Goal: Task Accomplishment & Management: Manage account settings

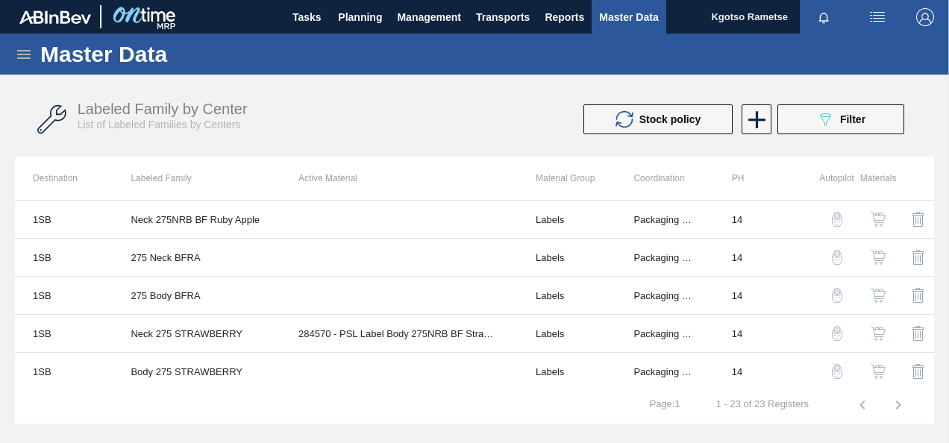
click at [22, 55] on icon at bounding box center [24, 54] width 18 height 18
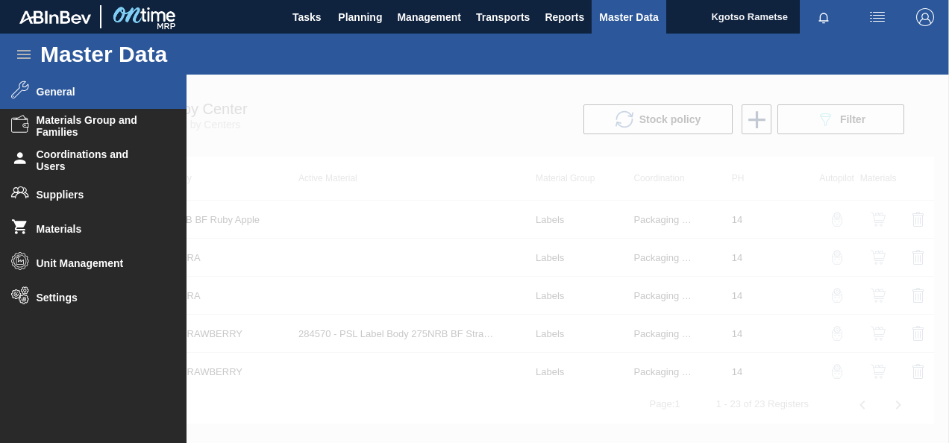
click at [66, 100] on li "General" at bounding box center [93, 92] width 186 height 34
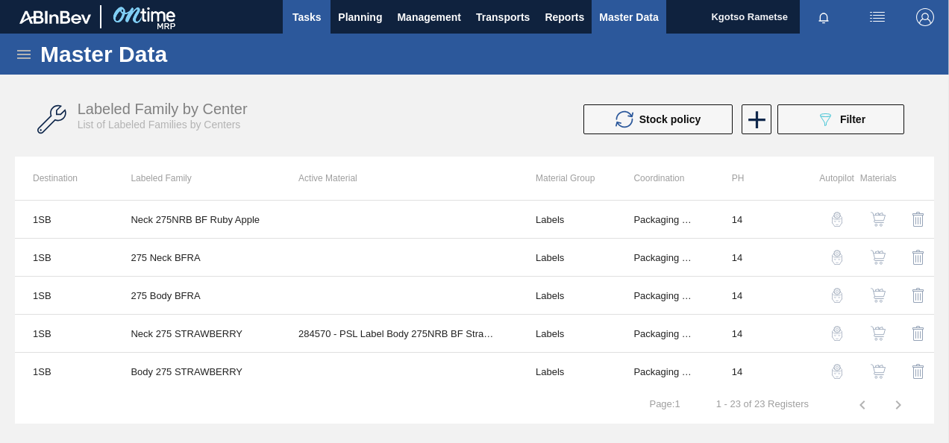
click at [318, 25] on span "Tasks" at bounding box center [306, 17] width 33 height 18
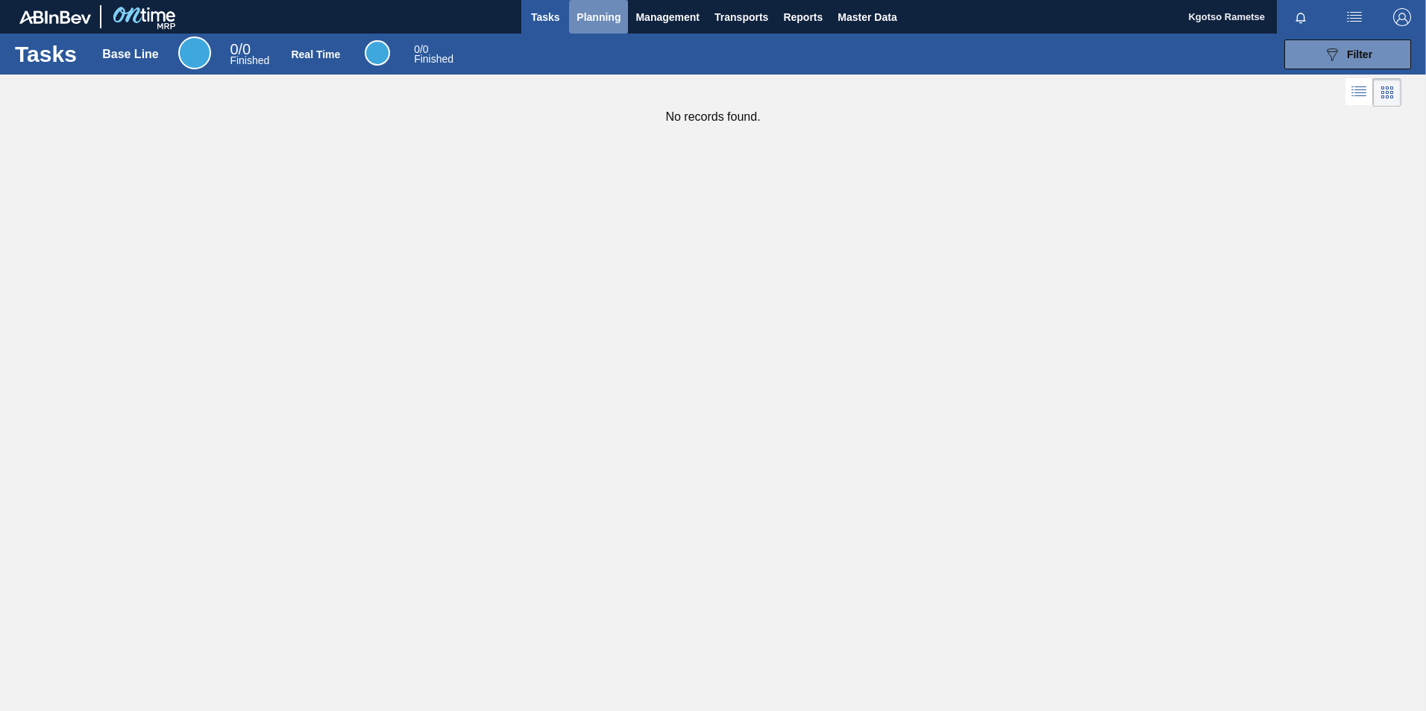
click at [610, 18] on span "Planning" at bounding box center [598, 17] width 44 height 18
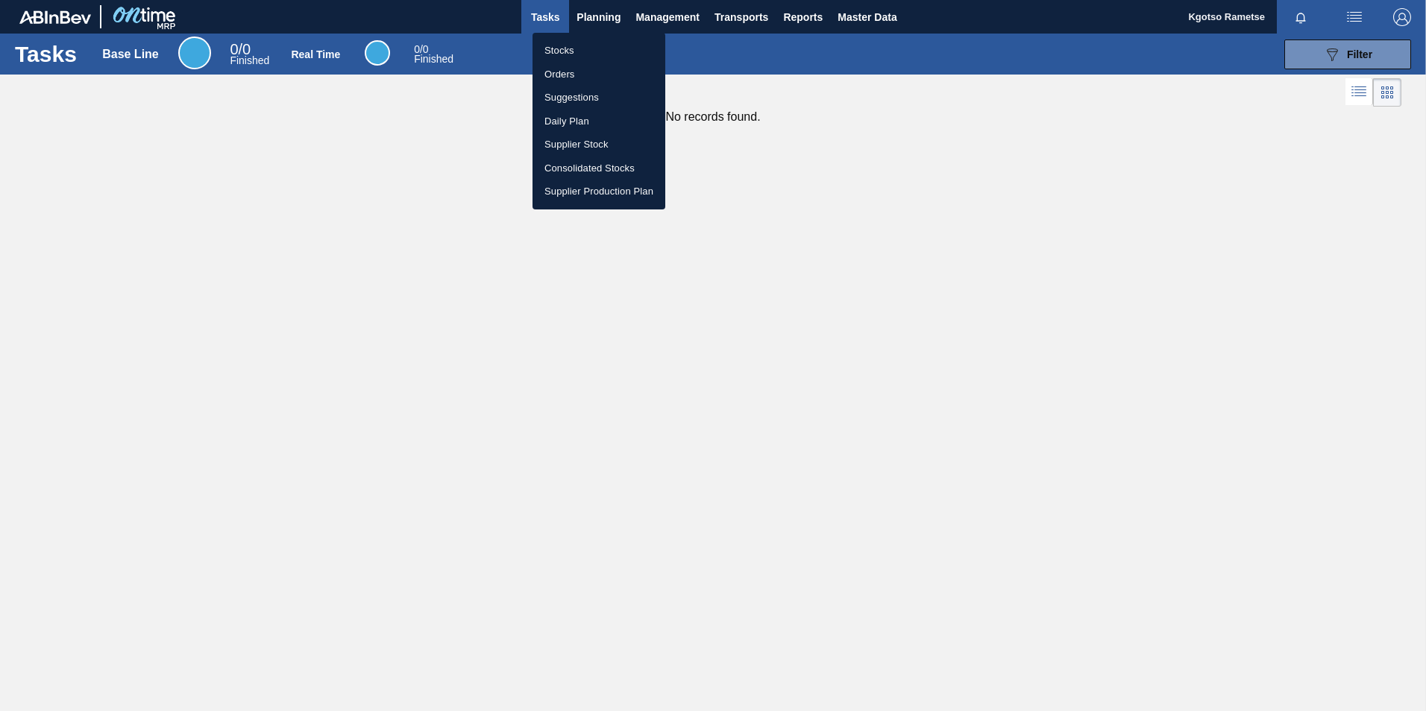
click at [581, 51] on li "Stocks" at bounding box center [598, 51] width 133 height 24
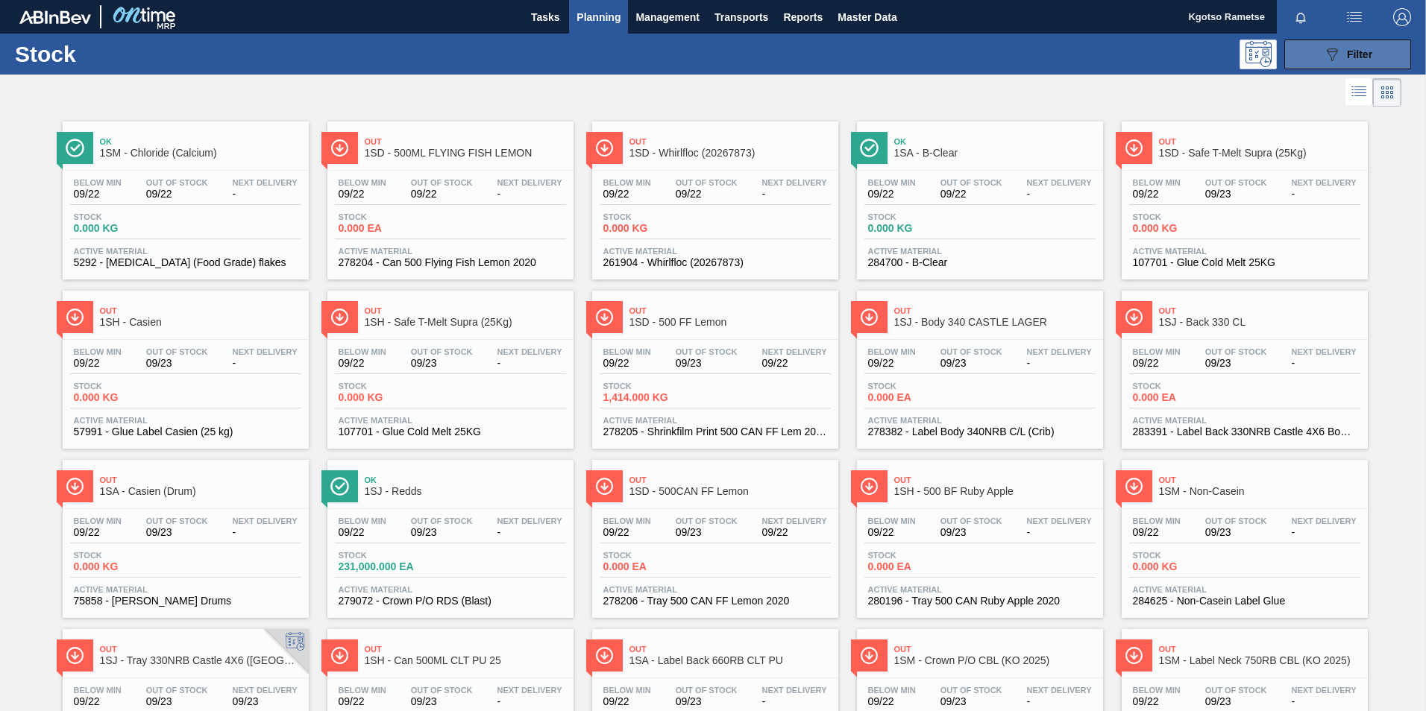
click at [1351, 50] on span "Filter" at bounding box center [1359, 54] width 25 height 12
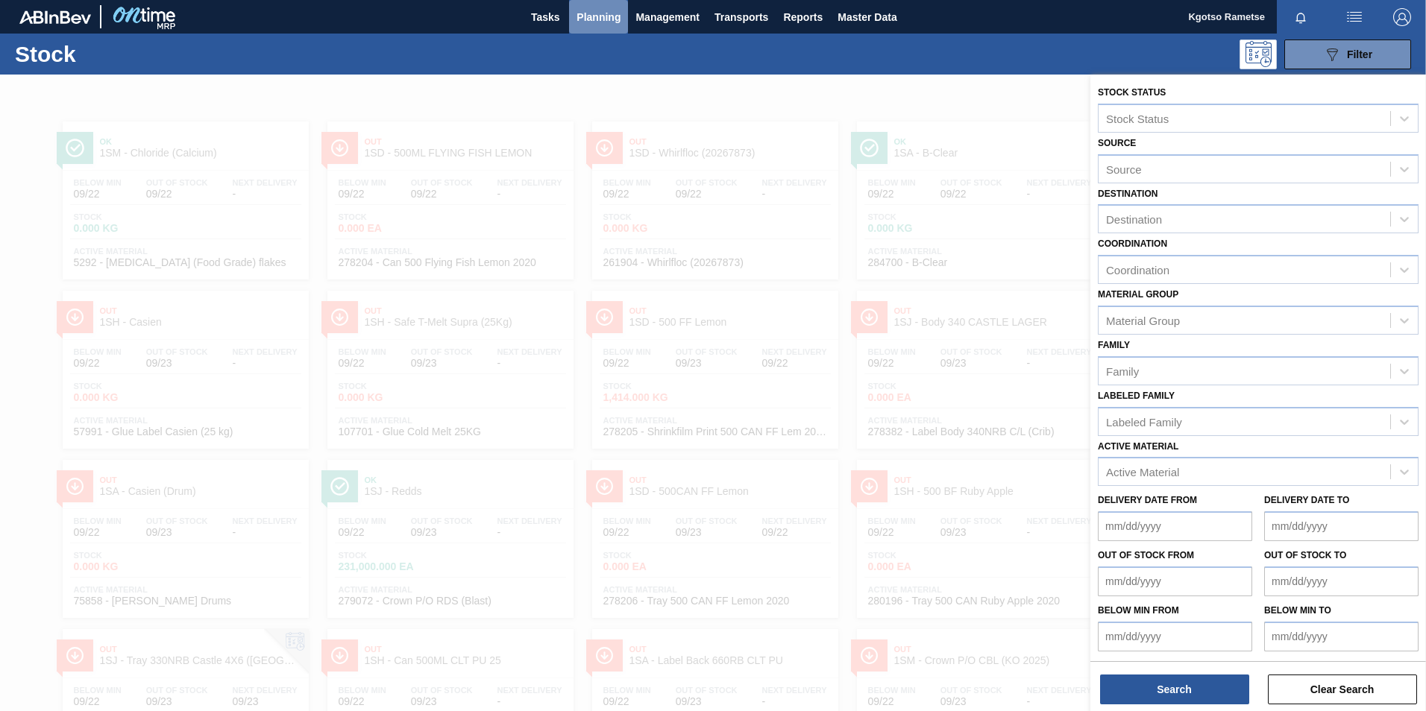
click at [604, 16] on span "Planning" at bounding box center [598, 17] width 44 height 18
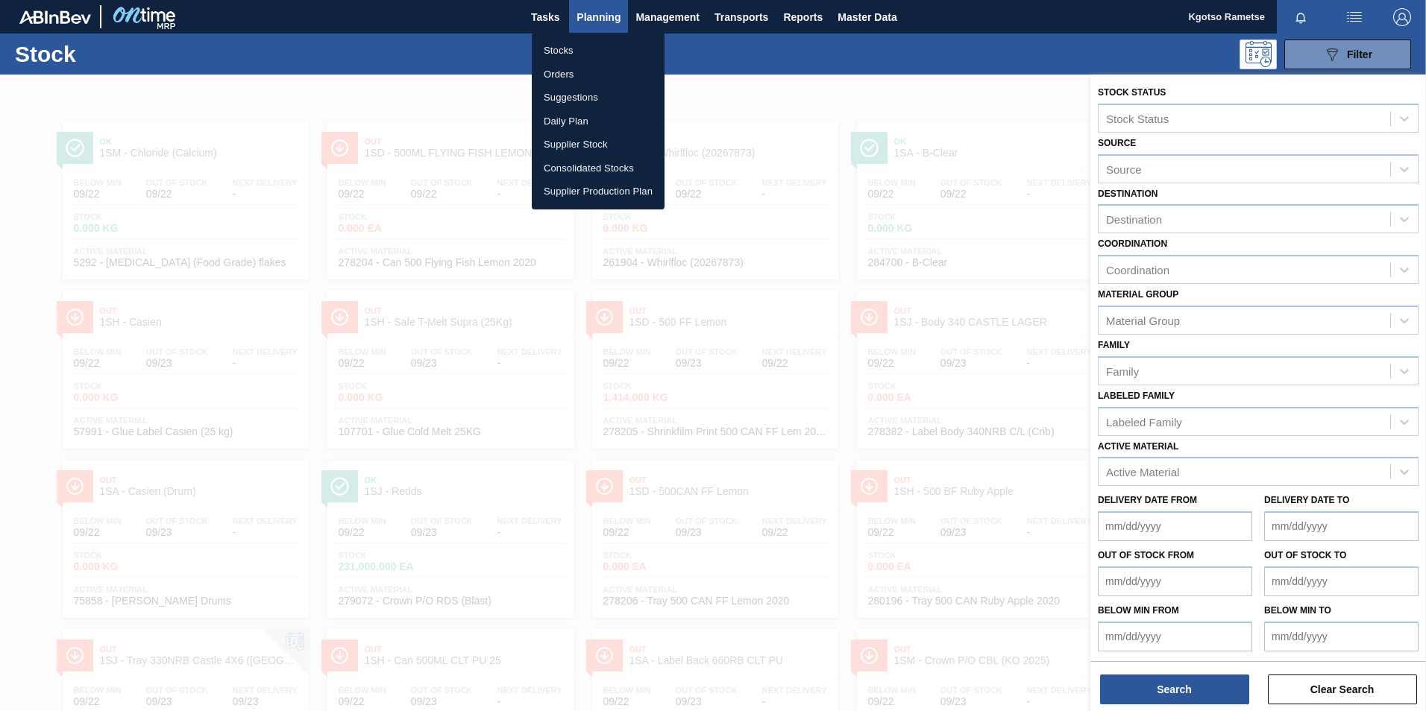
click at [592, 72] on li "Orders" at bounding box center [598, 75] width 133 height 24
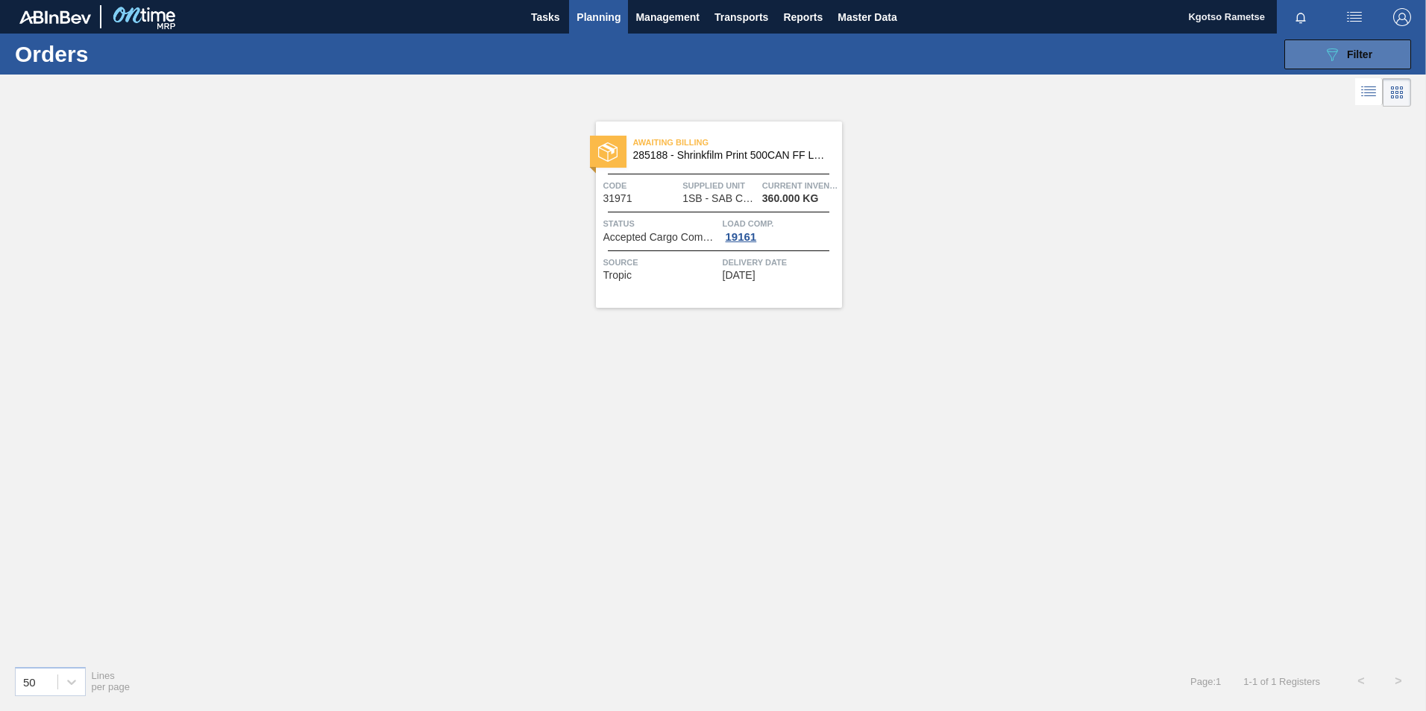
click at [1338, 48] on icon "089F7B8B-B2A5-4AFE-B5C0-19BA573D28AC" at bounding box center [1332, 54] width 18 height 18
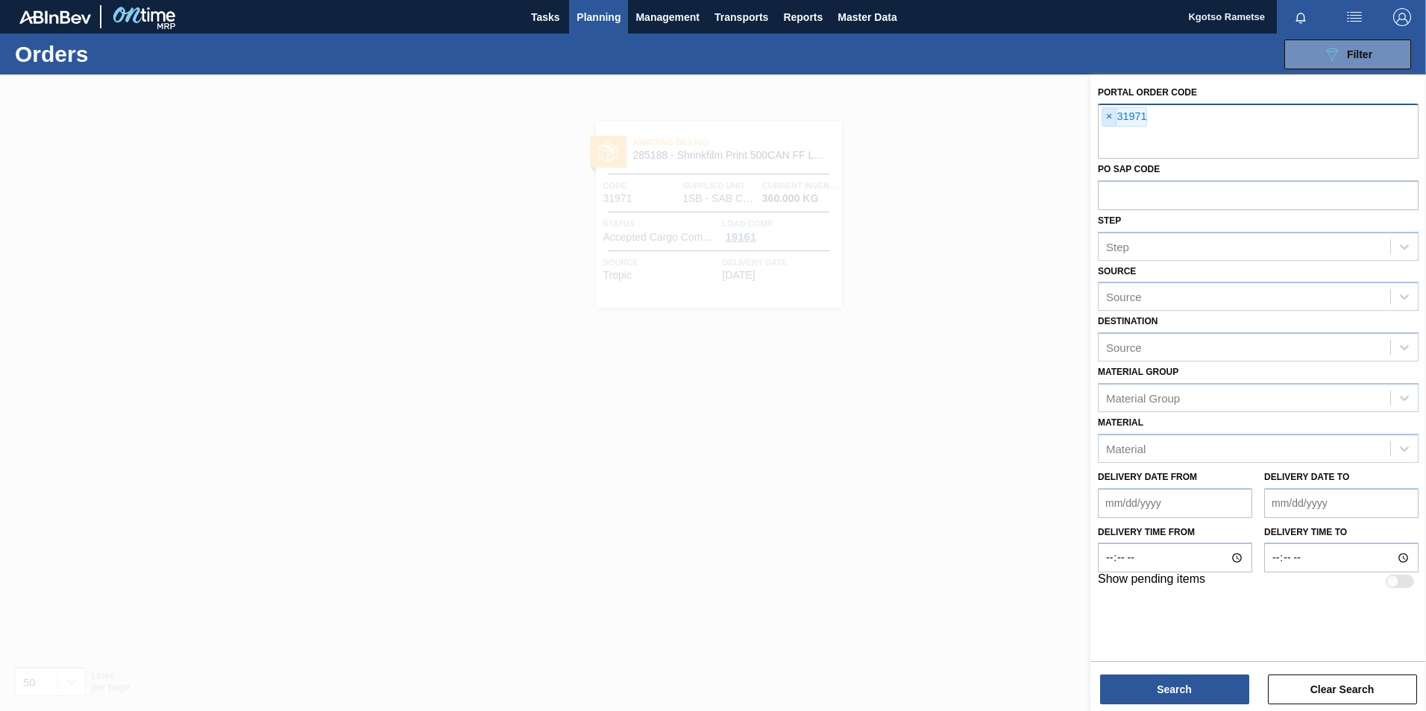
click at [1113, 115] on span "×" at bounding box center [1109, 117] width 14 height 18
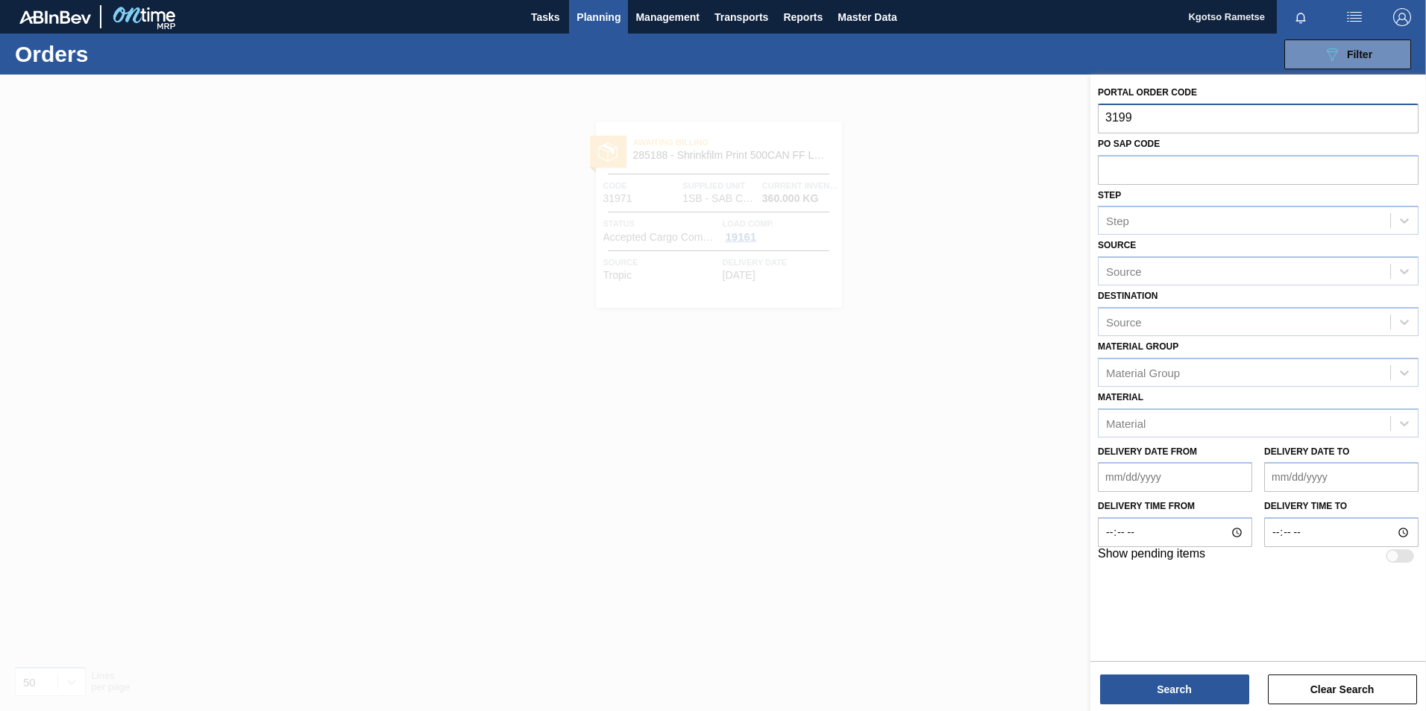
type input "31990"
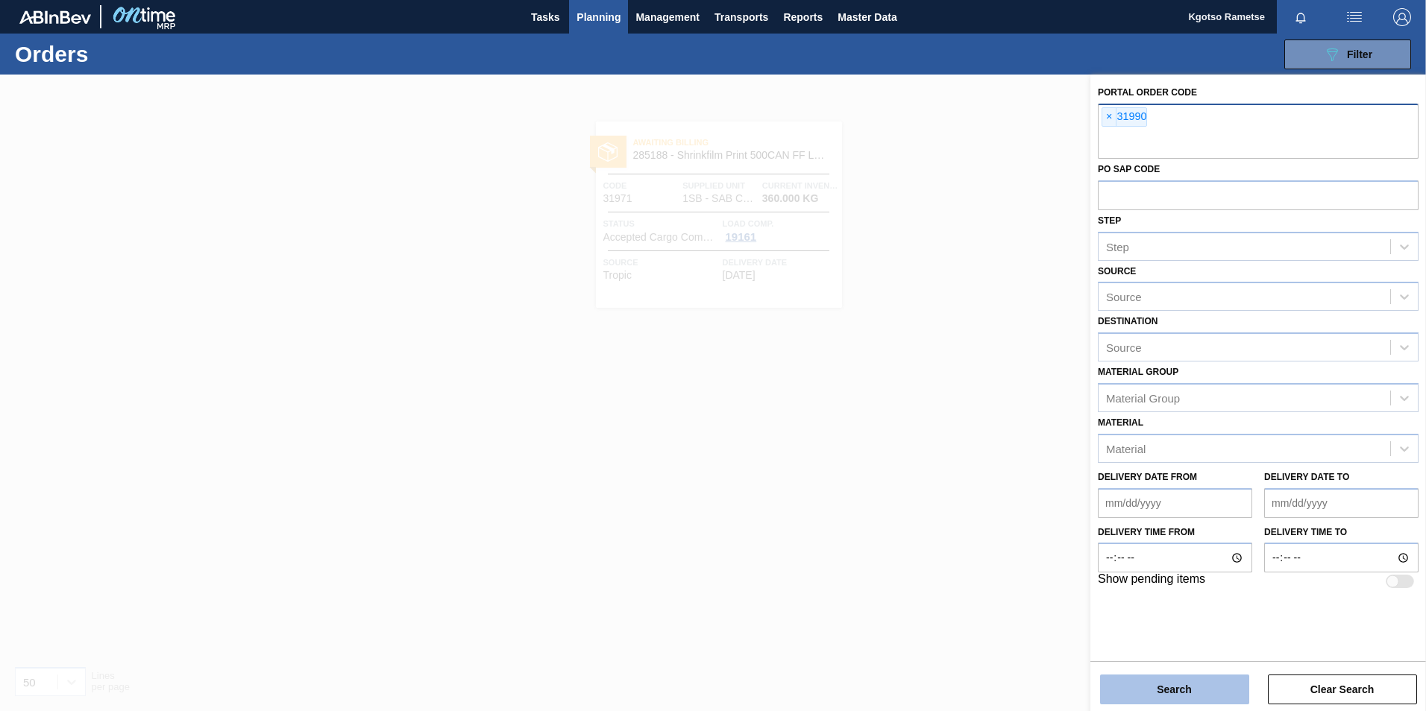
click at [1169, 695] on button "Search" at bounding box center [1174, 690] width 149 height 30
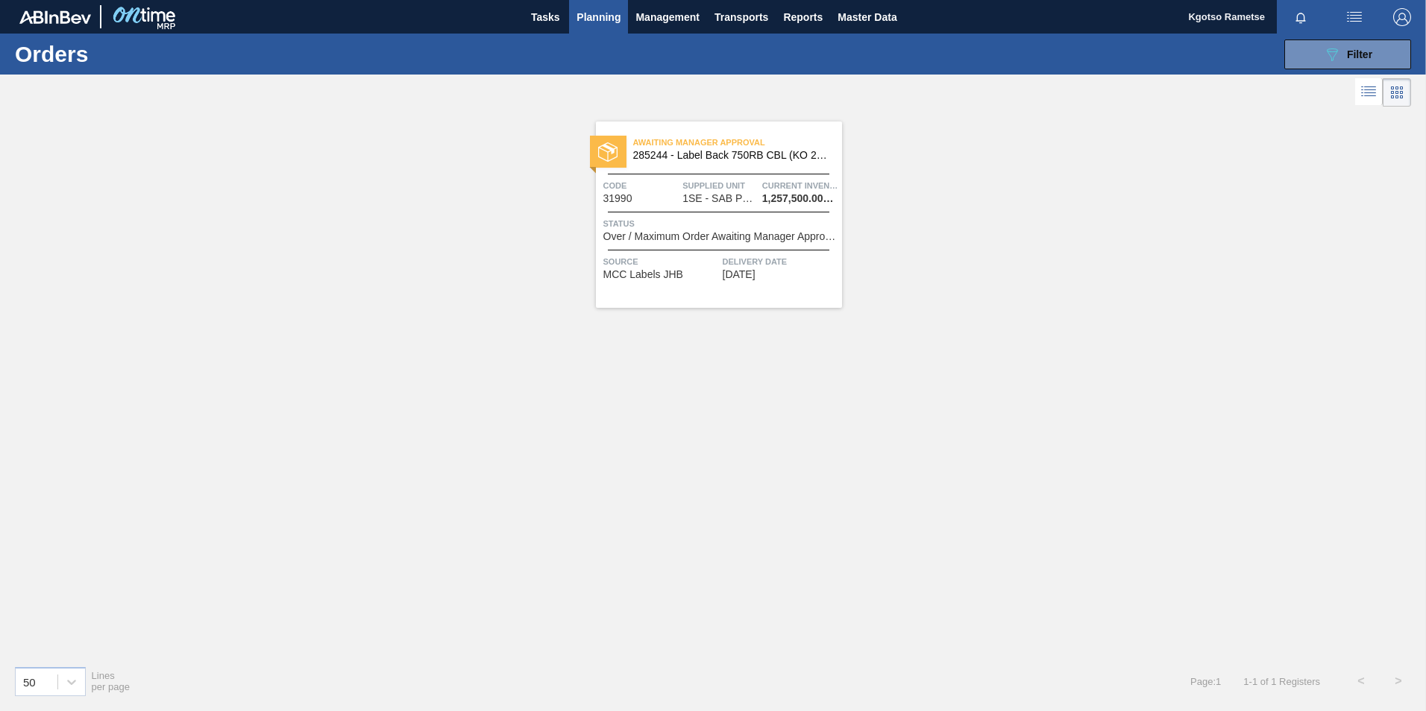
click at [710, 198] on span "1SE - SAB Polokwane Brewery" at bounding box center [719, 198] width 75 height 11
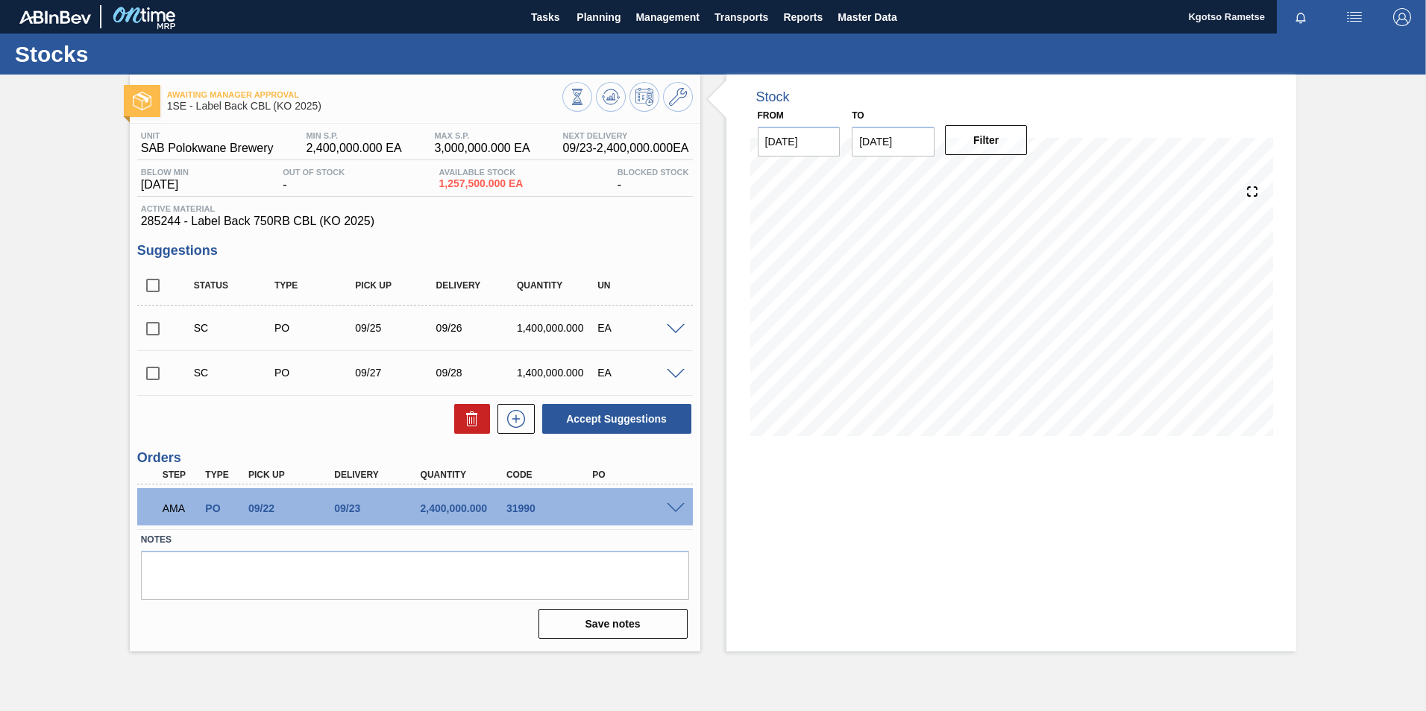
click at [674, 505] on span at bounding box center [676, 508] width 18 height 11
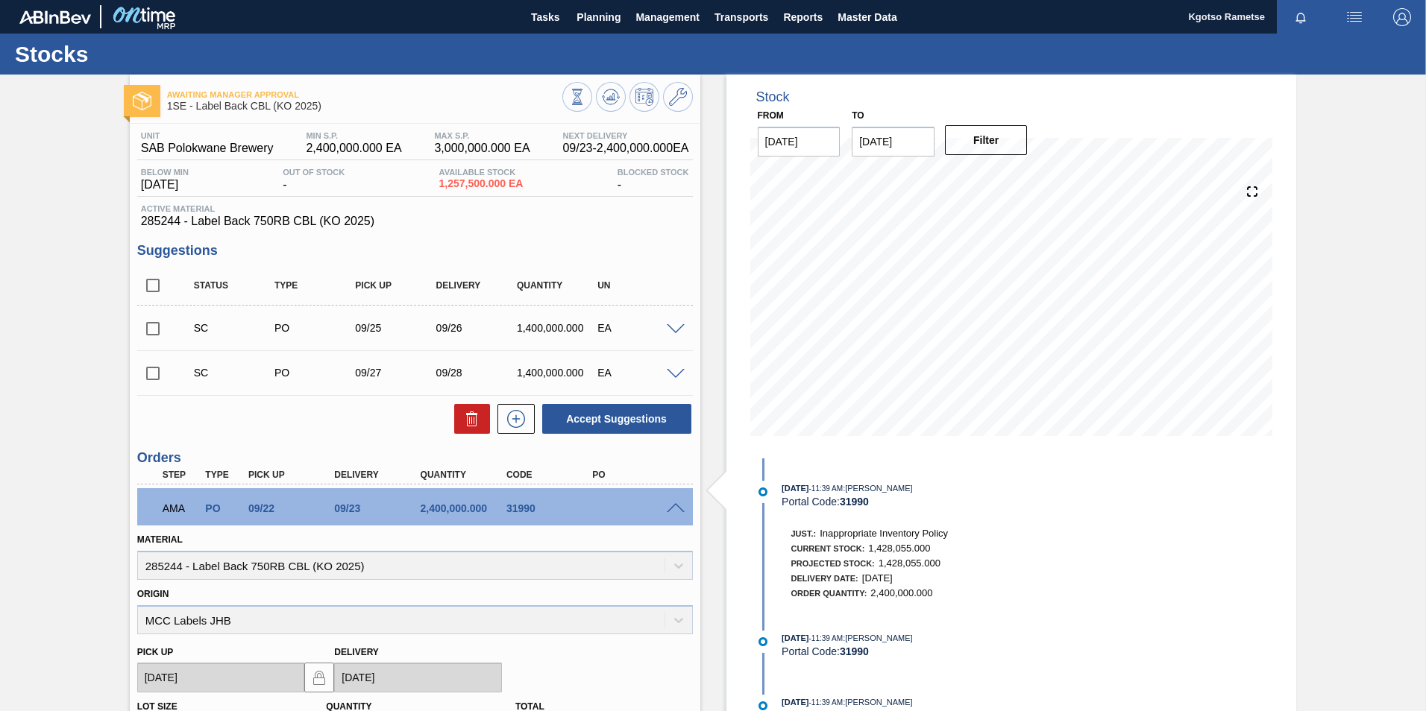
click at [1407, 393] on div "Awaiting Manager Approval 1SE - Label Back CBL (KO 2025) Unit SAB Polokwane Bre…" at bounding box center [713, 544] width 1426 height 939
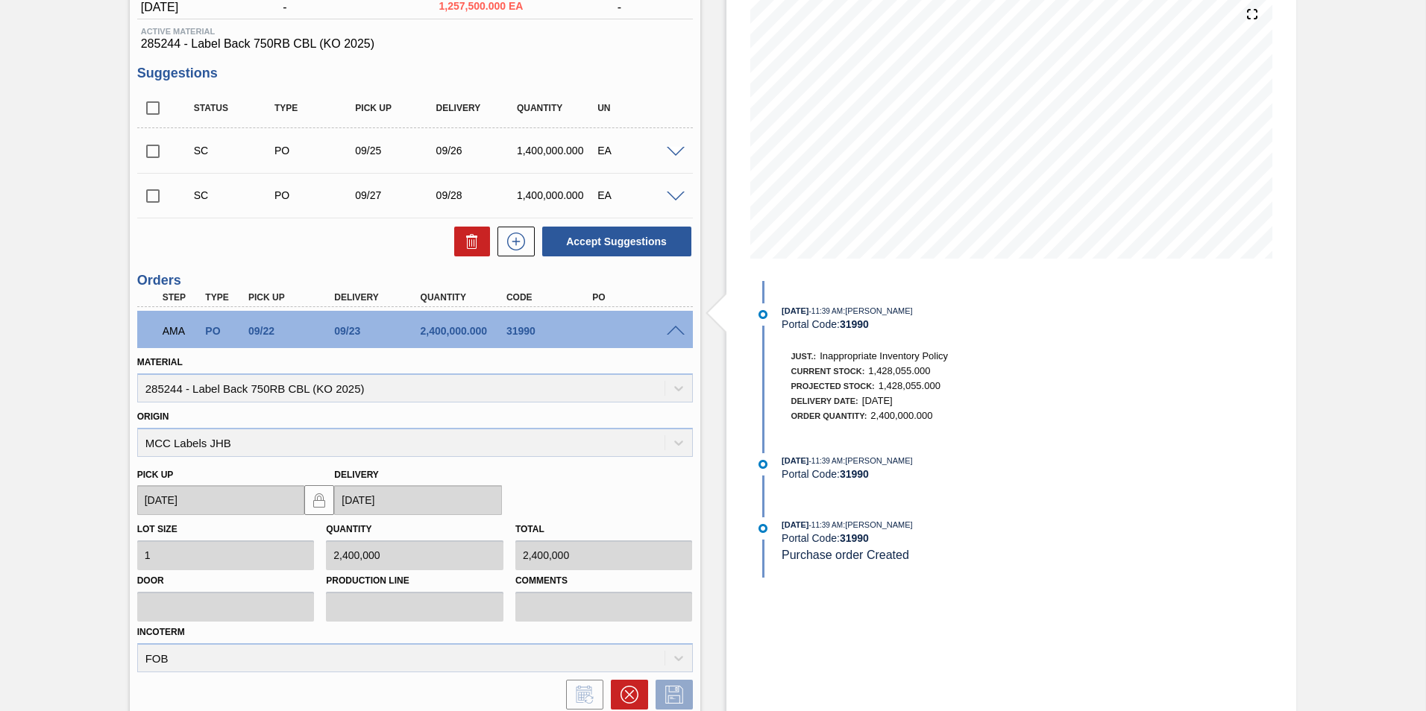
scroll to position [302, 0]
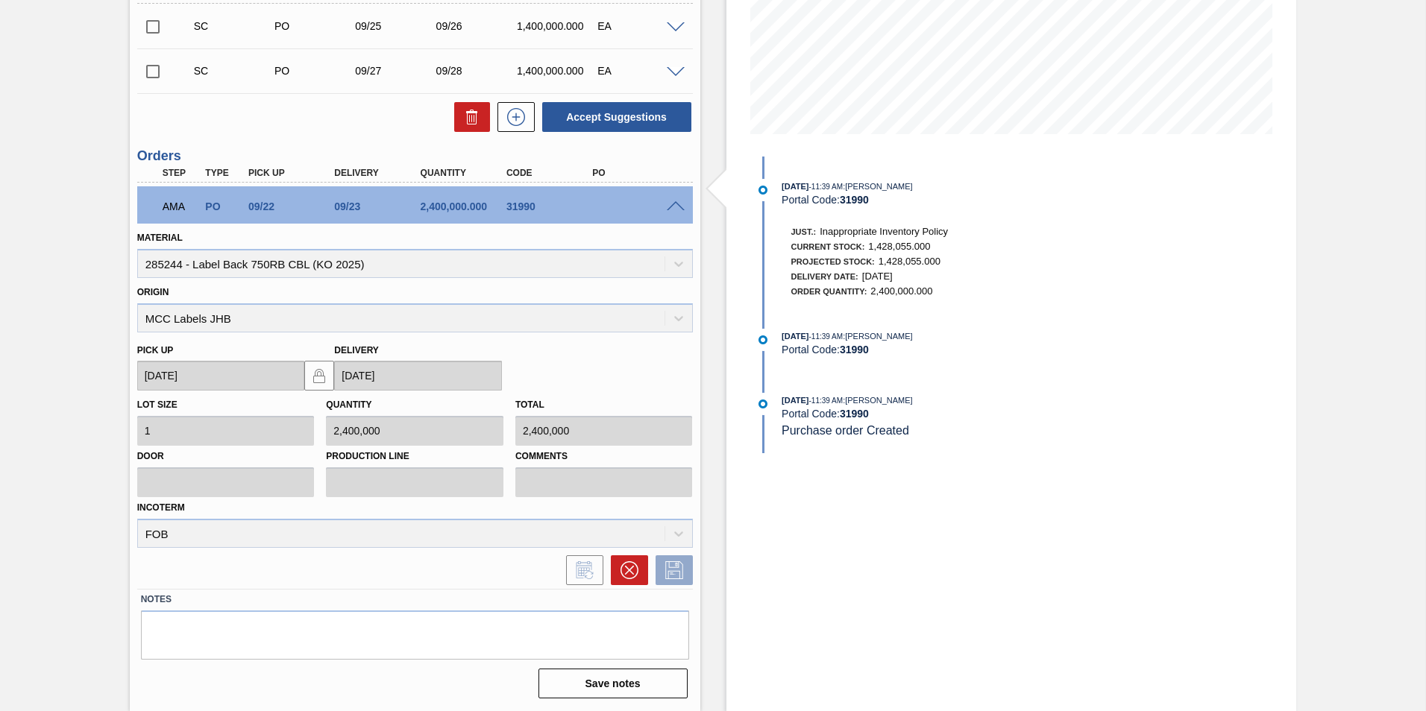
click at [679, 207] on span at bounding box center [676, 206] width 18 height 11
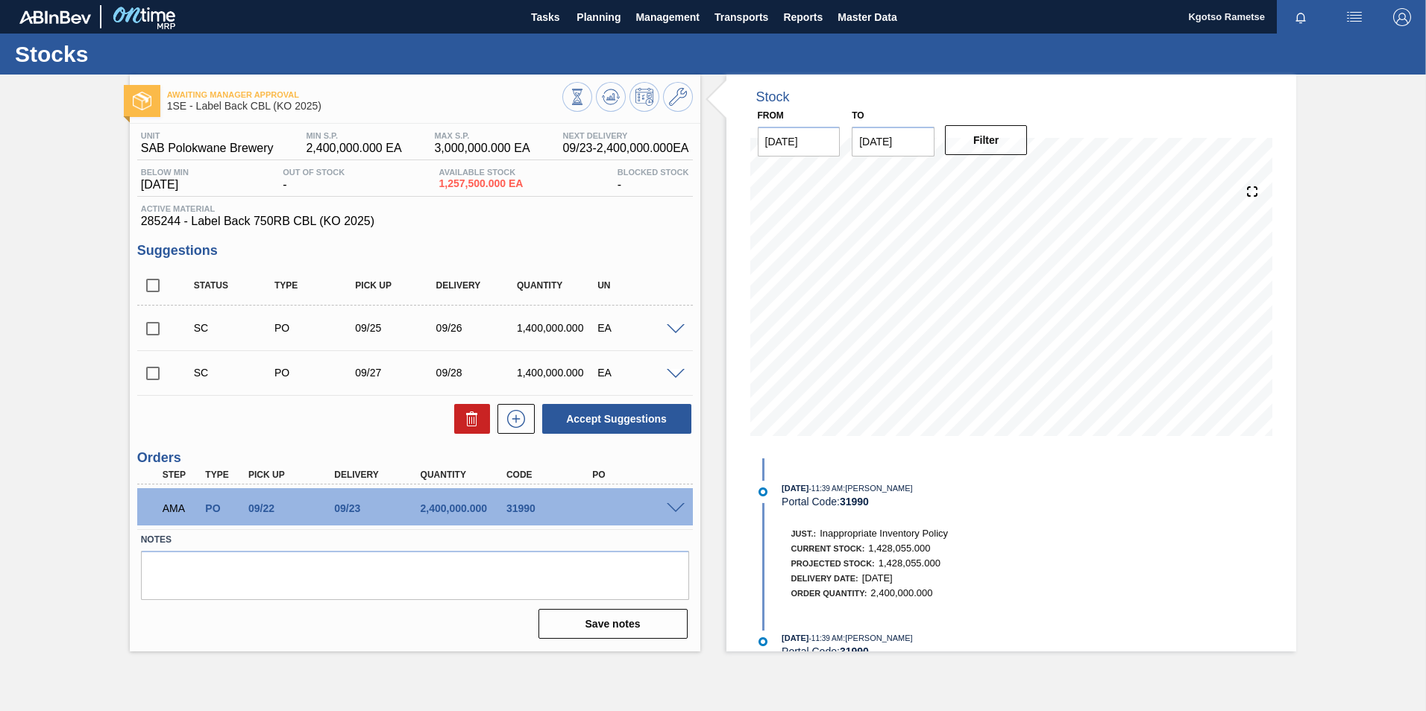
scroll to position [0, 0]
click at [674, 506] on span at bounding box center [676, 508] width 18 height 11
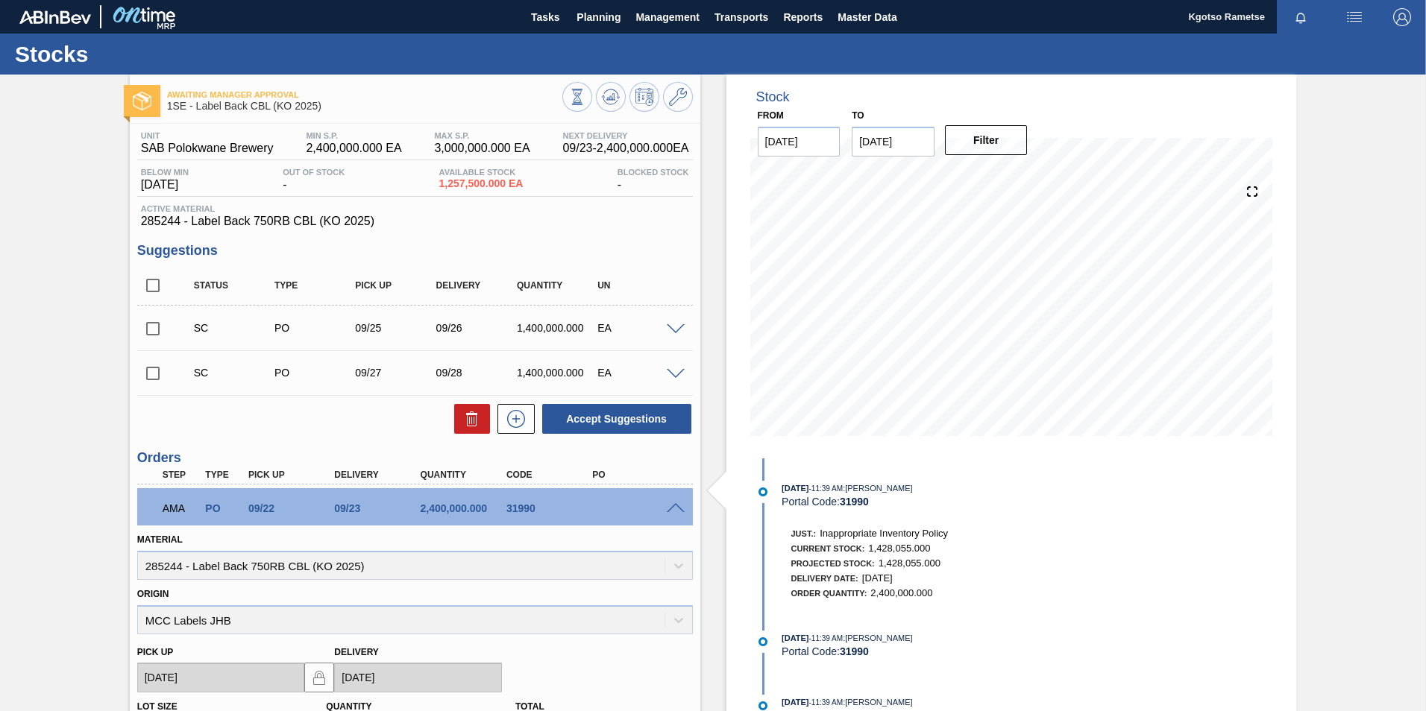
click at [1315, 437] on div "Awaiting Manager Approval 1SE - Label Back CBL (KO 2025) Unit SAB Polokwane Bre…" at bounding box center [713, 544] width 1426 height 939
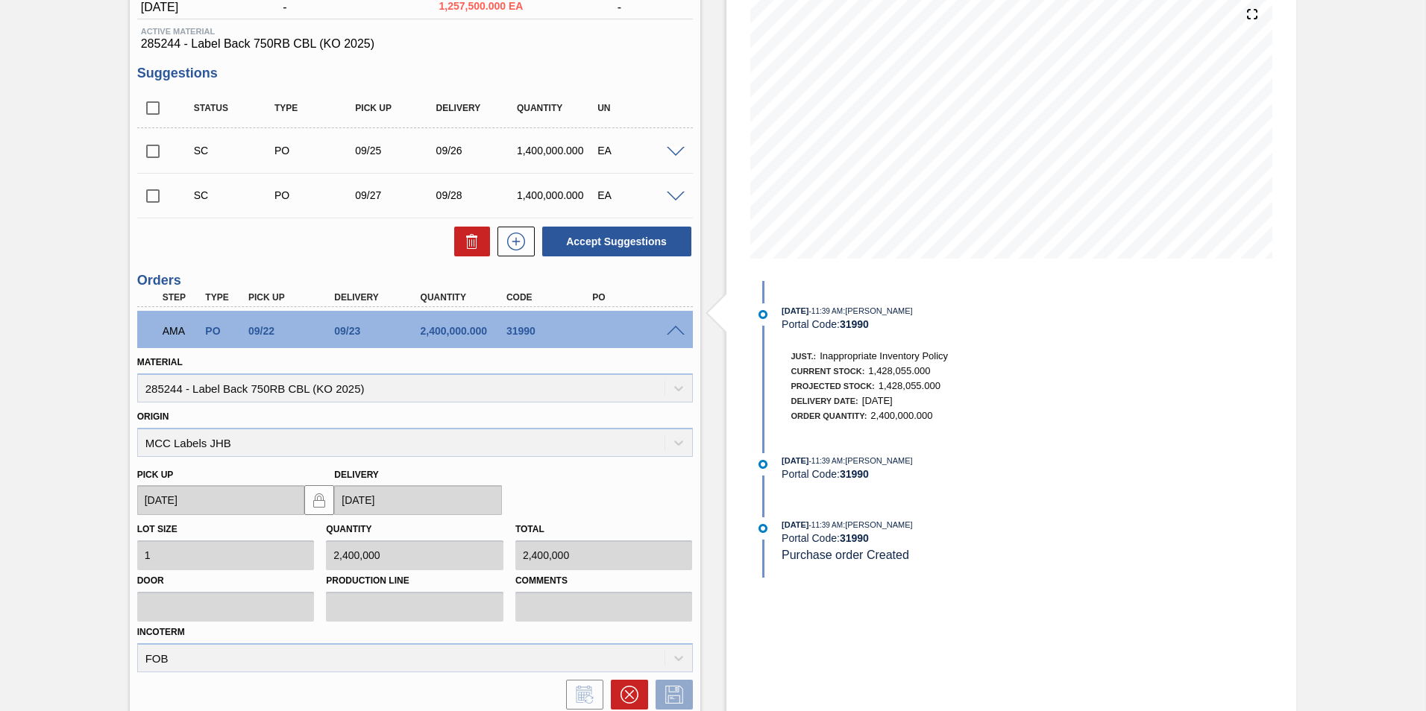
scroll to position [239, 0]
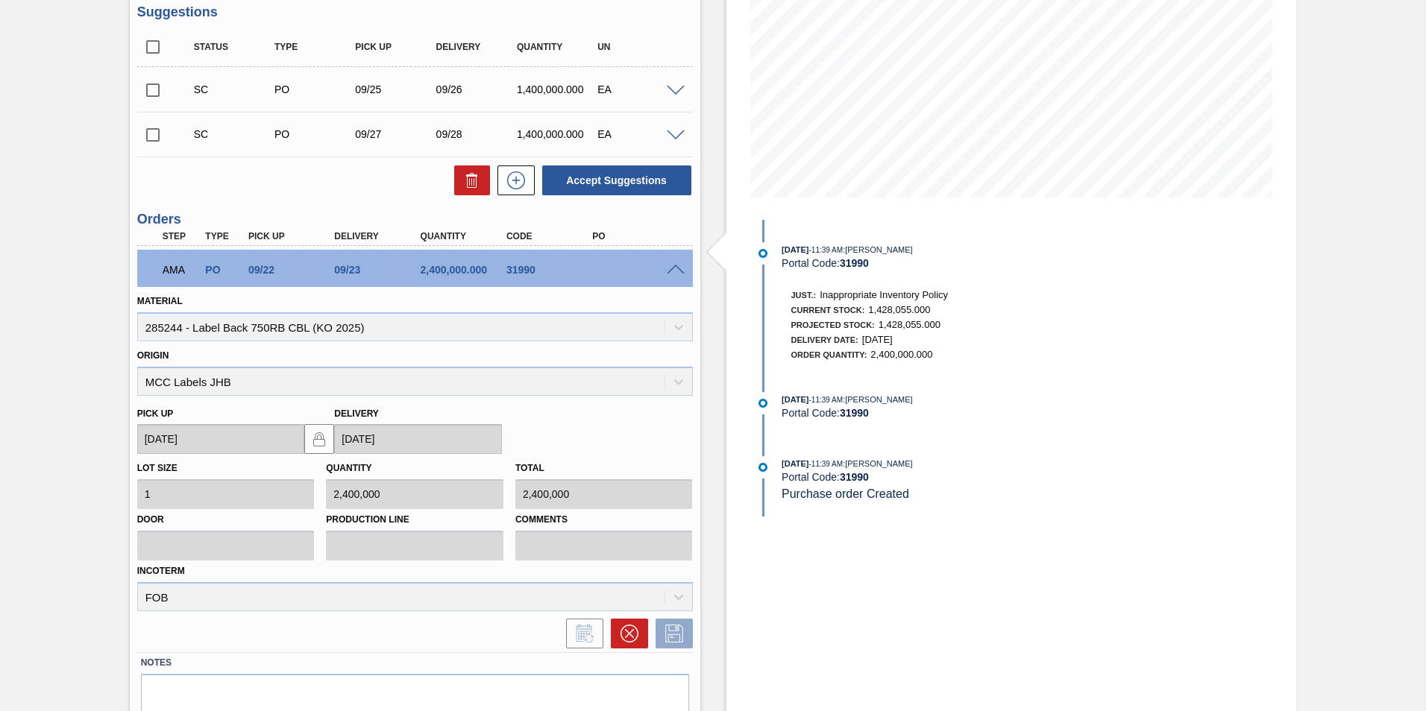
click at [1287, 371] on div "Stock From 09/22/2025 to 10/06/2025 Filter 09/21/2025 - 11:39 AM : Shimi Mahole…" at bounding box center [1011, 305] width 571 height 939
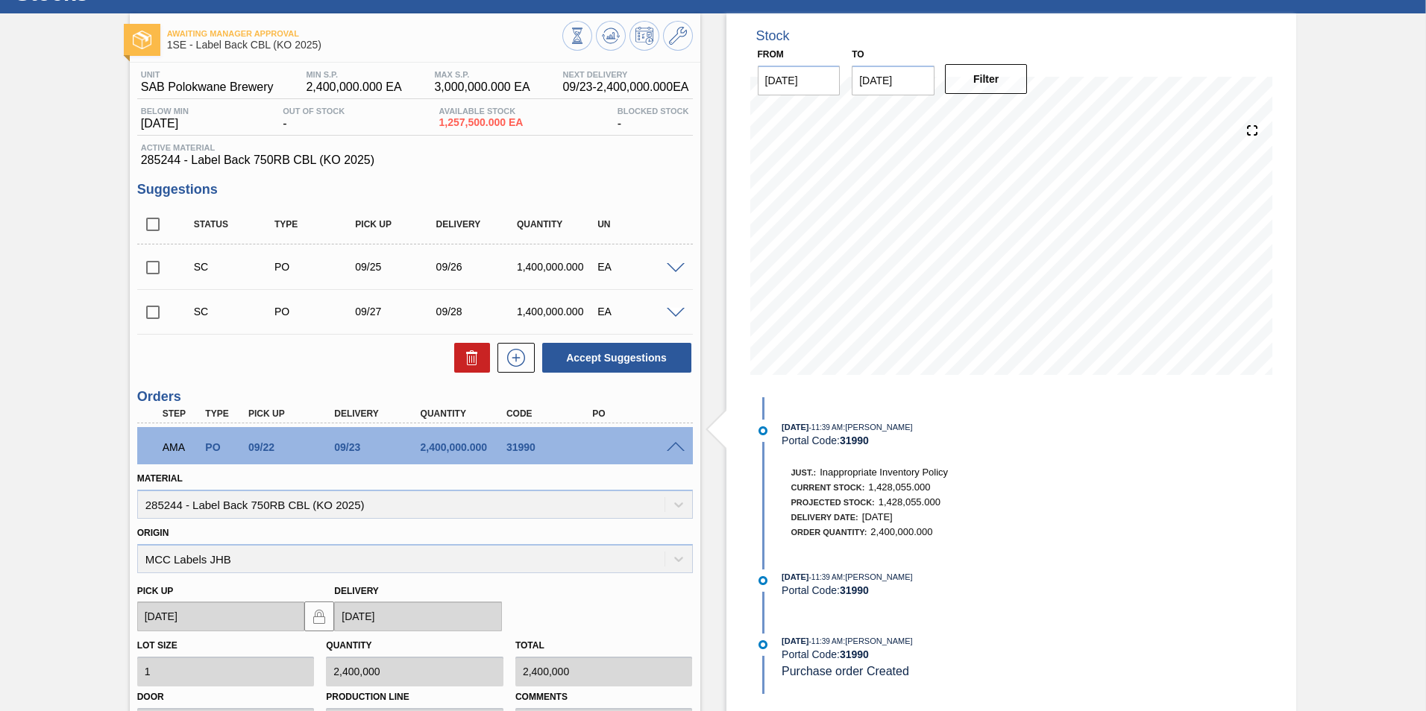
scroll to position [0, 0]
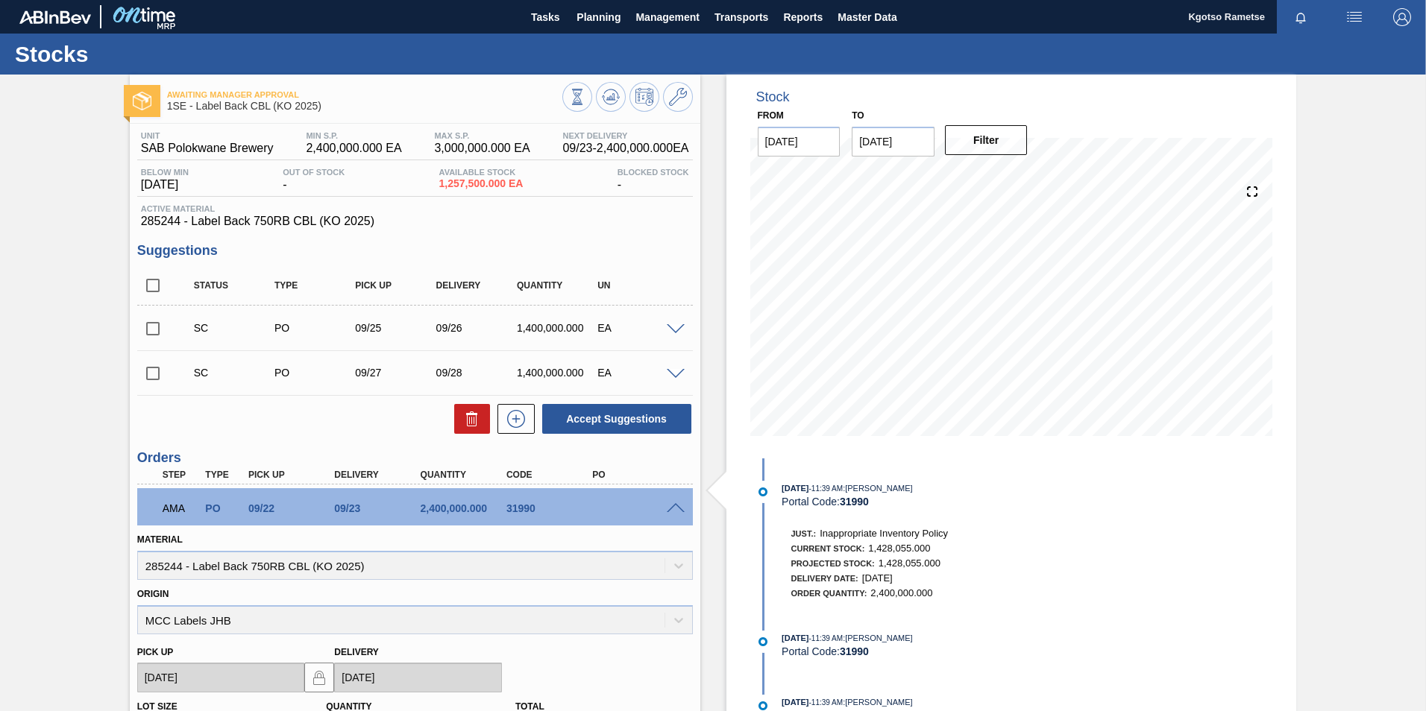
click at [591, 37] on div "Stocks" at bounding box center [713, 54] width 1426 height 41
click at [602, 10] on span "Planning" at bounding box center [598, 17] width 44 height 18
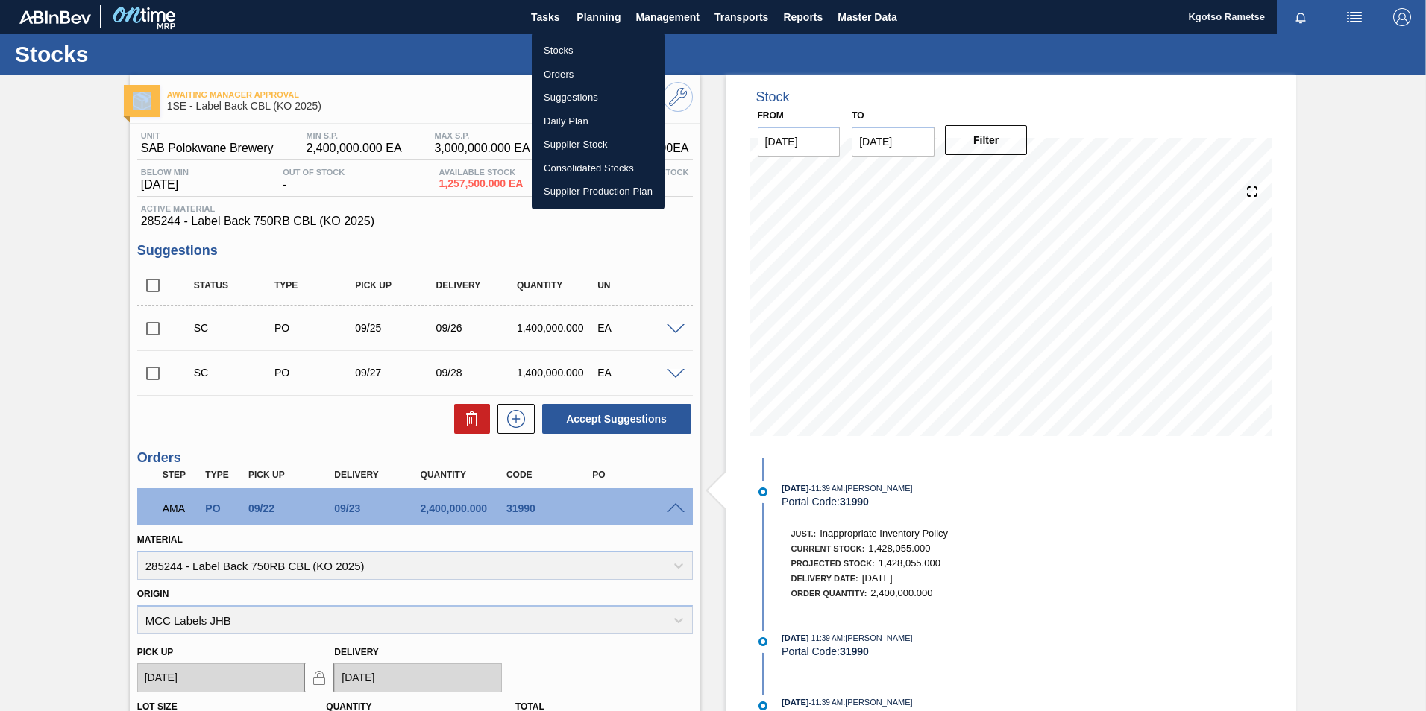
click at [568, 48] on li "Stocks" at bounding box center [598, 51] width 133 height 24
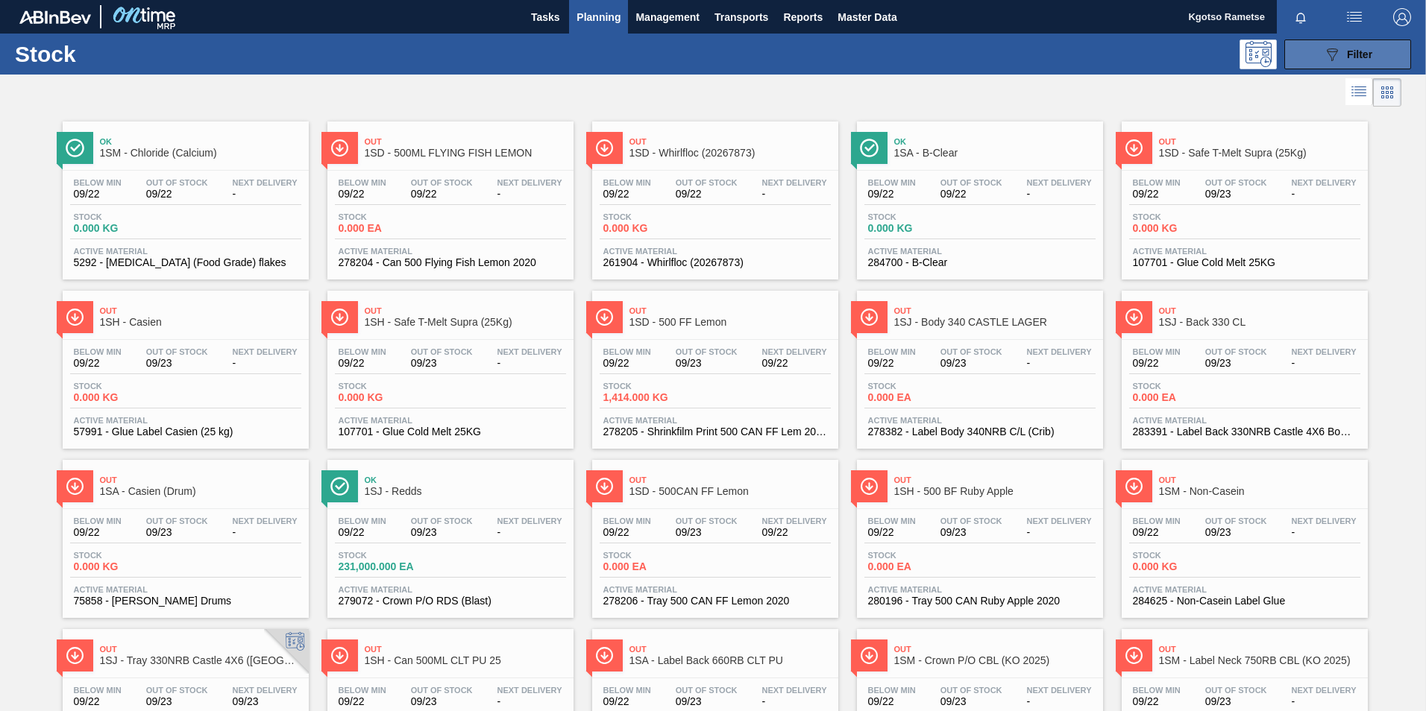
click at [1330, 40] on button "089F7B8B-B2A5-4AFE-B5C0-19BA573D28AC Filter" at bounding box center [1347, 55] width 127 height 30
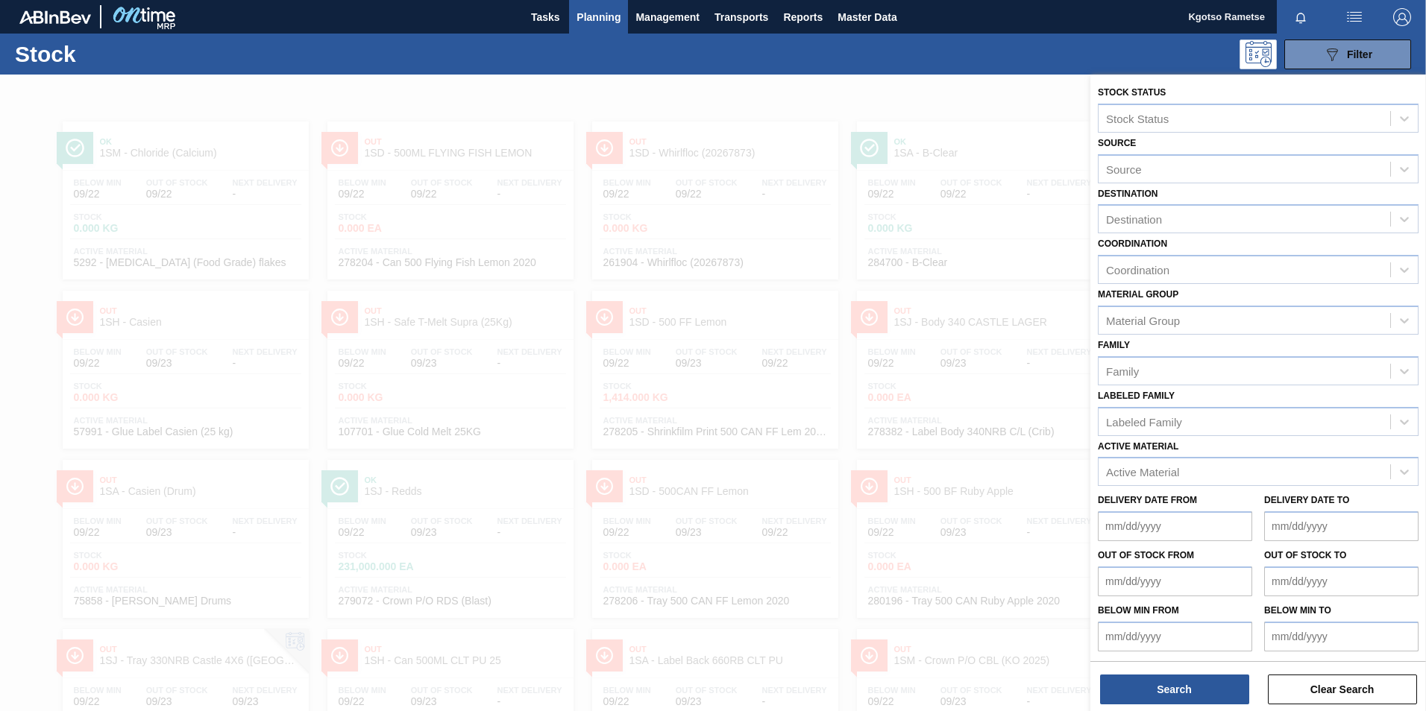
click at [1232, 392] on div "Labeled Family Labeled Family" at bounding box center [1258, 411] width 321 height 51
click at [1150, 472] on div "Active Material" at bounding box center [1142, 472] width 73 height 13
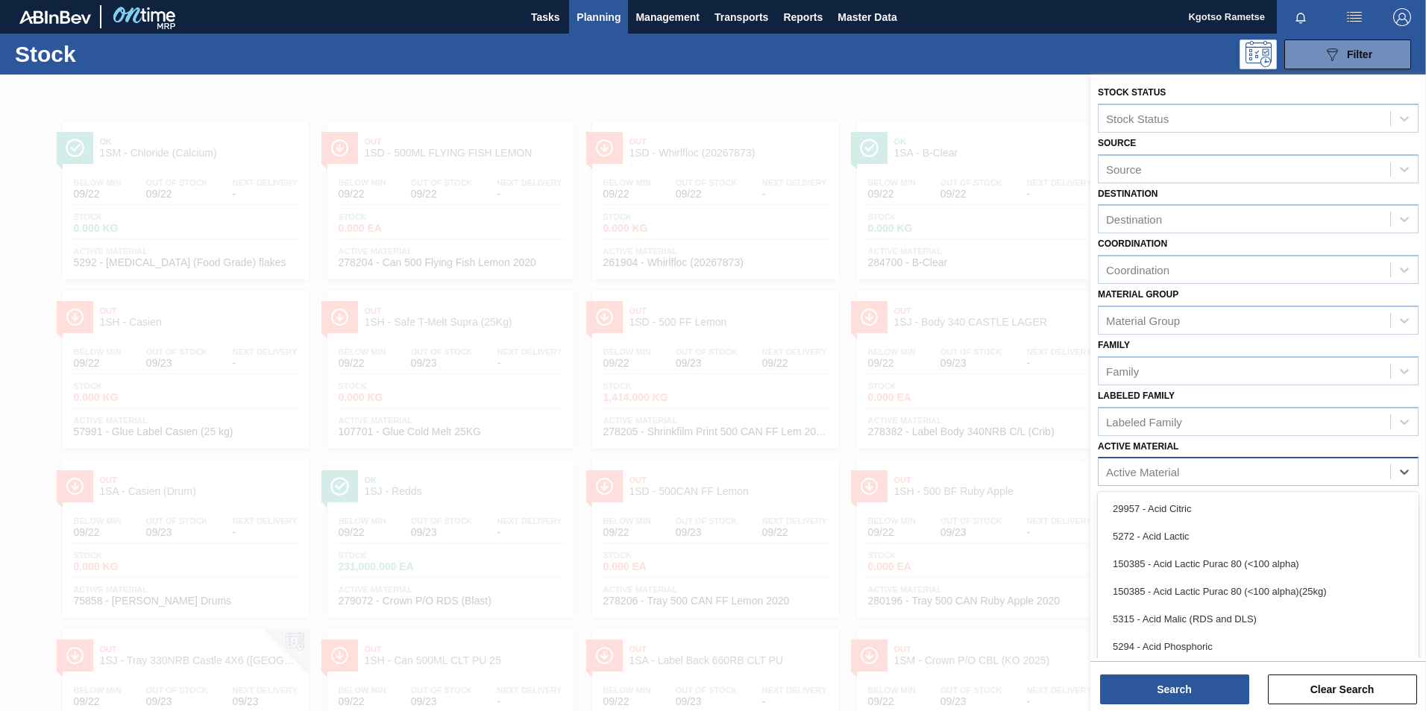
scroll to position [10, 0]
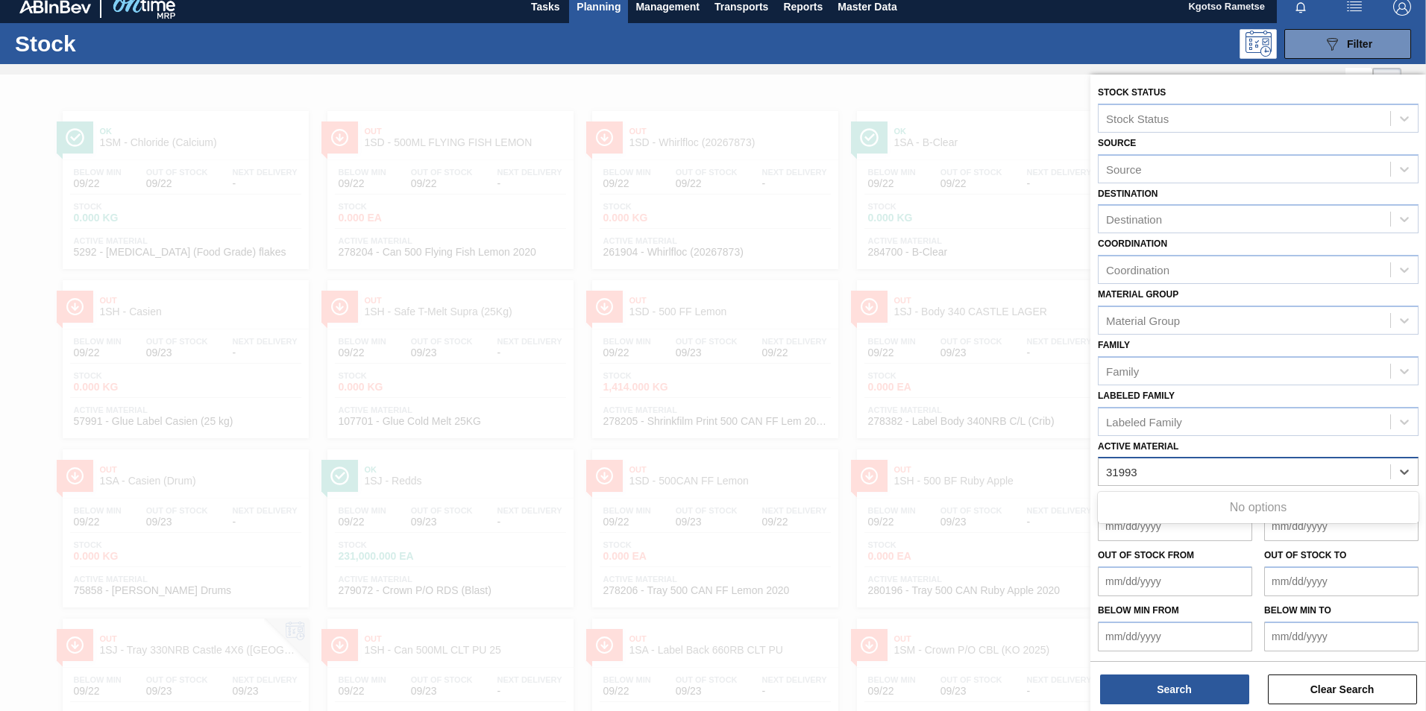
type Material "31993"
click at [662, 75] on div at bounding box center [713, 430] width 1426 height 711
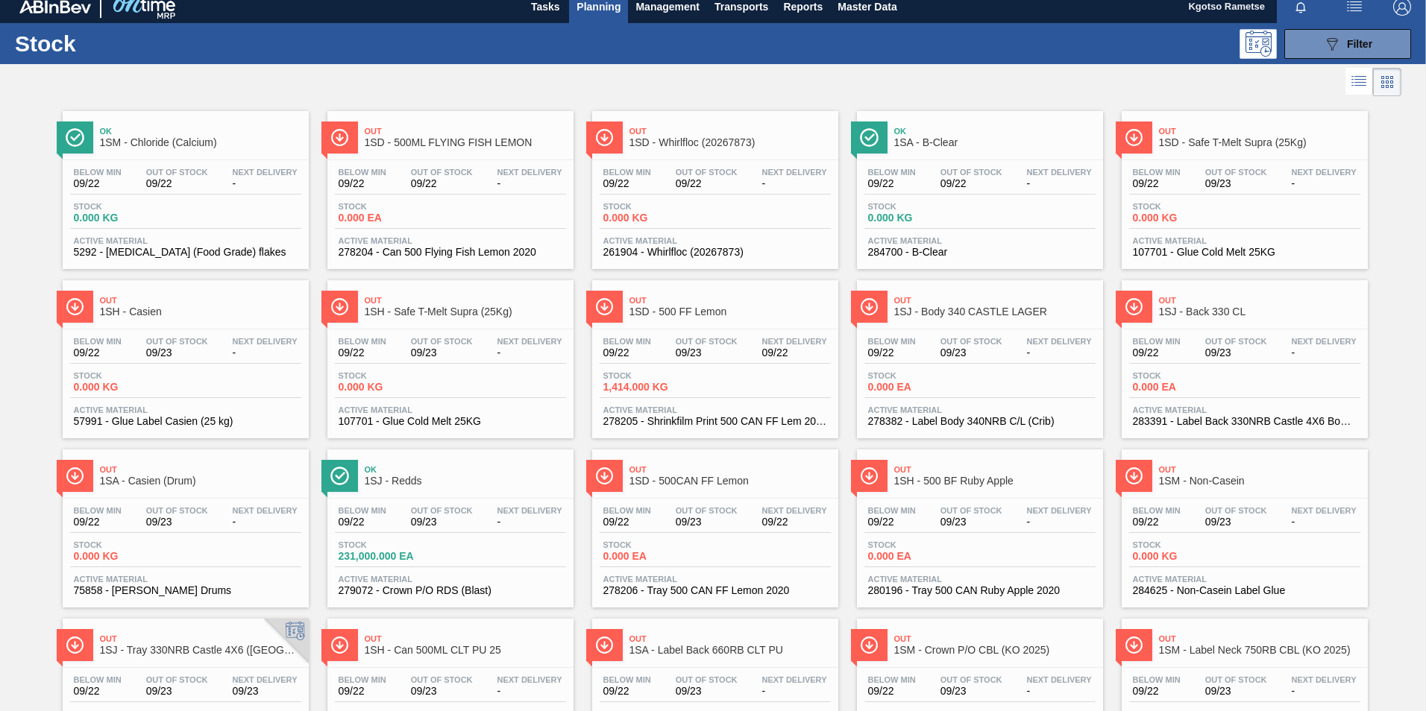
click at [582, 4] on span "Planning" at bounding box center [598, 7] width 44 height 18
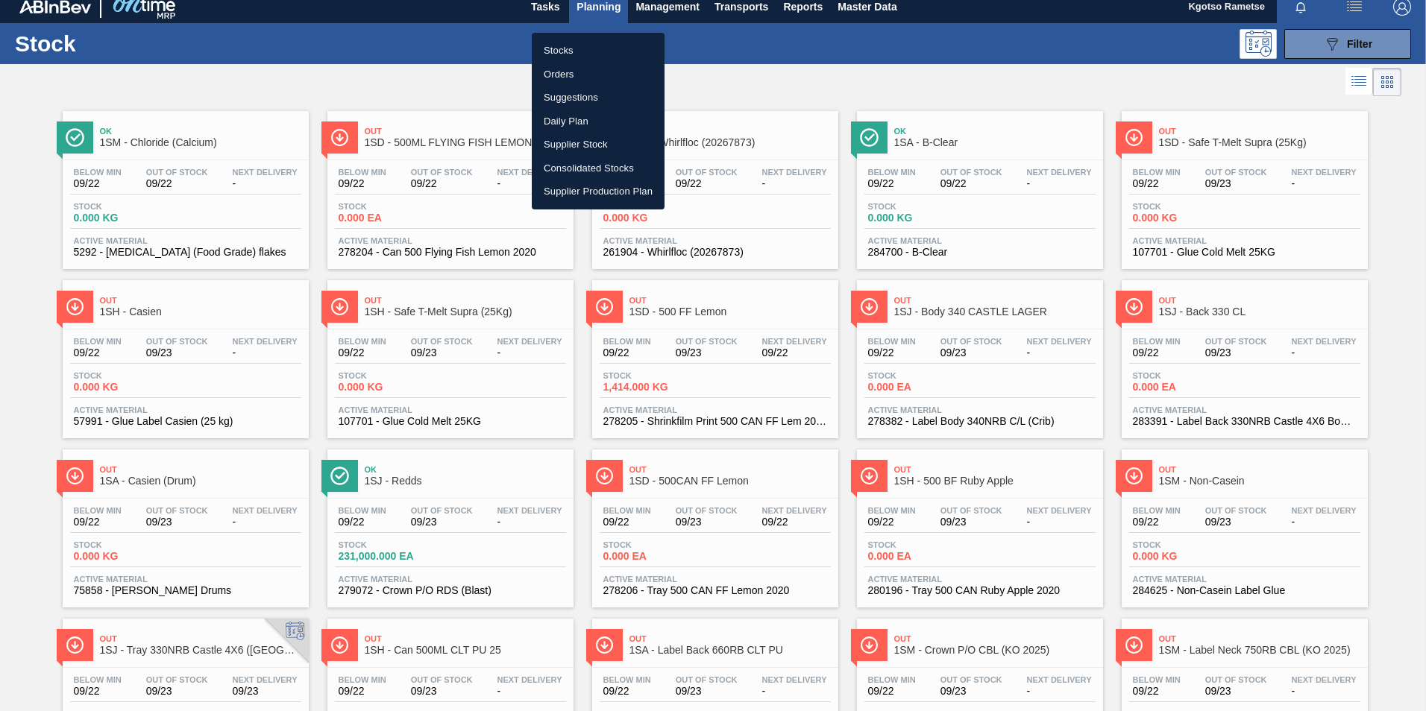
click at [564, 67] on li "Orders" at bounding box center [598, 75] width 133 height 24
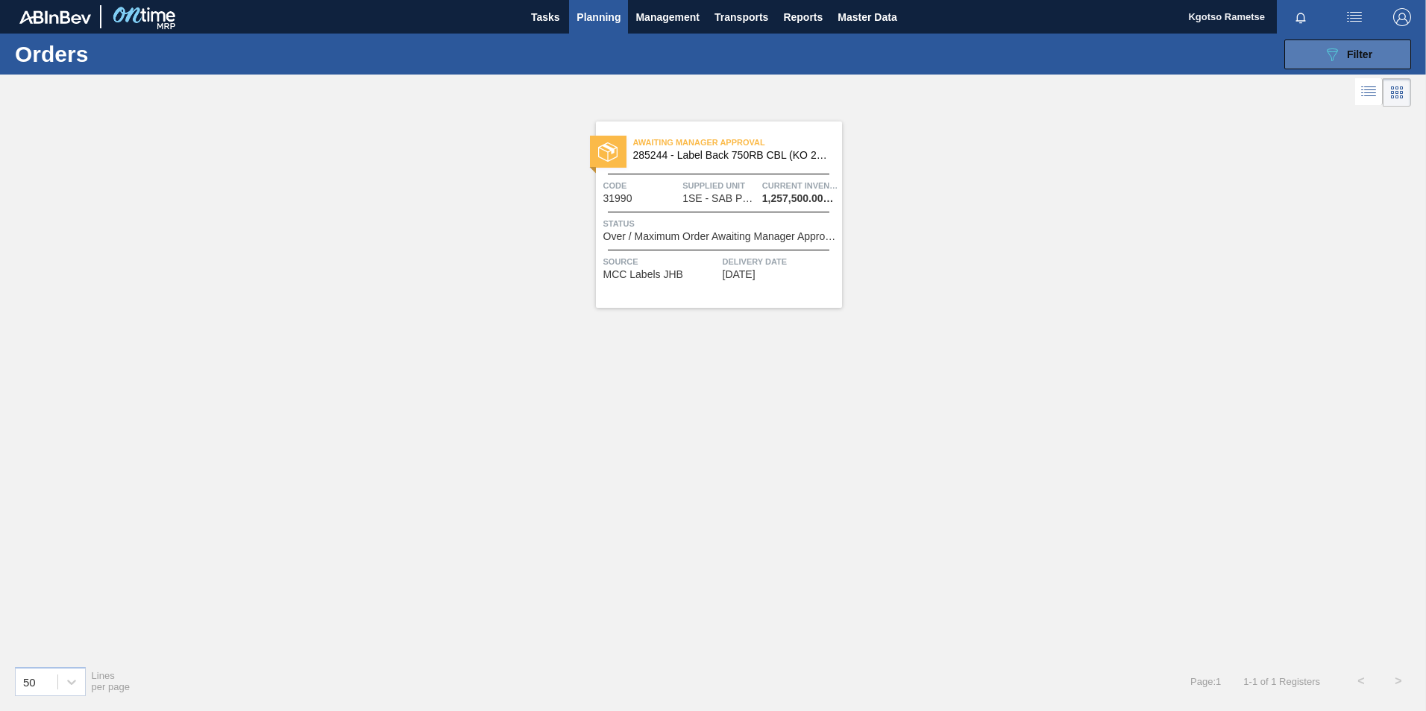
click at [1321, 54] on button "089F7B8B-B2A5-4AFE-B5C0-19BA573D28AC Filter" at bounding box center [1347, 55] width 127 height 30
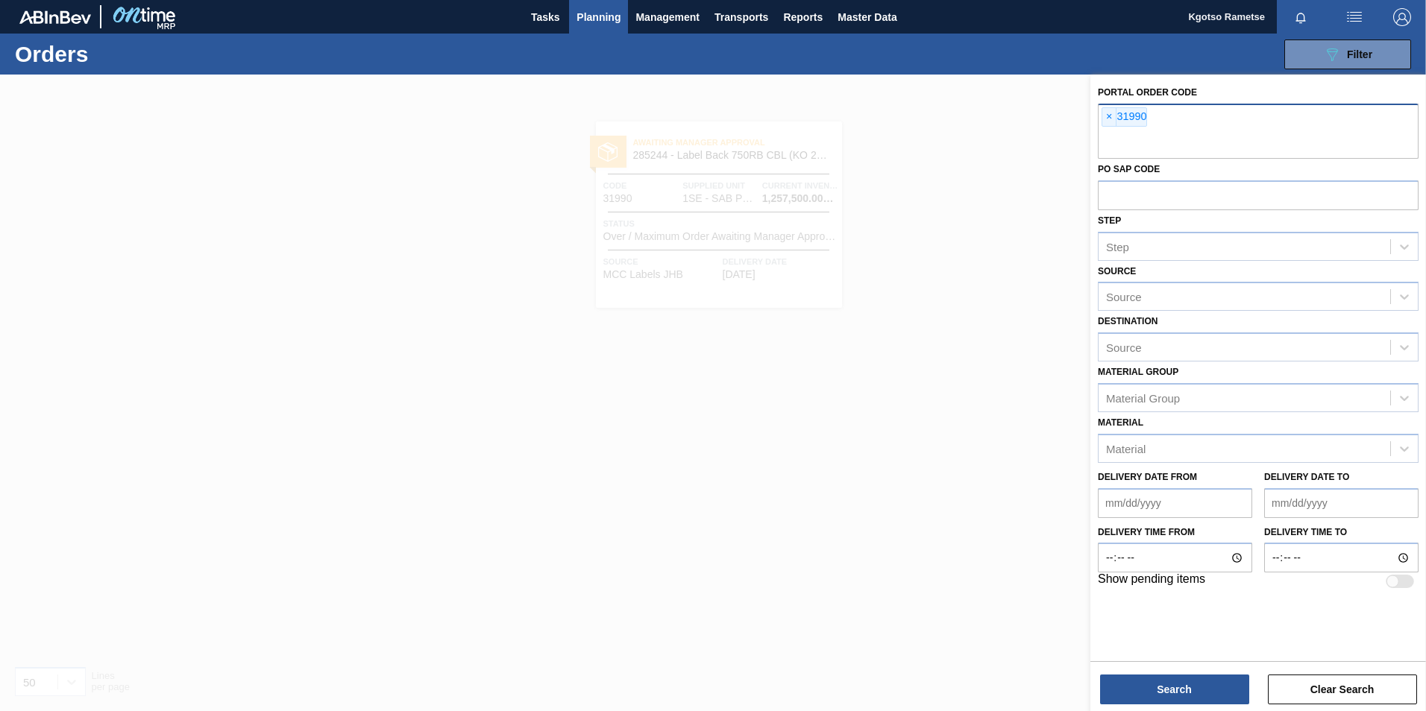
click at [1139, 143] on input "text" at bounding box center [1258, 145] width 321 height 28
type input "31991"
click at [1131, 688] on button "Search" at bounding box center [1174, 690] width 149 height 30
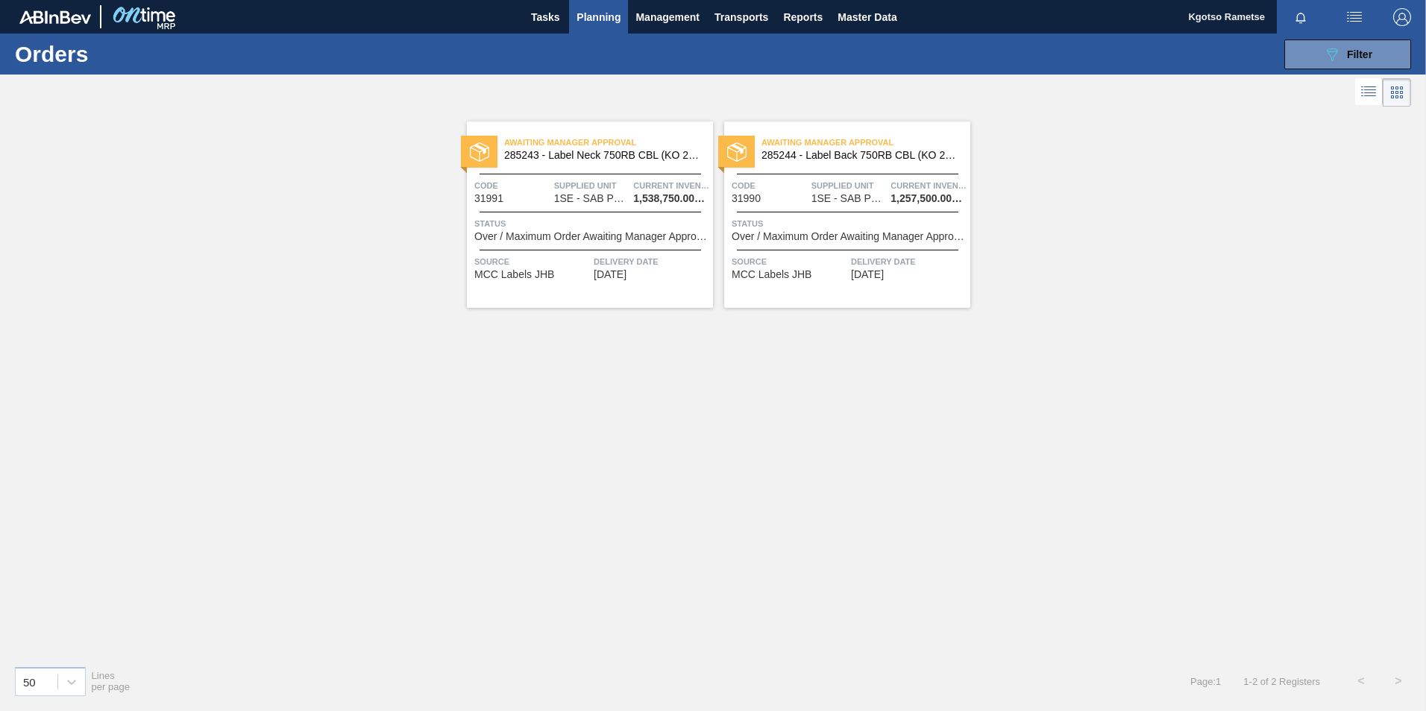
click at [779, 218] on span "Status" at bounding box center [849, 223] width 235 height 15
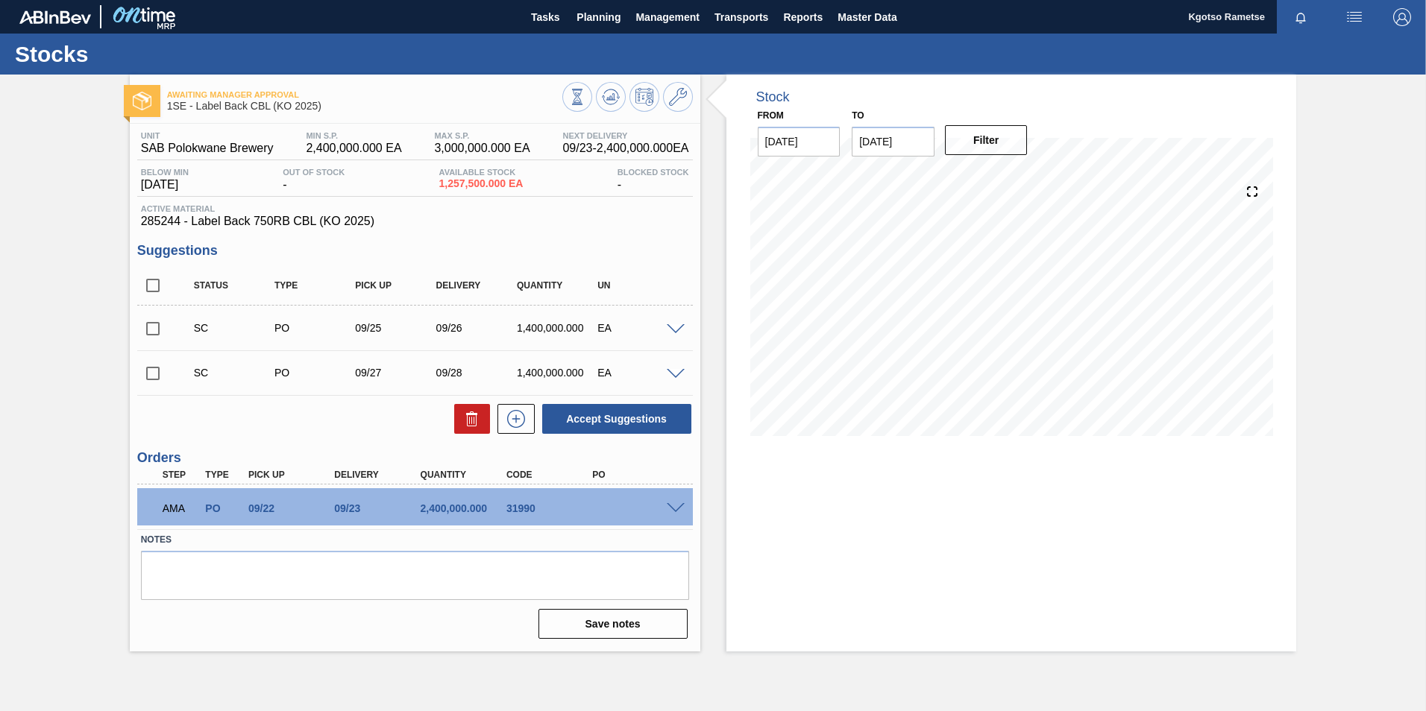
click at [680, 502] on div at bounding box center [678, 507] width 30 height 11
click at [678, 504] on span at bounding box center [676, 508] width 18 height 11
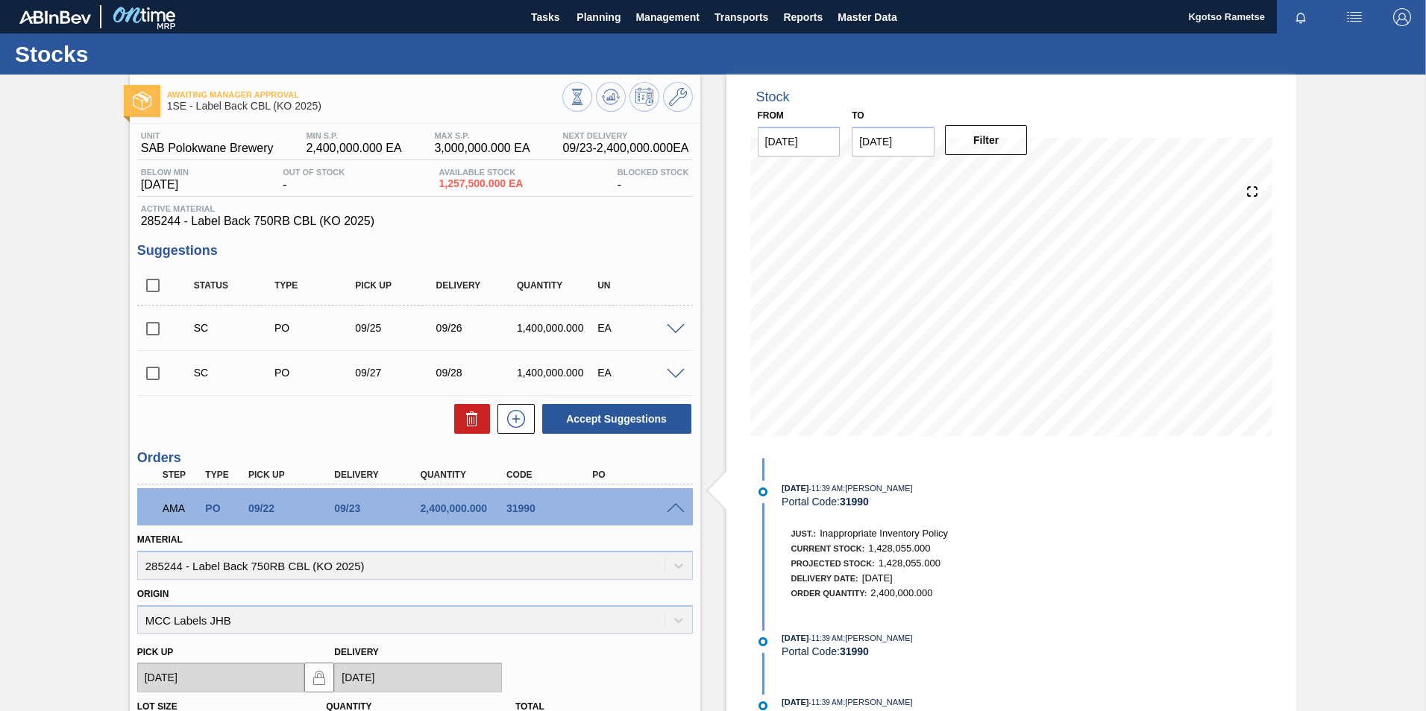
scroll to position [302, 0]
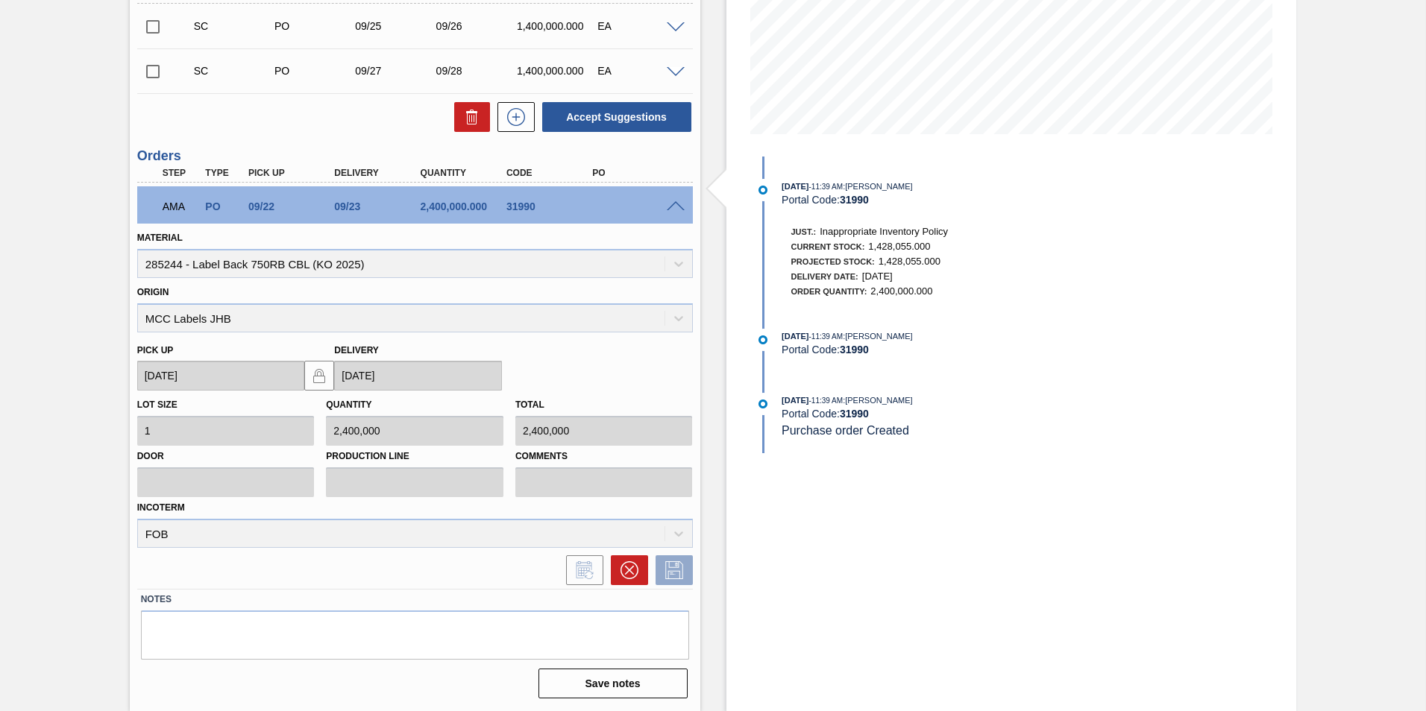
click at [946, 459] on div "Stock From 09/22/2025 to 10/06/2025 Filter 09/21/2025 - 11:39 AM : Shimi Mahole…" at bounding box center [1011, 242] width 571 height 939
click at [1383, 138] on div "Awaiting Manager Approval 1SE - Label Back CBL (KO 2025) Unit SAB Polokwane Bre…" at bounding box center [713, 242] width 1426 height 939
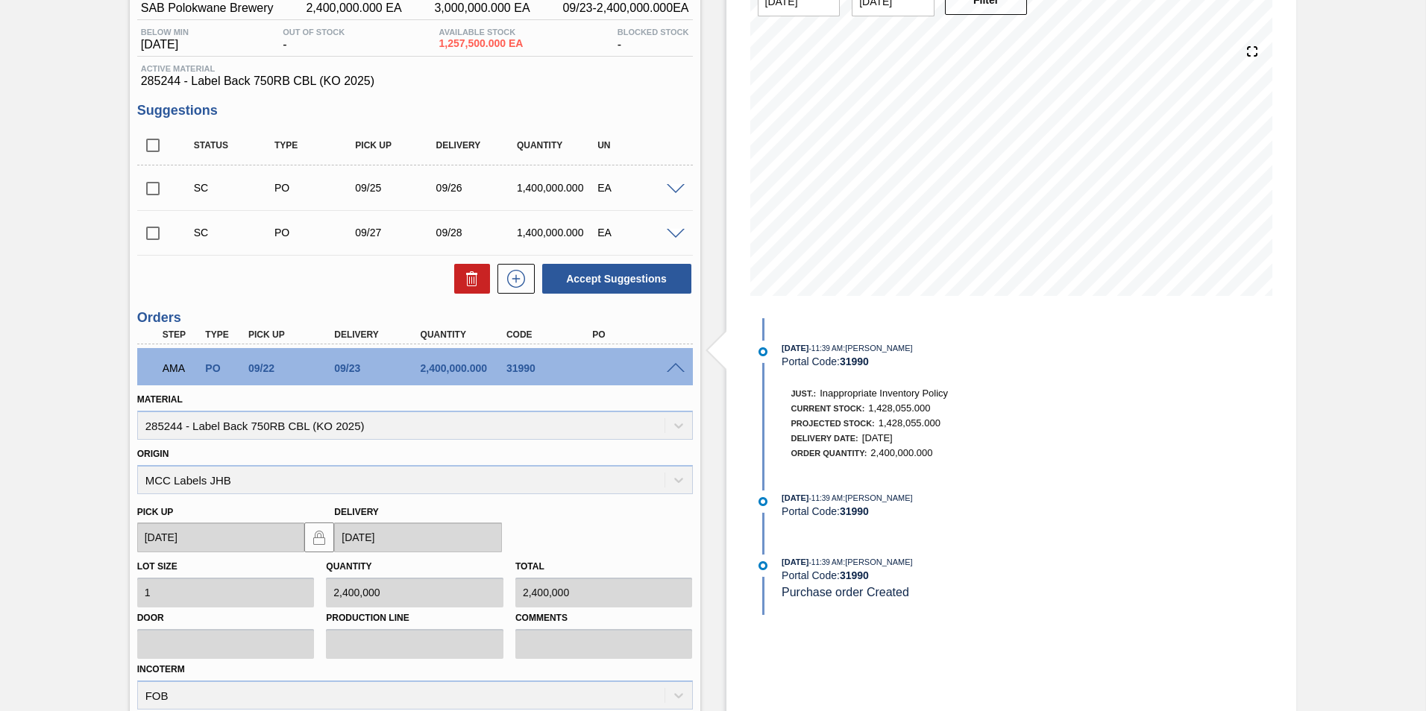
scroll to position [0, 0]
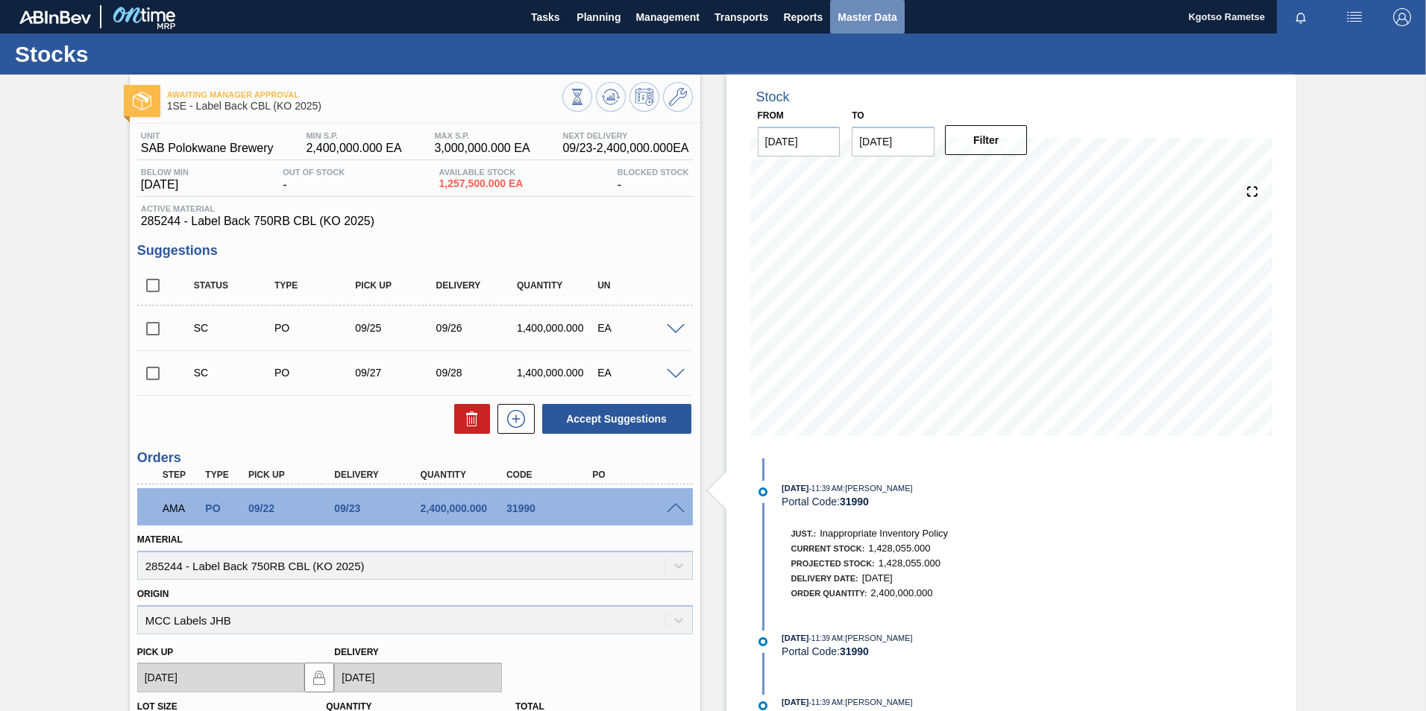
click at [855, 19] on span "Master Data" at bounding box center [866, 17] width 59 height 18
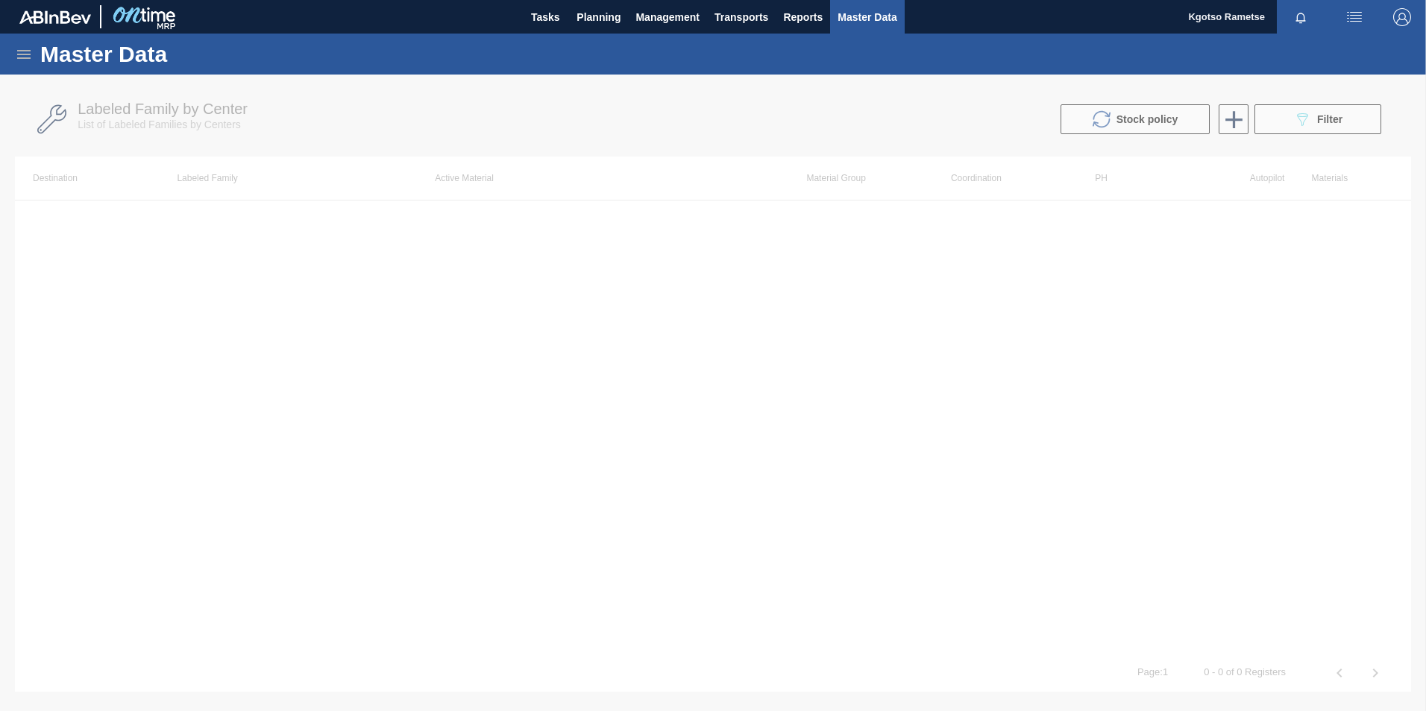
click at [29, 50] on icon at bounding box center [23, 54] width 13 height 9
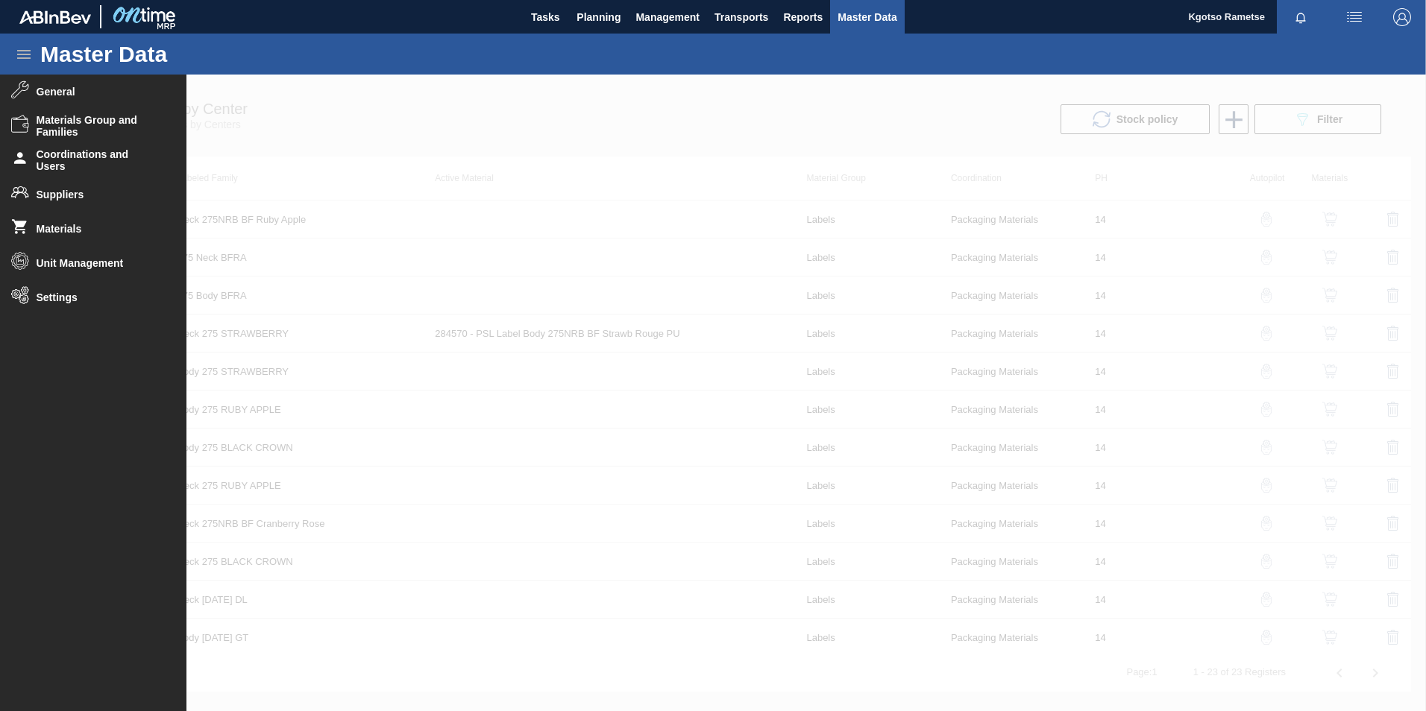
click at [50, 234] on span "Materials" at bounding box center [98, 229] width 123 height 12
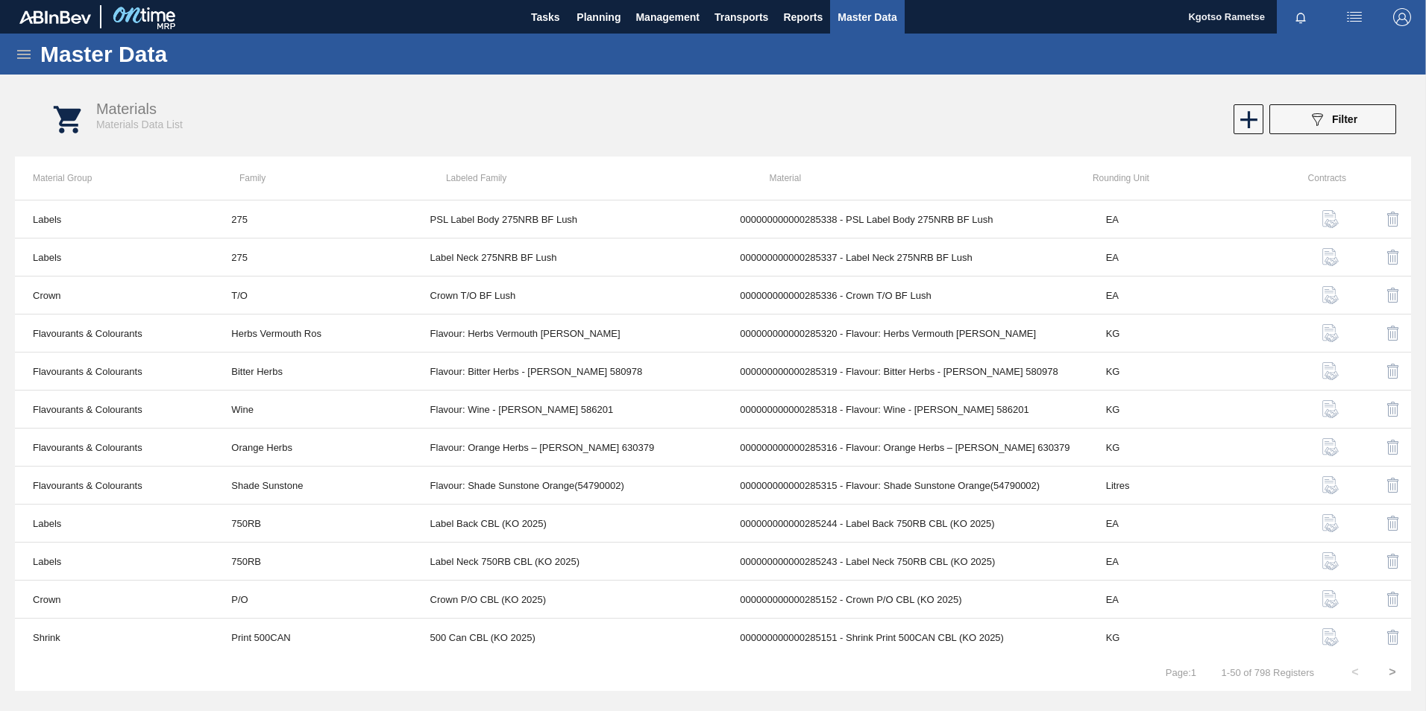
click at [17, 46] on icon at bounding box center [24, 54] width 18 height 18
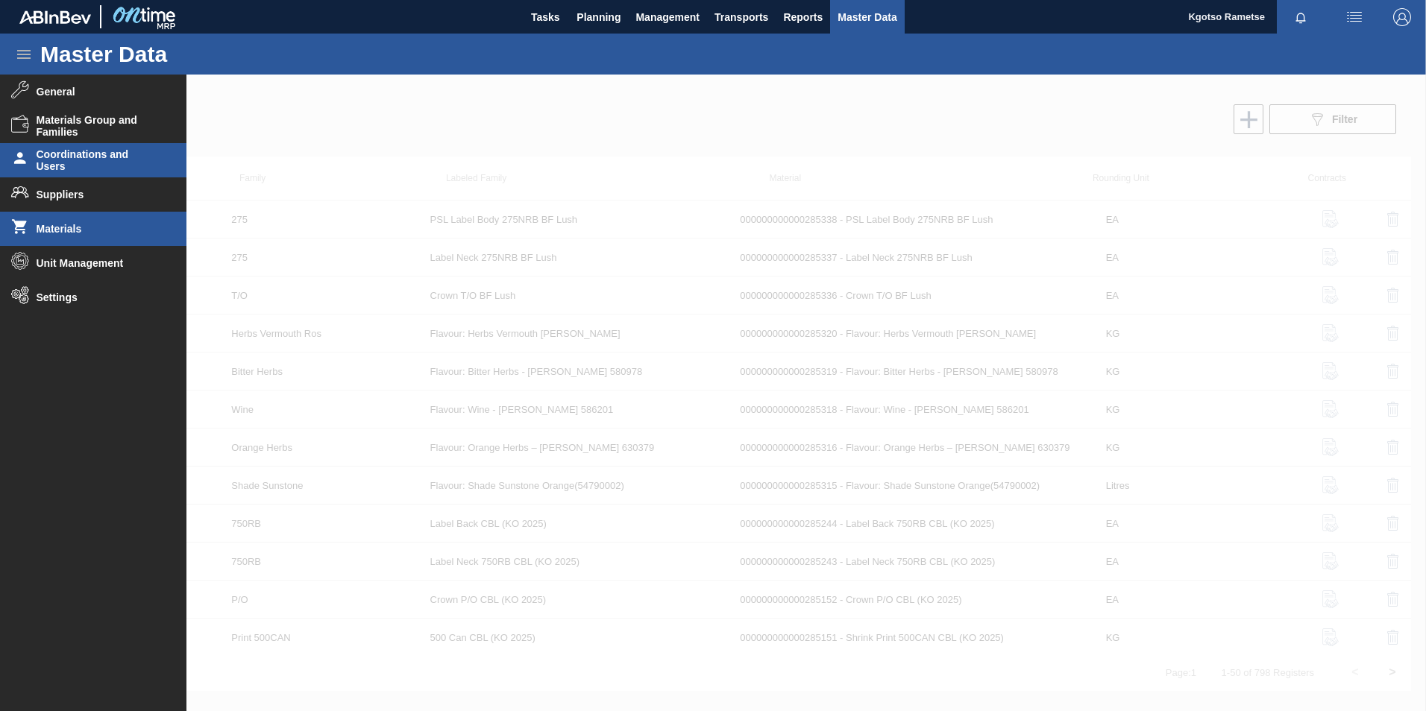
click at [68, 161] on span "Coordinations and Users" at bounding box center [98, 160] width 123 height 24
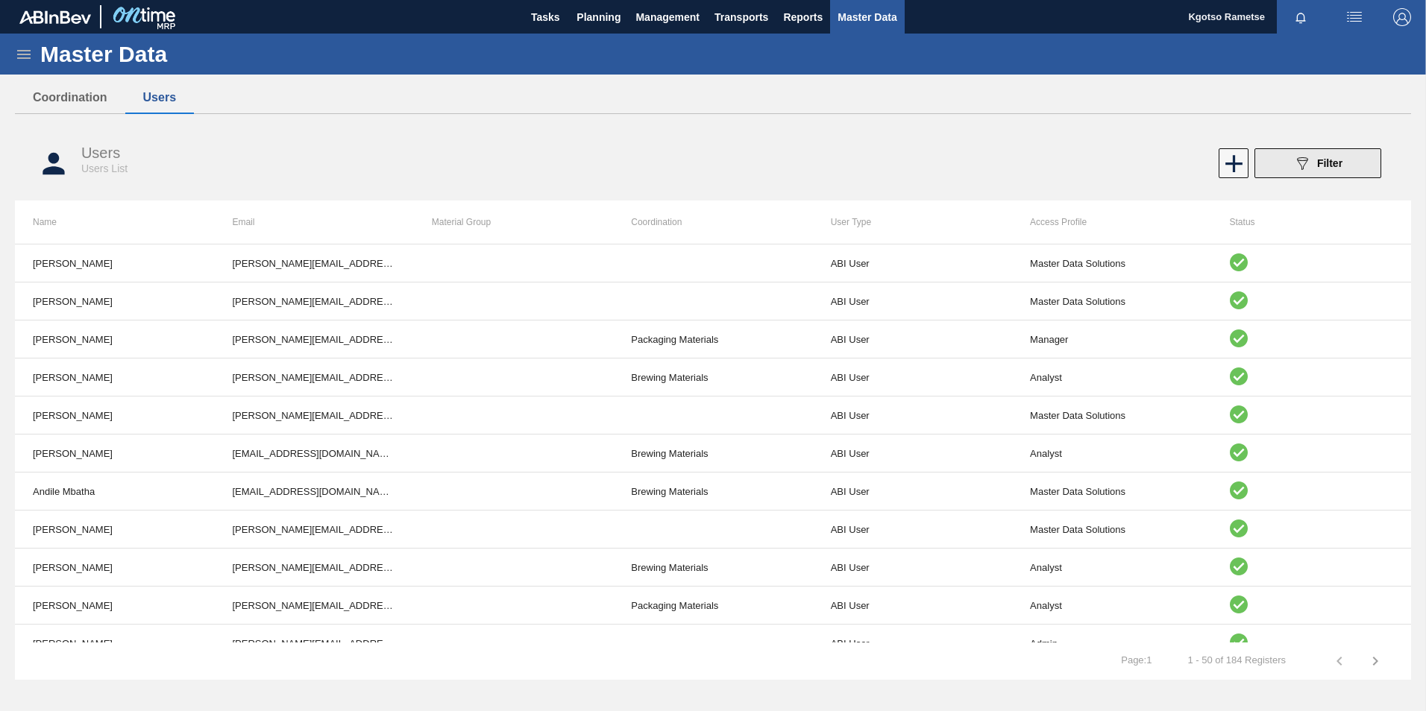
click at [1282, 166] on button "089F7B8B-B2A5-4AFE-B5C0-19BA573D28AC Filter" at bounding box center [1317, 163] width 127 height 30
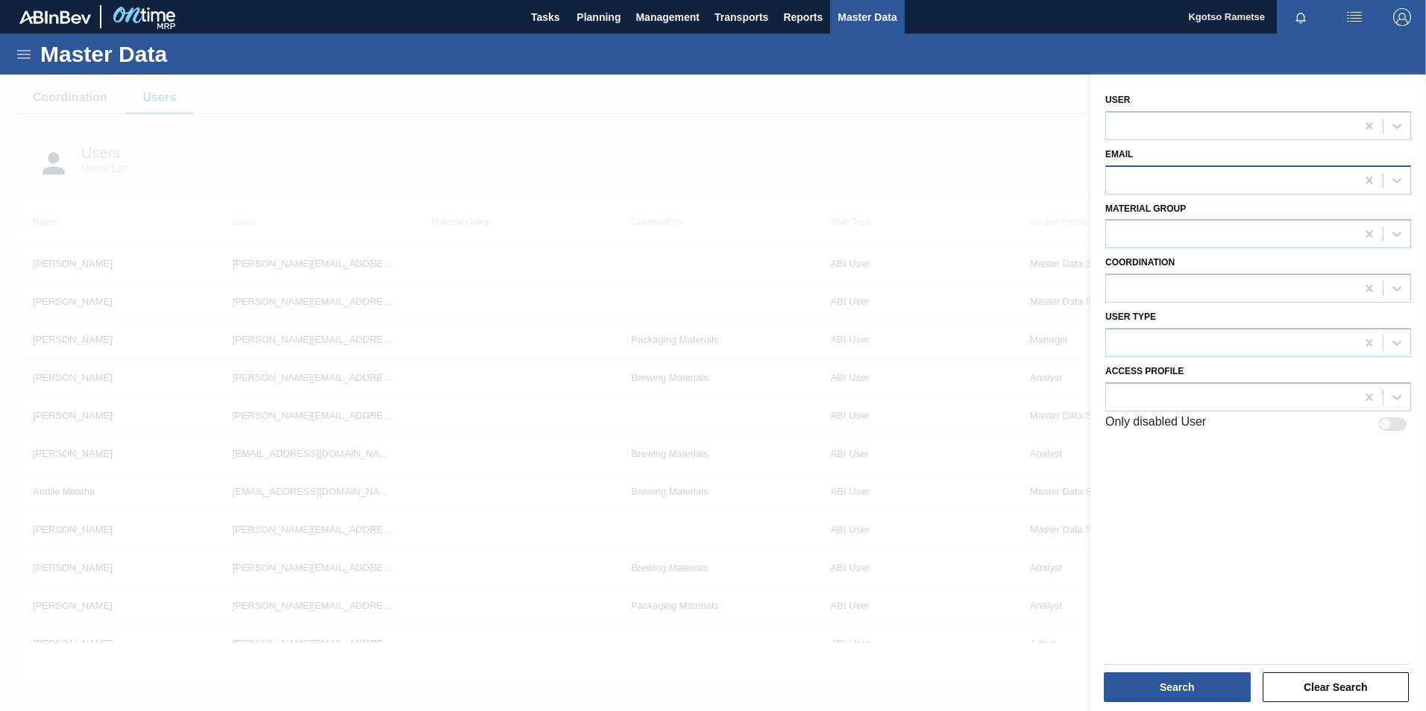
click at [1140, 190] on div at bounding box center [1231, 180] width 250 height 22
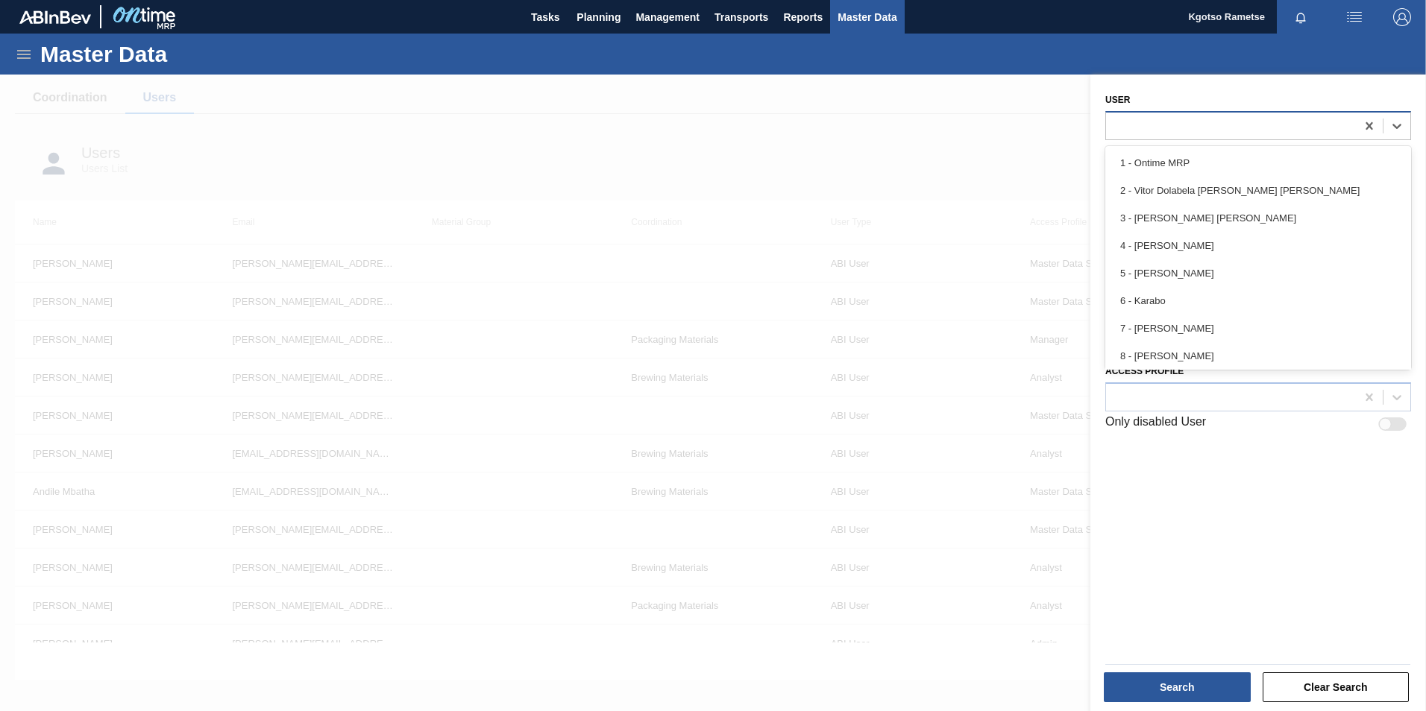
click at [1129, 122] on div at bounding box center [1231, 126] width 250 height 22
type input "mpho"
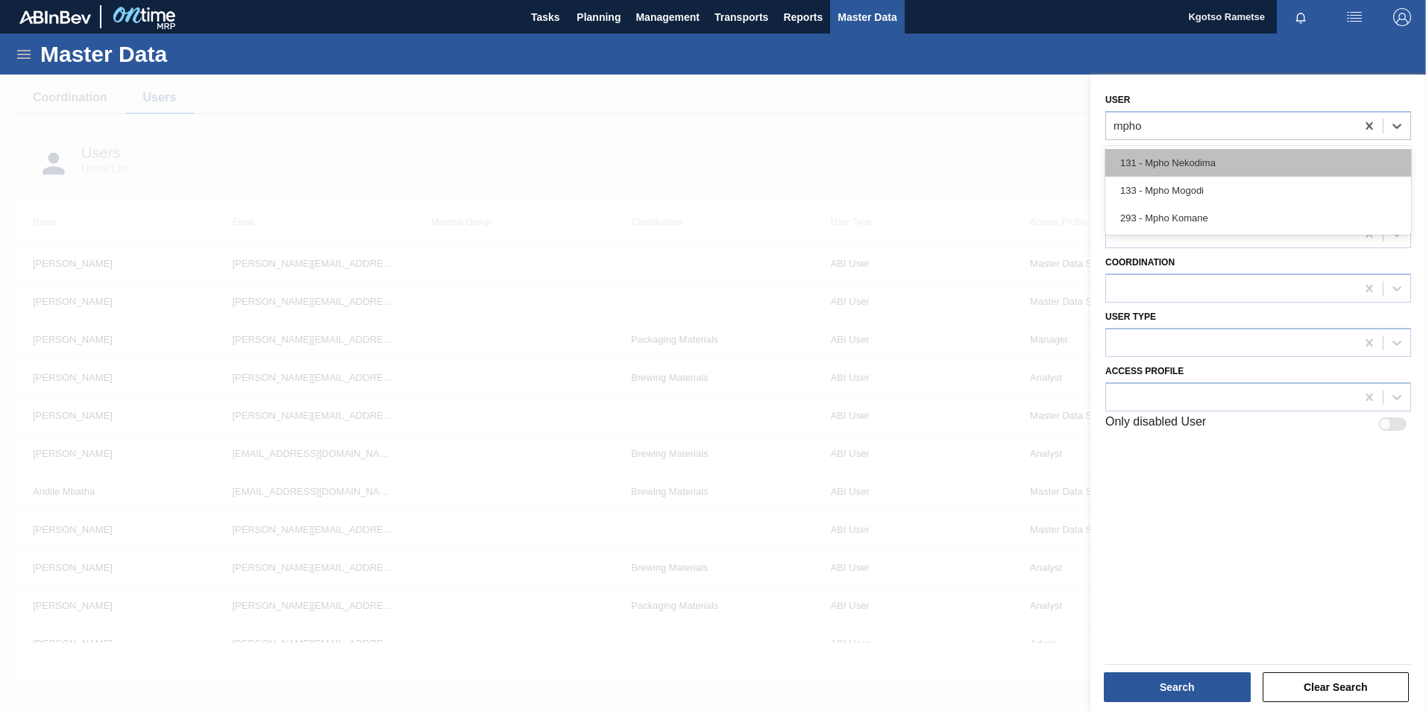
click at [1165, 168] on div "131 - Mpho Nekodima" at bounding box center [1258, 163] width 306 height 28
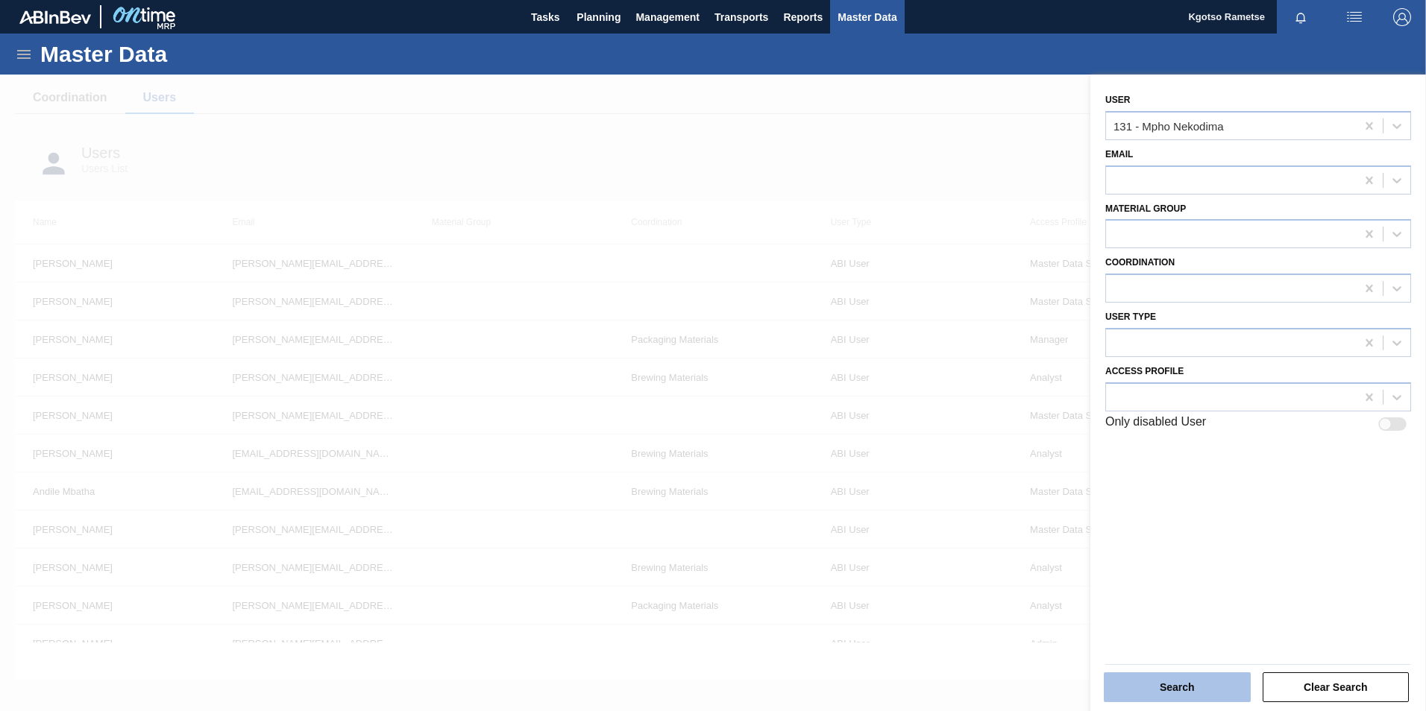
click at [1210, 679] on button "Search" at bounding box center [1177, 688] width 147 height 30
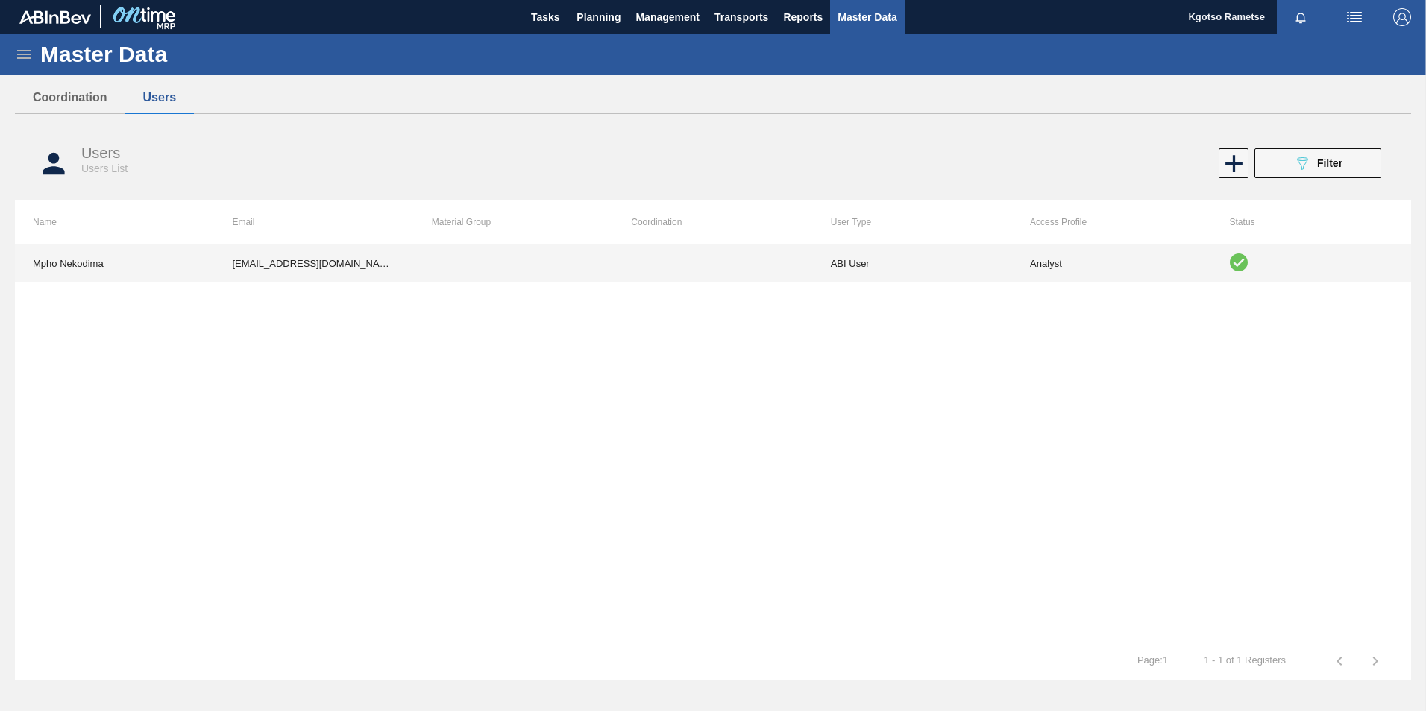
click at [905, 276] on td "ABI User" at bounding box center [912, 263] width 199 height 37
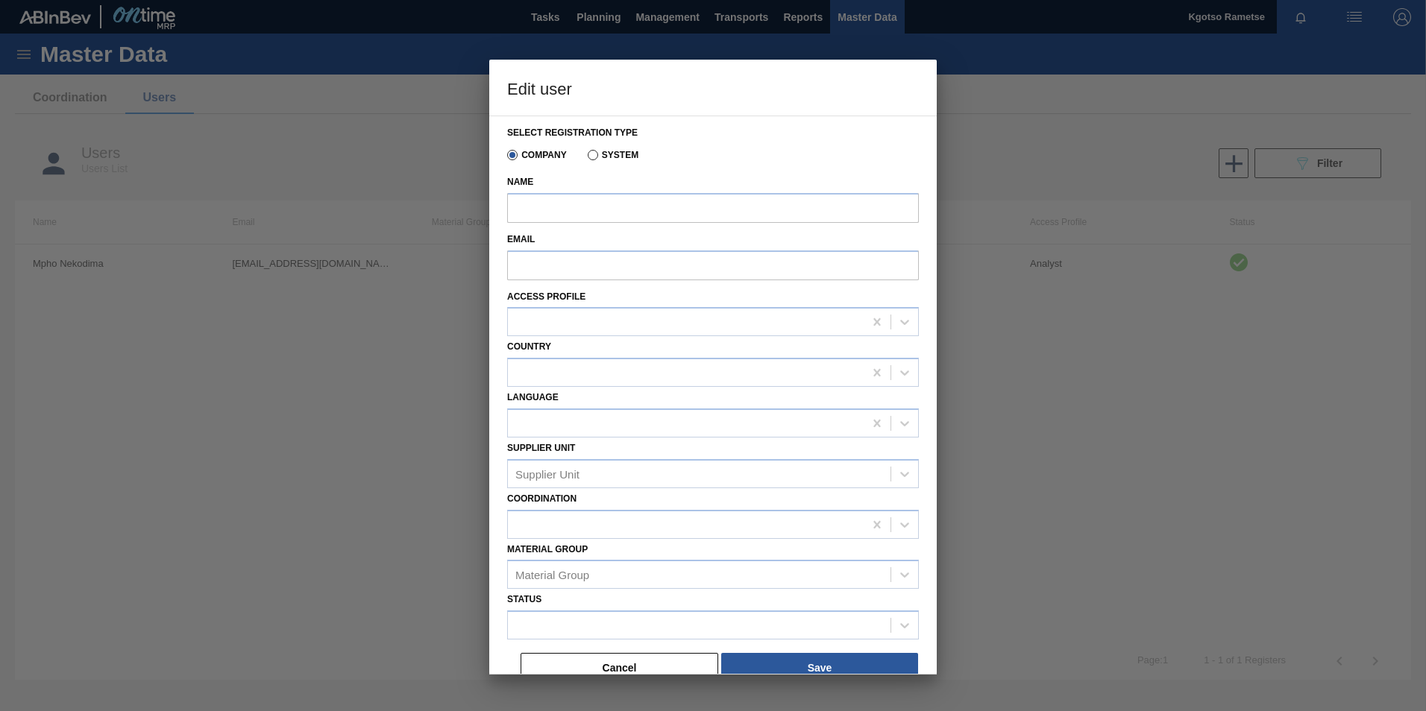
type input "Mpho Nekodima"
type input "Mpho.Nekodima@za.ab-inbev.com"
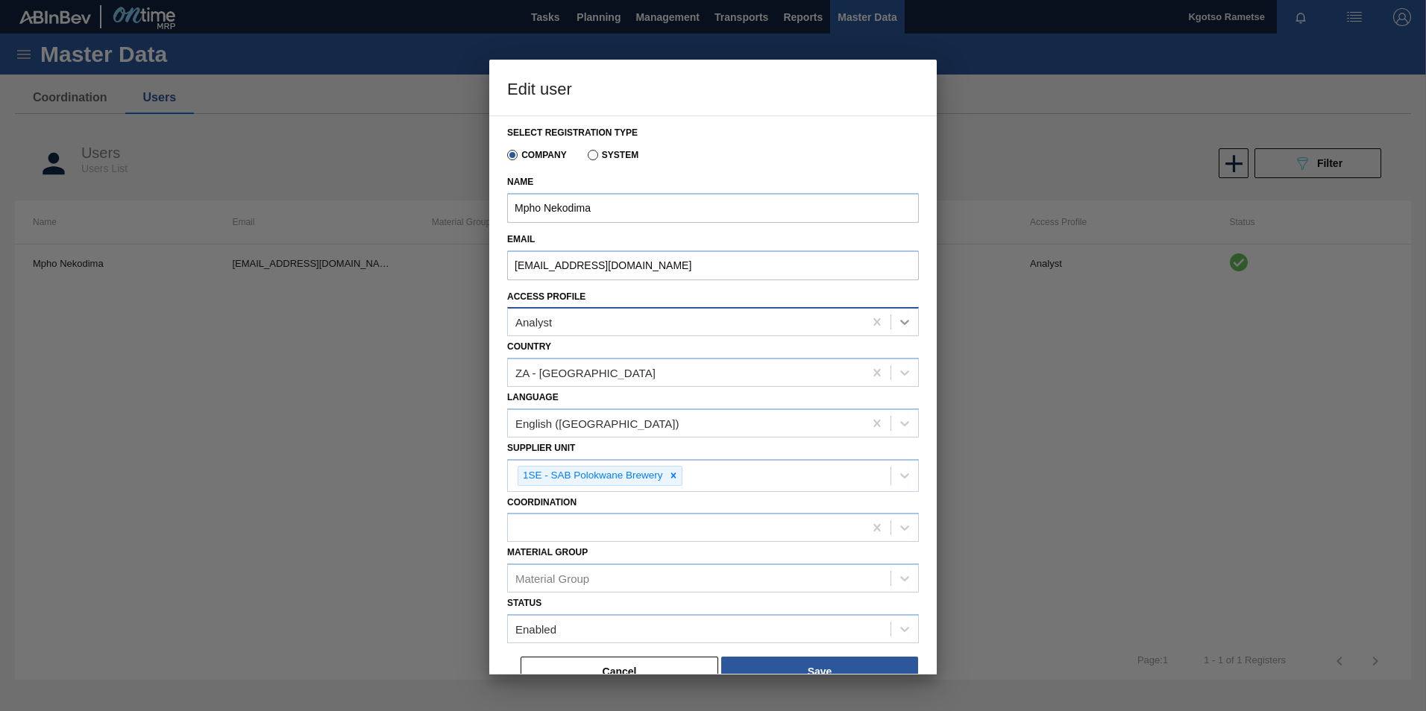
click at [901, 320] on icon at bounding box center [904, 322] width 15 height 15
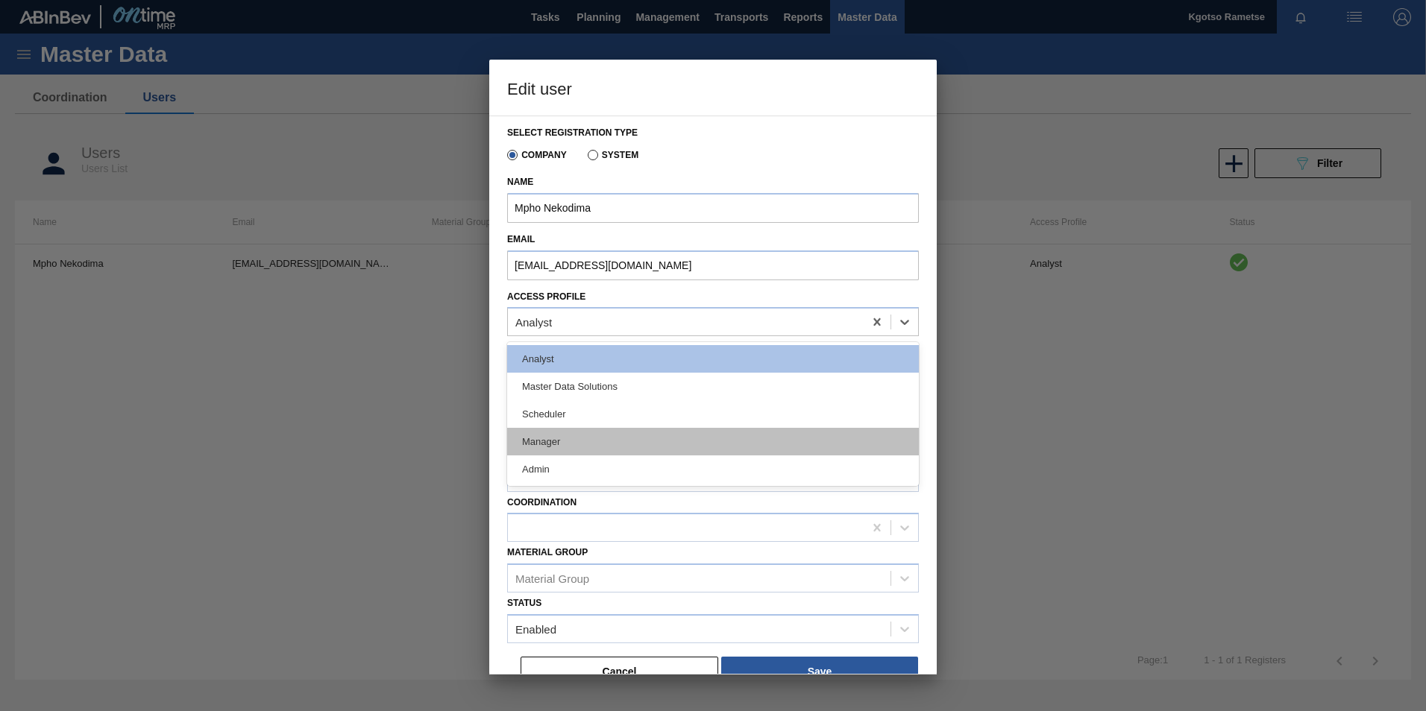
click at [675, 441] on div "Manager" at bounding box center [713, 442] width 412 height 28
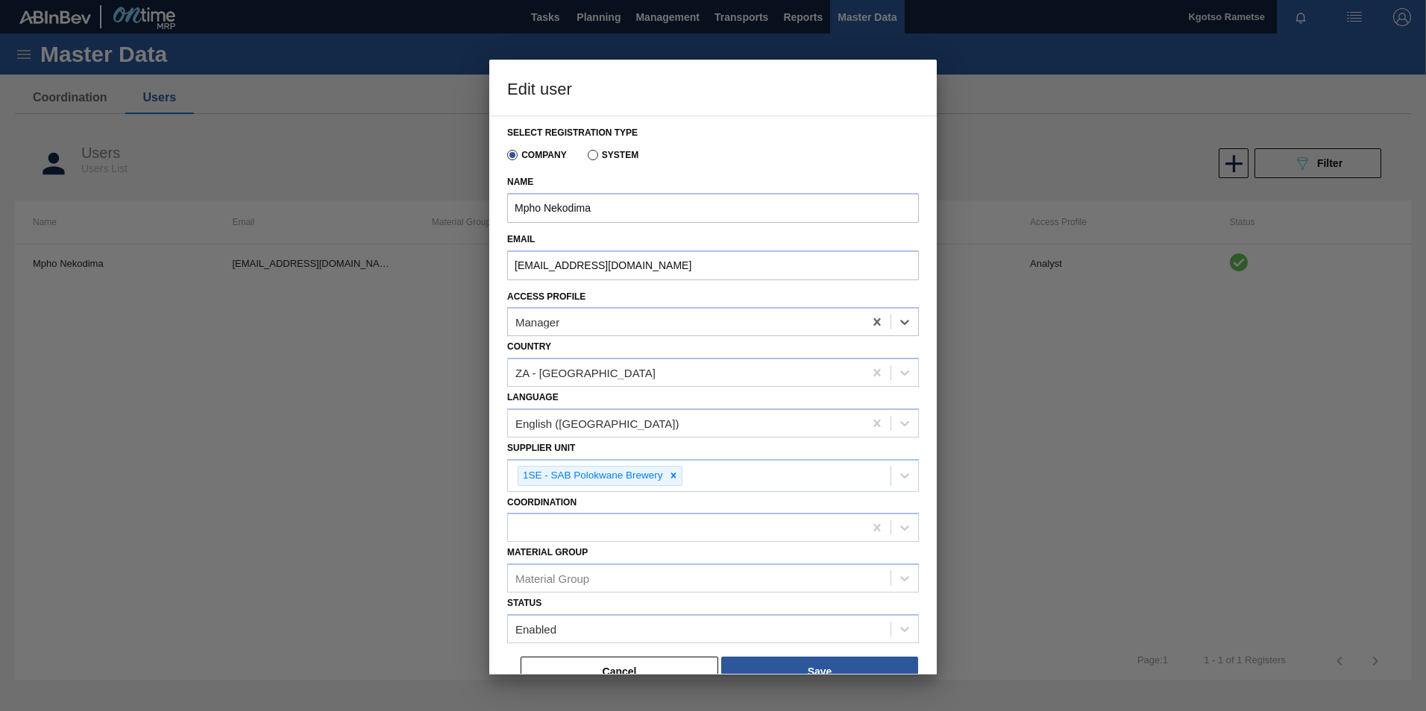
click at [498, 554] on div "Select registration type Company System Name Mpho Nekodima Email Mpho.Nekodima@…" at bounding box center [712, 395] width 447 height 559
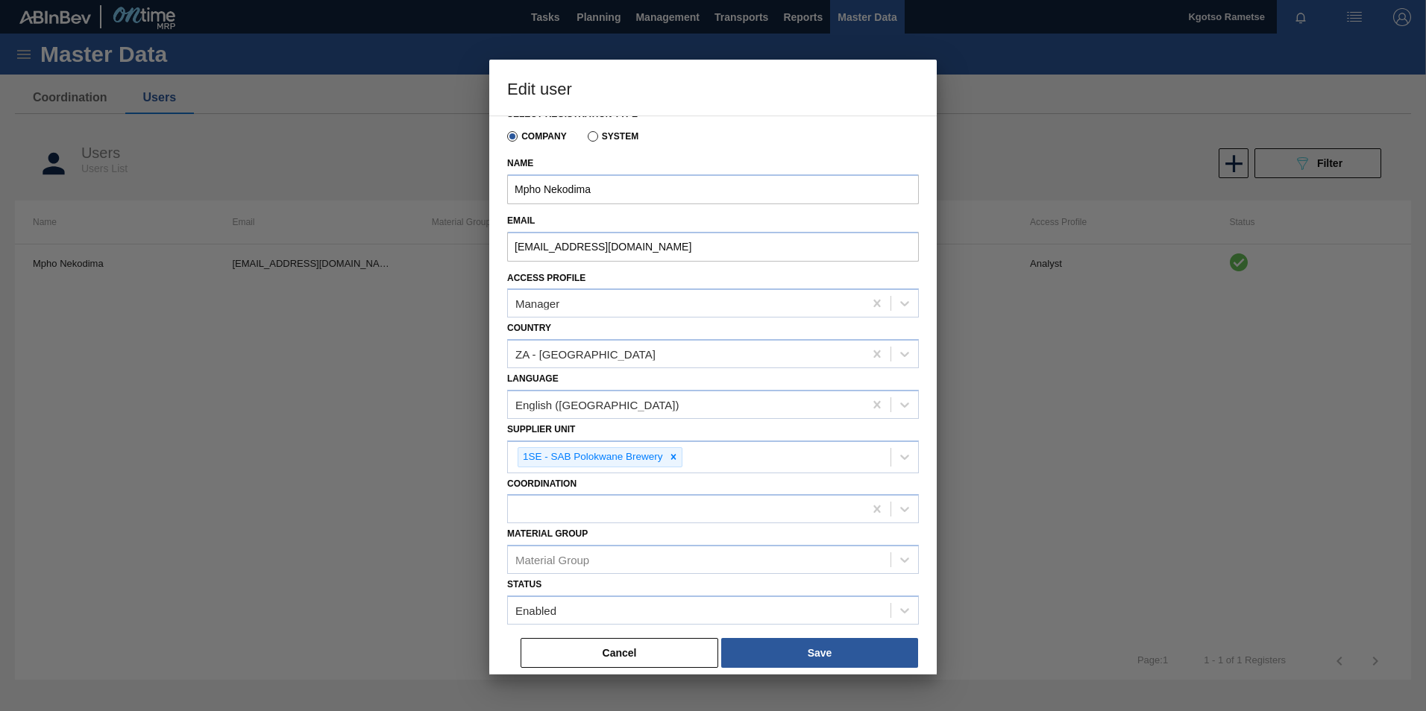
scroll to position [20, 0]
click at [846, 655] on button "Save" at bounding box center [819, 652] width 197 height 30
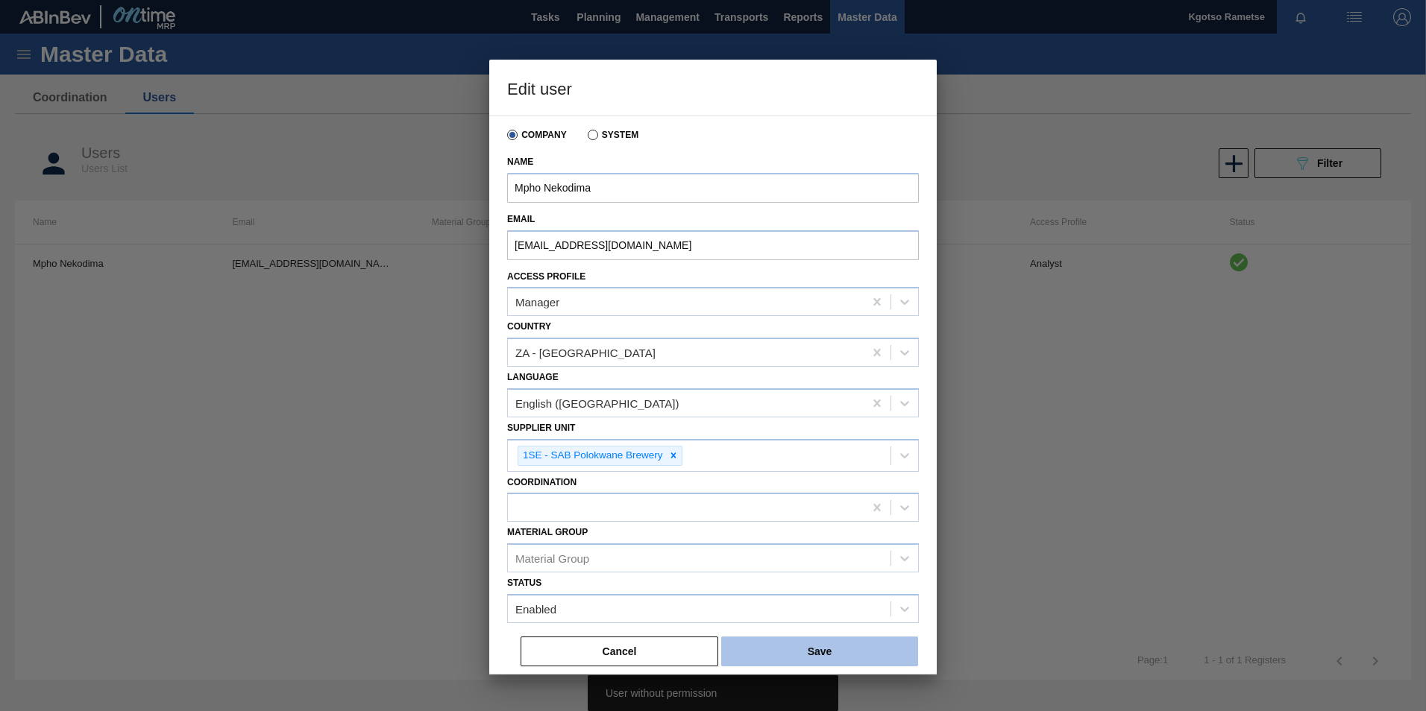
click at [793, 656] on button "Save" at bounding box center [819, 652] width 197 height 30
click at [644, 651] on button "Cancel" at bounding box center [620, 652] width 198 height 30
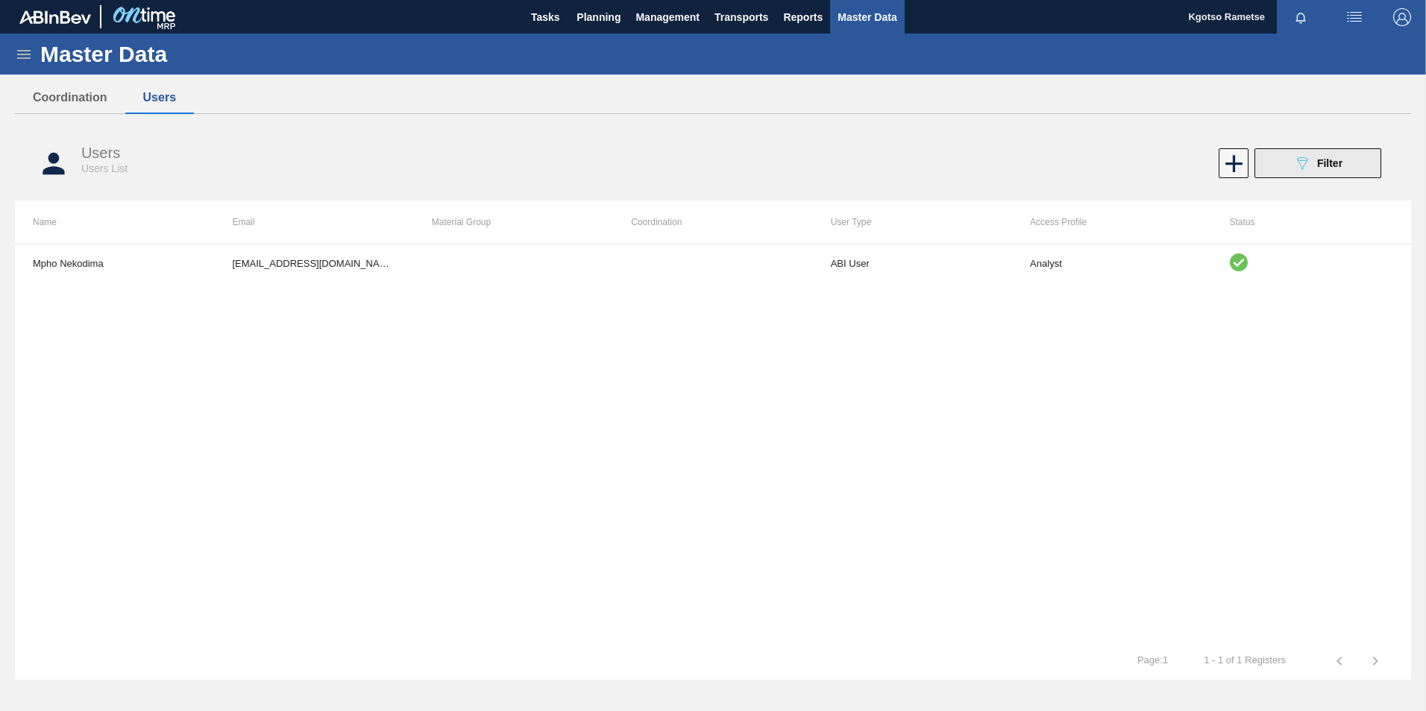
click at [1317, 165] on span "Filter" at bounding box center [1329, 163] width 25 height 12
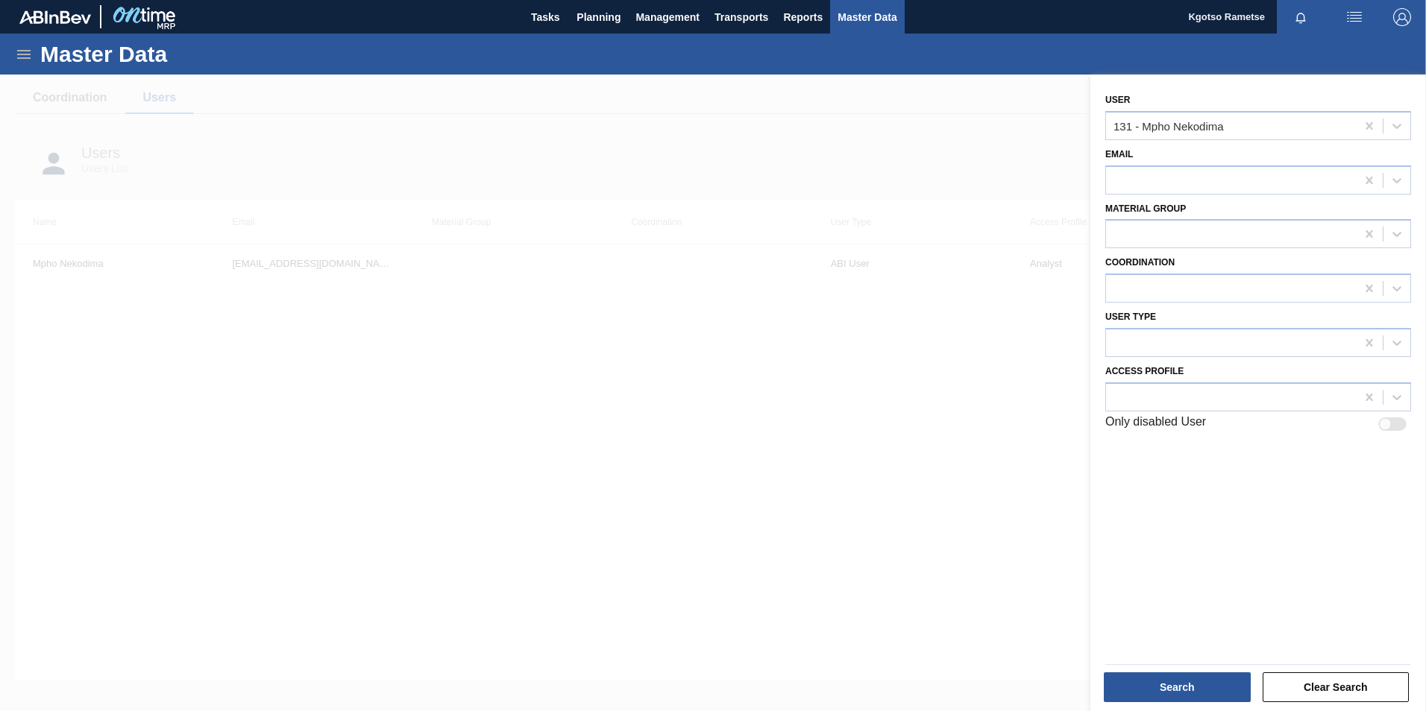
click at [1146, 672] on div "Search" at bounding box center [1178, 687] width 159 height 33
click at [1160, 687] on button "Search" at bounding box center [1177, 688] width 147 height 30
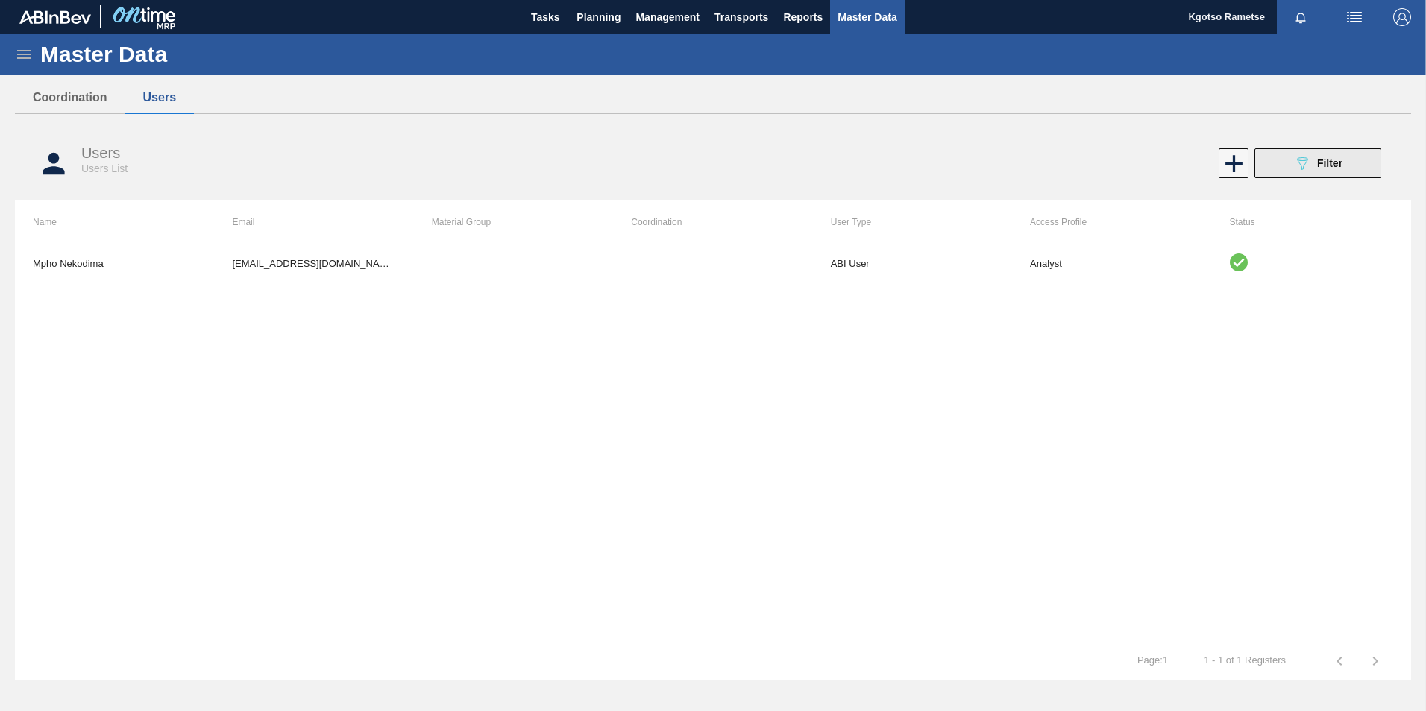
click at [1321, 176] on button "089F7B8B-B2A5-4AFE-B5C0-19BA573D28AC Filter" at bounding box center [1317, 163] width 127 height 30
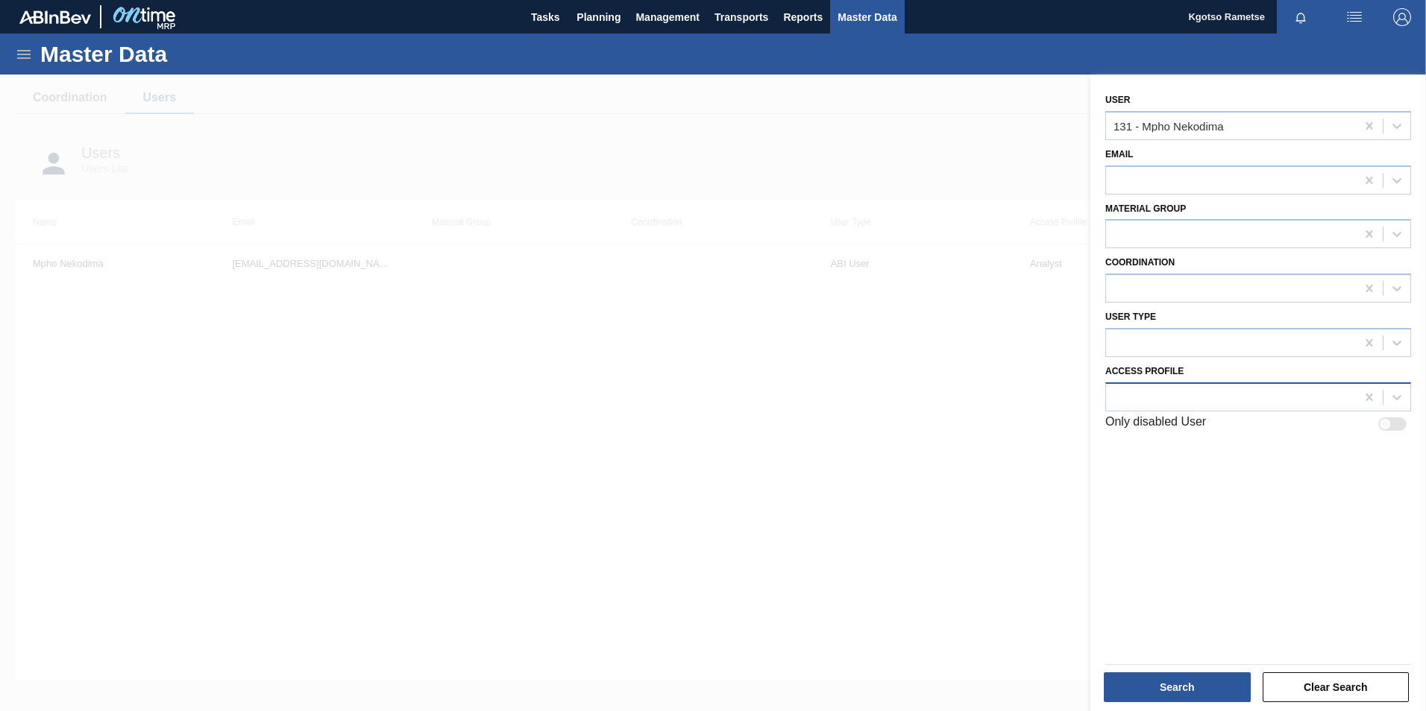
click at [1140, 406] on div at bounding box center [1231, 397] width 250 height 22
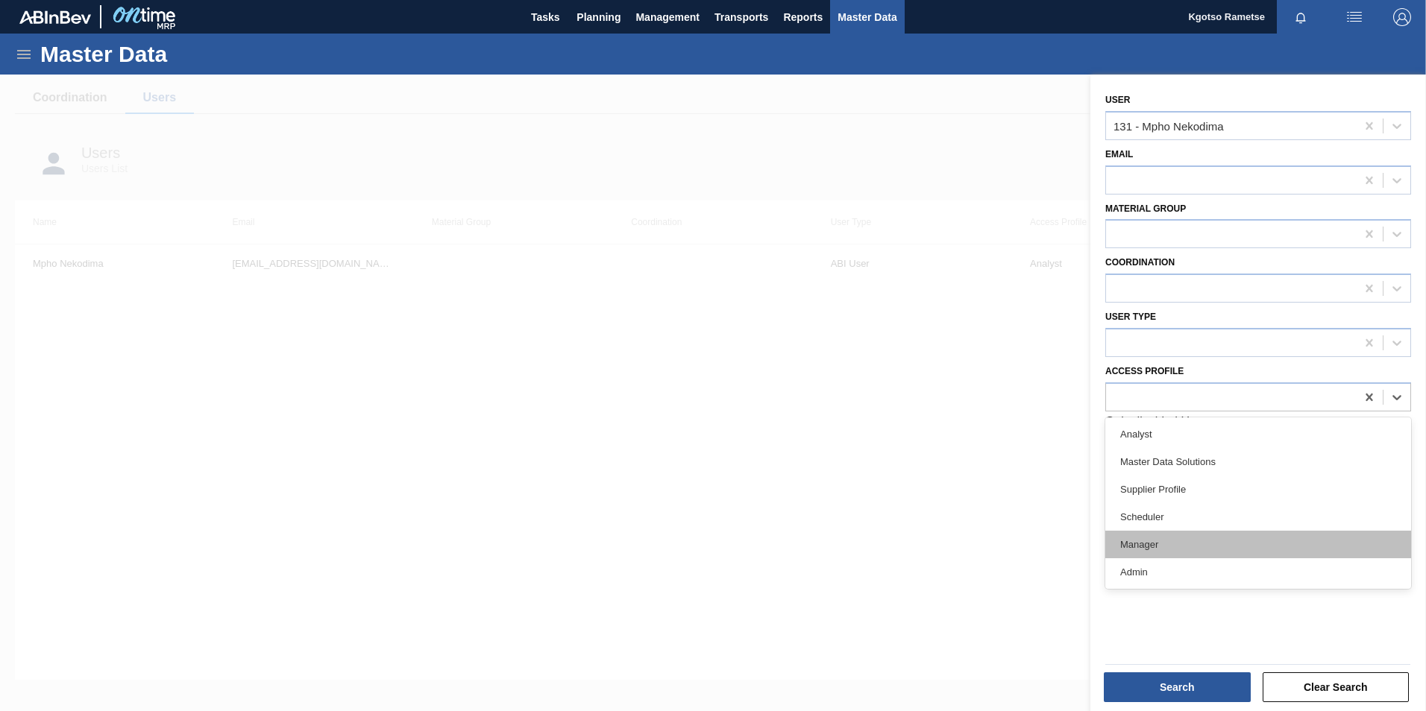
click at [1135, 547] on div "Manager" at bounding box center [1258, 545] width 306 height 28
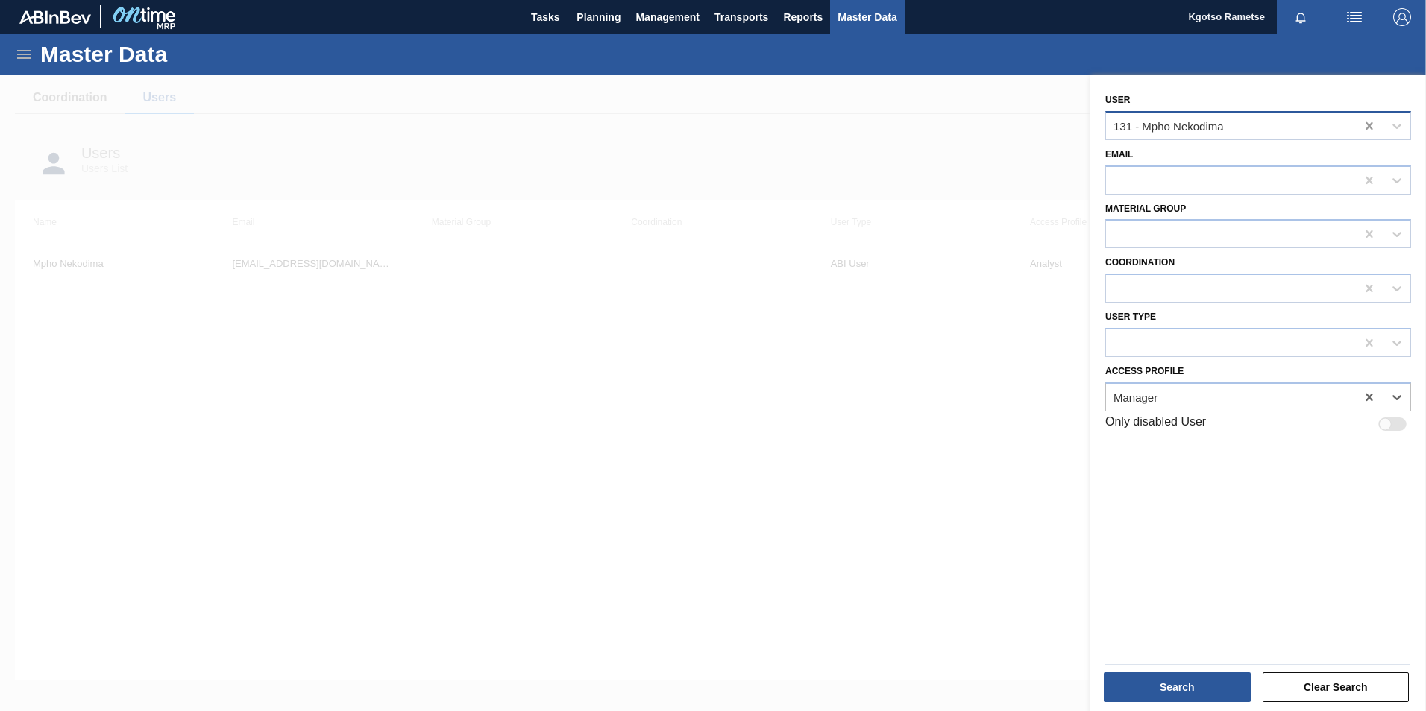
click at [1365, 125] on icon at bounding box center [1368, 125] width 7 height 7
click at [1147, 679] on button "Search" at bounding box center [1177, 688] width 147 height 30
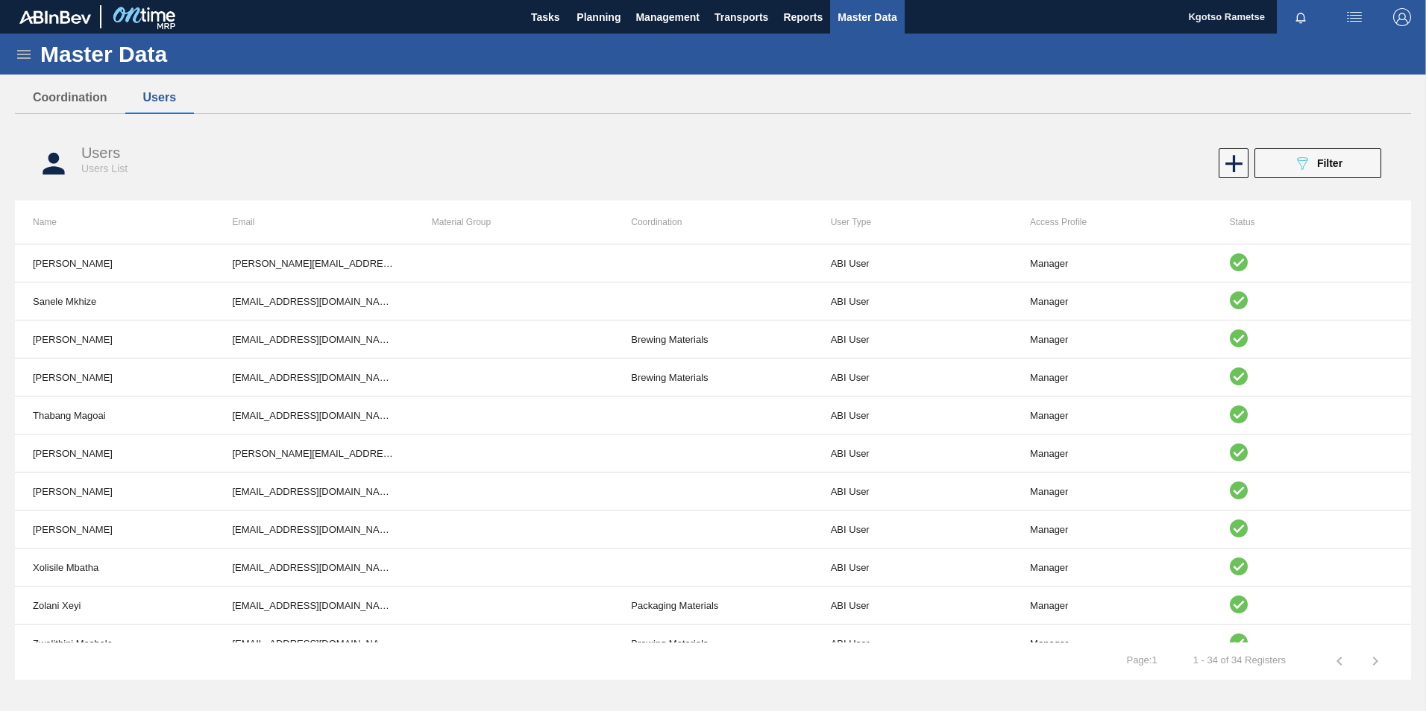
scroll to position [894, 0]
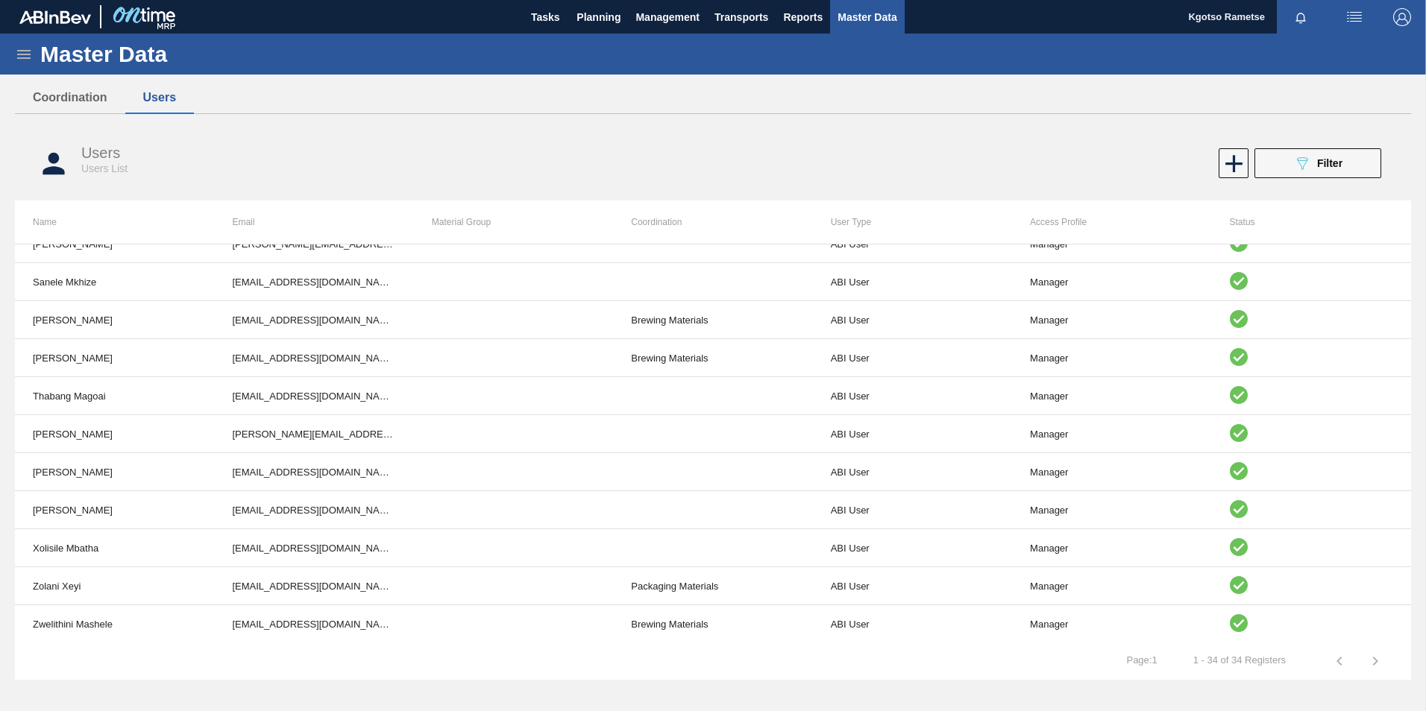
click at [1412, 466] on div "Master Data General Materials Group and Families Coordinations and Users Suppli…" at bounding box center [713, 363] width 1426 height 659
click at [1411, 465] on div "Master Data General Materials Group and Families Coordinations and Users Suppli…" at bounding box center [713, 363] width 1426 height 659
click at [657, 136] on div "Users Users List 089F7B8B-B2A5-4AFE-B5C0-19BA573D28AC Filter" at bounding box center [713, 164] width 1396 height 56
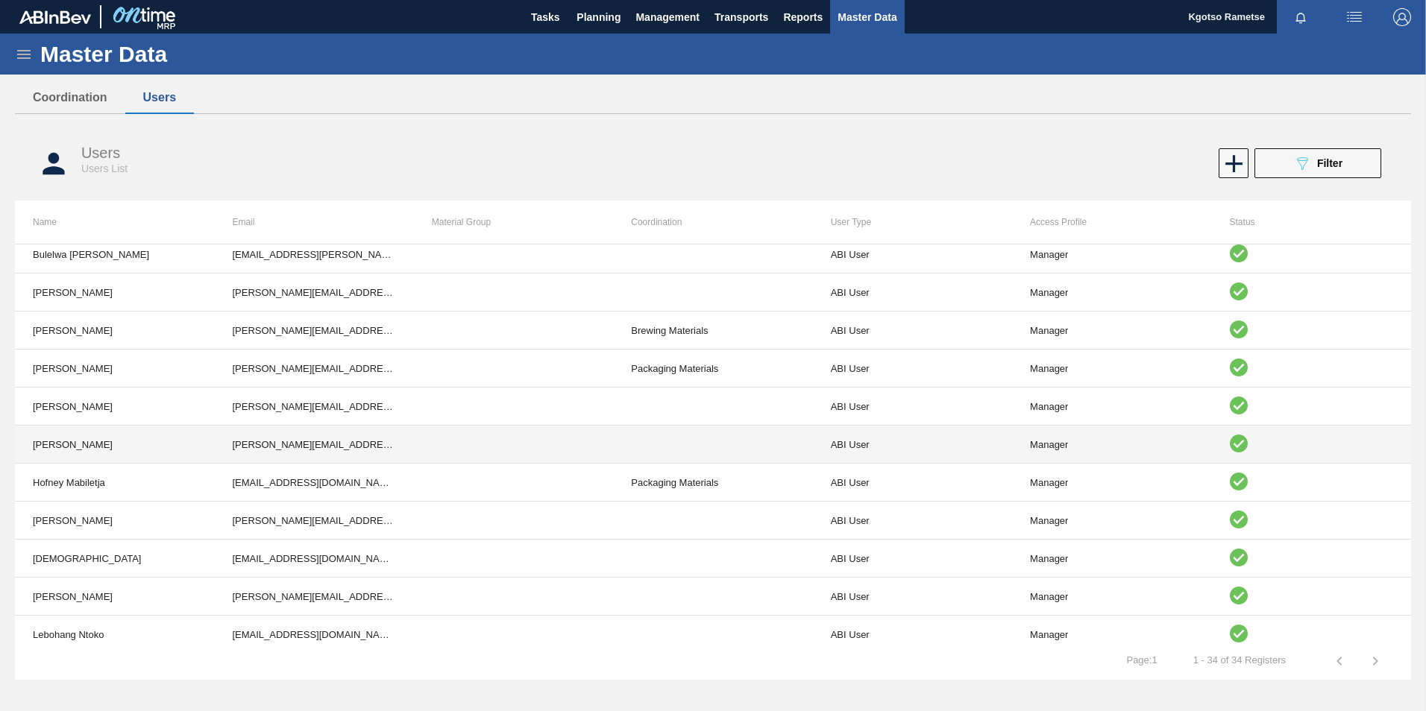
scroll to position [149, 0]
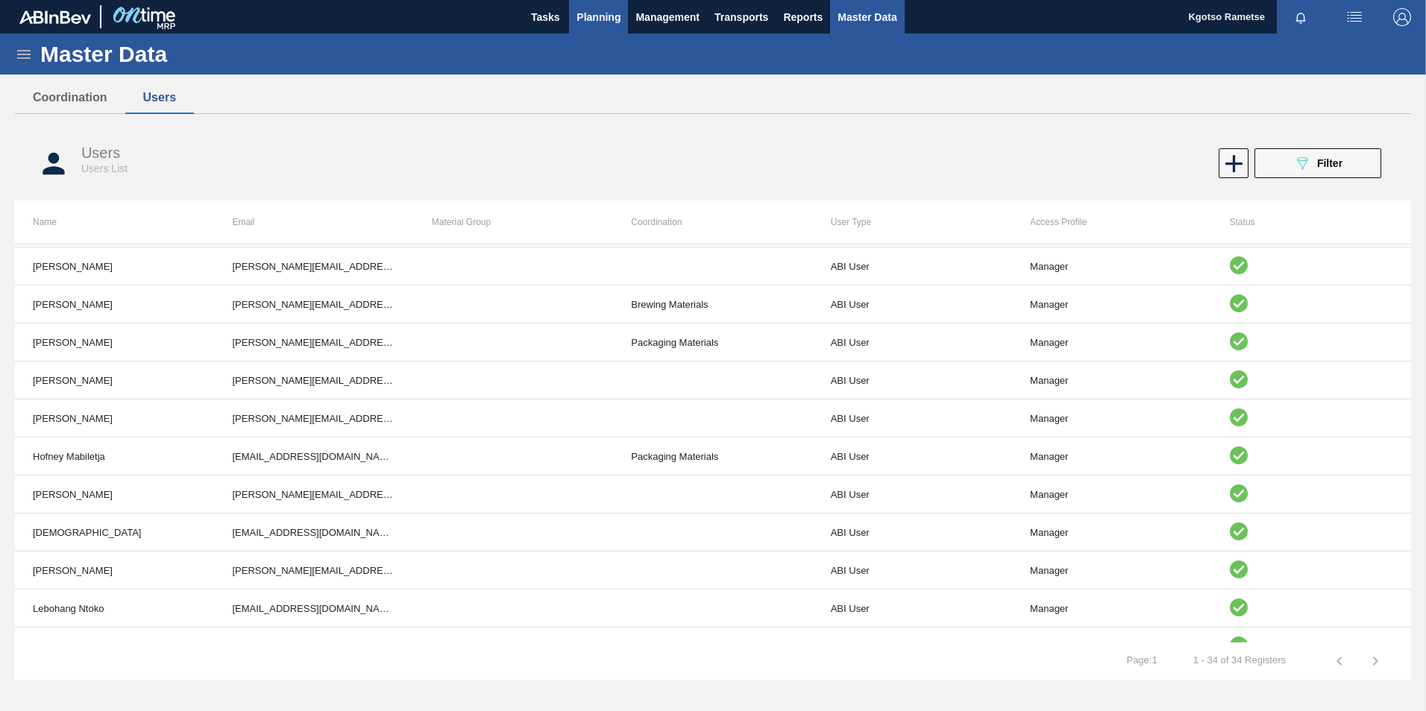
click at [597, 3] on button "Planning" at bounding box center [598, 17] width 59 height 34
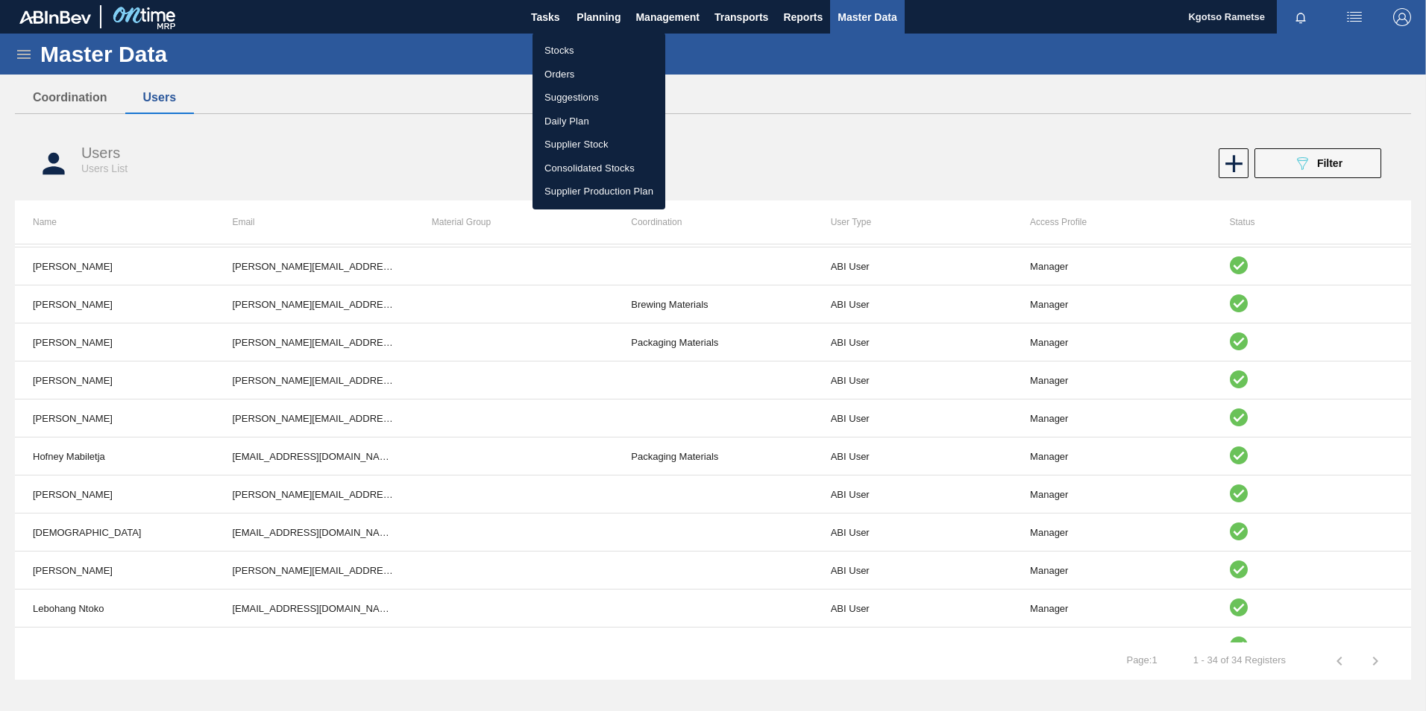
click at [1307, 165] on div at bounding box center [713, 355] width 1426 height 711
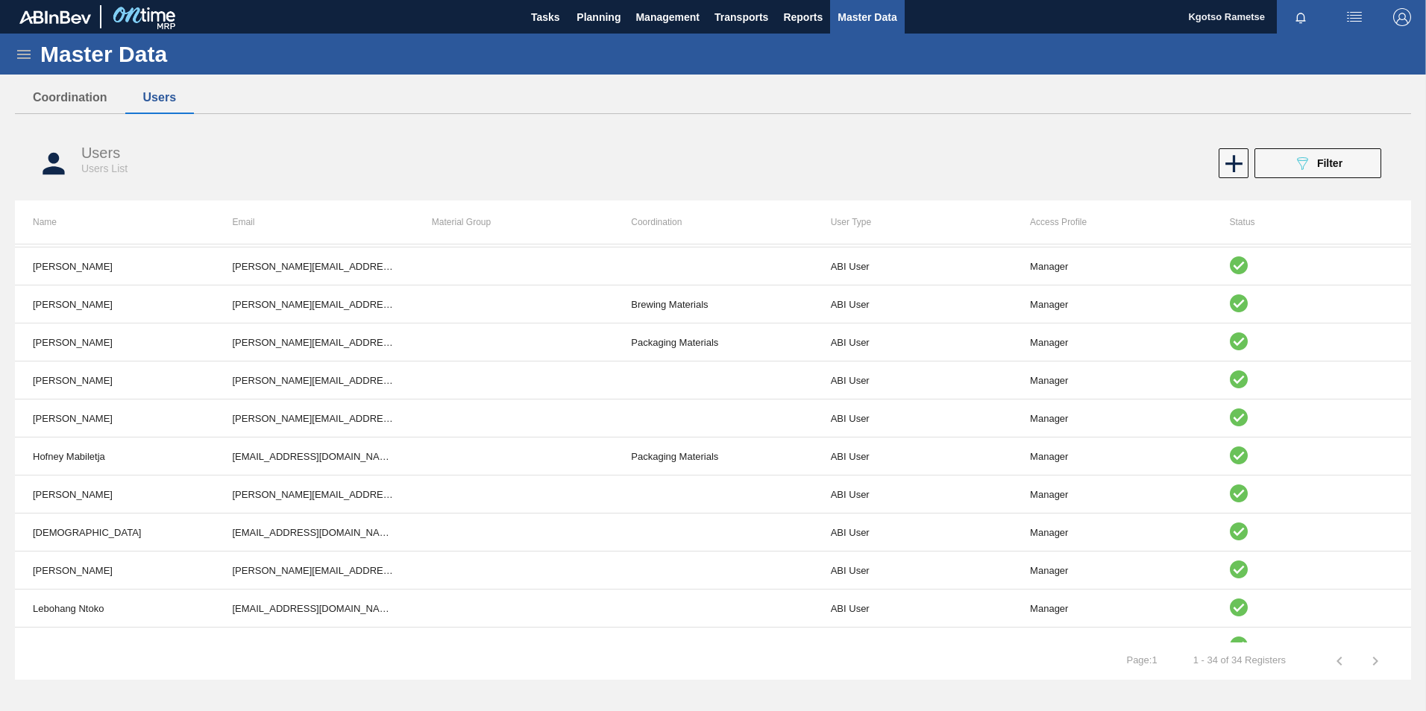
click at [1307, 165] on icon "089F7B8B-B2A5-4AFE-B5C0-19BA573D28AC" at bounding box center [1302, 163] width 18 height 18
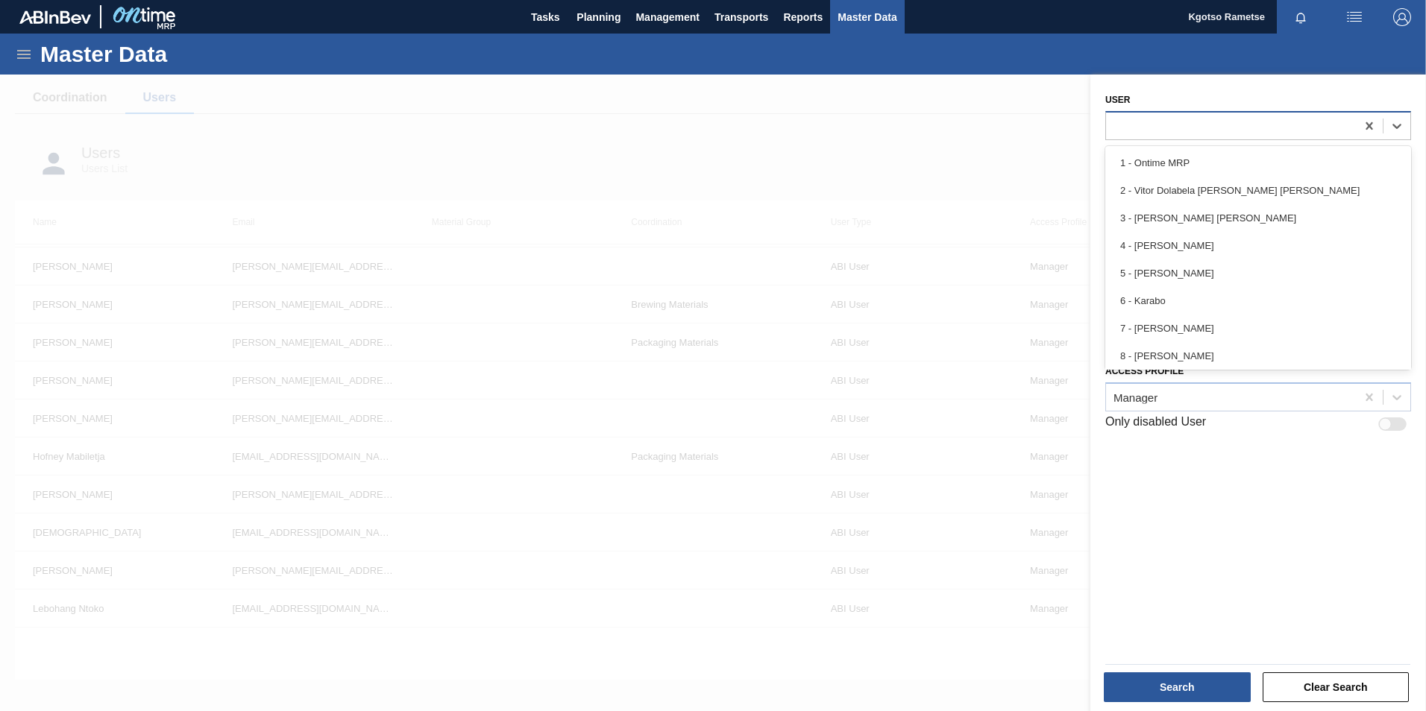
click at [1213, 132] on div at bounding box center [1231, 126] width 250 height 22
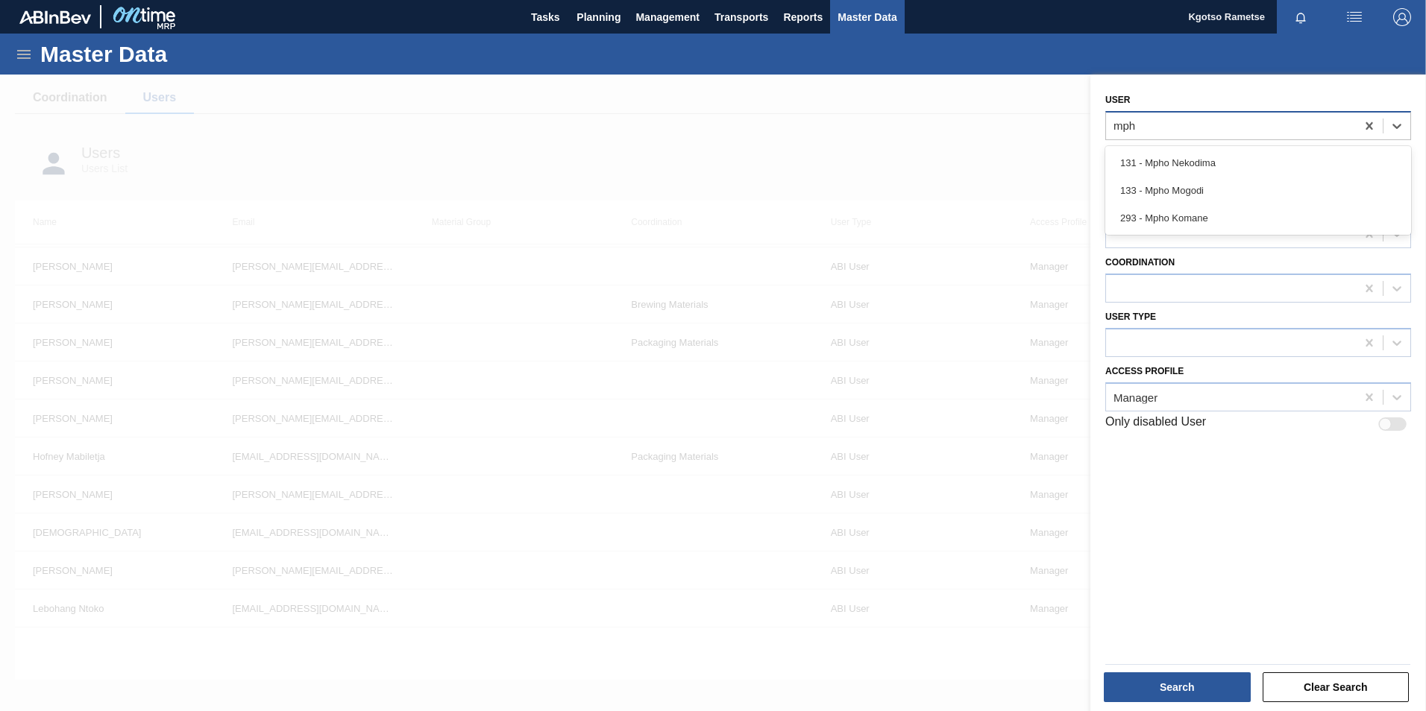
type input "mpho"
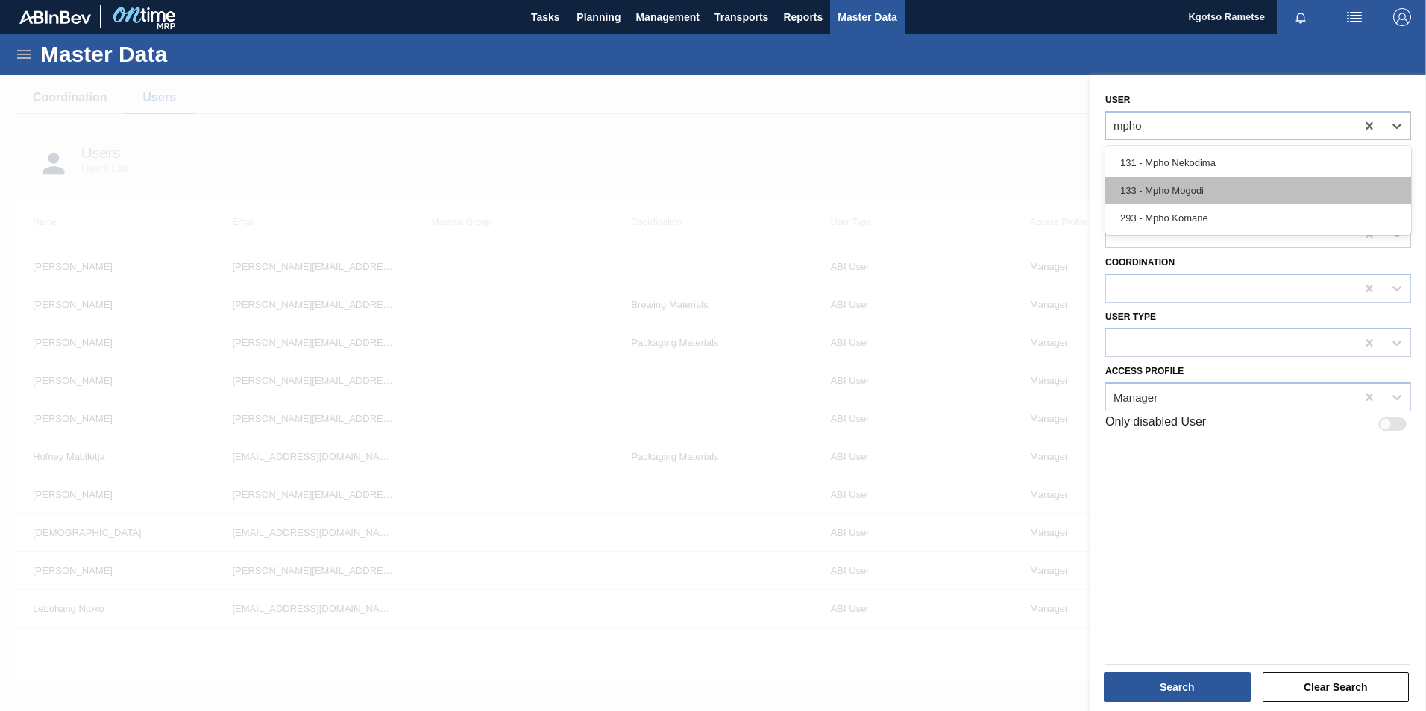
click at [1195, 199] on div "133 - Mpho Mogodi" at bounding box center [1258, 191] width 306 height 28
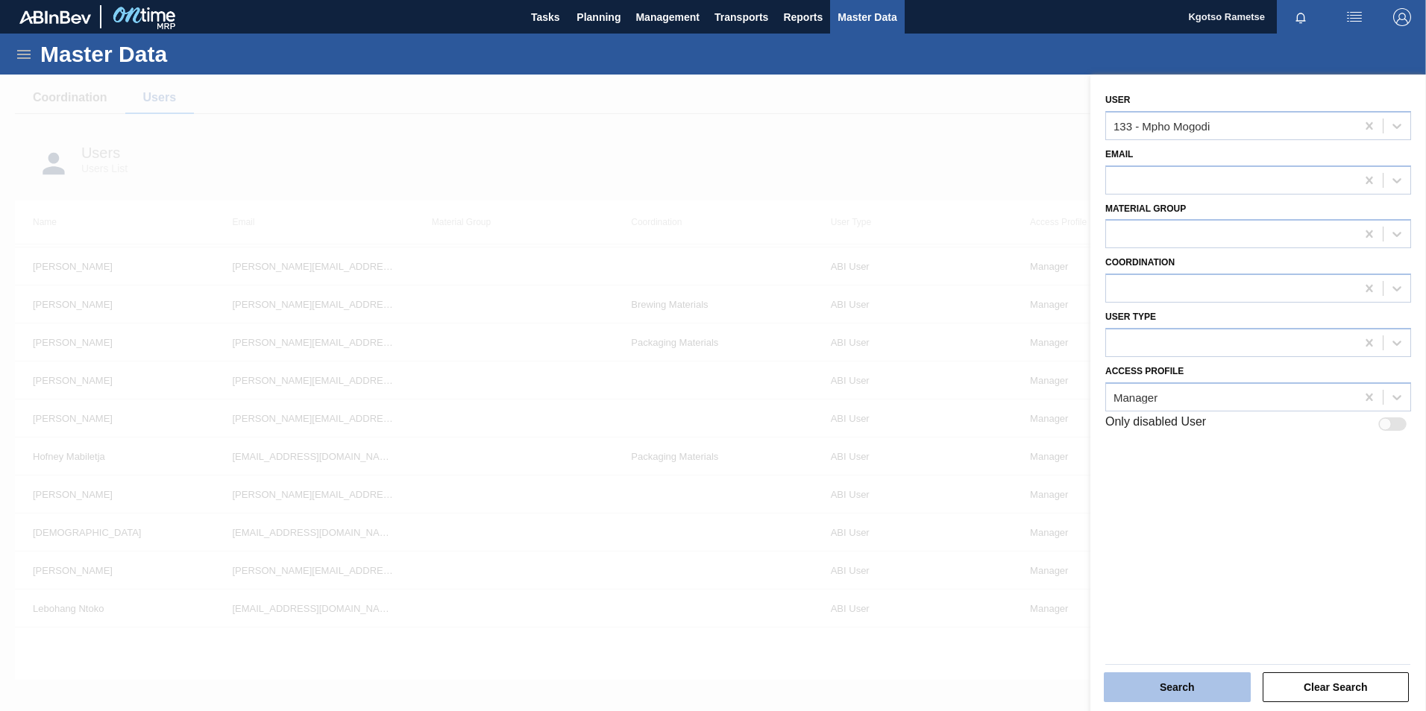
click at [1197, 697] on button "Search" at bounding box center [1177, 688] width 147 height 30
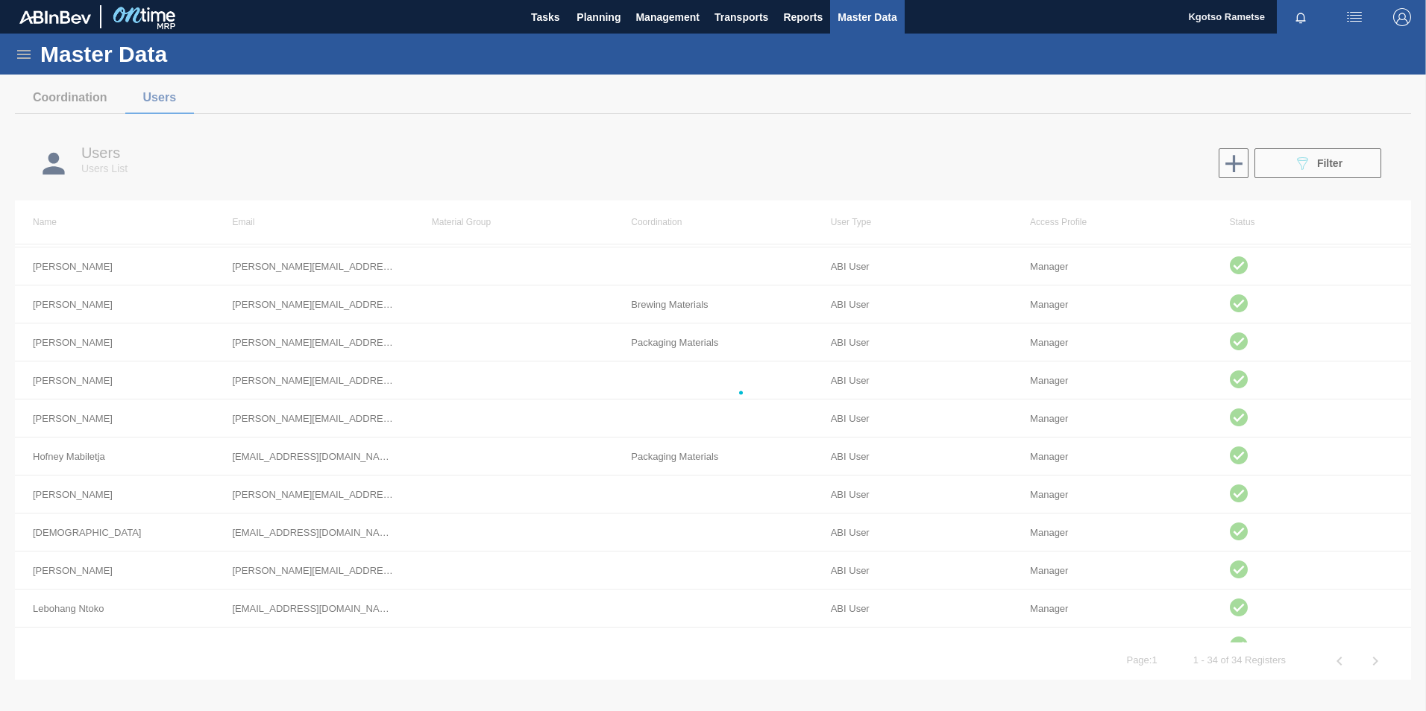
scroll to position [0, 0]
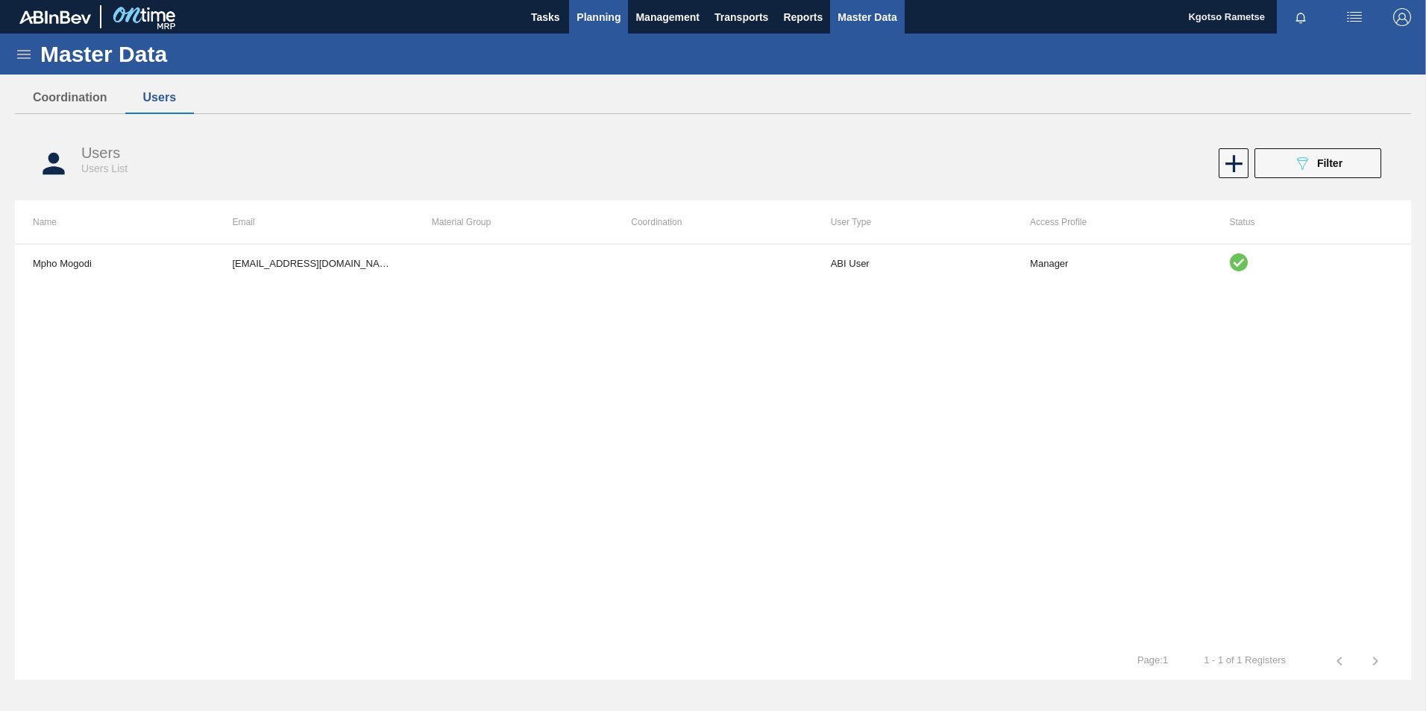
click at [600, 10] on span "Planning" at bounding box center [598, 17] width 44 height 18
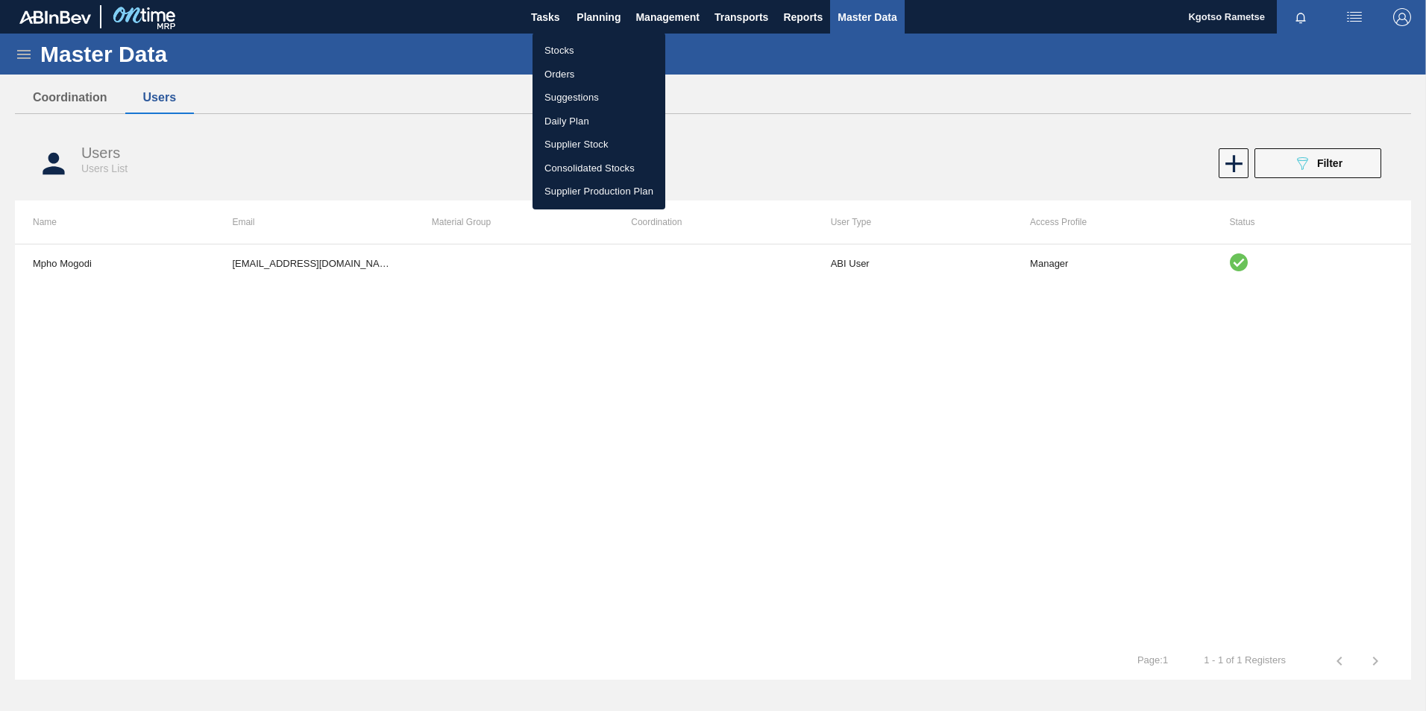
click at [573, 50] on li "Stocks" at bounding box center [598, 51] width 133 height 24
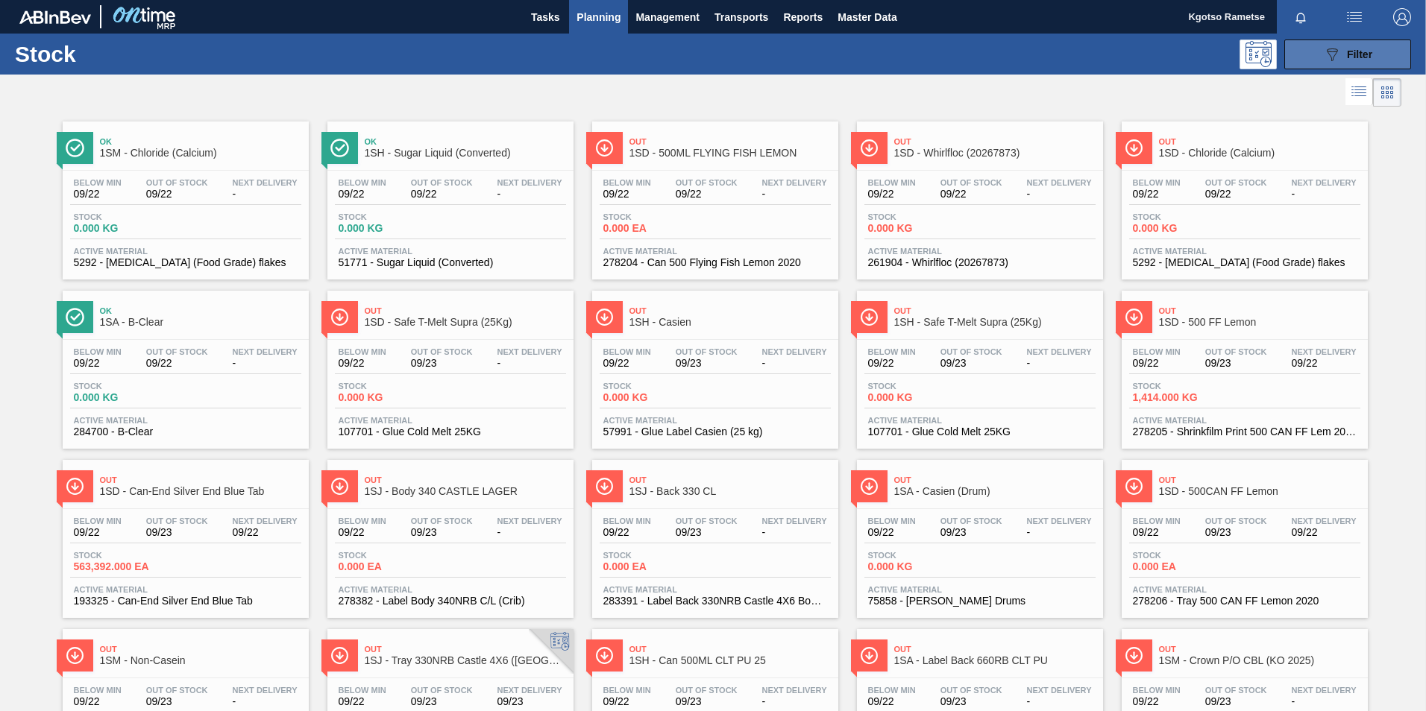
click at [1328, 45] on icon "089F7B8B-B2A5-4AFE-B5C0-19BA573D28AC" at bounding box center [1332, 54] width 18 height 18
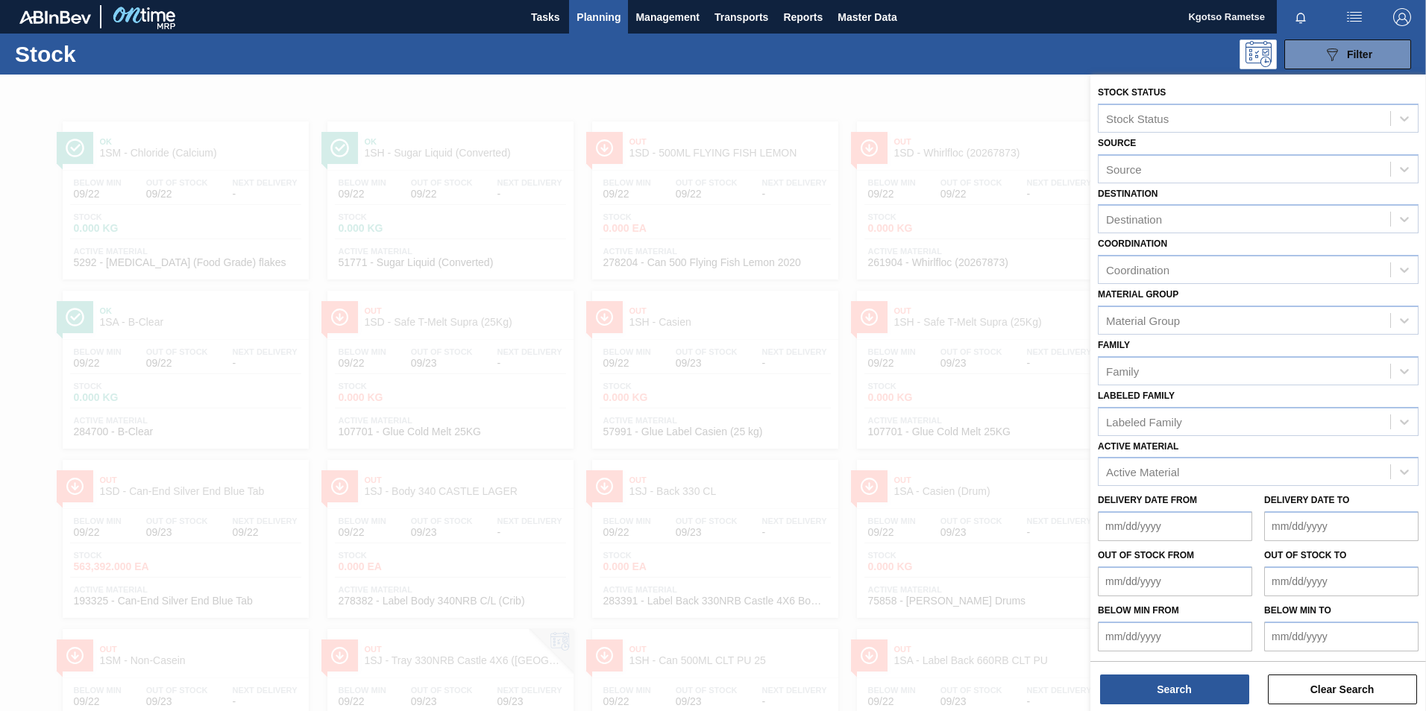
click at [597, 5] on button "Planning" at bounding box center [598, 17] width 59 height 34
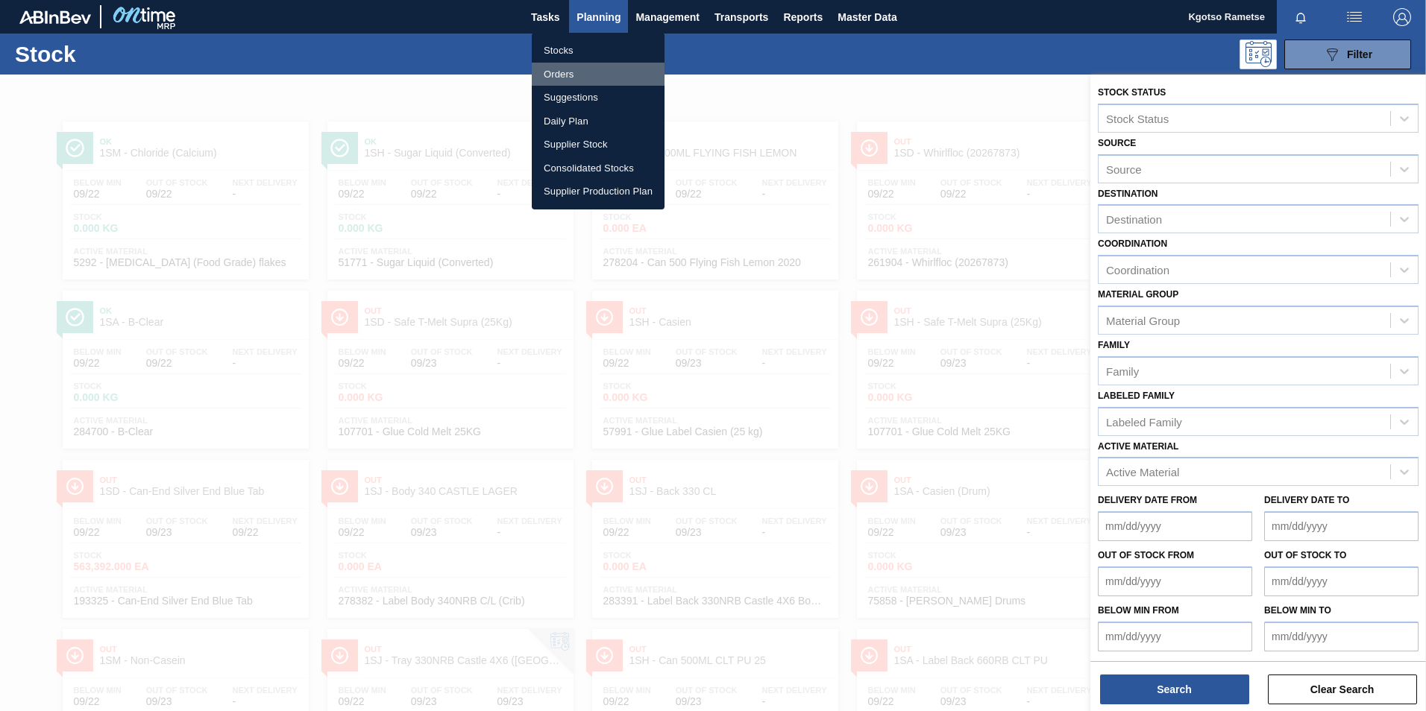
click at [547, 75] on li "Orders" at bounding box center [598, 75] width 133 height 24
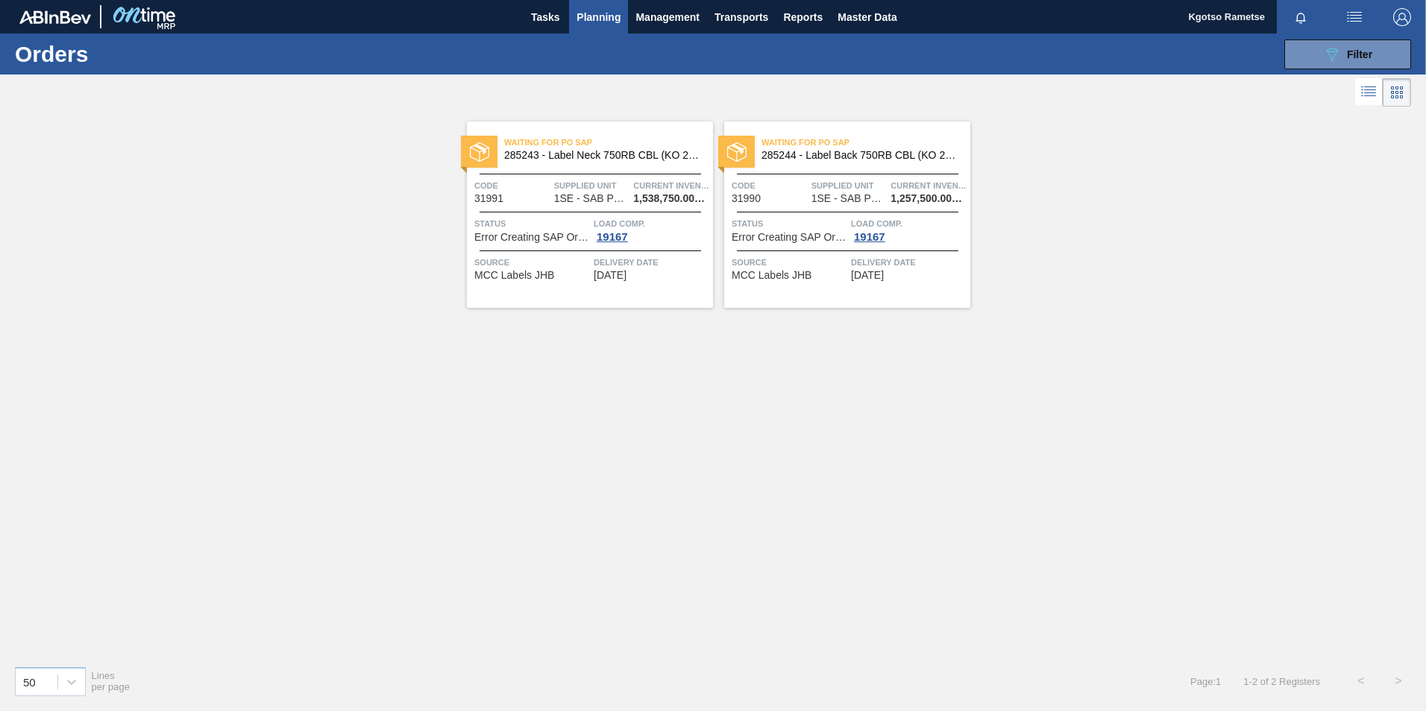
click at [548, 186] on span "Code" at bounding box center [512, 185] width 76 height 15
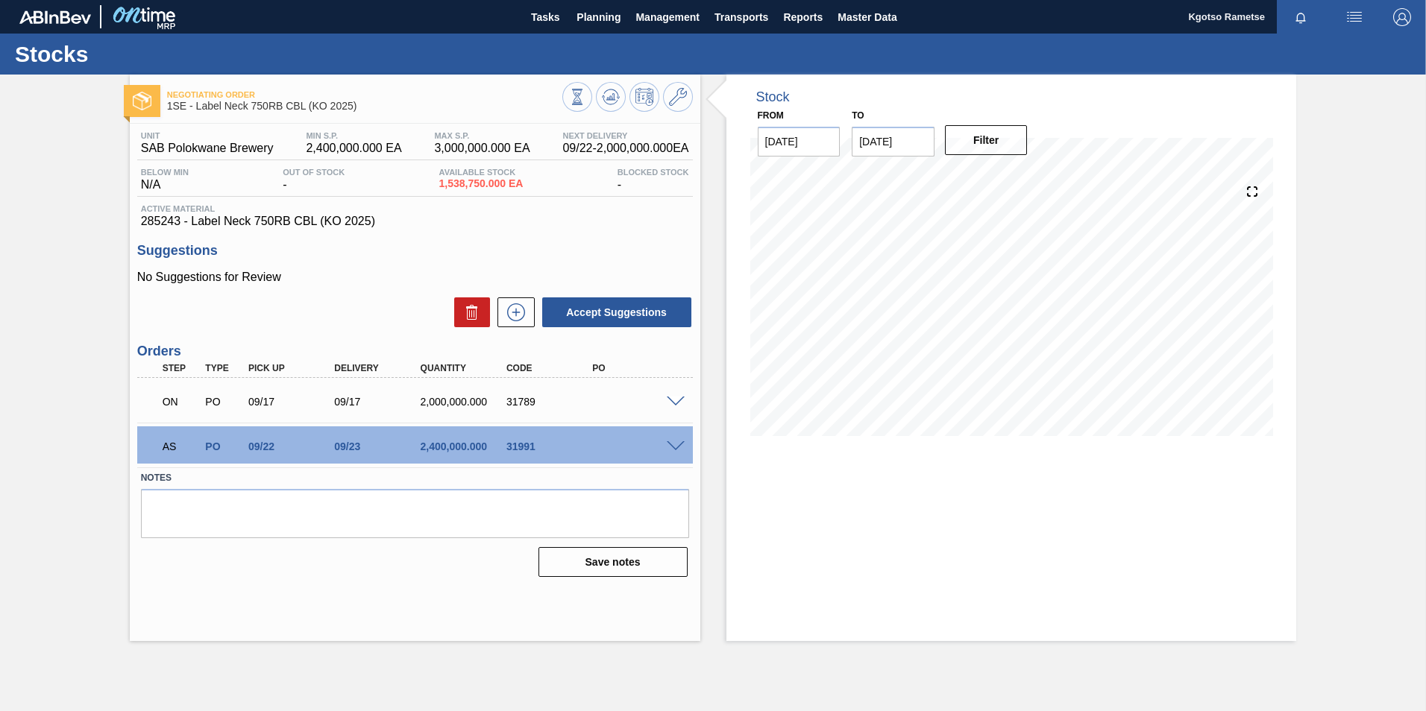
click at [676, 444] on span at bounding box center [676, 446] width 18 height 11
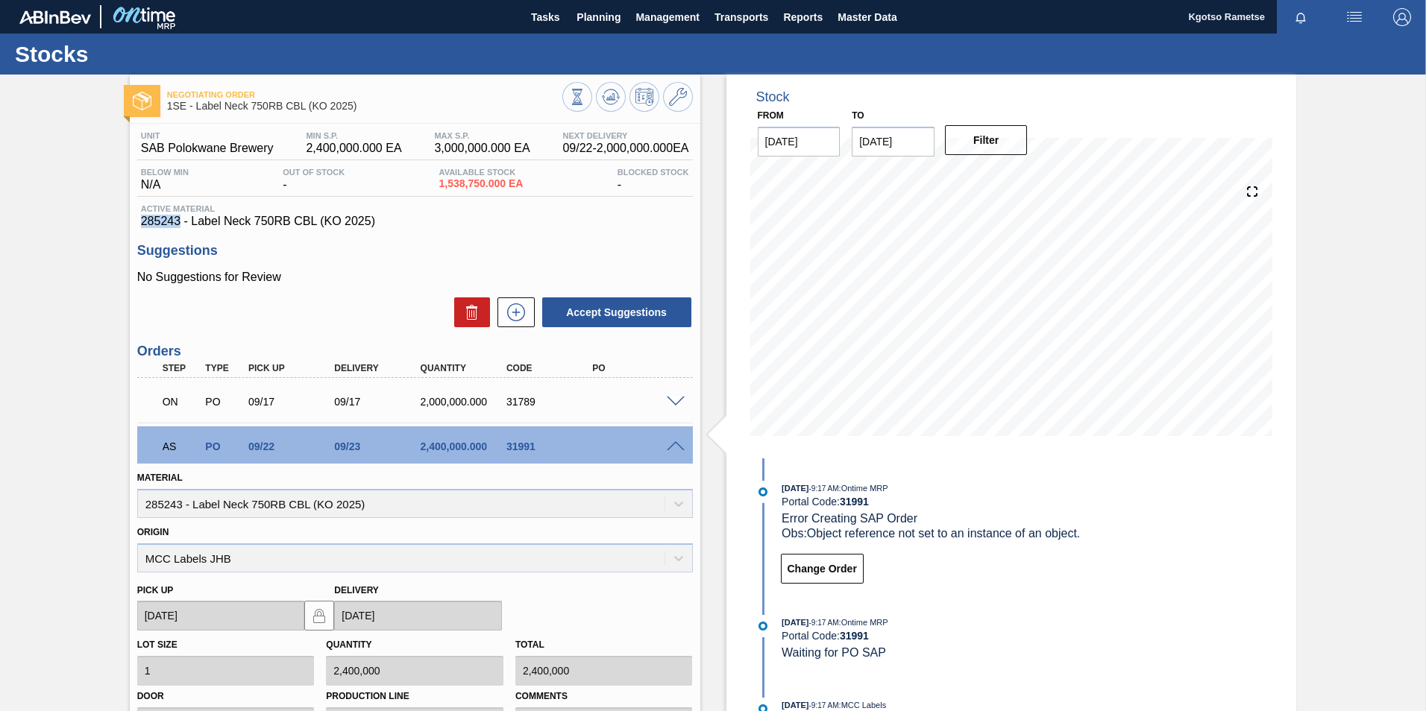
drag, startPoint x: 180, startPoint y: 220, endPoint x: 124, endPoint y: 220, distance: 56.7
click at [124, 220] on div "Negotiating Order 1SE - Label Neck 750RB CBL (KO 2025) Unit SAB Polokwane Brewe…" at bounding box center [713, 513] width 1426 height 877
copy span "285243"
click at [1404, 19] on img "button" at bounding box center [1402, 17] width 18 height 18
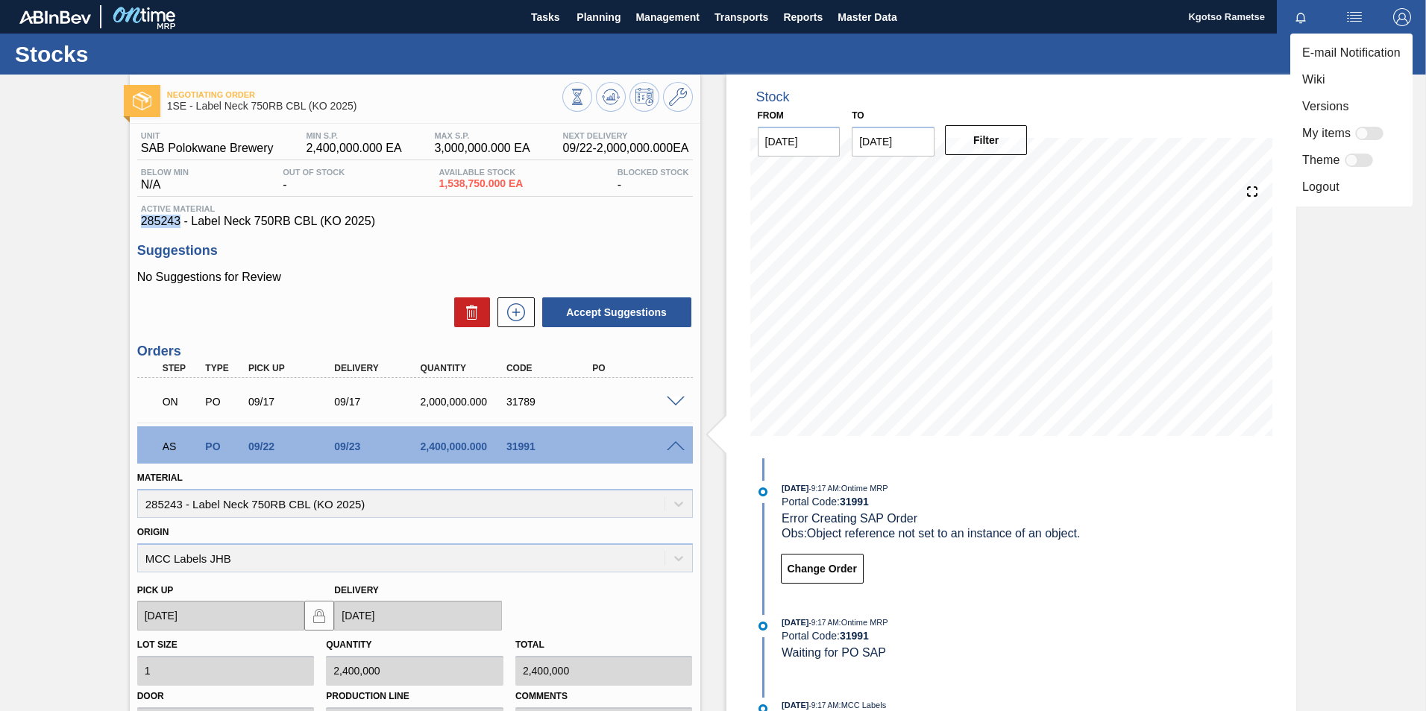
click at [1308, 191] on li "Logout" at bounding box center [1351, 187] width 122 height 27
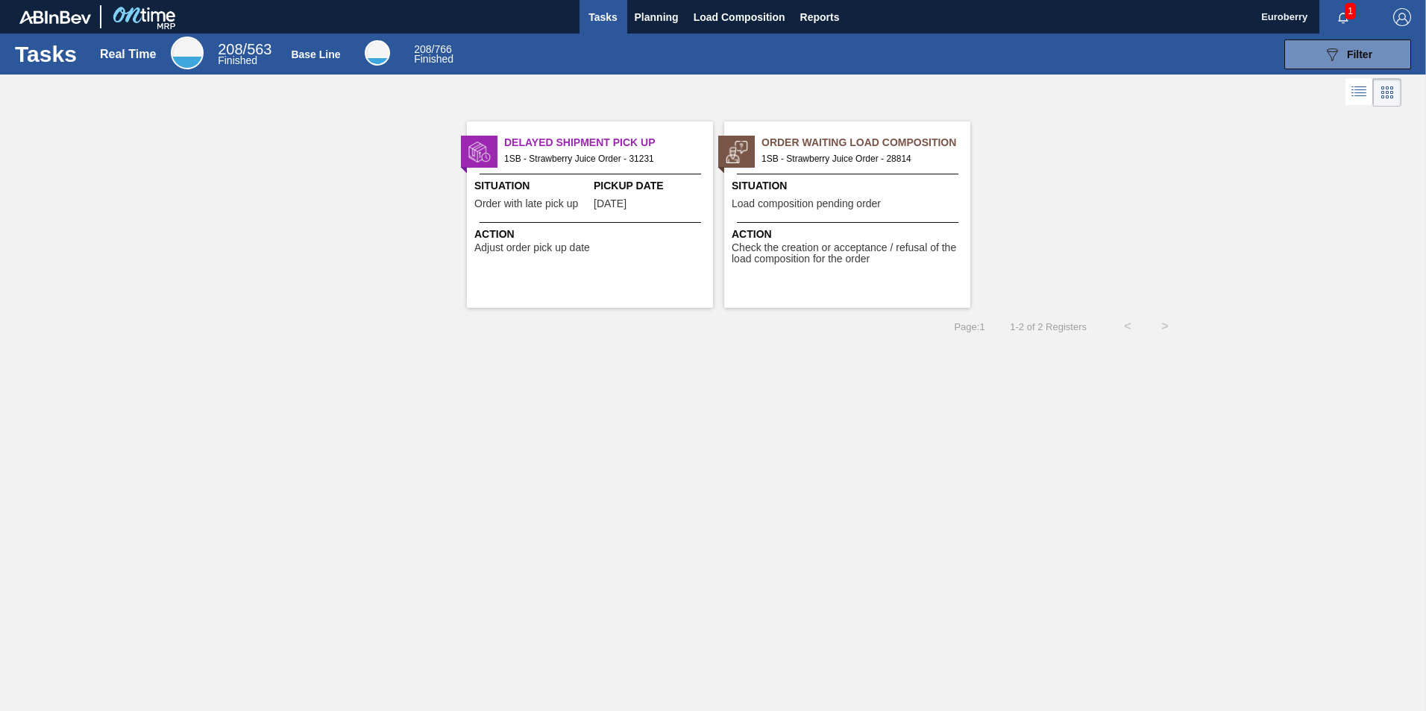
click at [656, 572] on div "Tasks Real Time 208 / 563 Finished Base Line 208 / 766 Finished 089F7B8B-B2A5-4…" at bounding box center [713, 340] width 1426 height 612
click at [1401, 19] on img "button" at bounding box center [1402, 17] width 18 height 18
click at [1327, 124] on li "Logout" at bounding box center [1342, 133] width 141 height 27
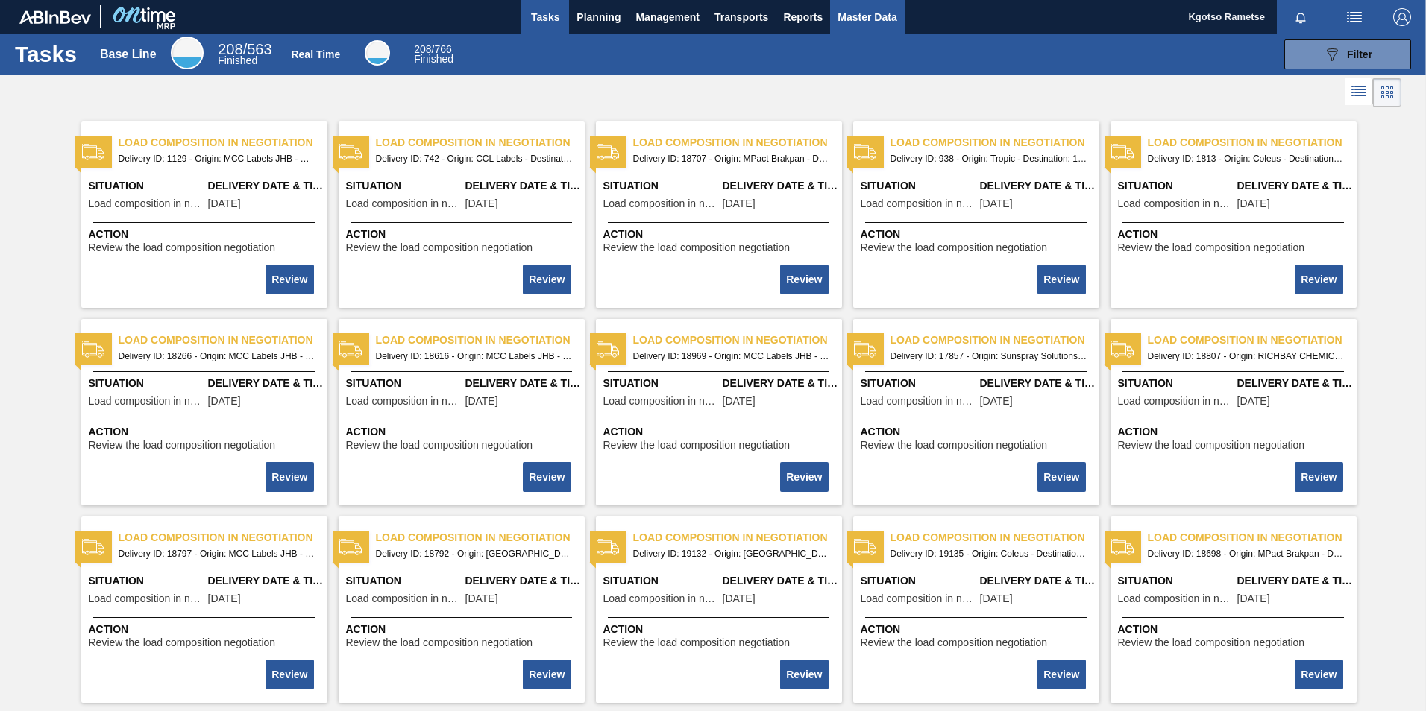
click at [866, 25] on span "Master Data" at bounding box center [866, 17] width 59 height 18
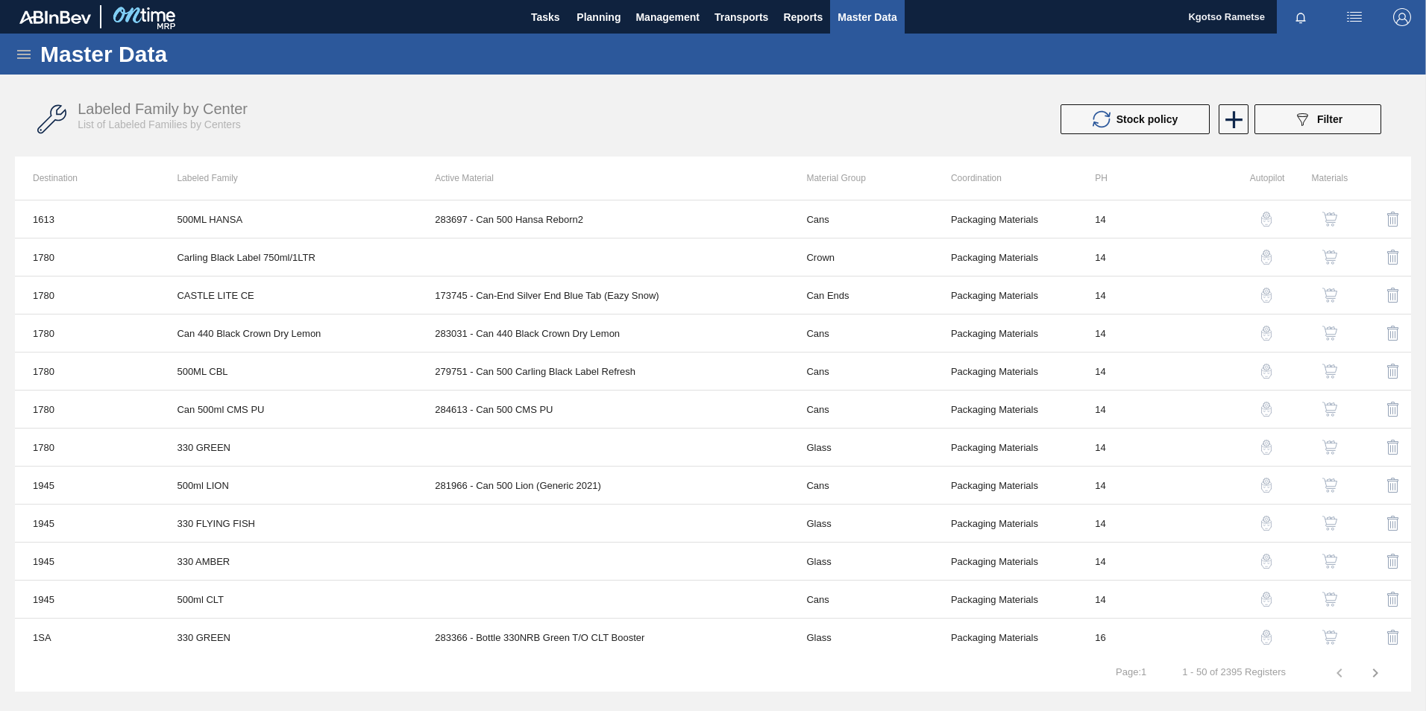
click at [28, 53] on icon at bounding box center [24, 54] width 18 height 18
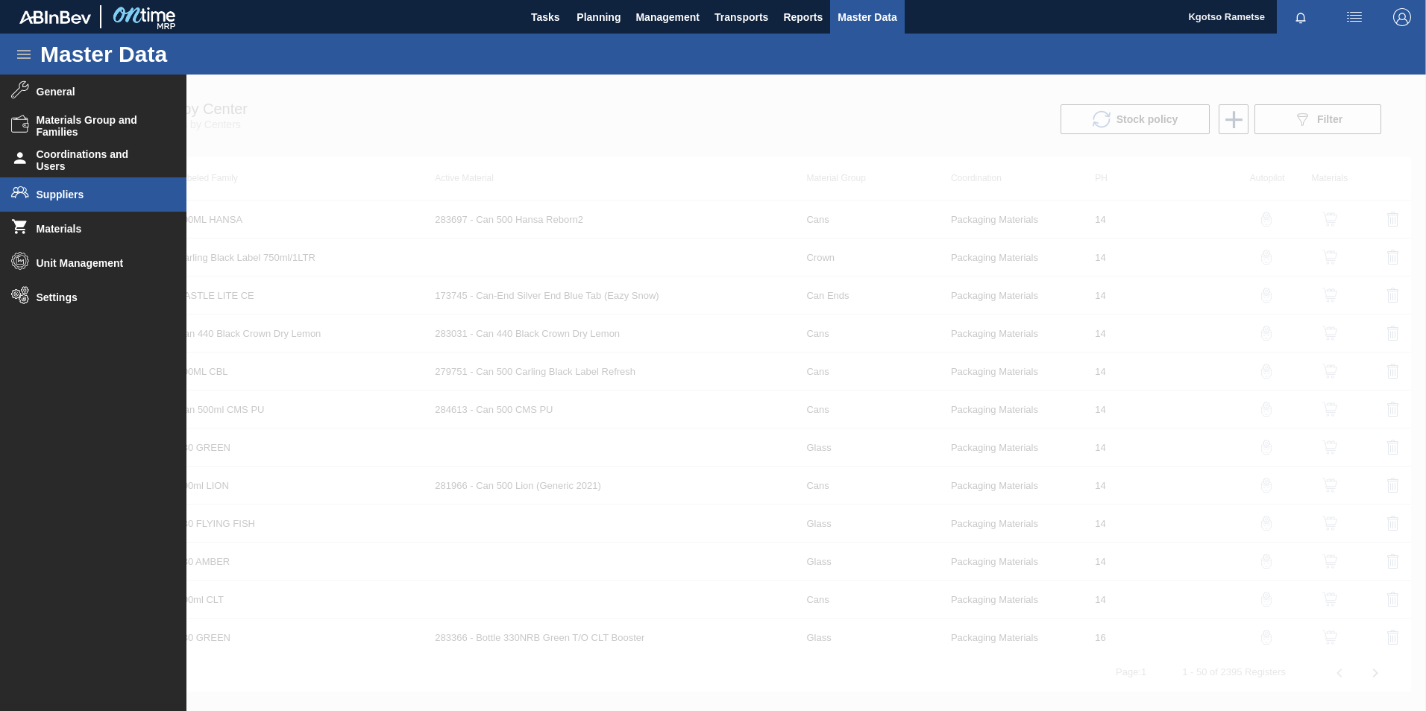
click at [65, 184] on li "Suppliers" at bounding box center [93, 194] width 186 height 34
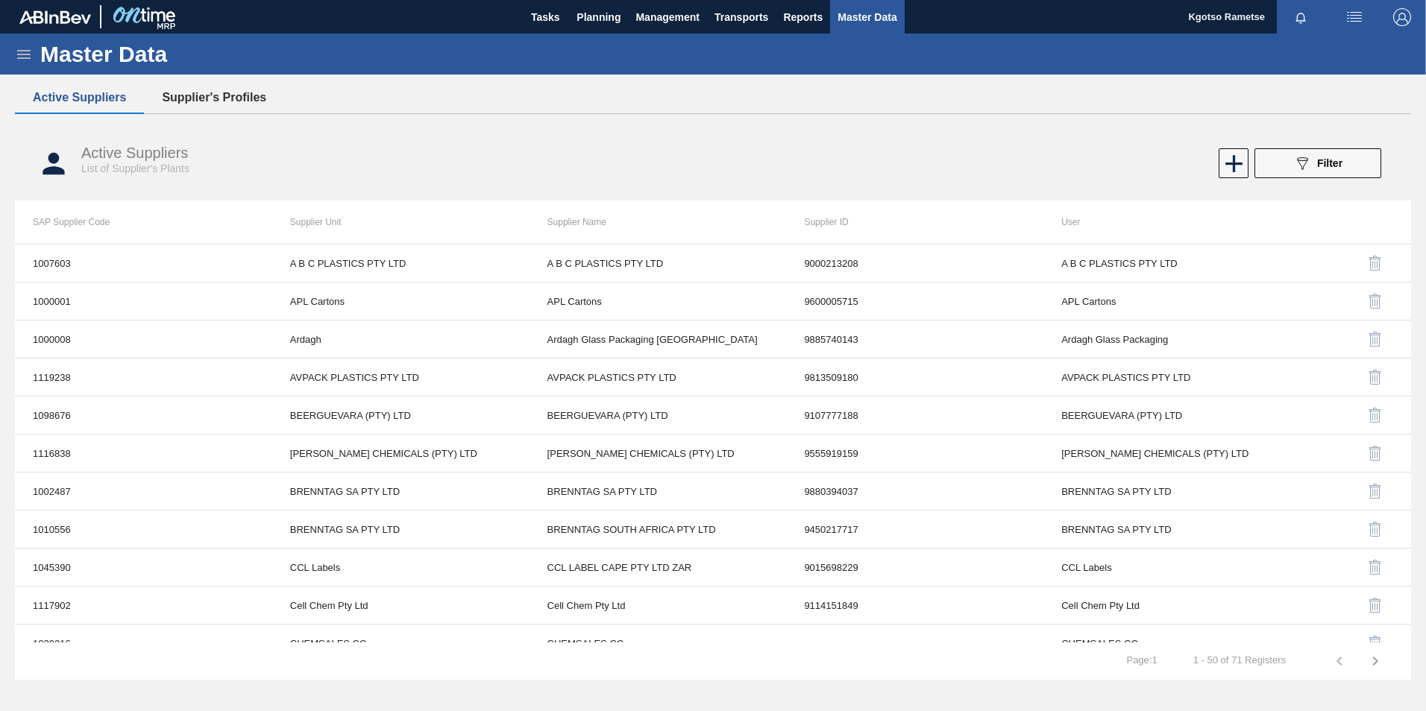
click at [188, 88] on button "Supplier's Profiles" at bounding box center [214, 97] width 140 height 31
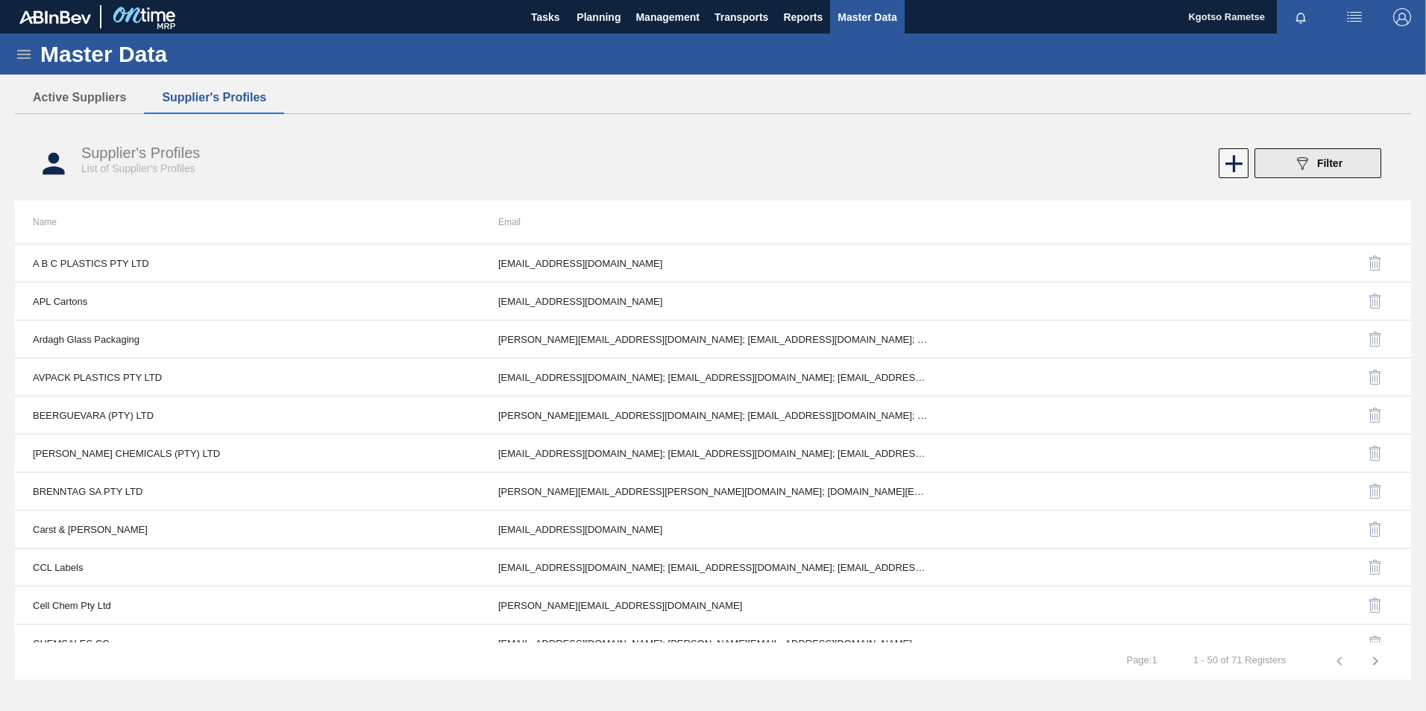
click at [1307, 165] on icon "089F7B8B-B2A5-4AFE-B5C0-19BA573D28AC" at bounding box center [1302, 163] width 18 height 18
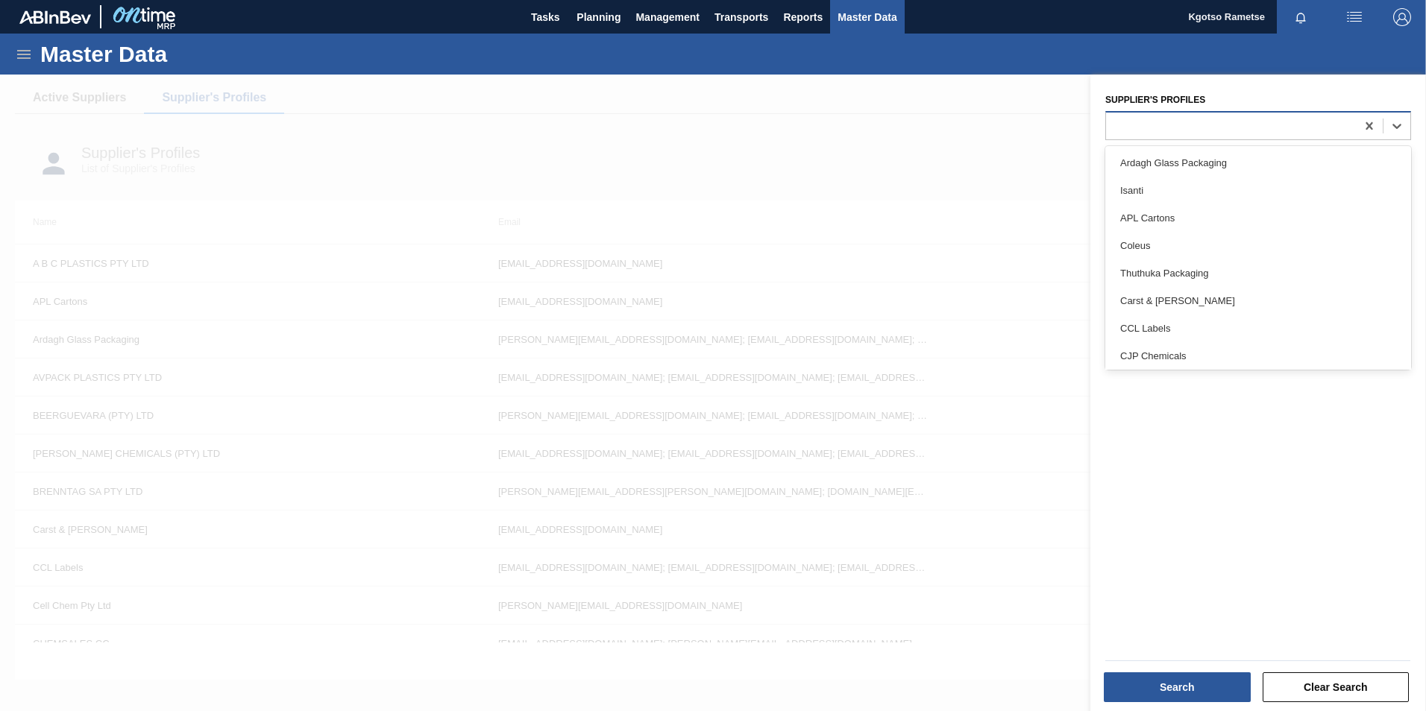
click at [1183, 124] on div at bounding box center [1231, 126] width 250 height 22
type Profiles "eur"
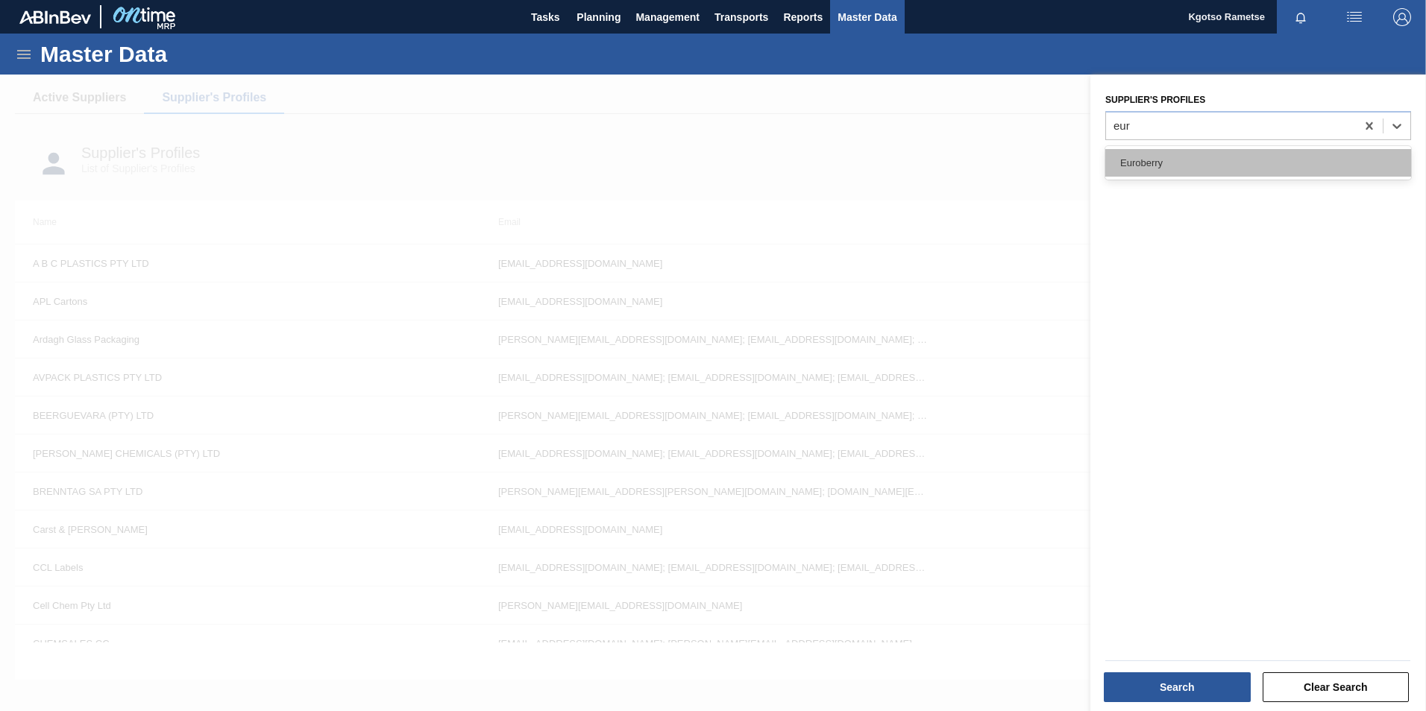
click at [1163, 175] on div "Euroberry" at bounding box center [1258, 163] width 306 height 28
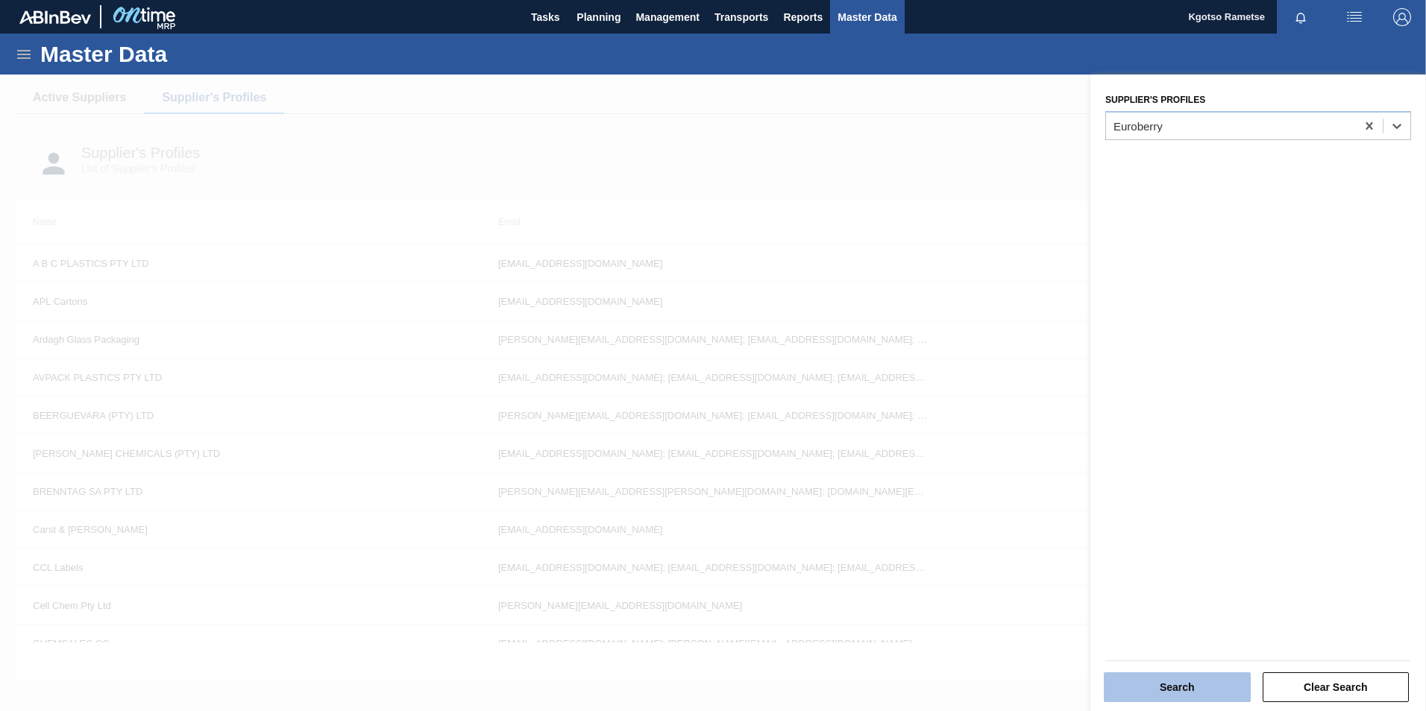
click at [1154, 687] on button "Search" at bounding box center [1177, 688] width 147 height 30
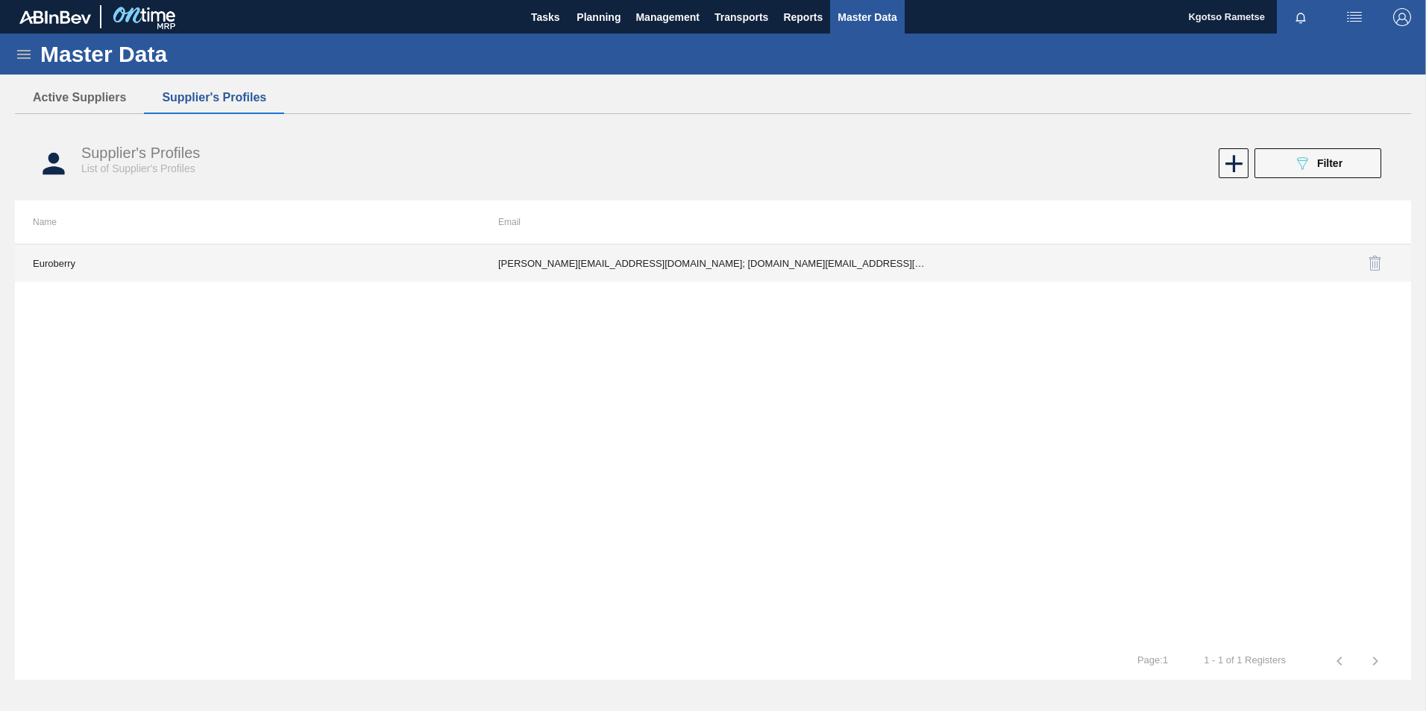
click at [652, 269] on td "alice@euroberry.co.za; kgotso.rametse201@gmail.com" at bounding box center [712, 263] width 465 height 37
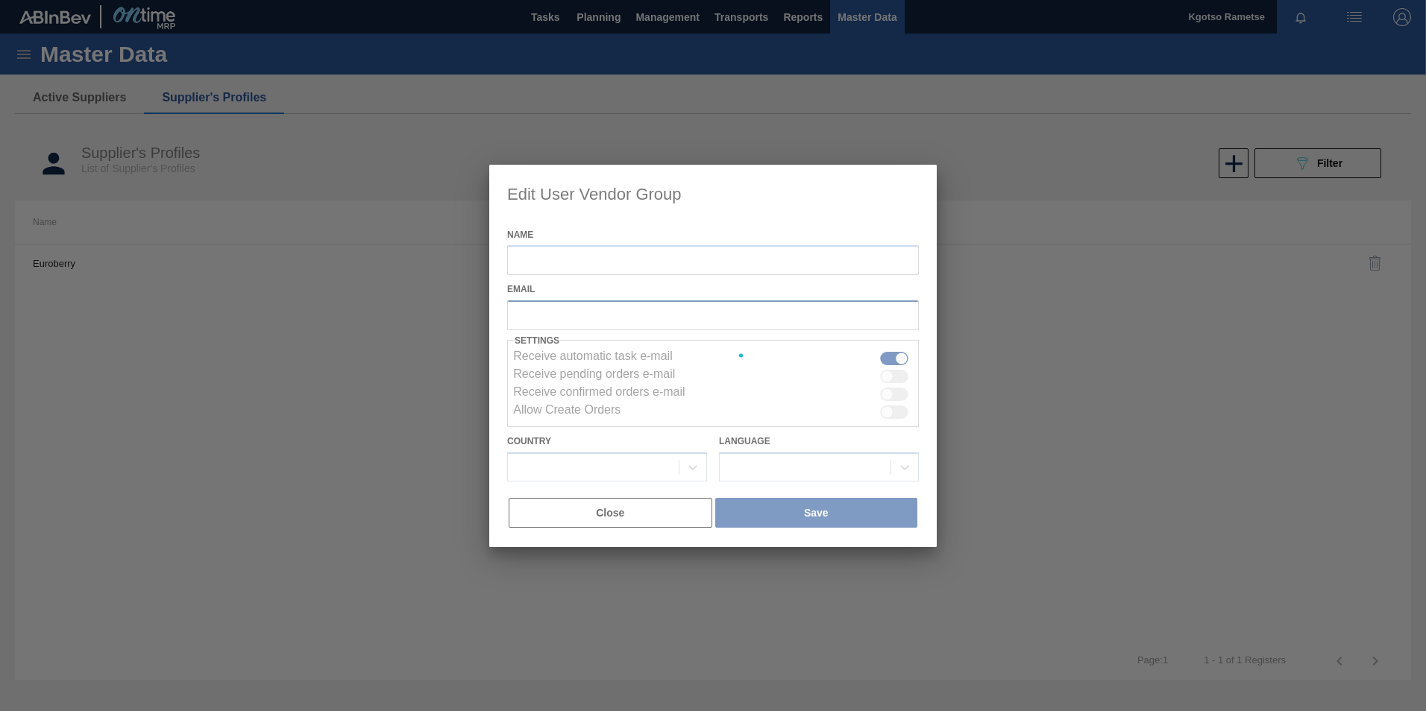
type input "Euroberry"
checkbox input "true"
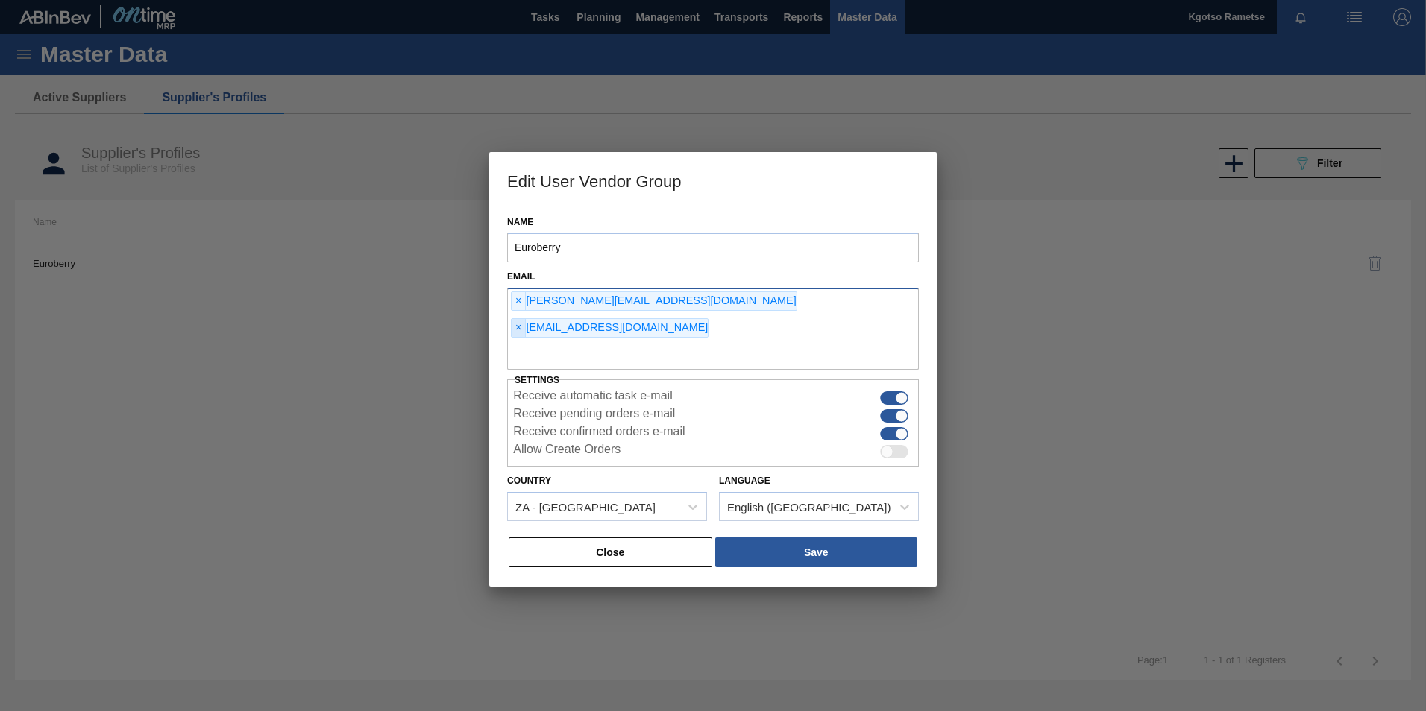
click at [526, 319] on span "×" at bounding box center [519, 328] width 14 height 18
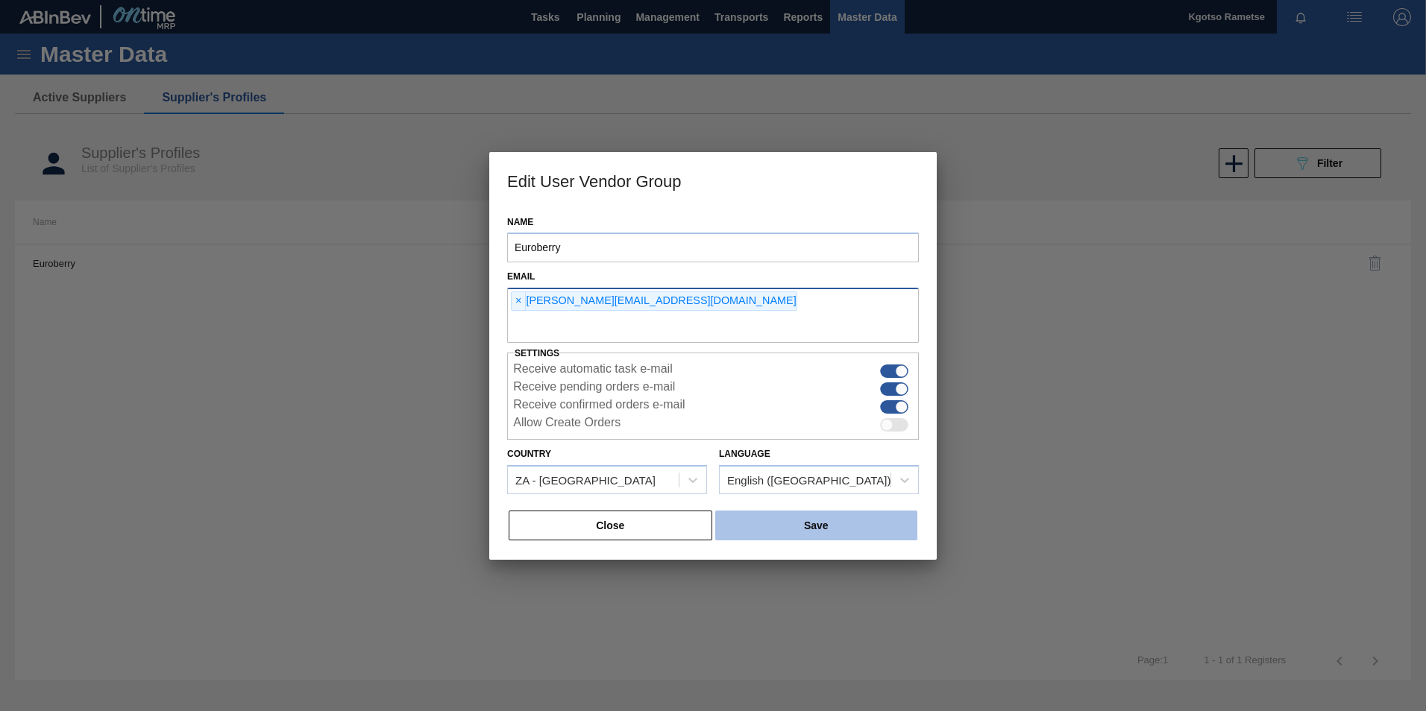
click at [826, 522] on button "Save" at bounding box center [816, 526] width 202 height 30
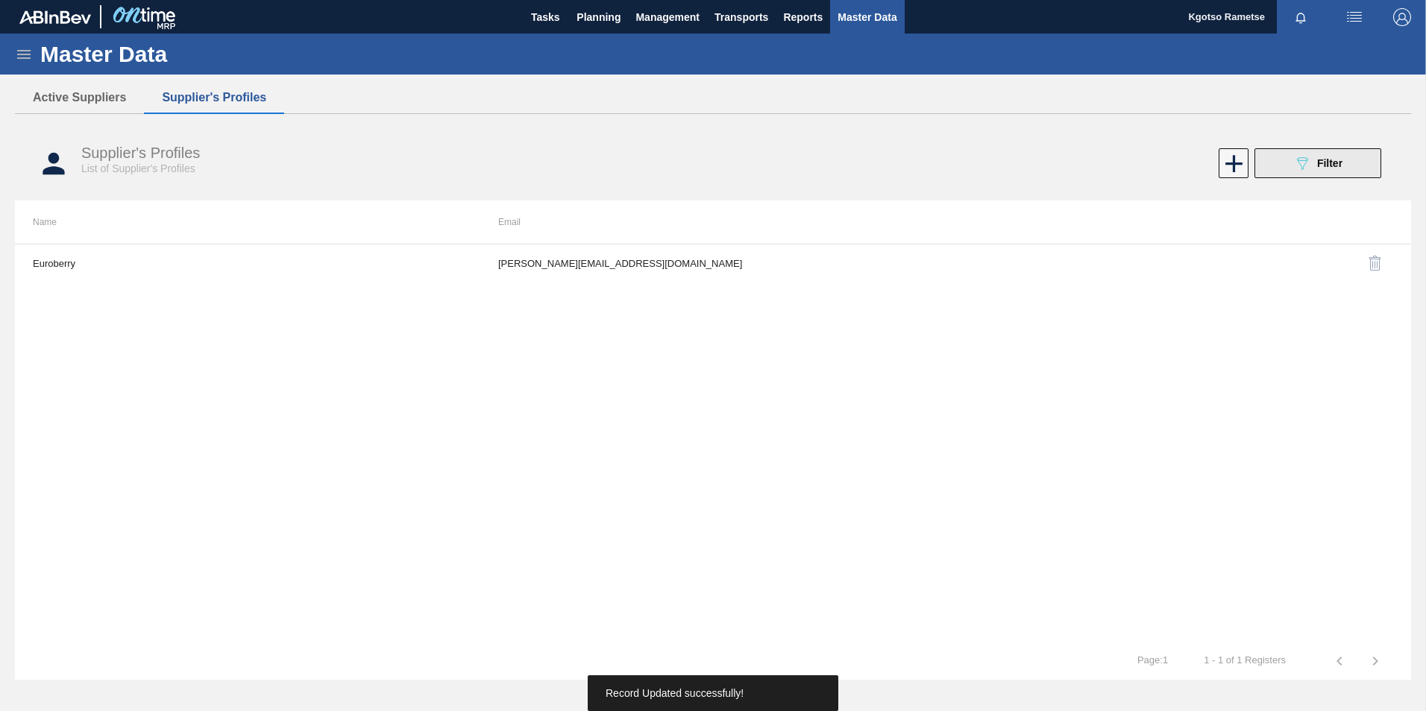
click at [1329, 167] on span "Filter" at bounding box center [1329, 163] width 25 height 12
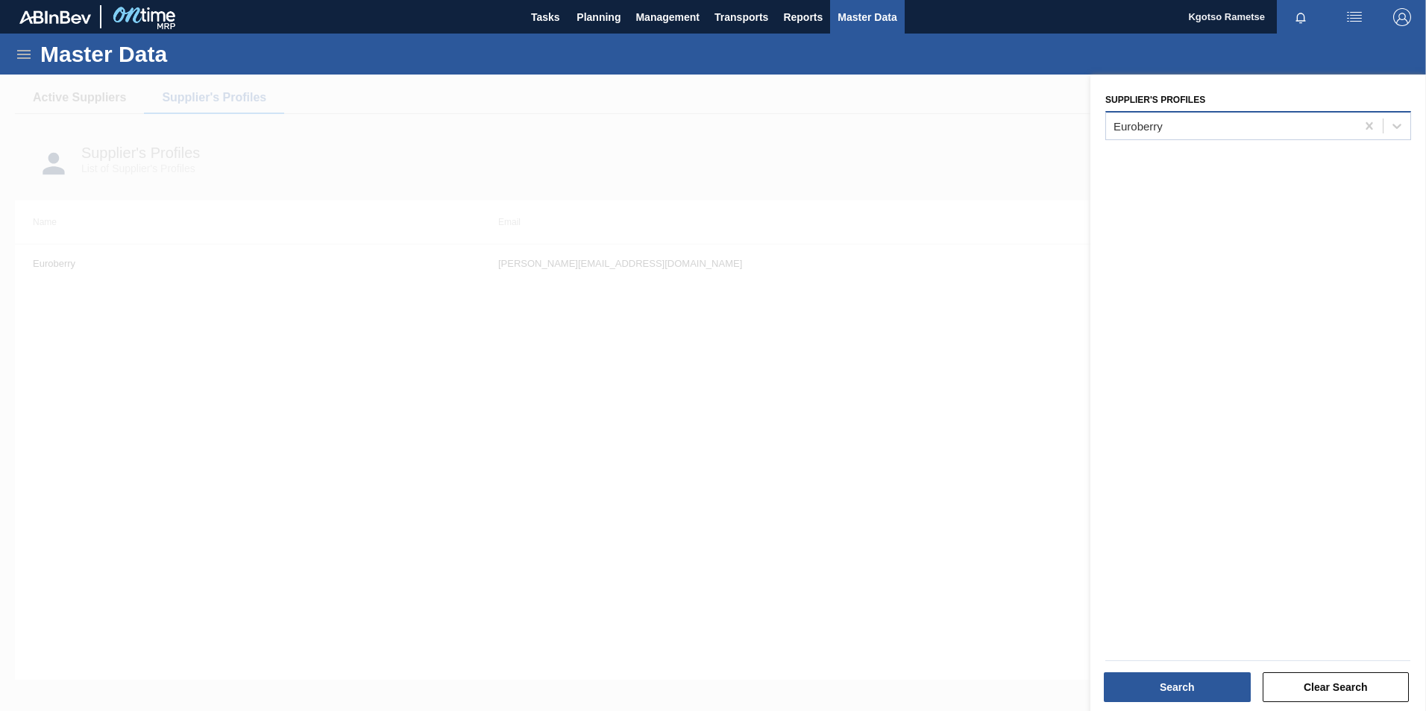
click at [1151, 128] on div "Euroberry" at bounding box center [1137, 125] width 49 height 13
type Profiles "mcc"
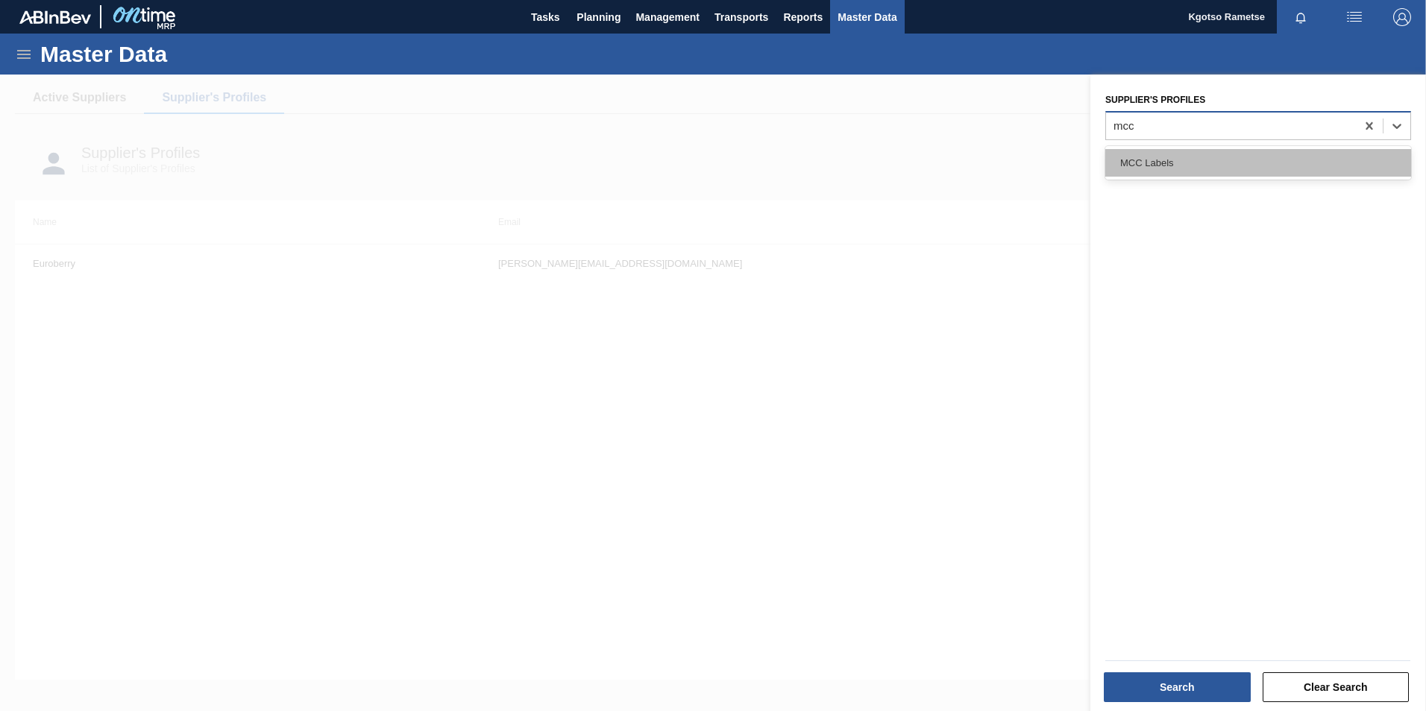
click at [1145, 157] on div "MCC Labels" at bounding box center [1258, 163] width 306 height 28
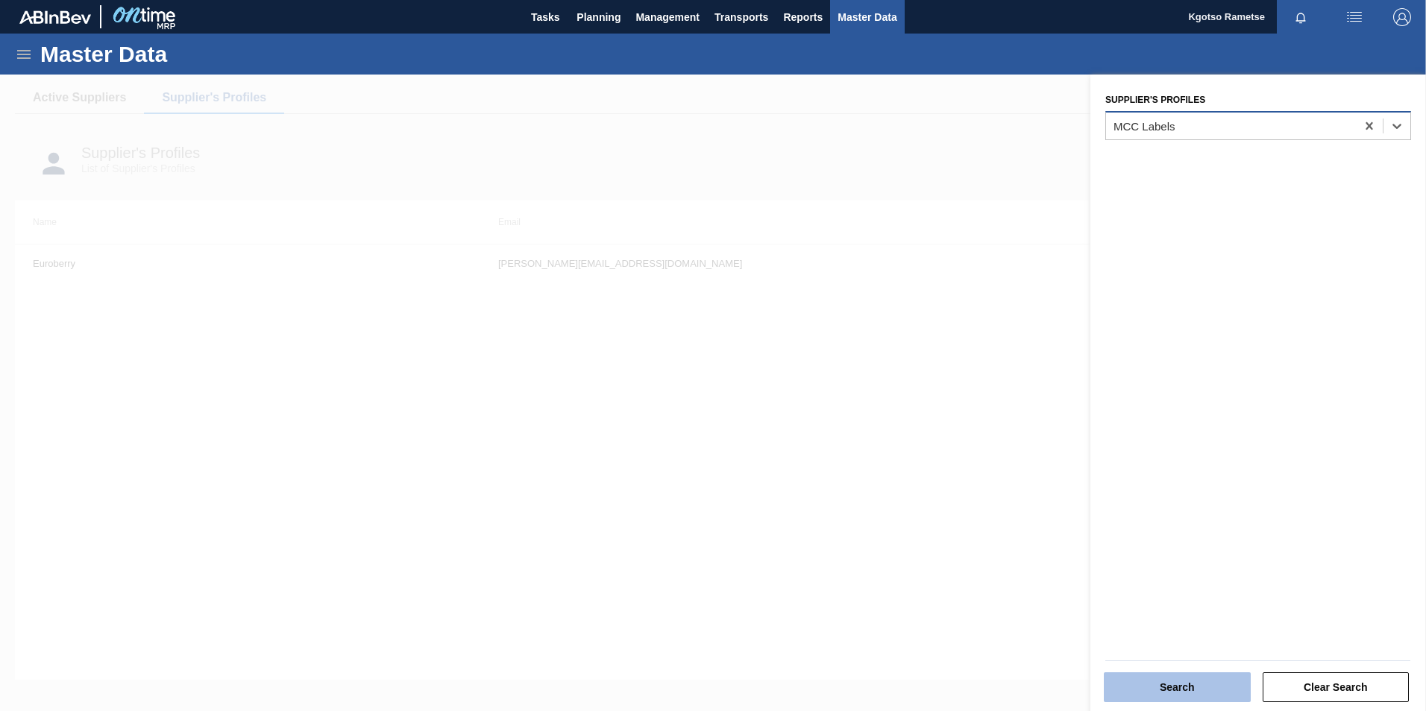
click at [1156, 697] on button "Search" at bounding box center [1177, 688] width 147 height 30
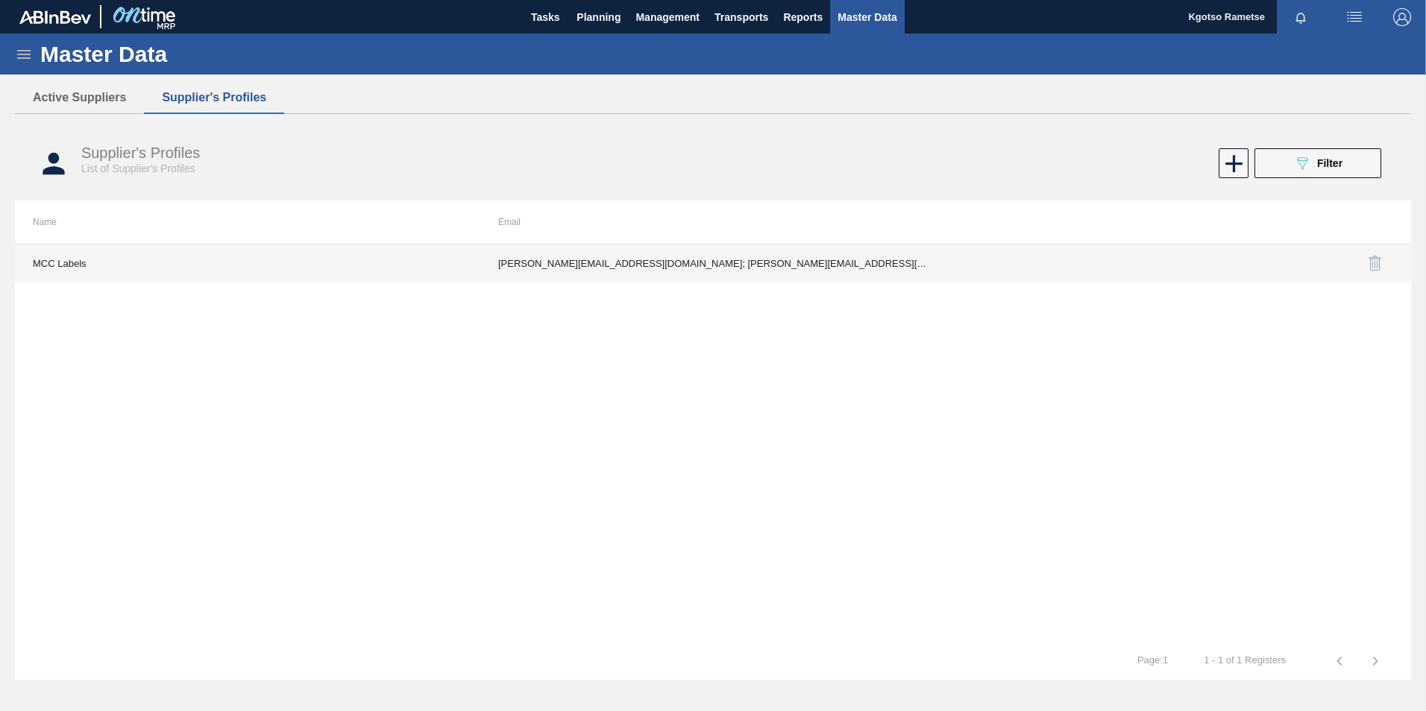
click at [792, 261] on td "Shantal.Mynhardt@mcclabel.com; Troy.Cochran@mcclabel.com; palomaromaa@gmail.com…" at bounding box center [712, 263] width 465 height 37
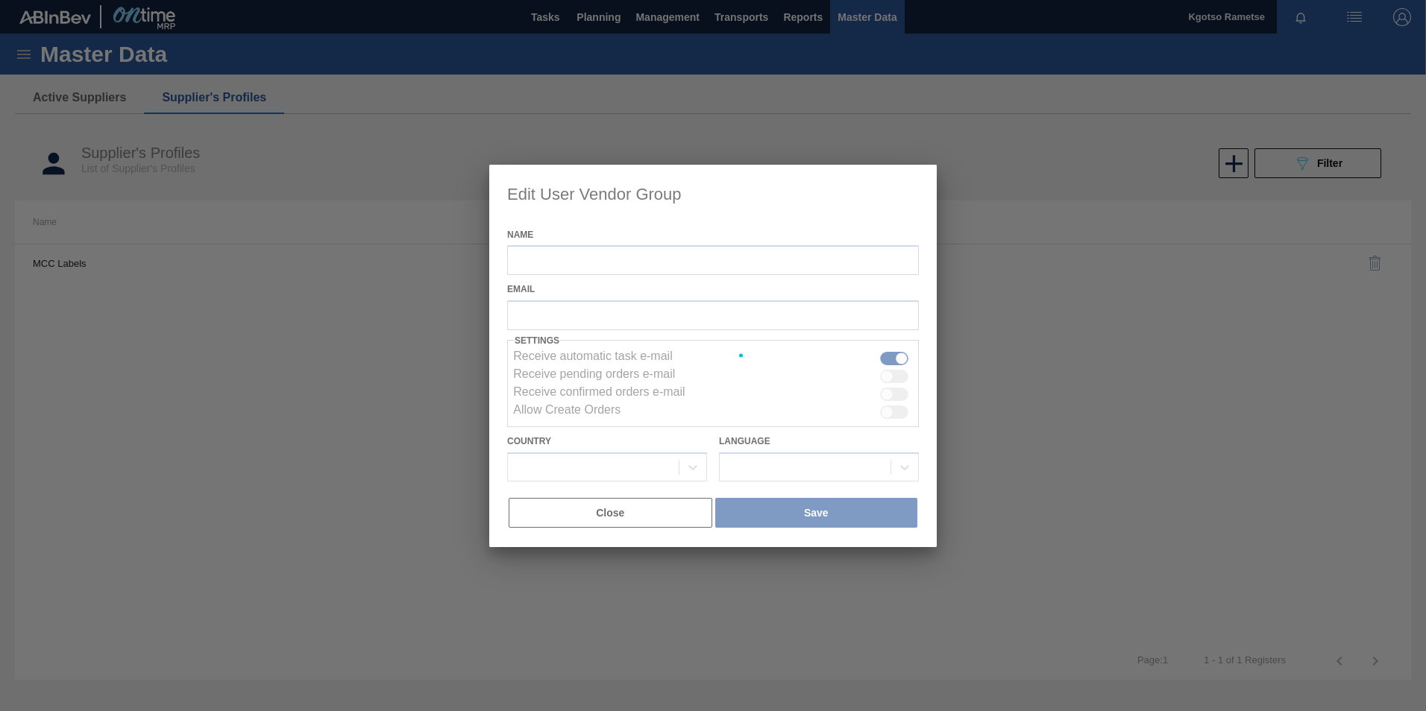
type input "MCC Labels"
checkbox input "true"
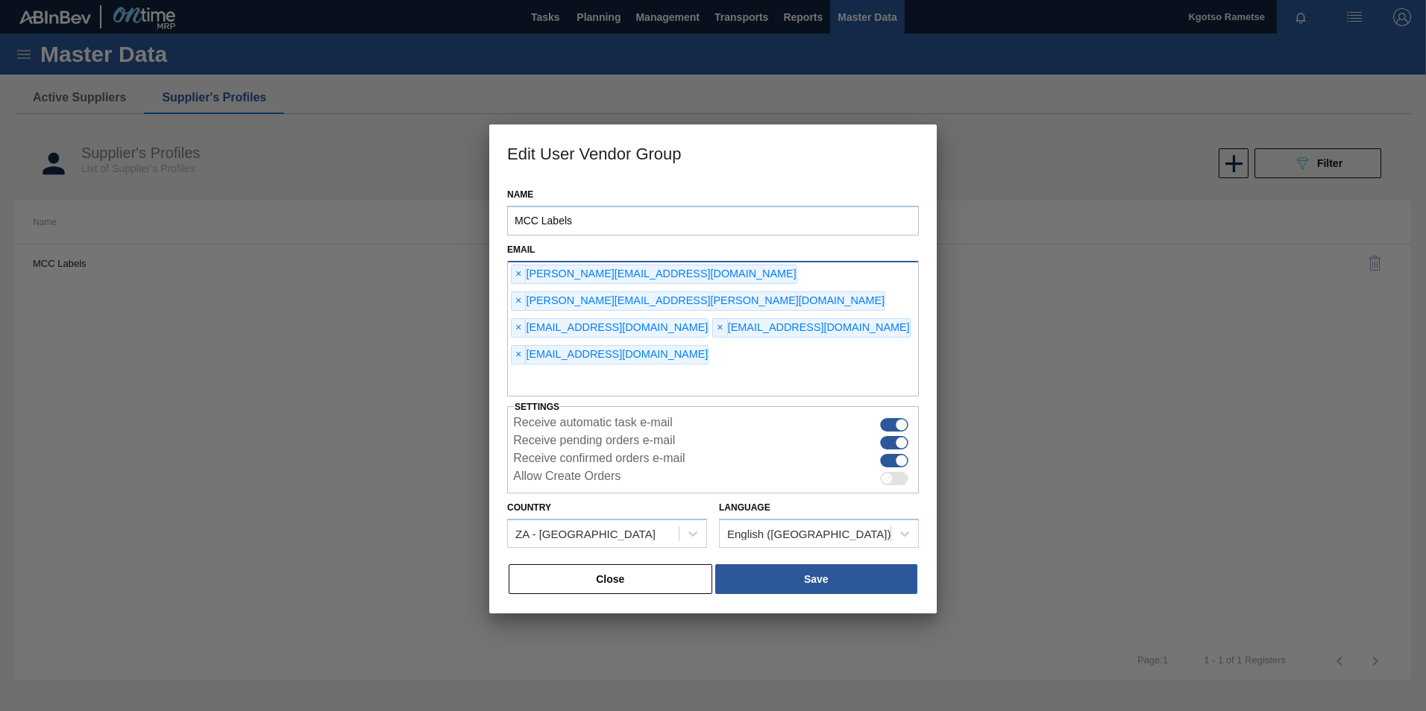
click at [603, 368] on input "text" at bounding box center [713, 382] width 412 height 28
type input "kgotso.rametse201@gmail.com"
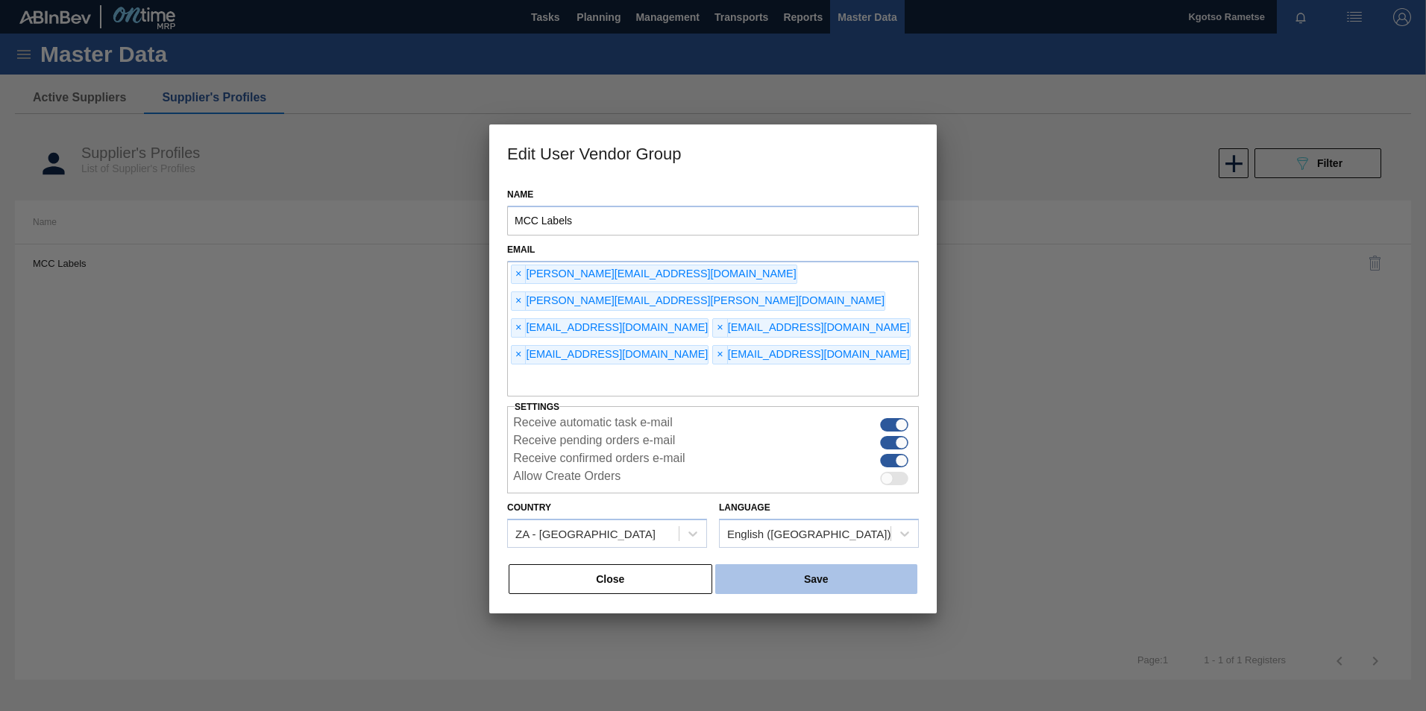
click at [873, 565] on button "Save" at bounding box center [816, 580] width 202 height 30
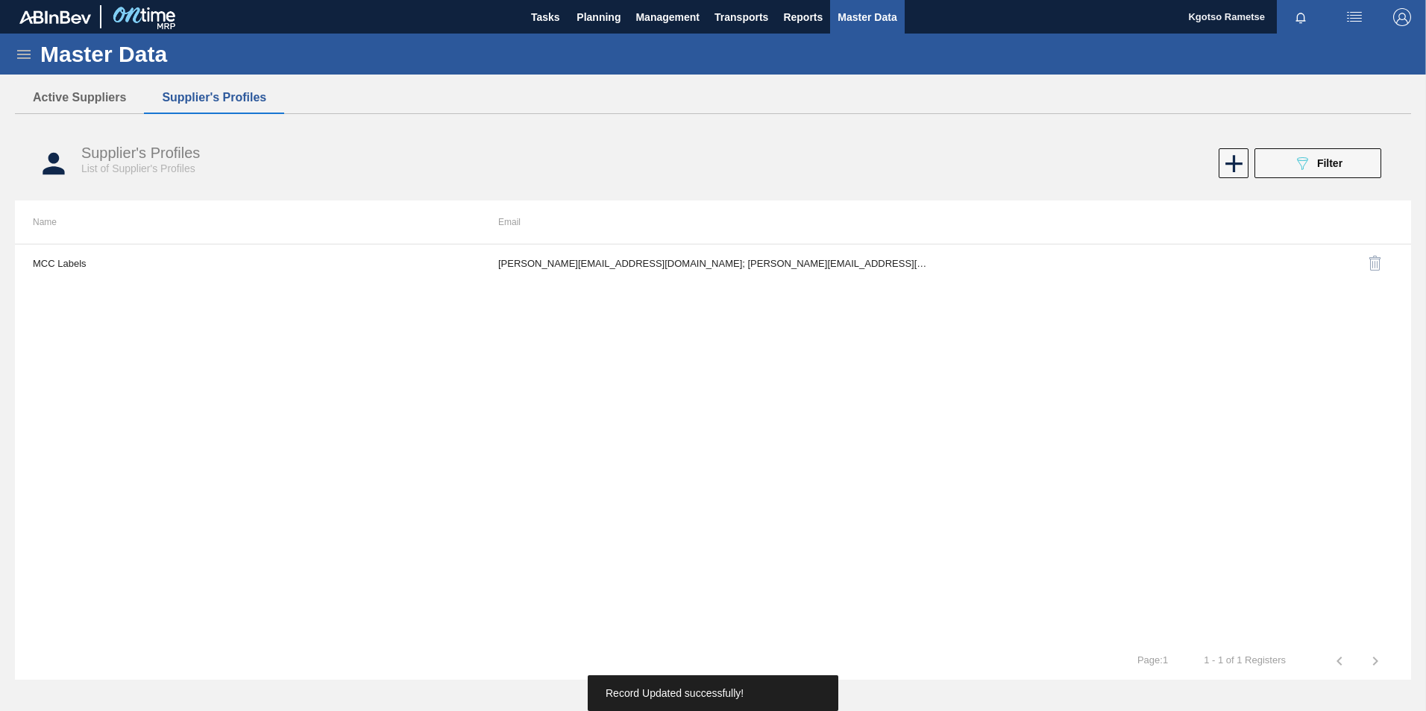
click at [1407, 11] on img "button" at bounding box center [1402, 17] width 18 height 18
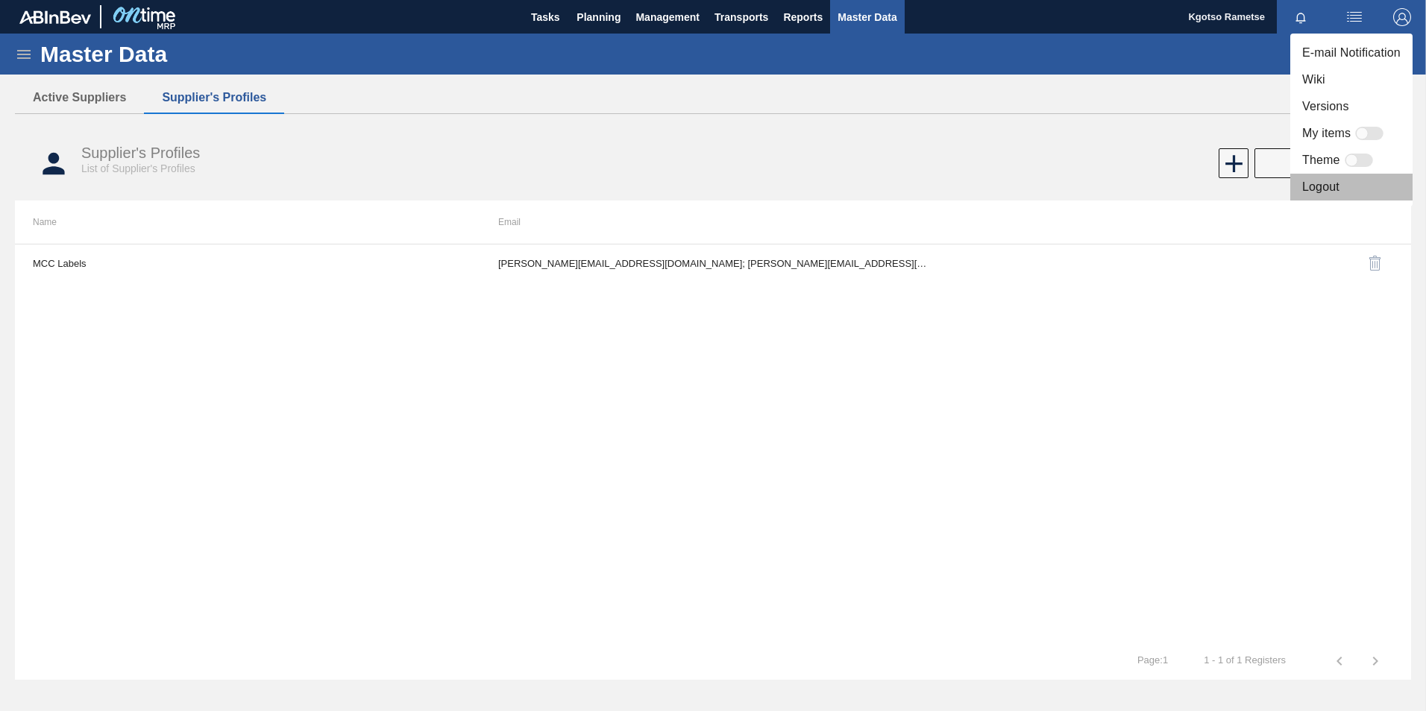
click at [1326, 185] on li "Logout" at bounding box center [1351, 187] width 122 height 27
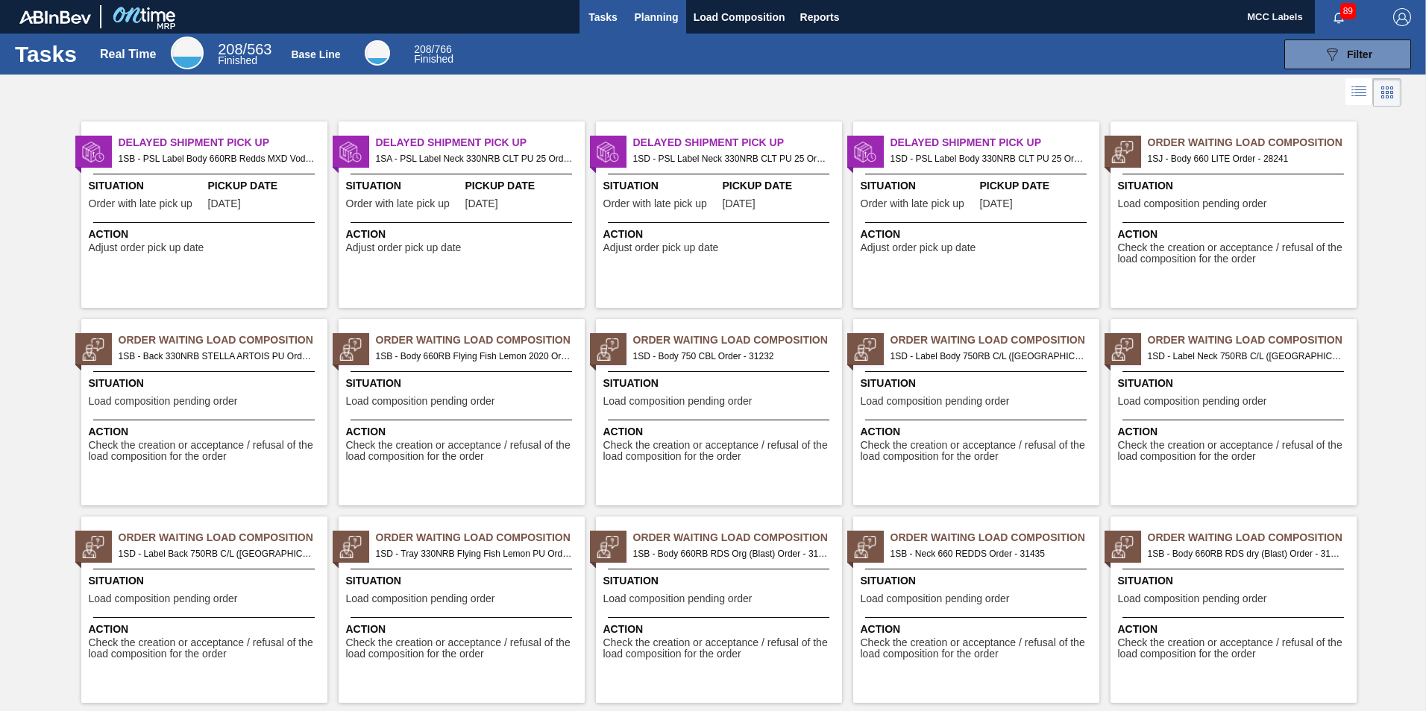
click at [644, 16] on span "Planning" at bounding box center [657, 17] width 44 height 18
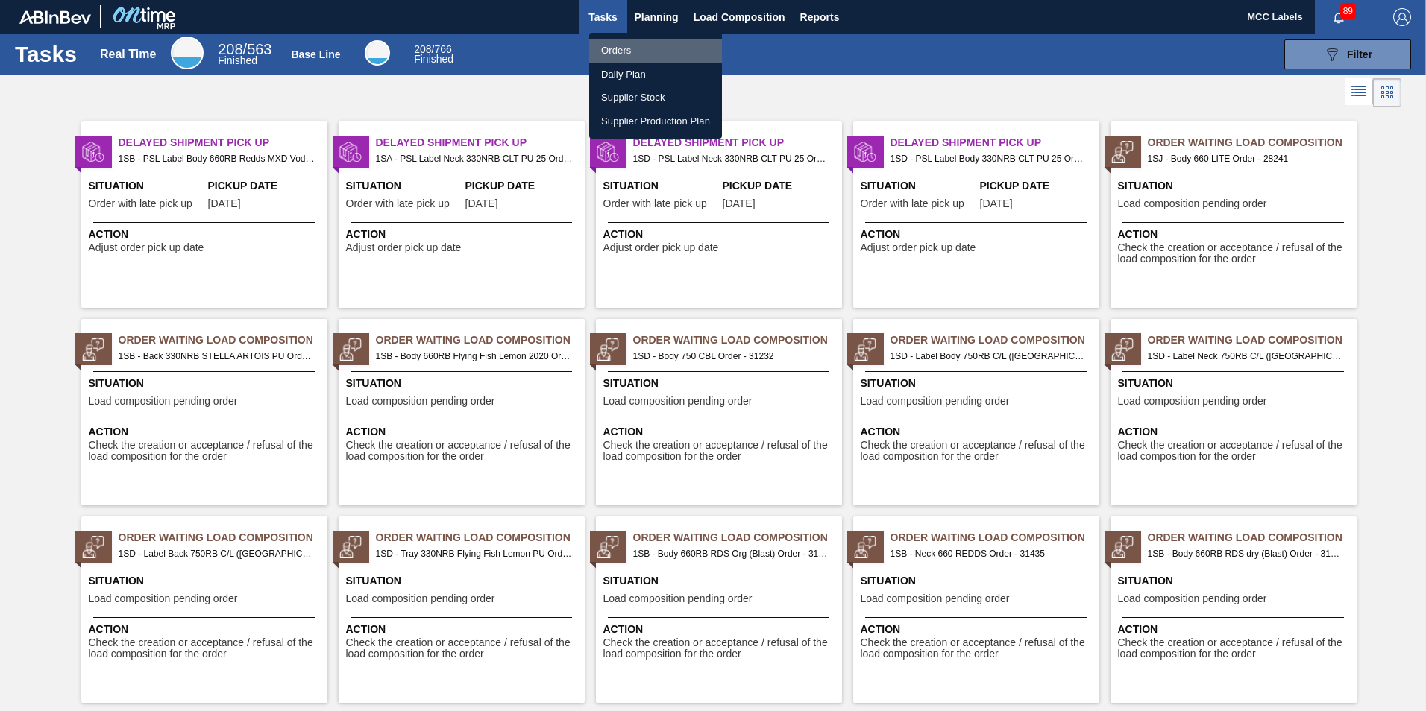
click at [600, 49] on li "Orders" at bounding box center [655, 51] width 133 height 24
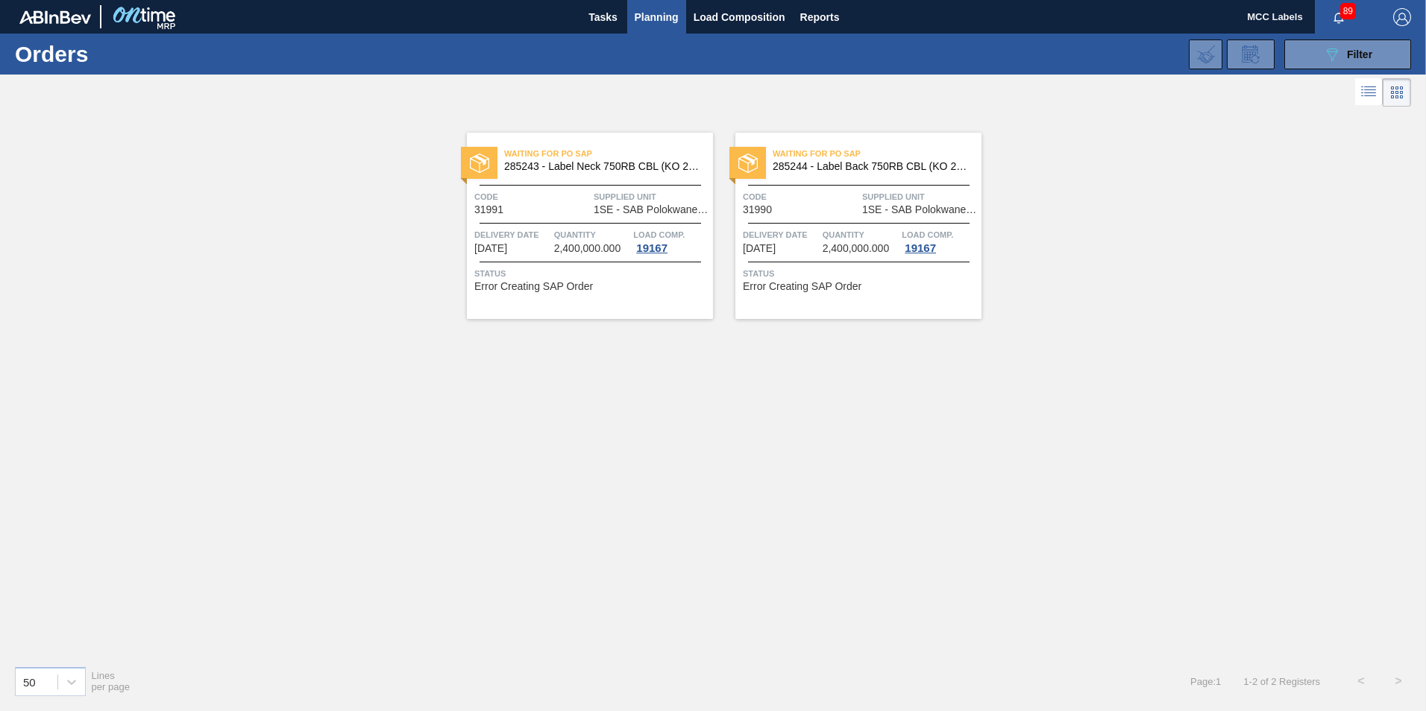
click at [545, 178] on div "Waiting for PO SAP 285243 - Label Neck 750RB CBL (KO 2025) Code 31991 Supplied …" at bounding box center [590, 226] width 246 height 186
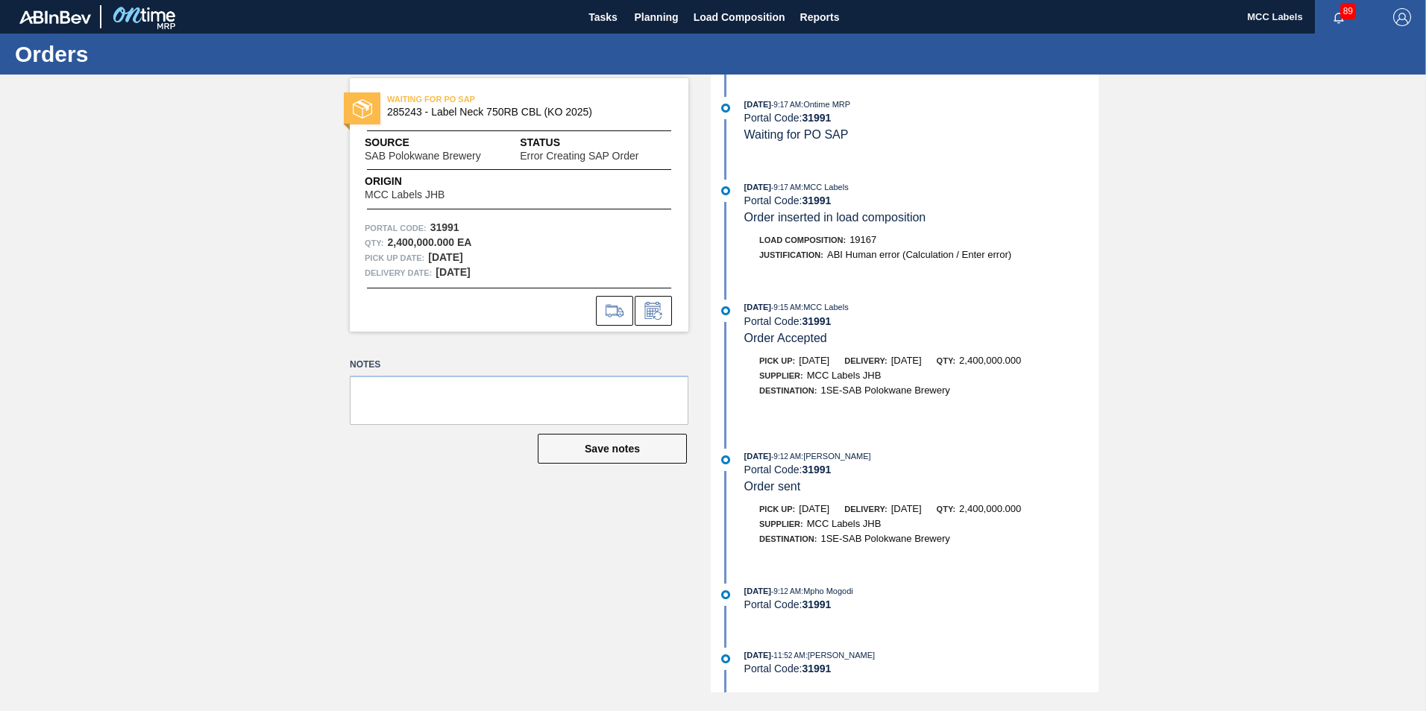
click at [1154, 239] on div "WAITING FOR PO SAP 285243 - Label Neck 750RB CBL (KO 2025) Source SAB Polokwane…" at bounding box center [713, 384] width 1426 height 618
click at [1040, 103] on div "09/22/2025 - 9:17 AM : Ontime MRP" at bounding box center [921, 104] width 354 height 15
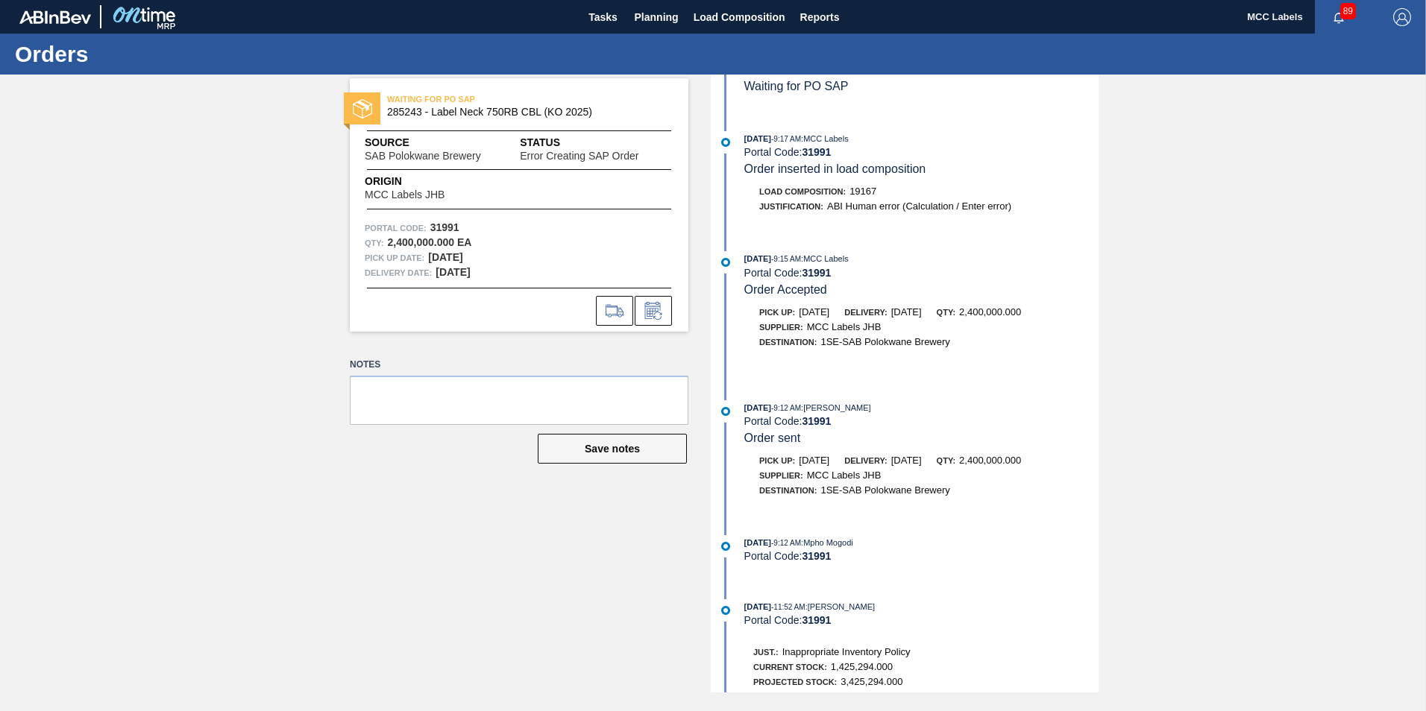
scroll to position [75, 0]
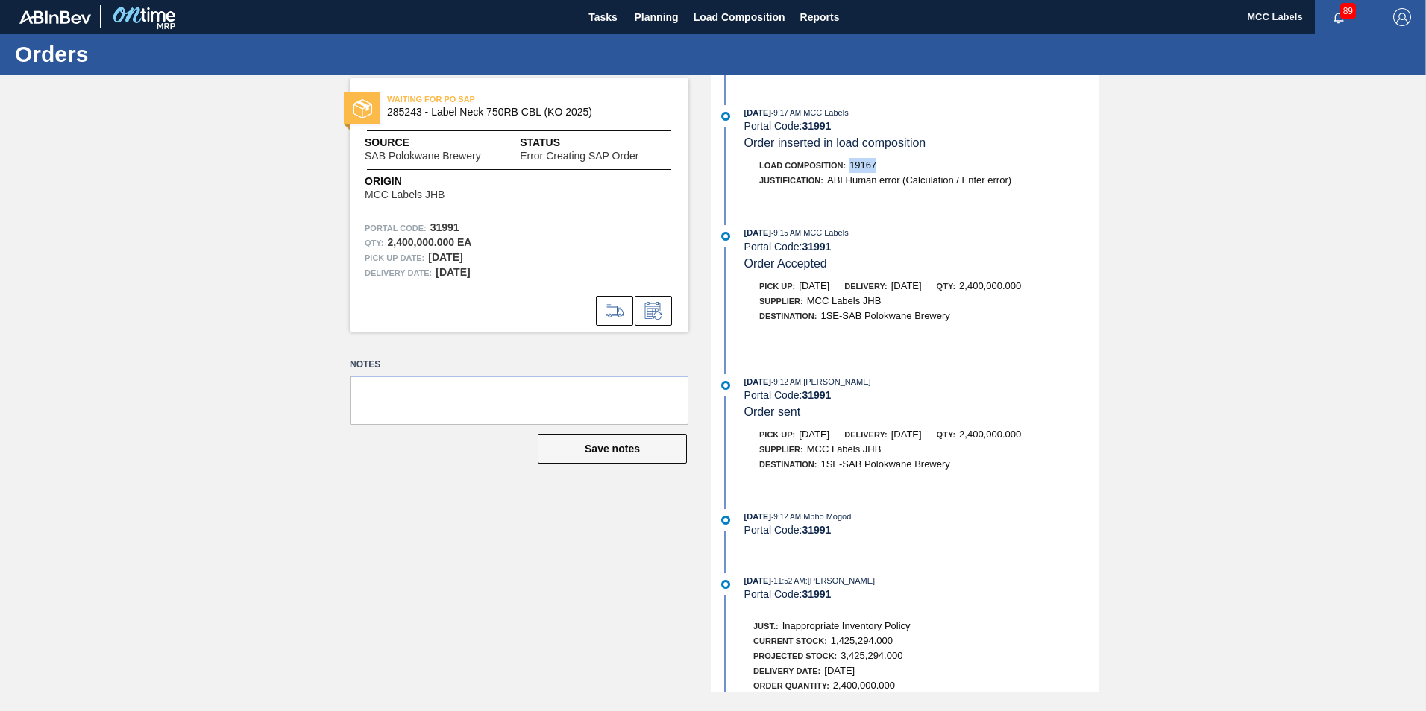
drag, startPoint x: 851, startPoint y: 165, endPoint x: 877, endPoint y: 166, distance: 26.1
click at [877, 166] on div "Load Composition : 19167" at bounding box center [921, 165] width 354 height 15
copy span "19167"
click at [724, 17] on span "Load Composition" at bounding box center [740, 17] width 92 height 18
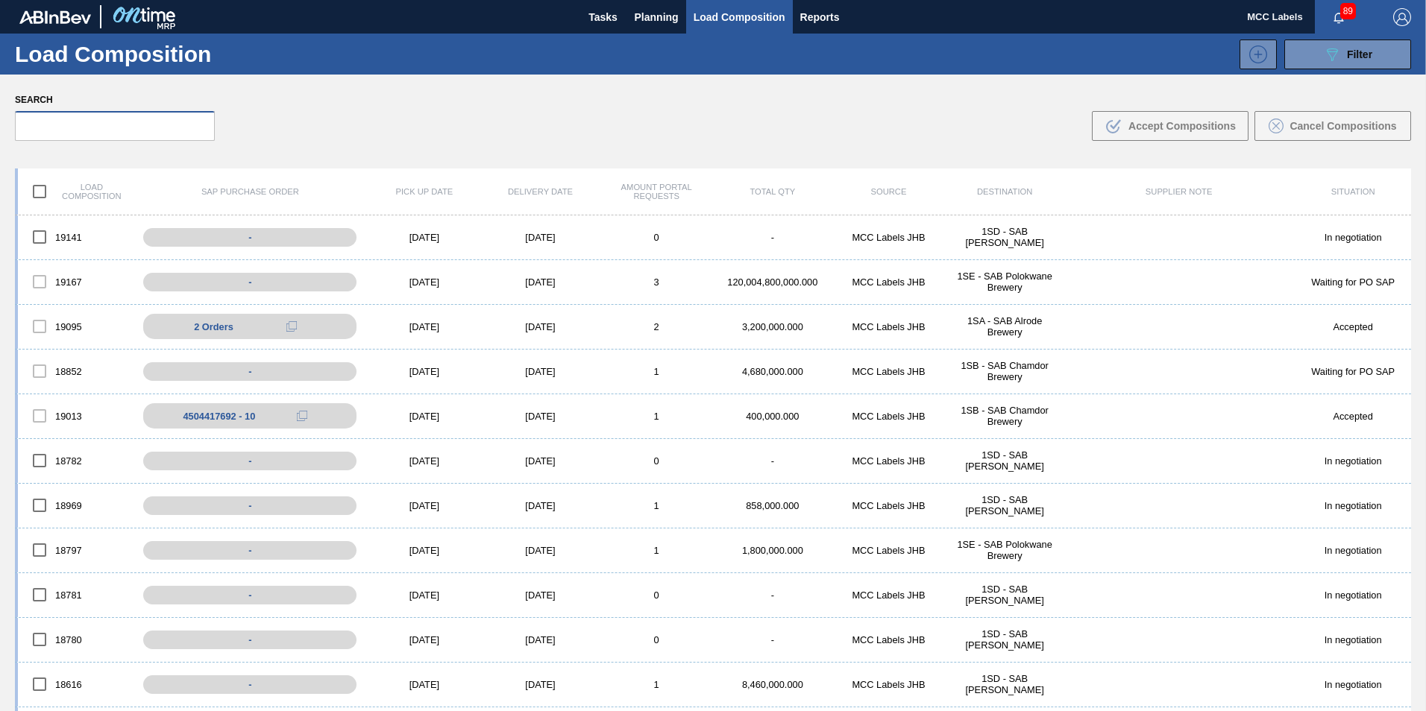
click at [144, 123] on input "text" at bounding box center [115, 126] width 200 height 30
paste input "19167"
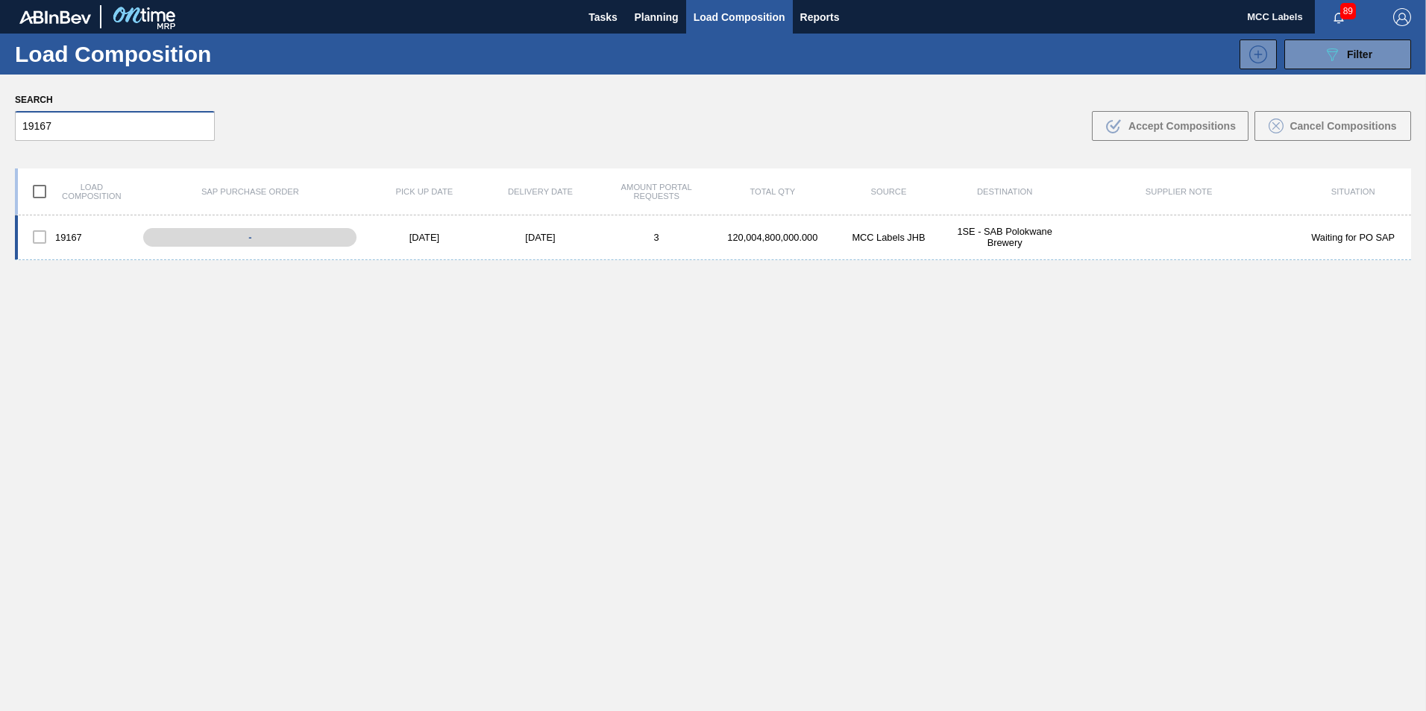
type input "19167"
click at [39, 239] on div at bounding box center [39, 236] width 31 height 31
click at [47, 229] on div at bounding box center [39, 236] width 31 height 31
click at [41, 234] on div at bounding box center [39, 236] width 31 height 31
click at [50, 236] on div at bounding box center [39, 236] width 31 height 31
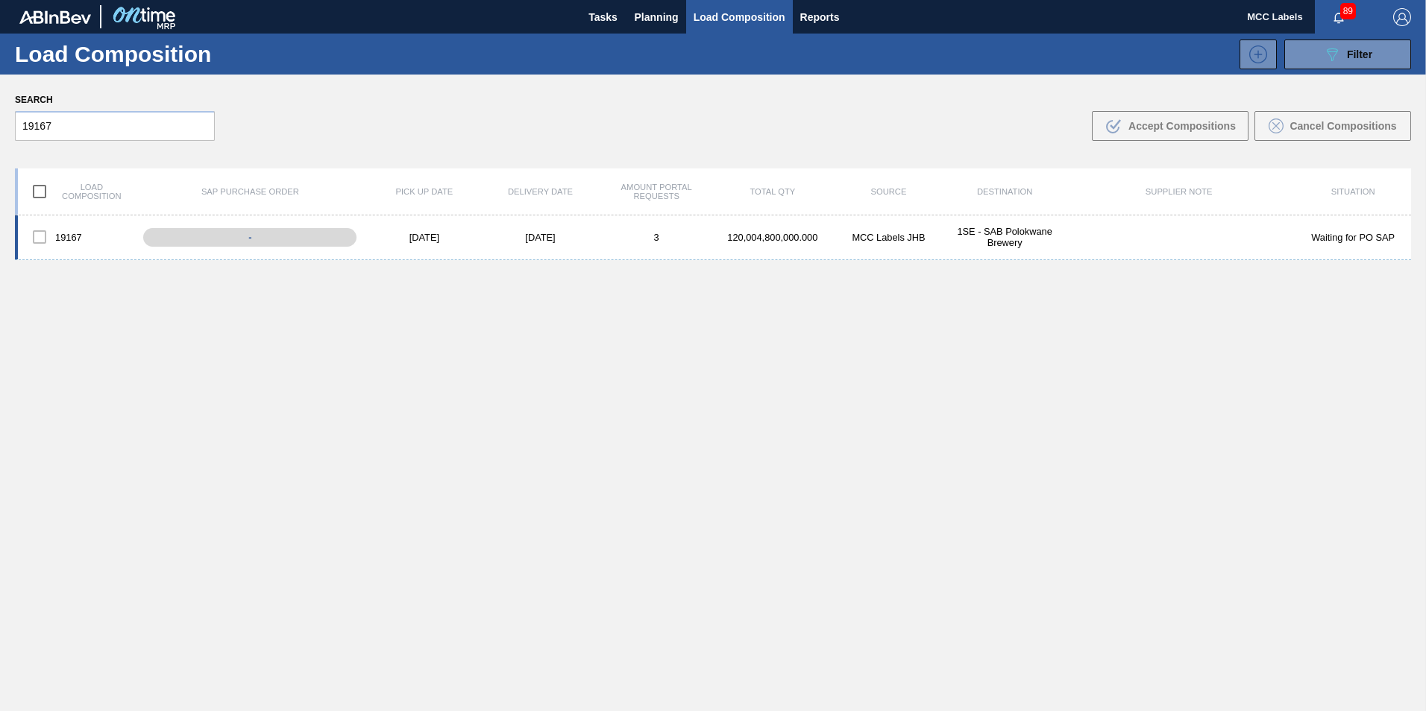
click at [43, 240] on div at bounding box center [39, 236] width 31 height 31
click at [242, 233] on div "-" at bounding box center [261, 237] width 242 height 26
click at [726, 8] on span "Load Composition" at bounding box center [740, 17] width 92 height 18
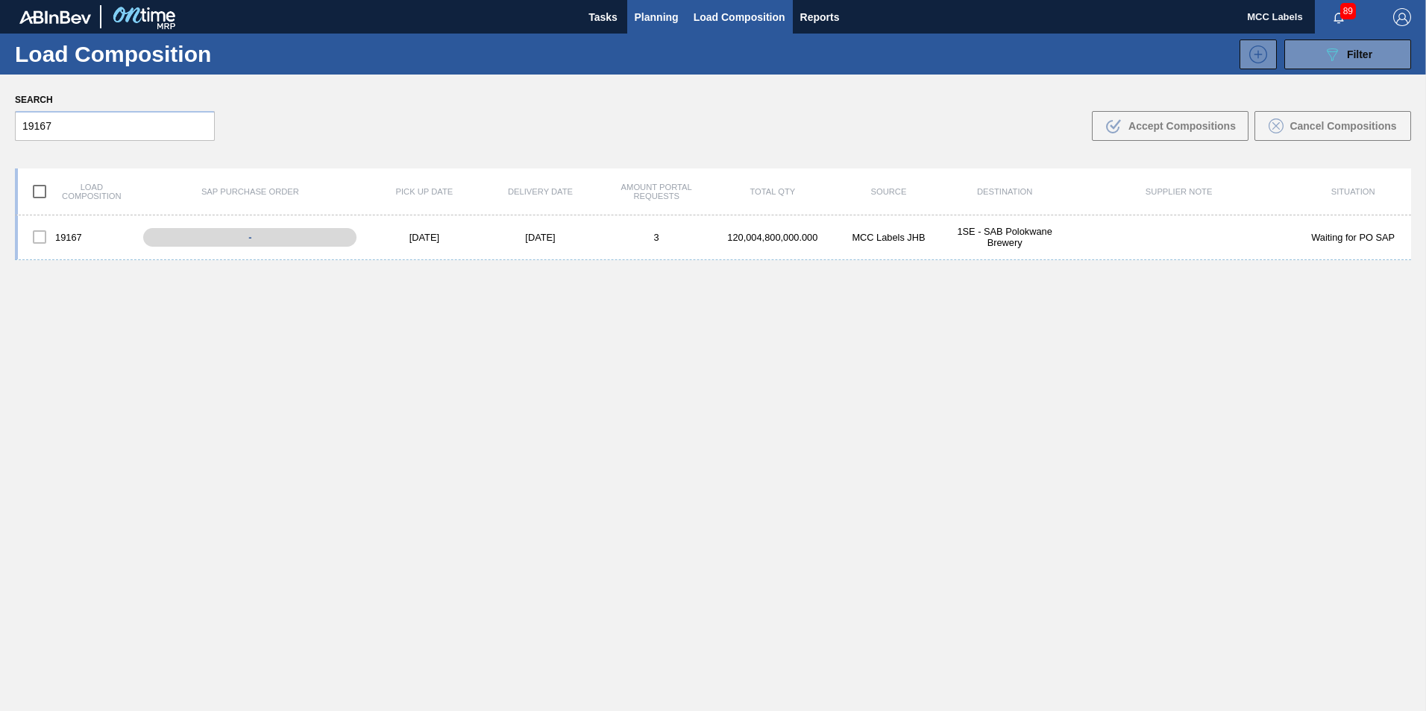
click at [653, 17] on span "Planning" at bounding box center [657, 17] width 44 height 18
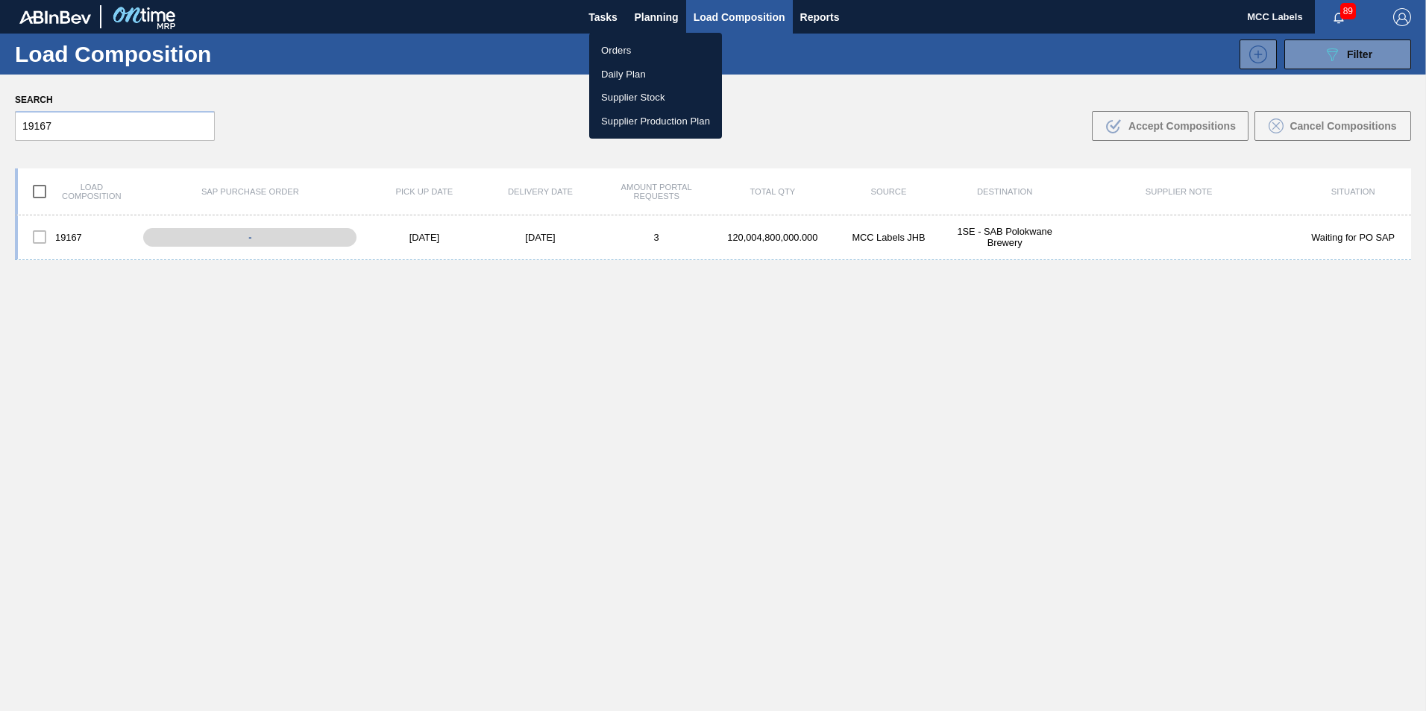
click at [640, 43] on li "Orders" at bounding box center [655, 51] width 133 height 24
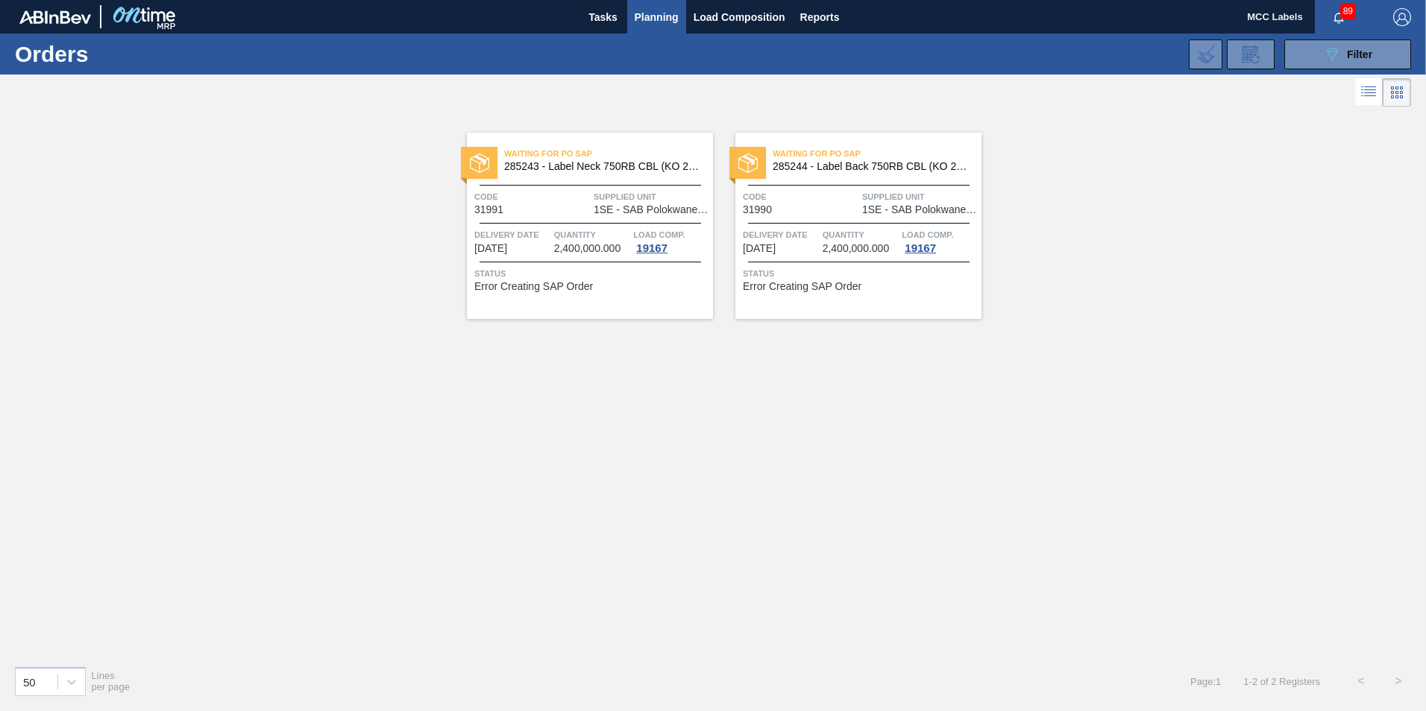
click at [881, 176] on div "Waiting for PO SAP 285244 - Label Back 750RB CBL (KO 2025)" at bounding box center [858, 161] width 246 height 34
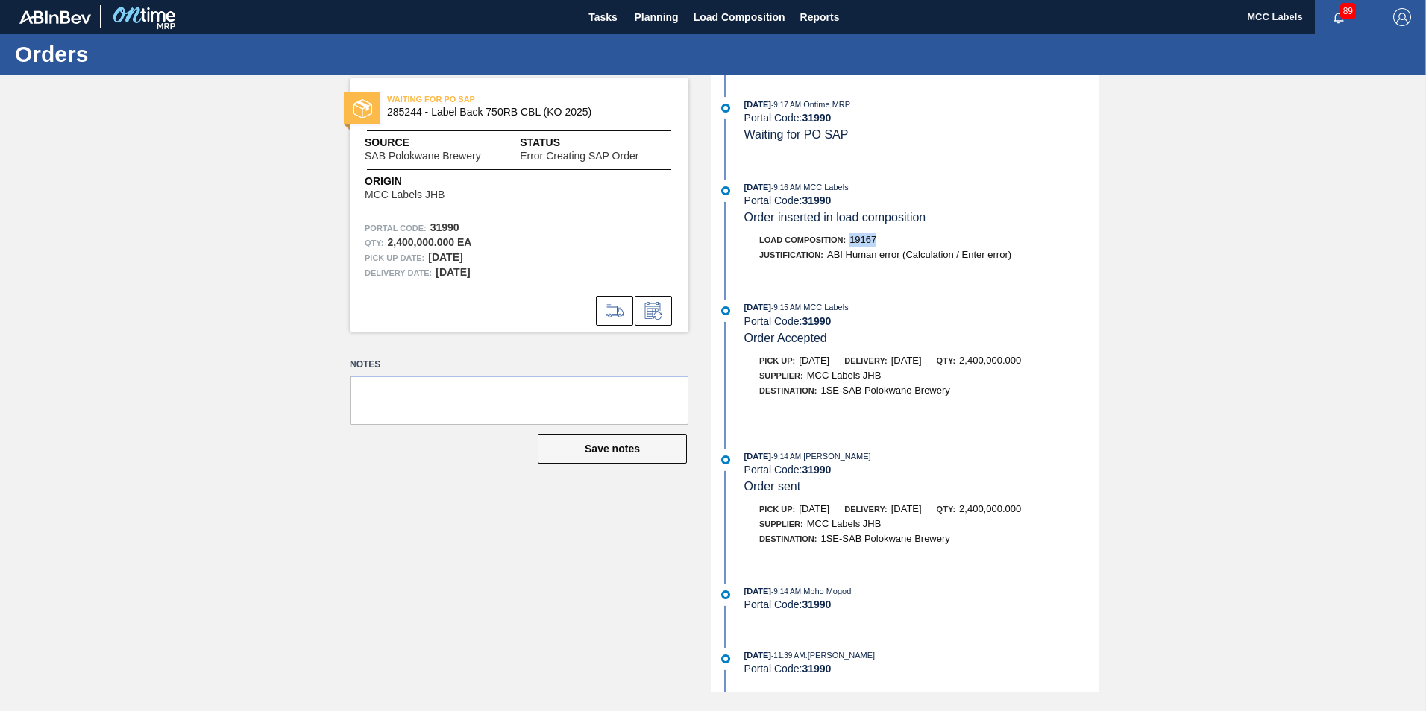
drag, startPoint x: 885, startPoint y: 239, endPoint x: 850, endPoint y: 242, distance: 35.2
click at [850, 242] on div "Load Composition : 19167" at bounding box center [921, 240] width 354 height 15
click at [648, 4] on button "Planning" at bounding box center [656, 17] width 59 height 34
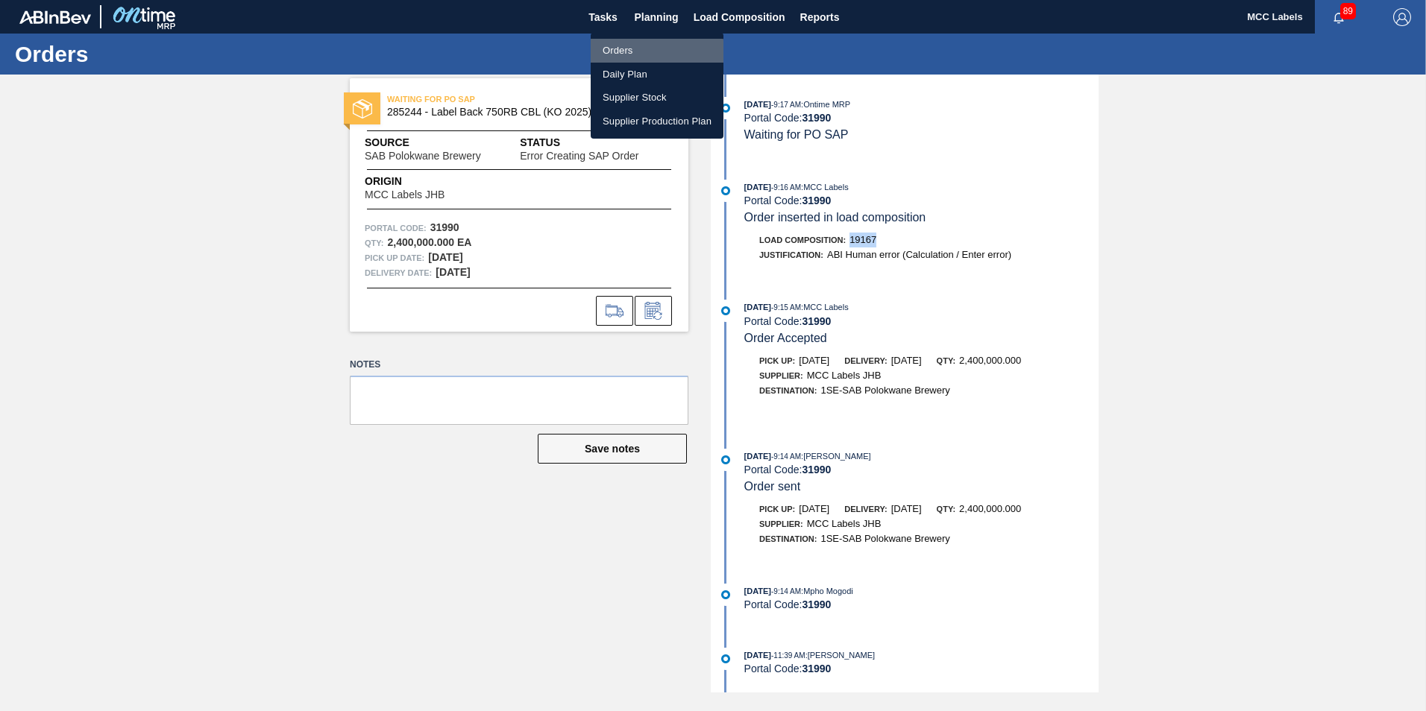
click at [626, 52] on li "Orders" at bounding box center [657, 51] width 133 height 24
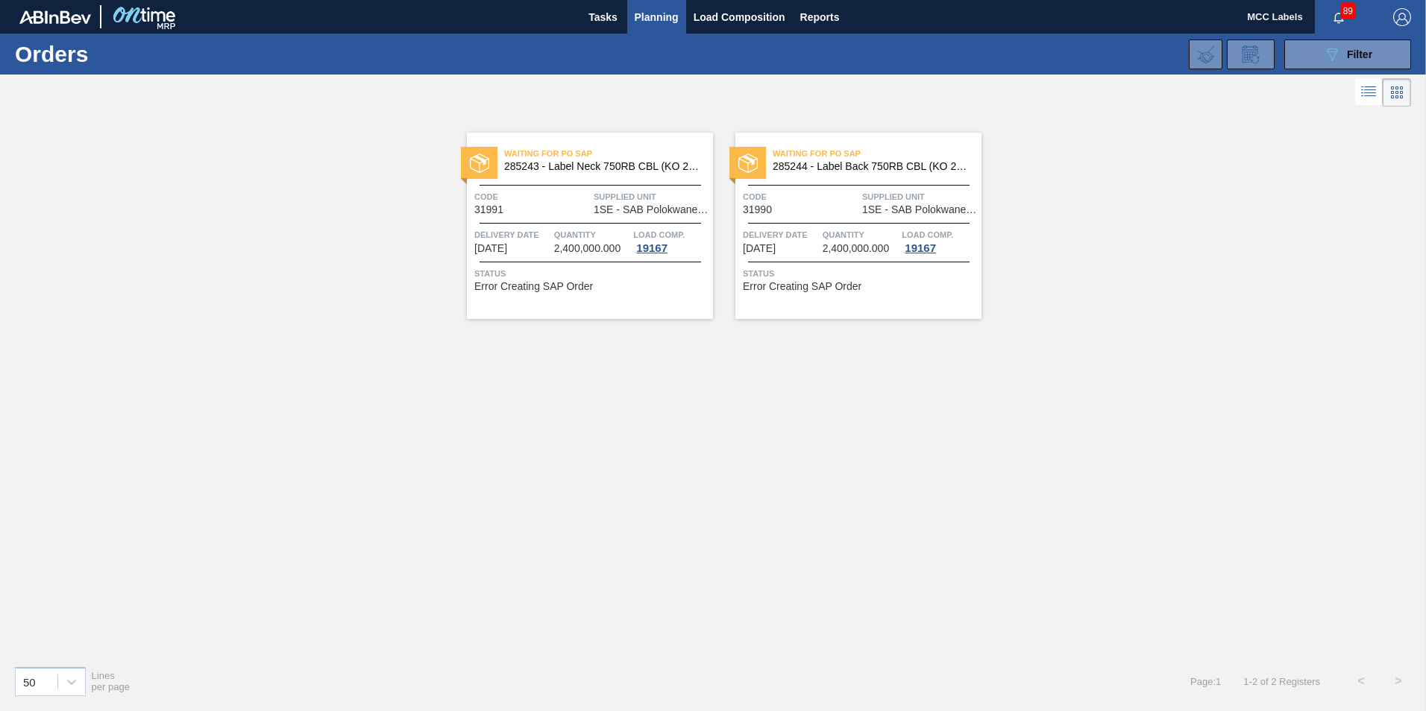
click at [583, 181] on div "Waiting for PO SAP 285243 - Label Neck 750RB CBL (KO 2025) Code 31991 Supplied …" at bounding box center [590, 226] width 246 height 186
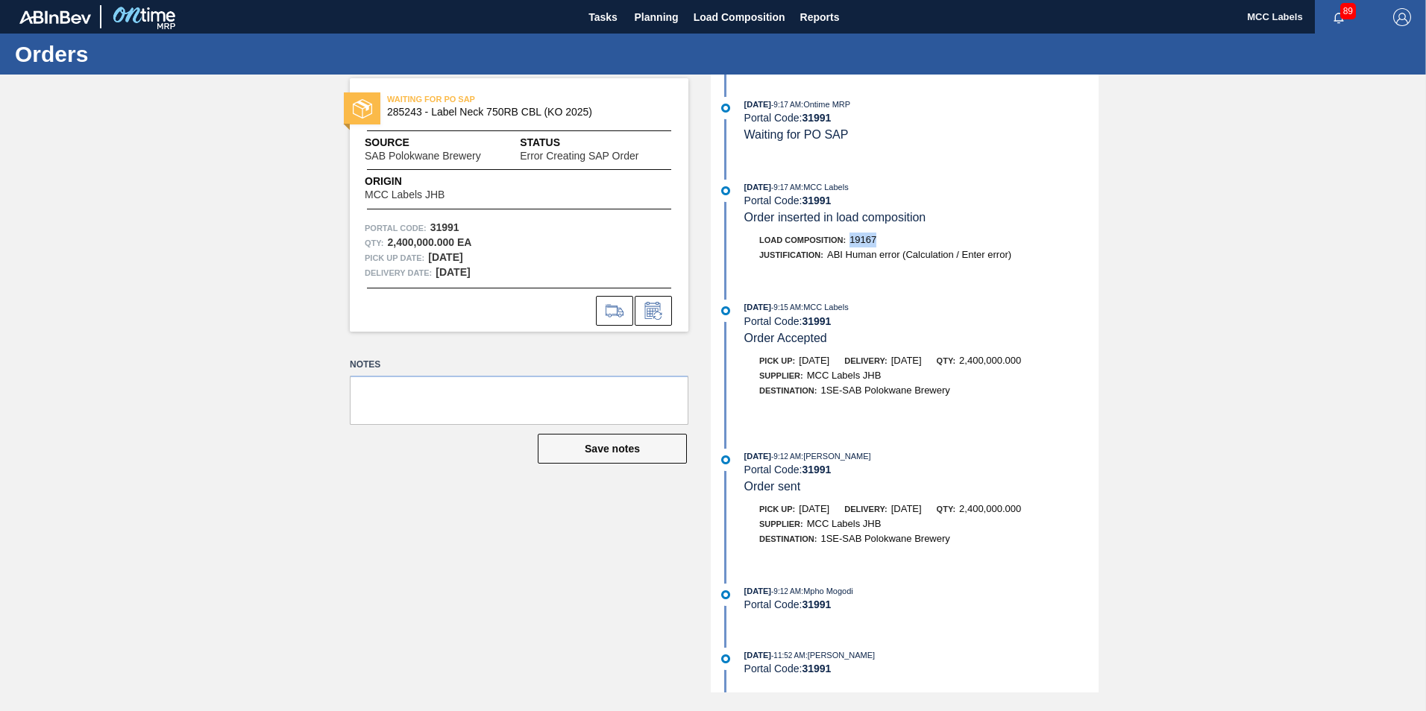
drag, startPoint x: 881, startPoint y: 239, endPoint x: 852, endPoint y: 242, distance: 29.2
click at [852, 242] on div "Load Composition : 19167" at bounding box center [921, 240] width 354 height 15
copy span "19167"
click at [703, 6] on button "Load Composition" at bounding box center [739, 17] width 107 height 34
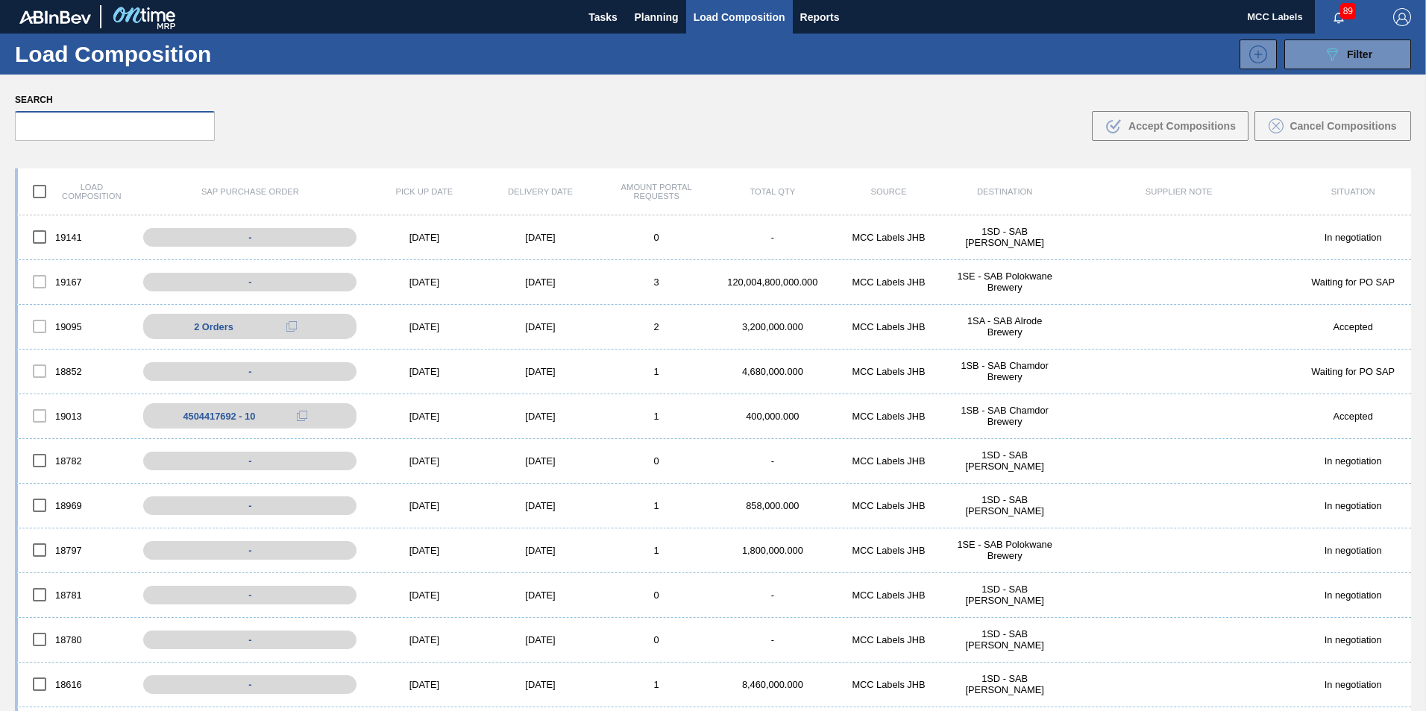
click at [143, 128] on input "text" at bounding box center [115, 126] width 200 height 30
paste input "19167"
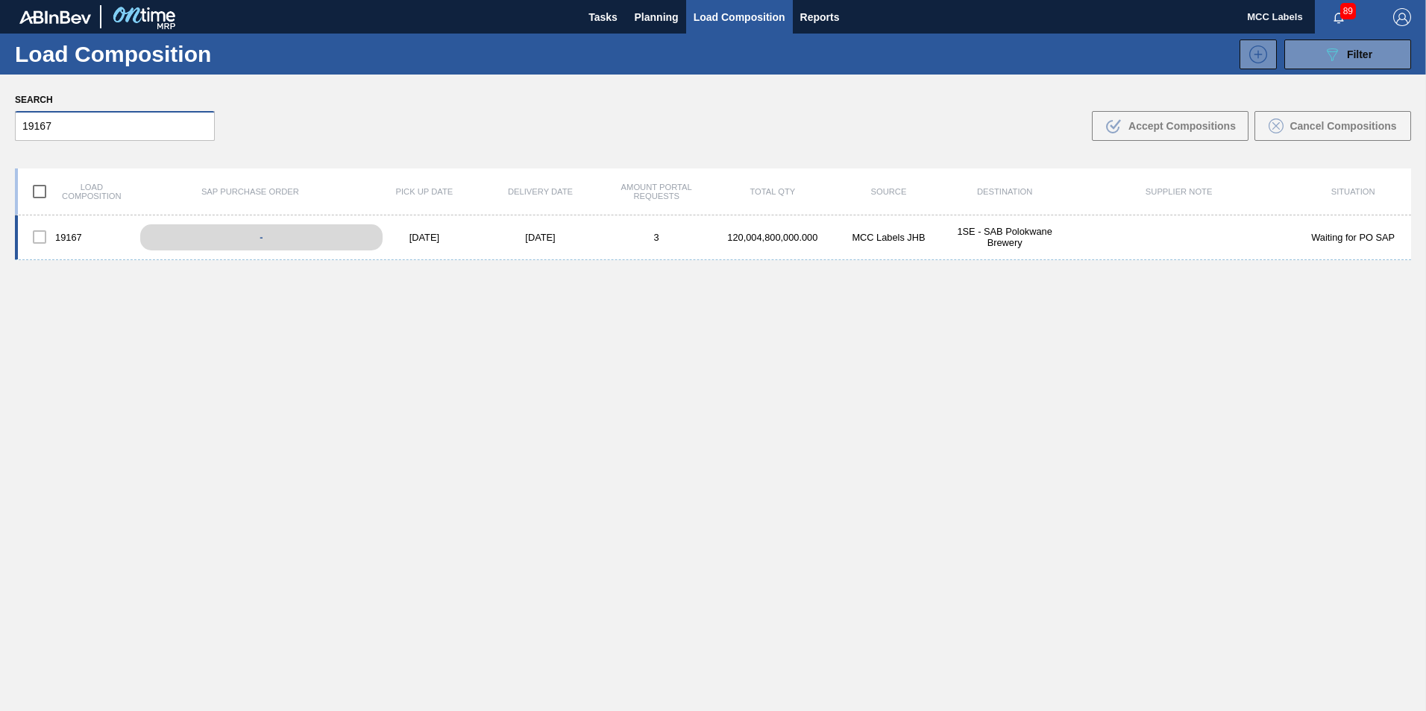
type input "19167"
click at [292, 244] on div "-" at bounding box center [261, 237] width 242 height 26
click at [266, 239] on div "-" at bounding box center [261, 237] width 242 height 26
click at [51, 219] on div "19167 - 09/22/2025 09/23/2025 3 120,004,800,000.000 MCC Labels JHB 1SE - SAB Po…" at bounding box center [713, 238] width 1396 height 45
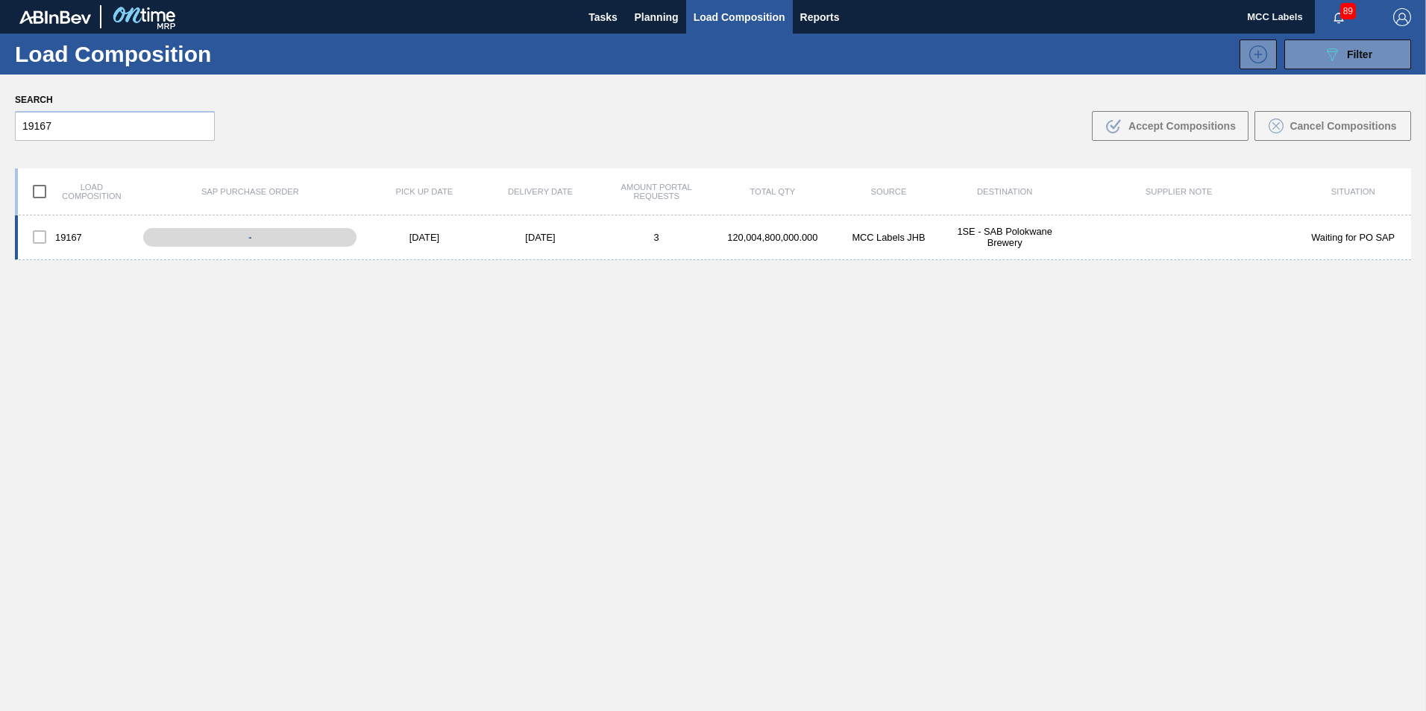
click at [38, 230] on div at bounding box center [39, 236] width 31 height 31
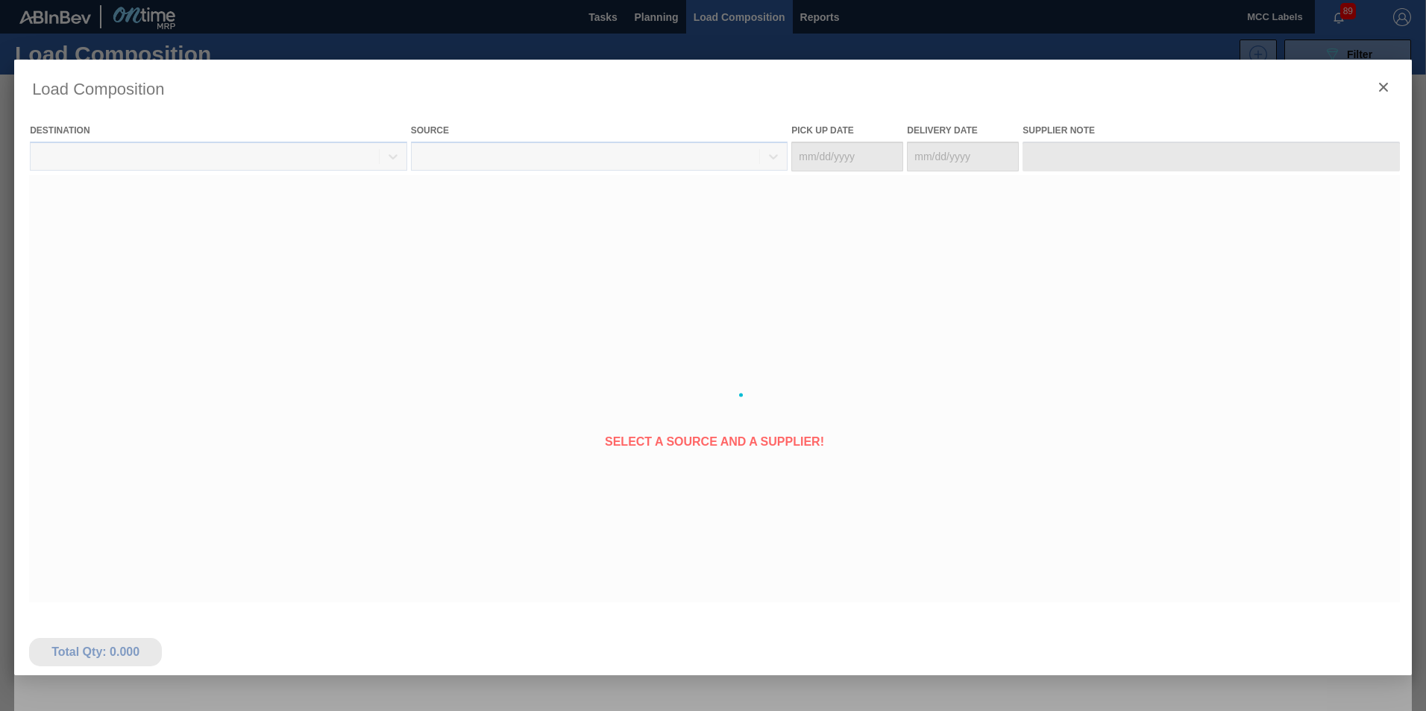
click at [34, 188] on div at bounding box center [713, 395] width 1398 height 671
type Date "[DATE]"
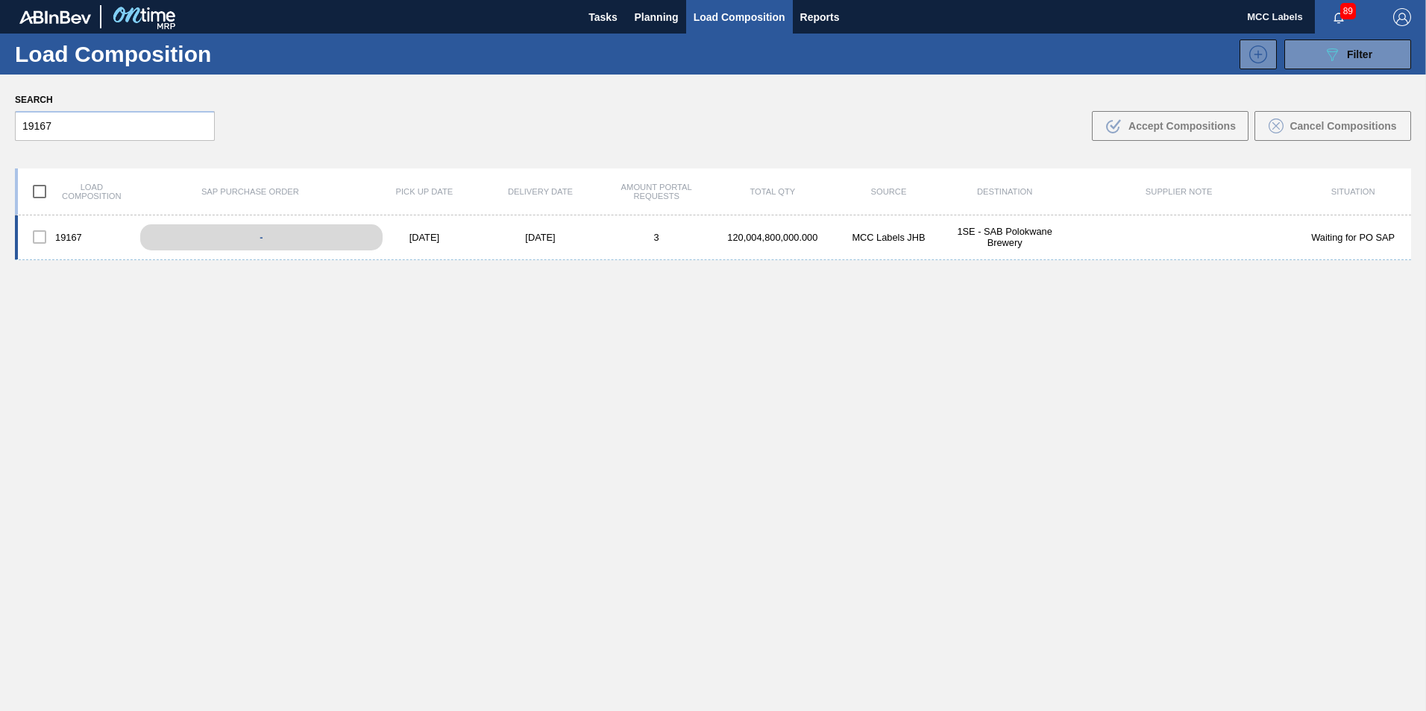
click at [183, 239] on div "-" at bounding box center [261, 237] width 242 height 26
drag, startPoint x: 183, startPoint y: 239, endPoint x: 294, endPoint y: 290, distance: 121.5
click at [297, 290] on div "19167 - 09/22/2025 09/23/2025 3 120,004,800,000.000 MCC Labels JHB 1SE - SAB Po…" at bounding box center [713, 499] width 1396 height 566
click at [260, 242] on div "-" at bounding box center [261, 237] width 242 height 26
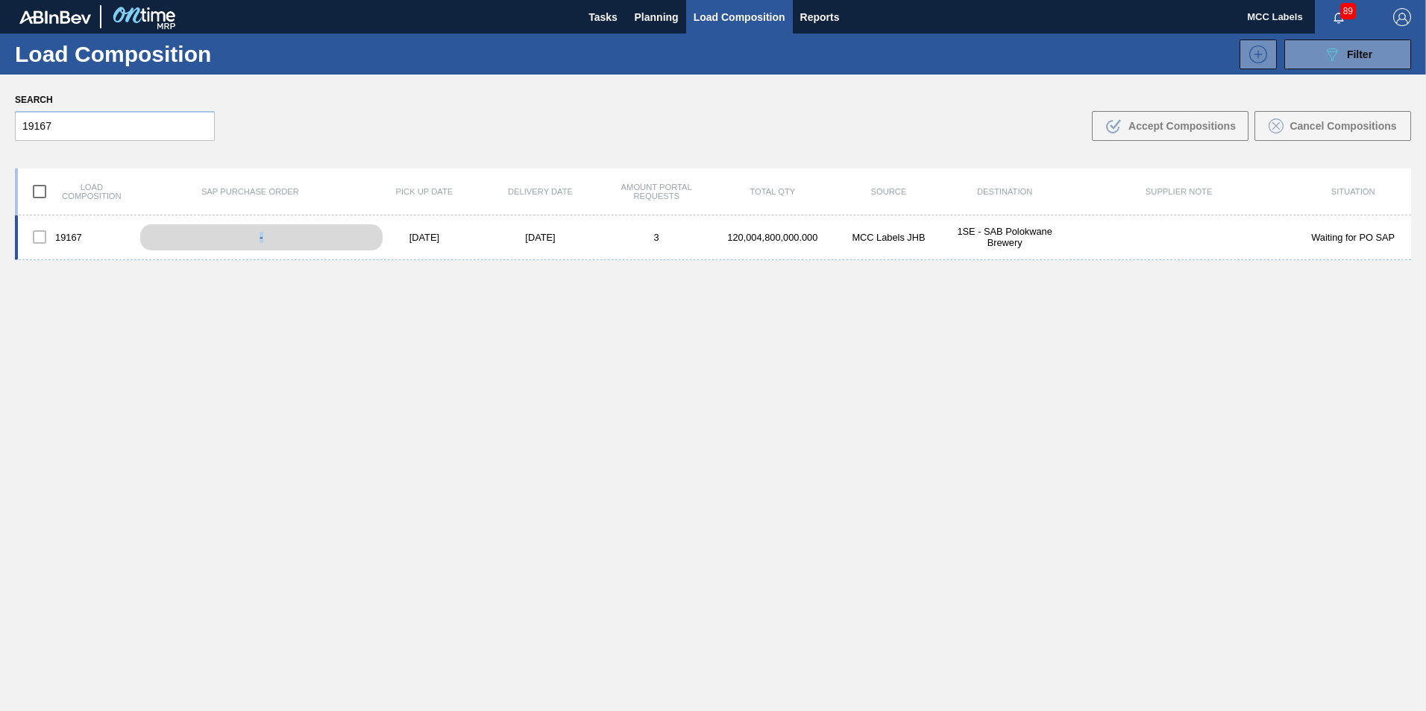
click at [260, 243] on div "-" at bounding box center [261, 237] width 242 height 26
click at [72, 242] on div "19167" at bounding box center [76, 236] width 116 height 31
drag, startPoint x: 585, startPoint y: 271, endPoint x: 556, endPoint y: 248, distance: 37.2
click at [581, 266] on div "19167 - 09/22/2025 09/23/2025 3 120,004,800,000.000 MCC Labels JHB 1SE - SAB Po…" at bounding box center [713, 499] width 1396 height 566
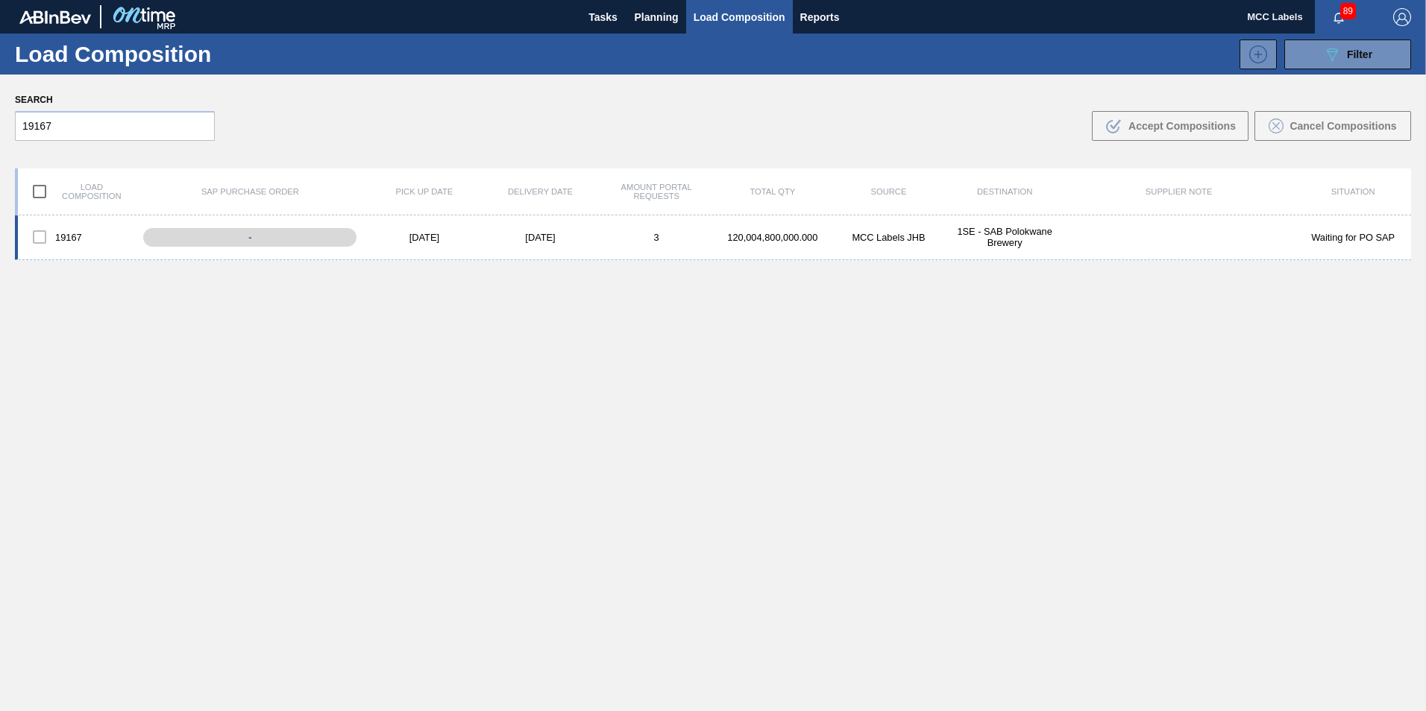
click at [546, 239] on div "[DATE]" at bounding box center [541, 237] width 116 height 11
click at [541, 236] on div "[DATE]" at bounding box center [541, 237] width 116 height 11
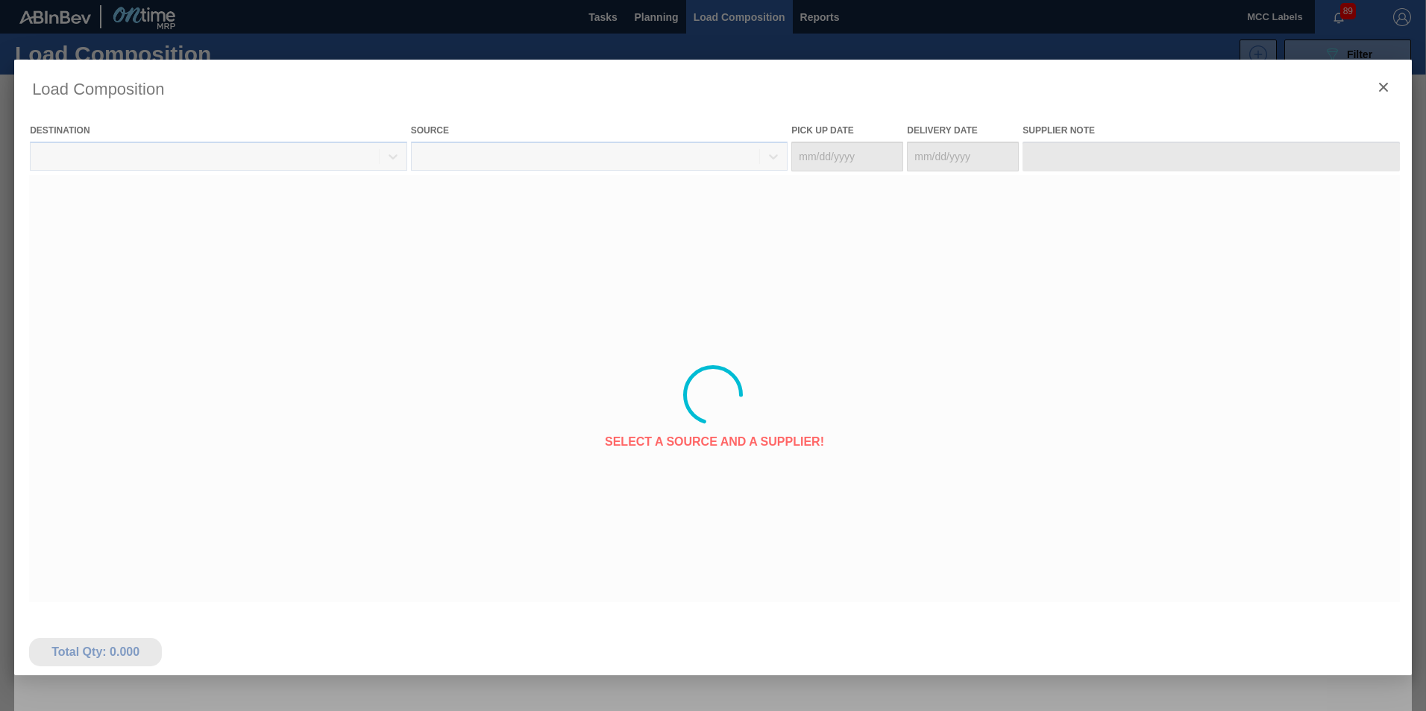
type Date "[DATE]"
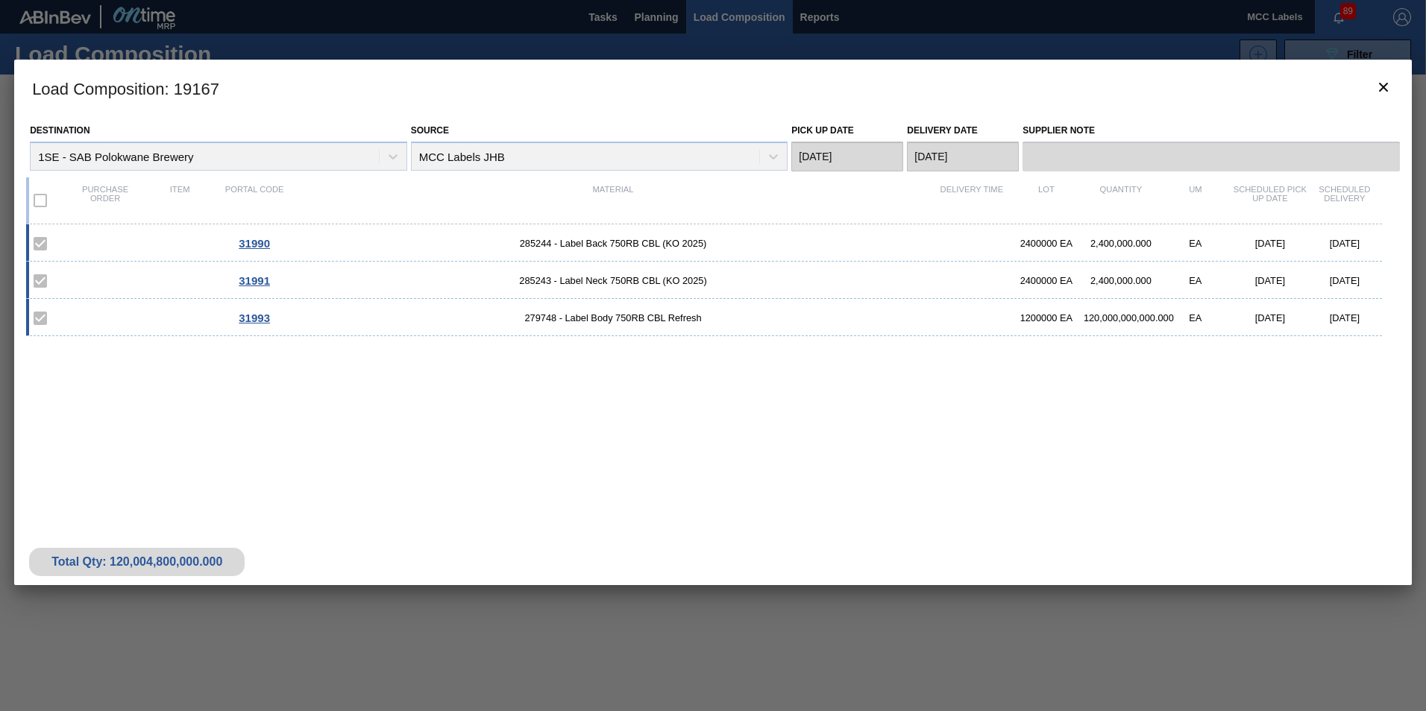
click at [43, 321] on label at bounding box center [40, 318] width 31 height 31
click at [247, 317] on span "31993" at bounding box center [254, 318] width 31 height 13
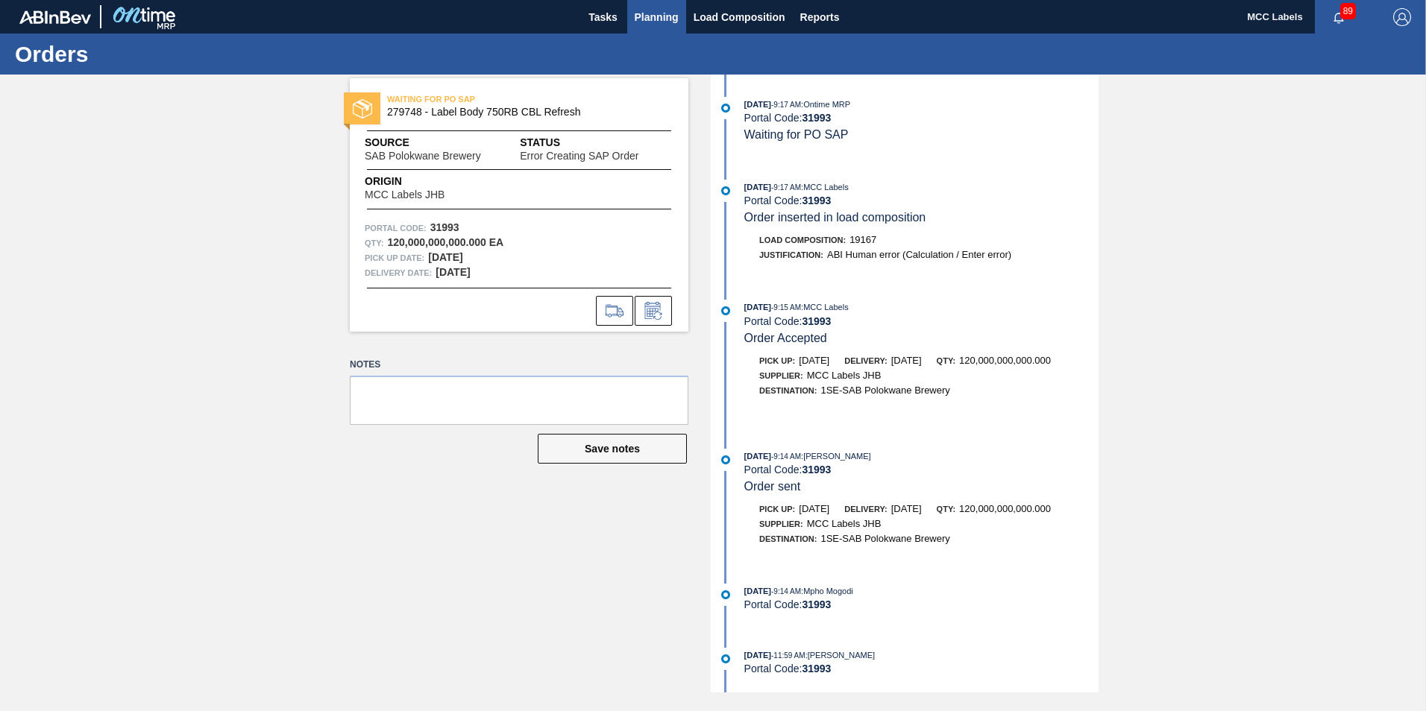
click at [670, 19] on span "Planning" at bounding box center [657, 17] width 44 height 18
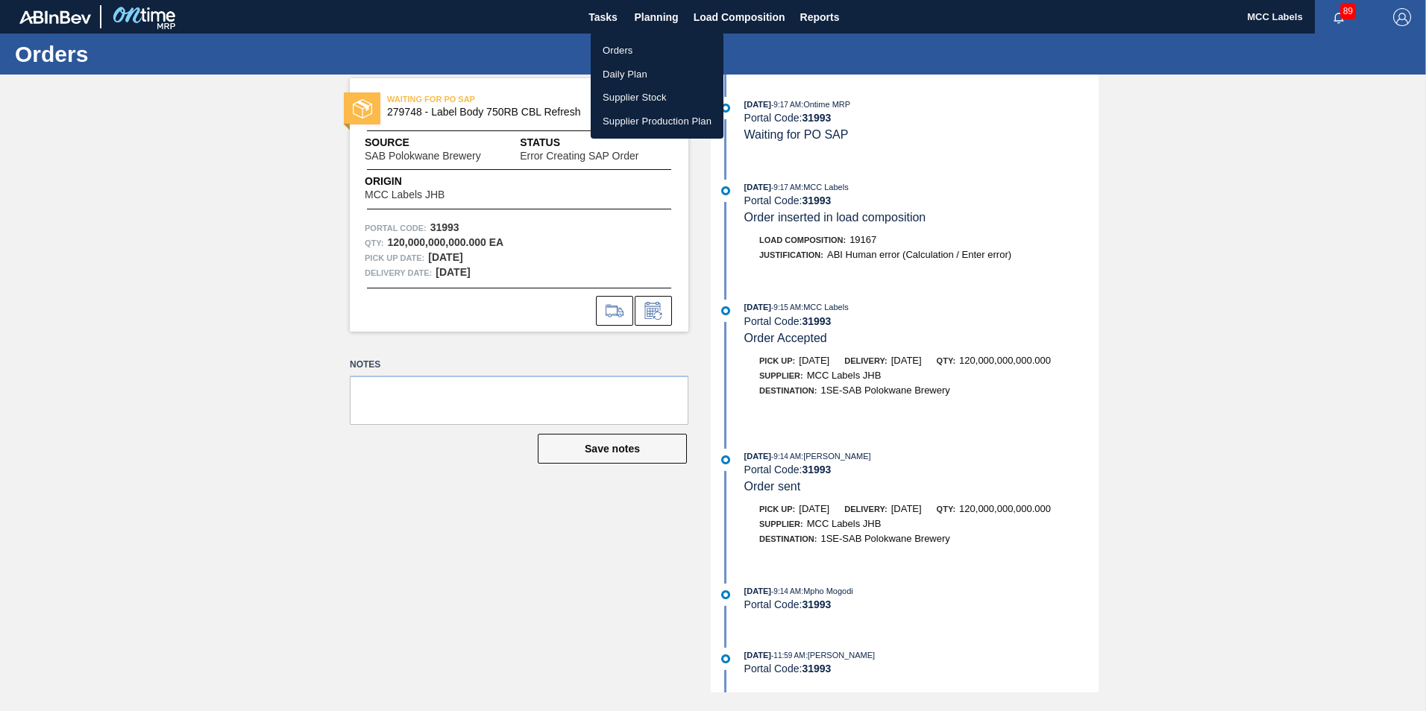
click at [725, 18] on div at bounding box center [713, 355] width 1426 height 711
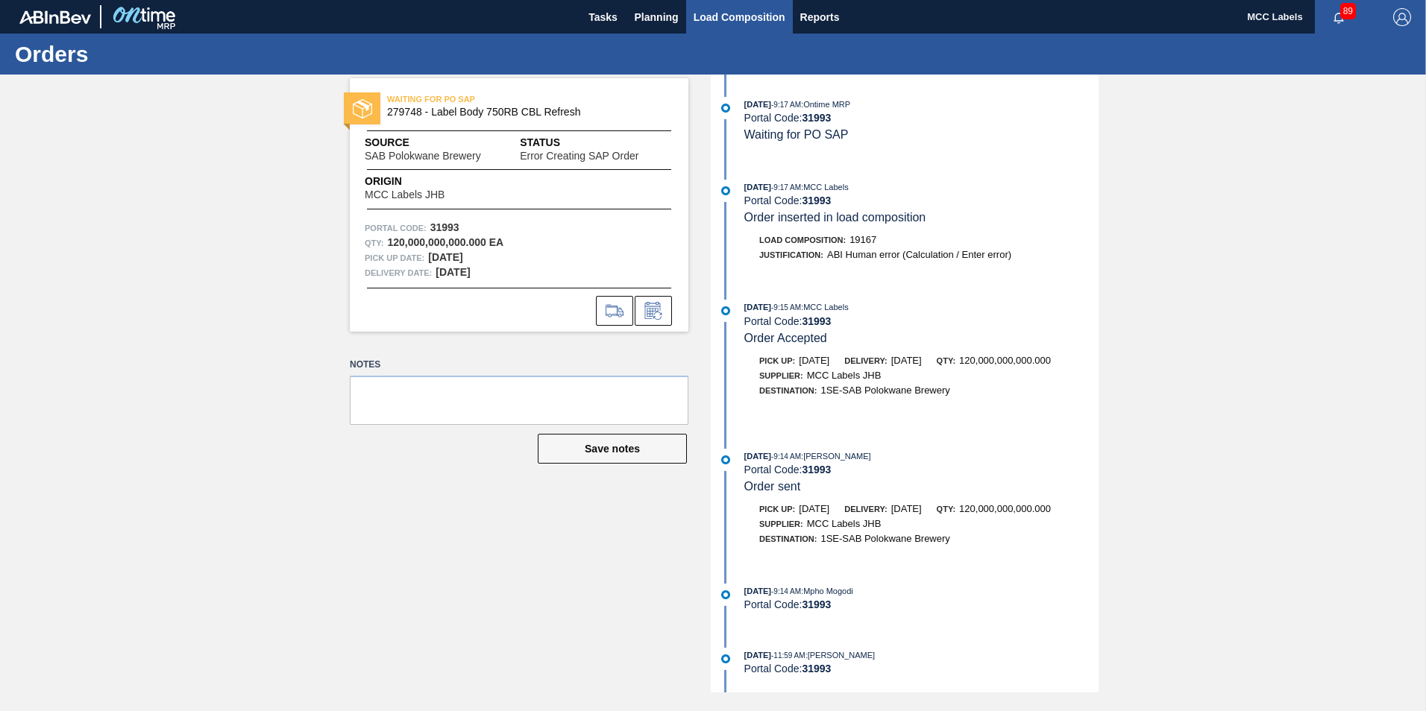
click at [725, 18] on span "Load Composition" at bounding box center [740, 17] width 92 height 18
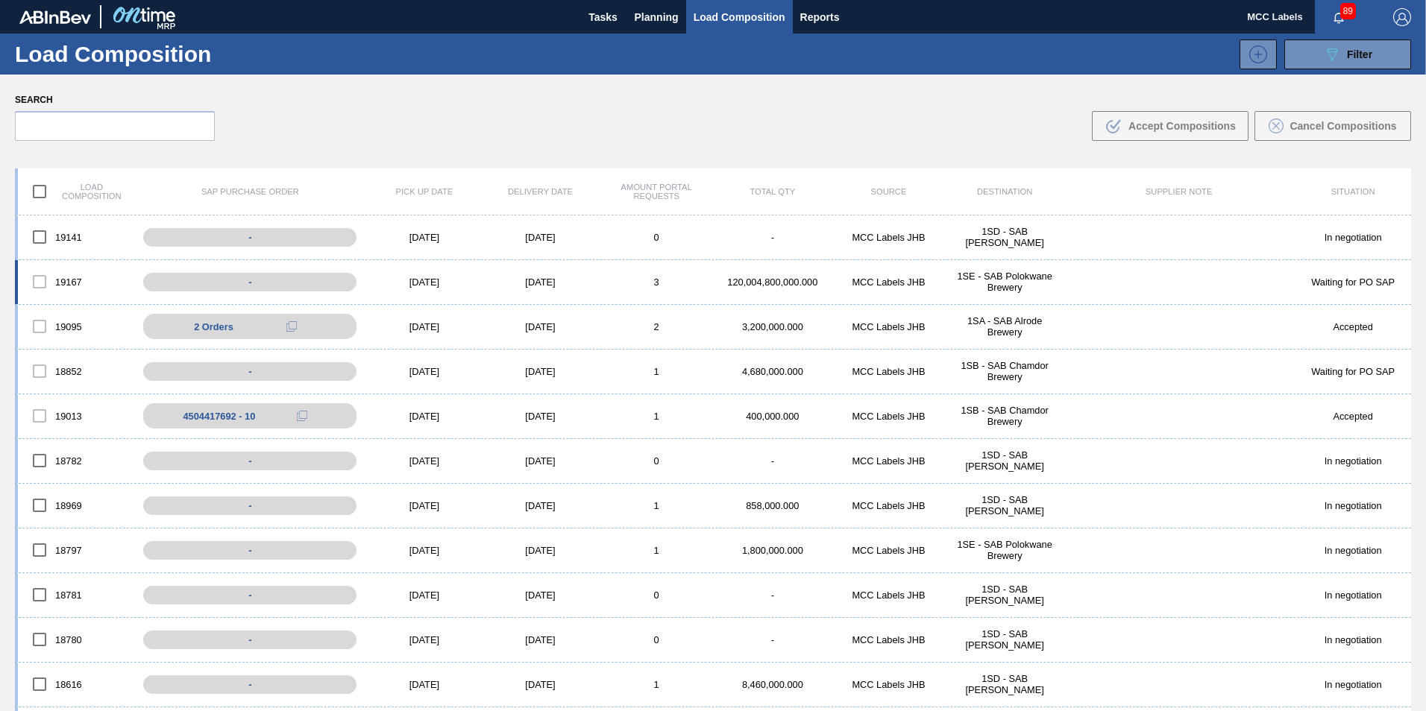
click at [38, 280] on div at bounding box center [39, 281] width 31 height 31
click at [37, 277] on div at bounding box center [39, 281] width 31 height 31
click at [38, 277] on div at bounding box center [39, 281] width 31 height 31
click at [424, 280] on div "[DATE]" at bounding box center [424, 282] width 116 height 11
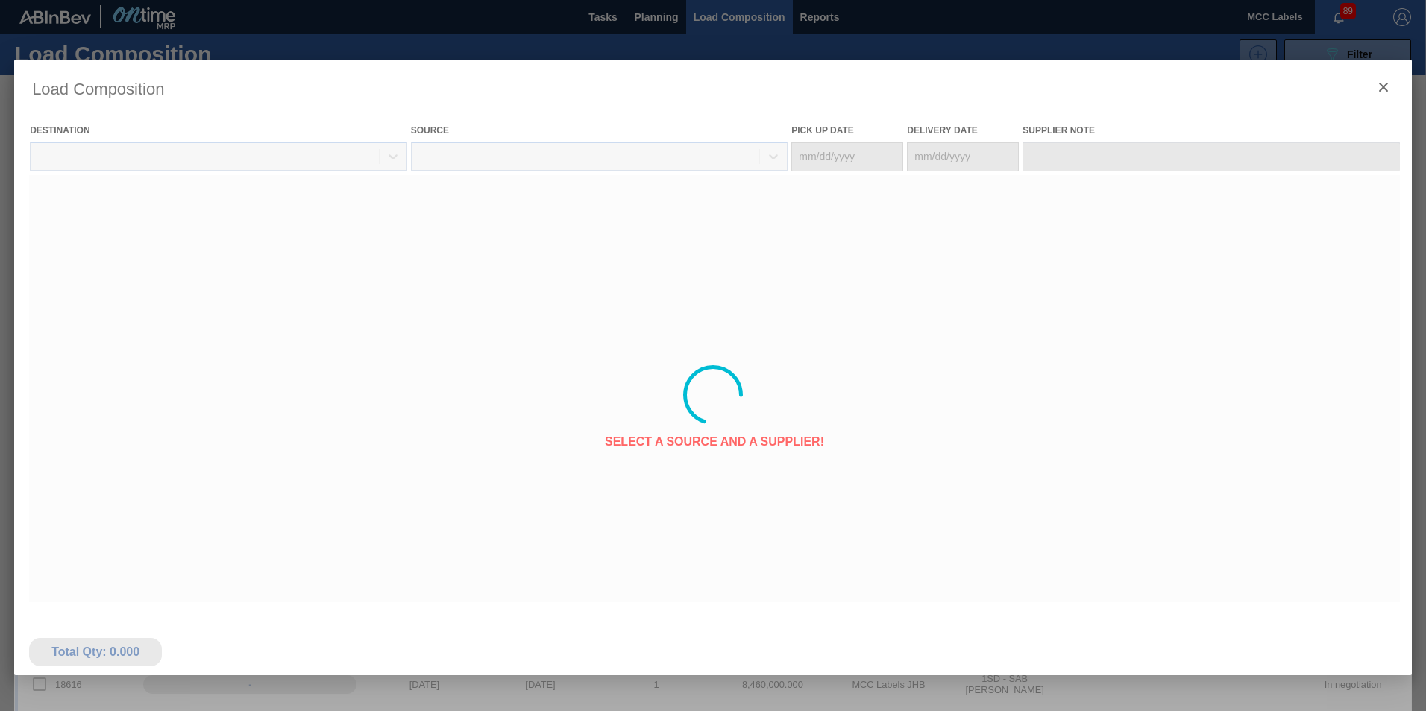
type Date "[DATE]"
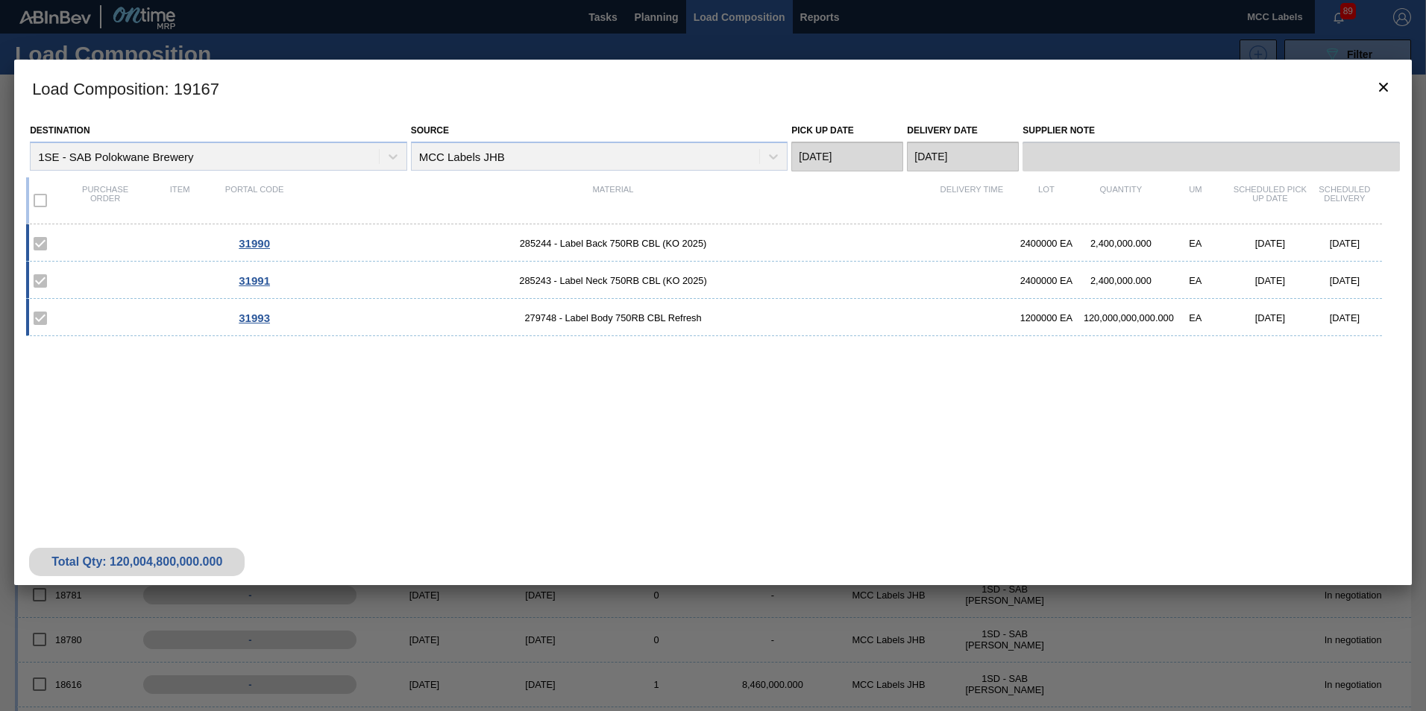
click at [40, 321] on label at bounding box center [40, 318] width 31 height 31
drag, startPoint x: 40, startPoint y: 321, endPoint x: 90, endPoint y: 417, distance: 108.4
click at [90, 417] on div "31990 285244 - Label Back 750RB CBL (KO 2025) 2400000 EA 2,400,000.000 EA 09/22…" at bounding box center [710, 359] width 1368 height 271
click at [1392, 86] on button "botão de ícone" at bounding box center [1383, 88] width 36 height 36
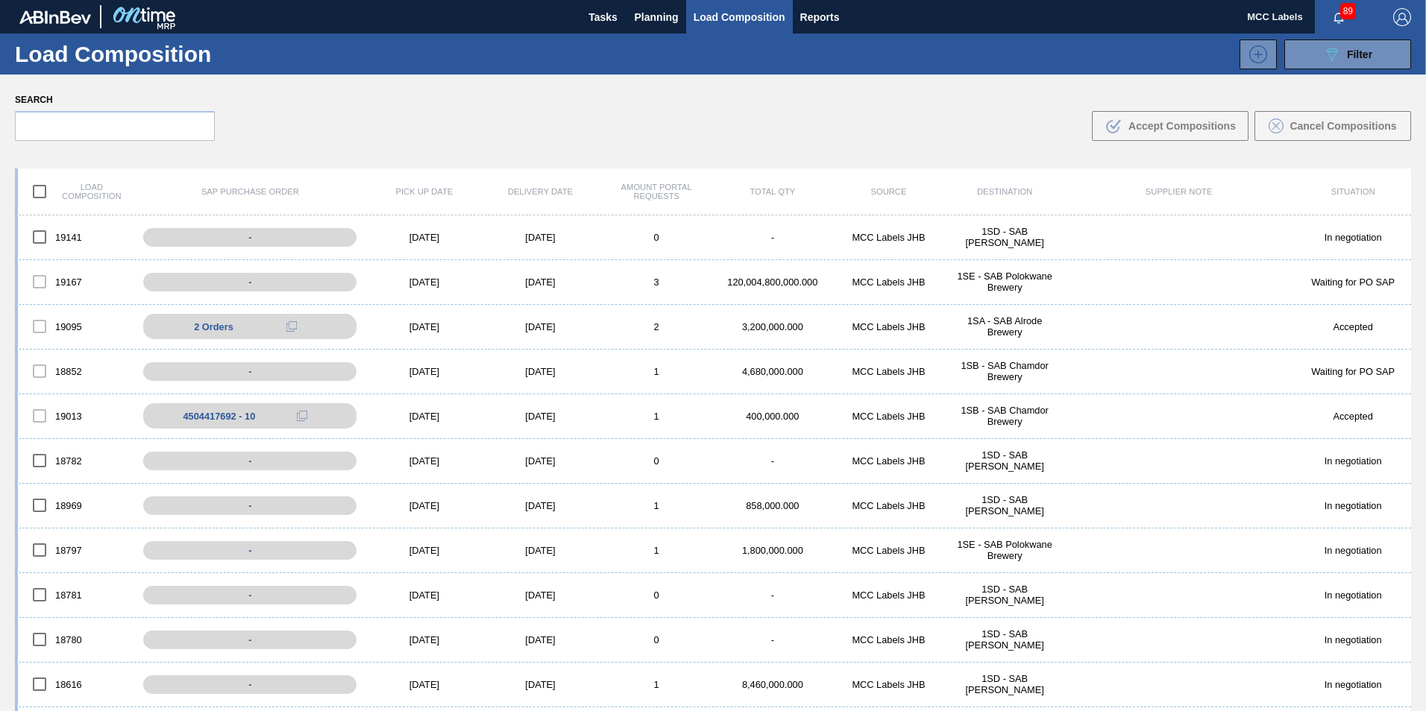
click at [1399, 17] on img "button" at bounding box center [1402, 17] width 18 height 18
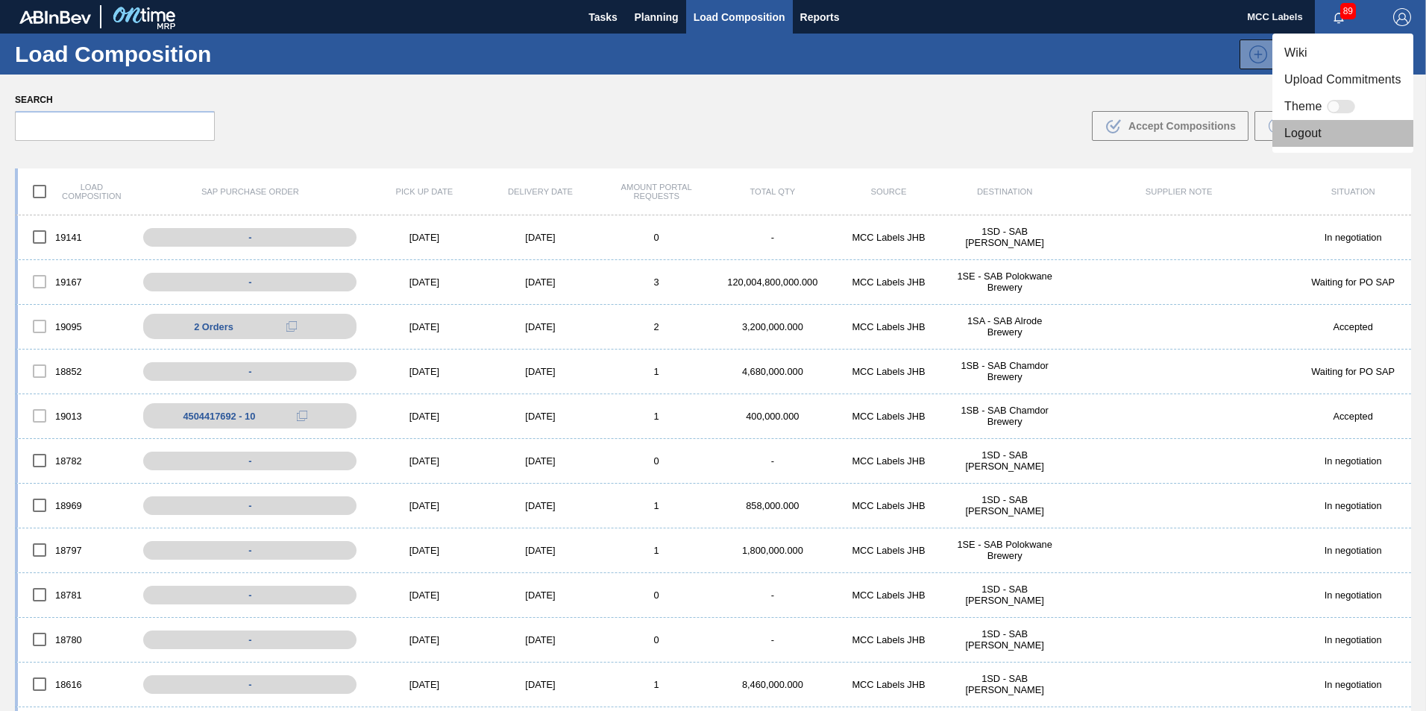
click at [1321, 131] on li "Logout" at bounding box center [1342, 133] width 141 height 27
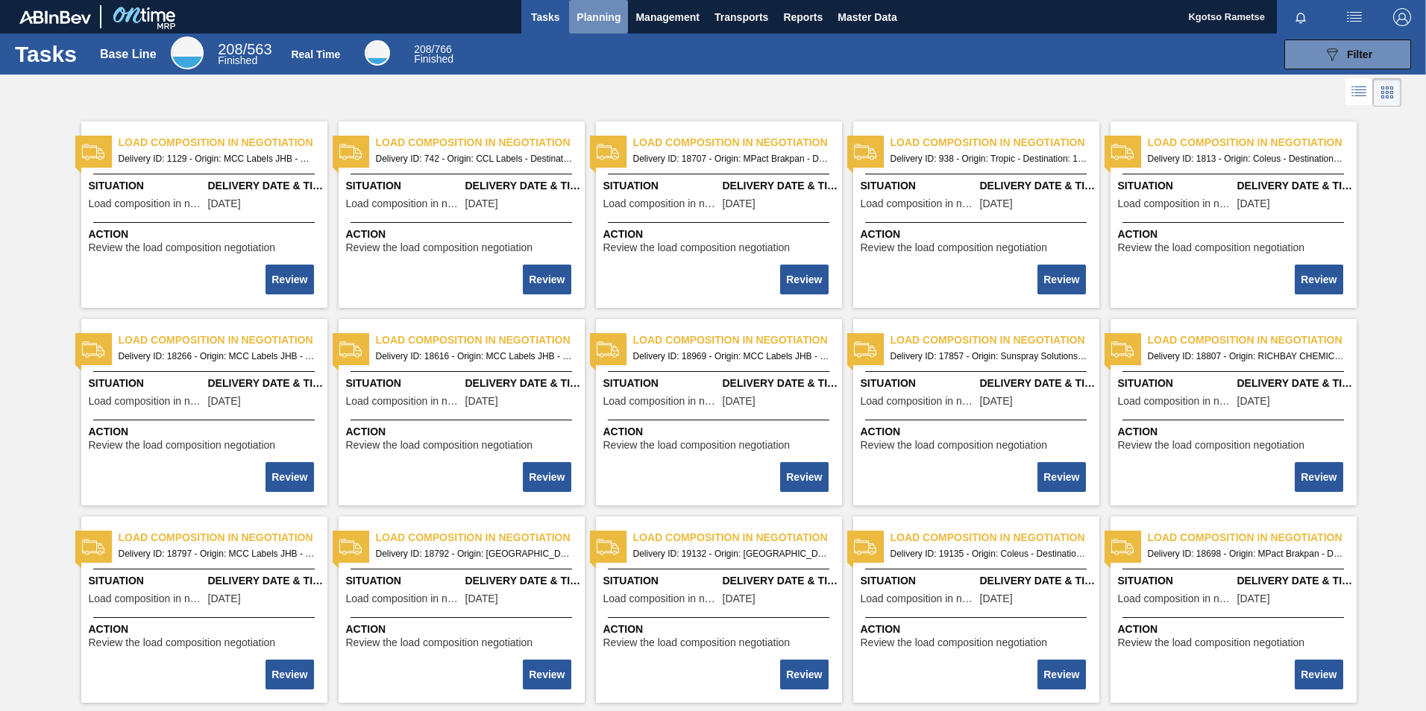
click at [608, 13] on span "Planning" at bounding box center [598, 17] width 44 height 18
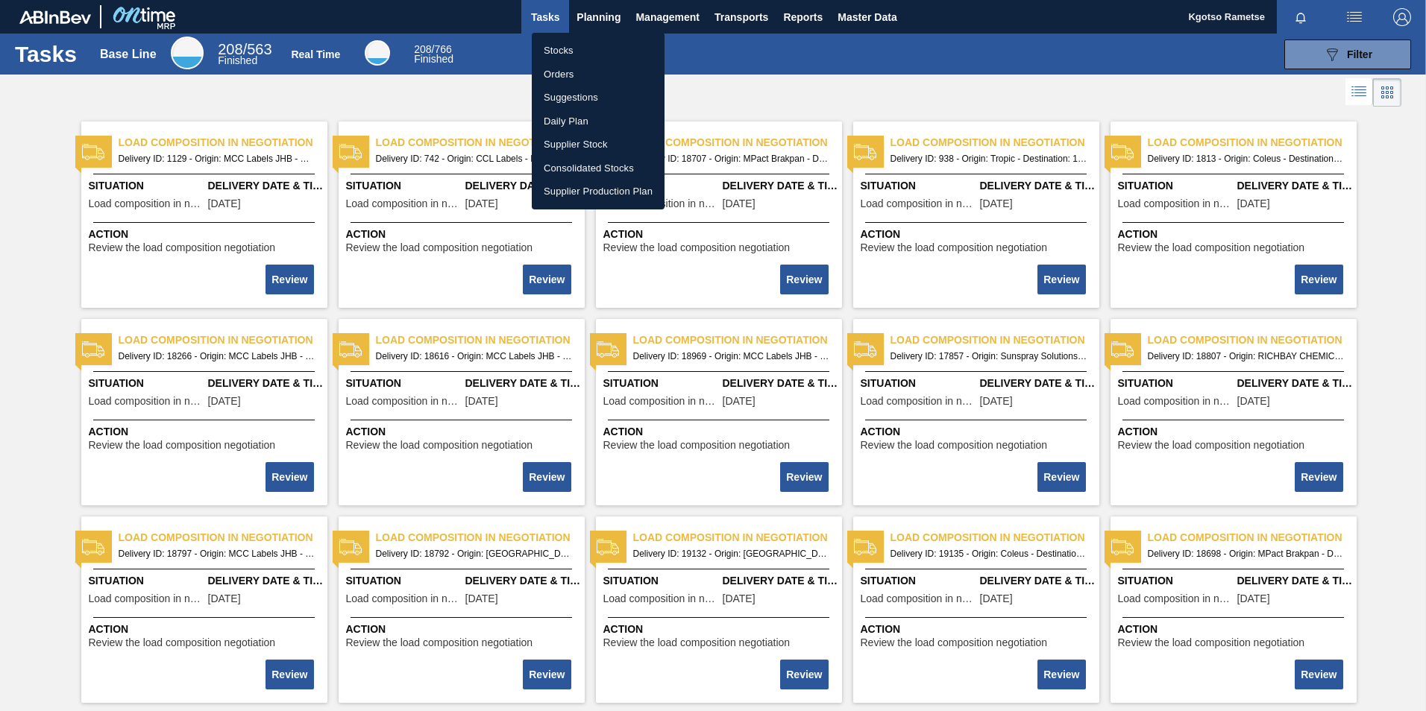
click at [557, 45] on li "Stocks" at bounding box center [598, 51] width 133 height 24
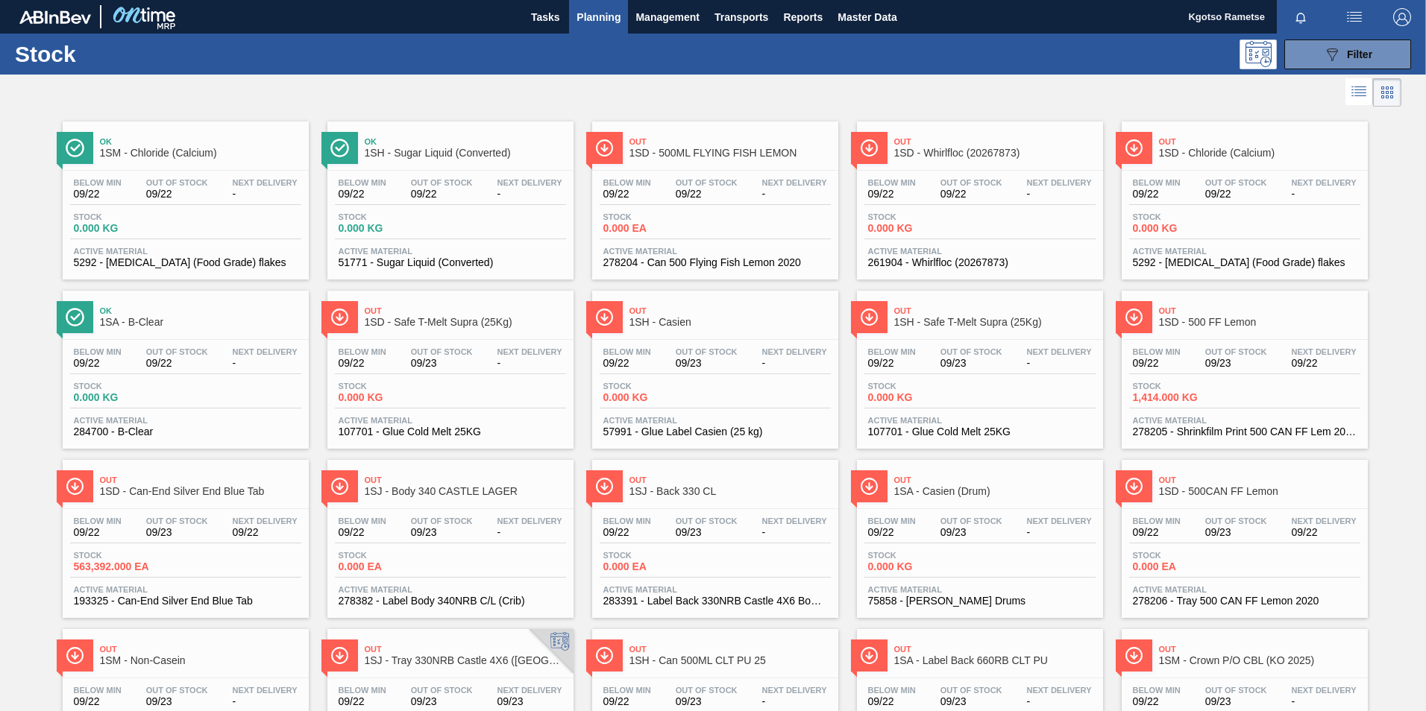
click at [587, 16] on span "Planning" at bounding box center [598, 17] width 44 height 18
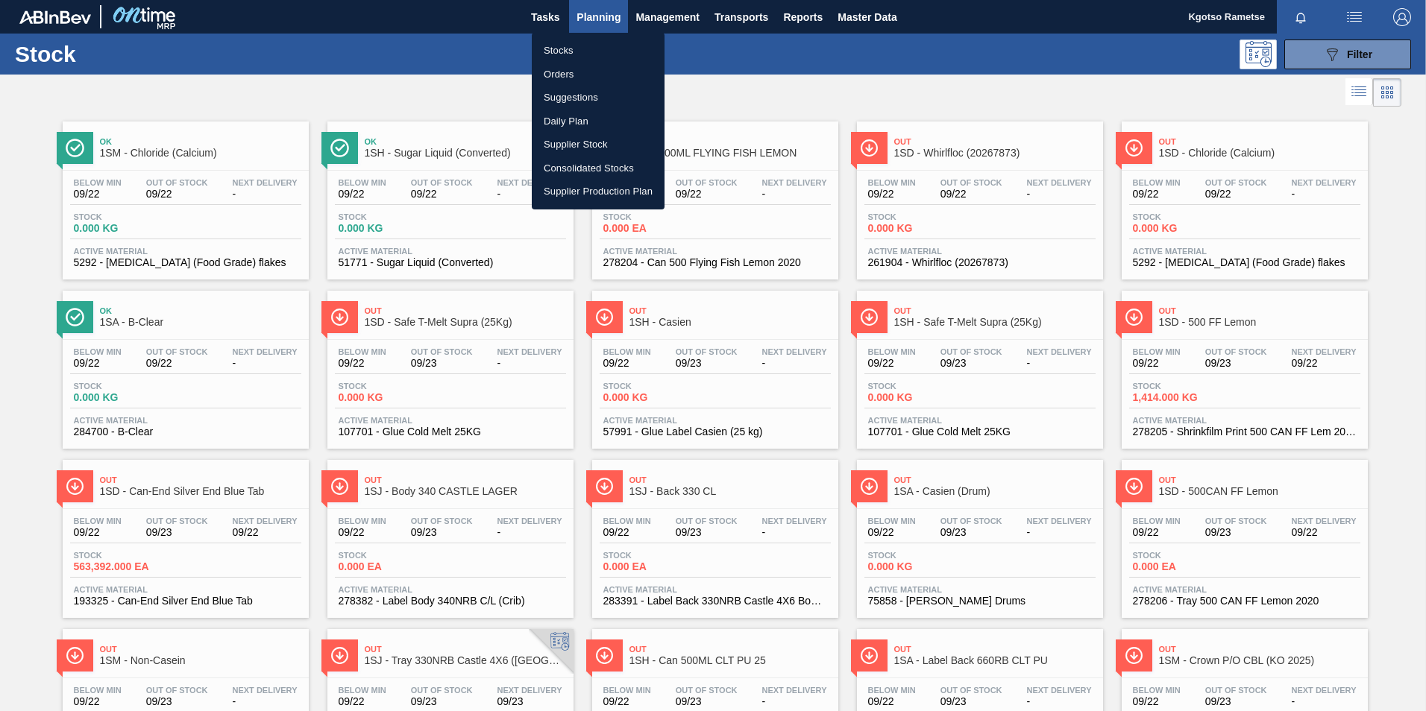
click at [558, 71] on li "Orders" at bounding box center [598, 75] width 133 height 24
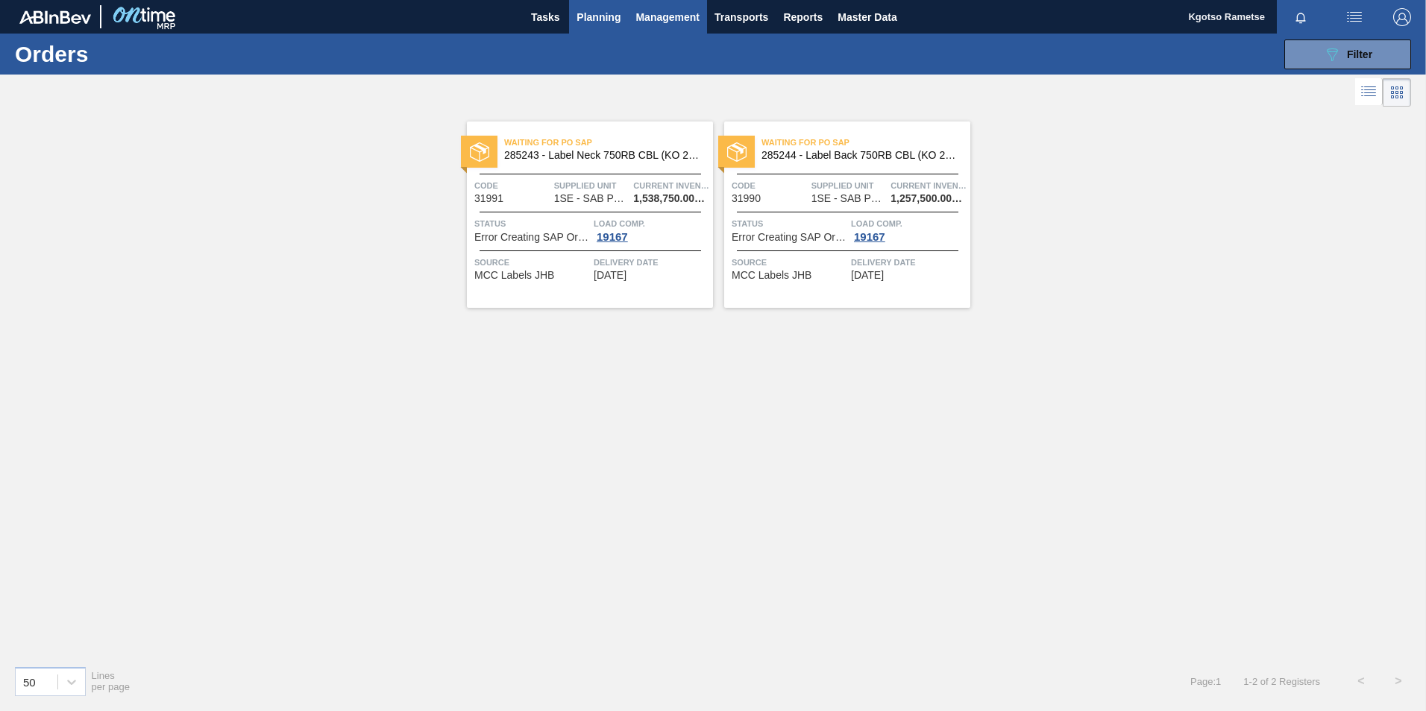
click at [654, 18] on span "Management" at bounding box center [667, 17] width 64 height 18
click at [593, 160] on div at bounding box center [713, 355] width 1426 height 711
click at [592, 160] on span "285243 - Label Neck 750RB CBL (KO 2025)" at bounding box center [602, 155] width 197 height 11
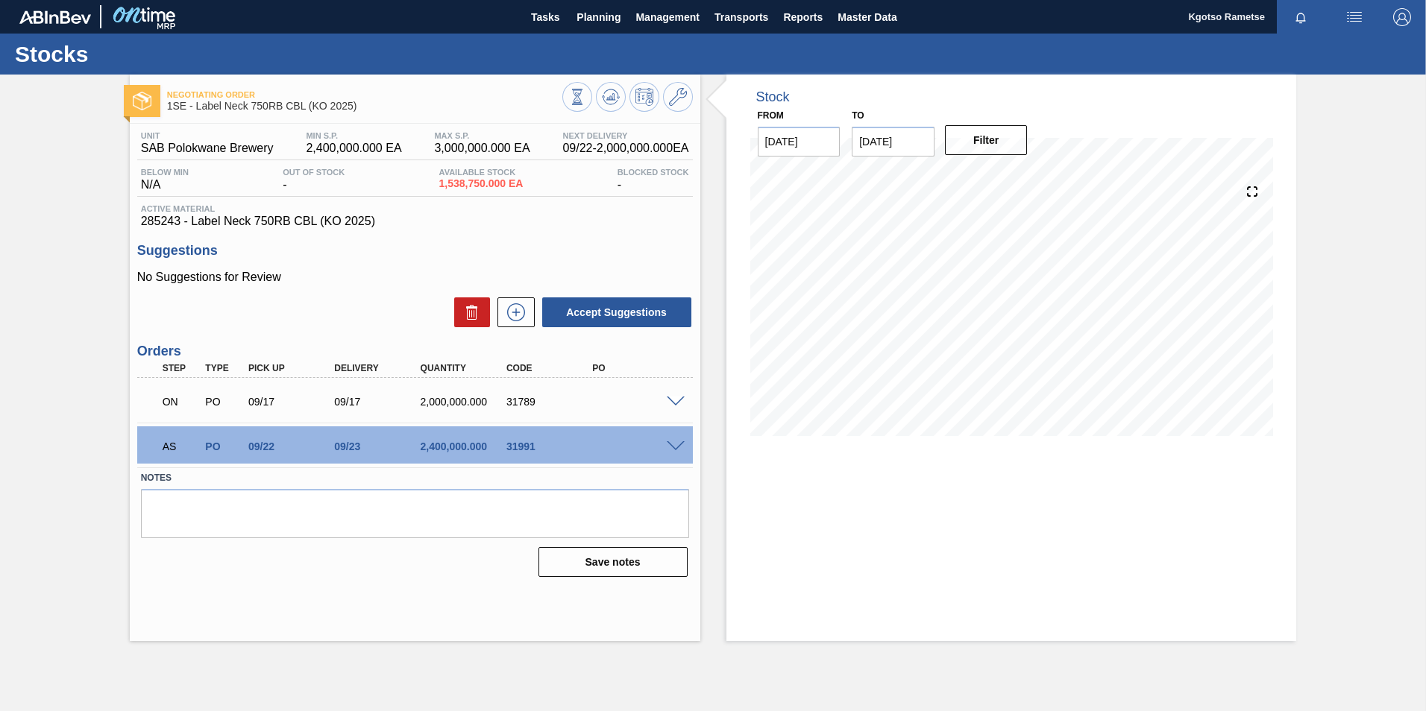
click at [680, 444] on span at bounding box center [676, 446] width 18 height 11
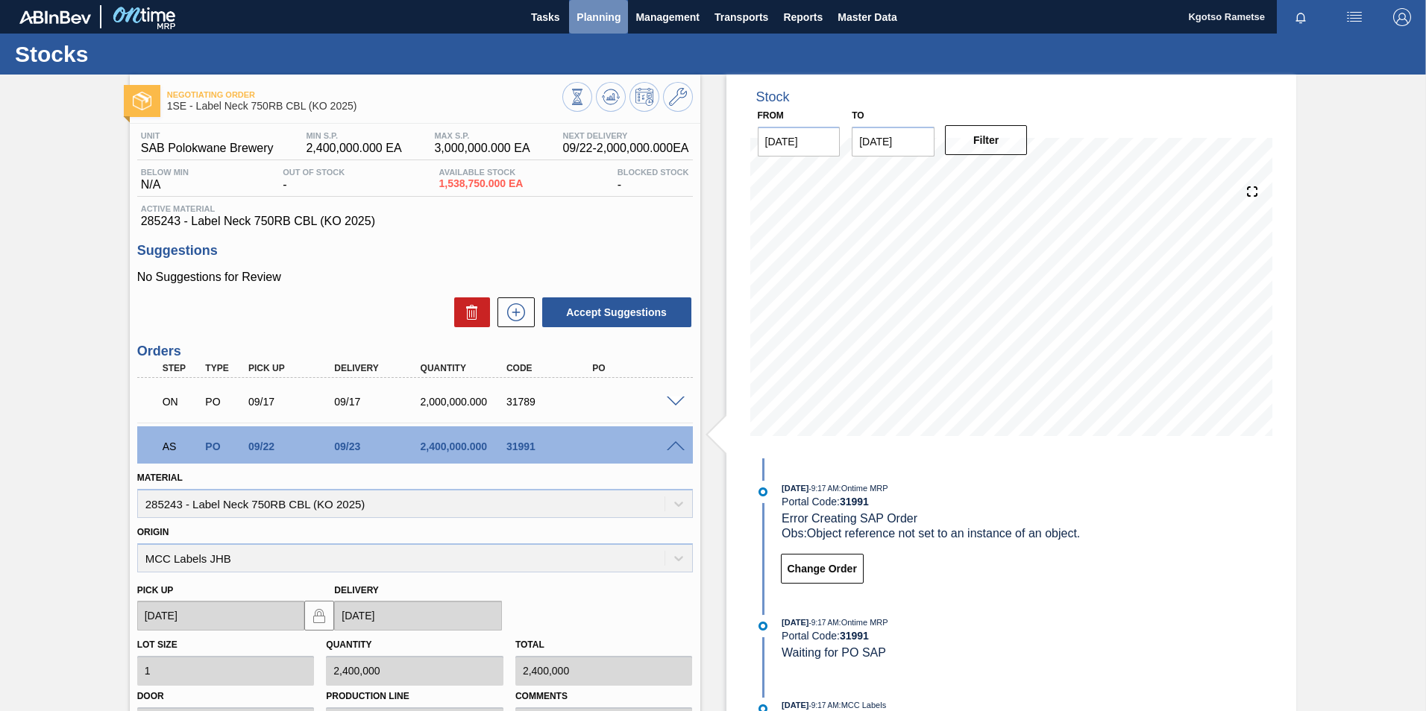
click at [594, 29] on button "Planning" at bounding box center [598, 17] width 59 height 34
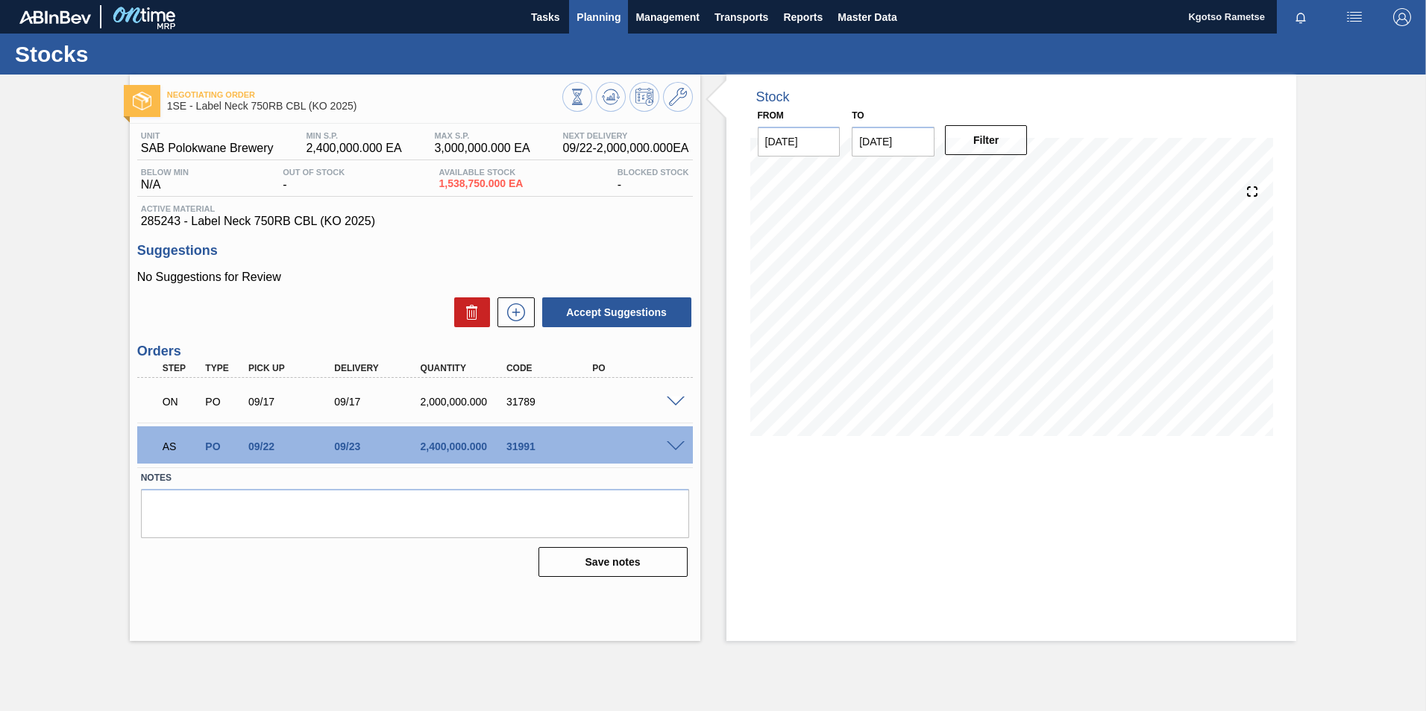
click at [597, 19] on span "Planning" at bounding box center [598, 17] width 44 height 18
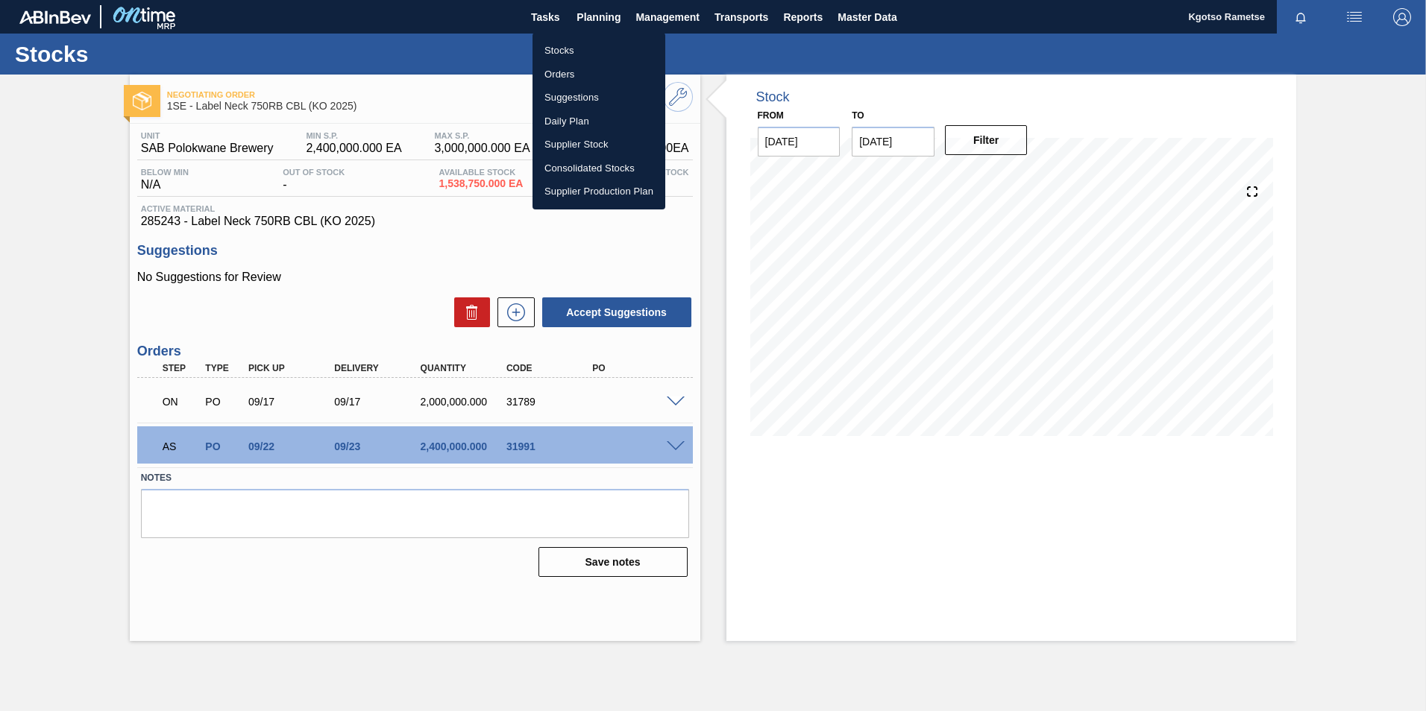
click at [571, 43] on li "Stocks" at bounding box center [598, 51] width 133 height 24
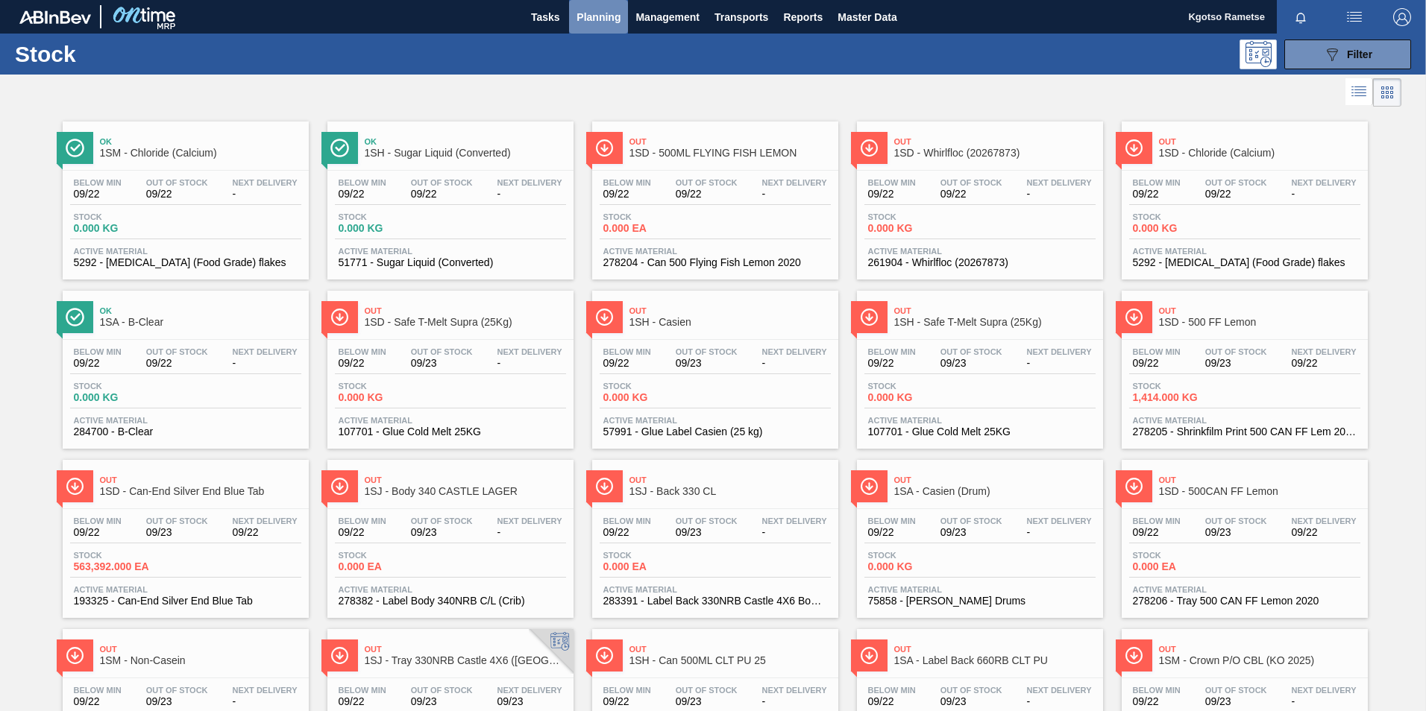
click at [598, 15] on span "Planning" at bounding box center [598, 17] width 44 height 18
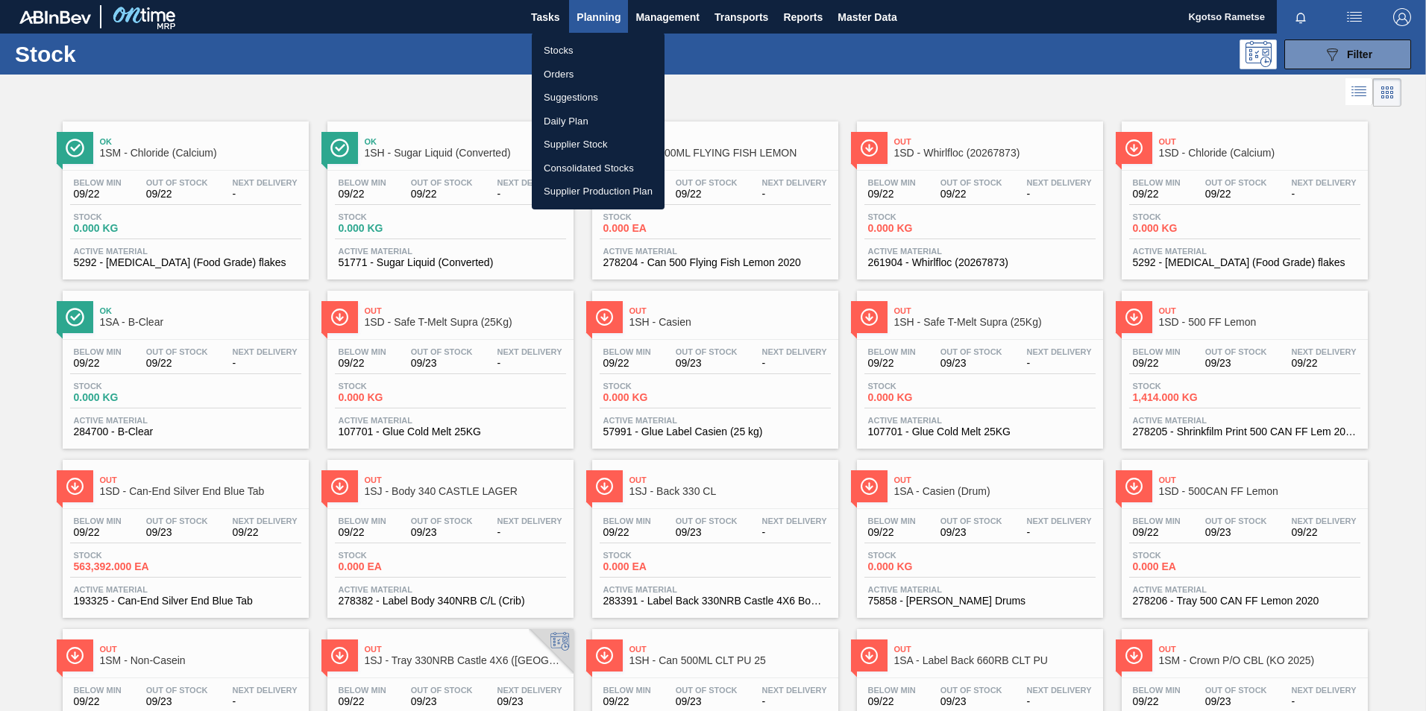
click at [574, 65] on li "Orders" at bounding box center [598, 75] width 133 height 24
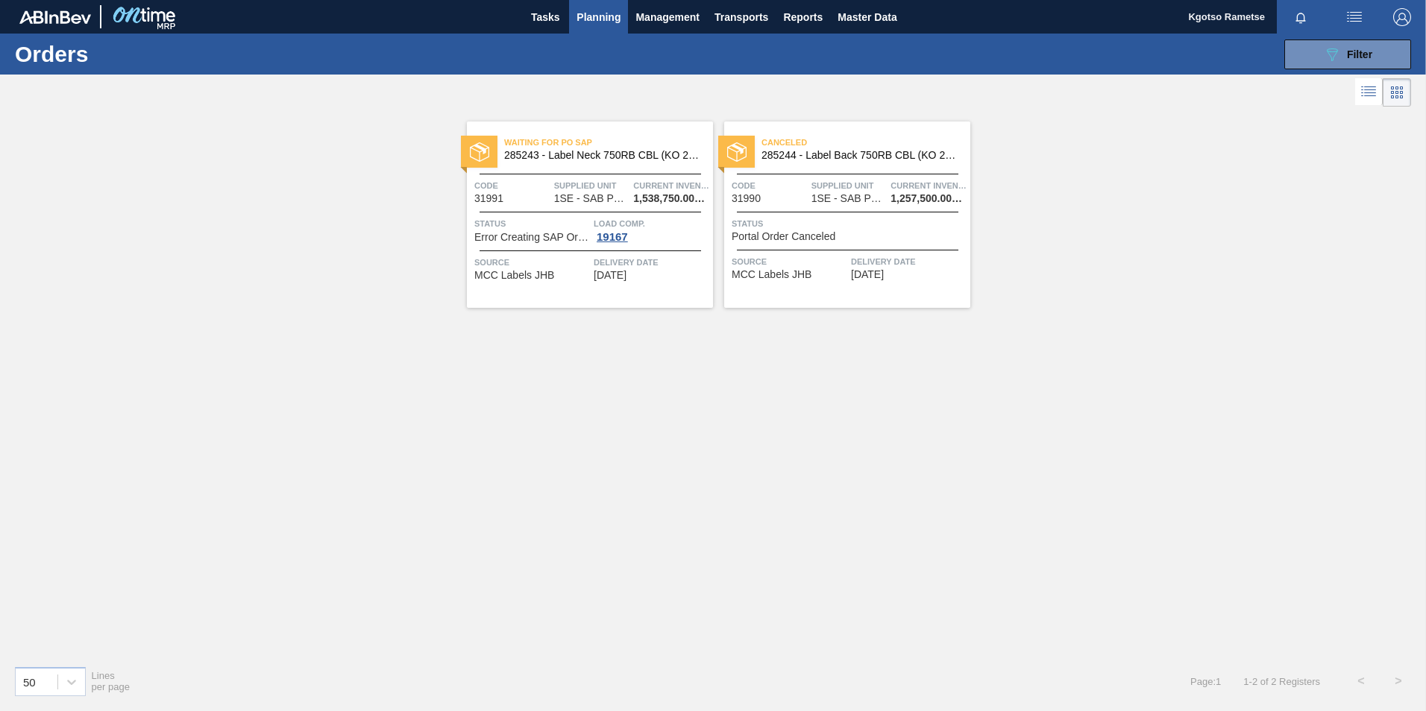
click at [866, 149] on span "Canceled" at bounding box center [865, 142] width 209 height 15
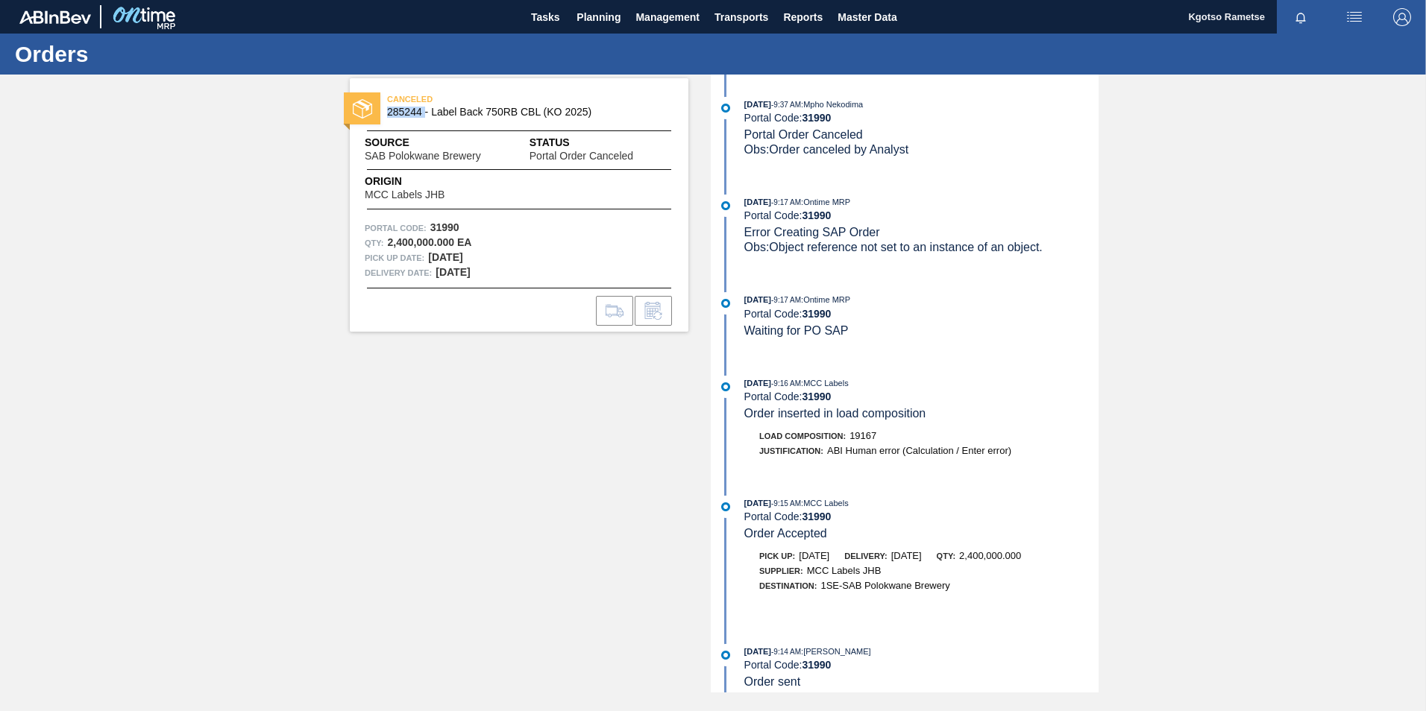
drag, startPoint x: 424, startPoint y: 112, endPoint x: 386, endPoint y: 119, distance: 38.8
click at [386, 119] on div "CANCELED 285244 - Label Back 750RB CBL (KO 2025)" at bounding box center [519, 106] width 339 height 34
copy span "285244"
click at [586, 10] on span "Planning" at bounding box center [598, 17] width 44 height 18
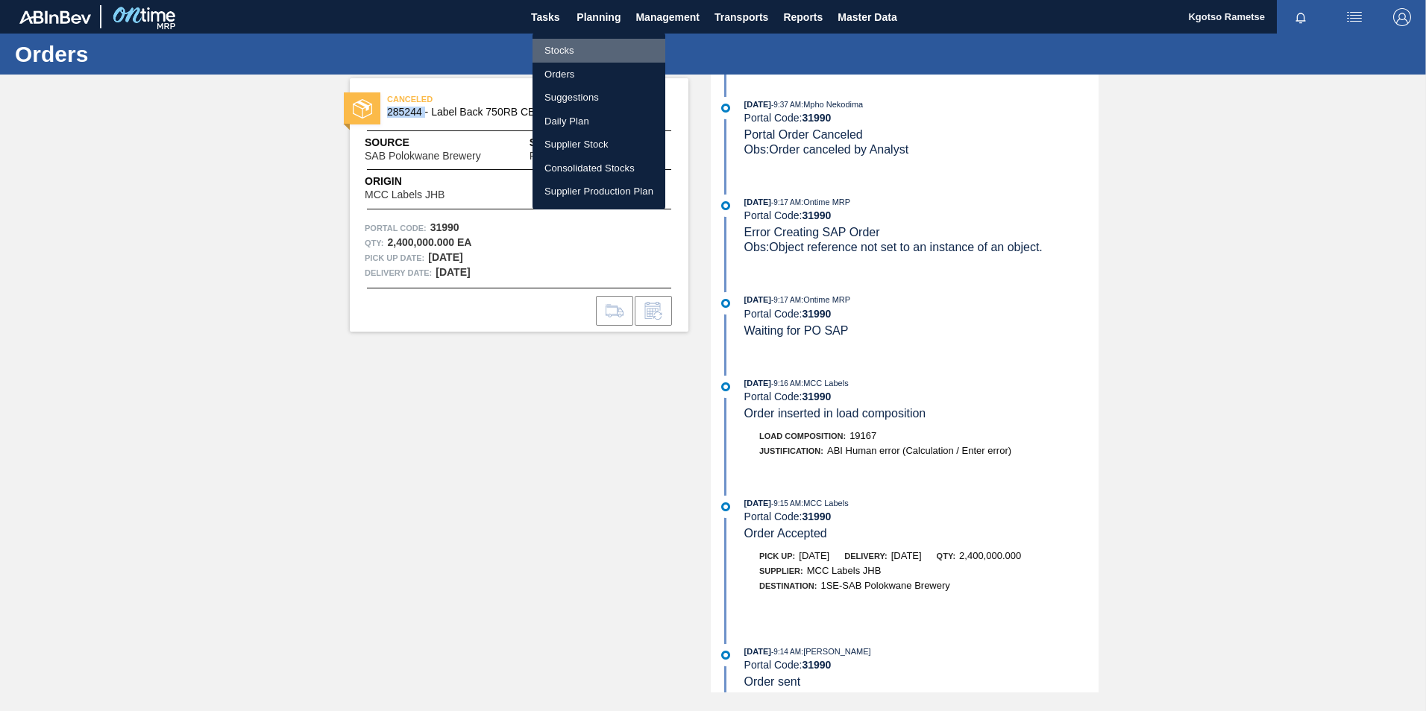
click at [554, 51] on li "Stocks" at bounding box center [598, 51] width 133 height 24
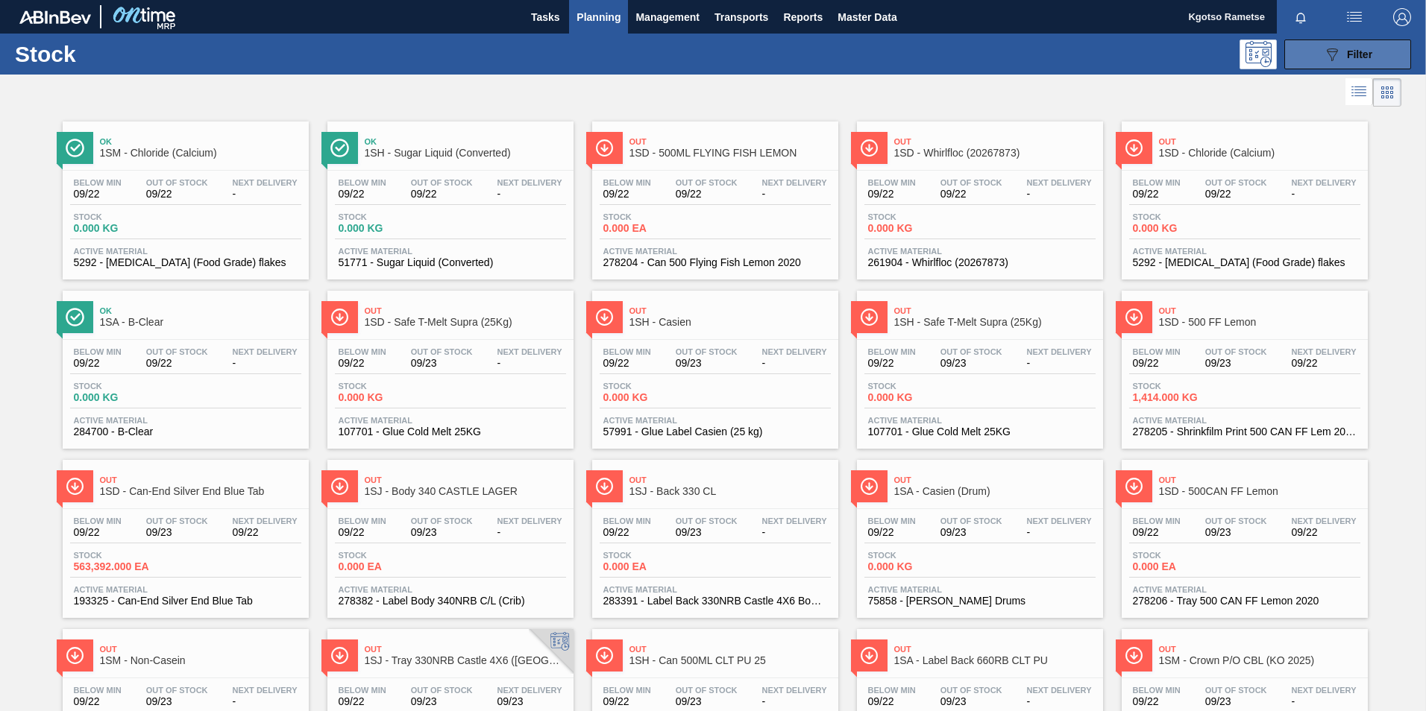
click at [1365, 51] on span "Filter" at bounding box center [1359, 54] width 25 height 12
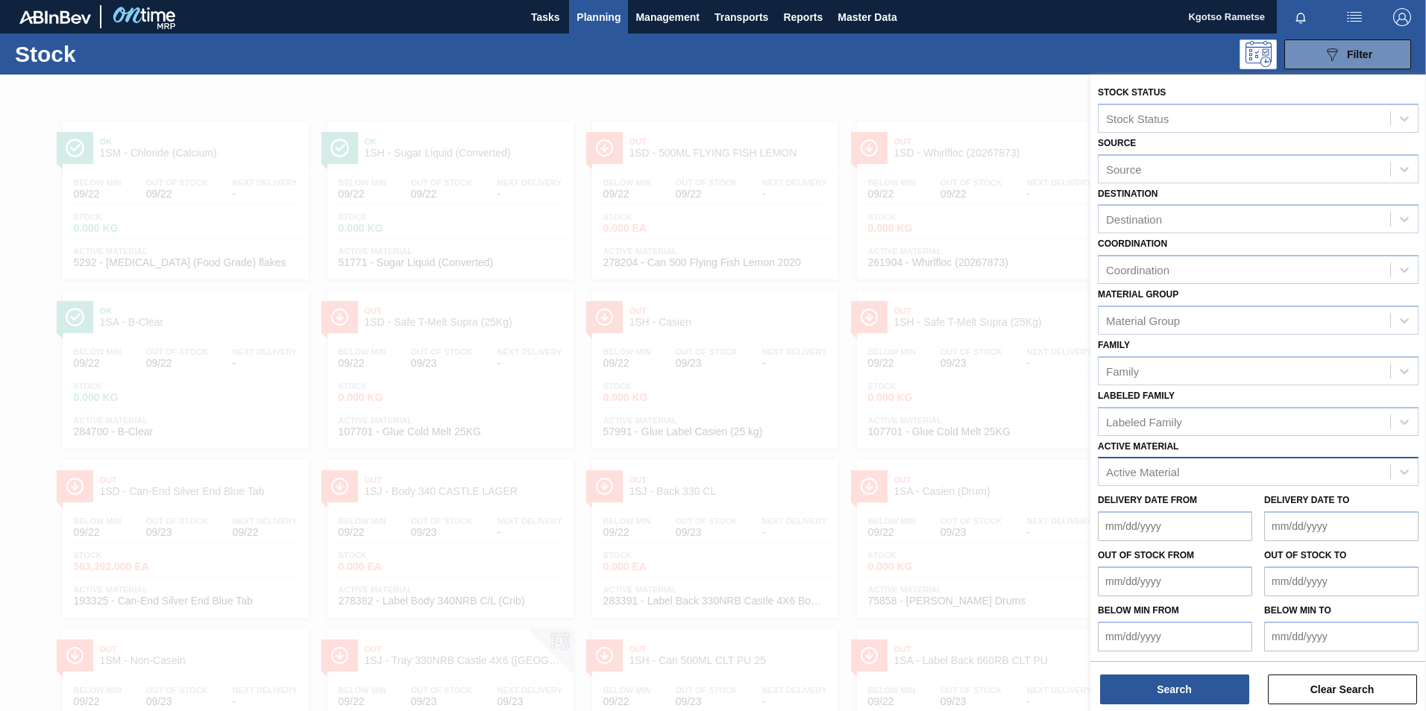
click at [1135, 472] on div "Active Material" at bounding box center [1142, 472] width 73 height 13
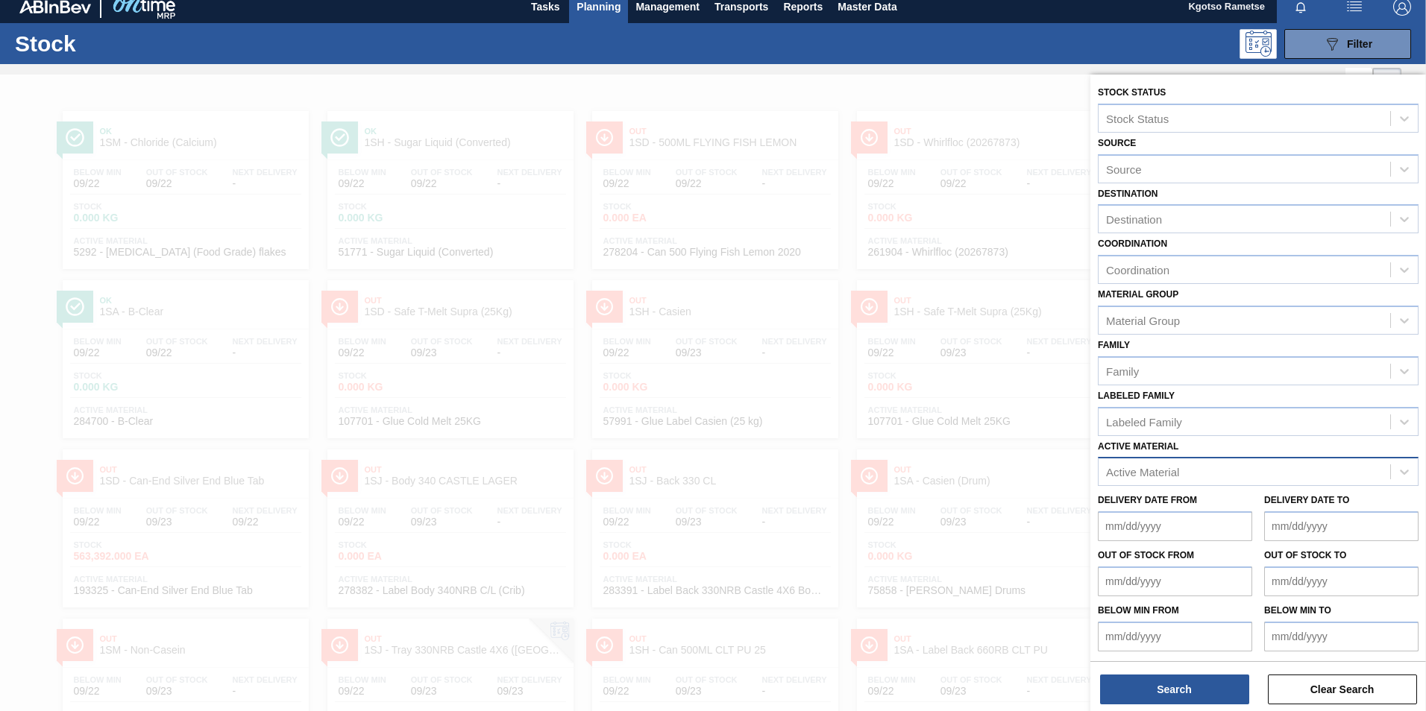
click at [1130, 471] on div "Active Material" at bounding box center [1142, 472] width 73 height 13
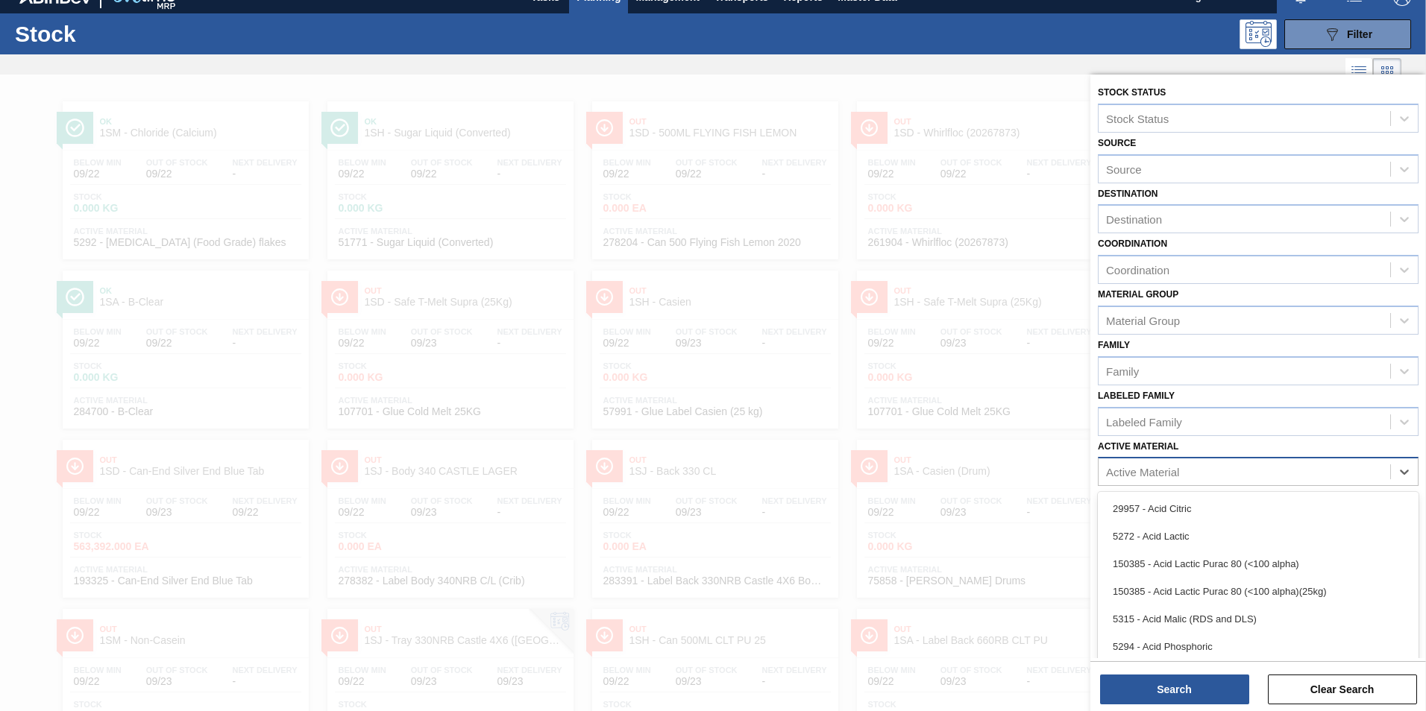
scroll to position [21, 0]
type Material "285244"
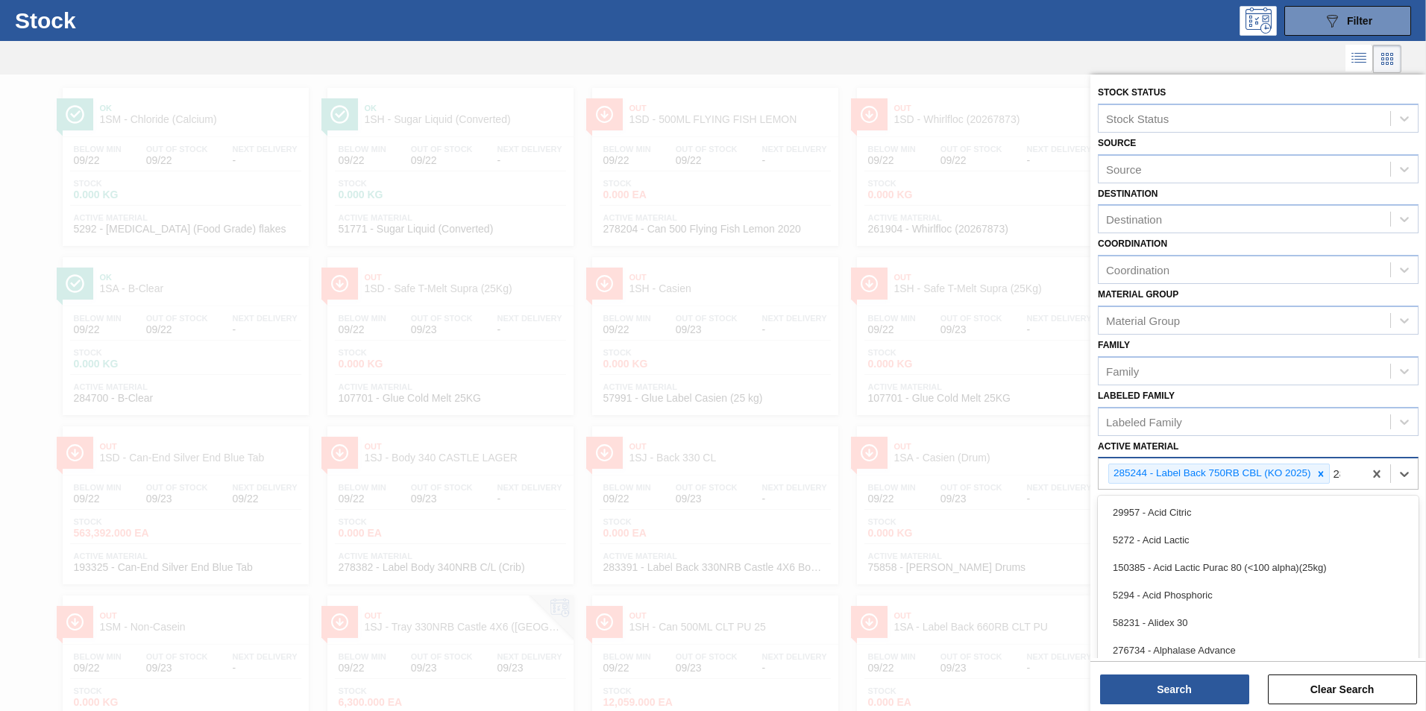
scroll to position [35, 0]
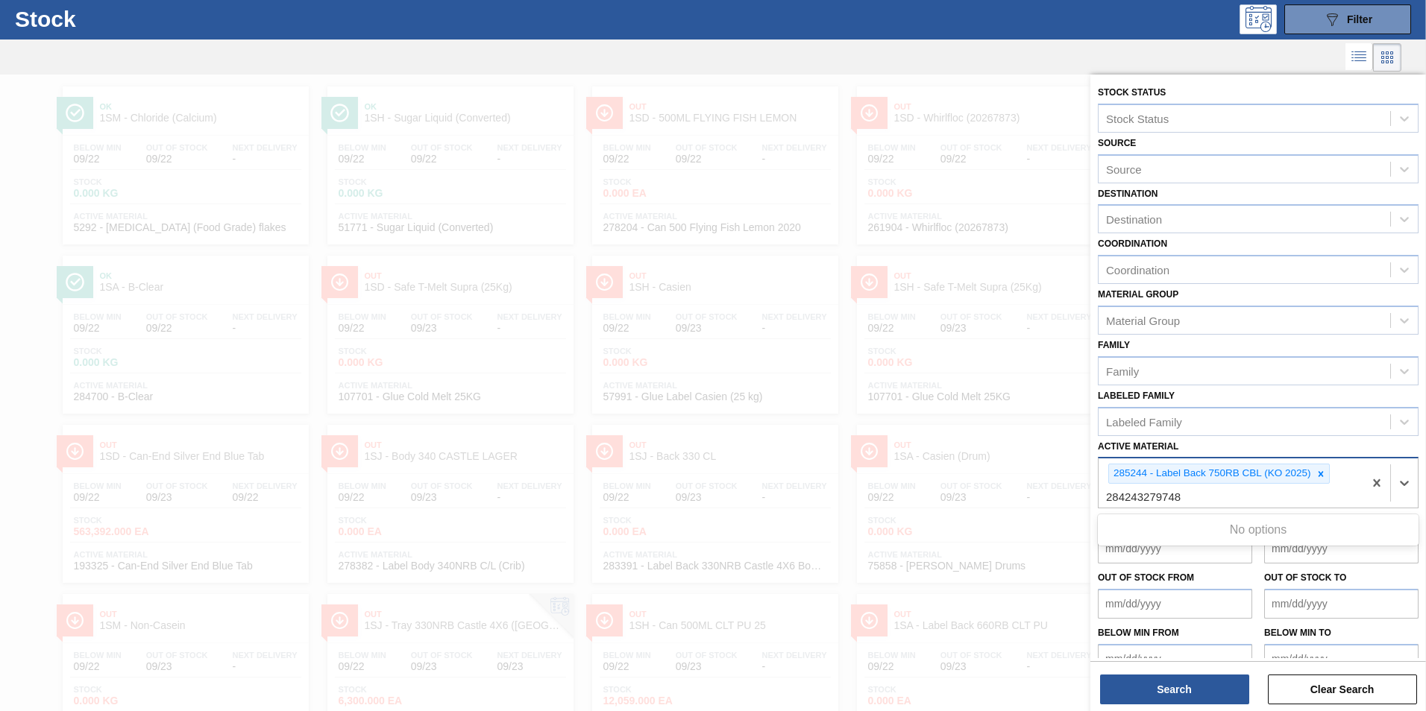
click at [1142, 497] on Material "284243279748" at bounding box center [1144, 497] width 76 height 13
type Material "285243"
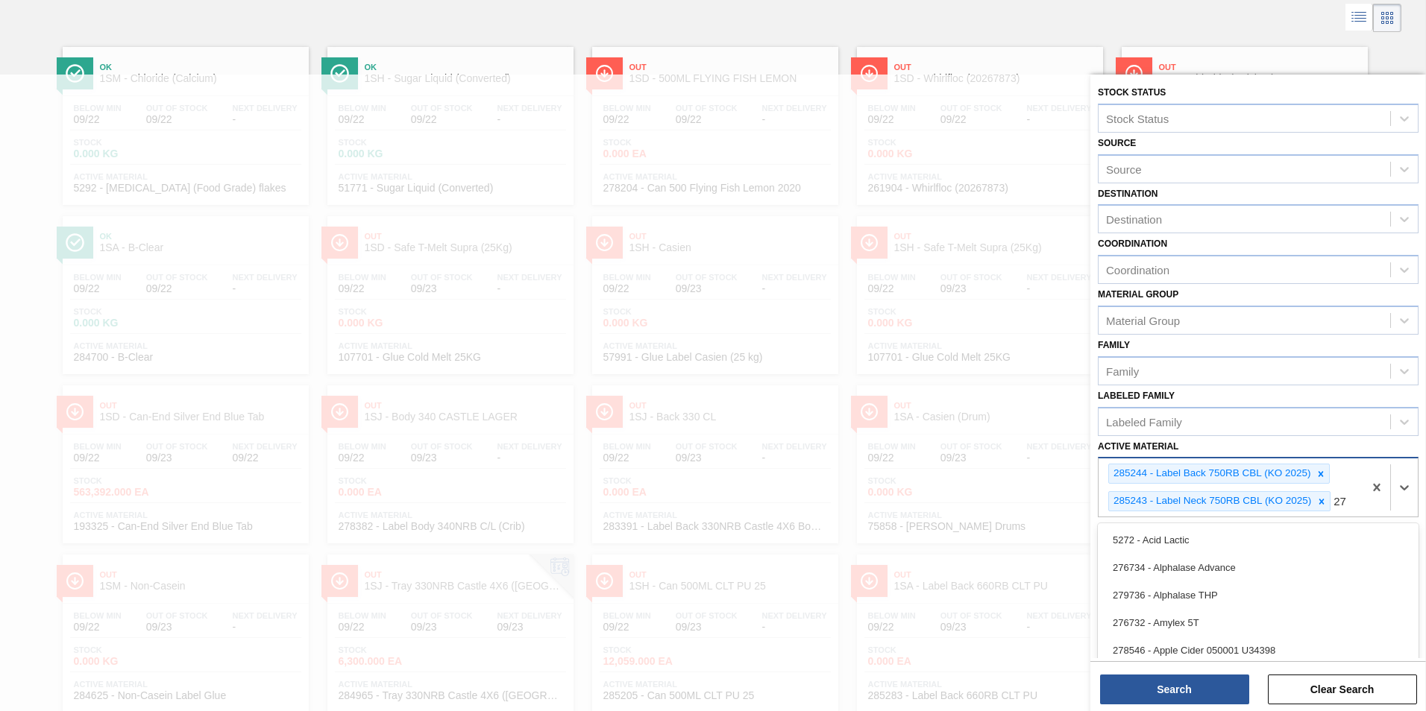
scroll to position [77, 0]
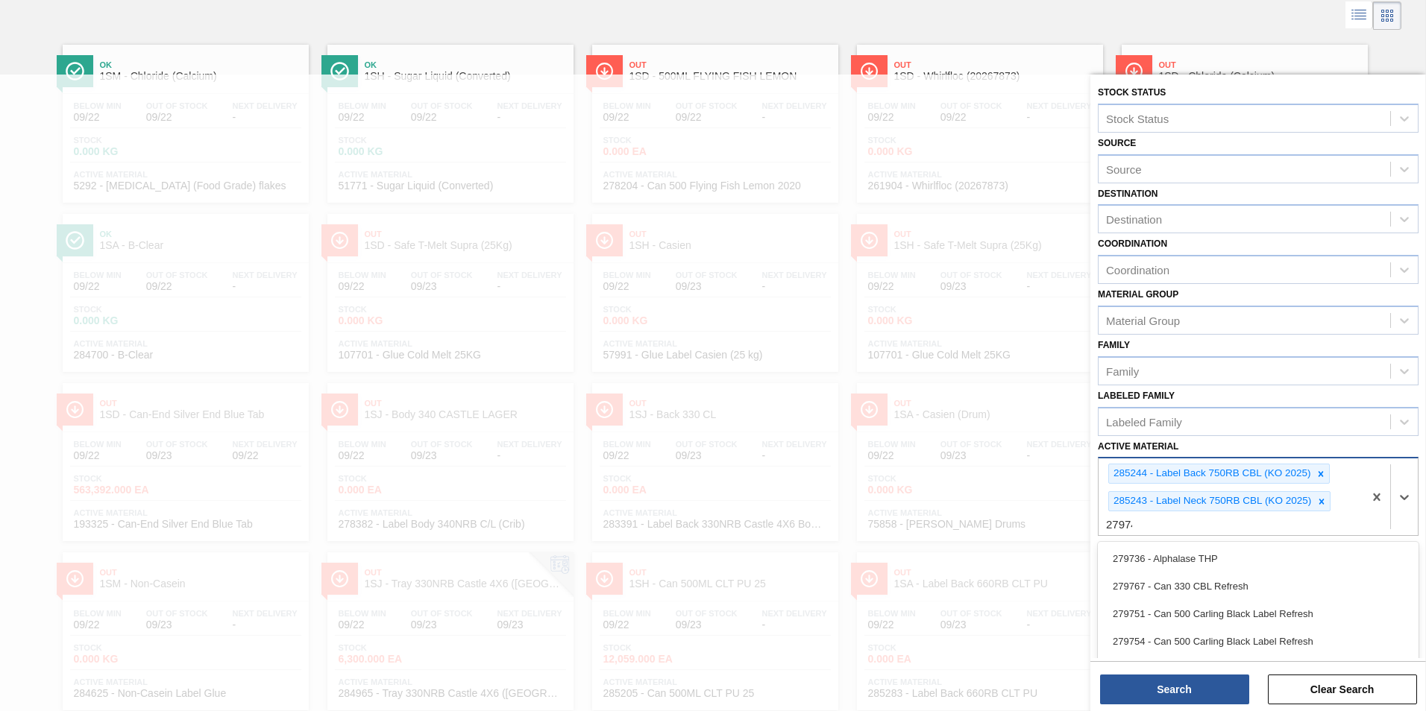
type Material "279748"
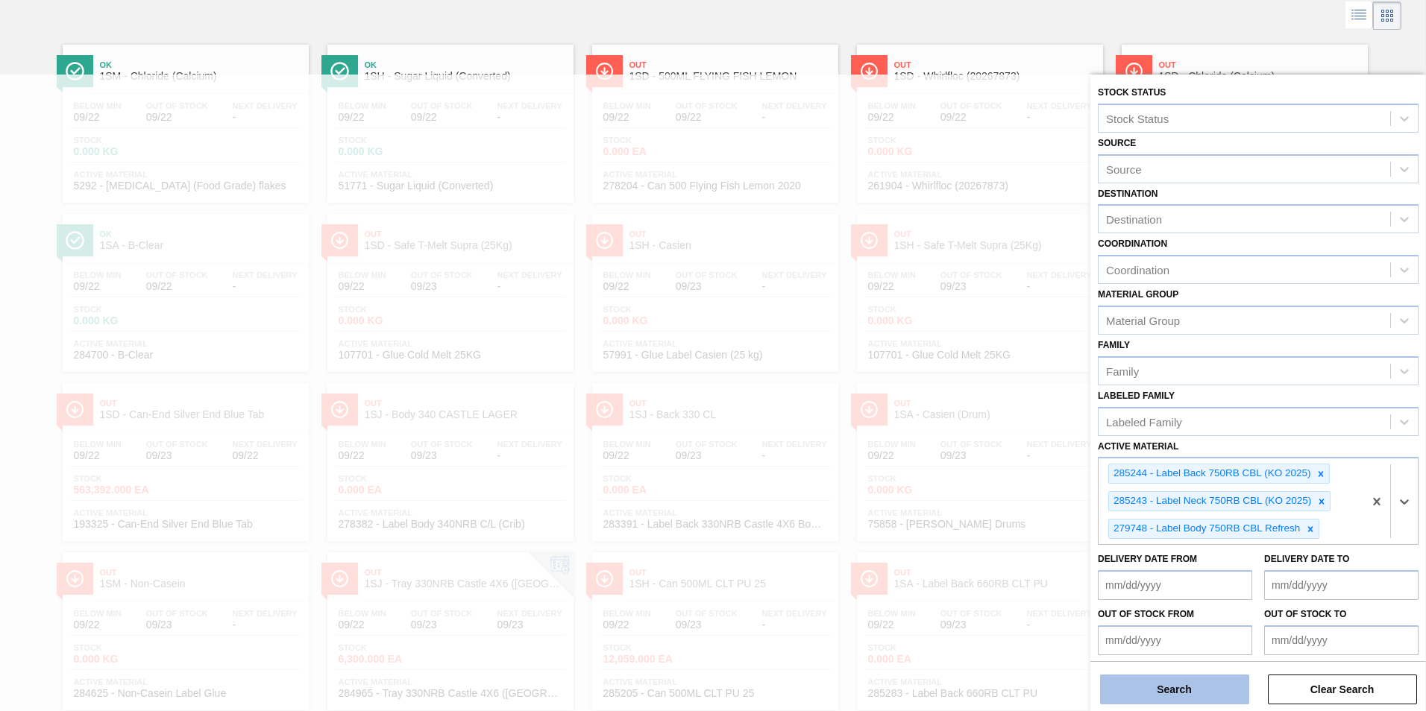
click at [1181, 692] on button "Search" at bounding box center [1174, 690] width 149 height 30
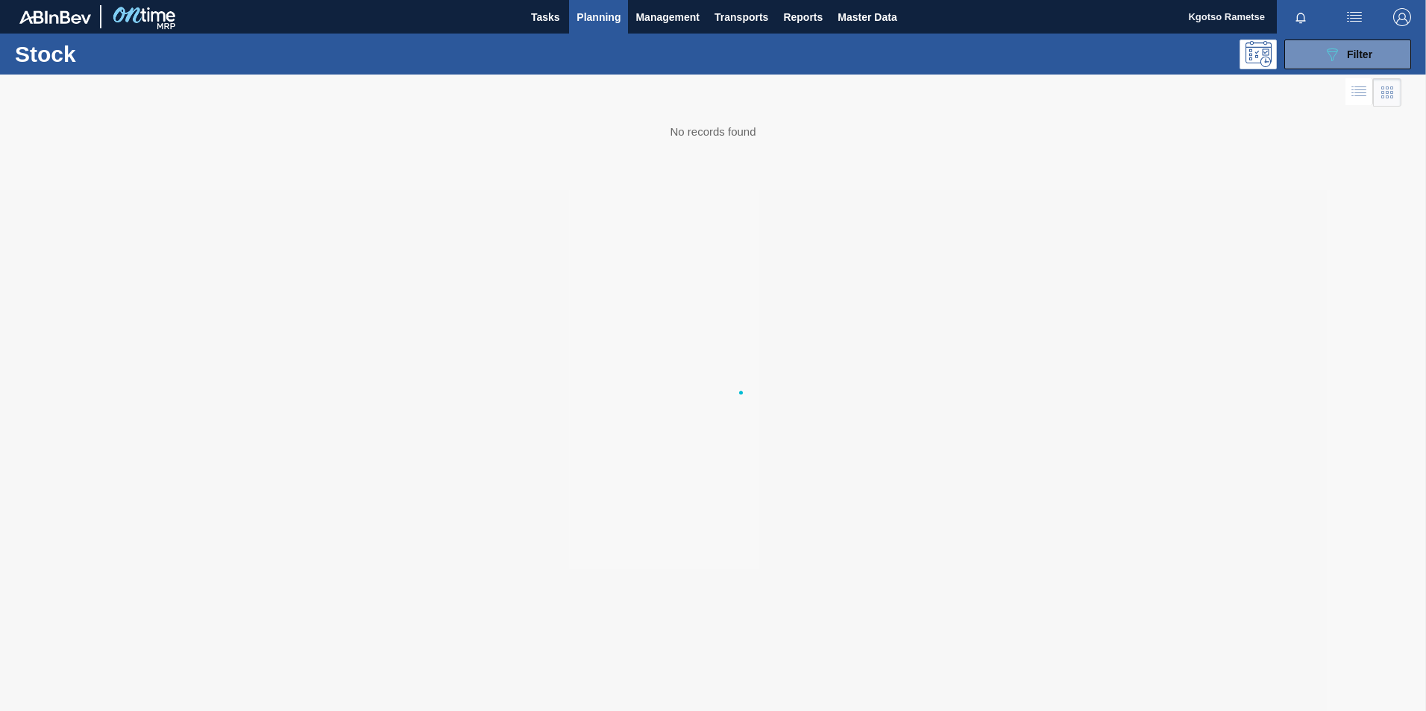
scroll to position [0, 0]
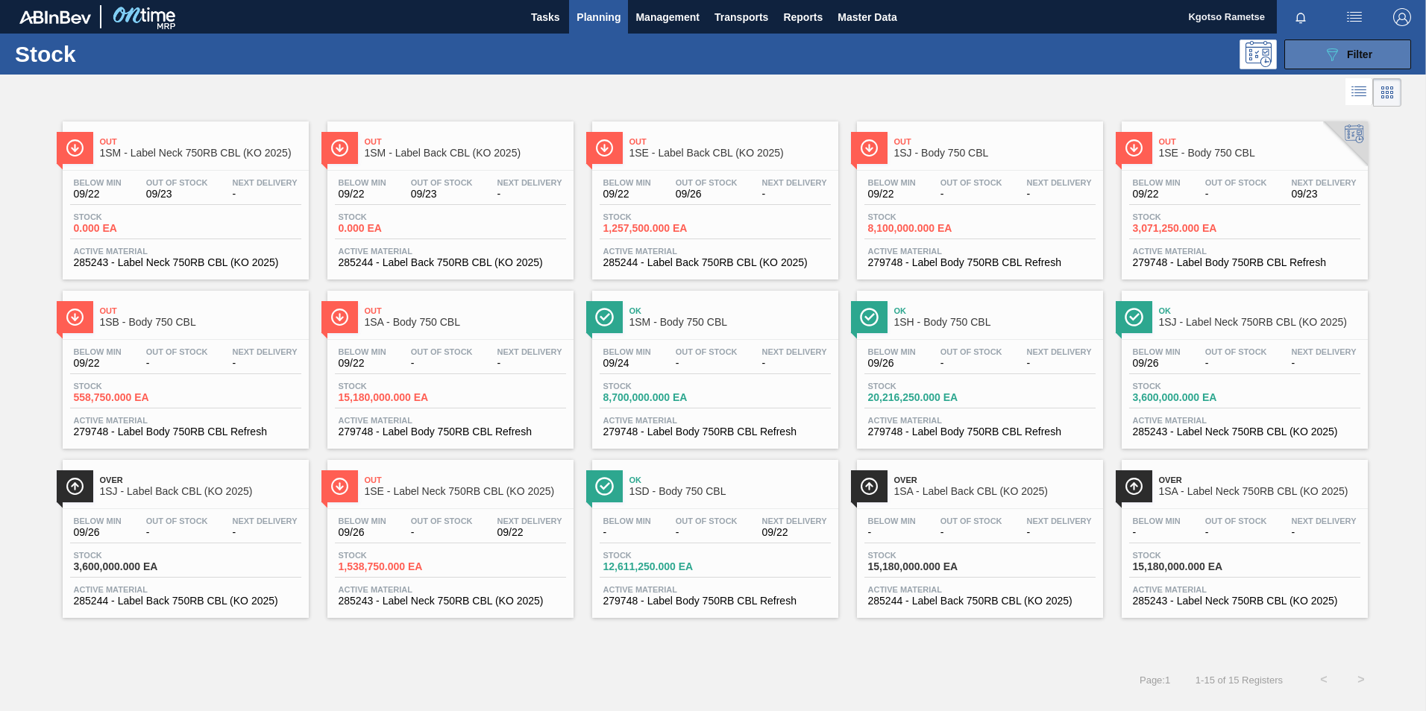
click at [1323, 60] on icon "089F7B8B-B2A5-4AFE-B5C0-19BA573D28AC" at bounding box center [1332, 54] width 18 height 18
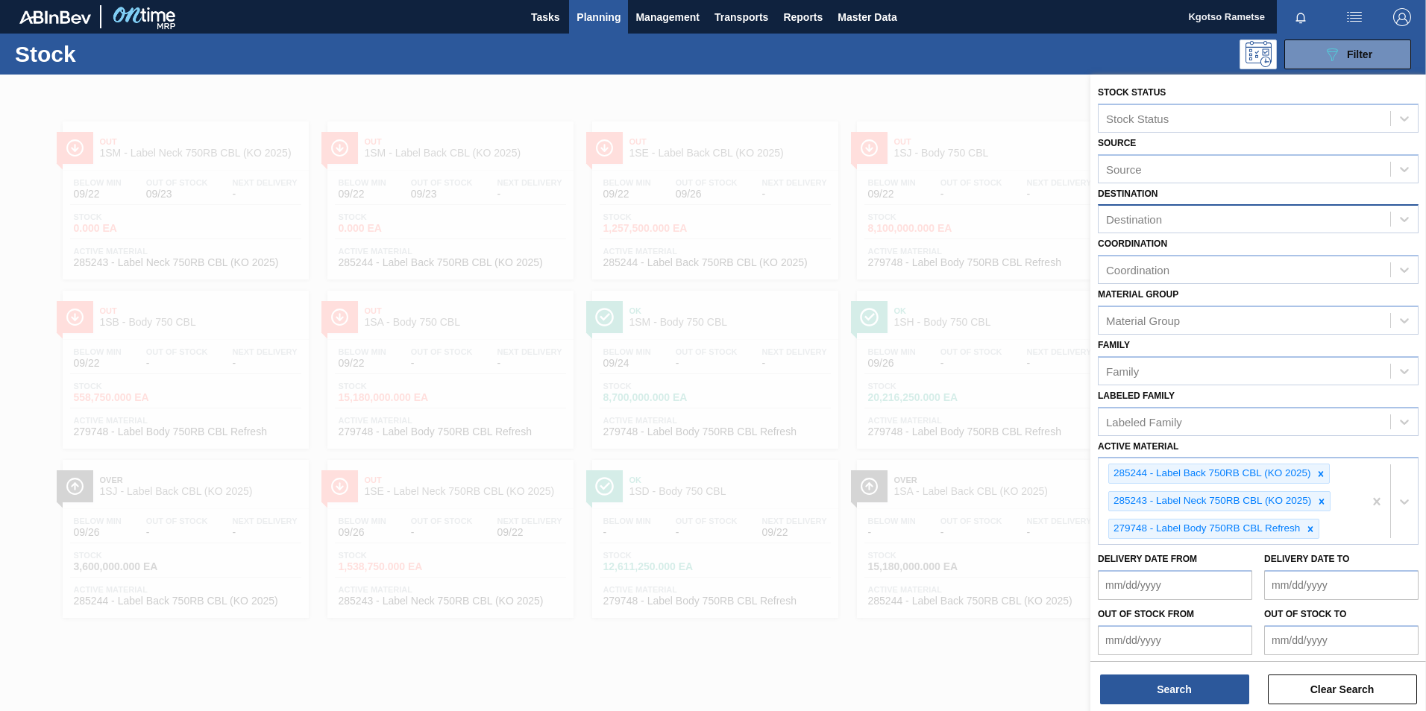
click at [1134, 226] on div "Destination" at bounding box center [1244, 220] width 292 height 22
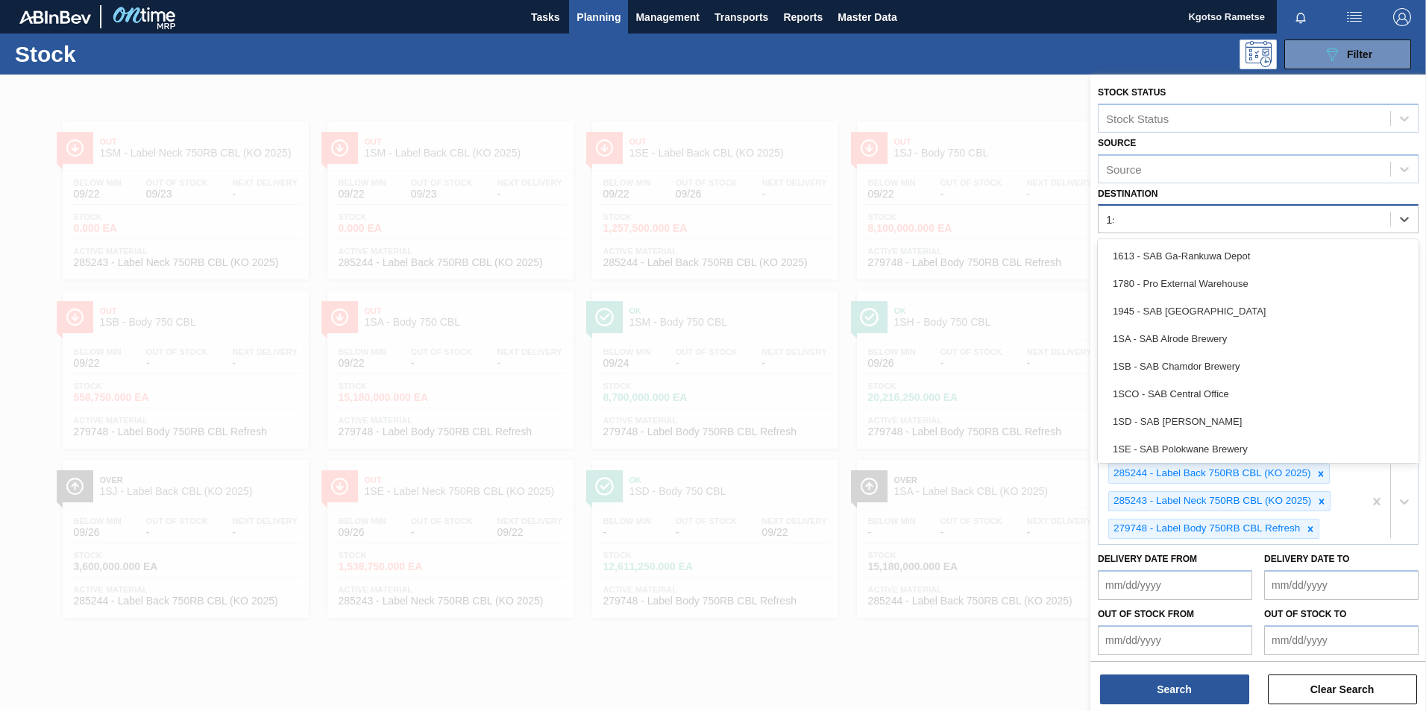
type input "1se"
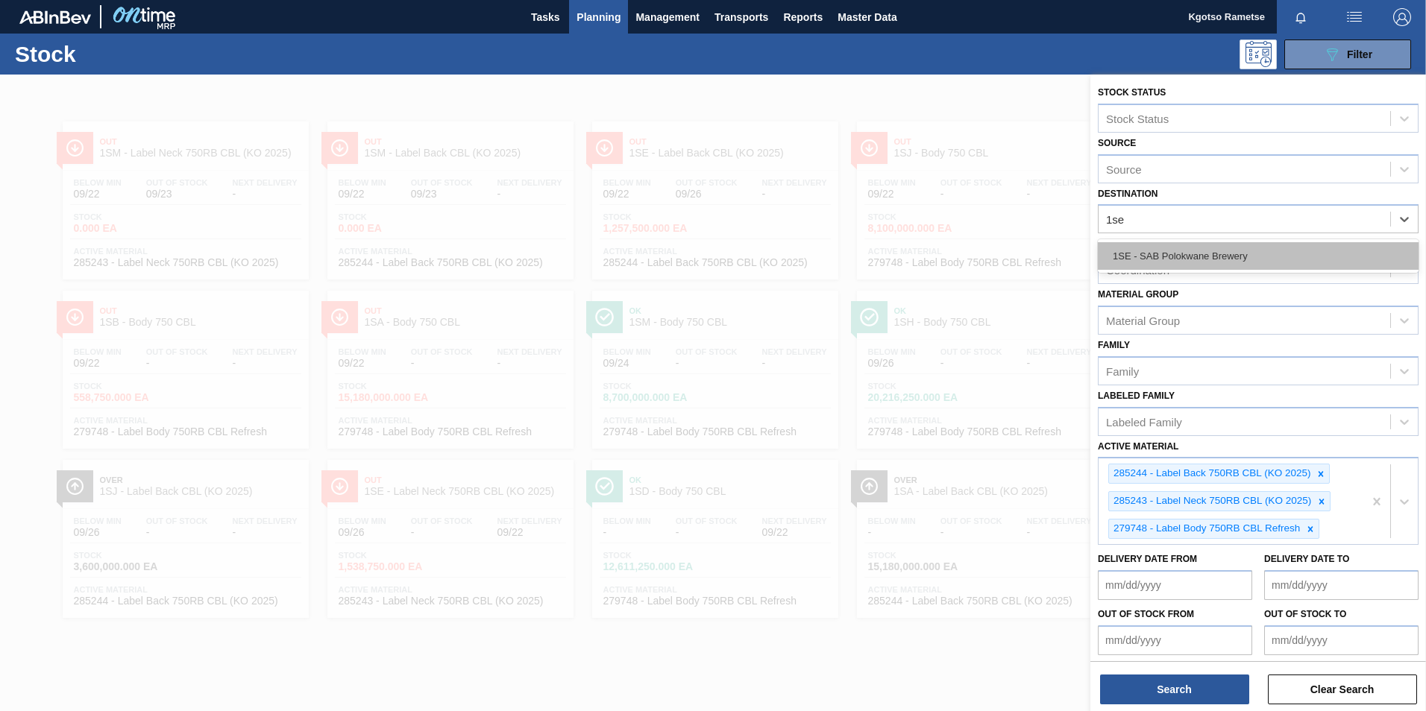
click at [1133, 253] on div "1SE - SAB Polokwane Brewery" at bounding box center [1258, 256] width 321 height 28
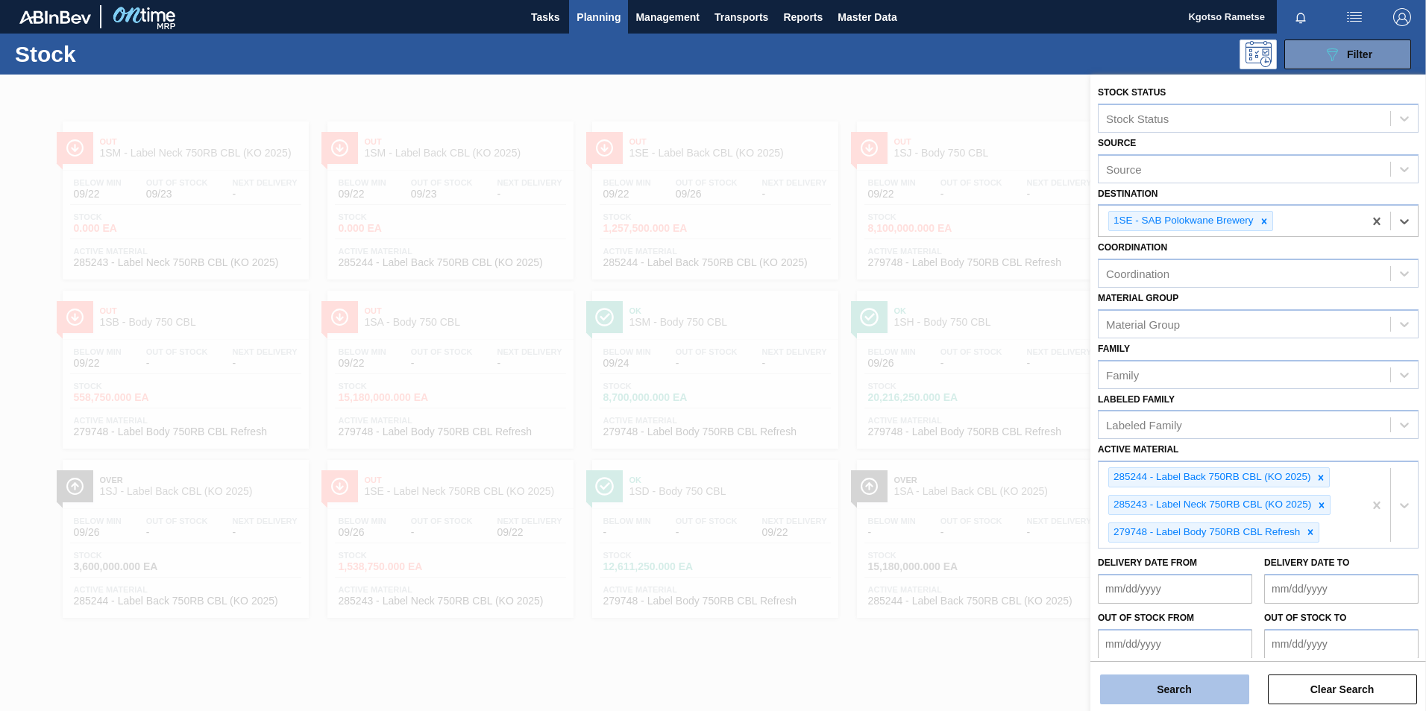
click at [1204, 691] on button "Search" at bounding box center [1174, 690] width 149 height 30
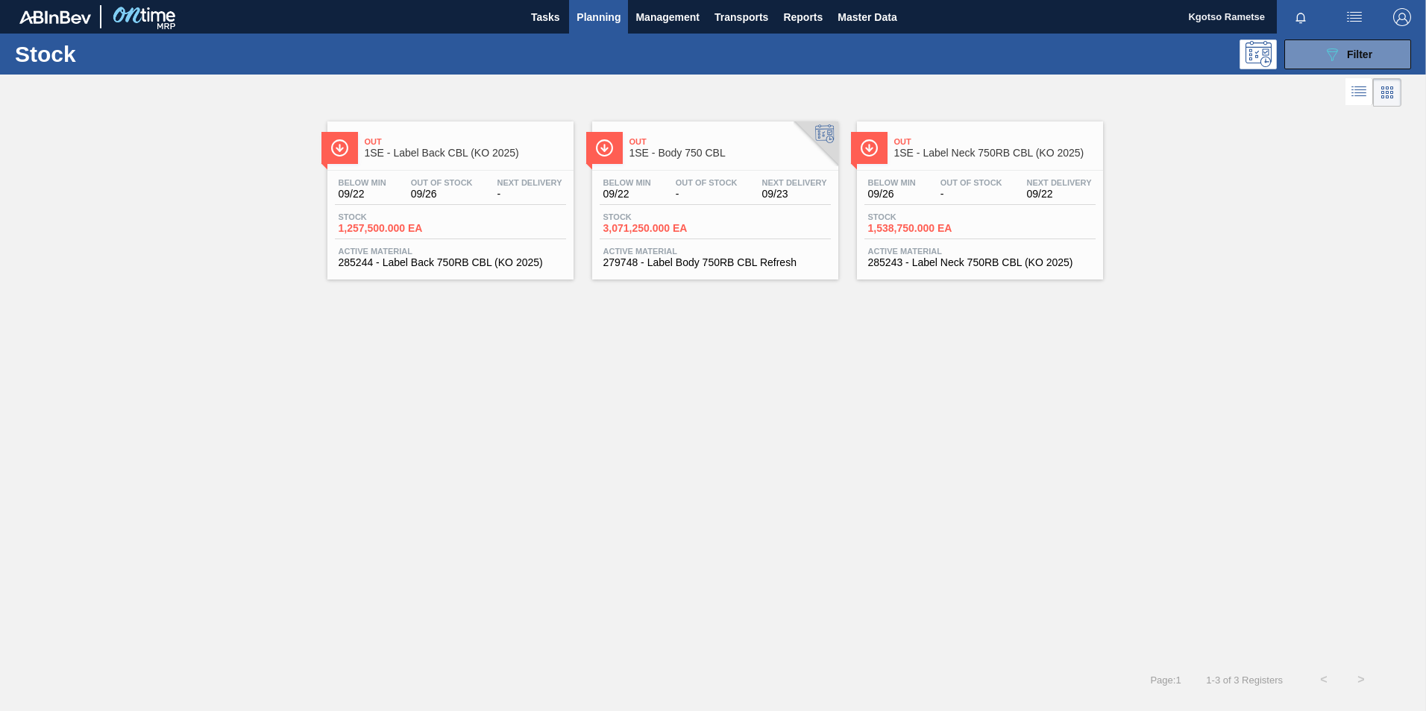
click at [465, 204] on div "Below Min 09/22 Out Of Stock 09/26 Next Delivery -" at bounding box center [450, 191] width 231 height 27
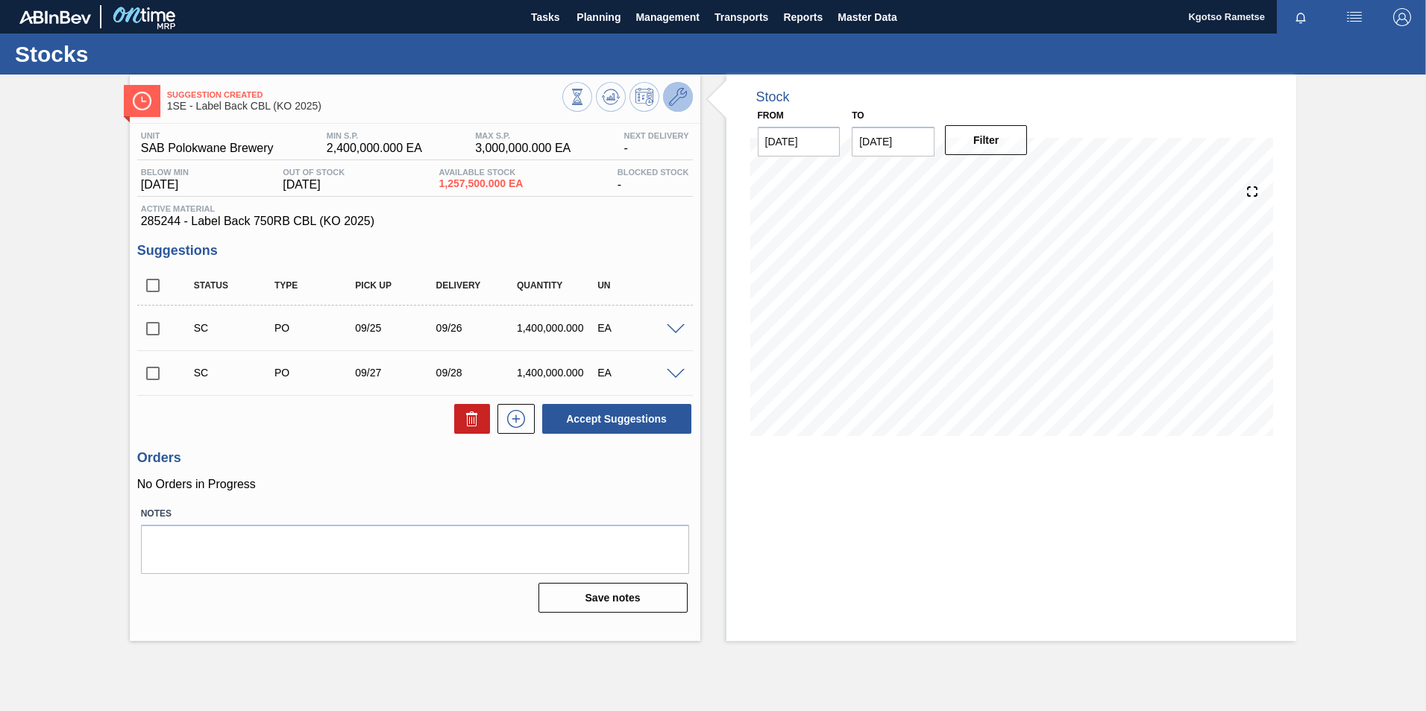
click at [670, 104] on icon at bounding box center [678, 97] width 18 height 18
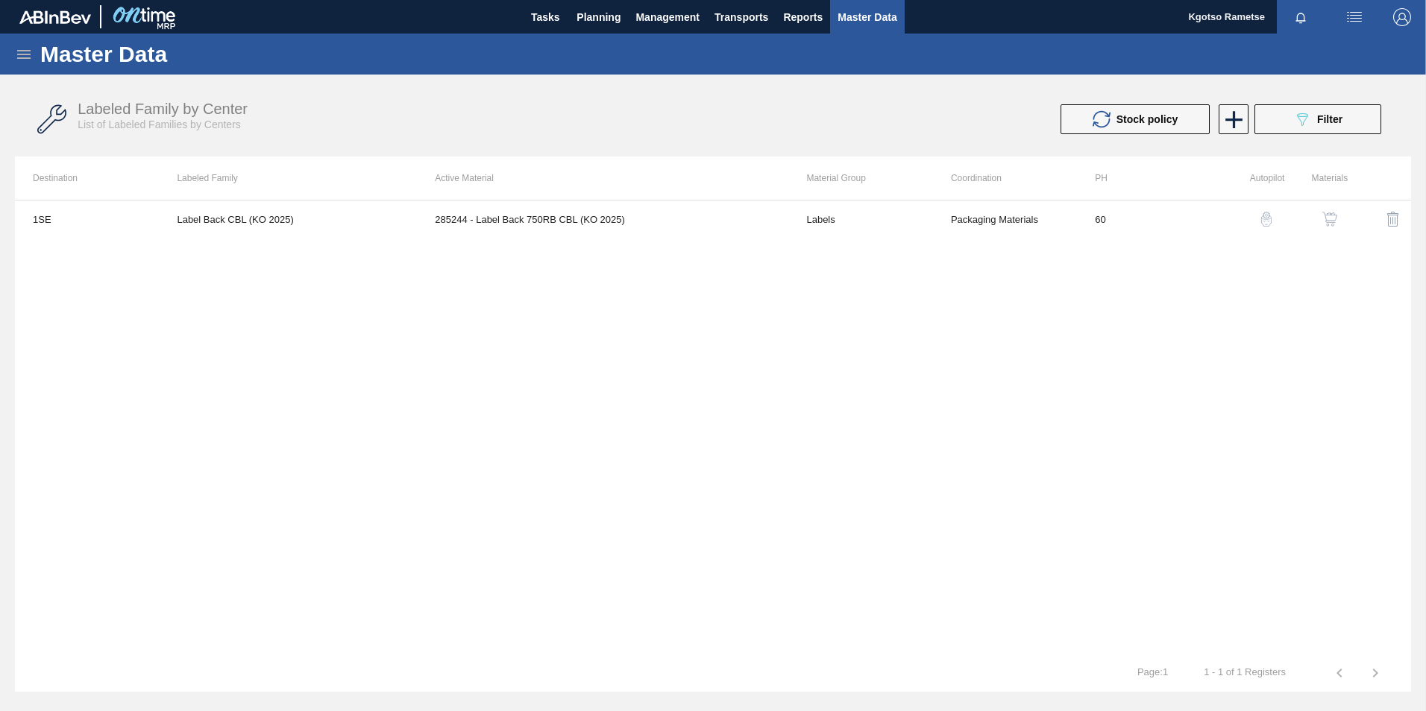
click at [1338, 216] on div "button" at bounding box center [1330, 219] width 18 height 15
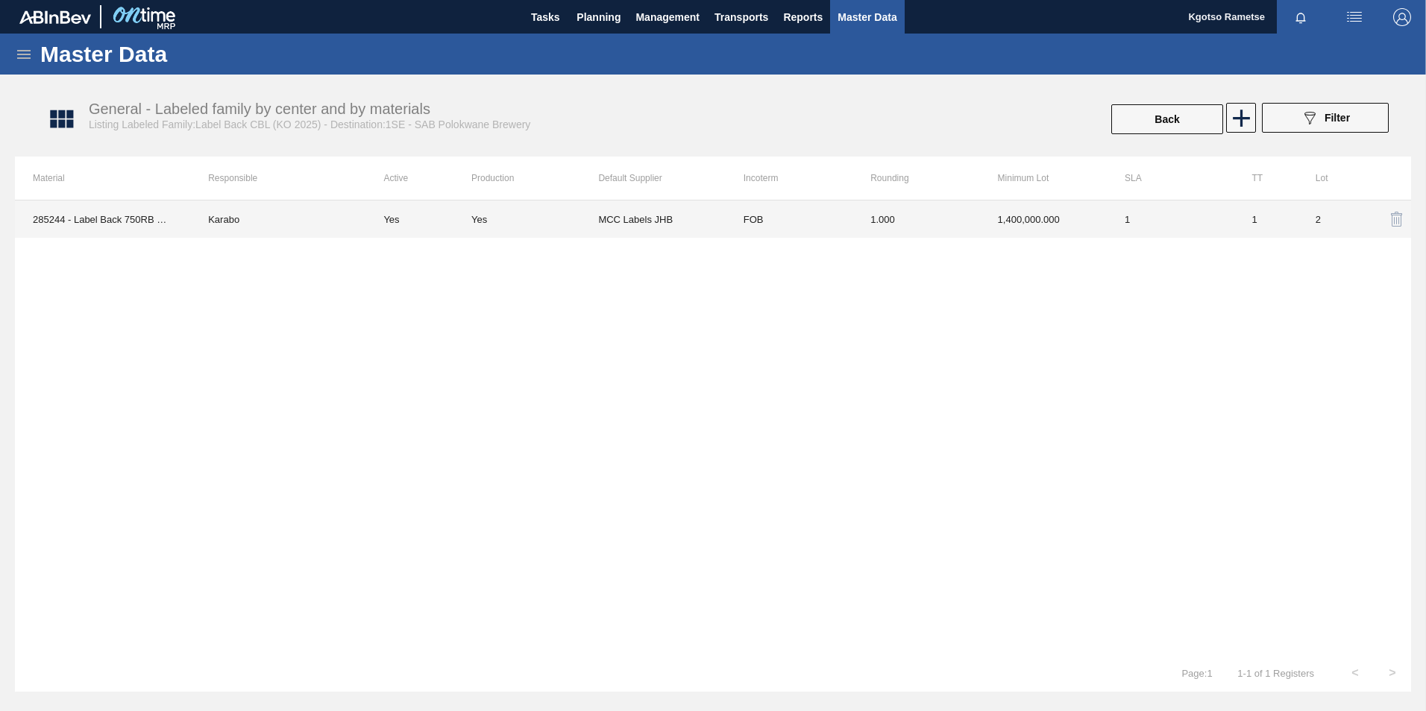
click at [742, 210] on td "FOB" at bounding box center [789, 219] width 127 height 37
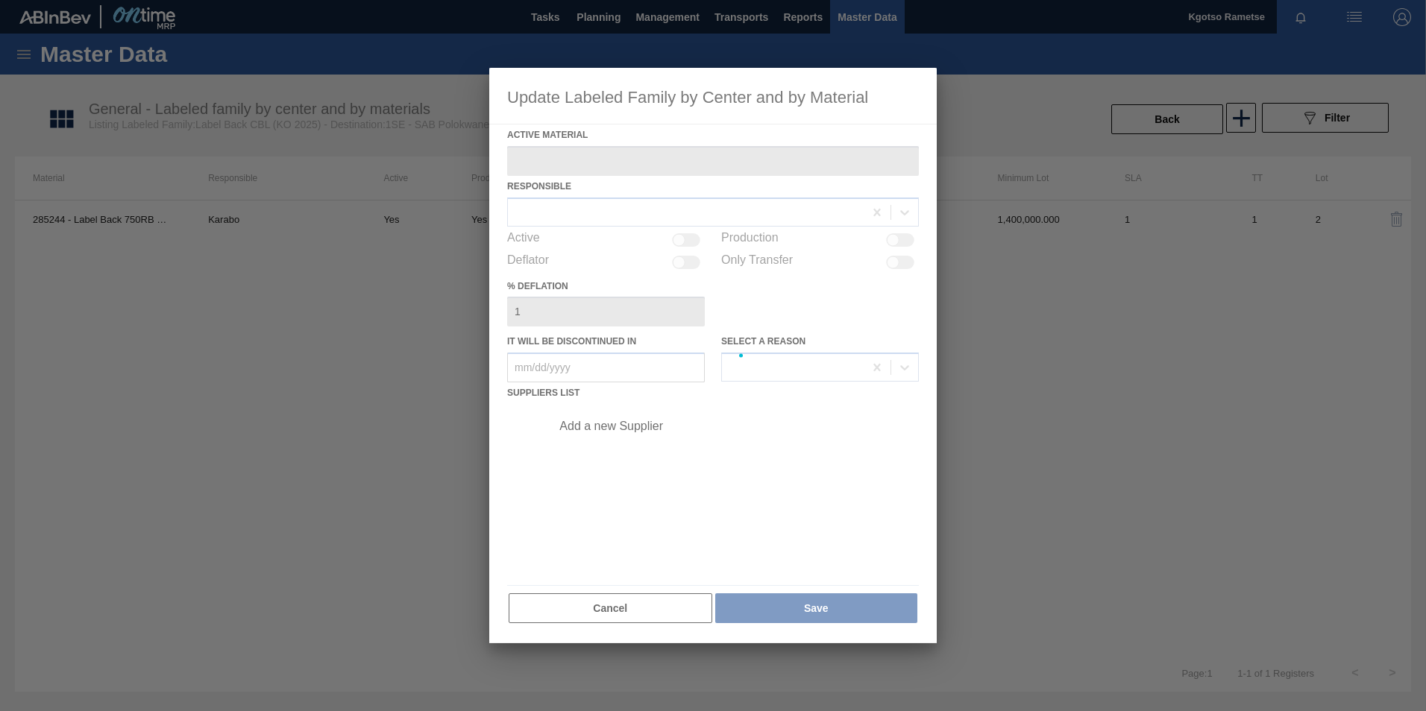
type Material "285244 - Label Back 750RB CBL (KO 2025)"
checkbox input "true"
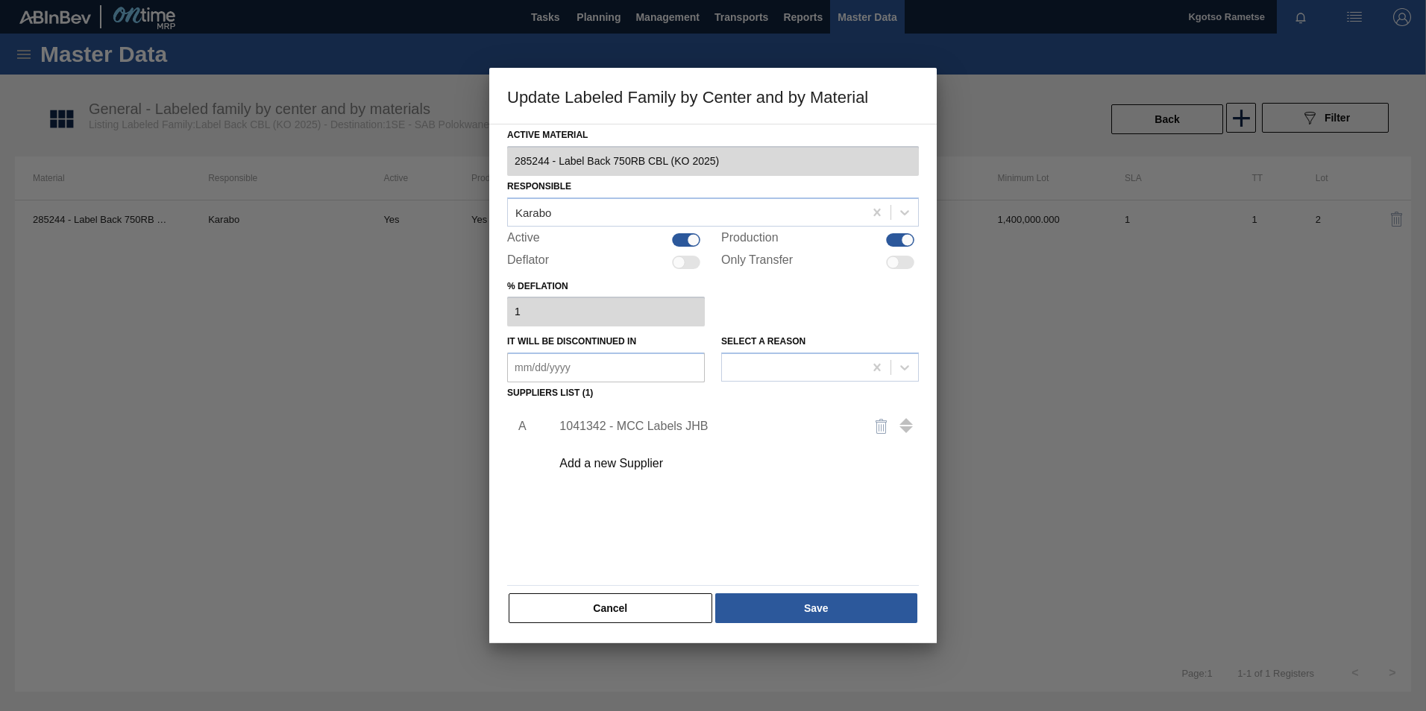
click at [593, 422] on div "1041342 - MCC Labels JHB" at bounding box center [705, 426] width 292 height 13
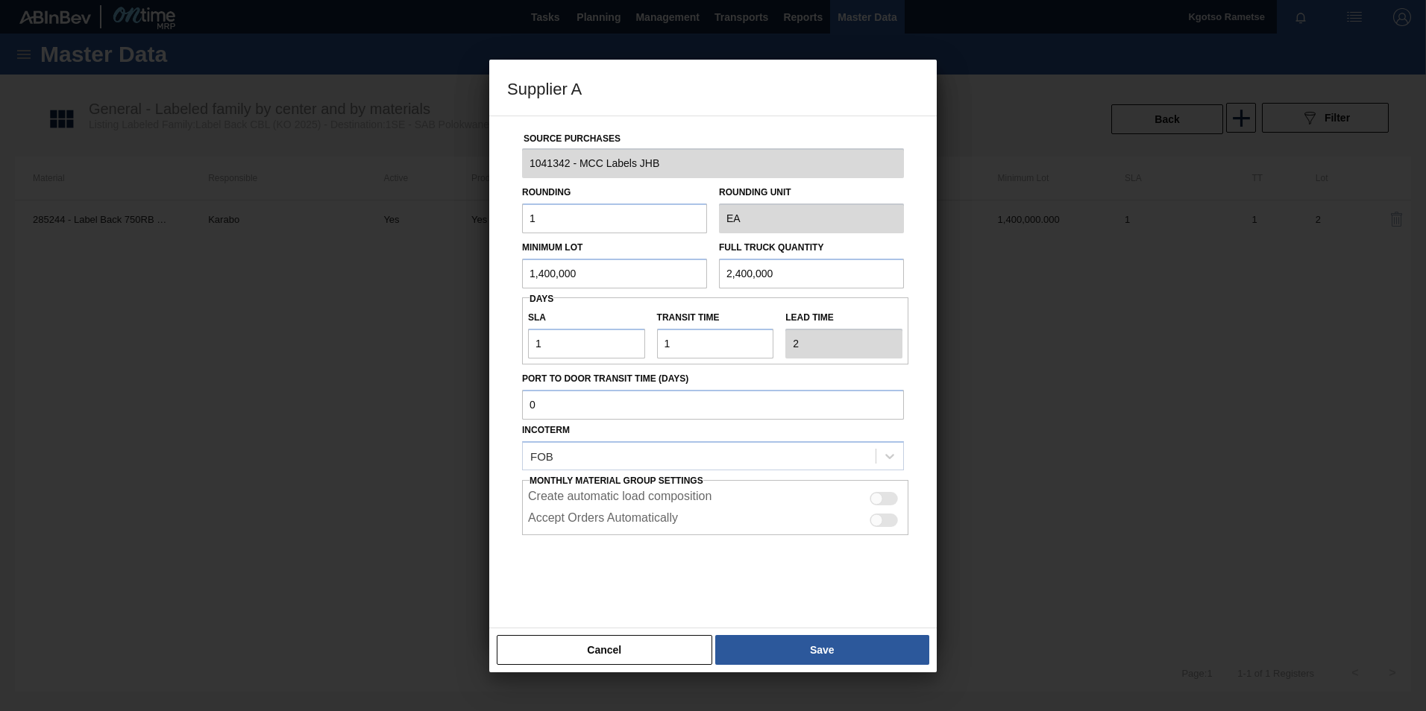
drag, startPoint x: 591, startPoint y: 286, endPoint x: 401, endPoint y: 316, distance: 192.6
click at [401, 316] on div "Supplier A Source Purchases 1041342 - MCC Labels JHB Rounding 1 Rounding Unit E…" at bounding box center [713, 355] width 1426 height 711
type input "2,400,000"
click at [802, 656] on button "Save" at bounding box center [822, 650] width 214 height 30
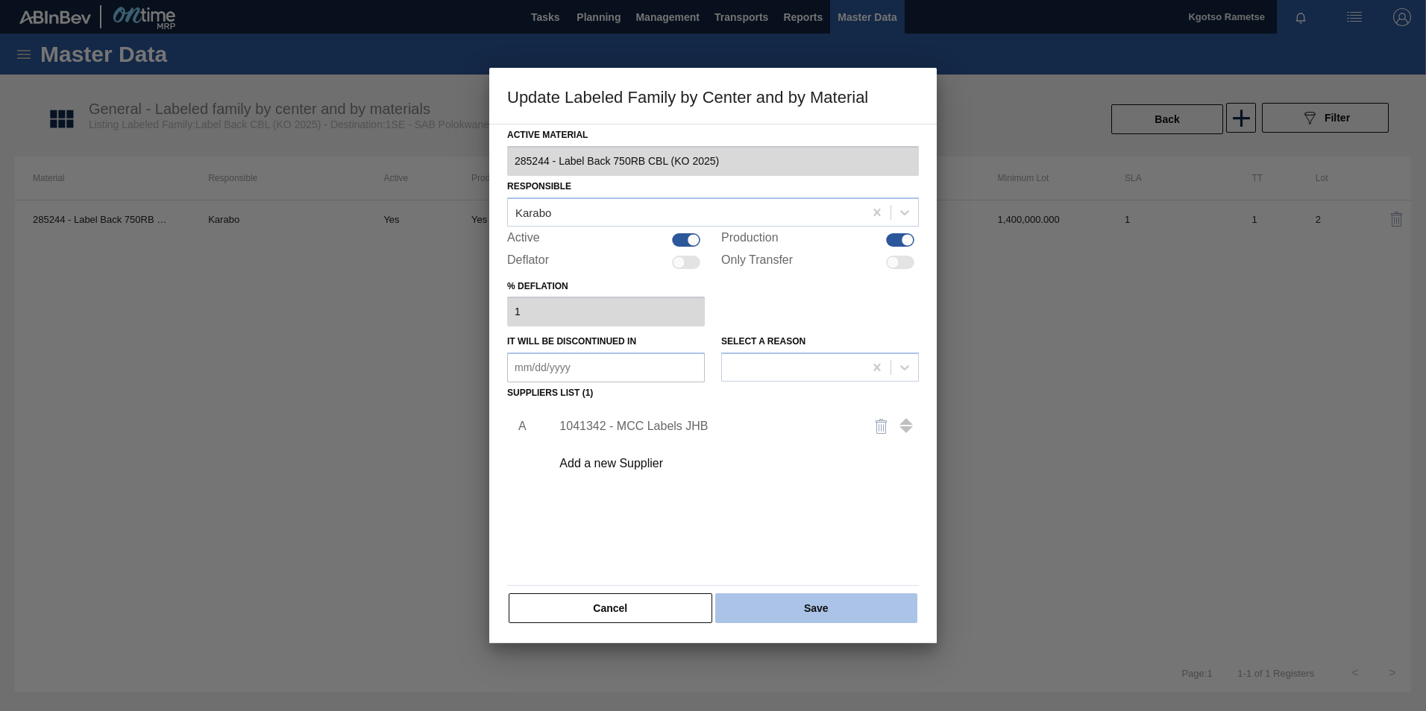
click at [805, 617] on button "Save" at bounding box center [816, 609] width 202 height 30
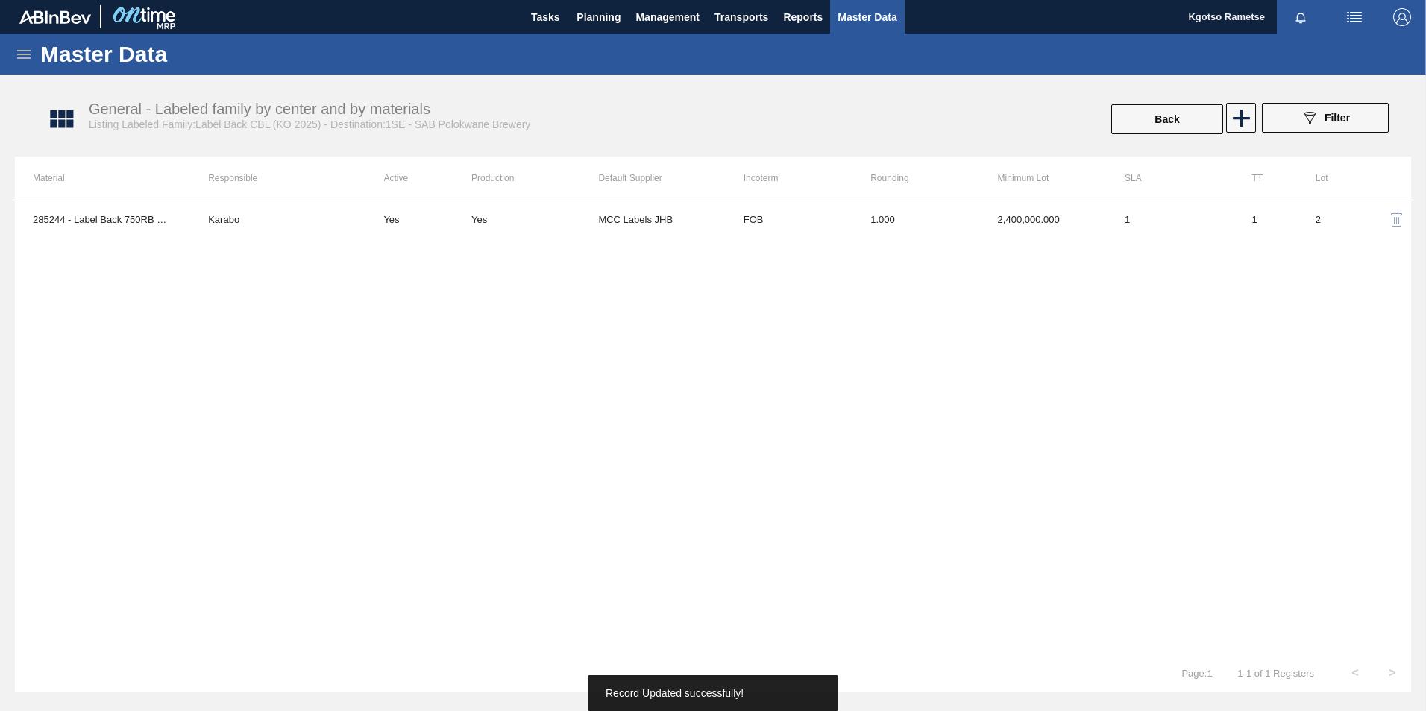
click at [5, 0] on div "Tasks Planning Management Transports Reports Master Data" at bounding box center [713, 17] width 1426 height 34
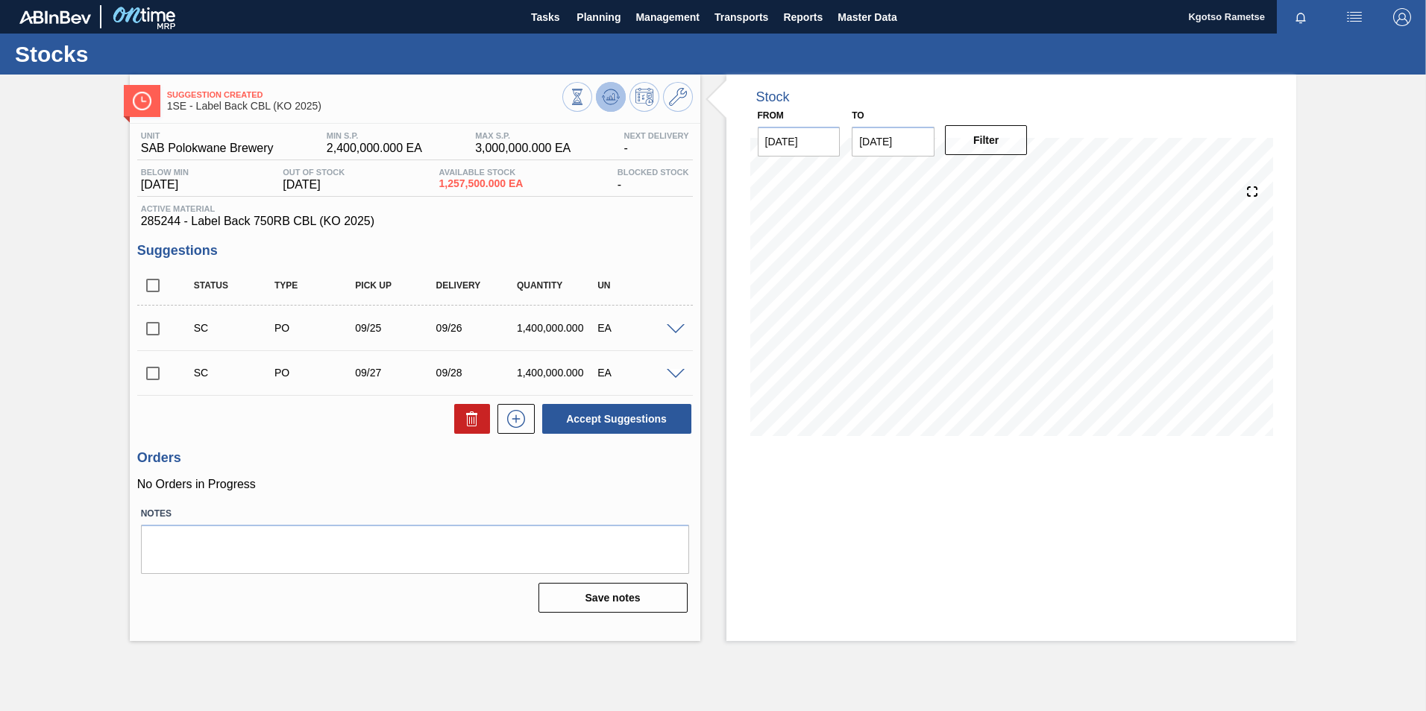
click at [611, 84] on button at bounding box center [611, 97] width 30 height 30
click at [598, 20] on span "Planning" at bounding box center [598, 17] width 44 height 18
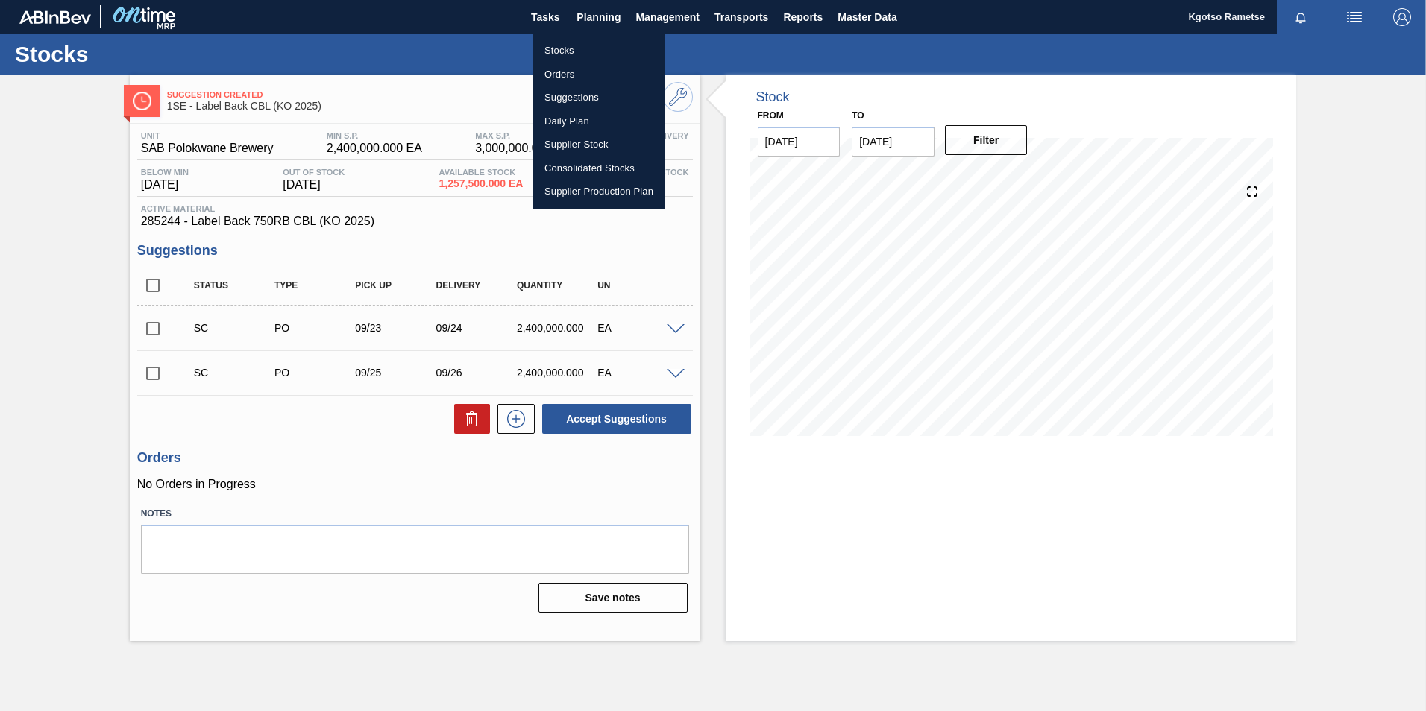
click at [567, 43] on li "Stocks" at bounding box center [598, 51] width 133 height 24
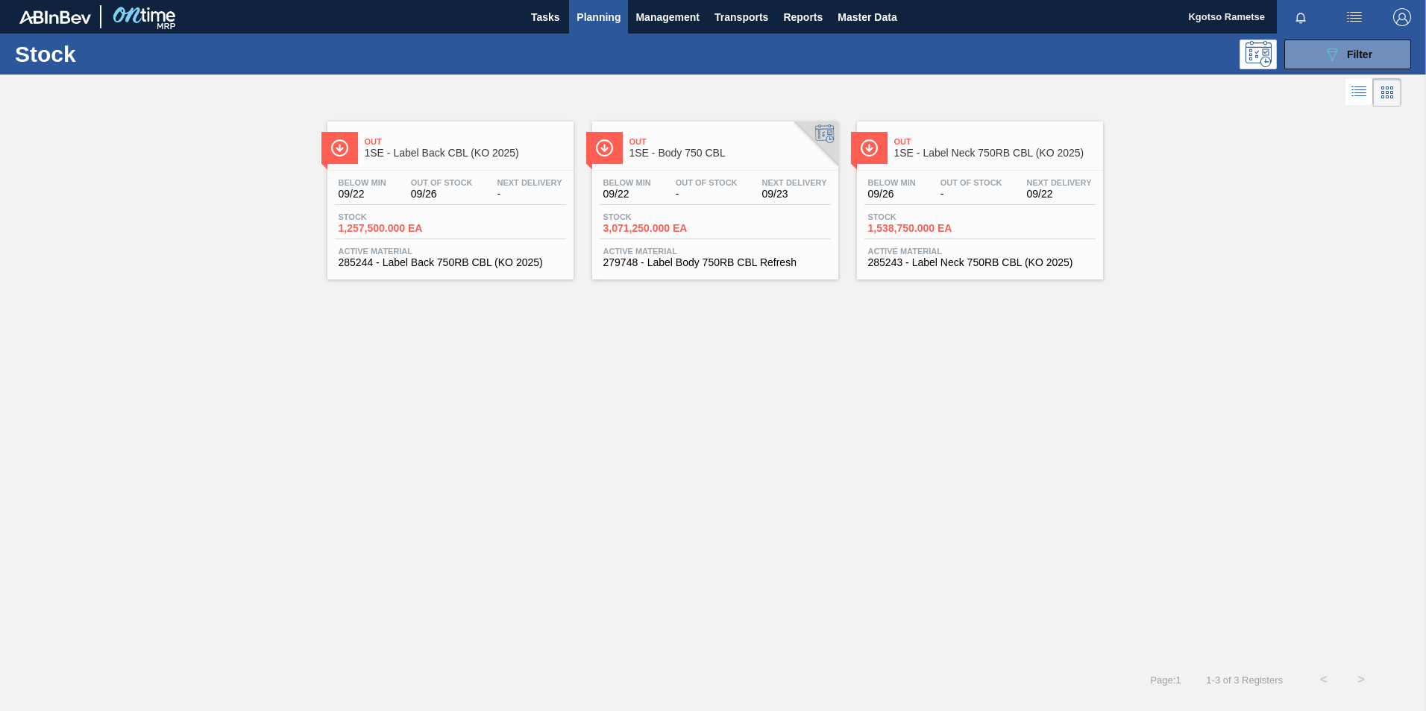
click at [704, 226] on span "3,071,250.000 EA" at bounding box center [655, 228] width 104 height 11
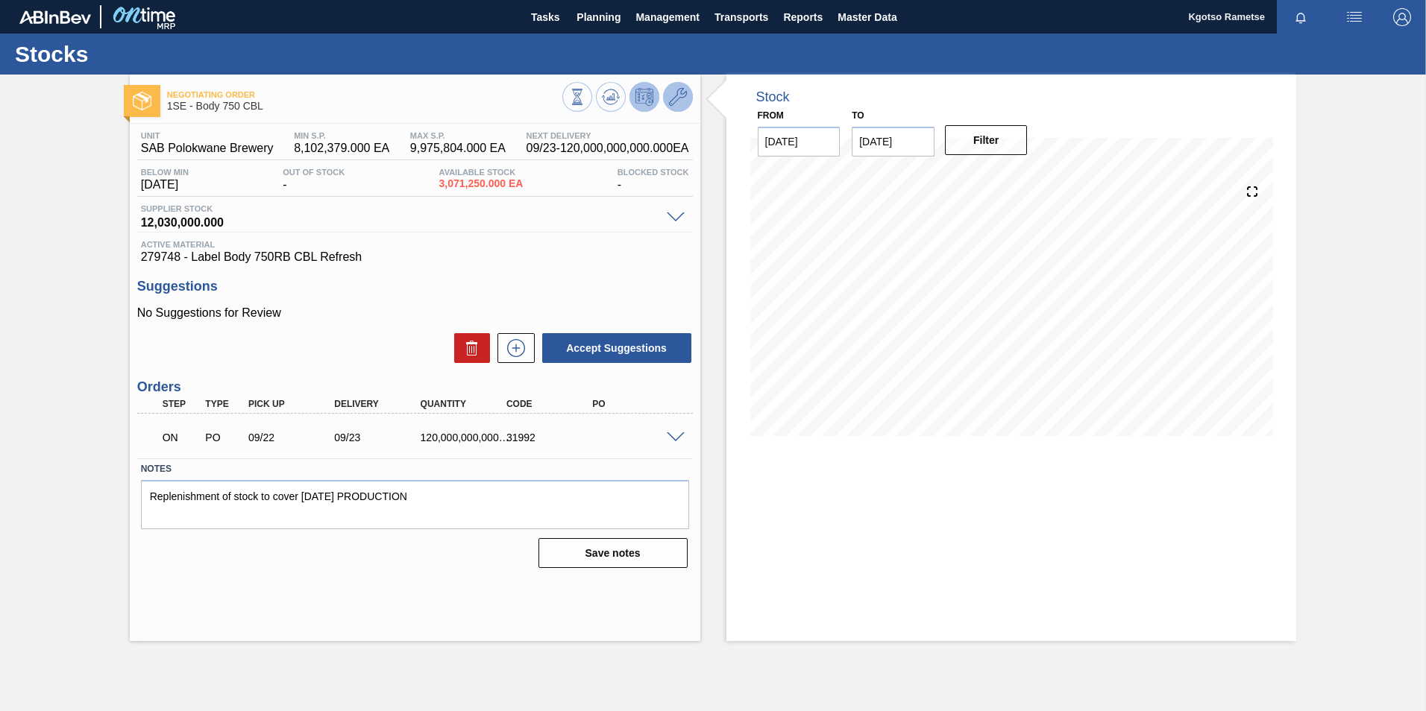
click at [674, 107] on button at bounding box center [678, 97] width 30 height 30
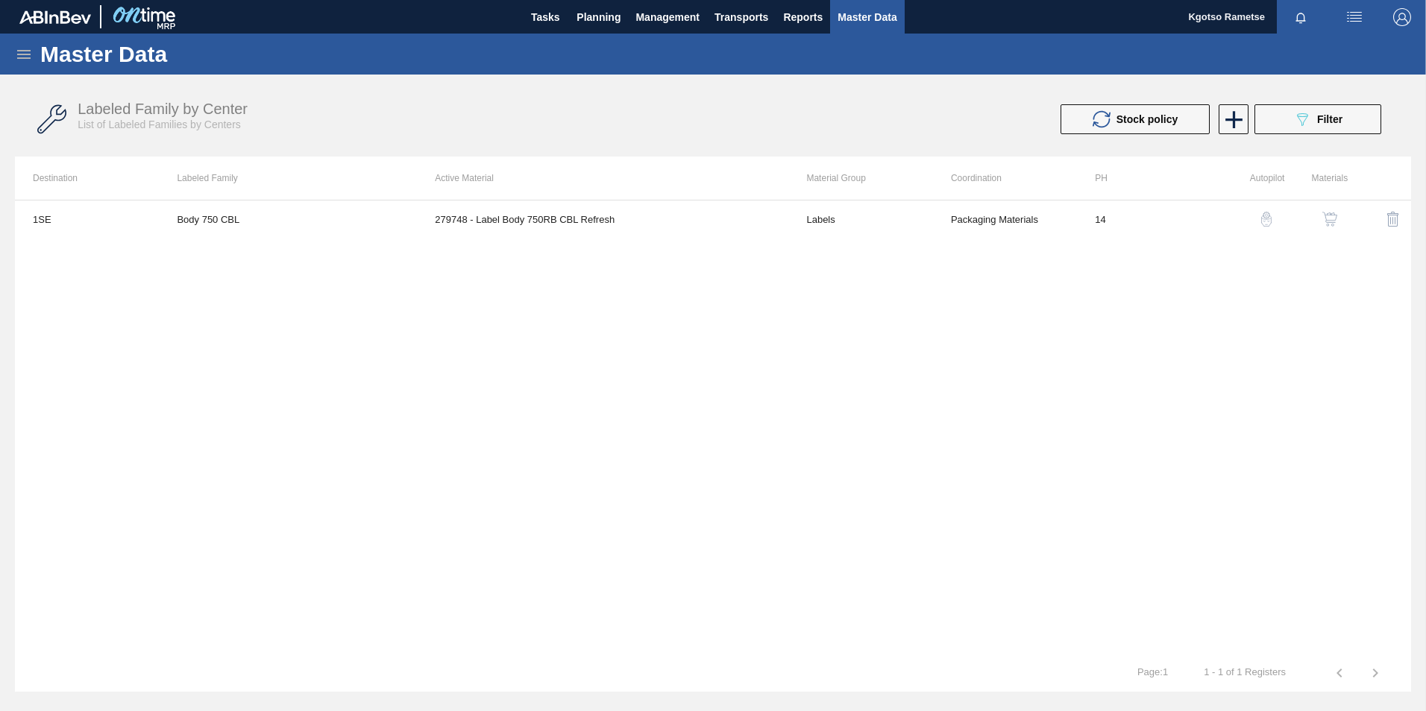
click at [1338, 211] on button "button" at bounding box center [1330, 219] width 36 height 36
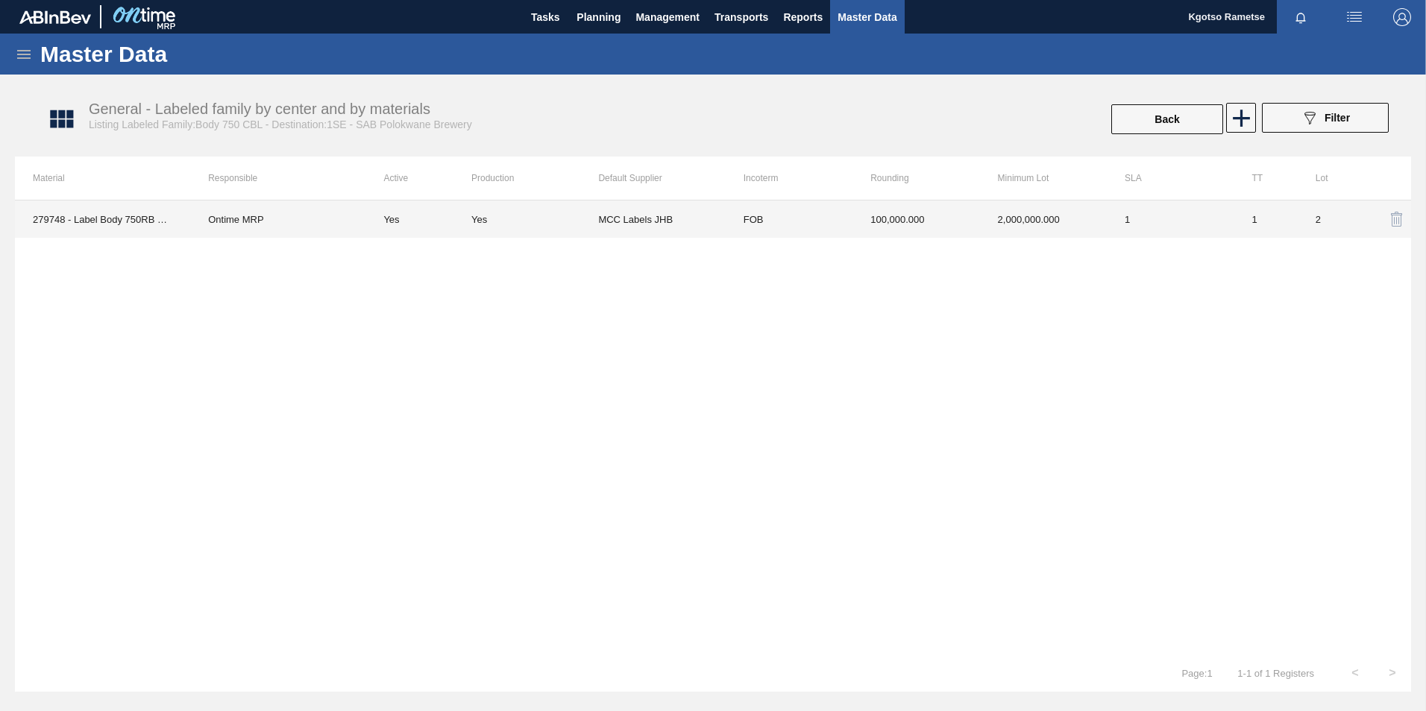
click at [913, 211] on td "100,000.000" at bounding box center [915, 219] width 127 height 37
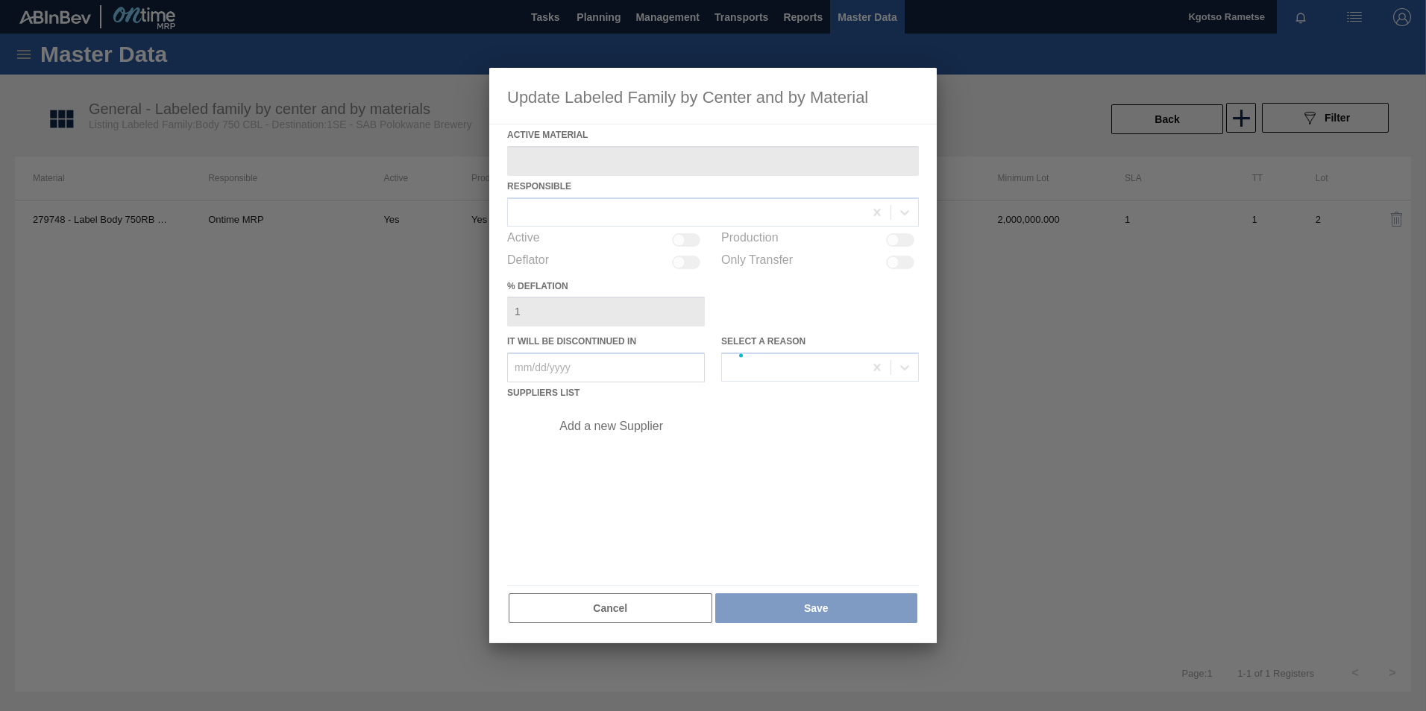
type Material "279748 - Label Body 750RB CBL Refresh"
checkbox input "true"
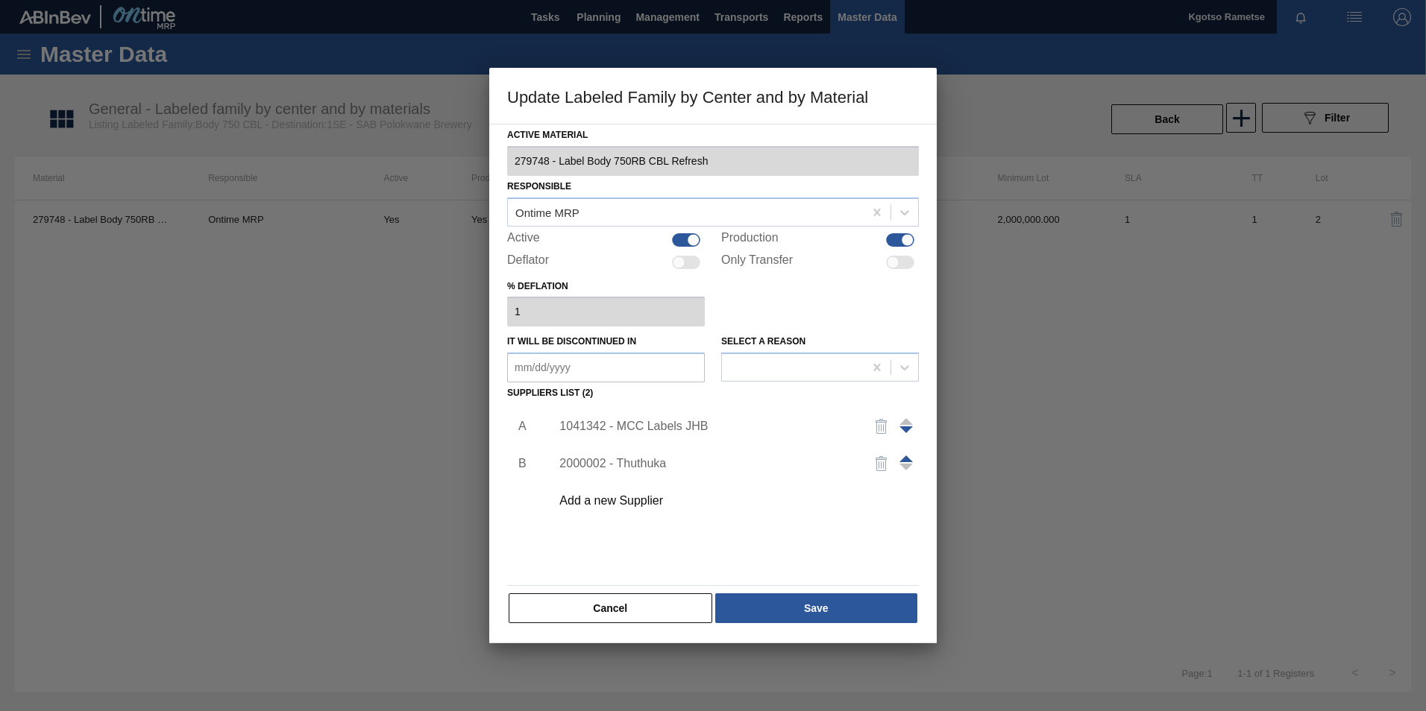
click at [632, 424] on div "1041342 - MCC Labels JHB" at bounding box center [705, 426] width 292 height 13
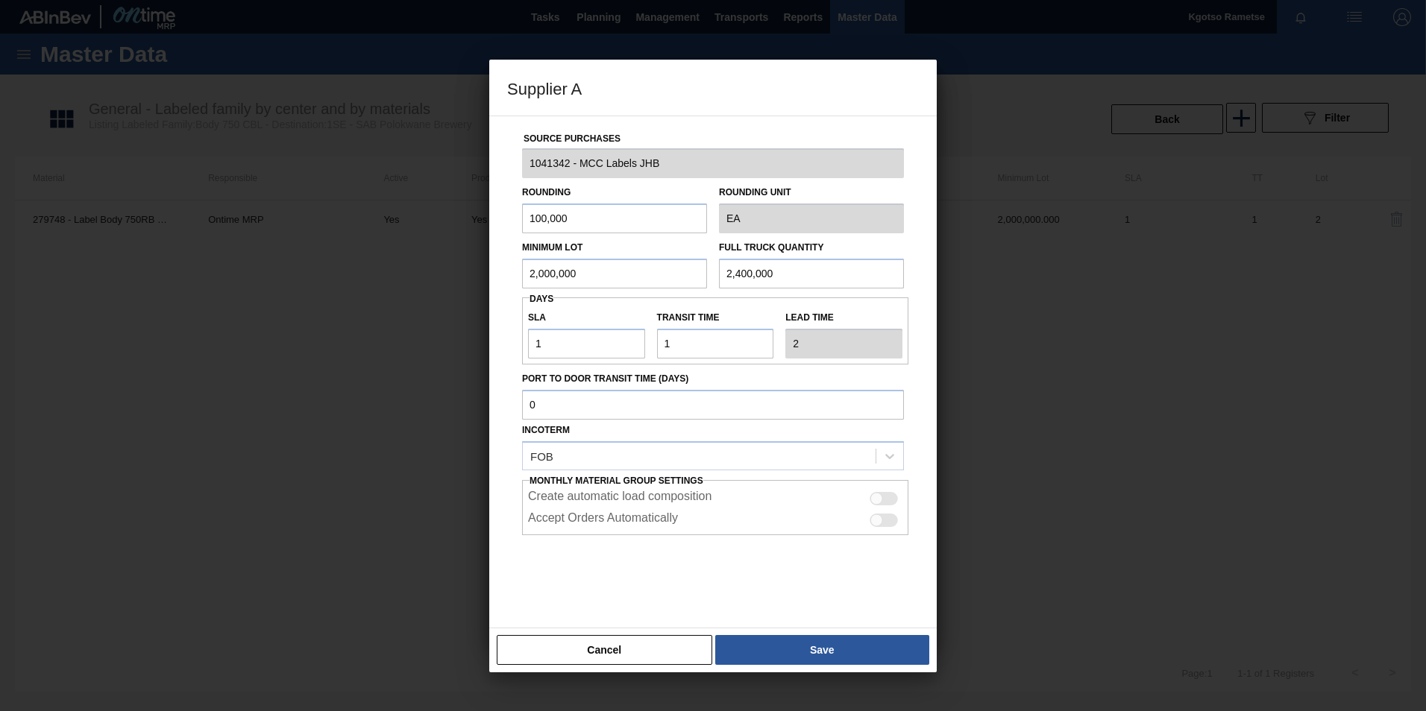
click at [559, 221] on input "100,000" at bounding box center [614, 219] width 185 height 30
type input "10,000"
drag, startPoint x: 598, startPoint y: 279, endPoint x: 370, endPoint y: 317, distance: 231.3
click at [370, 317] on div "Supplier A Source Purchases 1041342 - MCC Labels JHB Rounding 10,000 Rounding U…" at bounding box center [713, 355] width 1426 height 711
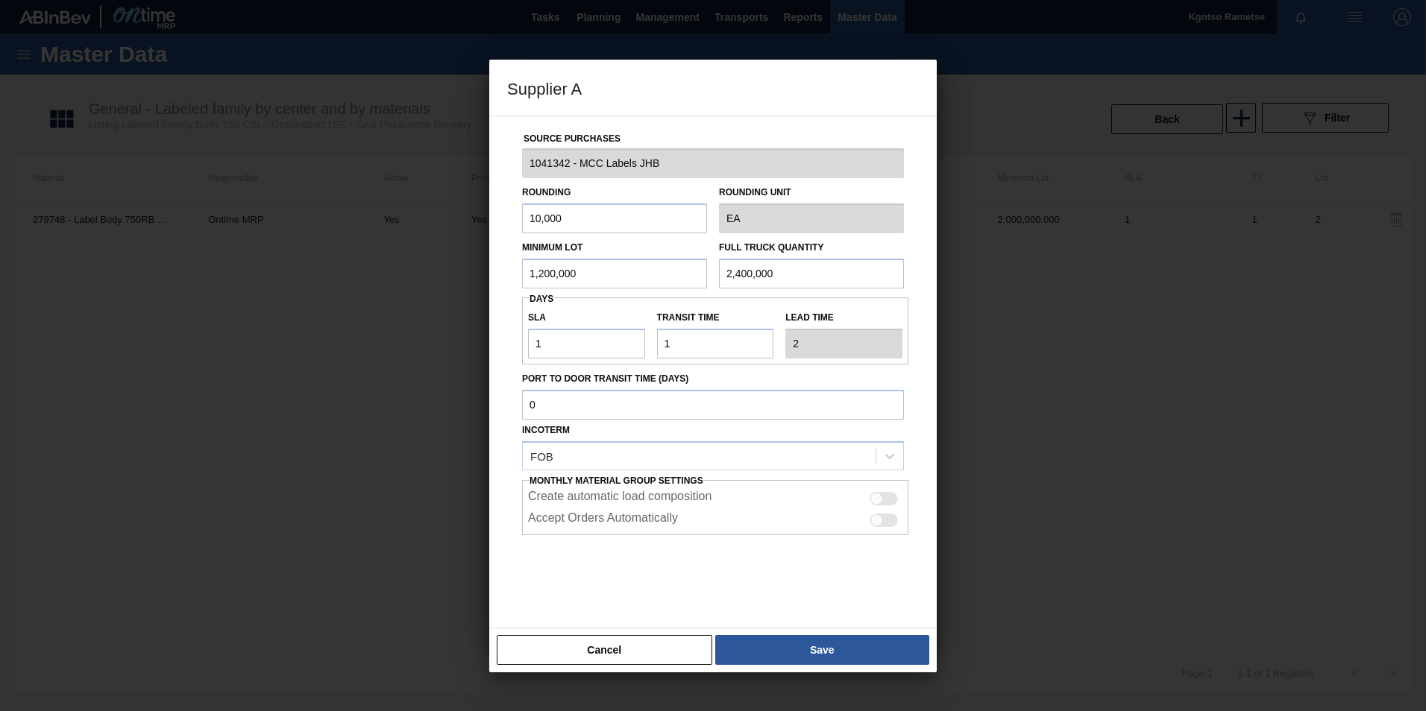
drag, startPoint x: 615, startPoint y: 262, endPoint x: 468, endPoint y: 275, distance: 147.5
click at [468, 275] on div "Supplier A Source Purchases 1041342 - MCC Labels JHB Rounding 10,000 Rounding U…" at bounding box center [713, 355] width 1426 height 711
type input "1,200,000"
drag, startPoint x: 803, startPoint y: 284, endPoint x: 651, endPoint y: 298, distance: 152.7
click at [691, 292] on div "Source Purchases 1041342 - MCC Labels JHB Rounding 10,000 Rounding Unit EA Mini…" at bounding box center [713, 363] width 412 height 494
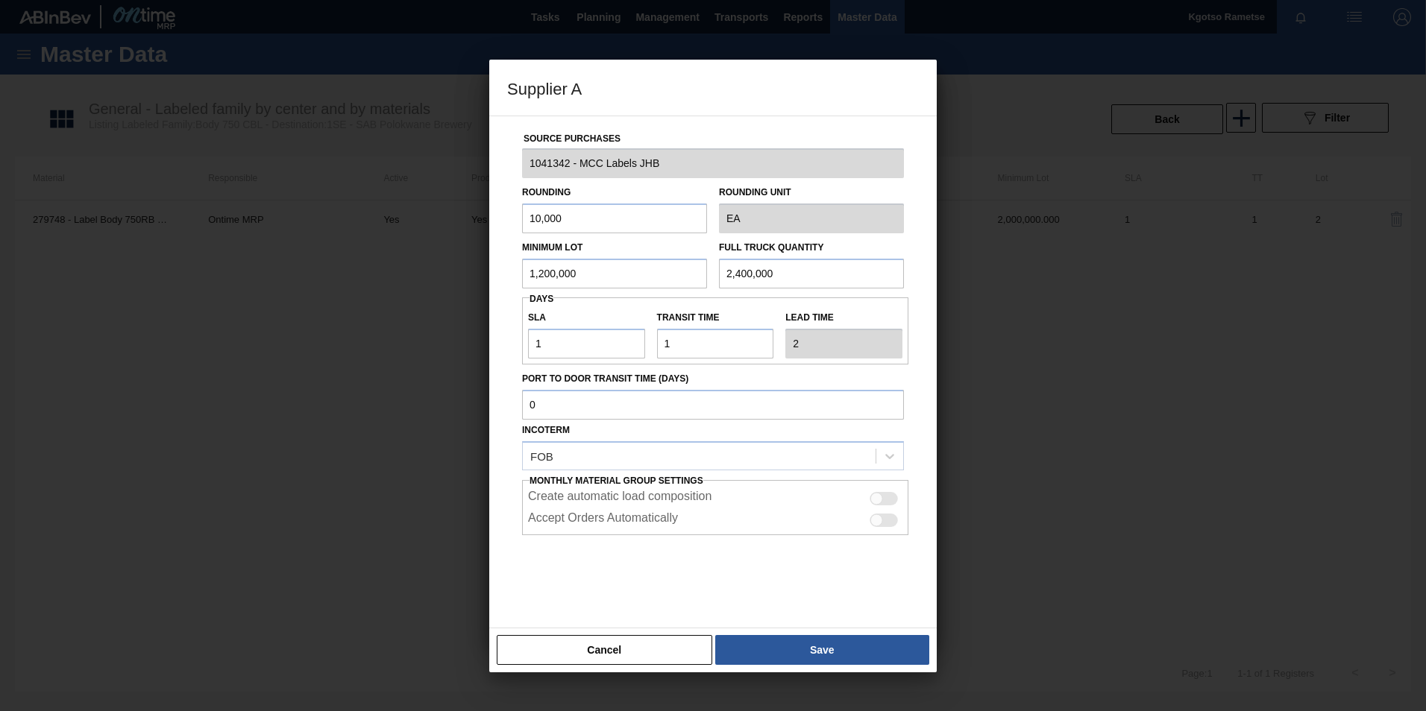
paste input "1,2"
type input "1,200,000"
drag, startPoint x: 562, startPoint y: 353, endPoint x: 466, endPoint y: 351, distance: 96.2
click at [466, 351] on div "Supplier A Source Purchases 1041342 - MCC Labels JHB Rounding 10,000 Rounding U…" at bounding box center [713, 355] width 1426 height 711
type input "0"
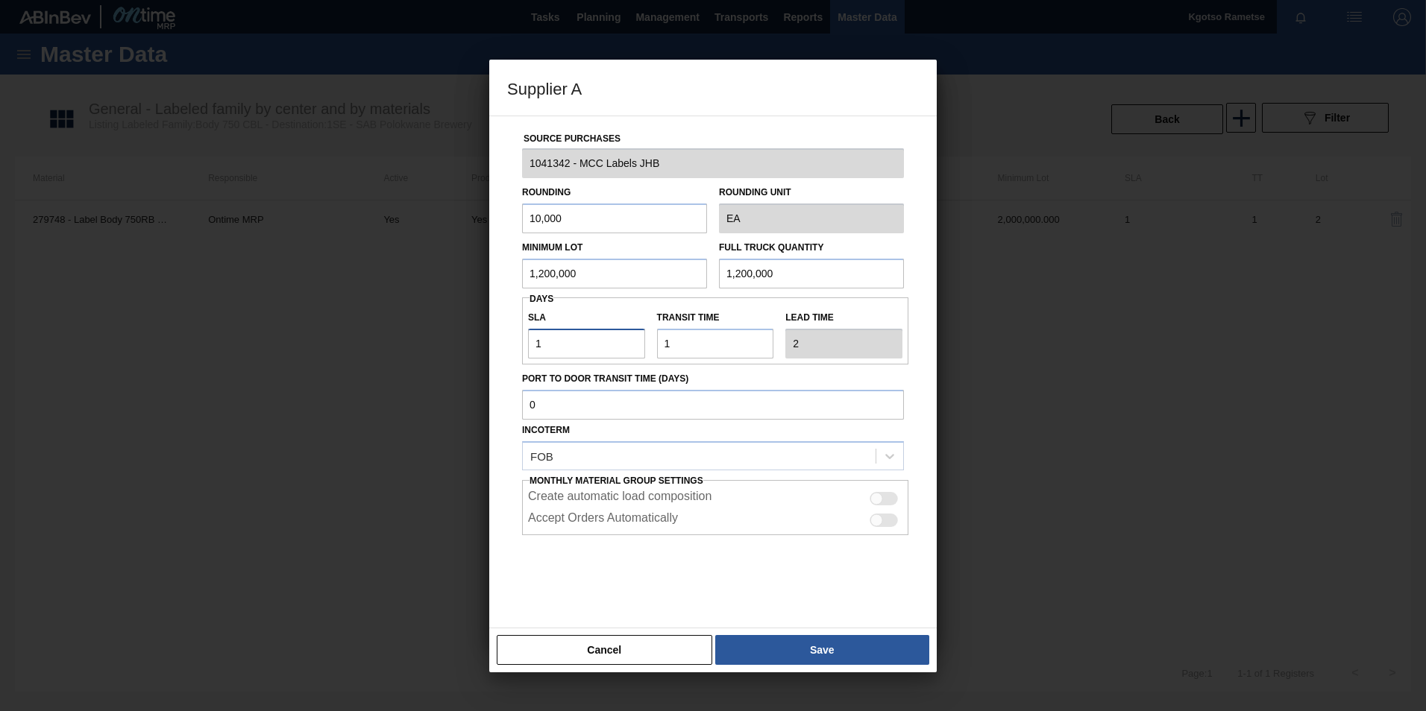
type input "1"
type input "0"
click at [855, 653] on button "Save" at bounding box center [822, 650] width 214 height 30
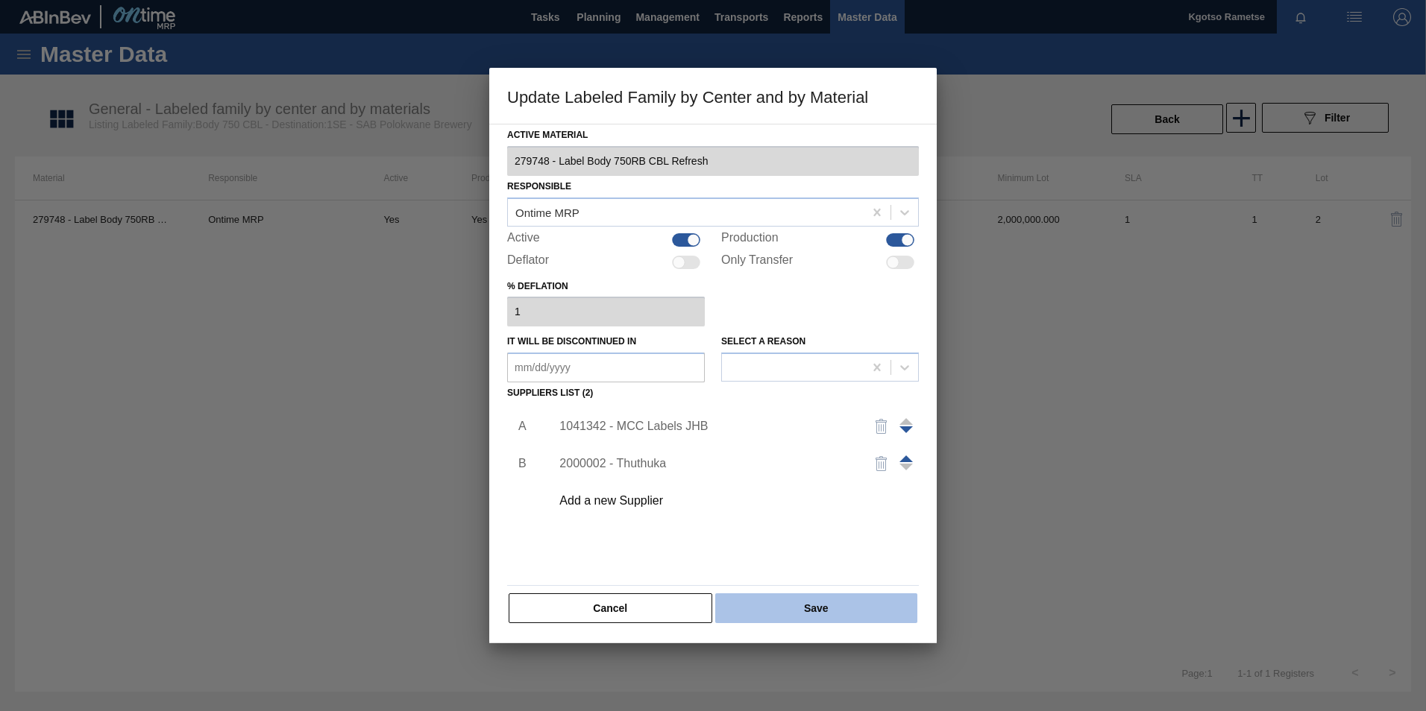
click at [820, 606] on button "Save" at bounding box center [816, 609] width 202 height 30
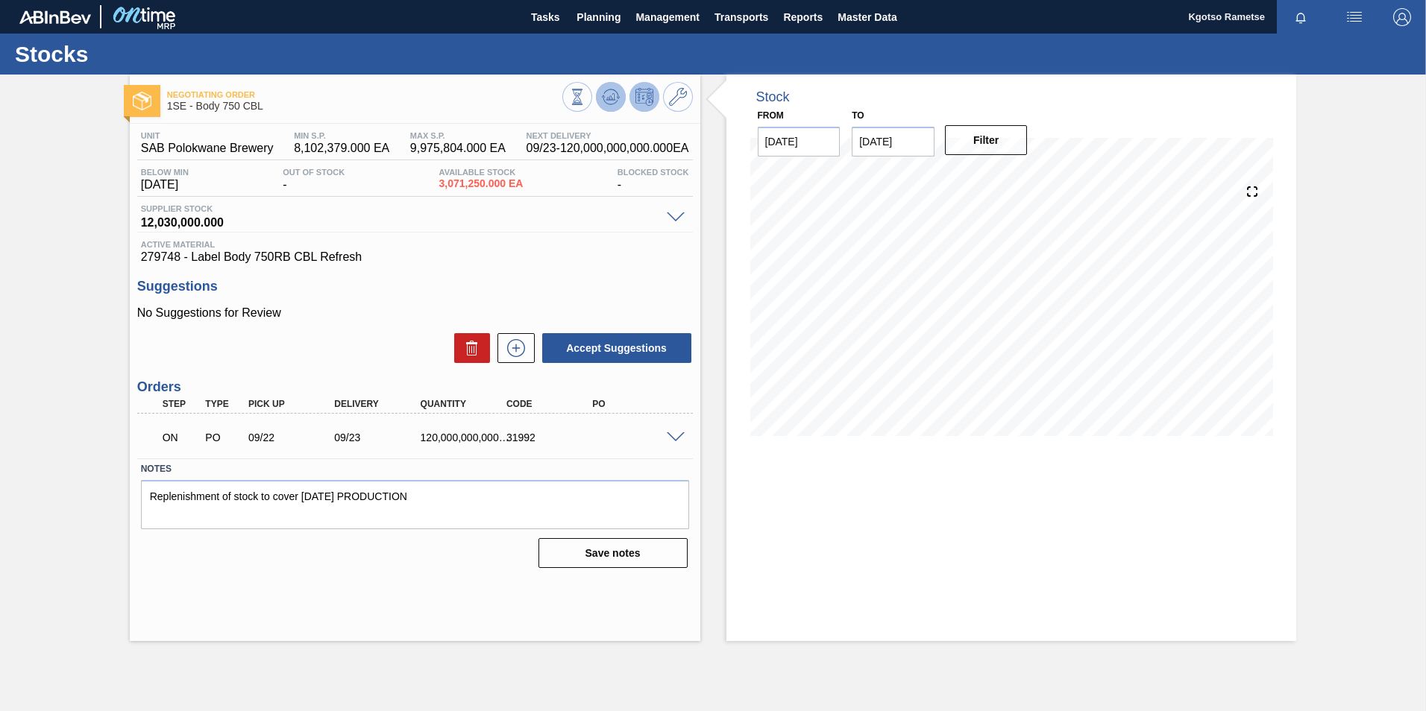
click at [609, 89] on icon at bounding box center [611, 97] width 18 height 18
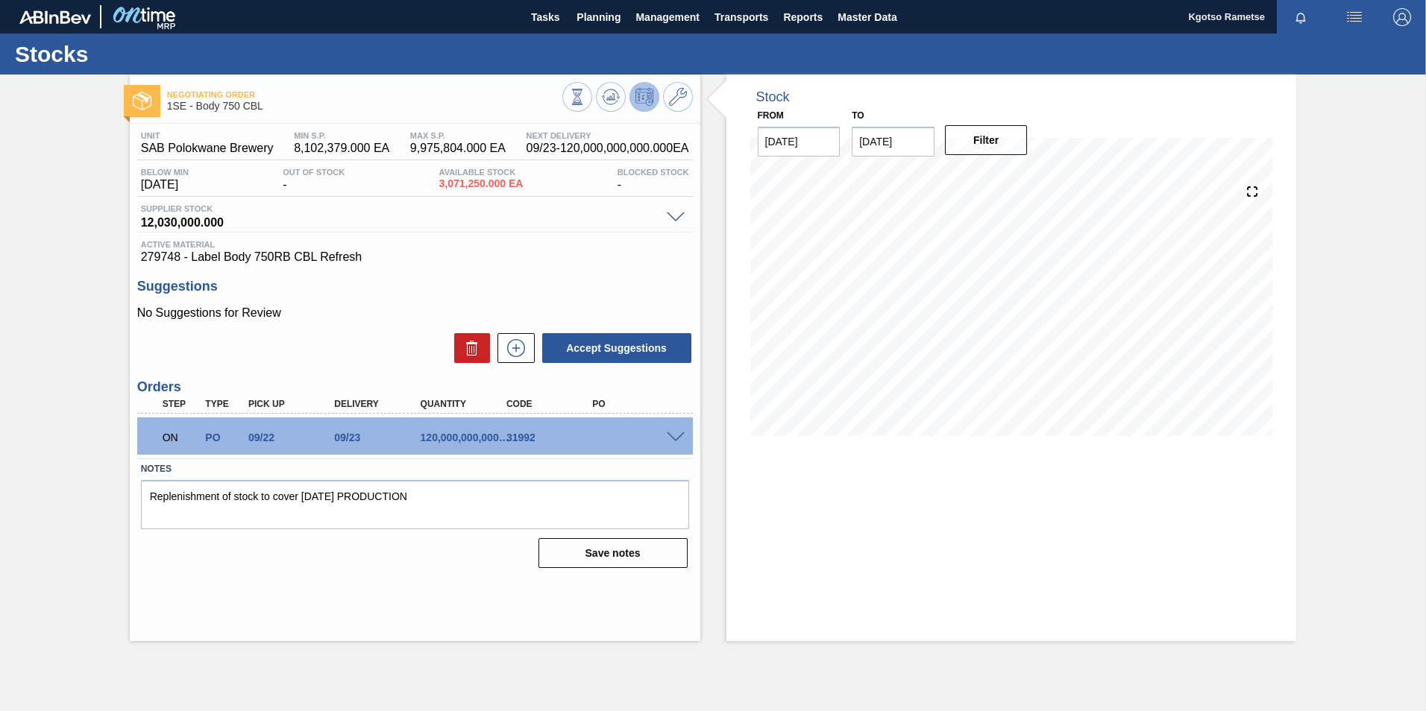
click at [673, 436] on span at bounding box center [676, 438] width 18 height 11
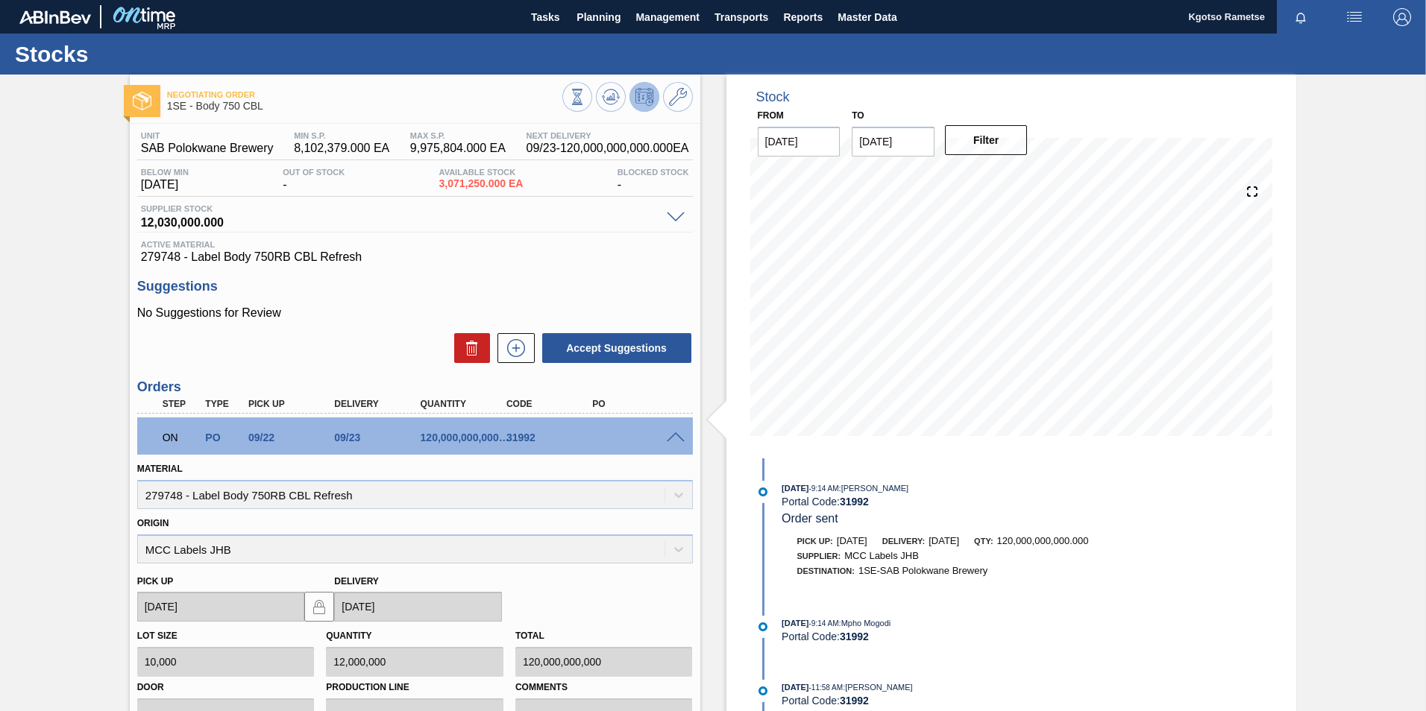
click at [673, 436] on span at bounding box center [676, 438] width 18 height 11
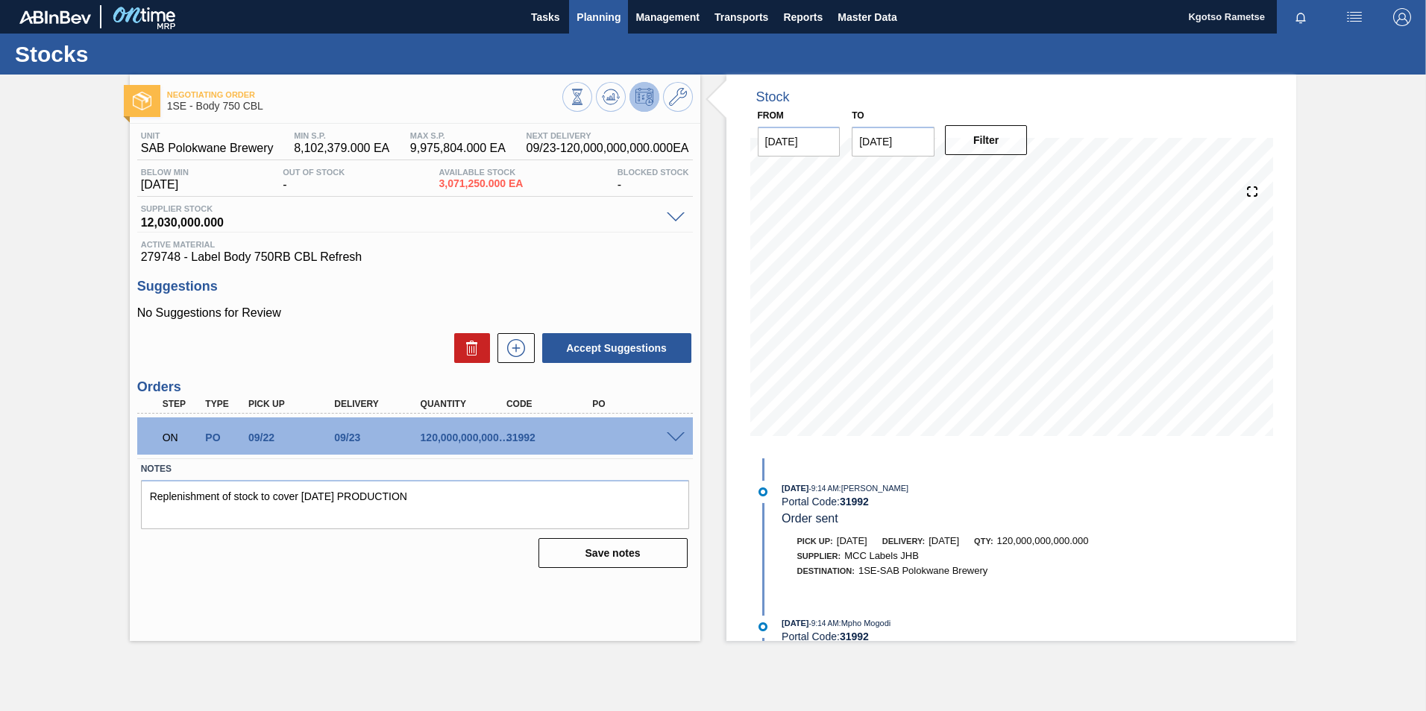
click at [585, 10] on span "Planning" at bounding box center [598, 17] width 44 height 18
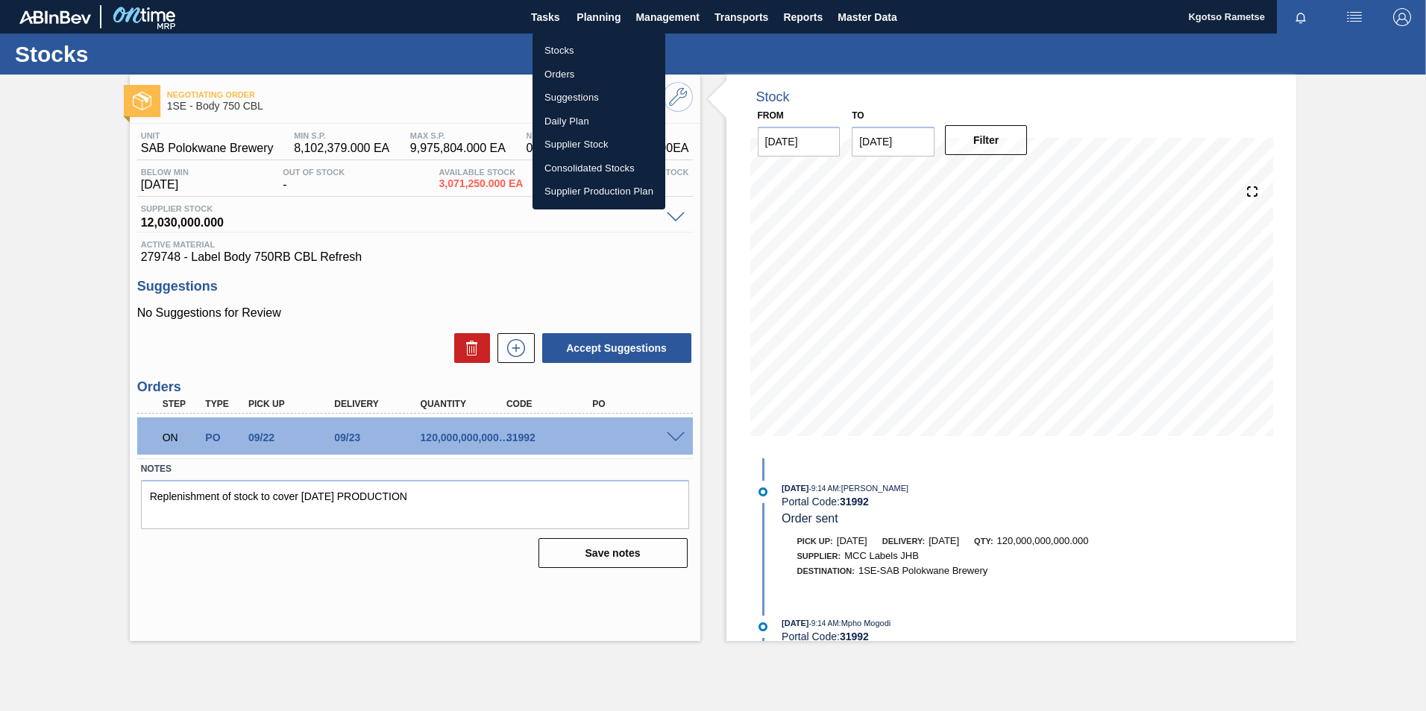
click at [562, 38] on ul "Stocks Orders Suggestions Daily Plan Supplier Stock Consolidated Stocks Supplie…" at bounding box center [598, 121] width 133 height 177
click at [560, 40] on li "Stocks" at bounding box center [598, 51] width 133 height 24
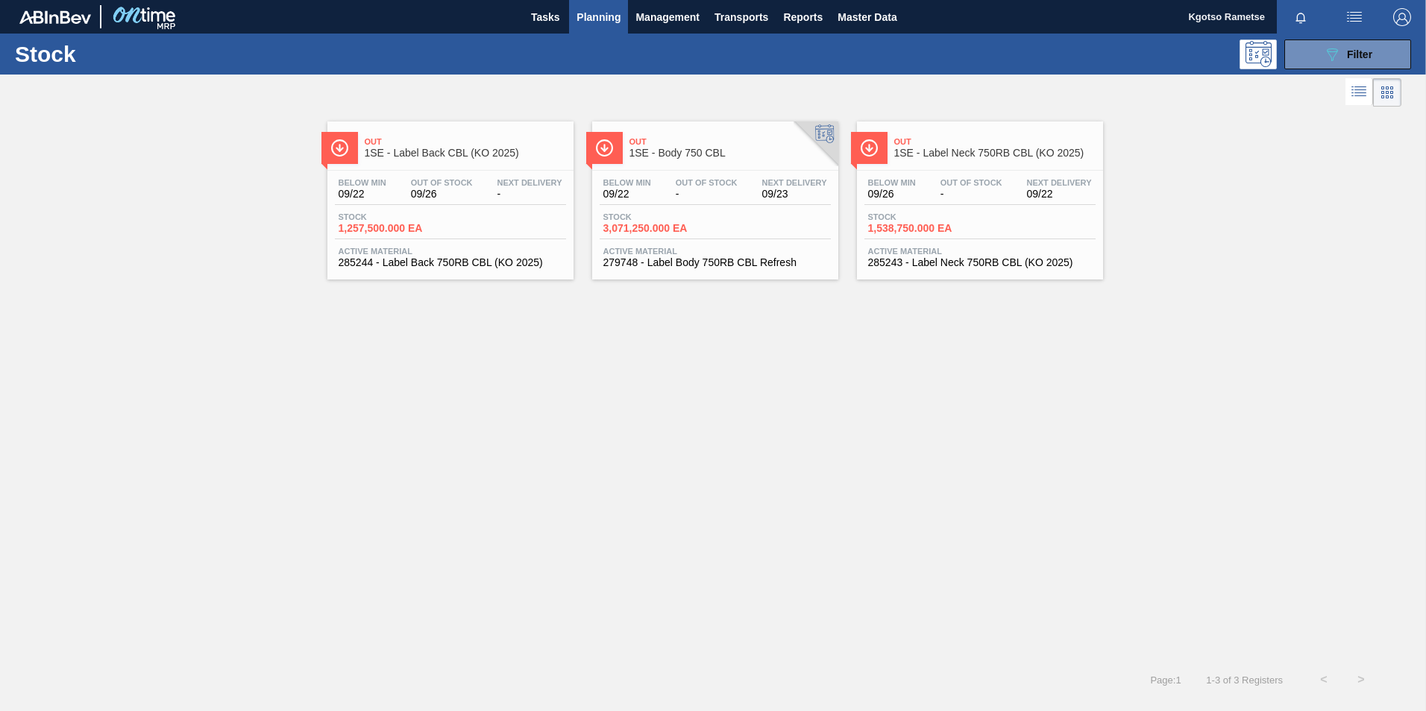
click at [995, 198] on span "-" at bounding box center [971, 194] width 62 height 11
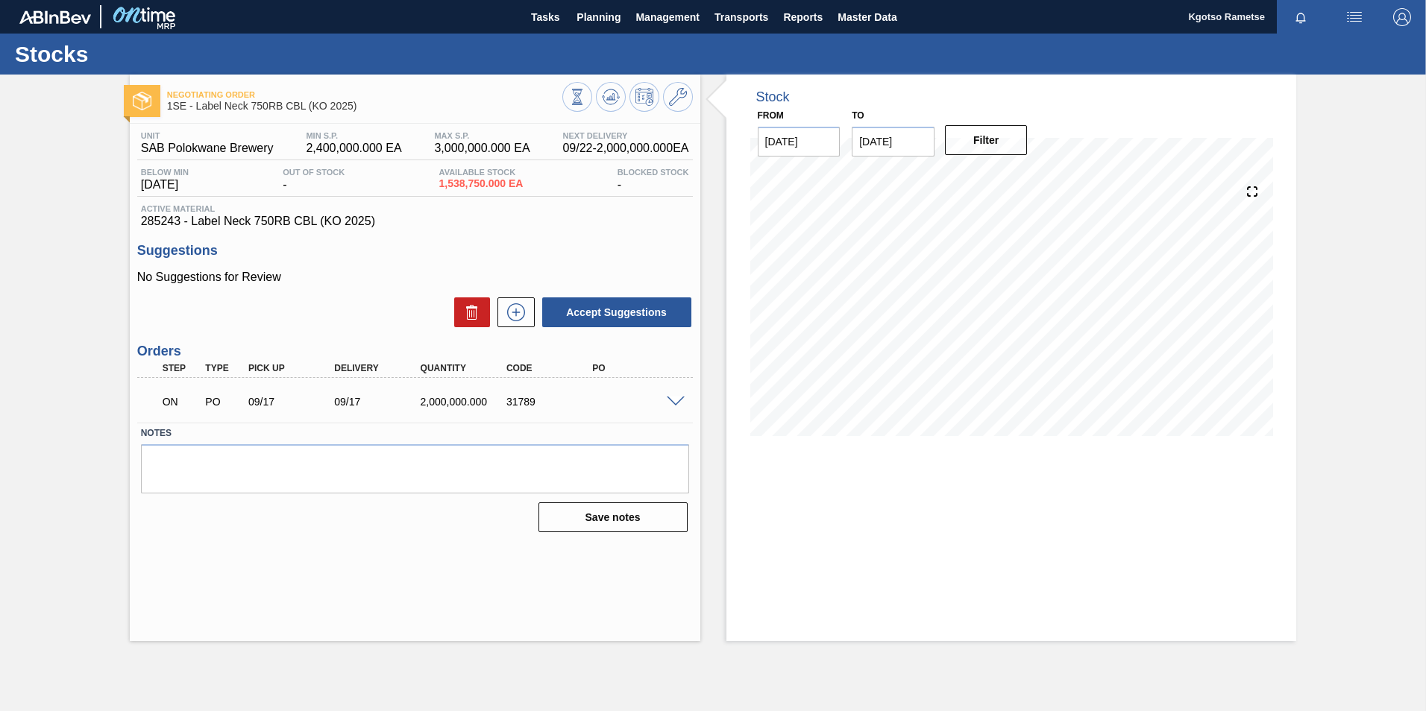
click at [679, 395] on div at bounding box center [678, 400] width 30 height 11
click at [675, 398] on span at bounding box center [676, 402] width 18 height 11
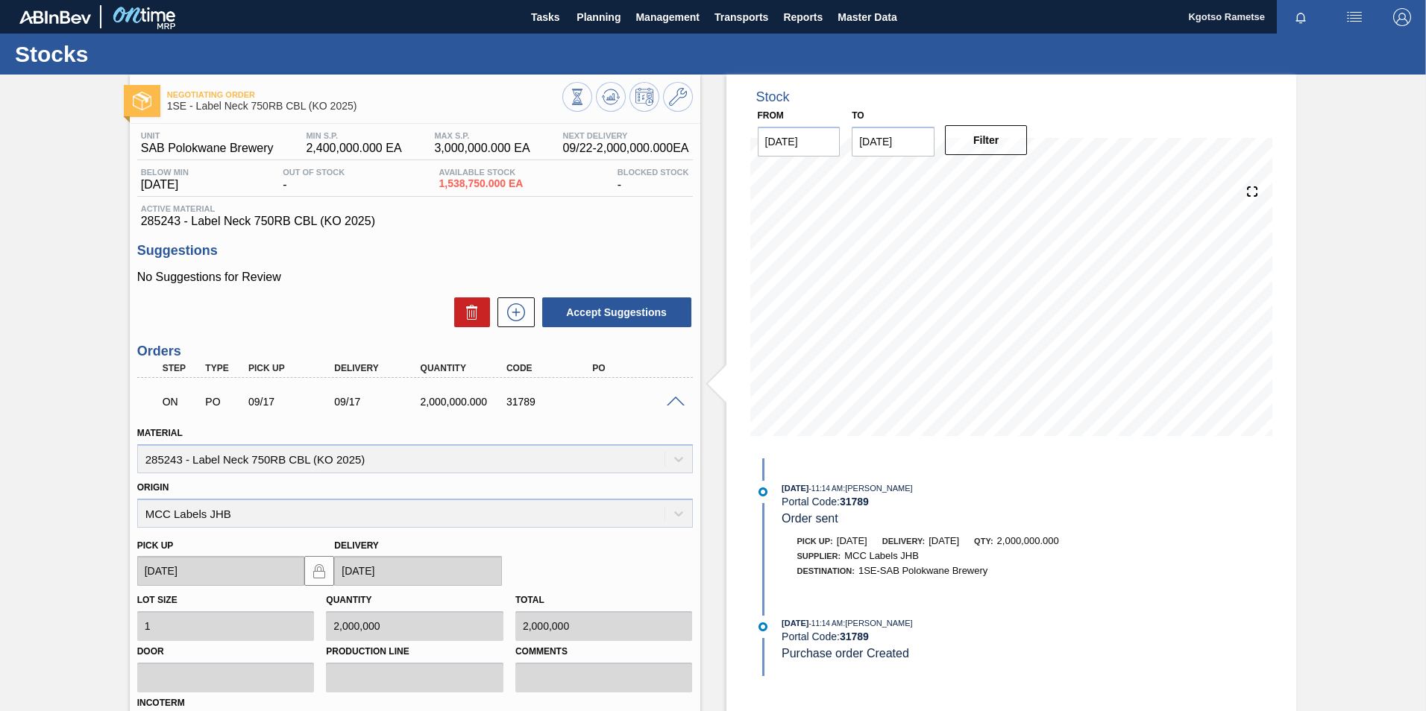
click at [675, 398] on span at bounding box center [676, 402] width 18 height 11
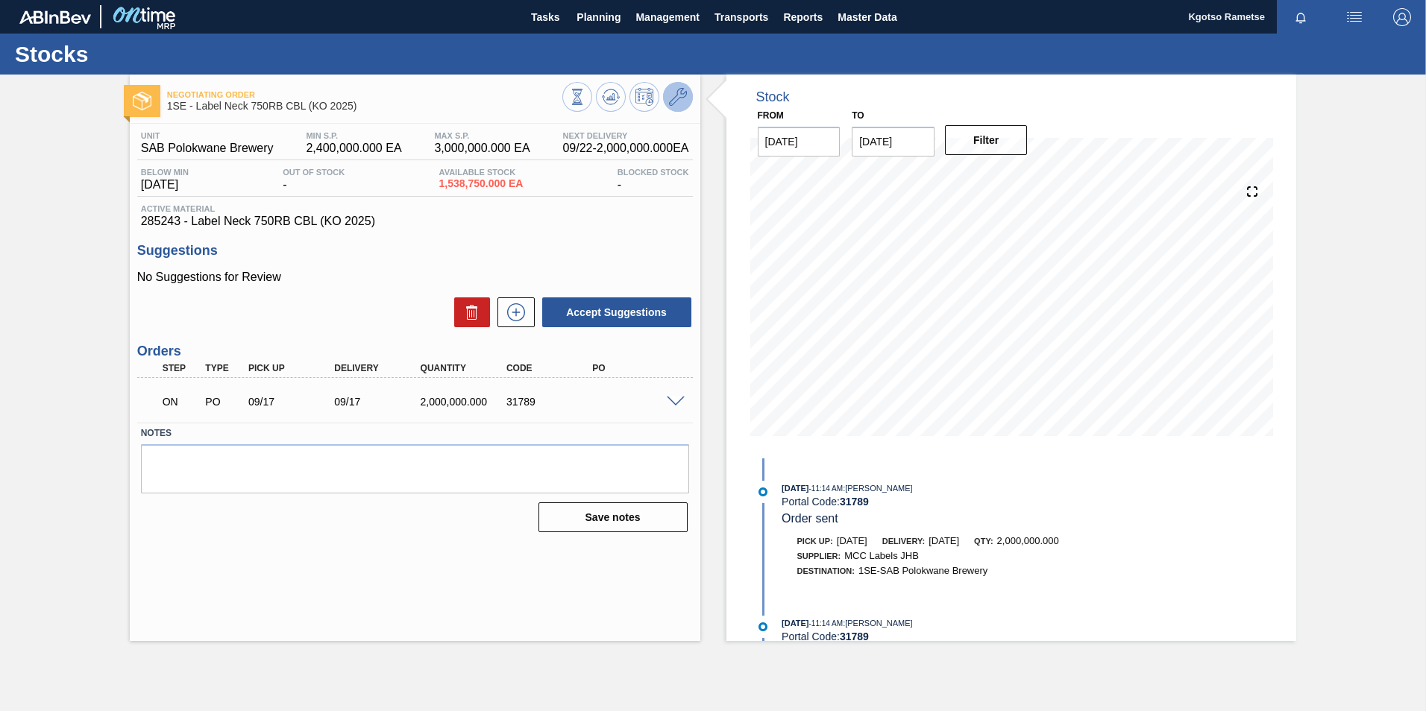
click at [677, 88] on icon at bounding box center [678, 97] width 18 height 18
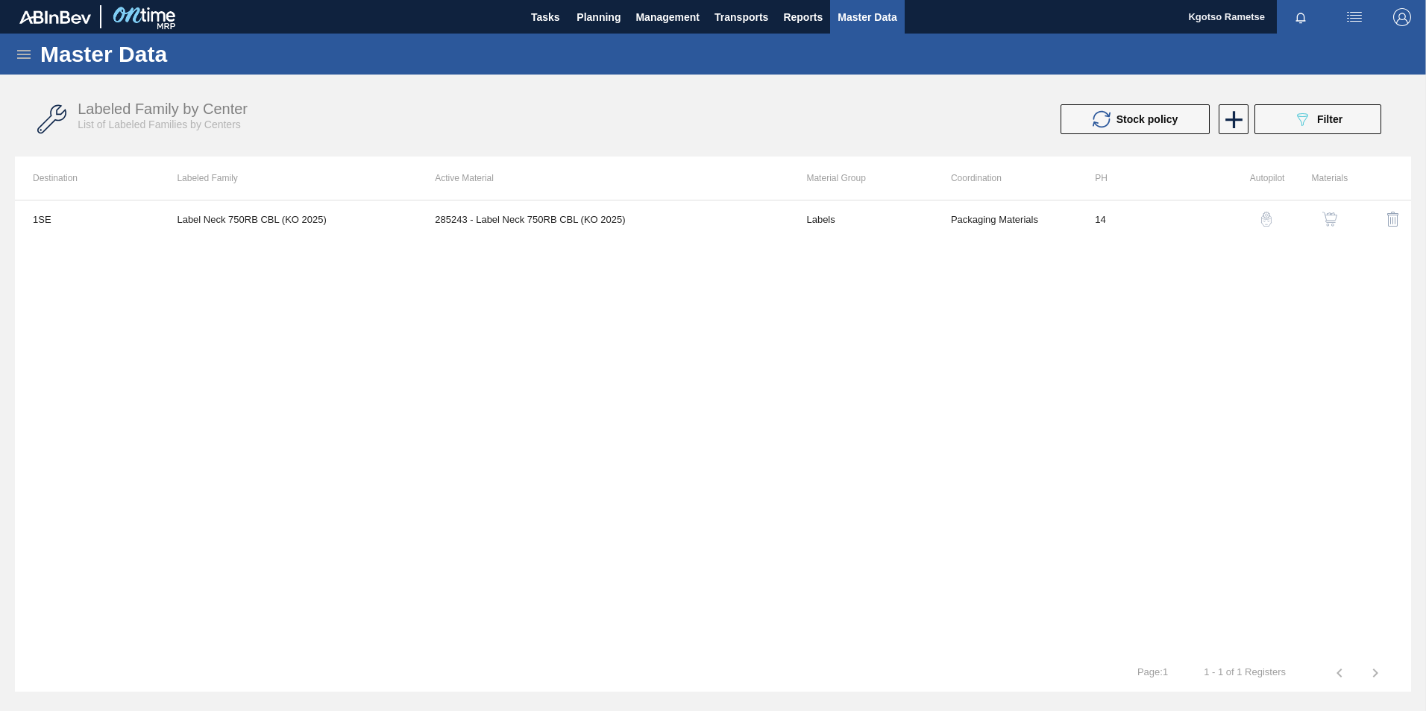
click at [1326, 220] on img "button" at bounding box center [1329, 219] width 15 height 15
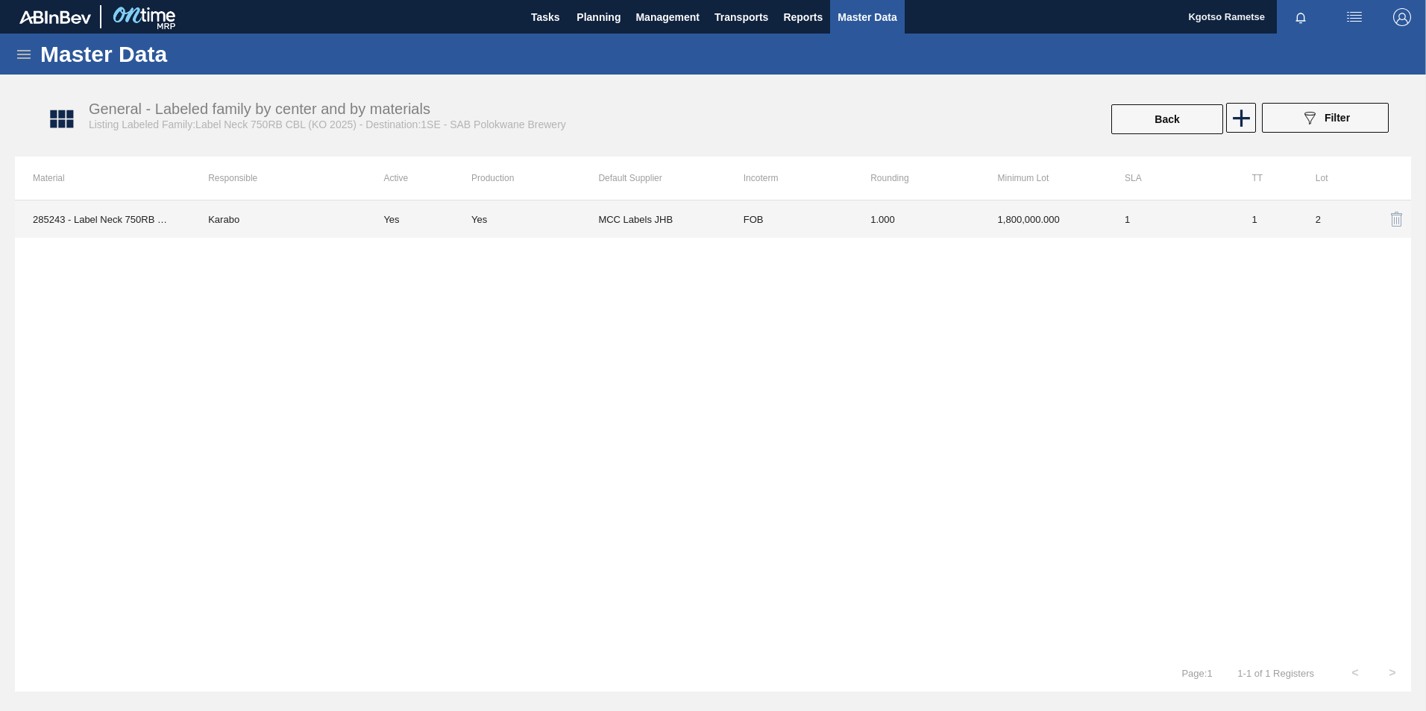
click at [958, 237] on td "1.000" at bounding box center [915, 219] width 127 height 37
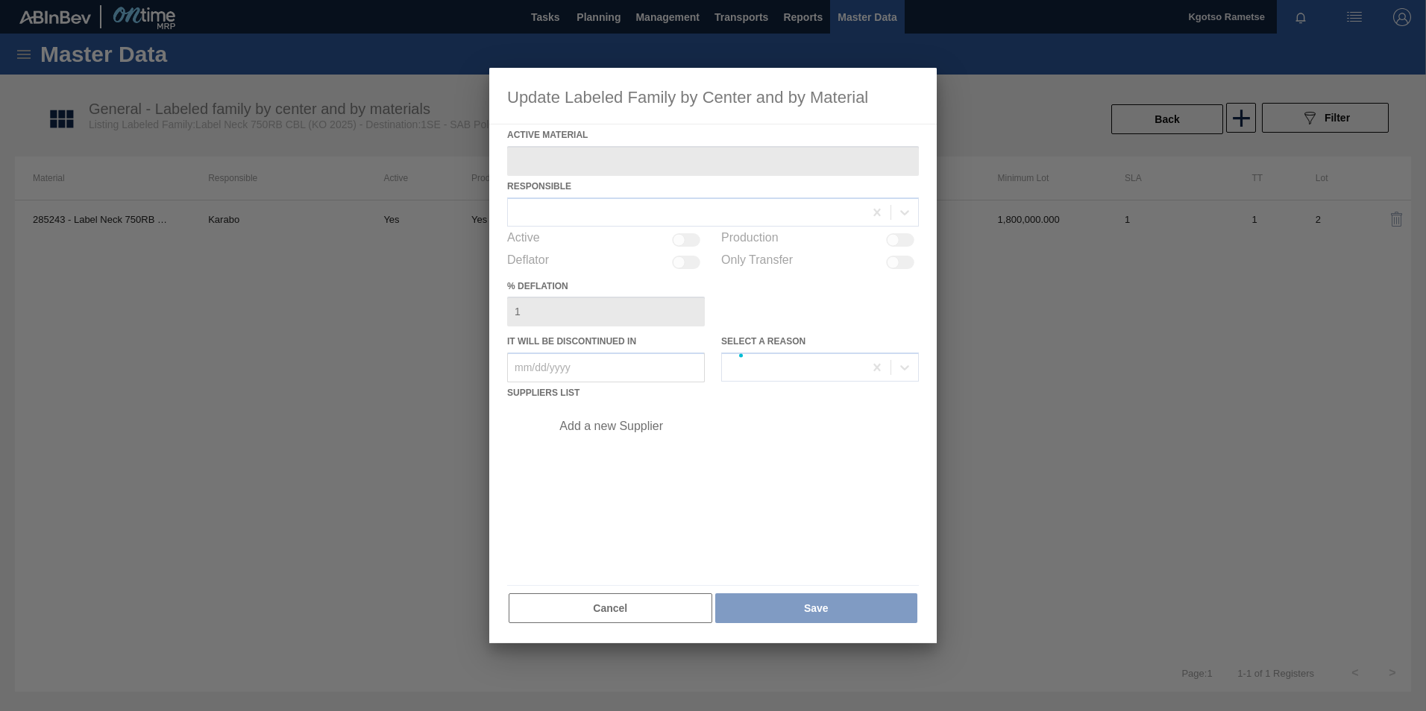
type Material "285243 - Label Neck 750RB CBL (KO 2025)"
checkbox input "true"
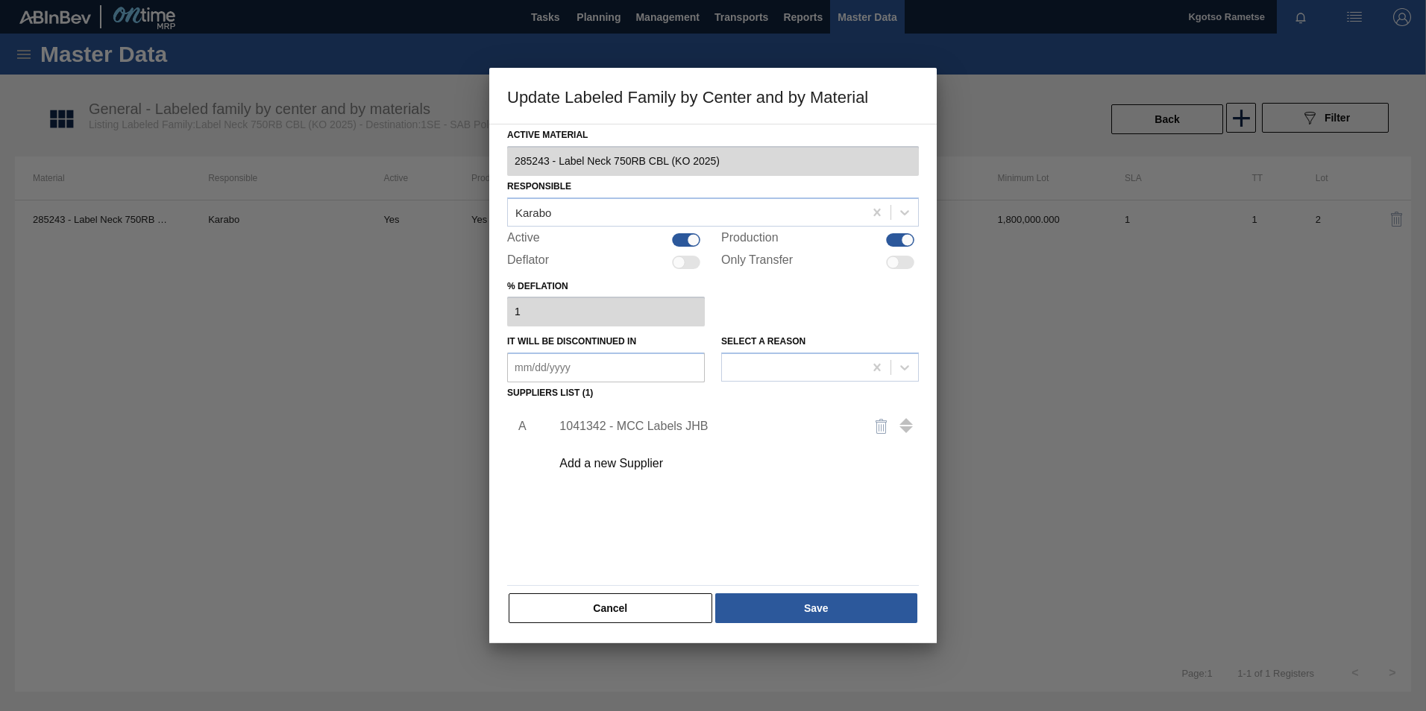
click at [681, 435] on div "1041342 - MCC Labels JHB" at bounding box center [730, 426] width 377 height 37
click at [667, 418] on div "1041342 - MCC Labels JHB" at bounding box center [730, 426] width 377 height 37
click at [632, 432] on div "1041342 - MCC Labels JHB" at bounding box center [705, 426] width 292 height 13
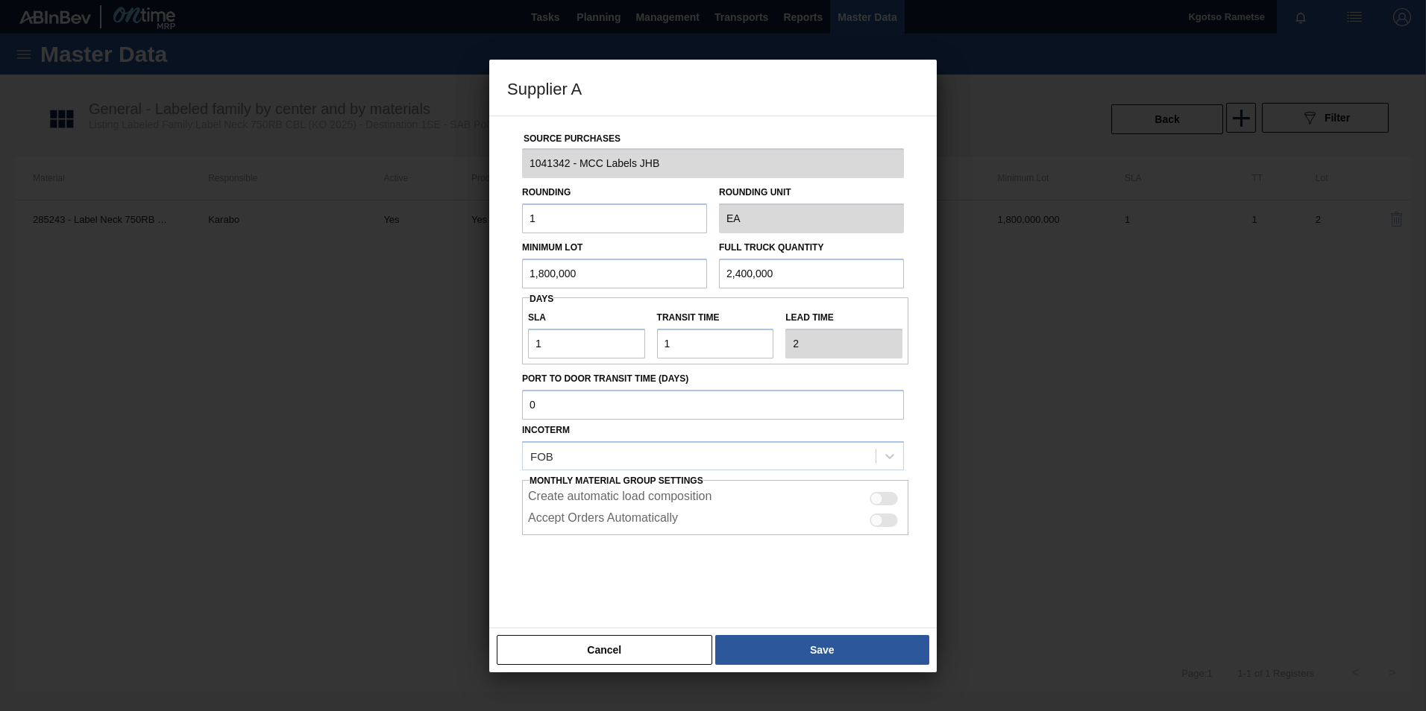
drag, startPoint x: 584, startPoint y: 258, endPoint x: 412, endPoint y: 268, distance: 172.5
click at [412, 268] on div "Supplier A Source Purchases 1041342 - MCC Labels JHB Rounding 1 Rounding Unit E…" at bounding box center [713, 355] width 1426 height 711
click at [567, 277] on input "2,400,000" at bounding box center [614, 274] width 185 height 30
type input "2,400,000"
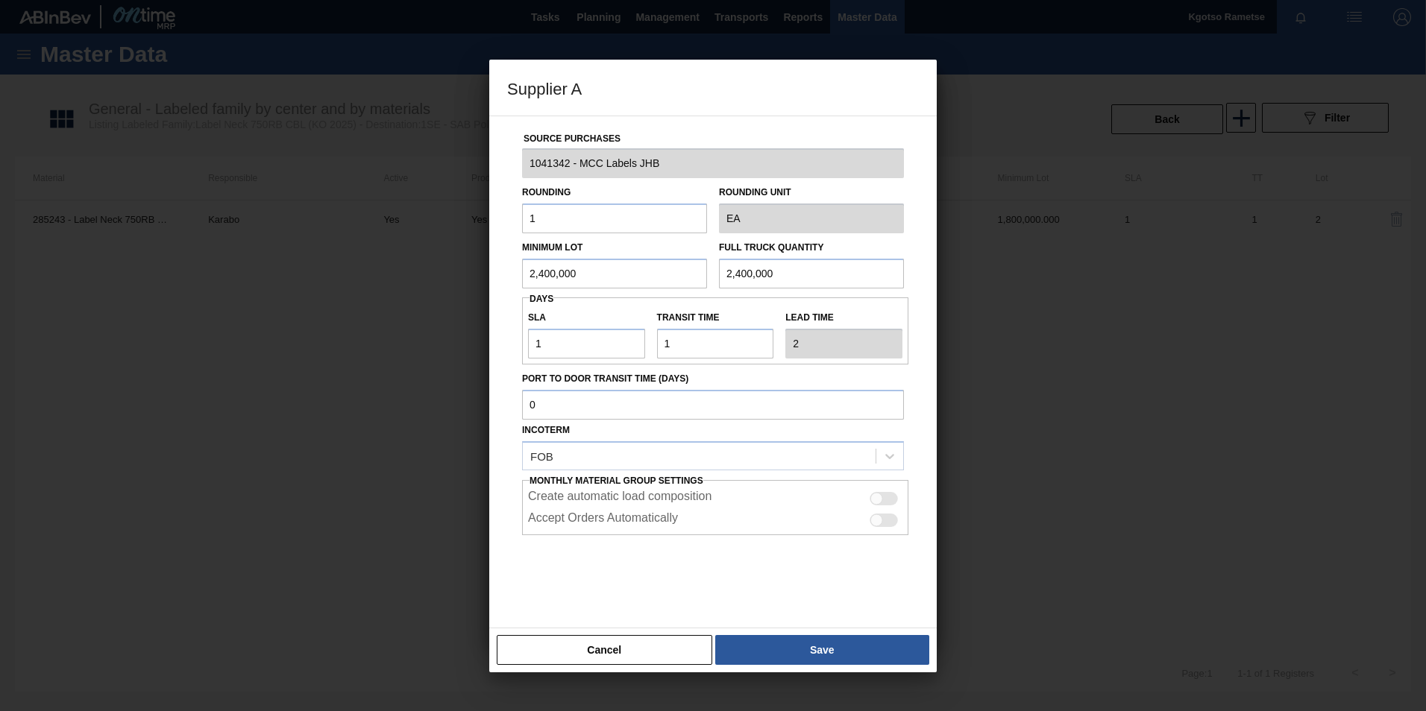
click at [745, 269] on input "2,400,000" at bounding box center [811, 274] width 185 height 30
drag, startPoint x: 586, startPoint y: 340, endPoint x: 311, endPoint y: 333, distance: 275.3
click at [311, 333] on div "Supplier A Source Purchases 1041342 - MCC Labels JHB Rounding 1 Rounding Unit E…" at bounding box center [713, 355] width 1426 height 711
type input "0"
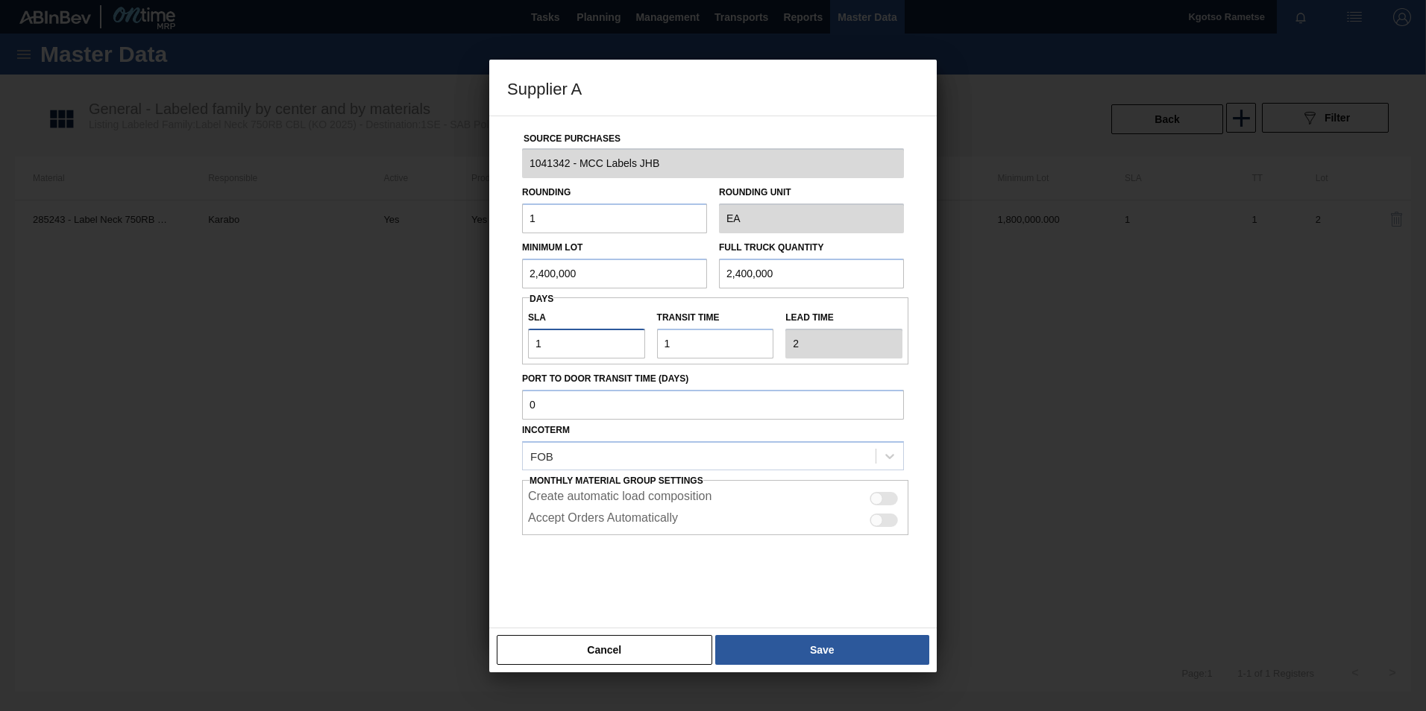
type input "1"
type input "0"
click at [864, 648] on button "Save" at bounding box center [822, 650] width 214 height 30
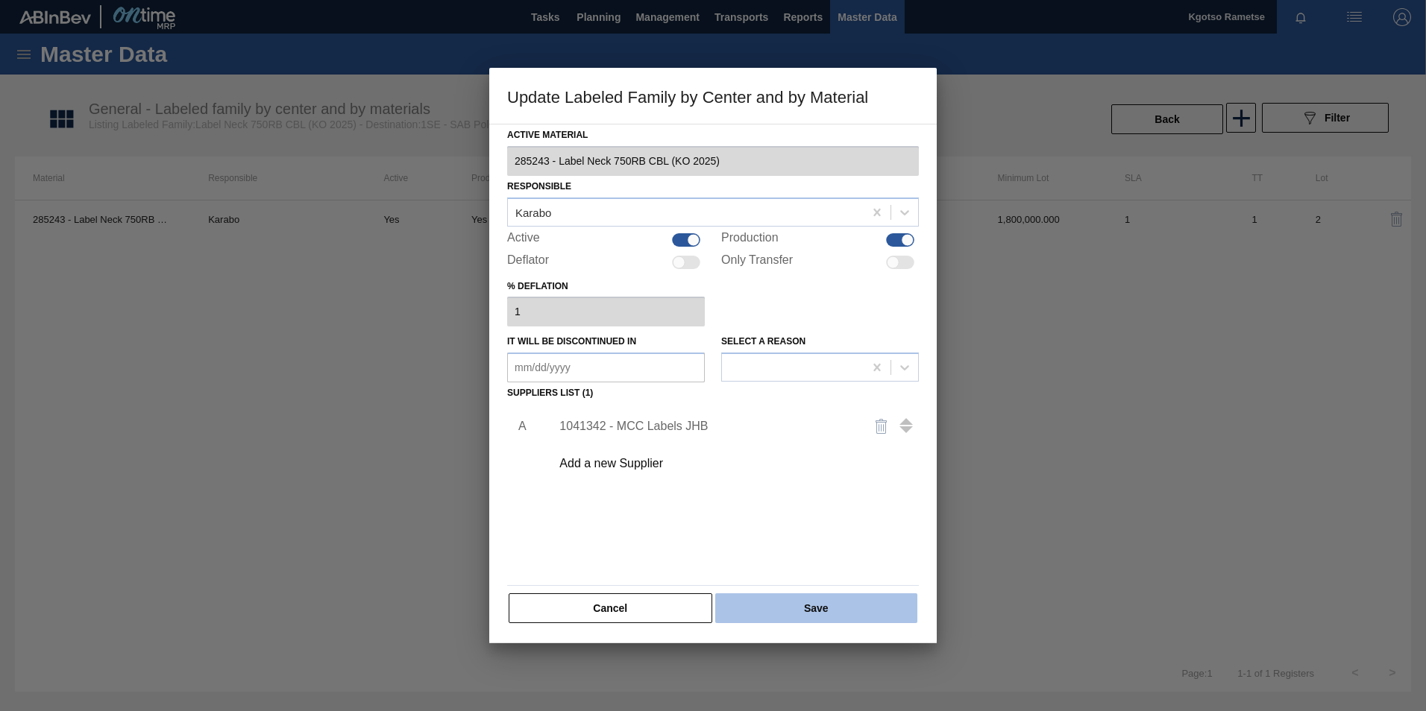
click at [811, 615] on button "Save" at bounding box center [816, 609] width 202 height 30
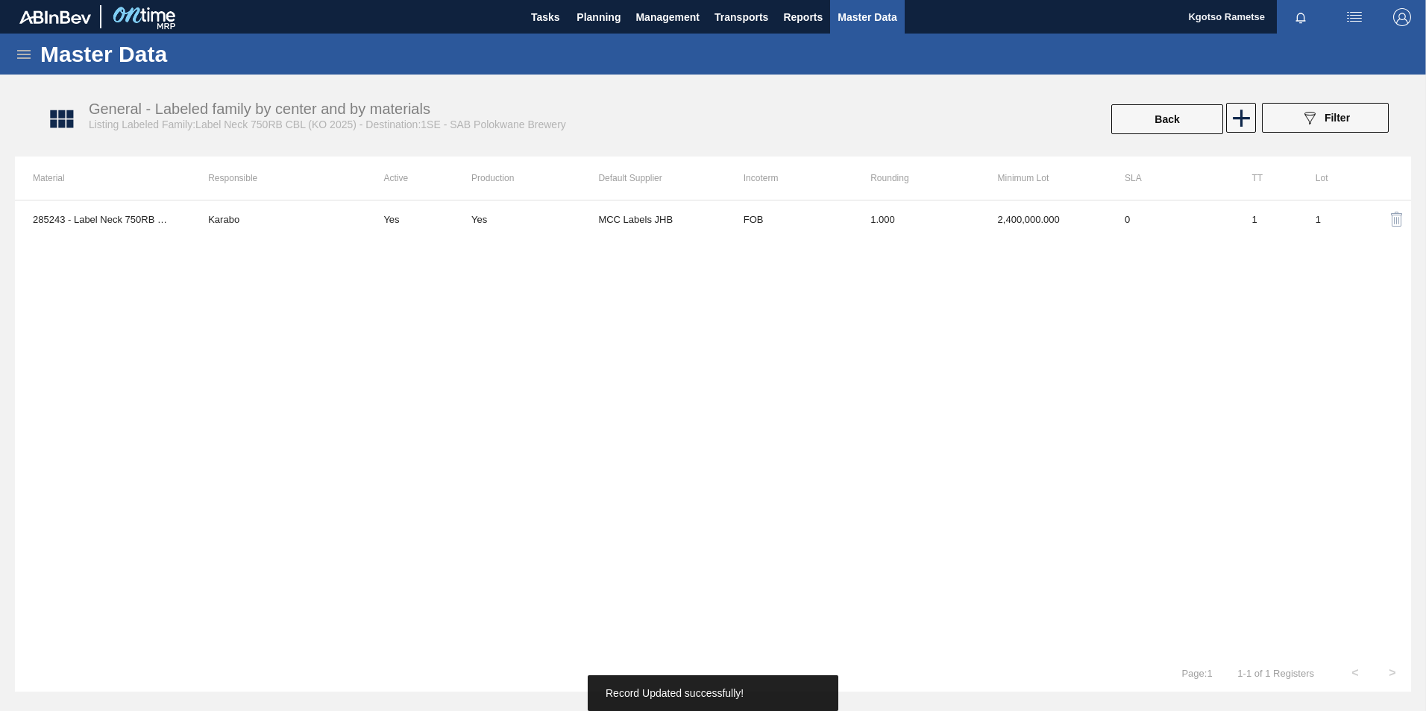
click at [595, 13] on span "Planning" at bounding box center [598, 17] width 44 height 18
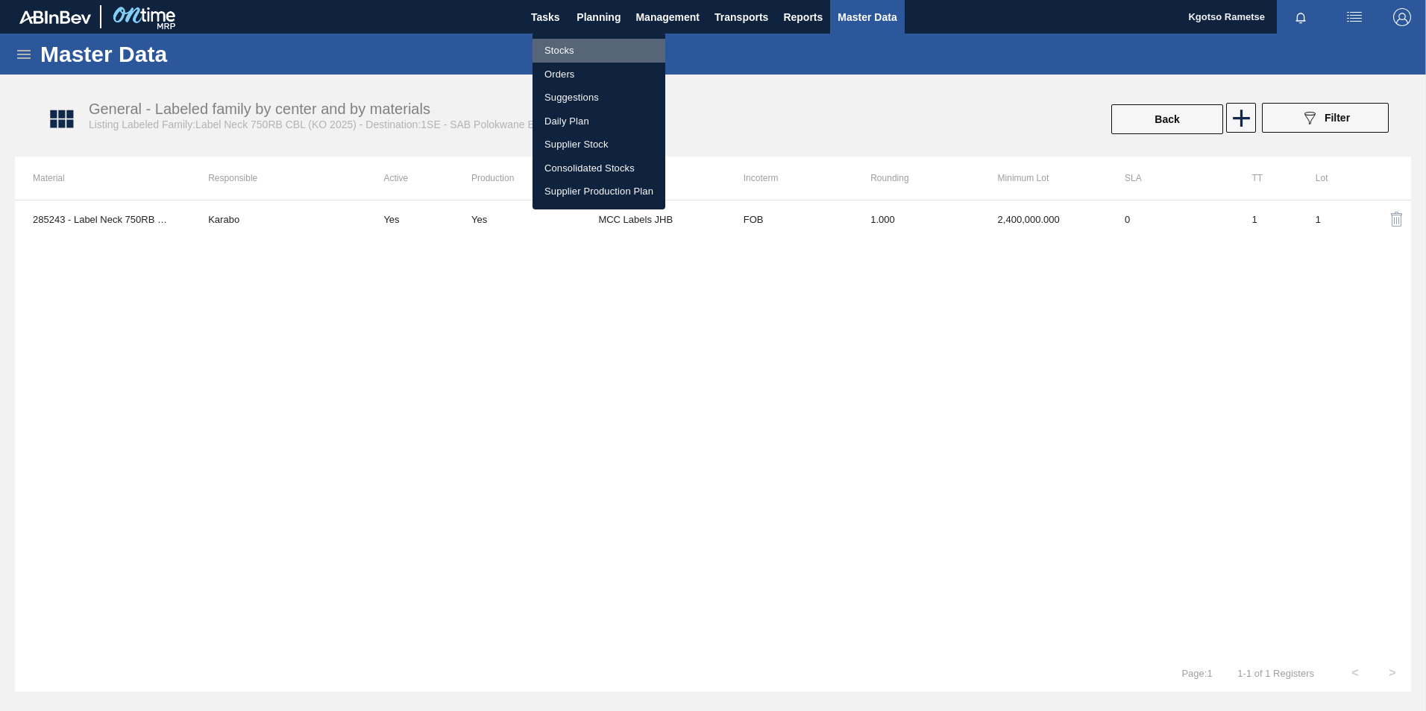
click at [547, 51] on li "Stocks" at bounding box center [598, 51] width 133 height 24
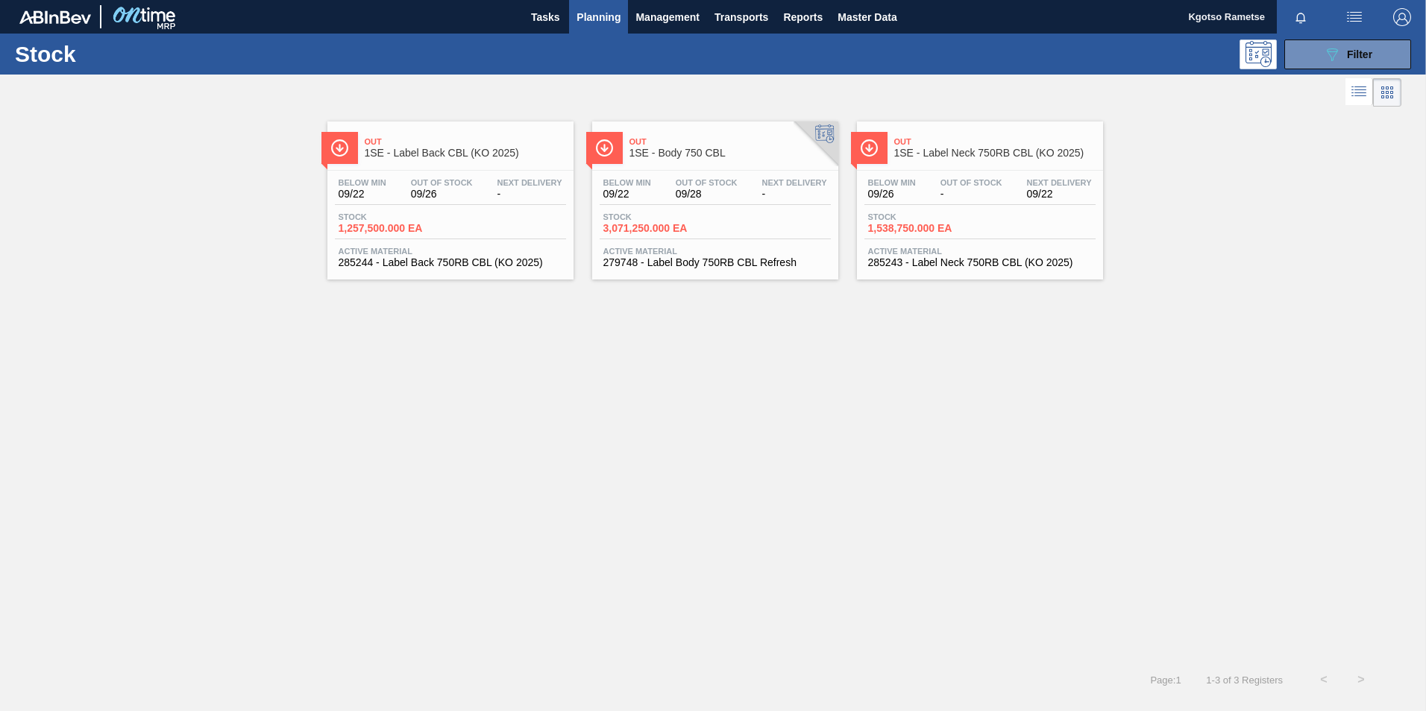
click at [471, 142] on span "Out" at bounding box center [465, 141] width 201 height 9
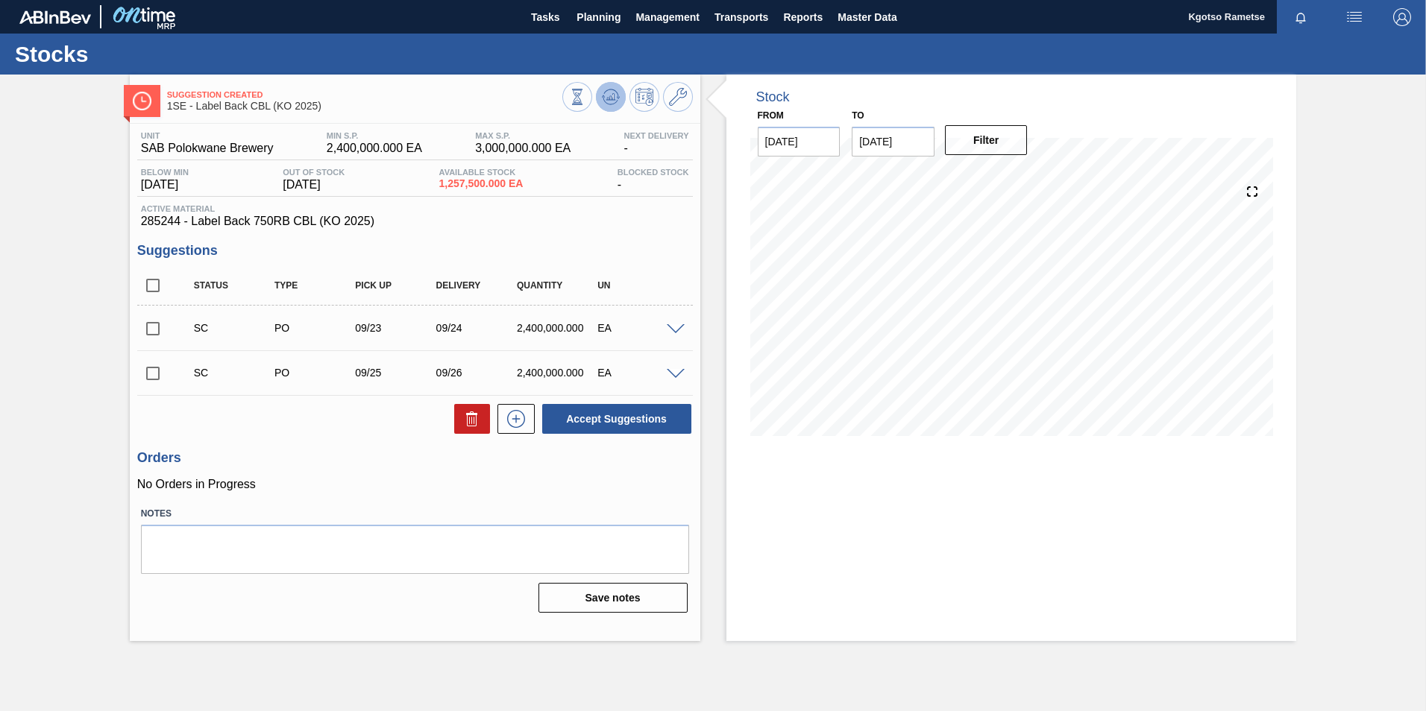
click at [618, 98] on icon at bounding box center [617, 98] width 3 height 2
click at [678, 108] on button at bounding box center [678, 97] width 30 height 30
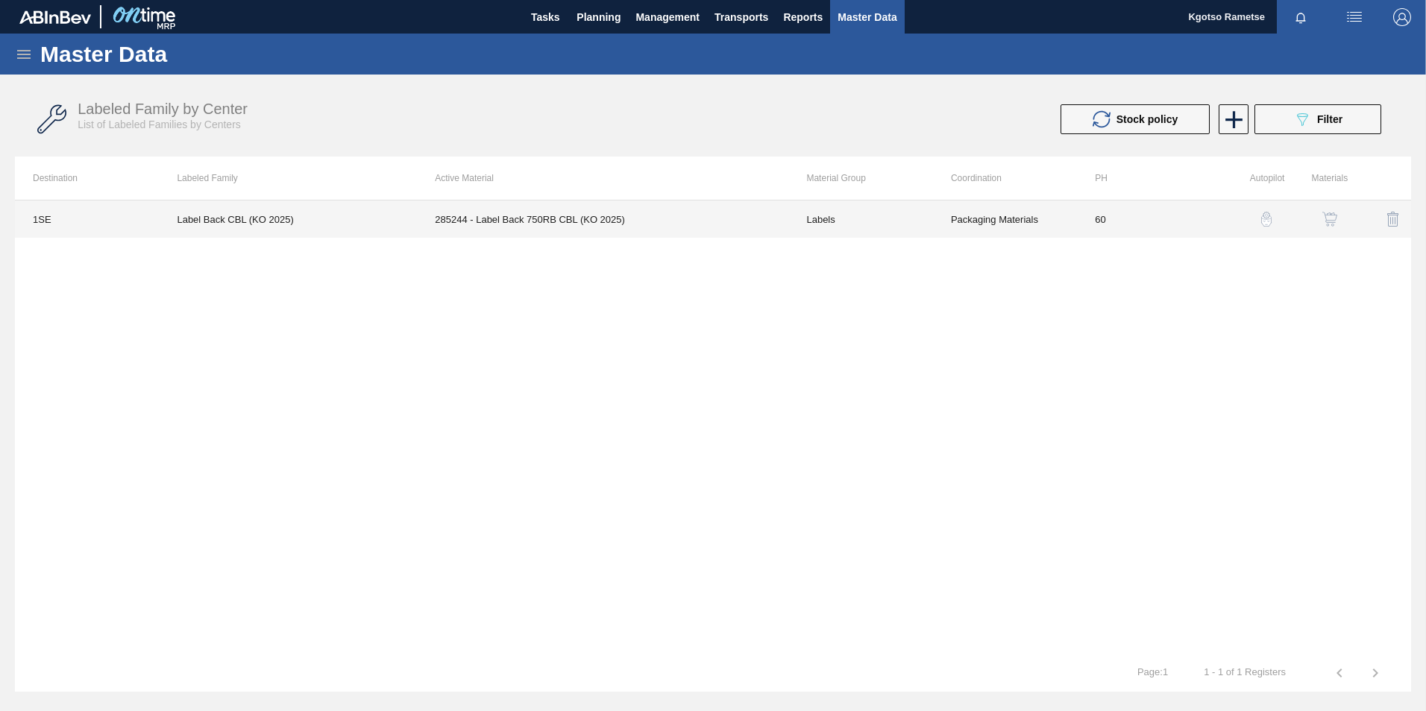
click at [619, 198] on th "Active Material" at bounding box center [602, 178] width 371 height 43
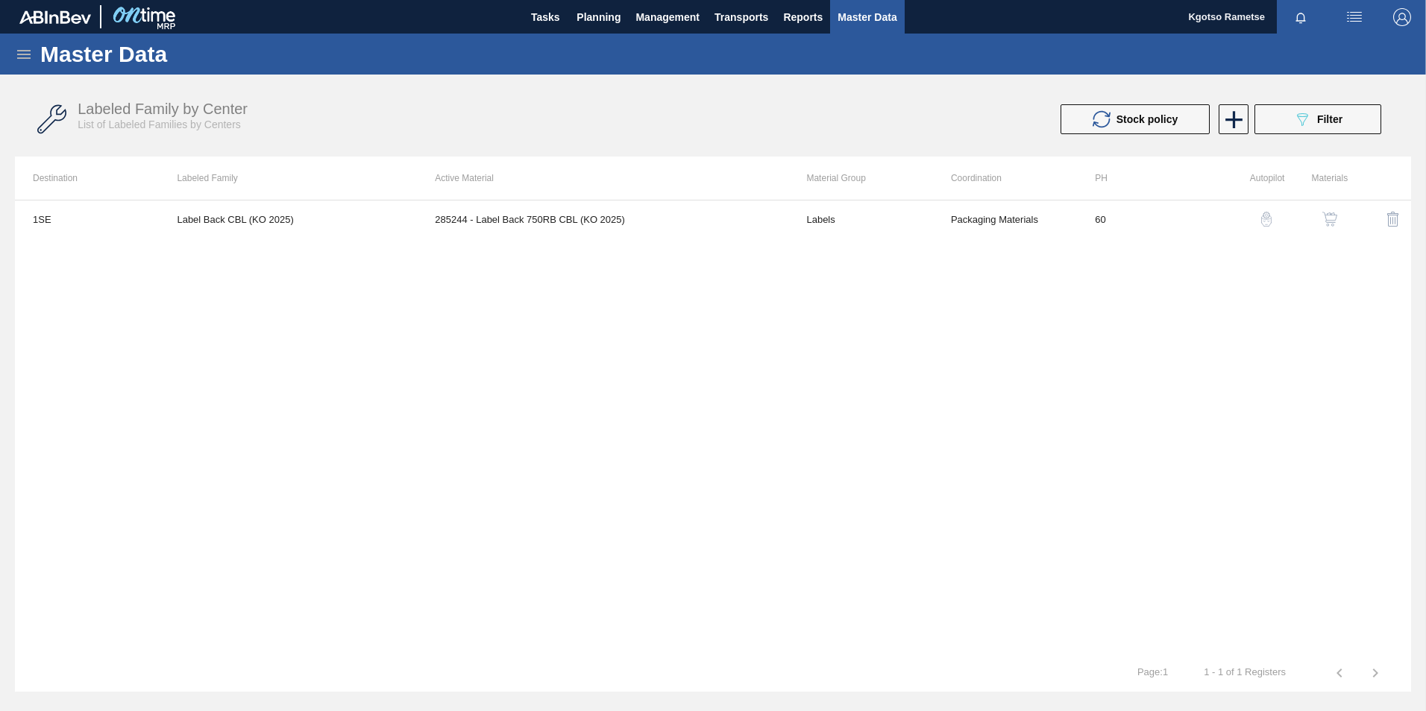
click at [605, 241] on div "1SE Label Back CBL (KO 2025) 285244 - Label Back 750RB CBL (KO 2025) Labels Pac…" at bounding box center [713, 427] width 1396 height 455
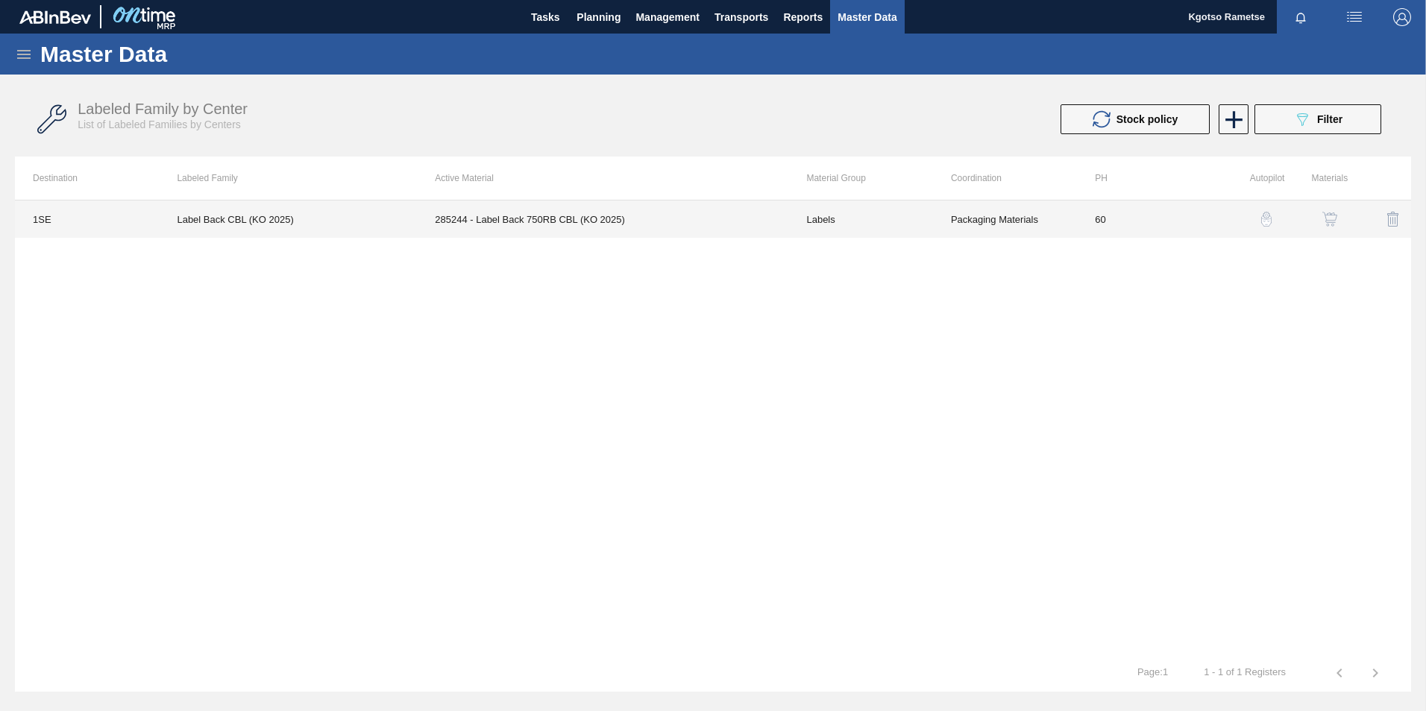
click at [592, 210] on td "285244 - Label Back 750RB CBL (KO 2025)" at bounding box center [602, 219] width 371 height 37
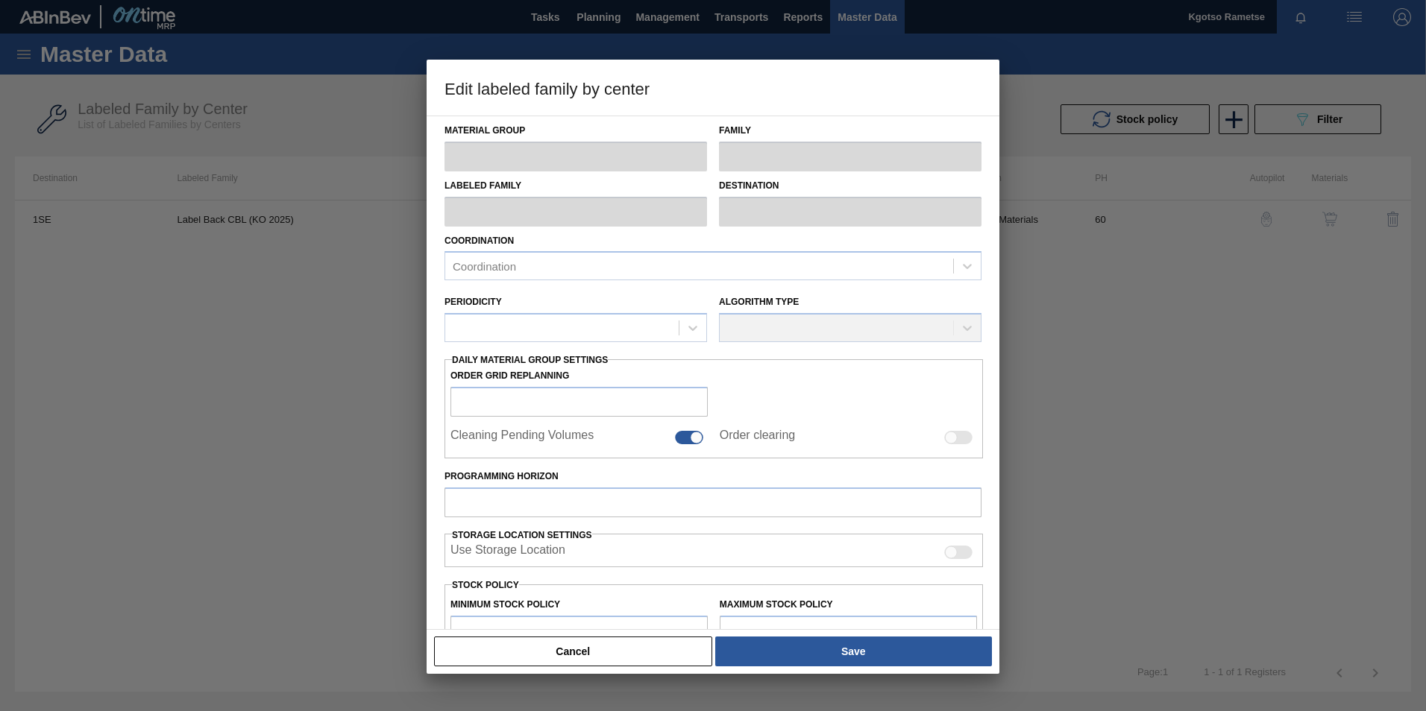
type input "Labels"
type input "750RB"
type input "Label Back CBL (KO 2025)"
type input "1SE - SAB Polokwane Brewery"
type input "60"
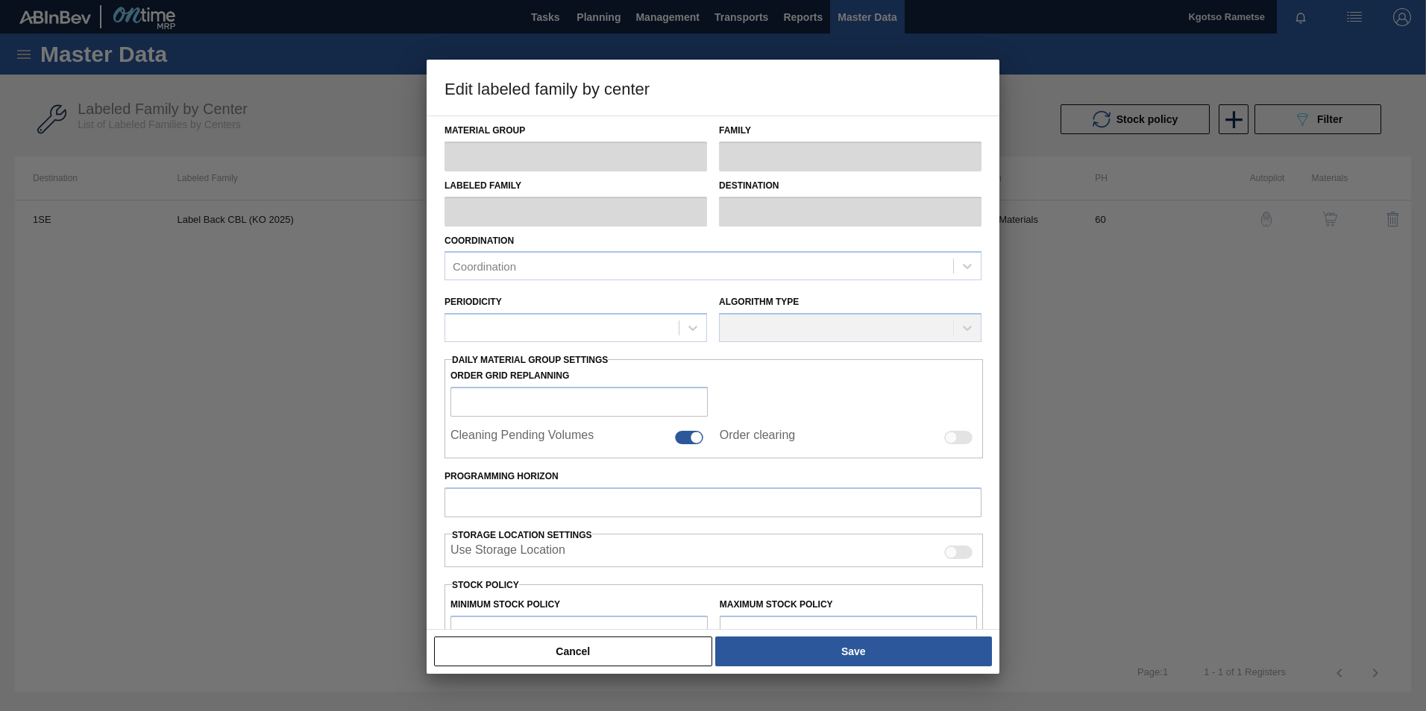
type input "2,400,000"
type input "3,000,000"
type input "0"
type input "2,400,000.000"
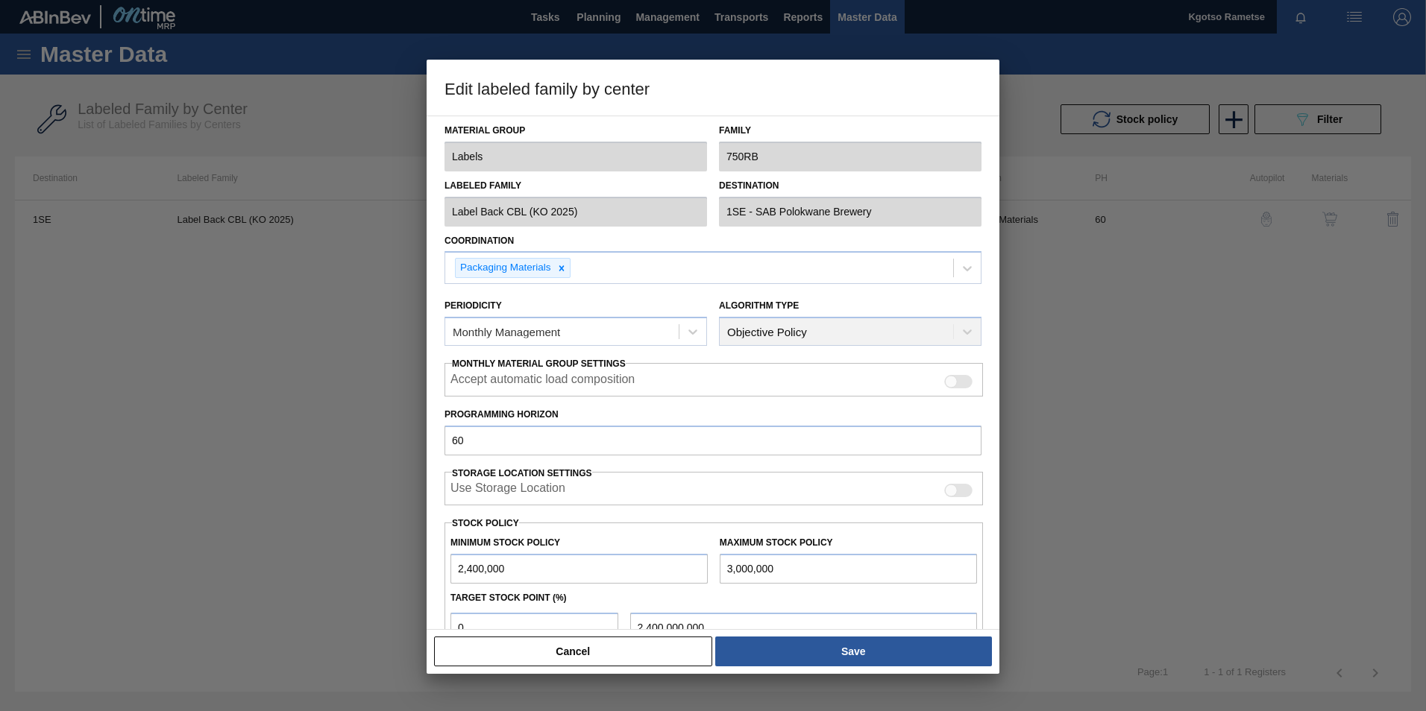
click at [780, 570] on input "3,000,000" at bounding box center [848, 569] width 257 height 30
click at [758, 572] on input "3,000,000" at bounding box center [848, 569] width 257 height 30
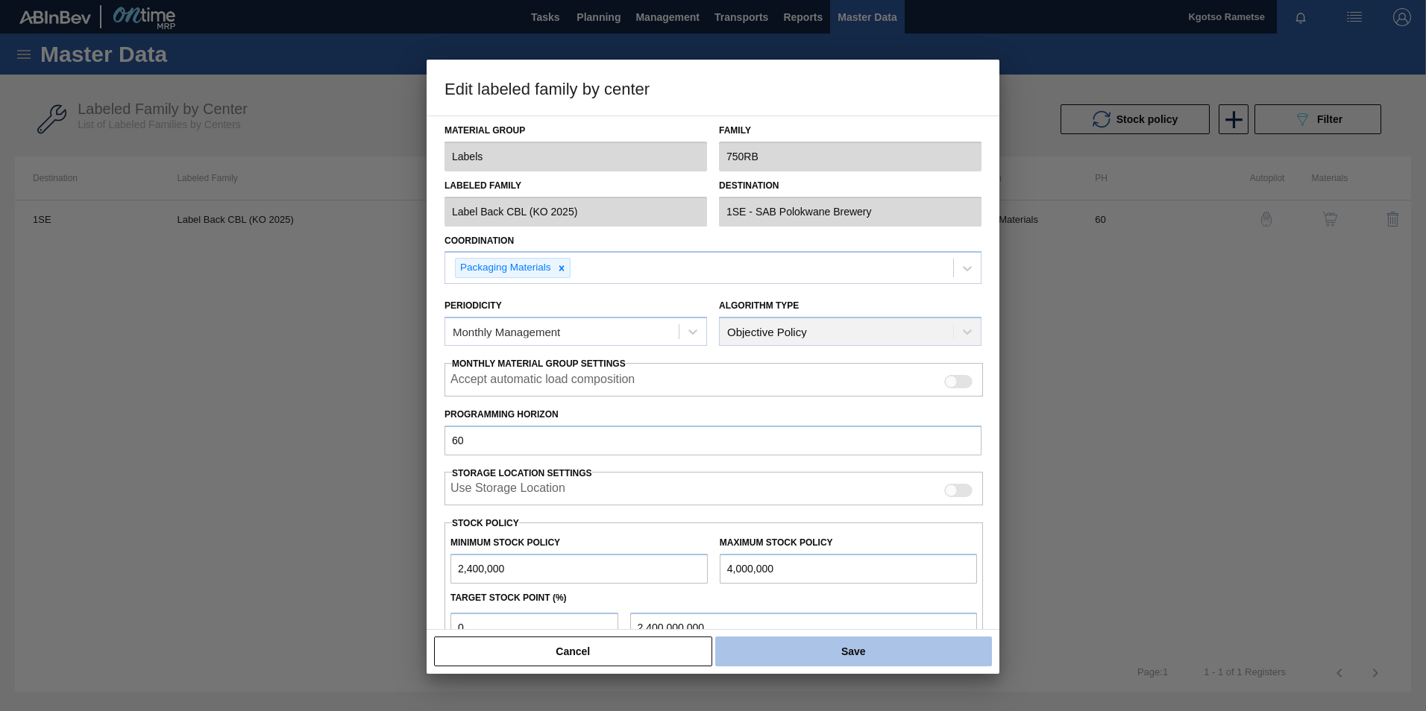
type input "4,000,000"
click at [790, 653] on button "Save" at bounding box center [853, 652] width 277 height 30
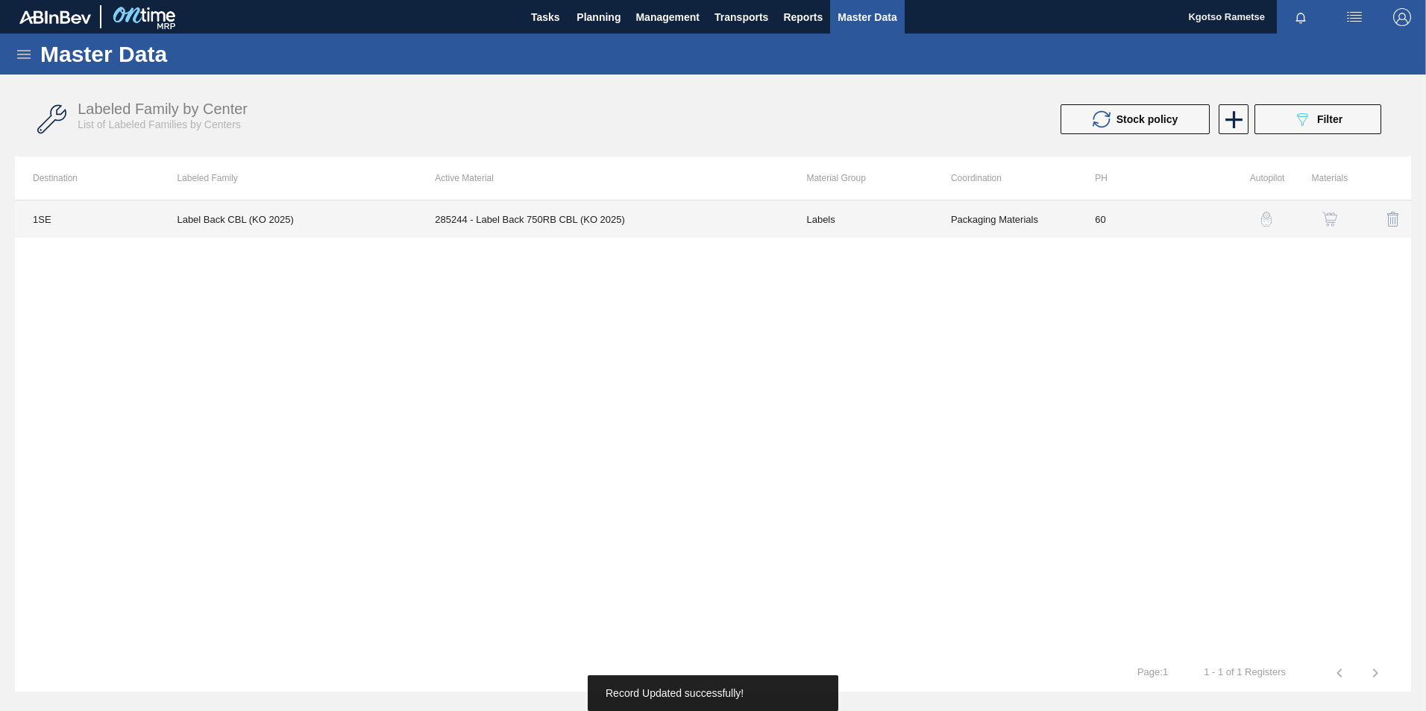
click at [616, 212] on td "285244 - Label Back 750RB CBL (KO 2025)" at bounding box center [602, 219] width 371 height 37
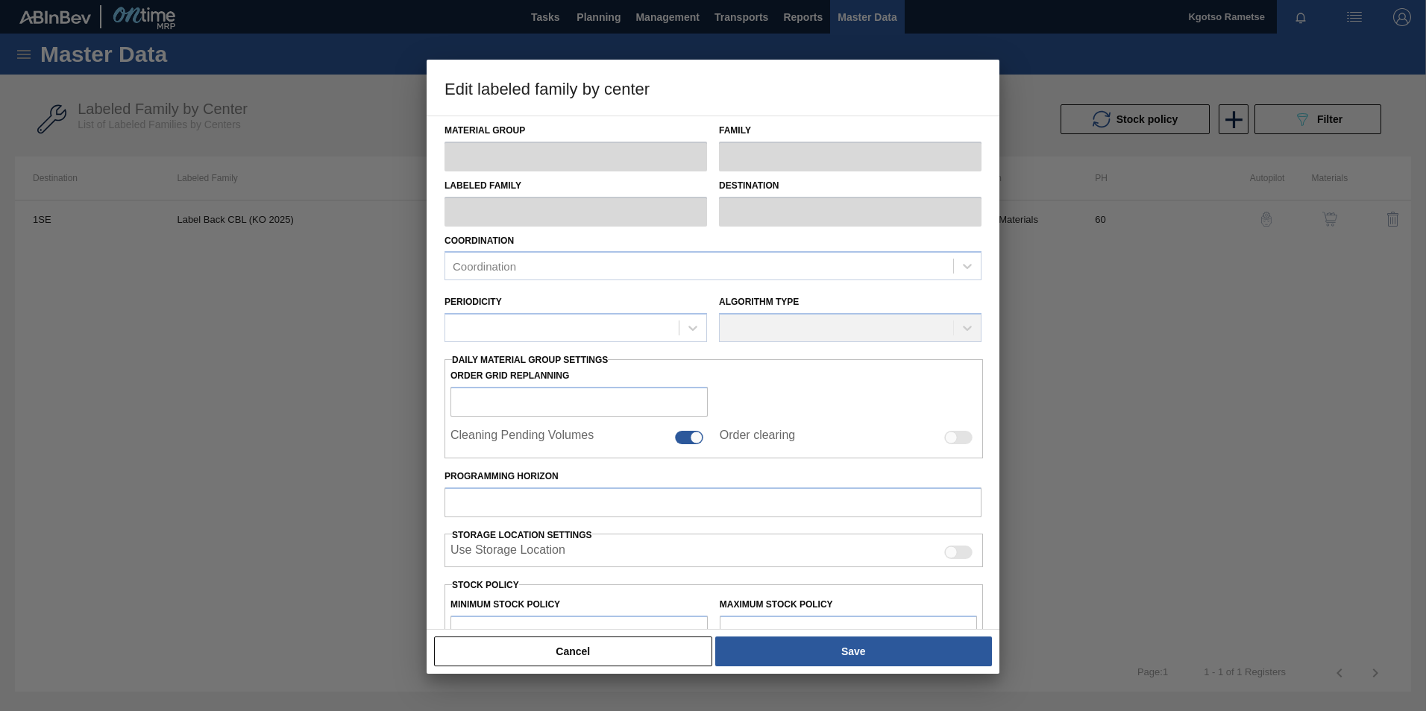
type input "Labels"
type input "750RB"
type input "Label Back CBL (KO 2025)"
type input "1SE - SAB Polokwane Brewery"
type input "60"
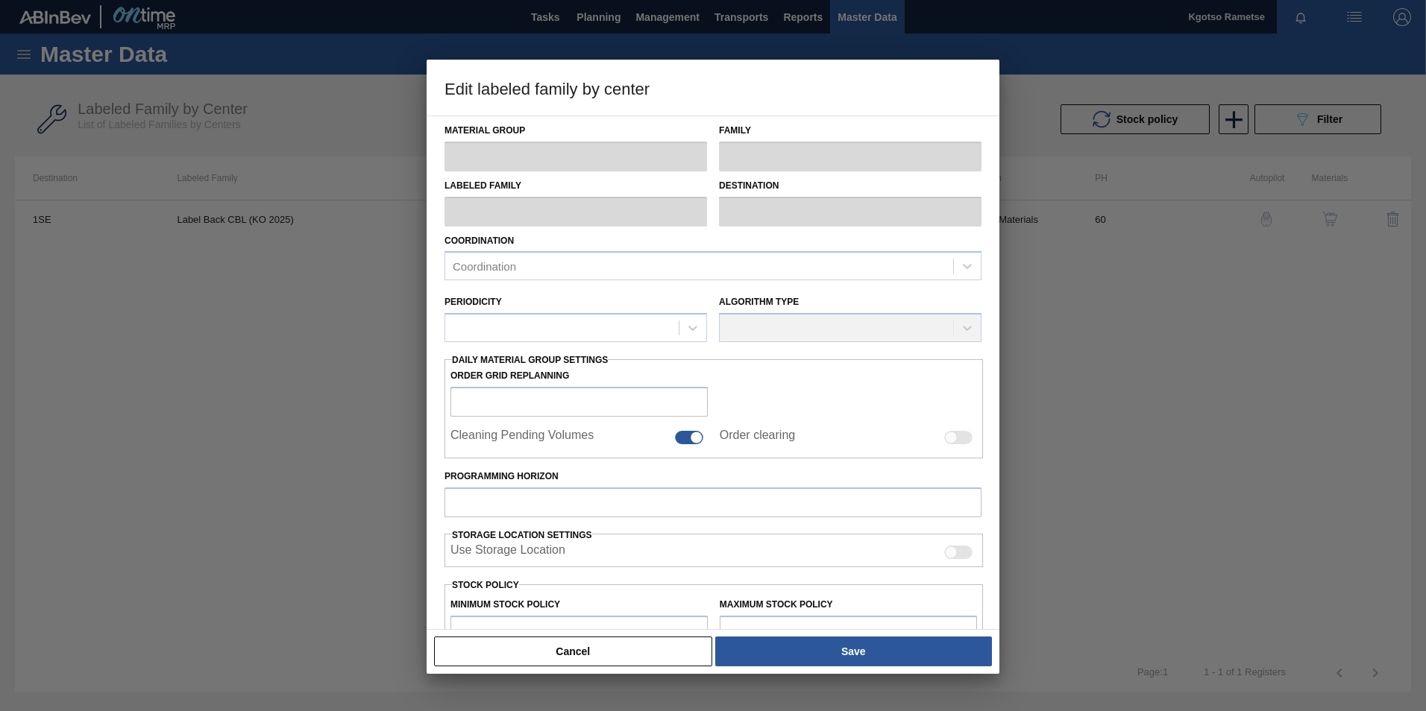
type input "2,400,000"
type input "4,000,000"
type input "0"
type input "2,400,000.000"
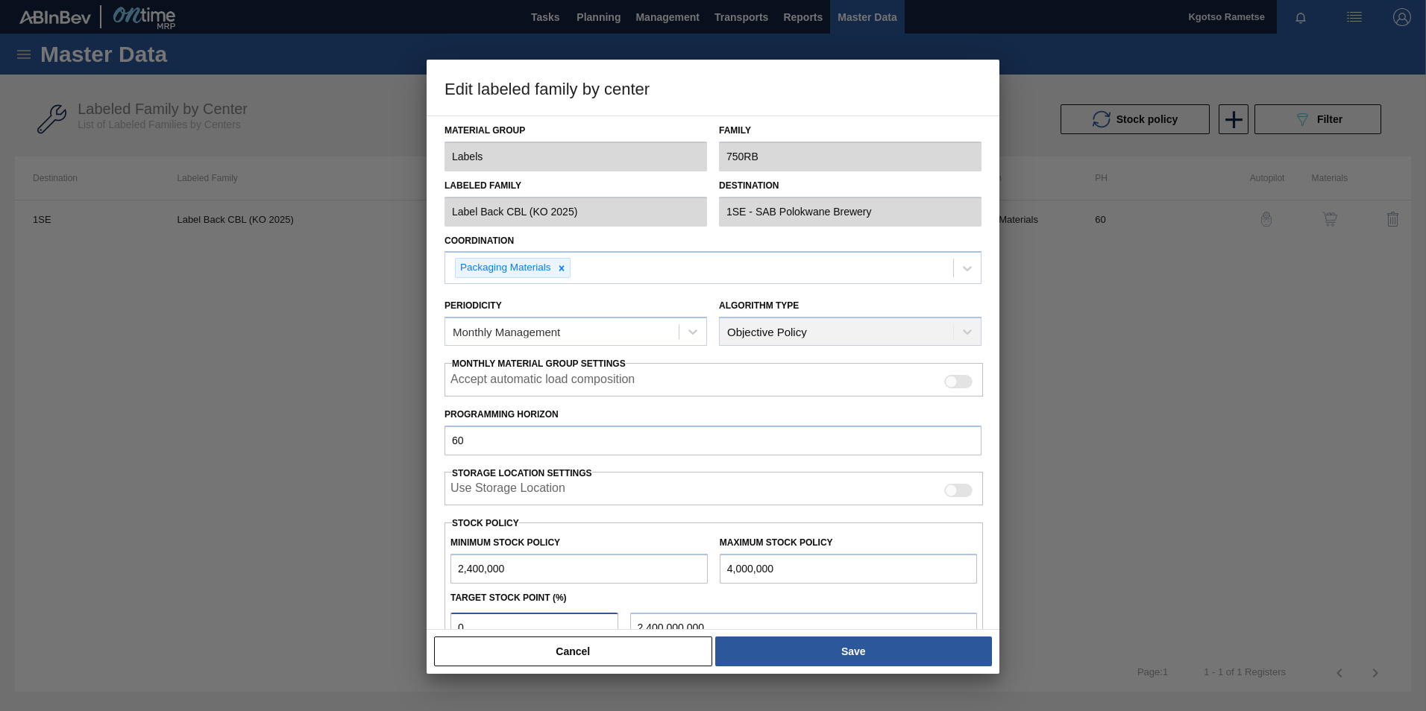
click at [489, 616] on input "0" at bounding box center [534, 628] width 168 height 30
drag, startPoint x: 489, startPoint y: 616, endPoint x: 322, endPoint y: 630, distance: 167.6
click at [322, 630] on div "Edit labeled family by center Material Group Labels Family 750RB Labeled Family…" at bounding box center [713, 355] width 1426 height 711
type input "1"
type input "2,416,000.000"
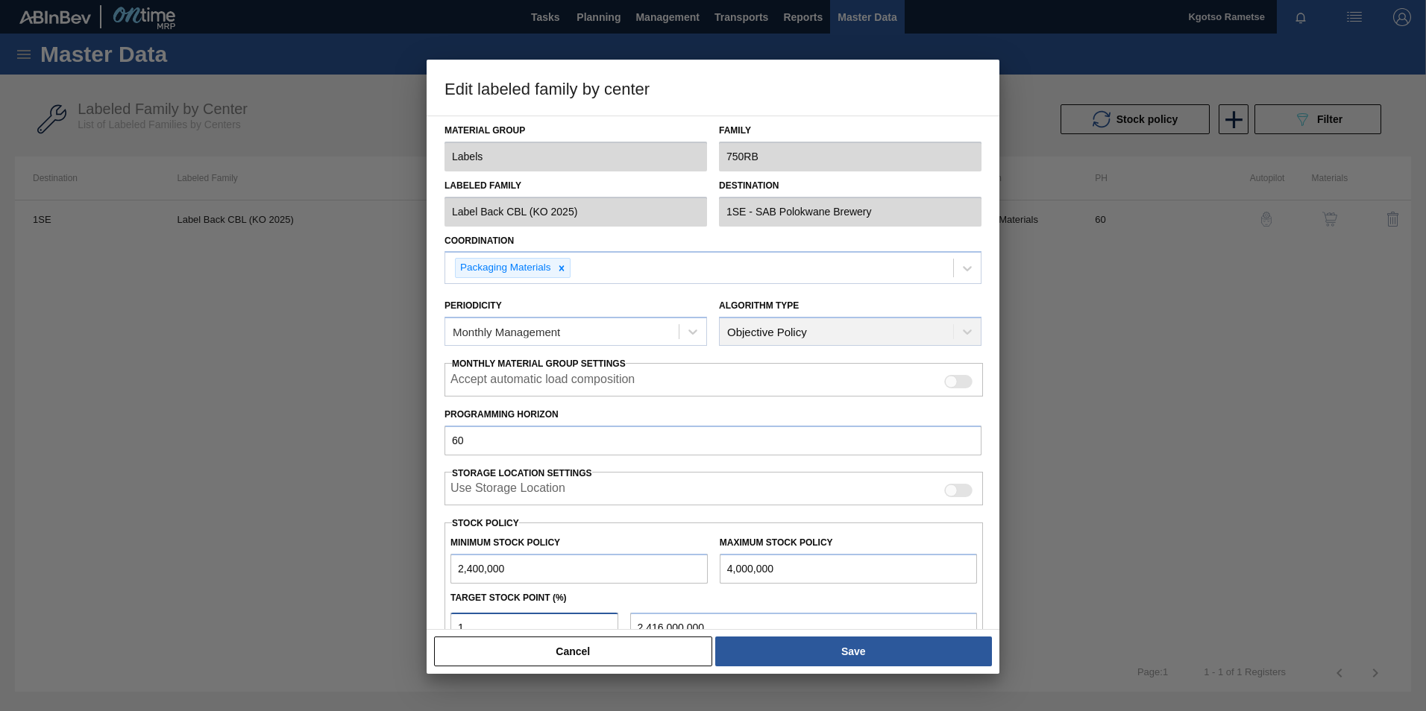
scroll to position [4, 0]
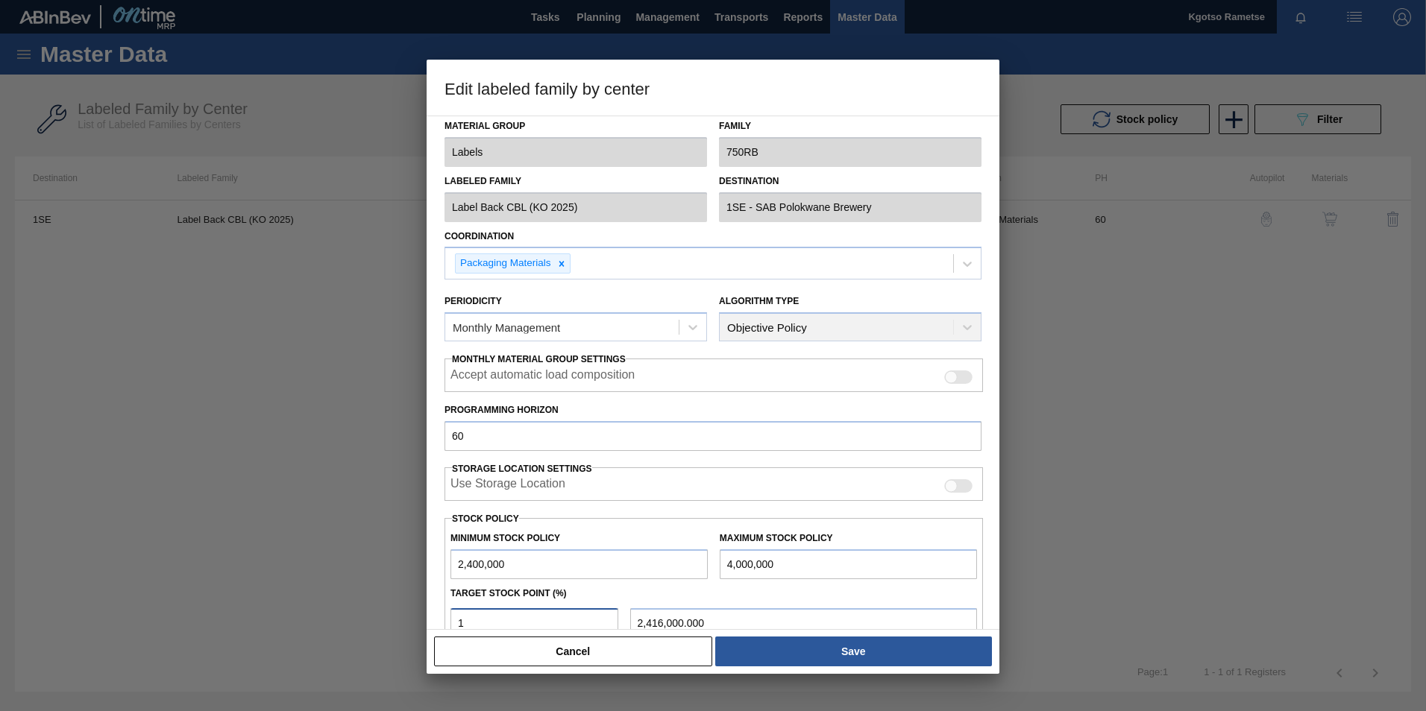
type input "10"
type input "2,560,000.000"
type input "100"
type input "4,000,000.000"
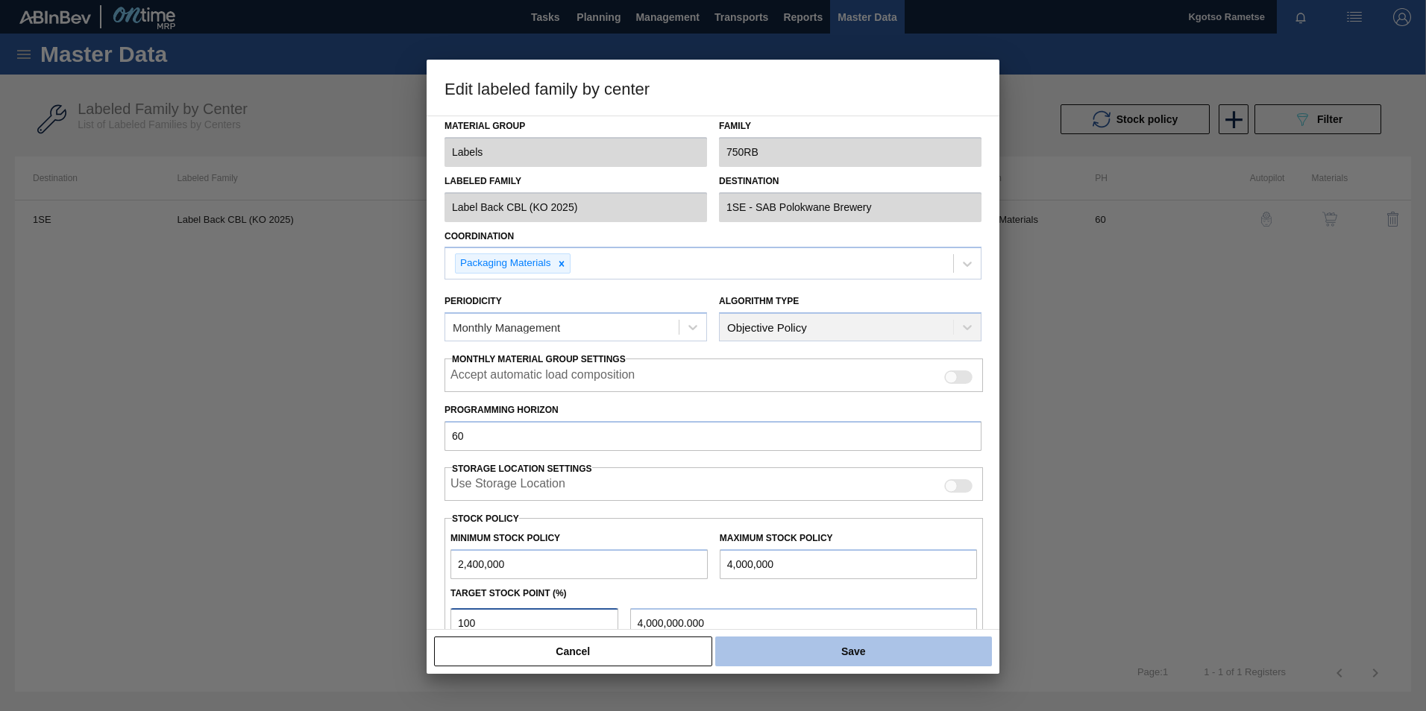
type input "100"
click at [881, 652] on button "Save" at bounding box center [853, 652] width 277 height 30
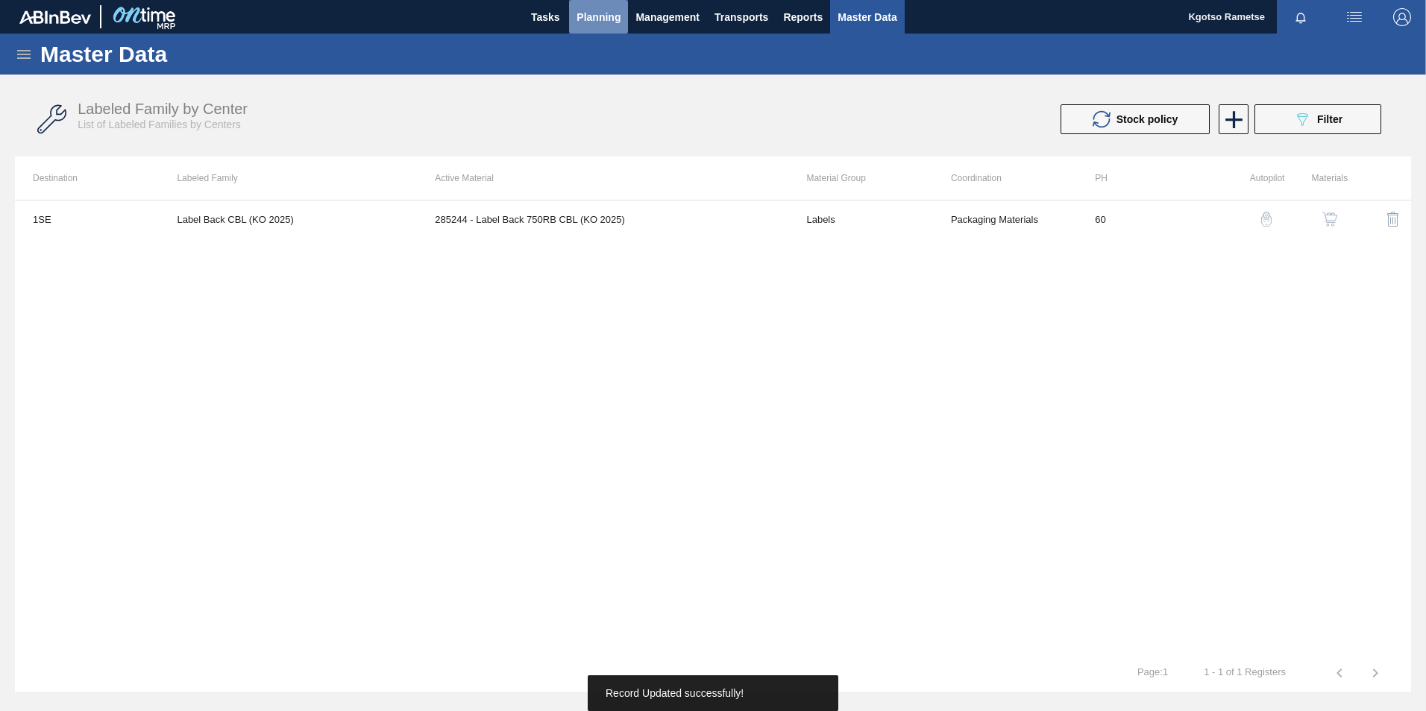
click at [601, 22] on span "Planning" at bounding box center [598, 17] width 44 height 18
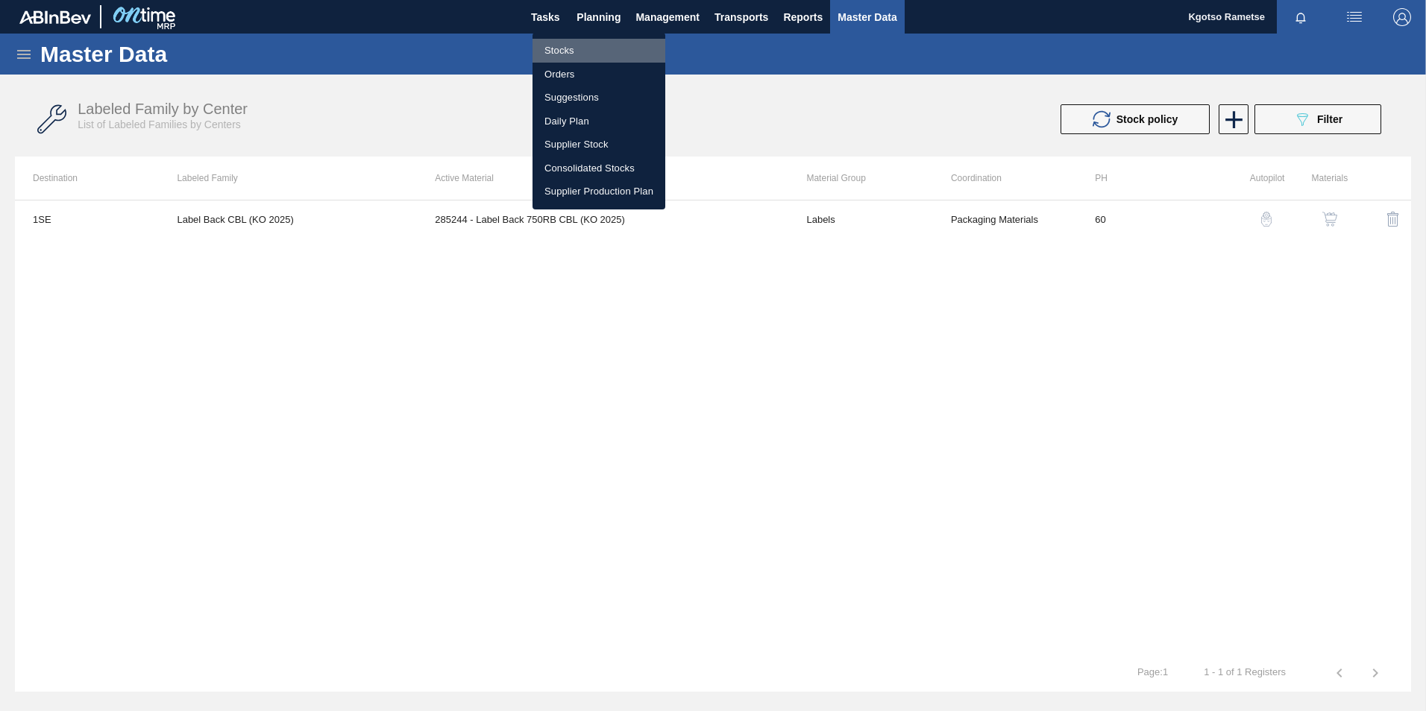
click at [550, 42] on li "Stocks" at bounding box center [598, 51] width 133 height 24
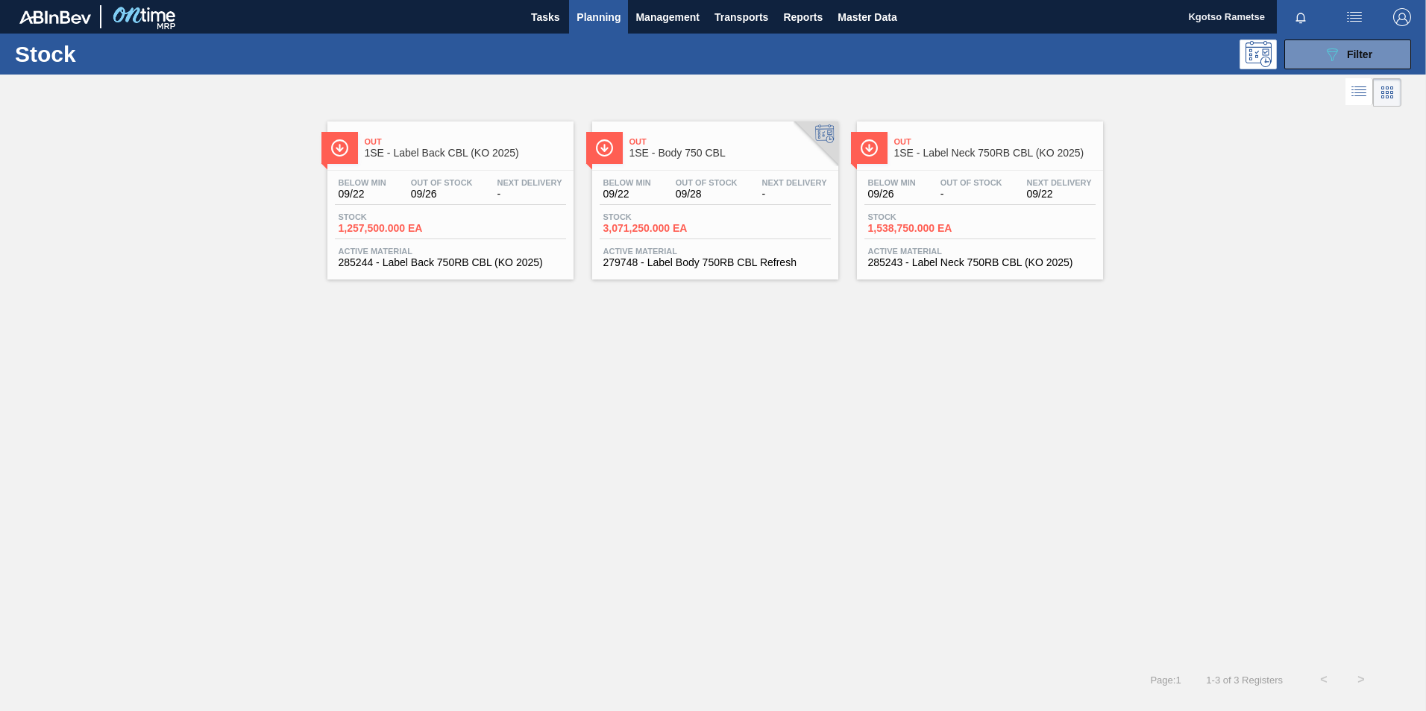
click at [502, 197] on span "-" at bounding box center [529, 194] width 65 height 11
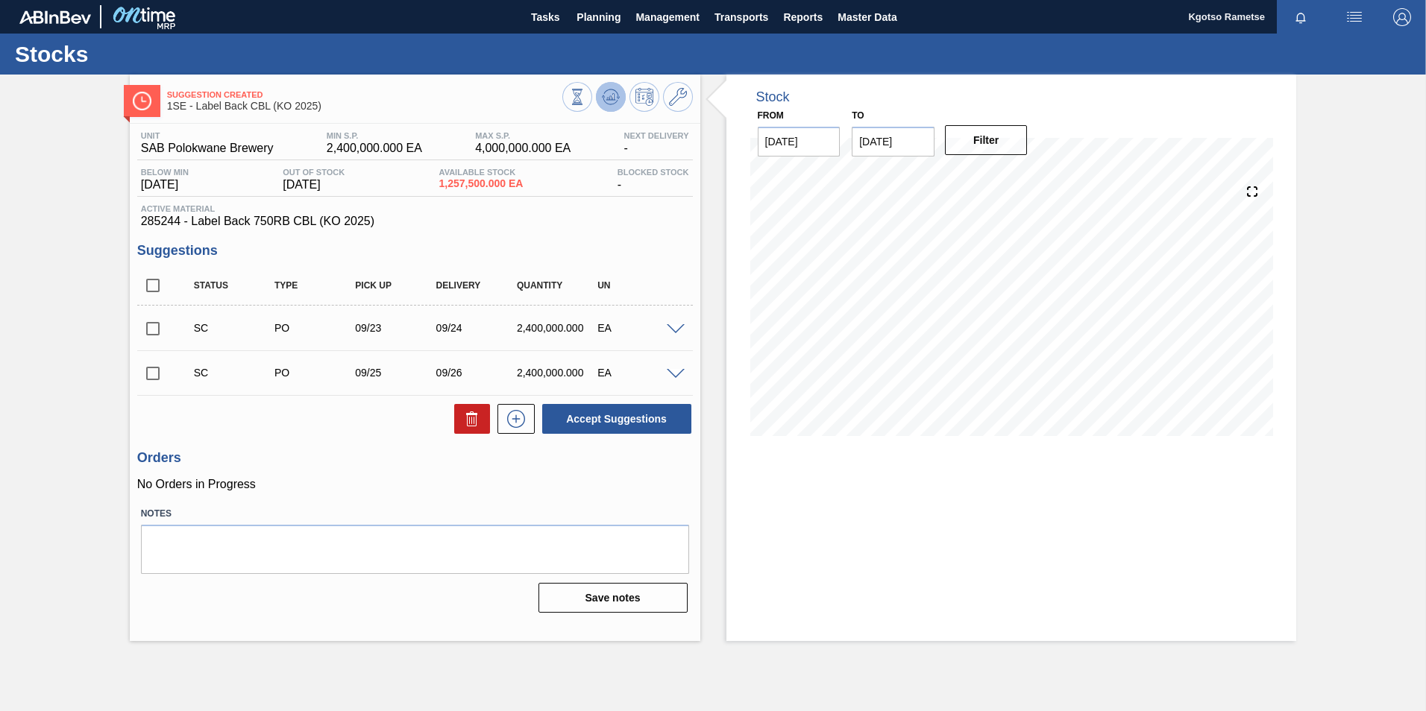
click at [602, 89] on icon at bounding box center [611, 97] width 18 height 18
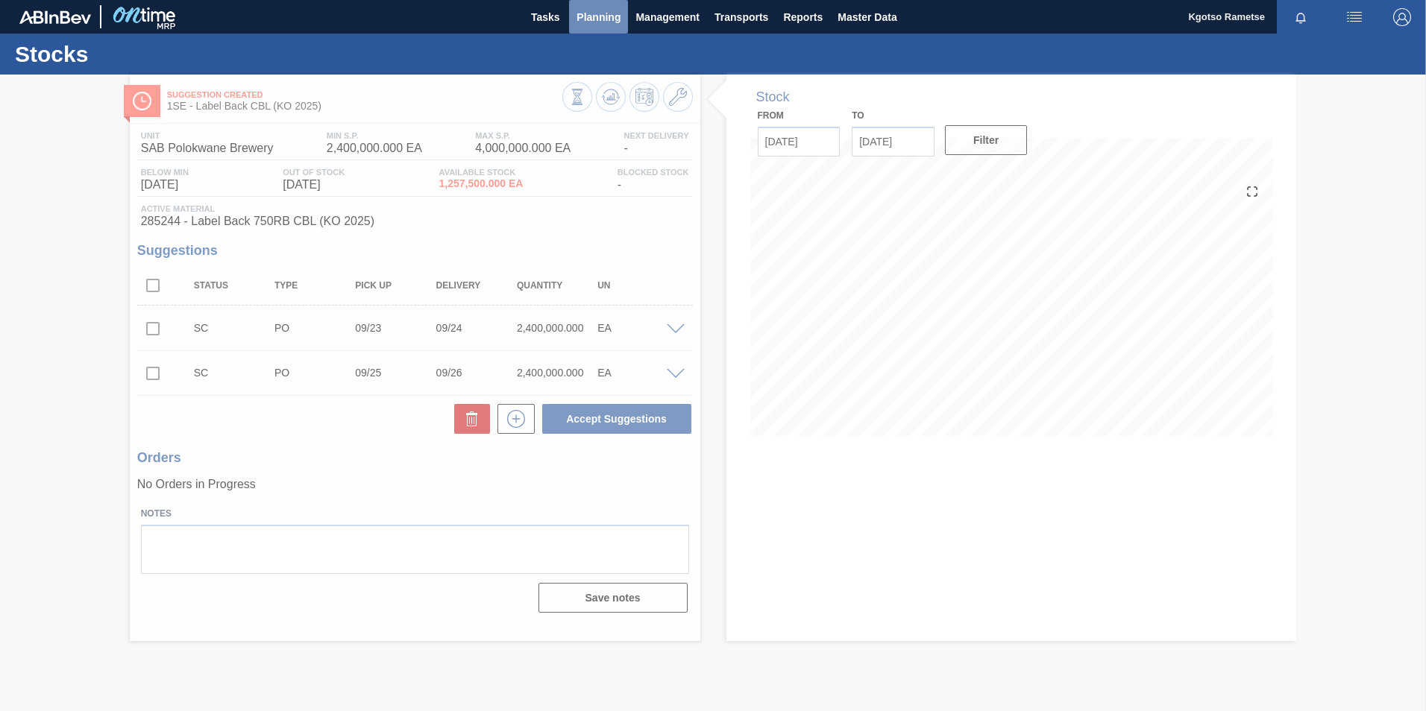
click at [597, 22] on span "Planning" at bounding box center [598, 17] width 44 height 18
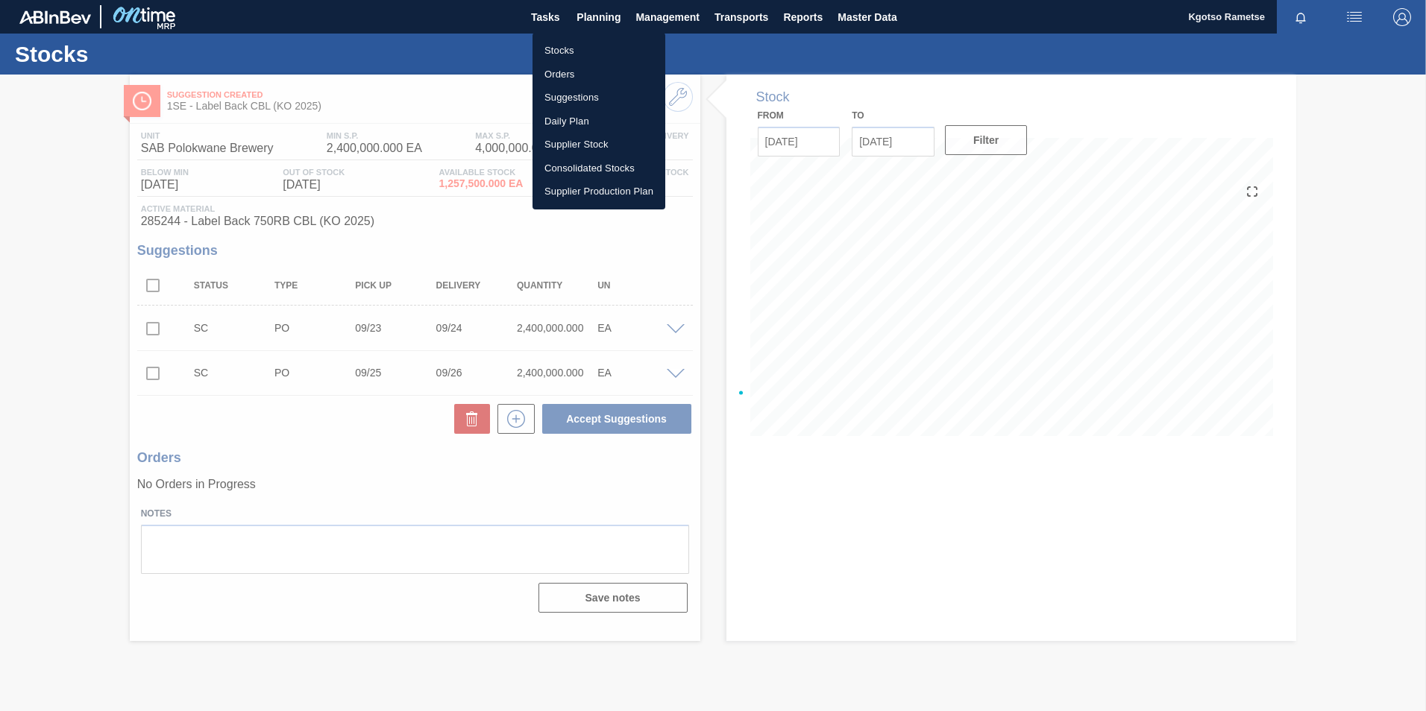
click at [585, 51] on li "Stocks" at bounding box center [598, 51] width 133 height 24
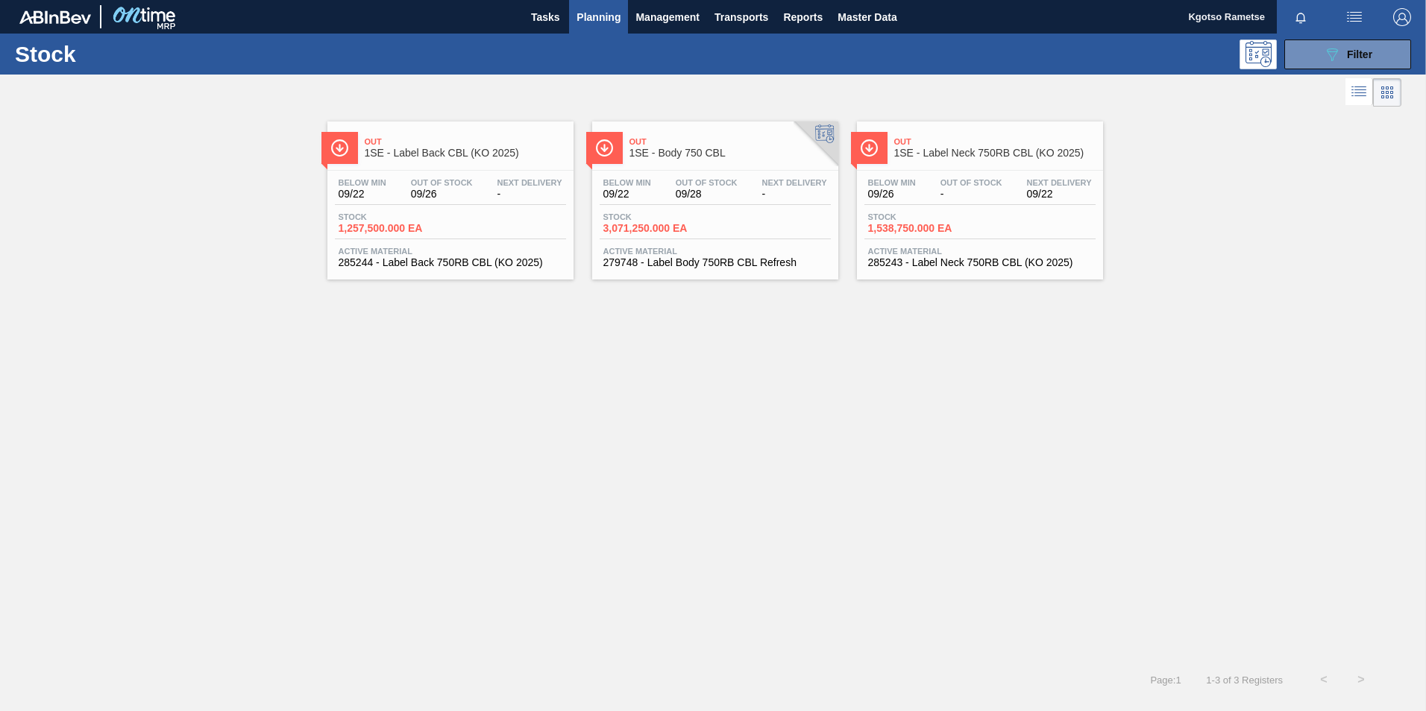
click at [702, 160] on div "Out 1SE - Body 750 CBL" at bounding box center [729, 148] width 201 height 34
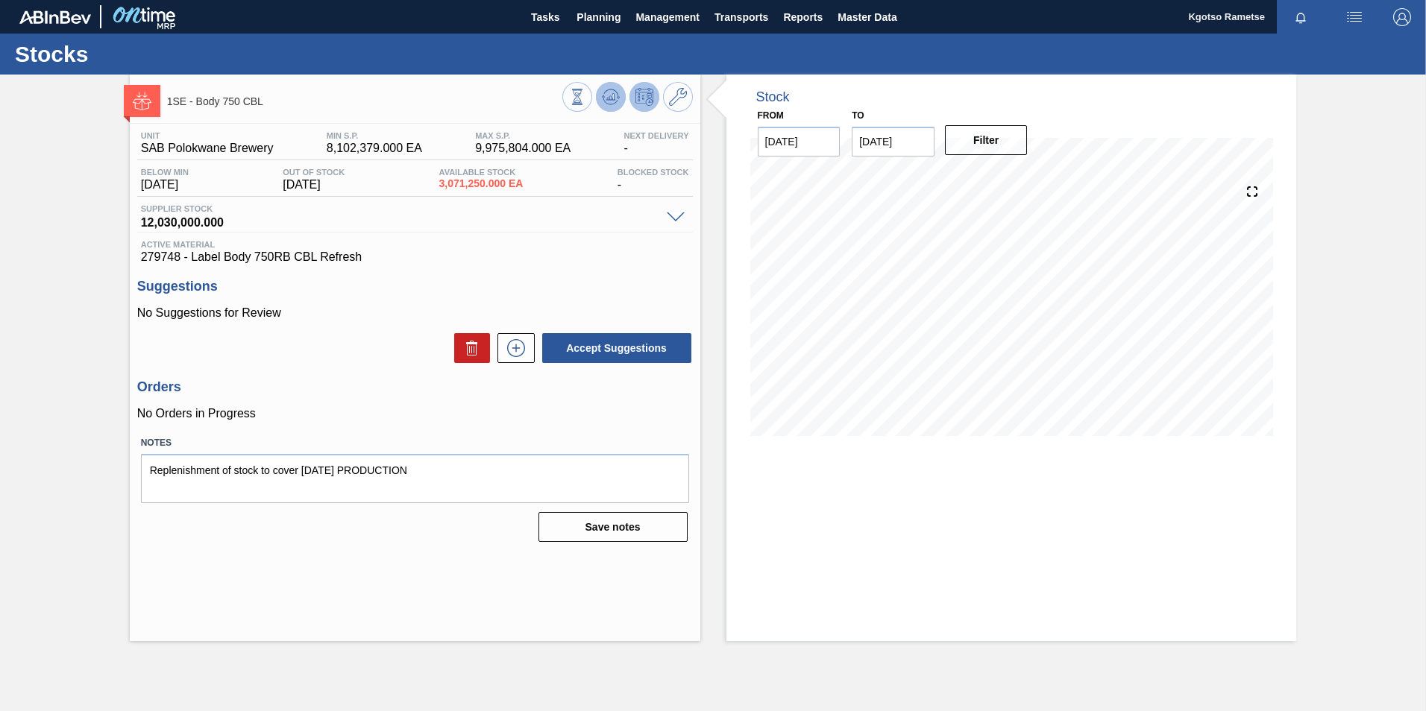
click at [610, 104] on icon at bounding box center [610, 100] width 15 height 7
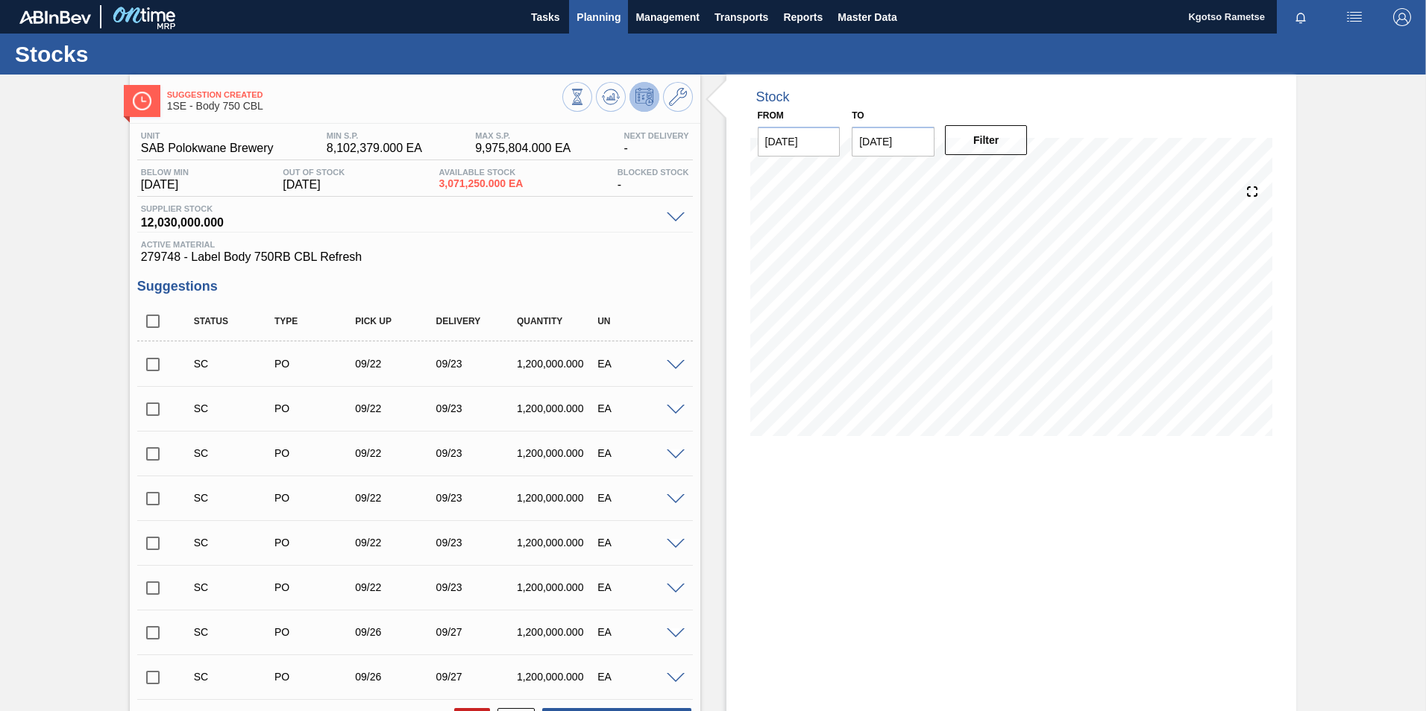
click at [594, 15] on span "Planning" at bounding box center [598, 17] width 44 height 18
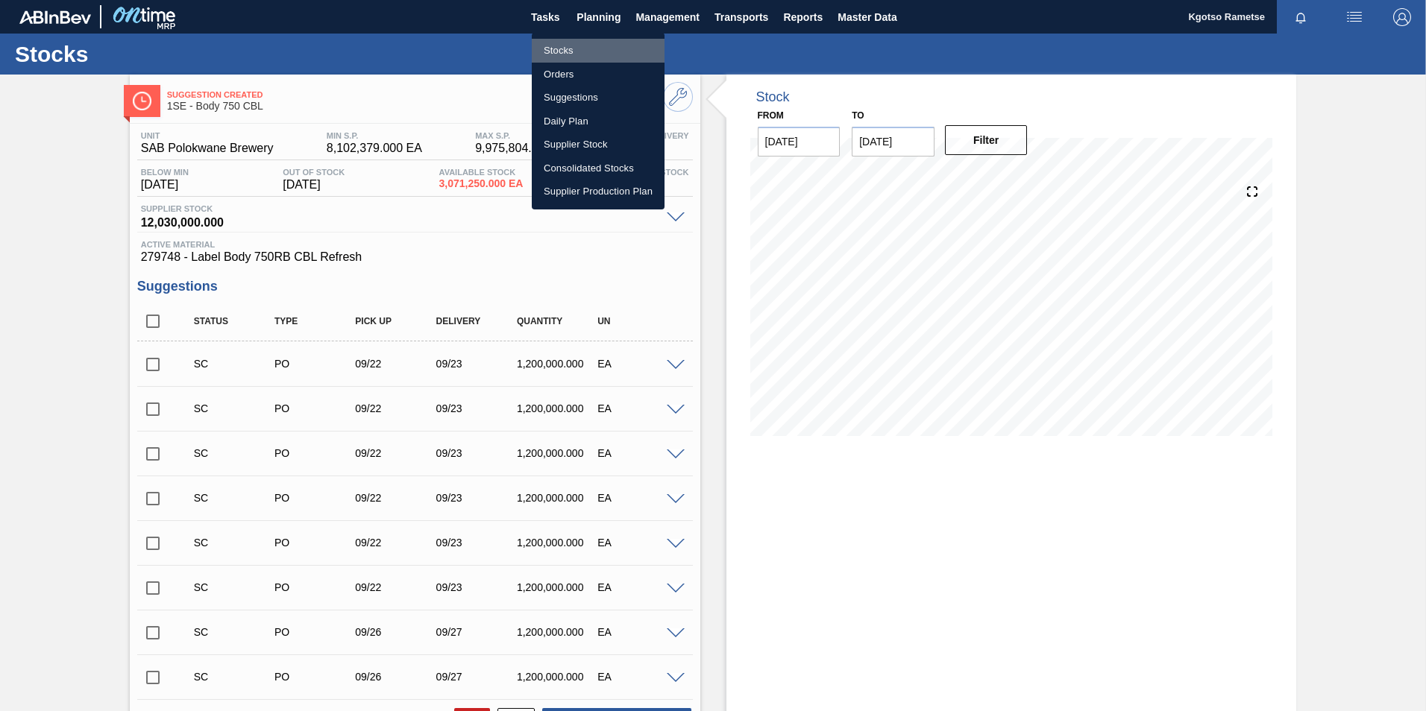
click at [568, 54] on li "Stocks" at bounding box center [598, 51] width 133 height 24
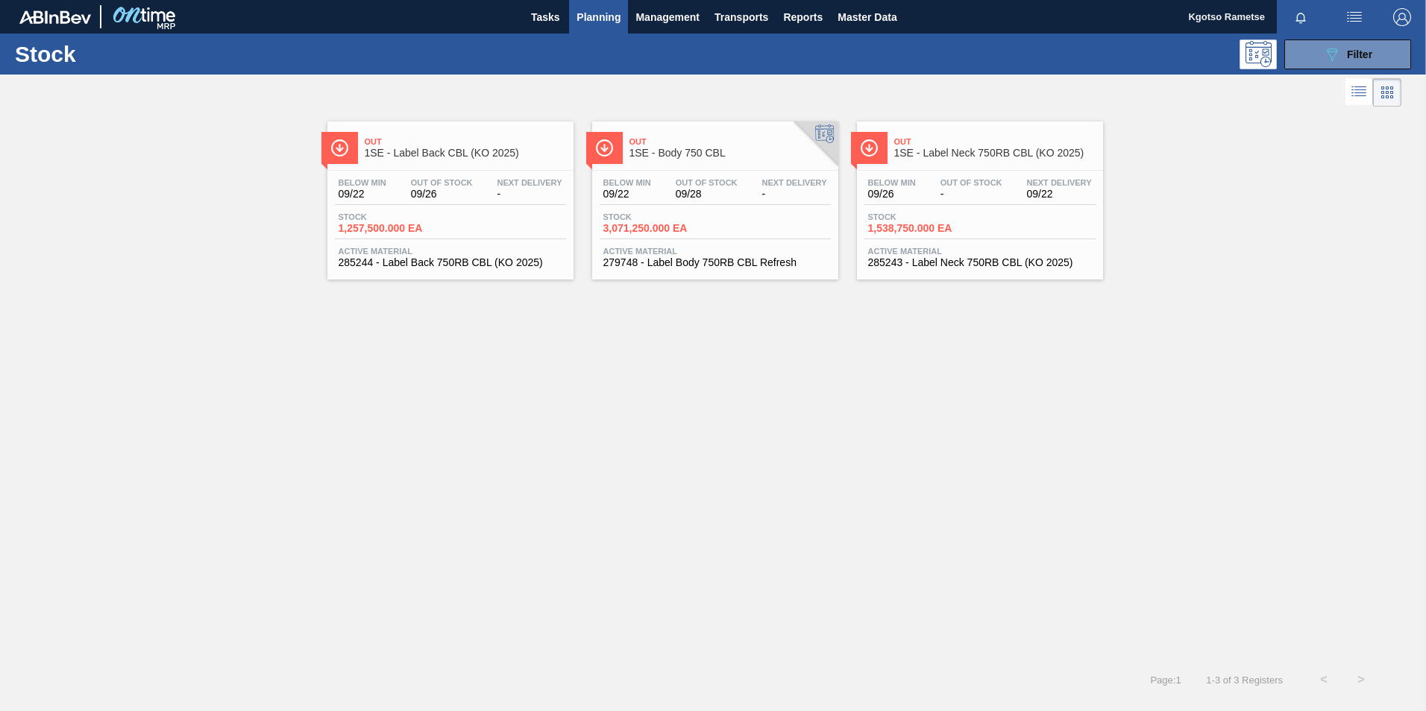
click at [435, 177] on div "Below Min 09/22 Out Of Stock 09/26 Next Delivery - Stock 1,257,500.000 EA Activ…" at bounding box center [450, 221] width 246 height 101
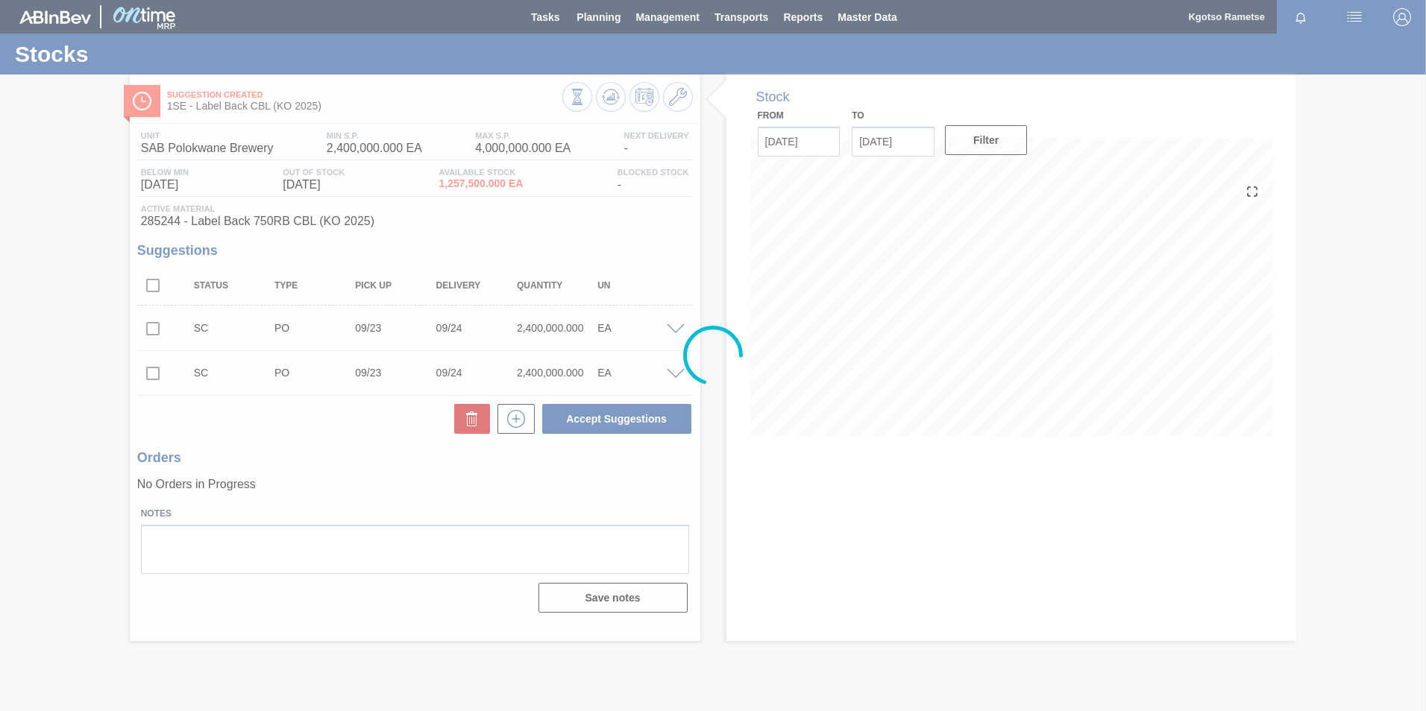
click at [688, 101] on button at bounding box center [678, 97] width 30 height 30
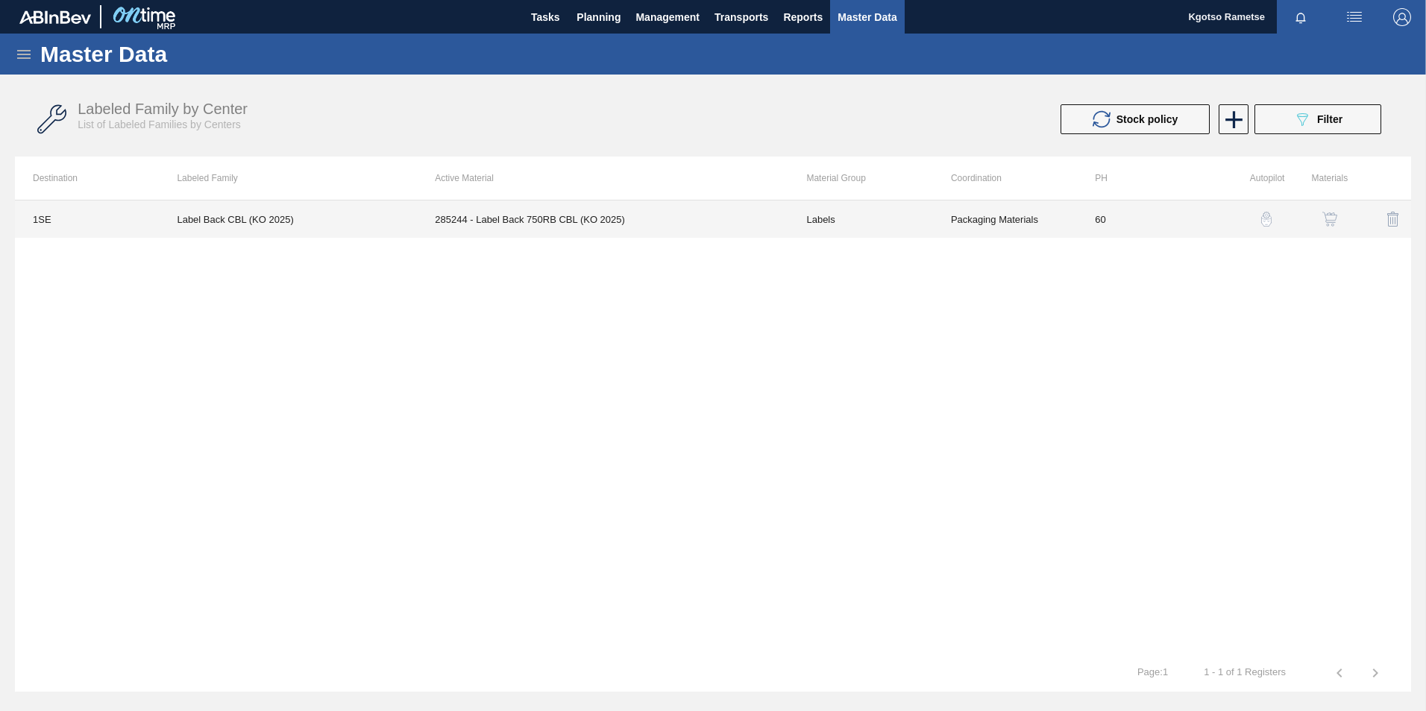
click at [953, 218] on td "Packaging Materials" at bounding box center [1005, 219] width 144 height 37
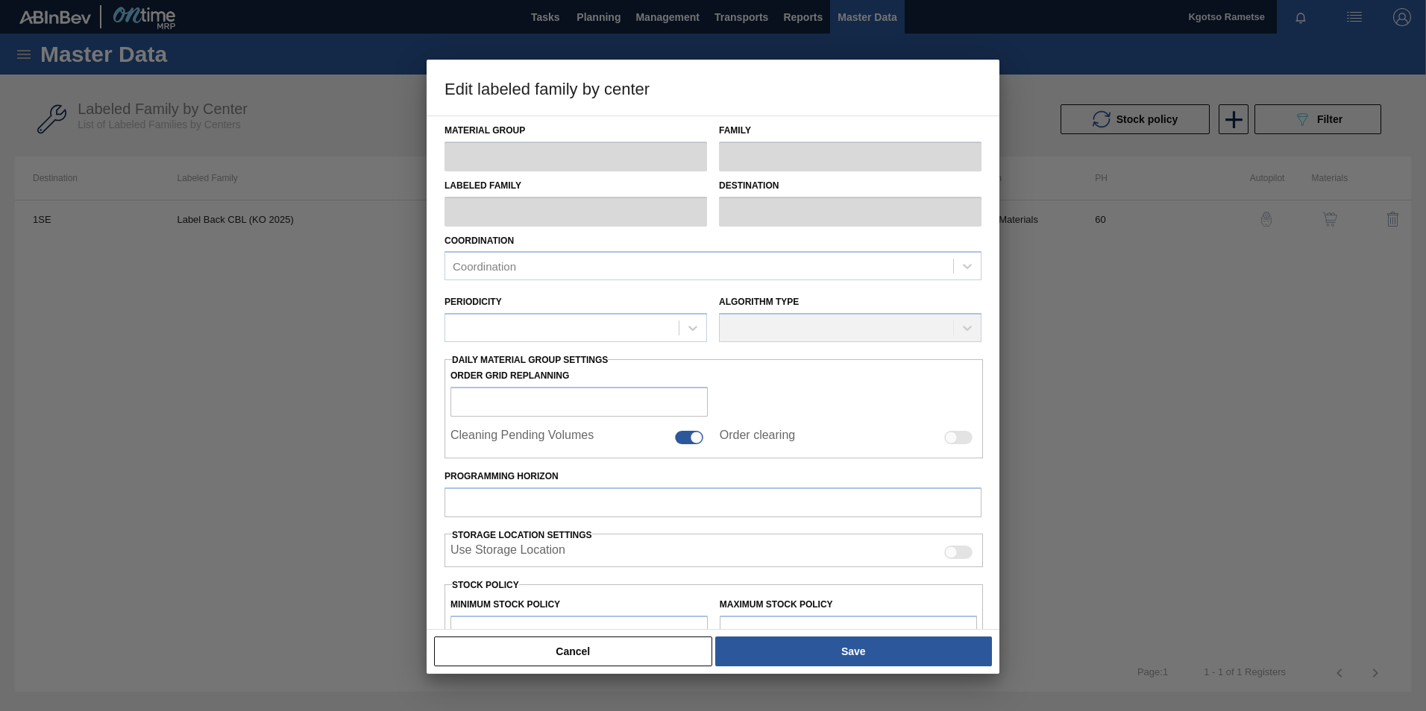
type input "Labels"
type input "750RB"
type input "Label Back CBL (KO 2025)"
type input "1SE - SAB Polokwane Brewery"
type input "60"
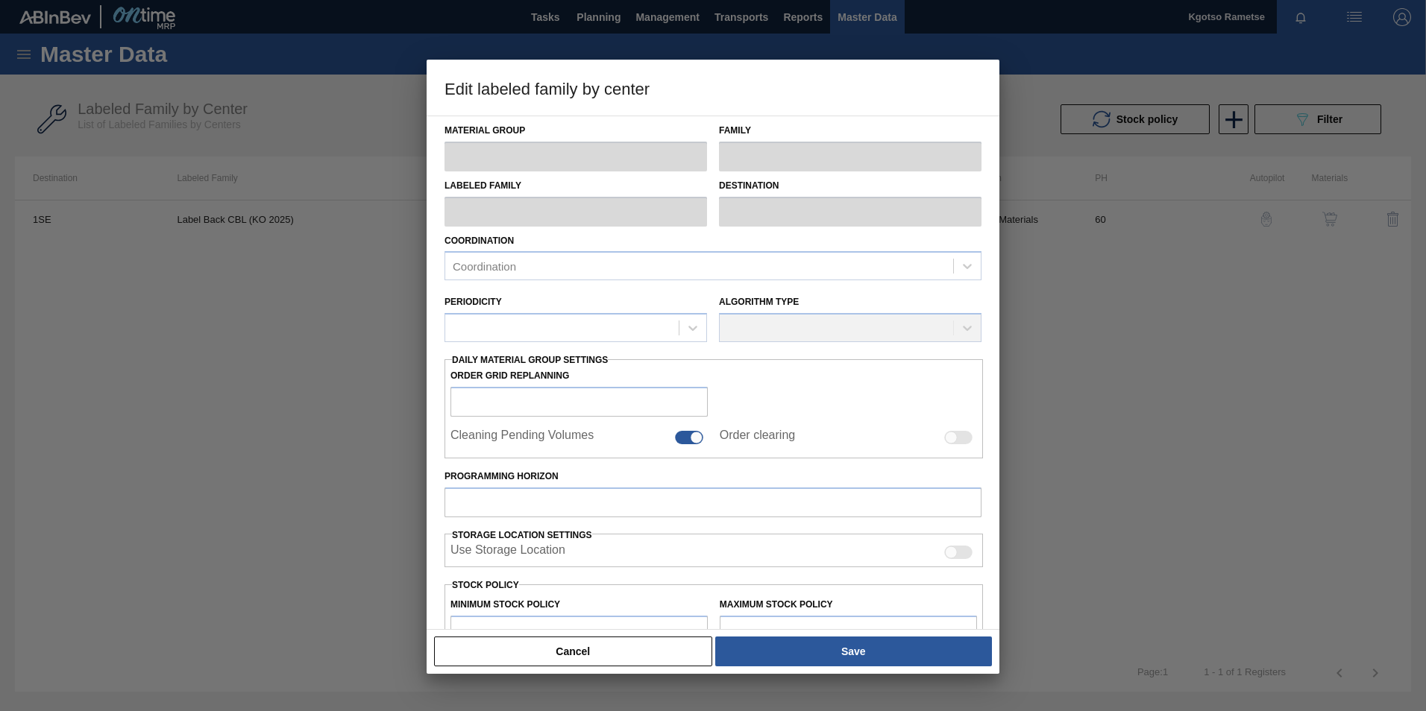
type input "2,400,000"
type input "4,000,000"
type input "100"
type input "4,000,000.000"
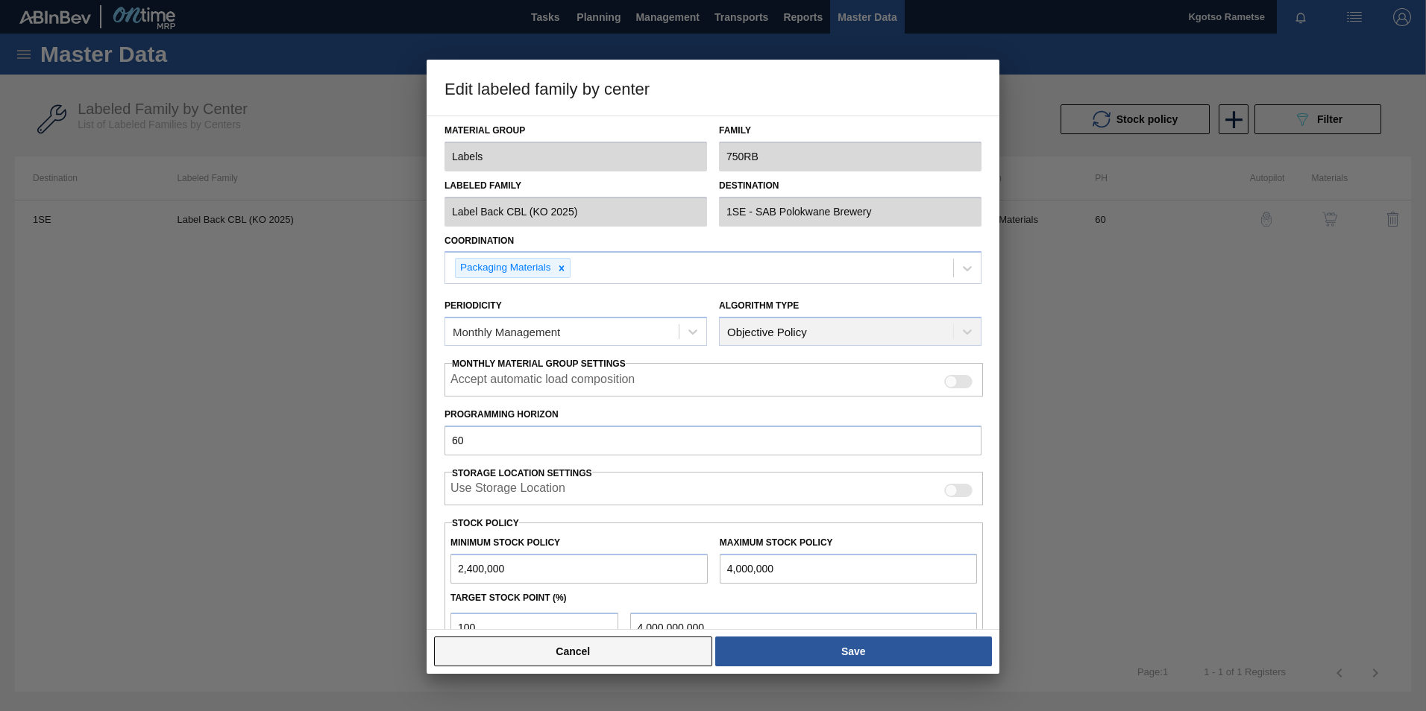
click at [621, 648] on button "Cancel" at bounding box center [573, 652] width 278 height 30
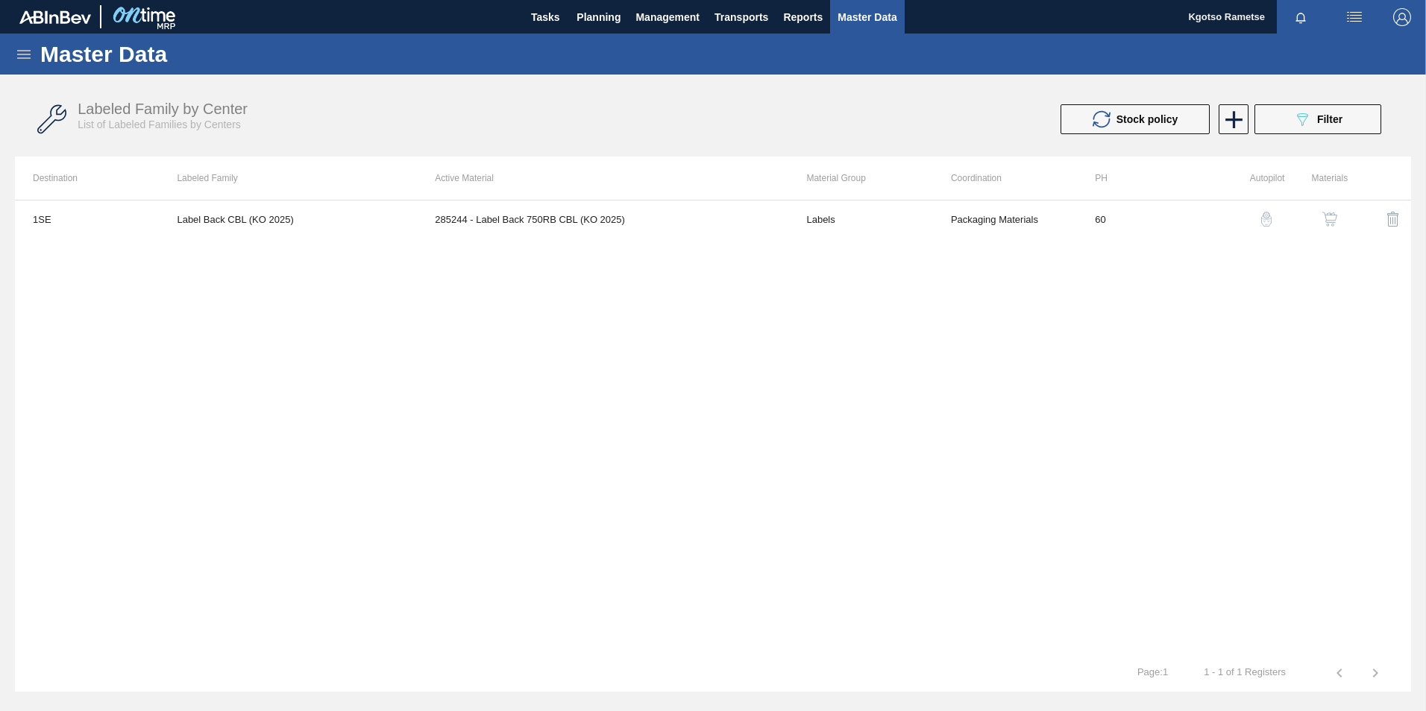
click at [1332, 219] on img "button" at bounding box center [1329, 219] width 15 height 15
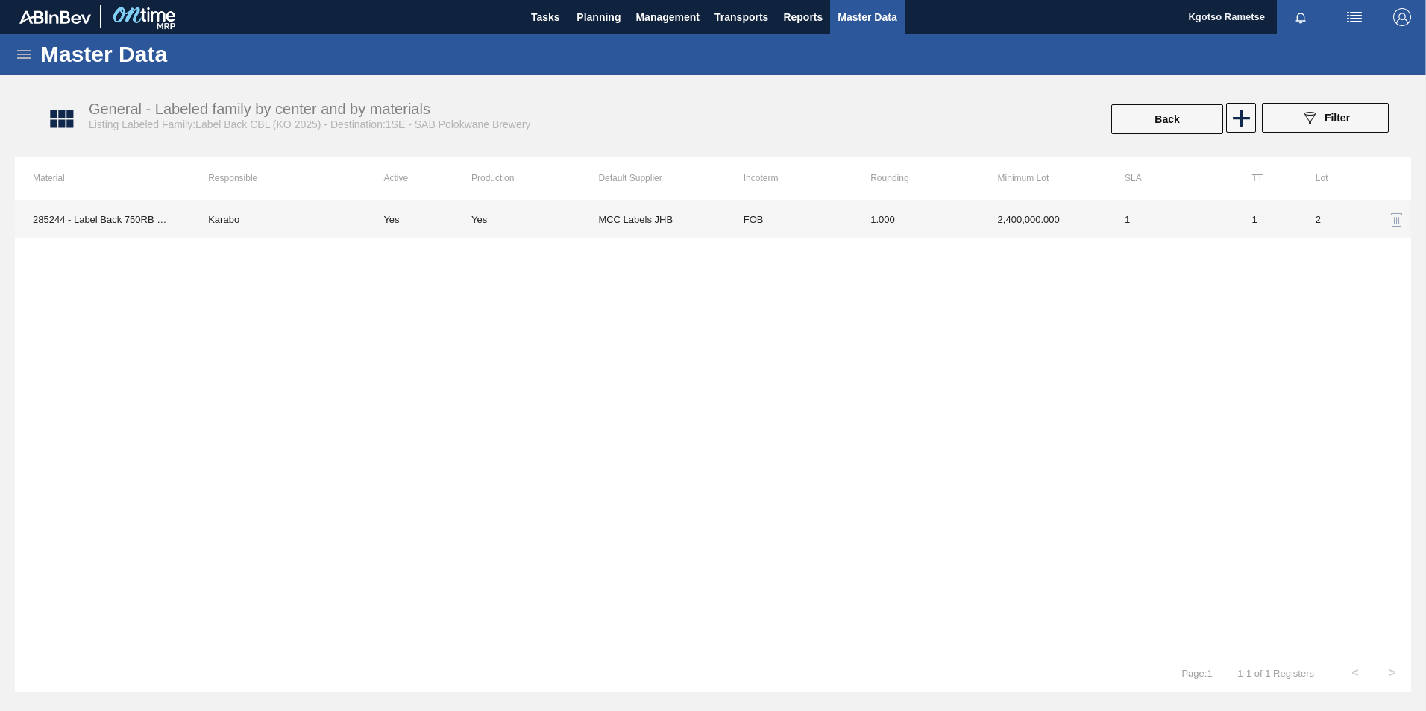
click at [949, 221] on td "1.000" at bounding box center [915, 219] width 127 height 37
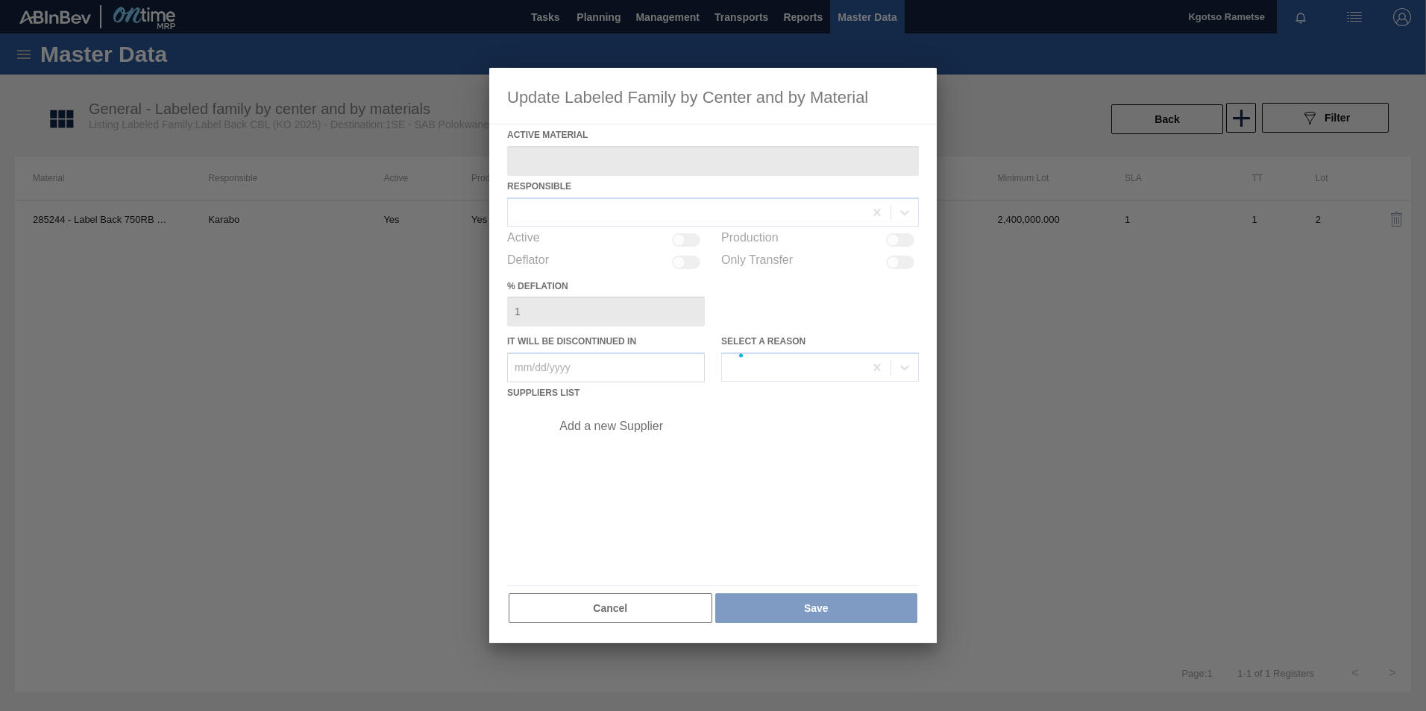
type Material "285244 - Label Back 750RB CBL (KO 2025)"
checkbox input "true"
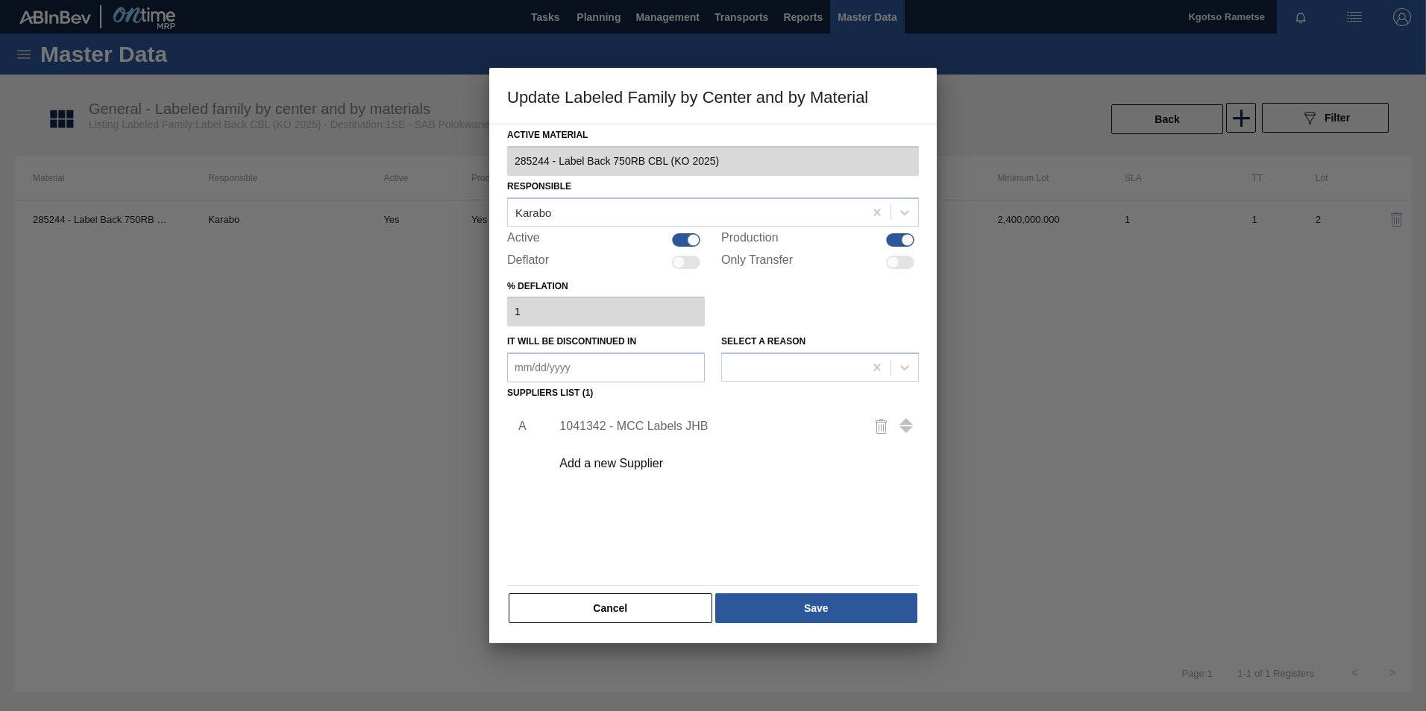
click at [637, 423] on div "1041342 - MCC Labels JHB" at bounding box center [705, 426] width 292 height 13
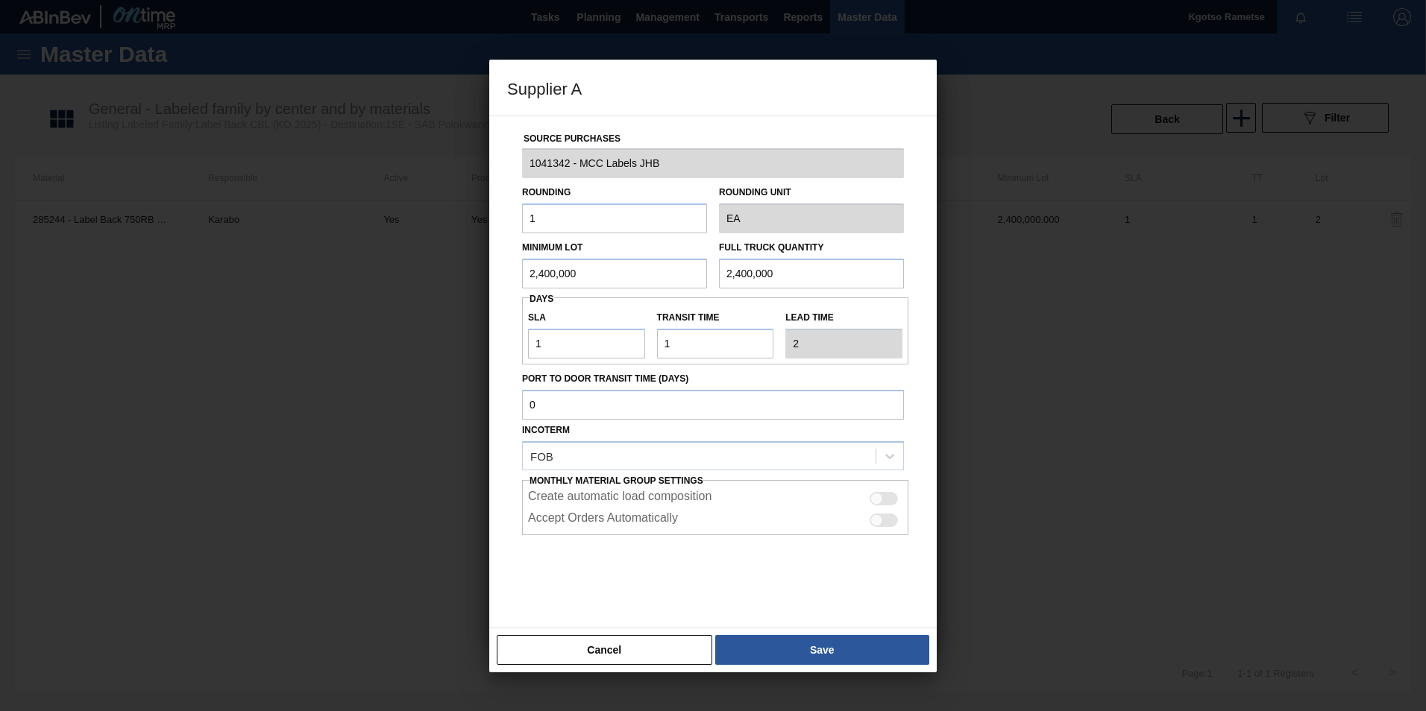
click at [883, 506] on div "Create automatic load composition" at bounding box center [715, 499] width 374 height 18
click at [885, 499] on div at bounding box center [884, 498] width 28 height 13
checkbox input "true"
click at [885, 520] on div at bounding box center [884, 520] width 28 height 13
checkbox input "true"
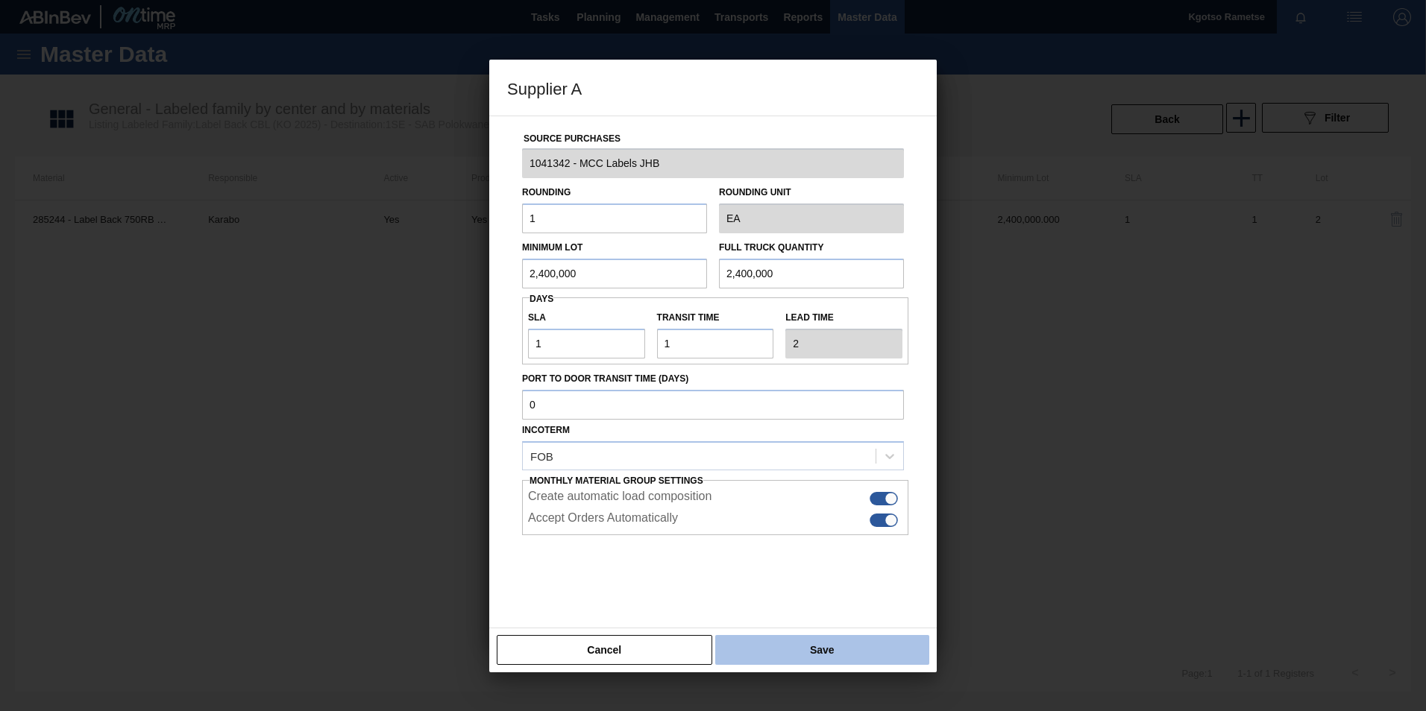
click at [828, 648] on button "Save" at bounding box center [822, 650] width 214 height 30
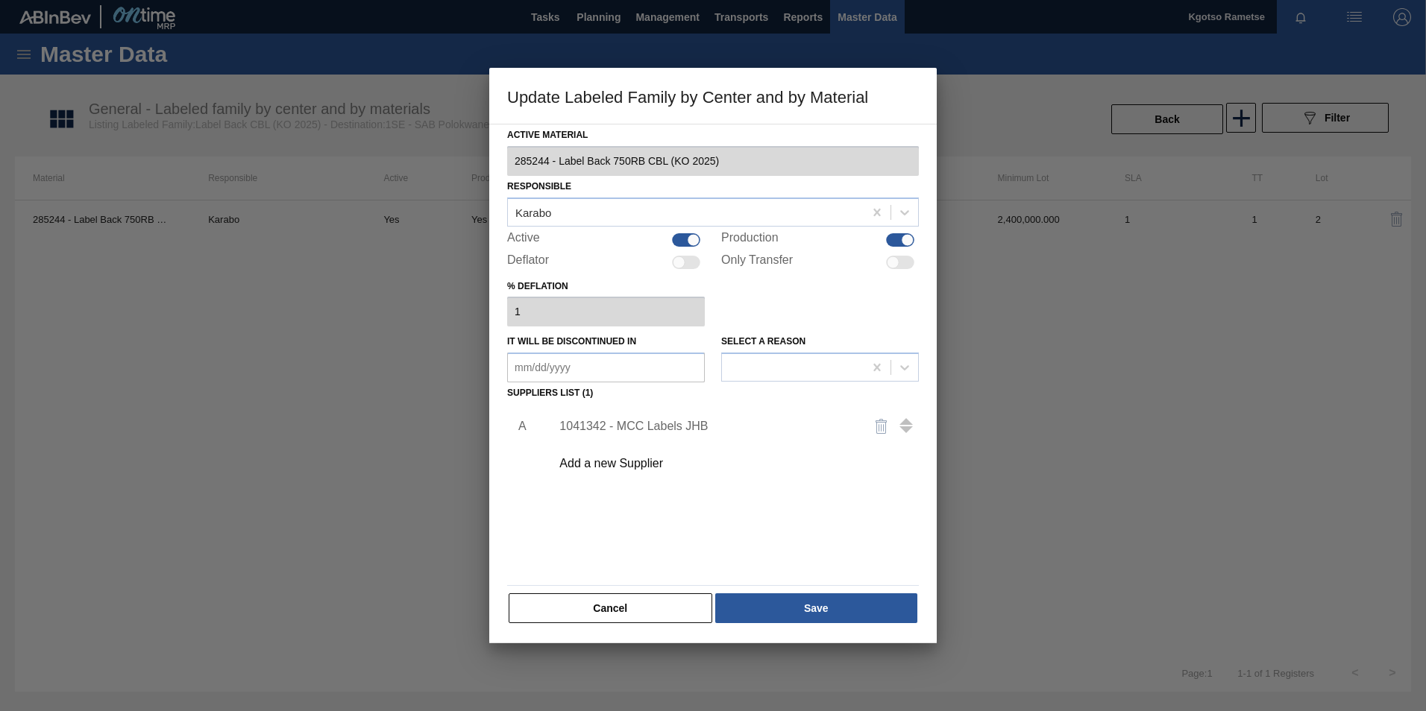
click at [691, 430] on div "1041342 - MCC Labels JHB" at bounding box center [705, 426] width 292 height 13
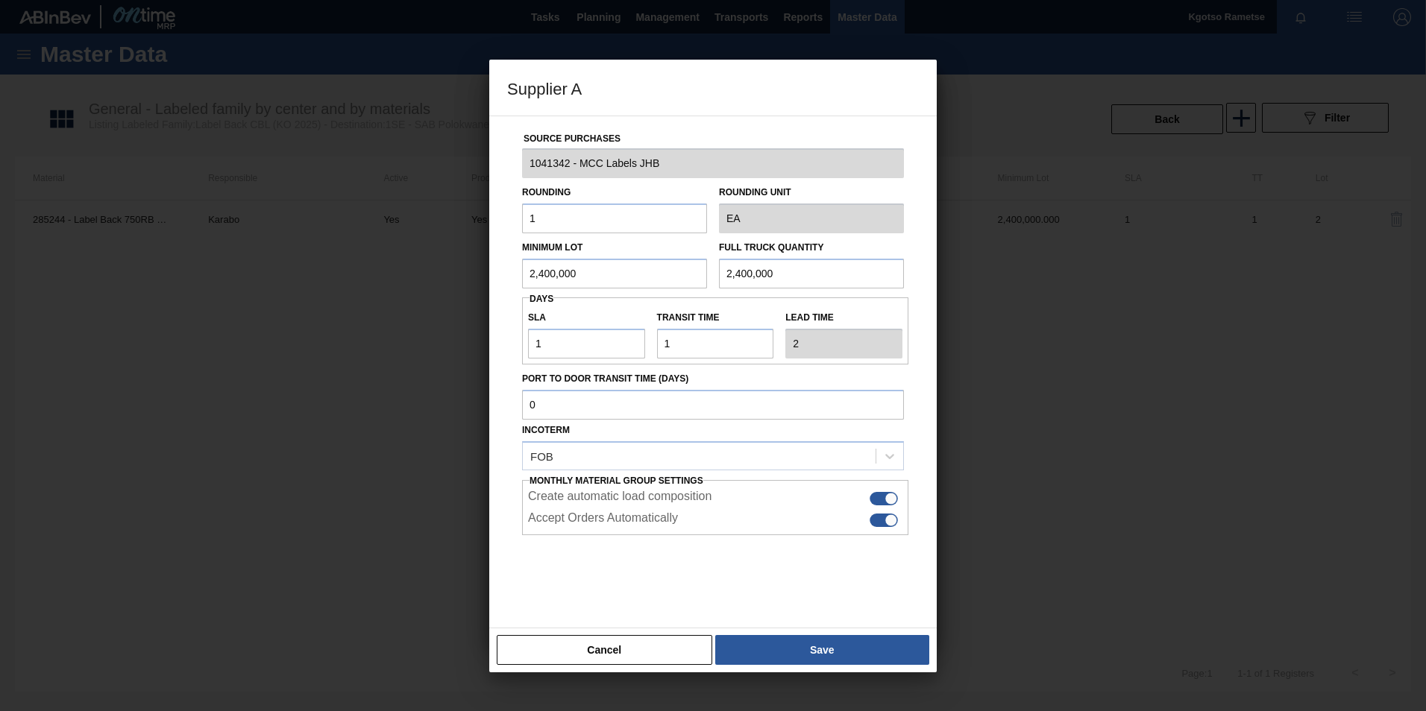
drag, startPoint x: 887, startPoint y: 506, endPoint x: 875, endPoint y: 498, distance: 14.1
click at [875, 498] on div at bounding box center [884, 498] width 28 height 13
click at [879, 497] on div at bounding box center [884, 498] width 28 height 13
click at [879, 518] on div at bounding box center [884, 520] width 28 height 13
checkbox input "false"
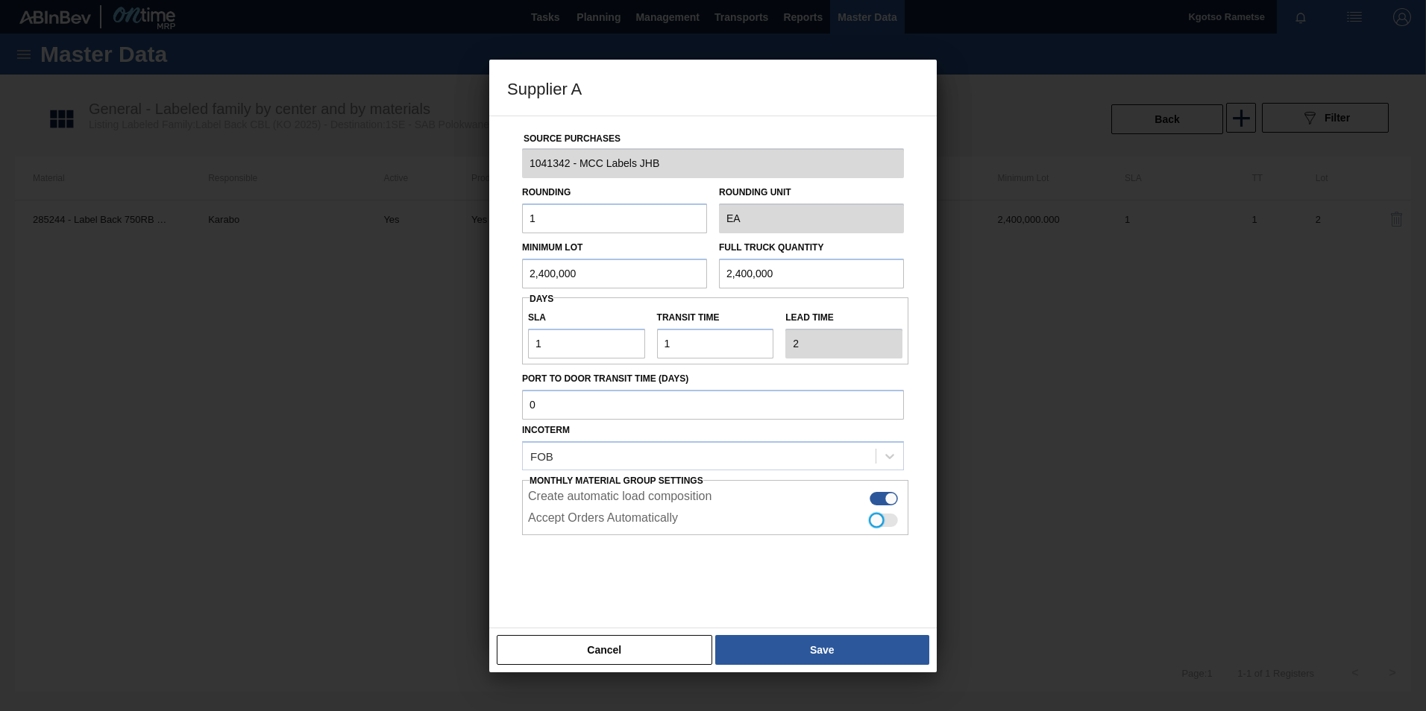
click at [880, 501] on div at bounding box center [884, 498] width 28 height 13
checkbox input "false"
click at [797, 649] on button "Save" at bounding box center [822, 650] width 214 height 30
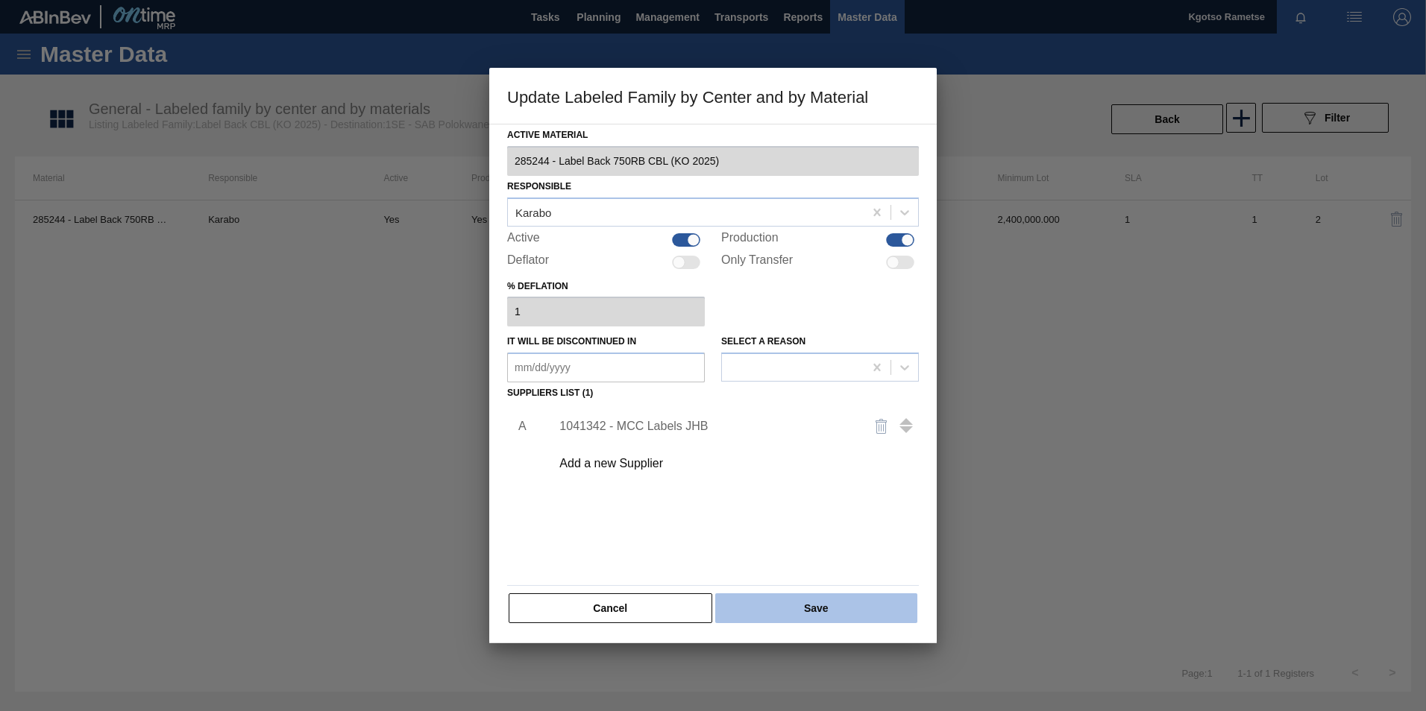
click at [784, 597] on button "Save" at bounding box center [816, 609] width 202 height 30
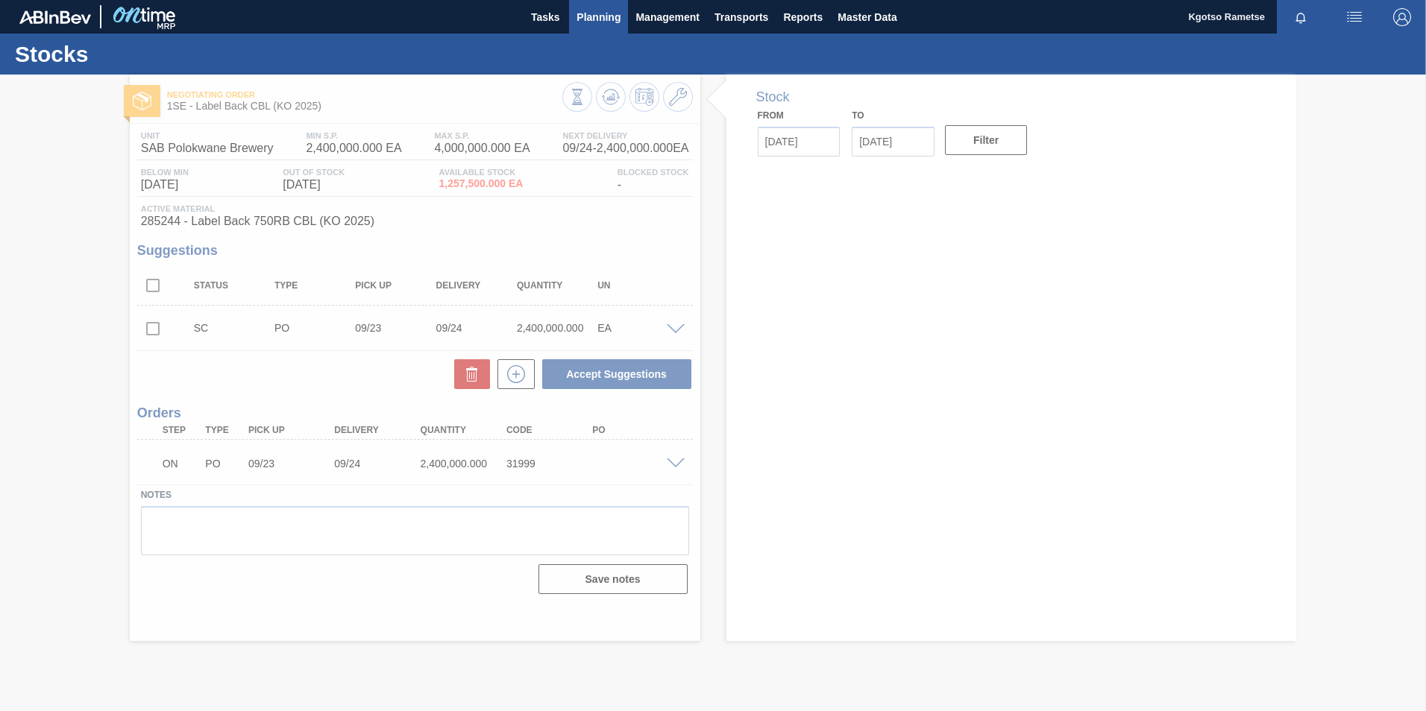
click at [591, 25] on span "Planning" at bounding box center [598, 17] width 44 height 18
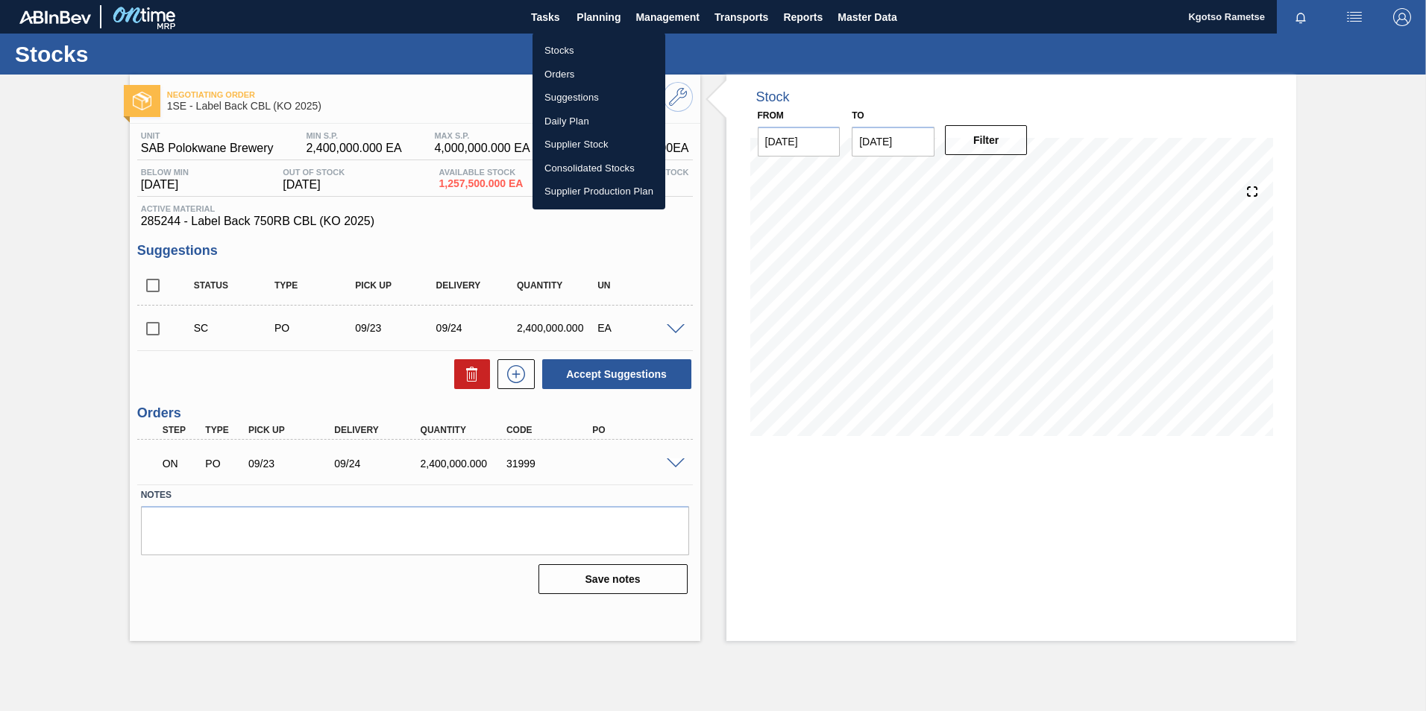
click at [574, 49] on li "Stocks" at bounding box center [598, 51] width 133 height 24
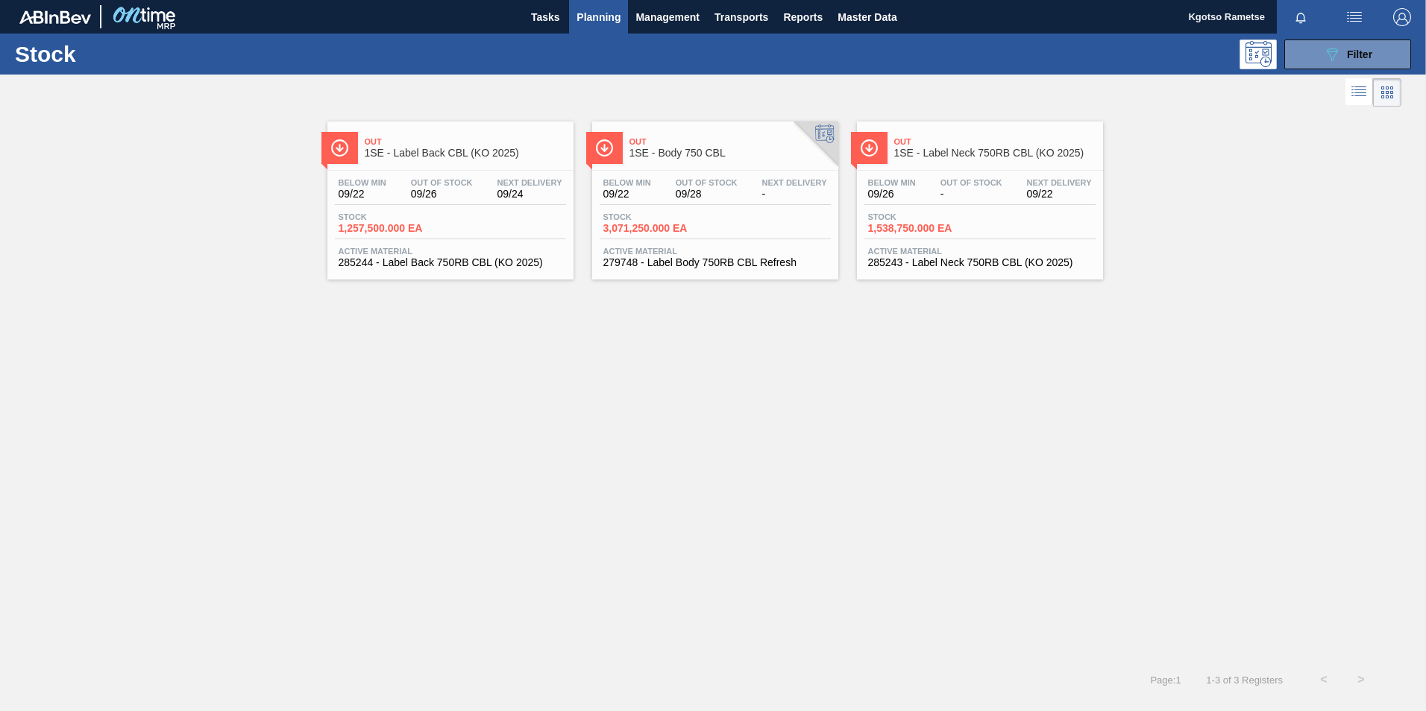
click at [691, 169] on div "Out 1SE - Body 750 CBL Below Min 09/22 Out Of Stock 09/28 Next Delivery - Stock…" at bounding box center [715, 201] width 246 height 158
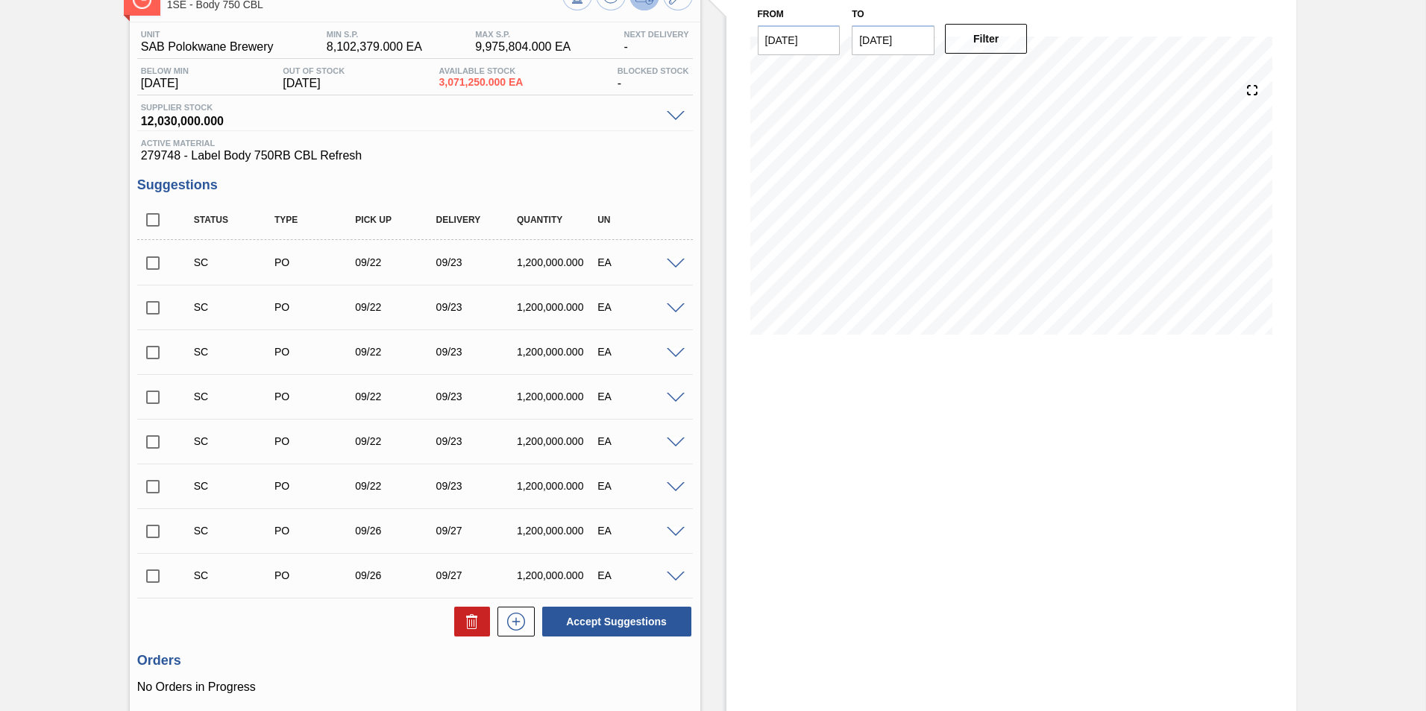
scroll to position [219, 0]
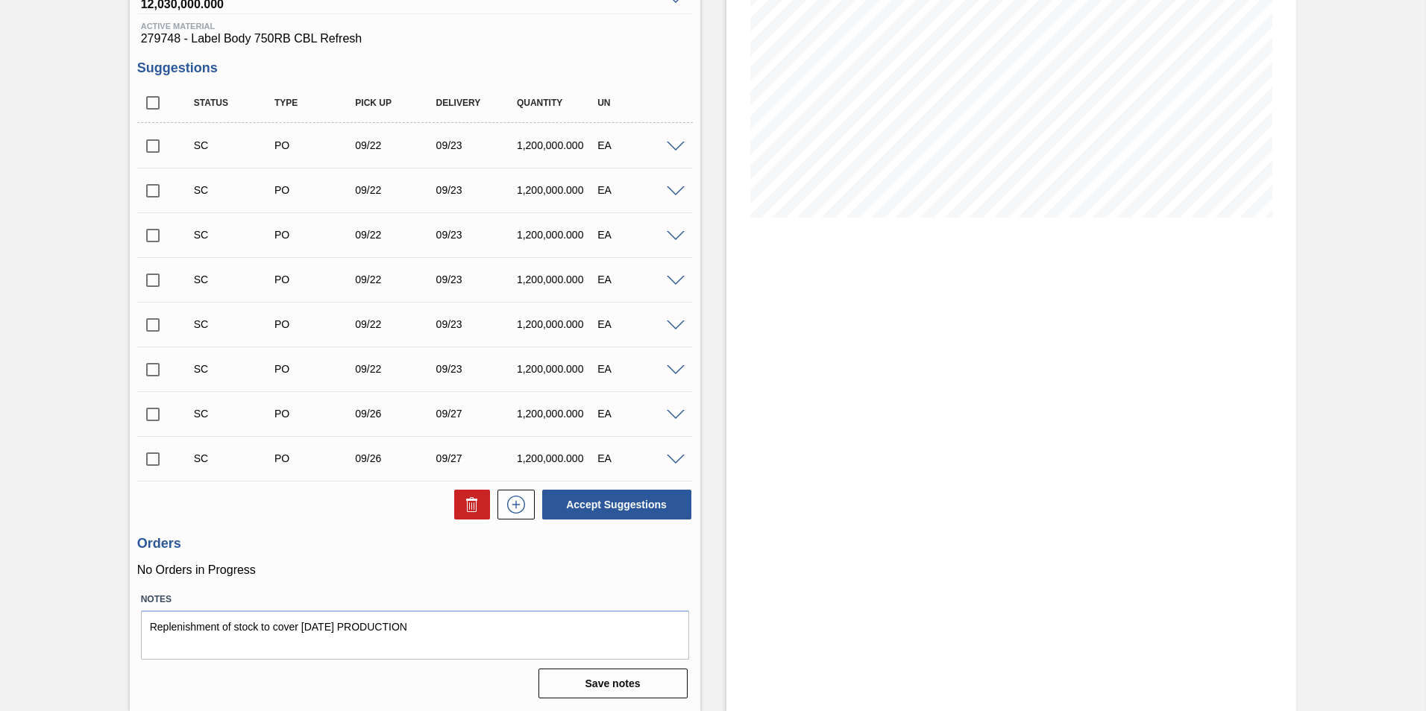
click at [1093, 465] on div "Stock From [DATE] to [DATE] Filter 10/06 Stock Projection 9,374,854 SAP Plannin…" at bounding box center [1011, 283] width 571 height 855
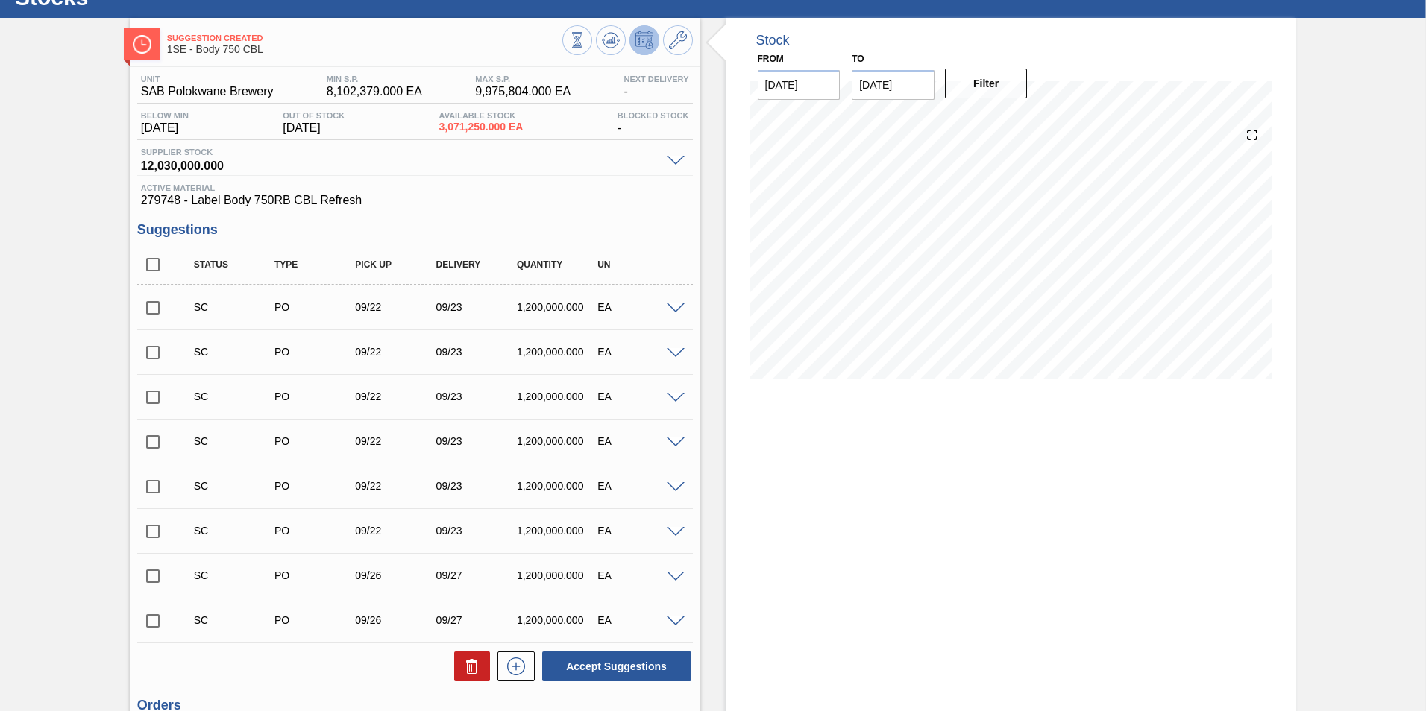
scroll to position [0, 0]
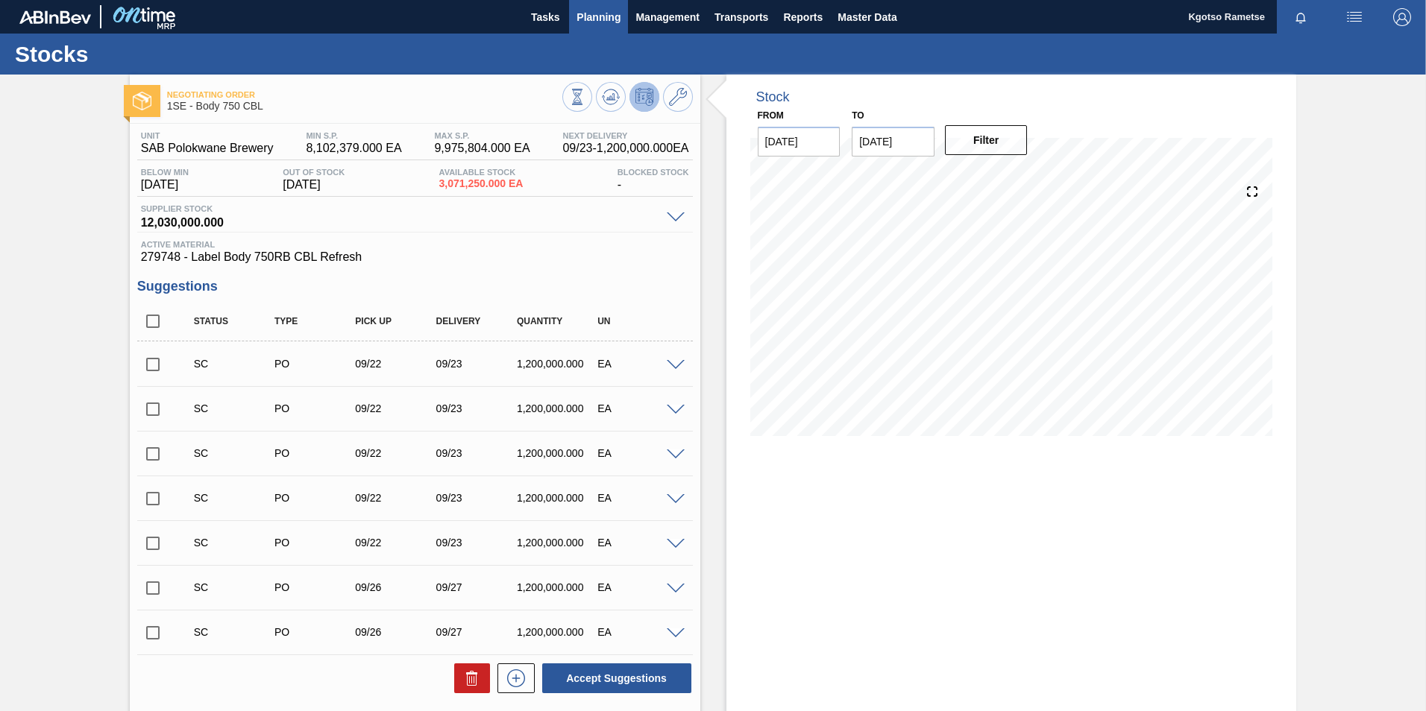
click at [582, 19] on span "Planning" at bounding box center [598, 17] width 44 height 18
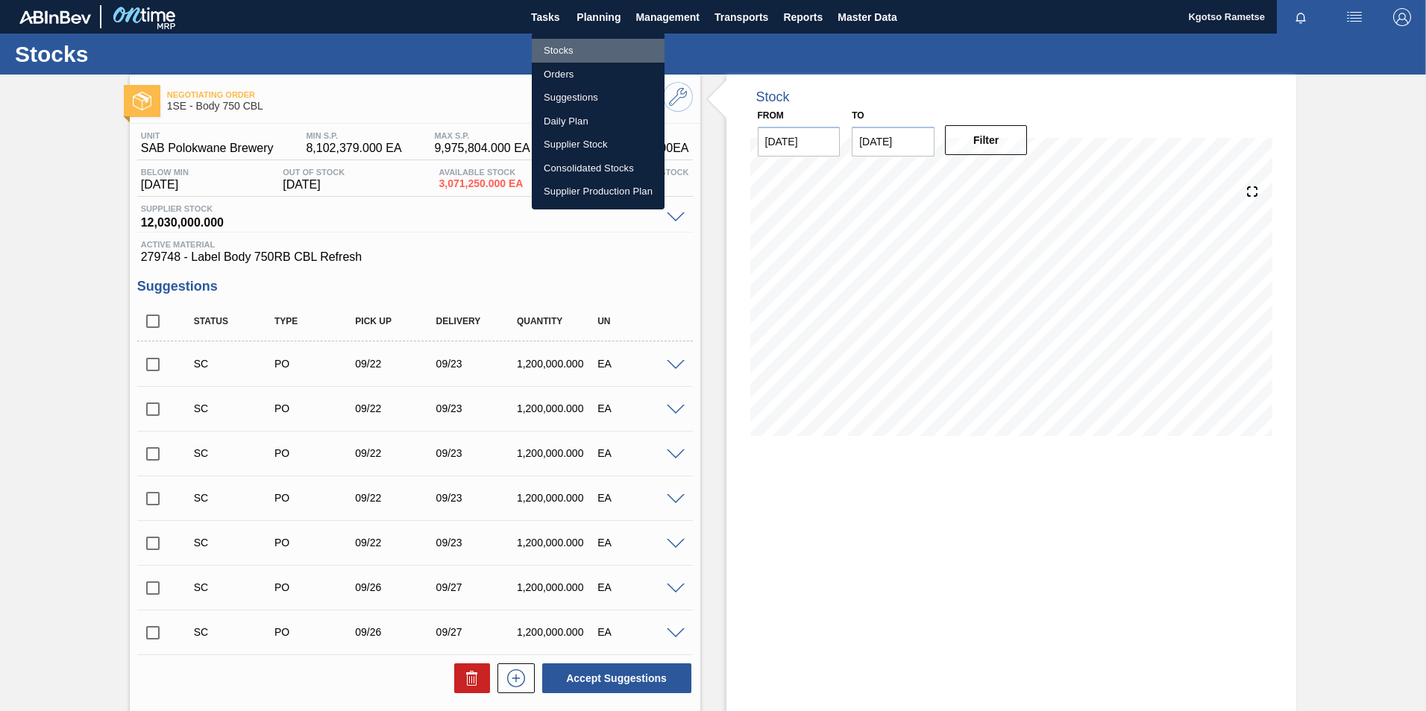
click at [564, 48] on li "Stocks" at bounding box center [598, 51] width 133 height 24
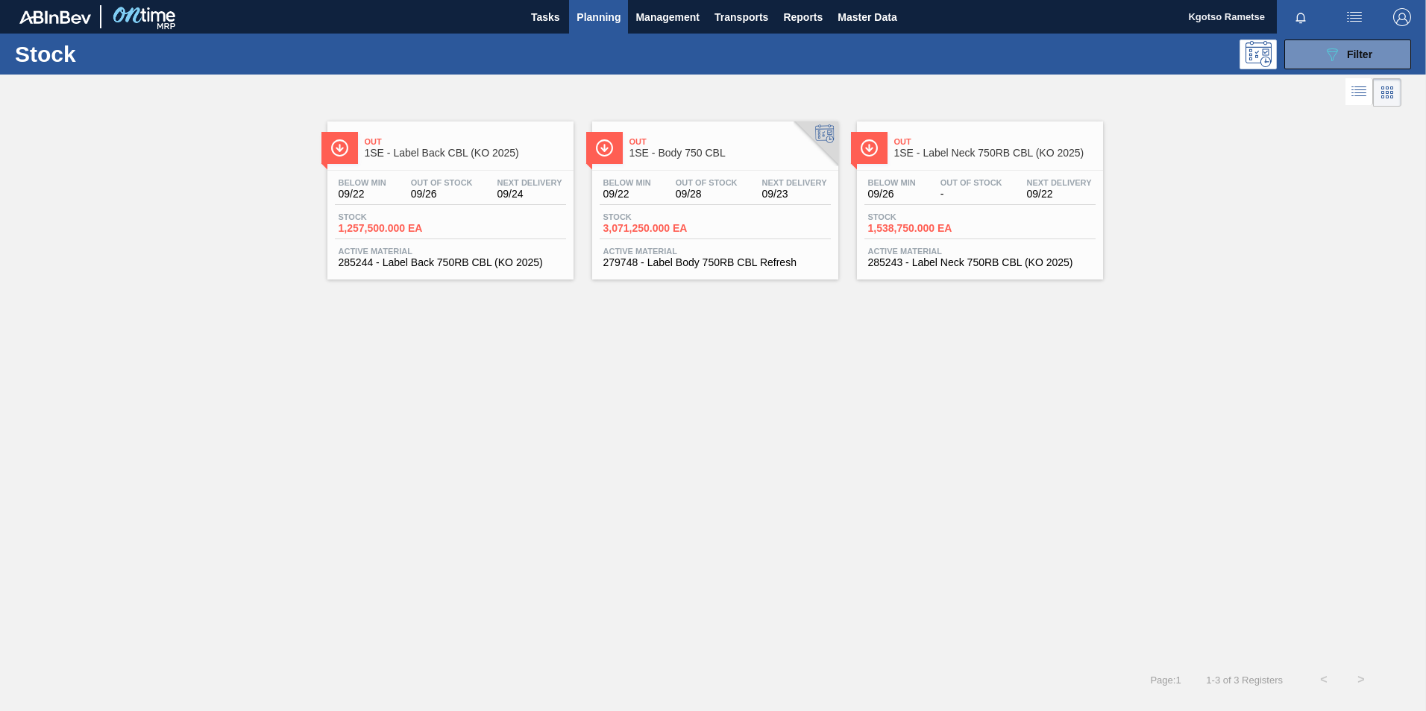
click at [997, 159] on div "Out 1SE - Label Neck 750RB CBL (KO 2025)" at bounding box center [994, 148] width 201 height 34
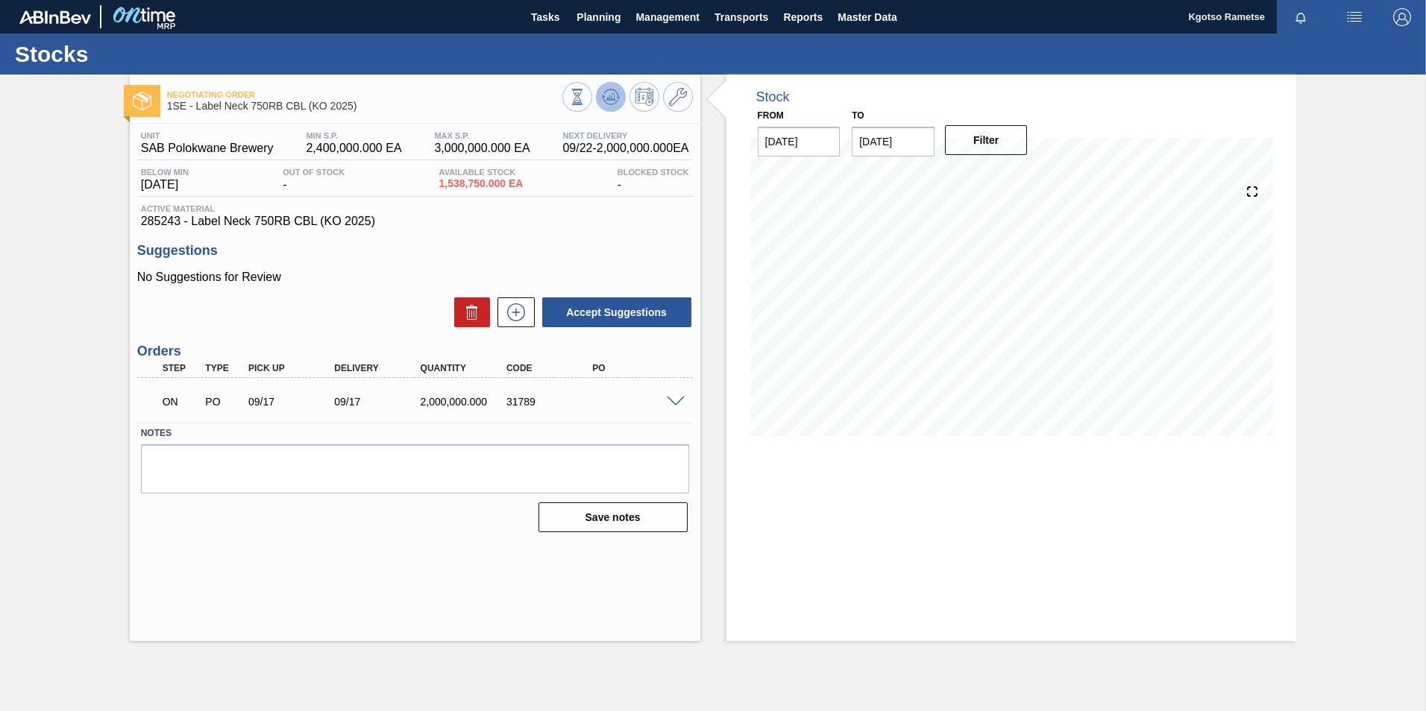
click at [611, 101] on icon at bounding box center [611, 97] width 18 height 18
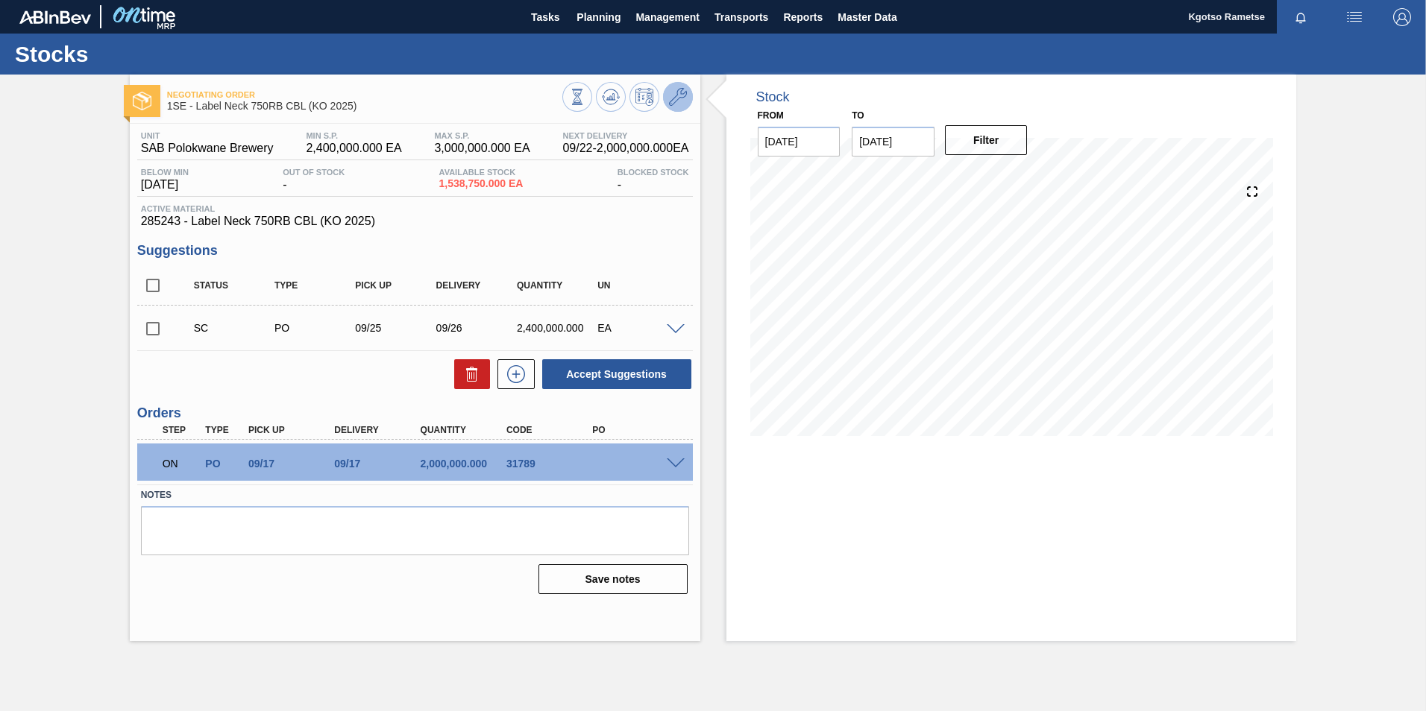
click at [678, 101] on icon at bounding box center [678, 97] width 18 height 18
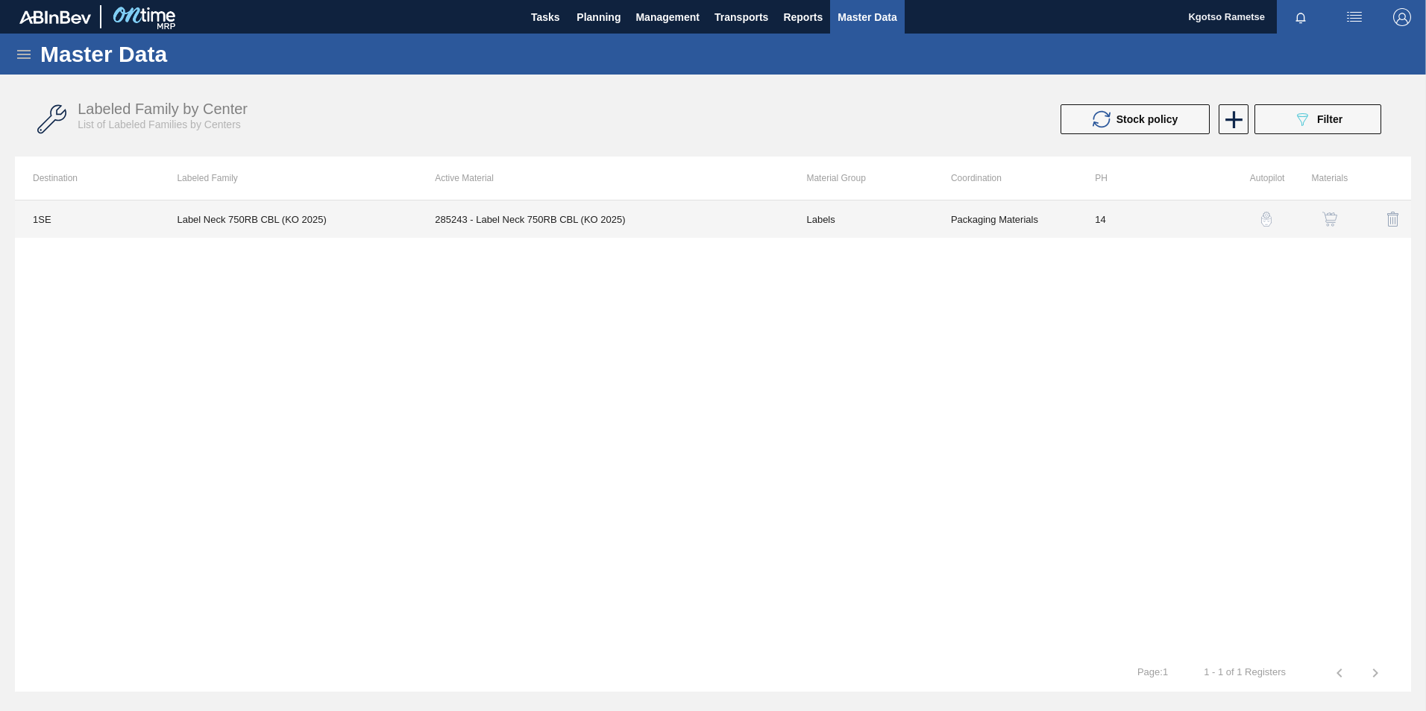
click at [646, 223] on td "285243 - Label Neck 750RB CBL (KO 2025)" at bounding box center [602, 219] width 371 height 37
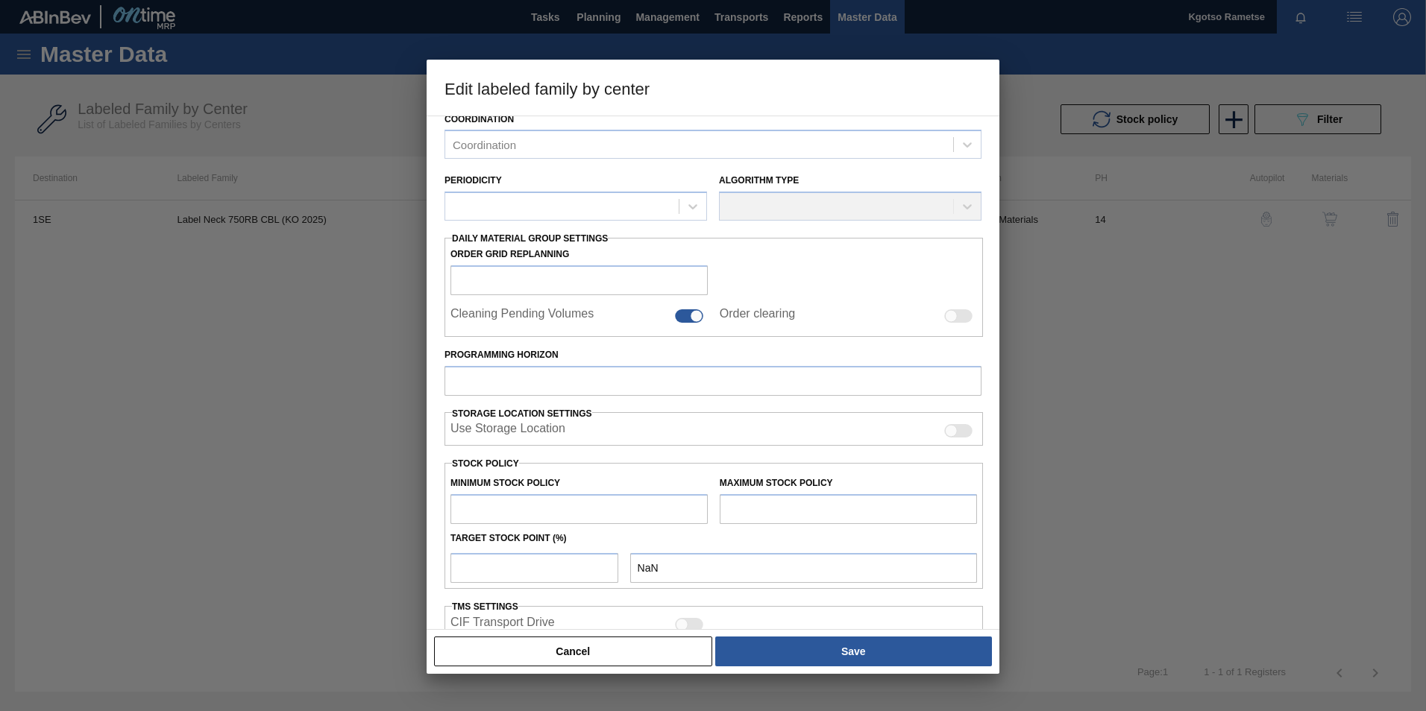
type input "Labels"
type input "750RB"
type input "Label Neck 750RB CBL (KO 2025)"
type input "1SE - SAB Polokwane Brewery"
type input "14"
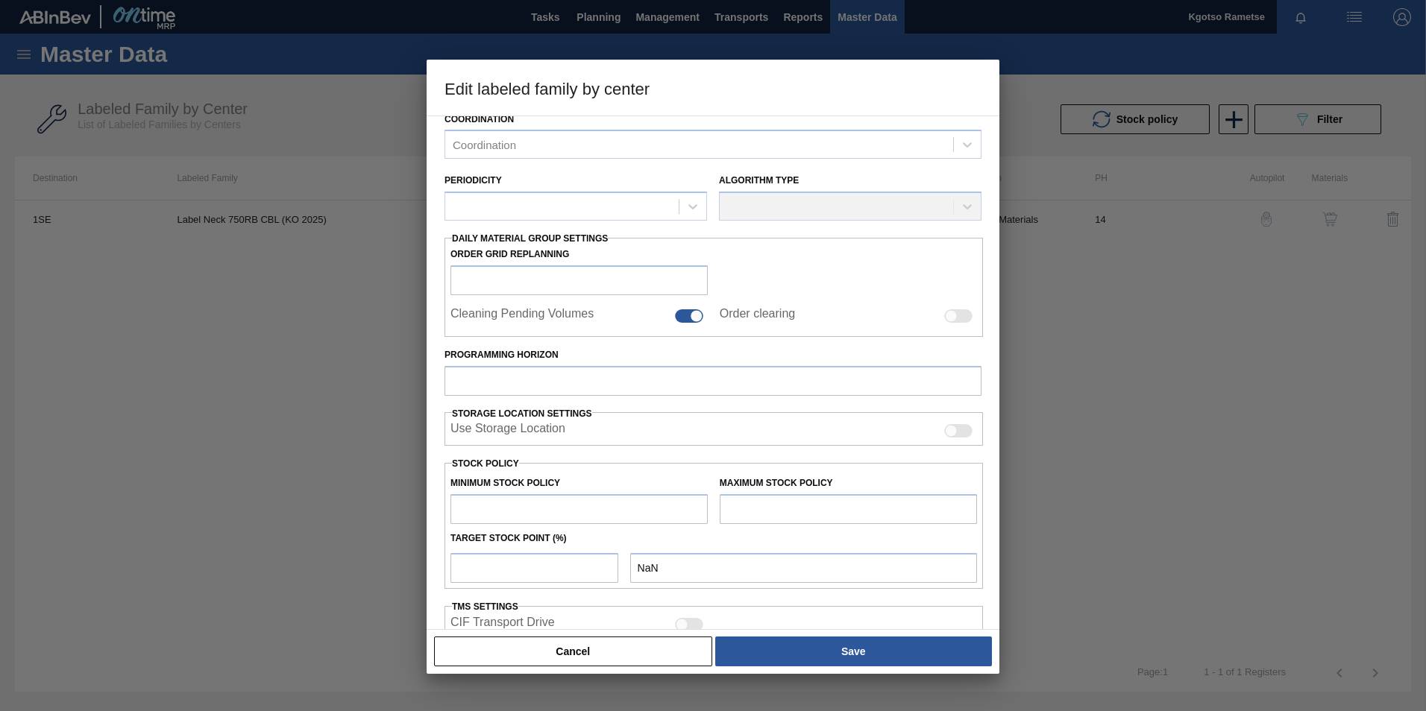
type input "2,400,000"
type input "3,000,000"
type input "100"
type input "3,000,000.000"
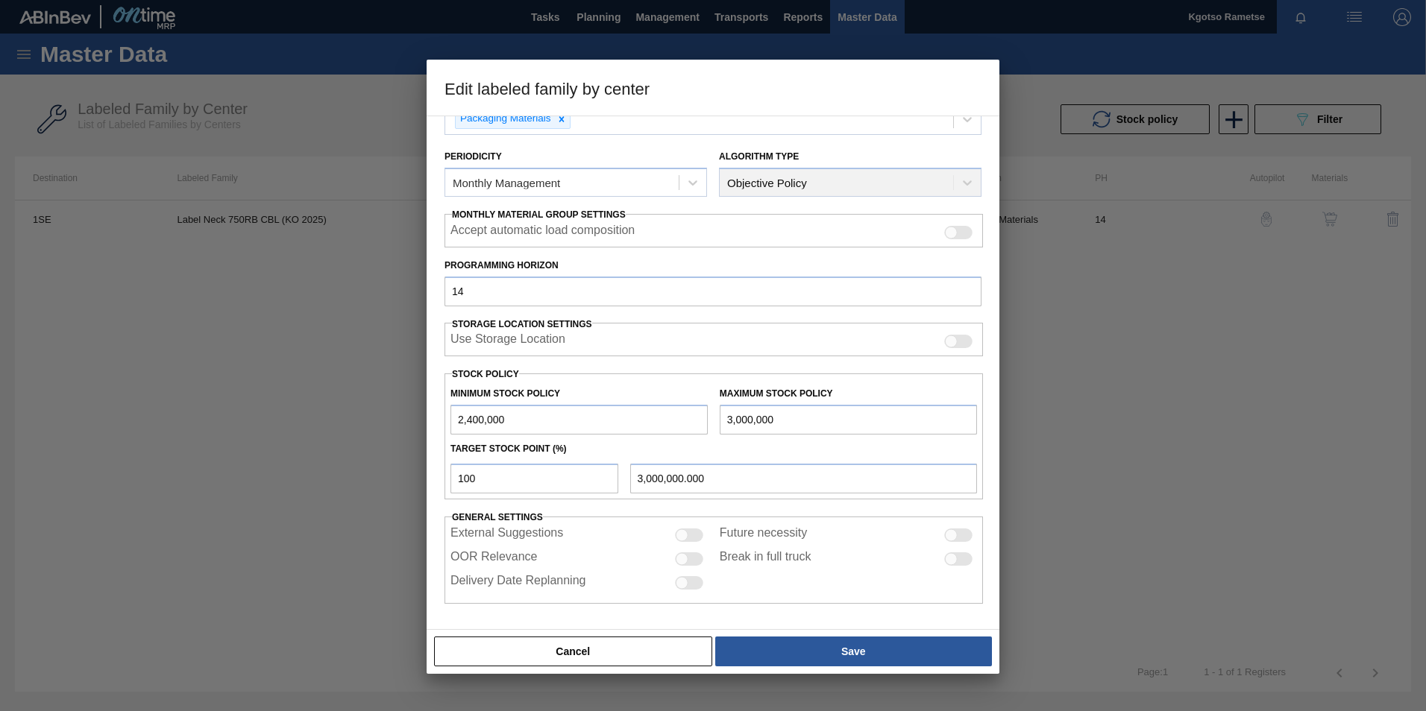
drag, startPoint x: 556, startPoint y: 430, endPoint x: 418, endPoint y: 431, distance: 138.7
click at [439, 431] on div "Material Group Labels Family 750RB Labeled Family Label Neck 750RB CBL (KO 2025…" at bounding box center [713, 373] width 573 height 515
type input "4"
type input "4.000"
type input "40"
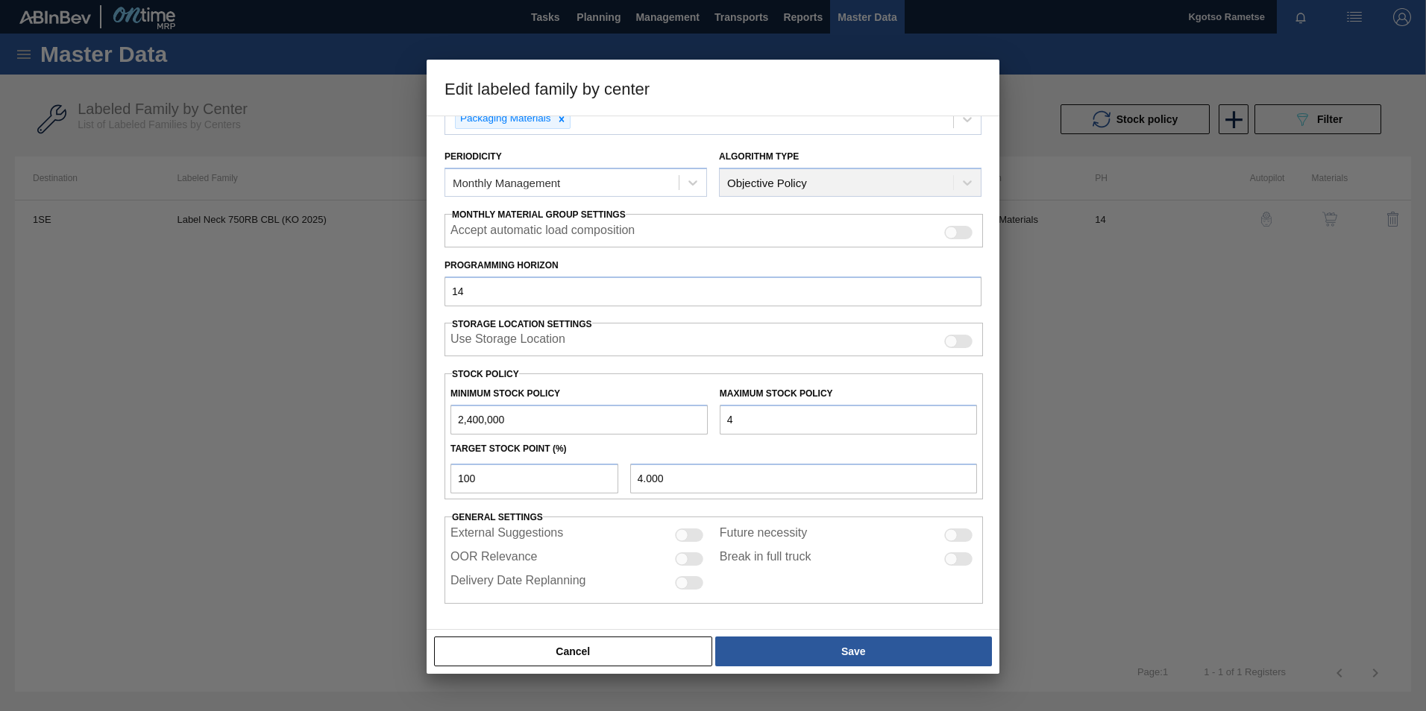
type input "40.000"
type input "400"
type input "400.000"
type input "4,000"
type input "4,000.000"
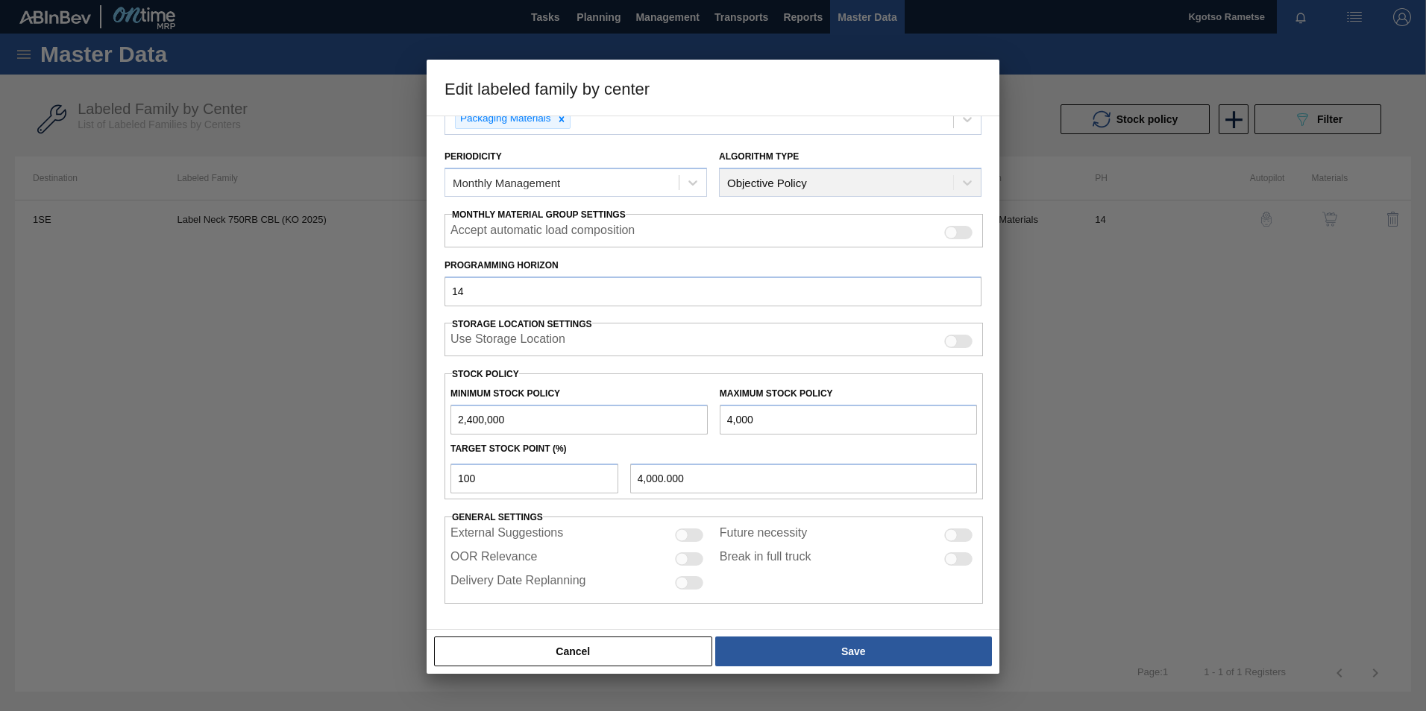
type input "40,000"
type input "40,000.000"
type input "400,000"
type input "400,000.000"
type input "4,000,000"
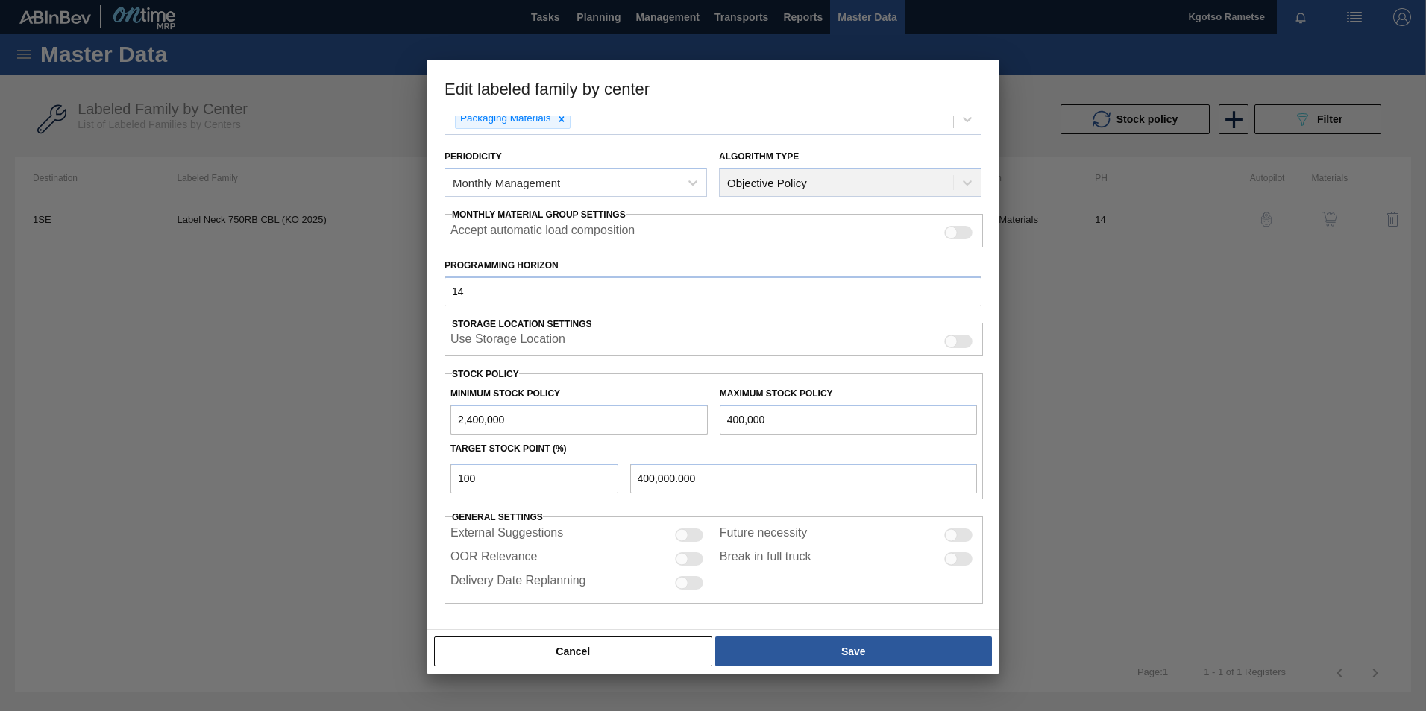
type input "4,000,000.000"
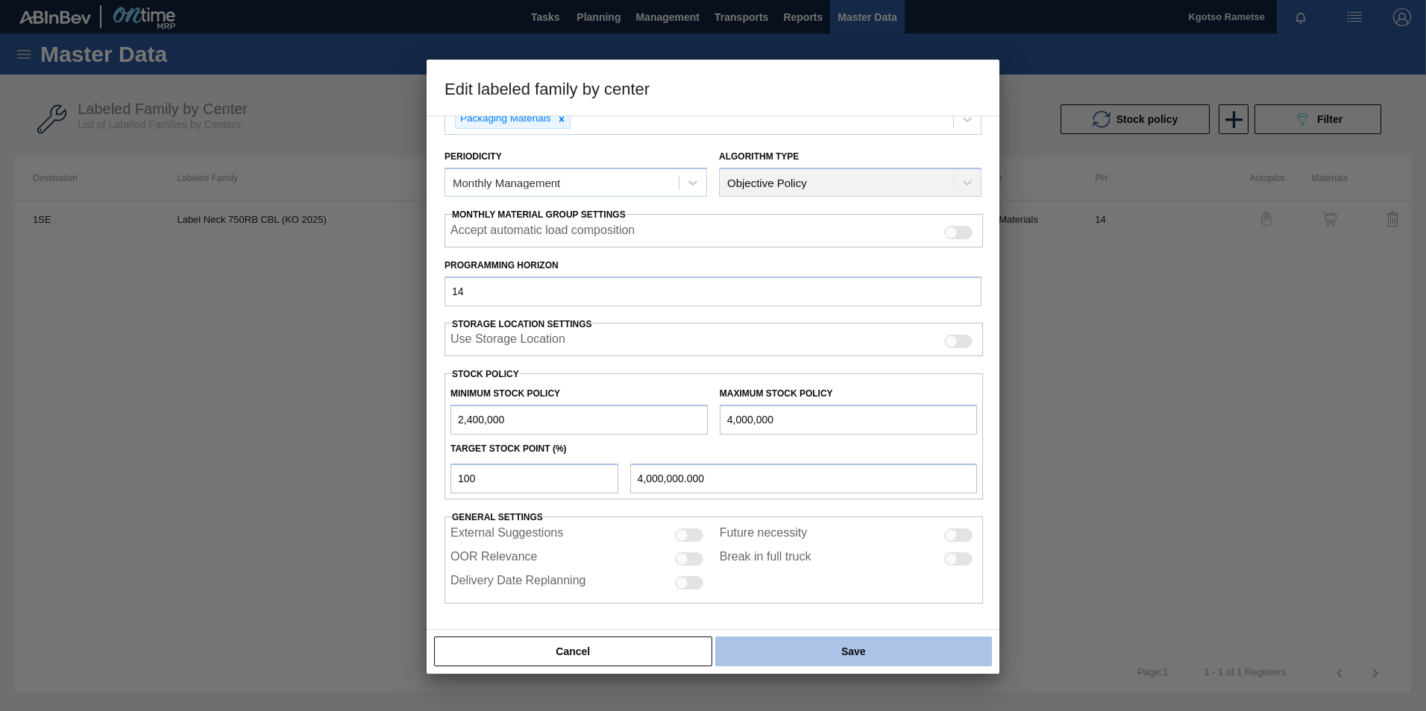
type input "4,000,000"
click at [818, 644] on button "Save" at bounding box center [853, 652] width 277 height 30
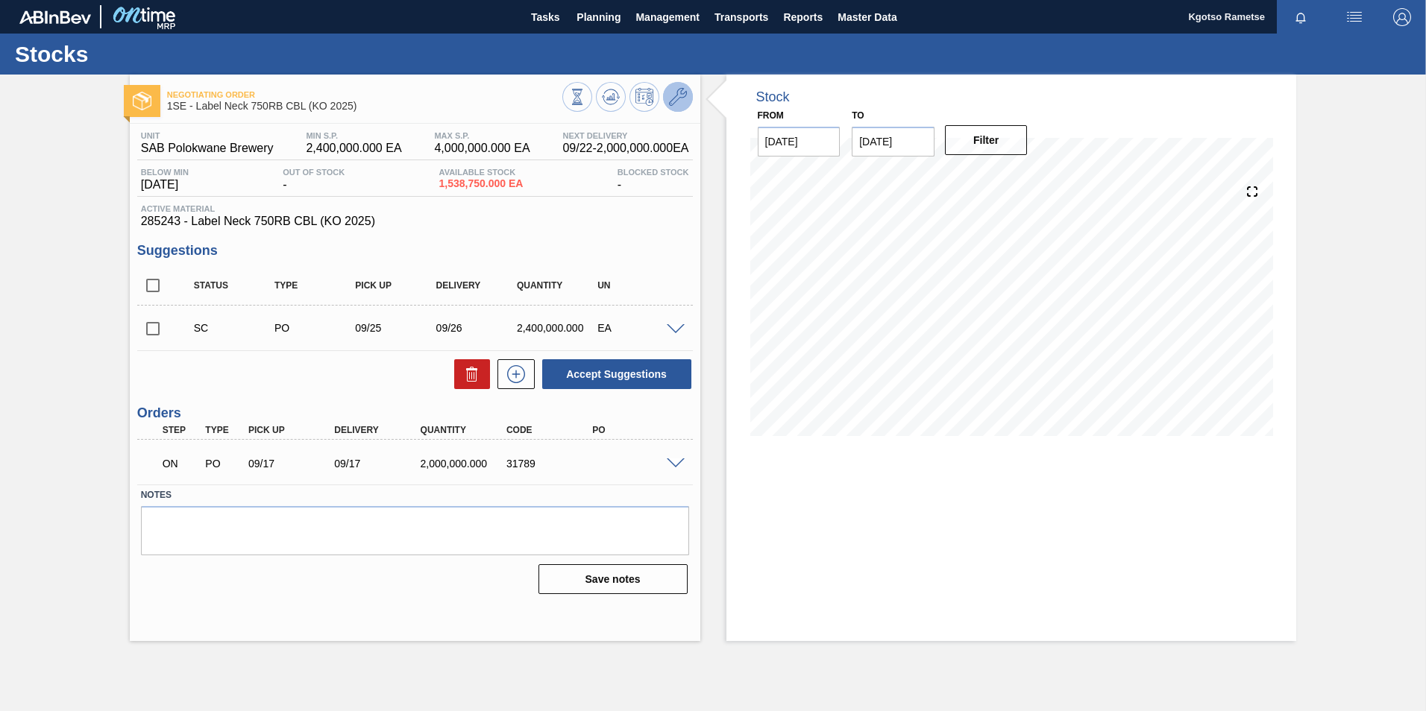
click at [681, 92] on icon at bounding box center [678, 97] width 18 height 18
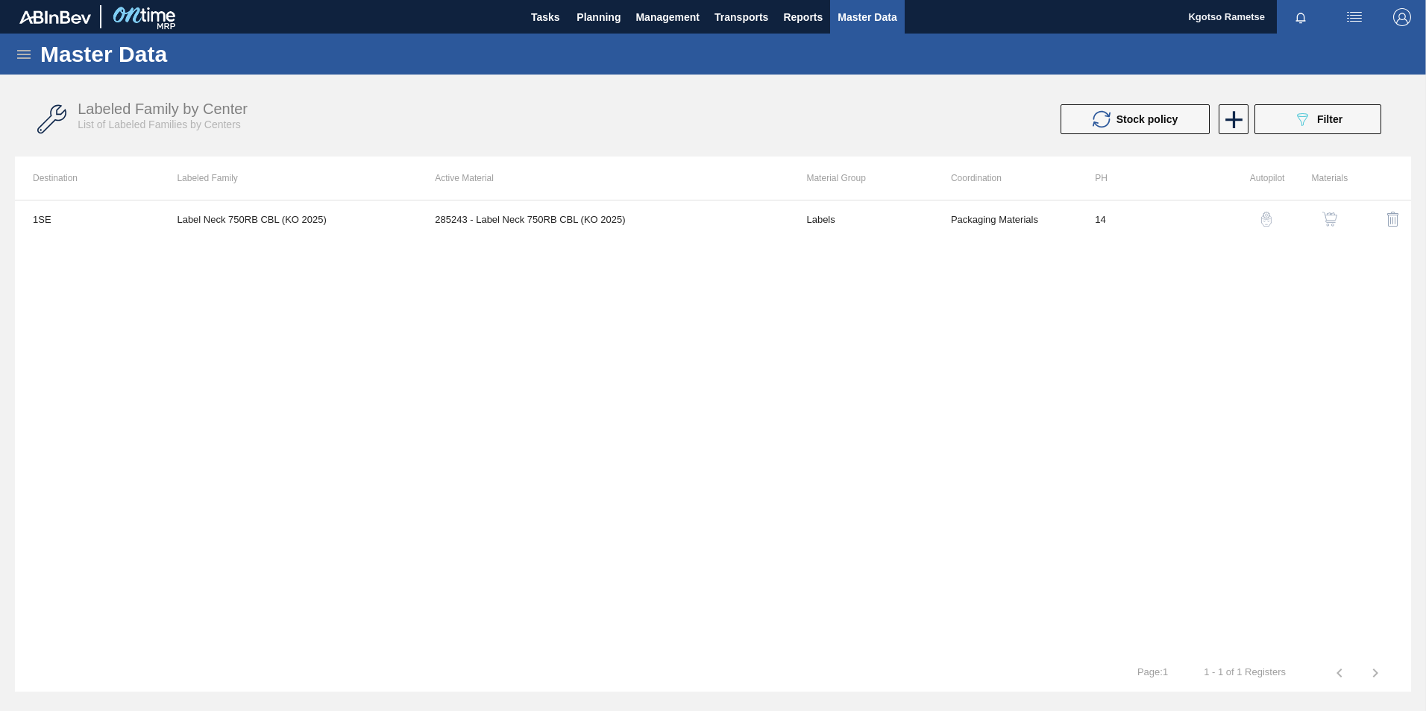
click at [1324, 211] on button "button" at bounding box center [1330, 219] width 36 height 36
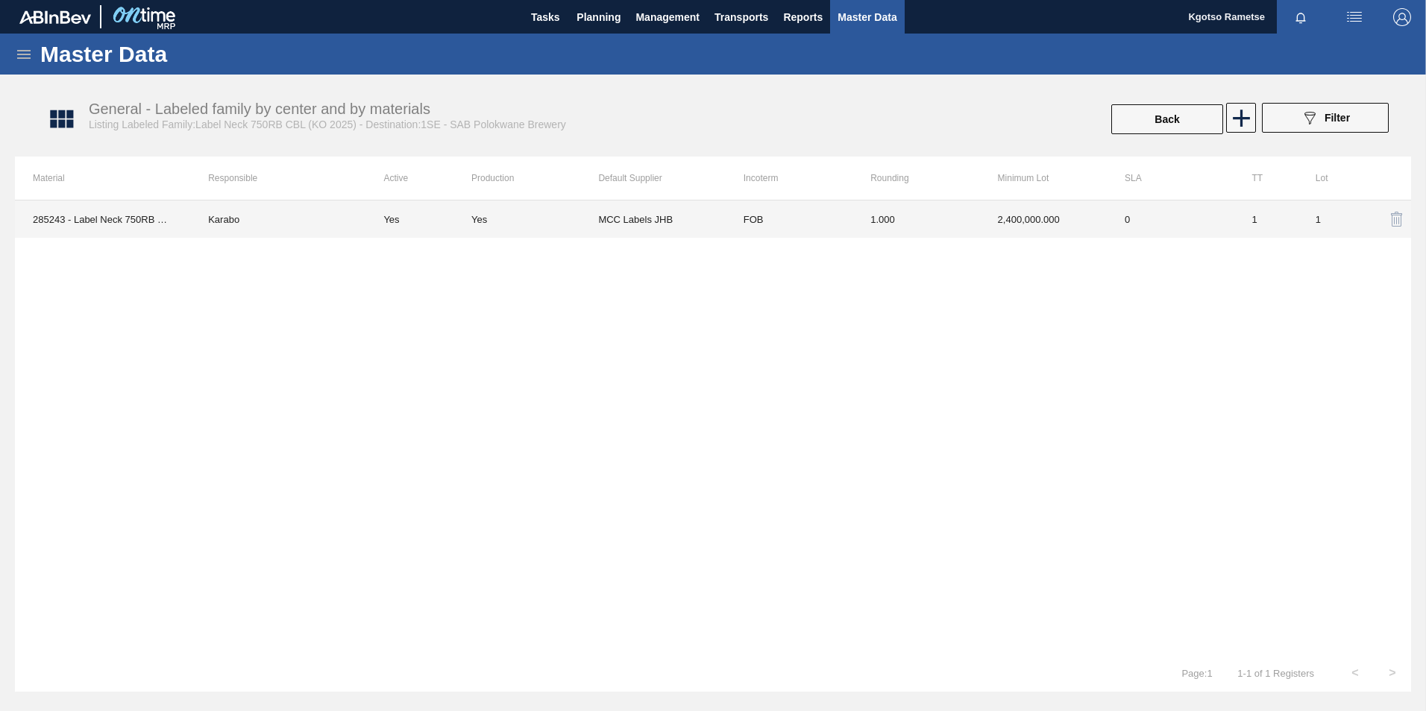
click at [1102, 237] on td "2,400,000.000" at bounding box center [1043, 219] width 127 height 37
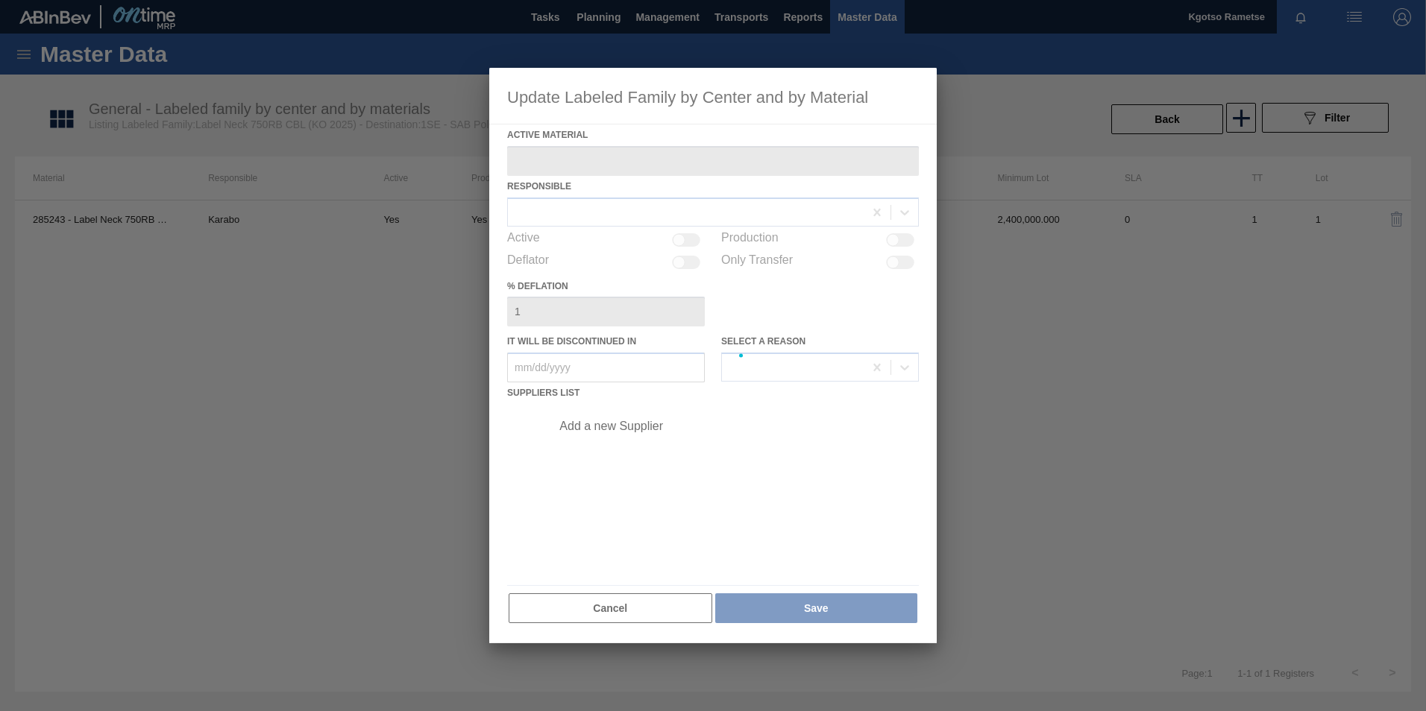
type Material "285243 - Label Neck 750RB CBL (KO 2025)"
checkbox input "true"
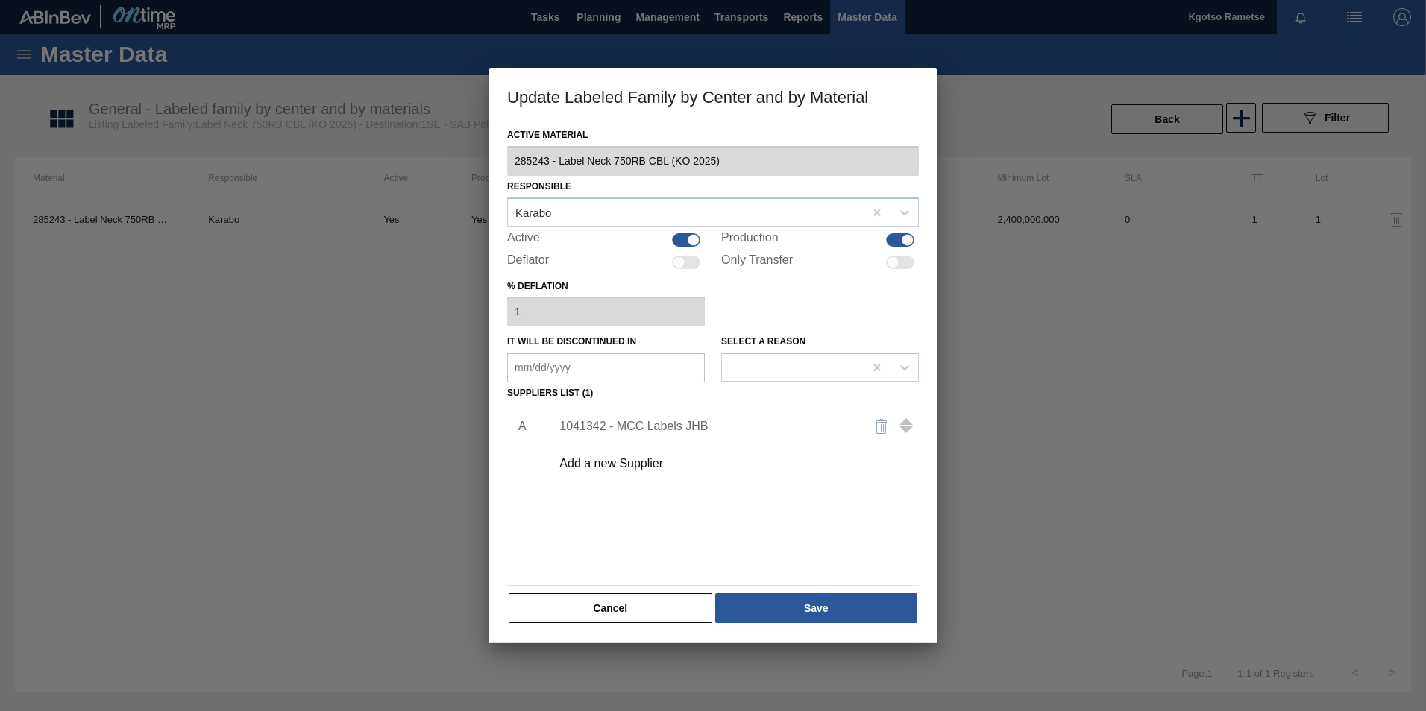
click at [617, 430] on div "1041342 - MCC Labels JHB" at bounding box center [705, 426] width 292 height 13
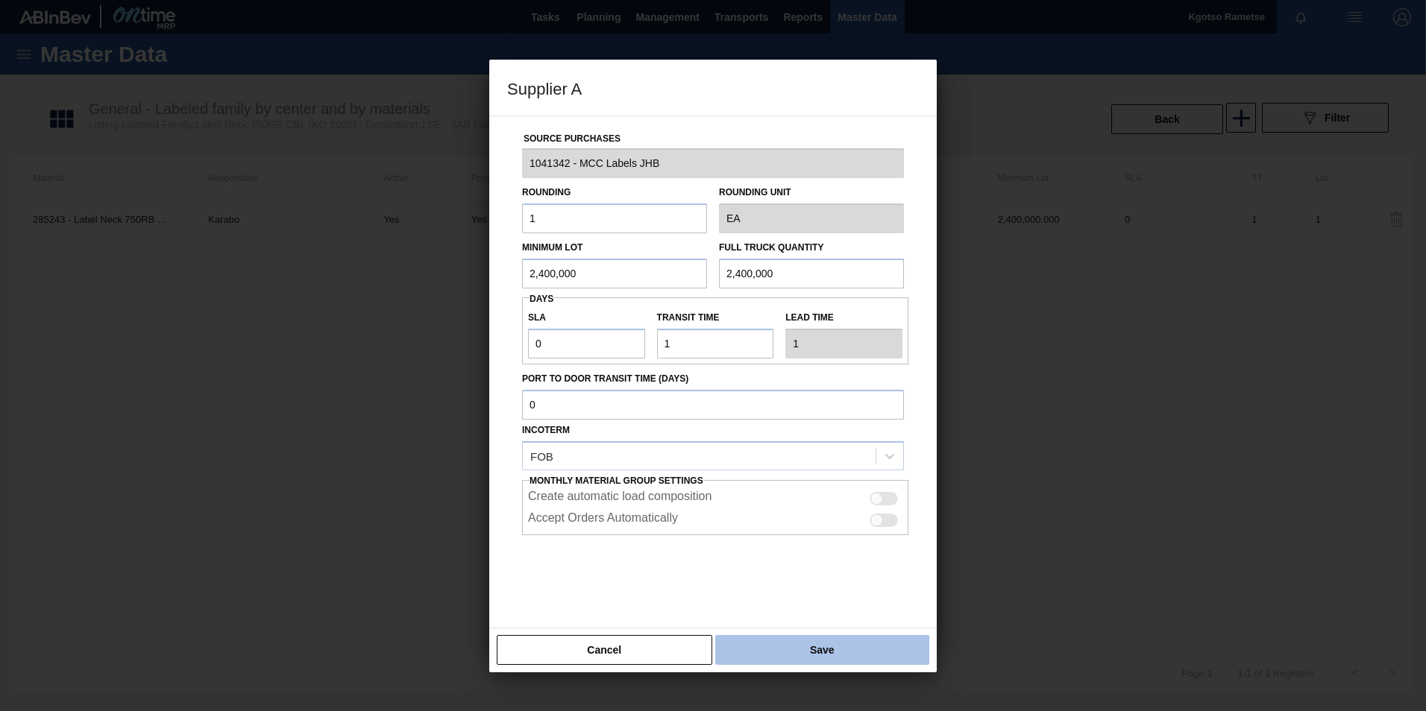
click at [818, 653] on button "Save" at bounding box center [822, 650] width 214 height 30
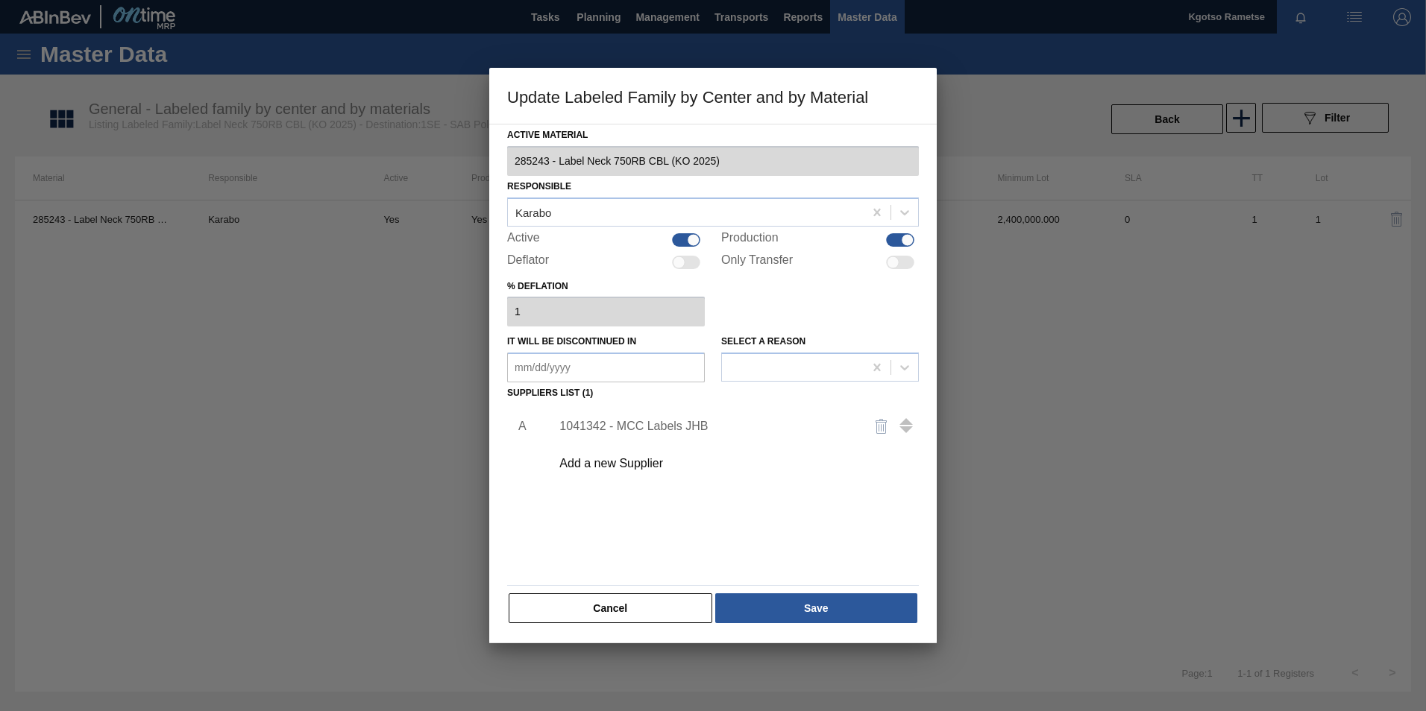
click at [670, 424] on div "1041342 - MCC Labels JHB" at bounding box center [705, 426] width 292 height 13
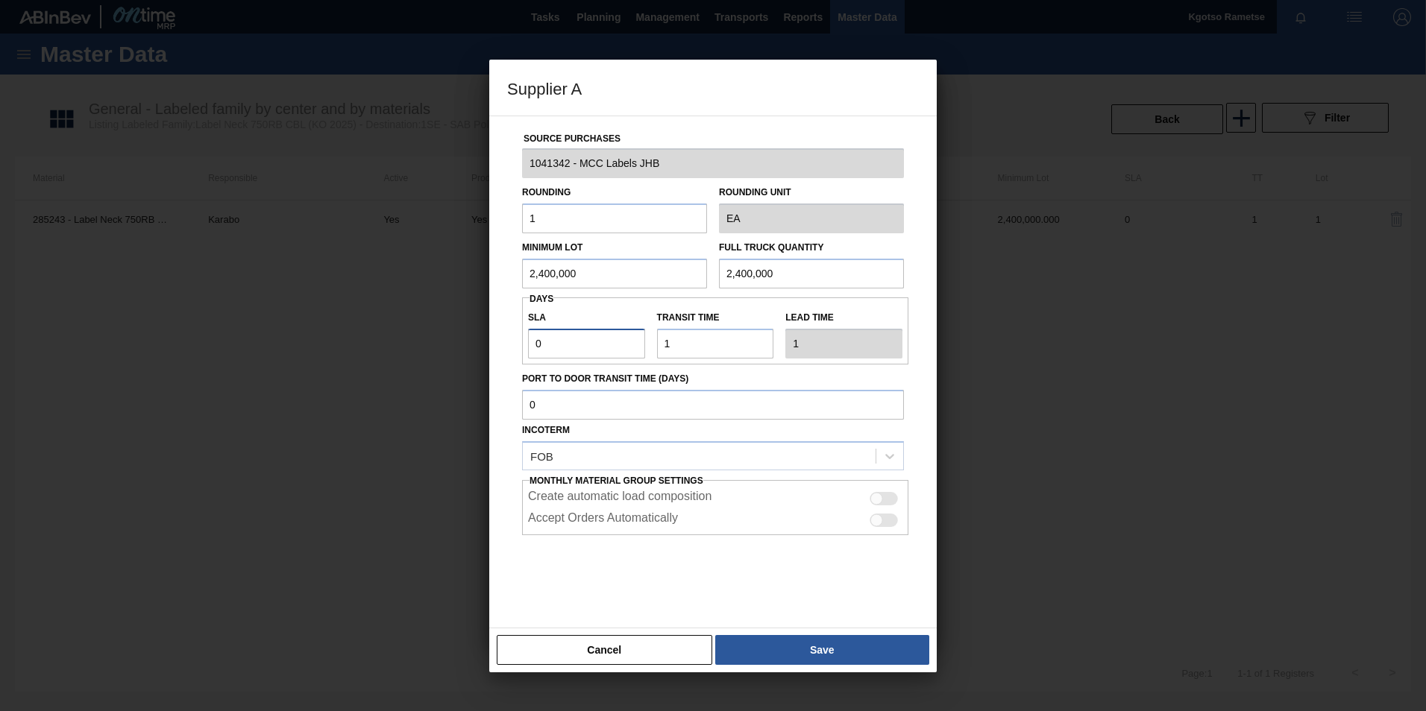
drag, startPoint x: 603, startPoint y: 331, endPoint x: 513, endPoint y: 349, distance: 91.3
click at [513, 349] on div "Source Purchases 1041342 - MCC Labels JHB Rounding 1 Rounding Unit EA Minimum L…" at bounding box center [713, 363] width 412 height 494
type input "1"
type input "2"
type input "1"
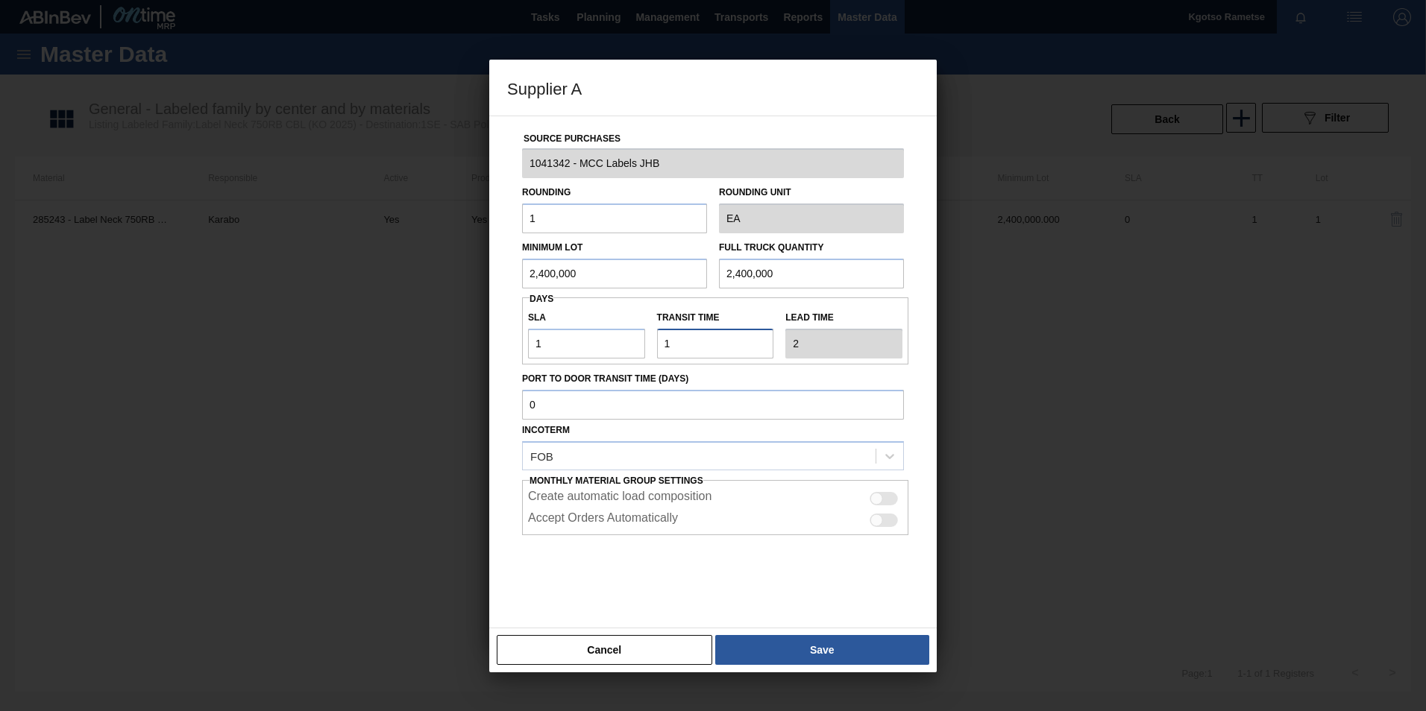
drag, startPoint x: 676, startPoint y: 339, endPoint x: 523, endPoint y: 354, distance: 154.4
click at [638, 338] on div "SLA 1 Transit time Lead time 2" at bounding box center [715, 331] width 386 height 55
type input "0"
type input "1"
type input "0"
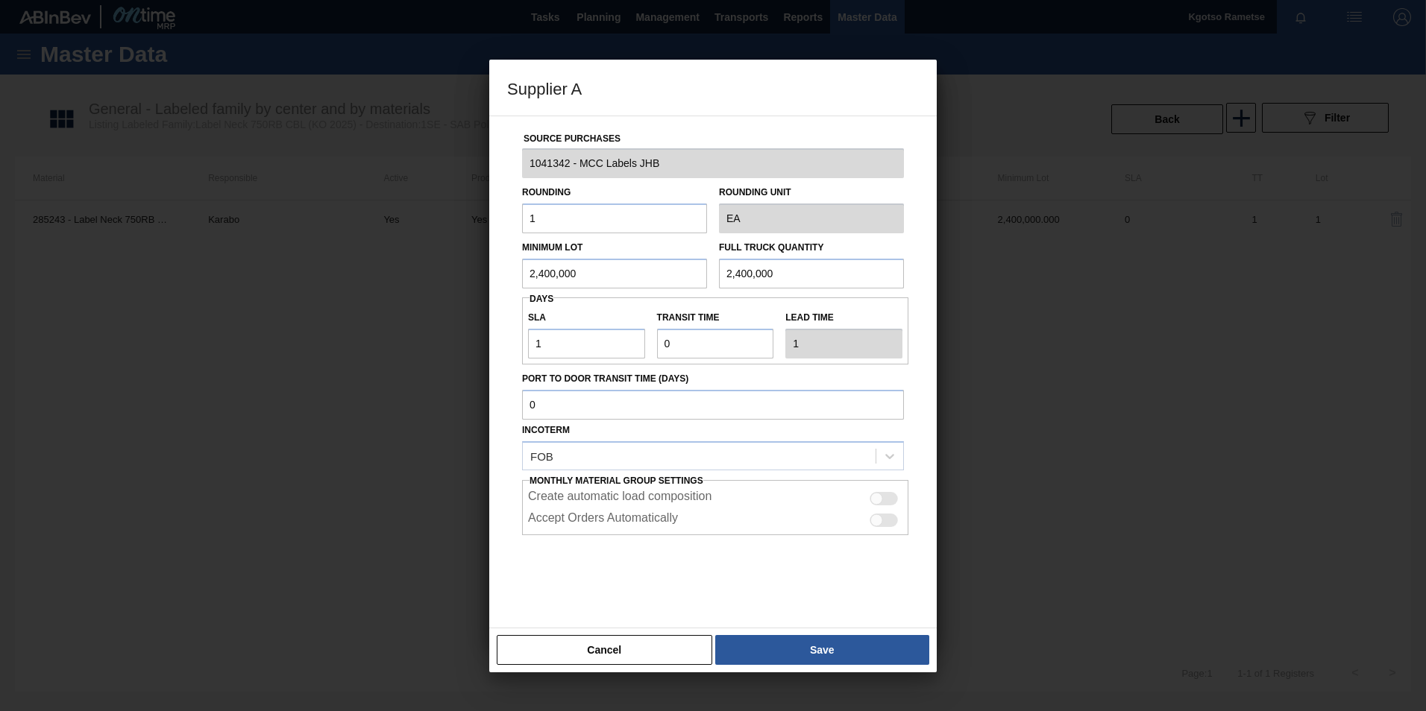
click at [775, 646] on button "Save" at bounding box center [822, 650] width 214 height 30
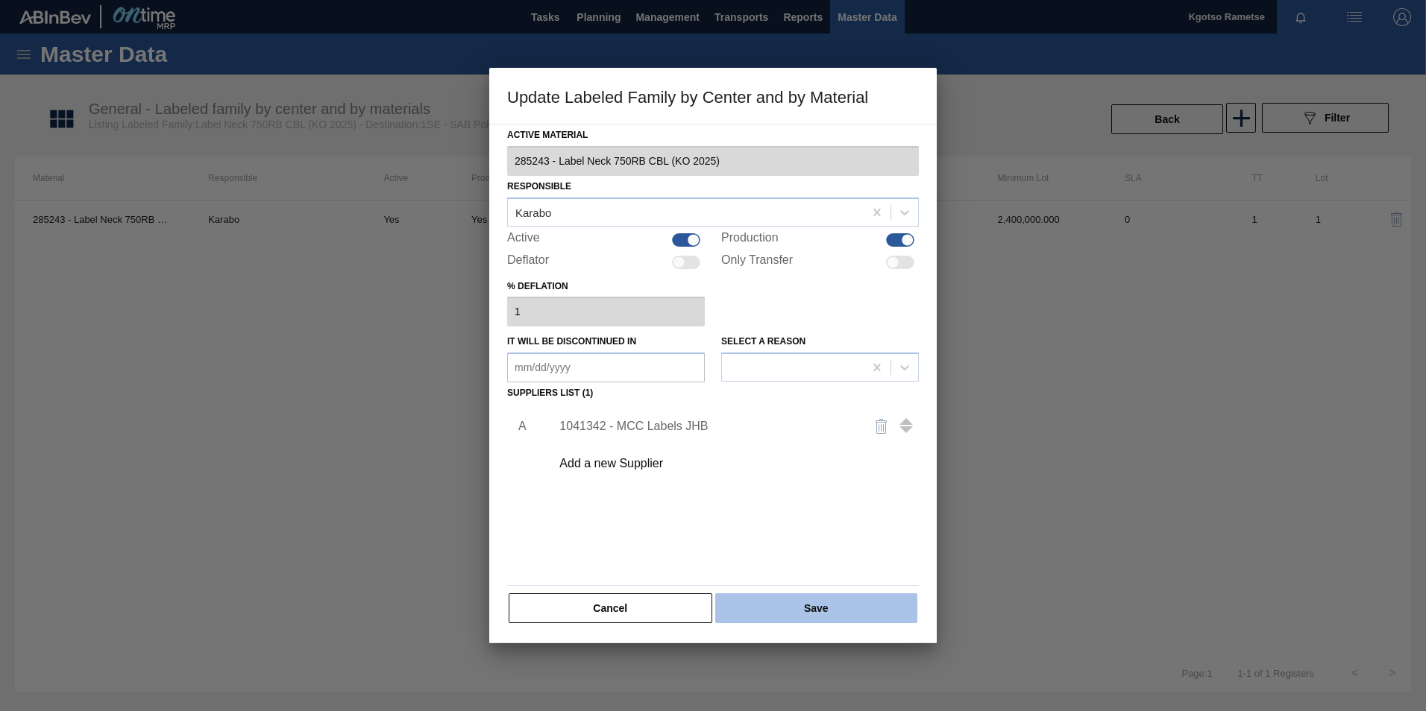
click at [757, 594] on button "Save" at bounding box center [816, 609] width 202 height 30
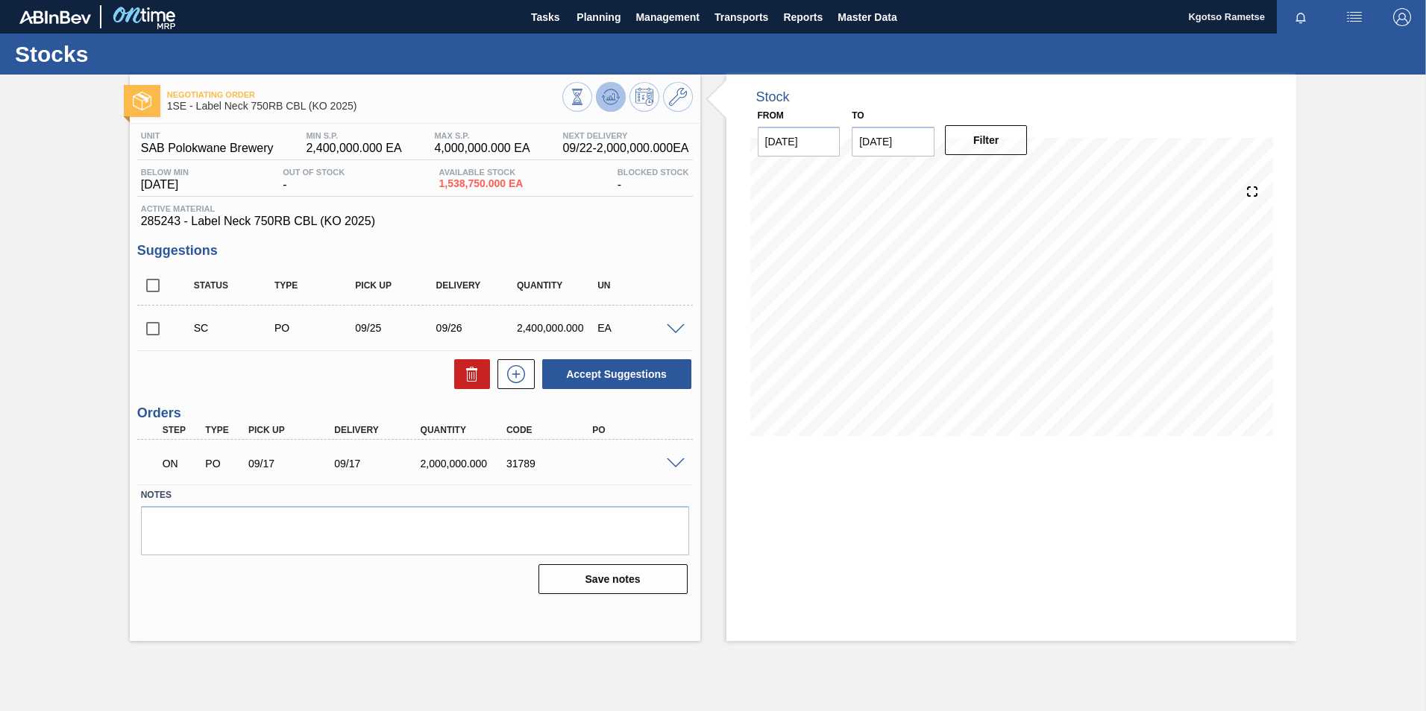
click at [612, 100] on icon at bounding box center [611, 96] width 10 height 7
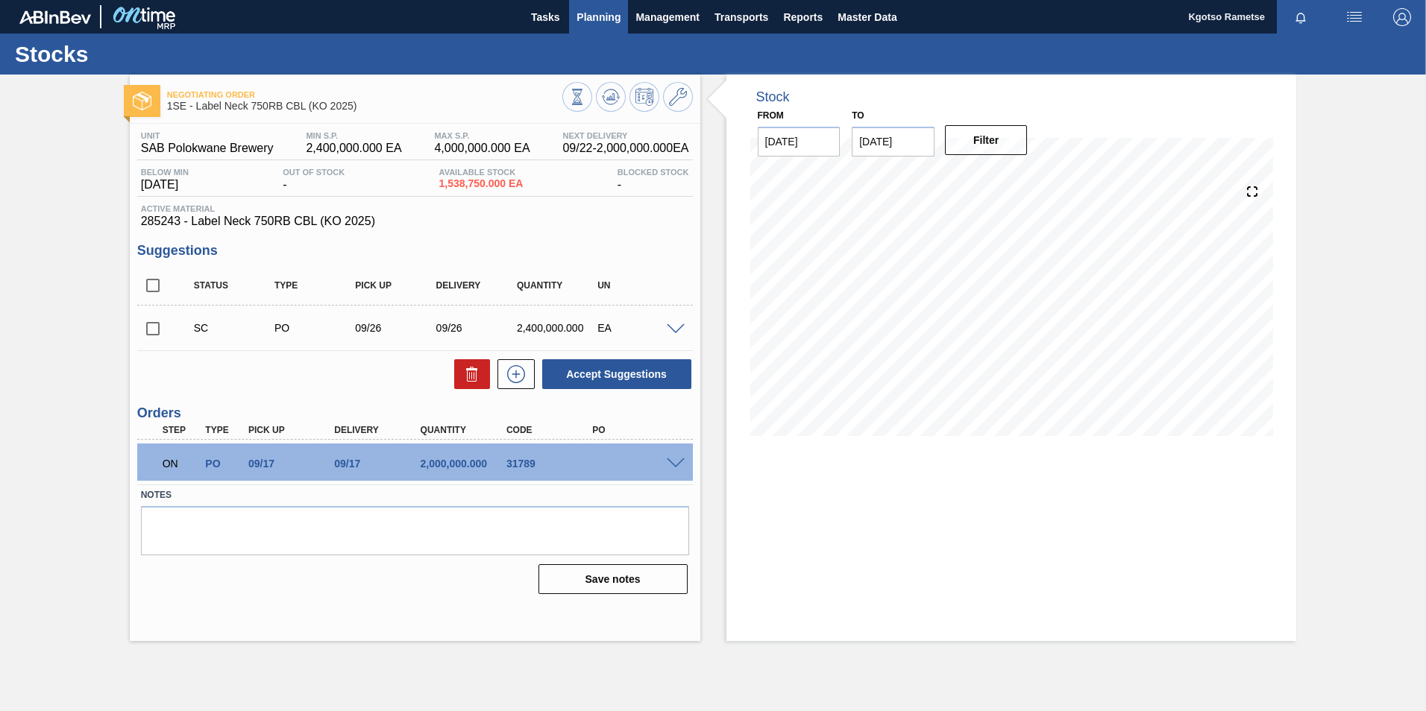
click at [595, 7] on button "Planning" at bounding box center [598, 17] width 59 height 34
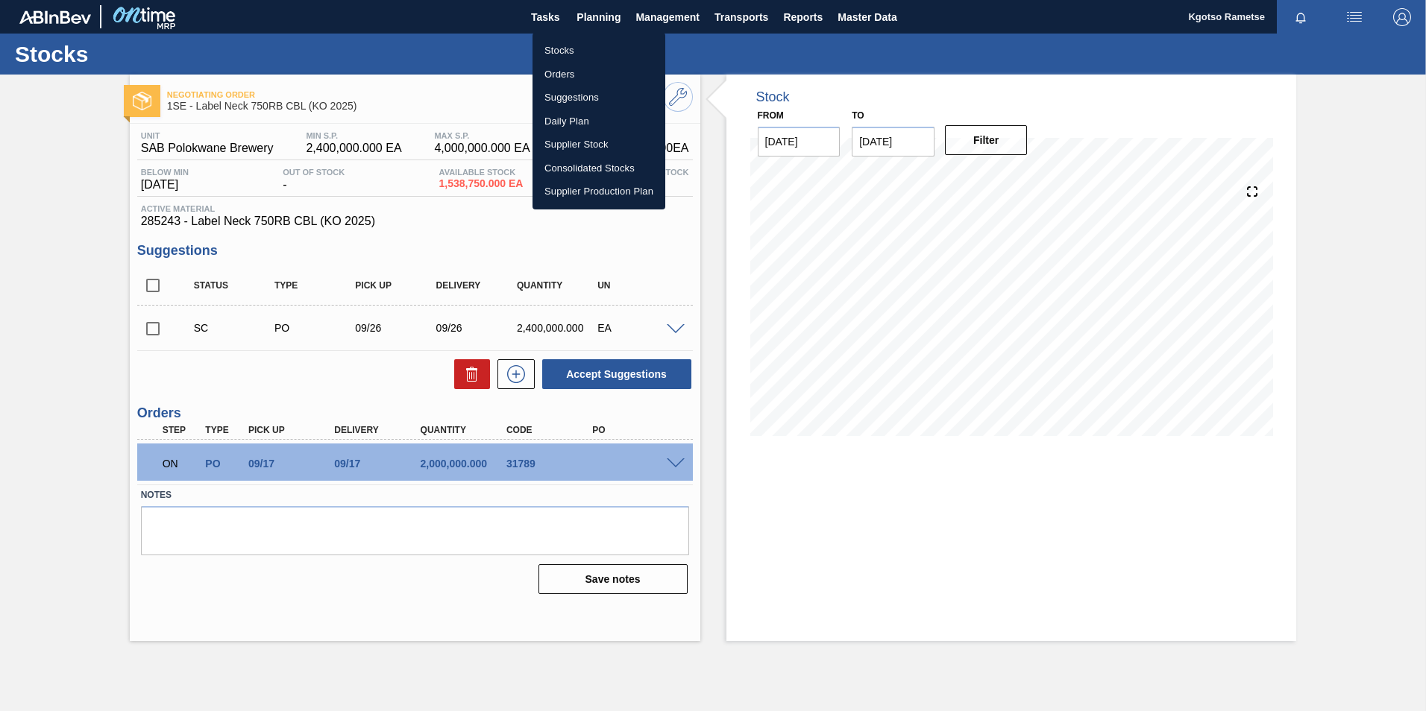
click at [555, 43] on li "Stocks" at bounding box center [598, 51] width 133 height 24
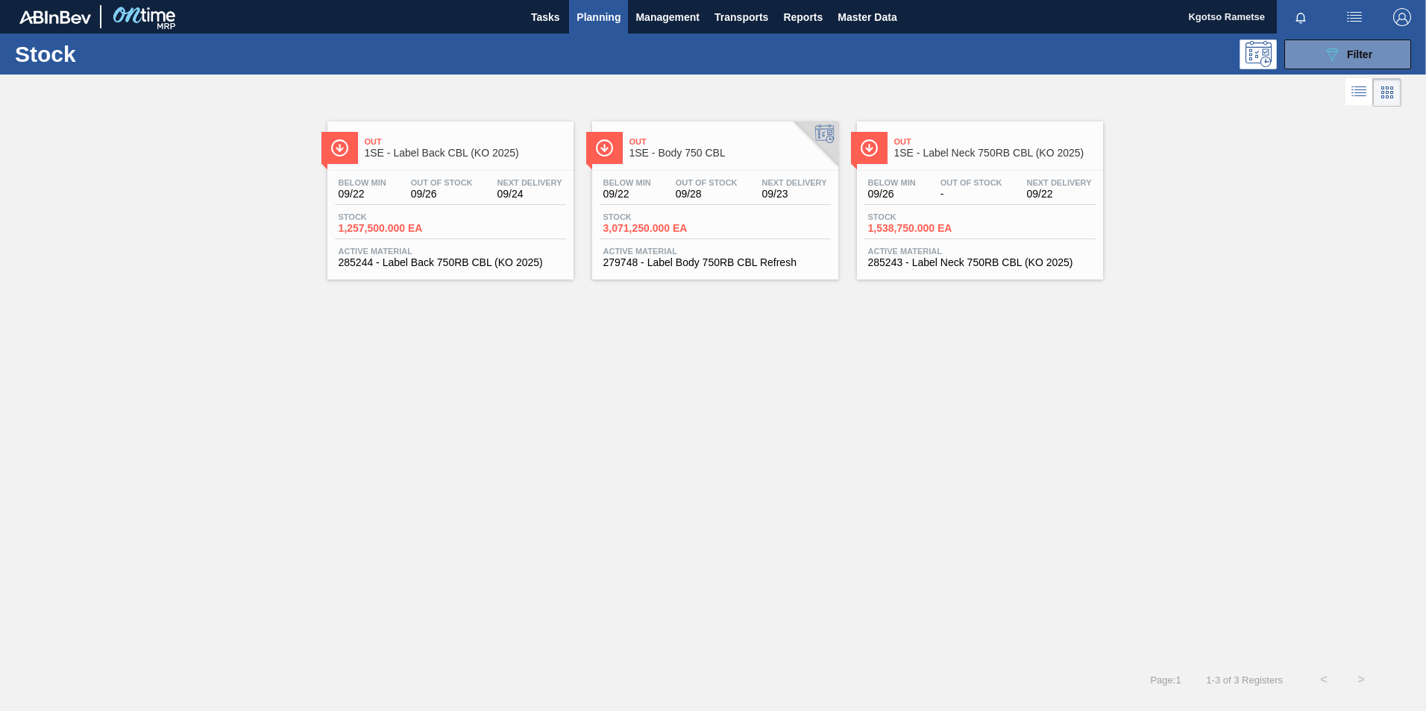
click at [493, 164] on div "Out 1SE - Label Back CBL (KO 2025)" at bounding box center [465, 148] width 201 height 34
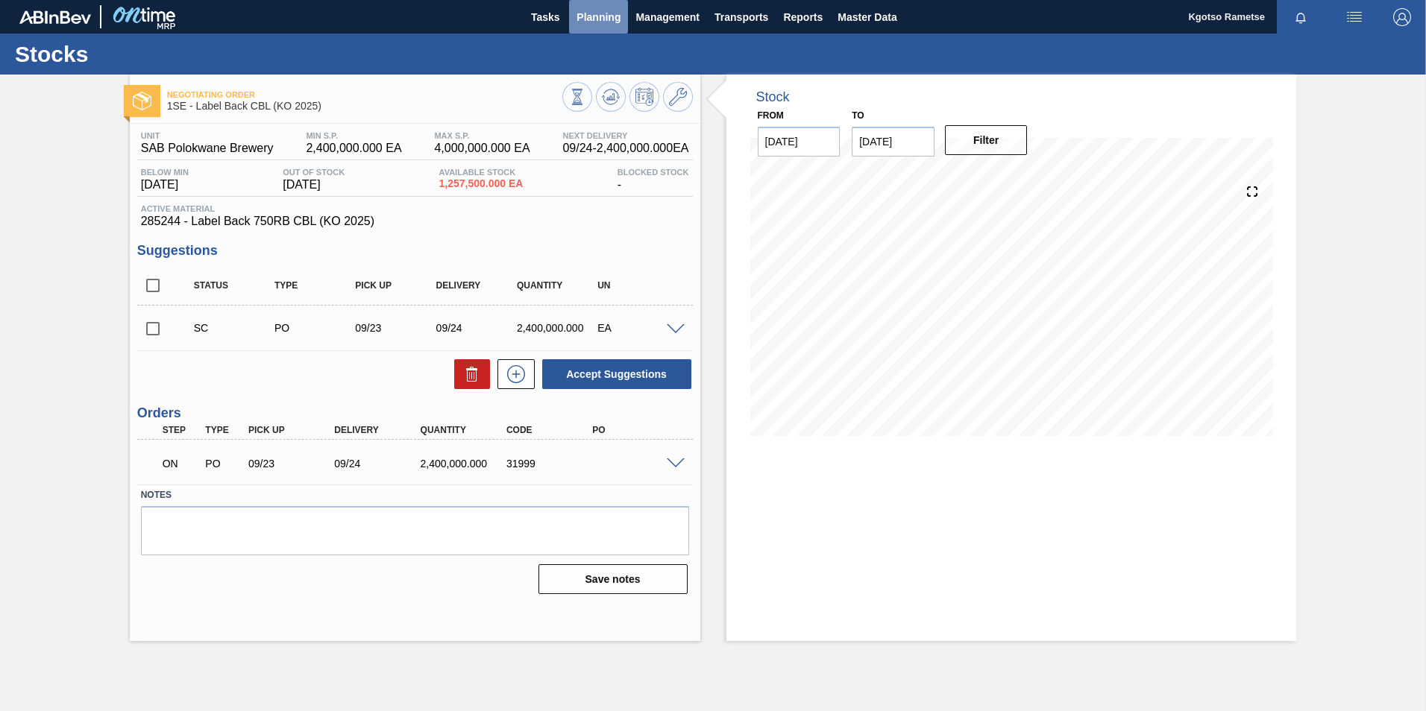
click at [588, 9] on span "Planning" at bounding box center [598, 17] width 44 height 18
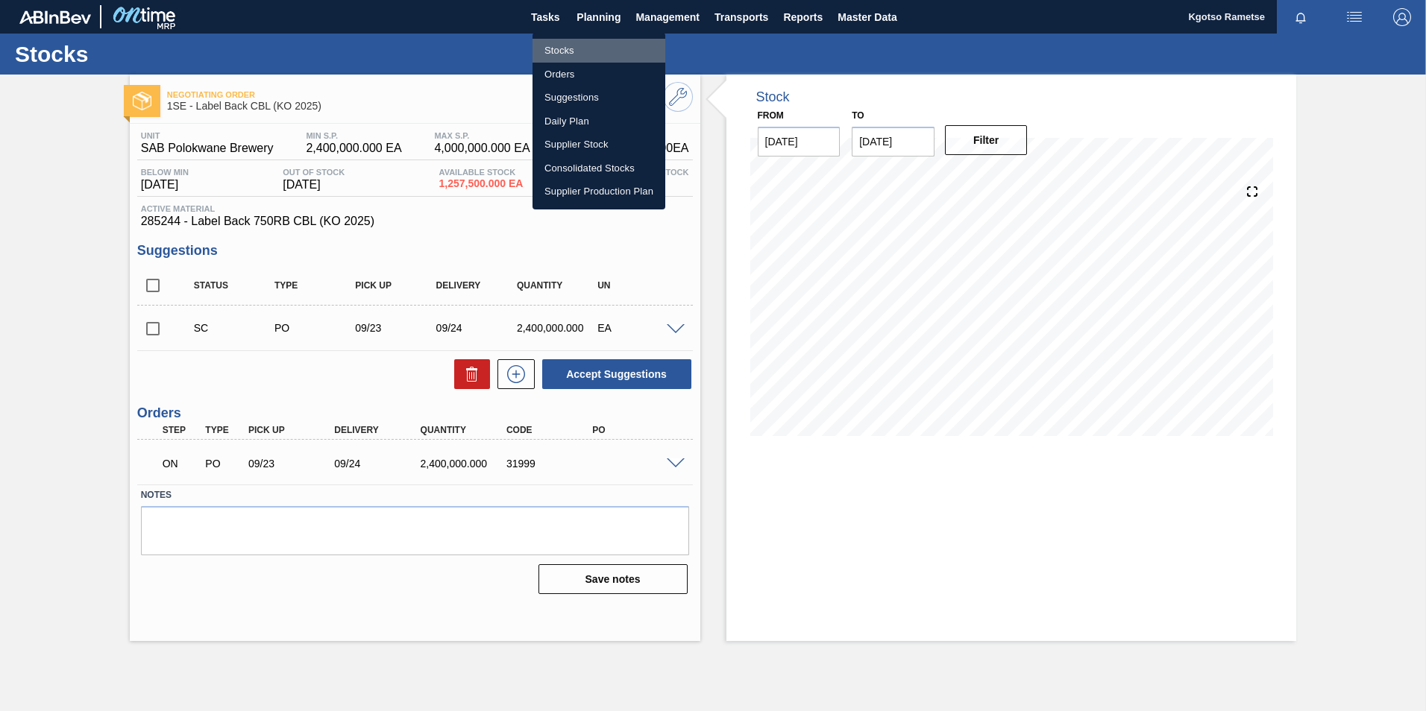
click at [579, 43] on li "Stocks" at bounding box center [598, 51] width 133 height 24
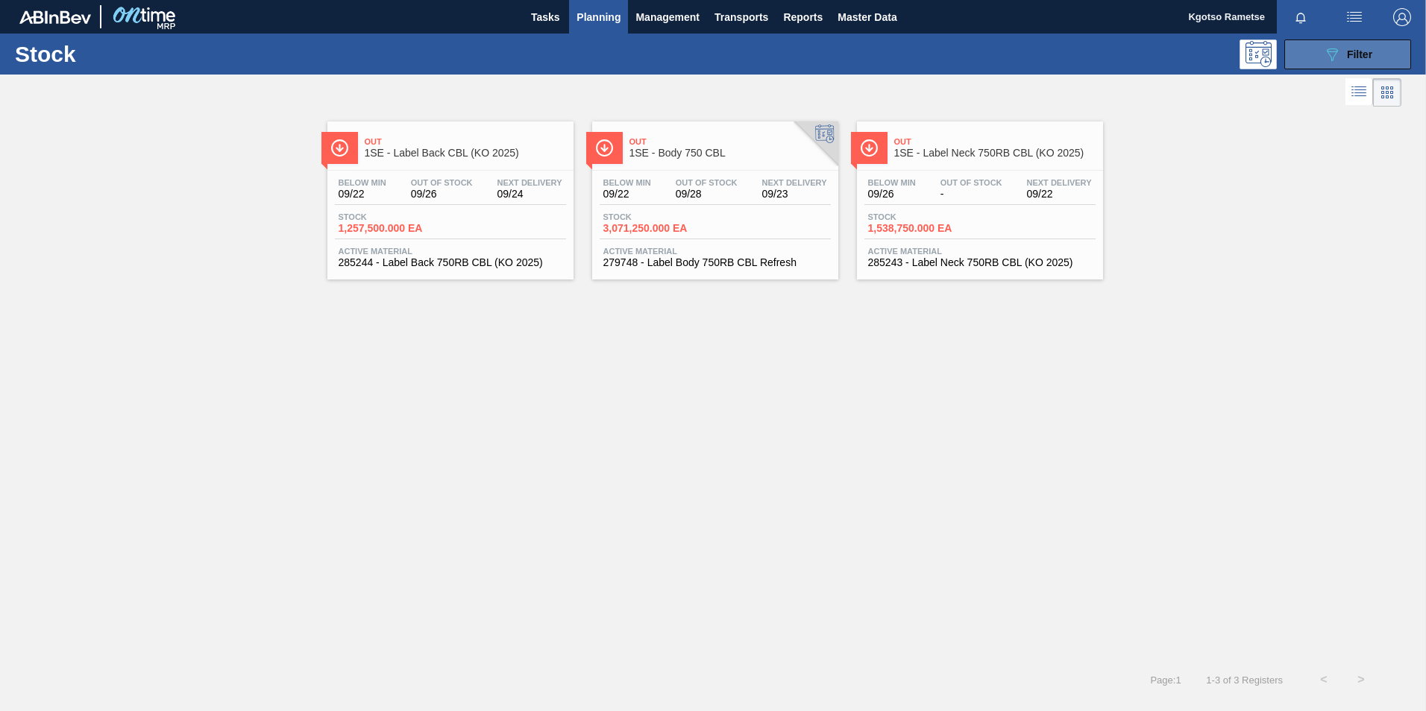
click at [1360, 64] on button "089F7B8B-B2A5-4AFE-B5C0-19BA573D28AC Filter" at bounding box center [1347, 55] width 127 height 30
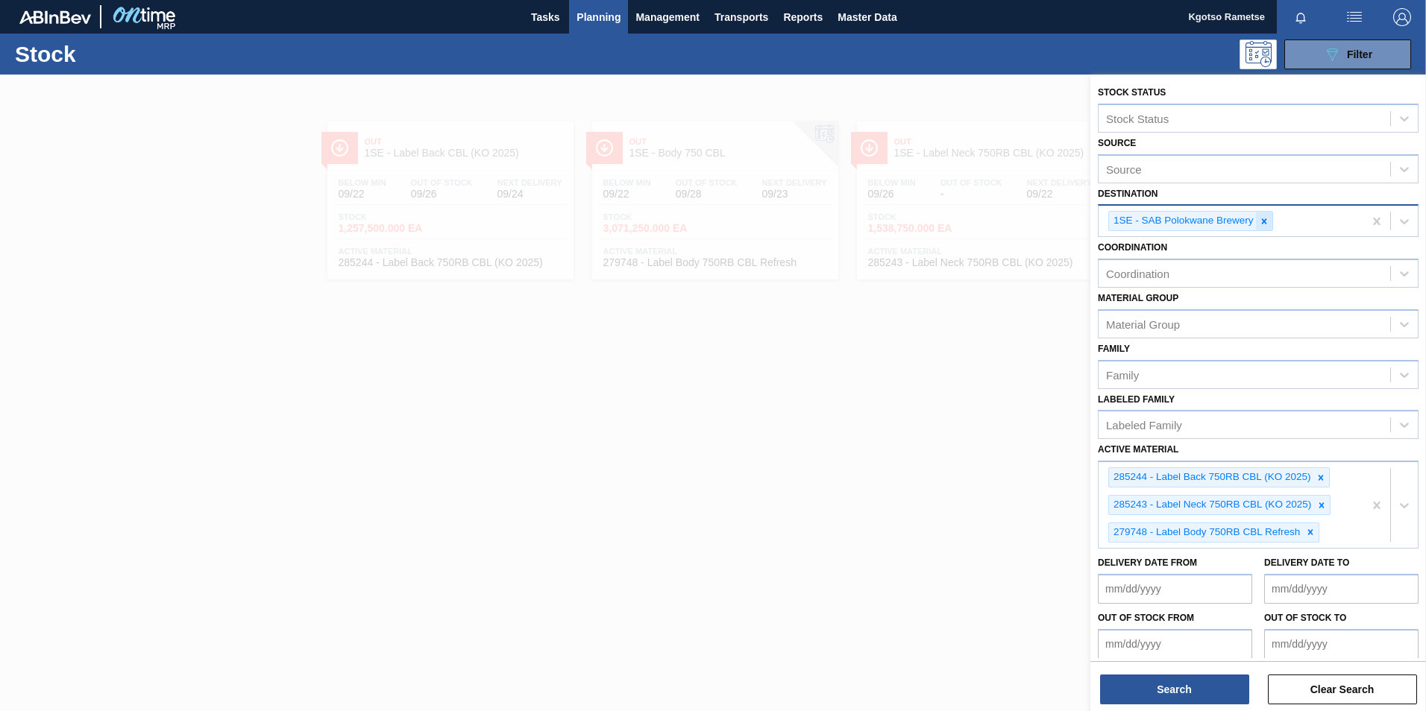
click at [1269, 227] on div at bounding box center [1264, 221] width 16 height 19
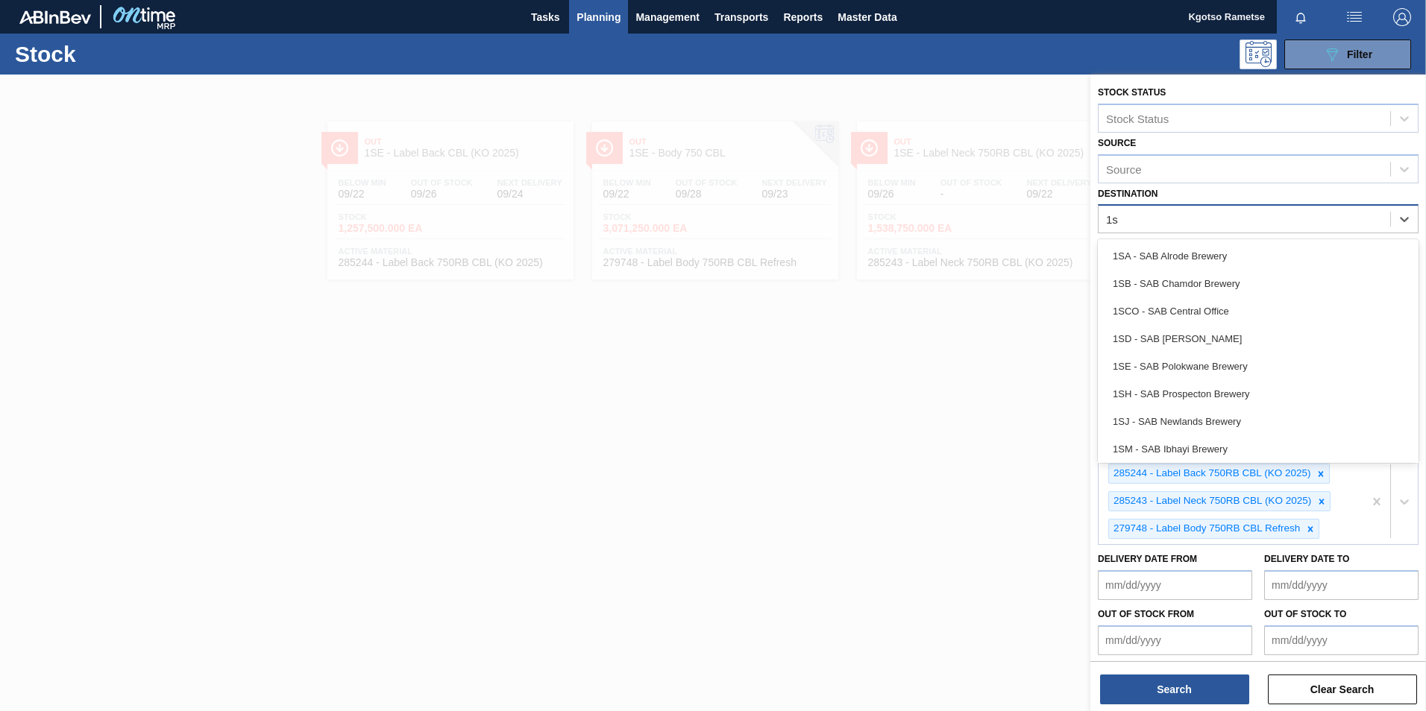
type input "1sj"
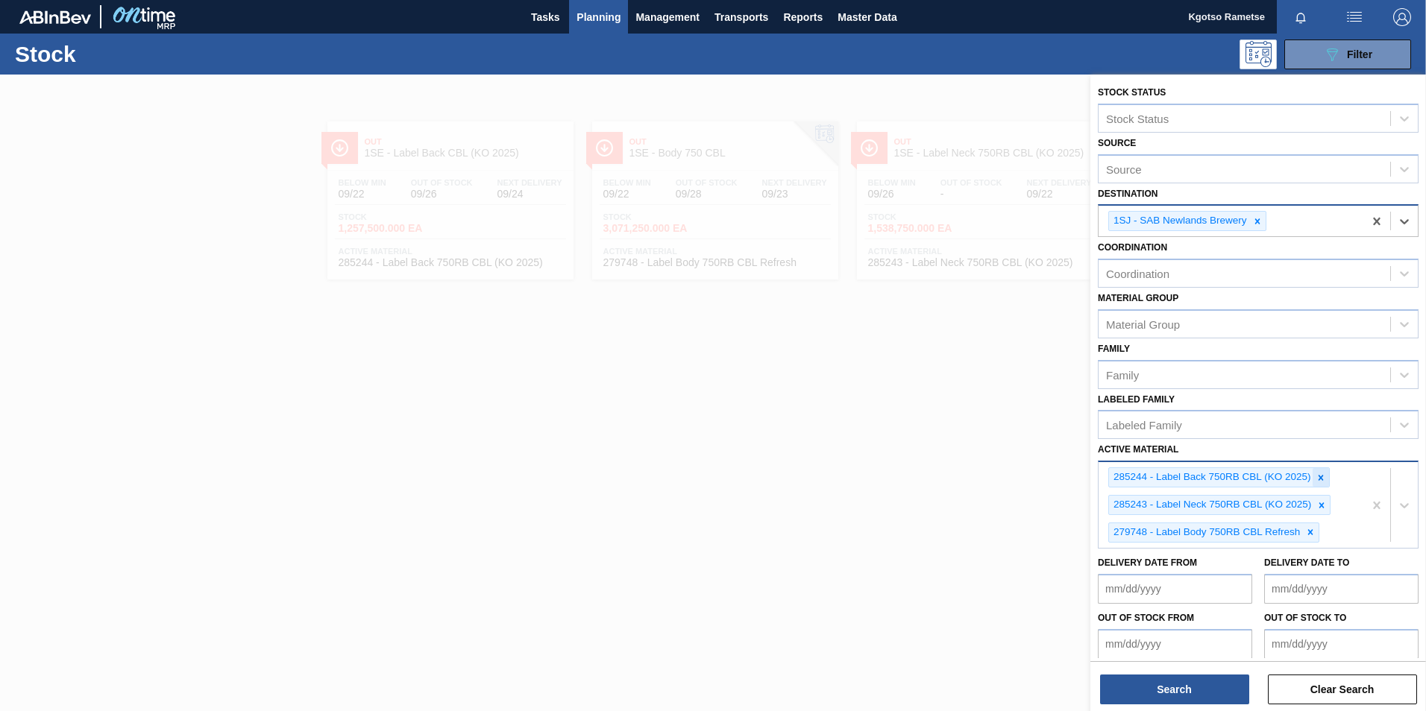
click at [1321, 479] on icon at bounding box center [1320, 477] width 5 height 5
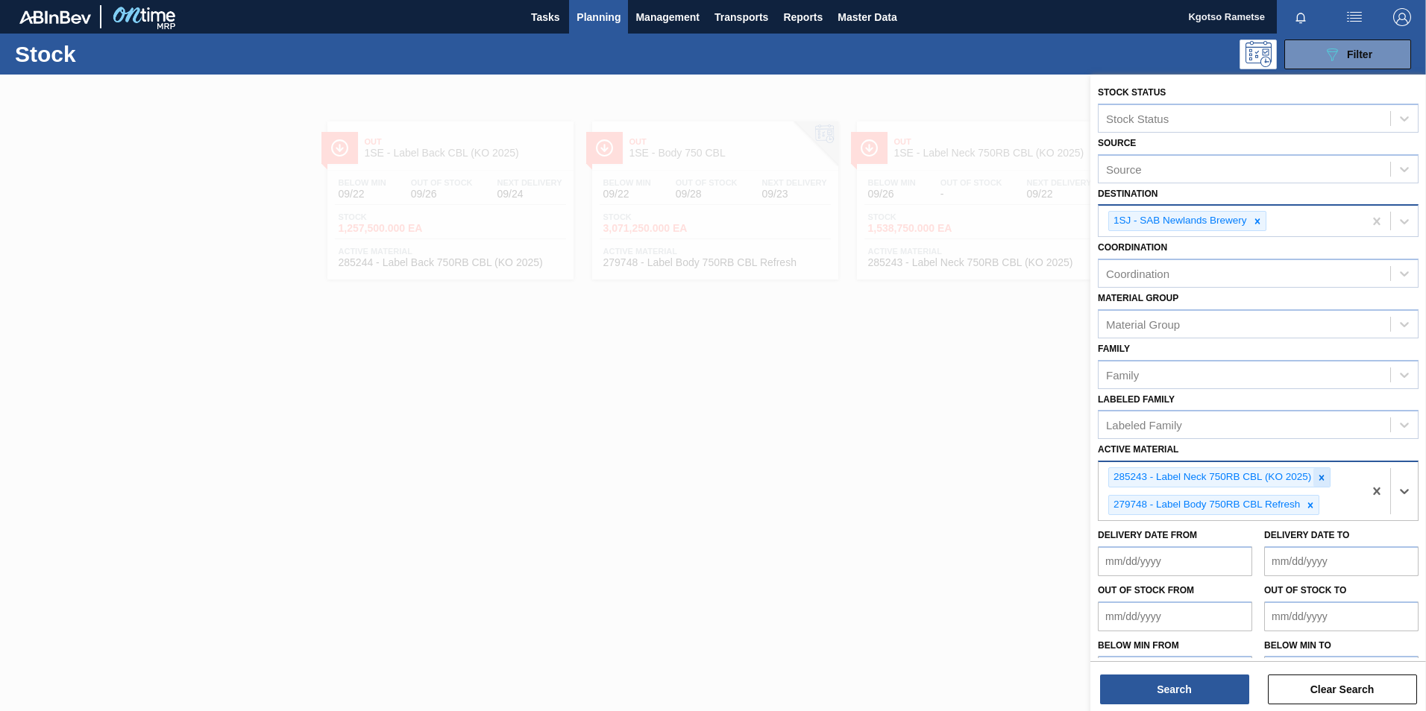
click at [1321, 477] on icon at bounding box center [1321, 477] width 5 height 5
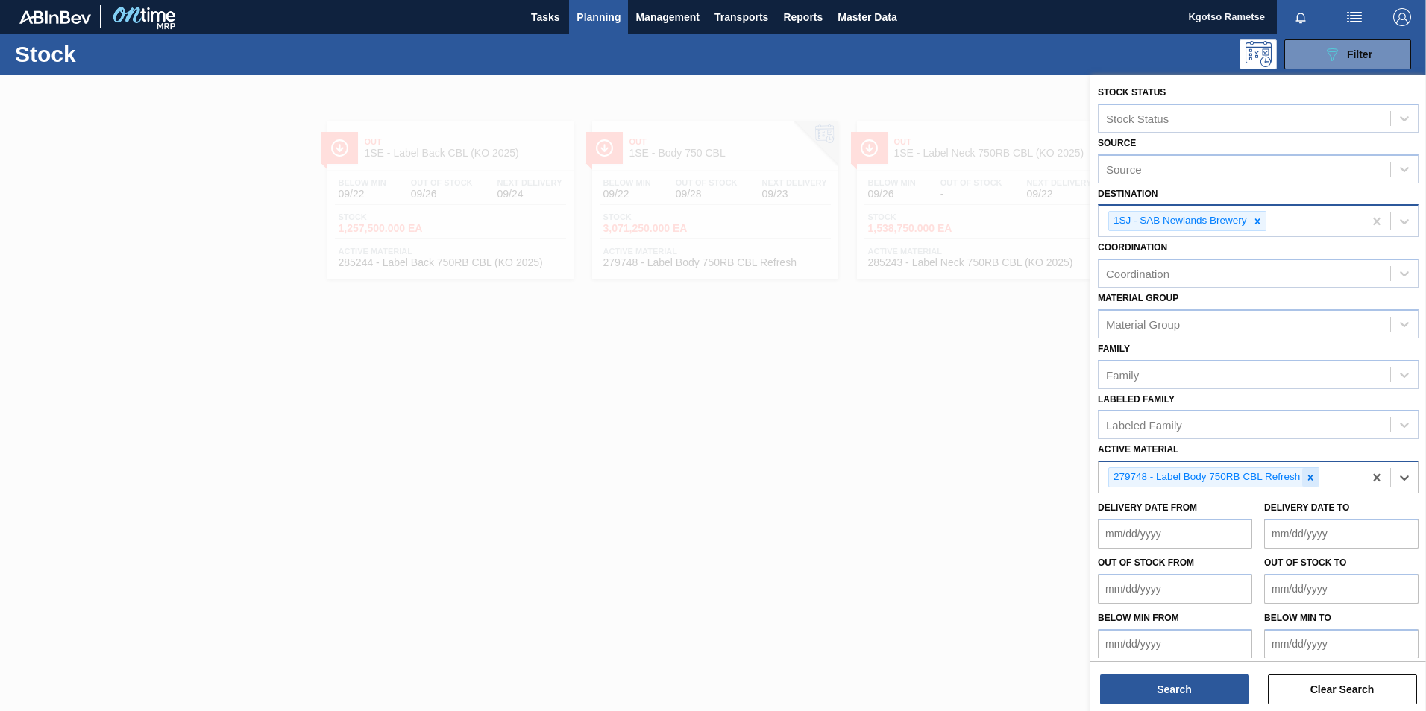
click at [1318, 477] on div at bounding box center [1310, 477] width 16 height 19
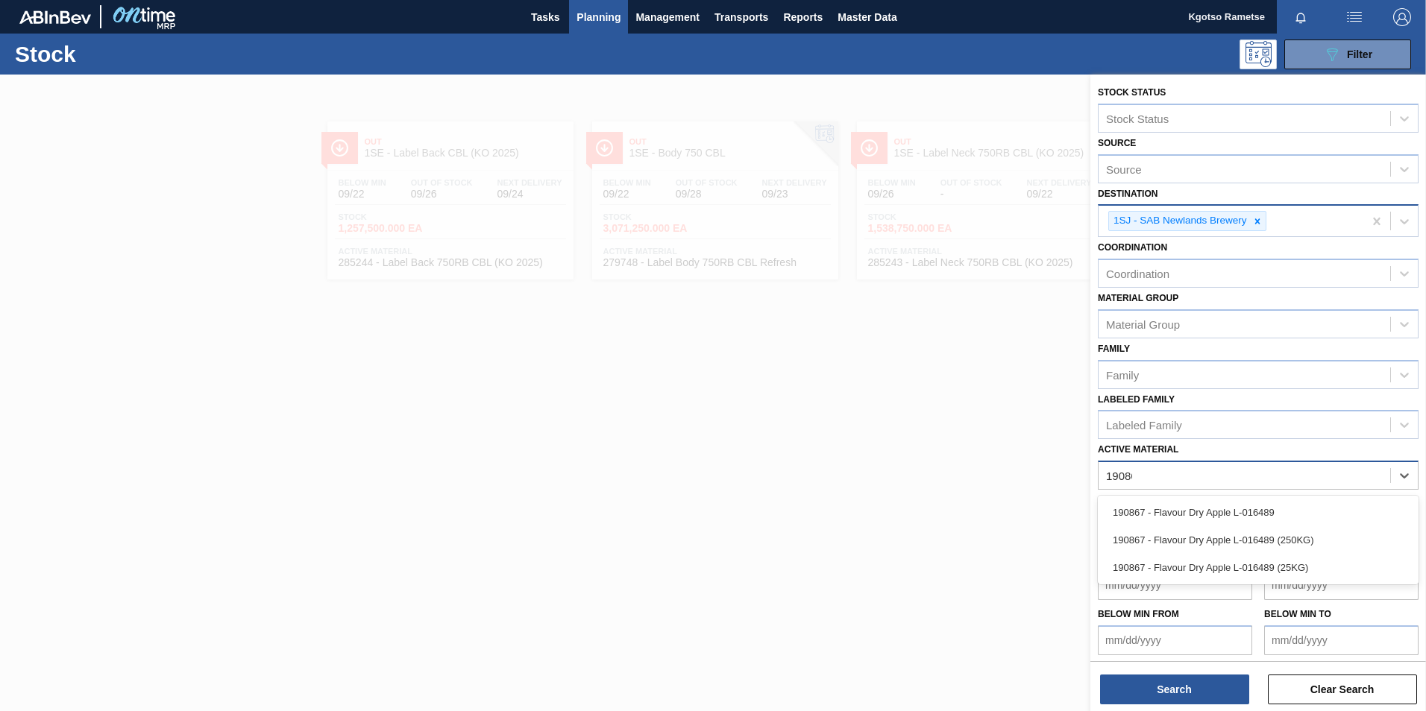
type Material "190867"
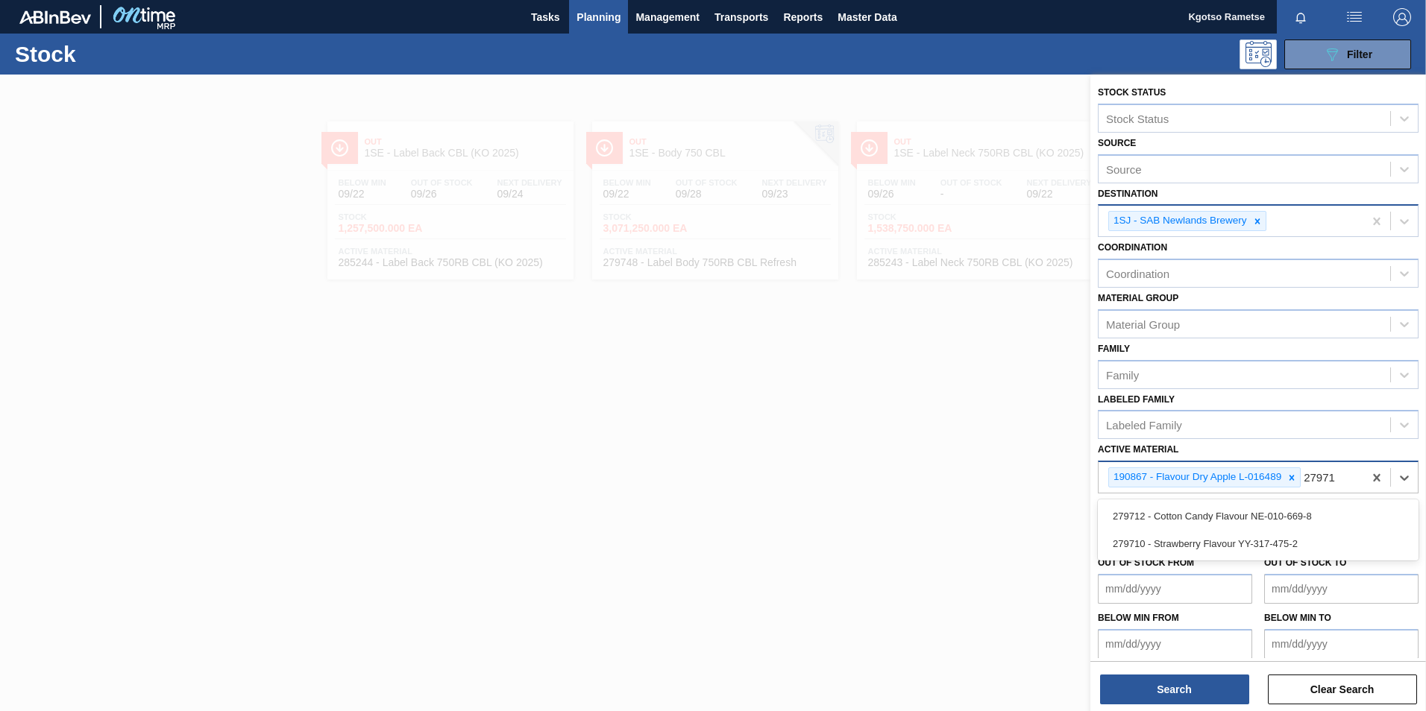
type Material "279710"
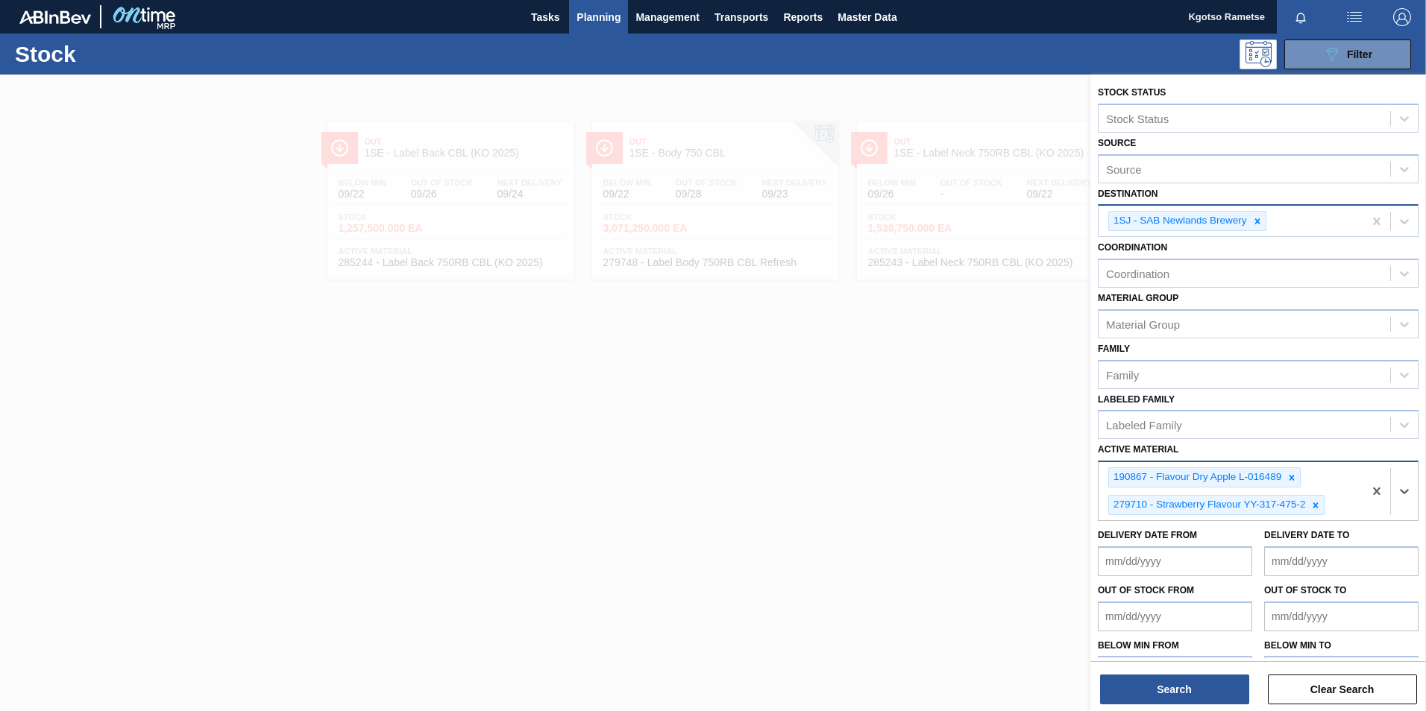
type Material "3"
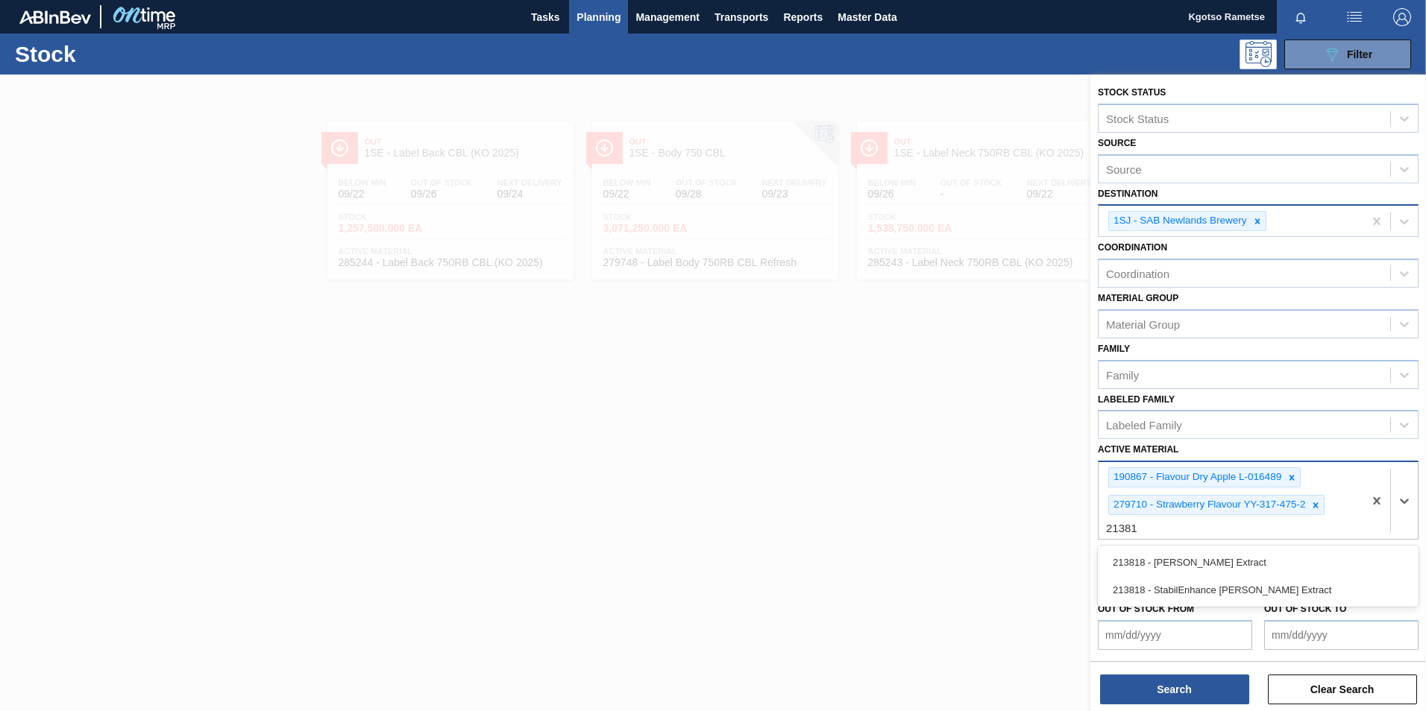
type Material "213818"
type Material "78642"
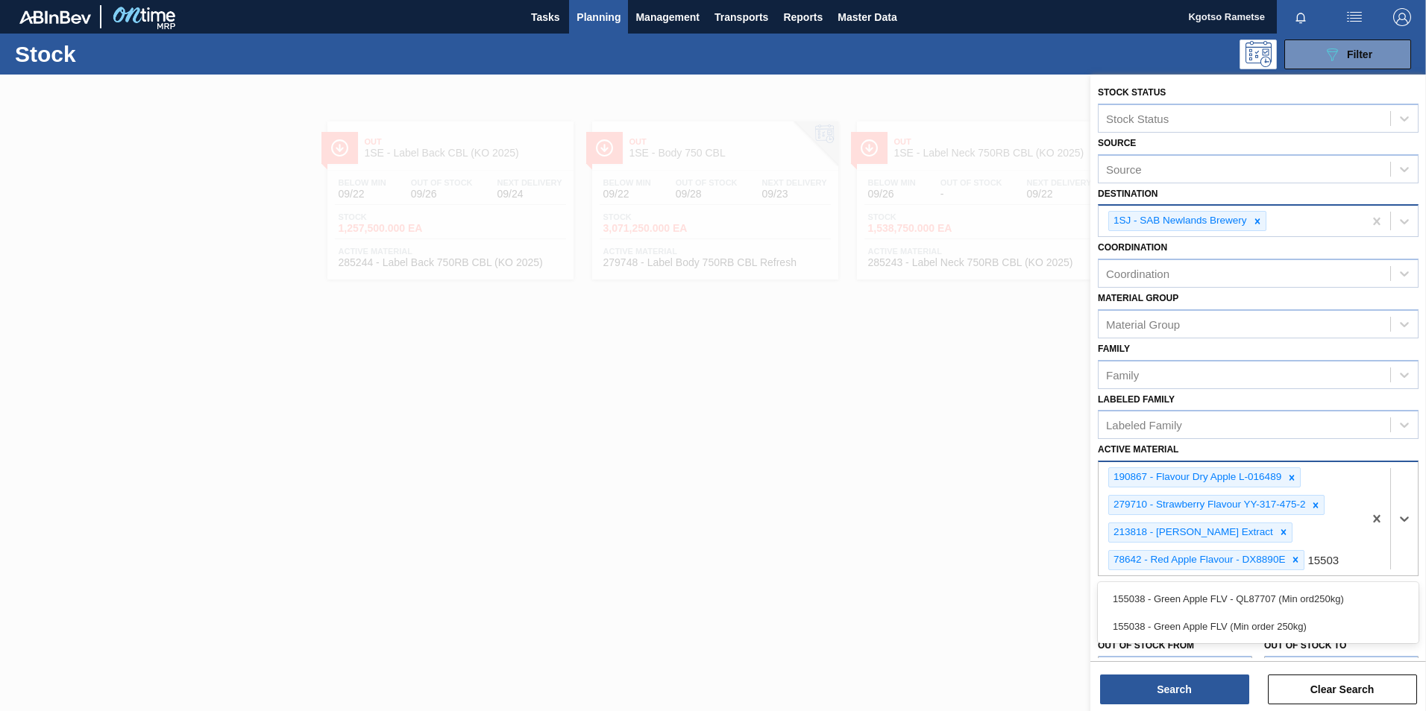
type Material "155038"
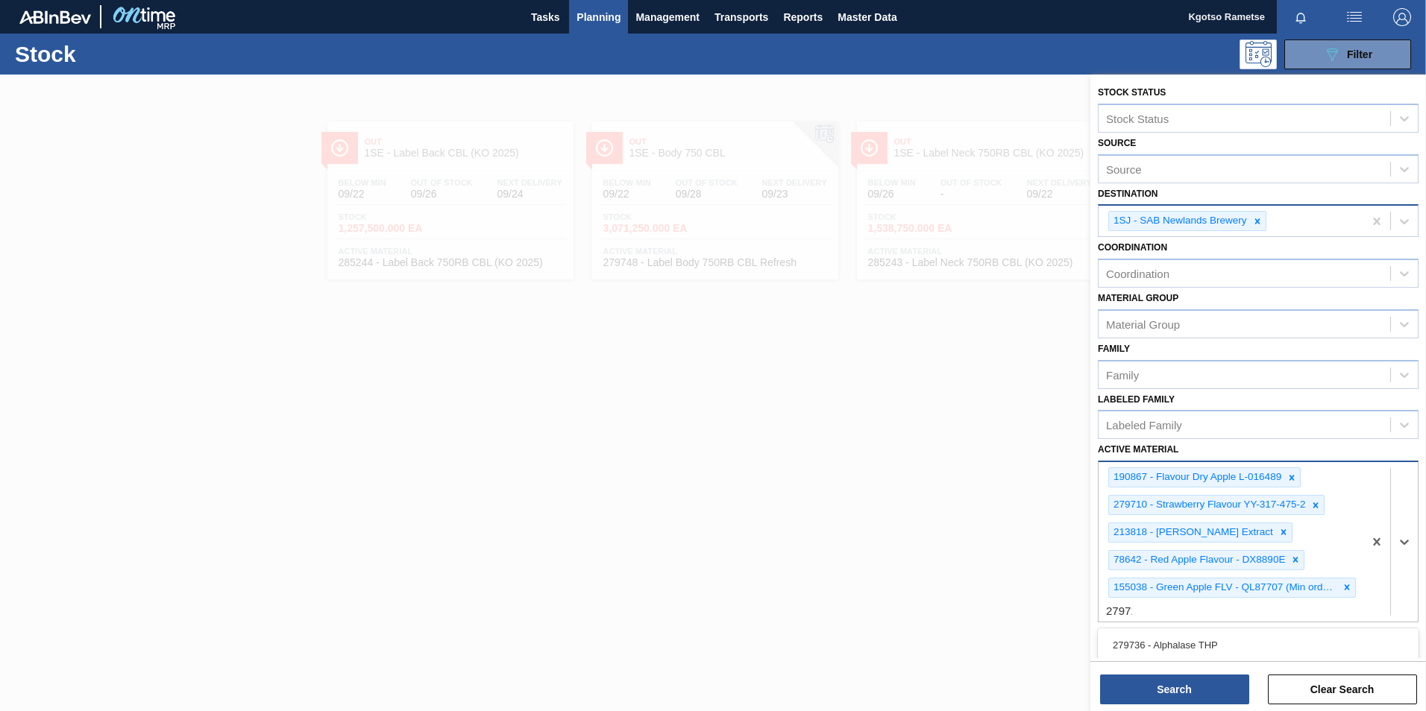
type Material "279712"
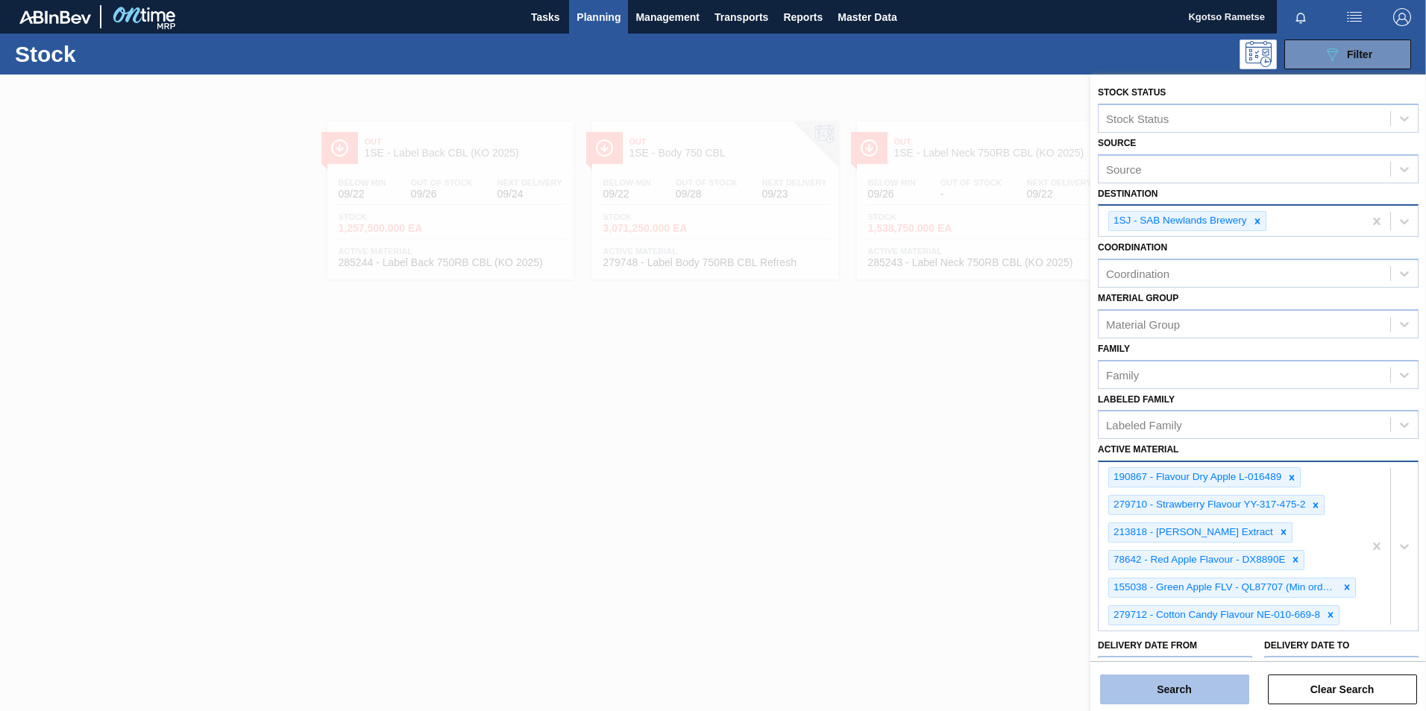
click at [1176, 694] on button "Search" at bounding box center [1174, 690] width 149 height 30
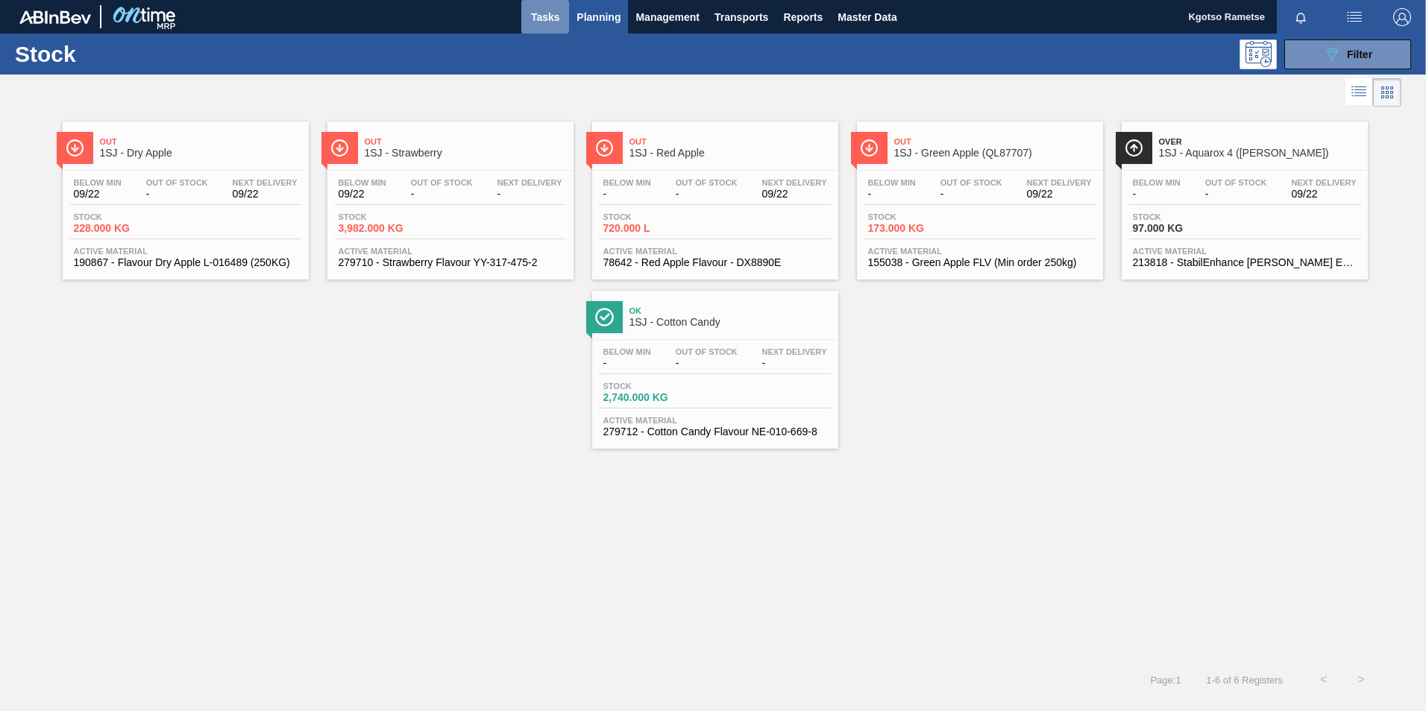
click at [540, 18] on span "Tasks" at bounding box center [545, 17] width 33 height 18
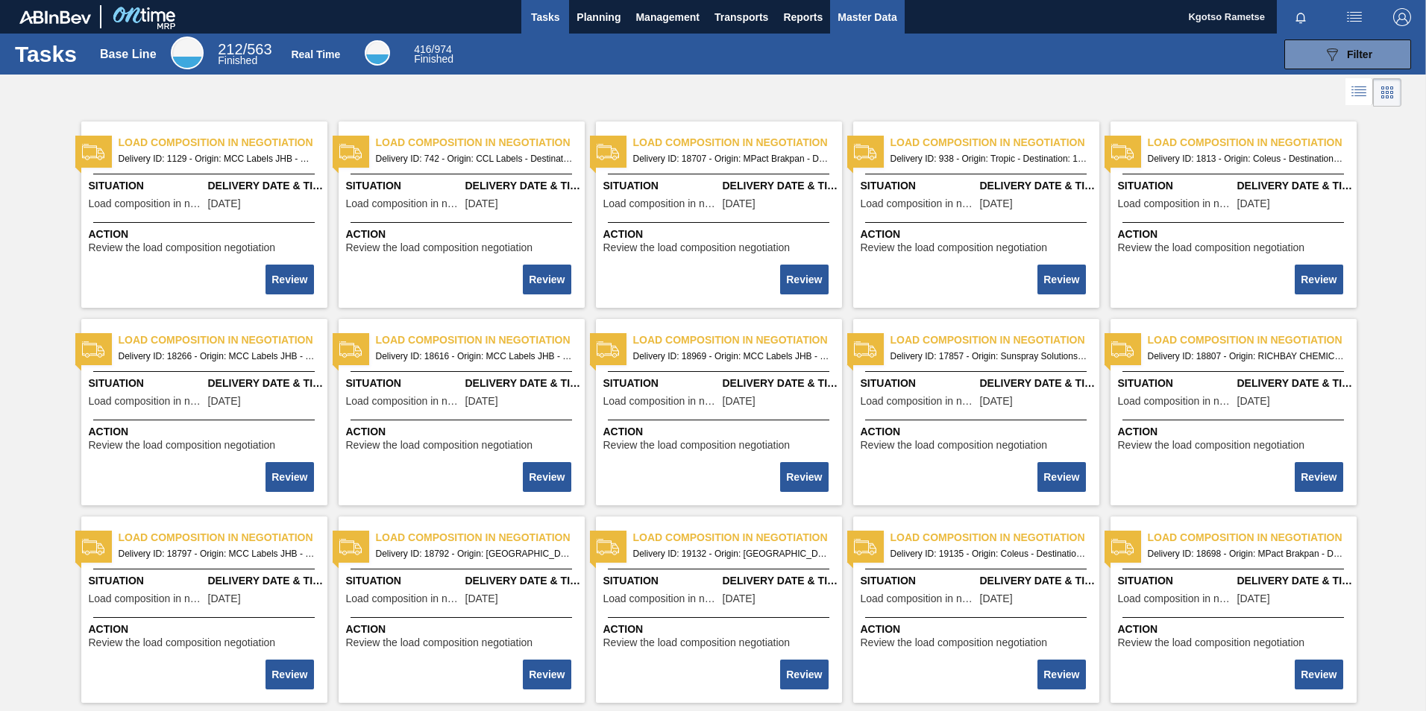
click at [891, 19] on span "Master Data" at bounding box center [866, 17] width 59 height 18
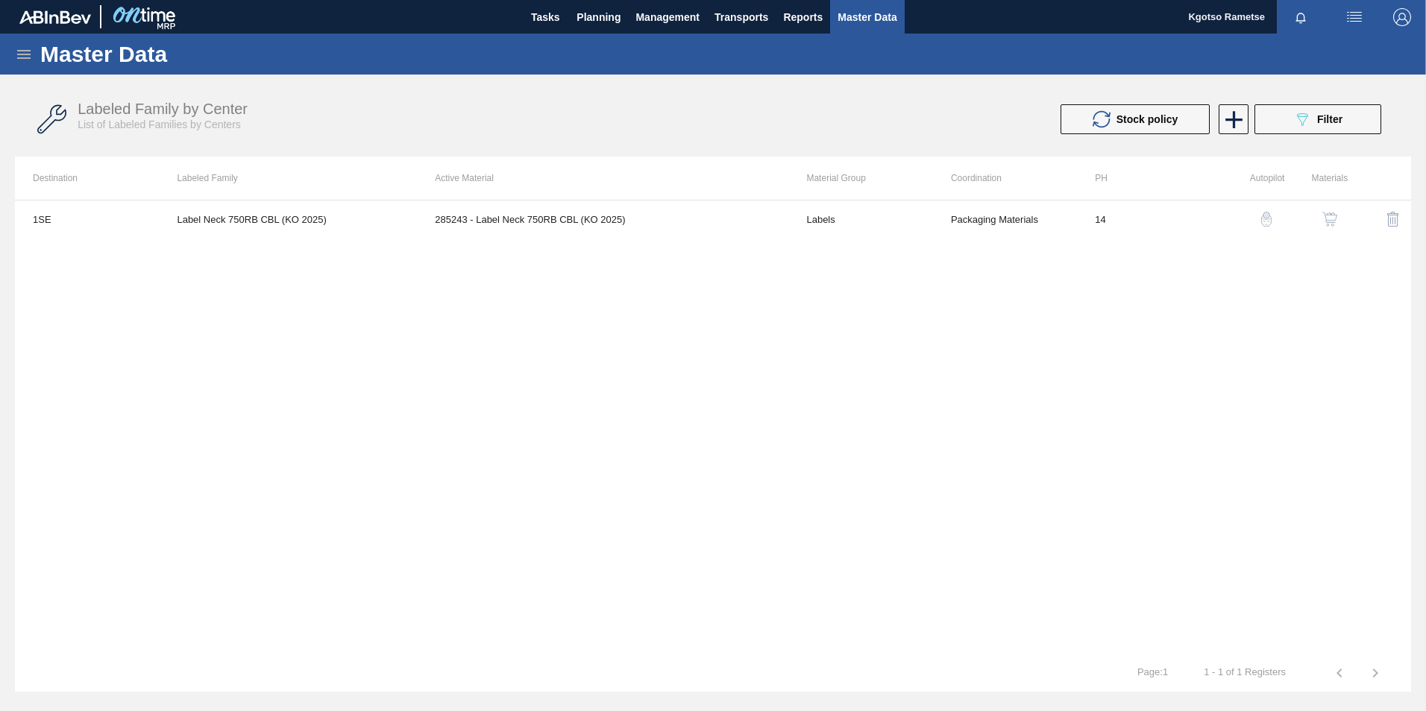
click at [16, 54] on icon at bounding box center [24, 54] width 18 height 18
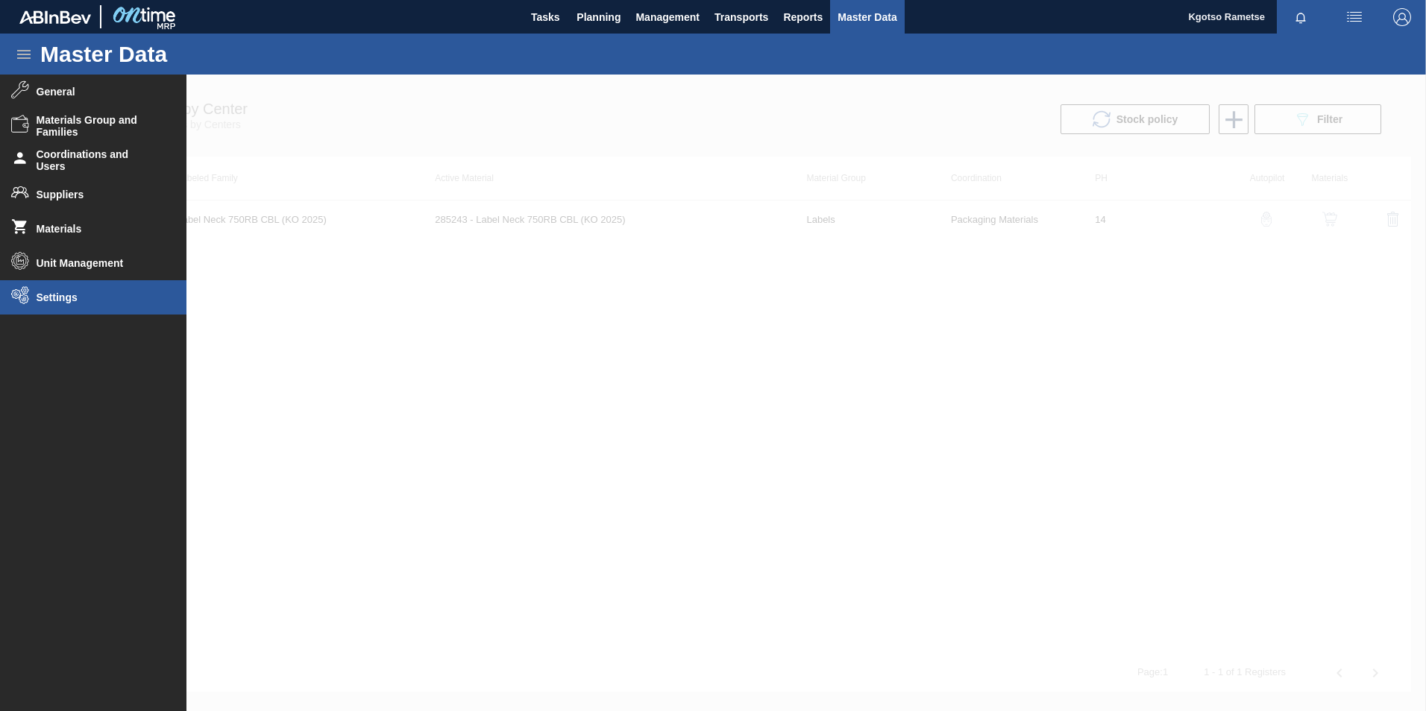
click at [44, 305] on li "Settings" at bounding box center [93, 297] width 186 height 34
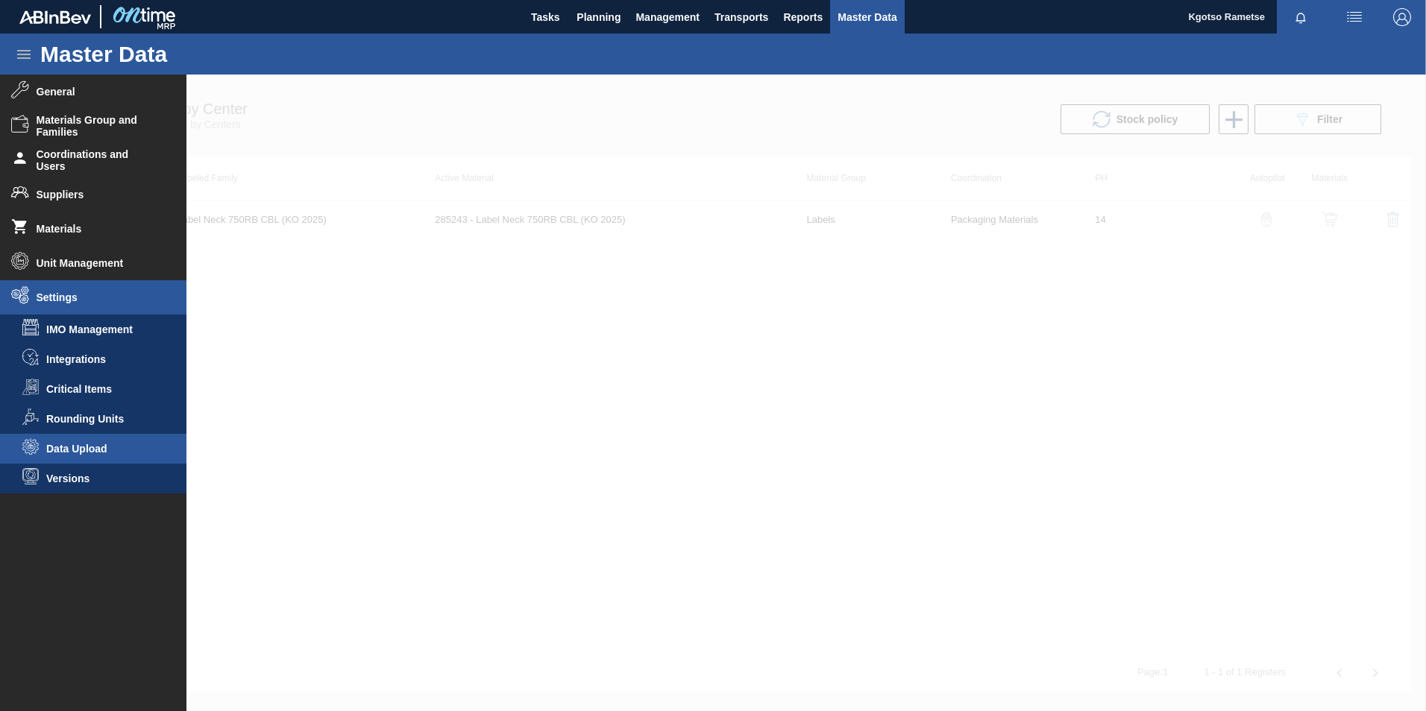
click at [89, 446] on span "Data Upload" at bounding box center [103, 449] width 115 height 12
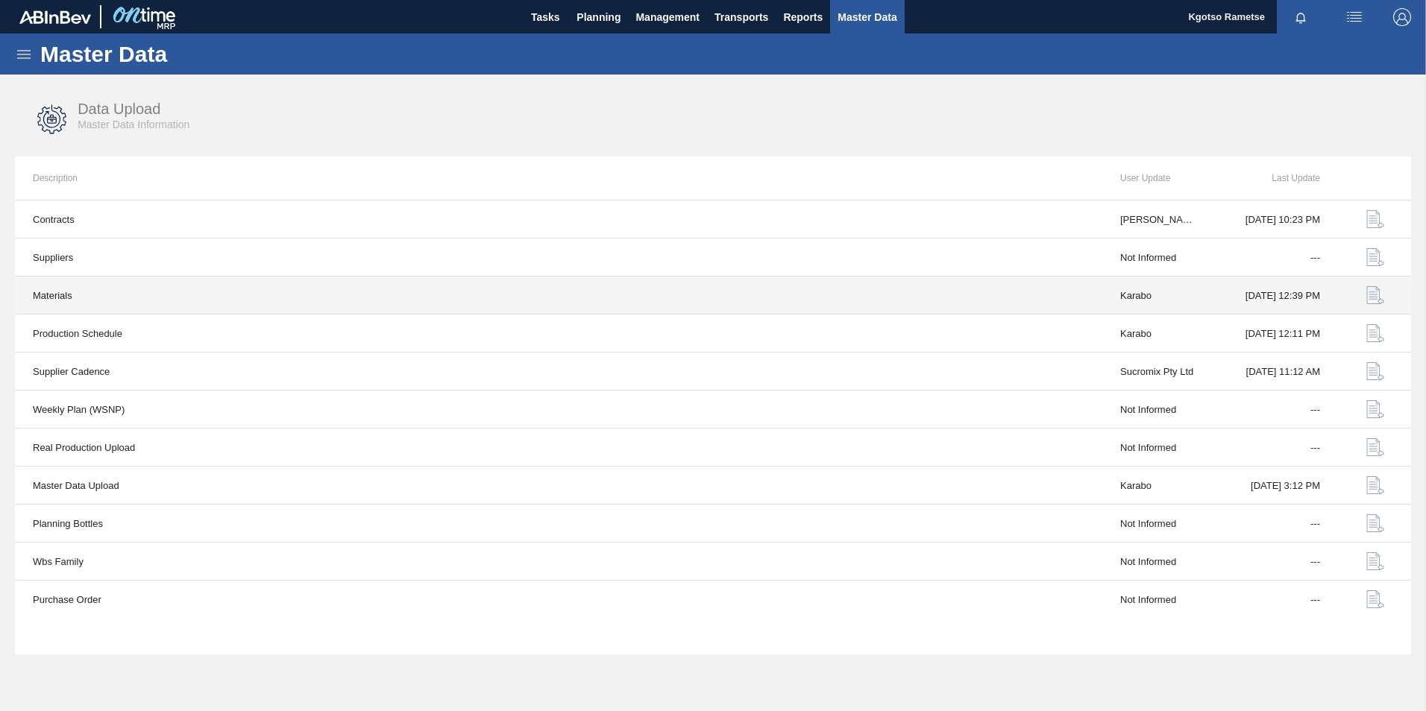
click at [1371, 295] on img "button" at bounding box center [1375, 295] width 18 height 18
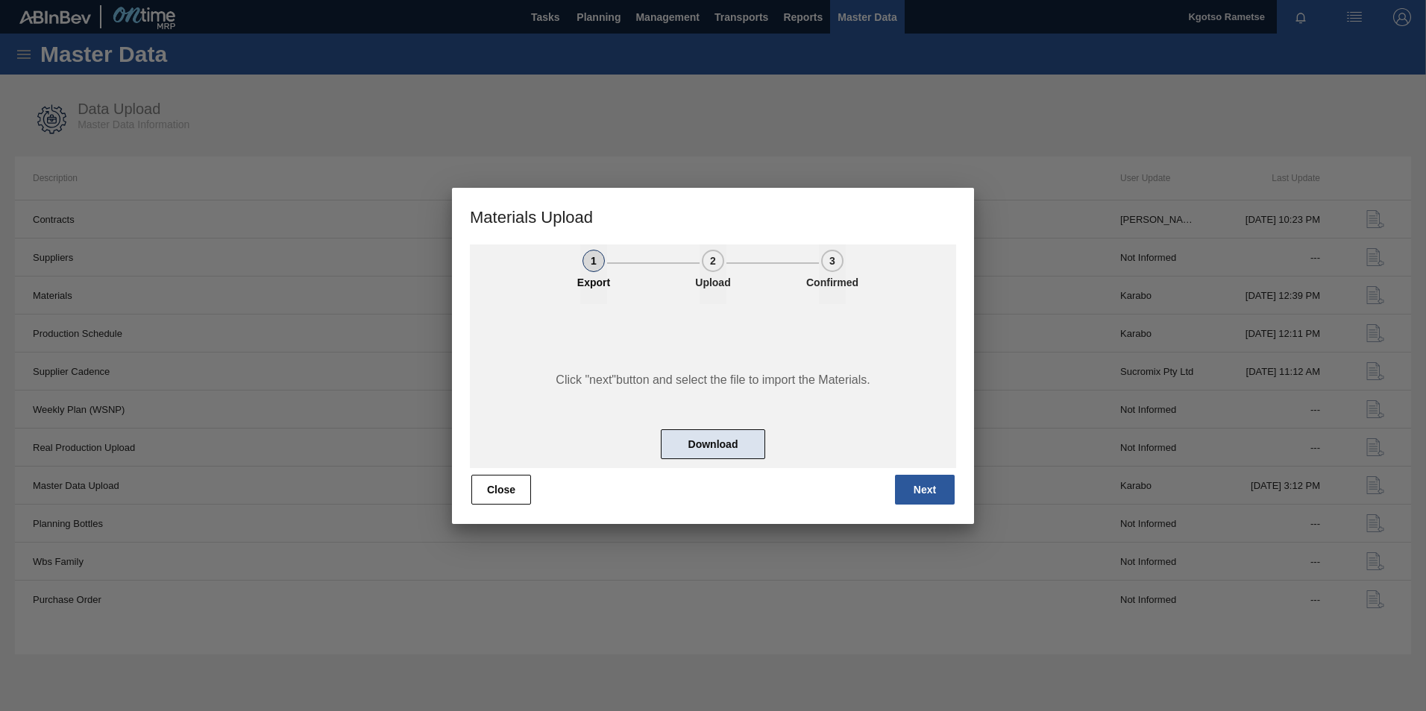
click at [721, 448] on button "Download" at bounding box center [713, 445] width 104 height 30
click at [499, 497] on button "Close" at bounding box center [501, 490] width 60 height 30
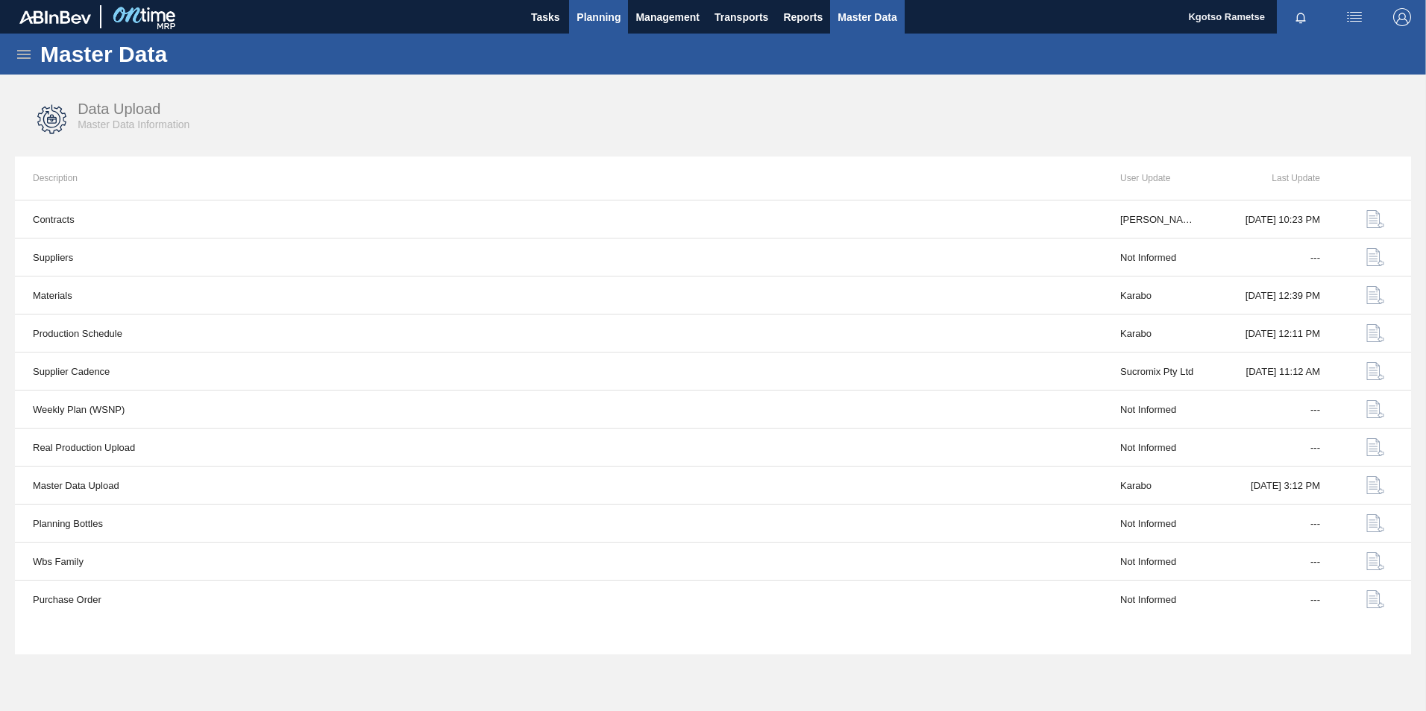
click at [595, 16] on span "Planning" at bounding box center [598, 17] width 44 height 18
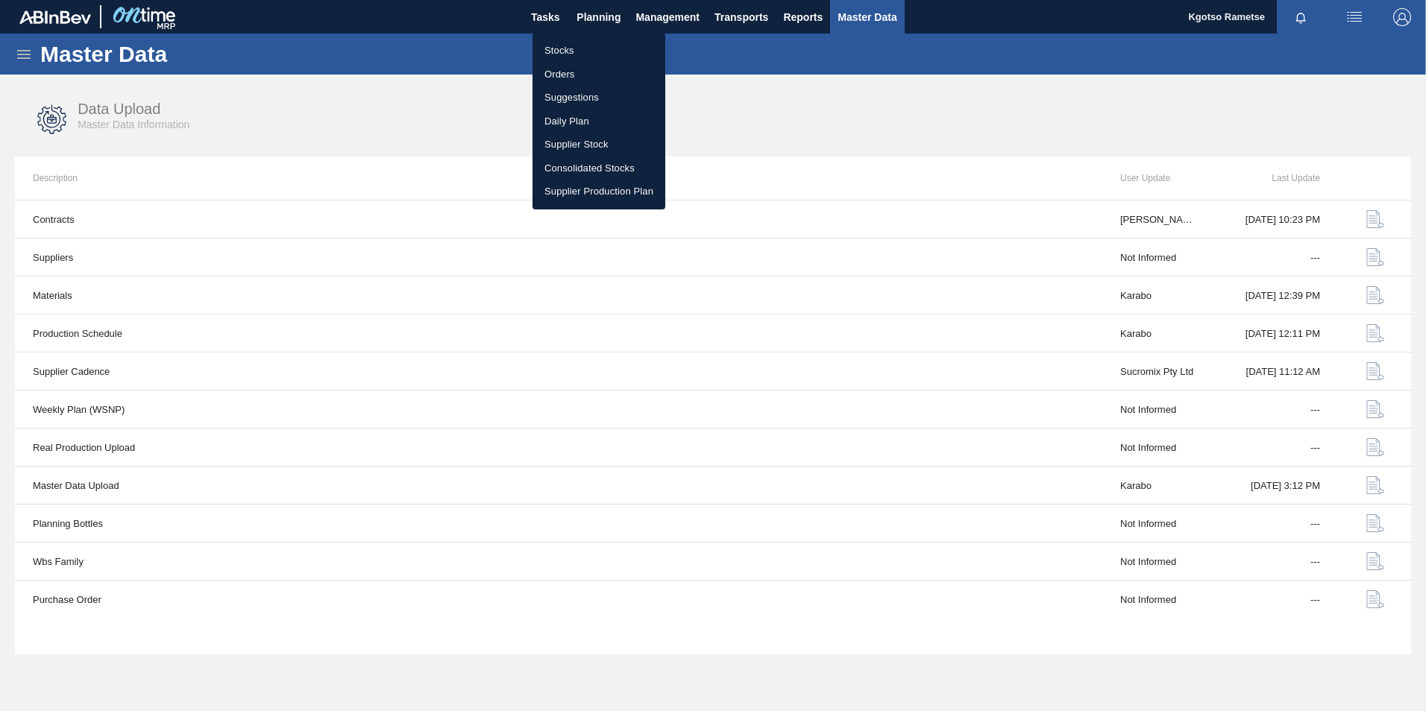
click at [570, 47] on li "Stocks" at bounding box center [598, 51] width 133 height 24
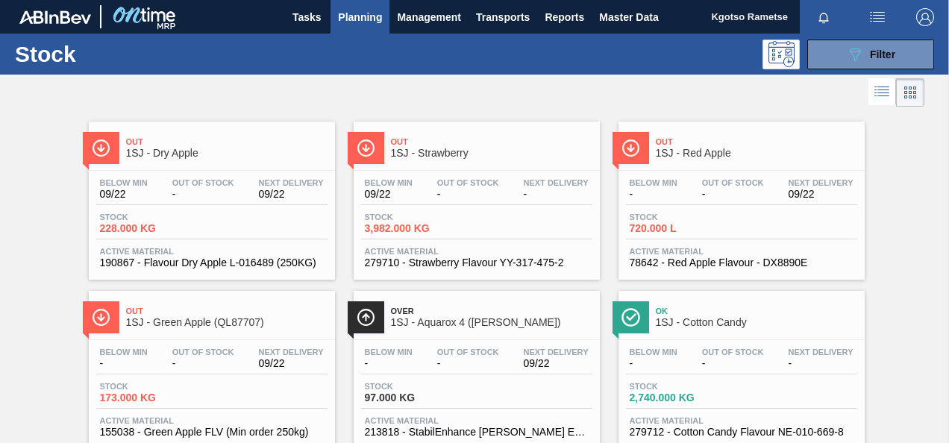
click at [356, 12] on span "Planning" at bounding box center [360, 17] width 44 height 18
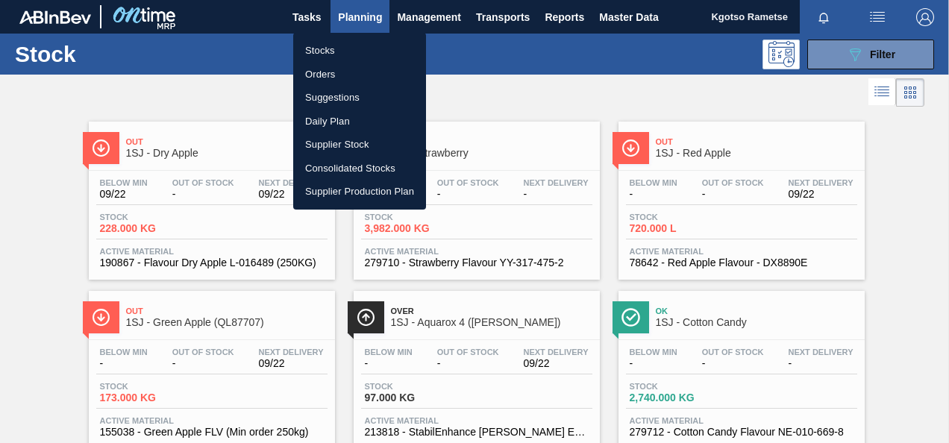
click at [333, 72] on li "Orders" at bounding box center [359, 75] width 133 height 24
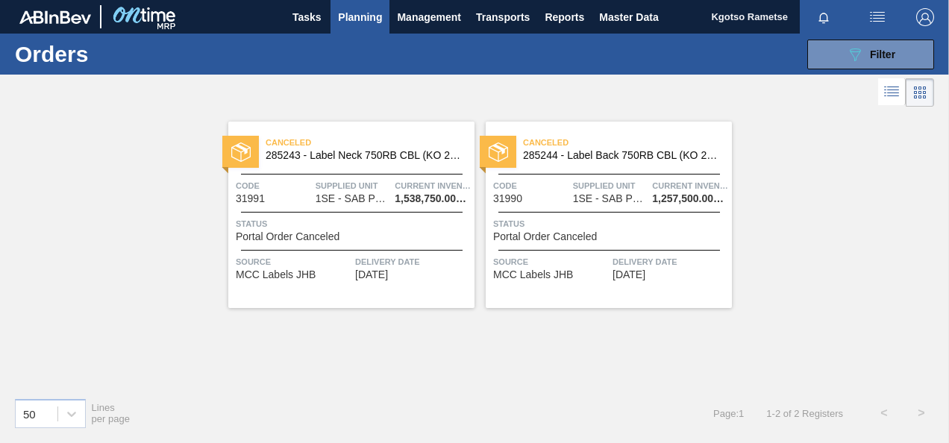
click at [349, 10] on span "Planning" at bounding box center [360, 17] width 44 height 18
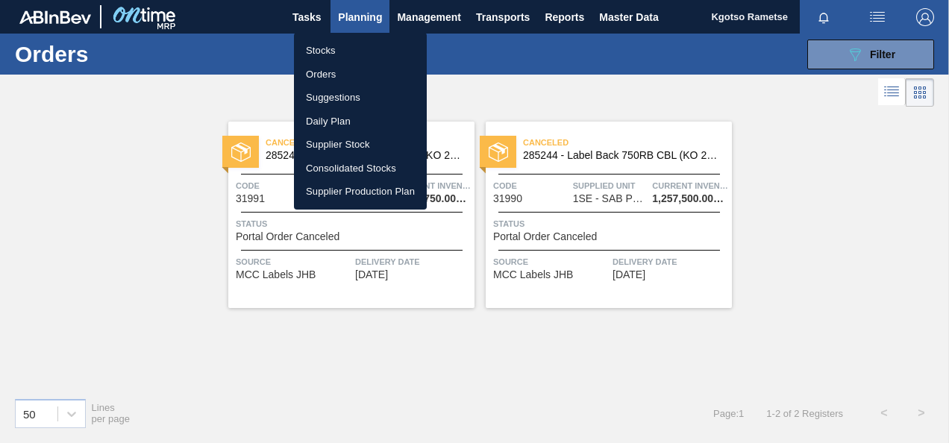
click at [346, 51] on li "Stocks" at bounding box center [360, 51] width 133 height 24
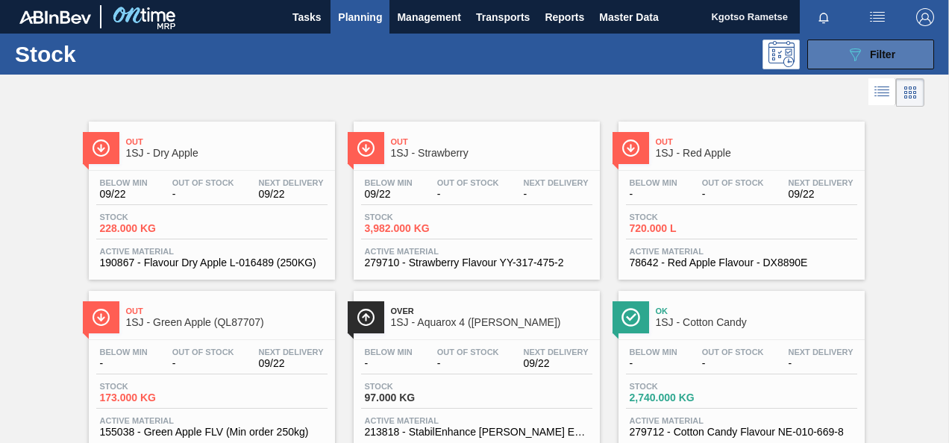
click at [879, 43] on button "089F7B8B-B2A5-4AFE-B5C0-19BA573D28AC Filter" at bounding box center [870, 55] width 127 height 30
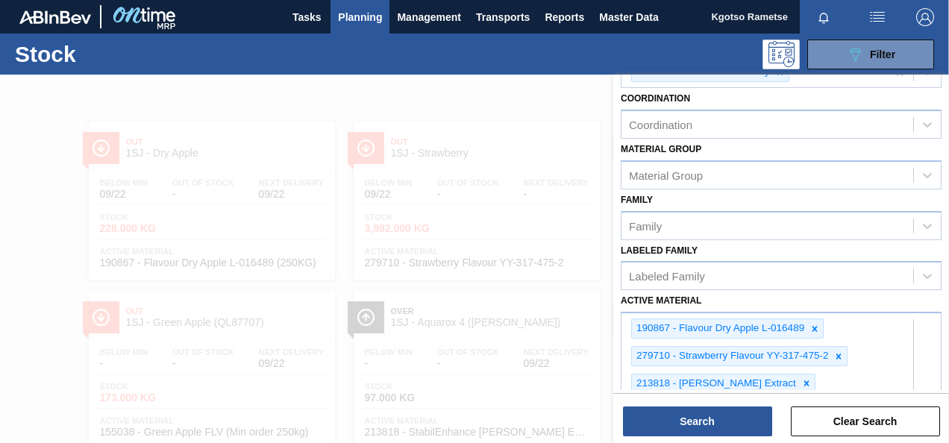
scroll to position [75, 0]
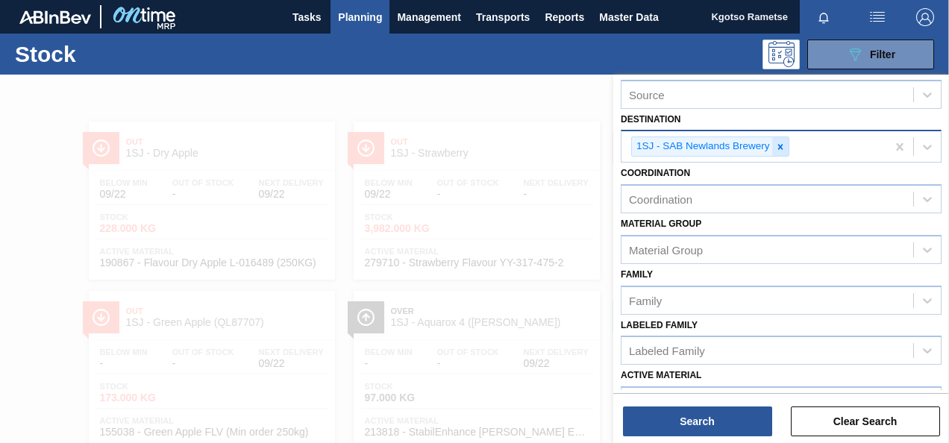
click at [780, 145] on icon at bounding box center [780, 147] width 10 height 10
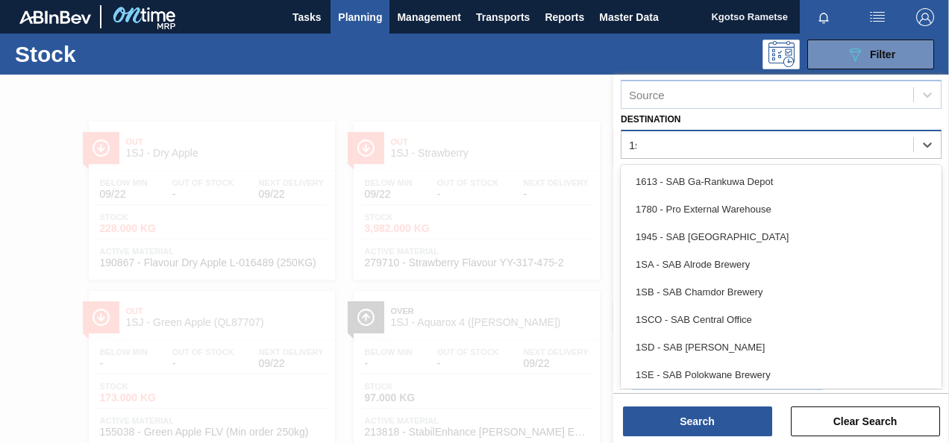
type input "1sd"
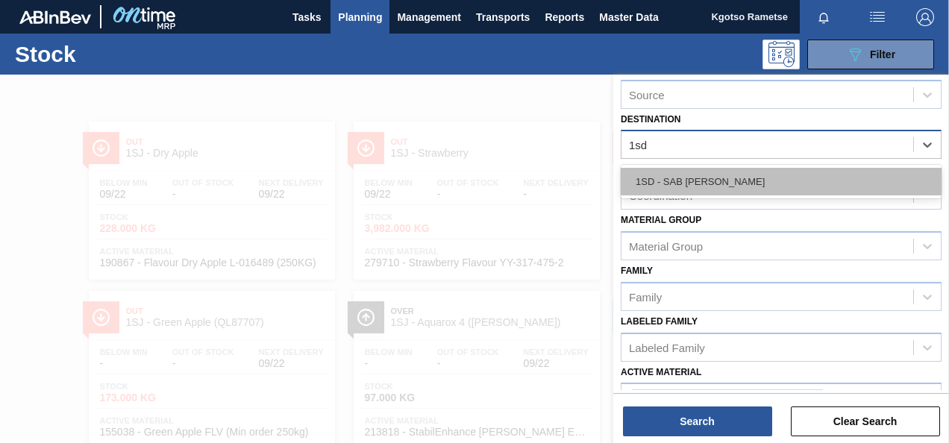
click at [691, 176] on div "1SD - SAB [PERSON_NAME]" at bounding box center [780, 182] width 321 height 28
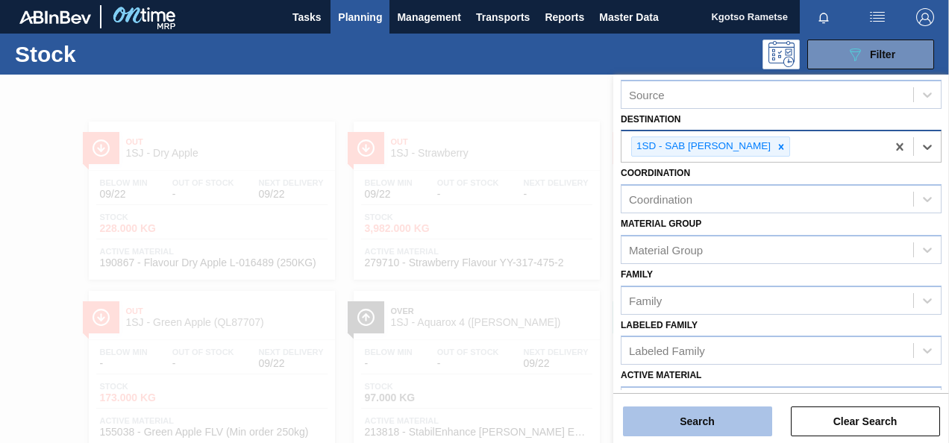
click at [681, 427] on button "Search" at bounding box center [697, 421] width 149 height 30
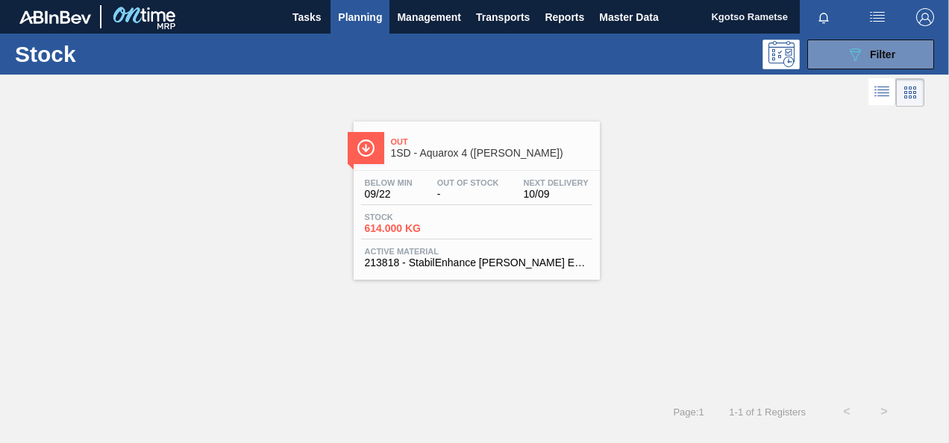
click at [938, 66] on div "089F7B8B-B2A5-4AFE-B5C0-19BA573D28AC Filter" at bounding box center [870, 55] width 142 height 30
click at [884, 55] on span "Filter" at bounding box center [882, 54] width 25 height 12
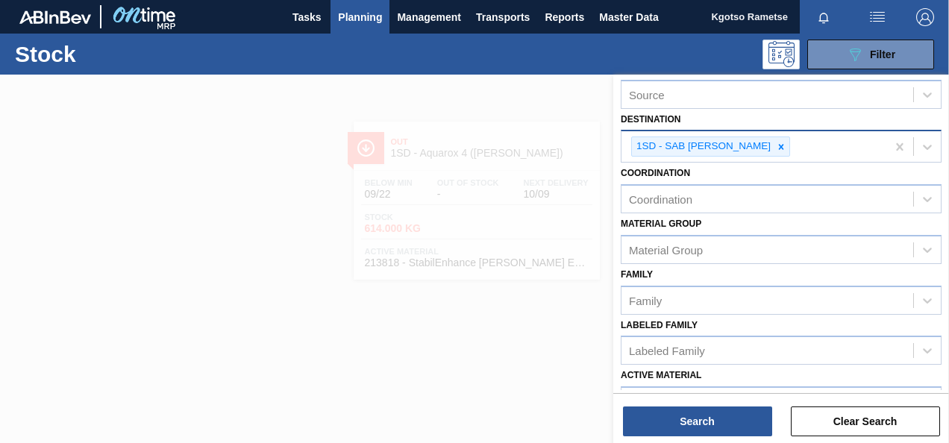
click at [764, 219] on div "Material [PERSON_NAME] Group" at bounding box center [780, 238] width 321 height 51
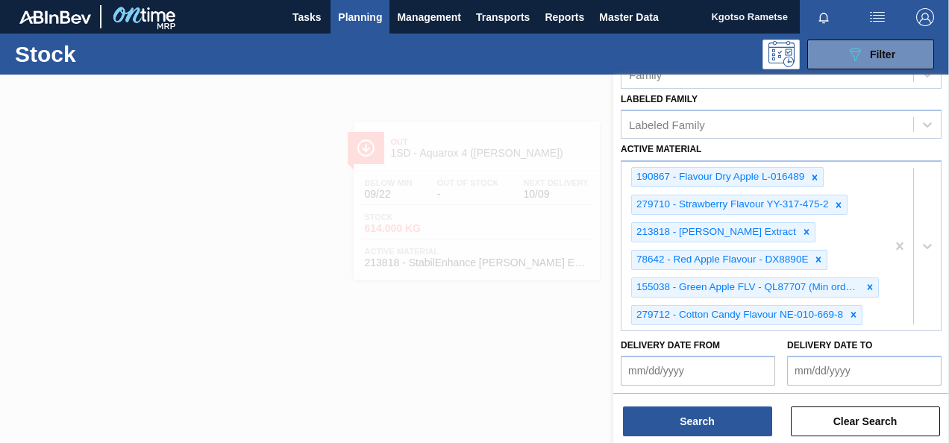
scroll to position [313, 0]
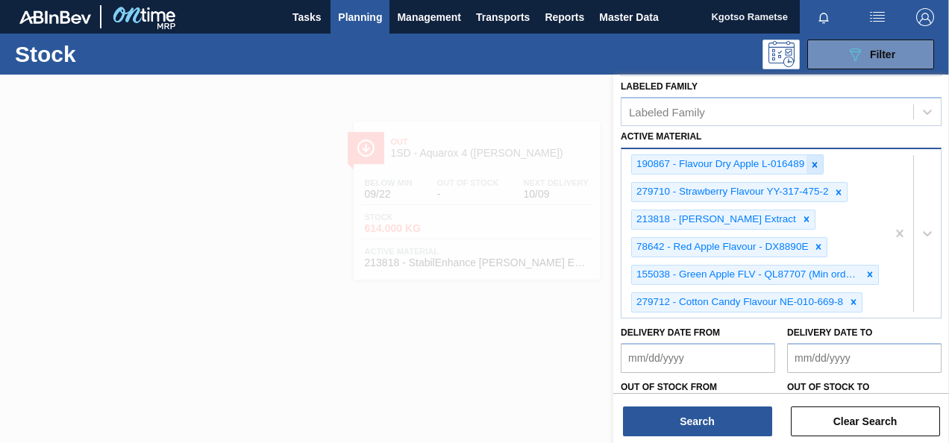
click at [809, 163] on icon at bounding box center [814, 165] width 10 height 10
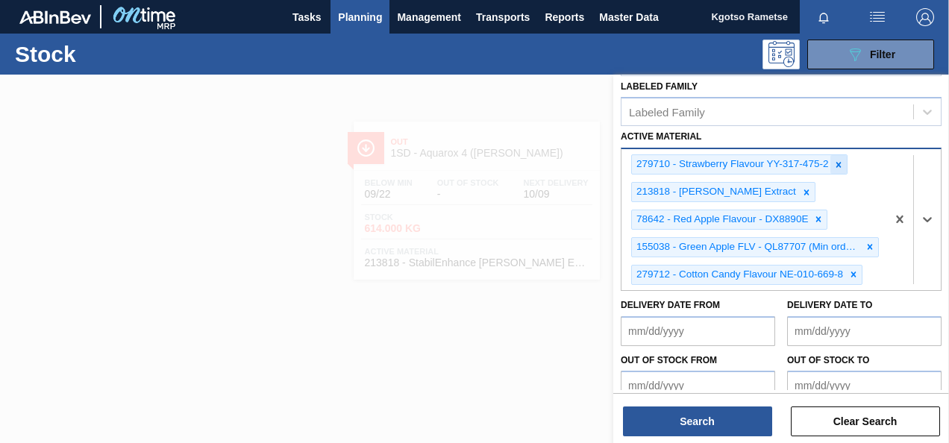
click at [833, 160] on icon at bounding box center [838, 165] width 10 height 10
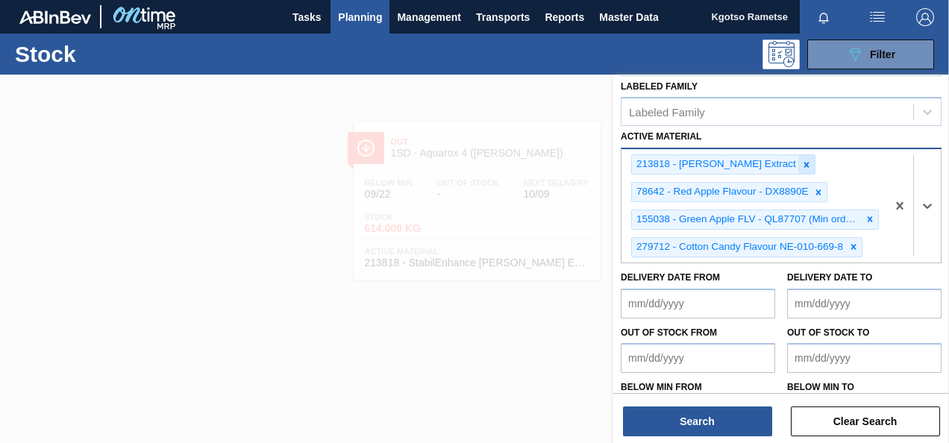
click at [801, 161] on icon at bounding box center [806, 165] width 10 height 10
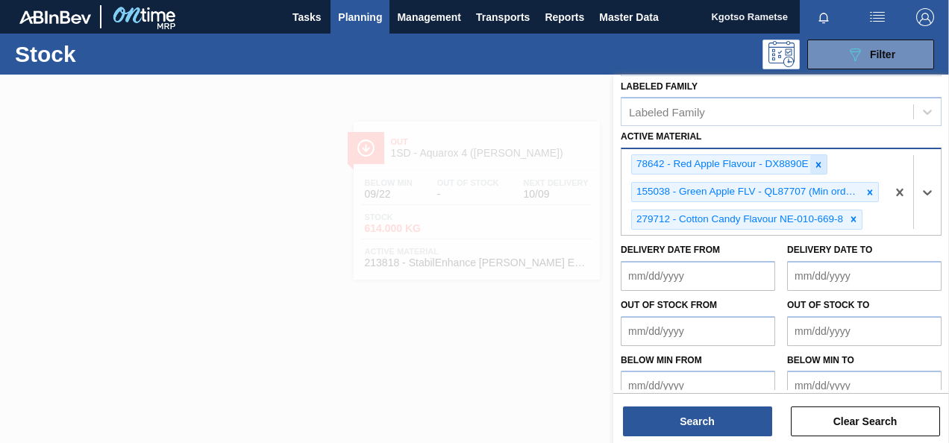
click at [816, 160] on icon at bounding box center [818, 165] width 10 height 10
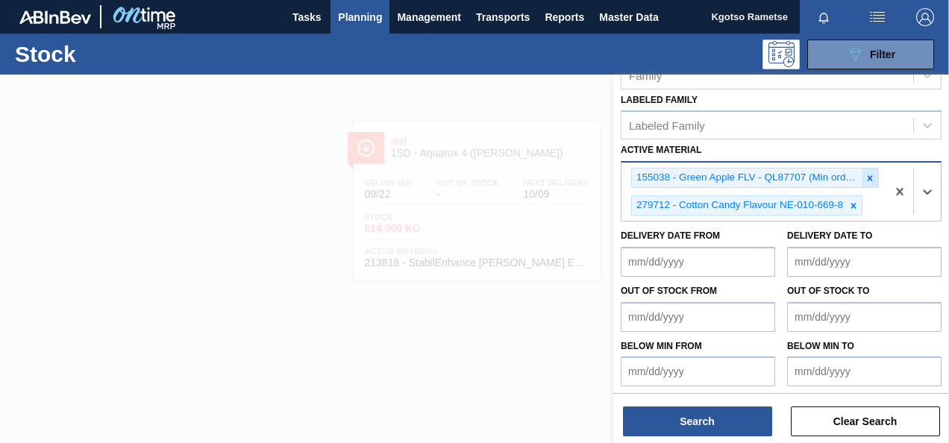
click at [868, 173] on icon at bounding box center [869, 178] width 10 height 10
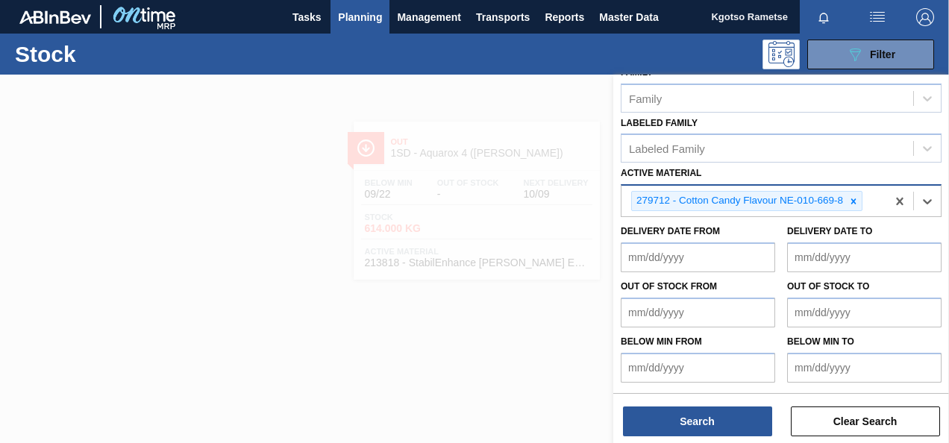
scroll to position [273, 0]
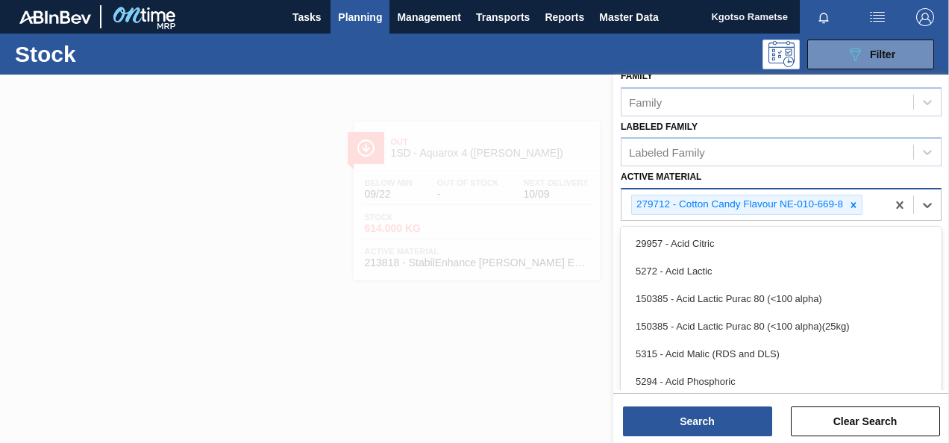
click at [847, 189] on div "option 155038 - Green Apple FLV - QL87707 (Min ord250kg), deselected. option 29…" at bounding box center [780, 204] width 321 height 33
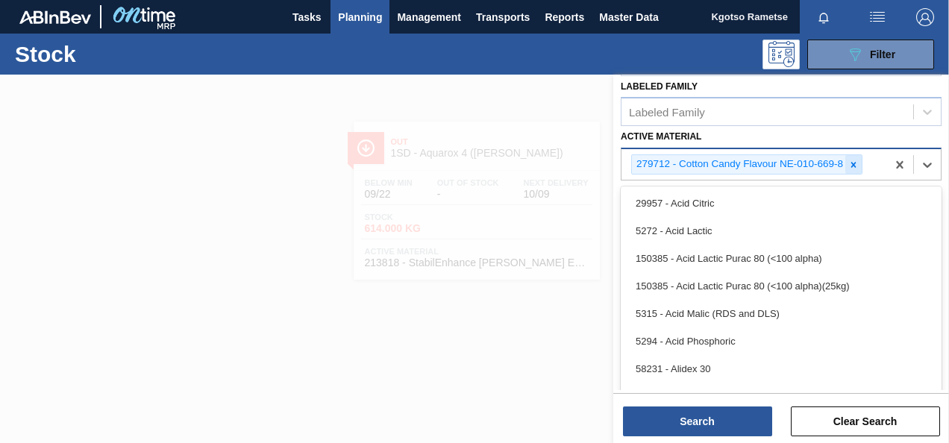
click at [853, 162] on icon at bounding box center [853, 164] width 5 height 5
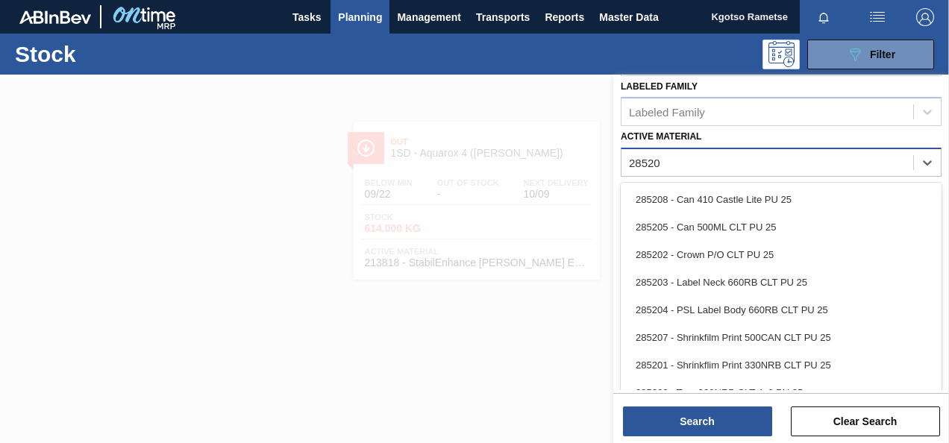
type Material "285205"
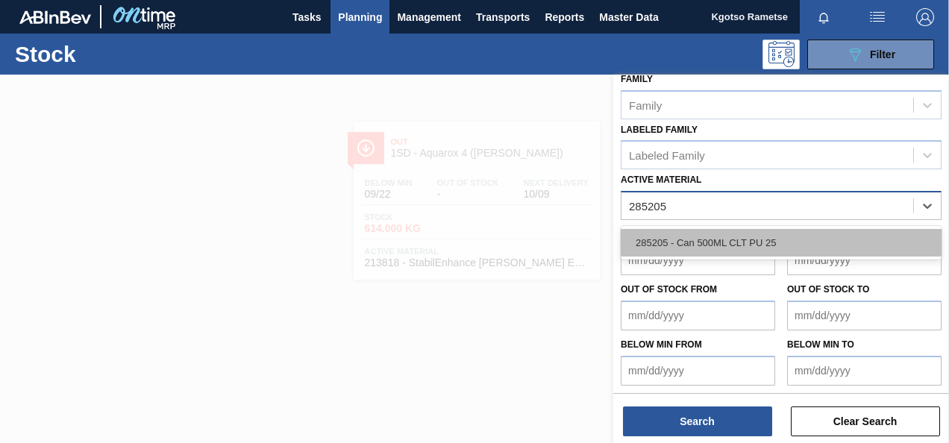
click at [640, 236] on div "285205 - Can 500ML CLT PU 25" at bounding box center [780, 243] width 321 height 28
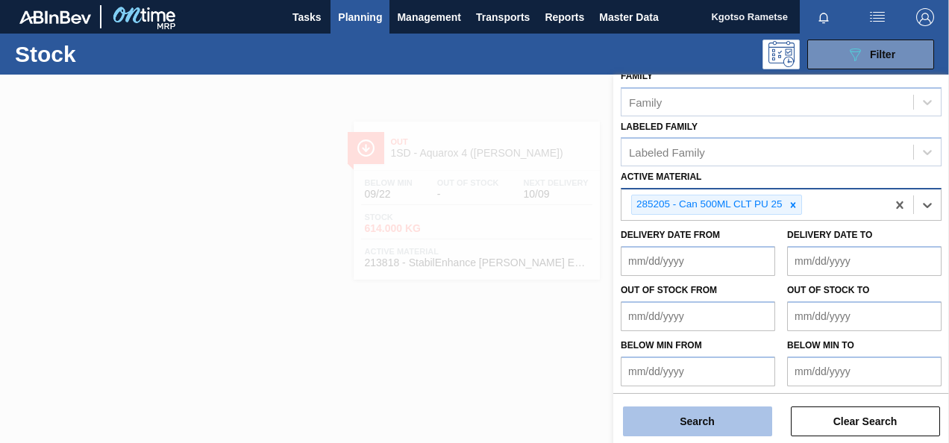
click at [647, 414] on button "Search" at bounding box center [697, 421] width 149 height 30
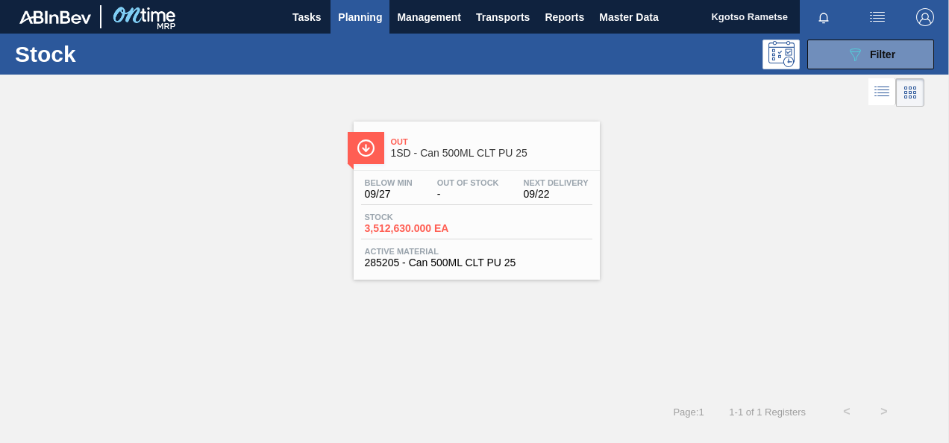
click at [873, 72] on div "Stock 089F7B8B-B2A5-4AFE-B5C0-19BA573D28AC Filter" at bounding box center [474, 54] width 949 height 41
click at [480, 135] on div "Out 1SD - Can 500ML CLT PU 25" at bounding box center [491, 148] width 201 height 34
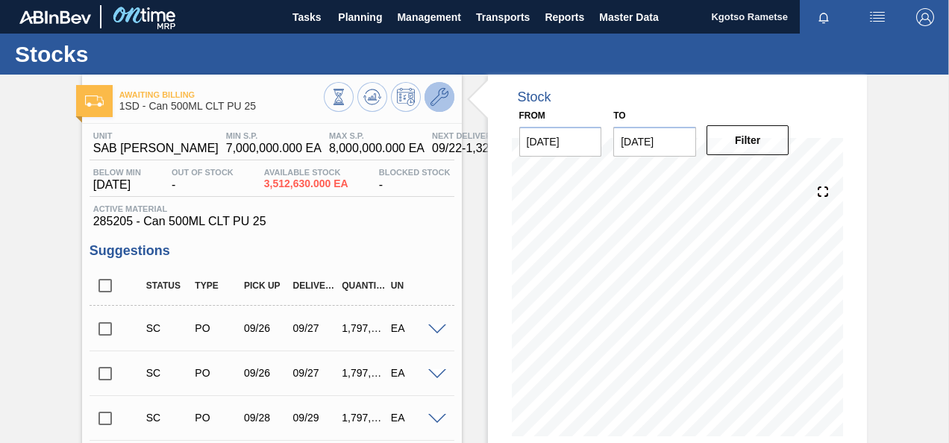
click at [445, 94] on icon at bounding box center [439, 97] width 18 height 18
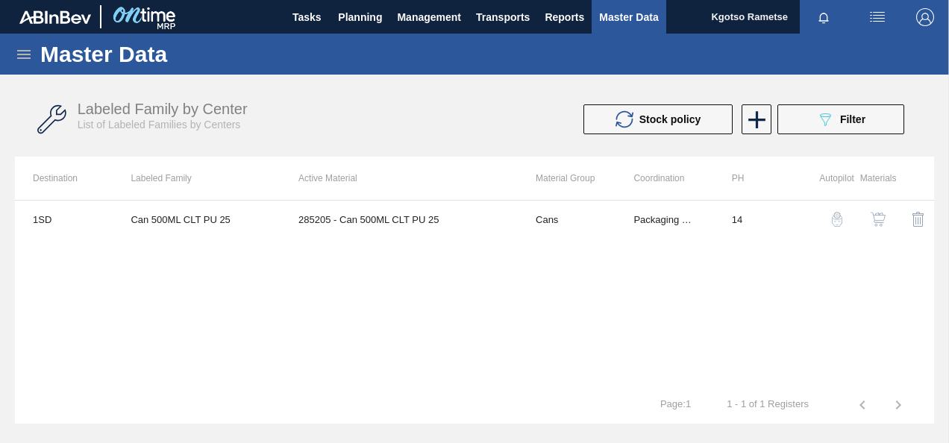
click at [858, 204] on td at bounding box center [872, 219] width 41 height 37
click at [874, 212] on img "button" at bounding box center [877, 219] width 15 height 15
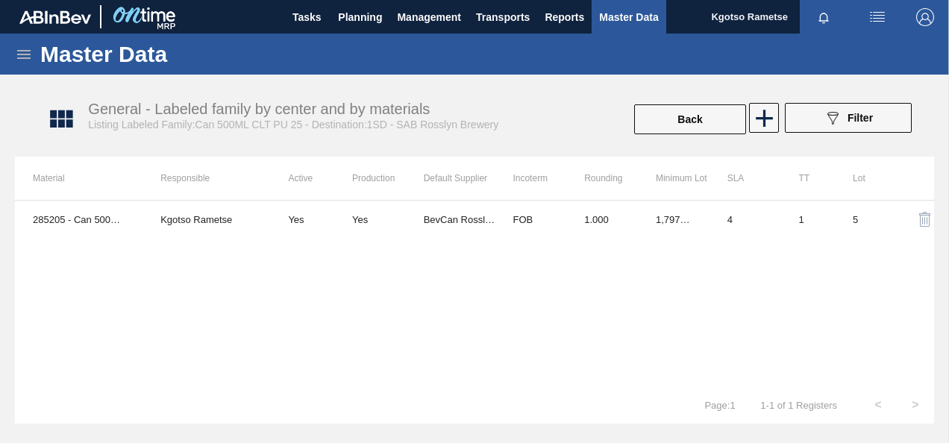
click at [500, 189] on th "Incoterm" at bounding box center [530, 178] width 72 height 43
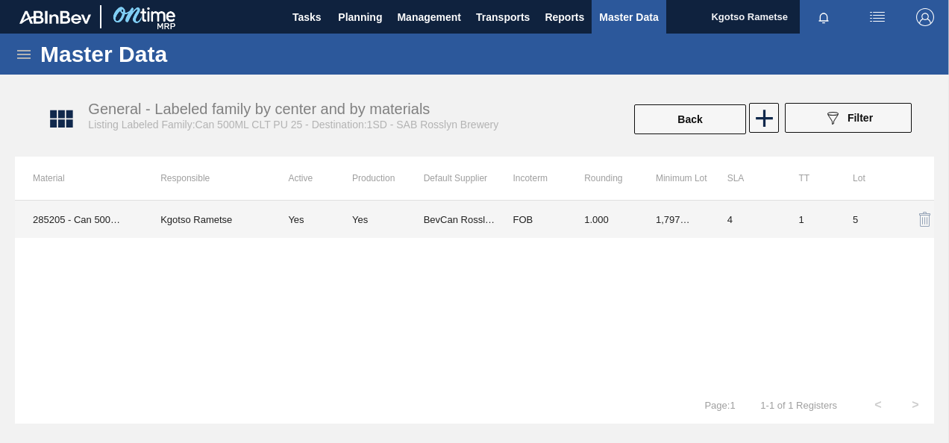
click at [462, 225] on td "BevCan Rosslyn" at bounding box center [460, 219] width 72 height 37
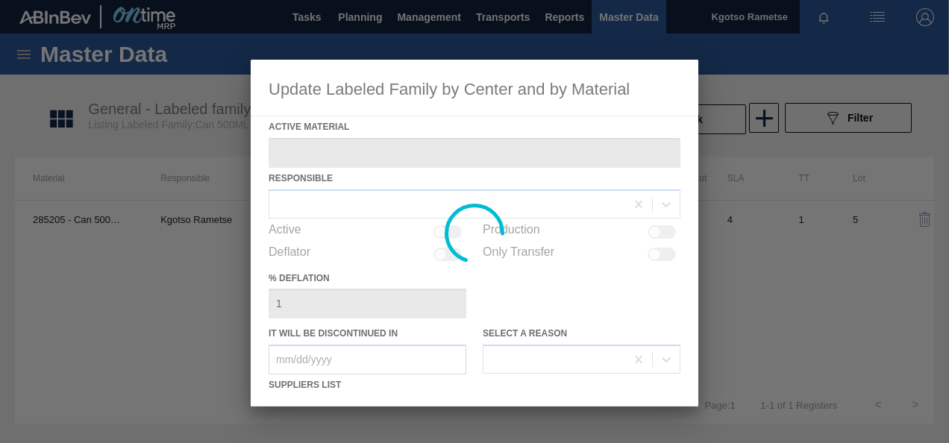
type Material "285205 - Can 500ML CLT PU 25"
checkbox input "true"
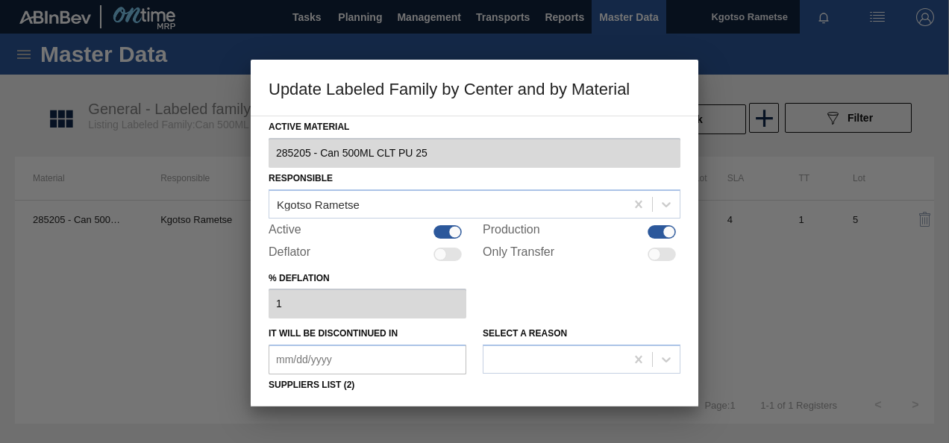
click at [555, 309] on div "% deflation 1" at bounding box center [474, 293] width 412 height 51
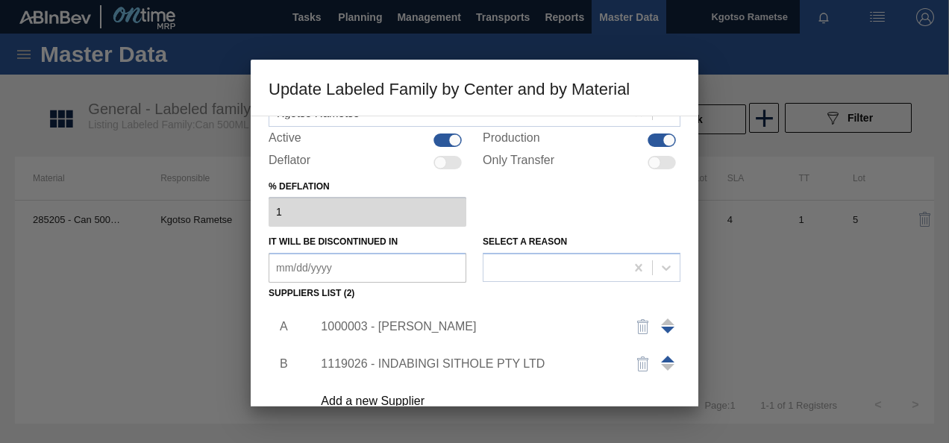
scroll to position [119, 0]
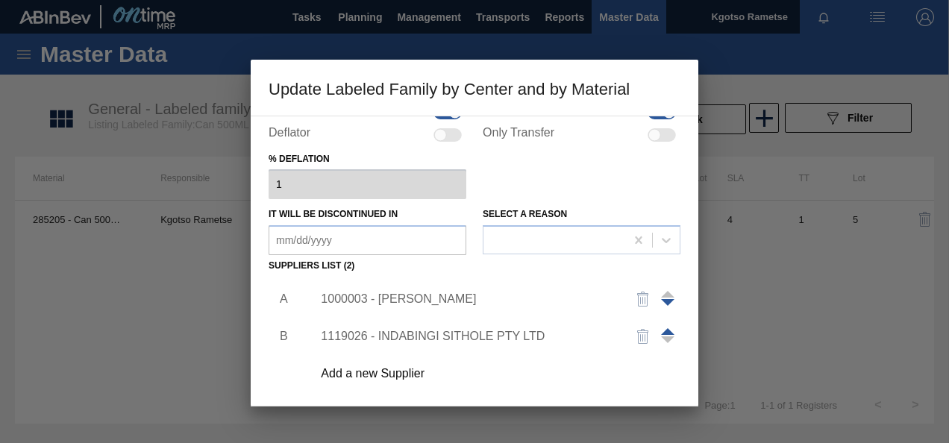
click at [386, 296] on div "1000003 - [PERSON_NAME]" at bounding box center [467, 298] width 292 height 13
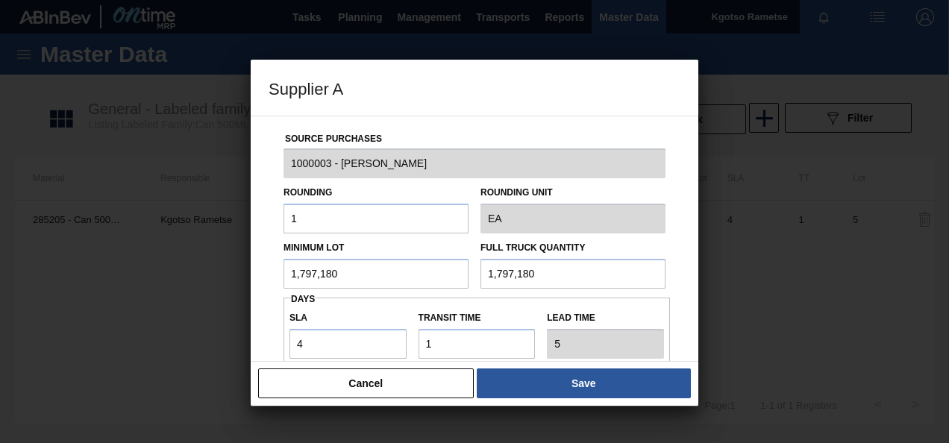
click at [335, 265] on input "1,797,180" at bounding box center [375, 274] width 185 height 30
click at [335, 265] on input "441,126" at bounding box center [375, 274] width 185 height 30
type input "441,126"
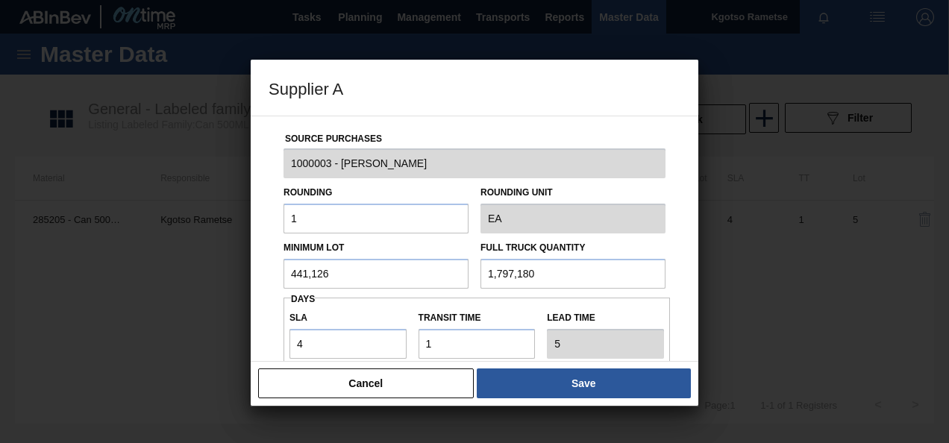
click at [531, 260] on input "1,797,180" at bounding box center [572, 274] width 185 height 30
click at [339, 275] on input "441,126" at bounding box center [375, 274] width 185 height 30
click at [500, 276] on input "1,797,180" at bounding box center [572, 274] width 185 height 30
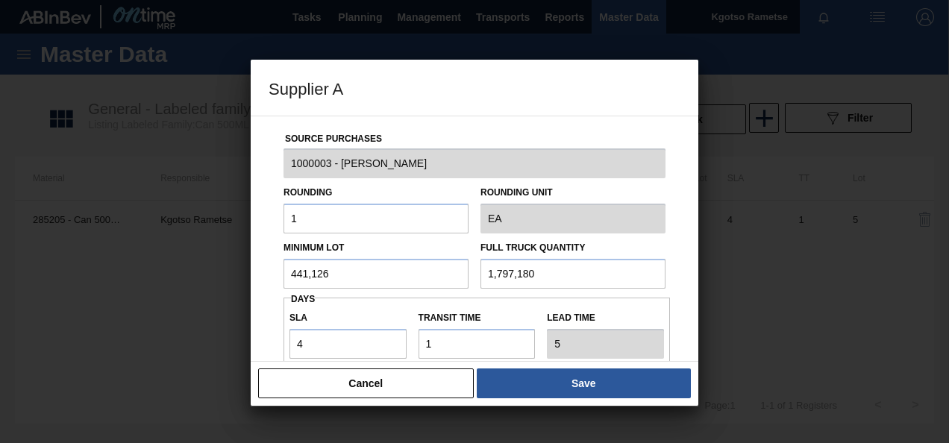
click at [500, 276] on input "1,797,180" at bounding box center [572, 274] width 185 height 30
paste input "441,126"
type input "441,126"
click at [313, 333] on input "4" at bounding box center [347, 344] width 117 height 30
drag, startPoint x: 312, startPoint y: 342, endPoint x: 267, endPoint y: 345, distance: 44.8
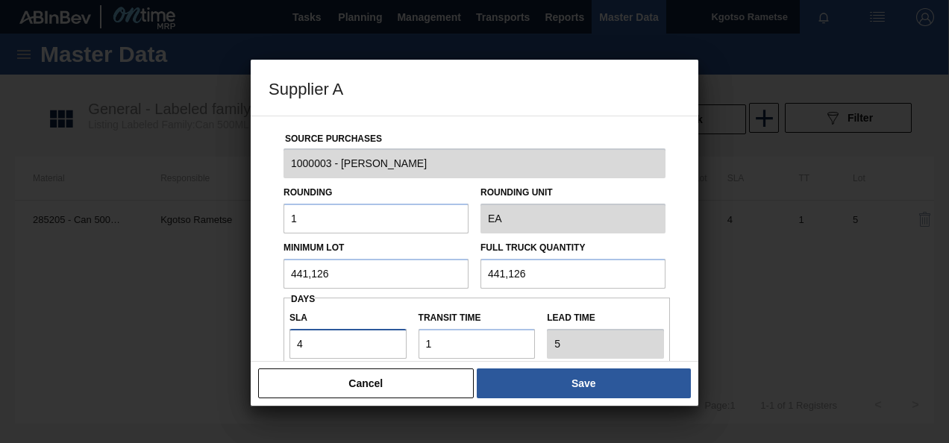
click at [267, 345] on div "Source Purchases 1000003 - BevCan Rosslyn Rounding 1 Rounding Unit EA Minimum L…" at bounding box center [474, 239] width 447 height 246
type input "0"
type input "1"
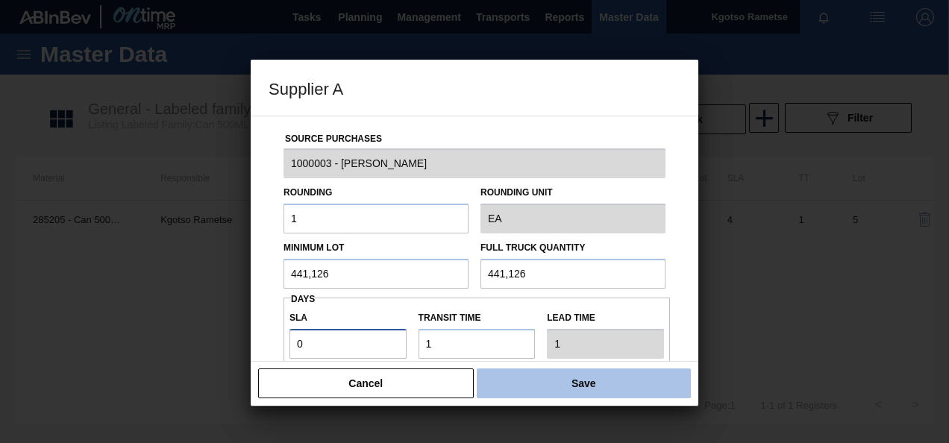
type input "0"
click at [583, 386] on button "Save" at bounding box center [584, 383] width 214 height 30
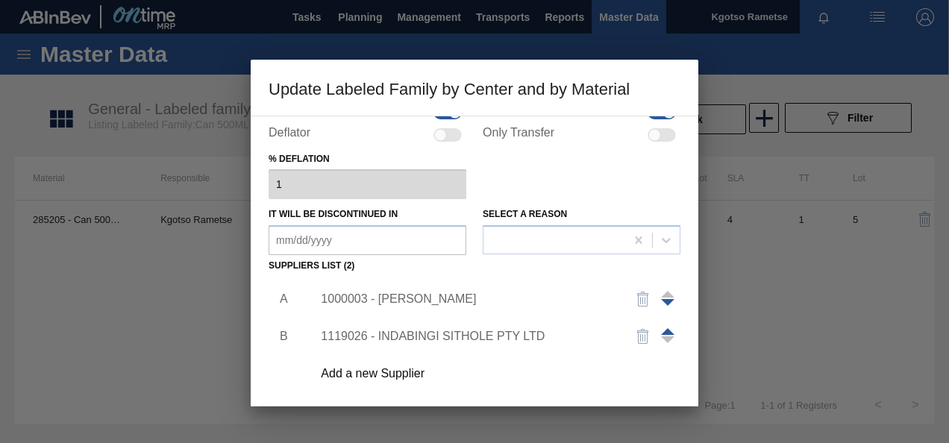
click at [262, 391] on div "Active Material 285205 - Can 500ML CLT PU 25 Responsible Kgotso Rametse Active …" at bounding box center [474, 261] width 447 height 291
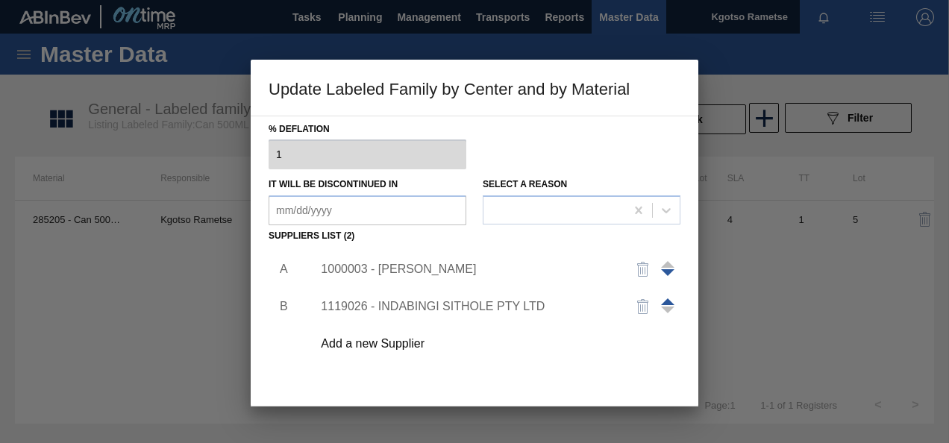
scroll to position [228, 0]
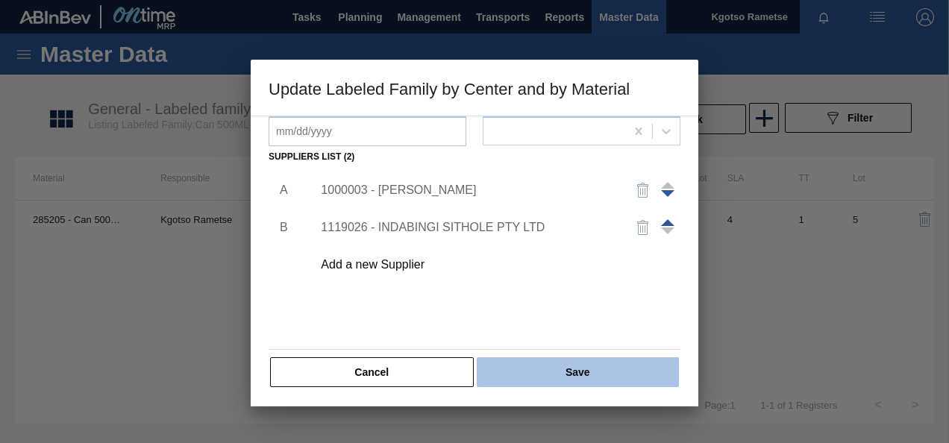
click at [569, 379] on button "Save" at bounding box center [578, 372] width 202 height 30
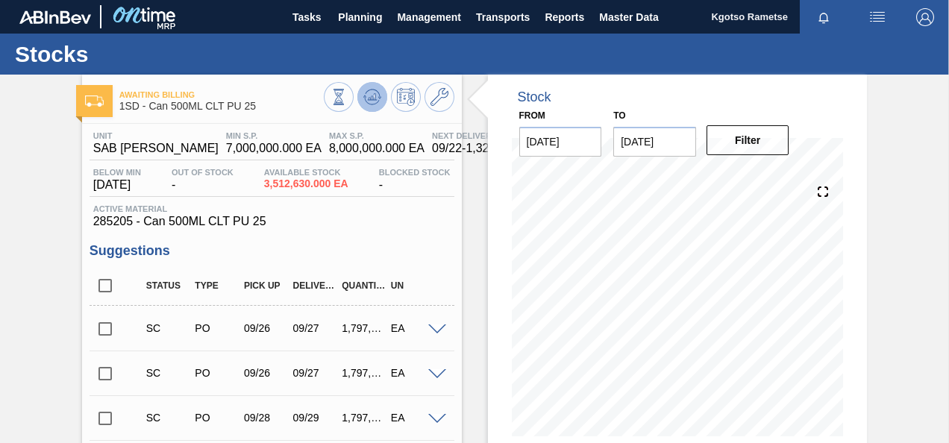
click at [369, 95] on icon at bounding box center [372, 97] width 18 height 18
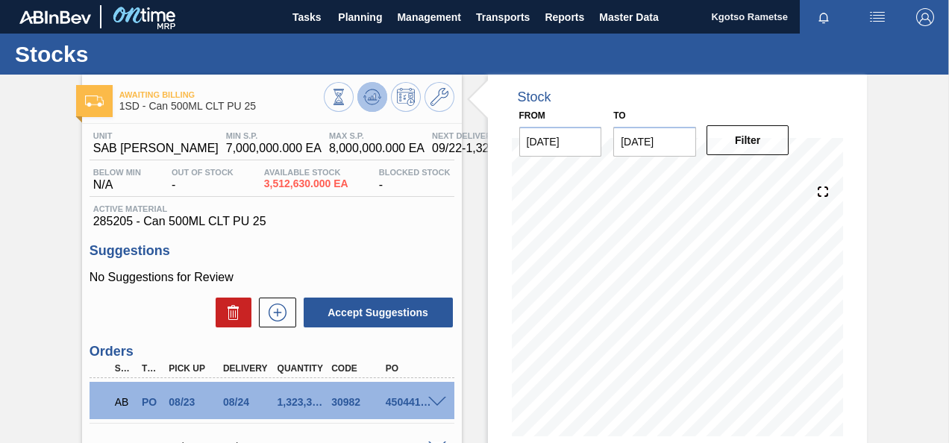
click at [365, 94] on icon at bounding box center [372, 97] width 18 height 18
click at [436, 94] on icon at bounding box center [439, 97] width 18 height 18
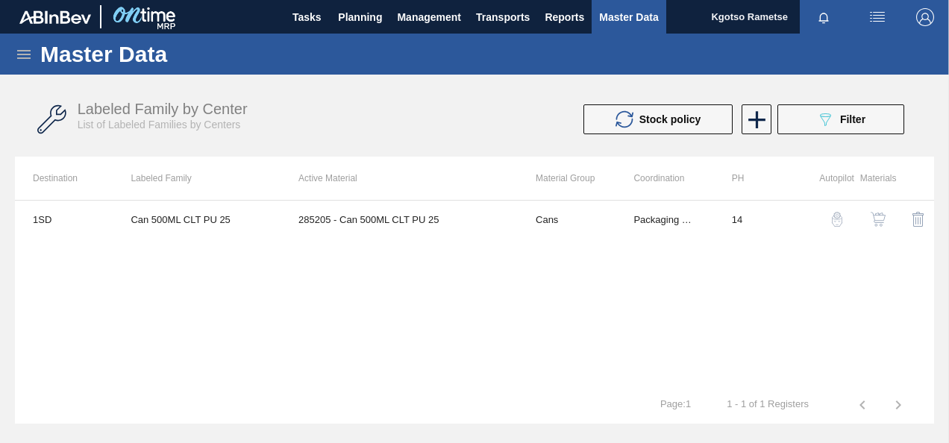
click at [877, 207] on button "button" at bounding box center [878, 219] width 36 height 36
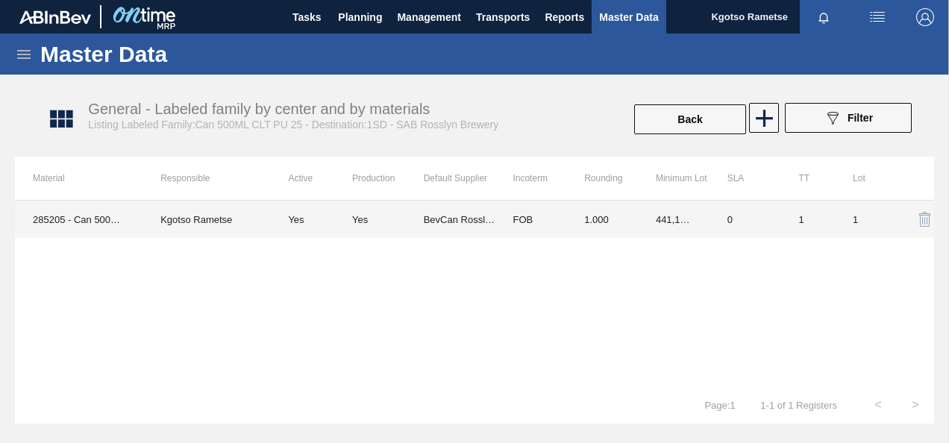
click at [261, 210] on td "Kgotso Rametse" at bounding box center [206, 219] width 128 height 37
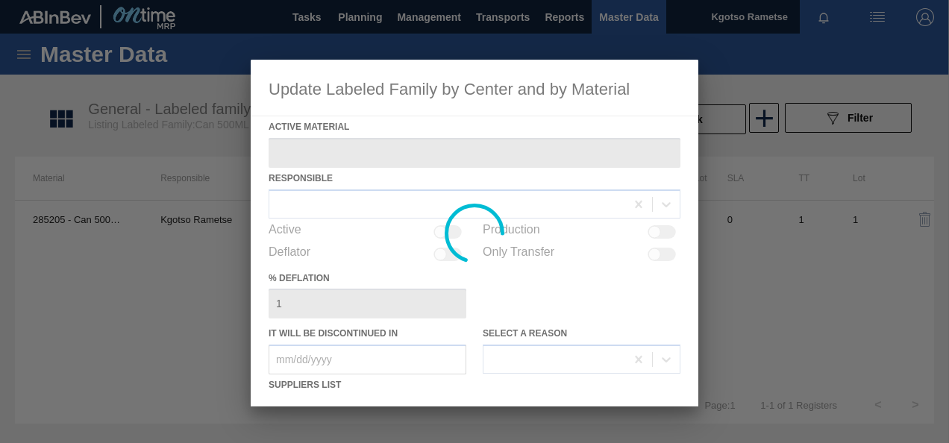
type Material "285205 - Can 500ML CLT PU 25"
checkbox input "true"
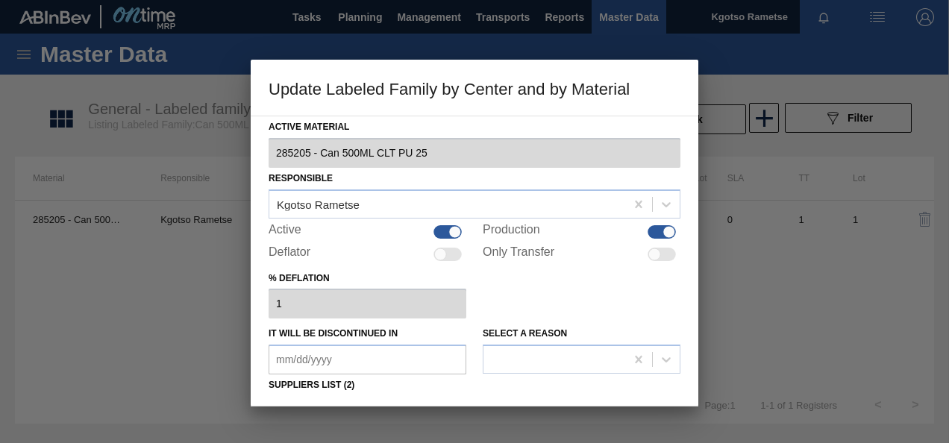
click at [253, 248] on div "Active Material 285205 - Can 500ML CLT PU 25 Responsible Kgotso Rametse Active …" at bounding box center [474, 261] width 447 height 291
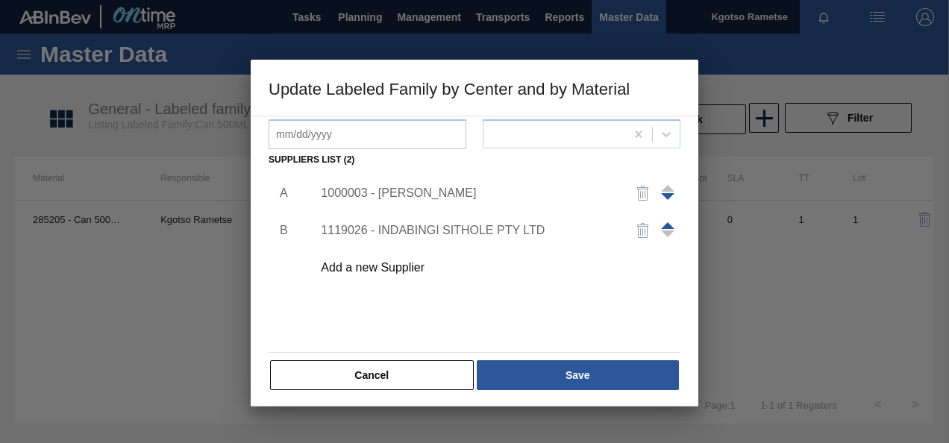
scroll to position [228, 0]
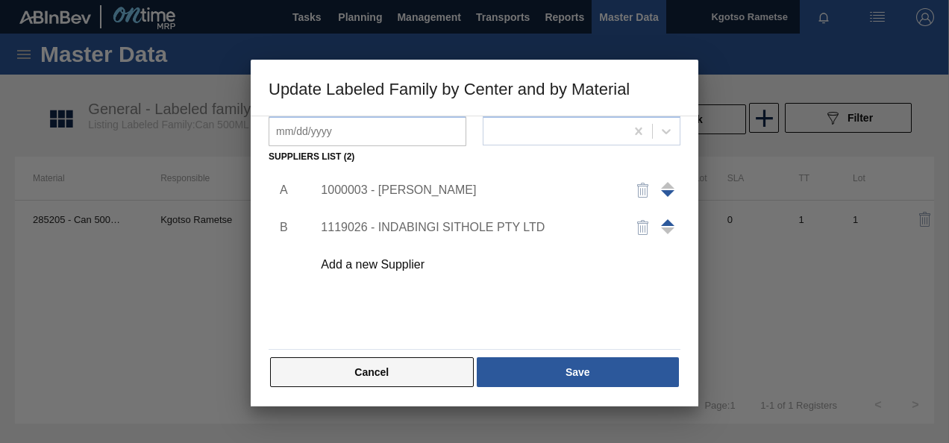
click at [351, 364] on button "Cancel" at bounding box center [372, 372] width 204 height 30
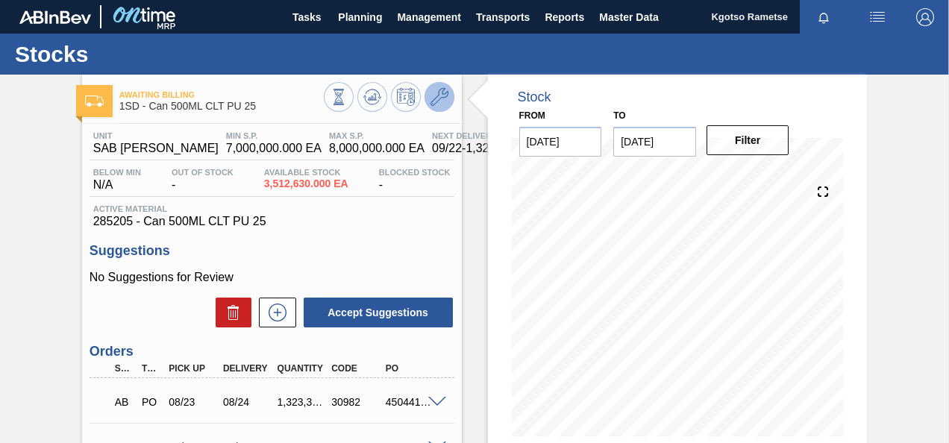
click at [444, 104] on icon at bounding box center [439, 97] width 18 height 18
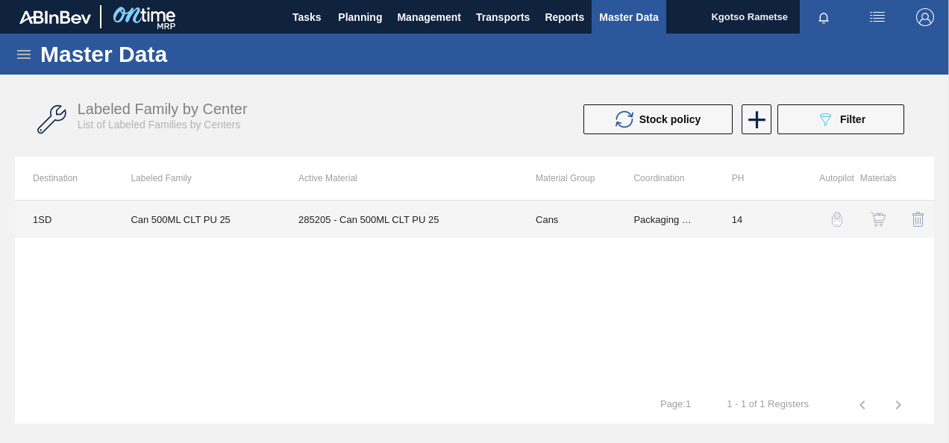
click at [261, 236] on td "Can 500ML CLT PU 25" at bounding box center [197, 219] width 168 height 37
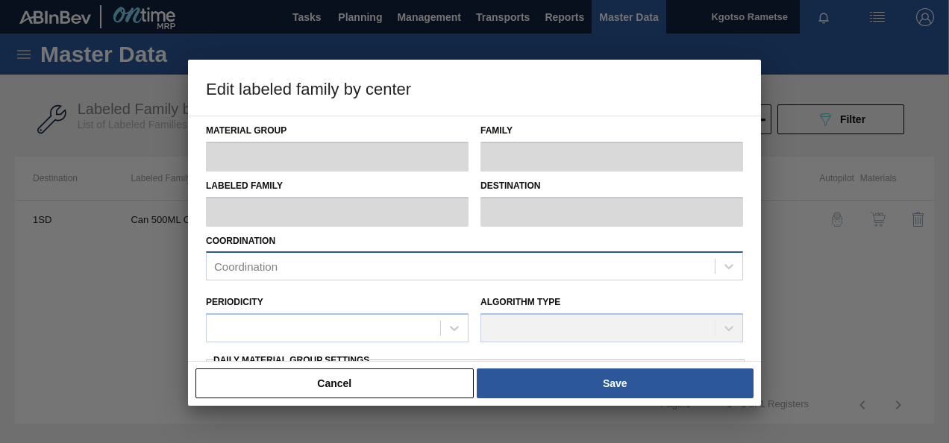
type input "Cans"
type input "Can 500ML"
type input "Can 500ML CLT PU 25"
type input "1SD - SAB [PERSON_NAME]"
type input "14"
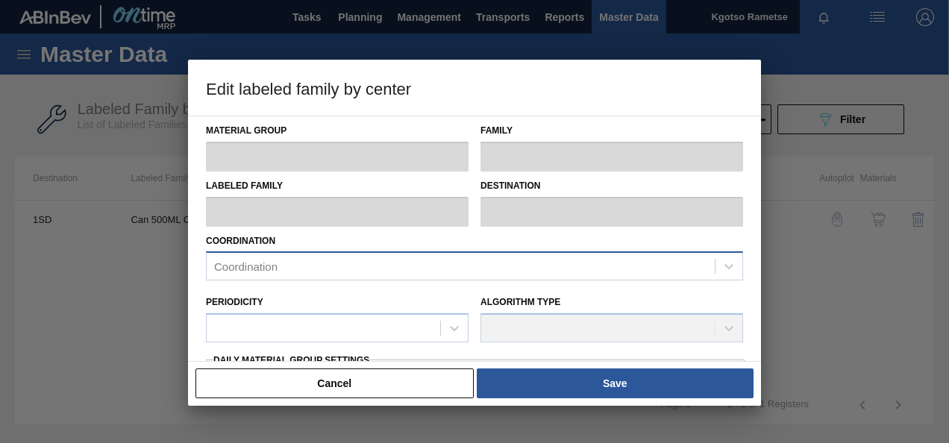
type input "7,000,000"
type input "8,000,000"
type input "100"
type input "8,000,000.000"
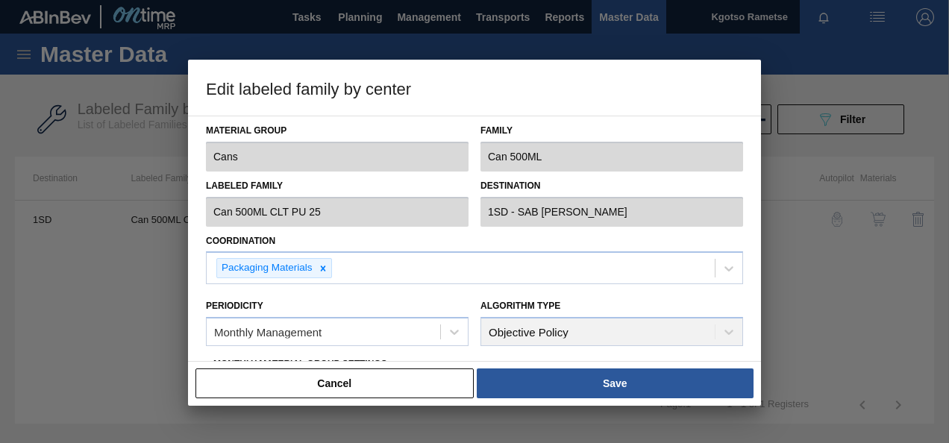
click at [192, 274] on div "Material Group Cans Family Can 500ML Labeled Family Can 500ML CLT PU 25 Destina…" at bounding box center [474, 239] width 573 height 246
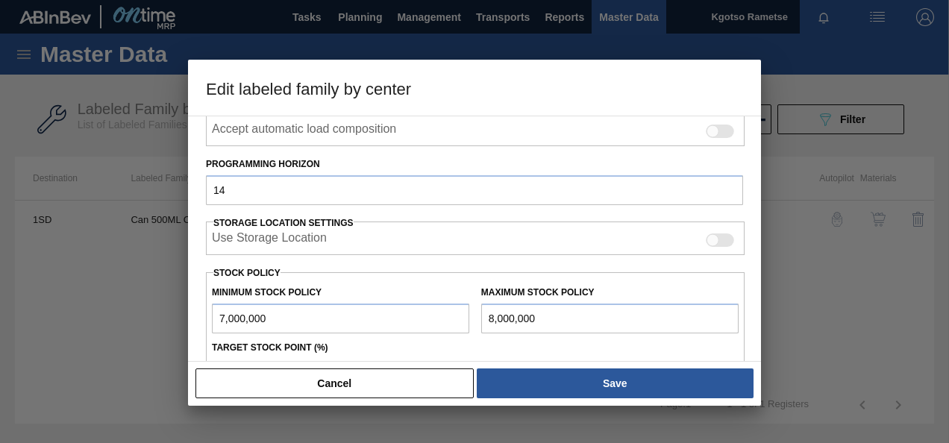
scroll to position [268, 0]
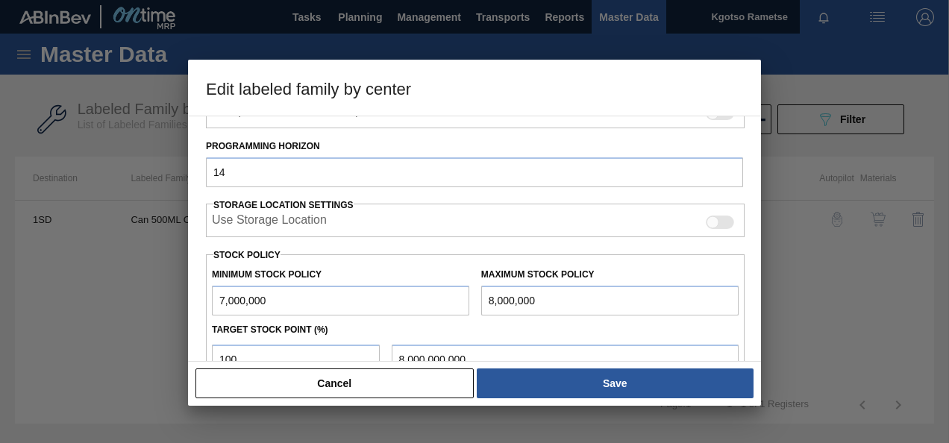
click at [482, 303] on input "8,000,000" at bounding box center [609, 301] width 257 height 30
type input "18,000,000"
type input "18,000,000.000"
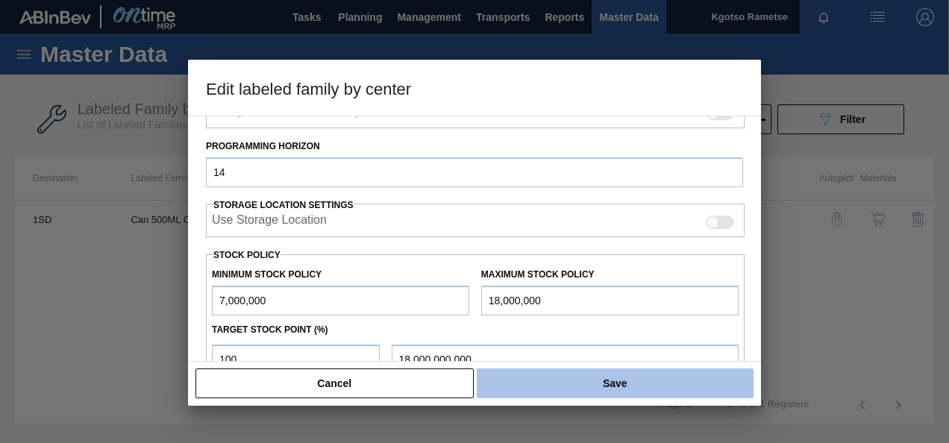
type input "18,000,000"
click at [536, 395] on button "Save" at bounding box center [615, 383] width 277 height 30
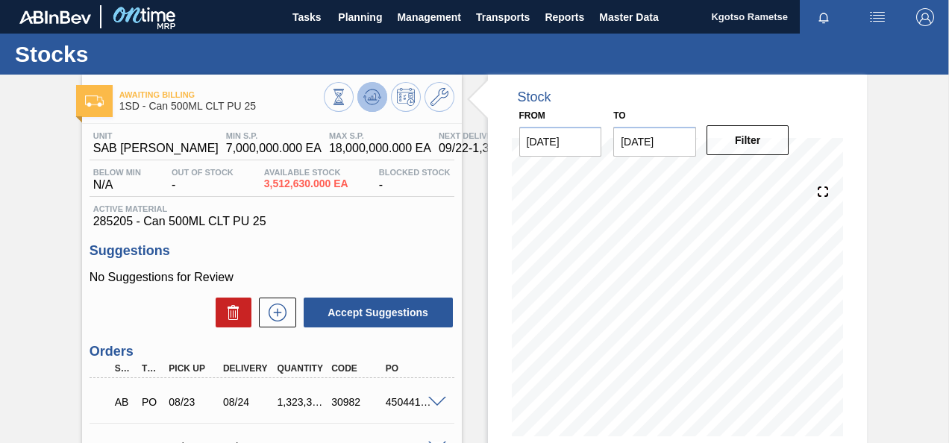
click at [365, 95] on icon at bounding box center [372, 97] width 18 height 18
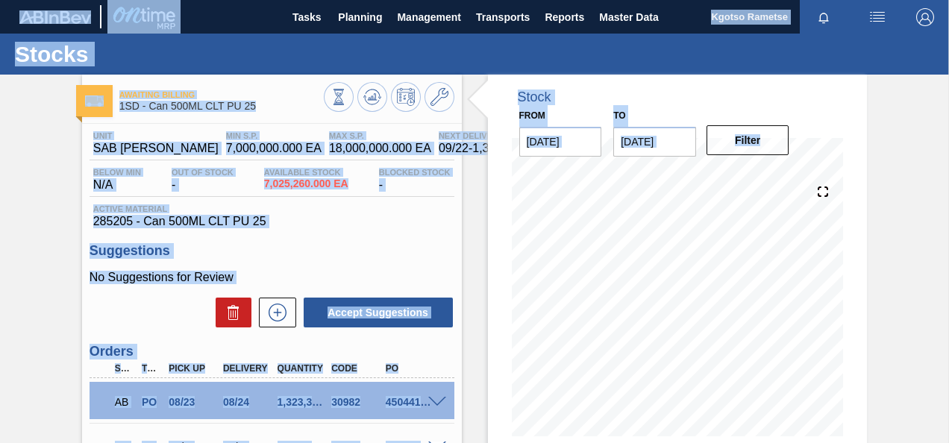
drag, startPoint x: 946, startPoint y: 277, endPoint x: 950, endPoint y: 362, distance: 85.1
click at [949, 0] on html "Tasks Planning Management Transports Reports Master Data Kgotso Rametse Mark al…" at bounding box center [474, 0] width 949 height 0
click at [70, 292] on div "Awaiting Billing 1SD - Can 500ML CLT PU 25 Unit SAB Rosslyn Brewery MIN S.P. 7,…" at bounding box center [474, 377] width 949 height 605
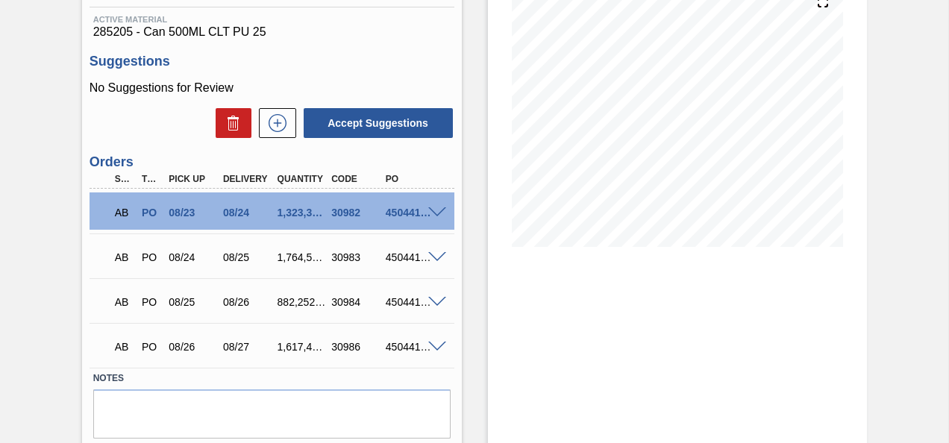
scroll to position [239, 0]
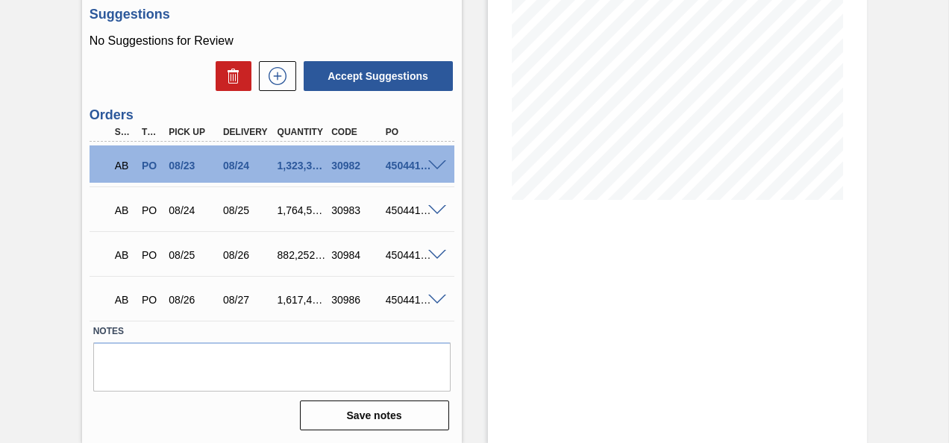
click at [439, 164] on span at bounding box center [437, 165] width 18 height 11
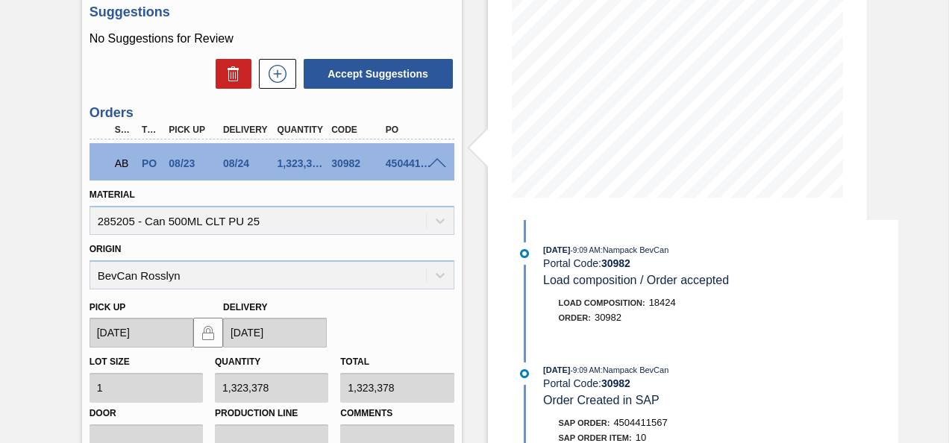
click at [439, 164] on span at bounding box center [437, 163] width 18 height 11
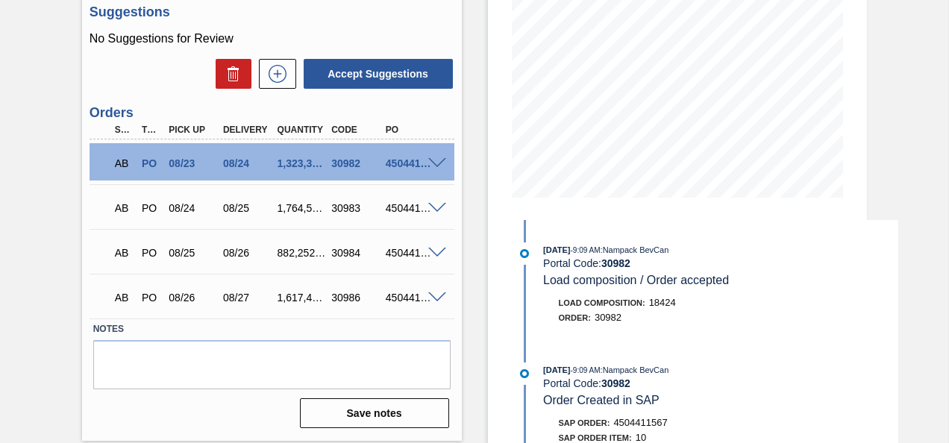
click at [435, 201] on div "AB PO 08/24 08/25 1,764,504.000 30983 4504411568" at bounding box center [271, 206] width 365 height 37
click at [434, 206] on span at bounding box center [437, 208] width 18 height 11
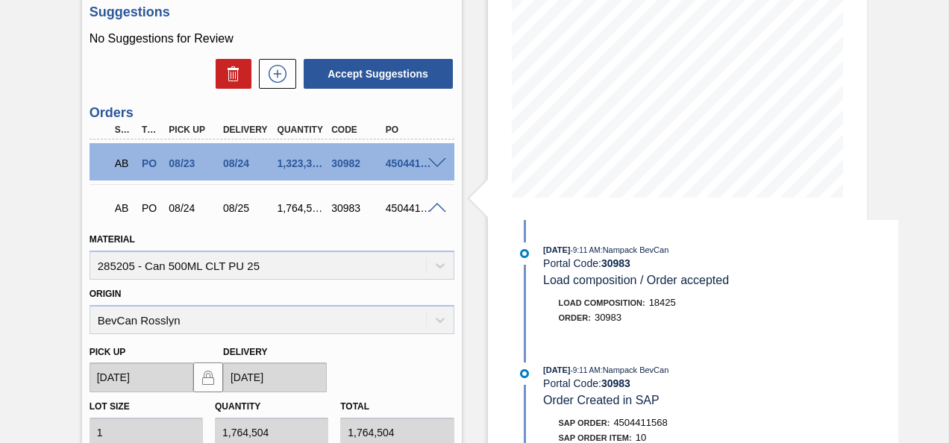
click at [434, 206] on span at bounding box center [437, 208] width 18 height 11
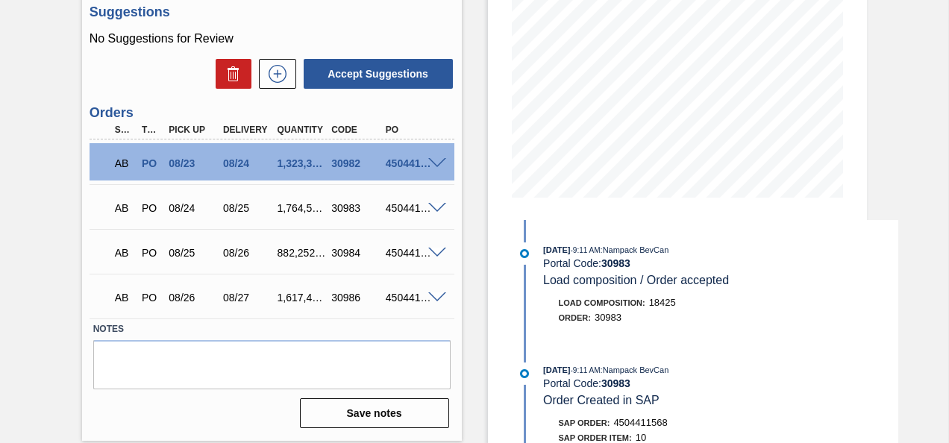
click at [434, 254] on span at bounding box center [437, 253] width 18 height 11
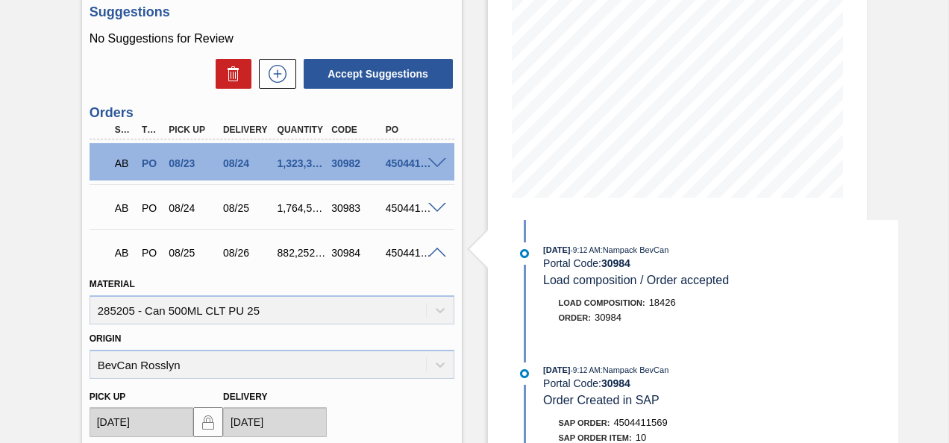
click at [434, 254] on span at bounding box center [437, 253] width 18 height 11
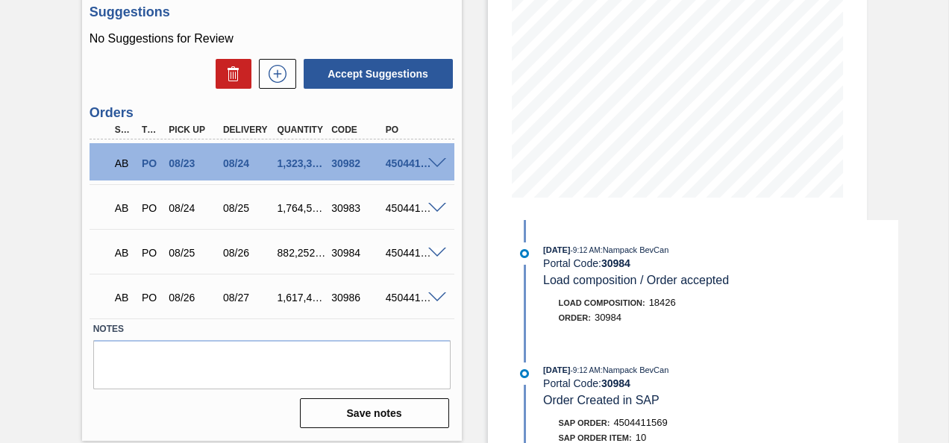
click at [441, 301] on span at bounding box center [437, 297] width 18 height 11
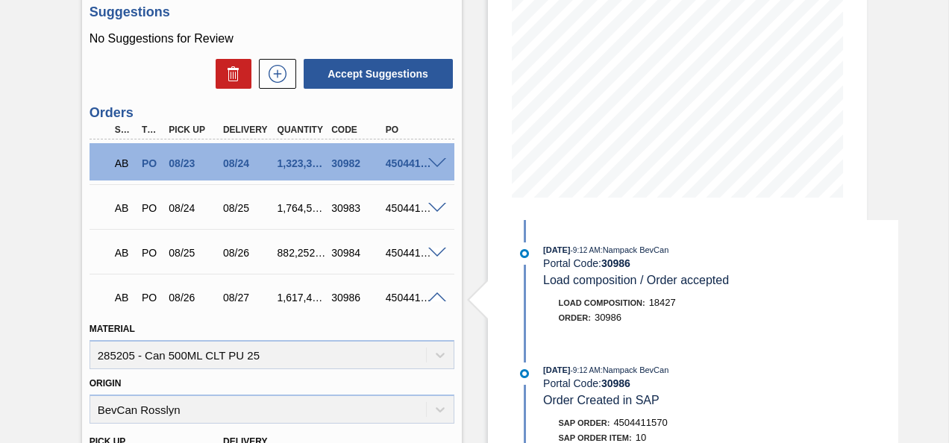
click at [441, 301] on span at bounding box center [437, 297] width 18 height 11
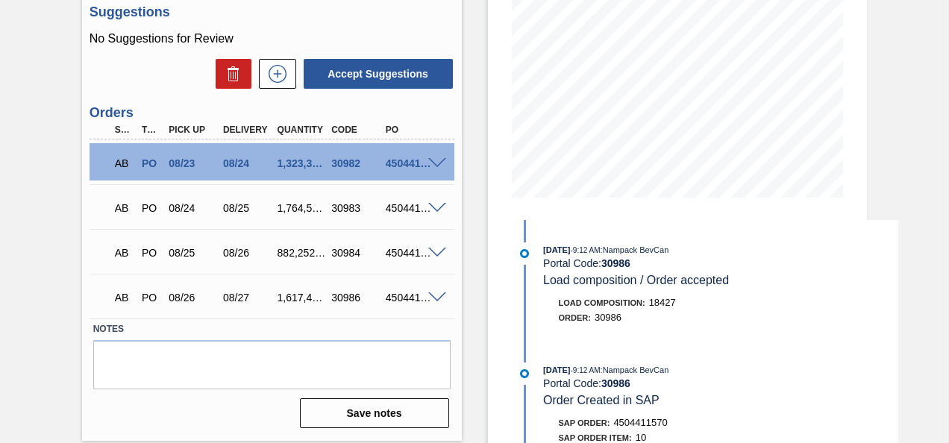
scroll to position [0, 0]
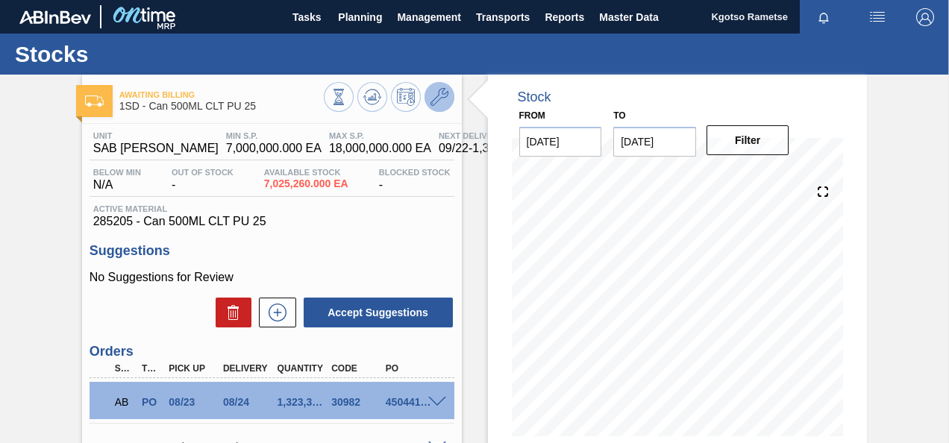
click at [439, 98] on icon at bounding box center [439, 97] width 18 height 18
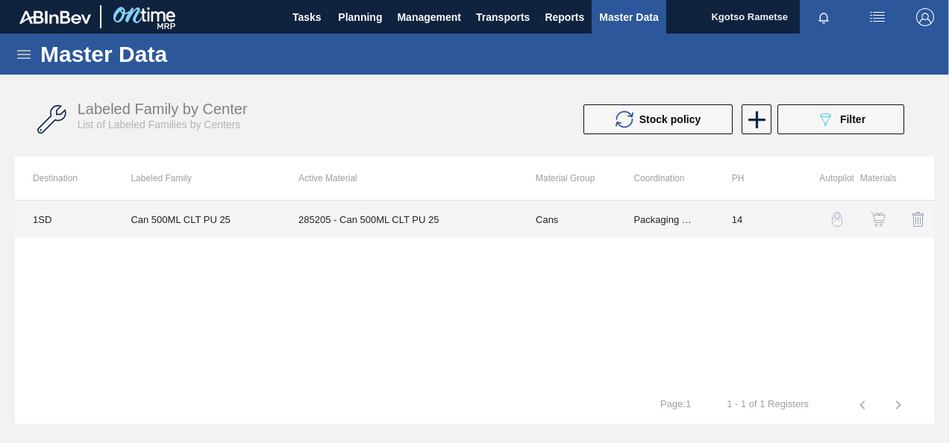
click at [589, 217] on td "Cans" at bounding box center [567, 219] width 98 height 37
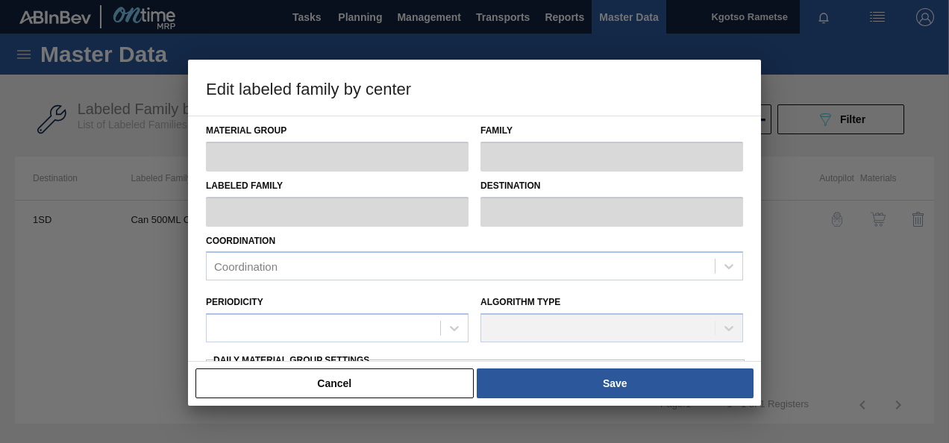
click at [638, 236] on div "Coordination Coordination" at bounding box center [474, 255] width 537 height 51
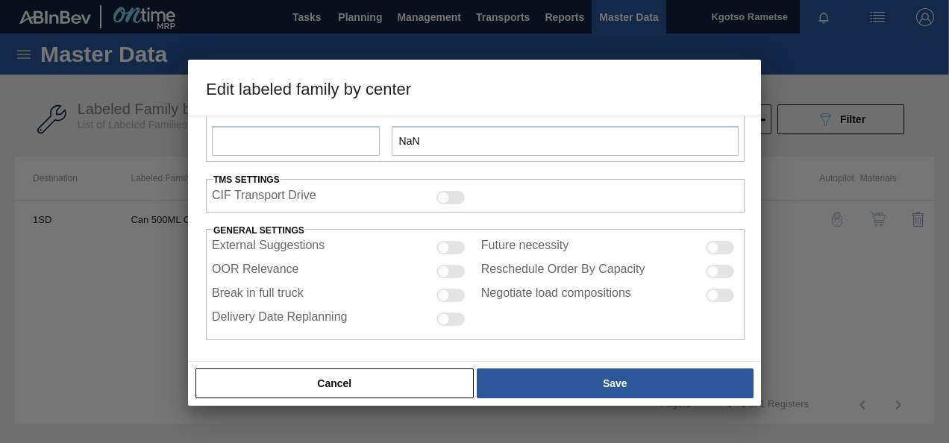
type input "Cans"
type input "Can 500ML"
type input "Can 500ML CLT PU 25"
type input "1SD - SAB Rosslyn Brewery"
type input "14"
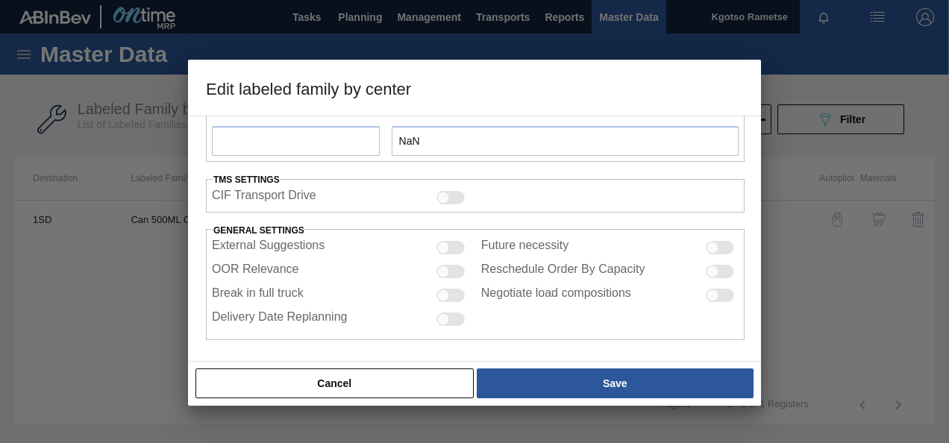
type input "7,000,000"
type input "18,000,000"
type input "100"
type input "18,000,000.000"
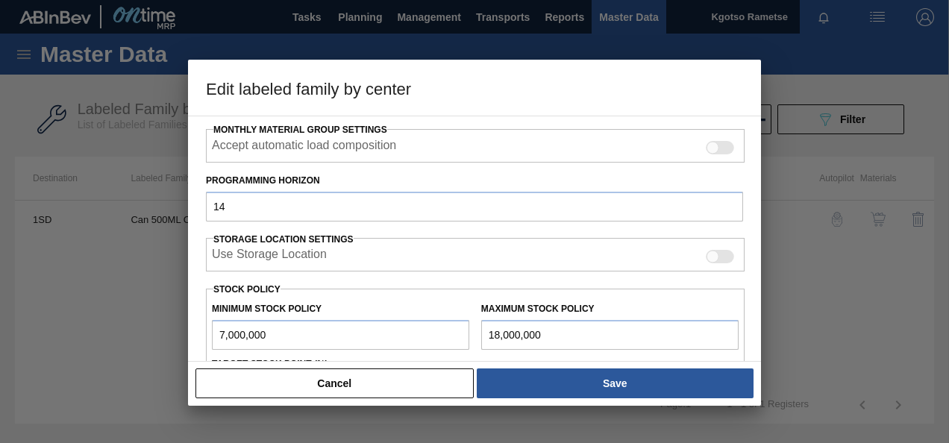
scroll to position [264, 0]
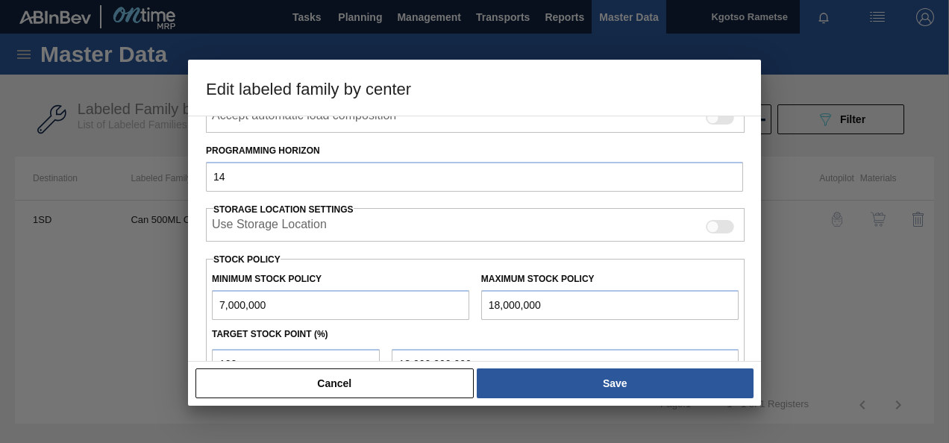
drag, startPoint x: 493, startPoint y: 301, endPoint x: 474, endPoint y: 302, distance: 19.4
click at [475, 302] on div "Maximum Stock Policy 18,000,000" at bounding box center [609, 293] width 269 height 51
type input "28,000,000"
type input "28,000,000.000"
type input "28,000,000"
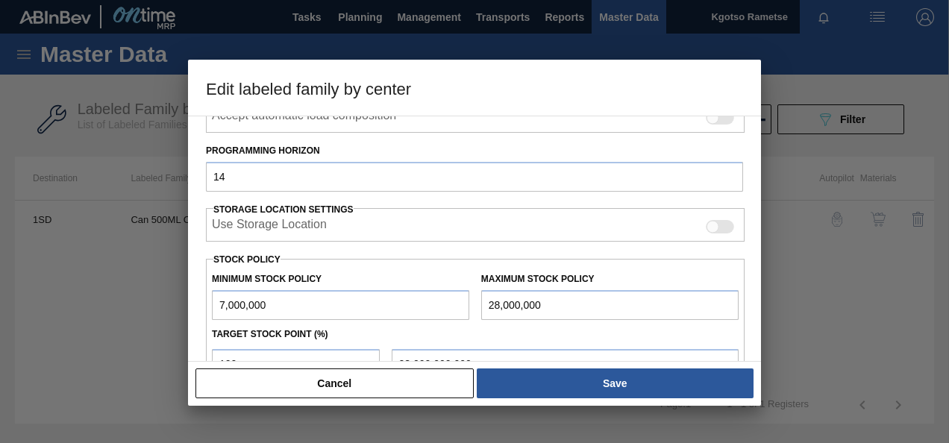
click at [202, 309] on div "Material Group Cans Family Can 500ML Labeled Family Can 500ML CLT PU 25 Destina…" at bounding box center [474, 239] width 573 height 246
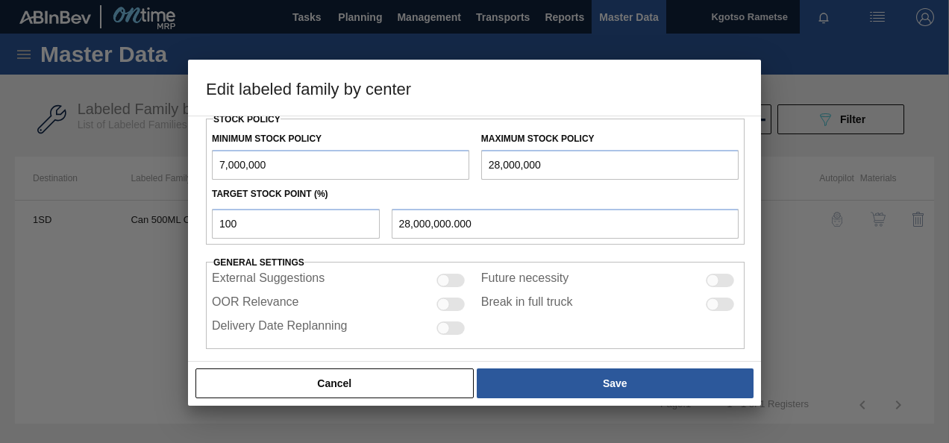
scroll to position [413, 0]
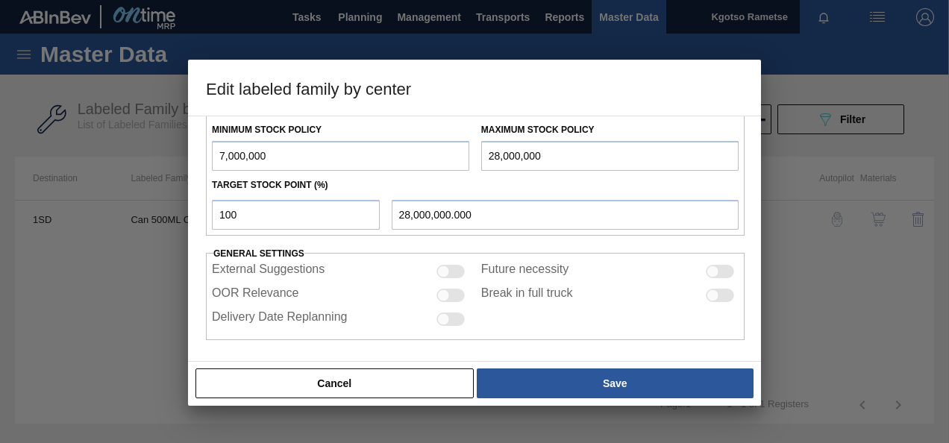
click at [583, 367] on div "Cancel Save" at bounding box center [474, 383] width 561 height 33
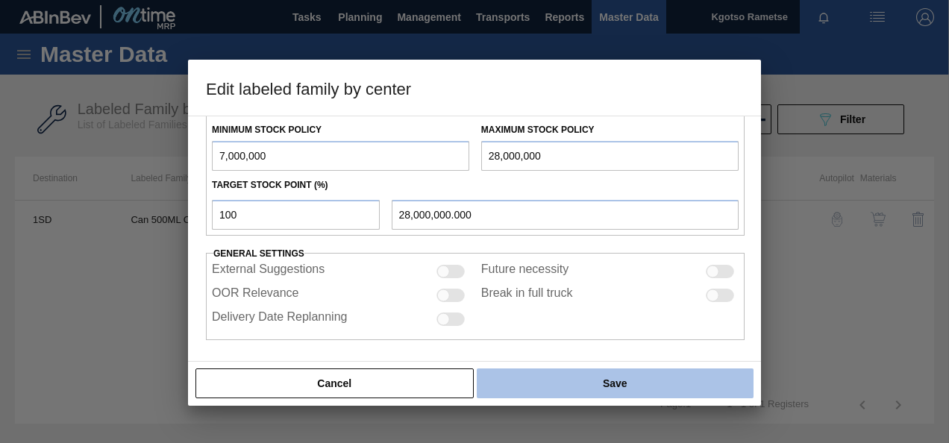
click at [580, 377] on button "Save" at bounding box center [615, 383] width 277 height 30
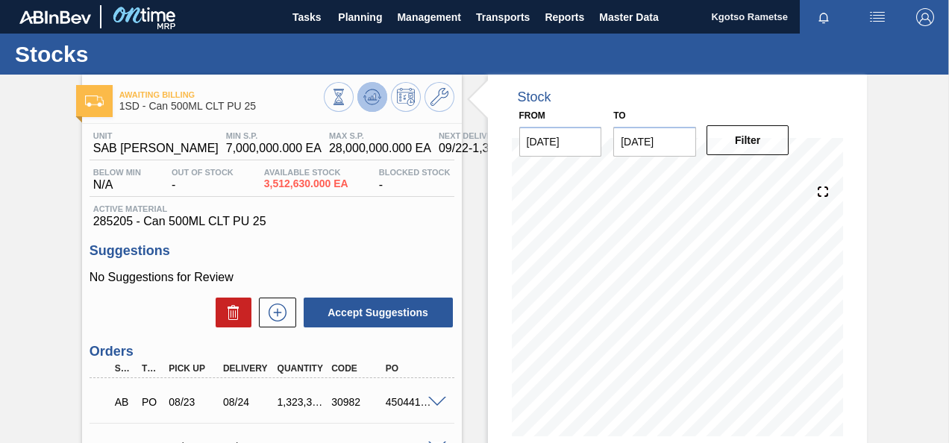
click at [371, 96] on icon at bounding box center [371, 98] width 1 height 4
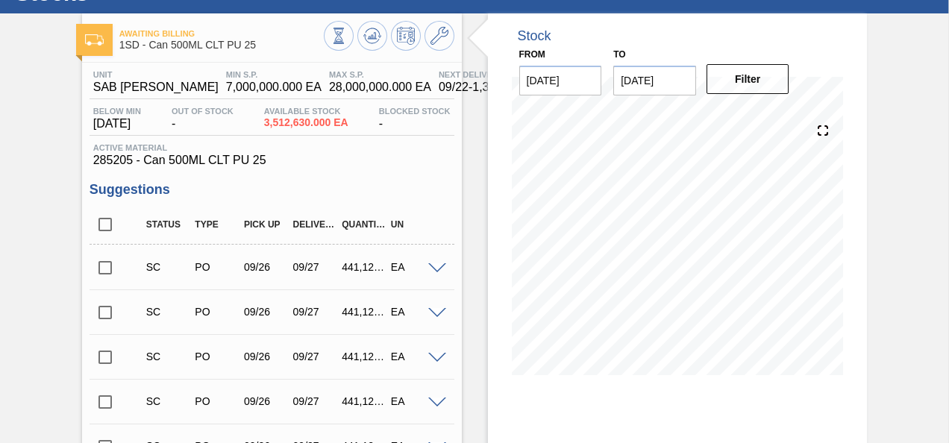
scroll to position [31, 0]
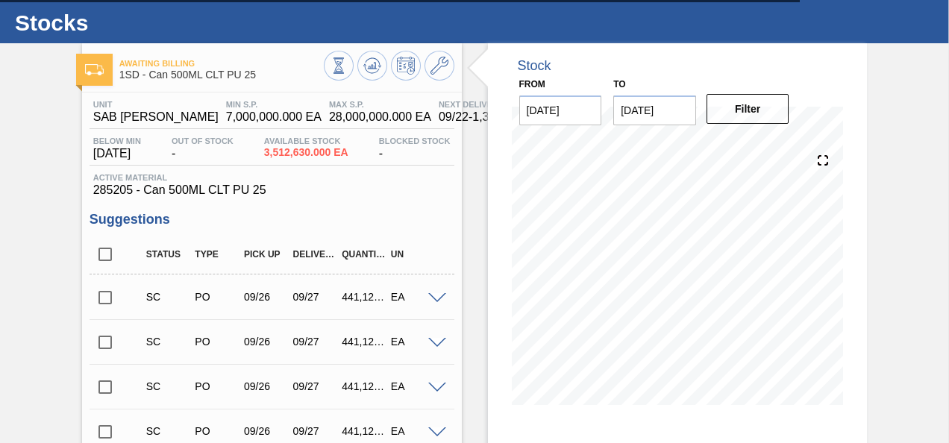
click at [446, 81] on div at bounding box center [389, 68] width 131 height 34
click at [444, 77] on button at bounding box center [439, 66] width 30 height 30
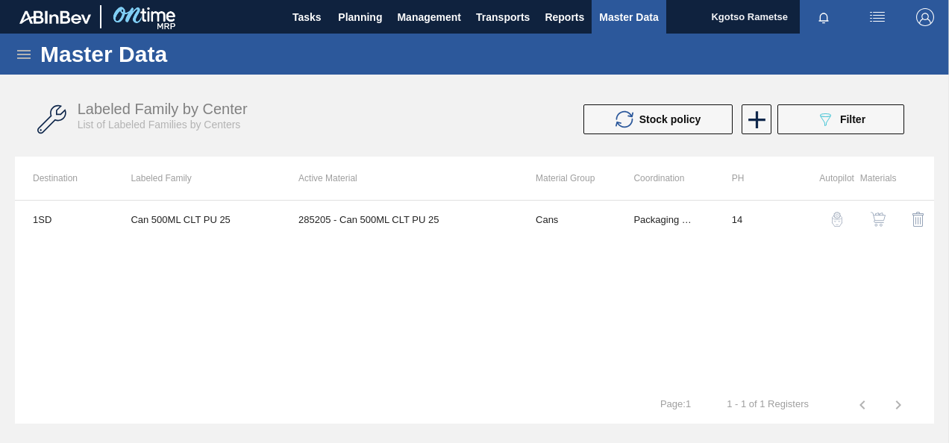
click at [882, 216] on img "button" at bounding box center [877, 219] width 15 height 15
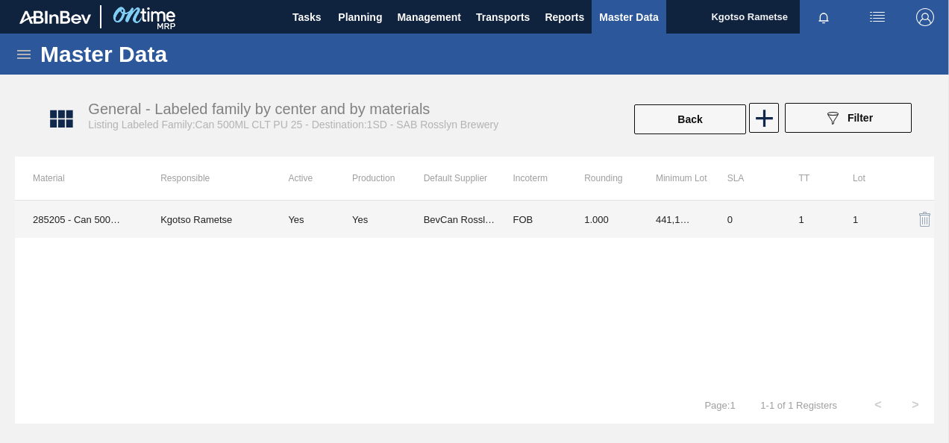
click at [737, 223] on td "0" at bounding box center [745, 219] width 72 height 37
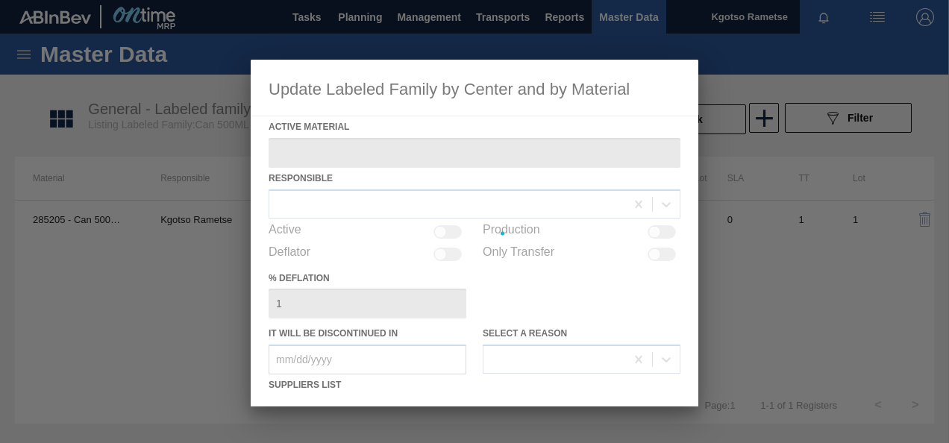
type Material "285205 - Can 500ML CLT PU 25"
checkbox input "true"
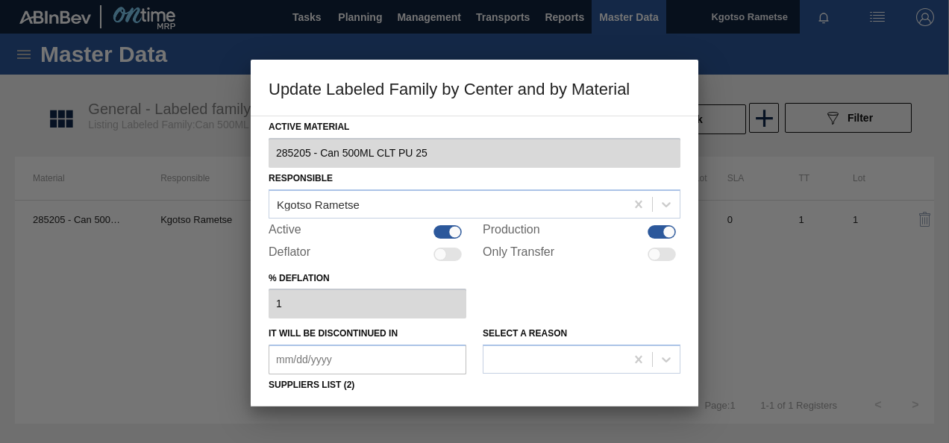
click at [639, 291] on div "% deflation 1" at bounding box center [474, 293] width 412 height 51
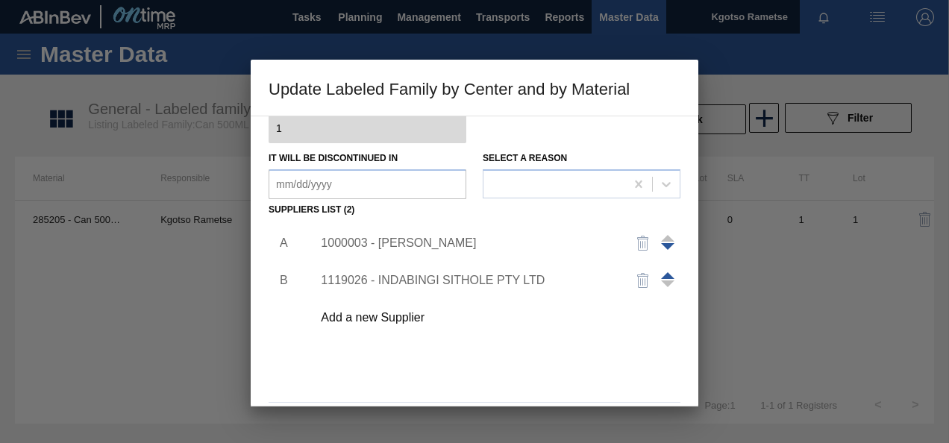
scroll to position [228, 0]
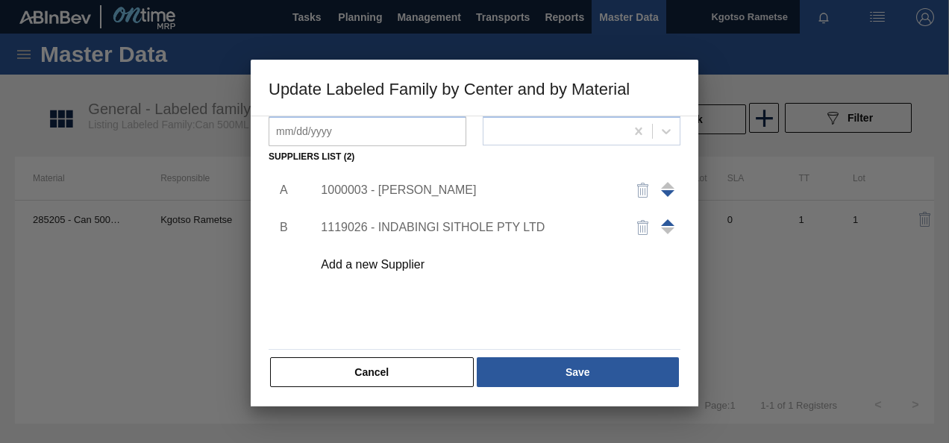
click at [444, 196] on div "1000003 - BevCan Rosslyn" at bounding box center [467, 189] width 292 height 13
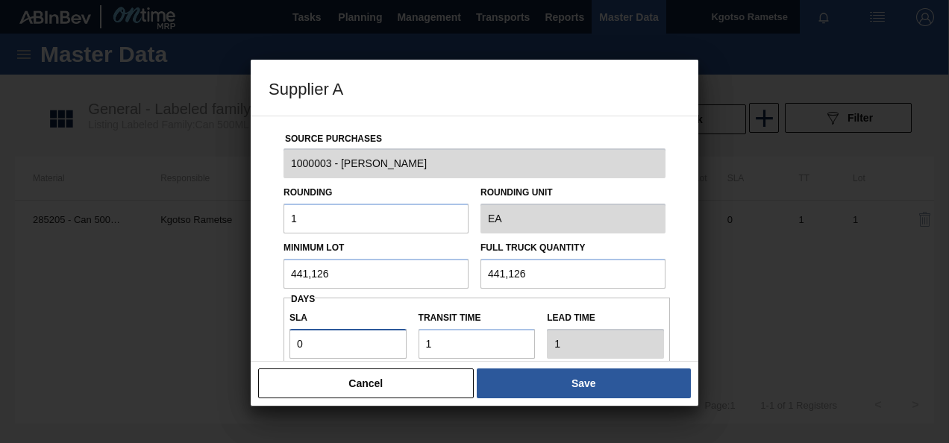
drag, startPoint x: 319, startPoint y: 336, endPoint x: 224, endPoint y: 333, distance: 95.5
click at [224, 333] on div "Supplier A Source Purchases 1000003 - BevCan Rosslyn Rounding 1 Rounding Unit E…" at bounding box center [474, 221] width 949 height 443
type input "1"
type input "2"
type input "1"
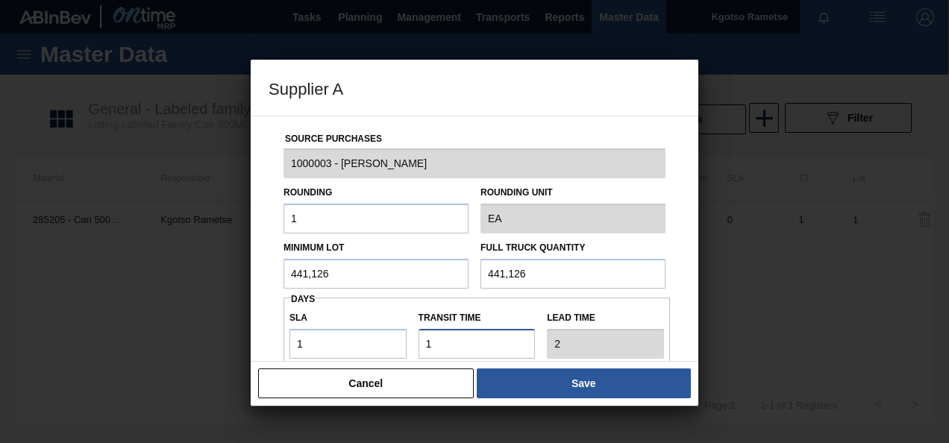
drag, startPoint x: 450, startPoint y: 355, endPoint x: 205, endPoint y: 339, distance: 245.9
click at [205, 339] on div "Supplier A Source Purchases 1000003 - BevCan Rosslyn Rounding 1 Rounding Unit E…" at bounding box center [474, 221] width 949 height 443
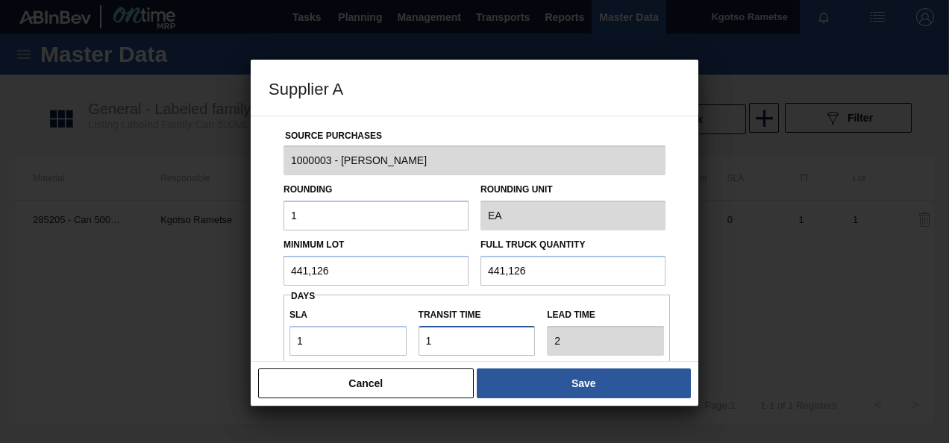
type input "0"
type input "1"
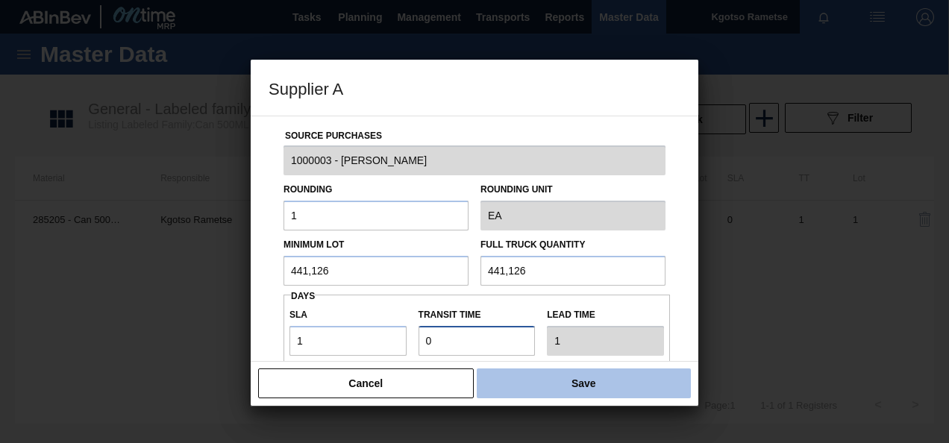
type input "0"
click at [598, 382] on button "Save" at bounding box center [584, 383] width 214 height 30
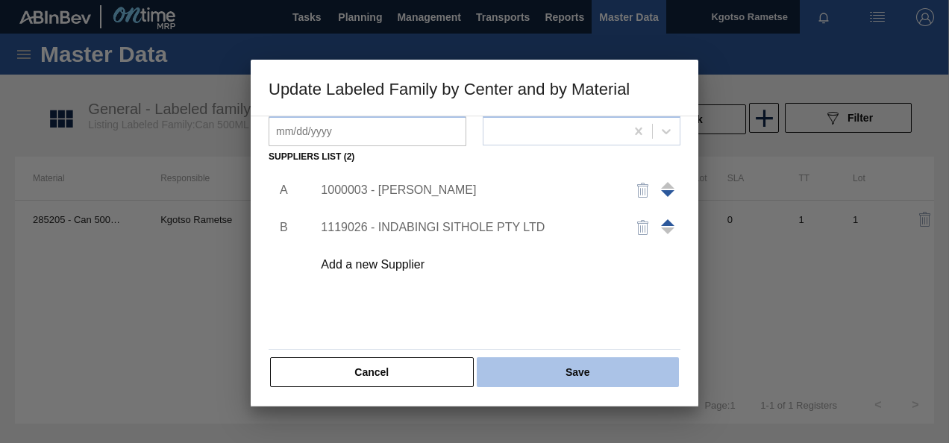
click at [566, 377] on button "Save" at bounding box center [578, 372] width 202 height 30
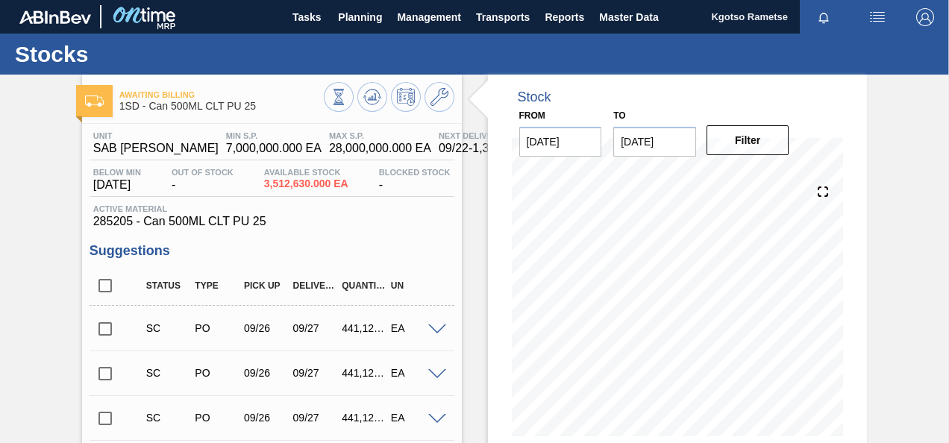
drag, startPoint x: 358, startPoint y: 101, endPoint x: 371, endPoint y: 103, distance: 13.5
click at [371, 103] on icon at bounding box center [372, 97] width 18 height 18
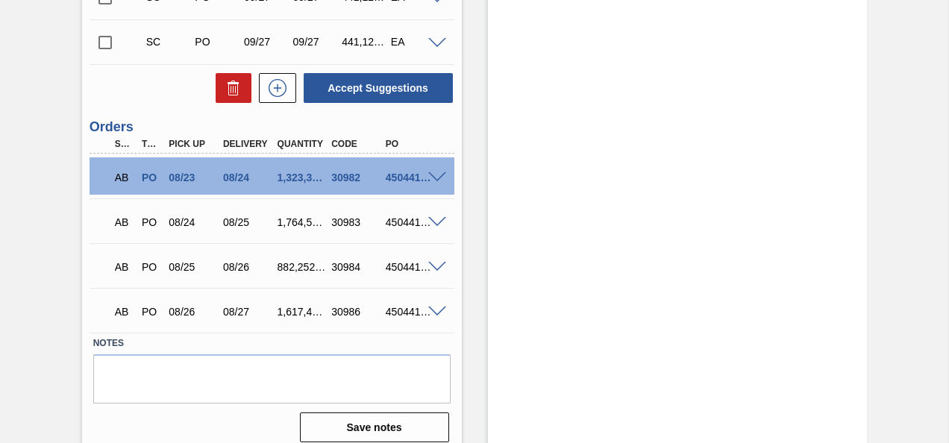
scroll to position [2448, 0]
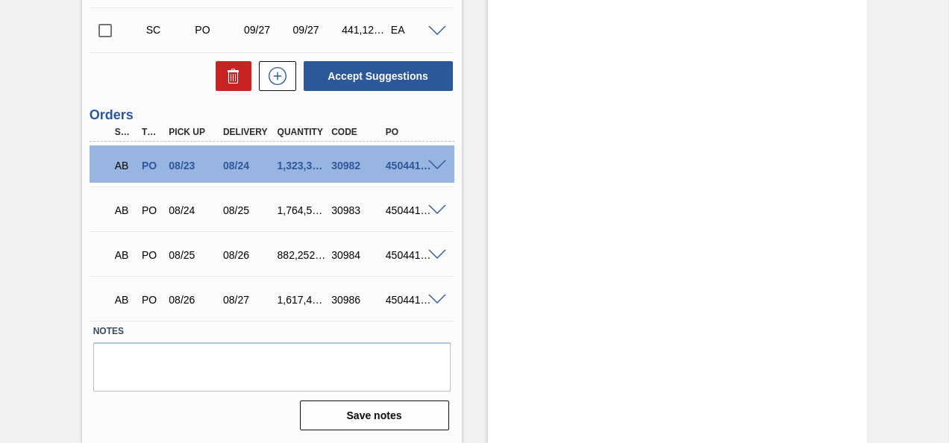
click at [437, 300] on span at bounding box center [437, 300] width 18 height 11
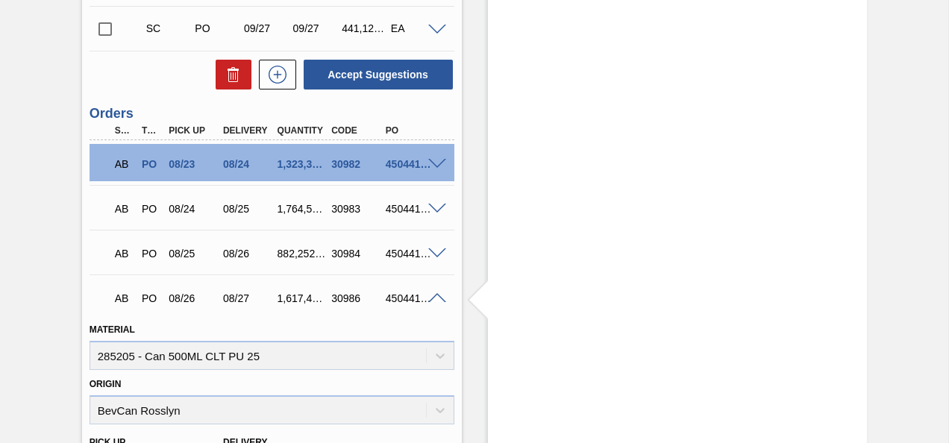
click at [437, 300] on span at bounding box center [437, 298] width 18 height 11
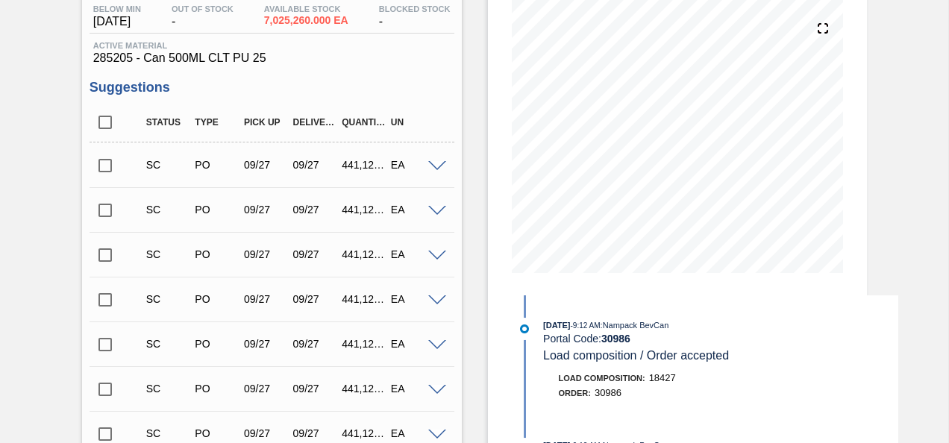
scroll to position [0, 0]
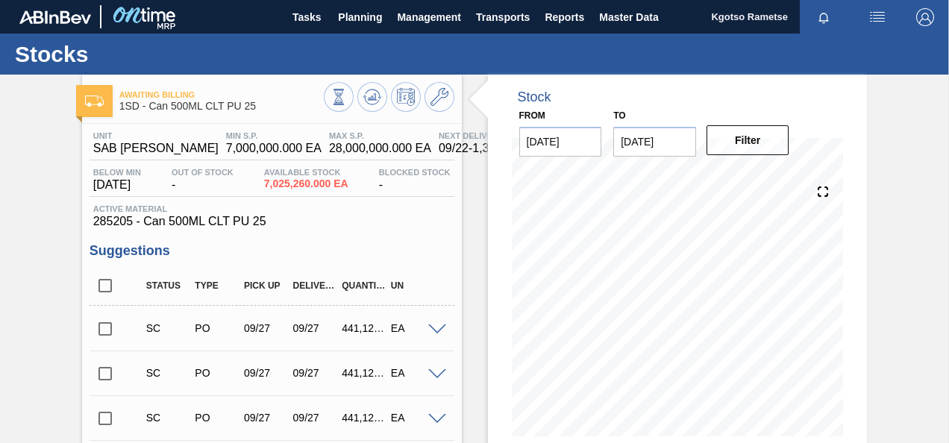
click at [488, 118] on span at bounding box center [497, 100] width 19 height 51
click at [447, 104] on button at bounding box center [439, 97] width 30 height 30
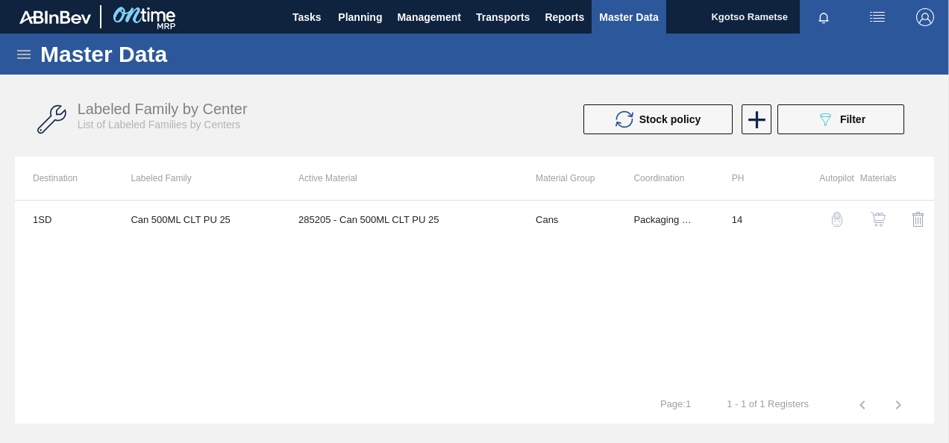
click at [876, 209] on button "button" at bounding box center [878, 219] width 36 height 36
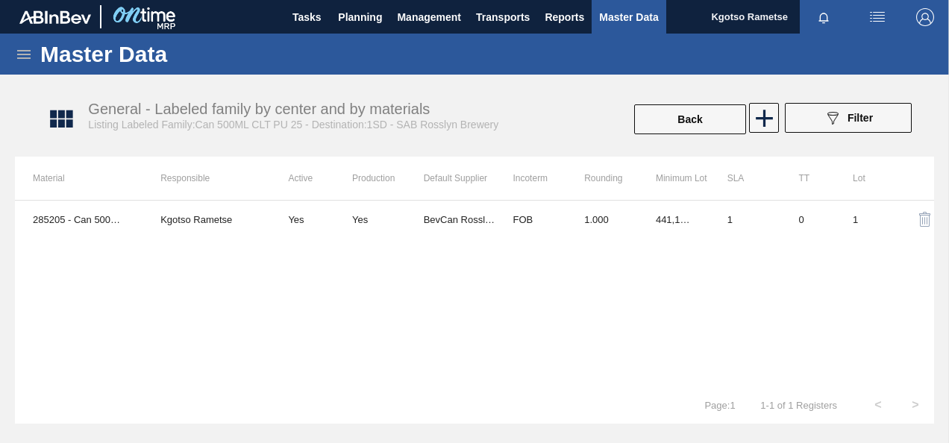
click at [623, 183] on th "Rounding" at bounding box center [602, 178] width 72 height 43
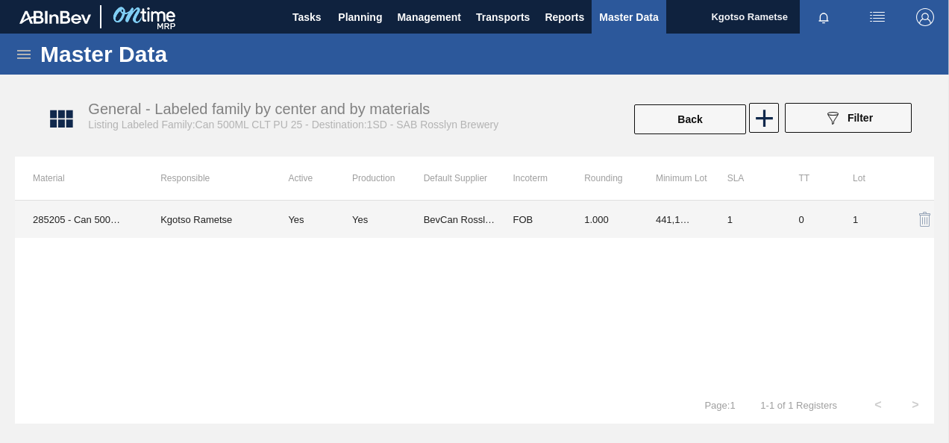
click at [606, 228] on td "1.000" at bounding box center [602, 219] width 72 height 37
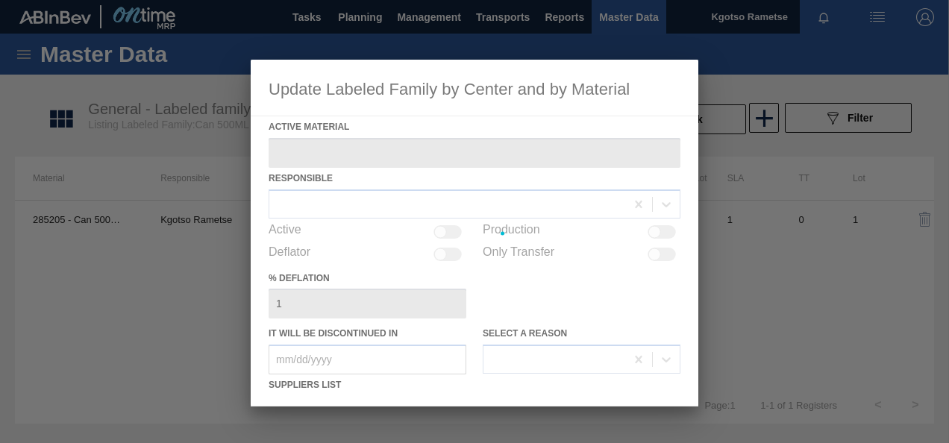
type Material "285205 - Can 500ML CLT PU 25"
checkbox input "true"
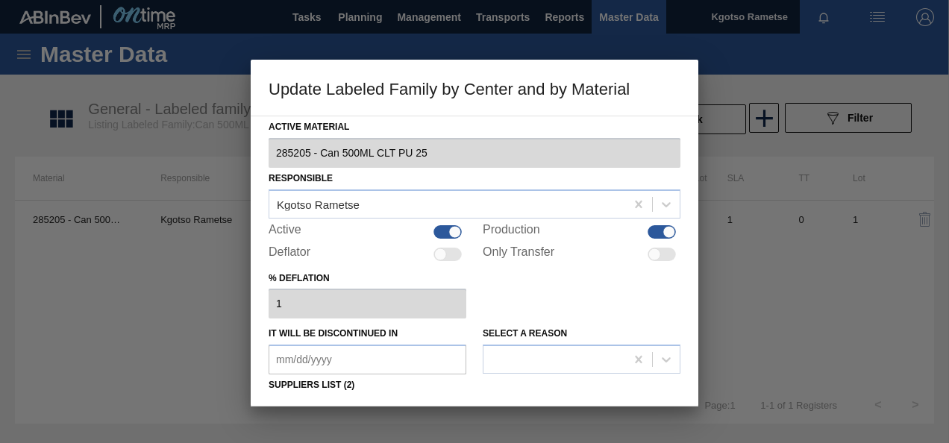
click at [535, 294] on div "% deflation 1" at bounding box center [474, 293] width 412 height 51
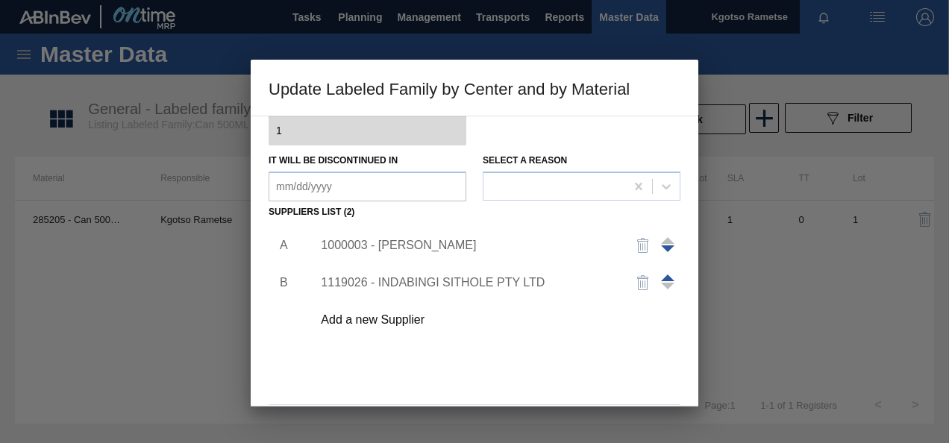
scroll to position [179, 0]
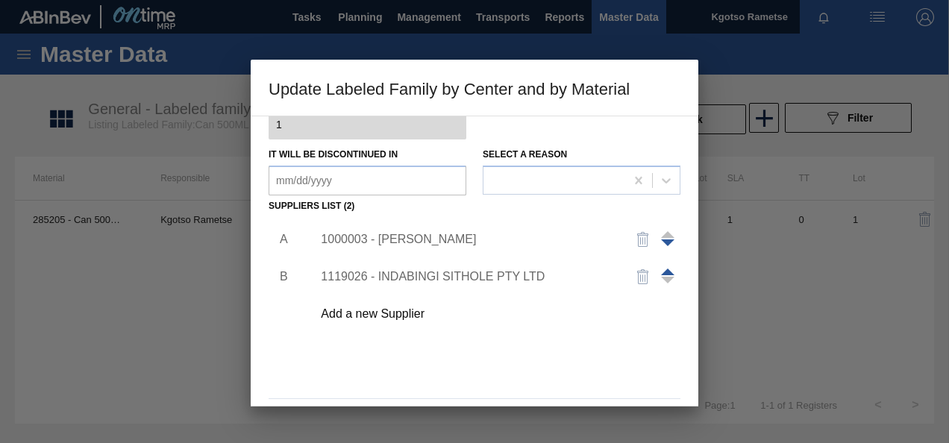
click at [363, 233] on div "1000003 - BevCan Rosslyn" at bounding box center [467, 239] width 292 height 13
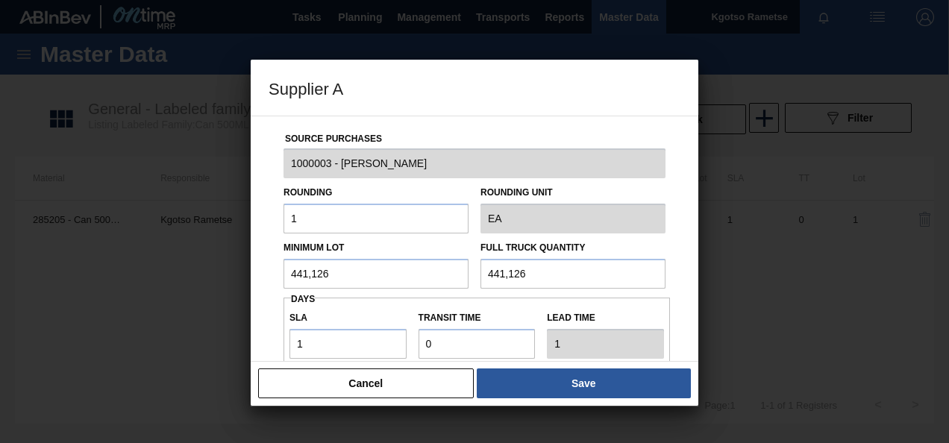
drag, startPoint x: 340, startPoint y: 268, endPoint x: 100, endPoint y: 275, distance: 240.2
click at [100, 275] on div "Supplier A Source Purchases 1000003 - BevCan Rosslyn Rounding 1 Rounding Unit E…" at bounding box center [474, 221] width 949 height 443
click at [301, 281] on input "1,323,378" at bounding box center [375, 274] width 185 height 30
type input "1,323,378"
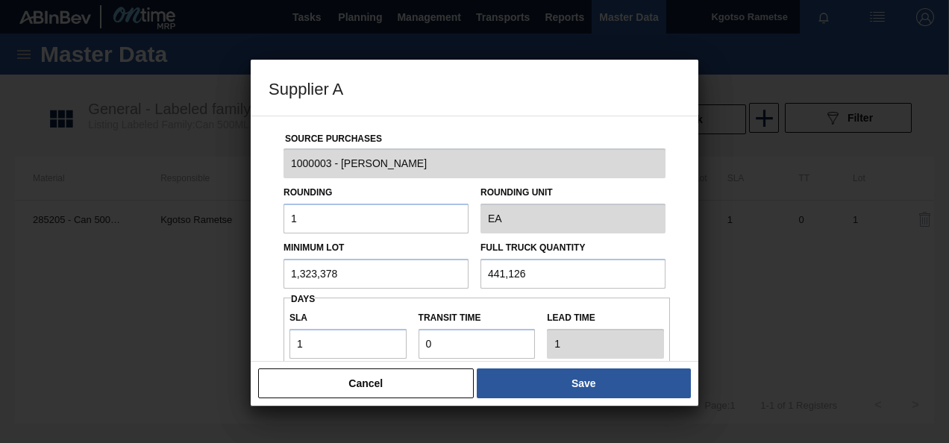
click at [516, 274] on input "441,126" at bounding box center [572, 274] width 185 height 30
paste input "1,323,378"
type input "1,323,378"
click at [271, 270] on div "Source Purchases 1000003 - BevCan Rosslyn Rounding 1 Rounding Unit EA Minimum L…" at bounding box center [474, 363] width 412 height 494
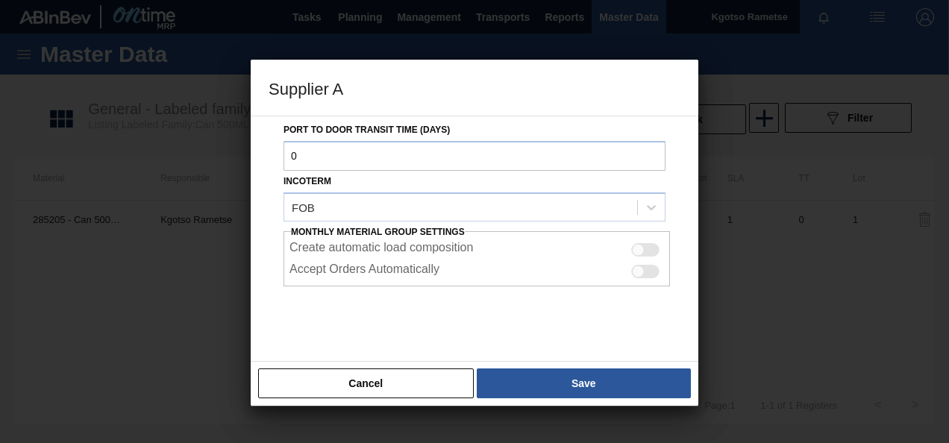
scroll to position [265, 0]
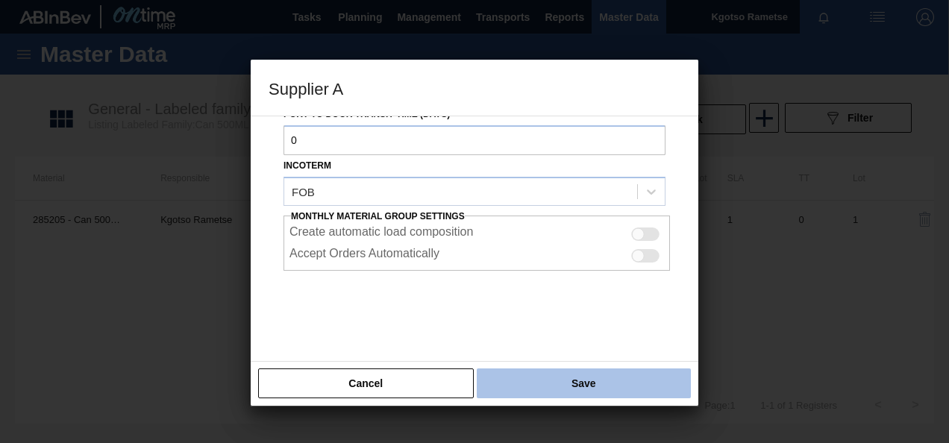
click at [592, 382] on button "Save" at bounding box center [584, 383] width 214 height 30
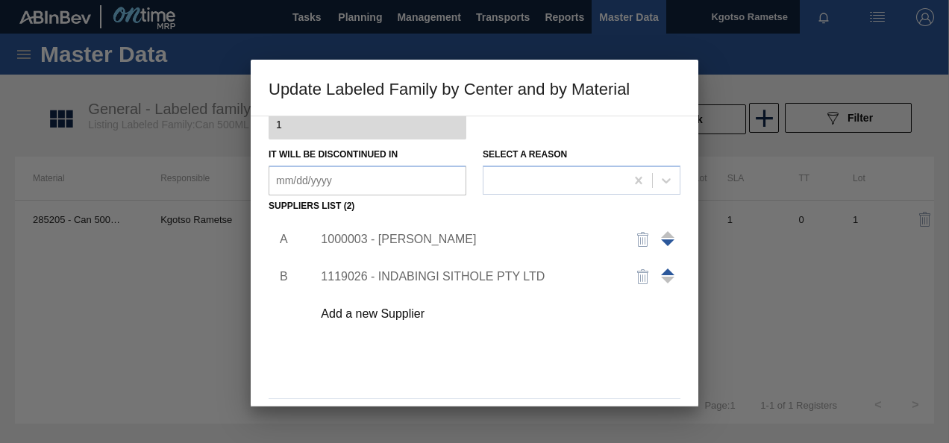
click at [564, 356] on div "A B 1000003 - BevCan Rosslyn 1119026 - INDABINGI SITHOLE PTY LTD Add a new Supp…" at bounding box center [474, 304] width 412 height 175
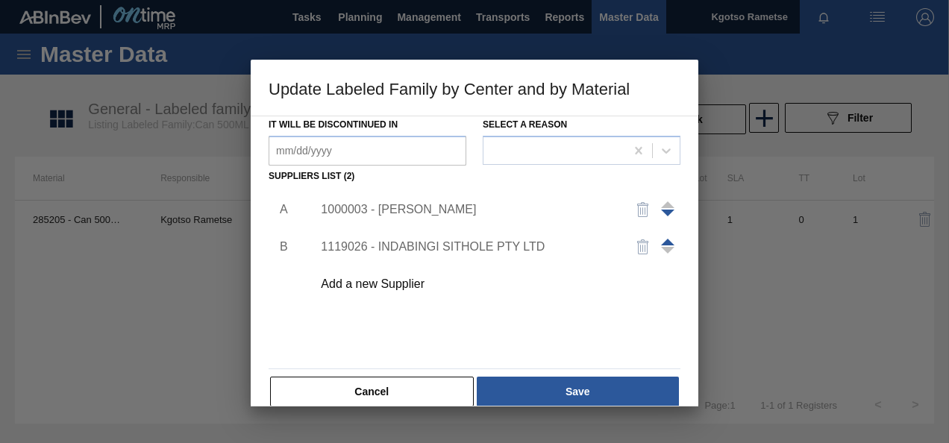
scroll to position [228, 0]
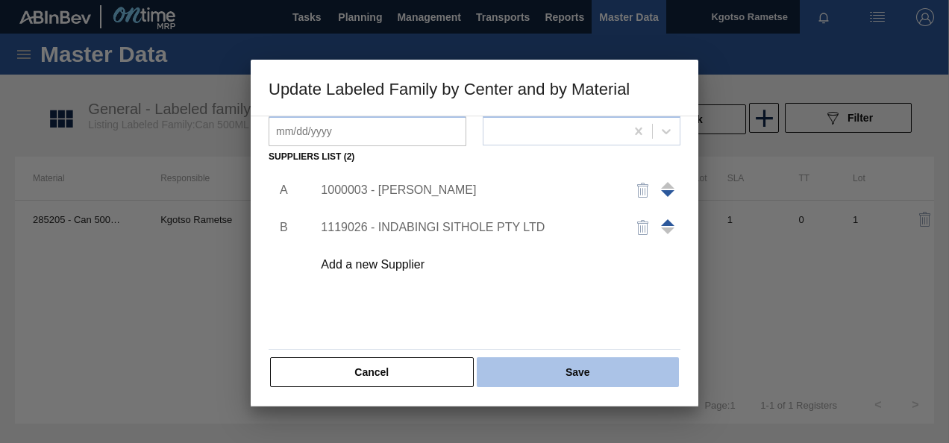
click at [559, 359] on button "Save" at bounding box center [578, 372] width 202 height 30
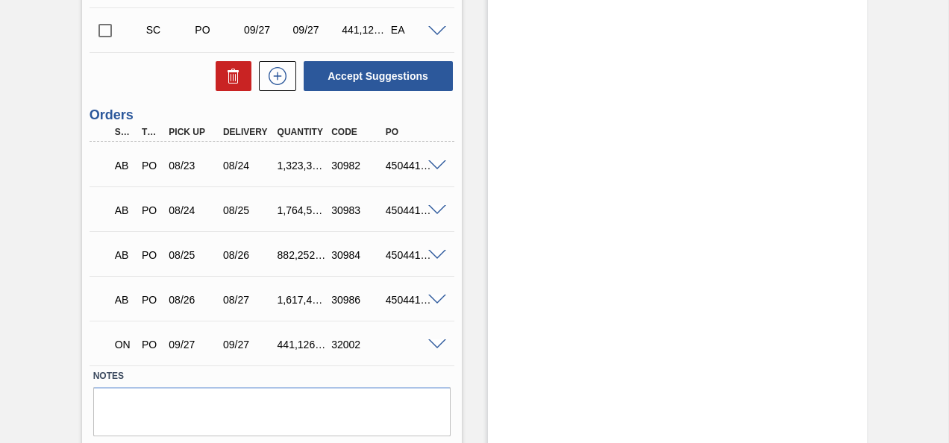
scroll to position [2448, 0]
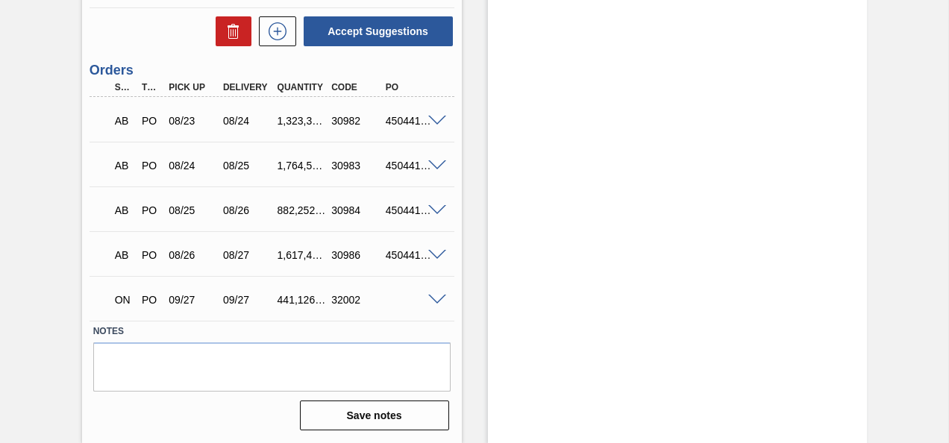
click at [436, 295] on span at bounding box center [437, 300] width 18 height 11
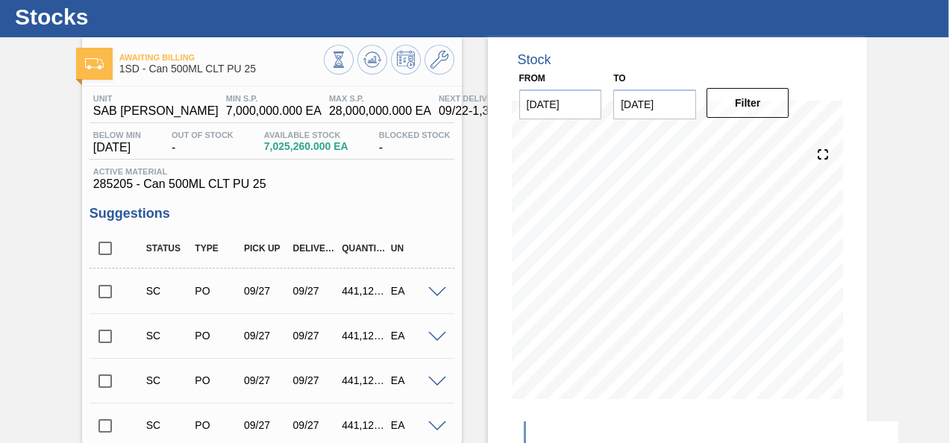
scroll to position [0, 0]
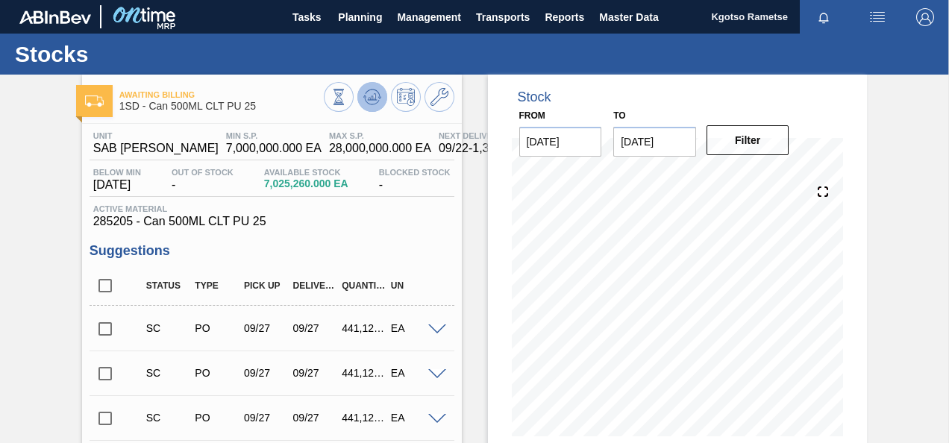
click at [368, 95] on icon at bounding box center [372, 97] width 18 height 18
click at [445, 92] on icon at bounding box center [439, 97] width 18 height 18
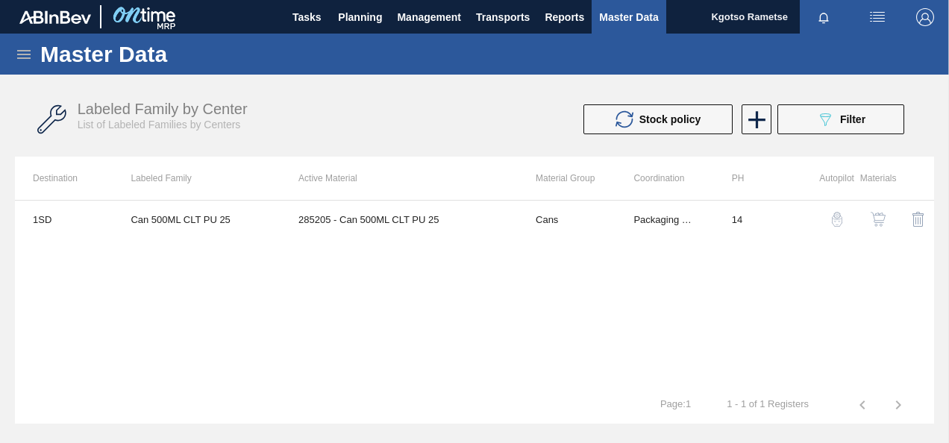
click at [880, 223] on img "button" at bounding box center [877, 219] width 15 height 15
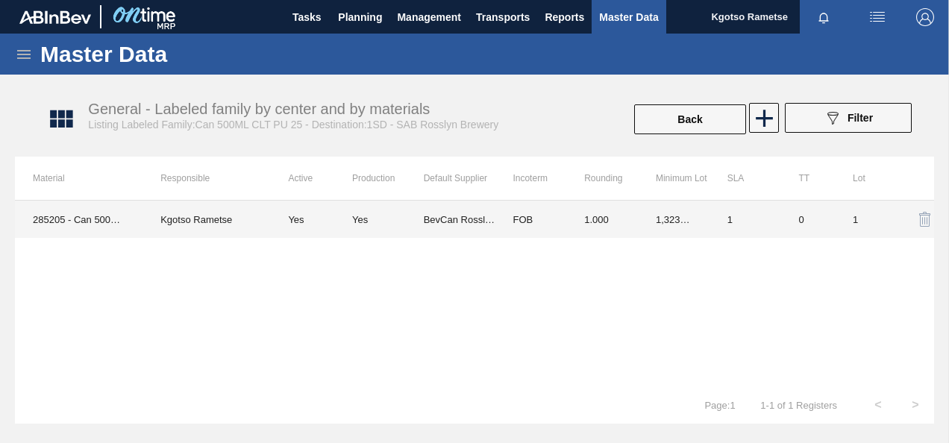
click at [582, 224] on td "1.000" at bounding box center [602, 219] width 72 height 37
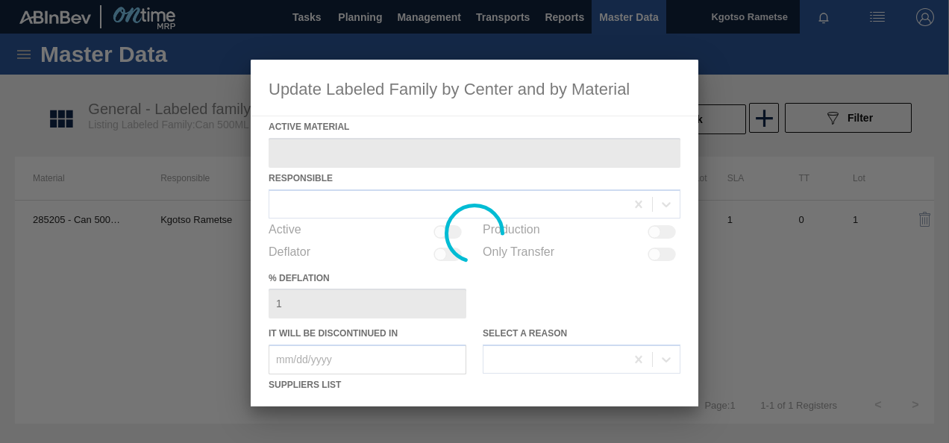
type Material "285205 - Can 500ML CLT PU 25"
checkbox input "true"
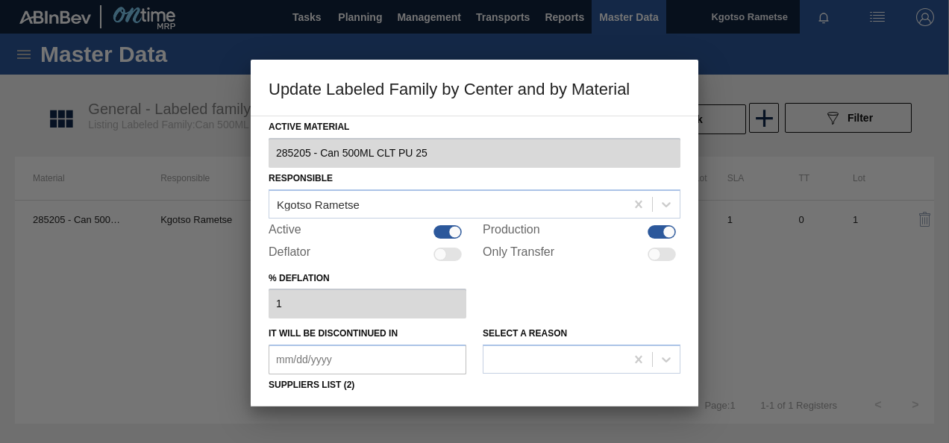
click at [577, 299] on div "% deflation 1" at bounding box center [474, 293] width 412 height 51
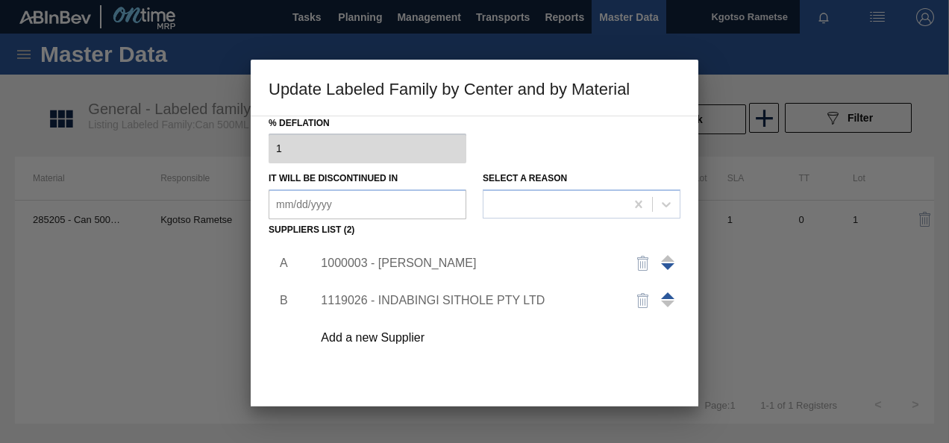
scroll to position [179, 0]
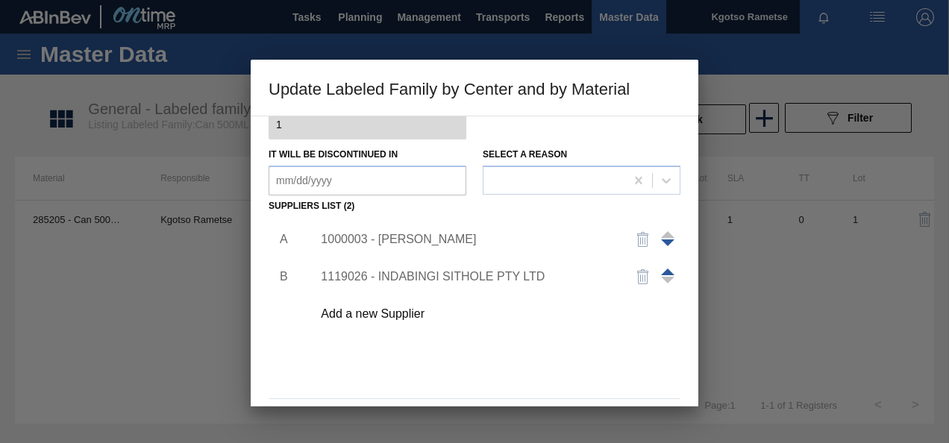
click at [422, 243] on div "1000003 - BevCan Rosslyn" at bounding box center [467, 239] width 292 height 13
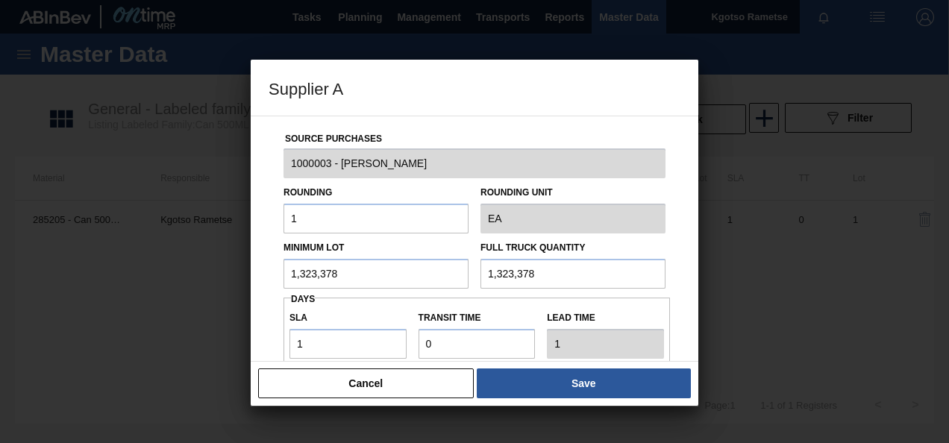
drag, startPoint x: 379, startPoint y: 269, endPoint x: -68, endPoint y: 310, distance: 448.6
click at [0, 0] on html "Tasks Planning Management Transports Reports Master Data Kgotso Rametse Mark al…" at bounding box center [474, 0] width 949 height 0
type input "441,126"
click at [314, 382] on button "Cancel" at bounding box center [366, 383] width 216 height 30
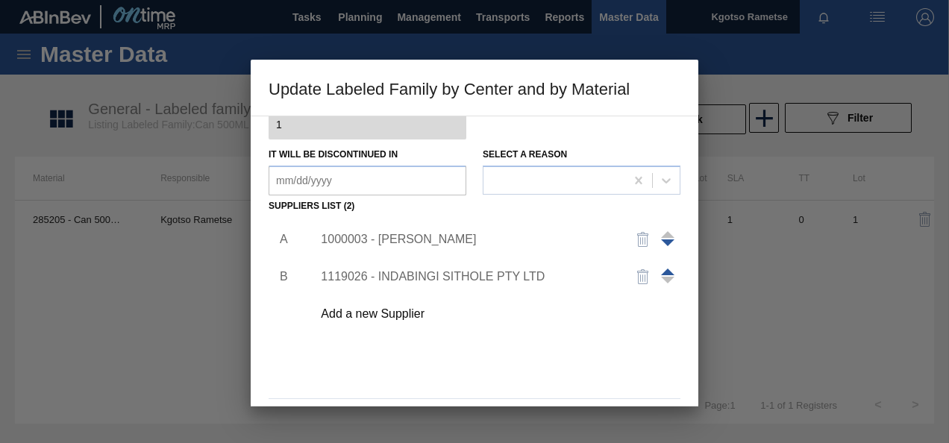
click at [390, 351] on div "A B 1000003 - BevCan Rosslyn 1119026 - INDABINGI SITHOLE PTY LTD Add a new Supp…" at bounding box center [474, 304] width 412 height 175
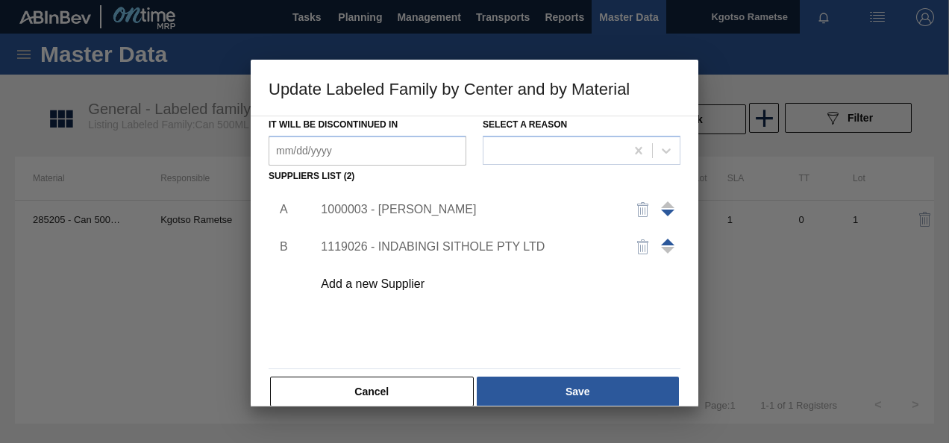
scroll to position [228, 0]
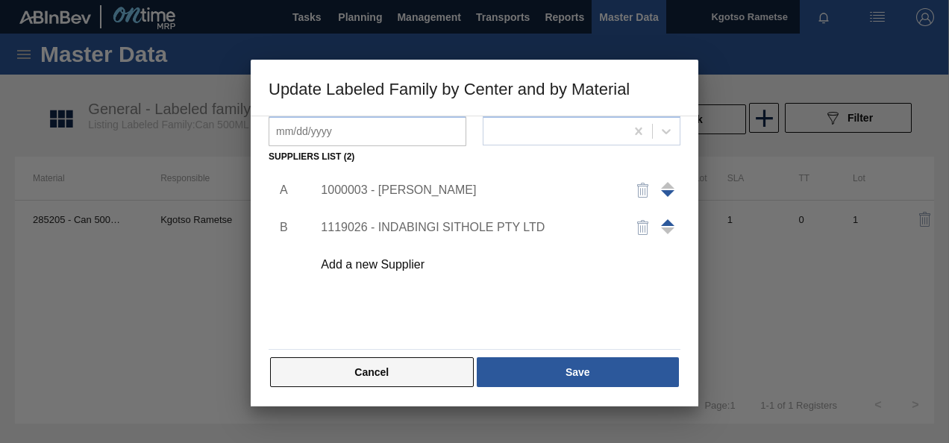
click at [358, 385] on button "Cancel" at bounding box center [372, 372] width 204 height 30
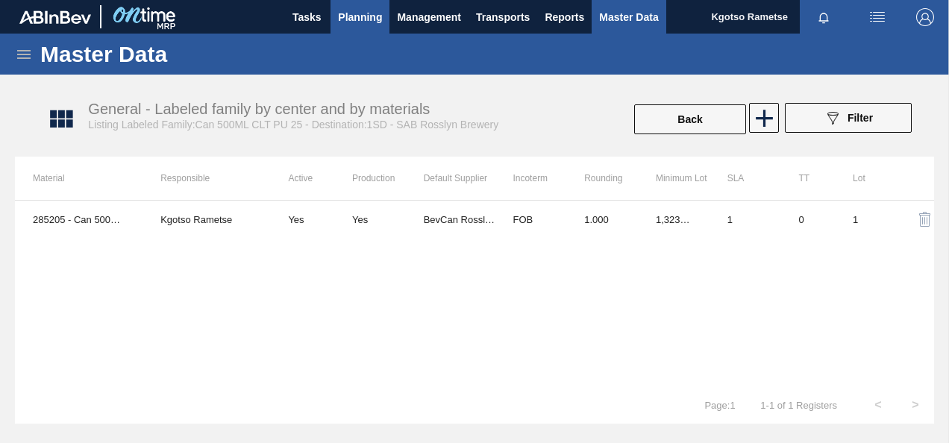
click at [351, 14] on span "Planning" at bounding box center [360, 17] width 44 height 18
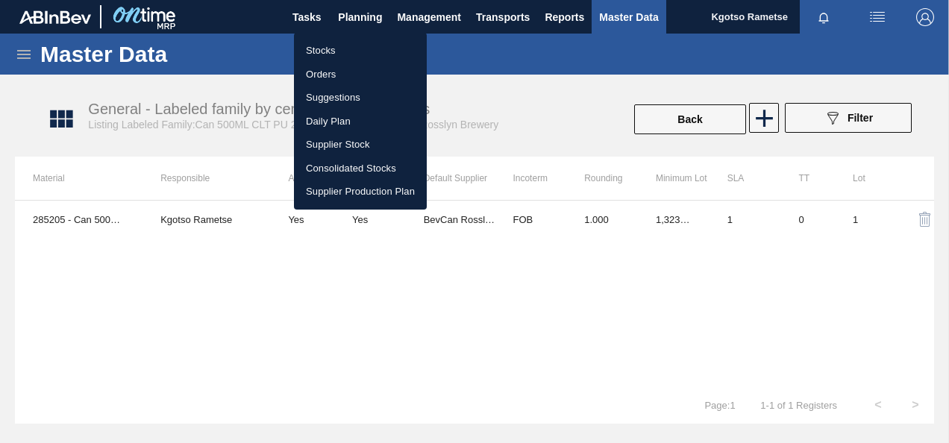
click at [318, 47] on li "Stocks" at bounding box center [360, 51] width 133 height 24
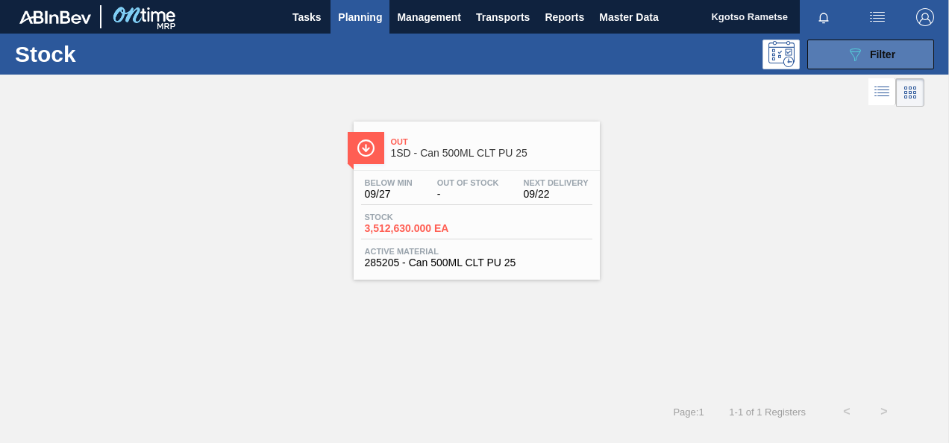
click at [858, 52] on icon "089F7B8B-B2A5-4AFE-B5C0-19BA573D28AC" at bounding box center [855, 54] width 18 height 18
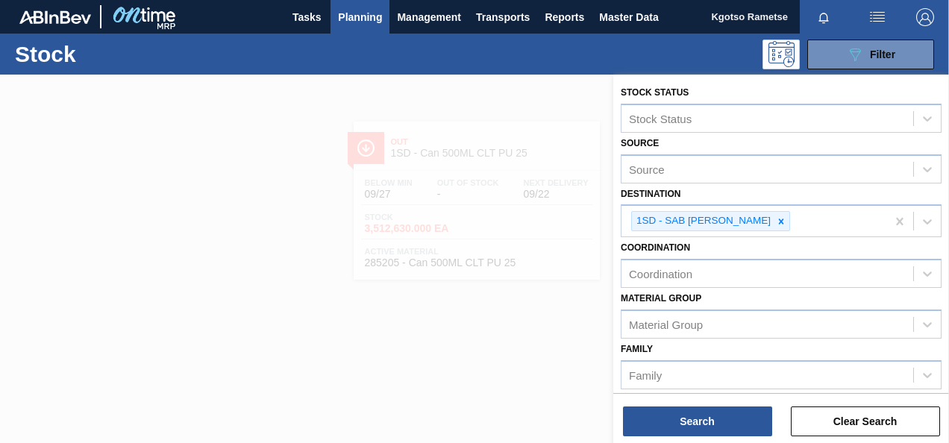
click at [785, 240] on div "Coordination Coordination" at bounding box center [780, 262] width 321 height 51
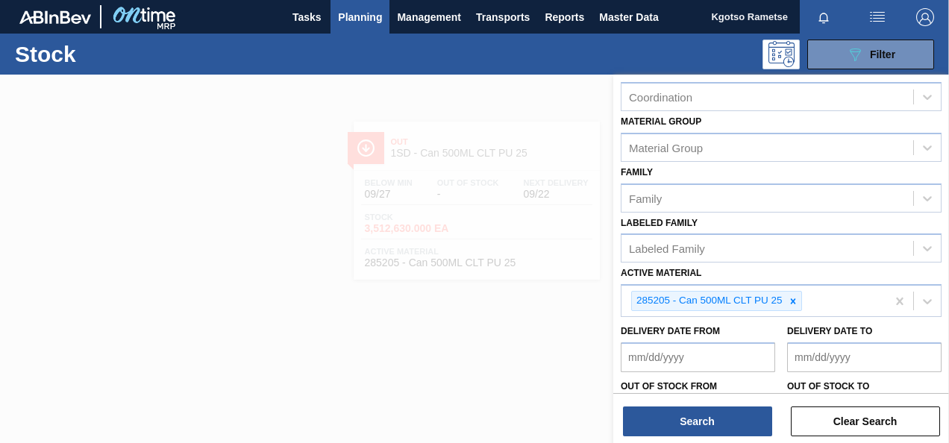
scroll to position [268, 0]
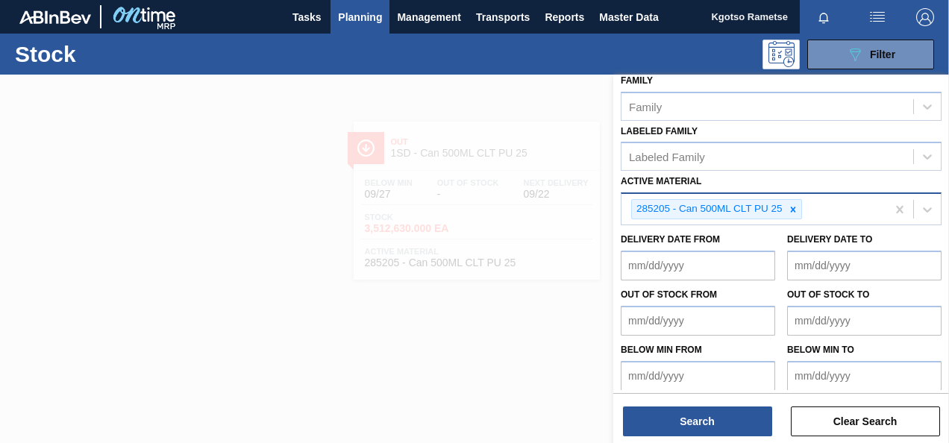
click at [783, 204] on div "285205 - Can 500ML CLT PU 25" at bounding box center [708, 209] width 153 height 19
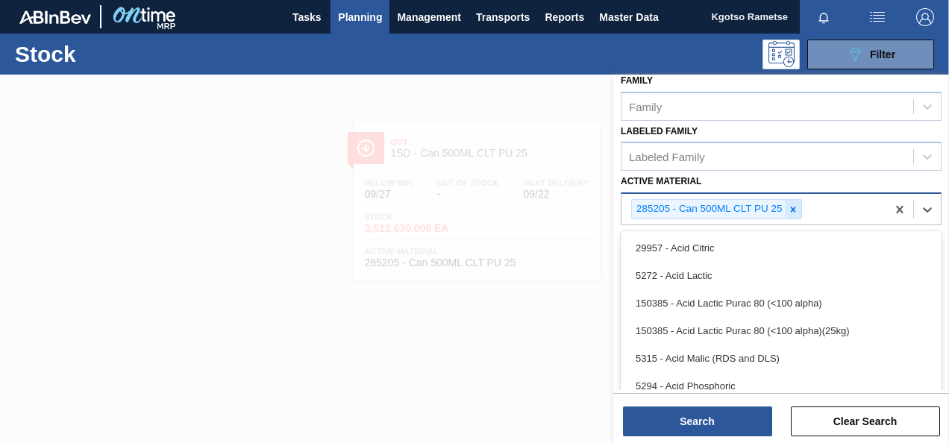
click at [791, 204] on icon at bounding box center [793, 209] width 10 height 10
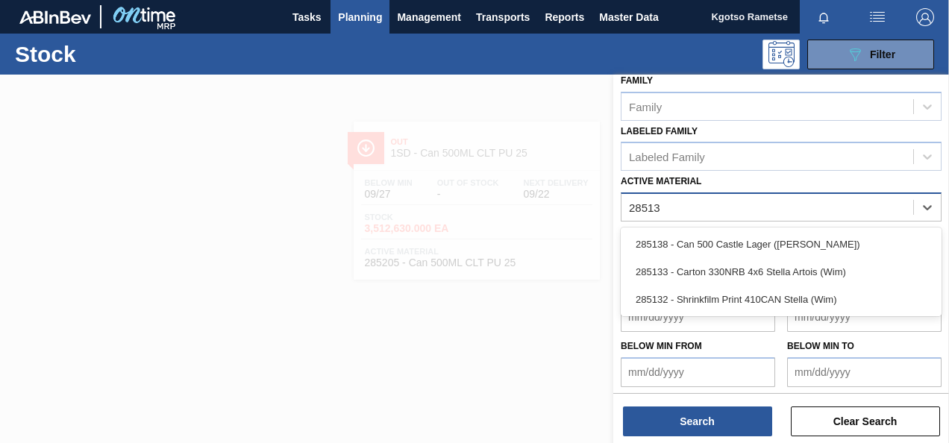
type Material "285138"
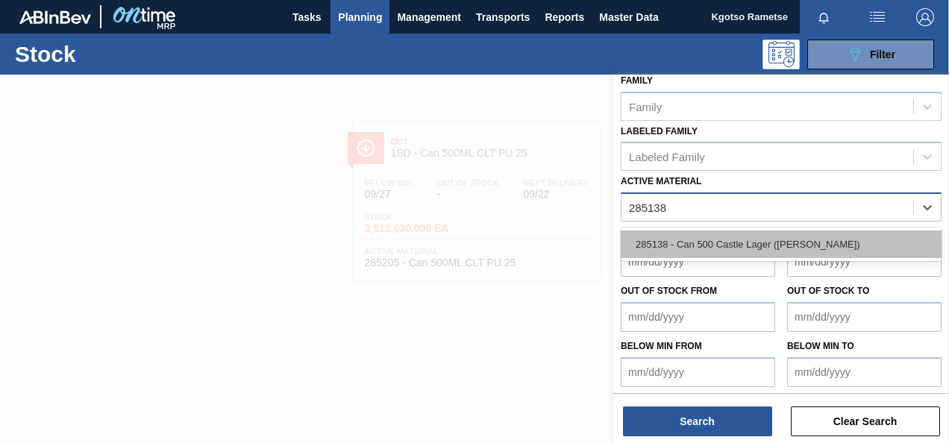
click at [735, 236] on div "285138 - Can 500 Castle Lager (Charles)" at bounding box center [780, 244] width 321 height 28
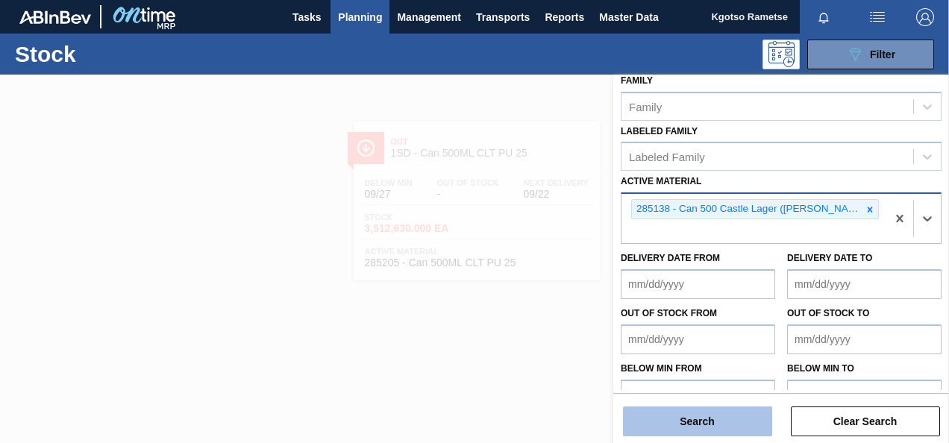
click at [647, 418] on button "Search" at bounding box center [697, 421] width 149 height 30
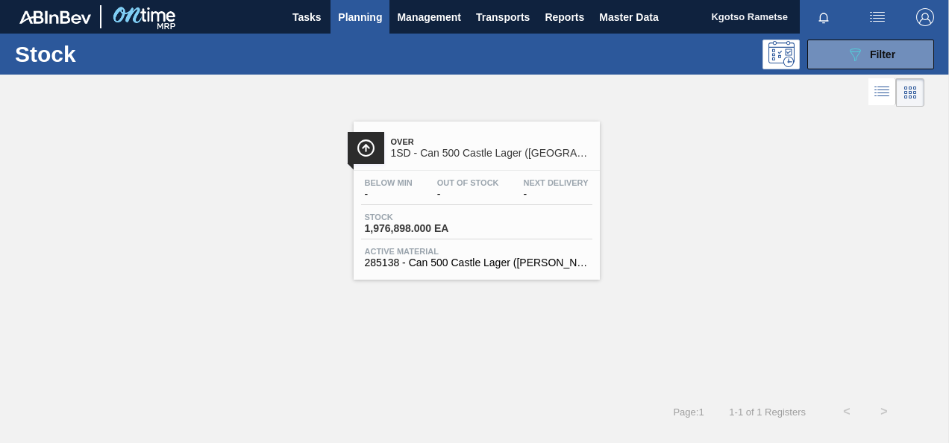
click at [437, 191] on span "-" at bounding box center [468, 194] width 62 height 11
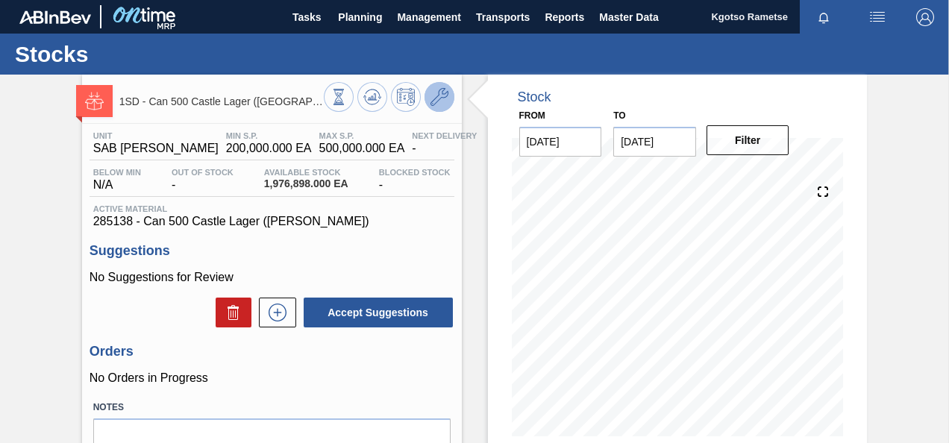
click at [433, 98] on icon at bounding box center [439, 97] width 18 height 18
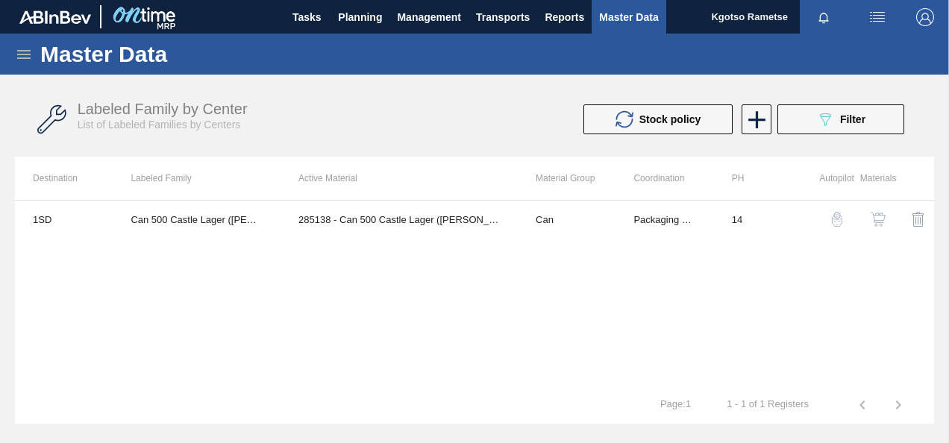
click at [872, 212] on img "button" at bounding box center [877, 219] width 15 height 15
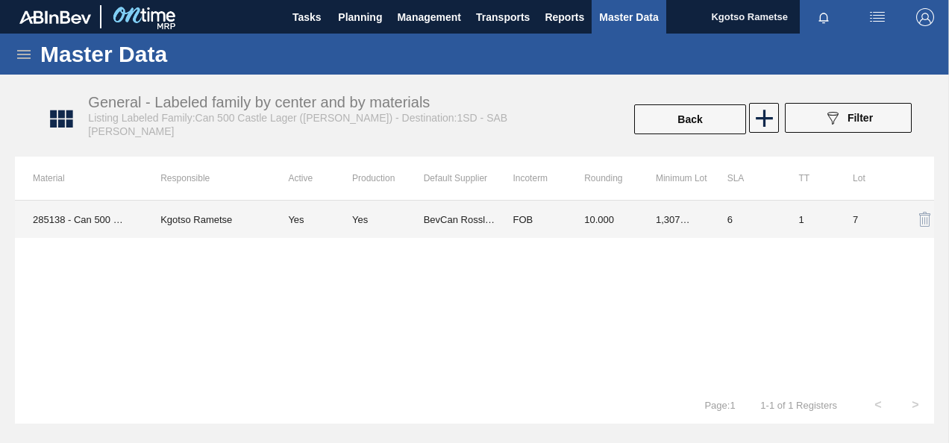
click at [415, 227] on td "Yes" at bounding box center [388, 219] width 72 height 37
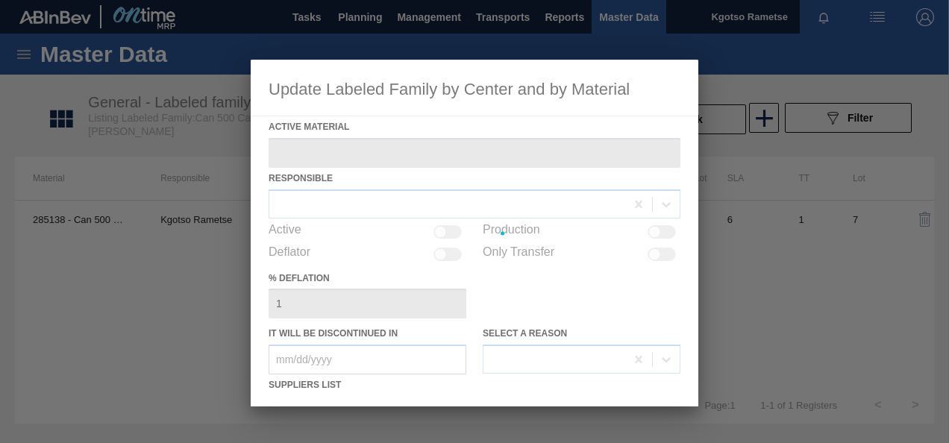
type Material "285138 - Can 500 Castle Lager (Charles)"
checkbox input "true"
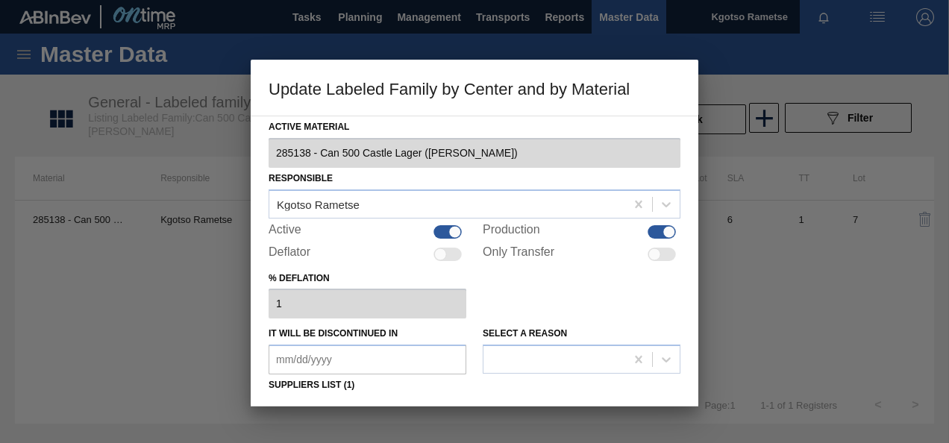
click at [581, 304] on div "% deflation 1" at bounding box center [474, 293] width 412 height 51
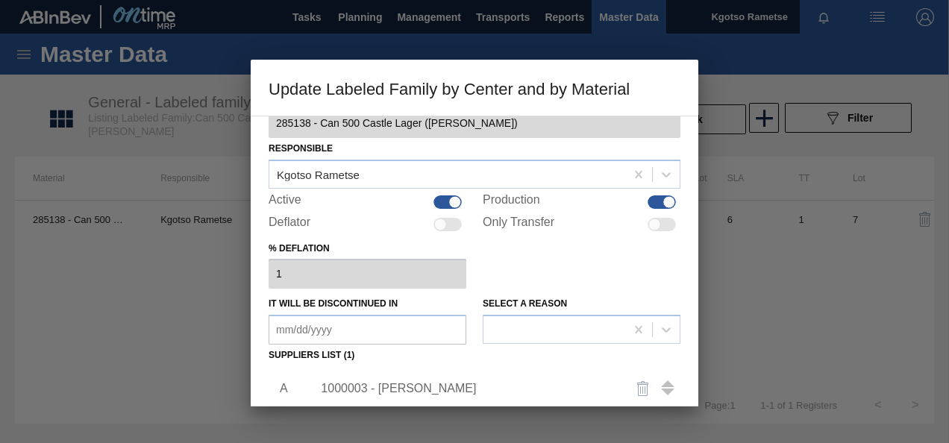
scroll to position [119, 0]
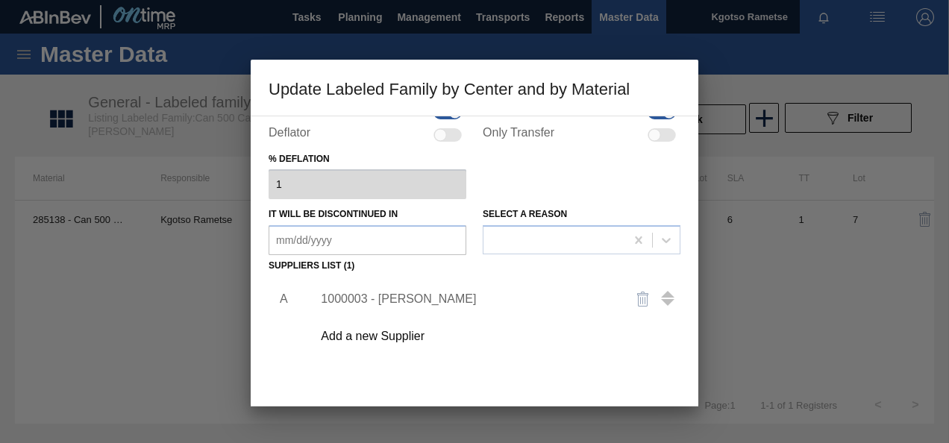
click at [466, 295] on div "1000003 - BevCan Rosslyn" at bounding box center [467, 298] width 292 height 13
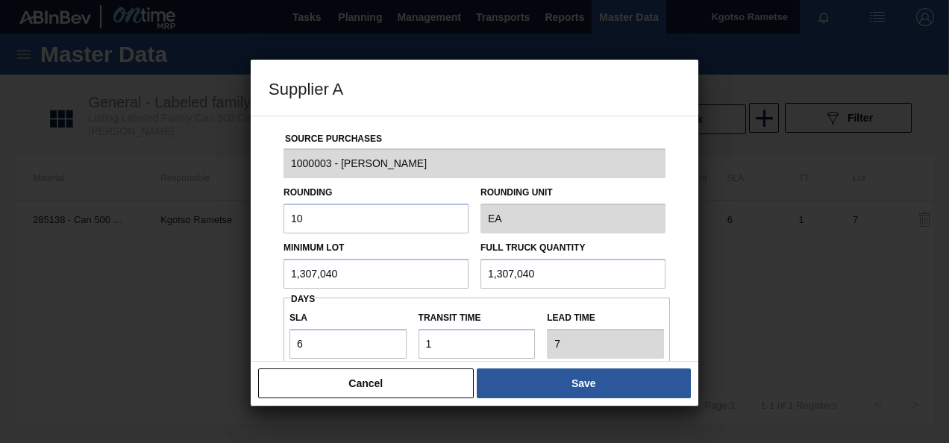
drag, startPoint x: 307, startPoint y: 222, endPoint x: 244, endPoint y: 218, distance: 63.5
click at [244, 218] on div "Supplier A Source Purchases 1000003 - BevCan Rosslyn Rounding 10 Rounding Unit …" at bounding box center [474, 221] width 949 height 443
type input "1"
click at [268, 243] on div "Source Purchases 1000003 - BevCan Rosslyn Rounding 1 Rounding Unit EA Minimum L…" at bounding box center [474, 239] width 447 height 246
drag, startPoint x: 351, startPoint y: 274, endPoint x: 113, endPoint y: 271, distance: 237.2
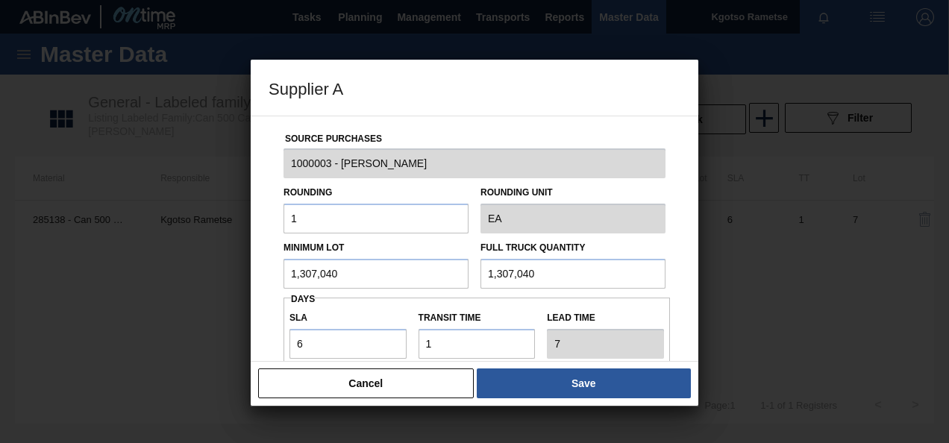
click at [113, 271] on div "Supplier A Source Purchases 1000003 - BevCan Rosslyn Rounding 1 Rounding Unit E…" at bounding box center [474, 221] width 949 height 443
drag, startPoint x: 315, startPoint y: 342, endPoint x: 254, endPoint y: 336, distance: 61.5
click at [315, 342] on input "6" at bounding box center [347, 344] width 117 height 30
drag, startPoint x: 315, startPoint y: 345, endPoint x: 223, endPoint y: 327, distance: 93.5
click at [223, 327] on div "Supplier A Source Purchases 1000003 - BevCan Rosslyn Rounding 1 Rounding Unit E…" at bounding box center [474, 221] width 949 height 443
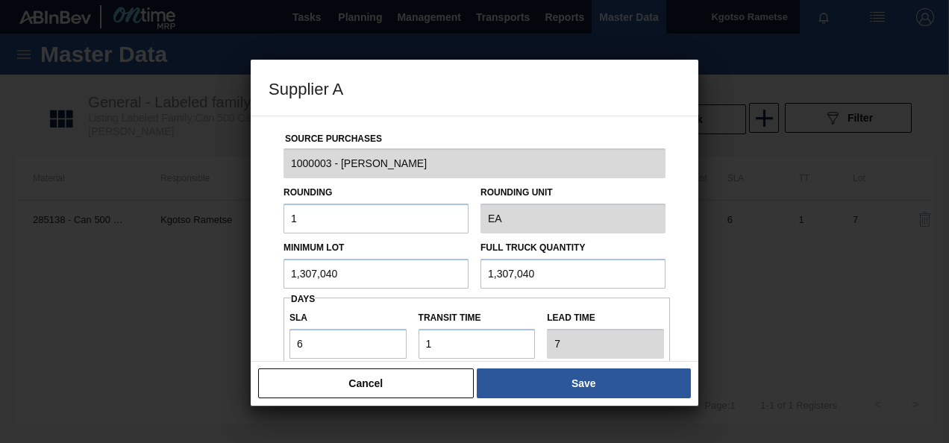
click at [260, 344] on div "Source Purchases 1000003 - BevCan Rosslyn Rounding 1 Rounding Unit EA Minimum L…" at bounding box center [474, 239] width 447 height 246
drag, startPoint x: 299, startPoint y: 342, endPoint x: 242, endPoint y: 321, distance: 61.4
click at [242, 321] on div "Supplier A Source Purchases 1000003 - BevCan Rosslyn Rounding 1 Rounding Unit E…" at bounding box center [474, 221] width 949 height 443
click at [307, 268] on input "1,307,040" at bounding box center [375, 274] width 185 height 30
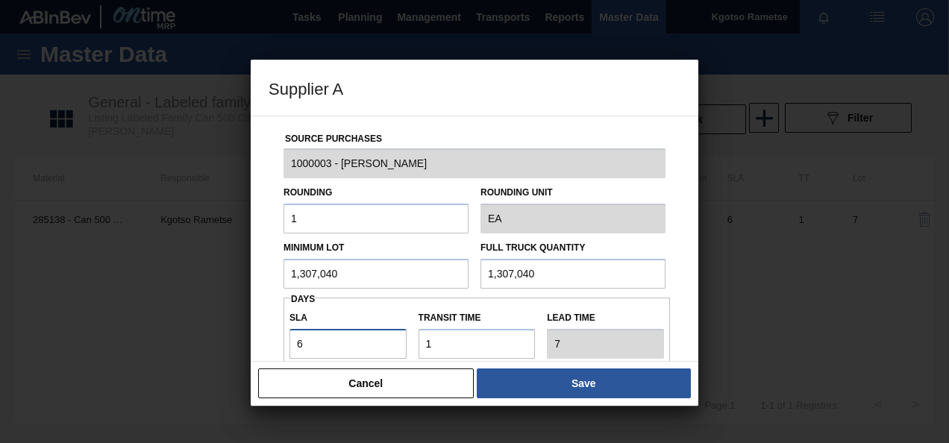
drag, startPoint x: 307, startPoint y: 333, endPoint x: 251, endPoint y: 329, distance: 56.8
click at [251, 329] on div "Source Purchases 1000003 - BevCan Rosslyn Rounding 1 Rounding Unit EA Minimum L…" at bounding box center [474, 239] width 447 height 246
type input "2"
type input "3"
drag, startPoint x: 345, startPoint y: 343, endPoint x: 154, endPoint y: 319, distance: 193.1
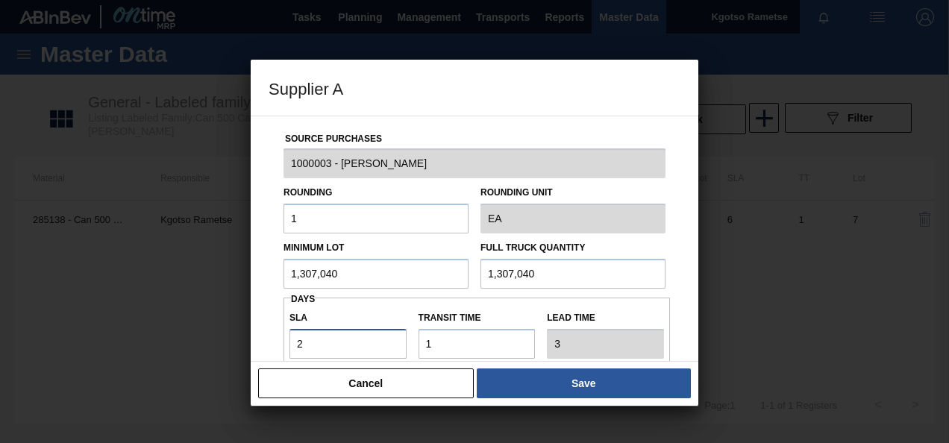
click at [154, 319] on div "Supplier A Source Purchases 1000003 - BevCan Rosslyn Rounding 1 Rounding Unit E…" at bounding box center [474, 221] width 949 height 443
type input "0"
type input "1"
type input "0"
click at [286, 281] on input "1,307,040" at bounding box center [375, 274] width 185 height 30
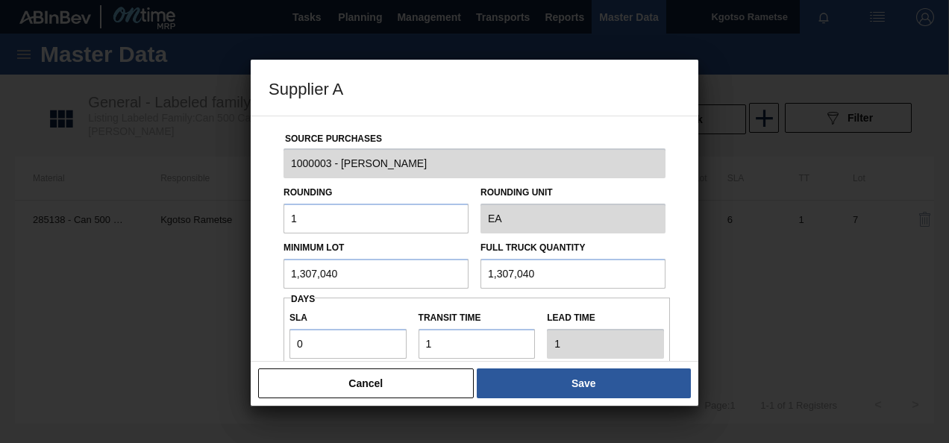
click at [286, 281] on input "1,307,040" at bounding box center [375, 274] width 185 height 30
click at [286, 281] on input "441,126" at bounding box center [375, 274] width 185 height 30
type input "441,126"
click at [533, 276] on input "1,307,040" at bounding box center [572, 274] width 185 height 30
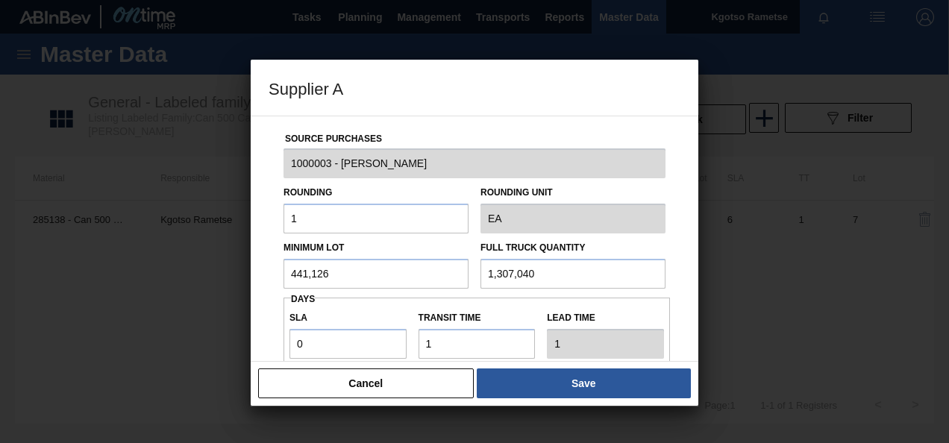
click at [533, 276] on input "1,307,040" at bounding box center [572, 274] width 185 height 30
paste input "441,126"
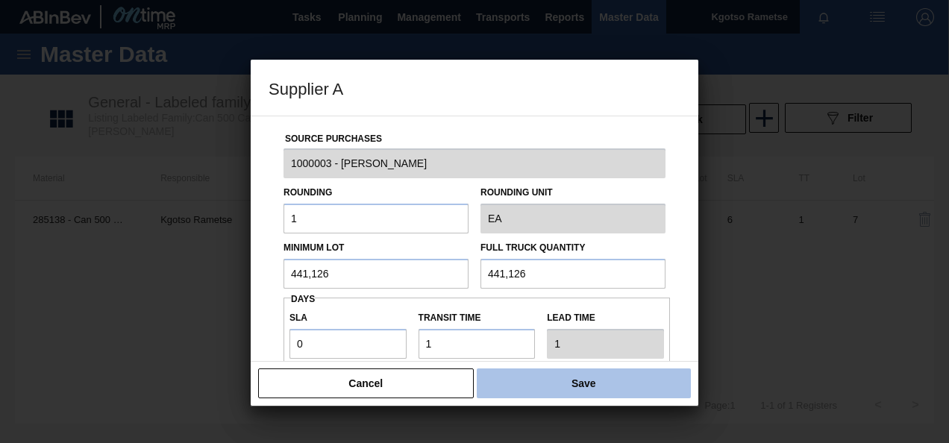
type input "441,126"
click at [559, 377] on button "Save" at bounding box center [584, 383] width 214 height 30
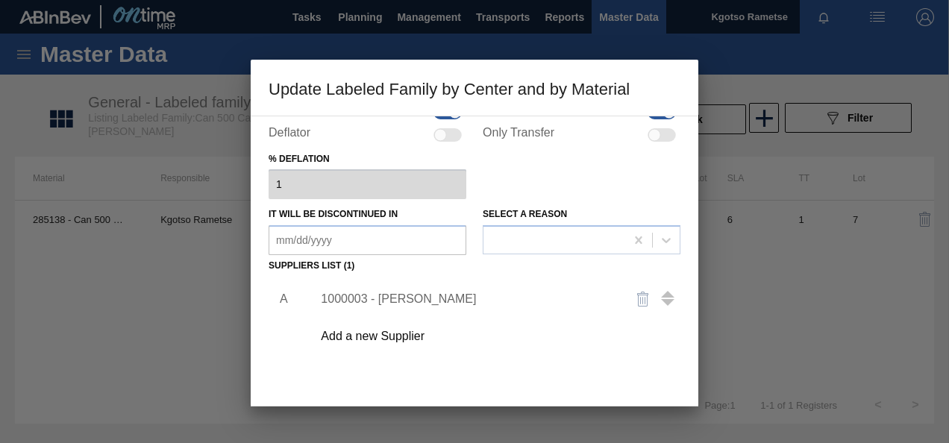
click at [285, 368] on div "A 1000003 - BevCan Rosslyn Add a new Supplier" at bounding box center [474, 364] width 412 height 175
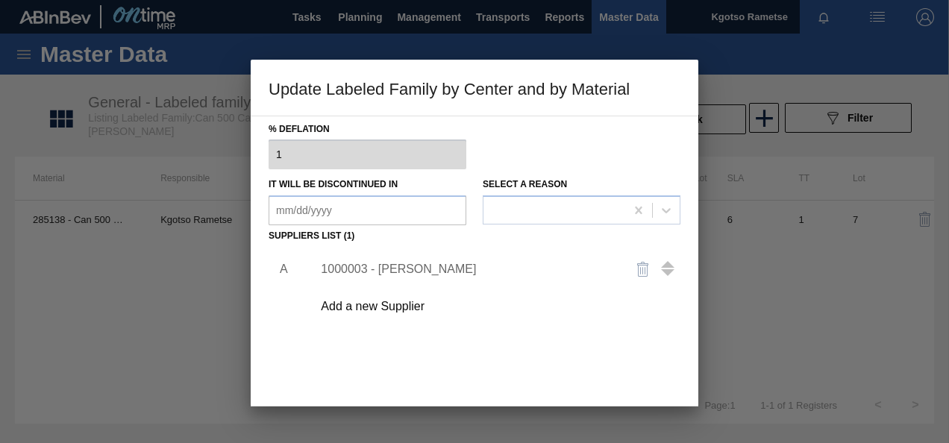
scroll to position [228, 0]
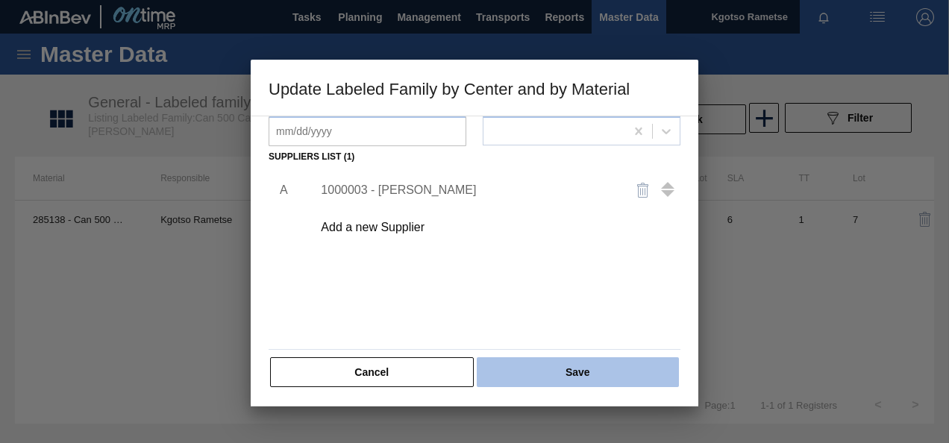
click at [518, 379] on button "Save" at bounding box center [578, 372] width 202 height 30
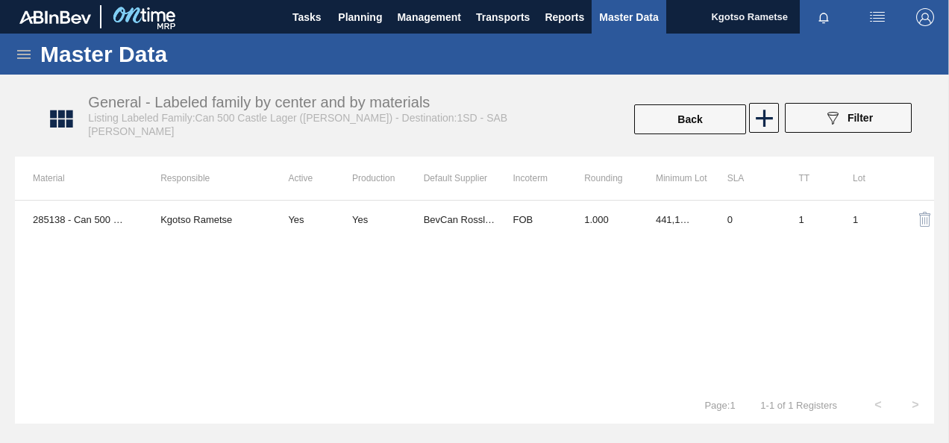
click at [292, 368] on div "285138 - Can 500 Castle Lager (Charles) Kgotso Rametse Yes Yes BevCan Rosslyn F…" at bounding box center [474, 293] width 919 height 186
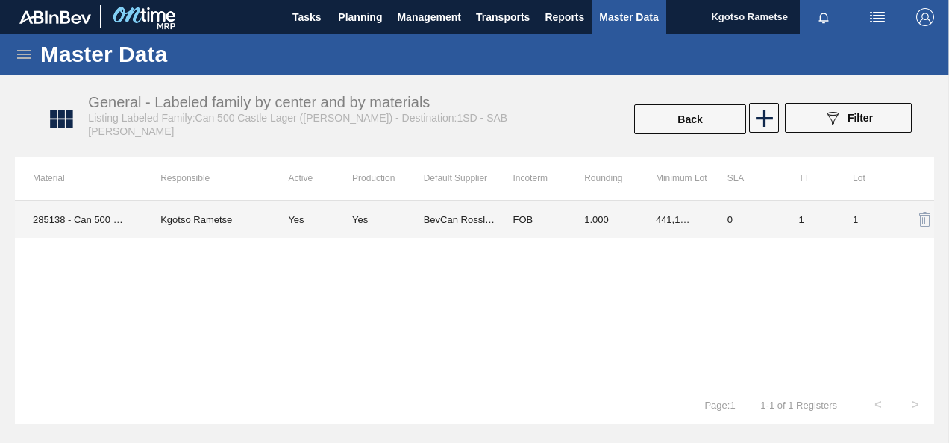
click at [465, 209] on td "BevCan Rosslyn" at bounding box center [460, 219] width 72 height 37
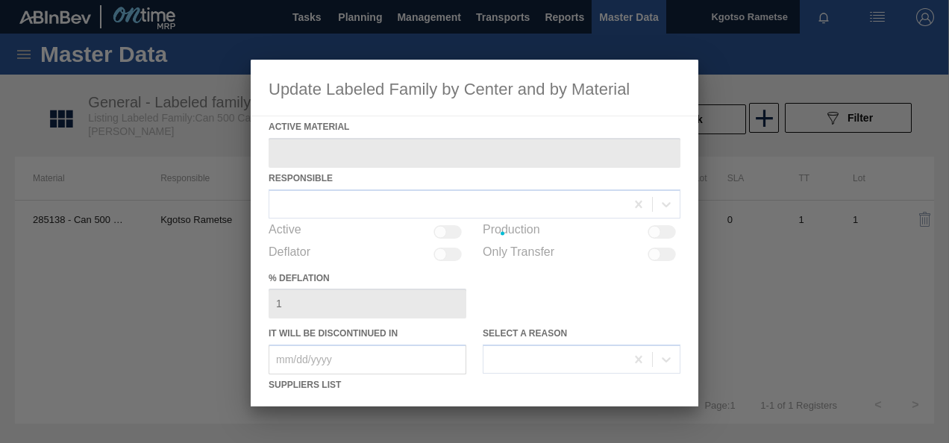
type Material "285138 - Can 500 Castle Lager (Charles)"
checkbox input "true"
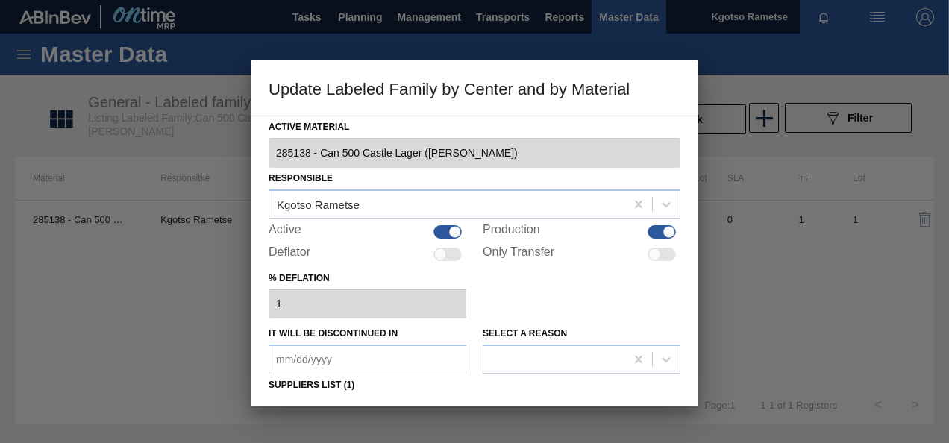
click at [518, 264] on div "Active Material 285138 - Can 500 Castle Lager (Charles) Responsible Kgotso Rame…" at bounding box center [474, 366] width 412 height 500
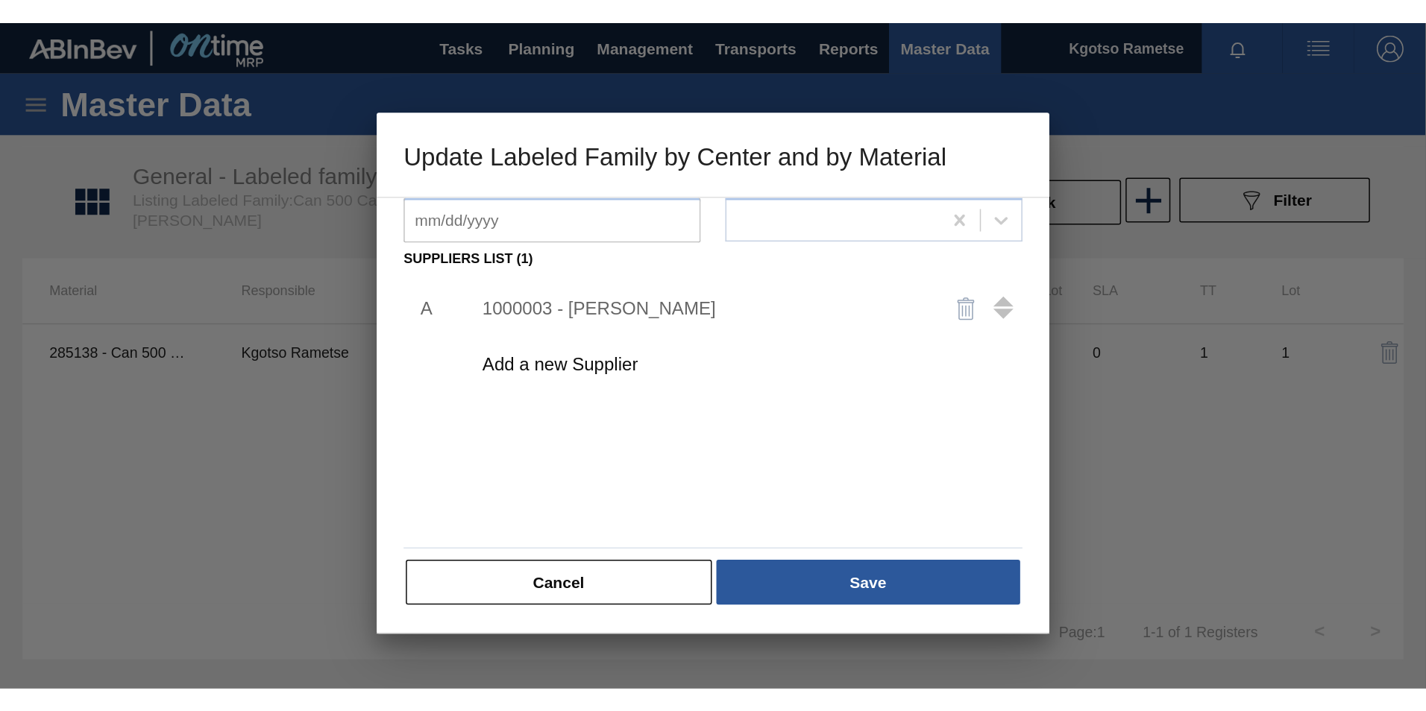
scroll to position [198, 0]
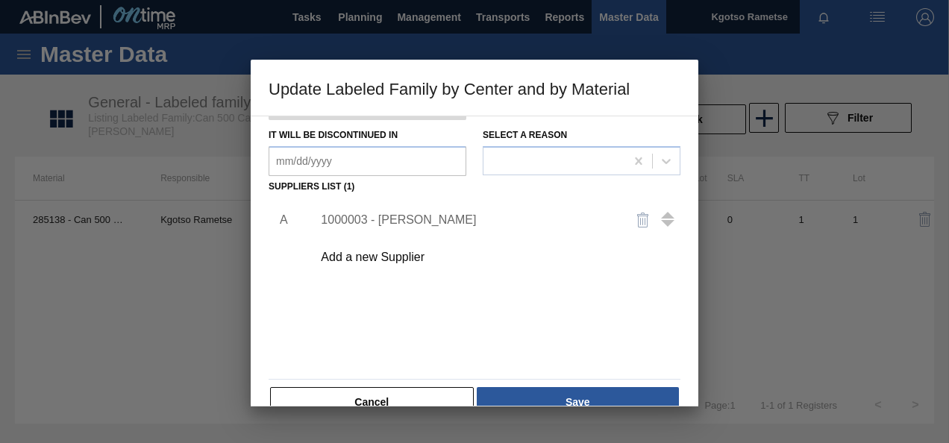
click at [399, 254] on div "Add a new Supplier" at bounding box center [467, 257] width 292 height 13
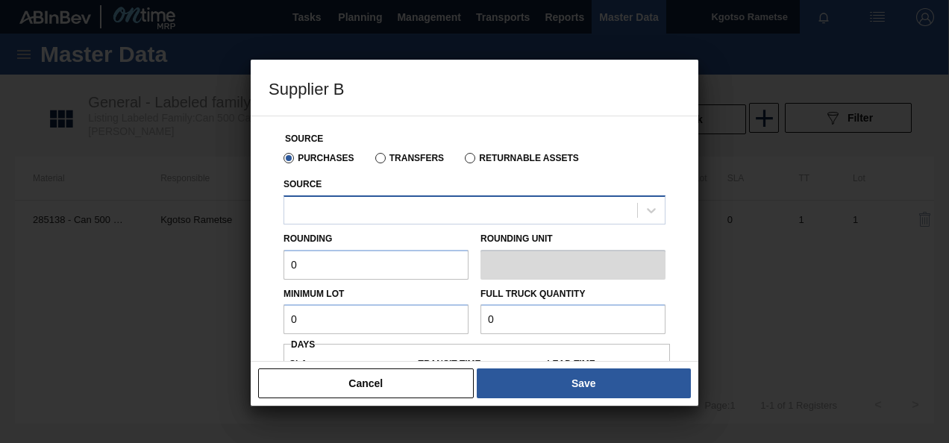
click at [359, 216] on div at bounding box center [460, 210] width 353 height 22
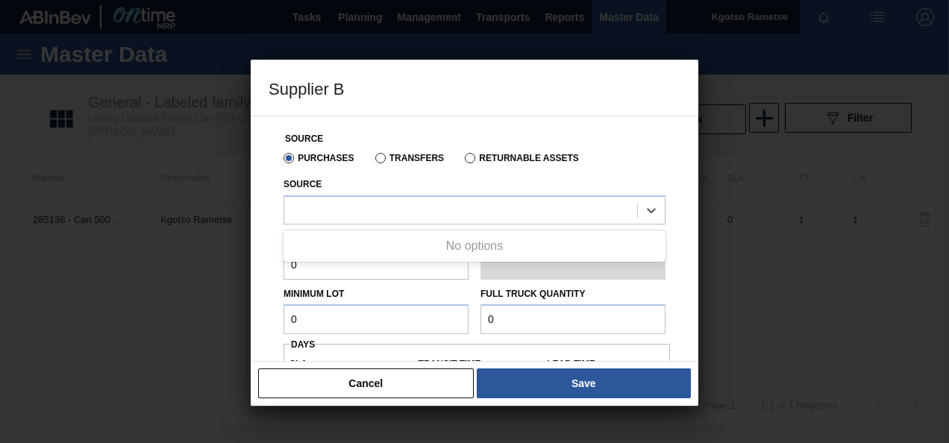
click at [265, 228] on div "Source Purchases Transfers Returnable Assets Source Use Up and Down to choose o…" at bounding box center [474, 239] width 447 height 246
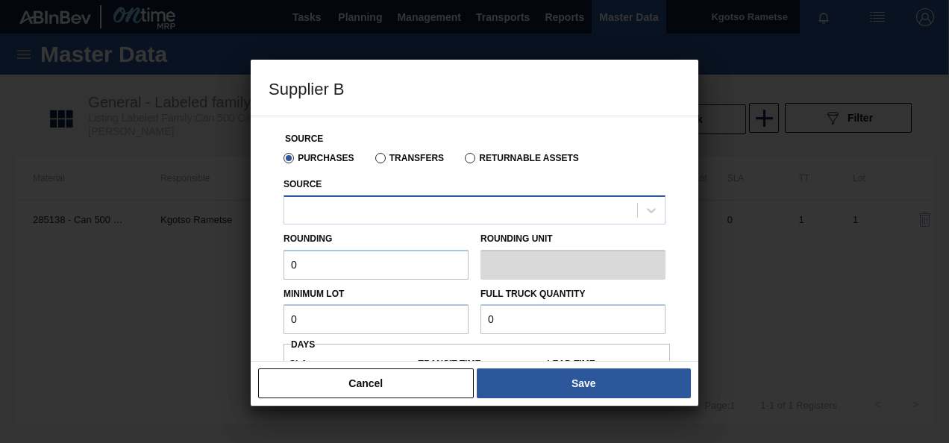
click at [342, 207] on div at bounding box center [460, 210] width 353 height 22
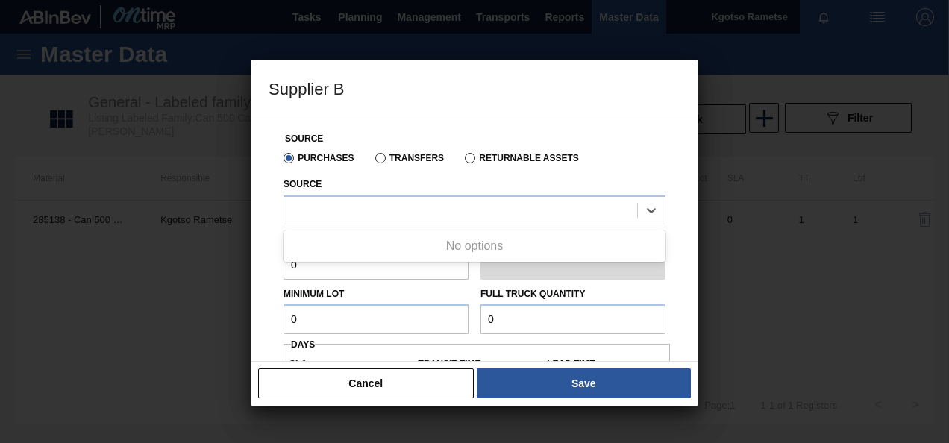
click at [265, 325] on div "Source Purchases Transfers Returnable Assets Source Use Up and Down to choose o…" at bounding box center [474, 239] width 447 height 246
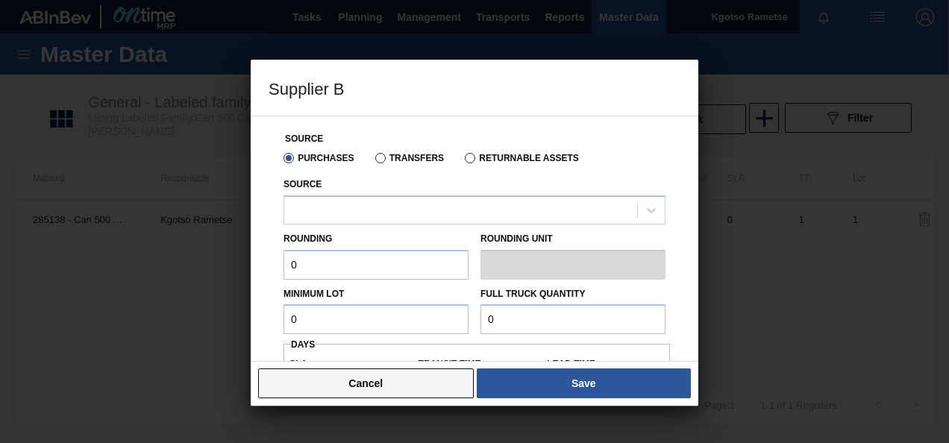
click at [337, 388] on button "Cancel" at bounding box center [366, 383] width 216 height 30
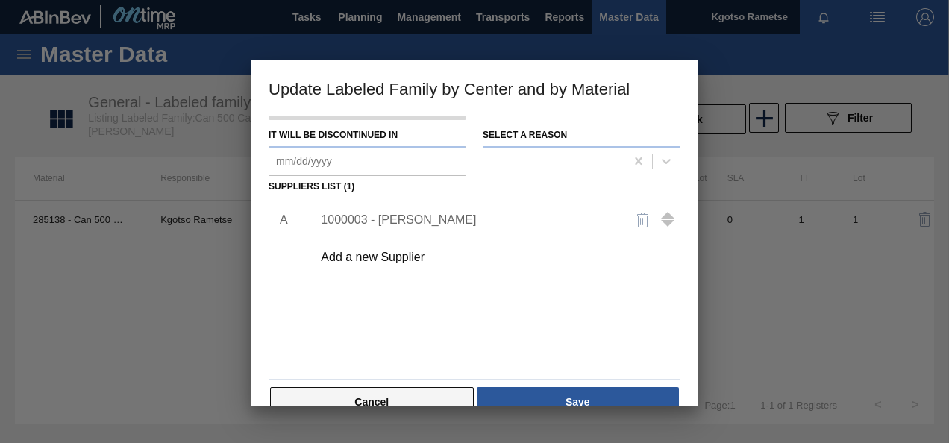
click at [304, 394] on button "Cancel" at bounding box center [372, 402] width 204 height 30
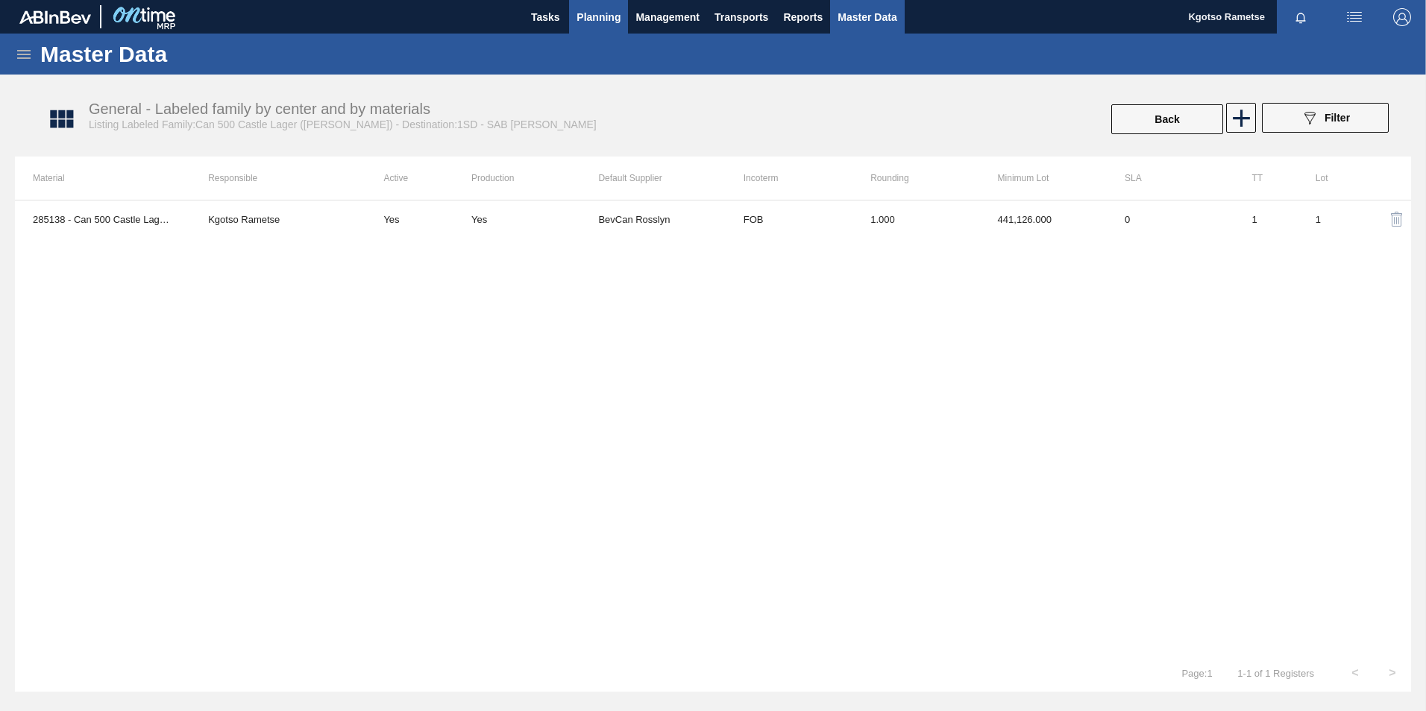
click at [591, 13] on span "Planning" at bounding box center [598, 17] width 44 height 18
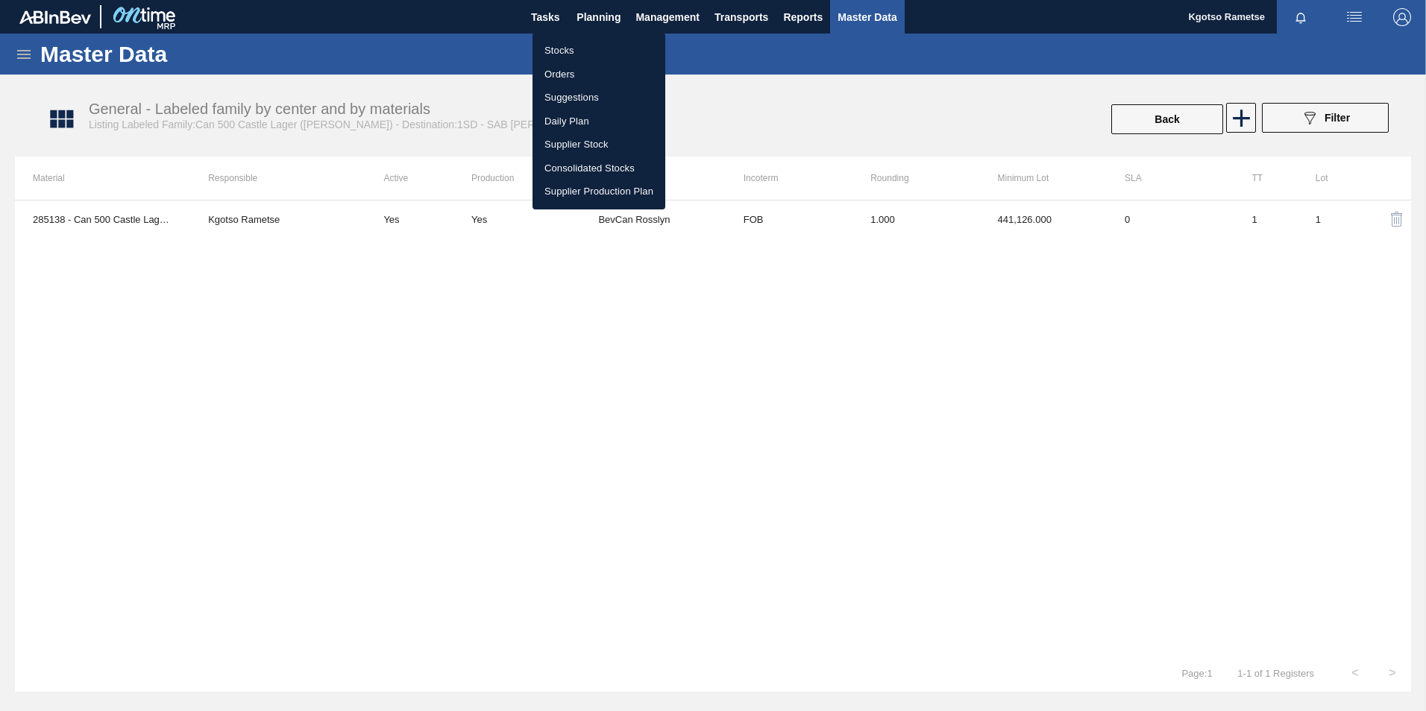
click at [576, 37] on ul "Stocks Orders Suggestions Daily Plan Supplier Stock Consolidated Stocks Supplie…" at bounding box center [598, 121] width 133 height 177
click at [572, 47] on li "Stocks" at bounding box center [598, 51] width 133 height 24
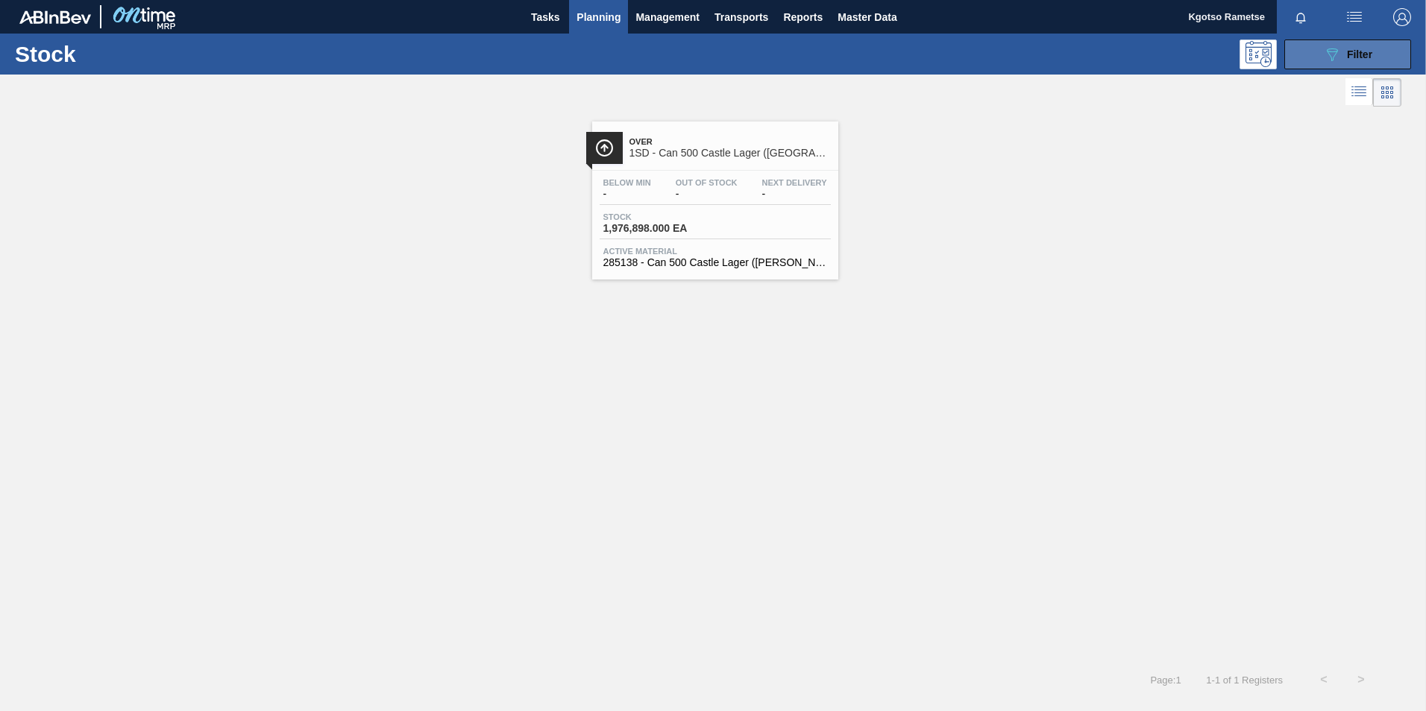
click at [1354, 49] on span "Filter" at bounding box center [1359, 54] width 25 height 12
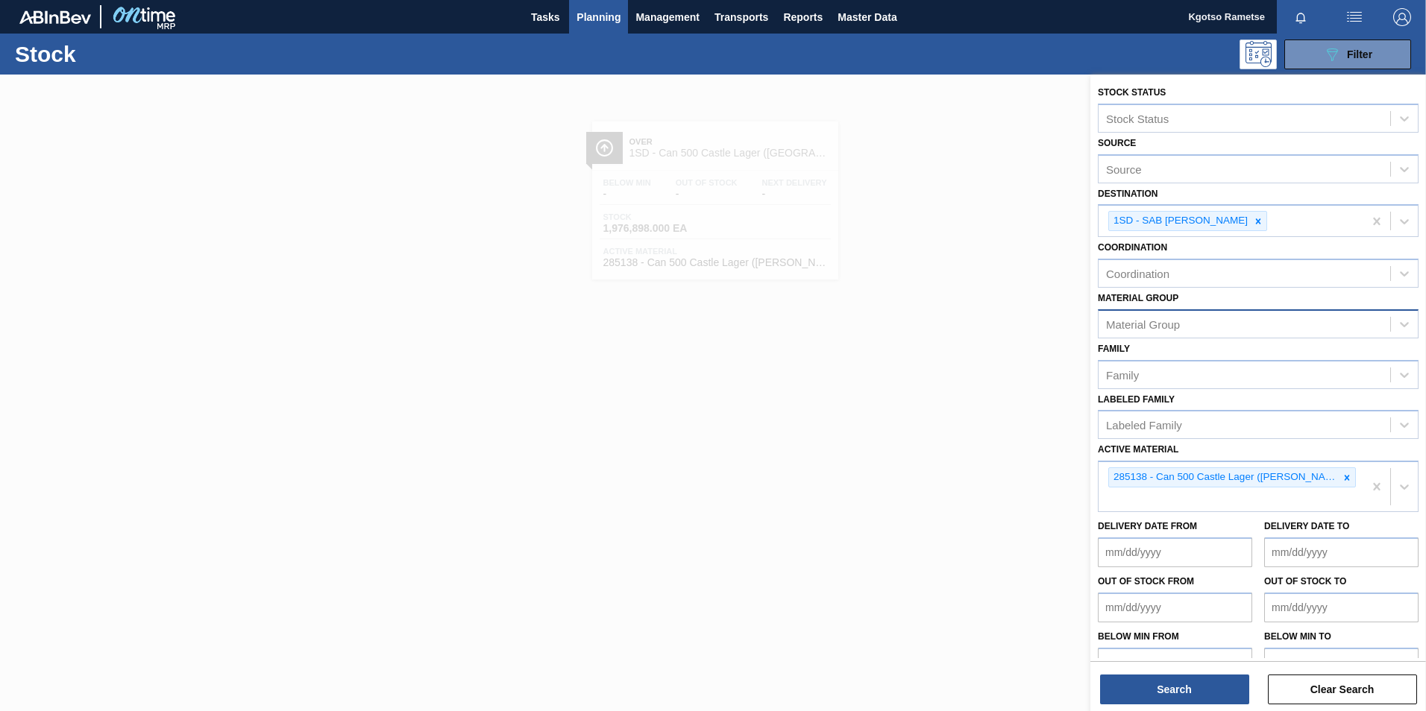
scroll to position [8, 0]
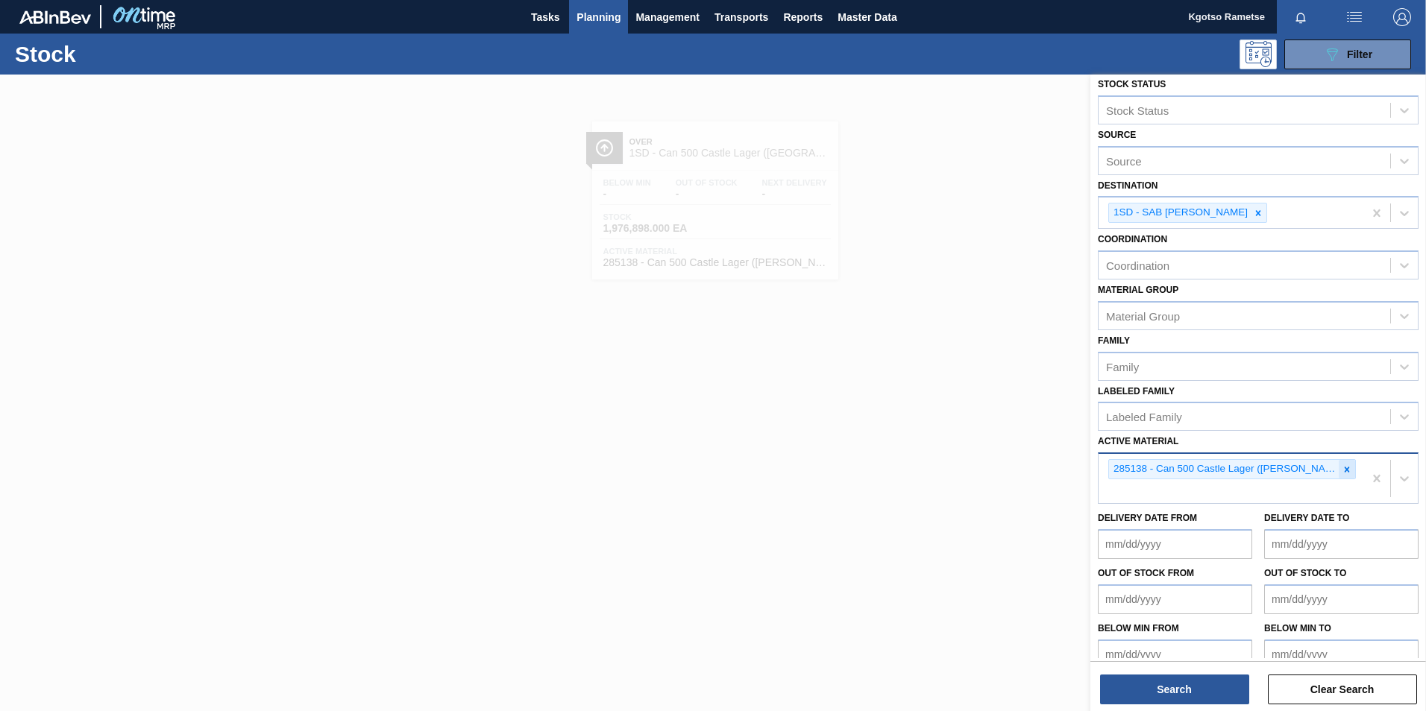
click at [1339, 469] on div at bounding box center [1347, 469] width 16 height 19
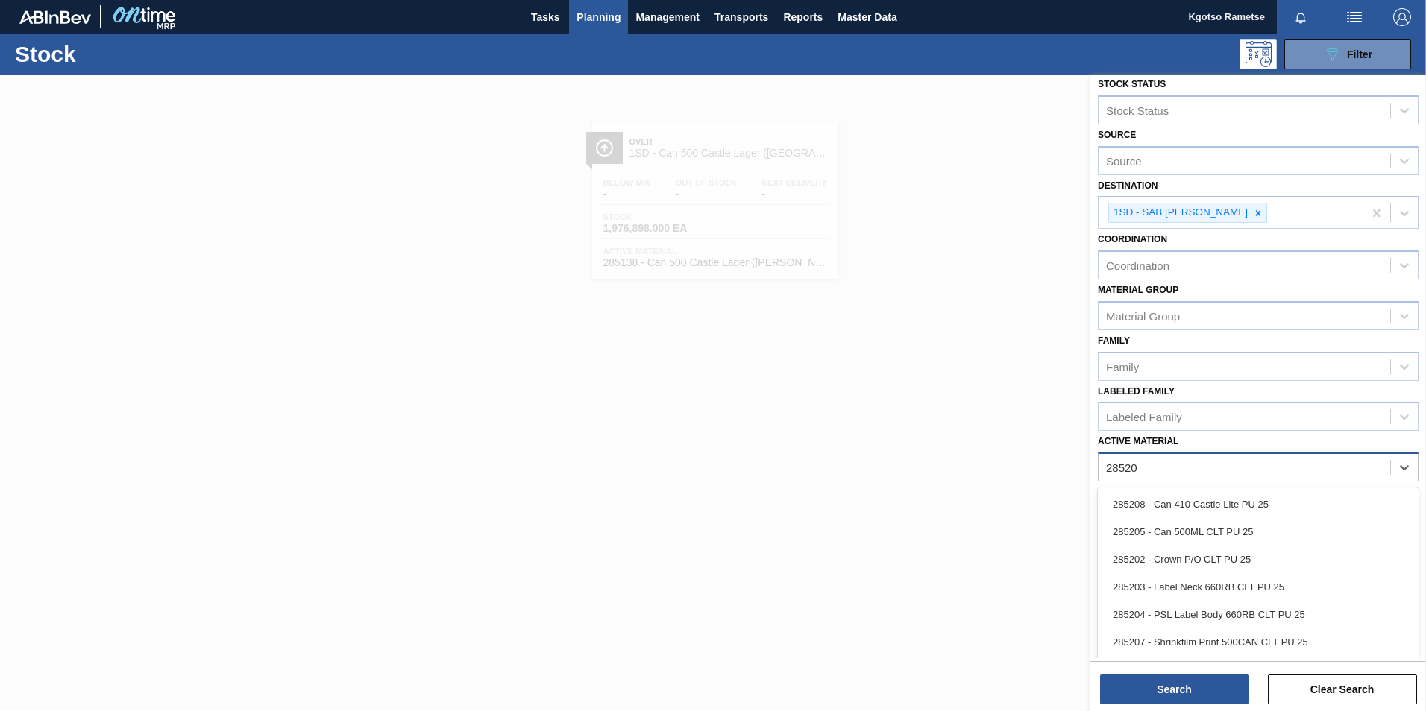
type Material "285205"
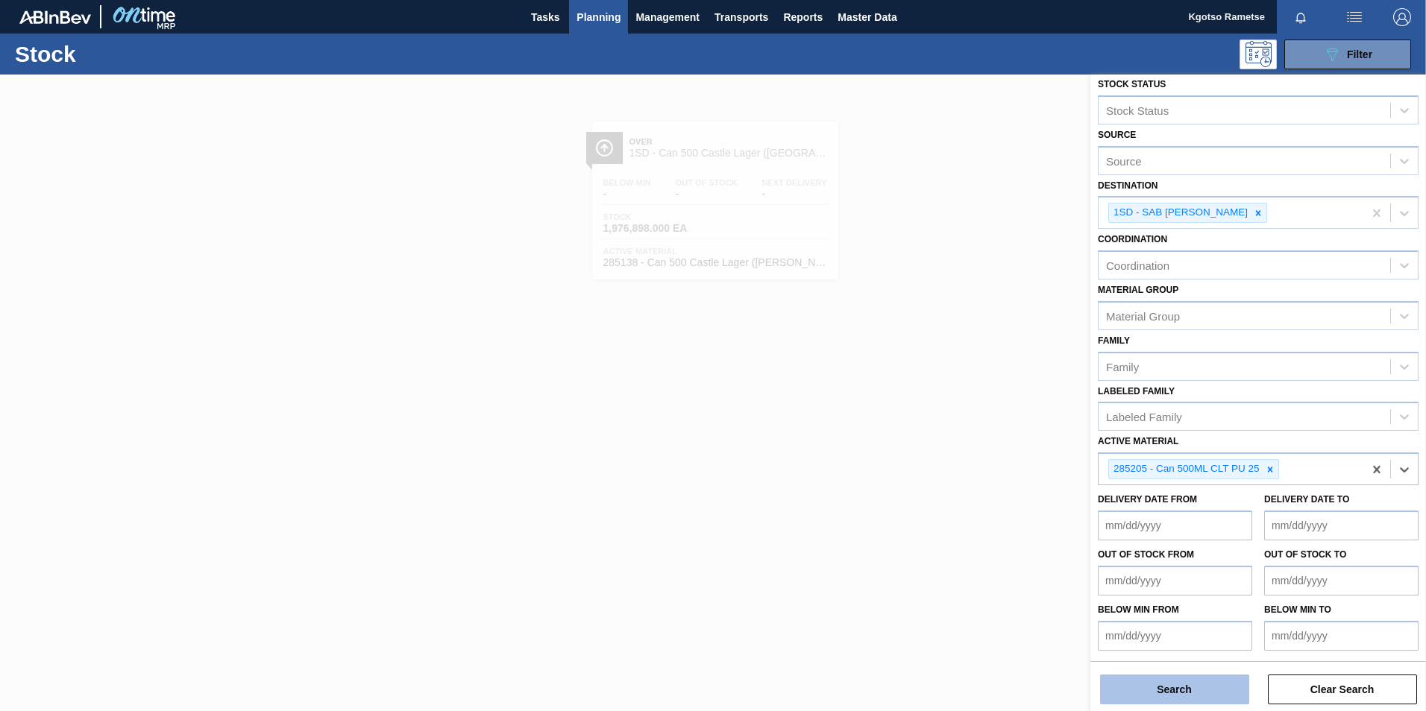
click at [1145, 685] on button "Search" at bounding box center [1174, 690] width 149 height 30
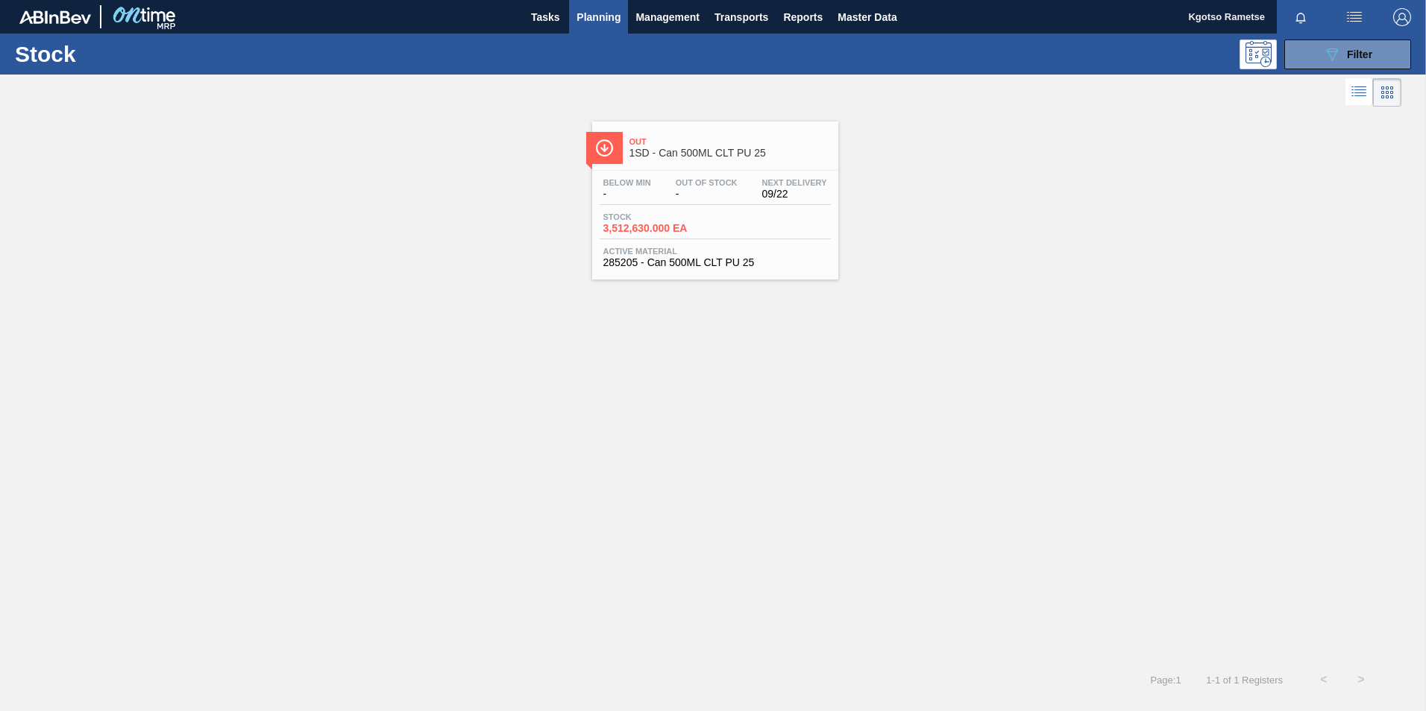
click at [661, 198] on div "Below Min - Out Of Stock - Next Delivery 09/22" at bounding box center [715, 191] width 231 height 27
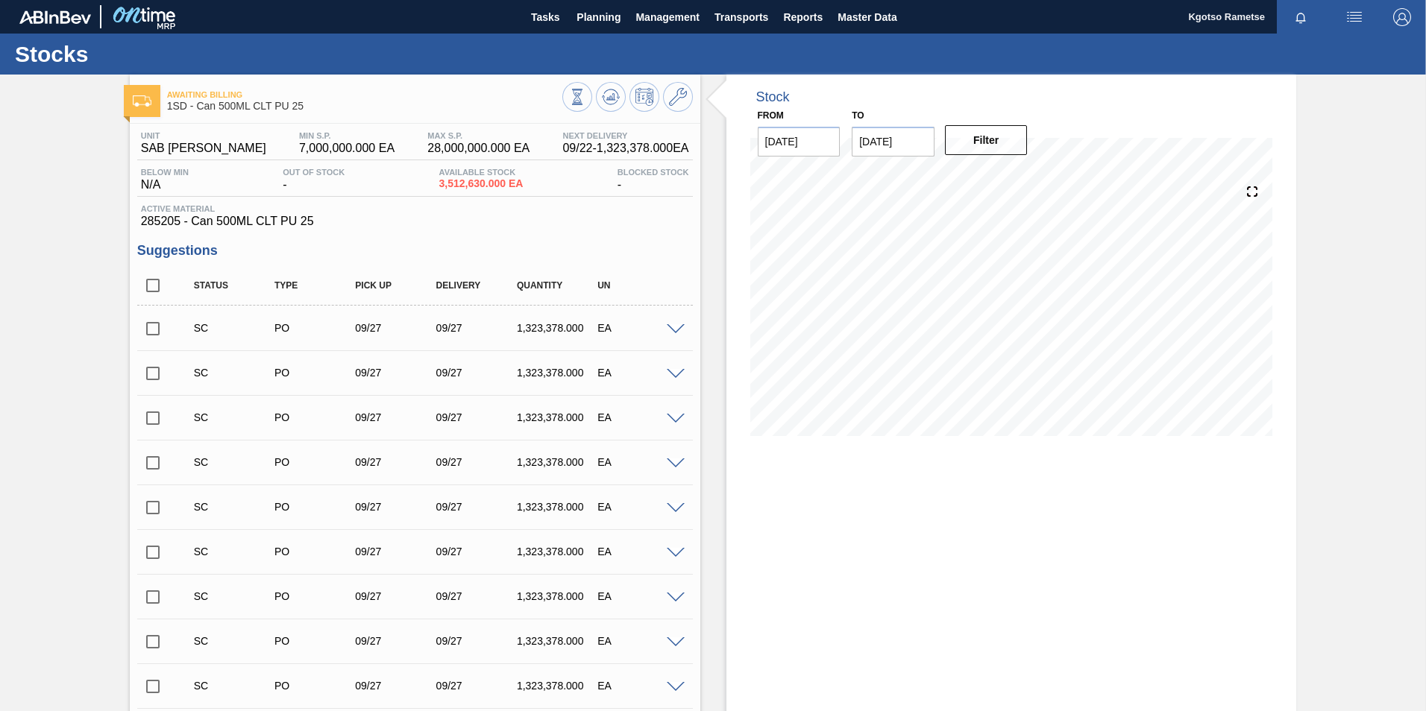
scroll to position [623, 0]
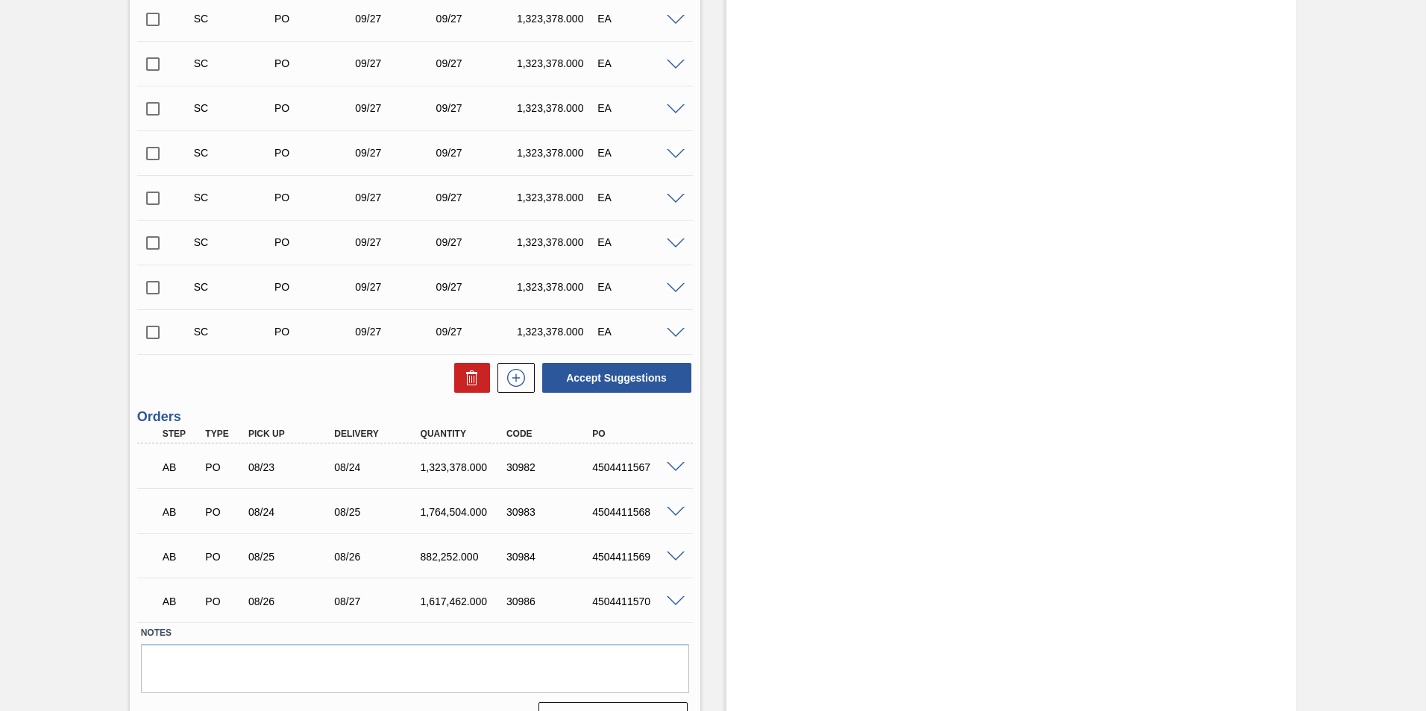
click at [670, 327] on div at bounding box center [678, 332] width 30 height 11
click at [671, 333] on span at bounding box center [676, 333] width 18 height 11
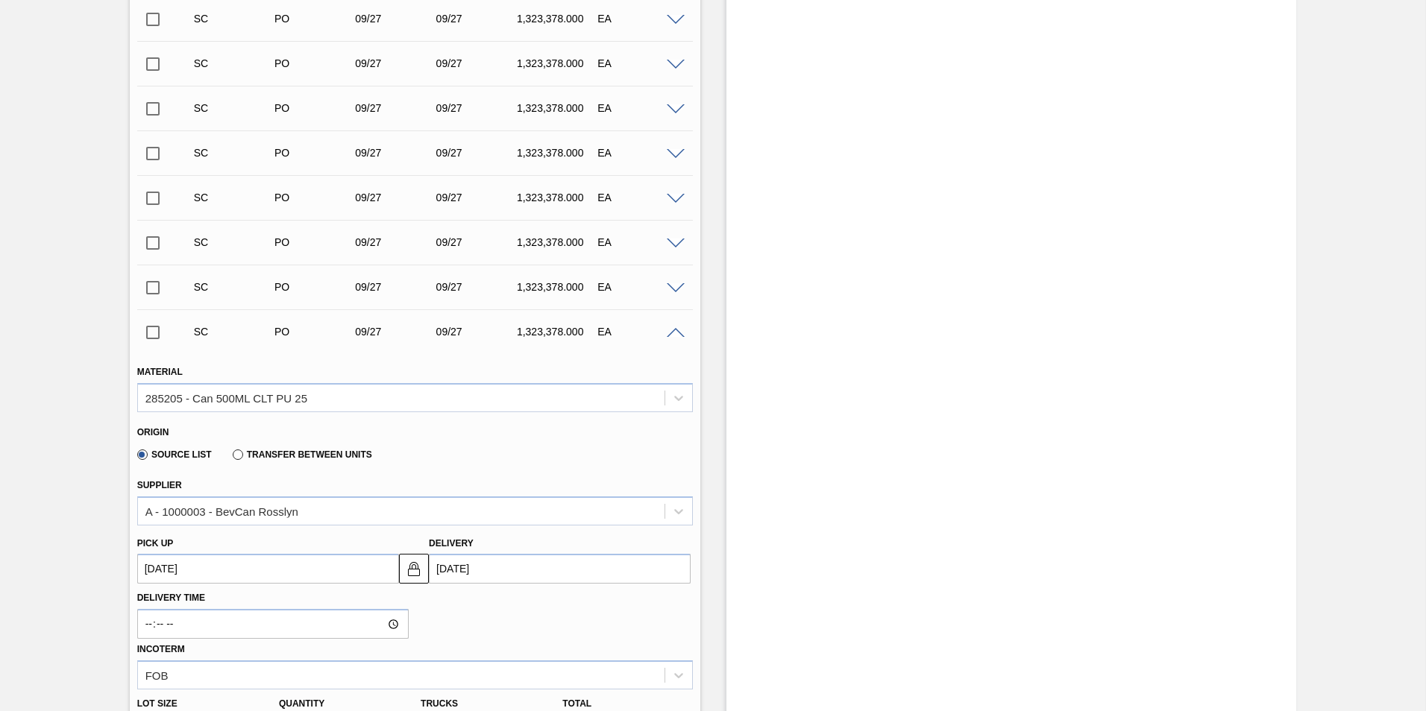
click at [671, 333] on span at bounding box center [676, 333] width 18 height 11
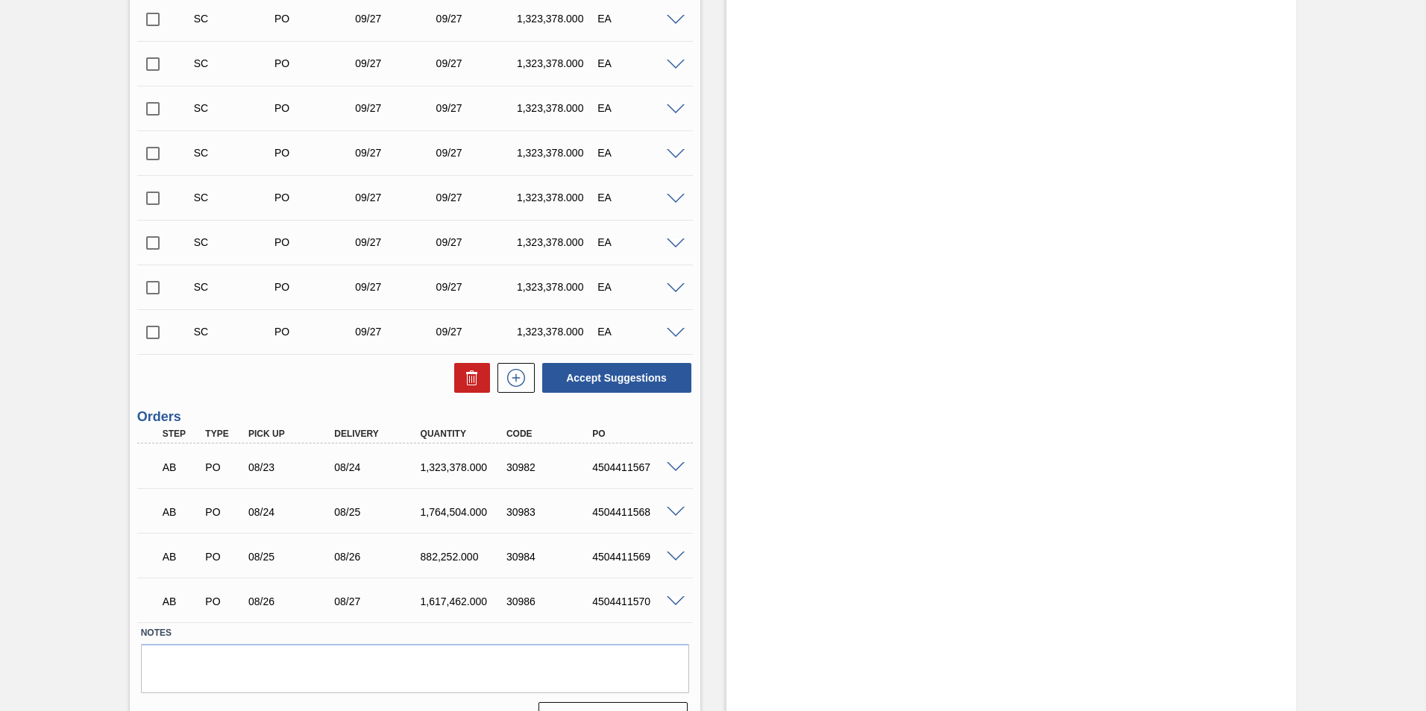
click at [1148, 246] on div "Stock From 09/22/2025 to 10/06/2025 Filter 10/03 Stock Projection 28,950,896 SA…" at bounding box center [1011, 98] width 571 height 1293
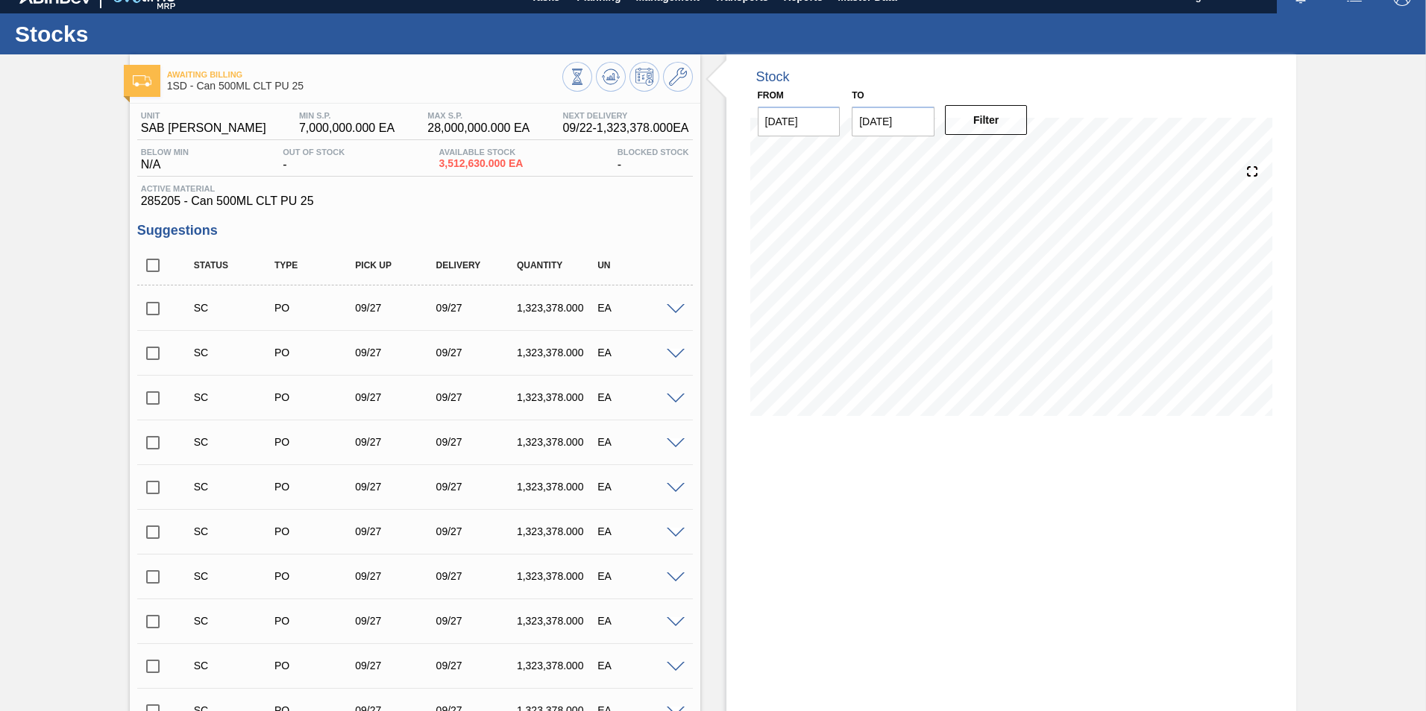
scroll to position [0, 0]
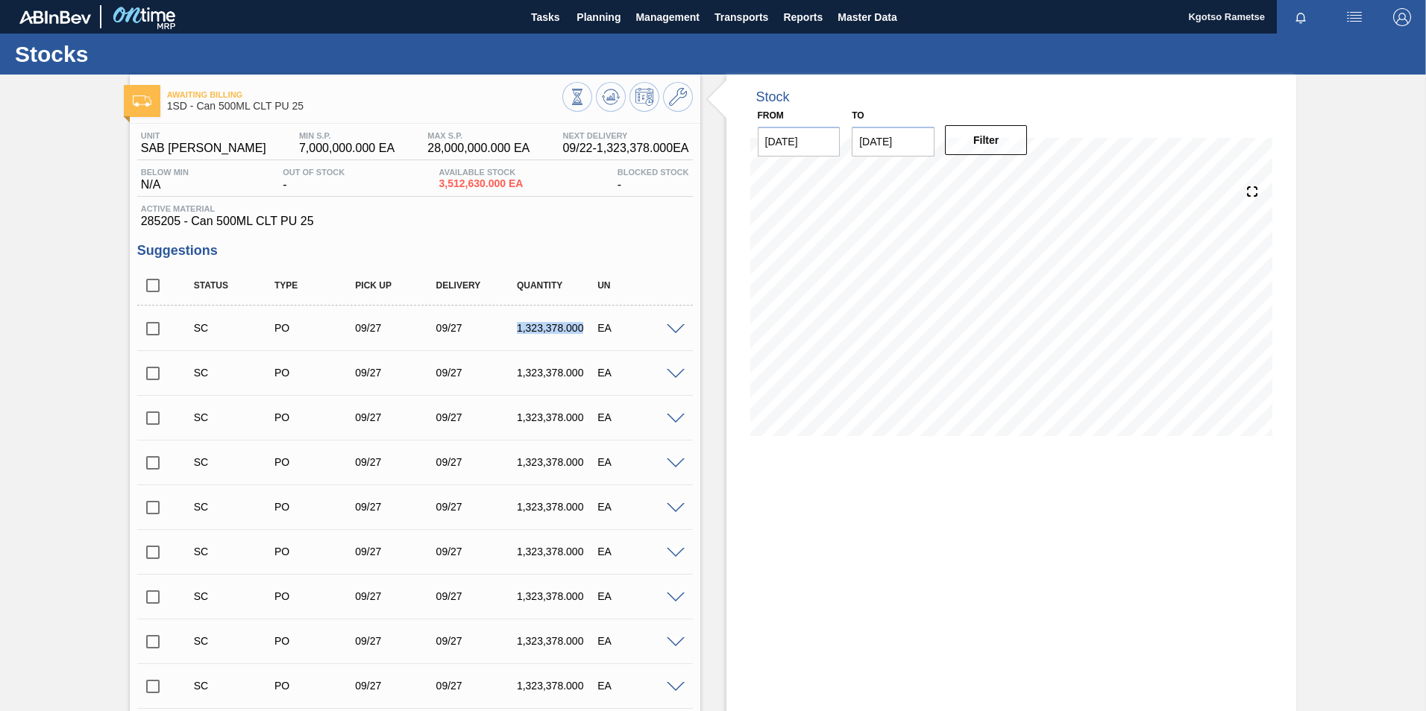
drag, startPoint x: 581, startPoint y: 328, endPoint x: 512, endPoint y: 331, distance: 68.7
click at [513, 331] on div "1,323,378.000" at bounding box center [558, 328] width 90 height 12
copy div "1,323,378.000"
click at [690, 95] on button at bounding box center [678, 97] width 30 height 30
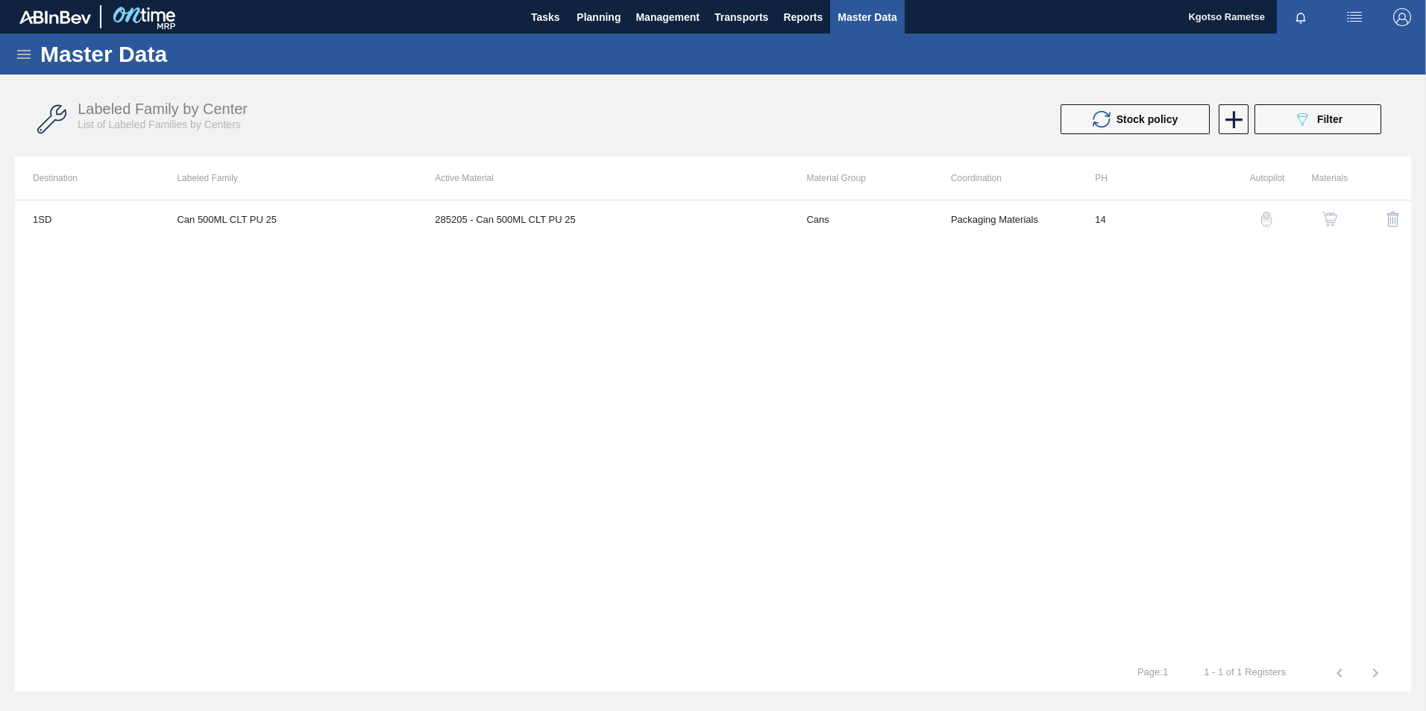
click at [1328, 209] on button "button" at bounding box center [1330, 219] width 36 height 36
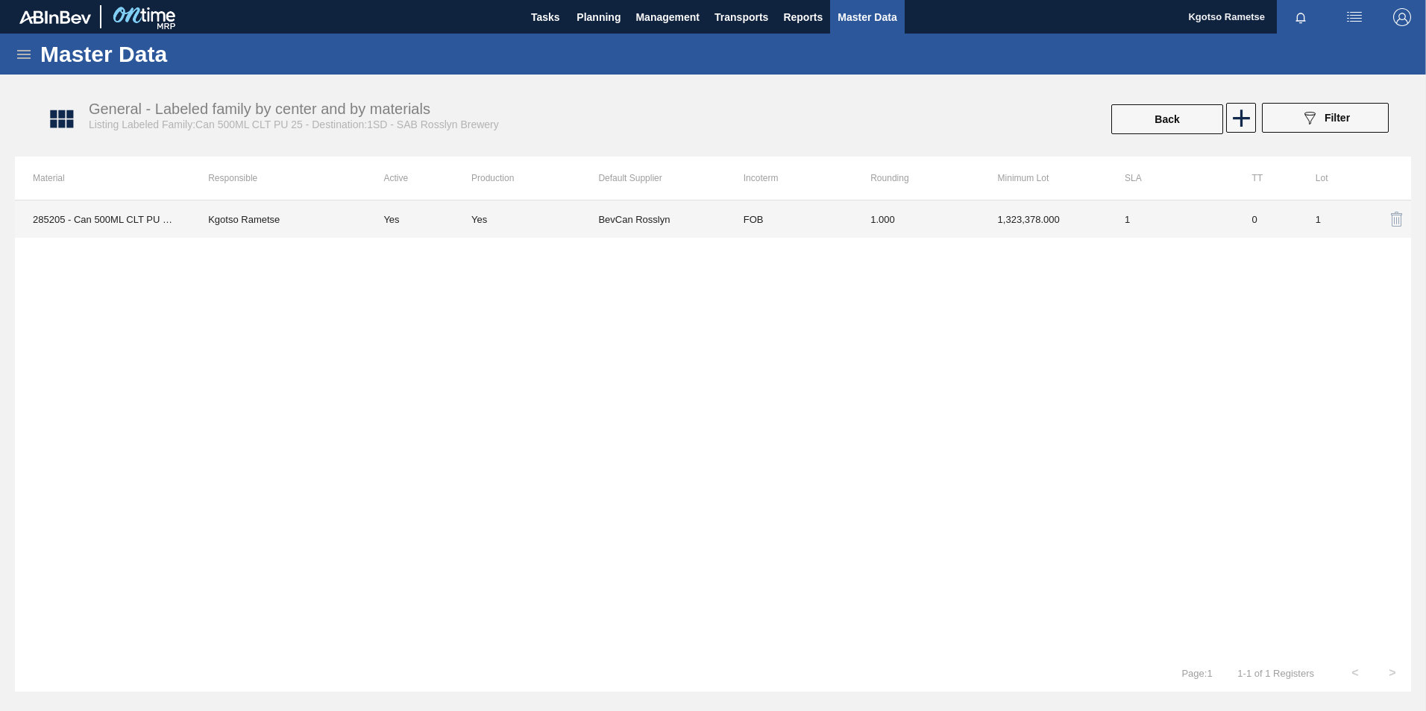
click at [888, 219] on td "1.000" at bounding box center [915, 219] width 127 height 37
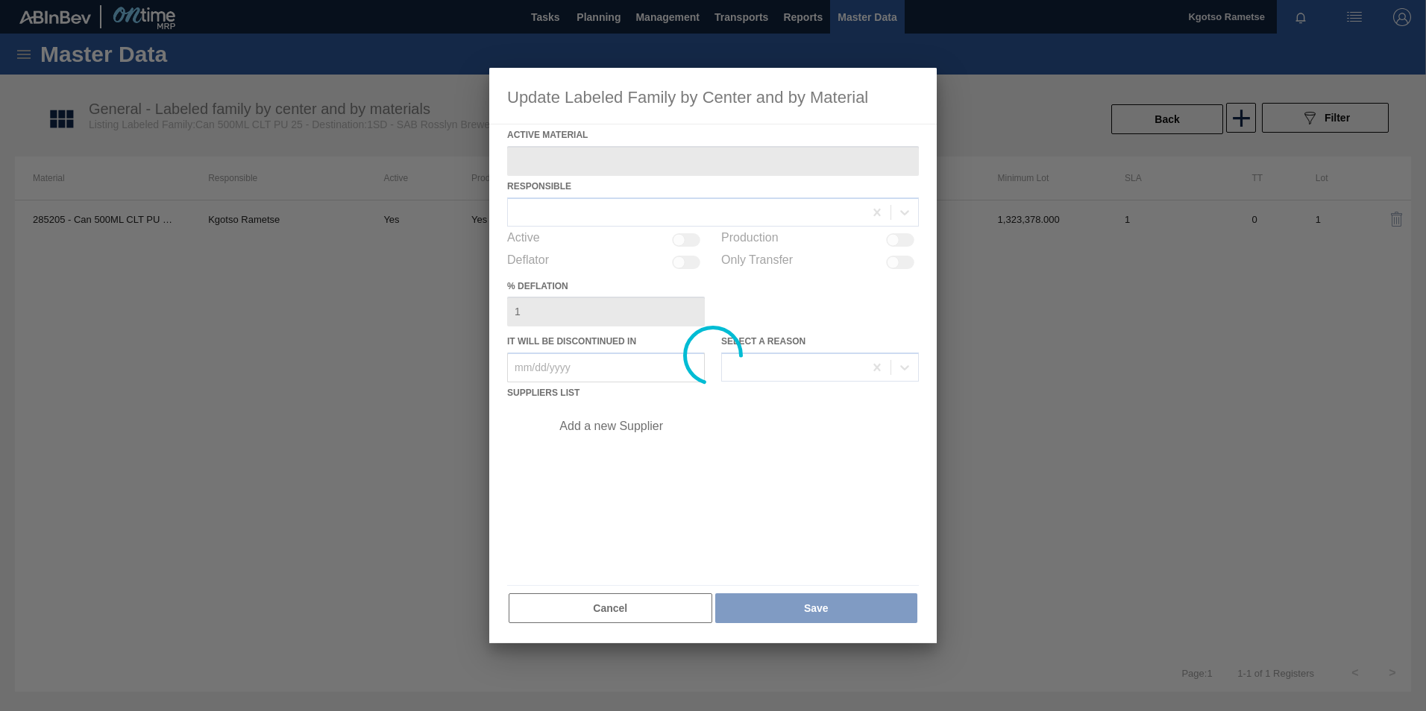
type Material "285205 - Can 500ML CLT PU 25"
checkbox input "true"
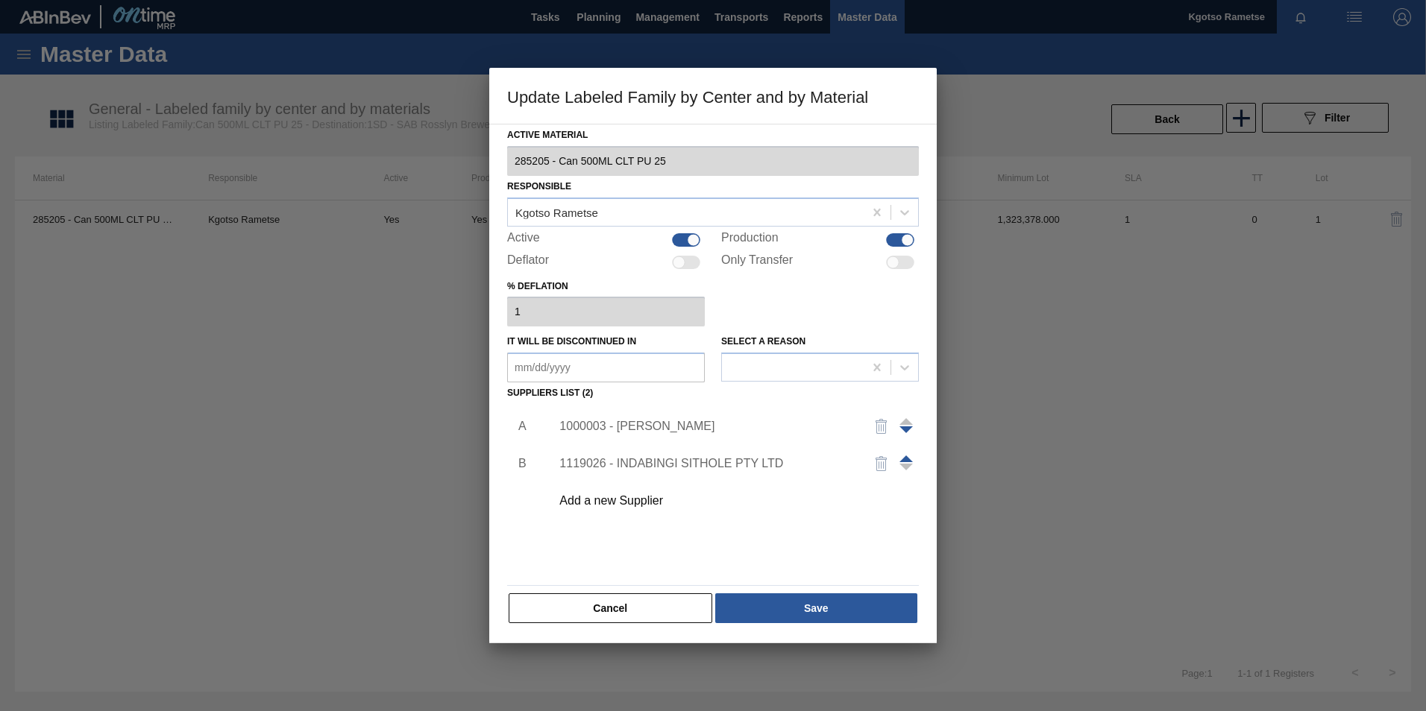
click at [908, 459] on span at bounding box center [905, 459] width 13 height 7
click at [651, 424] on div "1119026 - INDABINGI SITHOLE PTY LTD" at bounding box center [705, 426] width 292 height 13
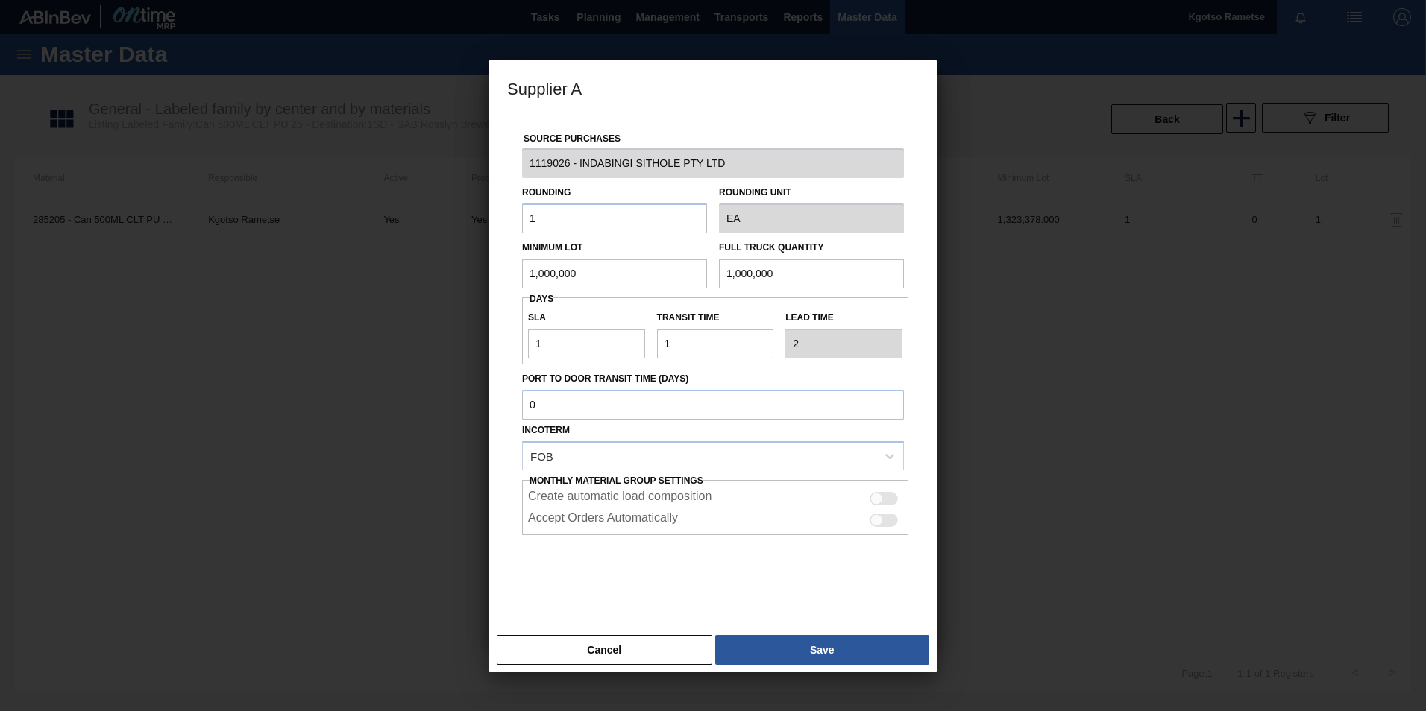
drag, startPoint x: 593, startPoint y: 261, endPoint x: 292, endPoint y: 243, distance: 301.8
click at [292, 243] on div "Supplier A Source Purchases 1119026 - INDABINGI SITHOLE PTY LTD Rounding 1 Roun…" at bounding box center [713, 355] width 1426 height 711
paste input "323,378."
type input "1,323,378.000"
drag, startPoint x: 793, startPoint y: 268, endPoint x: 514, endPoint y: 295, distance: 281.0
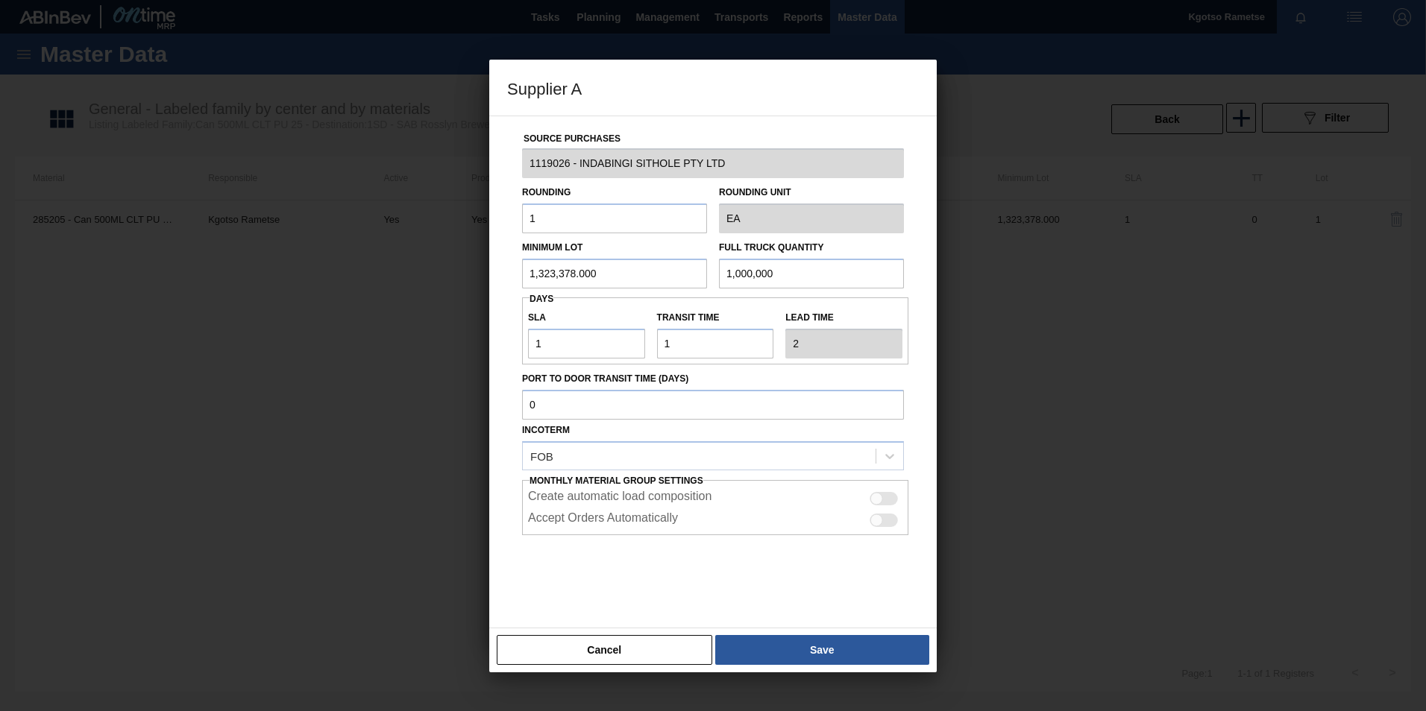
click at [514, 295] on div "Source Purchases 1119026 - INDABINGI SITHOLE PTY LTD Rounding 1 Rounding Unit E…" at bounding box center [713, 363] width 412 height 494
paste input "323,378."
type input "1,323,378.000"
click at [782, 647] on button "Save" at bounding box center [822, 650] width 214 height 30
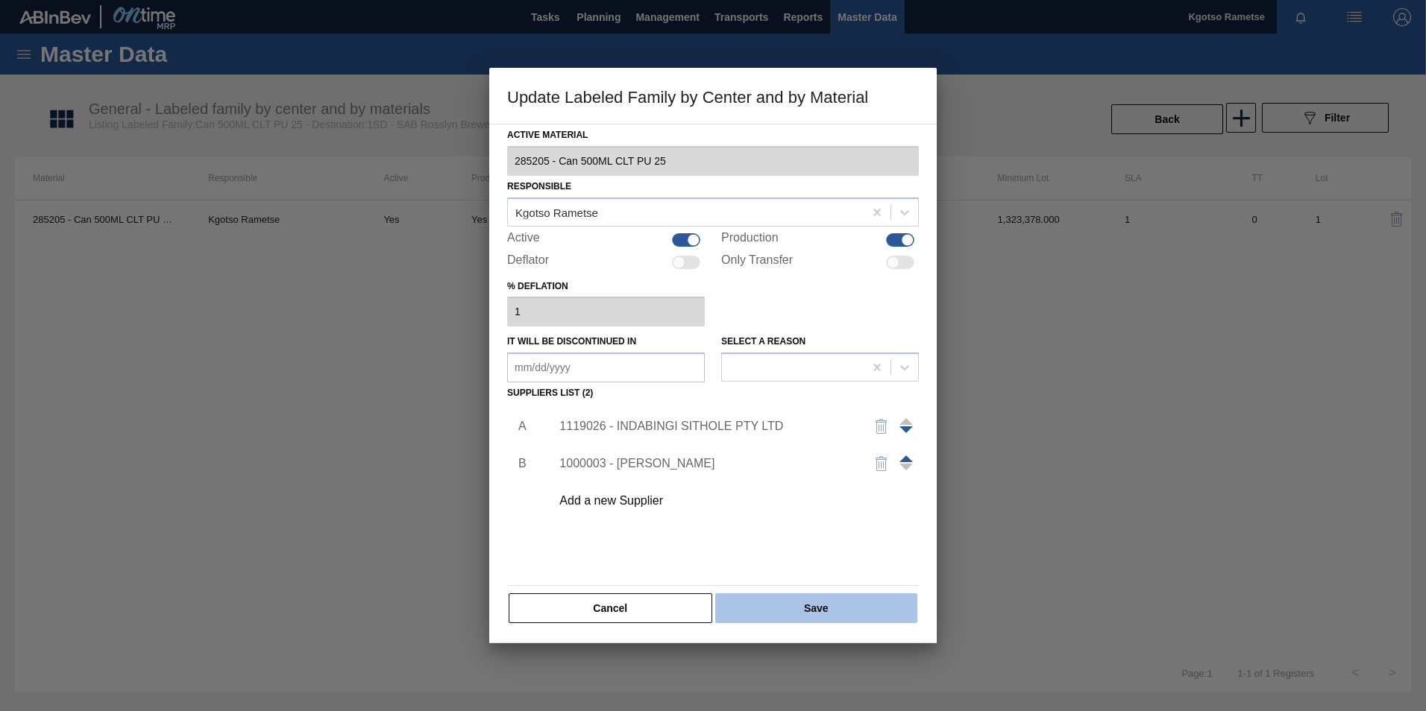
click at [784, 600] on button "Save" at bounding box center [816, 609] width 202 height 30
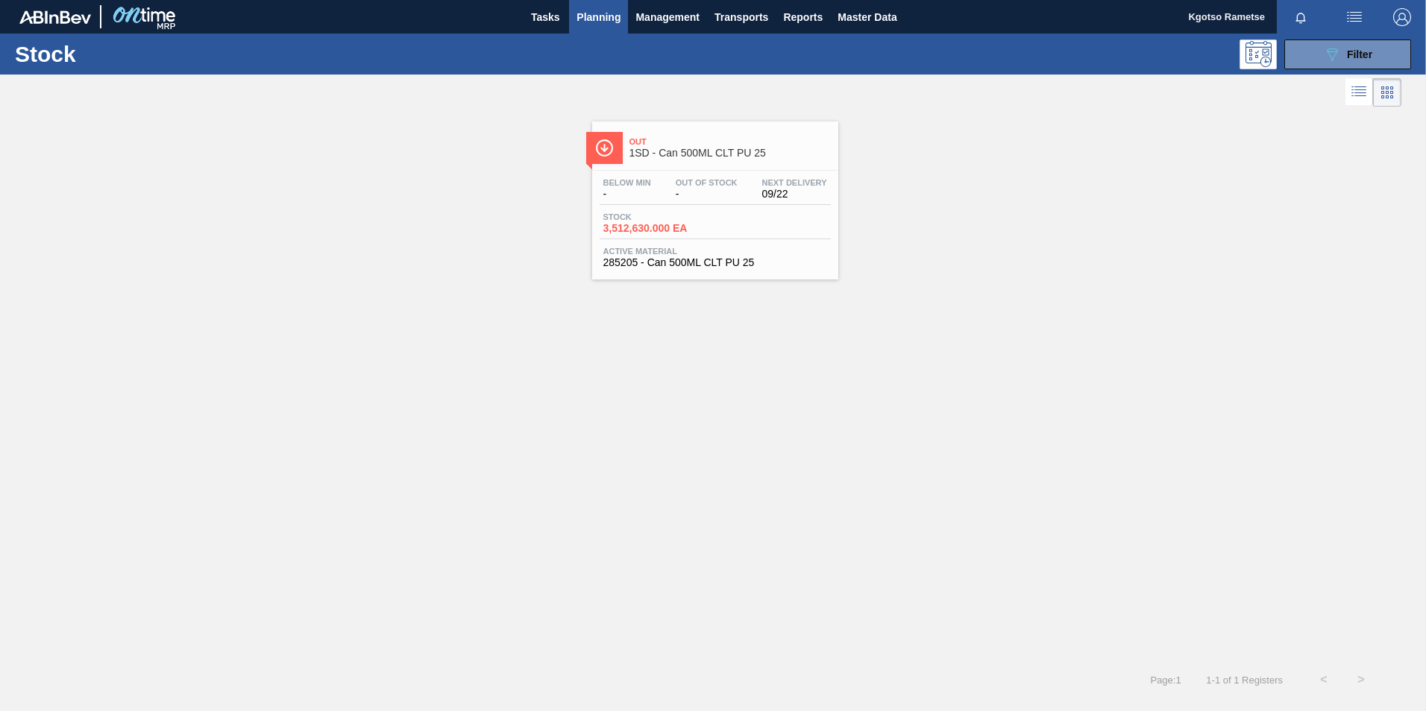
click at [705, 161] on div "Out 1SD - Can 500ML CLT PU 25" at bounding box center [729, 148] width 201 height 34
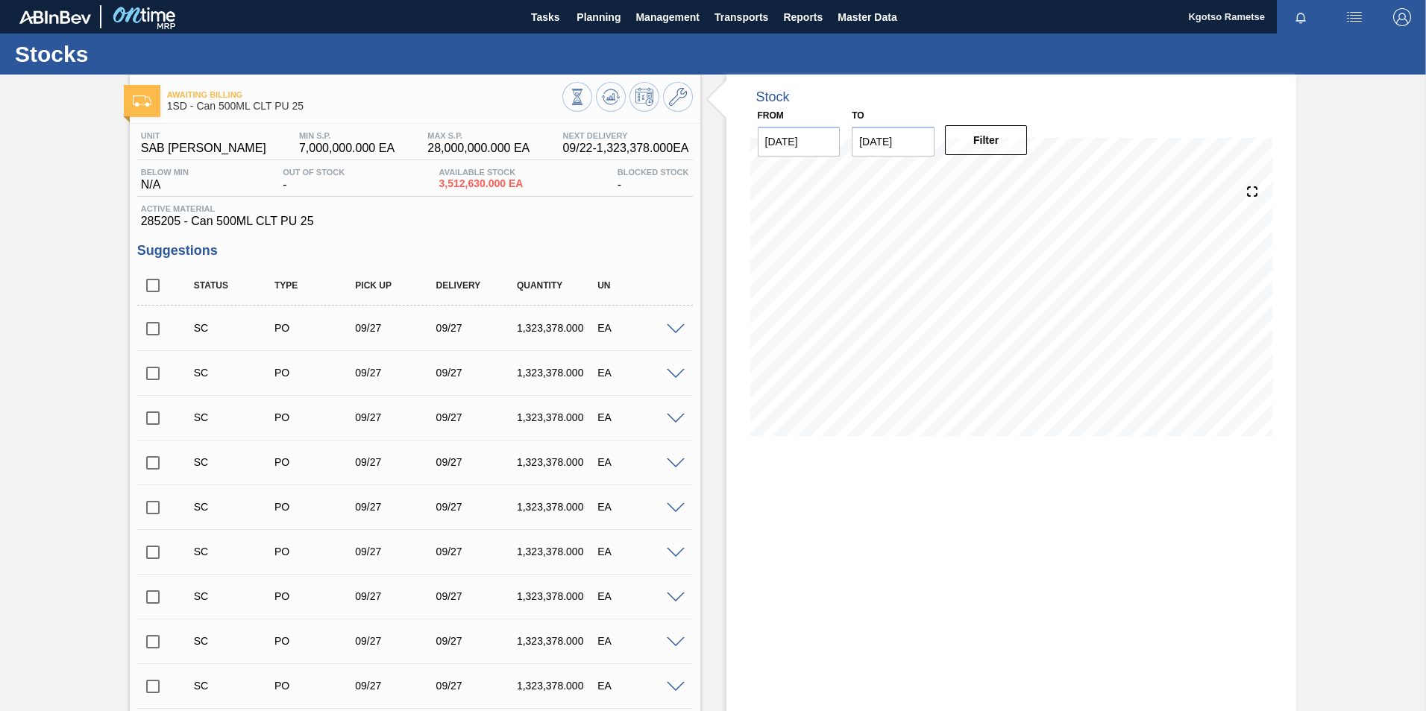
click at [624, 99] on div at bounding box center [627, 99] width 131 height 34
click at [623, 98] on button at bounding box center [611, 97] width 30 height 30
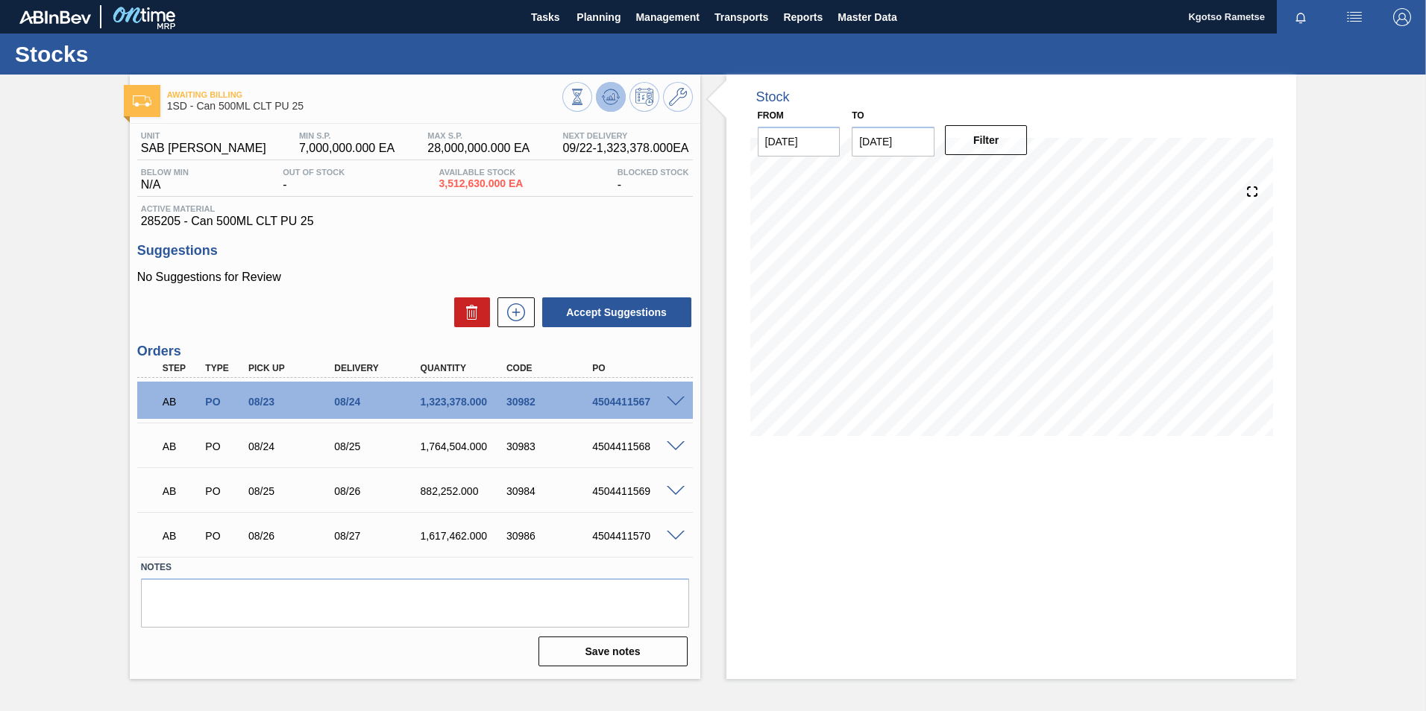
click at [621, 90] on button at bounding box center [611, 97] width 30 height 30
click at [682, 398] on span at bounding box center [676, 402] width 18 height 11
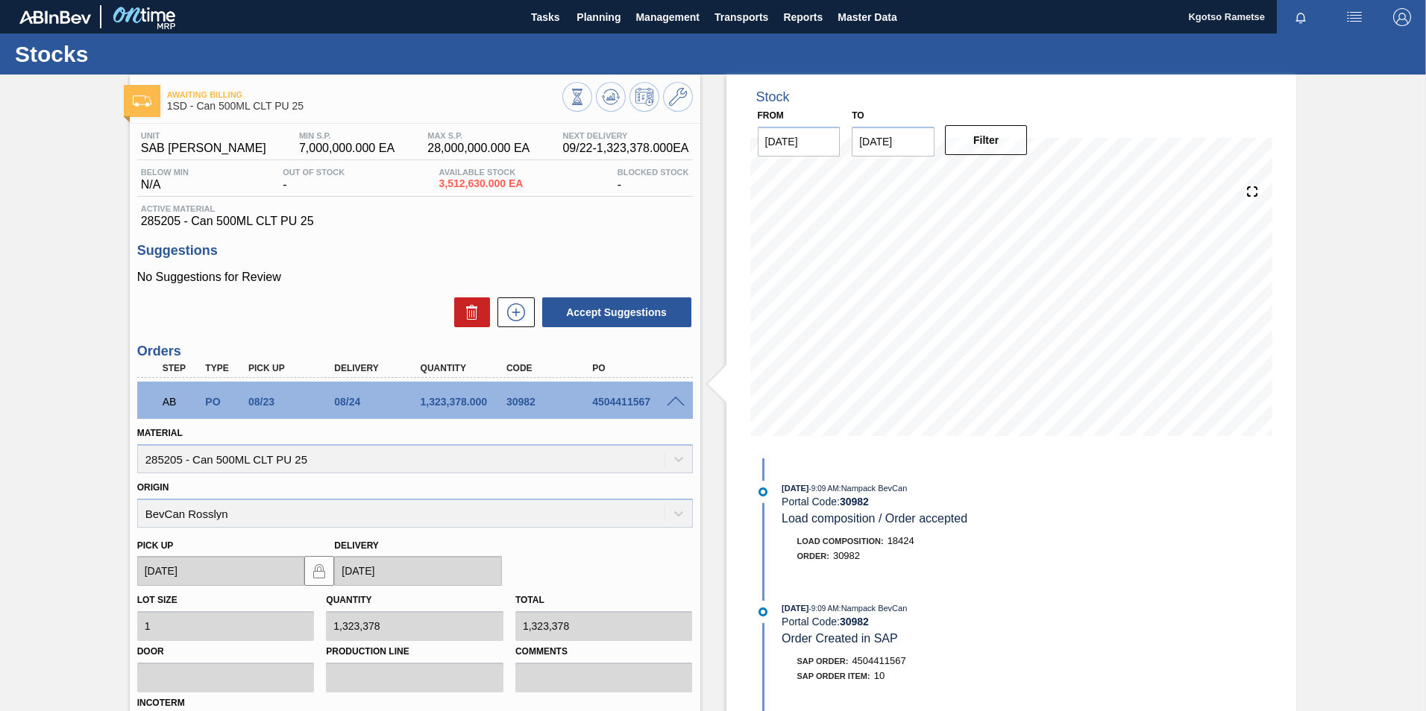
click at [682, 398] on span at bounding box center [676, 402] width 18 height 11
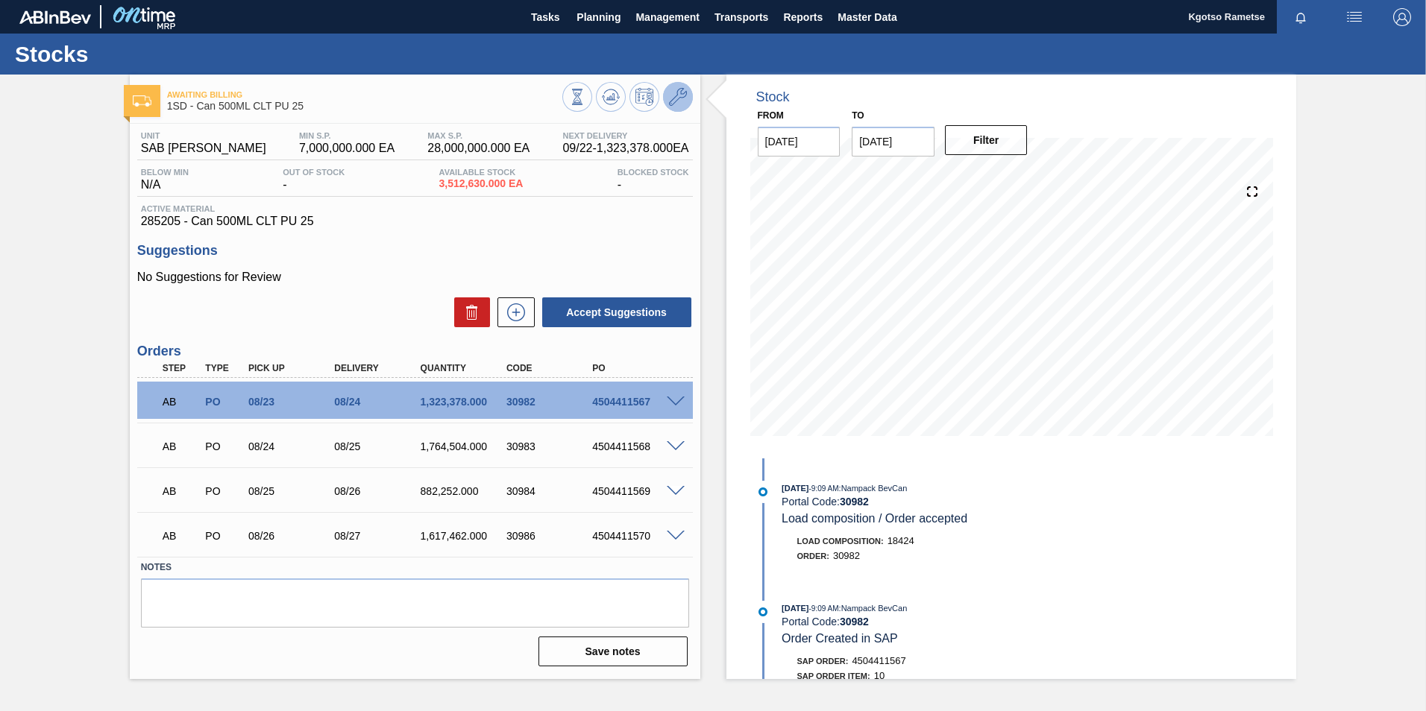
click at [681, 99] on icon at bounding box center [678, 97] width 18 height 18
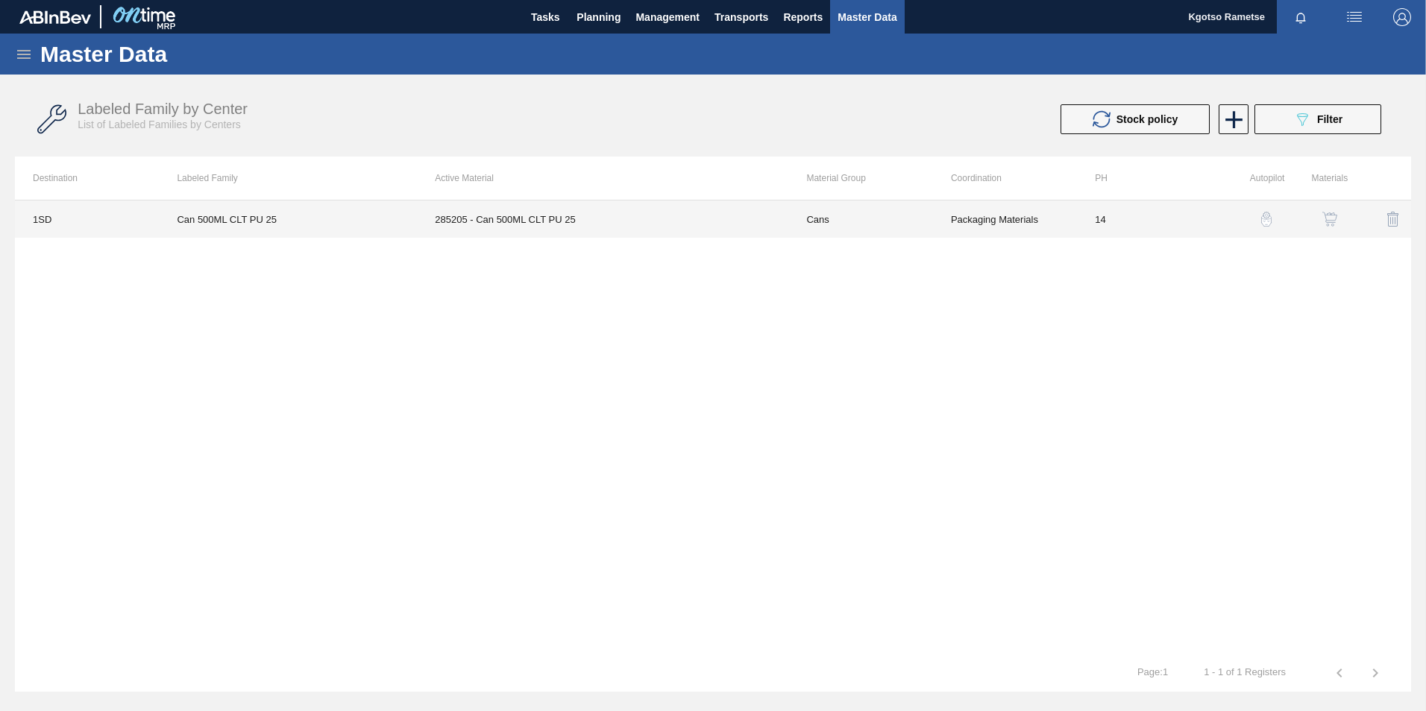
click at [669, 217] on td "285205 - Can 500ML CLT PU 25" at bounding box center [602, 219] width 371 height 37
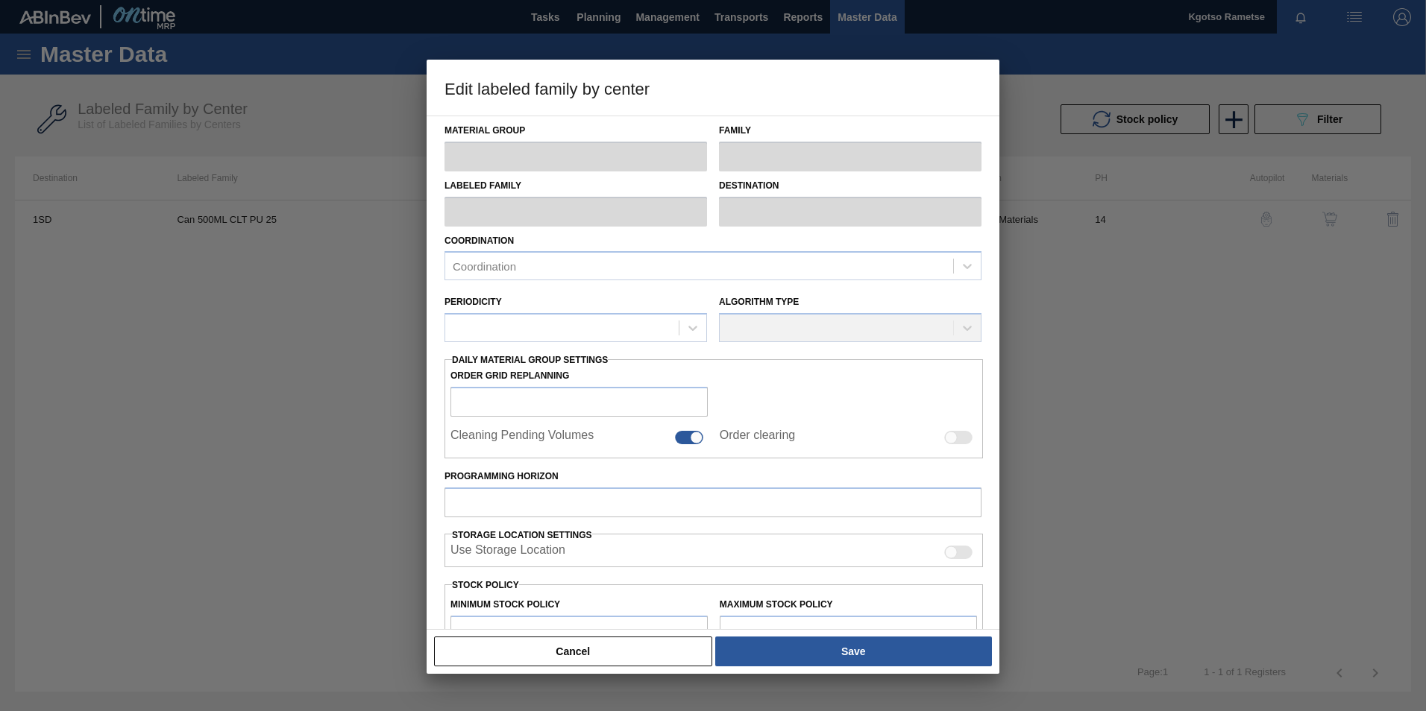
type input "Cans"
type input "Can 500ML"
type input "Can 500ML CLT PU 25"
type input "1SD - SAB Rosslyn Brewery"
type input "14"
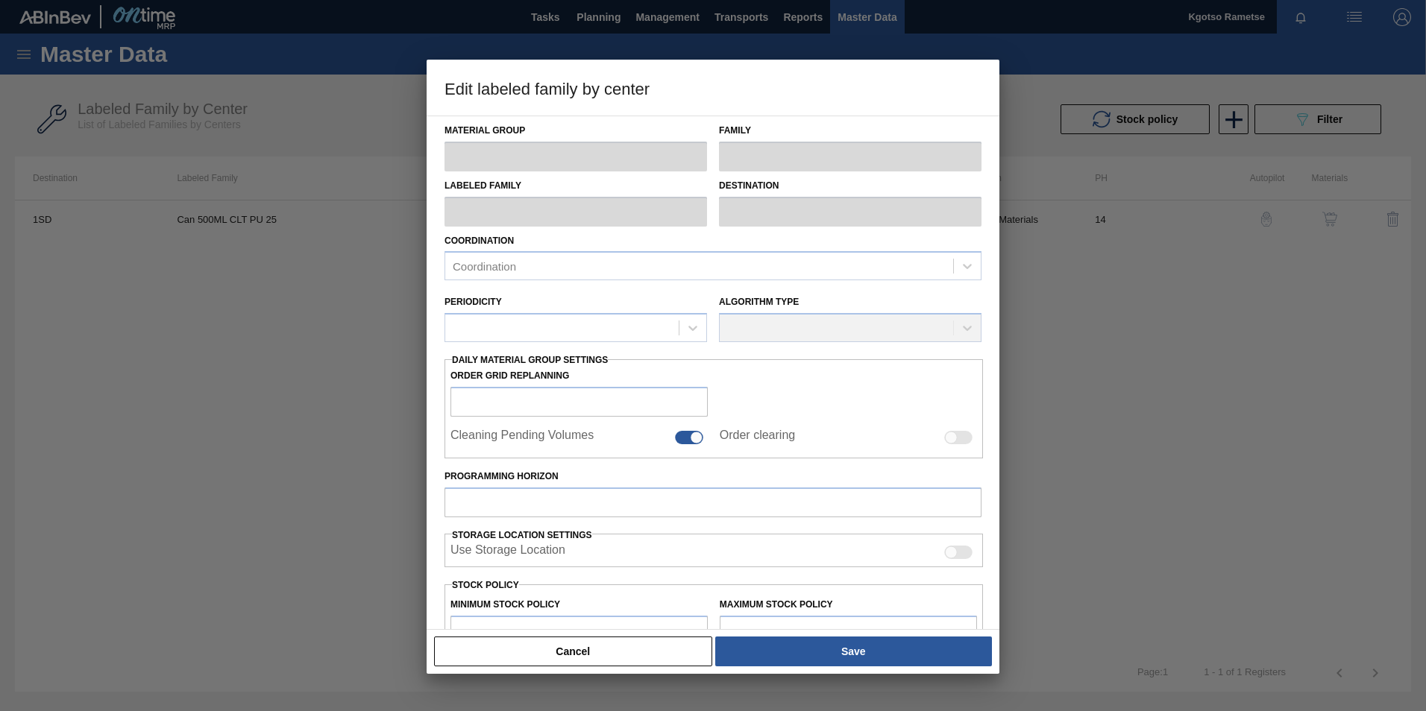
type input "7,000,000"
type input "28,000,000"
type input "100"
type input "28,000,000.000"
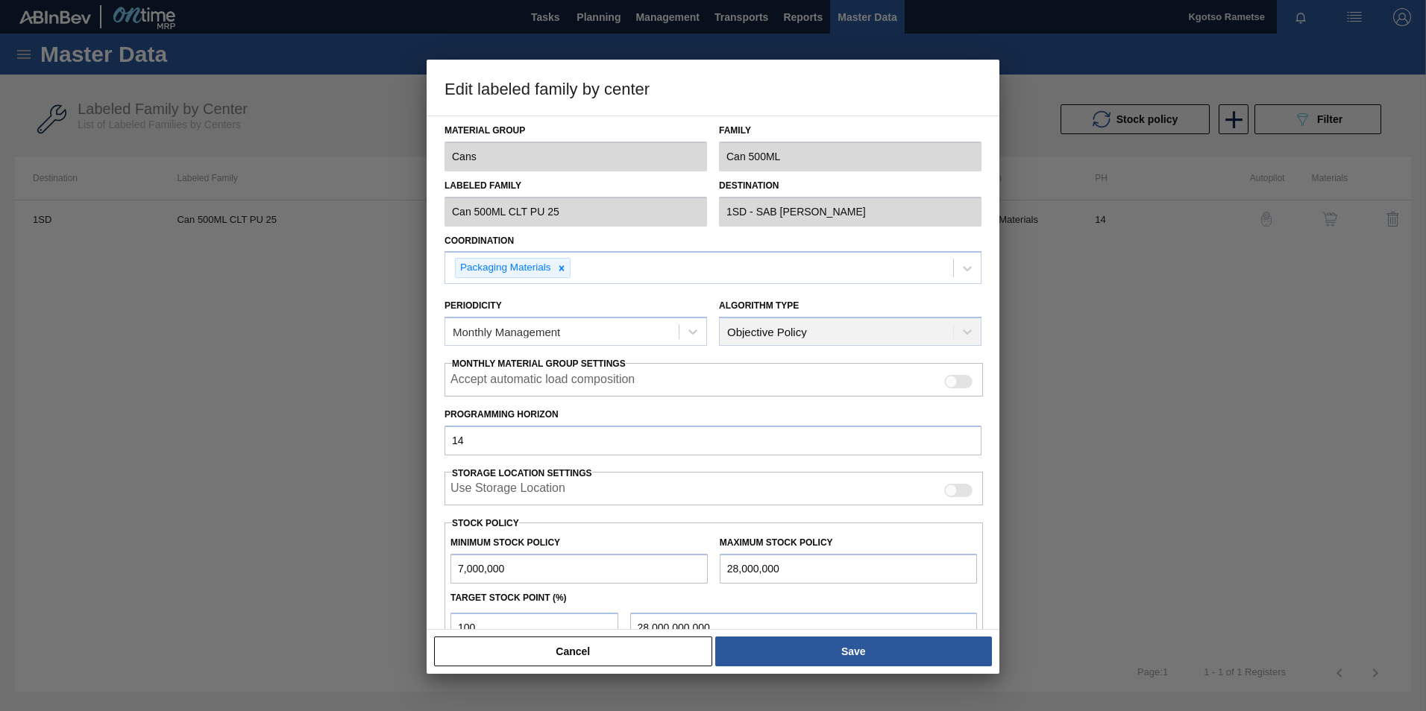
click at [443, 429] on div "Programming Horizon 14" at bounding box center [713, 429] width 549 height 51
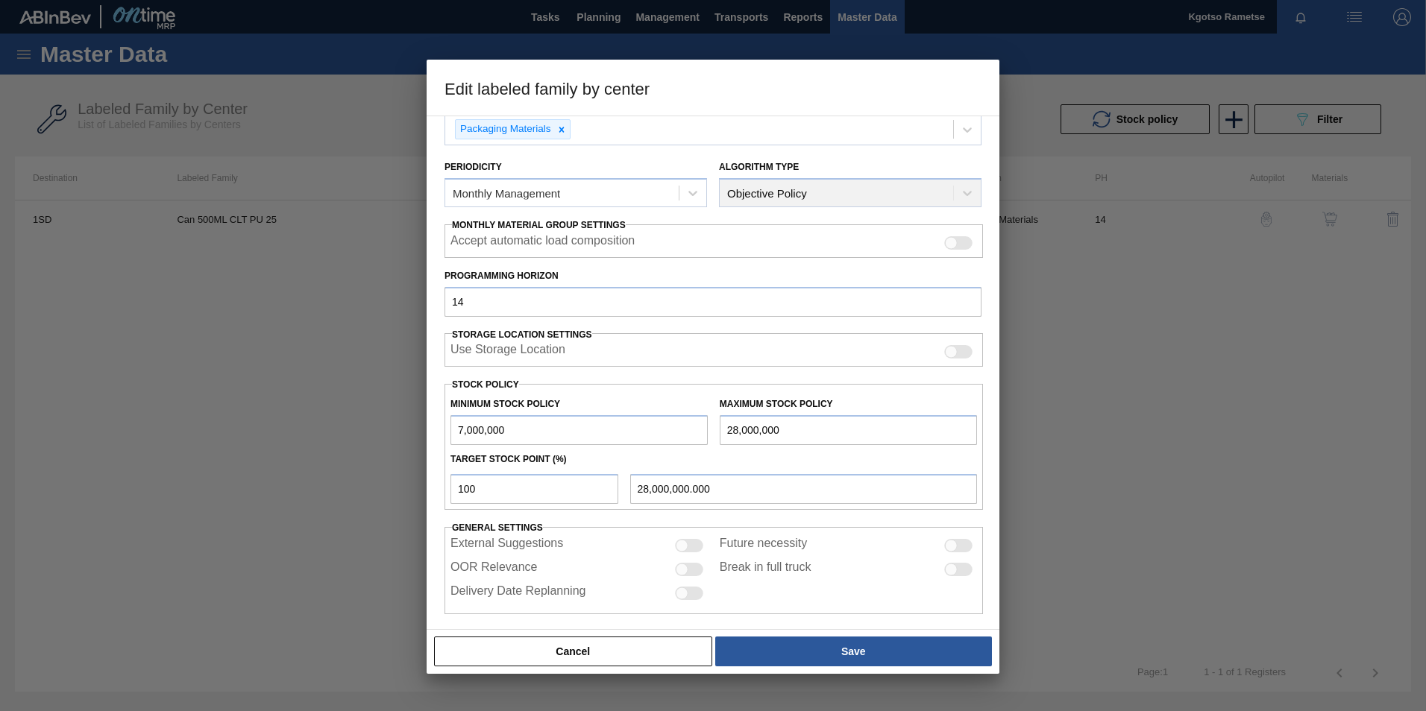
scroll to position [149, 0]
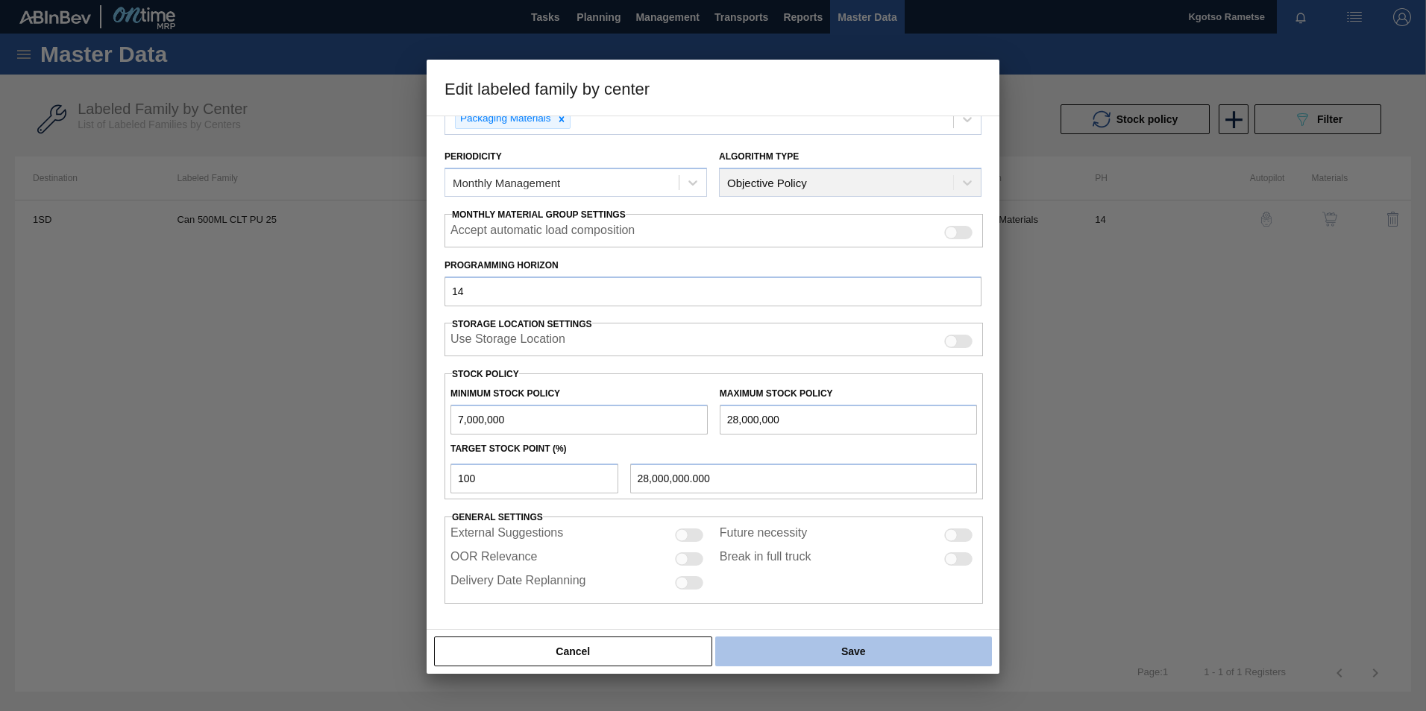
click at [793, 647] on button "Save" at bounding box center [853, 652] width 277 height 30
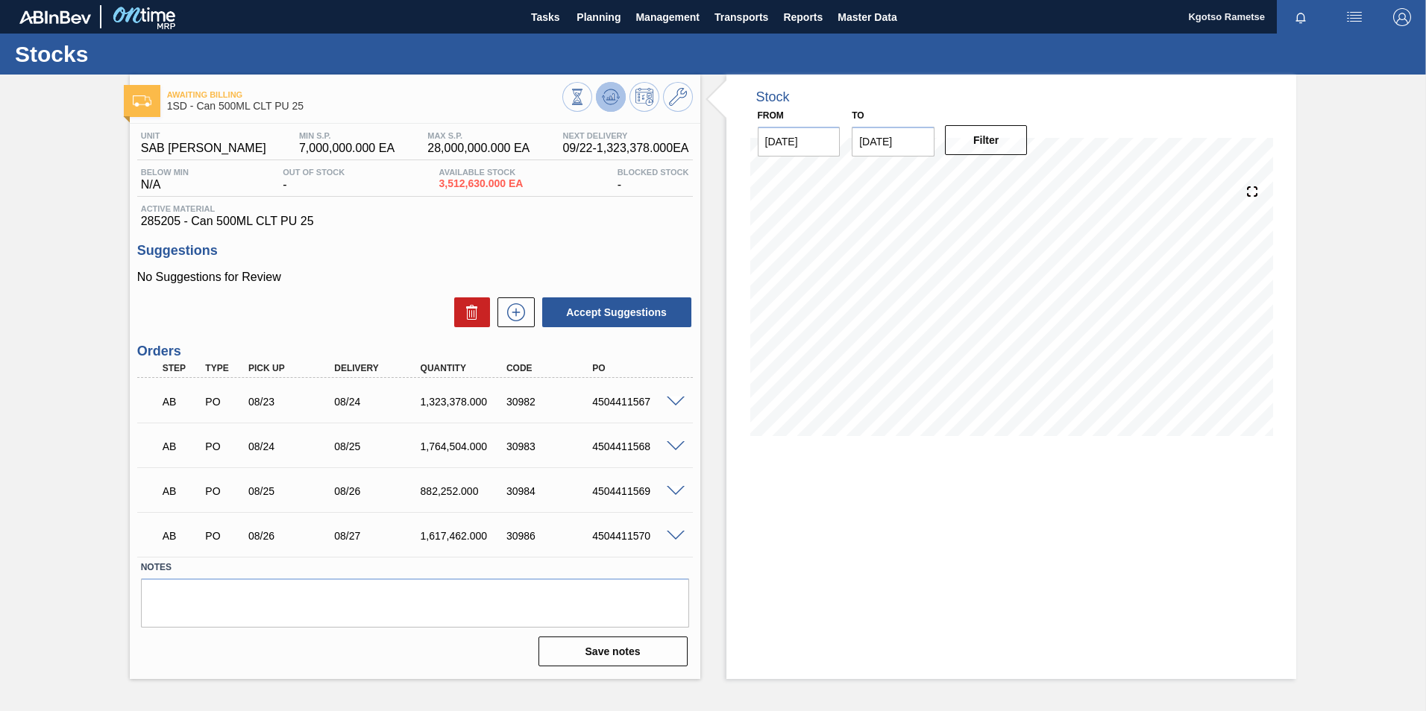
click at [602, 94] on icon at bounding box center [611, 97] width 18 height 18
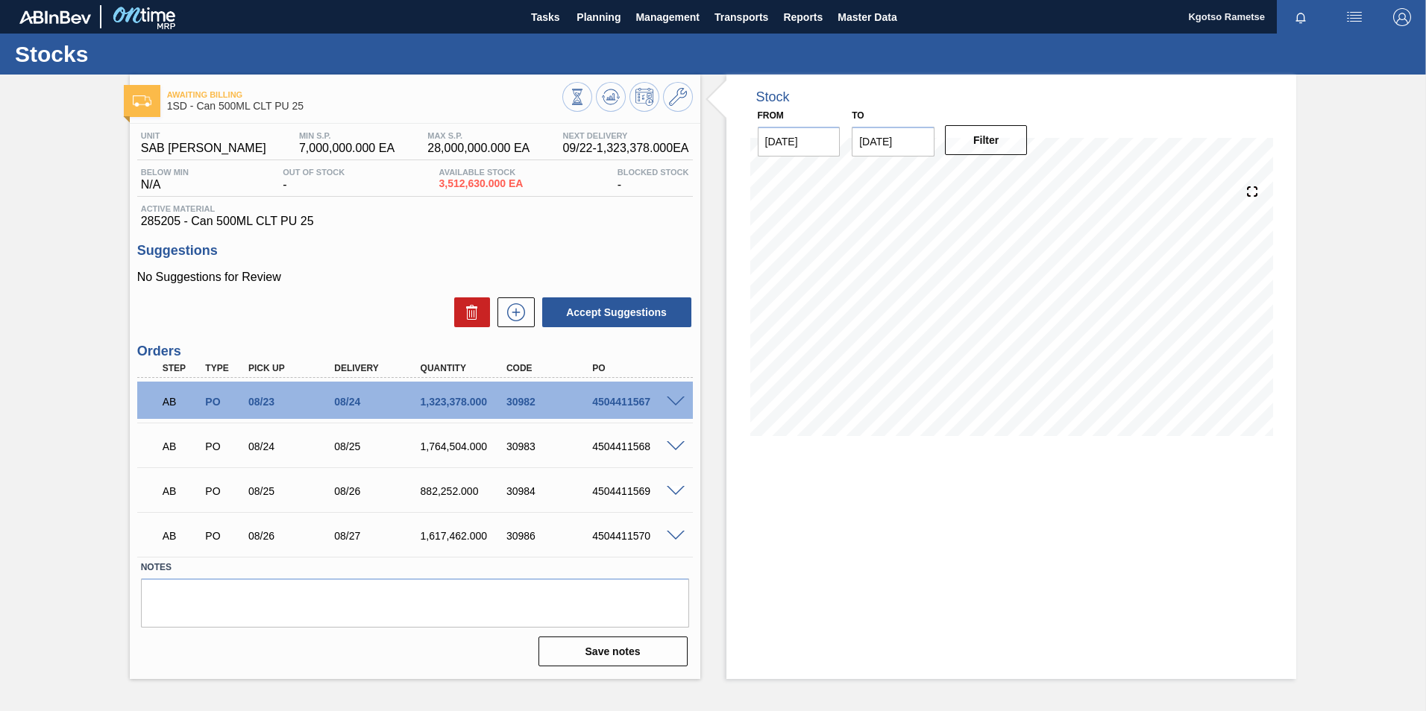
click at [674, 102] on icon at bounding box center [678, 97] width 18 height 18
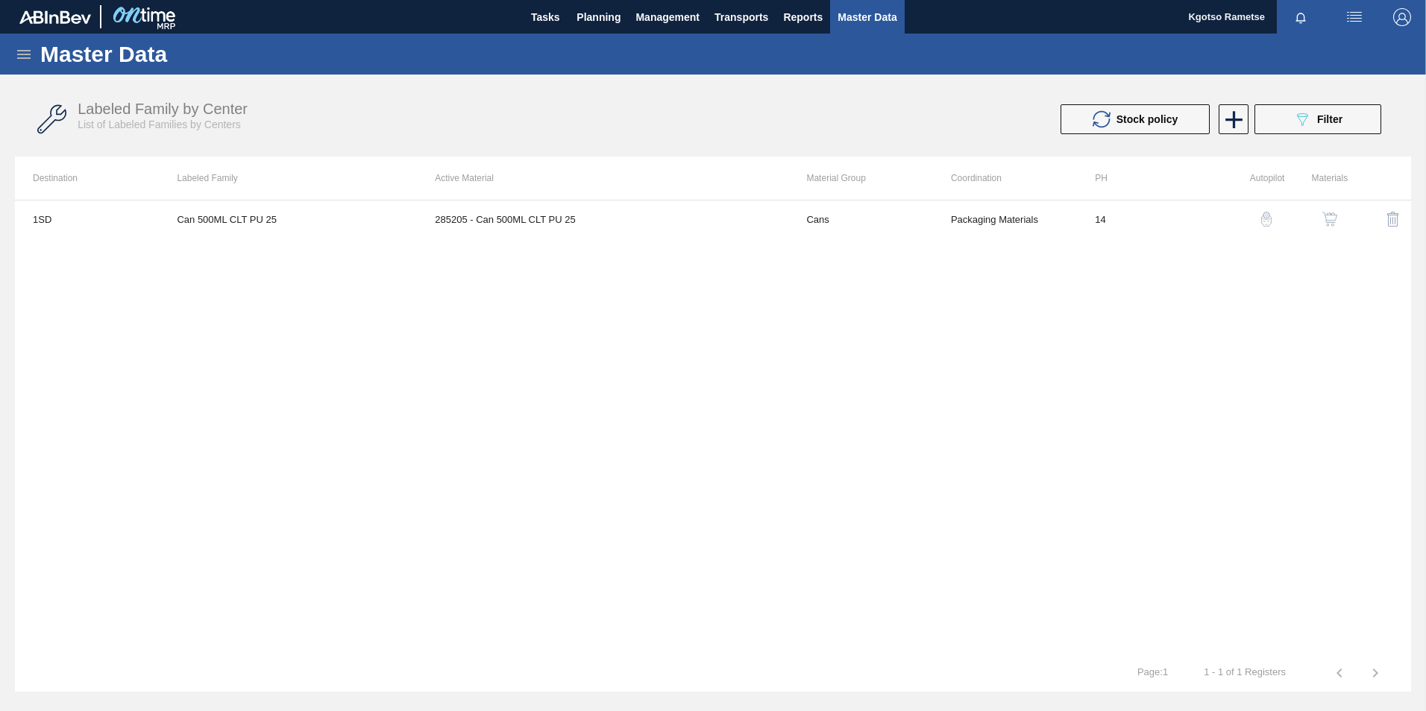
click at [1338, 214] on div "button" at bounding box center [1330, 219] width 18 height 15
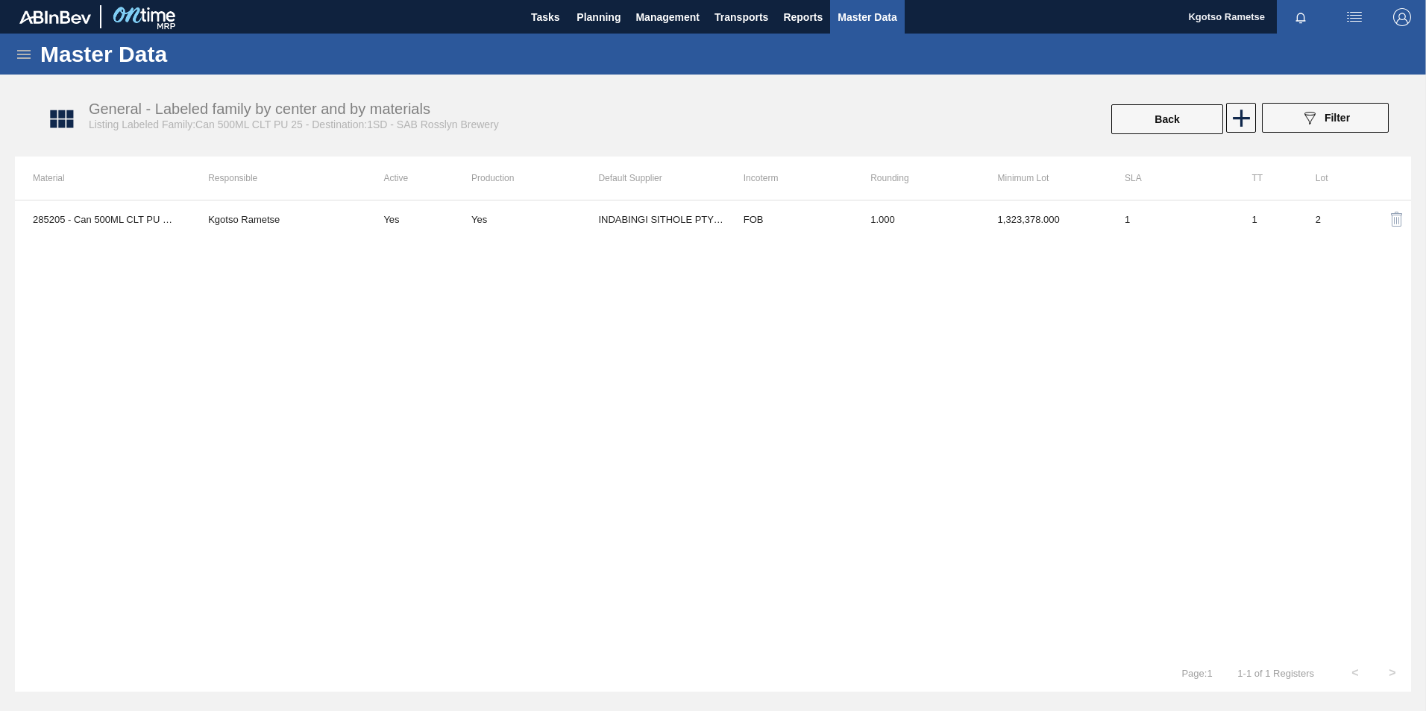
click at [799, 242] on div "285205 - Can 500ML CLT PU 25 Kgotso Rametse Yes Yes INDABINGI SITHOLE PTY LTD F…" at bounding box center [713, 427] width 1396 height 455
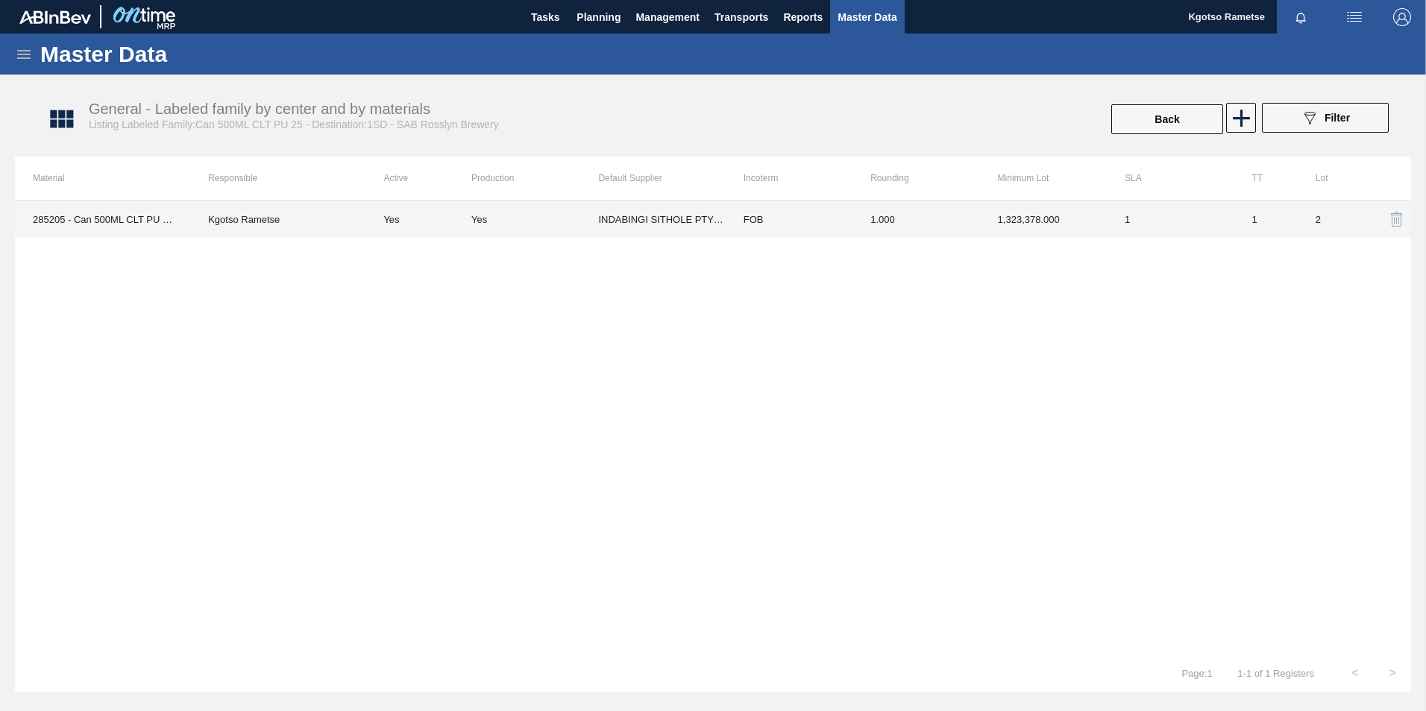
click at [768, 216] on td "FOB" at bounding box center [789, 219] width 127 height 37
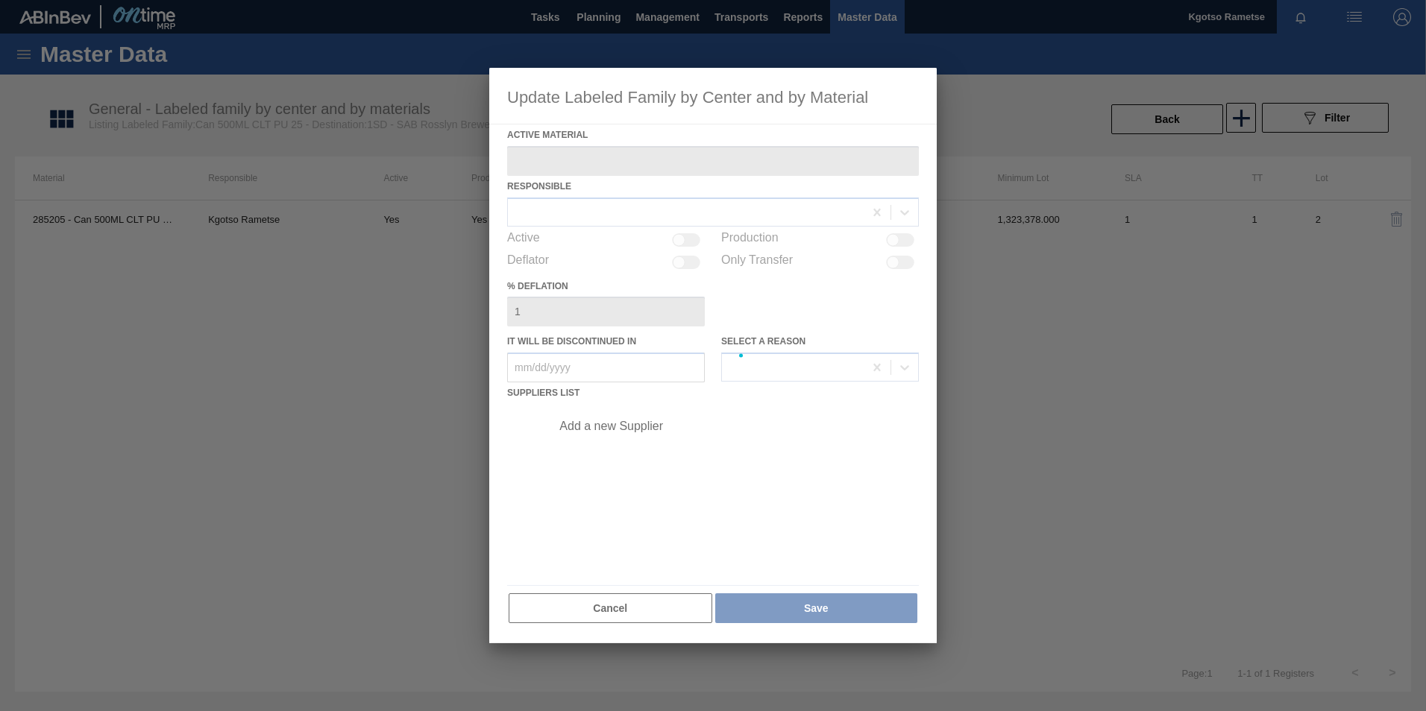
type Material "285205 - Can 500ML CLT PU 25"
checkbox input "true"
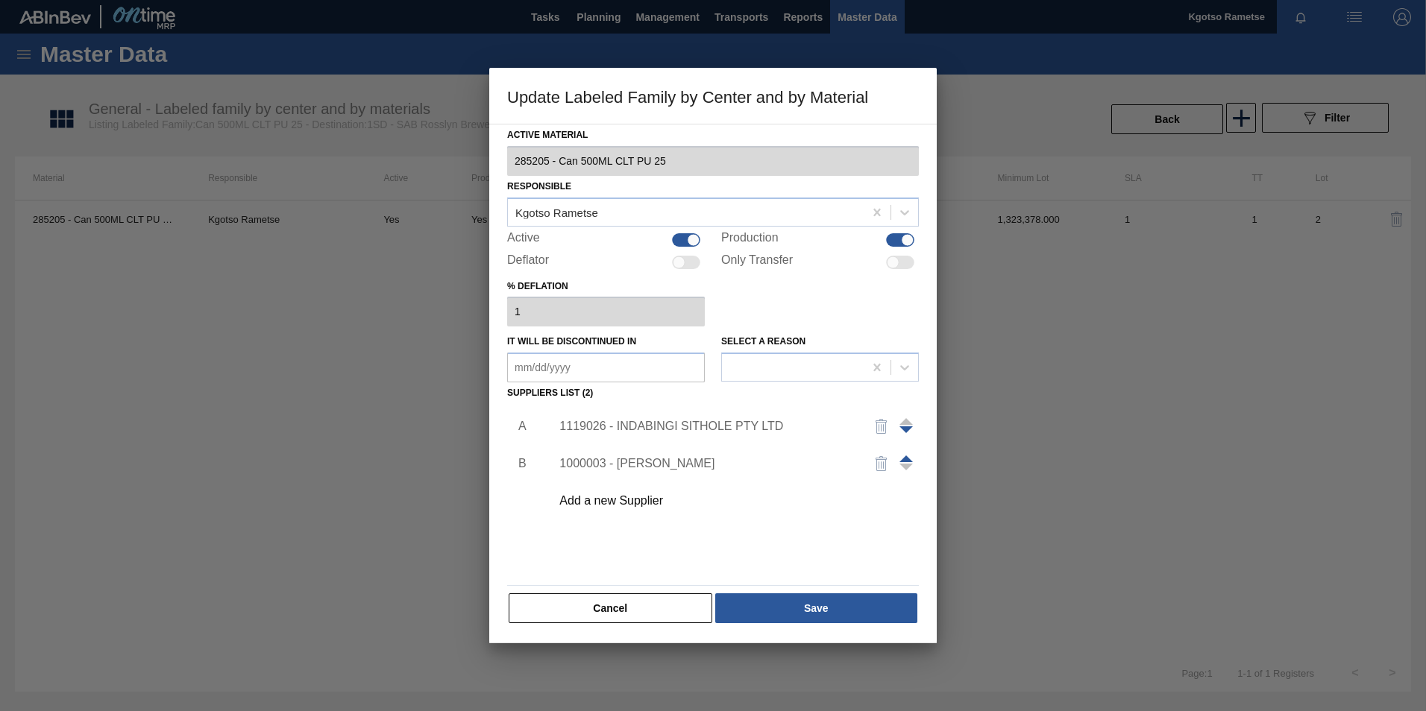
click at [650, 592] on div "Cancel Save" at bounding box center [713, 608] width 412 height 33
click at [629, 613] on button "Cancel" at bounding box center [611, 609] width 204 height 30
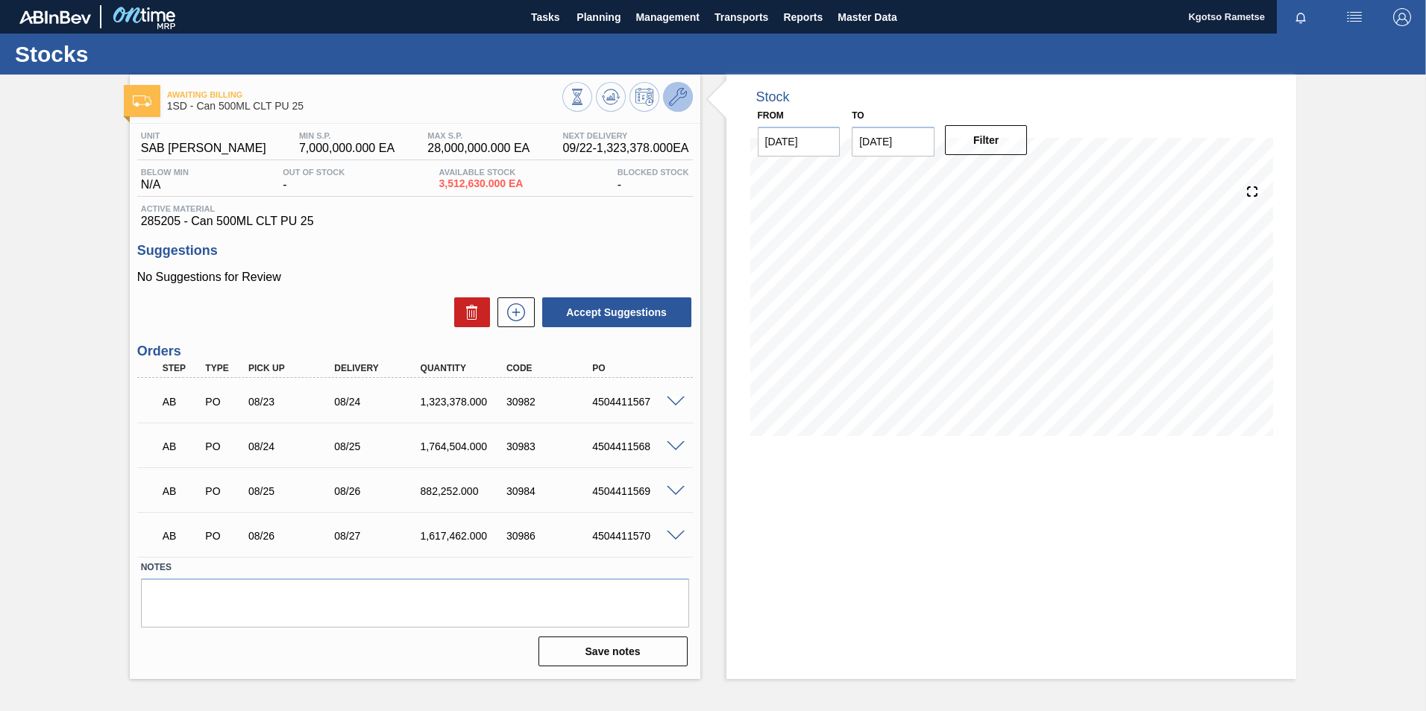
click at [669, 95] on icon at bounding box center [678, 97] width 18 height 18
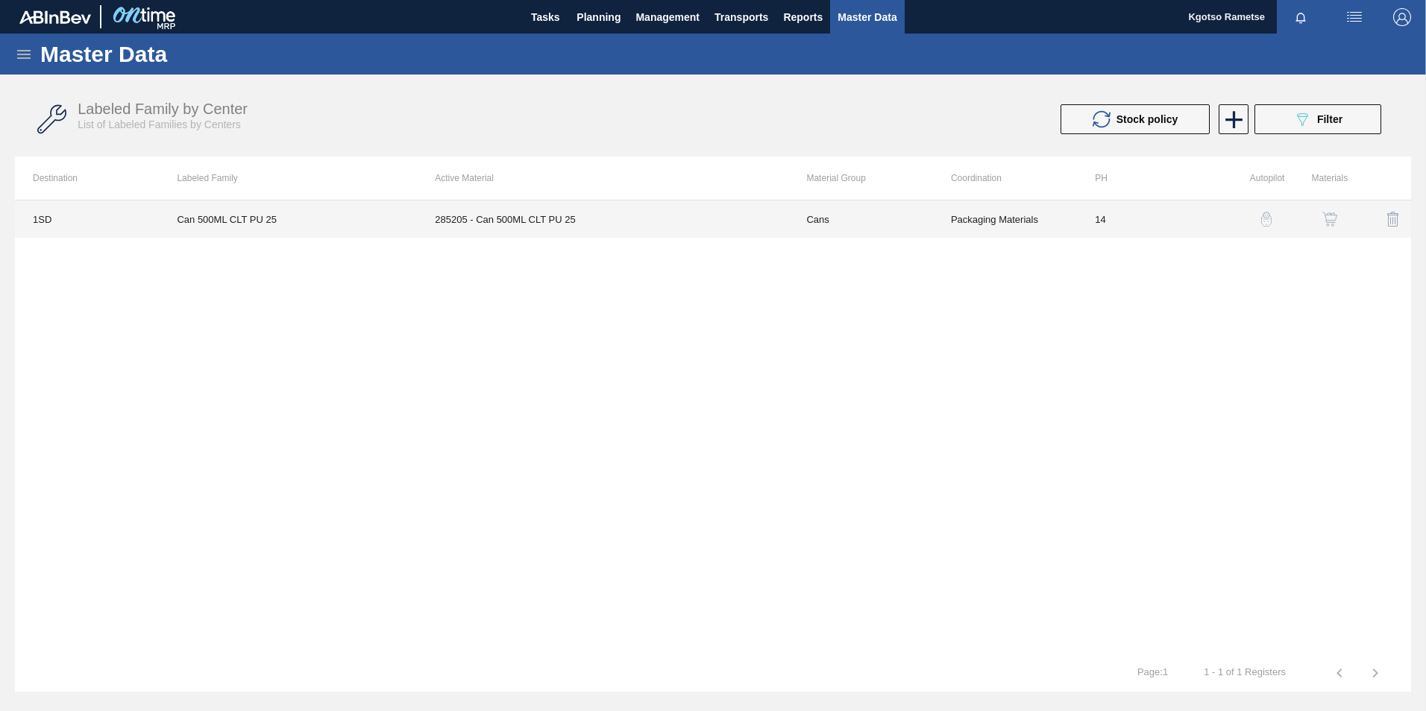
click at [682, 230] on td "285205 - Can 500ML CLT PU 25" at bounding box center [602, 219] width 371 height 37
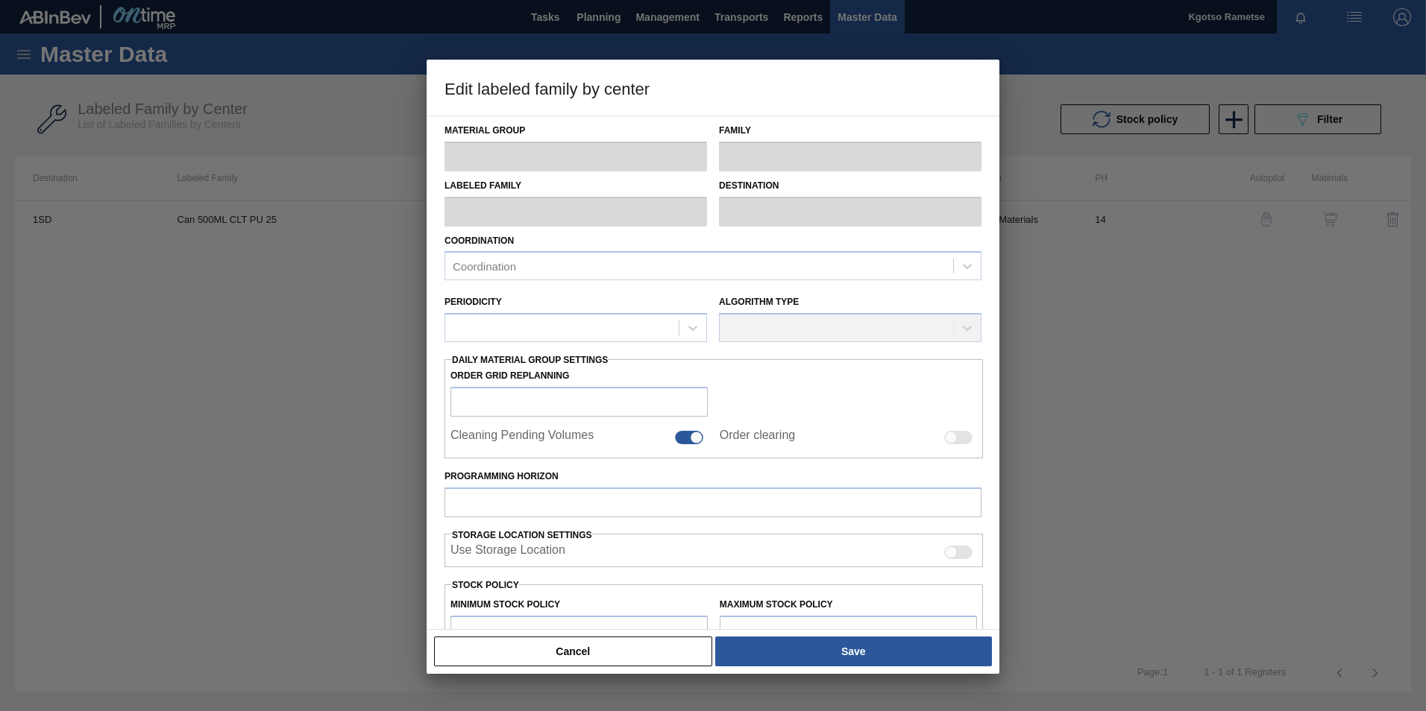
type input "Cans"
type input "Can 500ML"
type input "Can 500ML CLT PU 25"
type input "1SD - SAB Rosslyn Brewery"
type input "14"
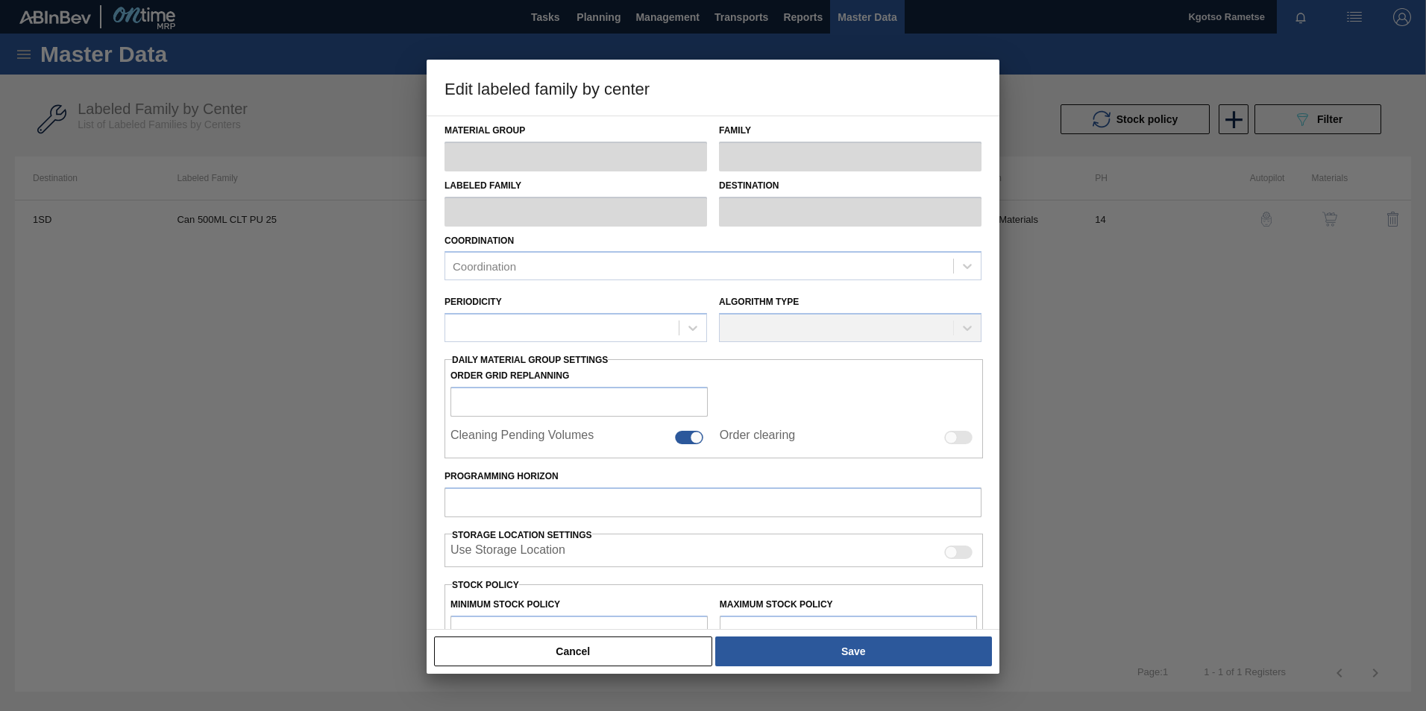
type input "7,000,000"
type input "28,000,000"
type input "100"
type input "28,000,000.000"
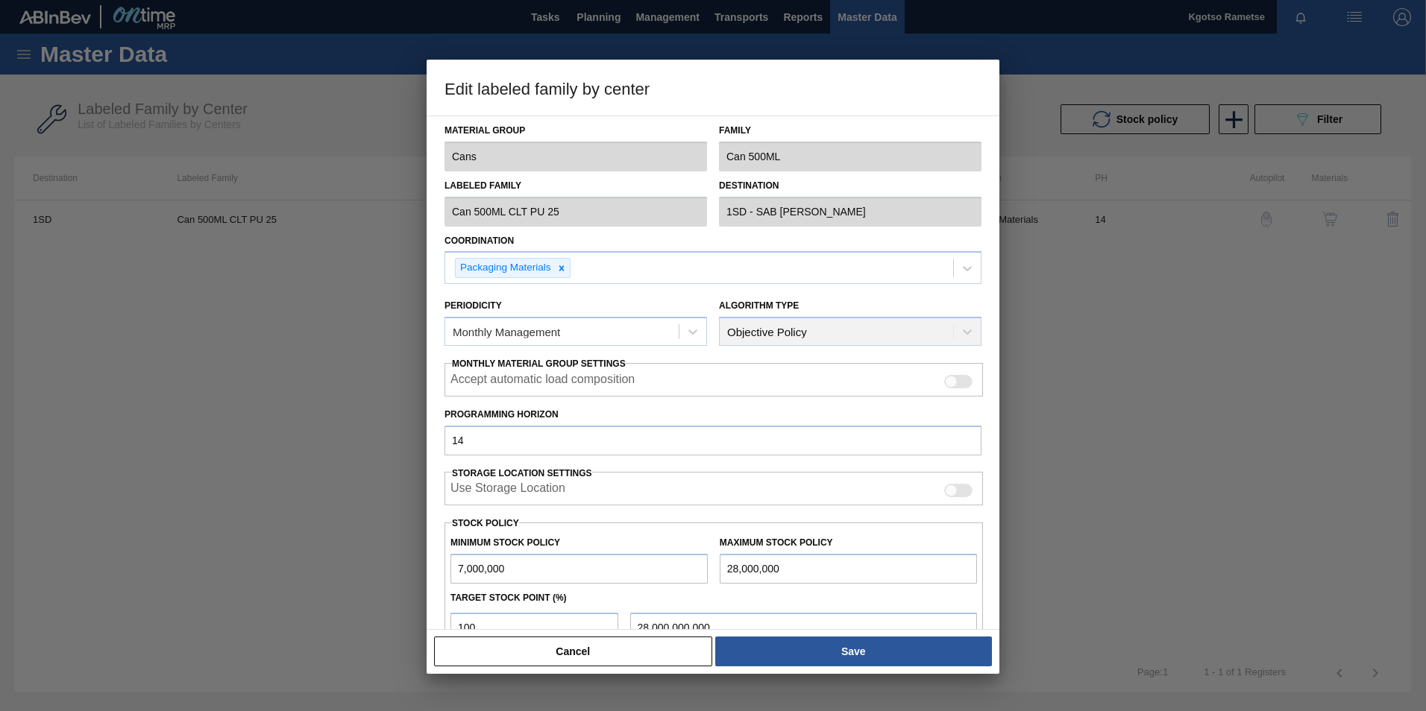
drag, startPoint x: 731, startPoint y: 565, endPoint x: 717, endPoint y: 564, distance: 13.5
click at [717, 564] on div "Maximum Stock Policy 28,000,000" at bounding box center [848, 557] width 269 height 51
type input "38,000,000"
type input "38,000,000.000"
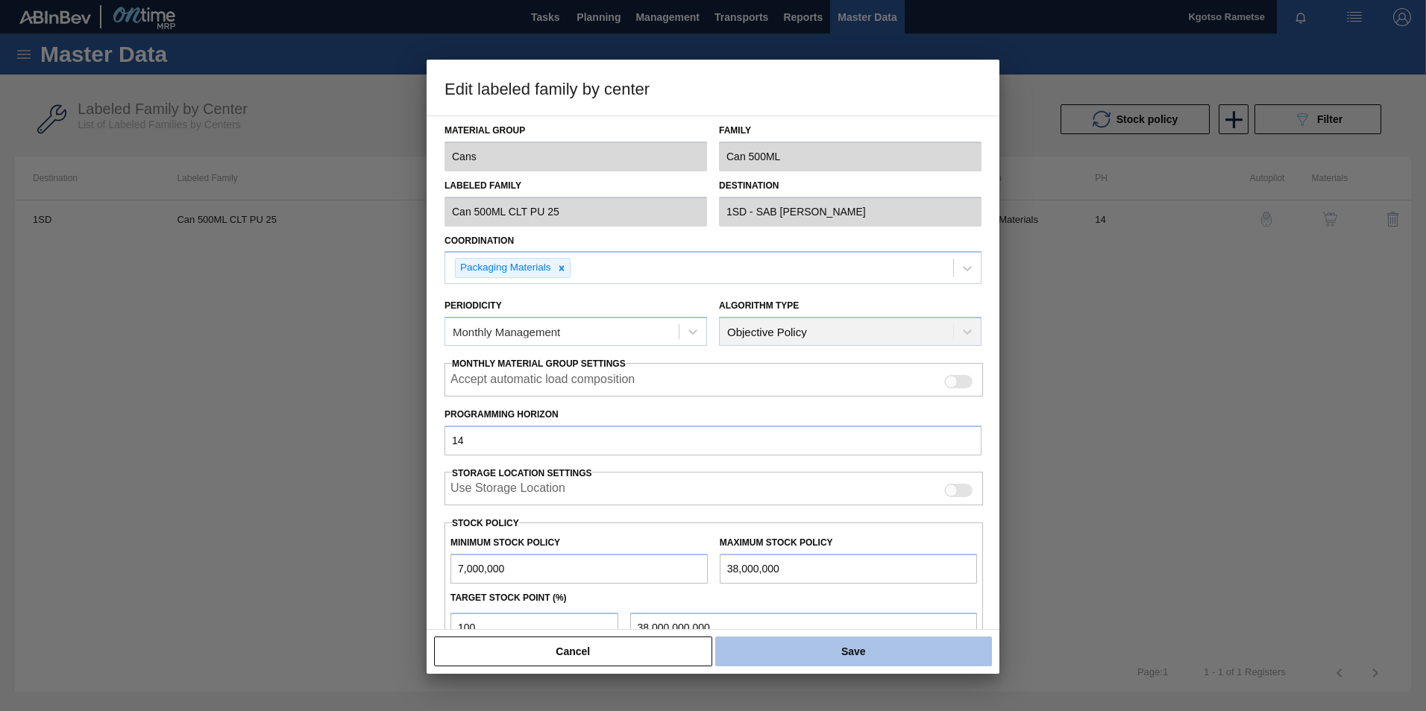
type input "38,000,000"
click at [836, 647] on button "Save" at bounding box center [853, 652] width 277 height 30
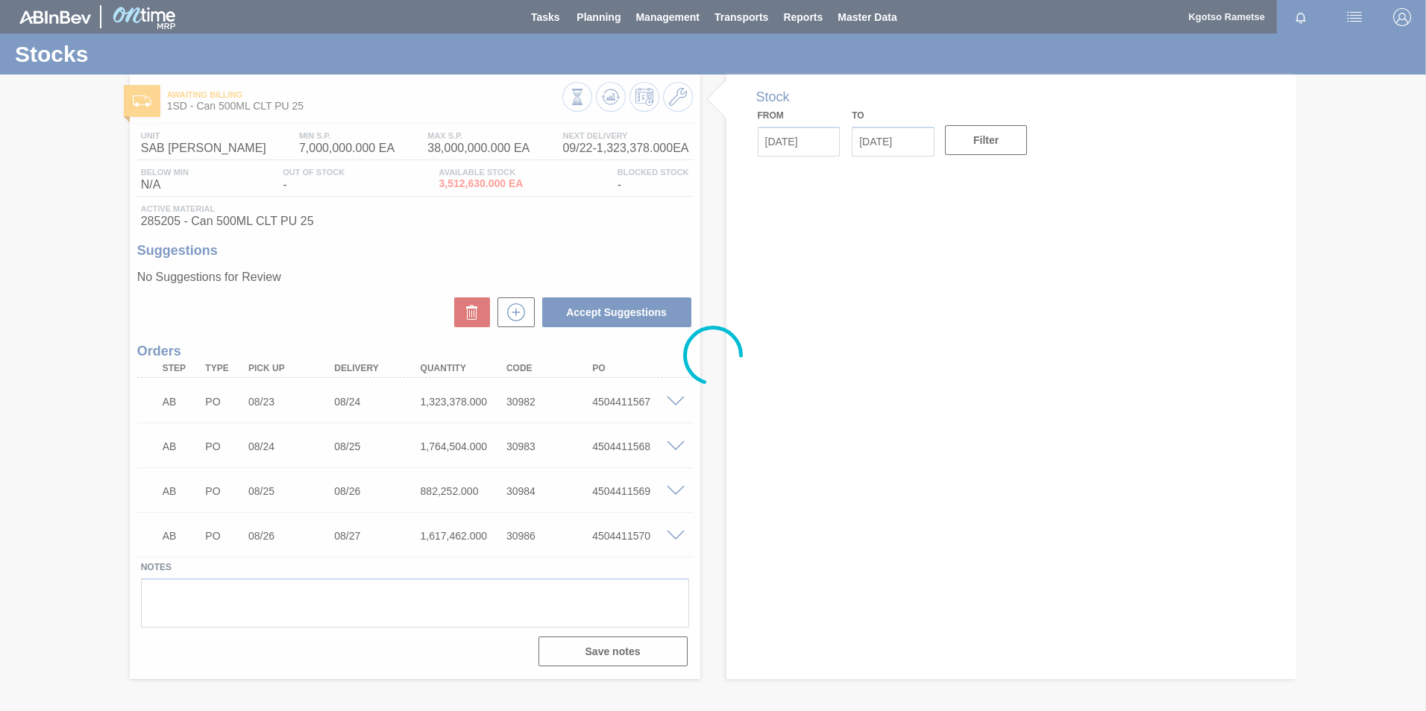
click at [615, 95] on div at bounding box center [713, 355] width 1426 height 711
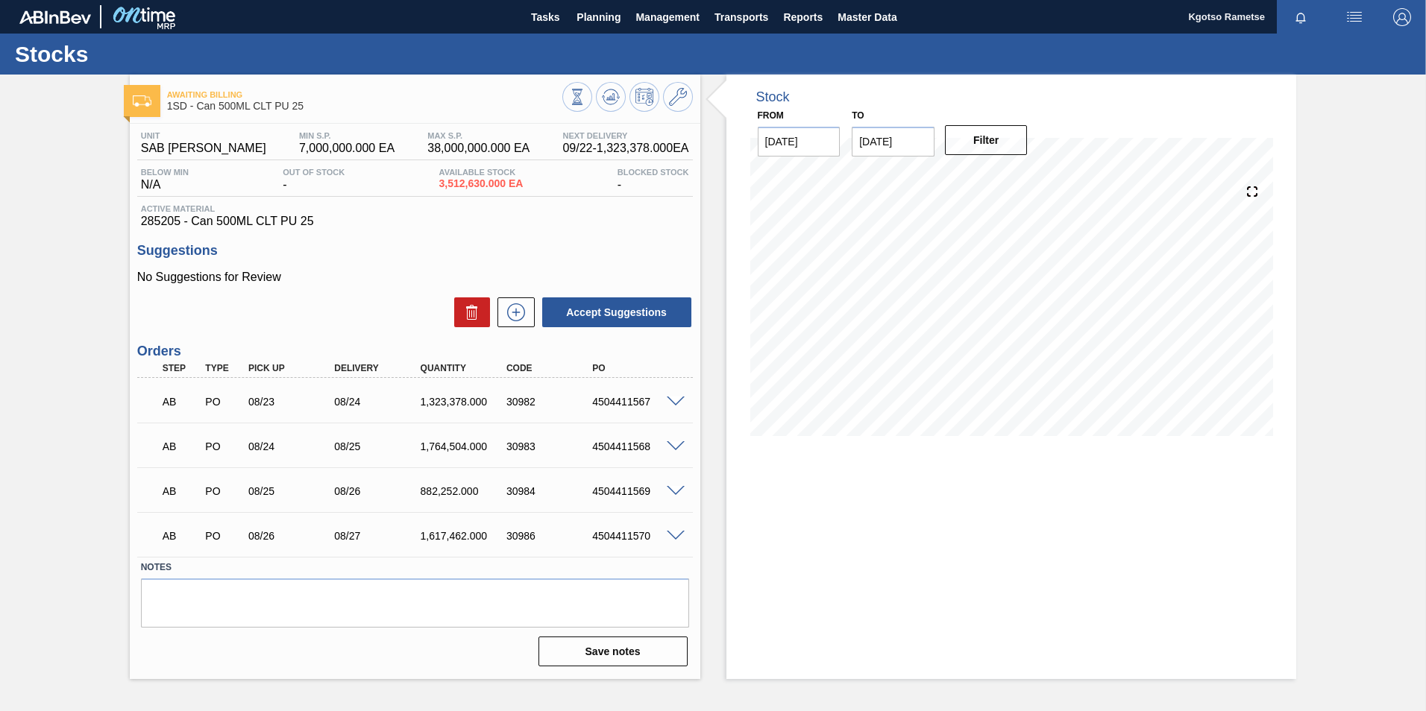
click at [615, 95] on icon at bounding box center [611, 97] width 18 height 18
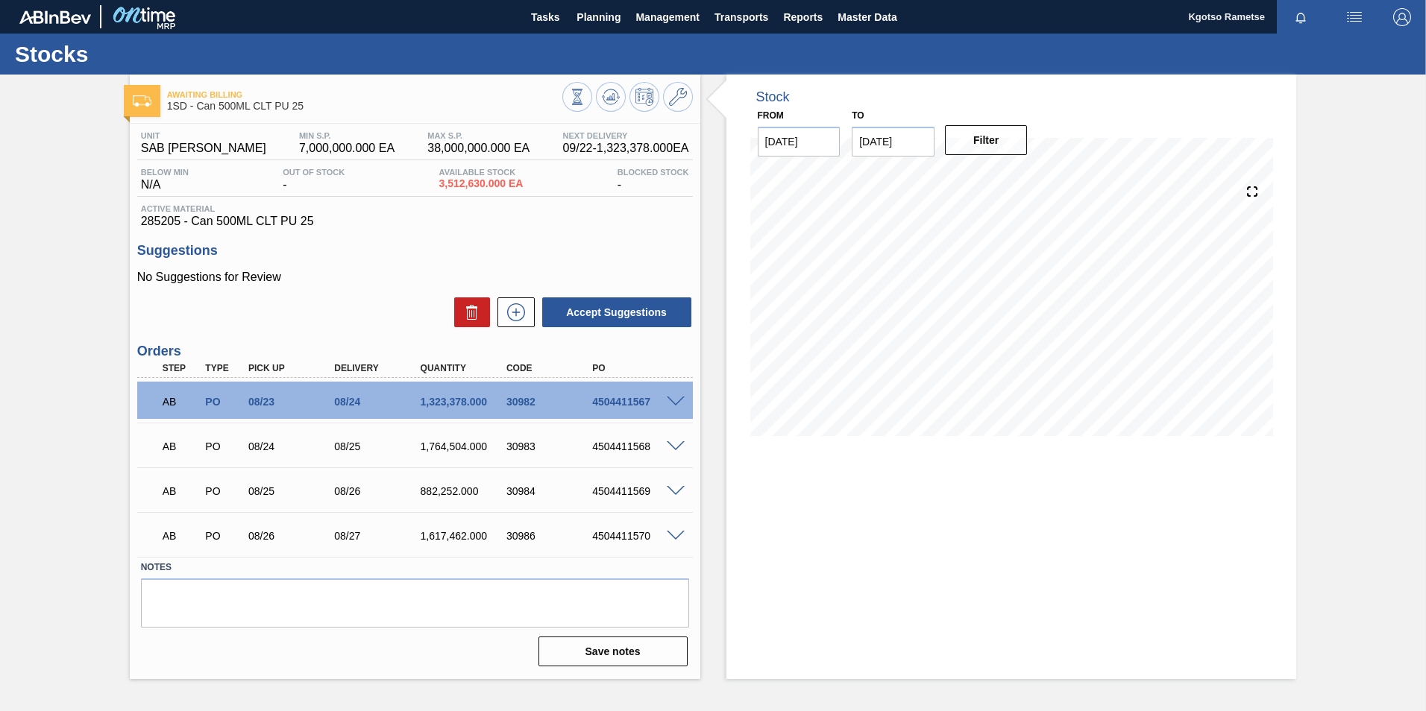
click at [675, 397] on span at bounding box center [676, 402] width 18 height 11
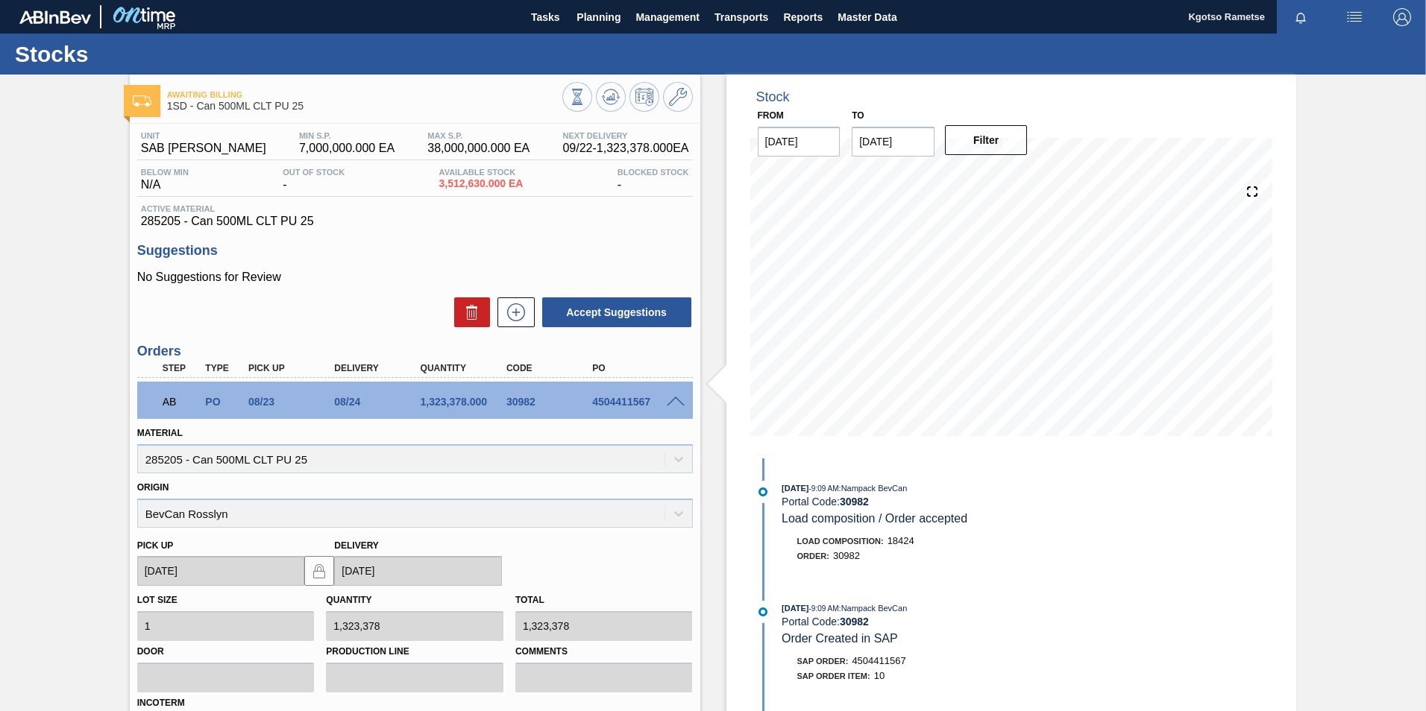
click at [675, 397] on span at bounding box center [676, 402] width 18 height 11
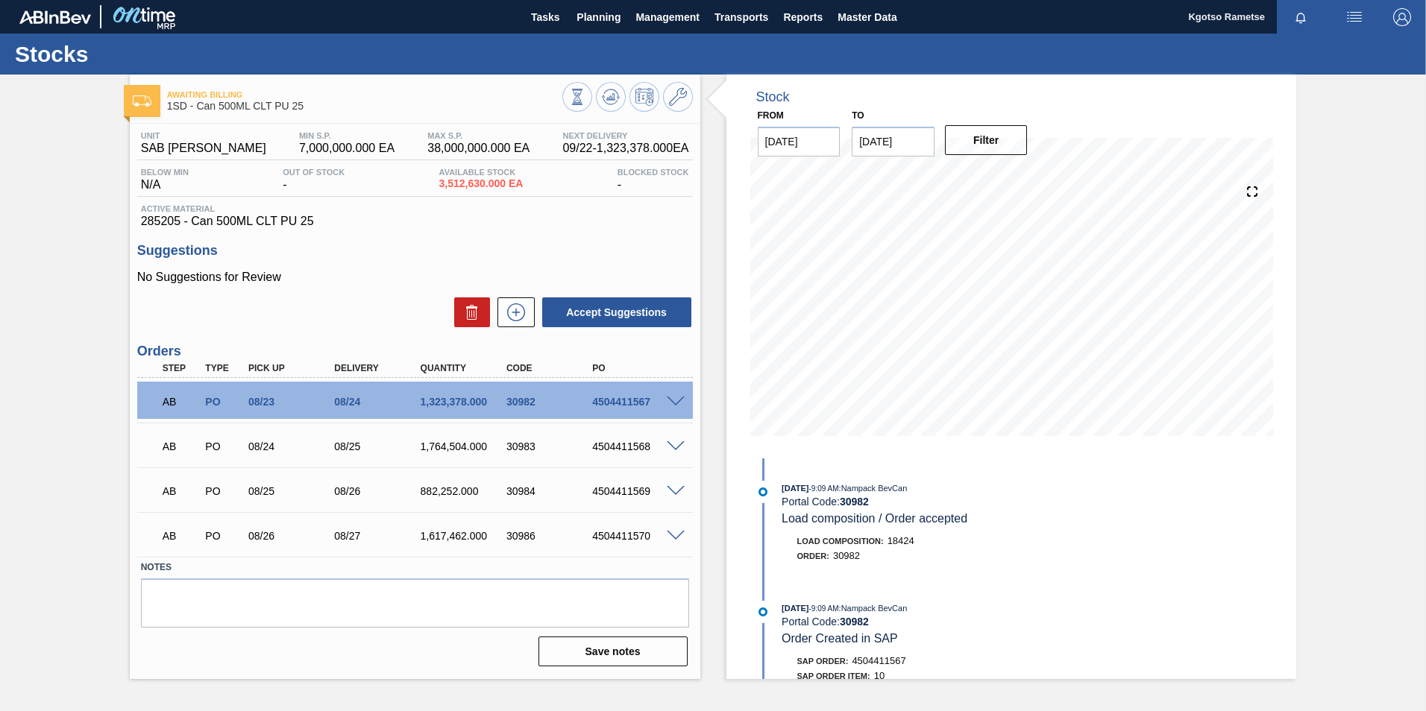
click at [620, 110] on div at bounding box center [627, 99] width 131 height 34
click at [610, 101] on icon at bounding box center [611, 97] width 18 height 18
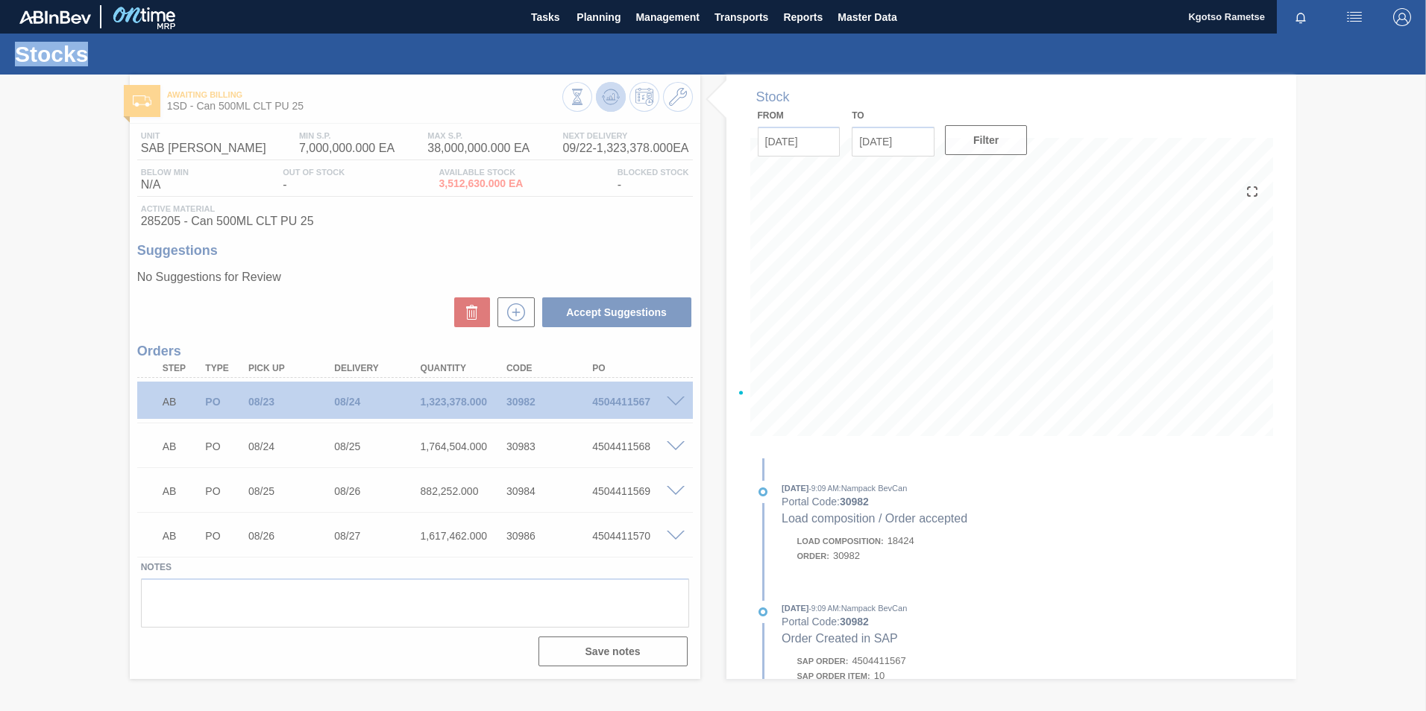
click at [610, 101] on div at bounding box center [713, 393] width 1426 height 637
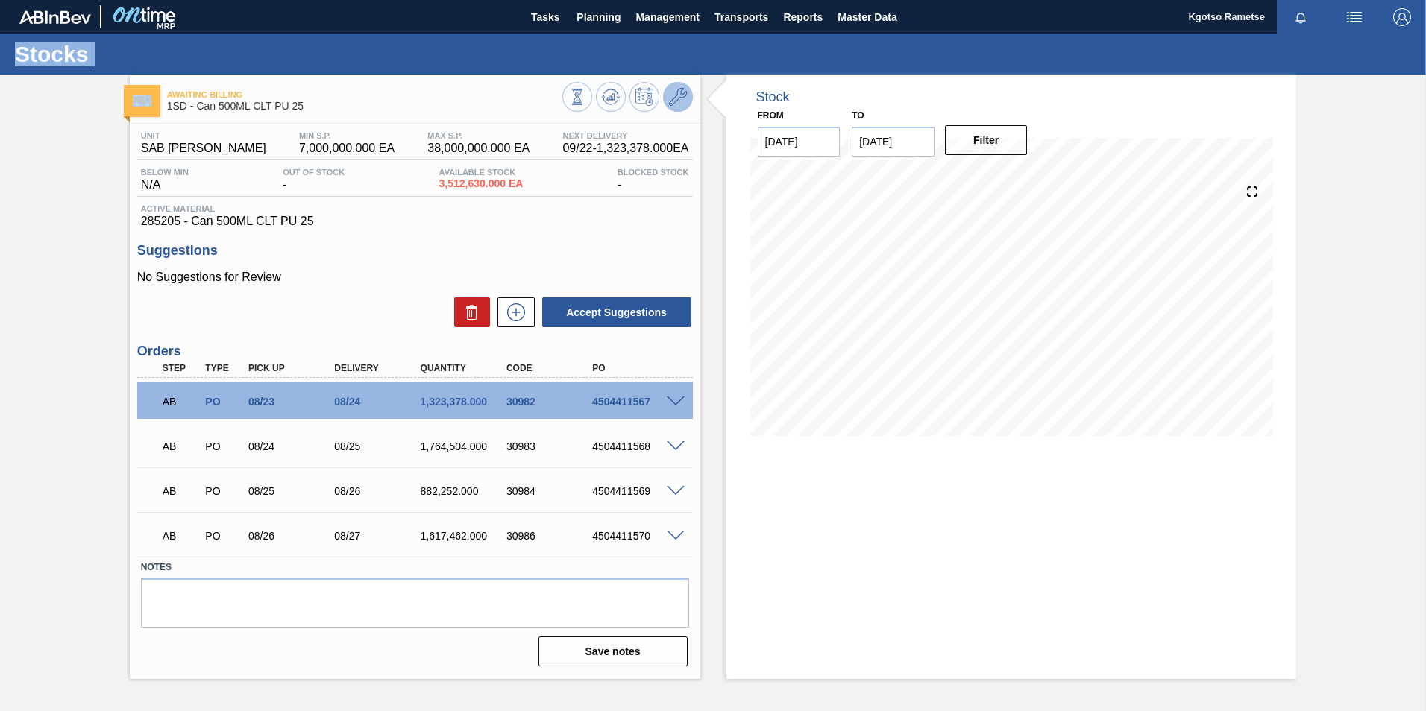
drag, startPoint x: 610, startPoint y: 101, endPoint x: 682, endPoint y: 105, distance: 72.5
click at [682, 105] on icon at bounding box center [678, 97] width 18 height 18
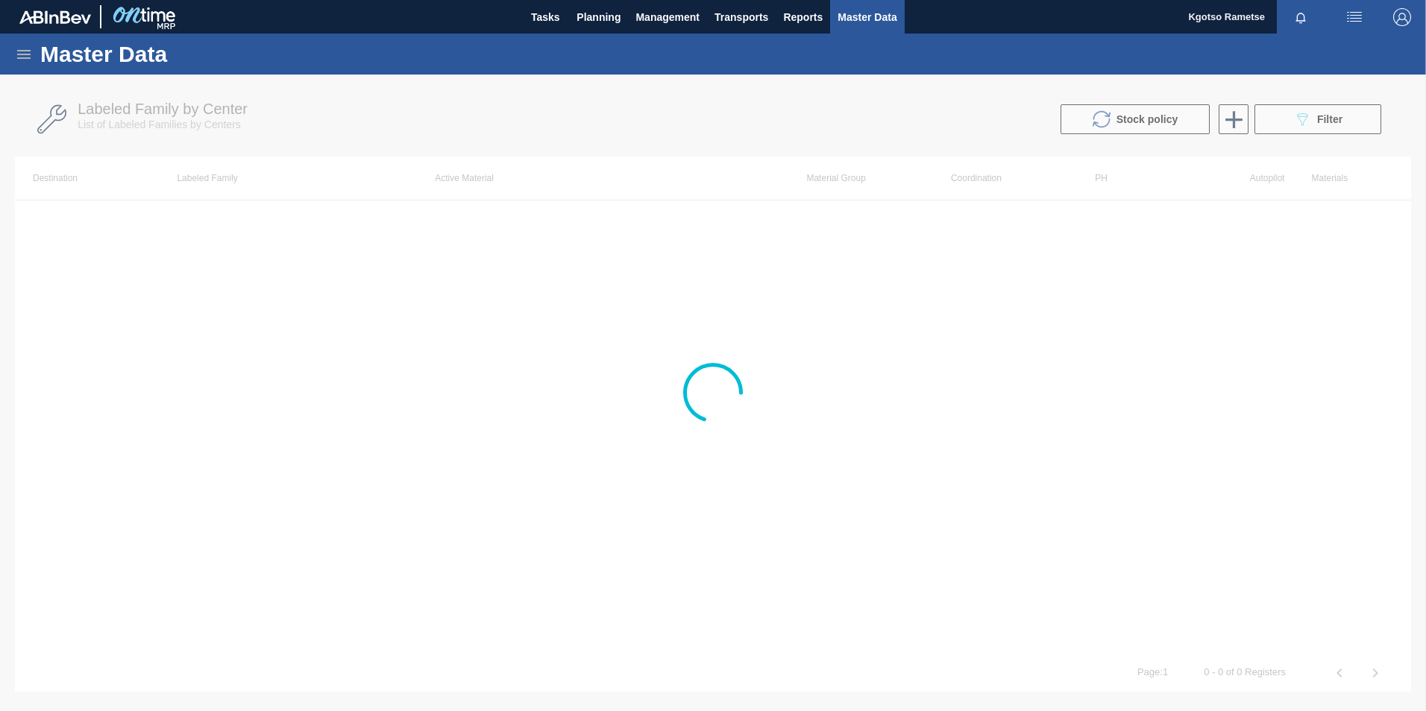
click at [577, 189] on div at bounding box center [713, 393] width 1426 height 637
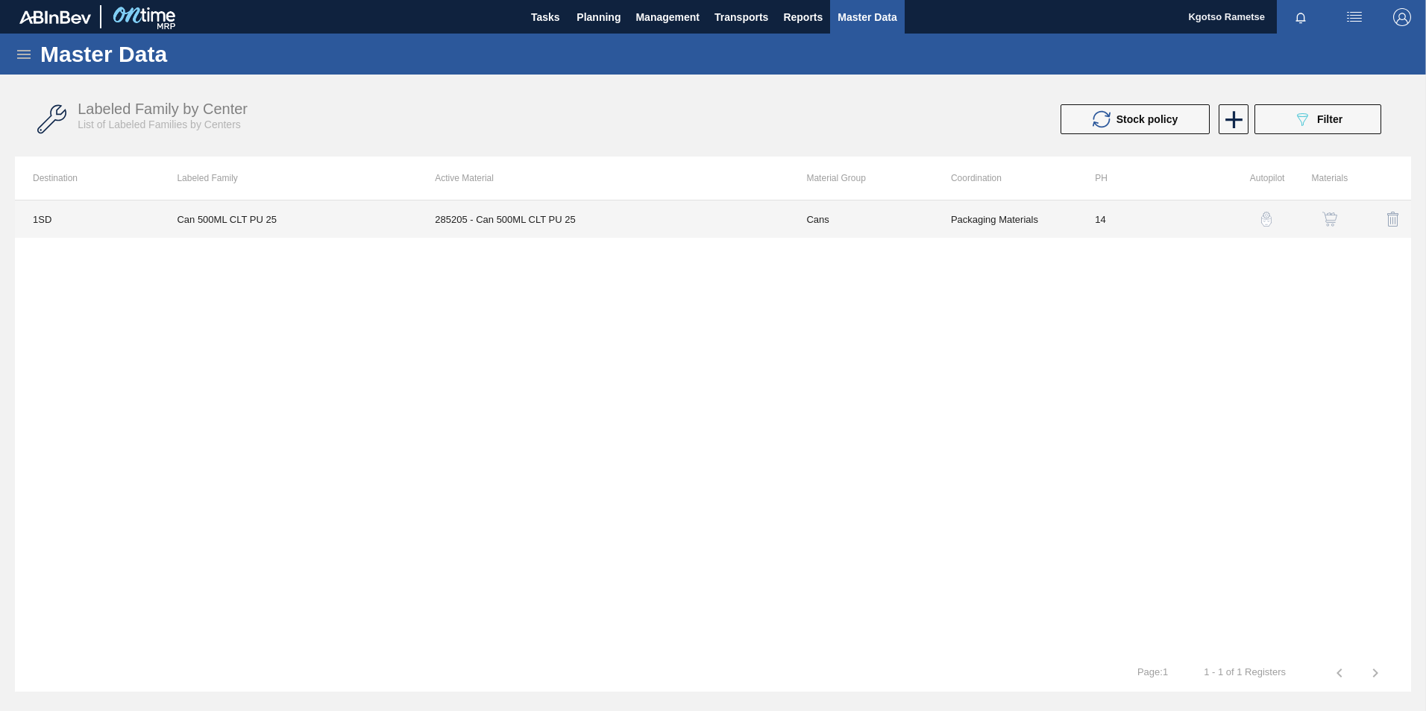
click at [562, 207] on td "285205 - Can 500ML CLT PU 25" at bounding box center [602, 219] width 371 height 37
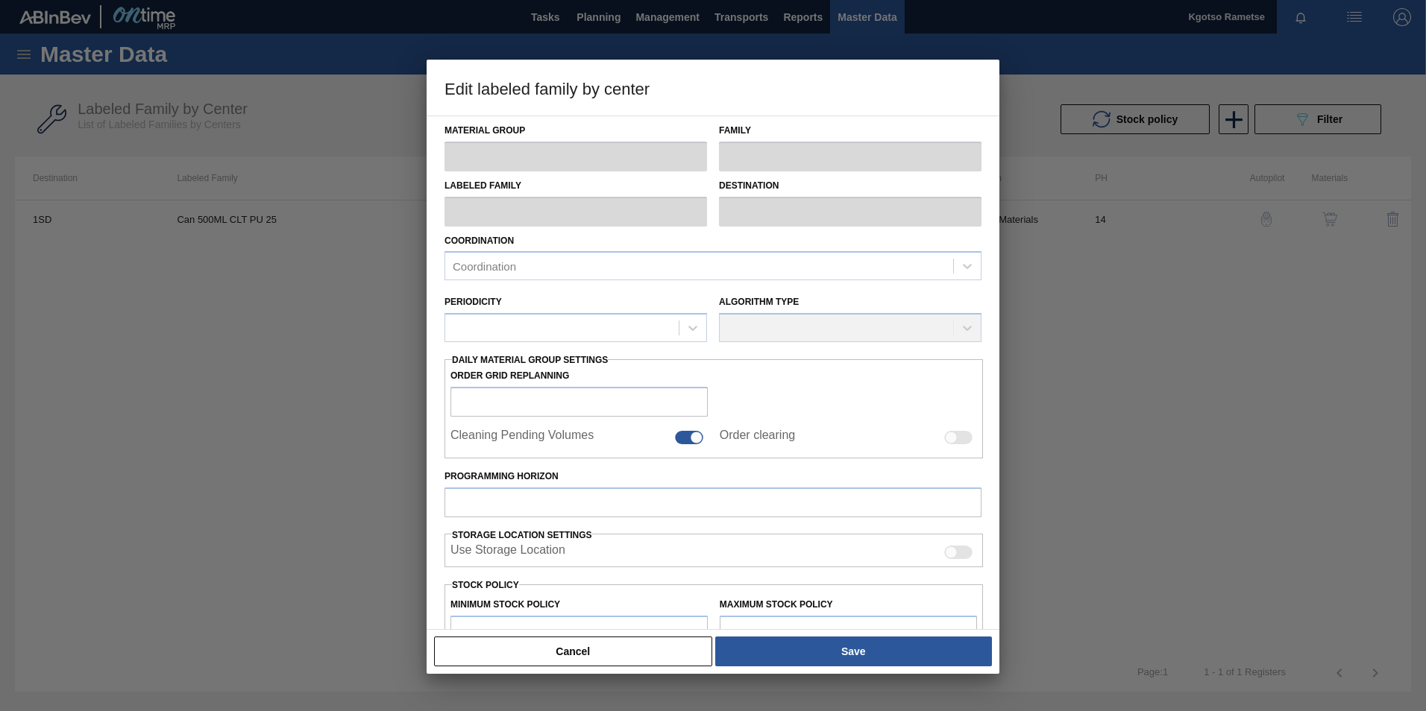
type input "Cans"
type input "Can 500ML"
type input "Can 500ML CLT PU 25"
type input "1SD - SAB Rosslyn Brewery"
type input "14"
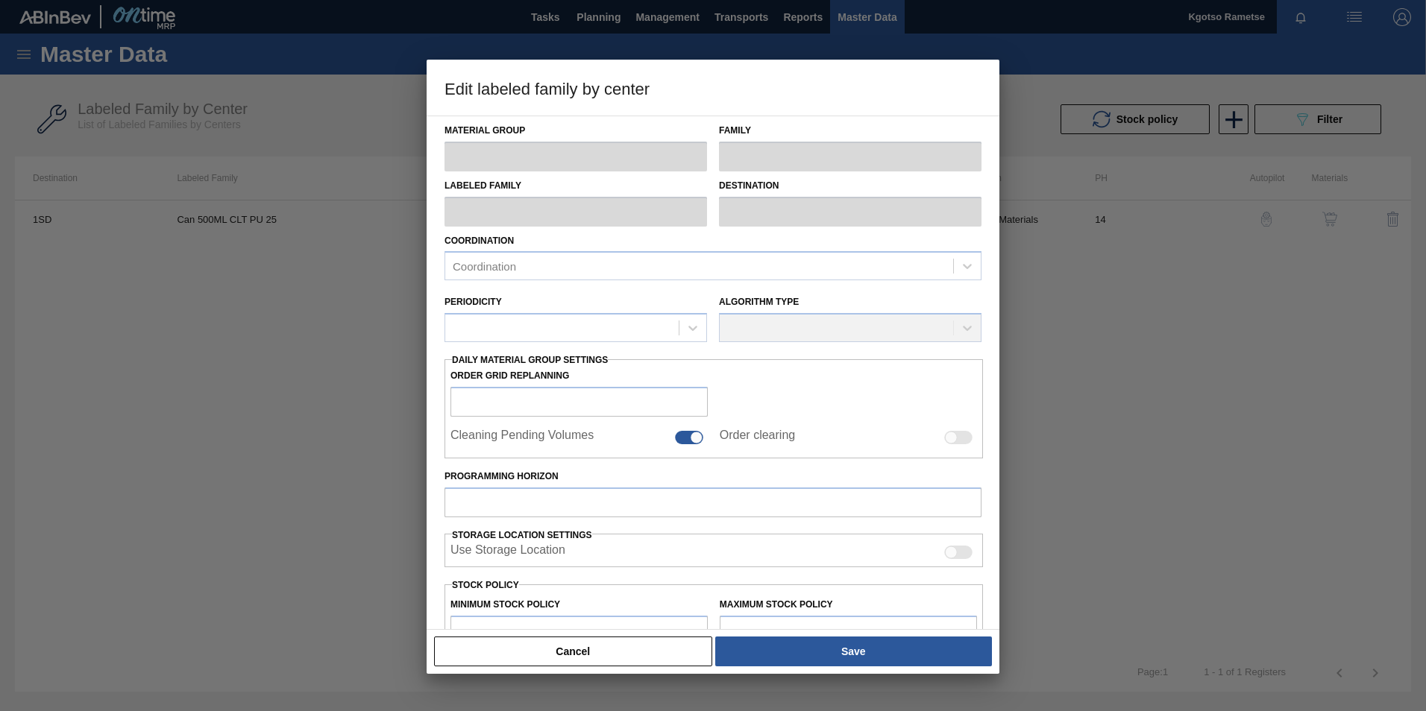
type input "7,000,000"
type input "38,000,000"
type input "100"
type input "38,000,000.000"
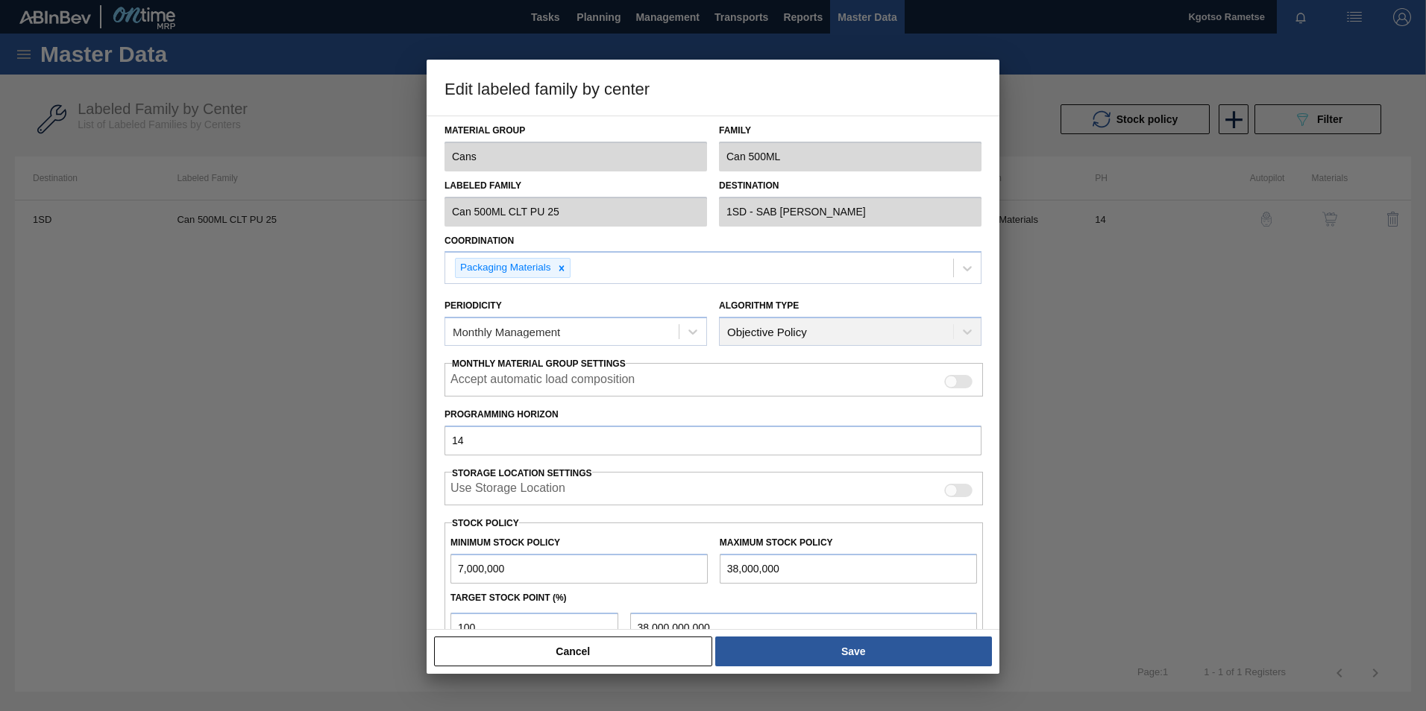
drag, startPoint x: 733, startPoint y: 571, endPoint x: 705, endPoint y: 565, distance: 29.0
click at [705, 565] on div "Minimum Stock Policy 7,000,000 Maximum Stock Policy 38,000,000" at bounding box center [713, 556] width 538 height 55
type input "78,000,000"
type input "78,000,000.000"
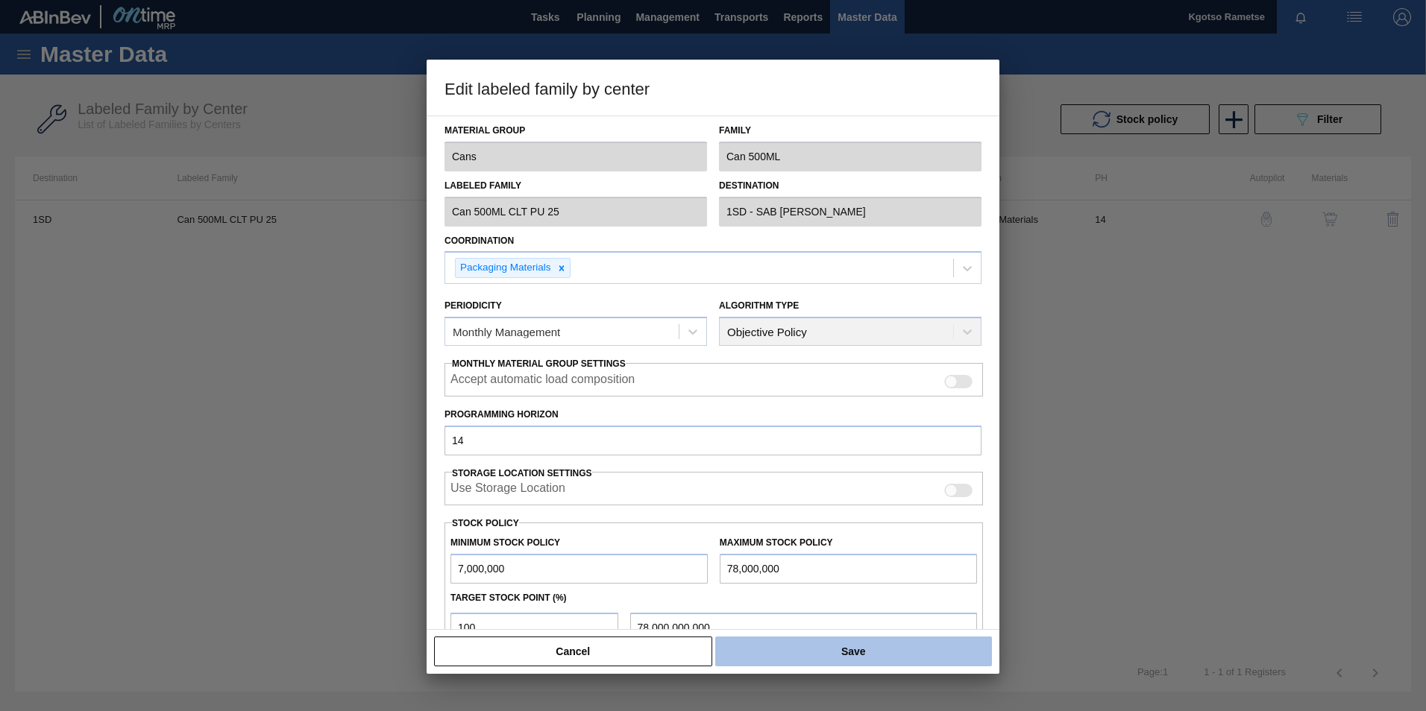
type input "78,000,000"
click at [894, 662] on button "Save" at bounding box center [853, 652] width 277 height 30
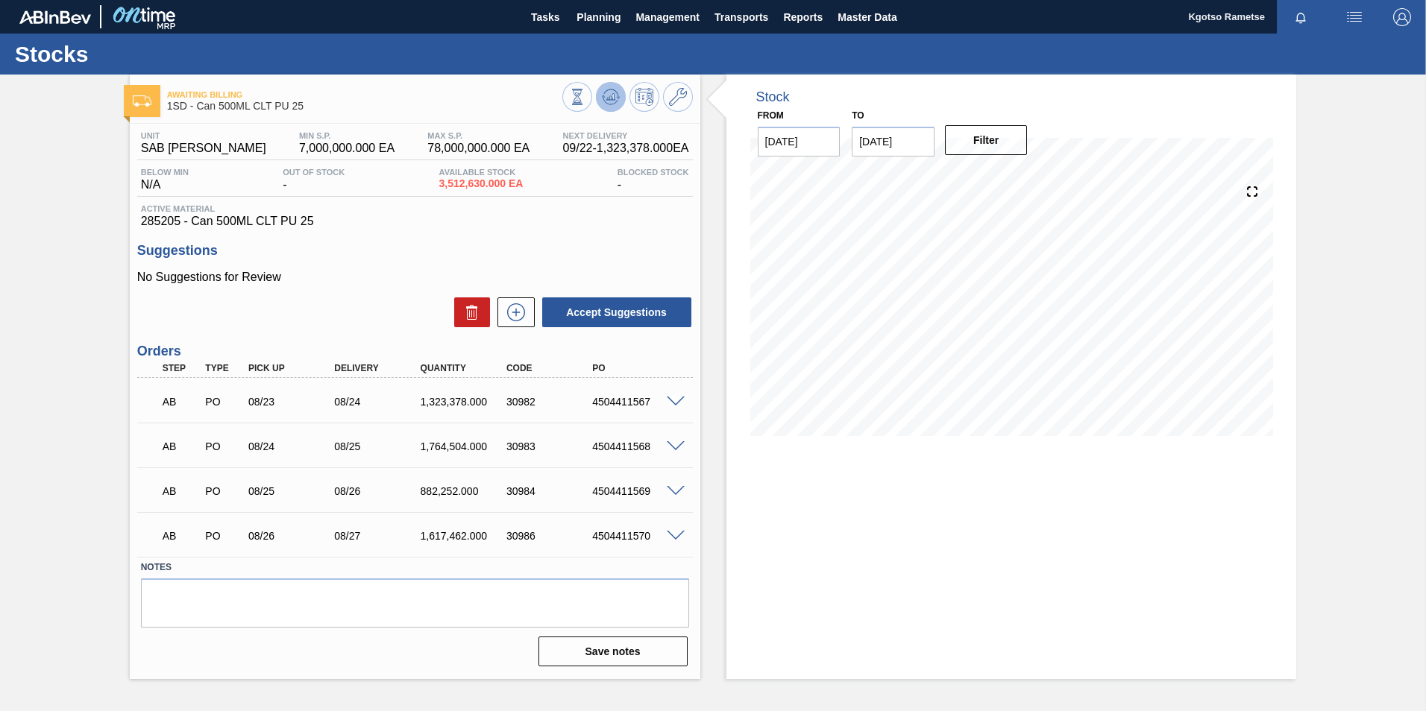
click at [611, 98] on icon at bounding box center [611, 96] width 10 height 7
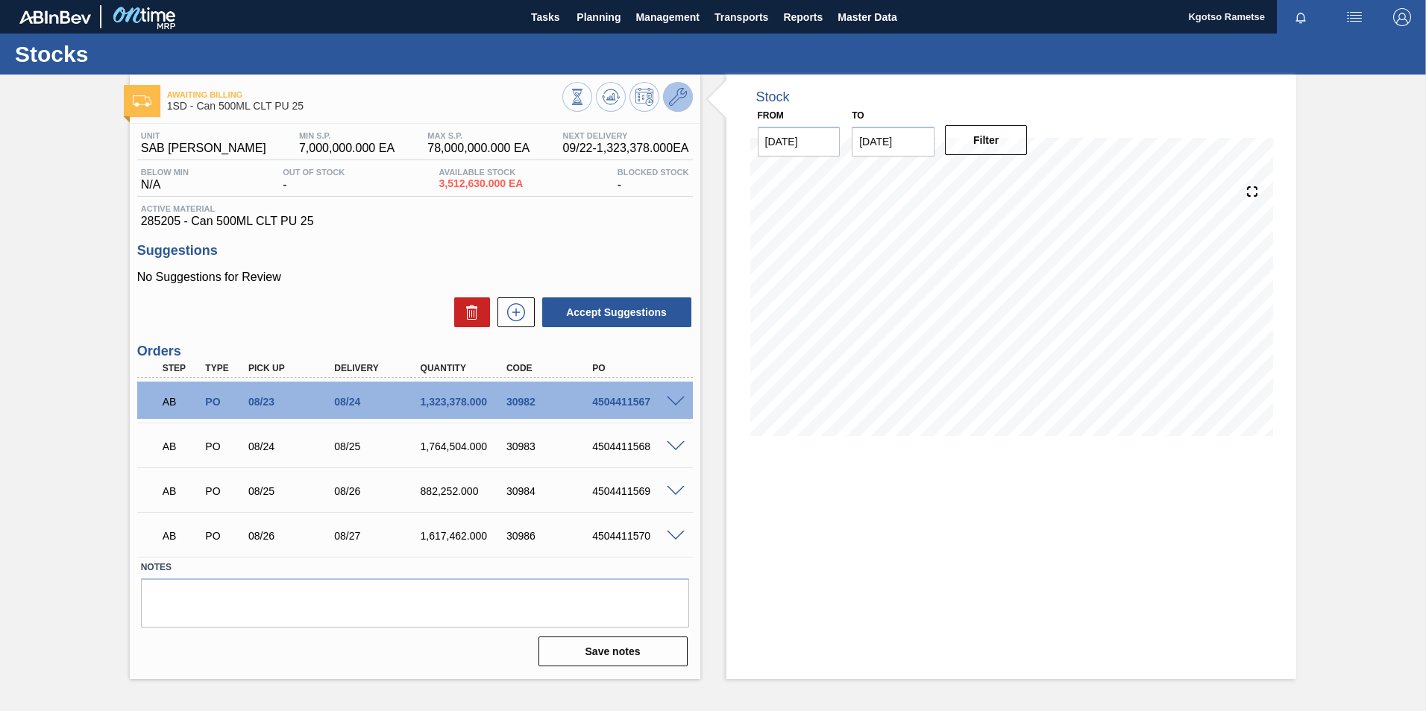
click at [685, 98] on icon at bounding box center [678, 97] width 18 height 18
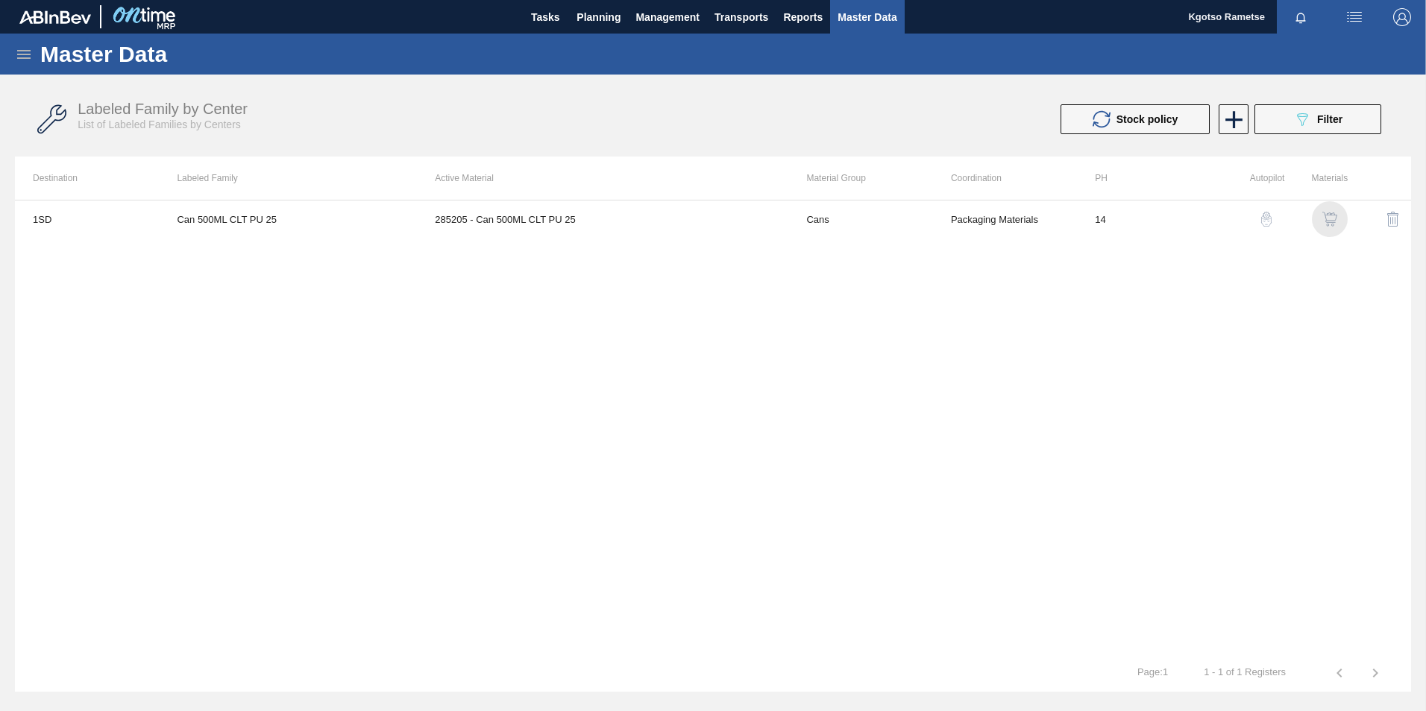
click at [1335, 221] on img "button" at bounding box center [1329, 219] width 15 height 15
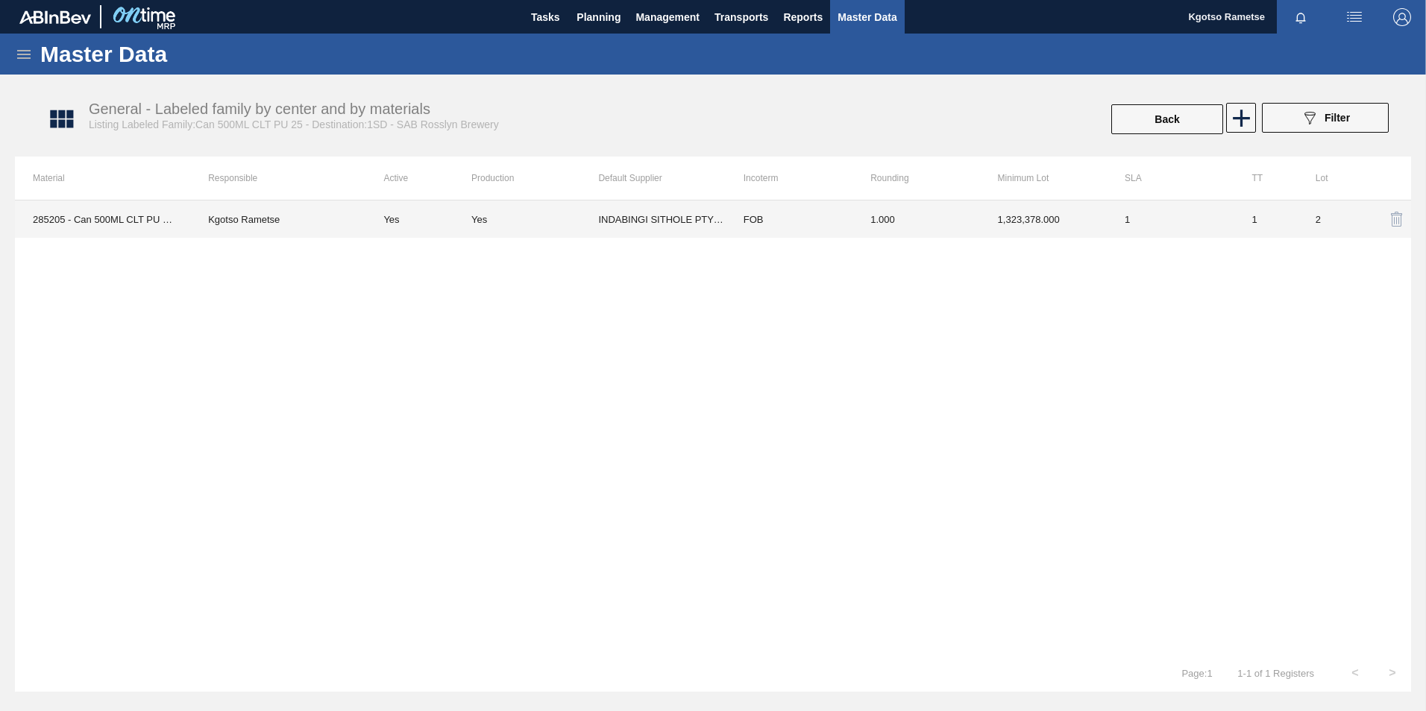
click at [734, 207] on td "FOB" at bounding box center [789, 219] width 127 height 37
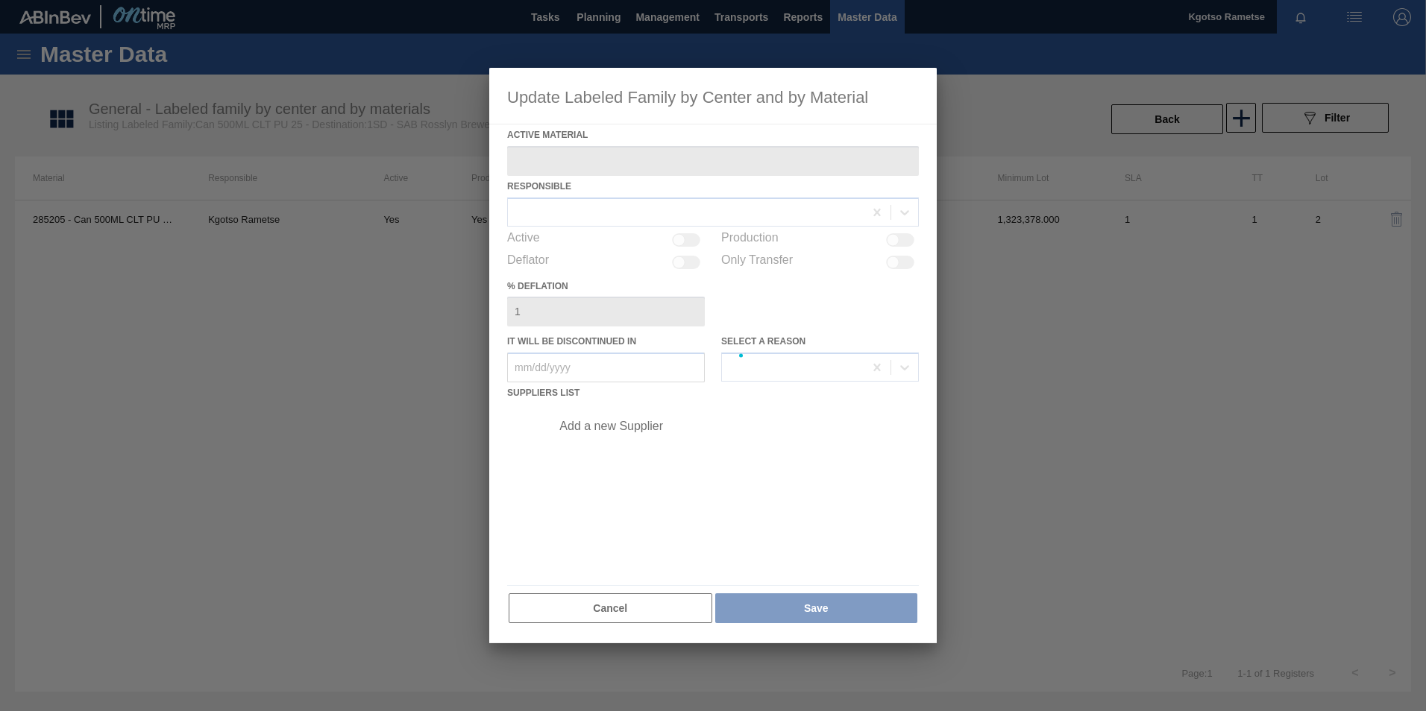
type Material "285205 - Can 500ML CLT PU 25"
checkbox input "true"
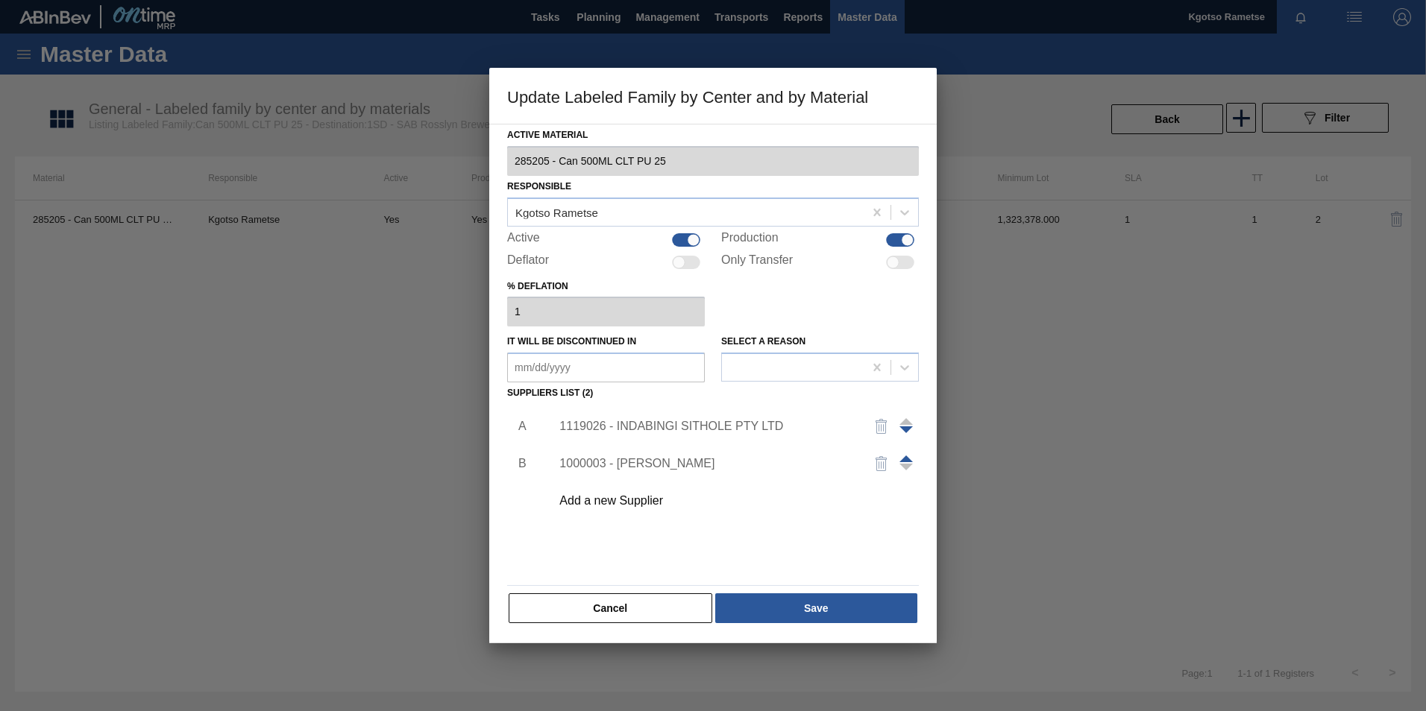
click at [682, 430] on div "1119026 - INDABINGI SITHOLE PTY LTD" at bounding box center [705, 426] width 292 height 13
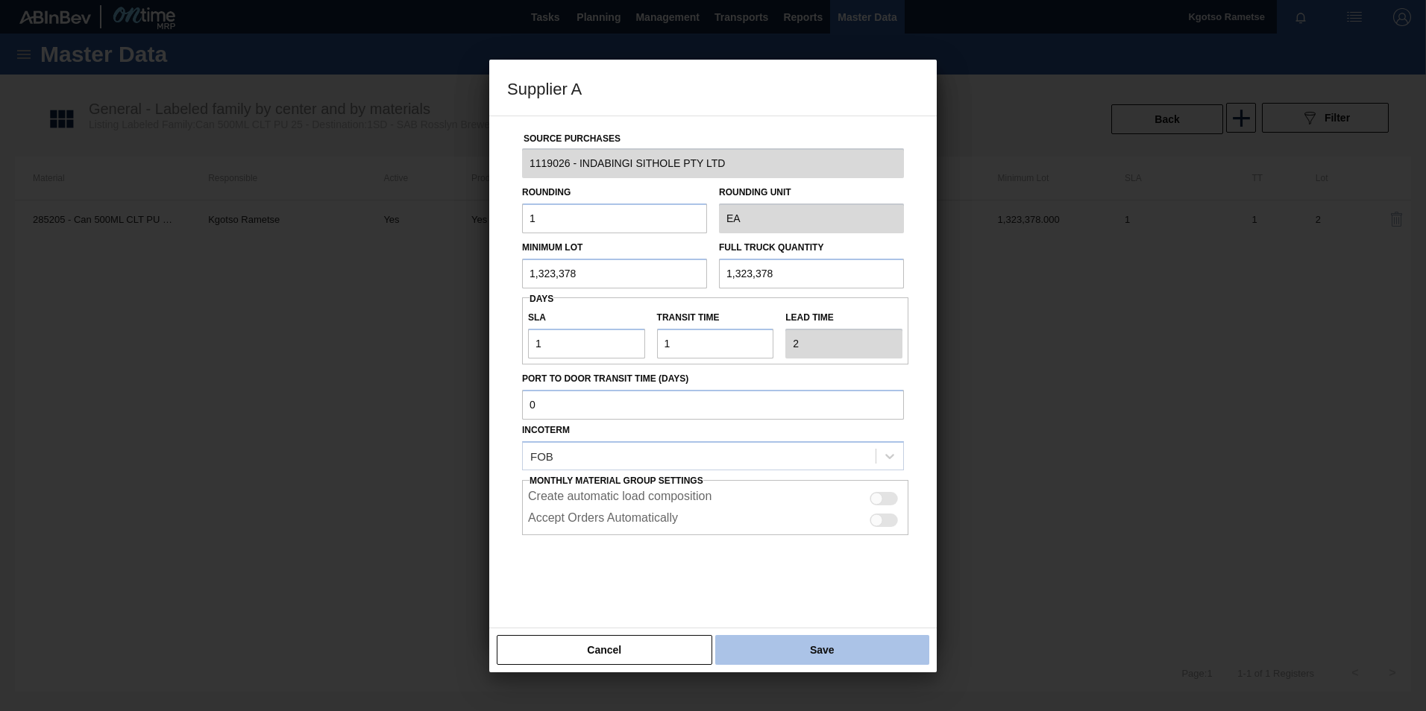
click at [756, 638] on button "Save" at bounding box center [822, 650] width 214 height 30
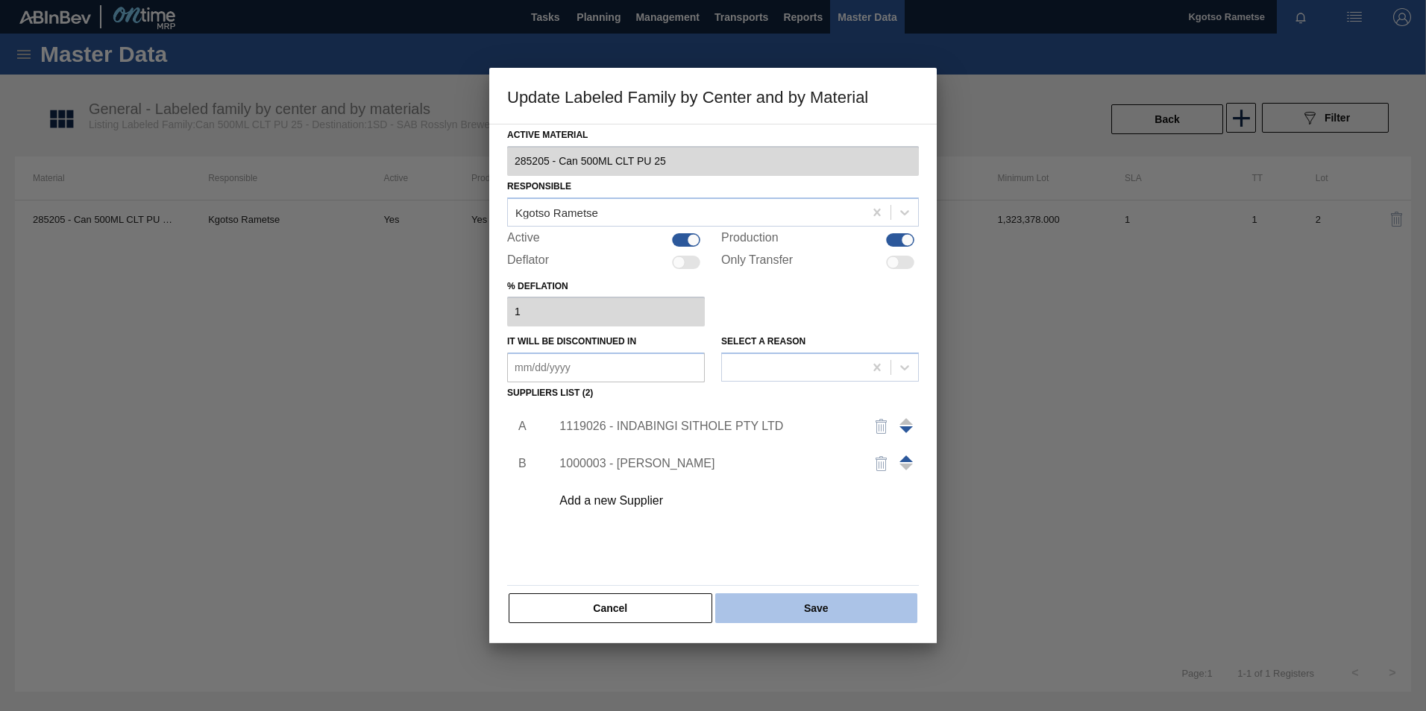
click at [776, 597] on button "Save" at bounding box center [816, 609] width 202 height 30
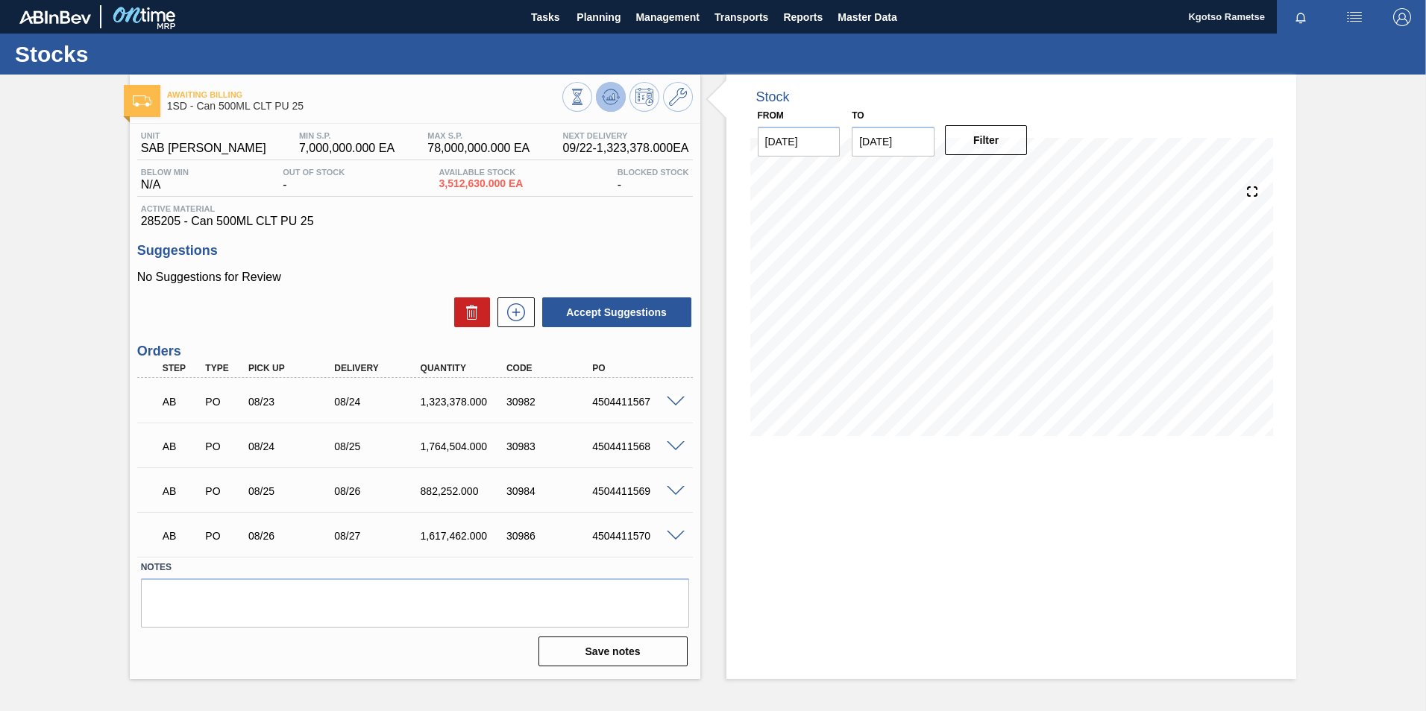
click at [620, 95] on button at bounding box center [611, 97] width 30 height 30
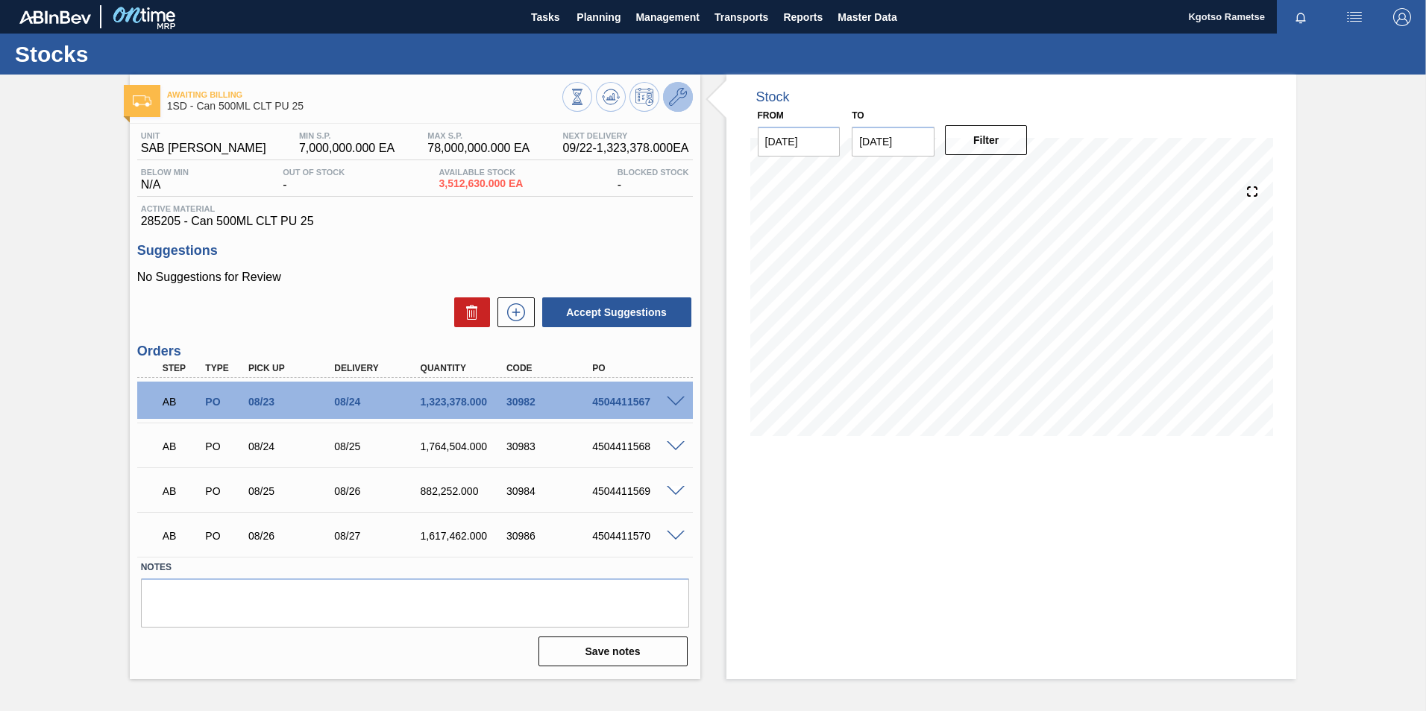
click at [681, 95] on icon at bounding box center [678, 97] width 18 height 18
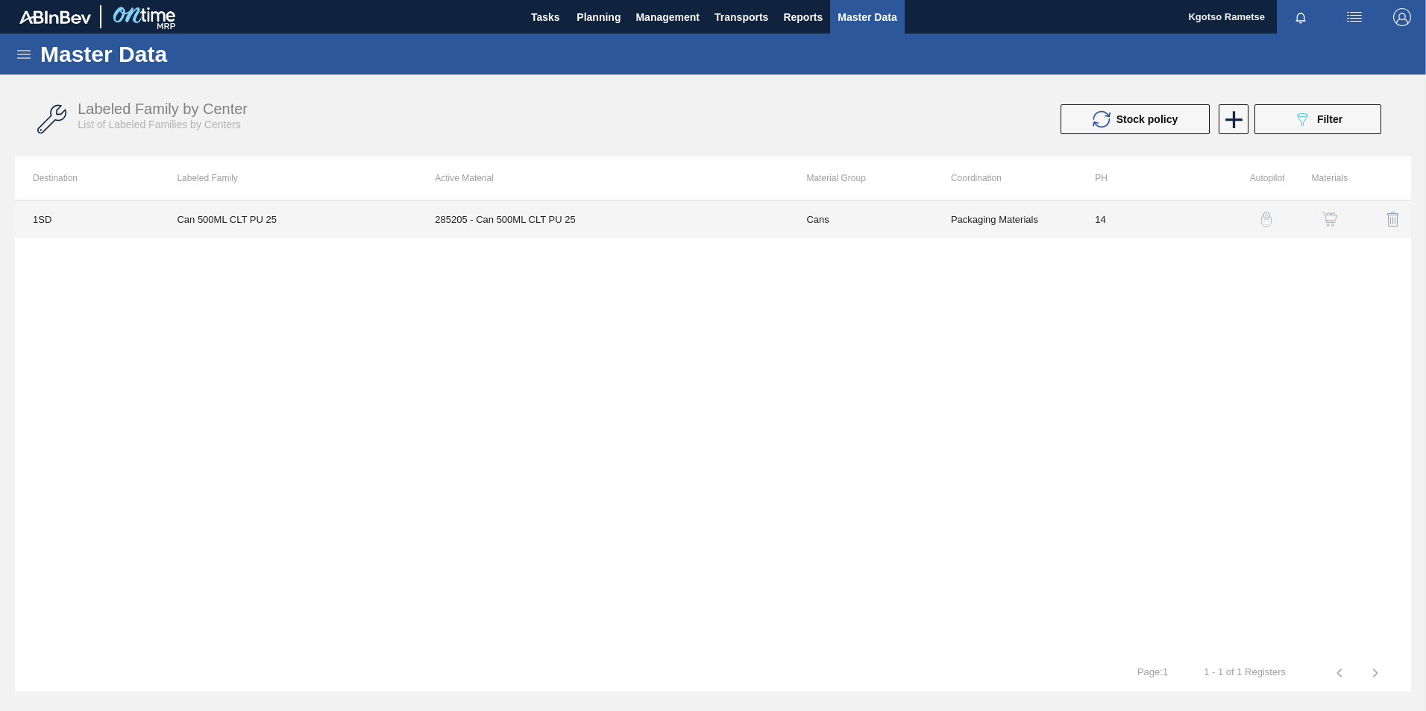
click at [613, 216] on td "285205 - Can 500ML CLT PU 25" at bounding box center [602, 219] width 371 height 37
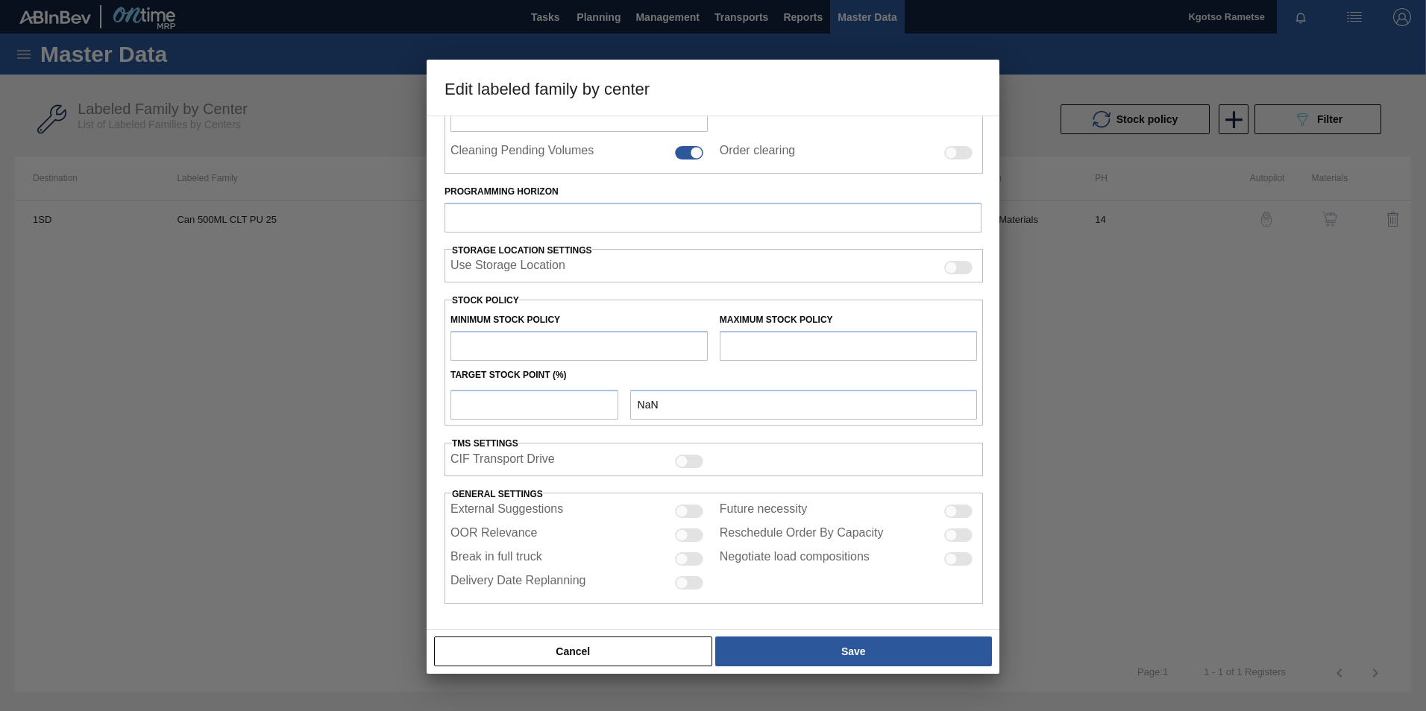
type input "Cans"
type input "Can 500ML"
type input "Can 500ML CLT PU 25"
type input "1SD - SAB Rosslyn Brewery"
type input "14"
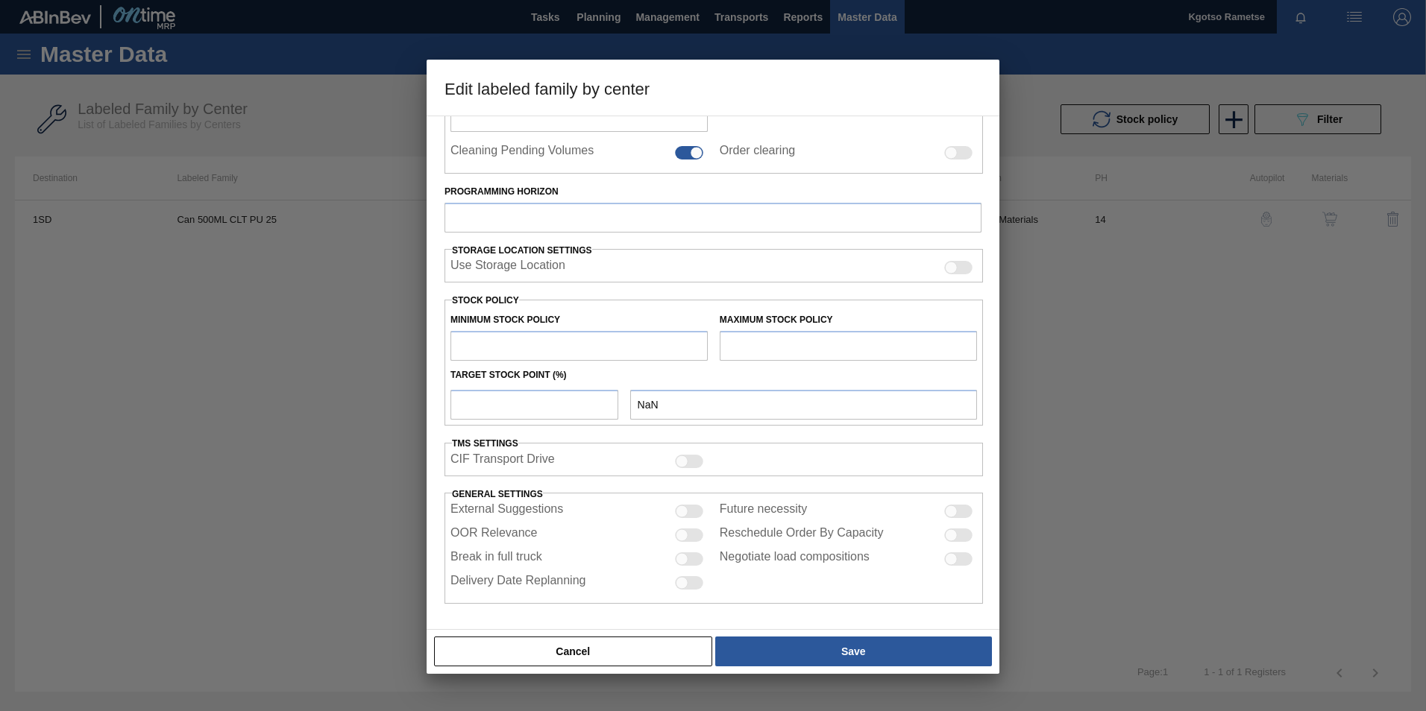
type input "7,000,000"
type input "78,000,000"
type input "100"
type input "78,000,000.000"
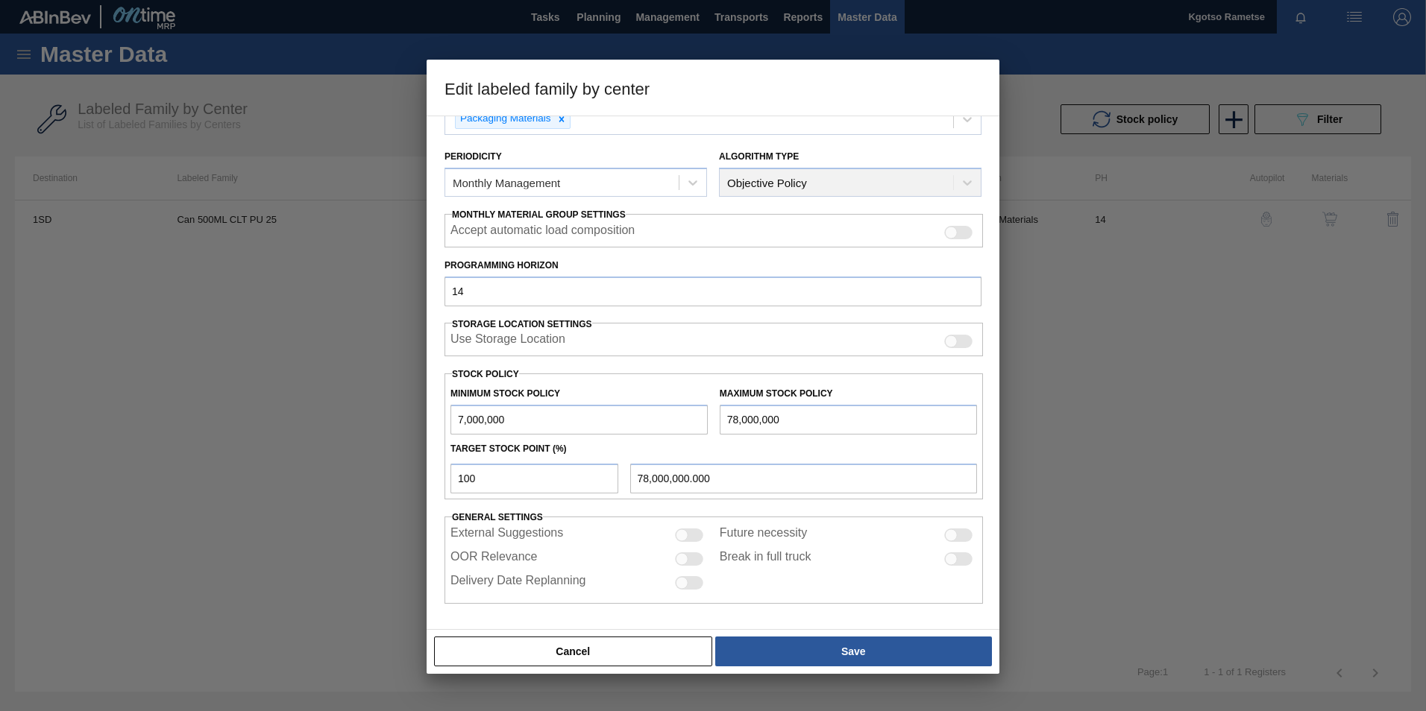
drag, startPoint x: 465, startPoint y: 418, endPoint x: 449, endPoint y: 421, distance: 16.7
click at [450, 420] on div "Minimum Stock Policy 7,000,000" at bounding box center [578, 408] width 269 height 51
drag, startPoint x: 535, startPoint y: 421, endPoint x: 339, endPoint y: 439, distance: 196.9
click at [374, 439] on div "Edit labeled family by center Material Group Cans Family Can 500ML Labeled Fami…" at bounding box center [713, 355] width 1426 height 711
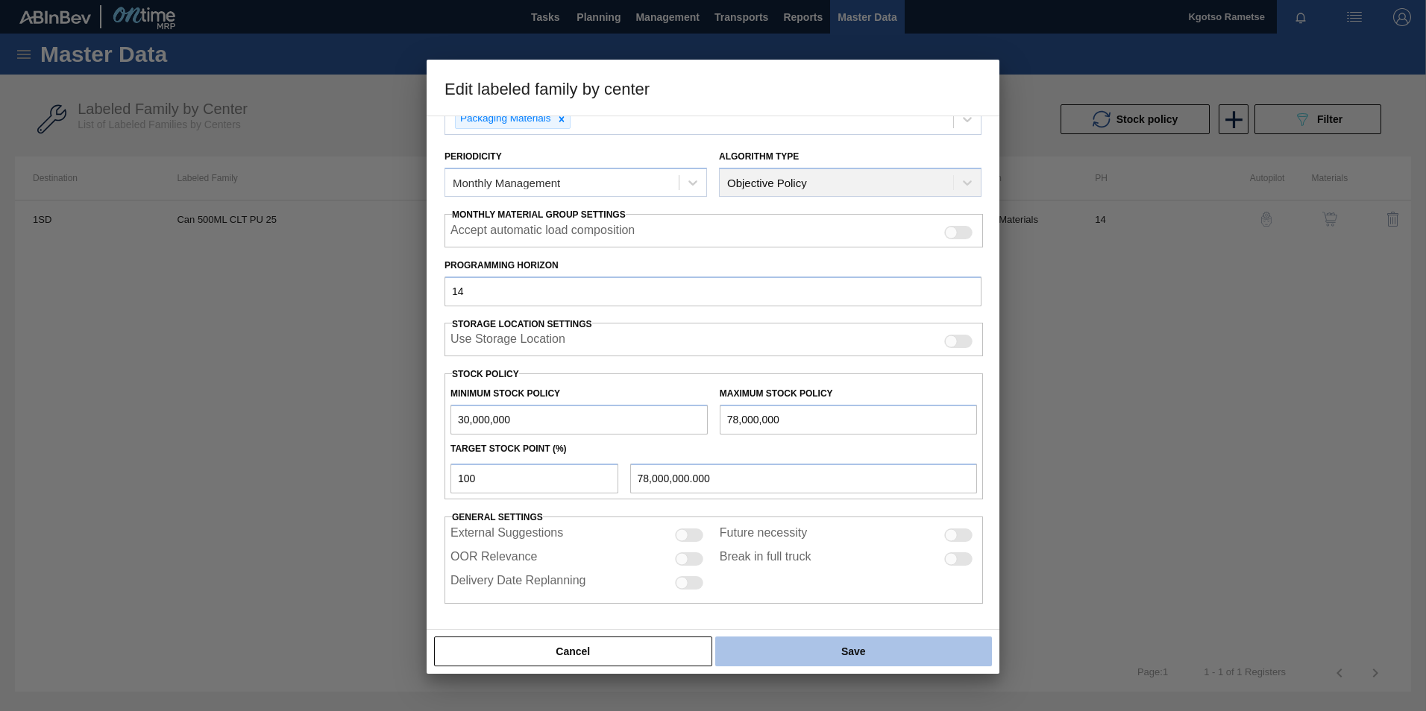
type input "30,000,000"
click at [775, 661] on button "Save" at bounding box center [853, 652] width 277 height 30
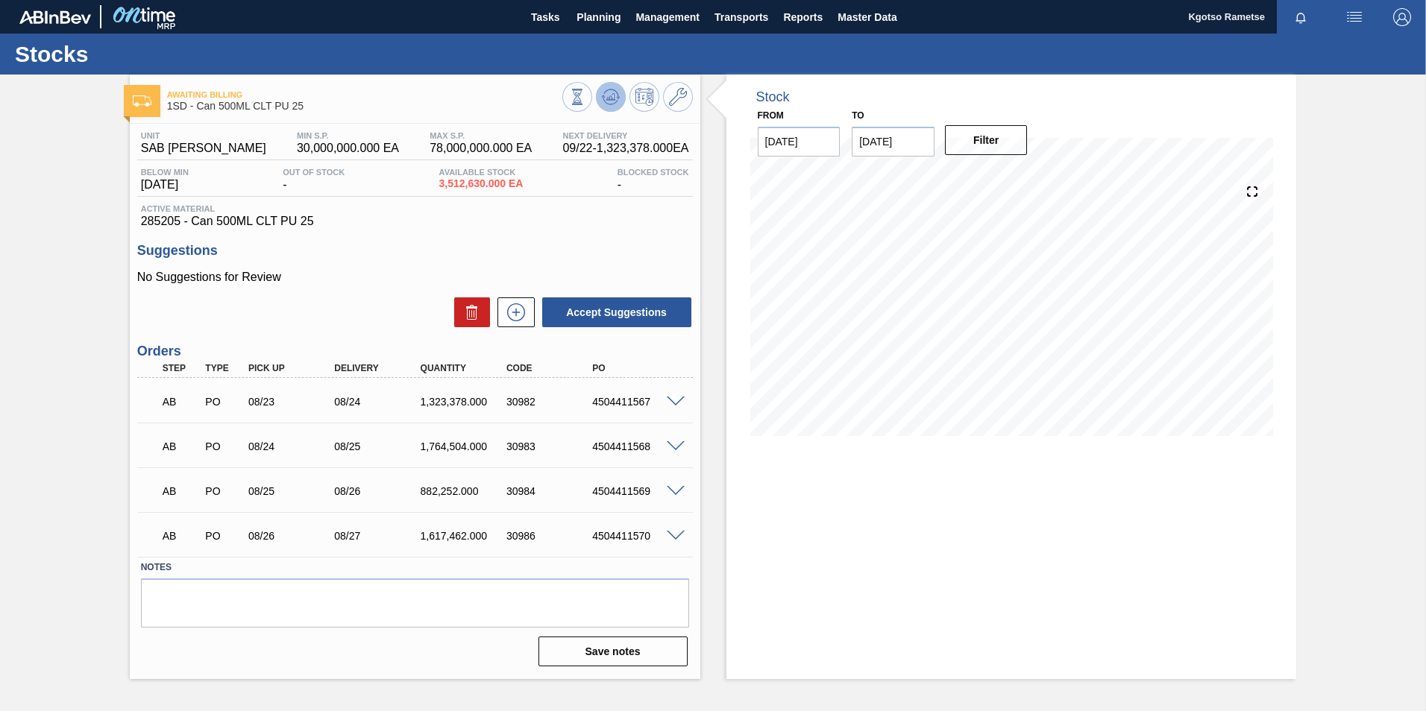
click at [612, 107] on button at bounding box center [611, 97] width 30 height 30
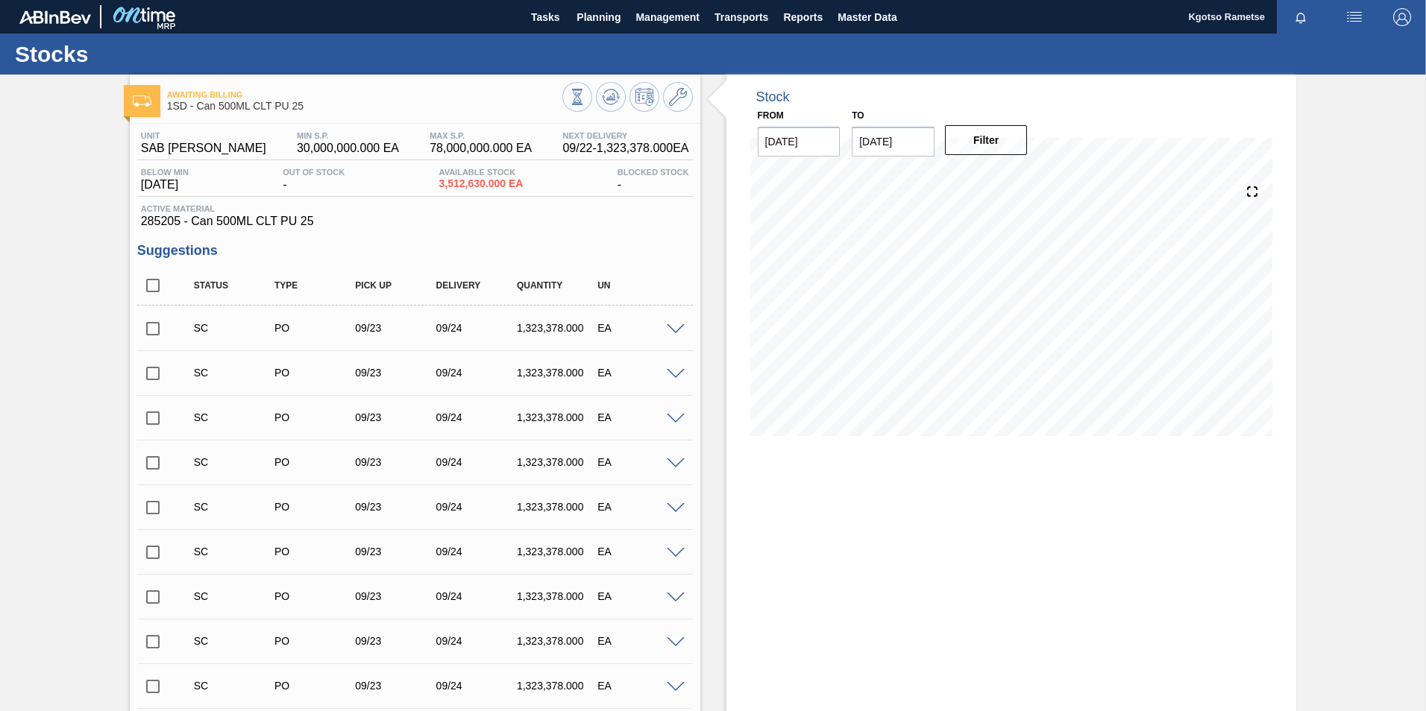
click at [679, 102] on icon at bounding box center [678, 97] width 18 height 18
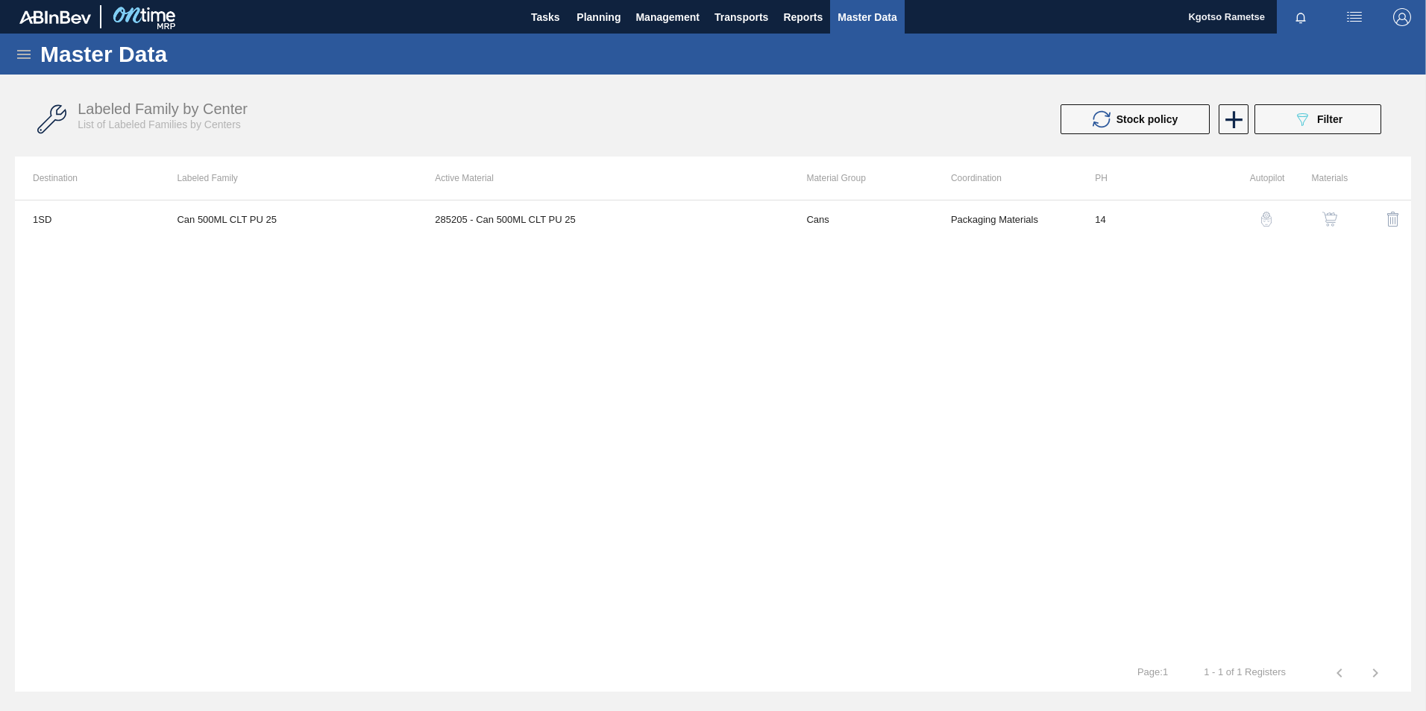
click at [1324, 222] on img "button" at bounding box center [1329, 219] width 15 height 15
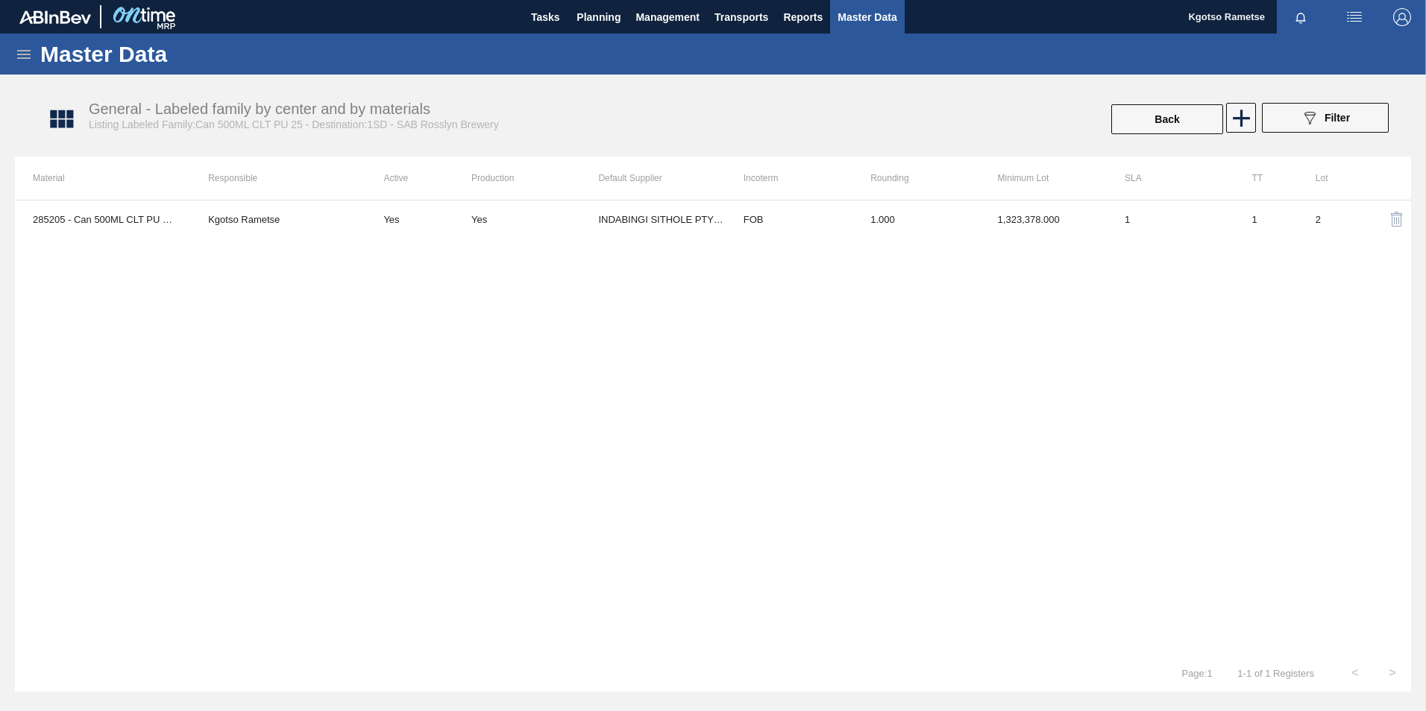
click at [948, 229] on td "1.000" at bounding box center [915, 219] width 127 height 37
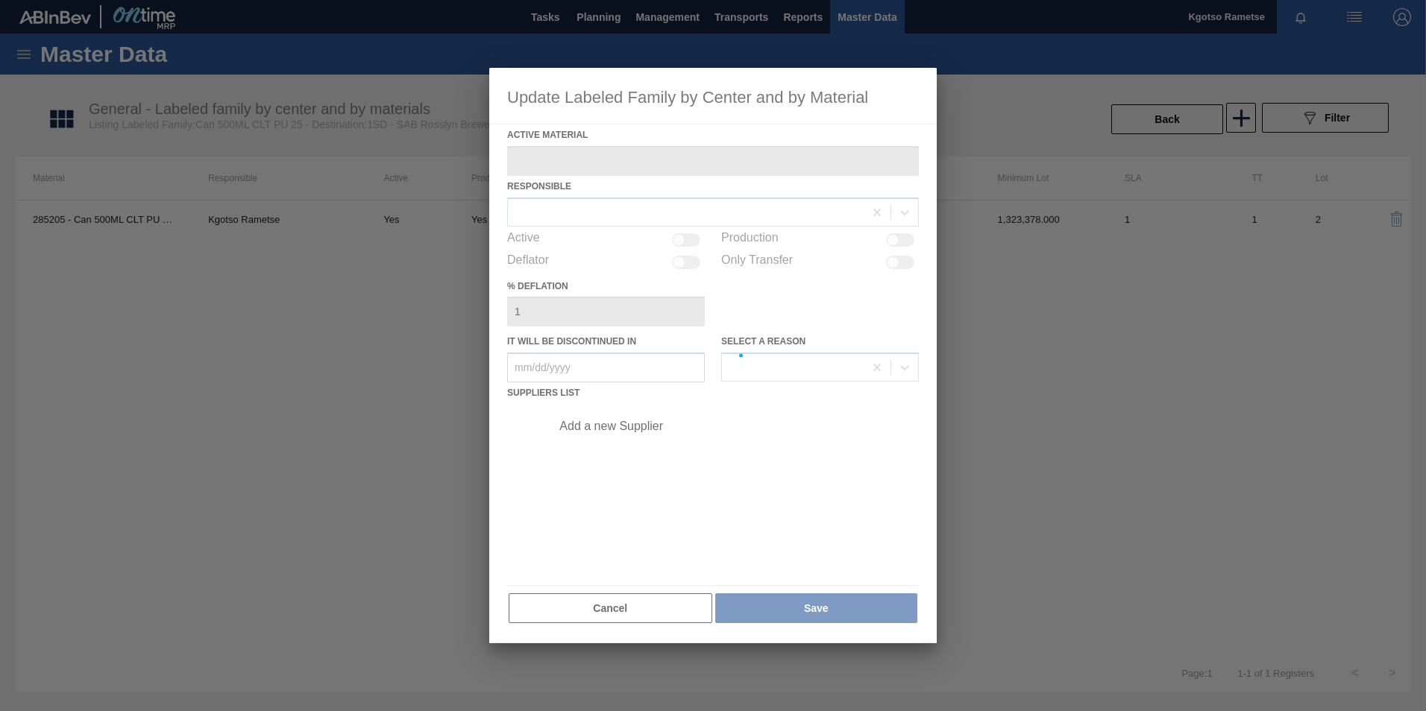
type Material "285205 - Can 500ML CLT PU 25"
checkbox input "true"
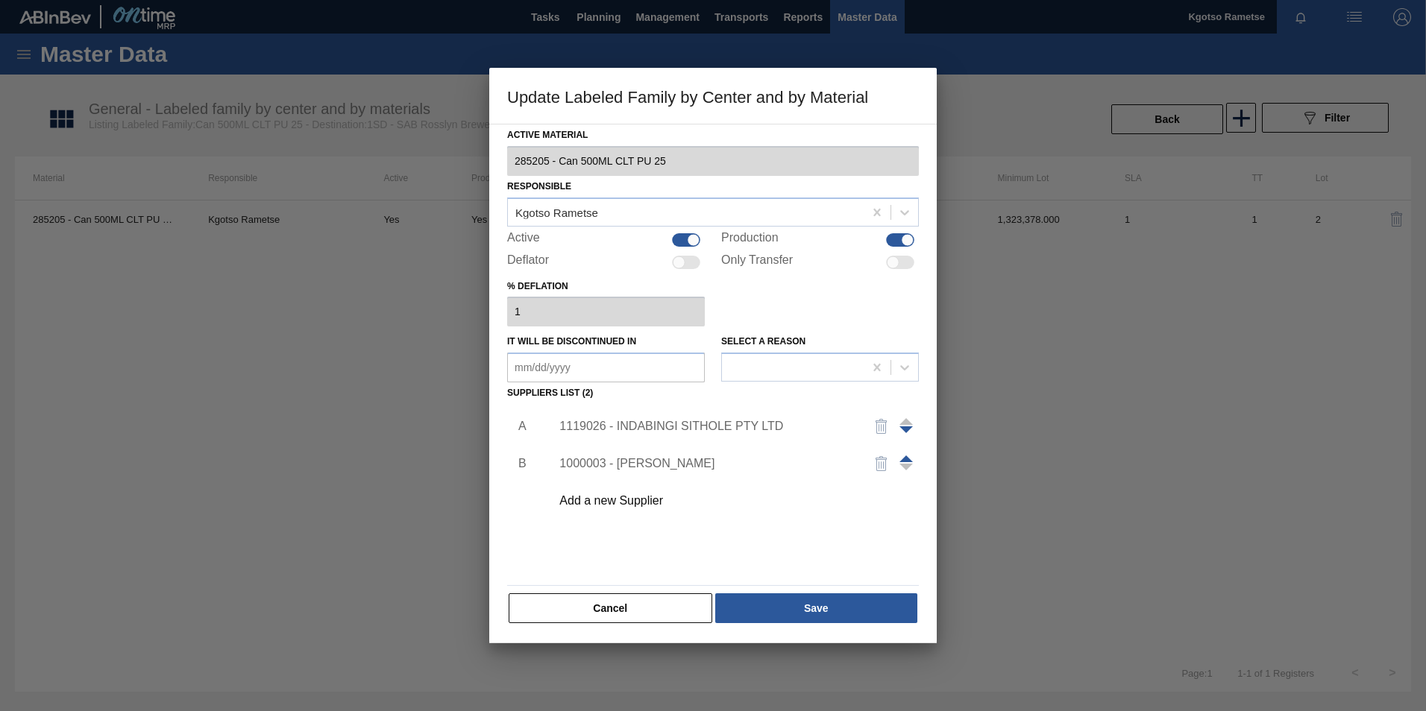
click at [659, 422] on div "1119026 - INDABINGI SITHOLE PTY LTD" at bounding box center [705, 426] width 292 height 13
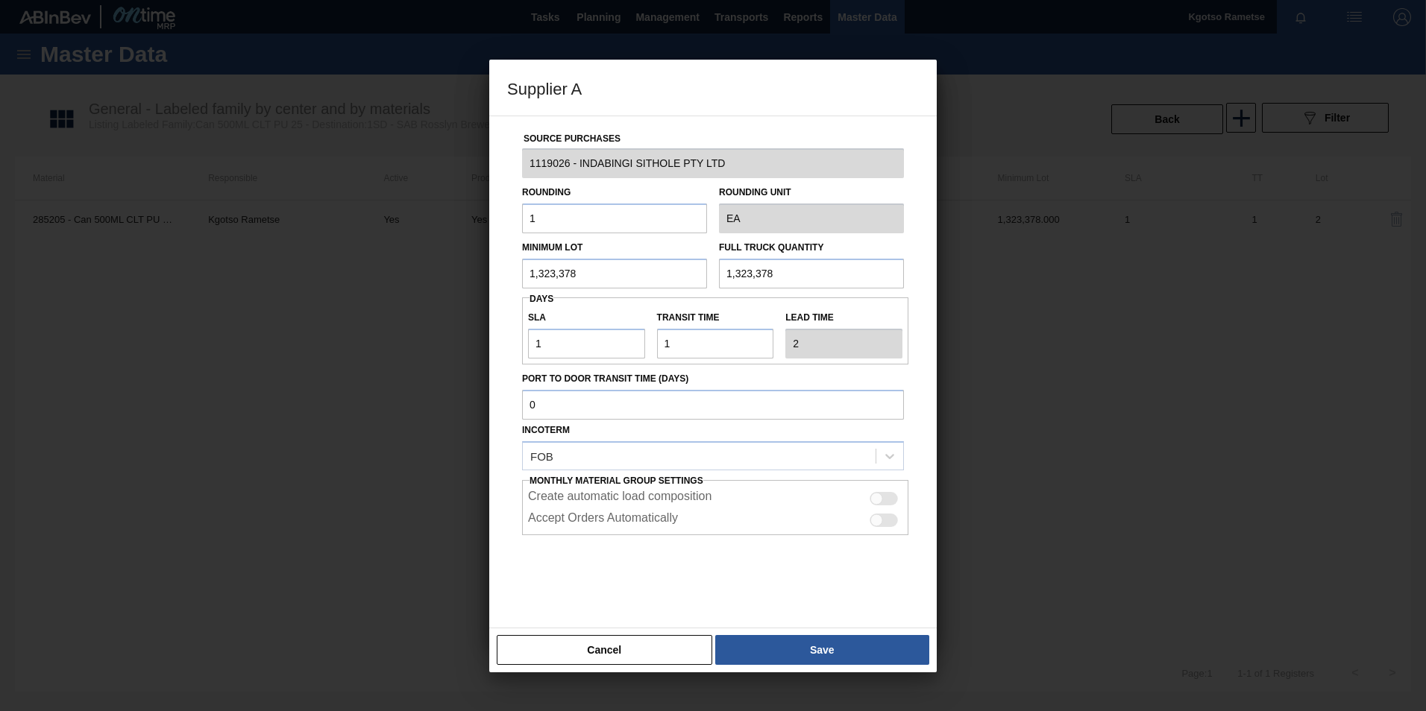
drag, startPoint x: 524, startPoint y: 263, endPoint x: 353, endPoint y: 277, distance: 171.4
click at [377, 277] on div "Supplier A Source Purchases 1119026 - INDABINGI SITHOLE PTY LTD Rounding 1 Roun…" at bounding box center [713, 355] width 1426 height 711
click at [562, 263] on input "441,126" at bounding box center [614, 274] width 185 height 30
type input "441,126"
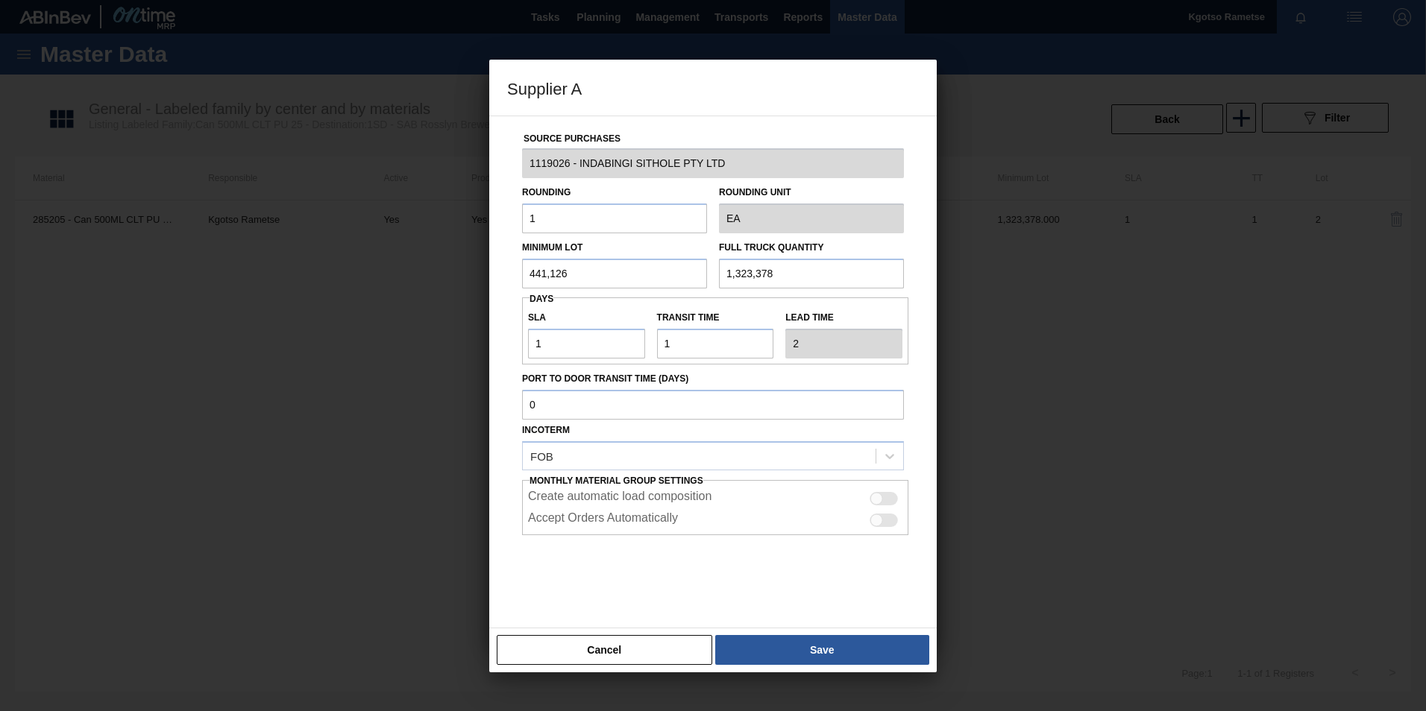
click at [760, 262] on input "1,323,378" at bounding box center [811, 274] width 185 height 30
click at [754, 264] on input "1,323,378" at bounding box center [811, 274] width 185 height 30
paste input "441,126"
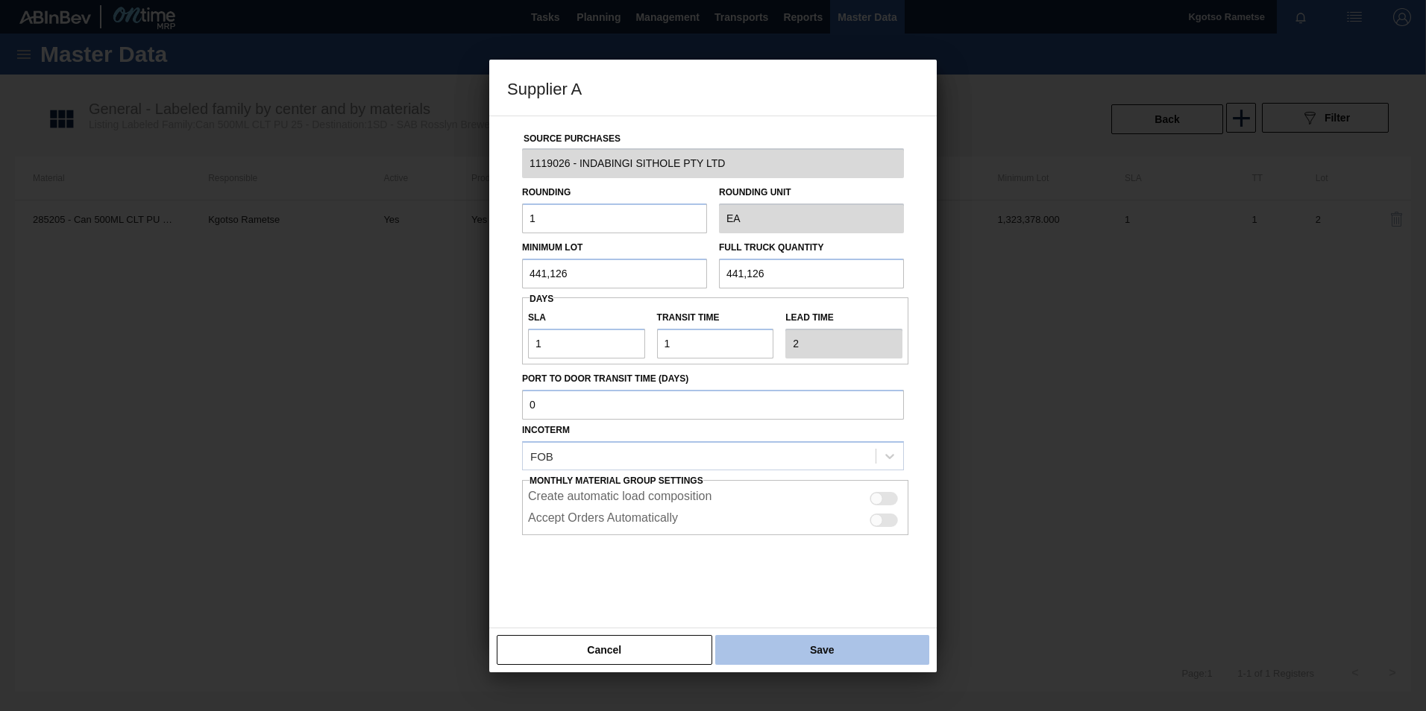
type input "441,126"
click at [864, 644] on button "Save" at bounding box center [822, 650] width 214 height 30
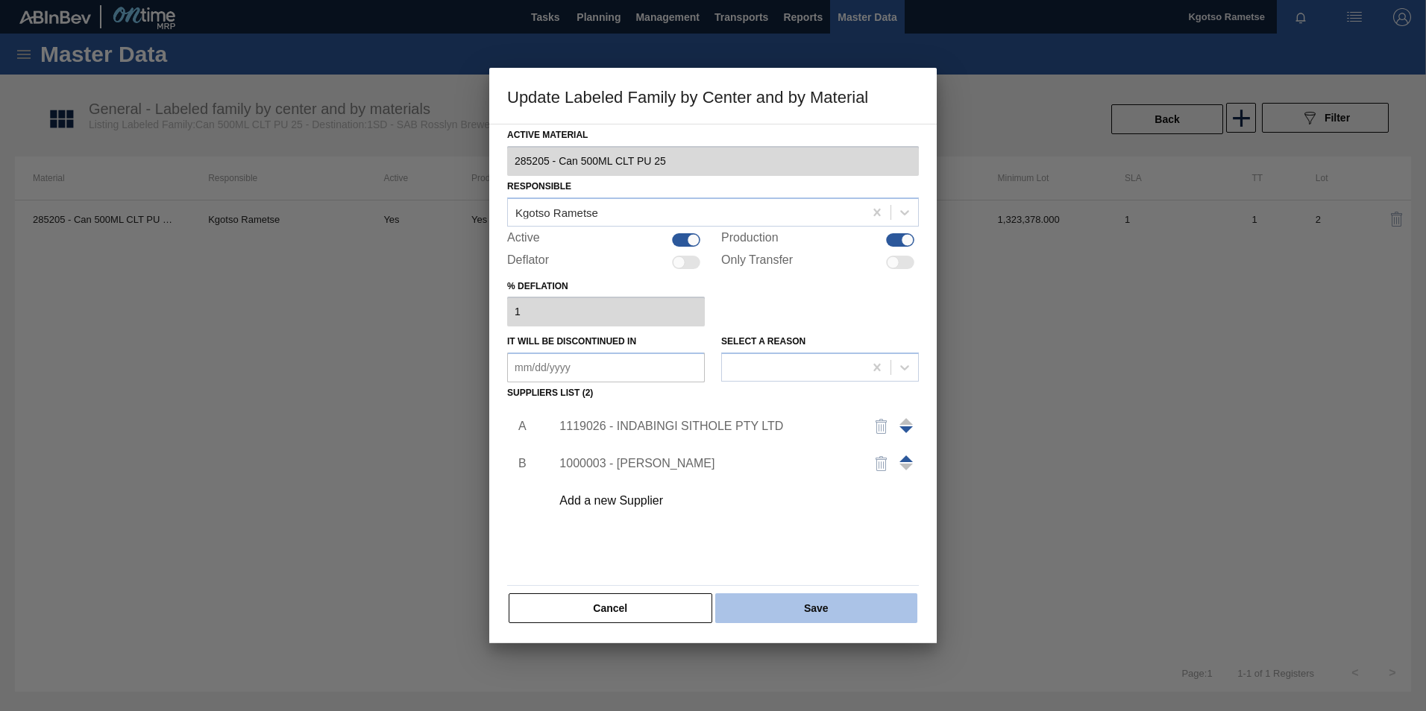
click at [842, 606] on button "Save" at bounding box center [816, 609] width 202 height 30
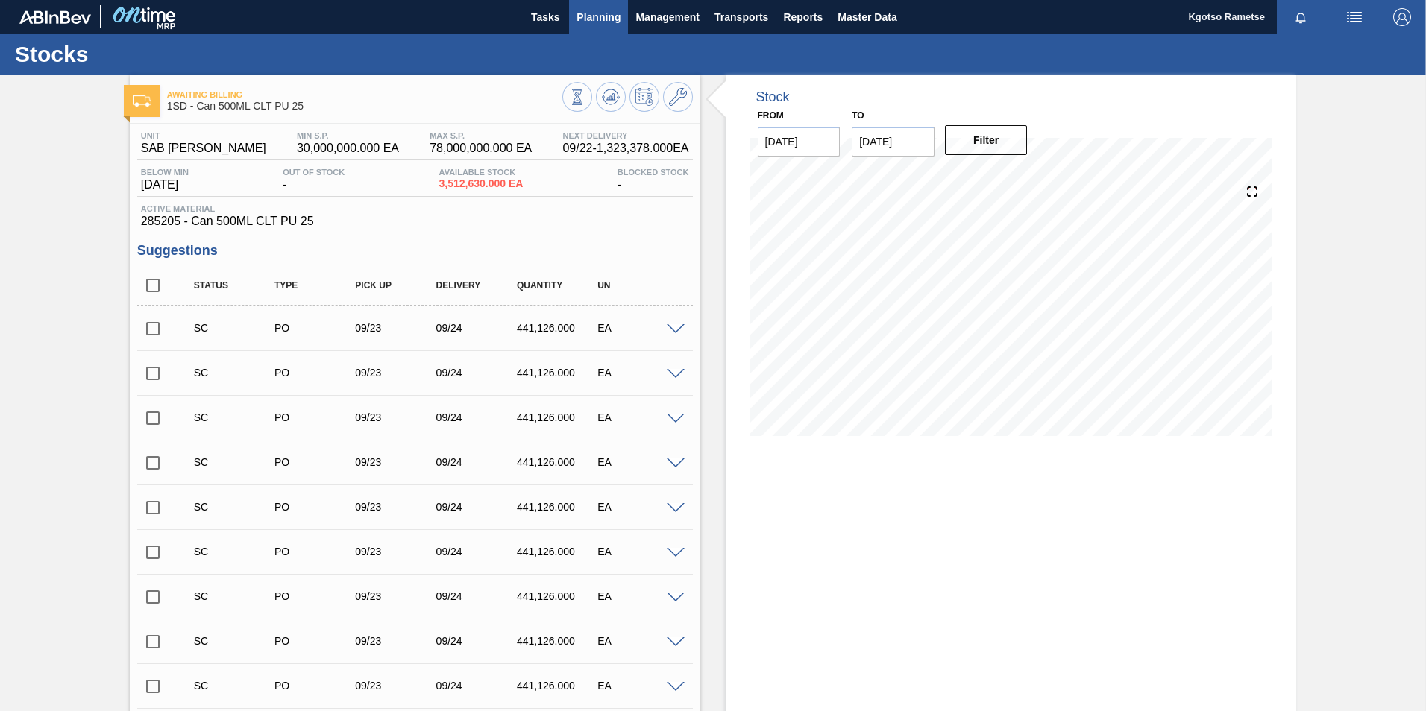
click at [576, 22] on span "Planning" at bounding box center [598, 17] width 44 height 18
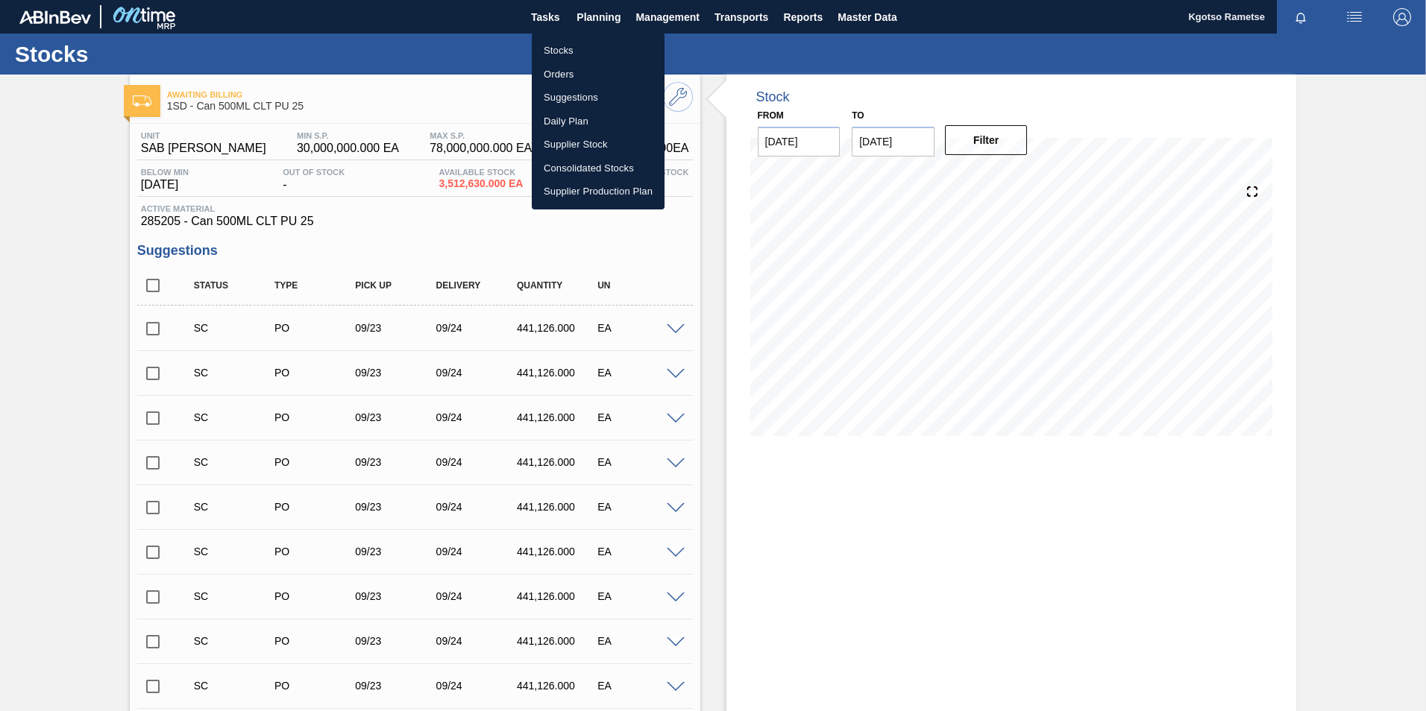
click at [576, 39] on li "Stocks" at bounding box center [598, 51] width 133 height 24
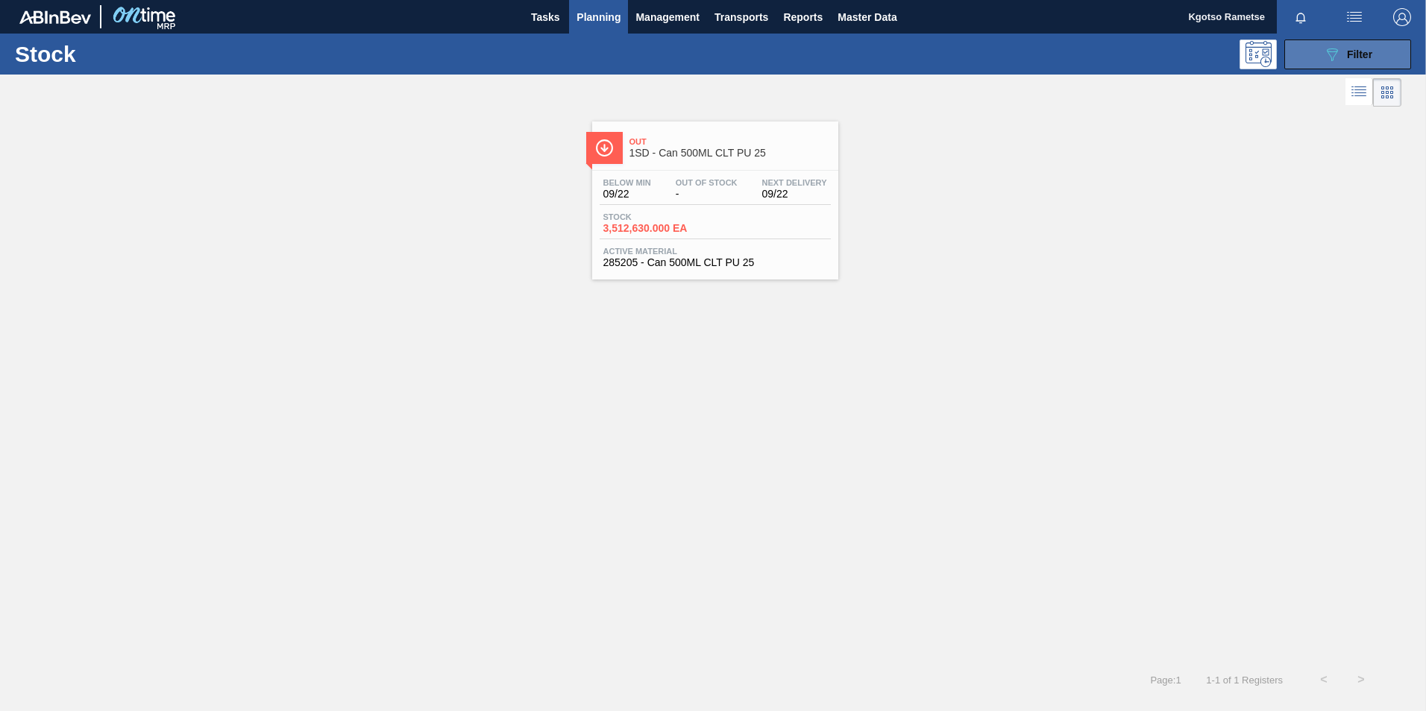
click at [1360, 43] on button "089F7B8B-B2A5-4AFE-B5C0-19BA573D28AC Filter" at bounding box center [1347, 55] width 127 height 30
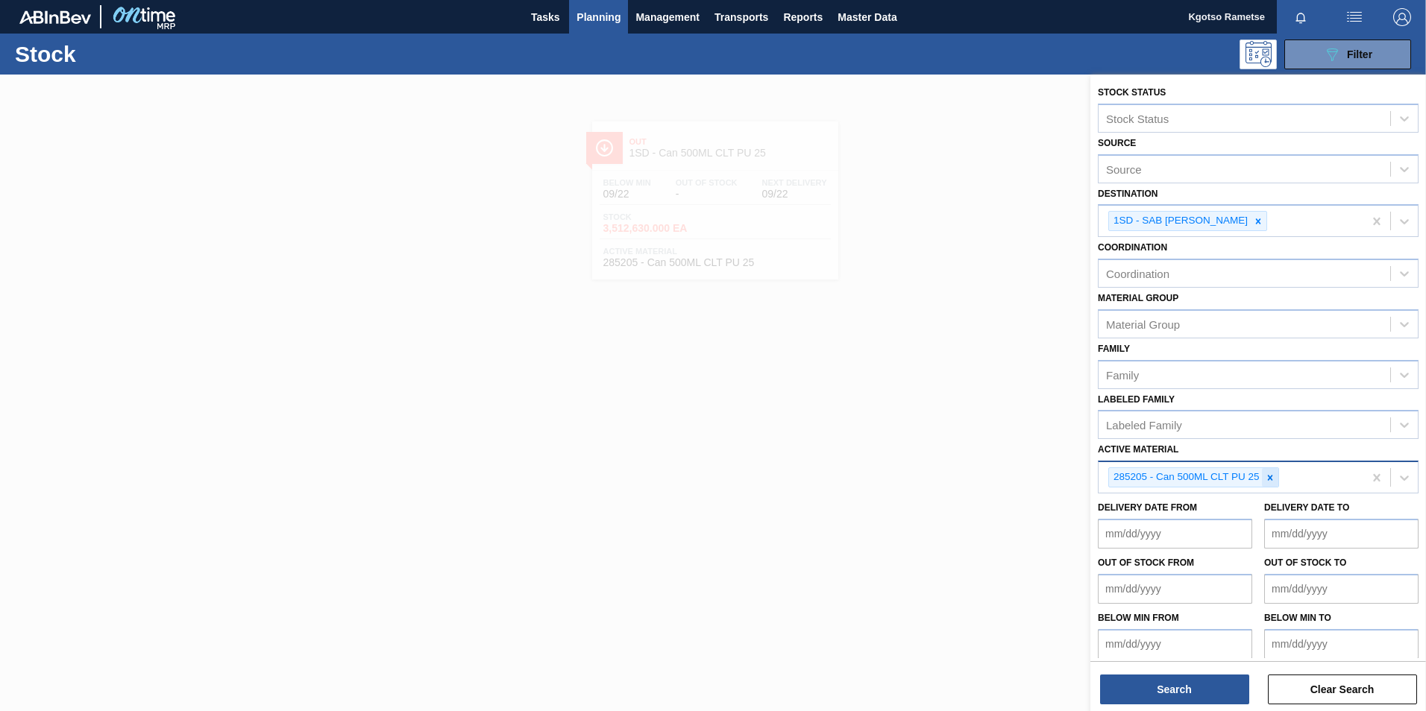
click at [1272, 473] on icon at bounding box center [1270, 478] width 10 height 10
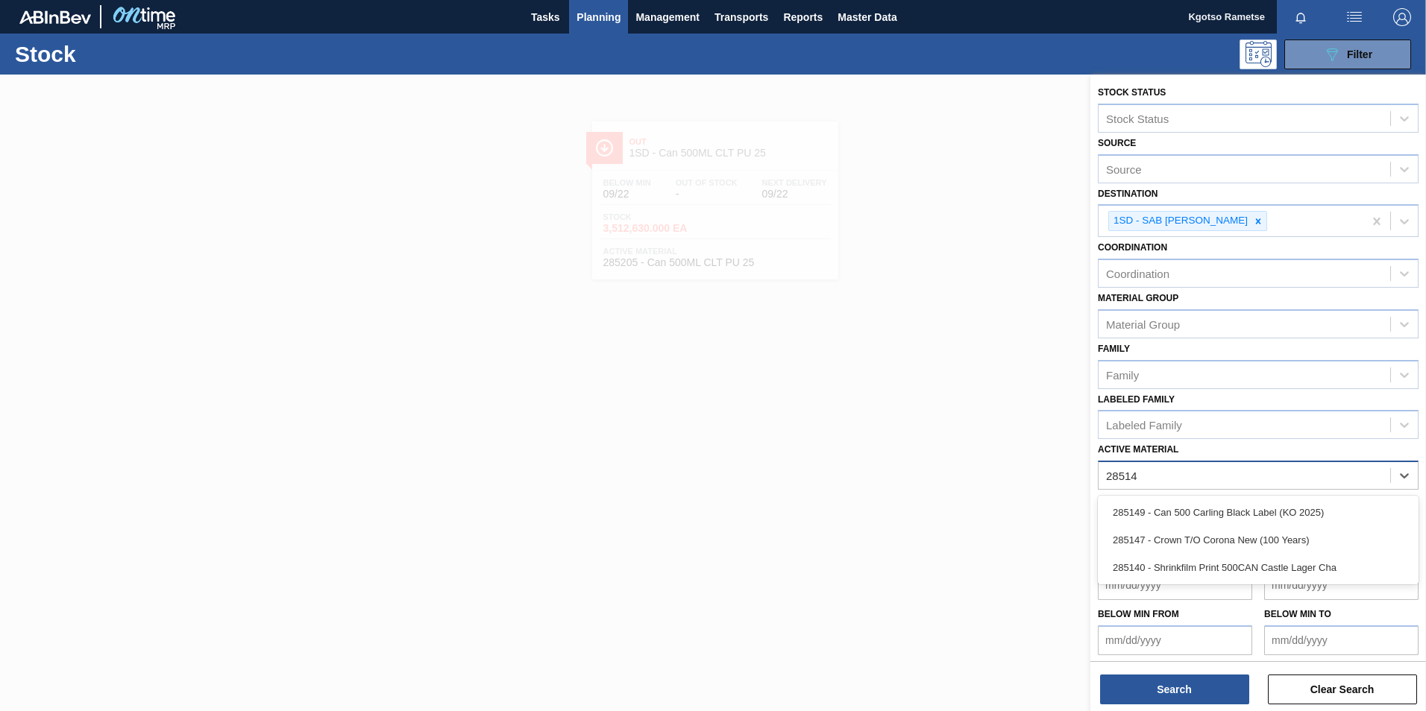
type Material "285149"
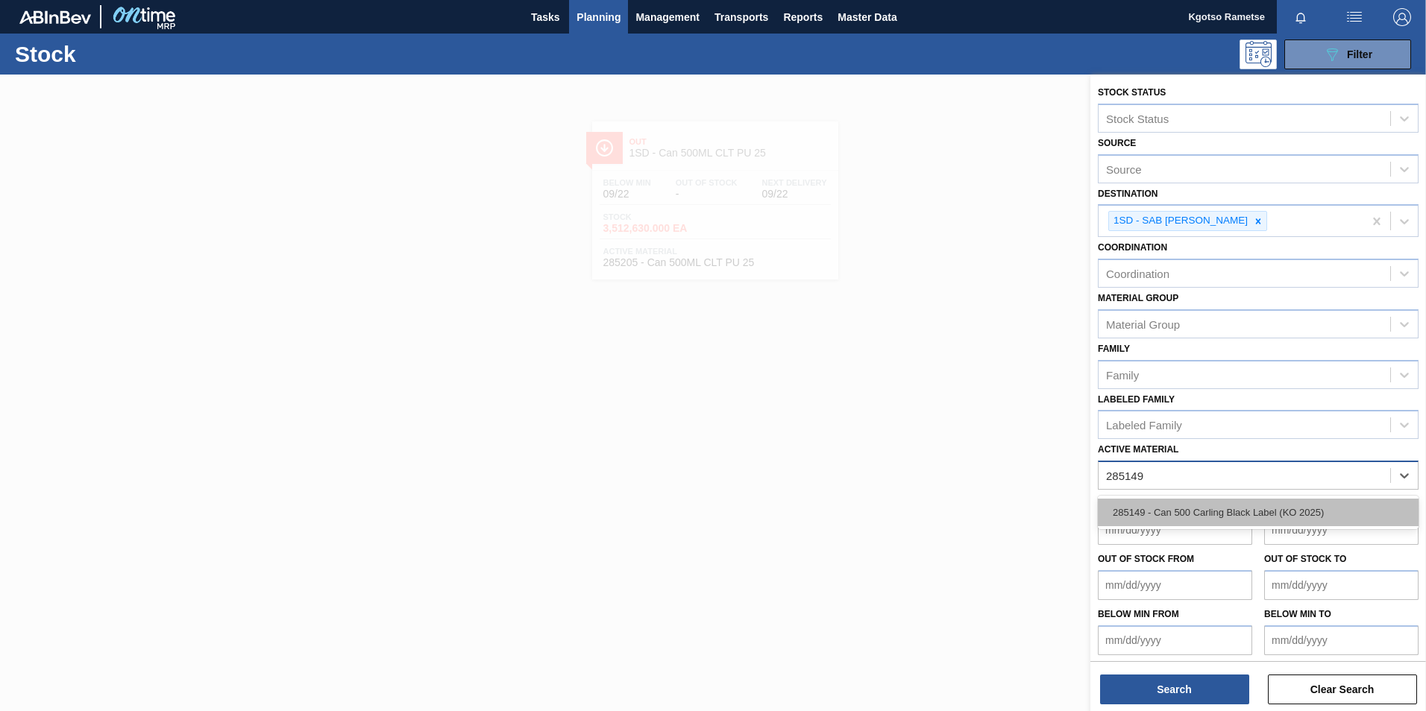
click at [1254, 509] on div "285149 - Can 500 Carling Black Label (KO 2025)" at bounding box center [1258, 513] width 321 height 28
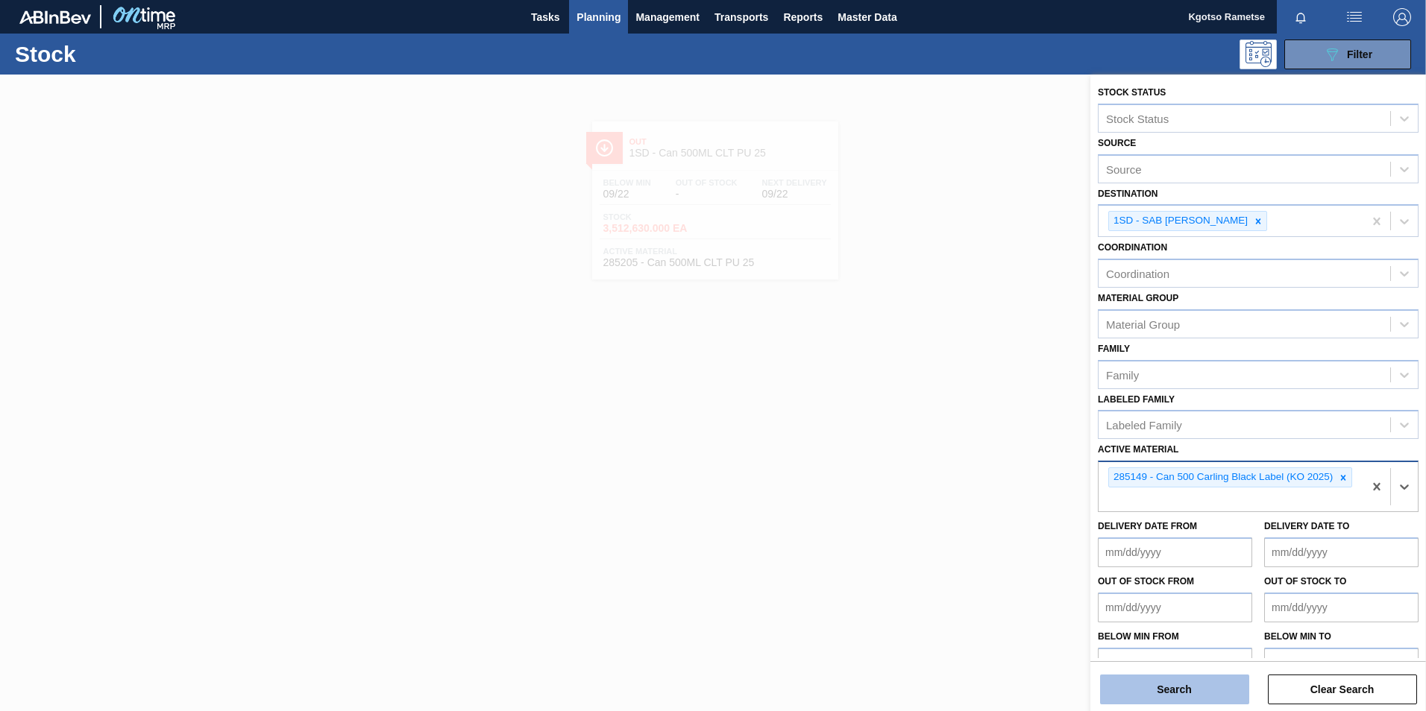
click at [1186, 679] on button "Search" at bounding box center [1174, 690] width 149 height 30
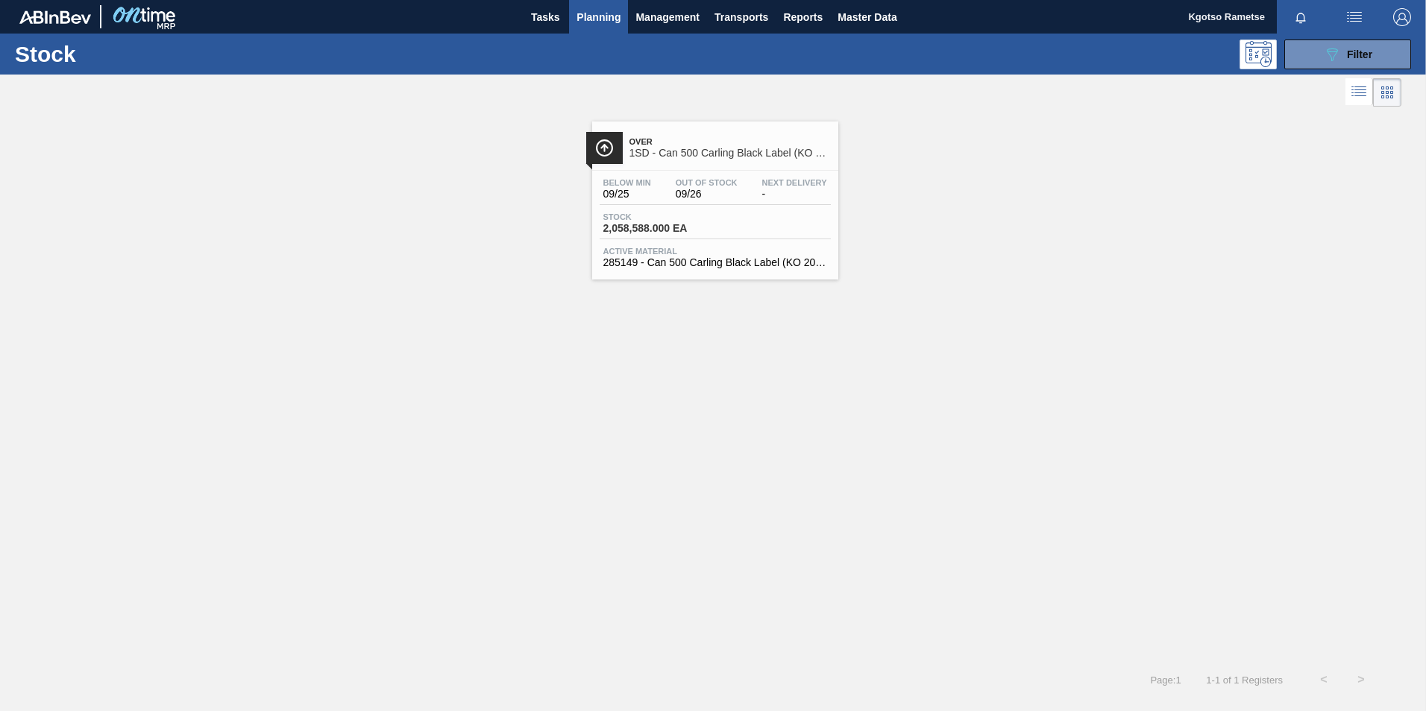
click at [771, 226] on div "Stock 2,058,588.000 EA" at bounding box center [715, 226] width 231 height 27
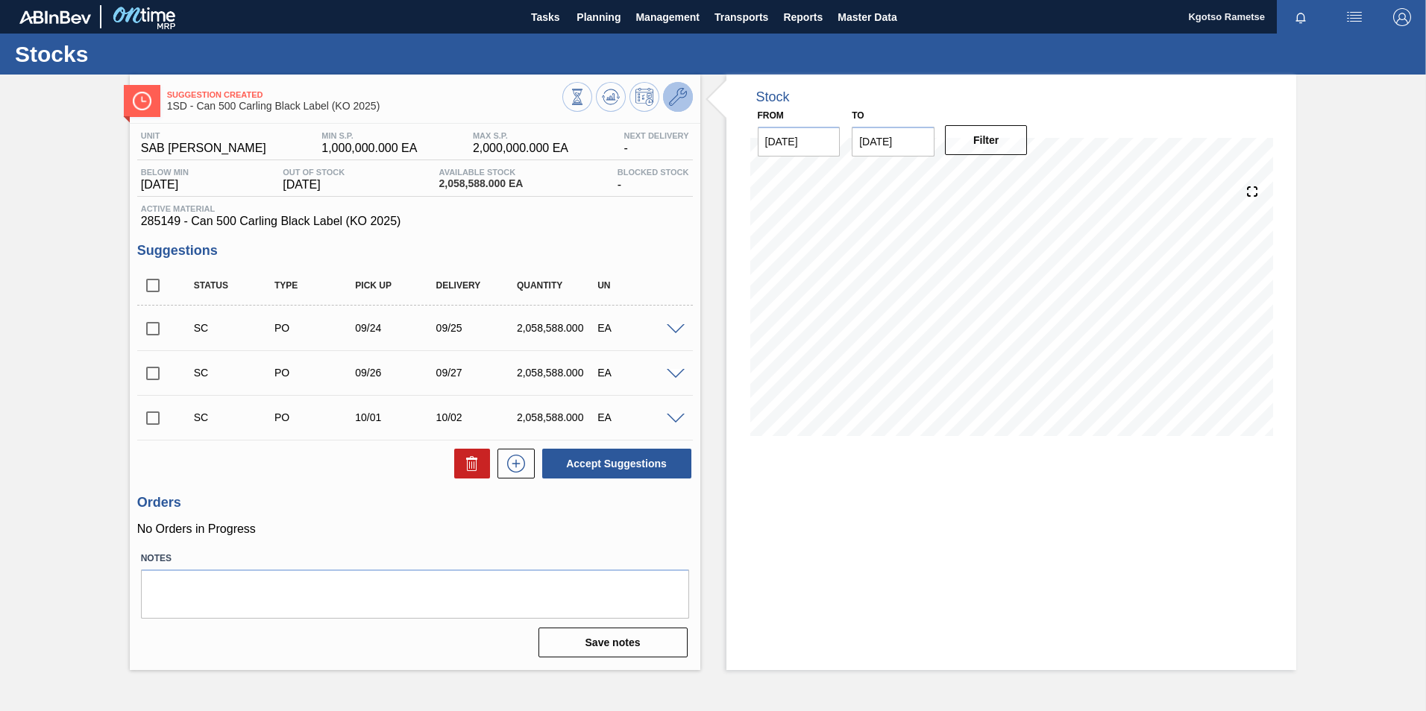
click at [680, 103] on icon at bounding box center [678, 97] width 18 height 18
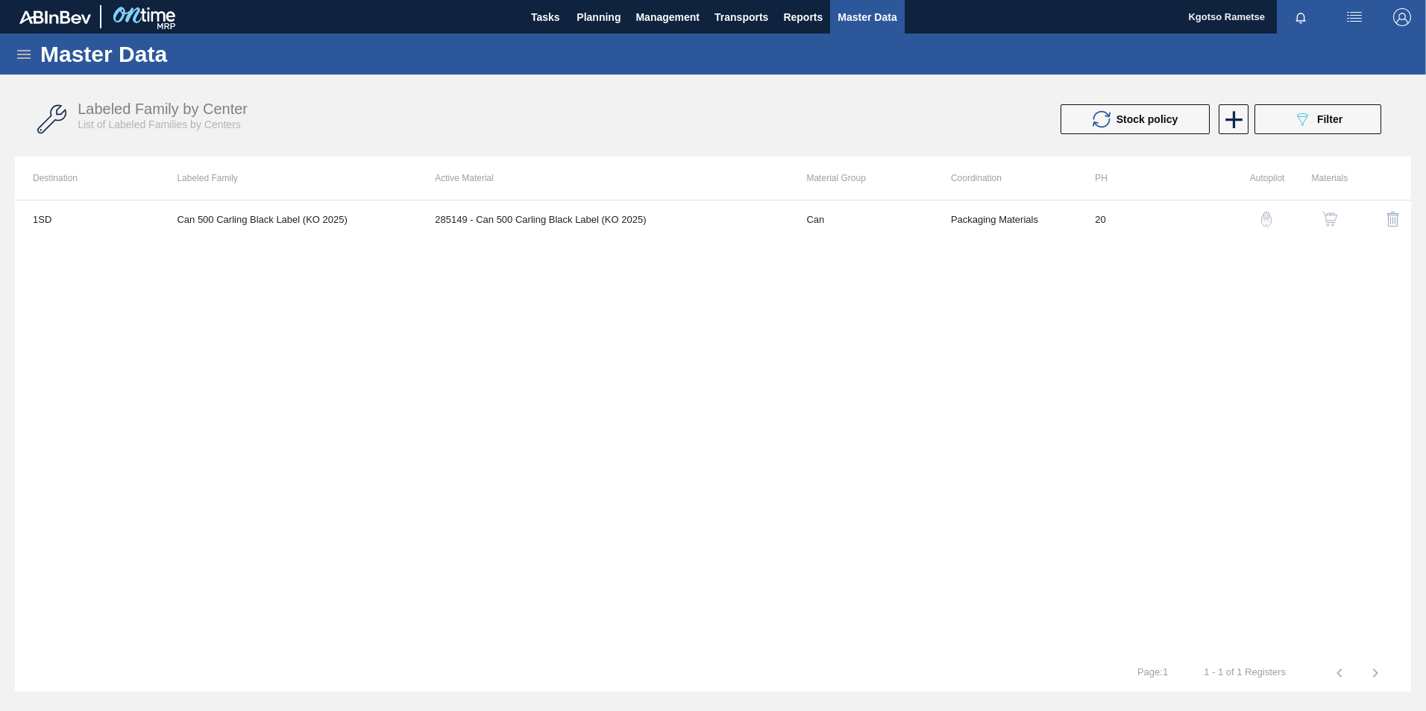
click at [1334, 224] on img "button" at bounding box center [1329, 219] width 15 height 15
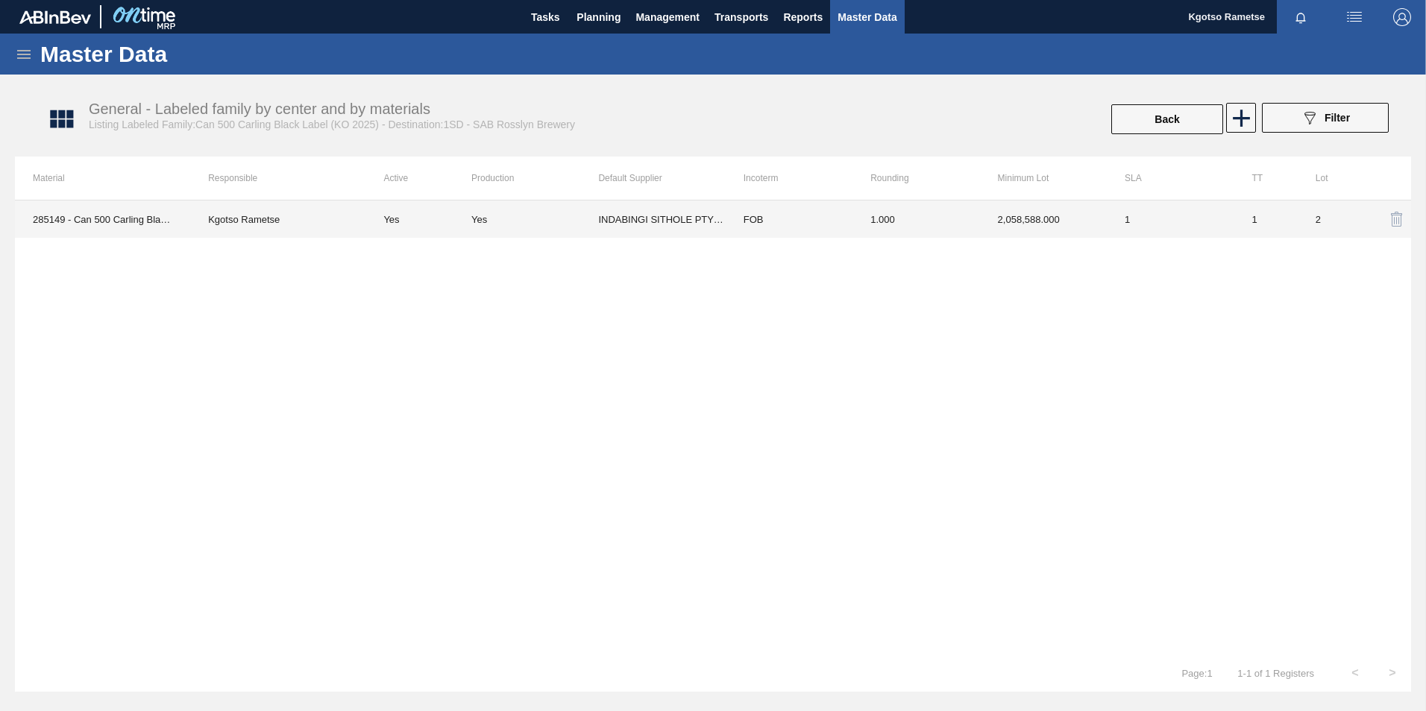
click at [864, 209] on td "1.000" at bounding box center [915, 219] width 127 height 37
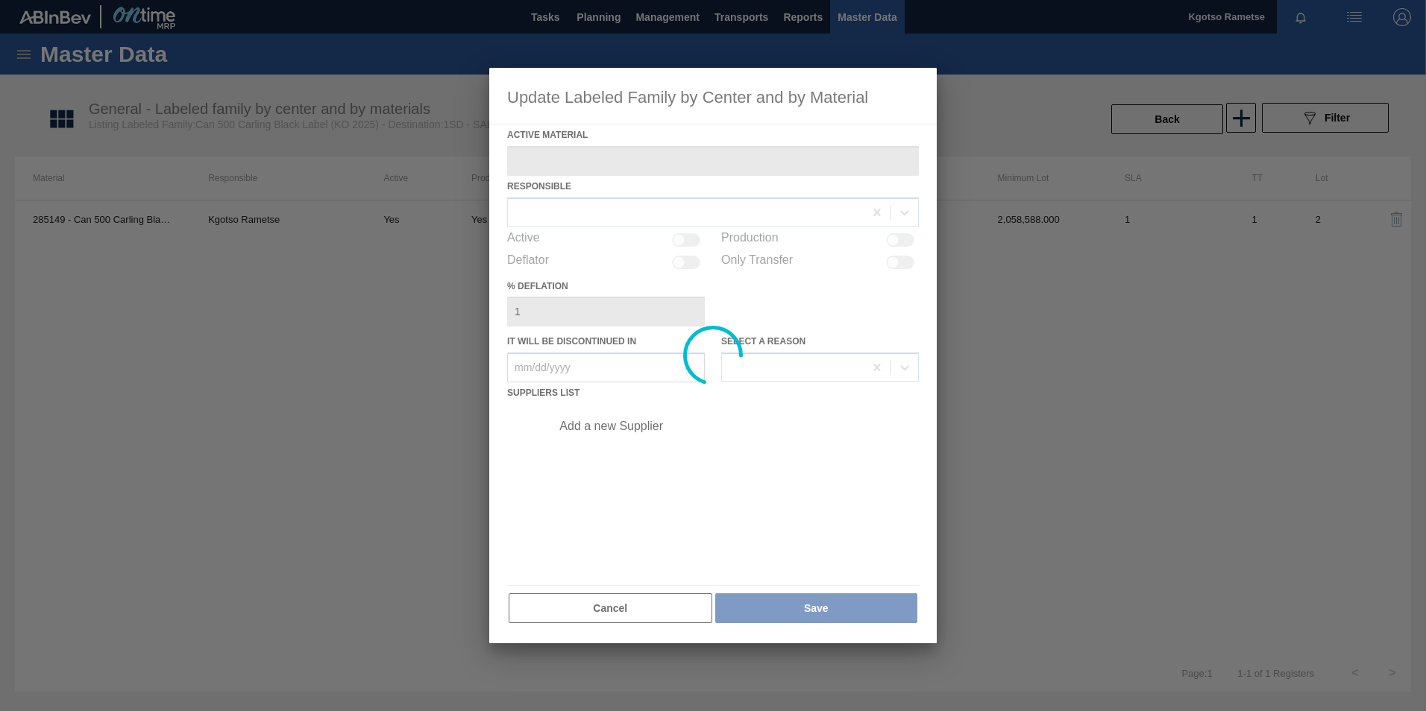
type Material "285149 - Can 500 Carling Black Label (KO 2025)"
checkbox input "true"
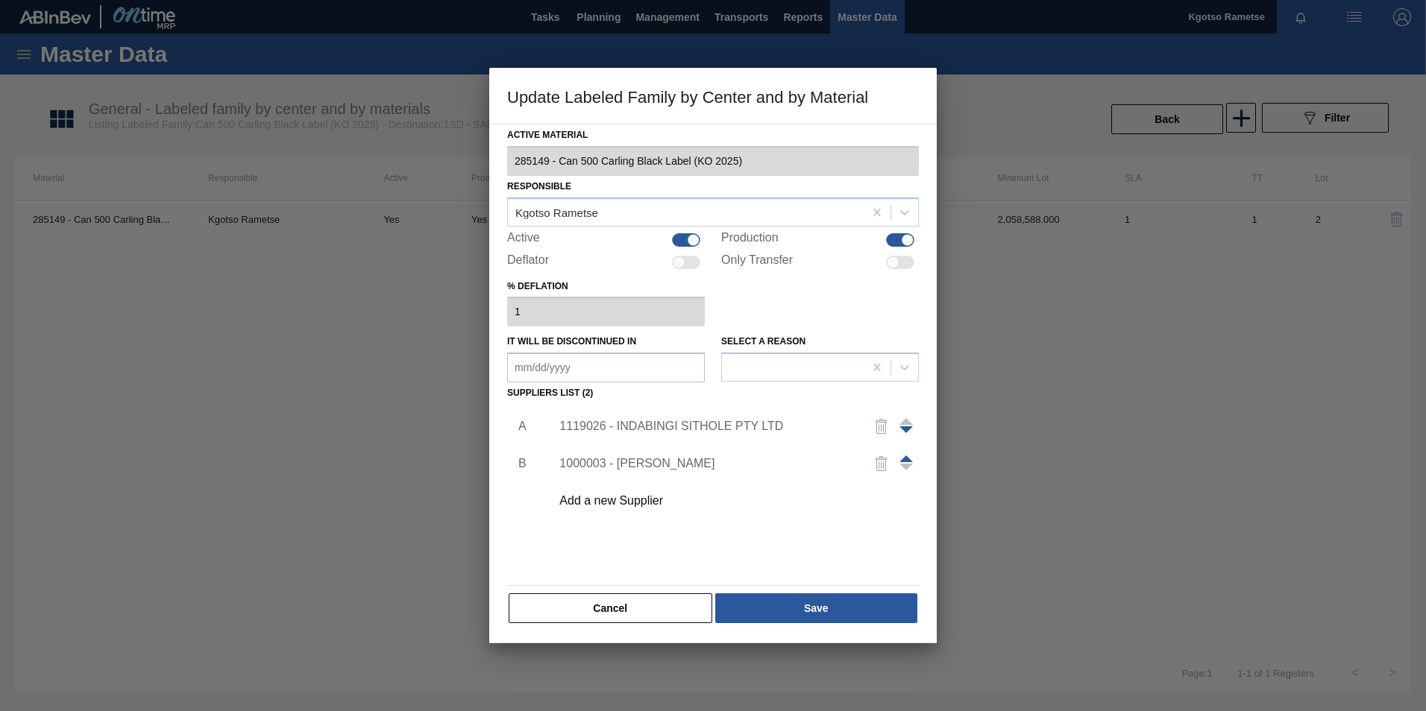
click at [679, 424] on div "1119026 - INDABINGI SITHOLE PTY LTD" at bounding box center [705, 426] width 292 height 13
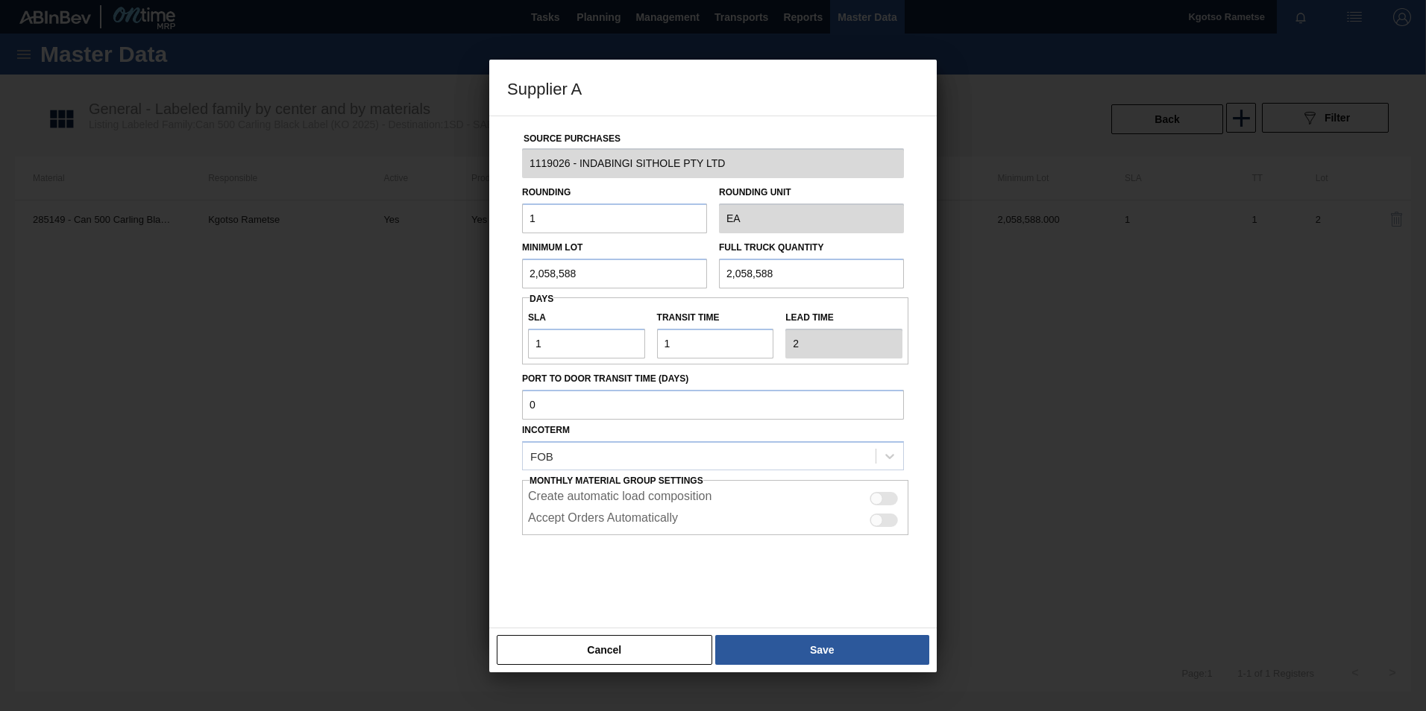
click at [603, 282] on input "2,058,588" at bounding box center [614, 274] width 185 height 30
click at [603, 282] on input "1,323,378" at bounding box center [614, 274] width 185 height 30
type input "1,323,378"
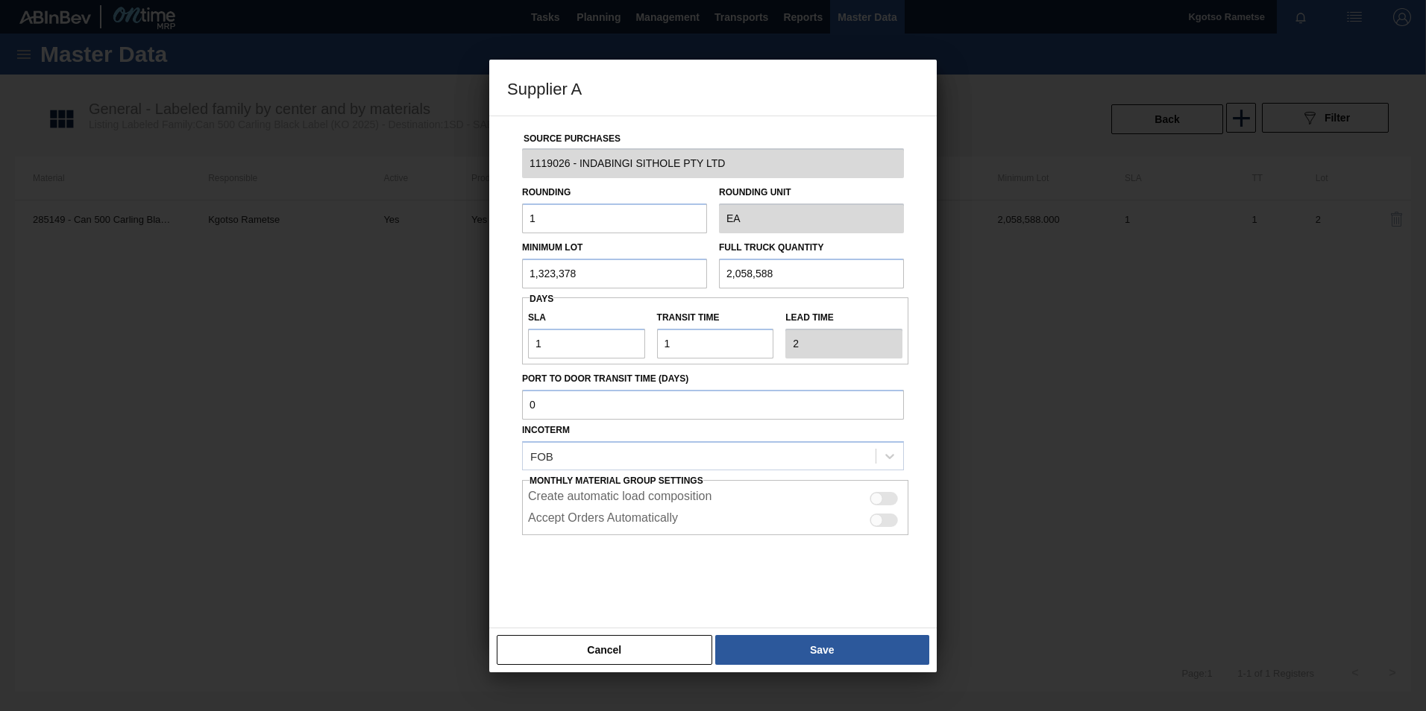
click at [726, 268] on input "2,058,588" at bounding box center [811, 274] width 185 height 30
paste input "1,323,37"
type input "1,323,378"
drag, startPoint x: 550, startPoint y: 348, endPoint x: 503, endPoint y: 357, distance: 48.7
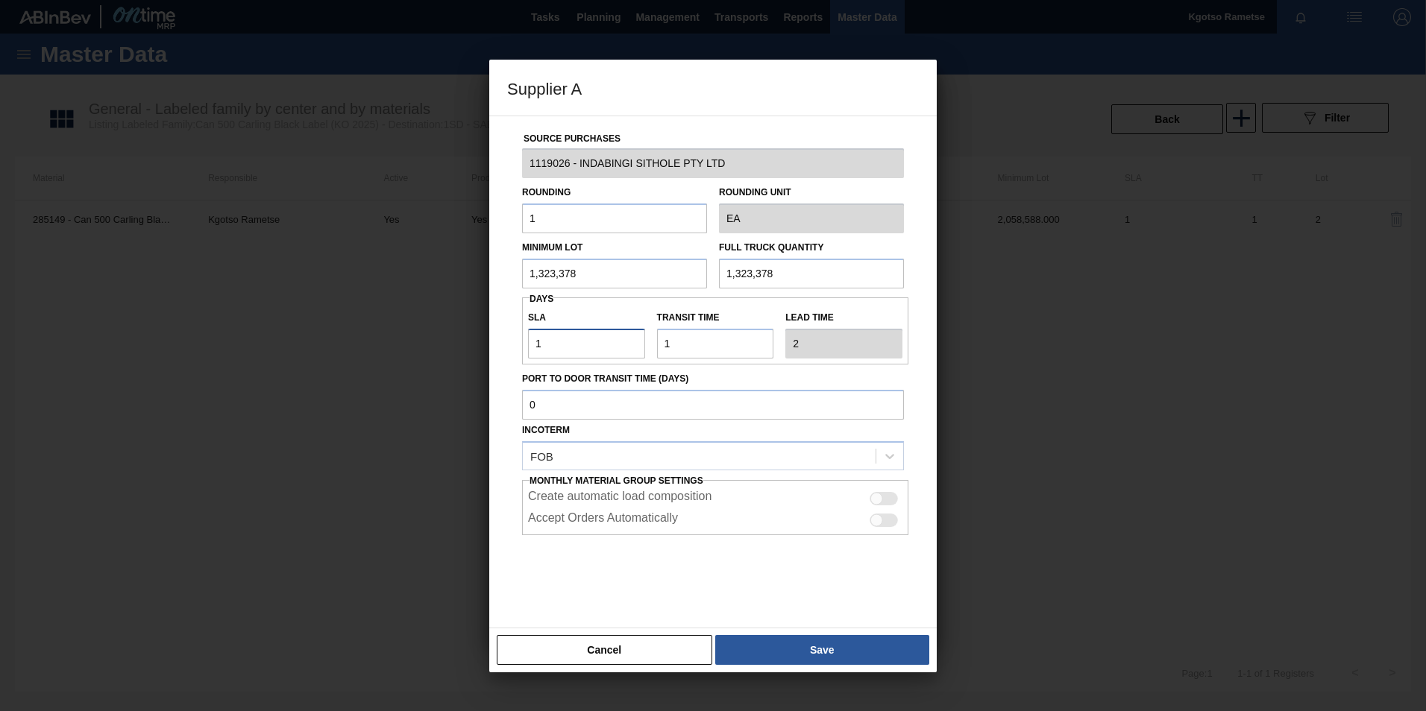
click at [503, 357] on div "Source Purchases 1119026 - INDABINGI SITHOLE PTY LTD Rounding 1 Rounding Unit E…" at bounding box center [712, 372] width 447 height 513
type input "0"
type input "1"
drag, startPoint x: 545, startPoint y: 346, endPoint x: 529, endPoint y: 346, distance: 15.7
click at [529, 346] on input "0" at bounding box center [586, 344] width 117 height 30
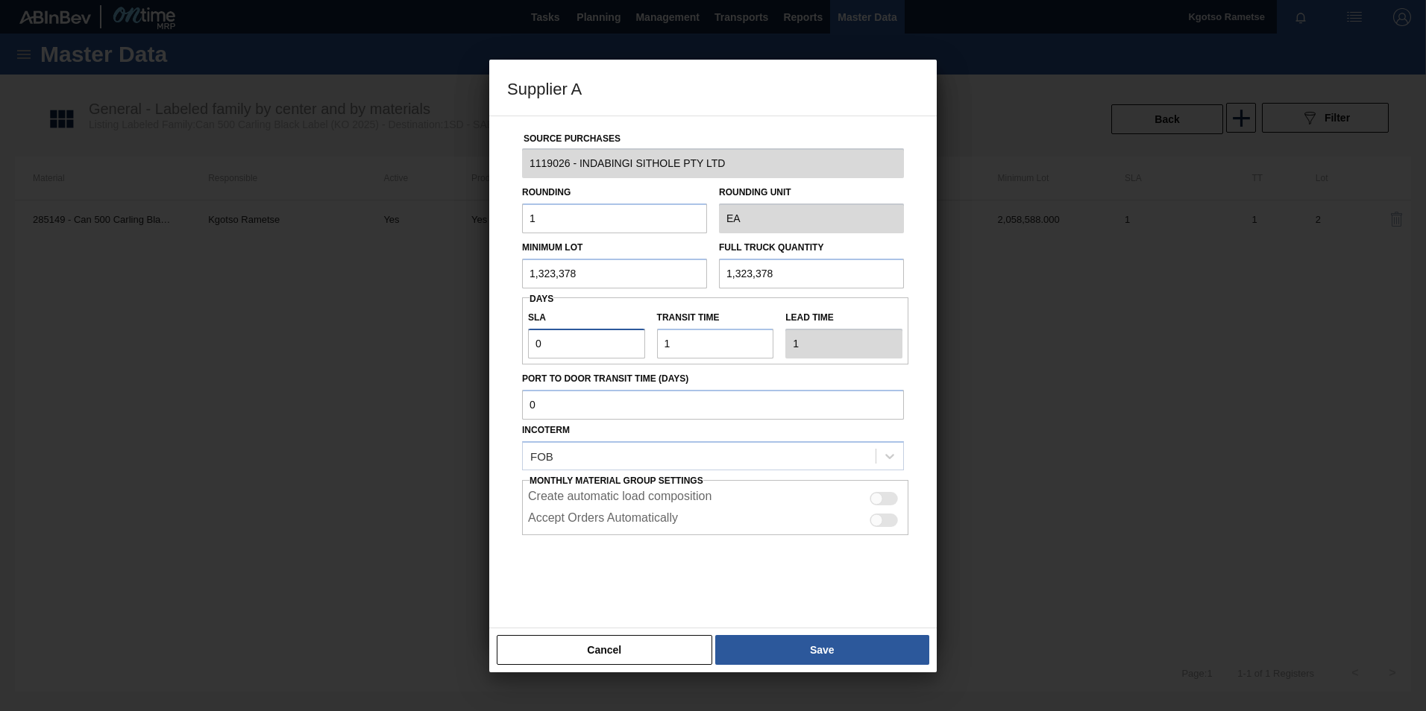
type input "1"
type input "2"
click at [806, 609] on div at bounding box center [713, 572] width 382 height 75
click at [805, 633] on div "Cancel Save" at bounding box center [712, 650] width 447 height 45
click at [796, 639] on button "Save" at bounding box center [822, 650] width 214 height 30
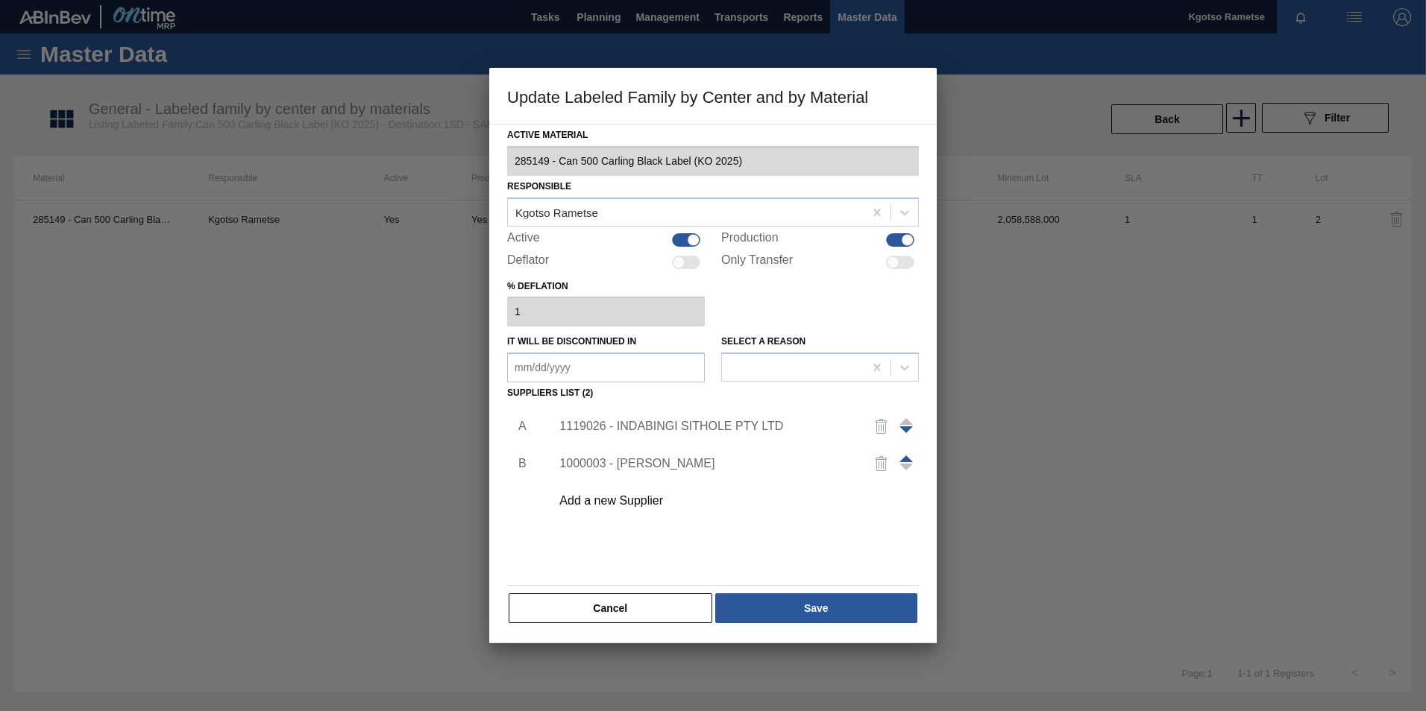
click at [793, 631] on div "Active Material 285149 - Can 500 Carling Black Label (KO 2025) Responsible Kgot…" at bounding box center [712, 384] width 447 height 520
click at [789, 606] on button "Save" at bounding box center [816, 609] width 202 height 30
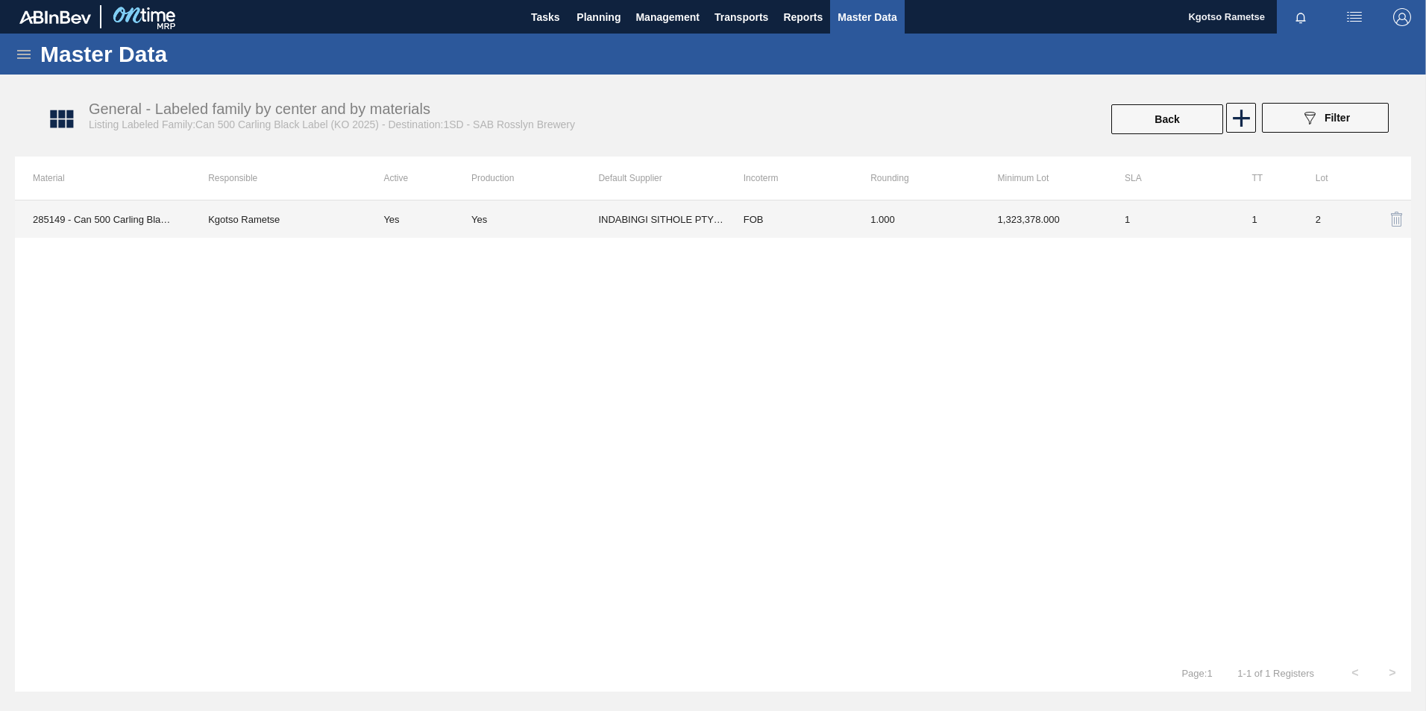
click at [996, 224] on td "1,323,378.000" at bounding box center [1043, 219] width 127 height 37
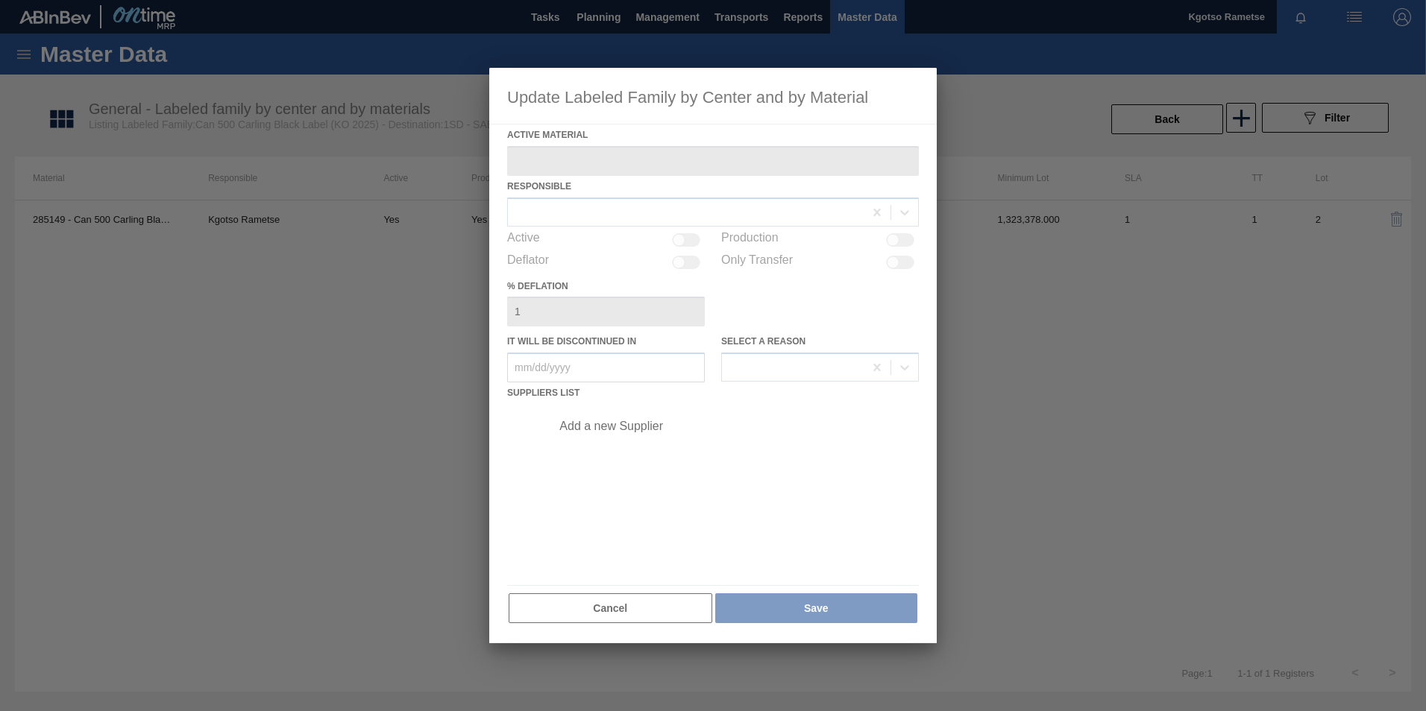
type Material "285149 - Can 500 Carling Black Label (KO 2025)"
checkbox input "true"
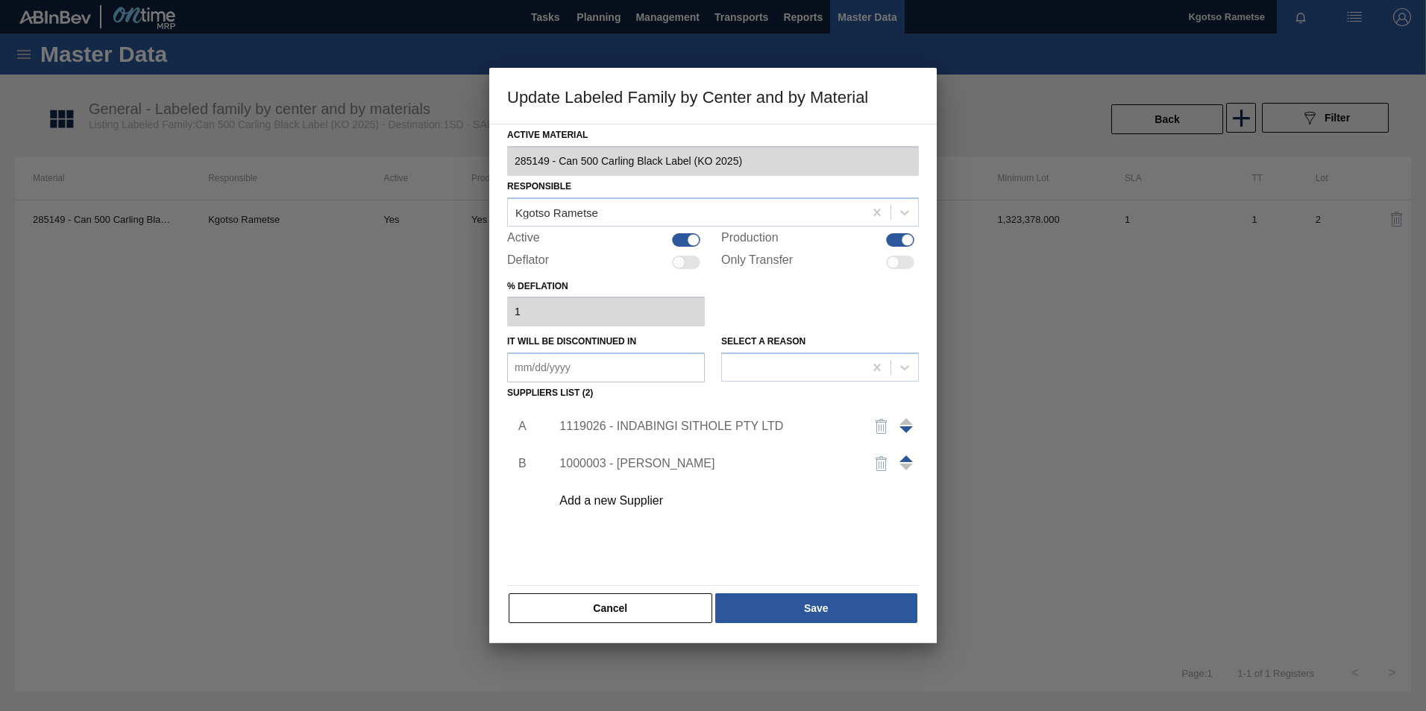
click at [653, 427] on div "1119026 - INDABINGI SITHOLE PTY LTD" at bounding box center [705, 426] width 292 height 13
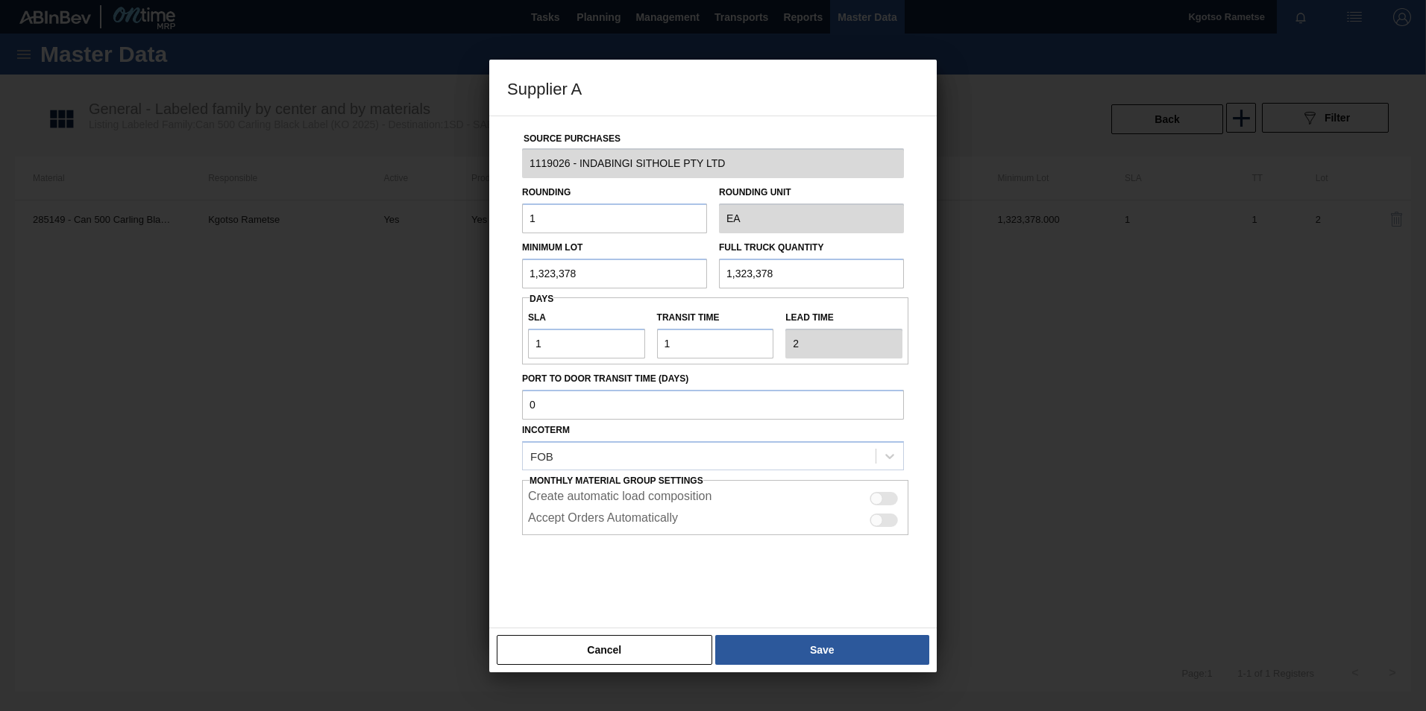
click at [553, 278] on input "1,323,378" at bounding box center [614, 274] width 185 height 30
click at [553, 278] on input "441,126" at bounding box center [614, 274] width 185 height 30
type input "441,126"
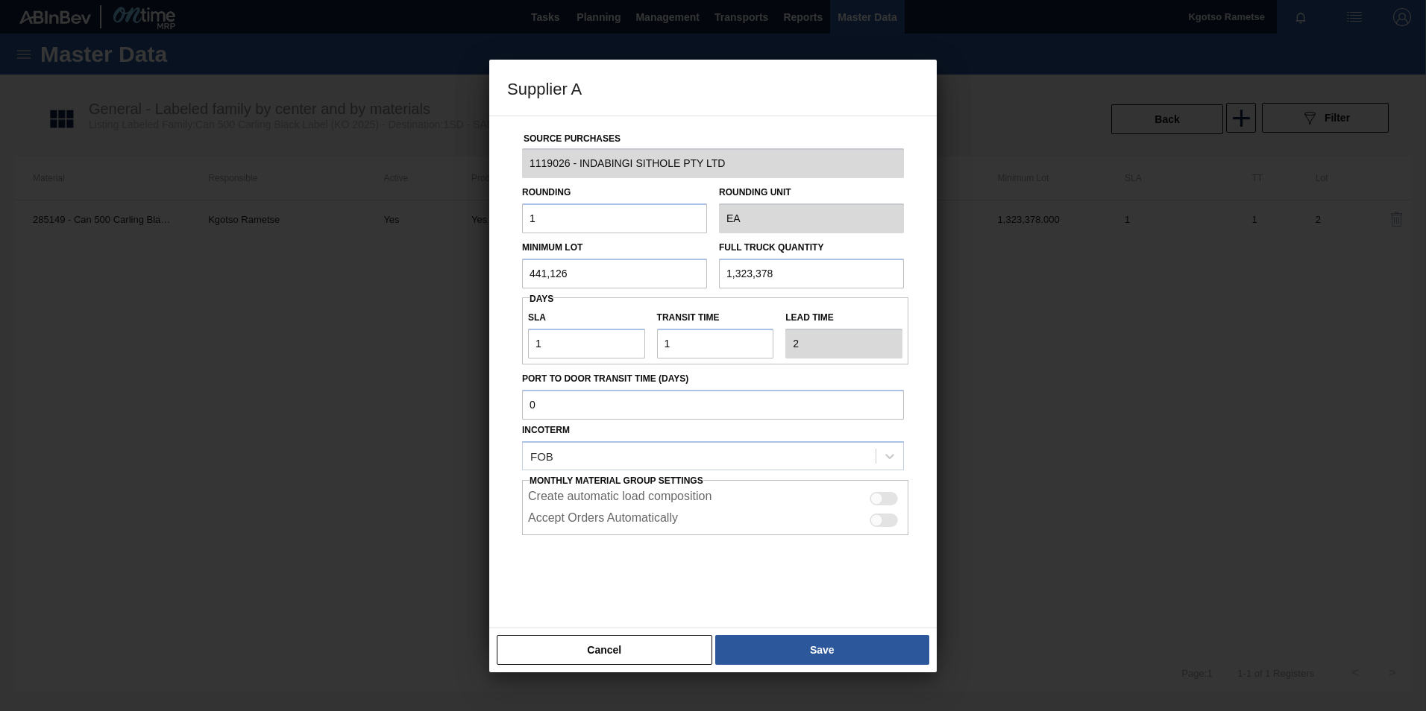
click at [755, 274] on input "1,323,378" at bounding box center [811, 274] width 185 height 30
paste input "441,126"
type input "441,126"
click at [825, 659] on button "Save" at bounding box center [822, 650] width 214 height 30
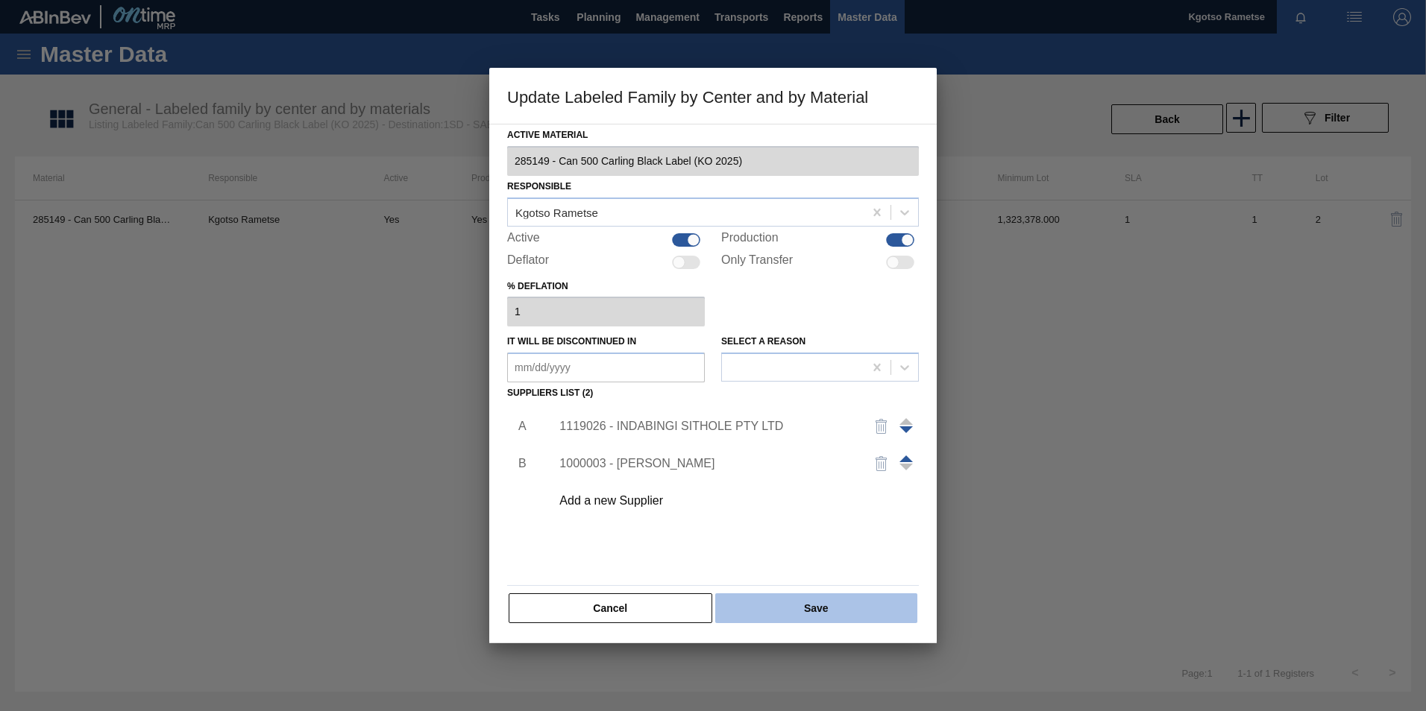
click at [816, 599] on button "Save" at bounding box center [816, 609] width 202 height 30
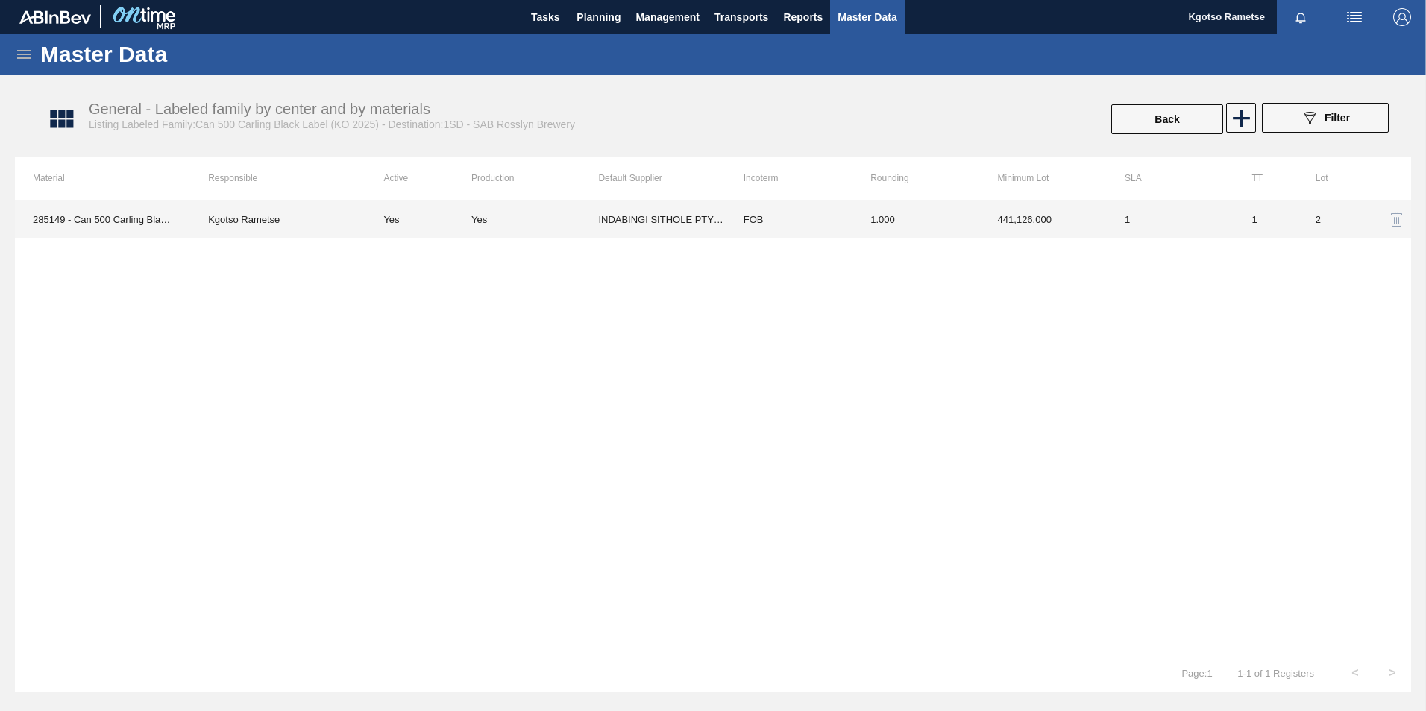
click at [851, 227] on td "FOB" at bounding box center [789, 219] width 127 height 37
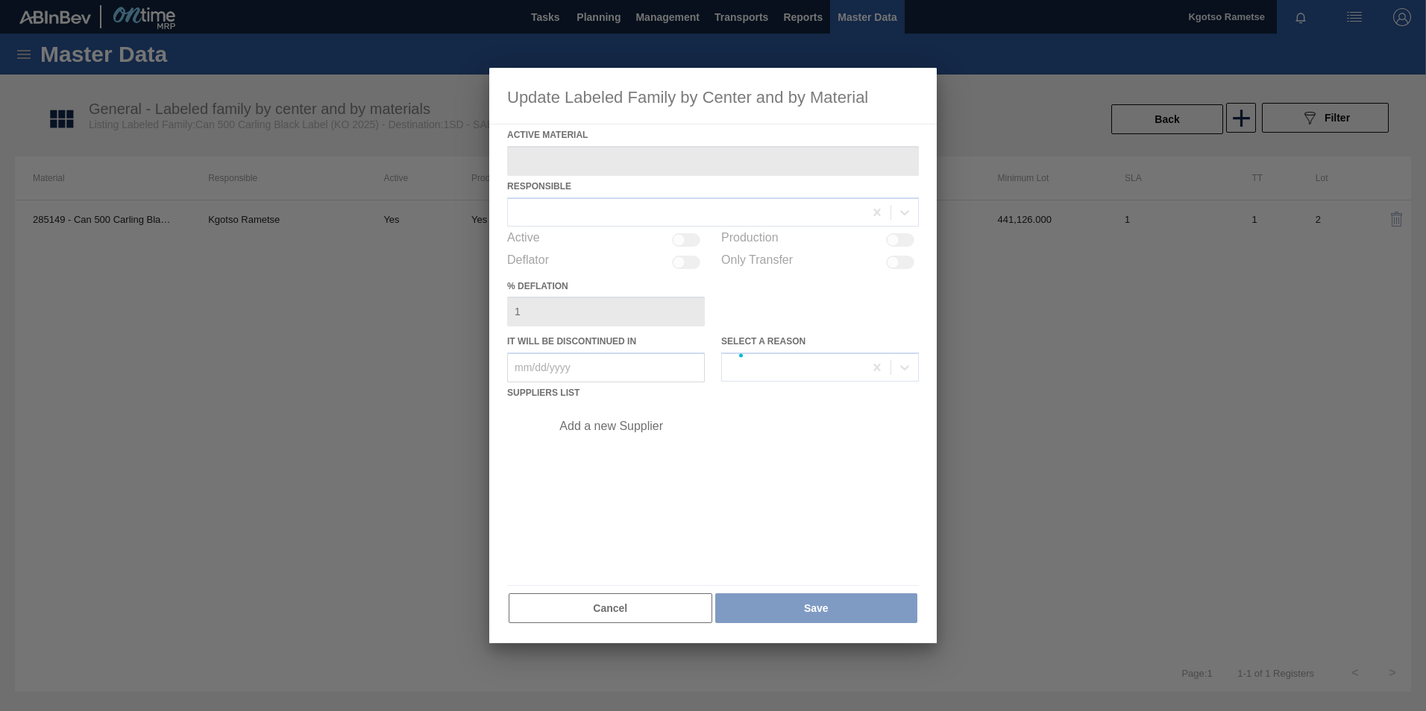
type Material "285149 - Can 500 Carling Black Label (KO 2025)"
checkbox input "true"
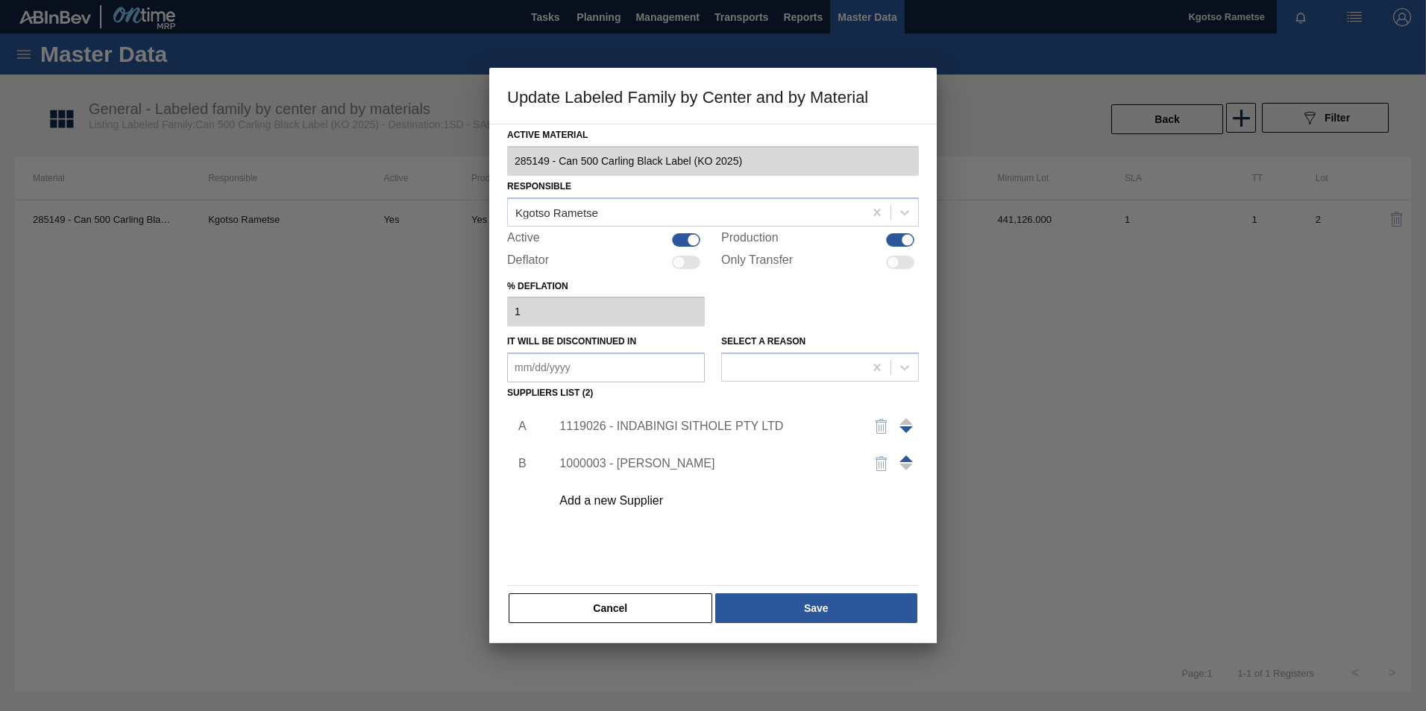
click at [670, 427] on div "1119026 - INDABINGI SITHOLE PTY LTD" at bounding box center [705, 426] width 292 height 13
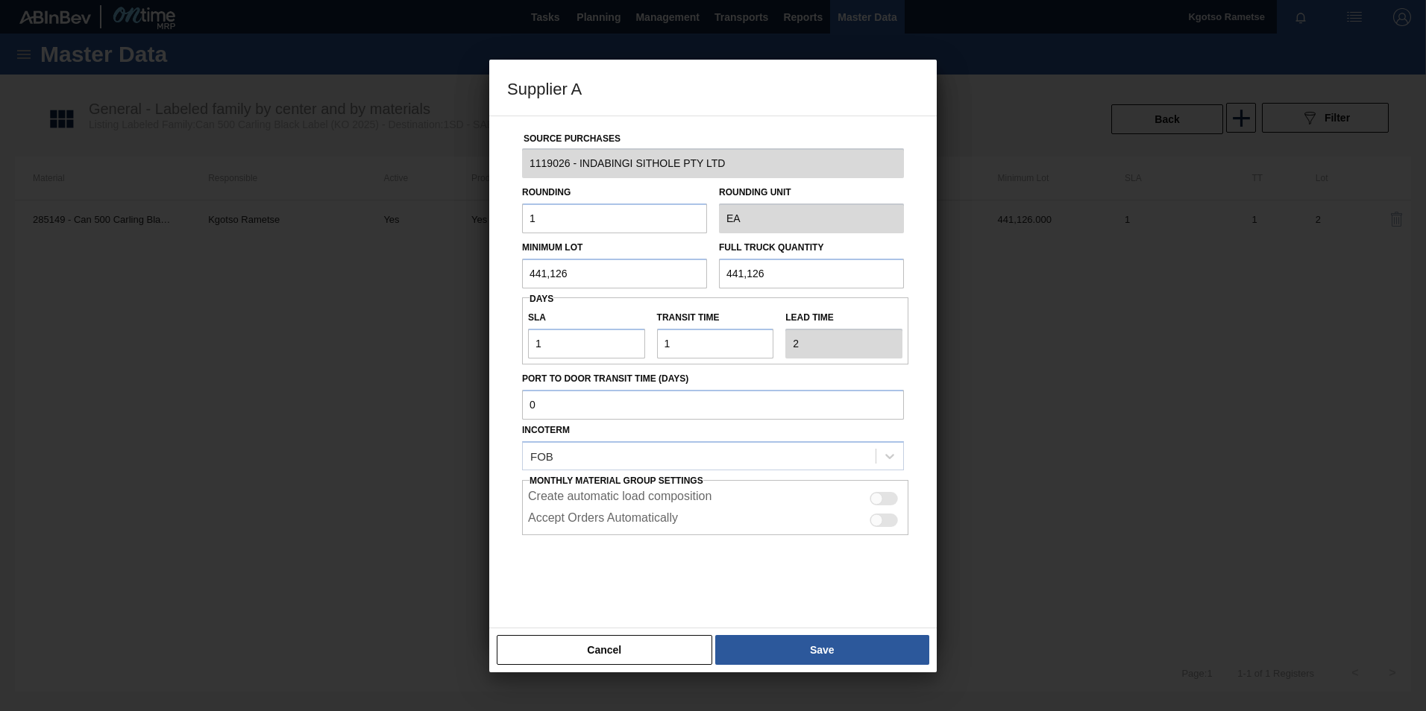
click at [580, 272] on input "441,126" at bounding box center [614, 274] width 185 height 30
click at [580, 272] on input "1,617,462" at bounding box center [614, 274] width 185 height 30
type input "1,617,462"
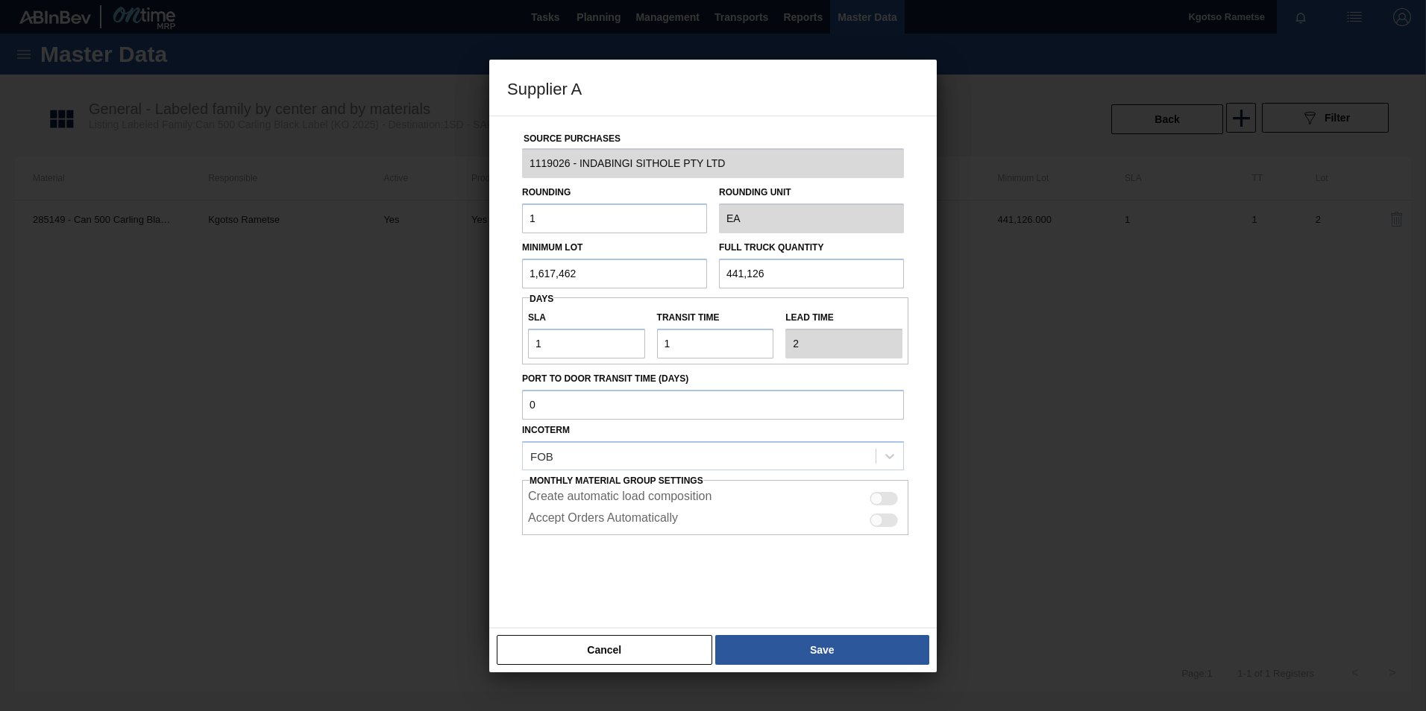
click at [755, 276] on input "441,126" at bounding box center [811, 274] width 185 height 30
paste input "1,617,462"
type input "1,617,462"
click at [849, 664] on button "Save" at bounding box center [822, 650] width 214 height 30
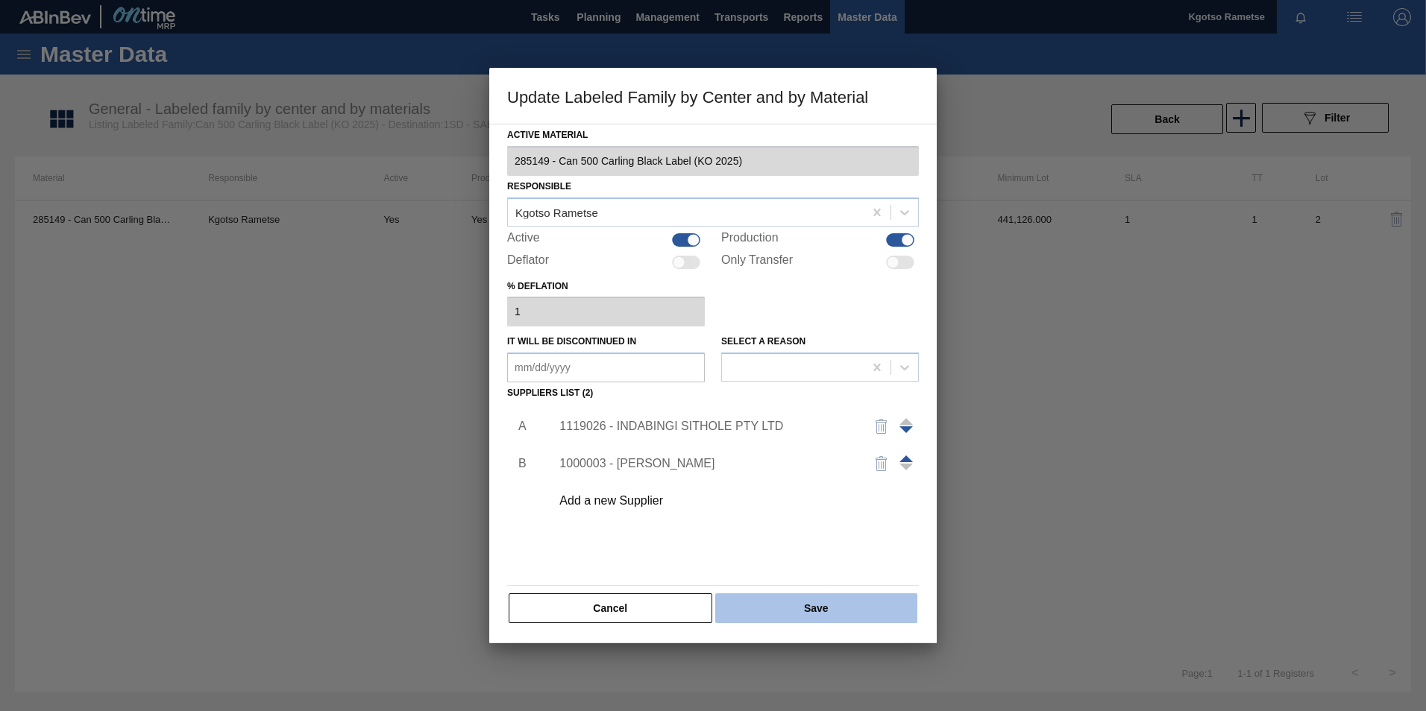
click at [842, 617] on button "Save" at bounding box center [816, 609] width 202 height 30
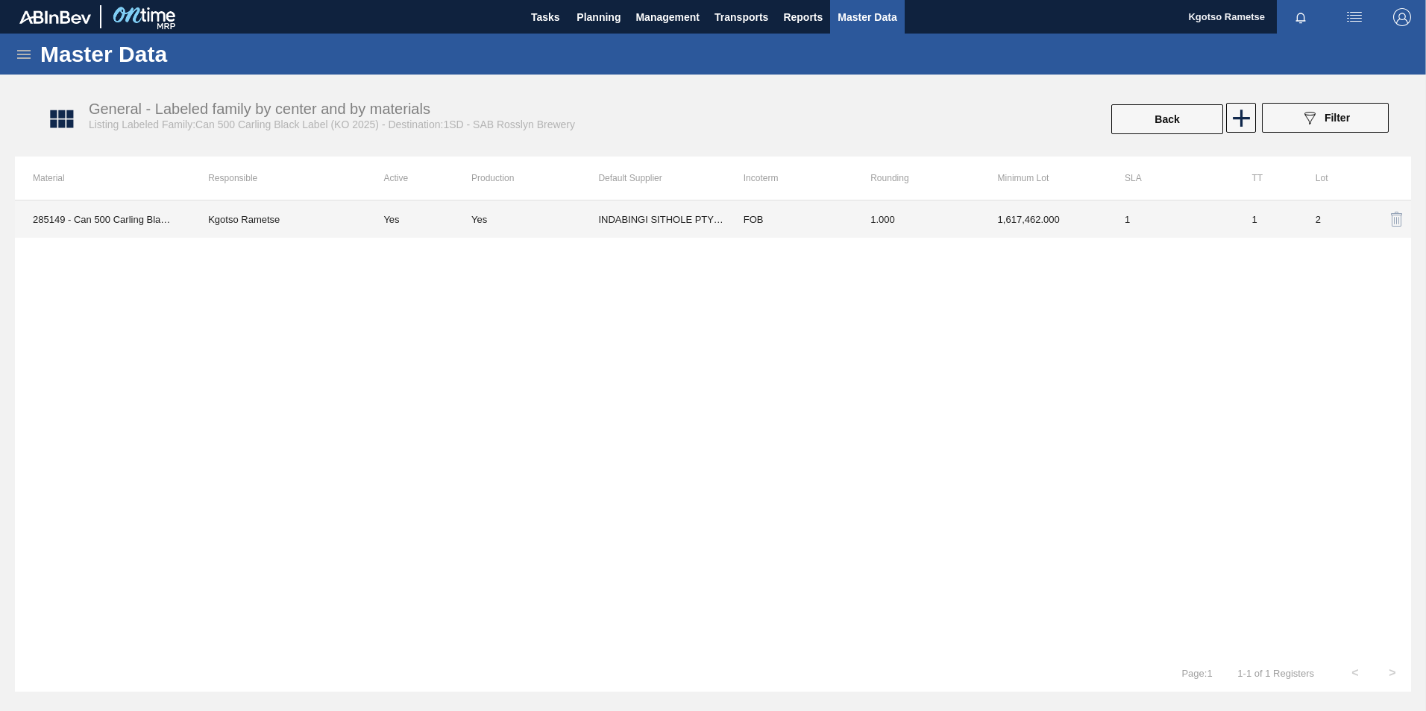
click at [970, 226] on td "1.000" at bounding box center [915, 219] width 127 height 37
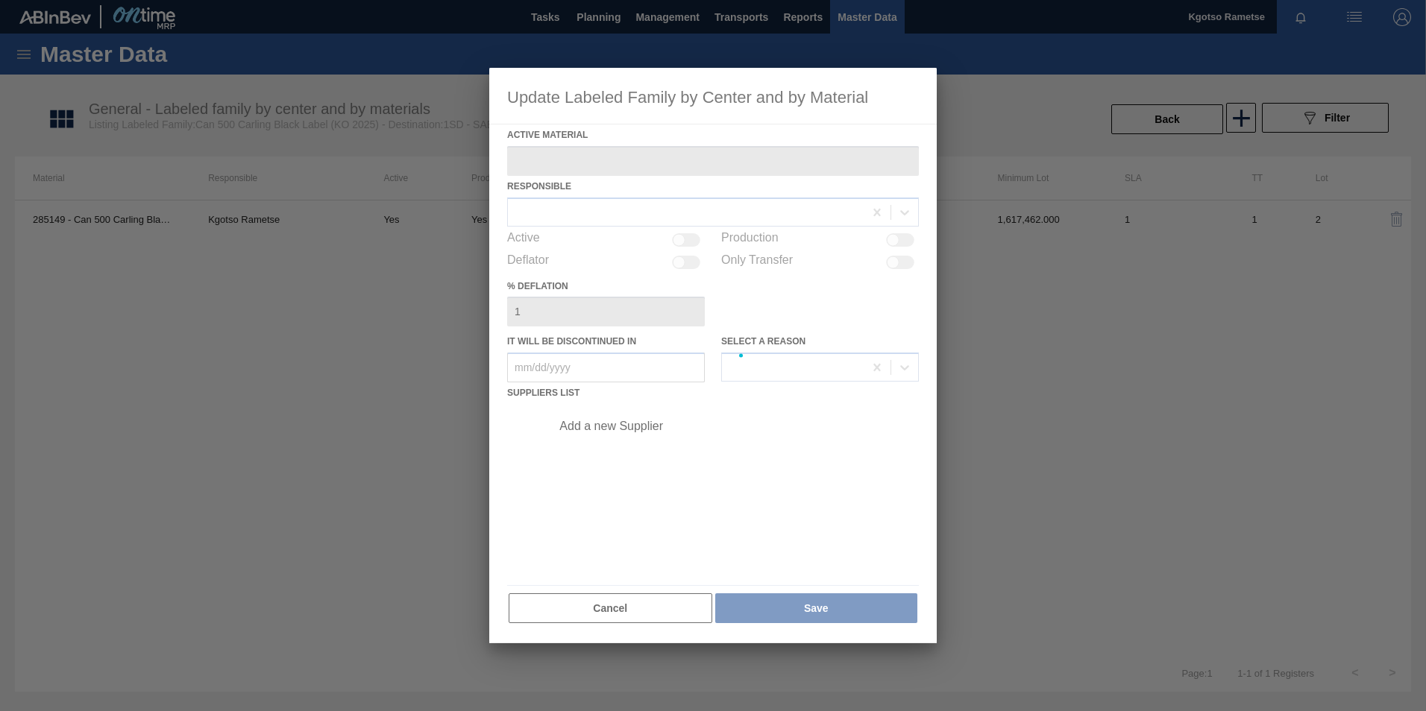
type Material "285149 - Can 500 Carling Black Label (KO 2025)"
checkbox input "true"
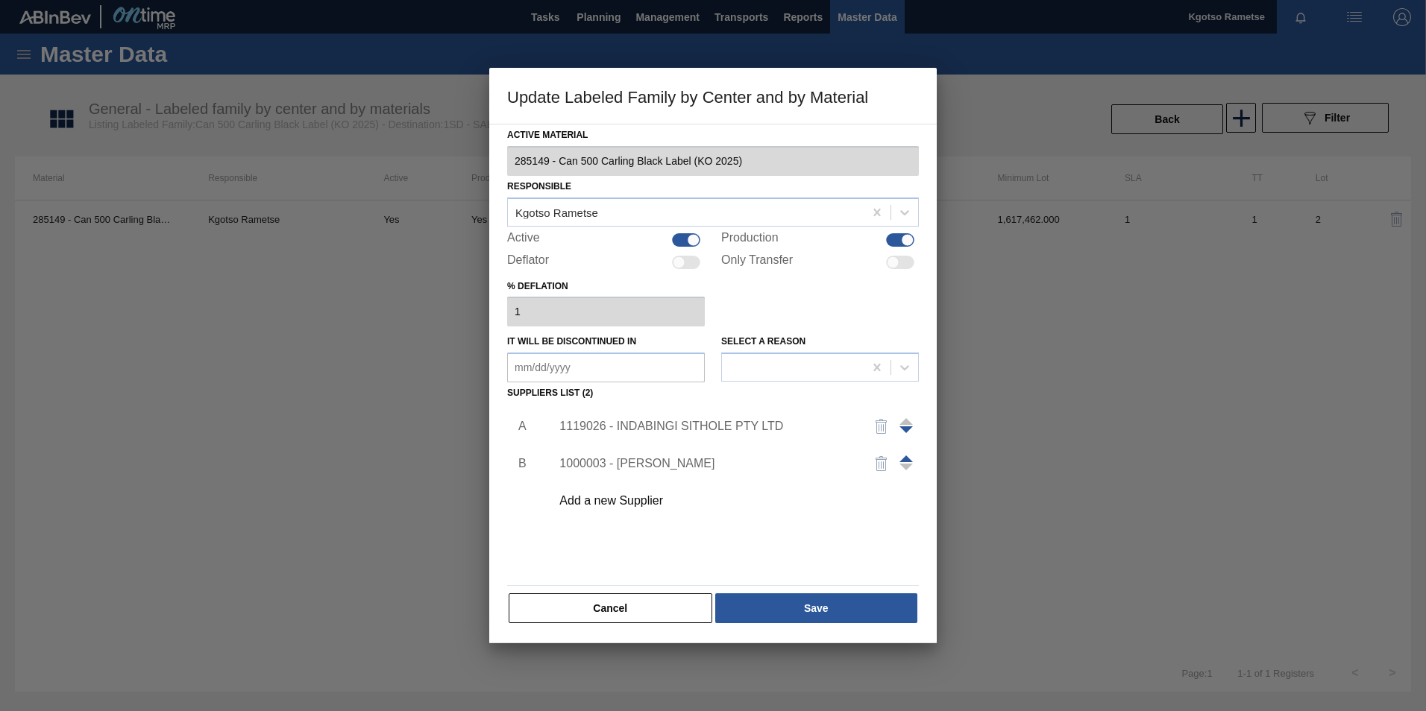
click at [719, 420] on div "1119026 - INDABINGI SITHOLE PTY LTD" at bounding box center [705, 426] width 292 height 13
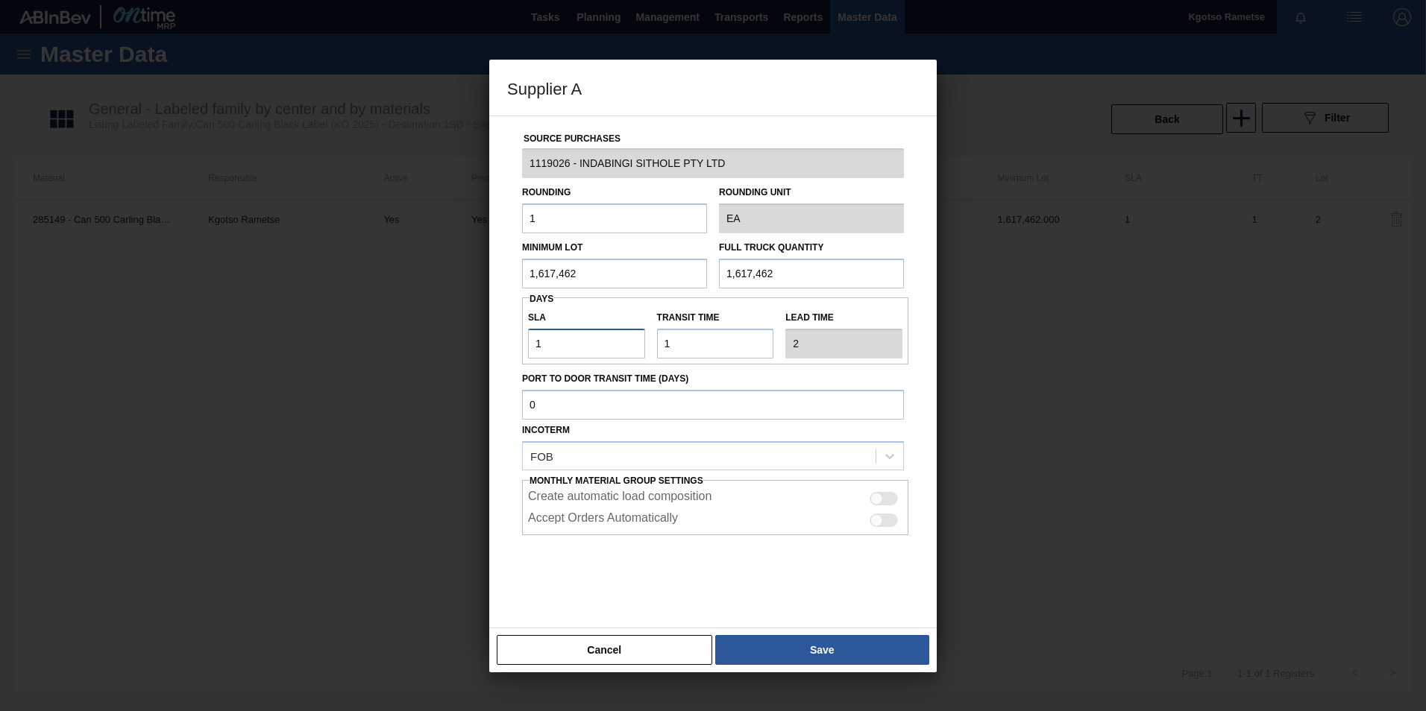
click at [574, 352] on input "1" at bounding box center [586, 344] width 117 height 30
drag, startPoint x: 574, startPoint y: 352, endPoint x: 503, endPoint y: 345, distance: 71.9
click at [503, 345] on div "Source Purchases 1119026 - INDABINGI SITHOLE PTY LTD Rounding 1 Rounding Unit E…" at bounding box center [712, 372] width 447 height 513
type input "2"
type input "3"
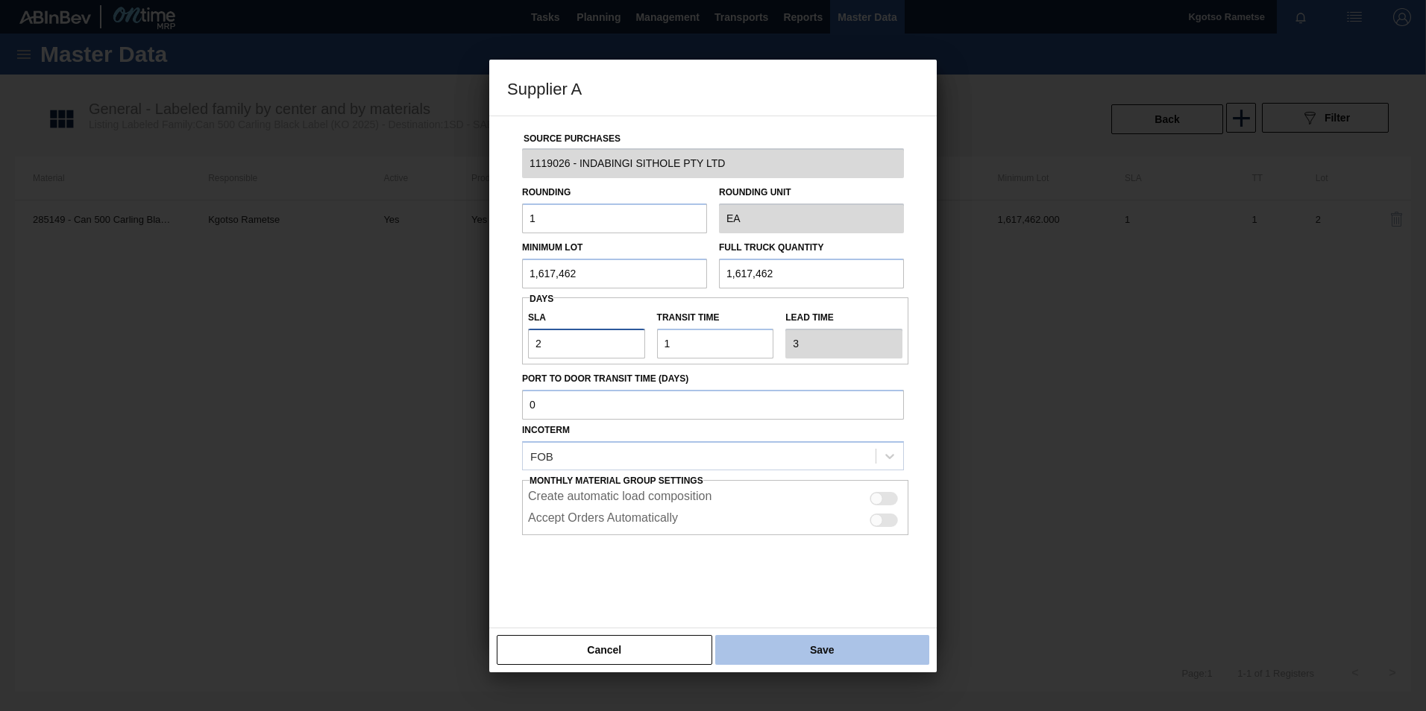
type input "2"
click at [780, 635] on button "Save" at bounding box center [822, 650] width 214 height 30
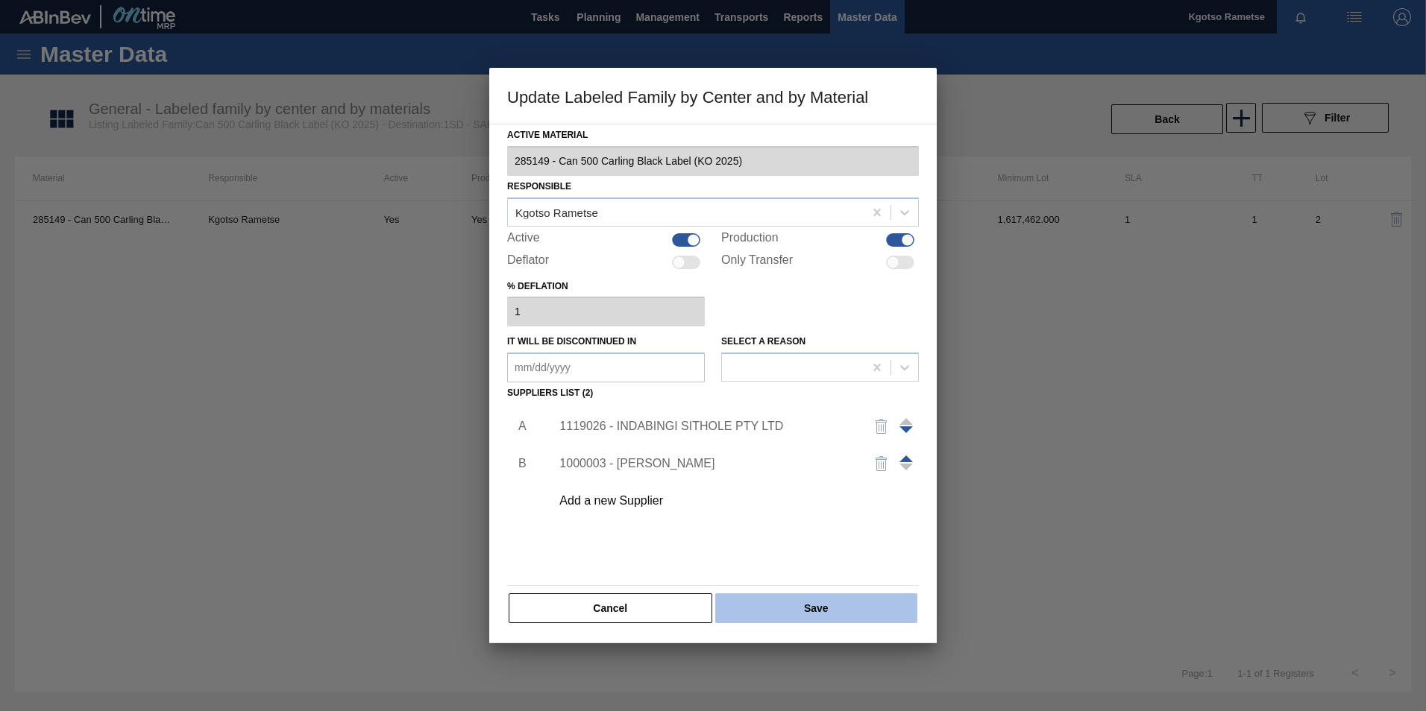
click at [776, 616] on button "Save" at bounding box center [816, 609] width 202 height 30
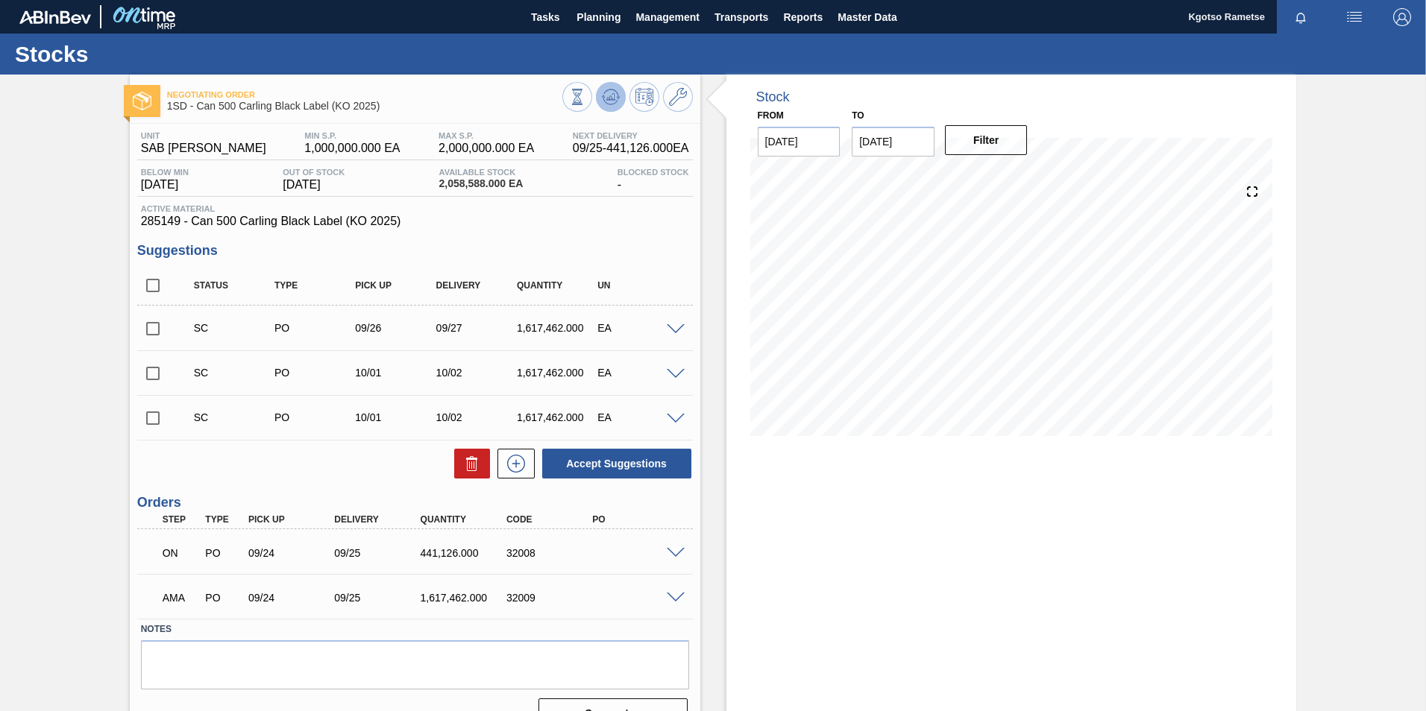
click at [612, 95] on polygon at bounding box center [612, 97] width 1 height 6
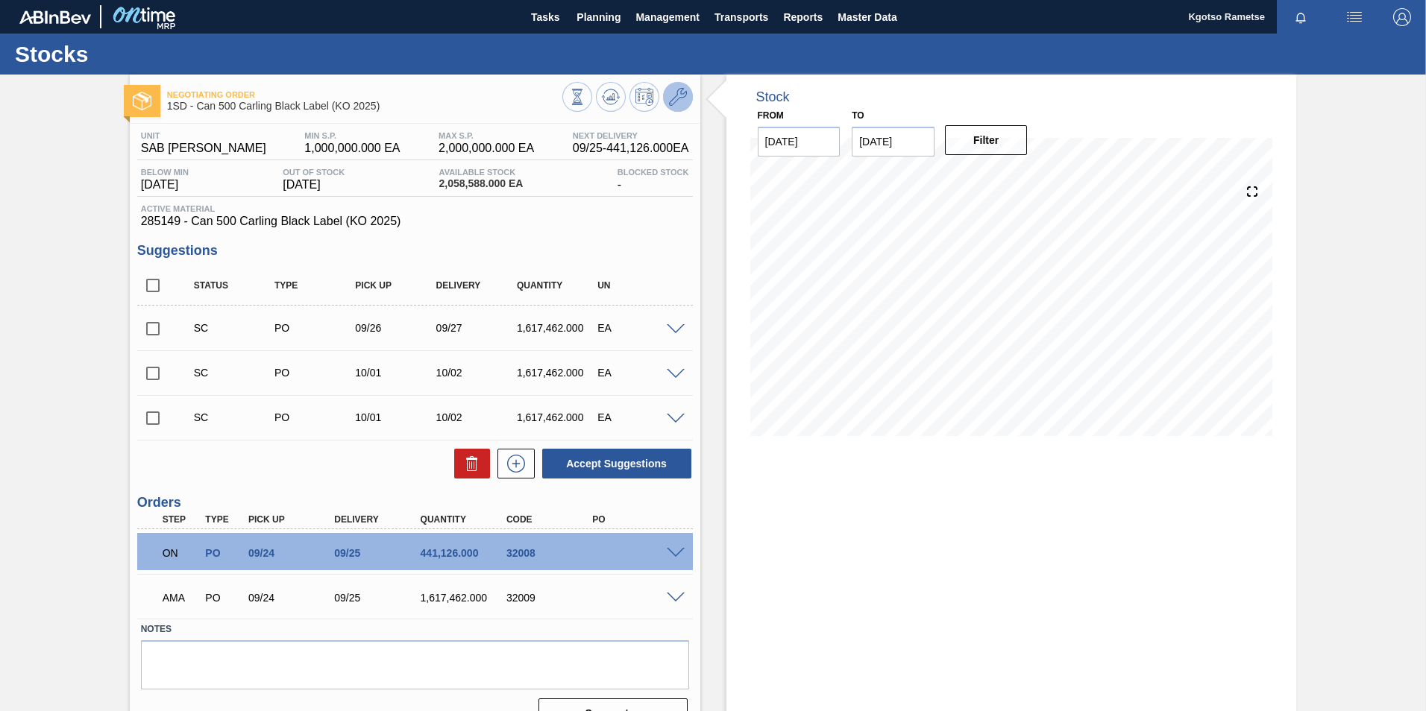
click at [685, 99] on icon at bounding box center [678, 97] width 18 height 18
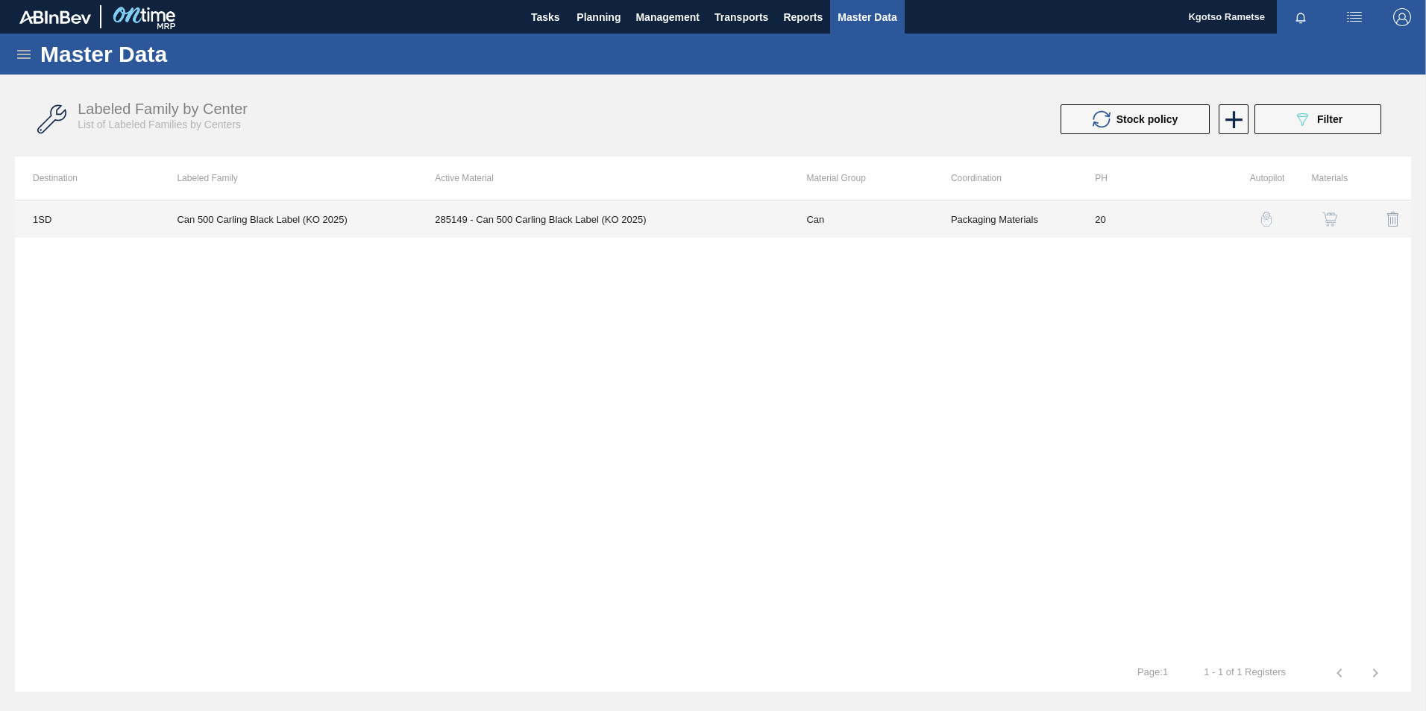
click at [599, 213] on td "285149 - Can 500 Carling Black Label (KO 2025)" at bounding box center [602, 219] width 371 height 37
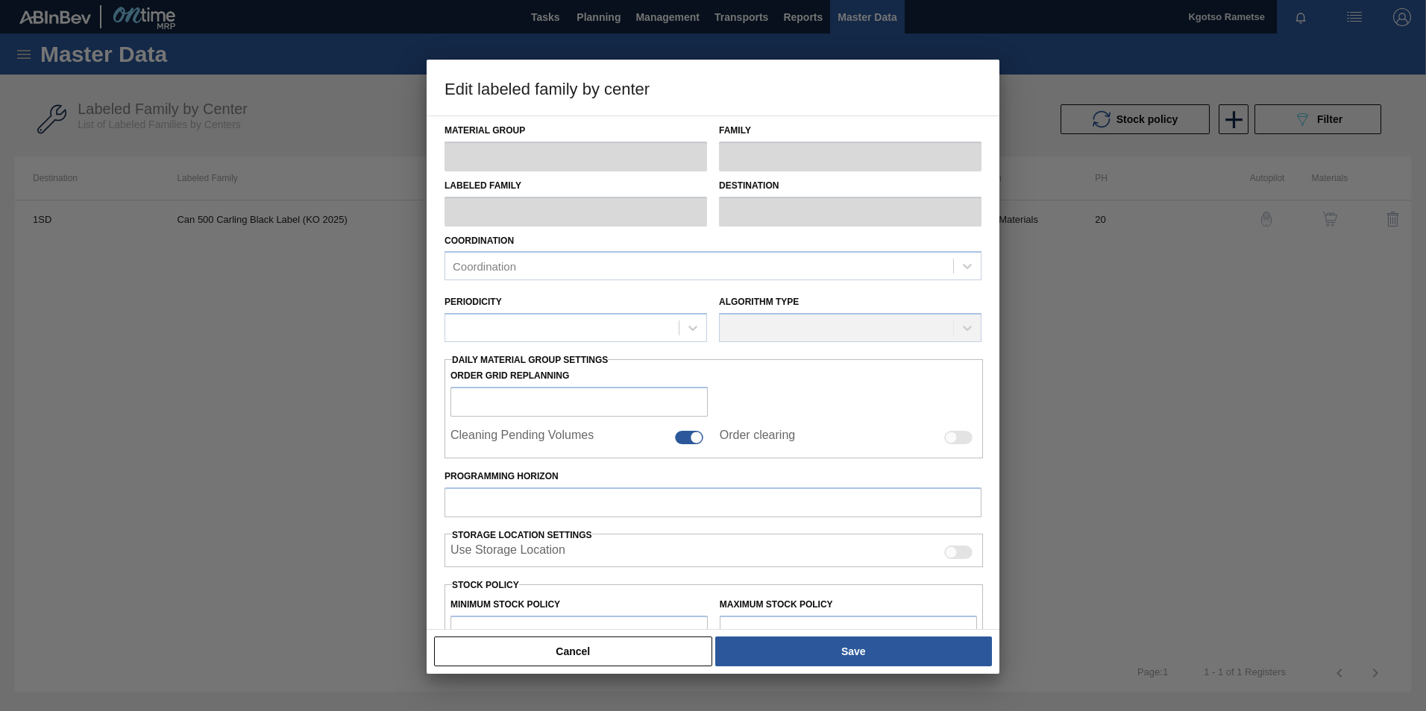
type input "Can"
type input "Can 500"
type input "Can 500 Carling Black Label (KO 2025)"
type input "1SD - SAB Rosslyn Brewery"
type input "20"
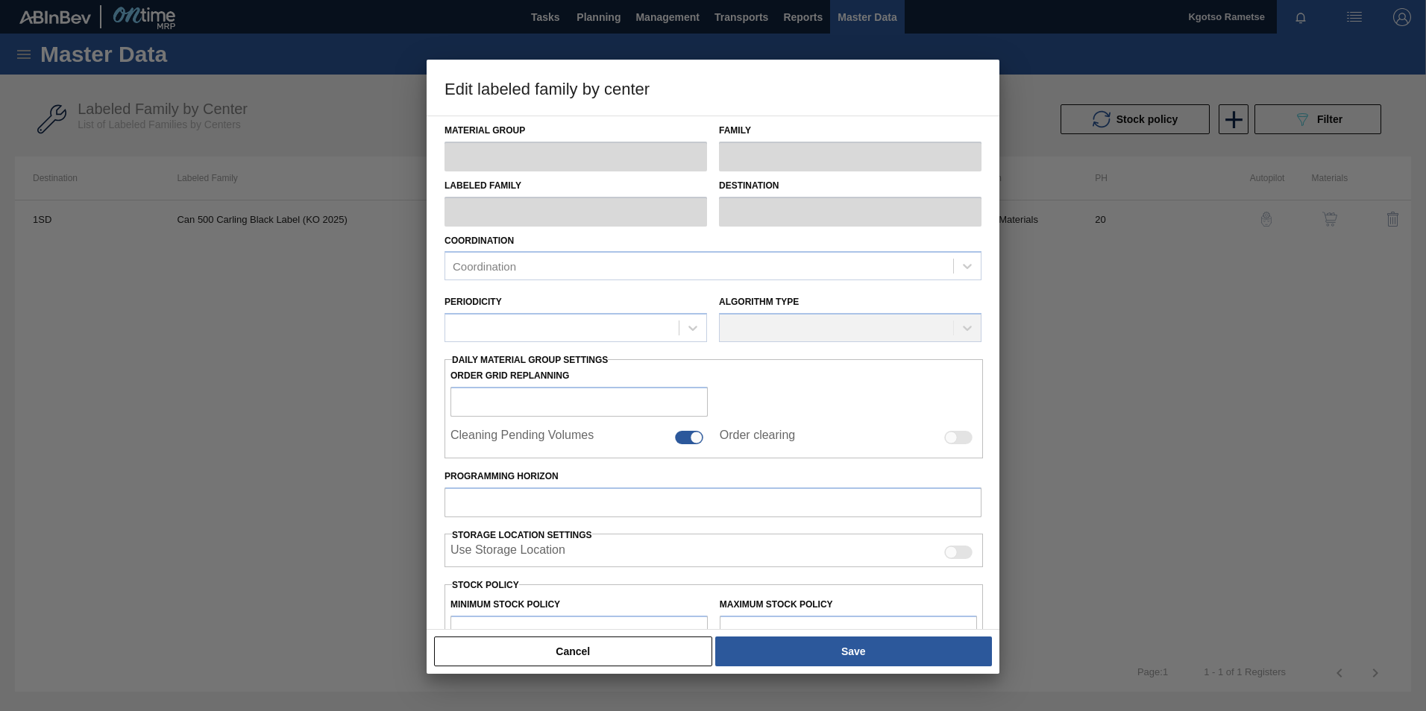
type input "1,000,000"
type input "2,000,000"
type input "100"
type input "2,000,000.000"
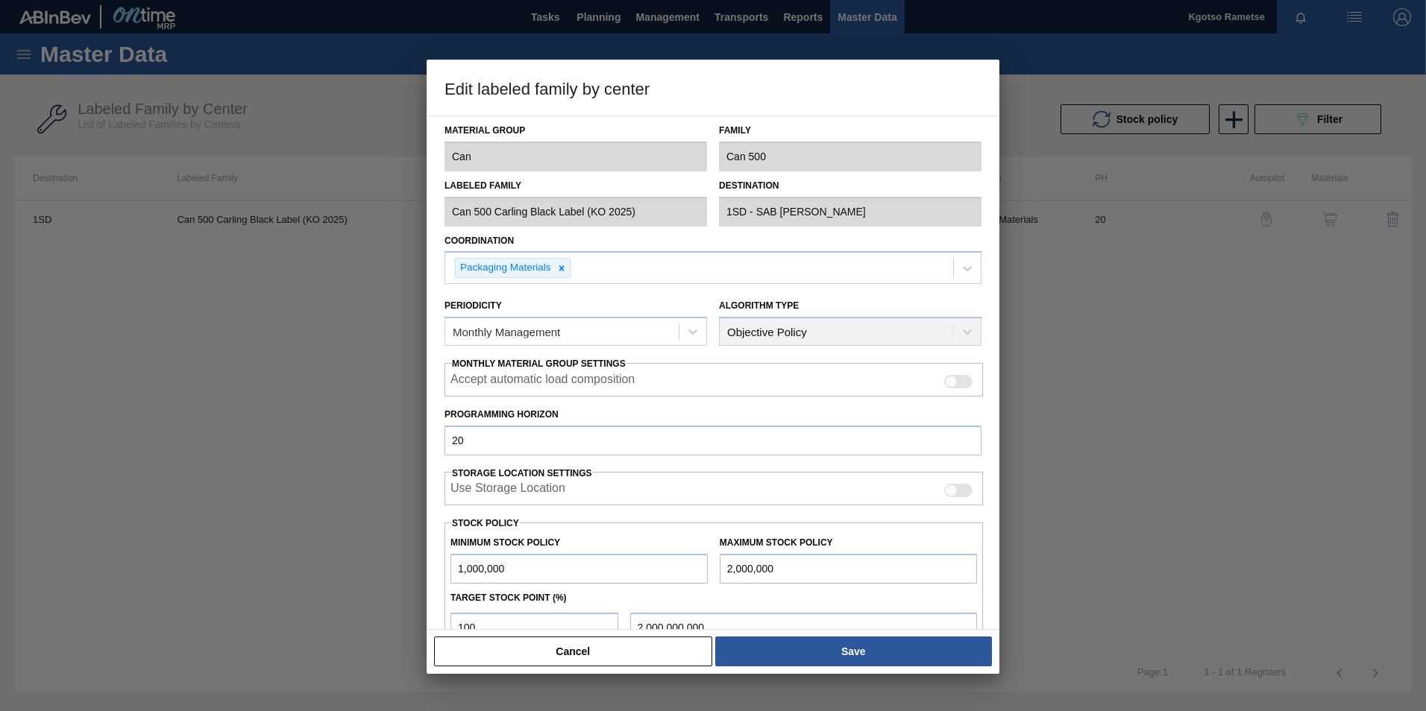
drag, startPoint x: 734, startPoint y: 568, endPoint x: 699, endPoint y: 574, distance: 35.6
click at [699, 574] on div "Minimum Stock Policy 1,000,000 Maximum Stock Policy 2,000,000" at bounding box center [713, 556] width 538 height 55
type input "9,000,000"
type input "9,000,000.000"
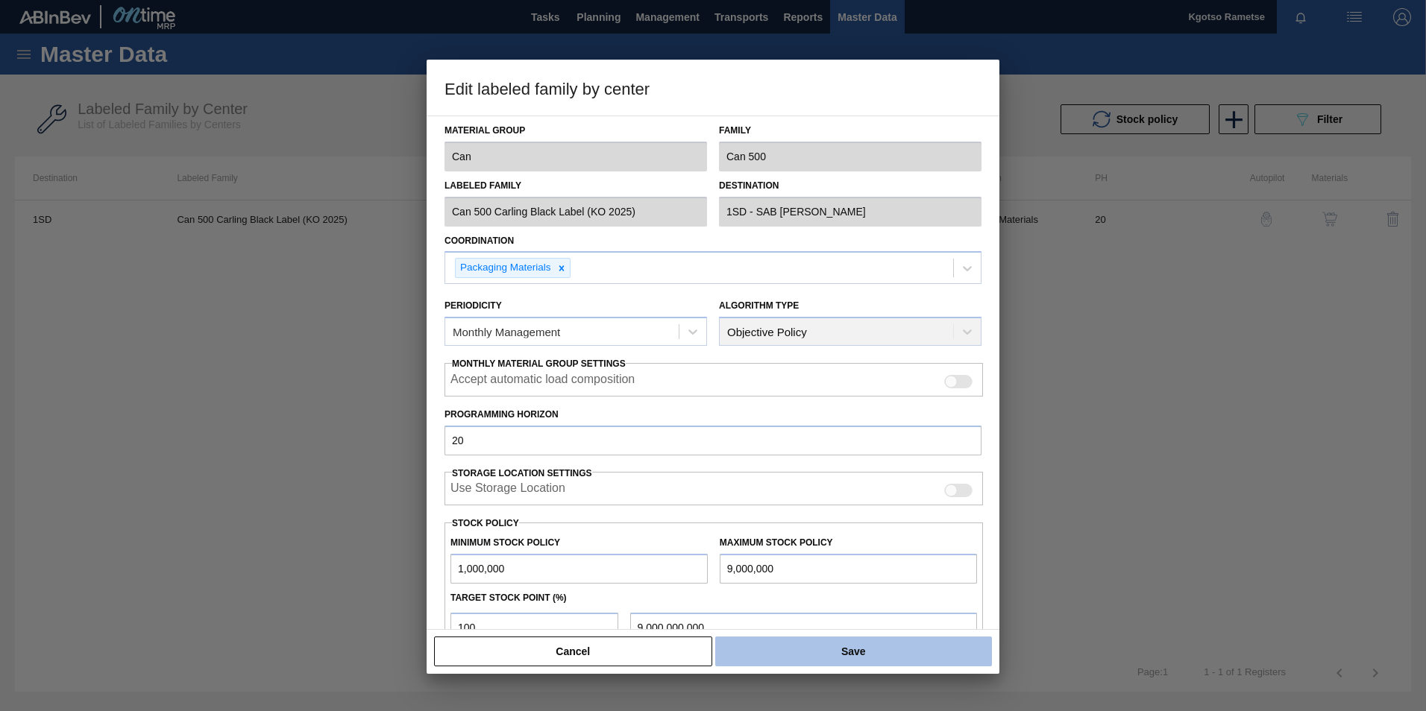
type input "9,000,000"
click at [755, 647] on button "Save" at bounding box center [853, 652] width 277 height 30
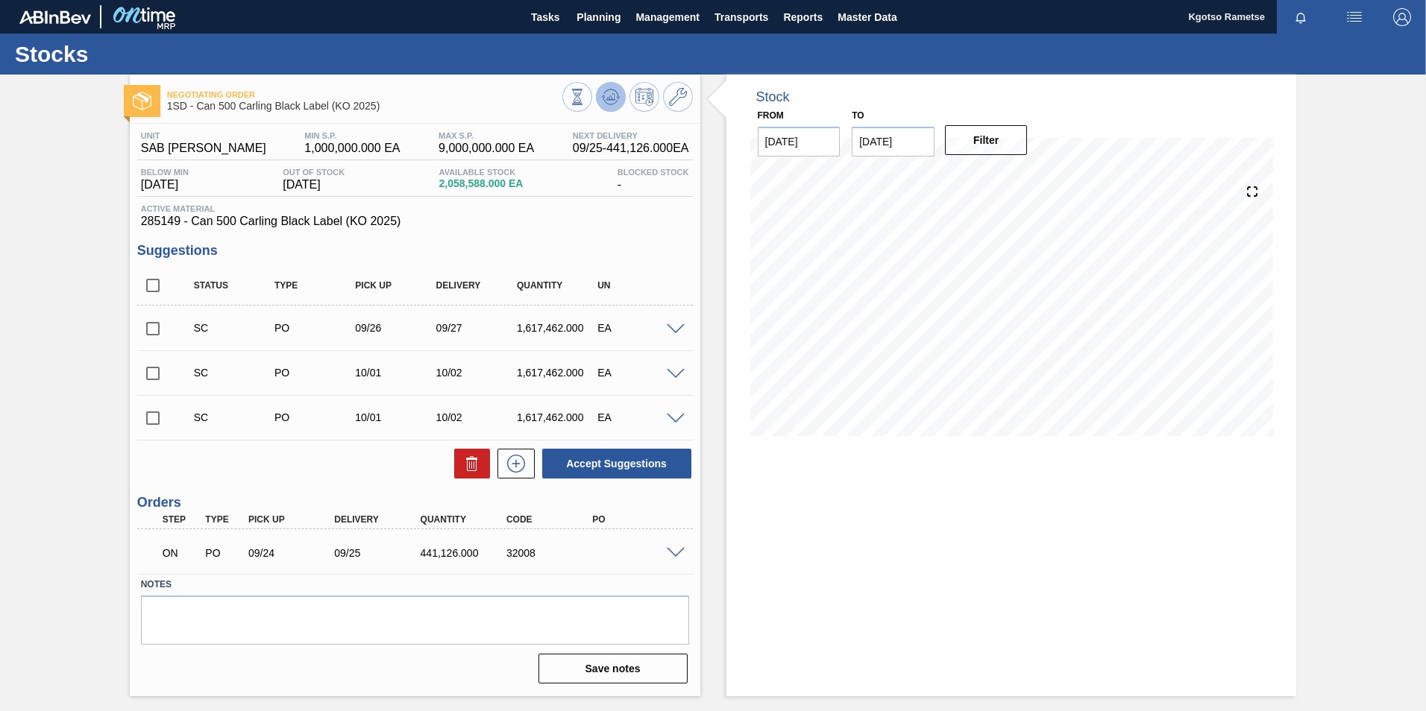
click at [612, 98] on icon at bounding box center [611, 96] width 10 height 7
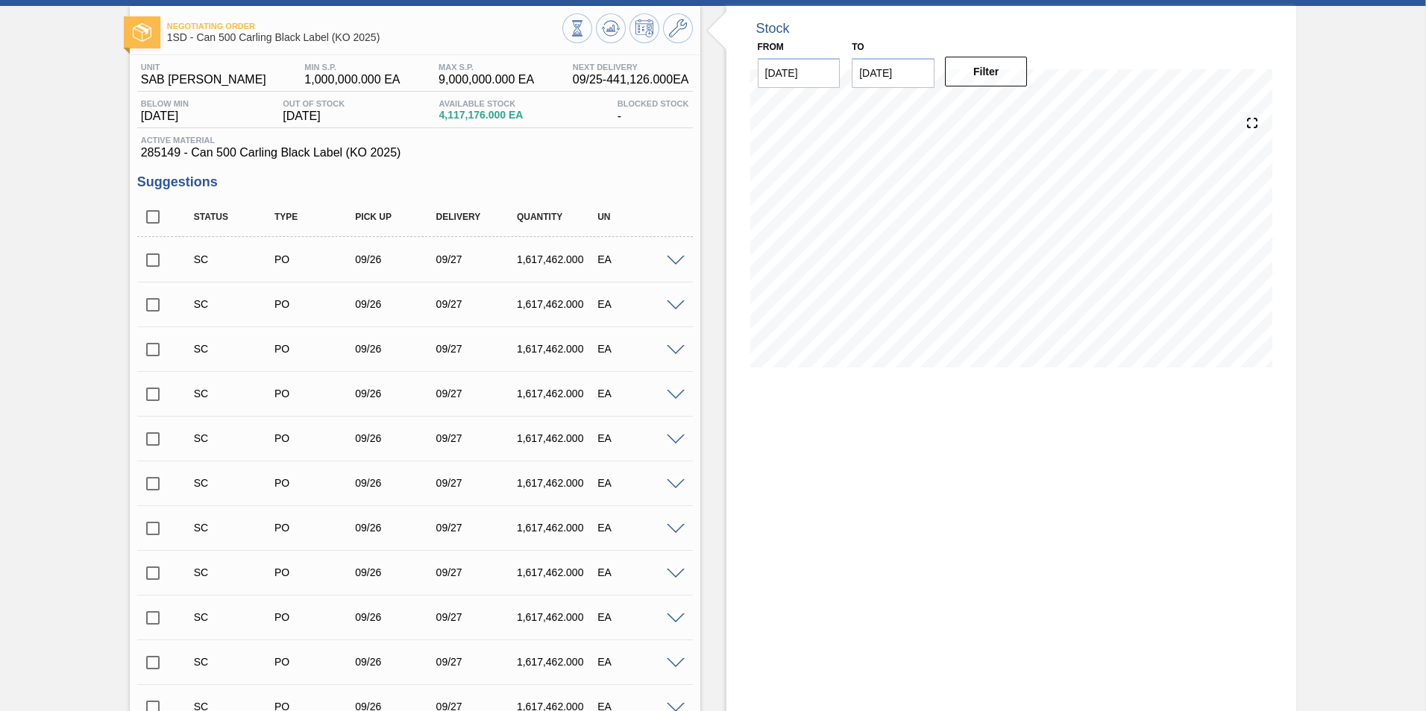
scroll to position [11, 0]
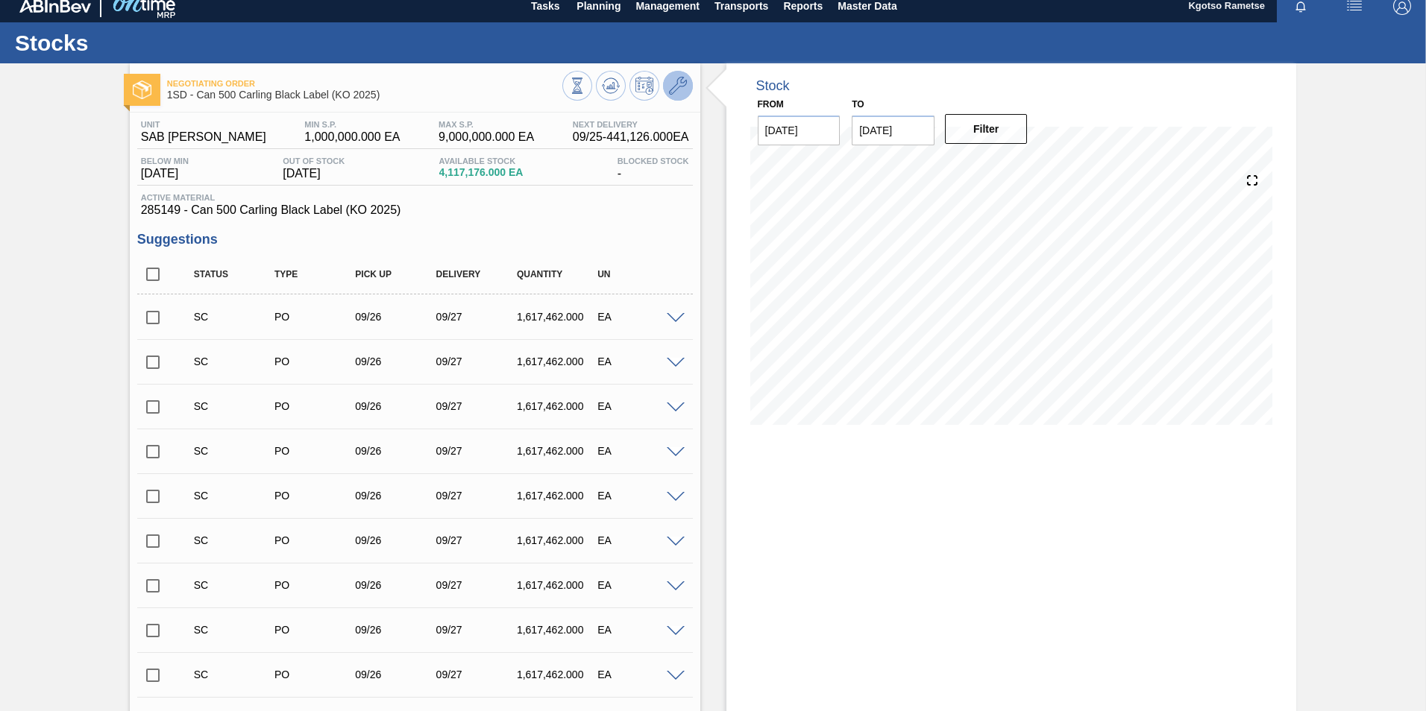
click at [682, 81] on icon at bounding box center [678, 86] width 18 height 18
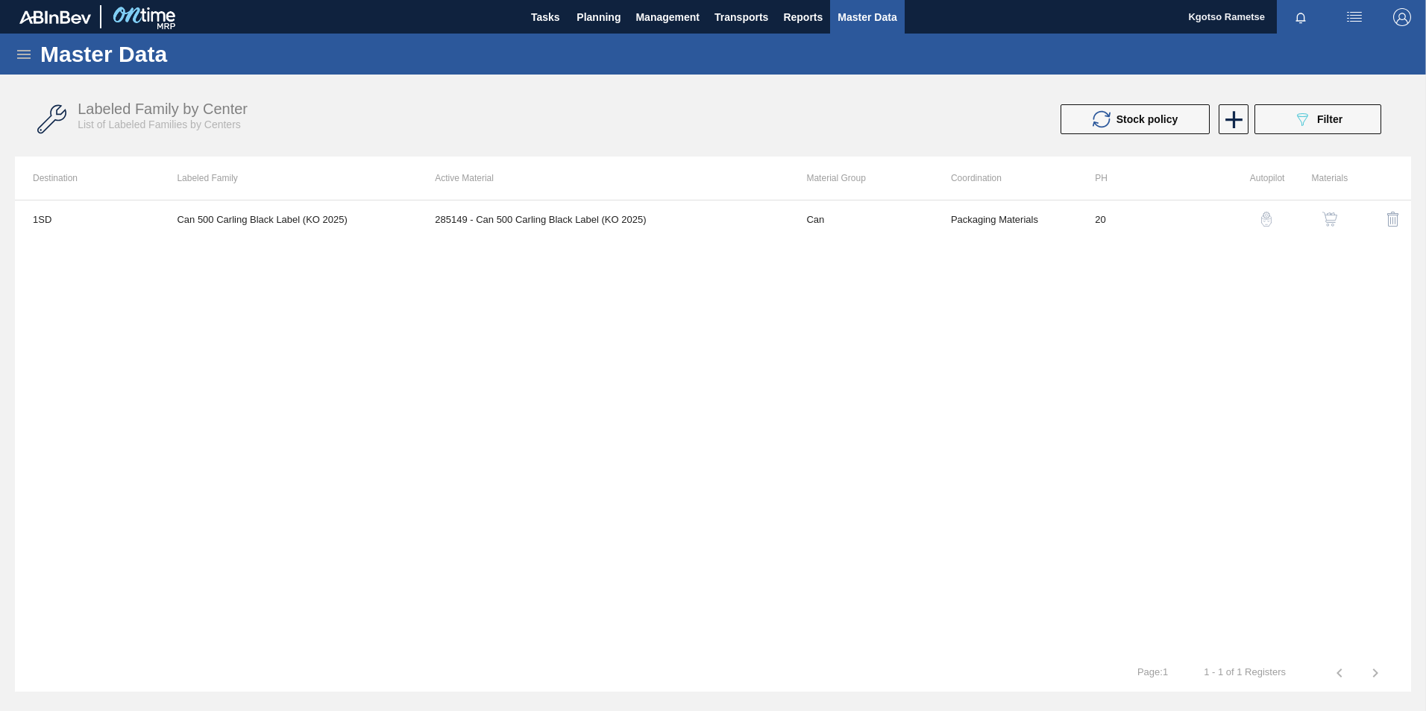
click at [1325, 210] on button "button" at bounding box center [1330, 219] width 36 height 36
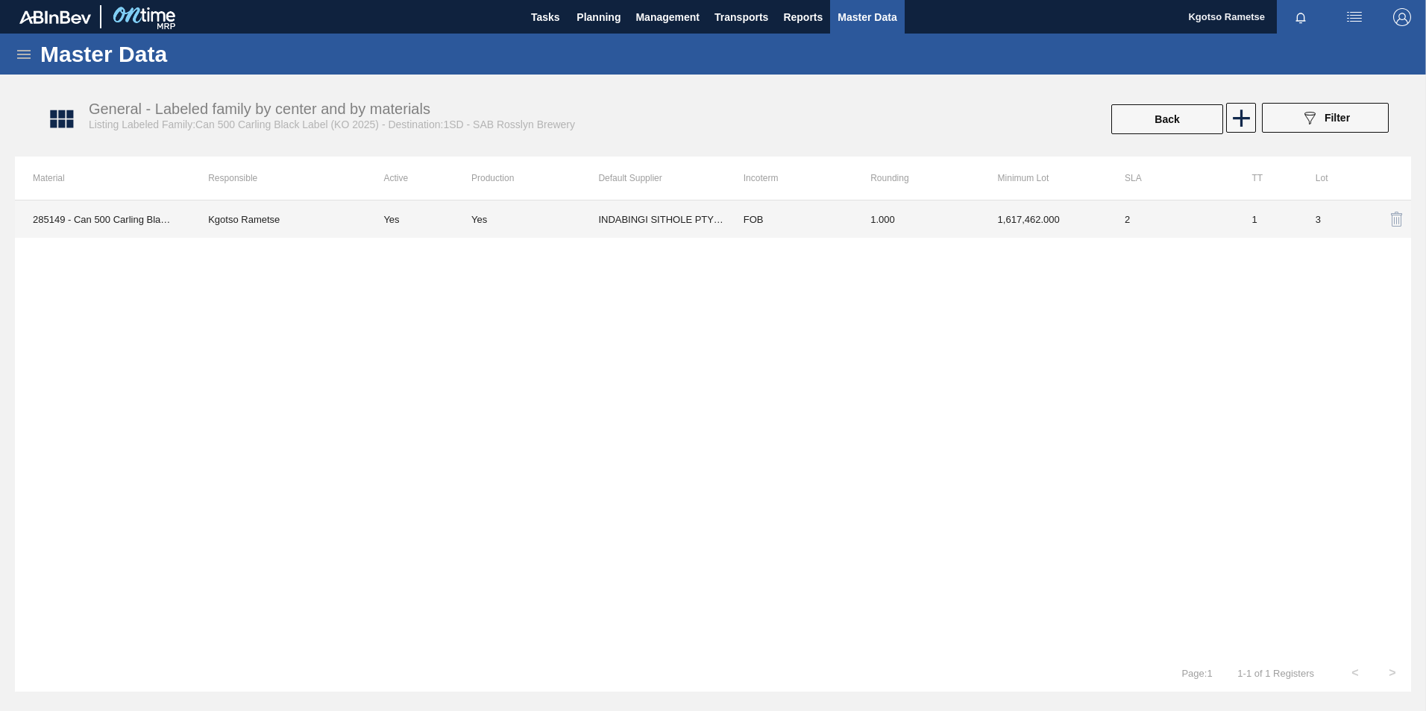
click at [919, 227] on td "1.000" at bounding box center [915, 219] width 127 height 37
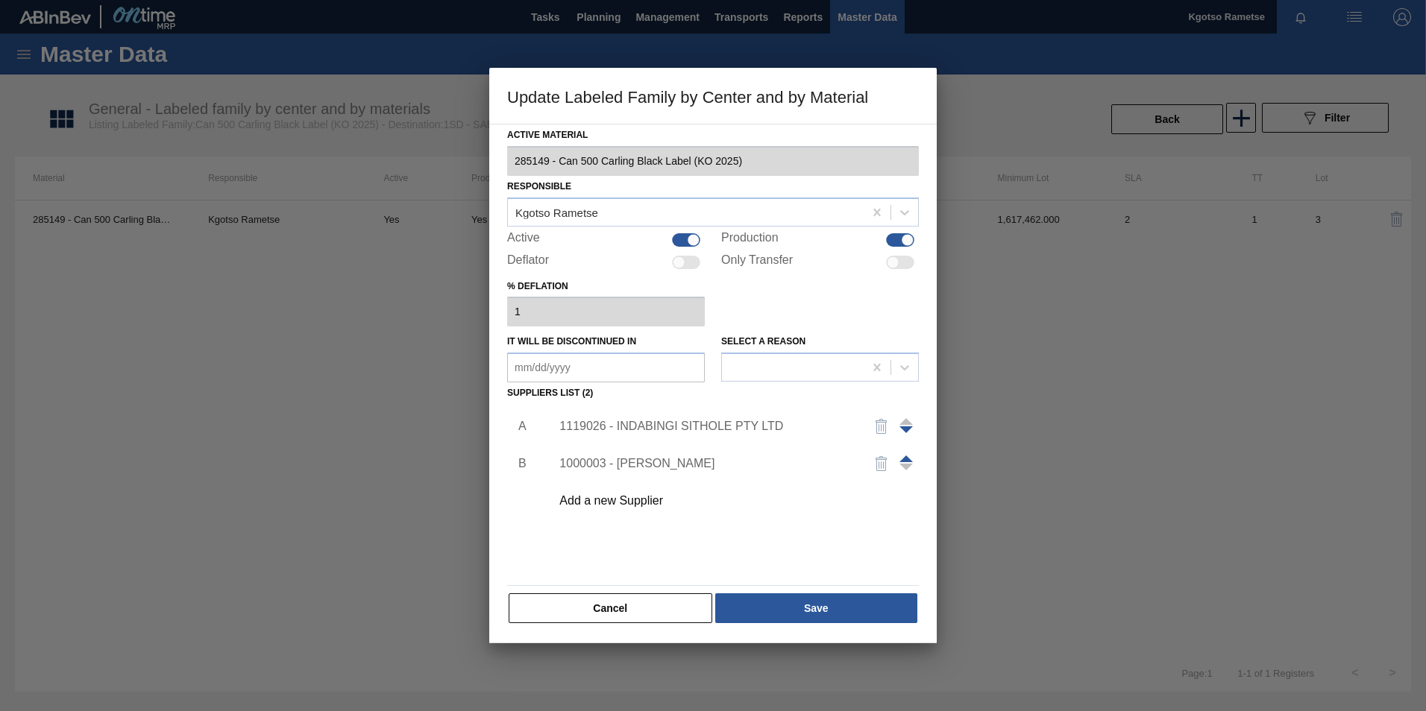
click at [709, 424] on div "1119026 - INDABINGI SITHOLE PTY LTD" at bounding box center [705, 426] width 292 height 13
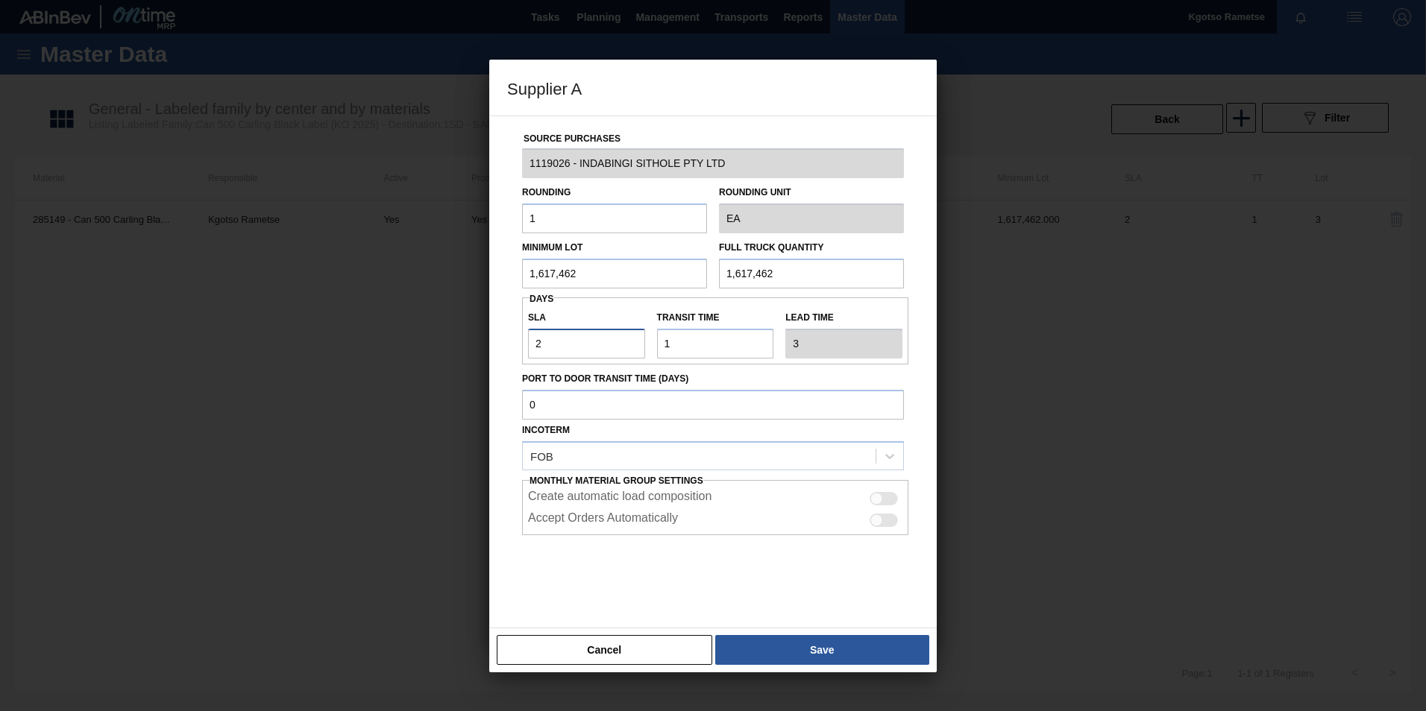
drag, startPoint x: 573, startPoint y: 345, endPoint x: 525, endPoint y: 346, distance: 47.7
click at [525, 346] on div "SLA 2" at bounding box center [586, 332] width 129 height 51
type input "1"
type input "2"
type input "1"
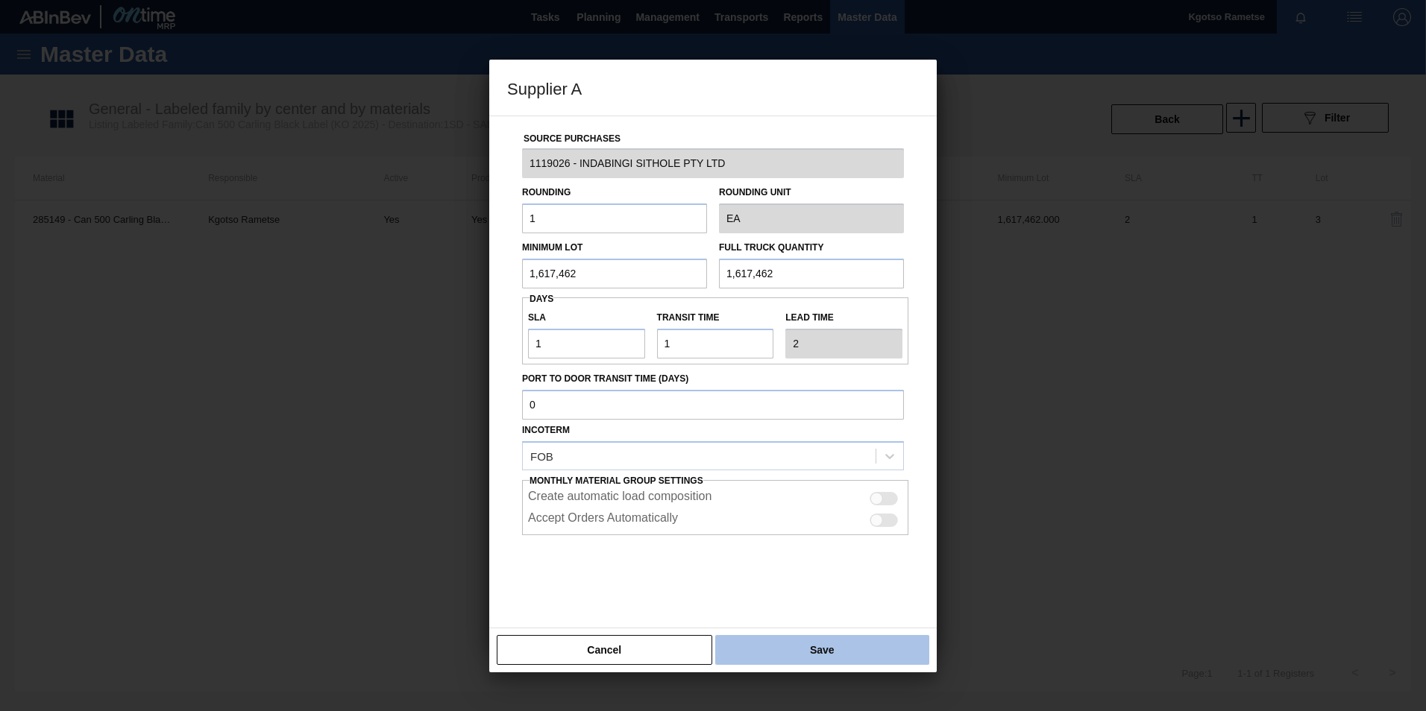
click at [857, 650] on button "Save" at bounding box center [822, 650] width 214 height 30
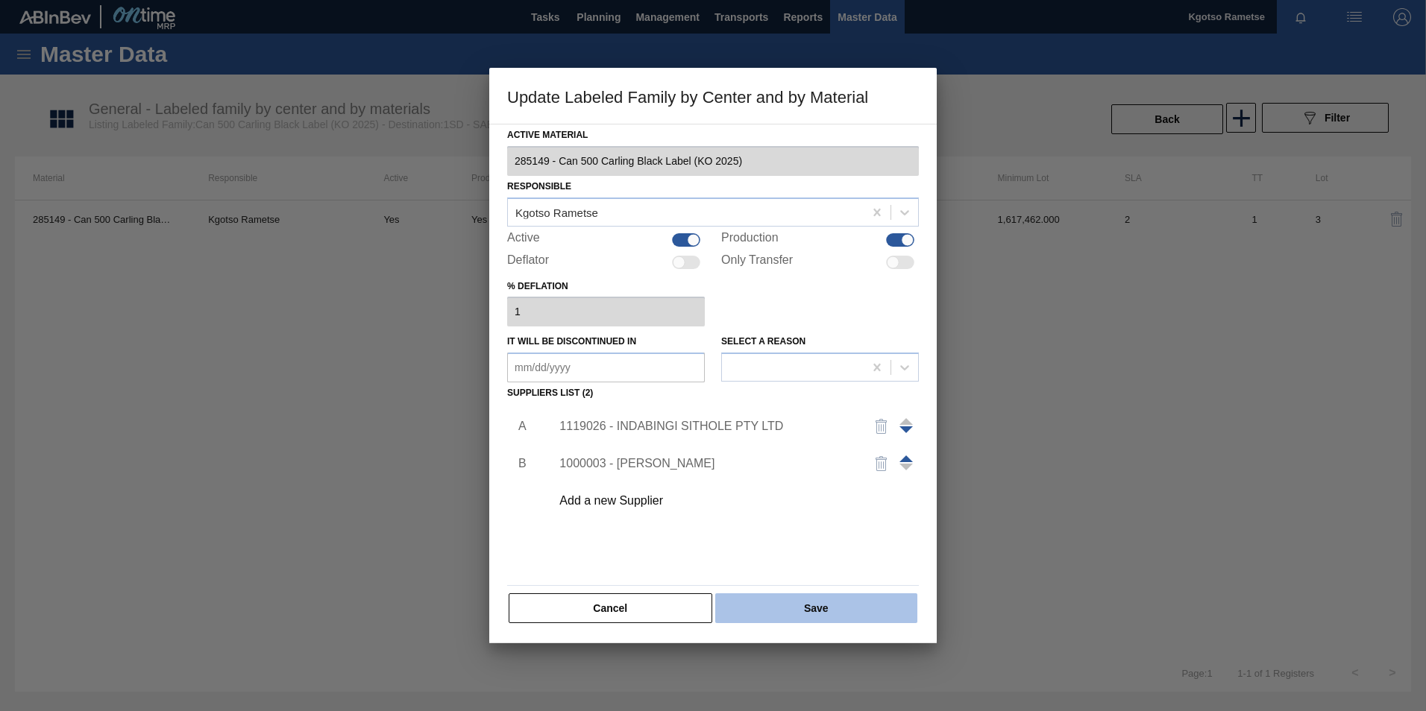
click at [805, 608] on button "Save" at bounding box center [816, 609] width 202 height 30
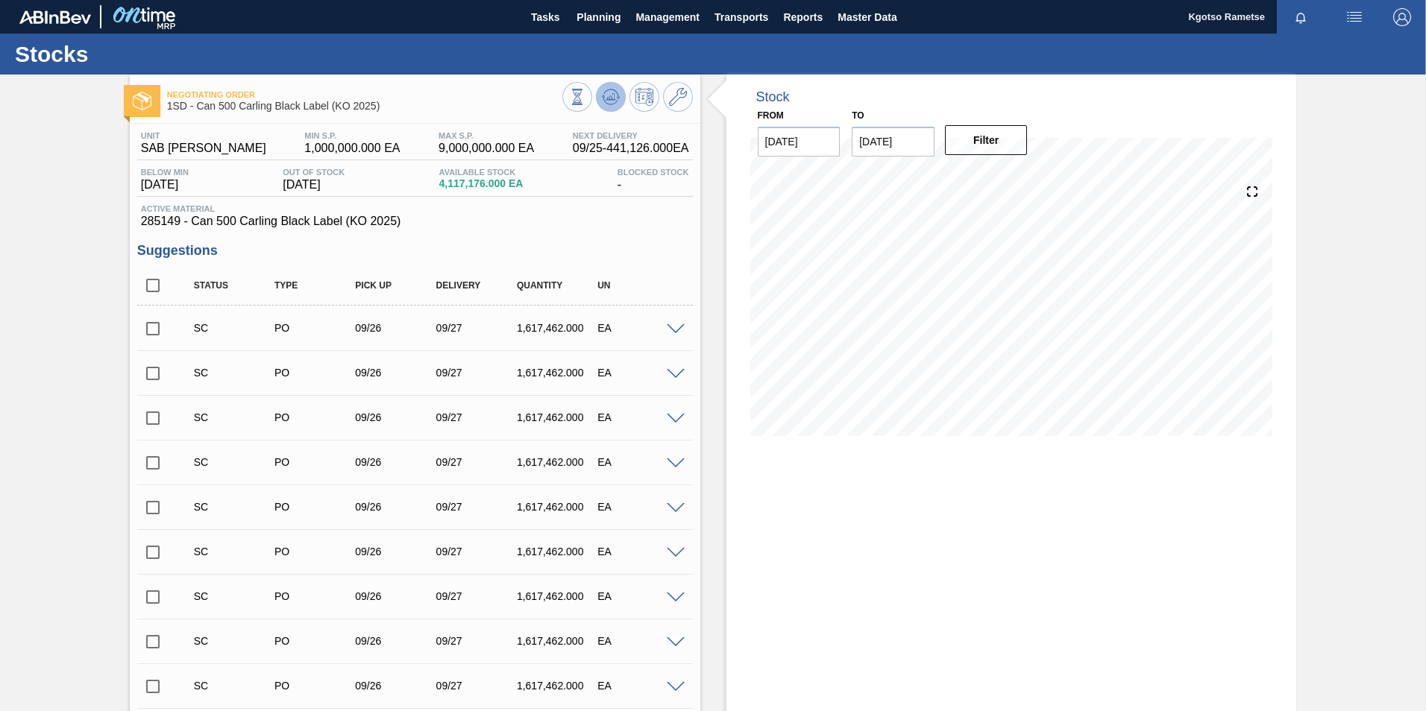
click at [607, 101] on icon at bounding box center [611, 97] width 18 height 18
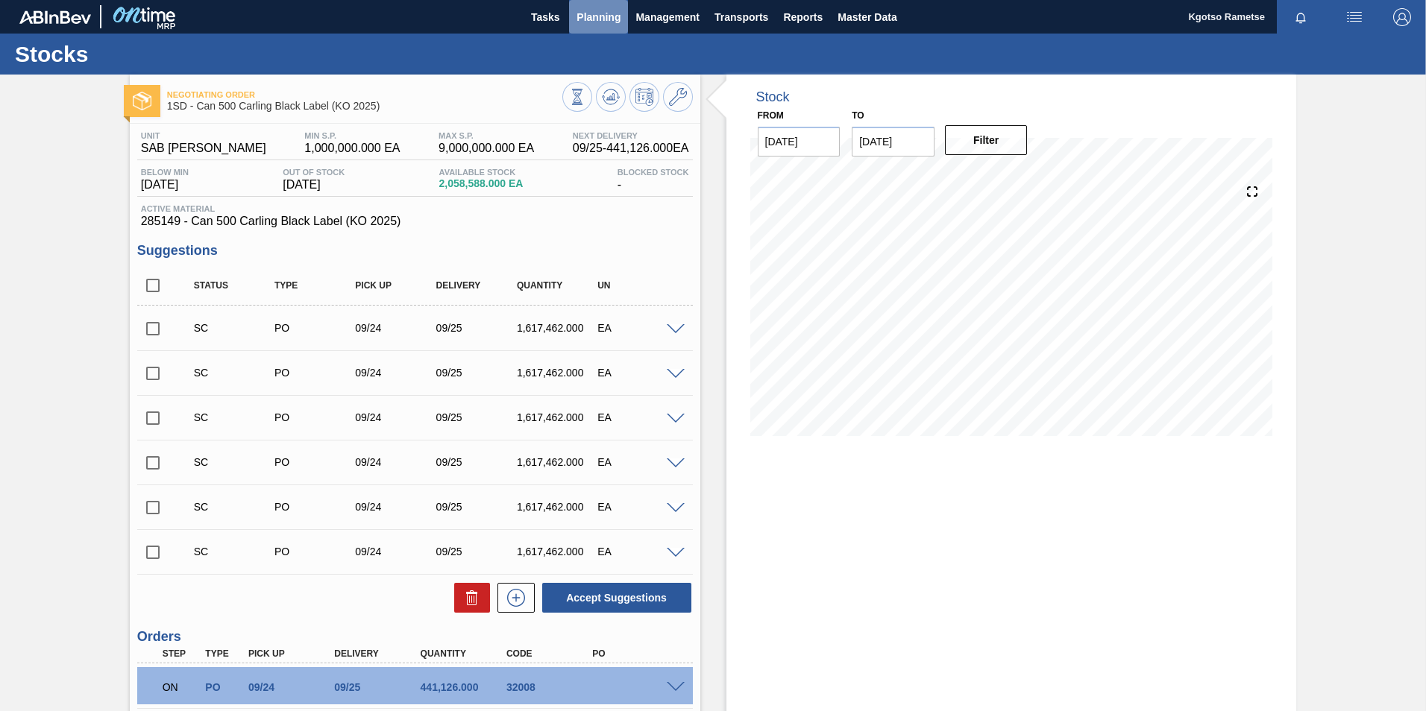
click at [601, 26] on button "Planning" at bounding box center [598, 17] width 59 height 34
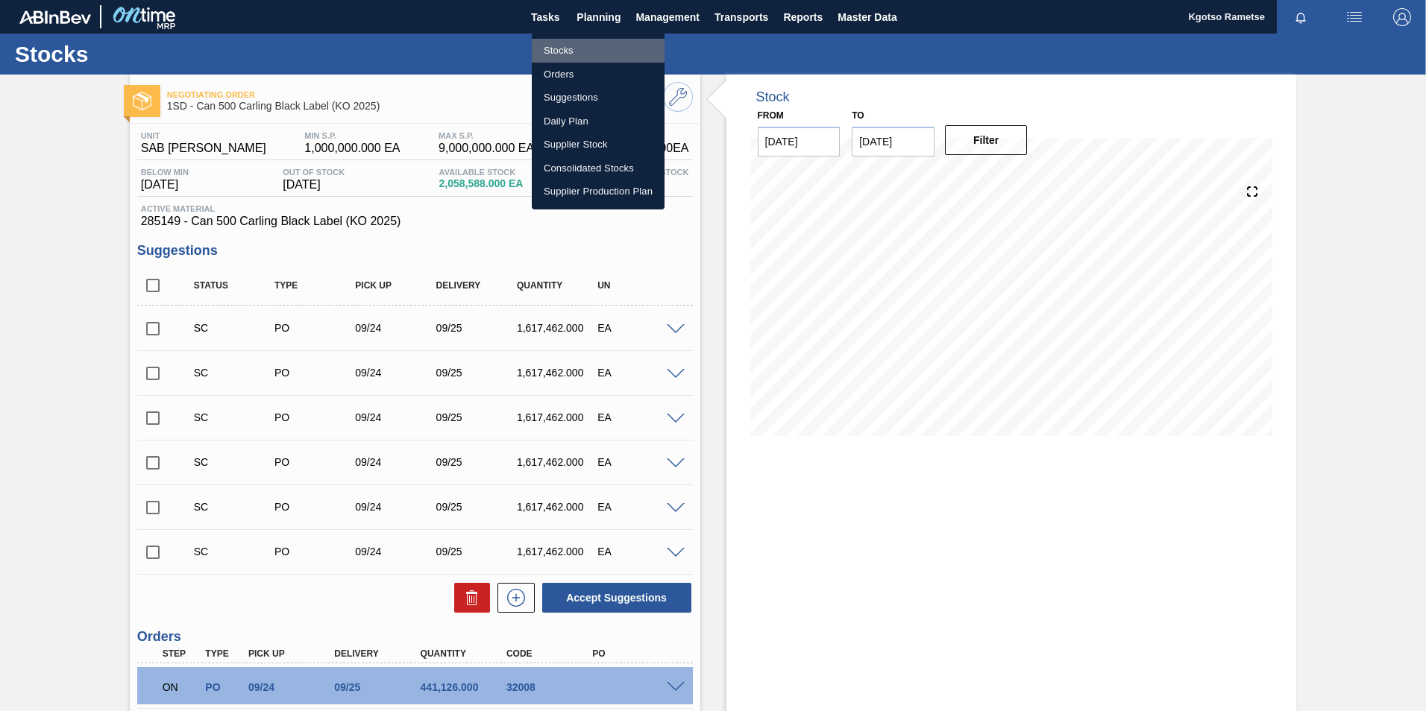
click at [575, 56] on li "Stocks" at bounding box center [598, 51] width 133 height 24
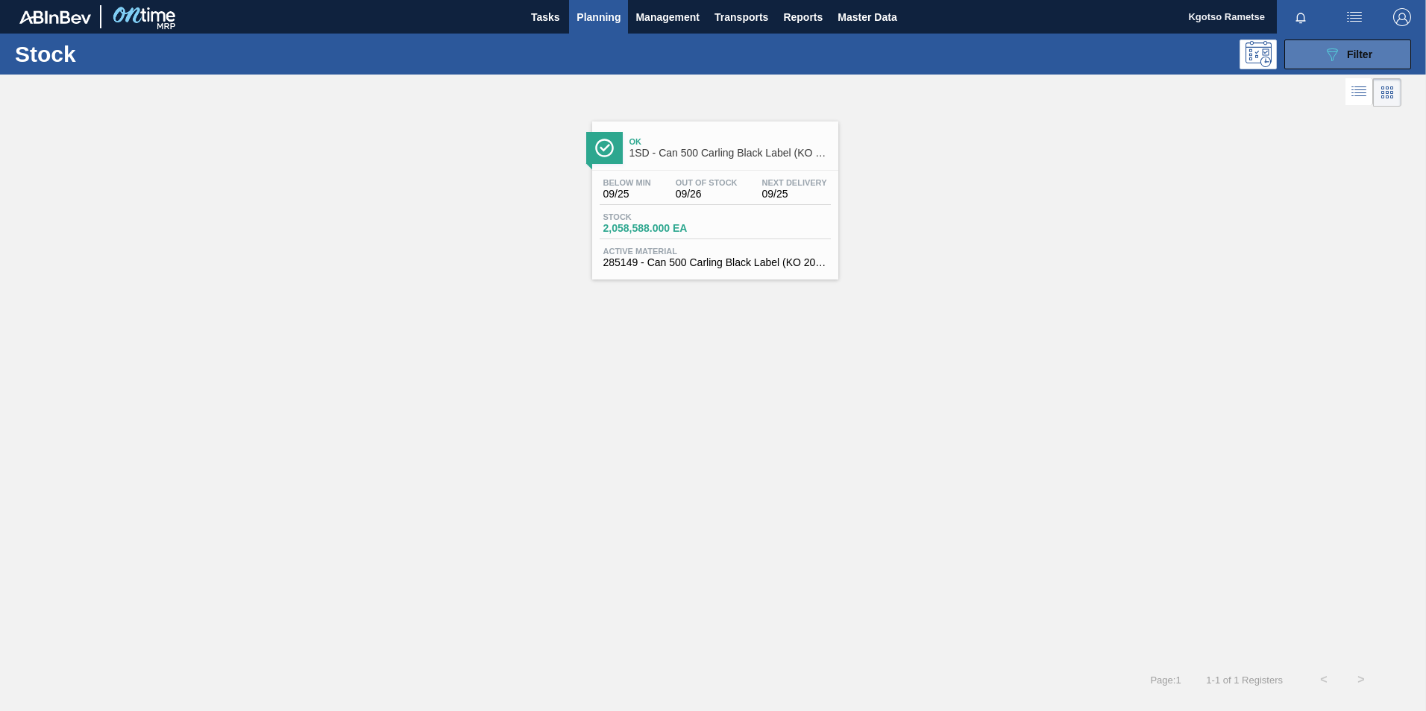
click at [1342, 61] on div "089F7B8B-B2A5-4AFE-B5C0-19BA573D28AC Filter" at bounding box center [1347, 54] width 49 height 18
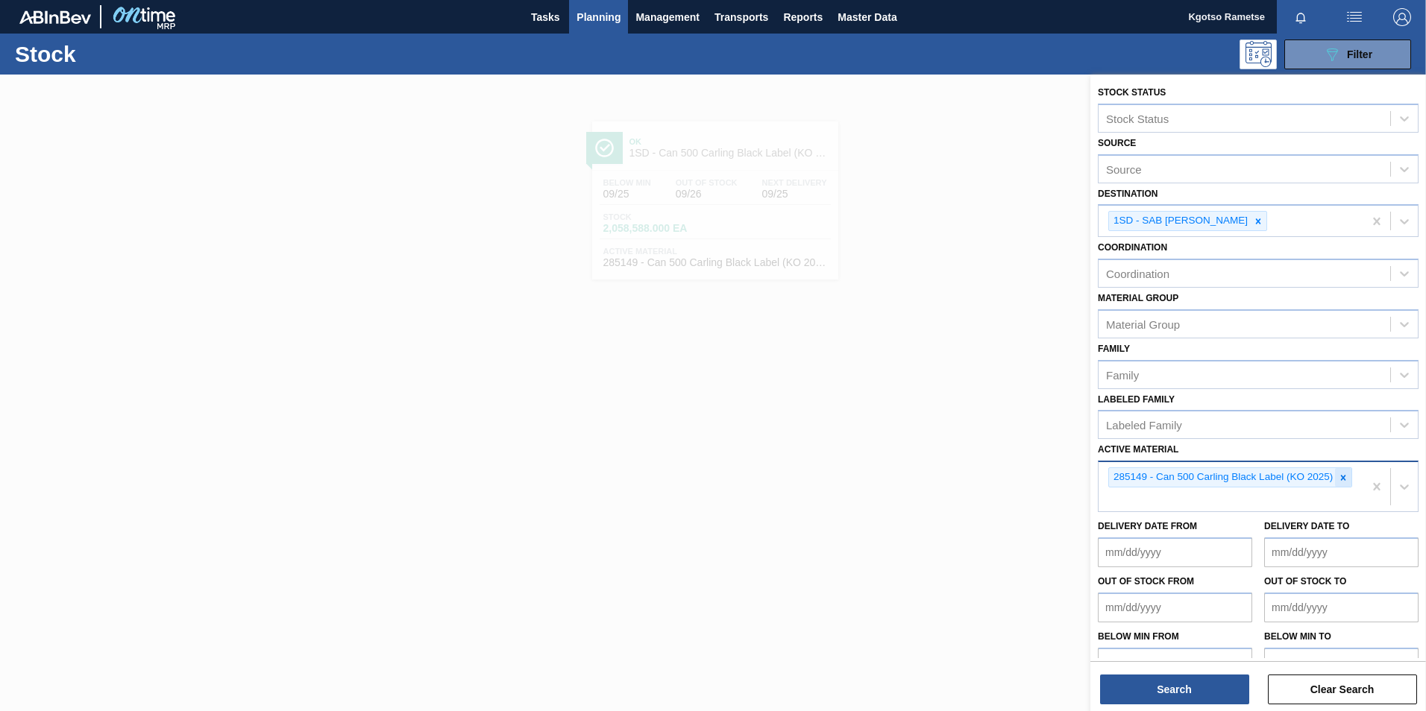
click at [1342, 480] on icon at bounding box center [1343, 478] width 10 height 10
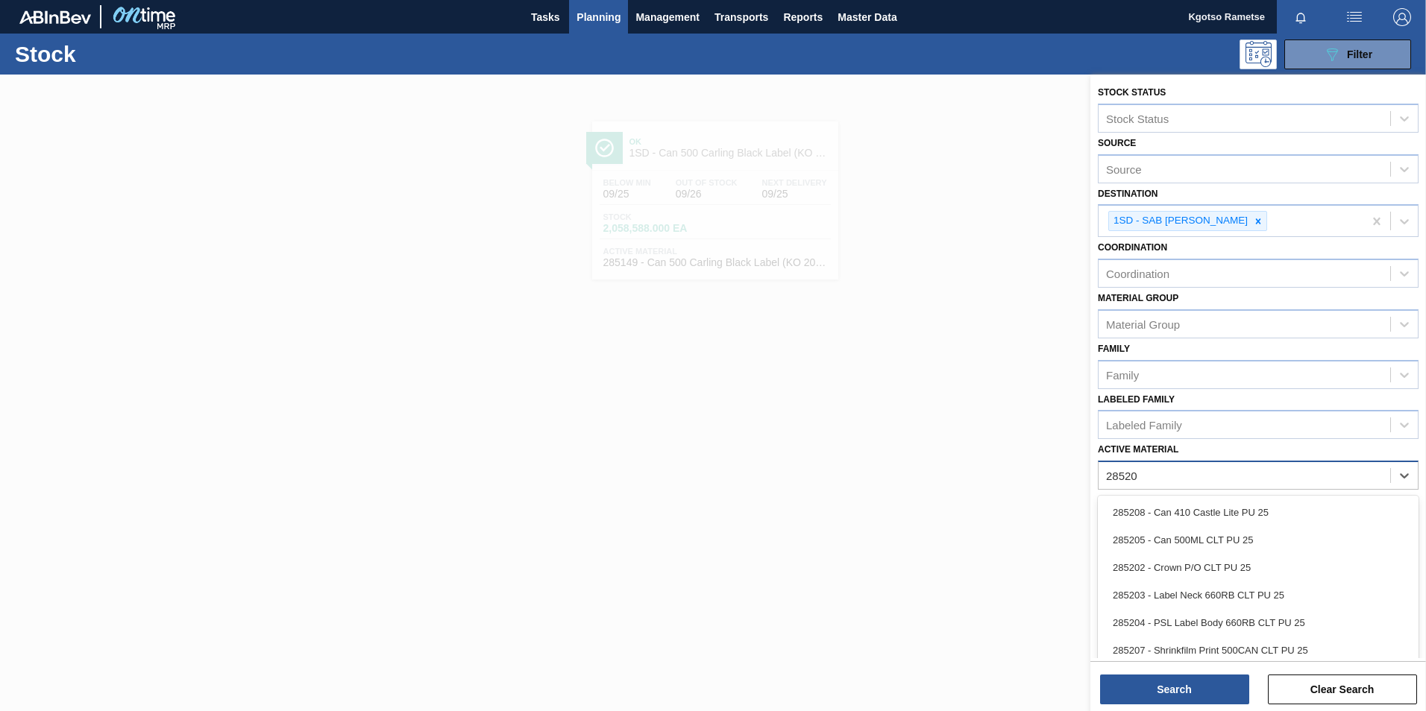
type Material "285205"
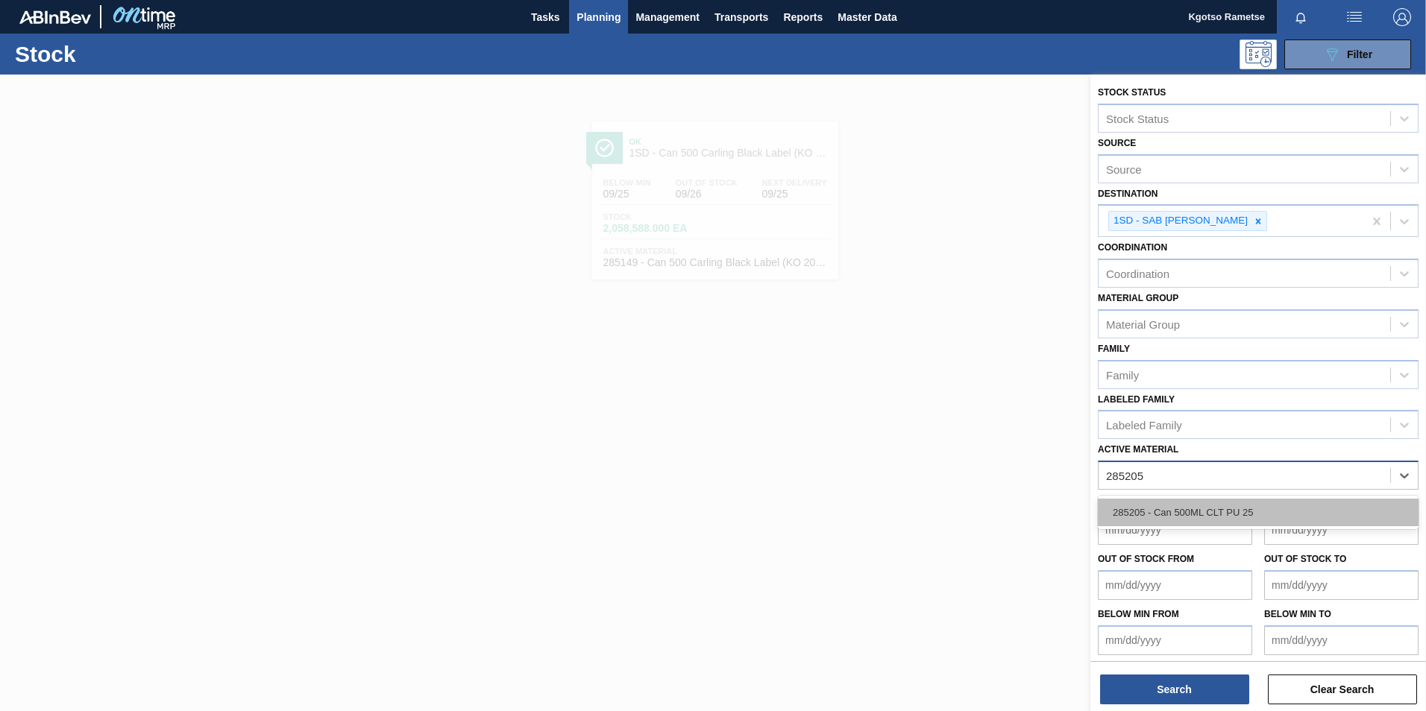
click at [1236, 521] on div "285205 - Can 500ML CLT PU 25" at bounding box center [1258, 513] width 321 height 28
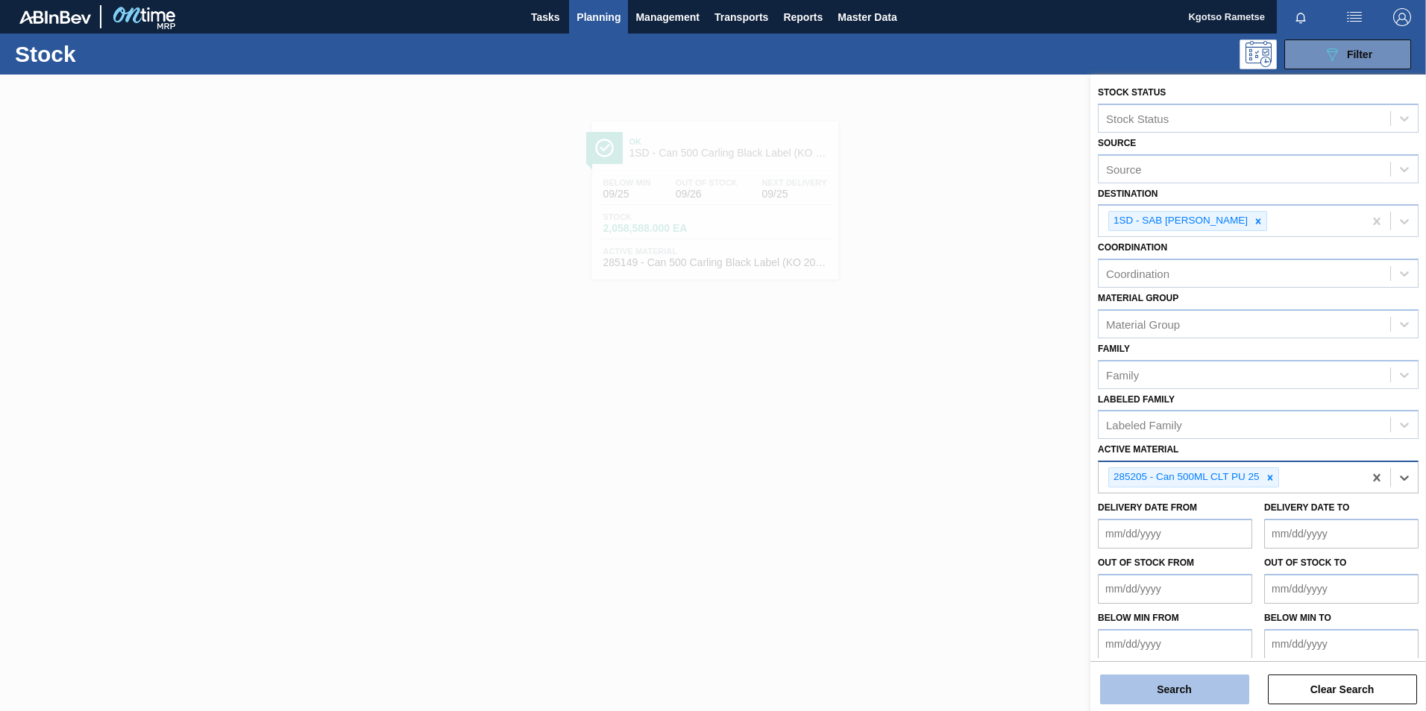
click at [1176, 676] on button "Search" at bounding box center [1174, 690] width 149 height 30
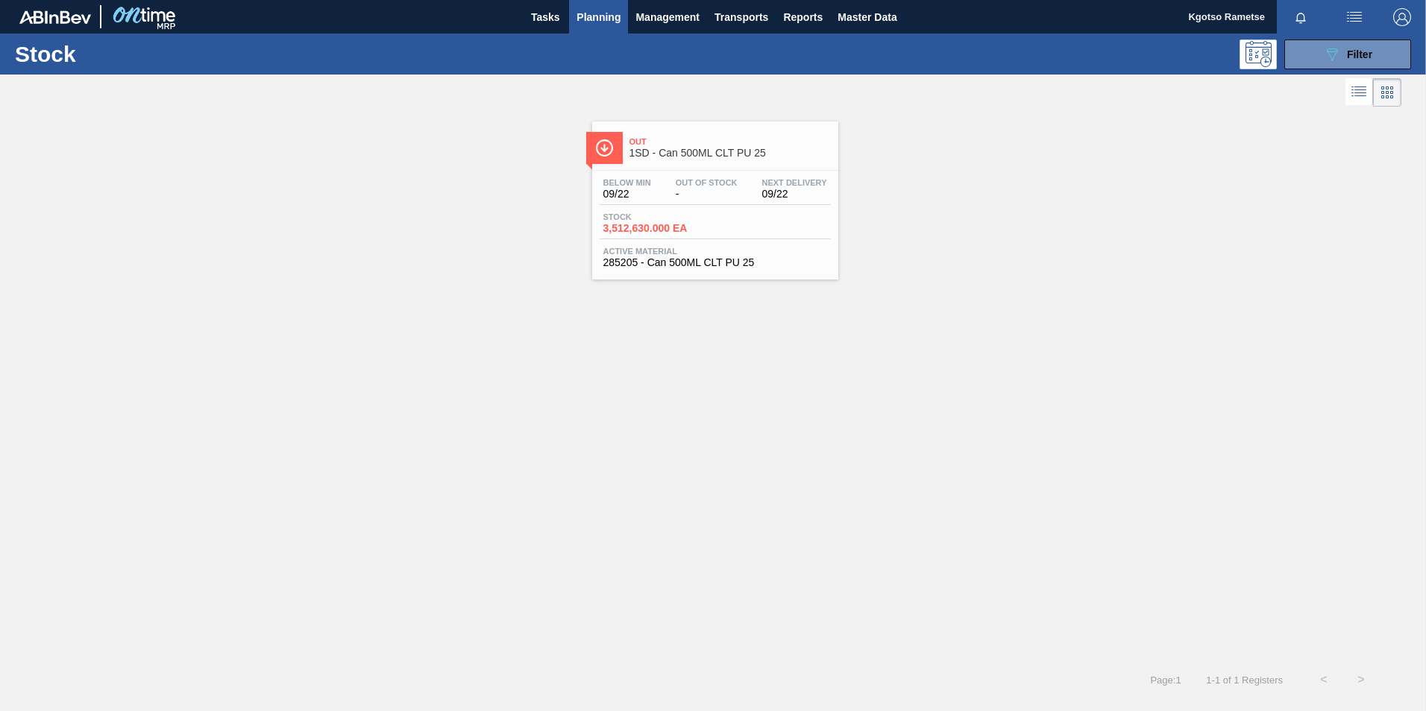
click at [670, 209] on div "Below Min 09/22 Out Of Stock - Next Delivery 09/22 Stock 3,512,630.000 EA Activ…" at bounding box center [715, 221] width 246 height 101
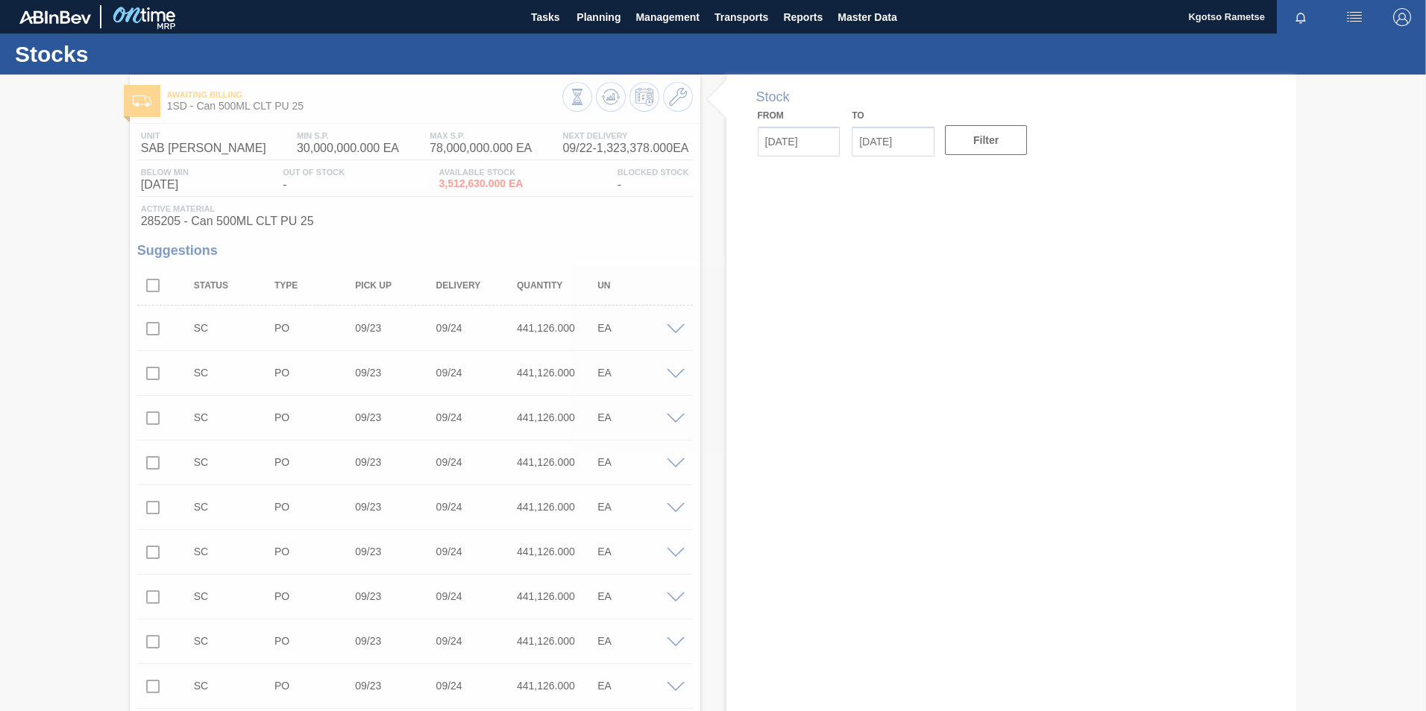
type input "09/22/2025"
type input "10/06/2025"
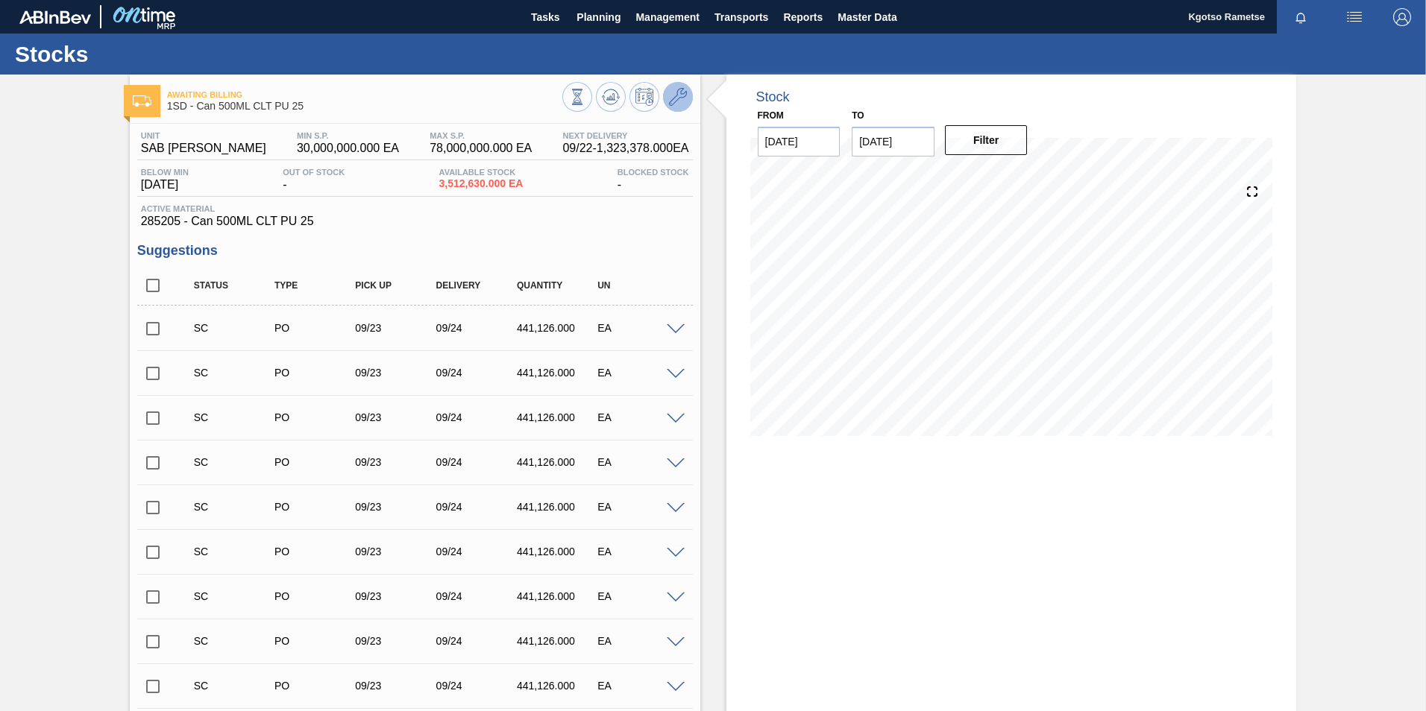
click at [677, 104] on icon at bounding box center [678, 97] width 18 height 18
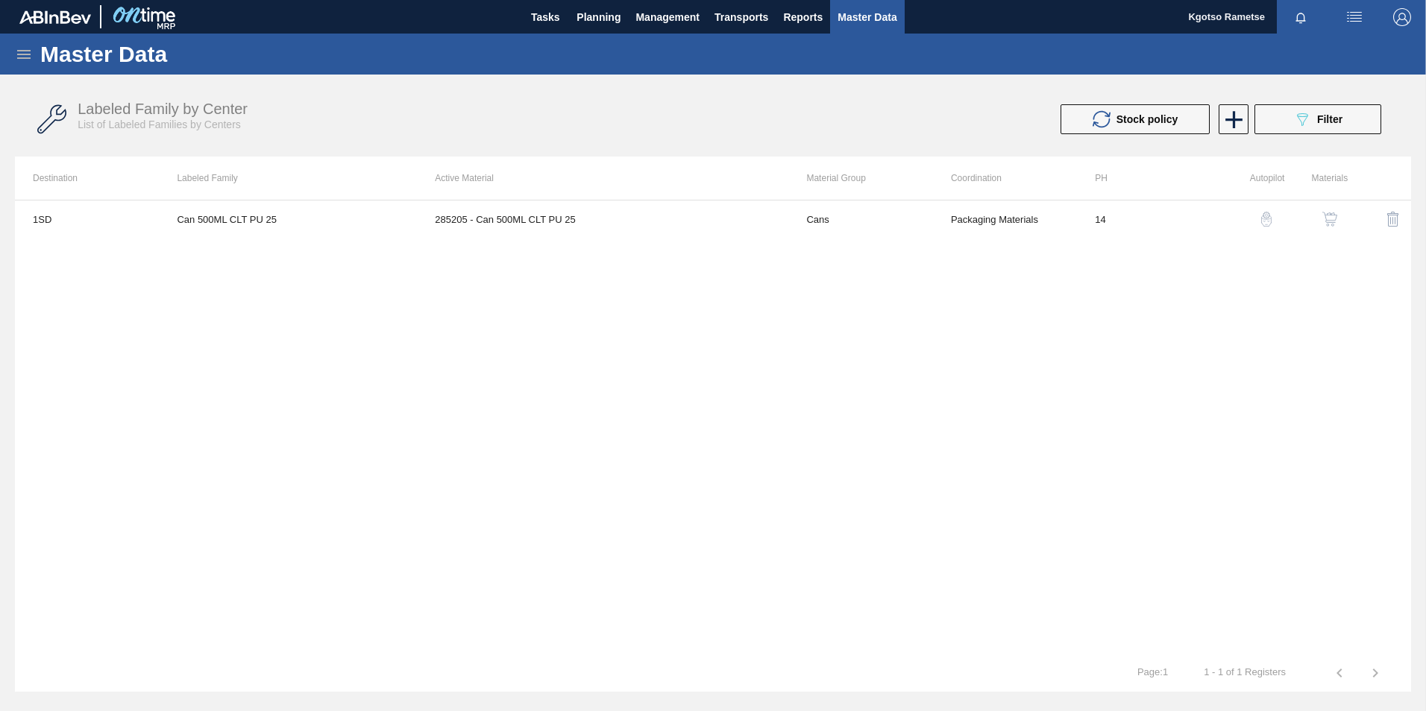
click at [1330, 219] on img "button" at bounding box center [1329, 219] width 15 height 15
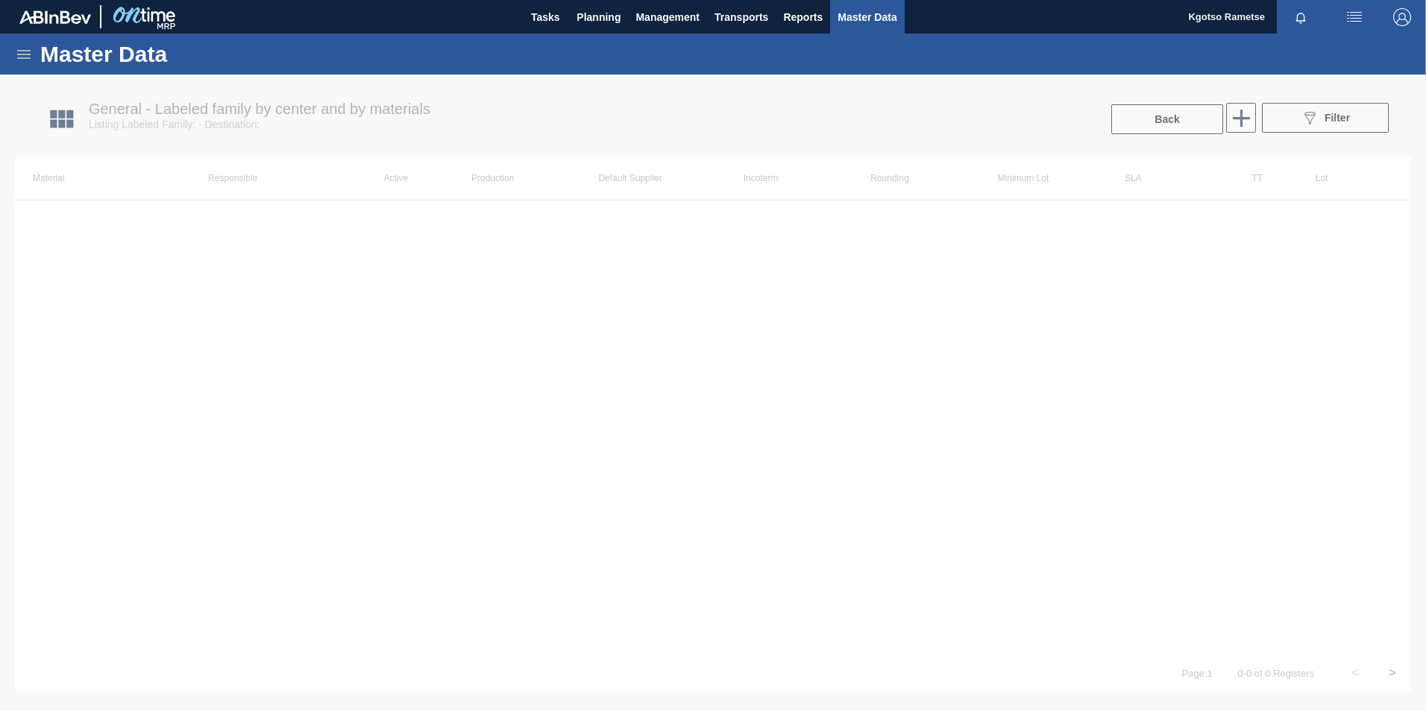
click at [939, 207] on div at bounding box center [713, 393] width 1426 height 637
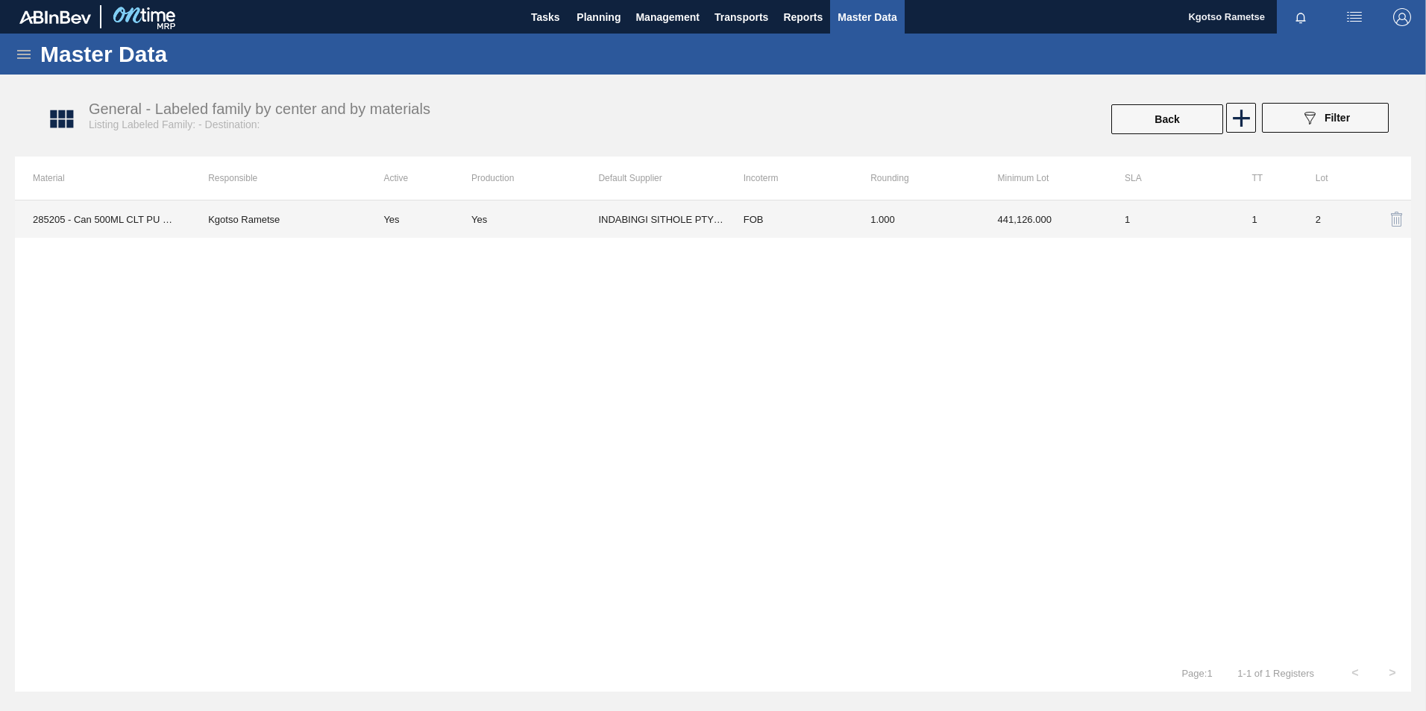
click at [939, 207] on td "1.000" at bounding box center [915, 219] width 127 height 37
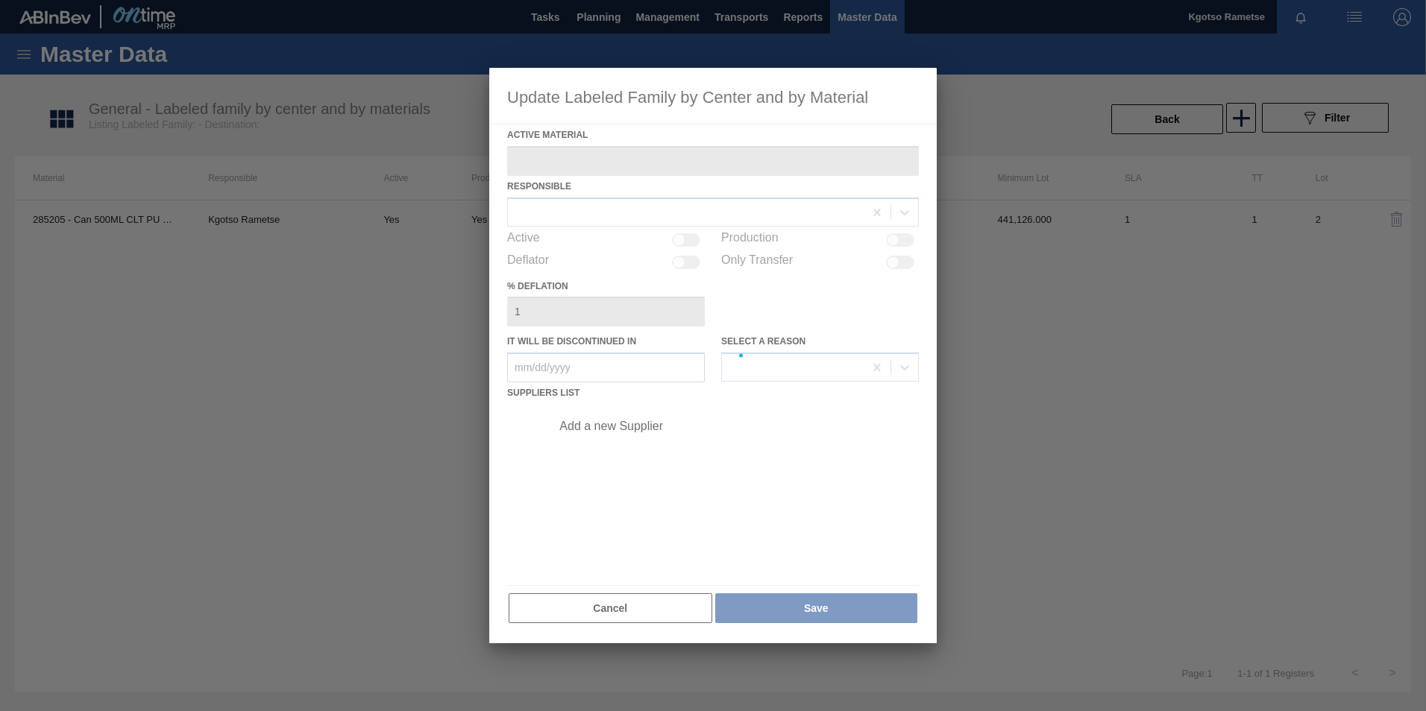
type Material "285205 - Can 500ML CLT PU 25"
checkbox input "true"
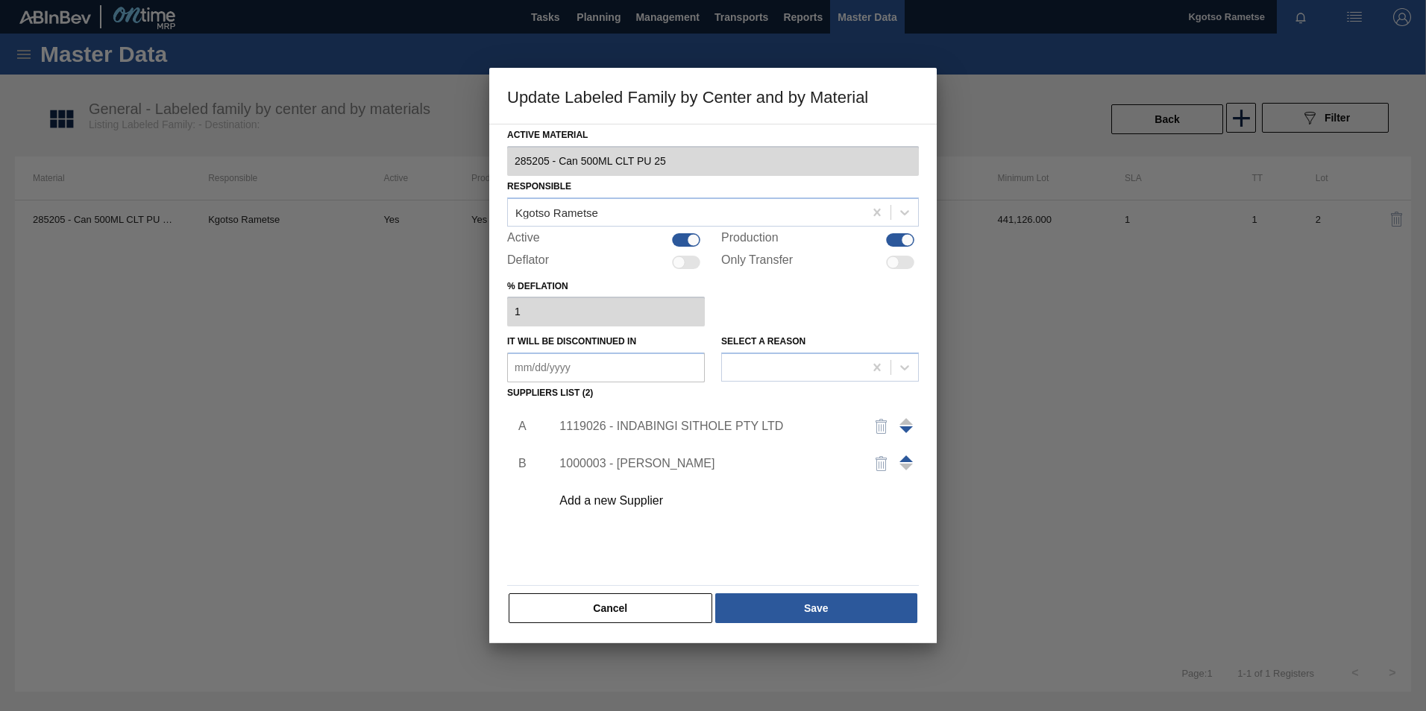
click at [697, 421] on div "1119026 - INDABINGI SITHOLE PTY LTD" at bounding box center [705, 426] width 292 height 13
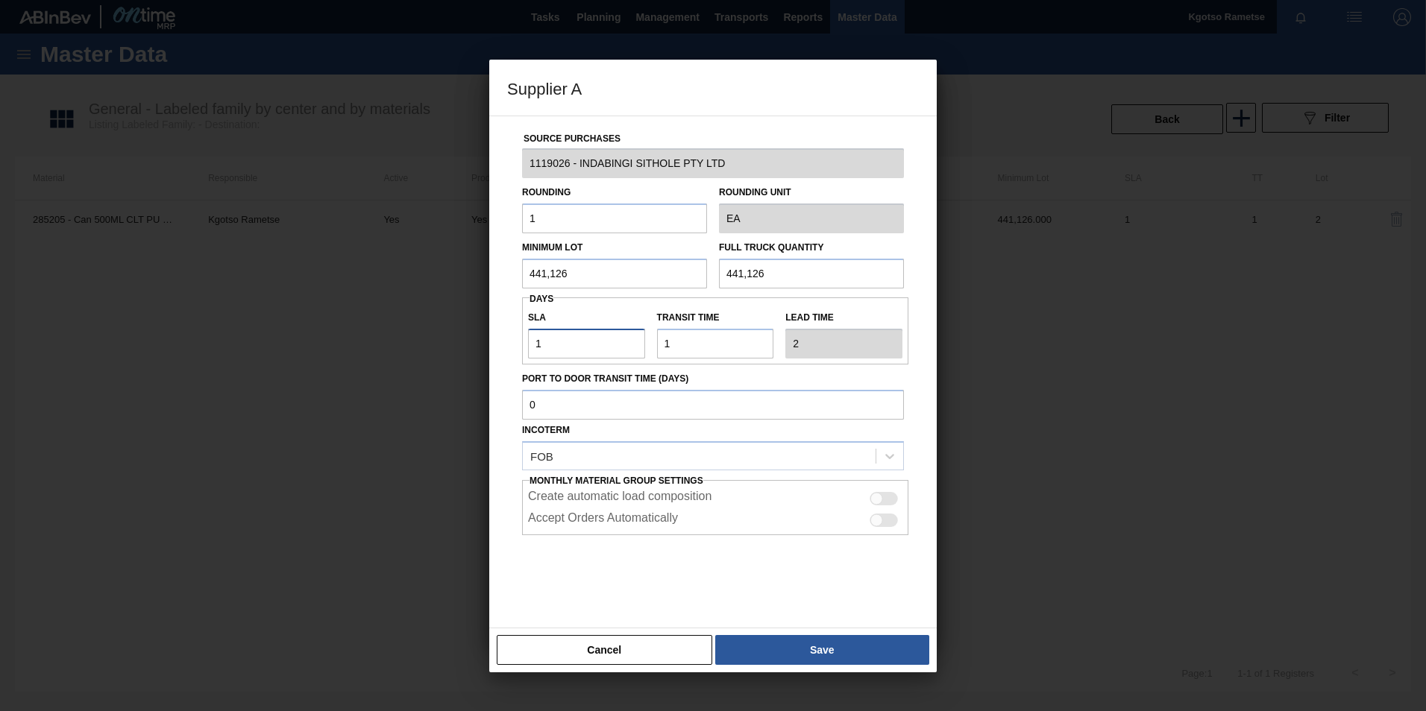
drag, startPoint x: 600, startPoint y: 349, endPoint x: 512, endPoint y: 377, distance: 91.7
click at [512, 377] on div "Source Purchases 1119026 - INDABINGI SITHOLE PTY LTD Rounding 1 Rounding Unit E…" at bounding box center [713, 363] width 412 height 494
type input "4"
type input "5"
type input "4"
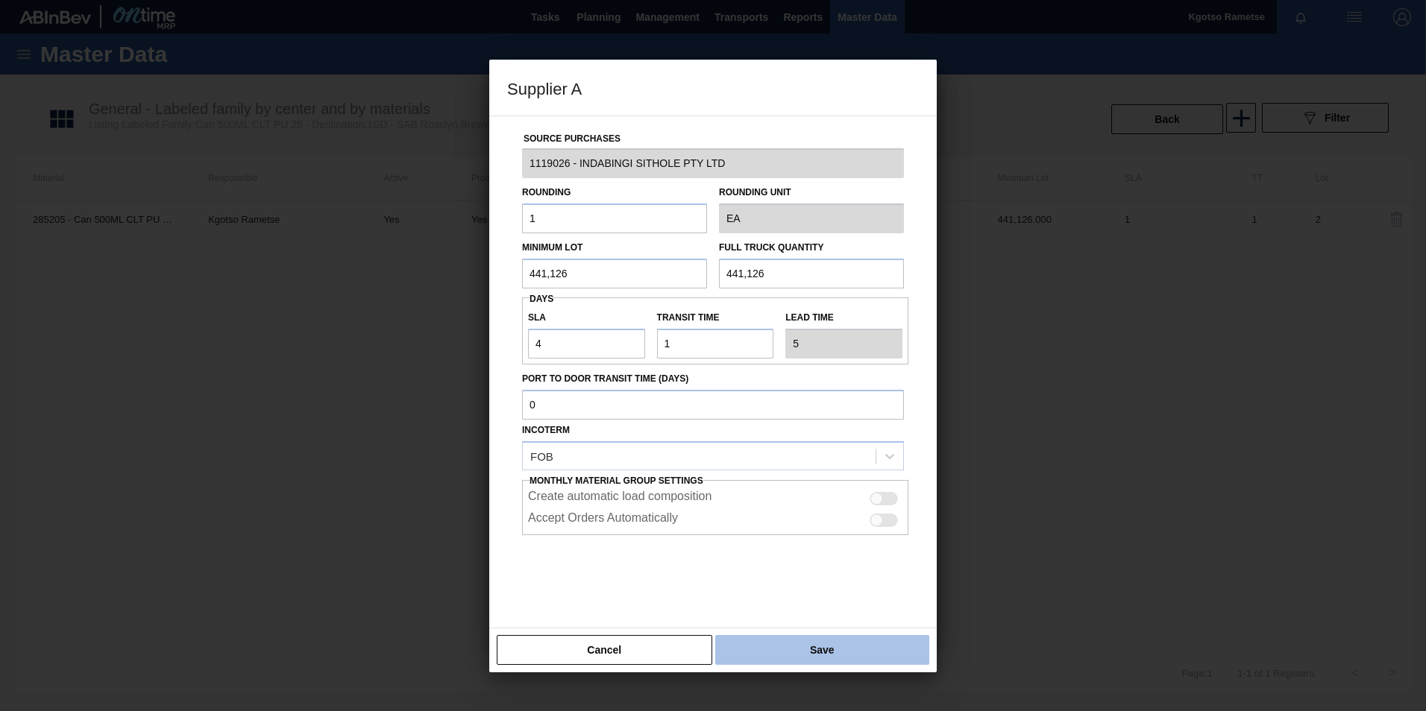
click at [767, 635] on button "Save" at bounding box center [822, 650] width 214 height 30
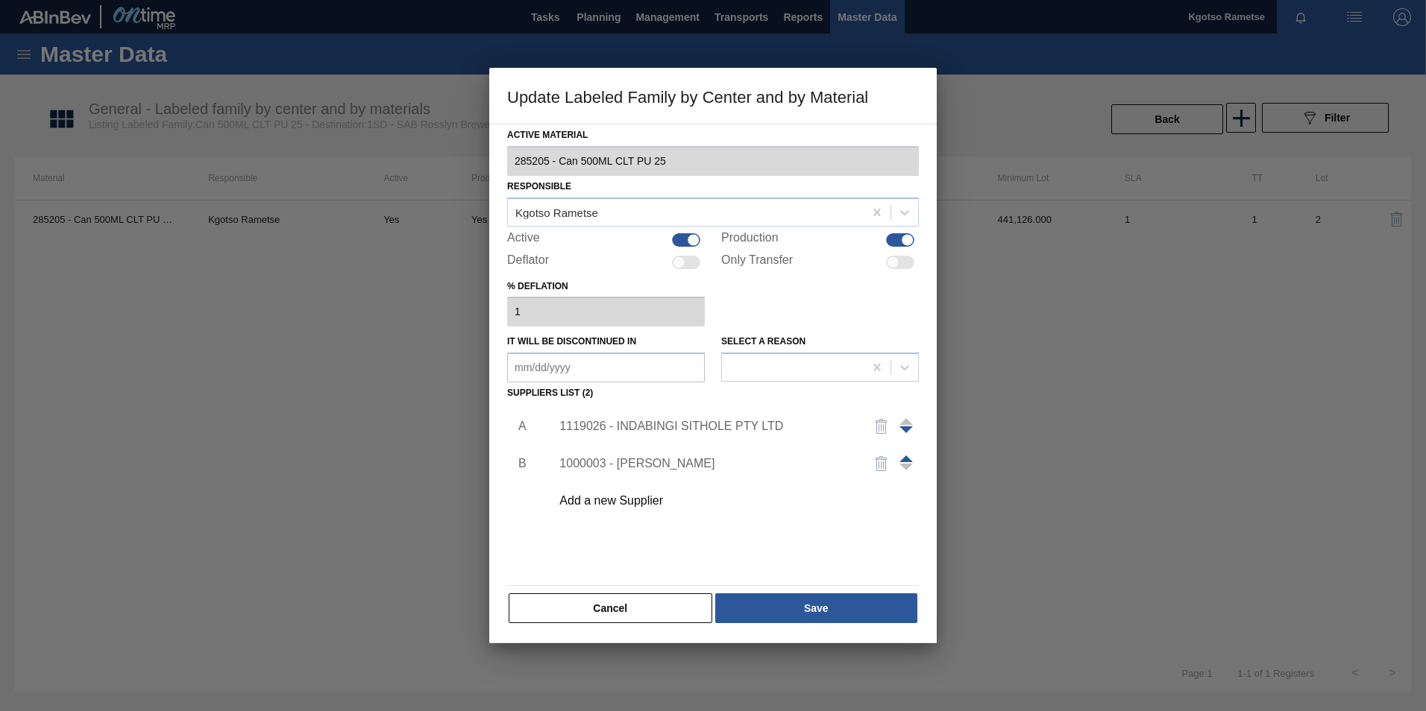
click at [628, 424] on div "1119026 - INDABINGI SITHOLE PTY LTD" at bounding box center [705, 426] width 292 height 13
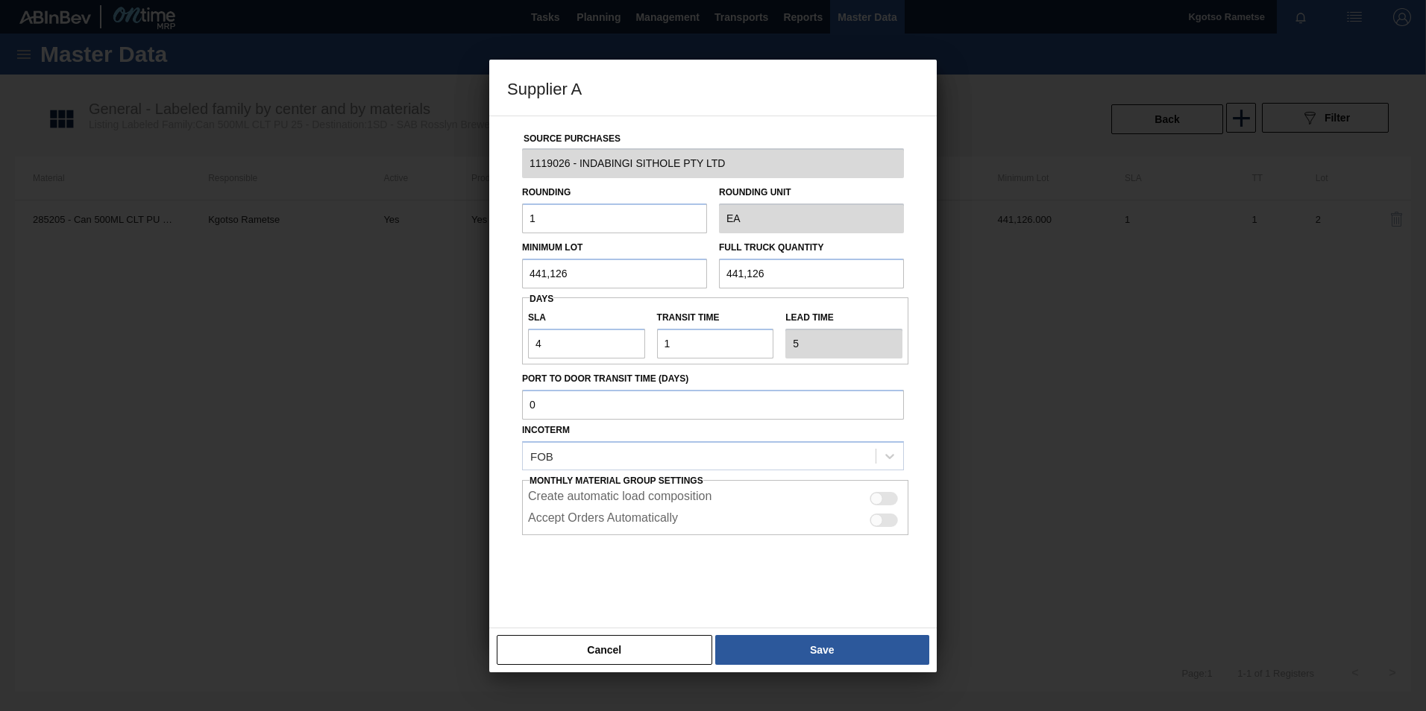
click at [573, 287] on input "441,126" at bounding box center [614, 274] width 185 height 30
click at [573, 287] on input "1,029,294" at bounding box center [614, 274] width 185 height 30
type input "1,029,294"
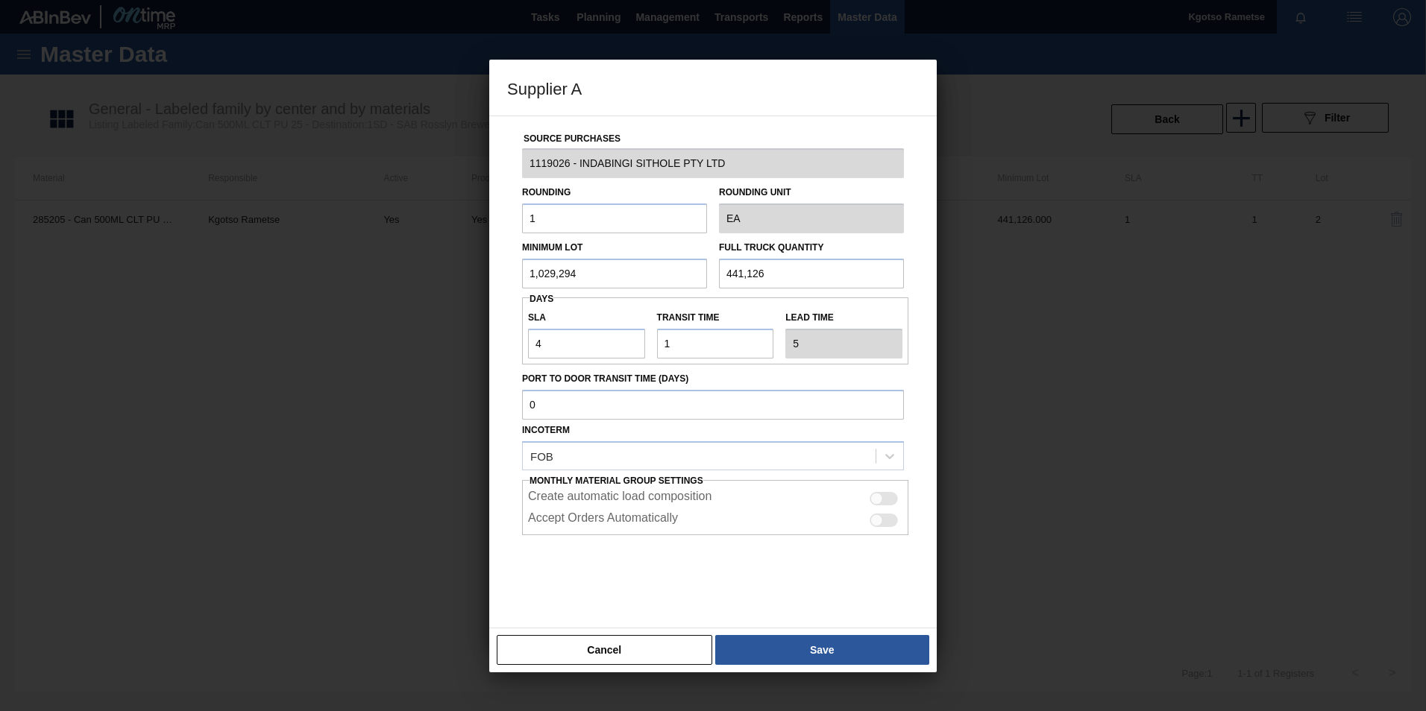
click at [785, 271] on input "441,126" at bounding box center [811, 274] width 185 height 30
paste input "1,029,294"
type input "1,029,294"
click at [767, 635] on button "Save" at bounding box center [822, 650] width 214 height 30
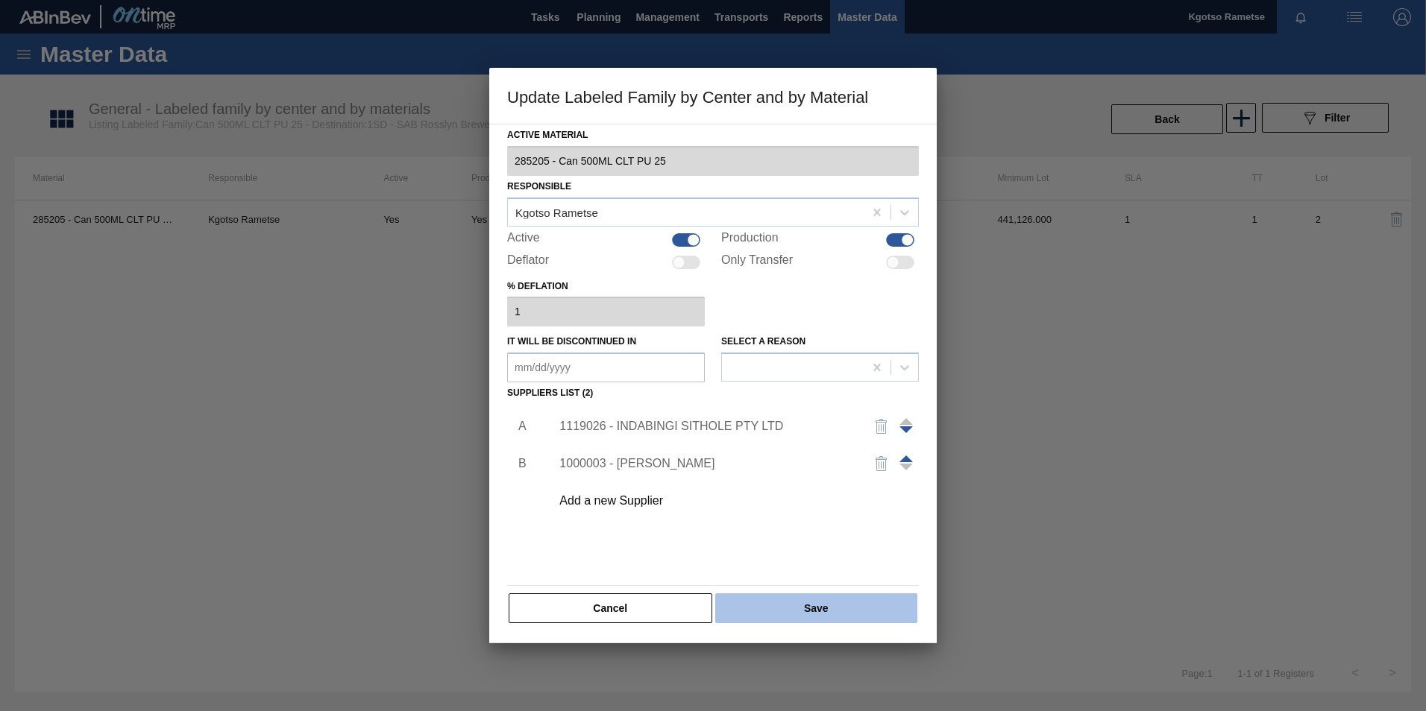
click at [782, 600] on button "Save" at bounding box center [816, 609] width 202 height 30
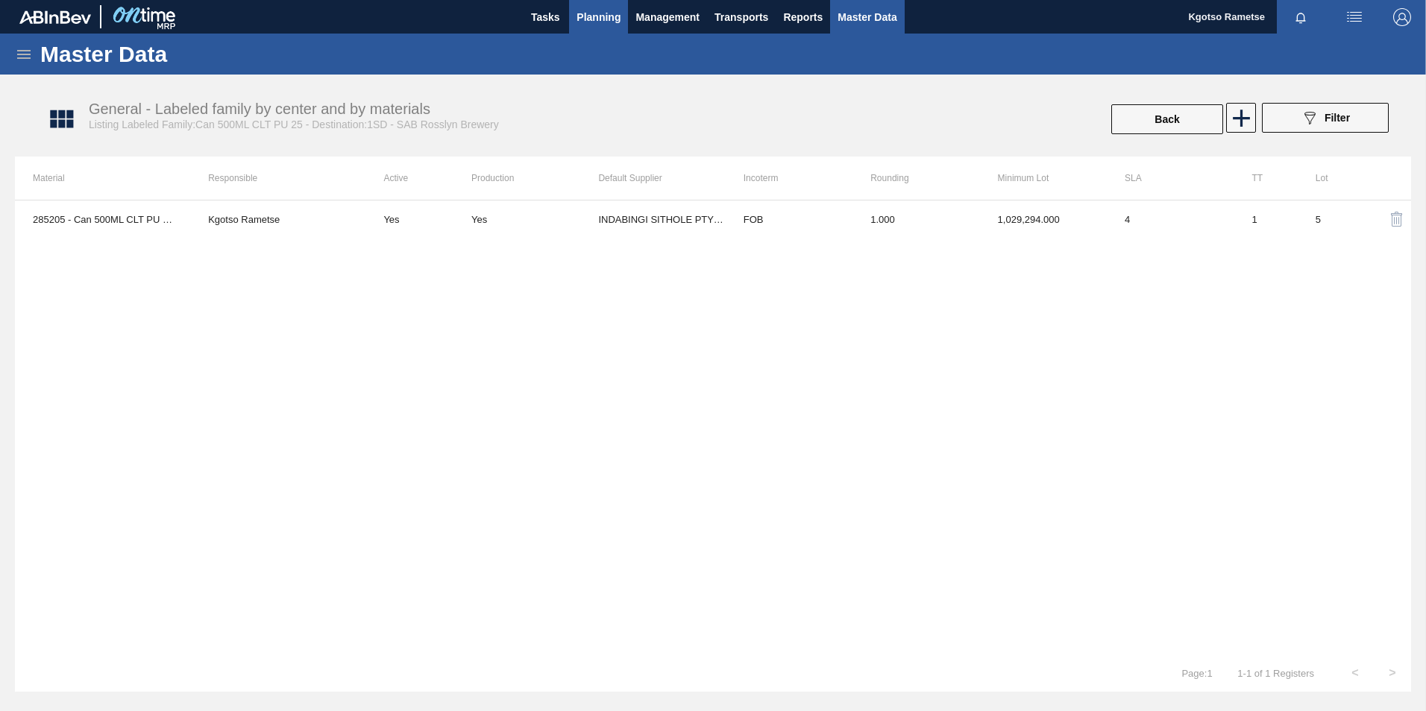
click at [603, 22] on span "Planning" at bounding box center [598, 17] width 44 height 18
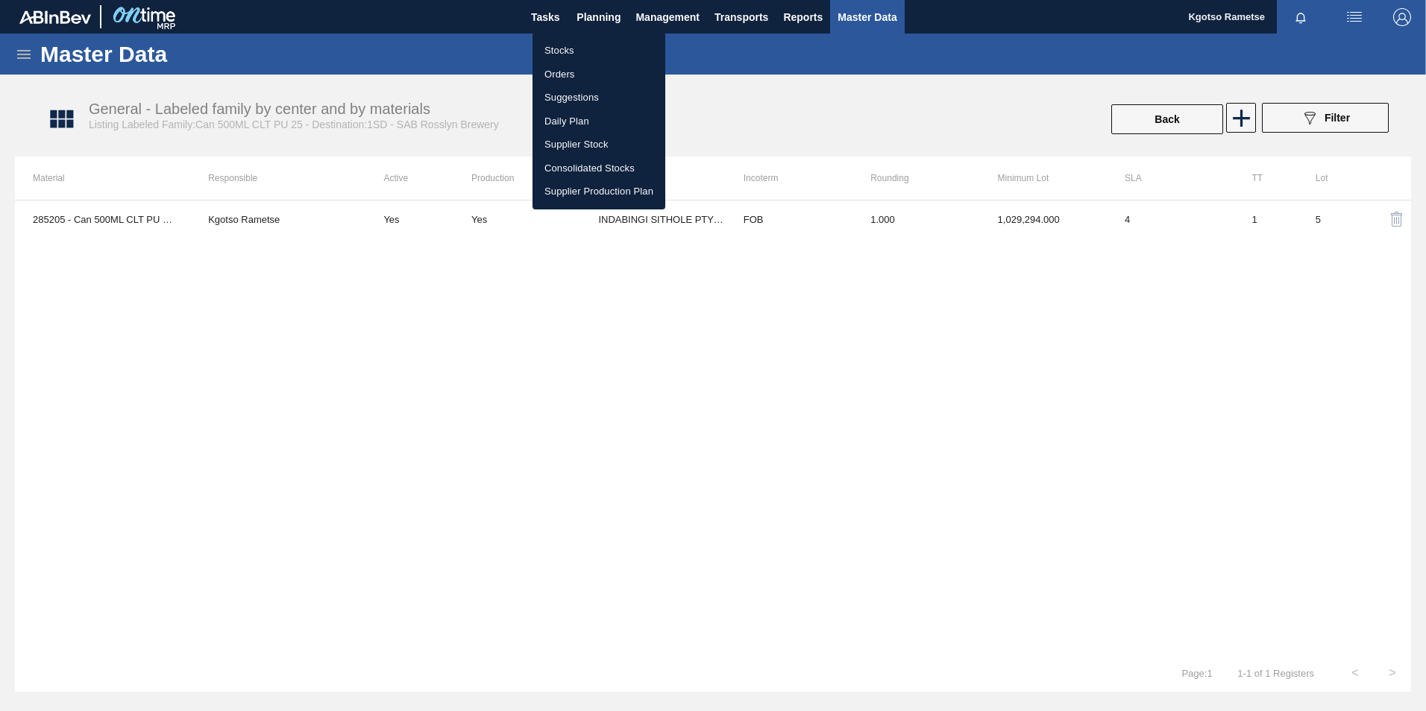
click at [571, 42] on li "Stocks" at bounding box center [598, 51] width 133 height 24
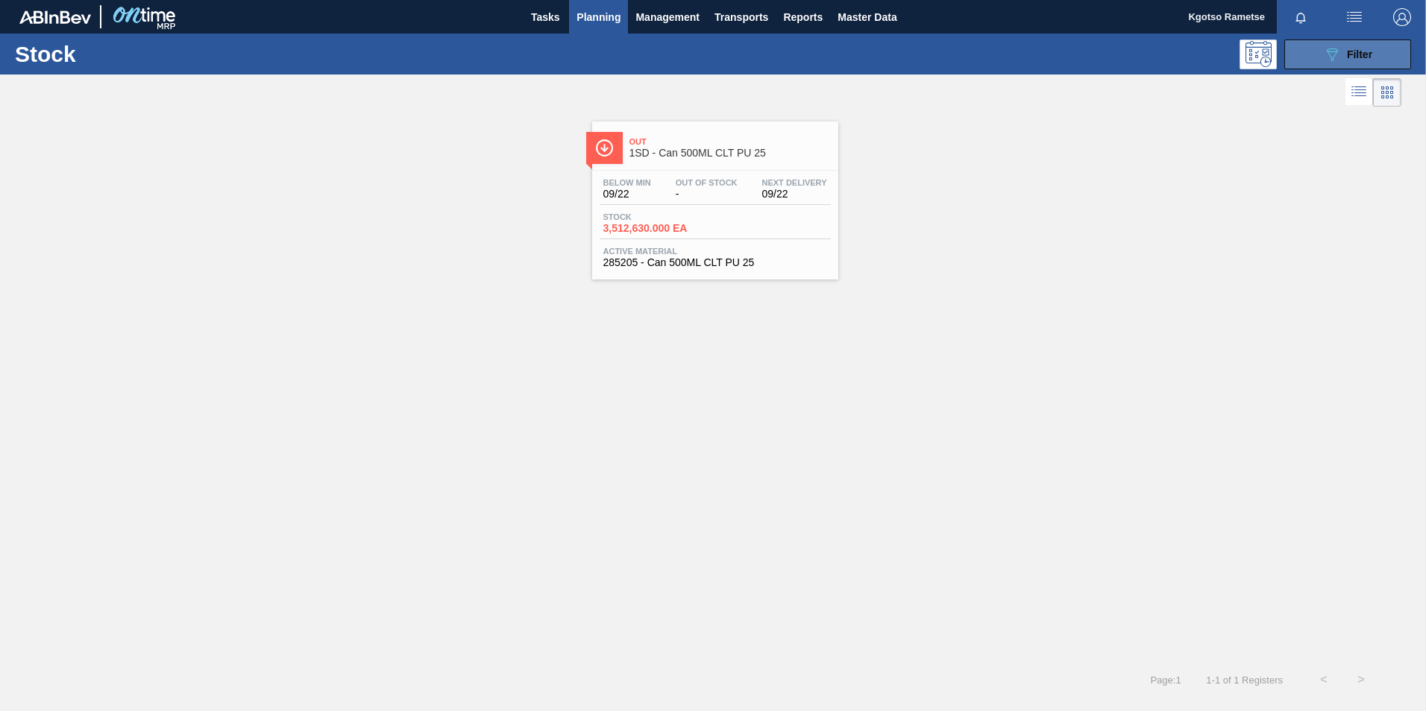
click at [1315, 51] on button "089F7B8B-B2A5-4AFE-B5C0-19BA573D28AC Filter" at bounding box center [1347, 55] width 127 height 30
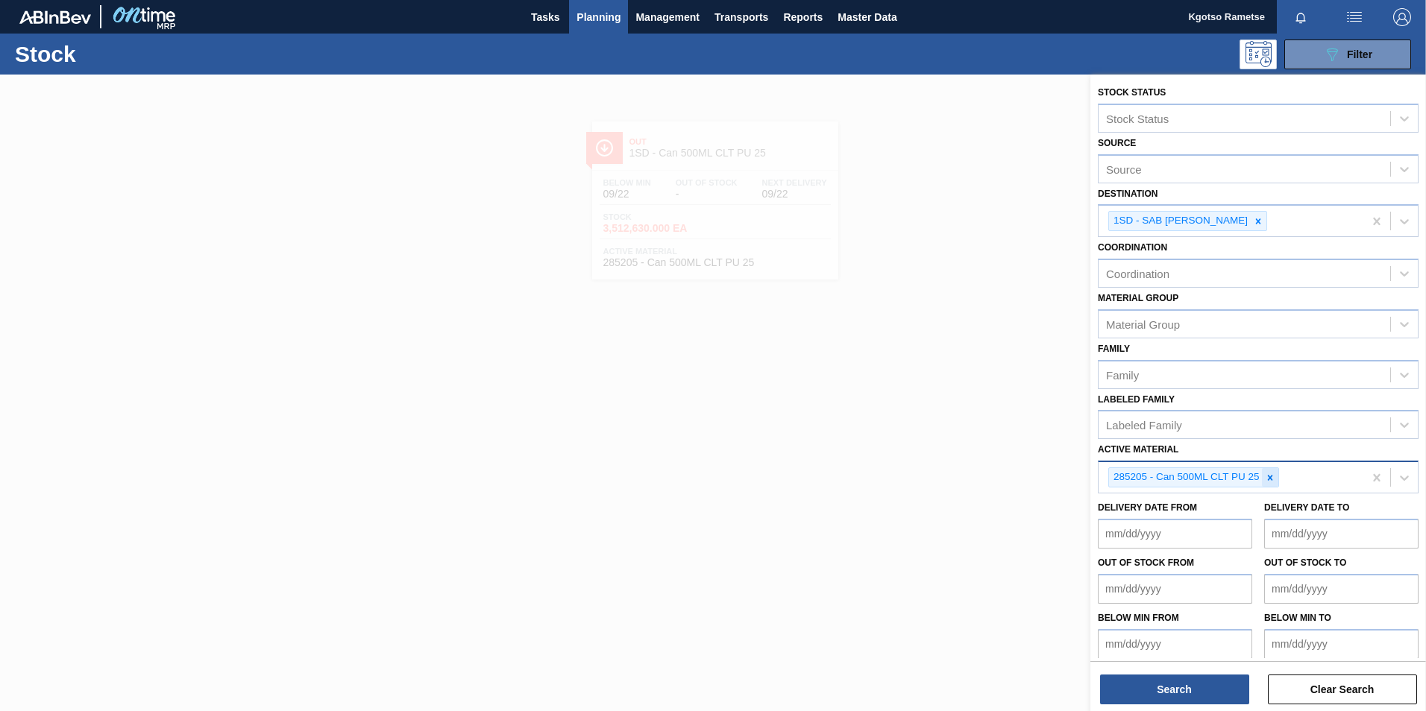
click at [1273, 473] on icon at bounding box center [1270, 478] width 10 height 10
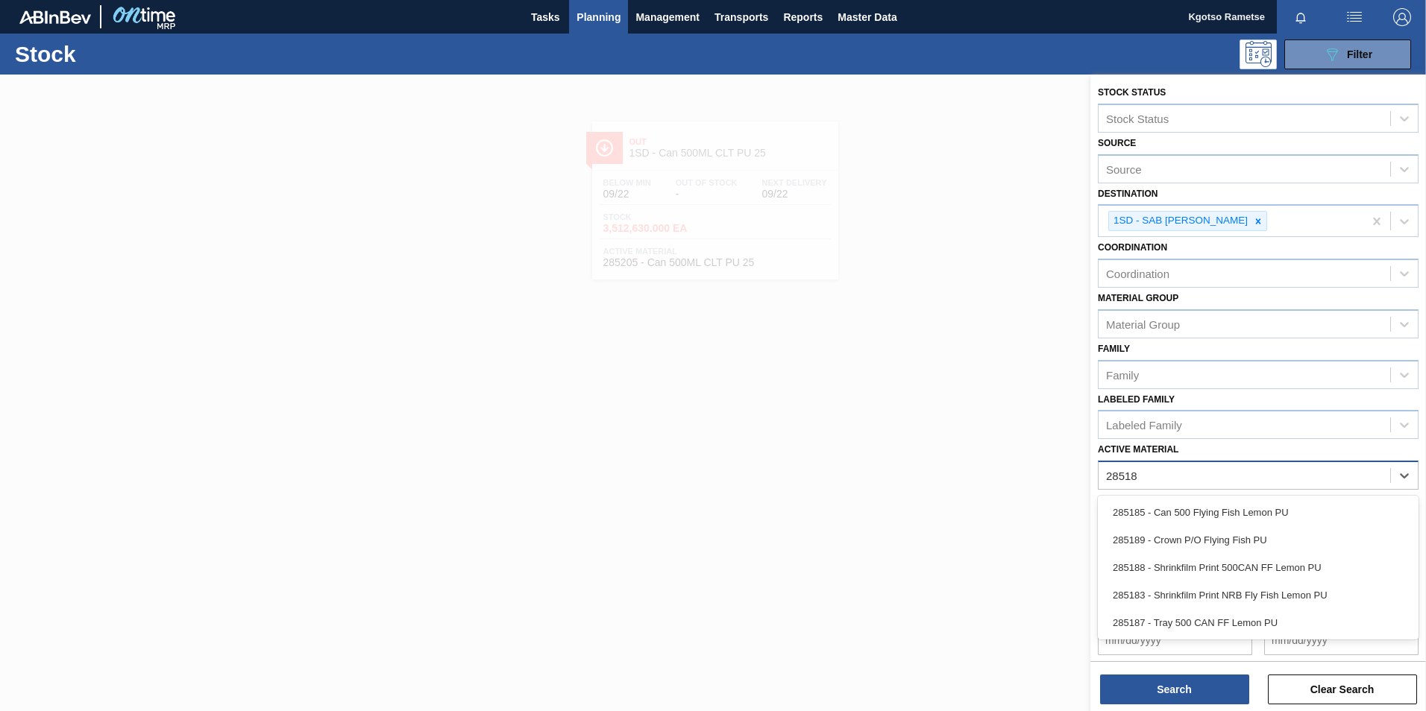
type Material "285185"
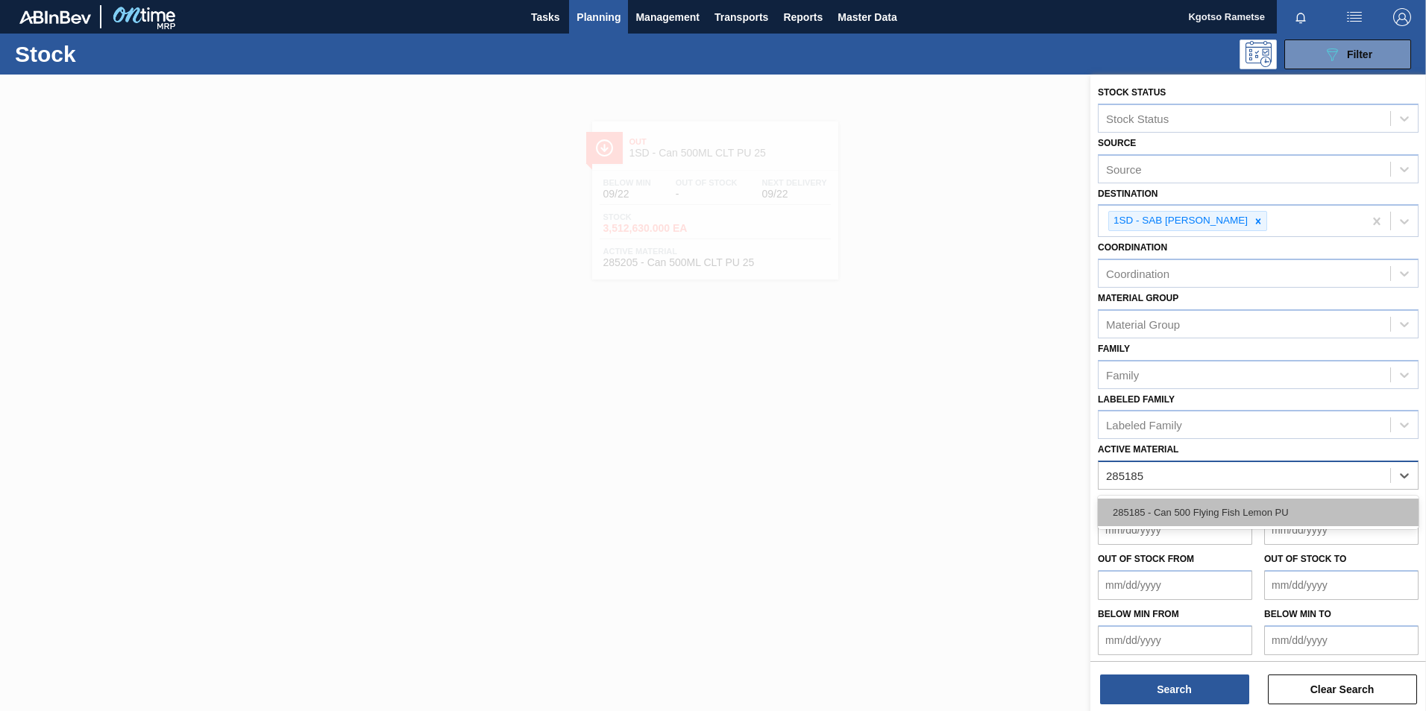
click at [1189, 510] on div "285185 - Can 500 Flying Fish Lemon PU" at bounding box center [1258, 513] width 321 height 28
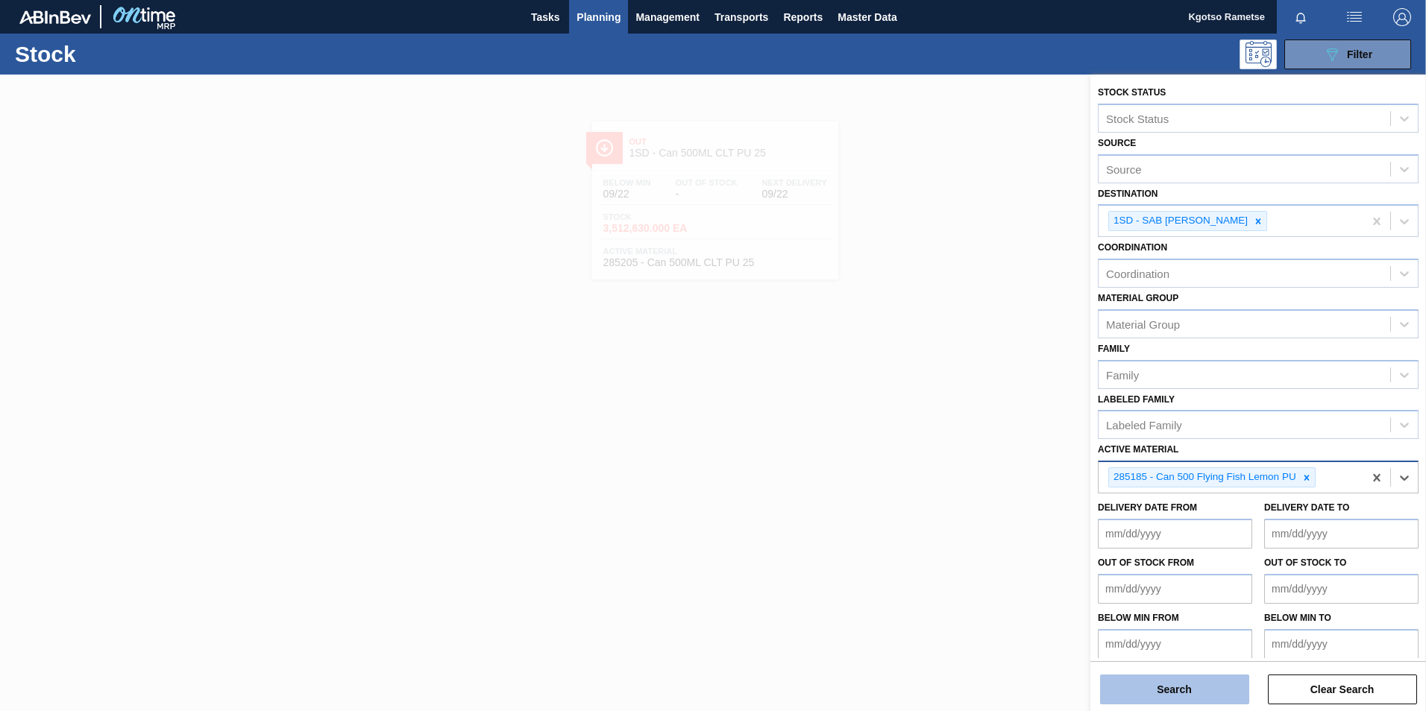
click at [1146, 678] on button "Search" at bounding box center [1174, 690] width 149 height 30
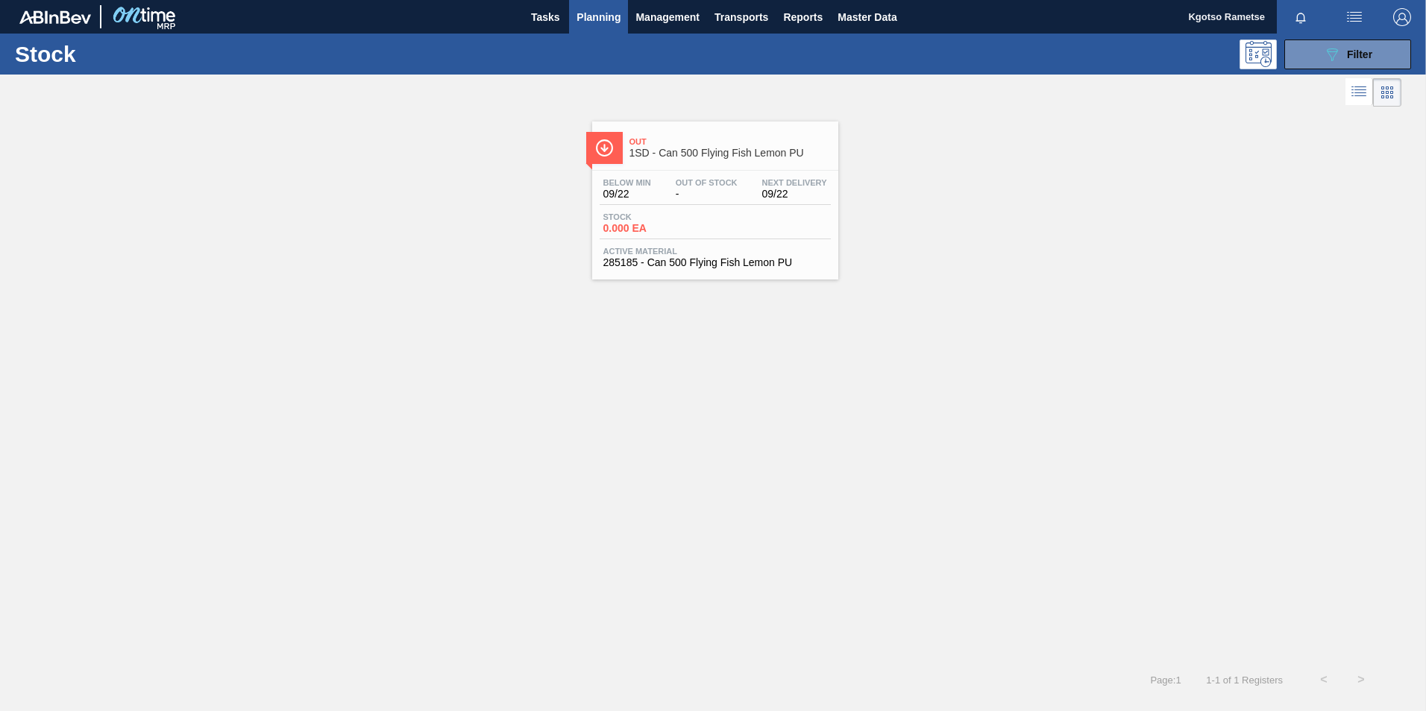
click at [700, 226] on span "0.000 EA" at bounding box center [655, 228] width 104 height 11
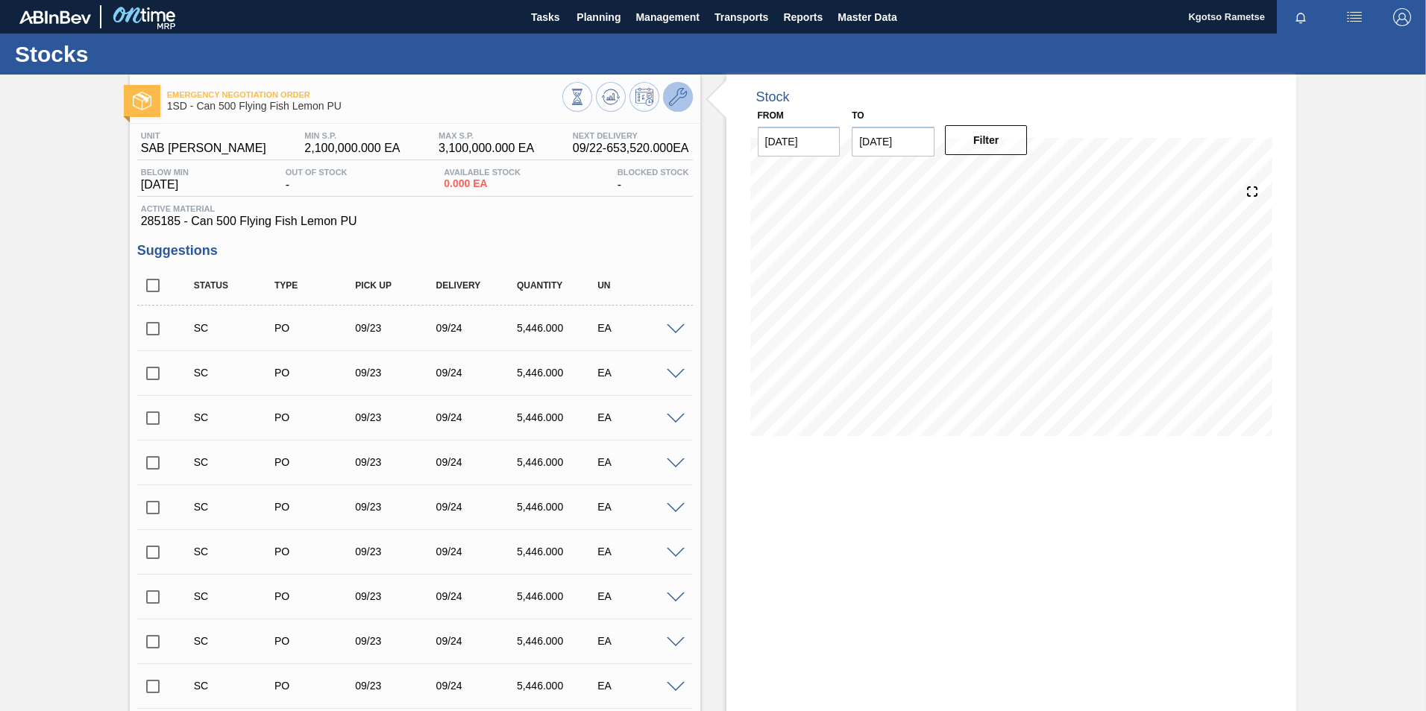
click at [673, 101] on icon at bounding box center [678, 97] width 18 height 18
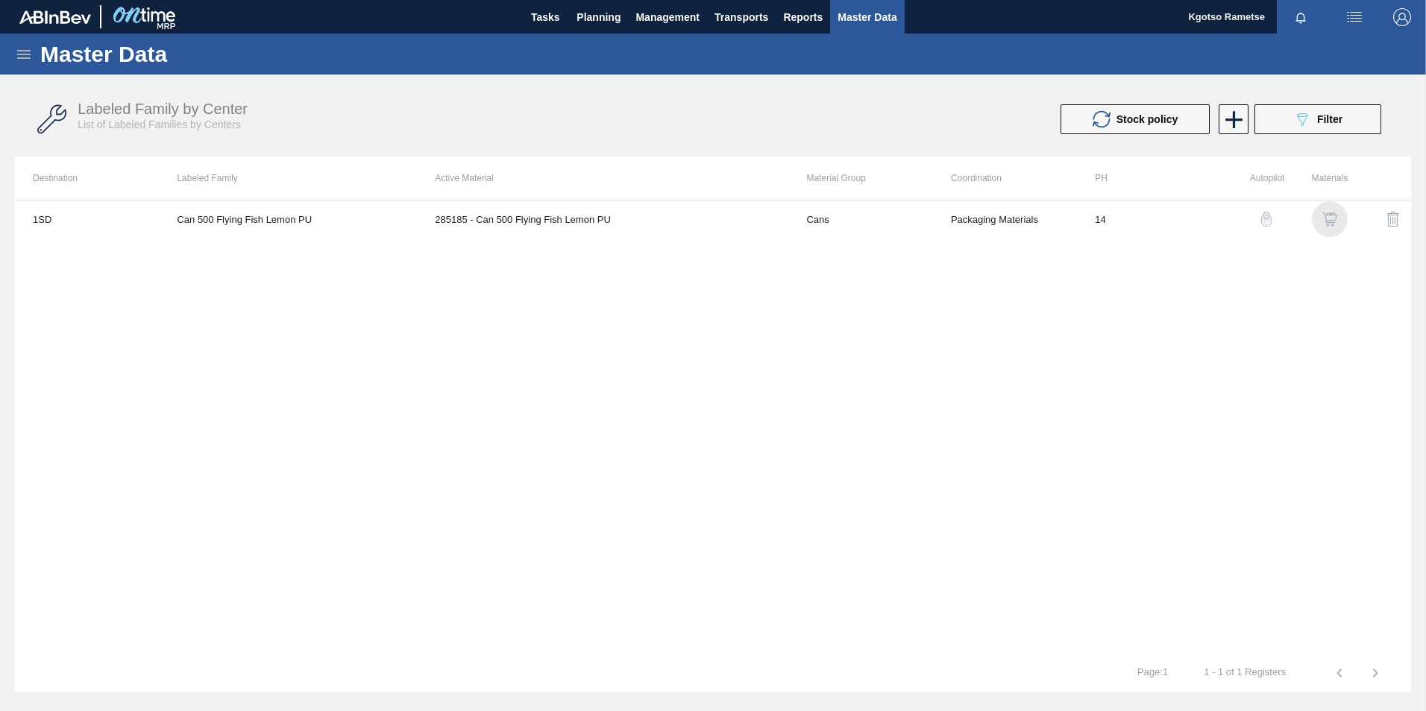
click at [1336, 215] on img "button" at bounding box center [1329, 219] width 15 height 15
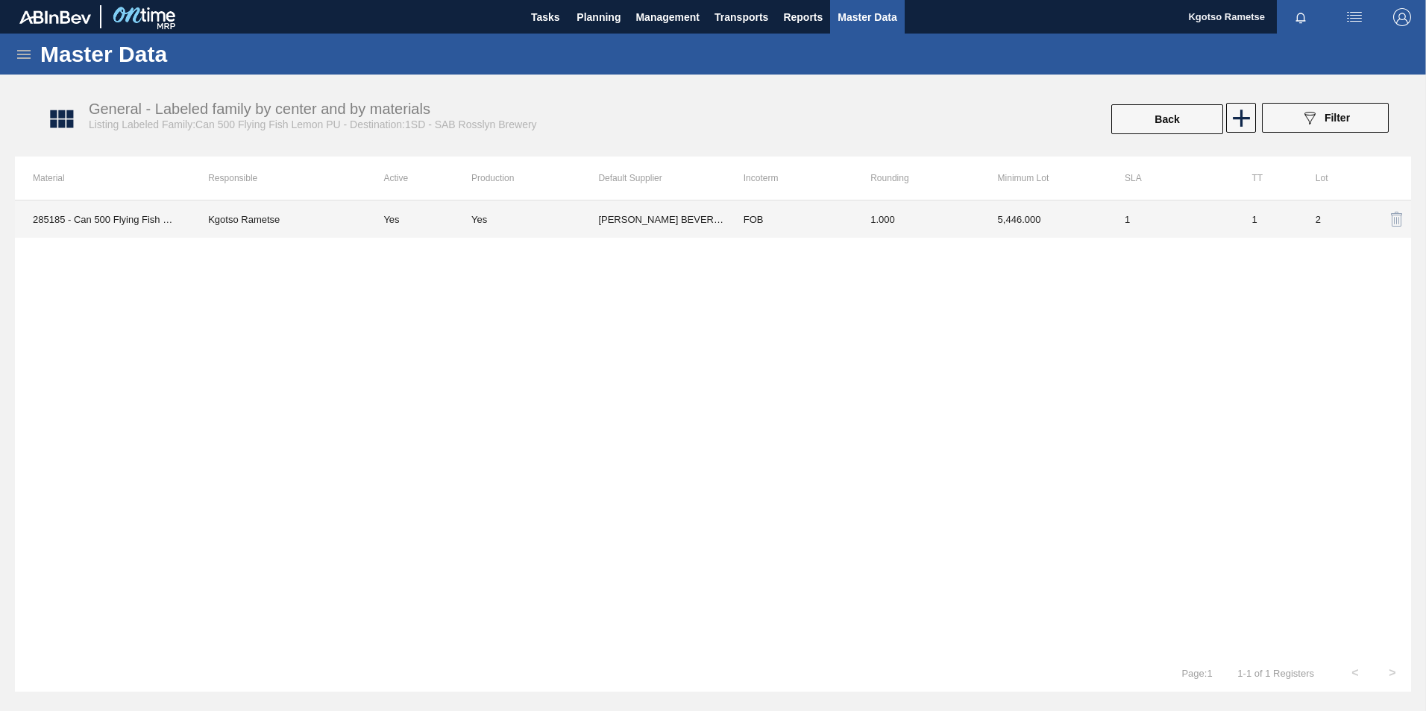
click at [897, 211] on td "1.000" at bounding box center [915, 219] width 127 height 37
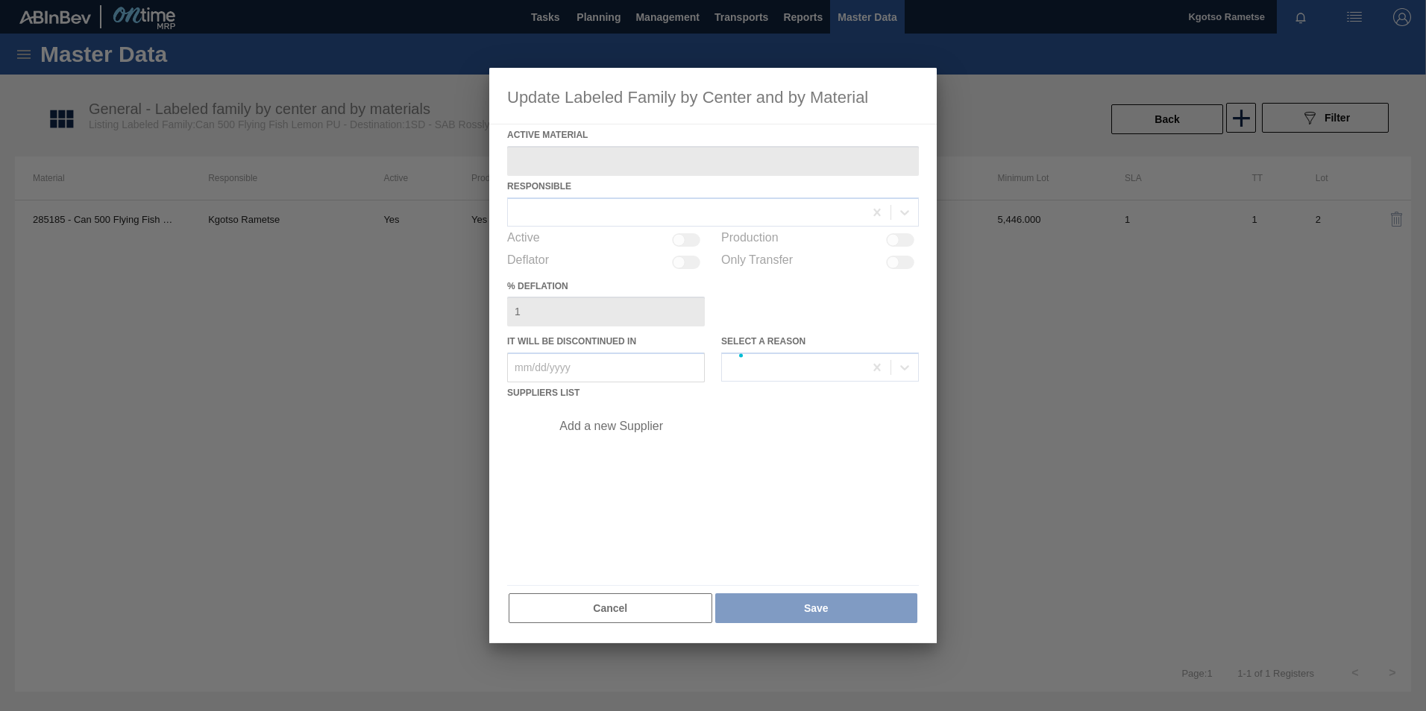
type Material "285185 - Can 500 Flying Fish Lemon PU"
checkbox input "true"
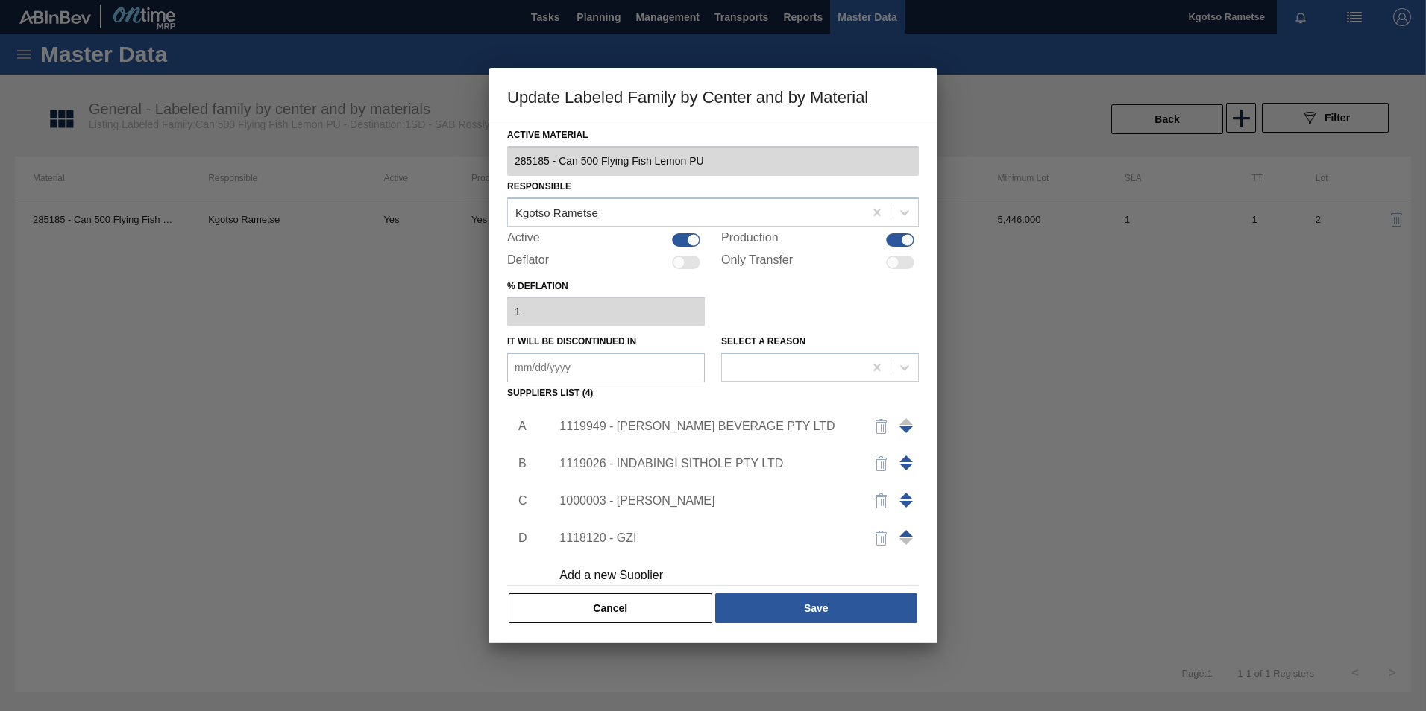
click at [903, 457] on span at bounding box center [905, 459] width 13 height 7
click at [700, 427] on div "1119026 - INDABINGI SITHOLE PTY LTD" at bounding box center [705, 426] width 292 height 13
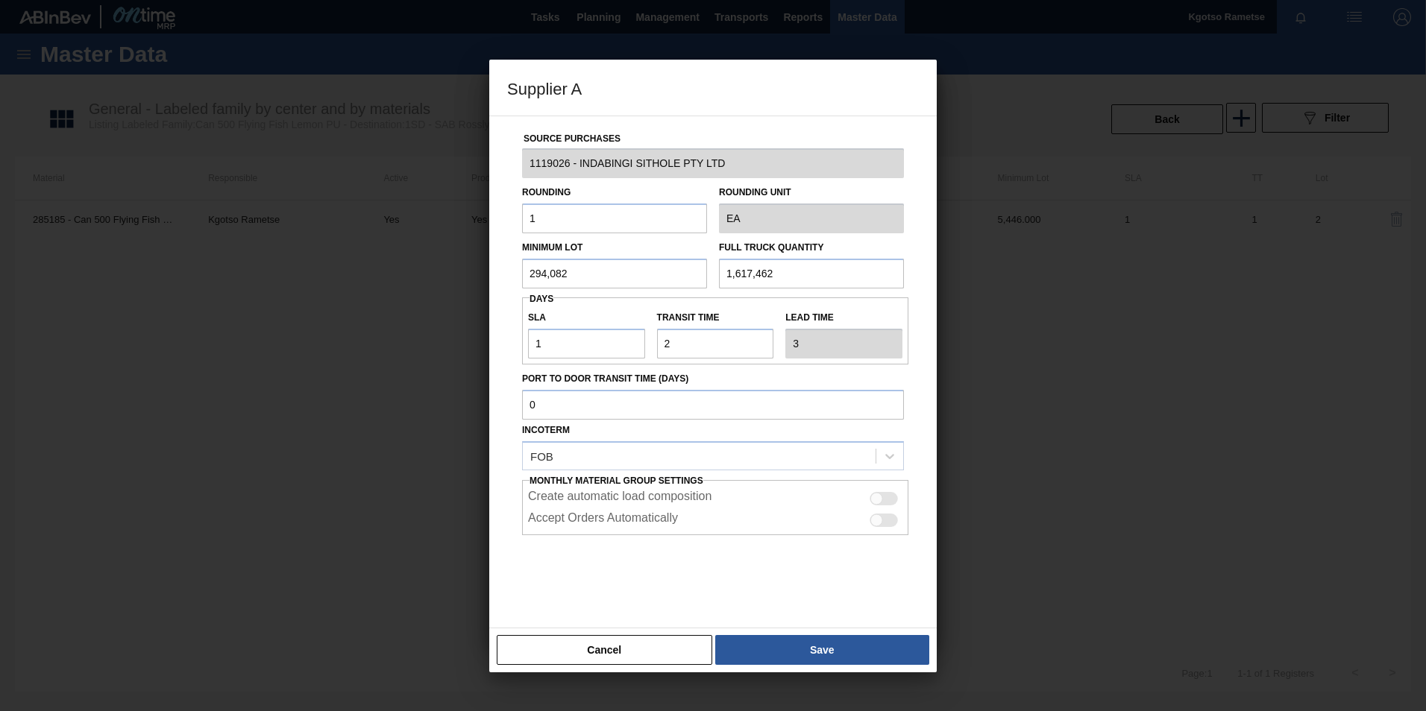
click at [550, 273] on input "294,082" at bounding box center [614, 274] width 185 height 30
click at [550, 273] on input "1,029,294" at bounding box center [614, 274] width 185 height 30
type input "1,029,294"
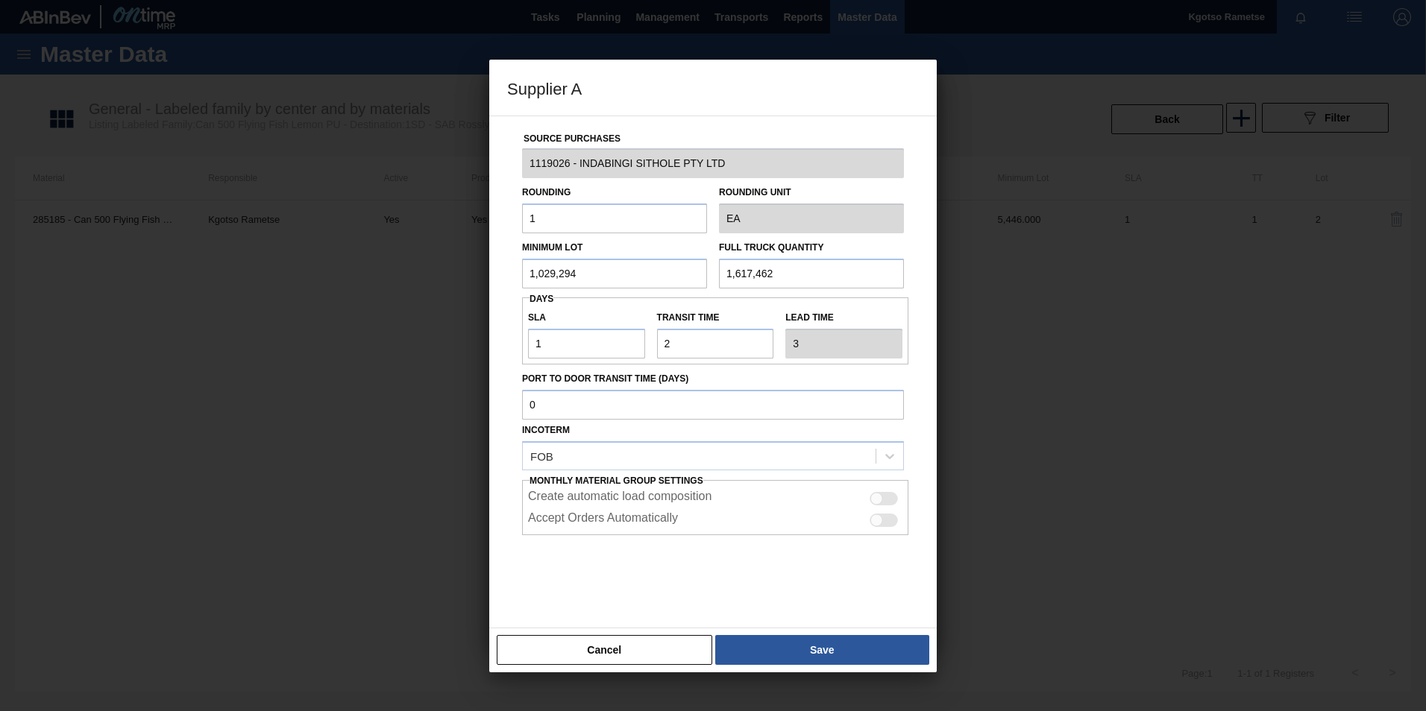
click at [740, 264] on input "1,617,462" at bounding box center [811, 274] width 185 height 30
paste input "029,294"
type input "1,029,294"
drag, startPoint x: 551, startPoint y: 344, endPoint x: 483, endPoint y: 372, distance: 74.2
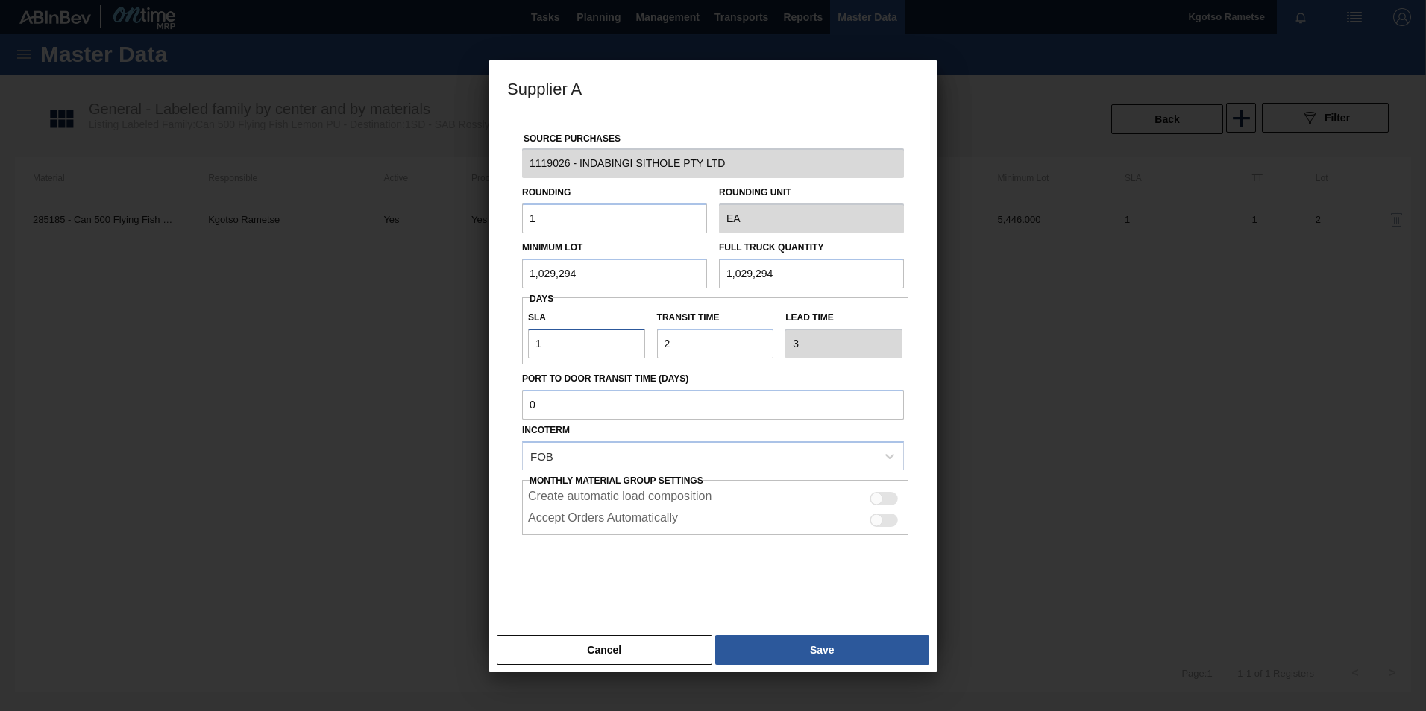
click at [483, 372] on div "Supplier A Source Purchases 1119026 - INDABINGI SITHOLE PTY LTD Rounding 1 Roun…" at bounding box center [713, 355] width 1426 height 711
type input "4"
type input "6"
type input "4"
click at [813, 646] on button "Save" at bounding box center [822, 650] width 214 height 30
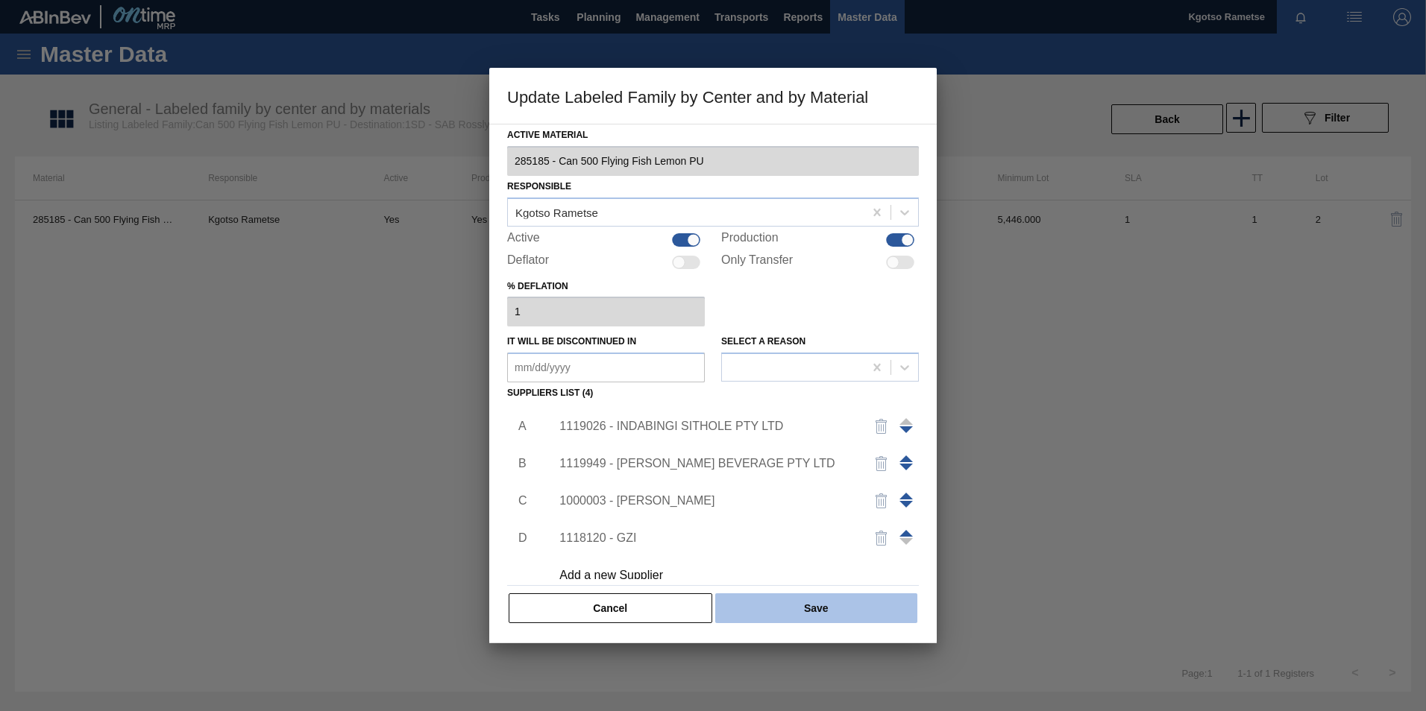
click at [806, 616] on button "Save" at bounding box center [816, 609] width 202 height 30
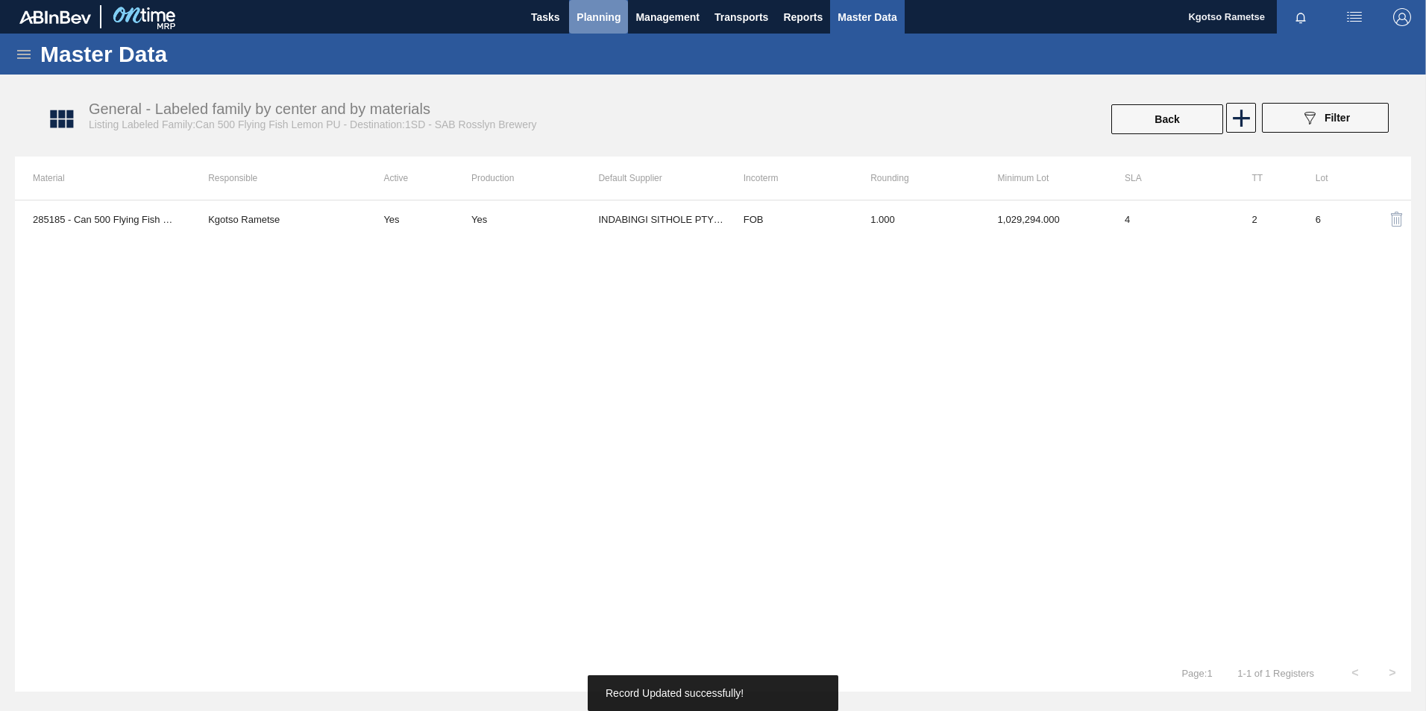
click at [613, 17] on span "Planning" at bounding box center [598, 17] width 44 height 18
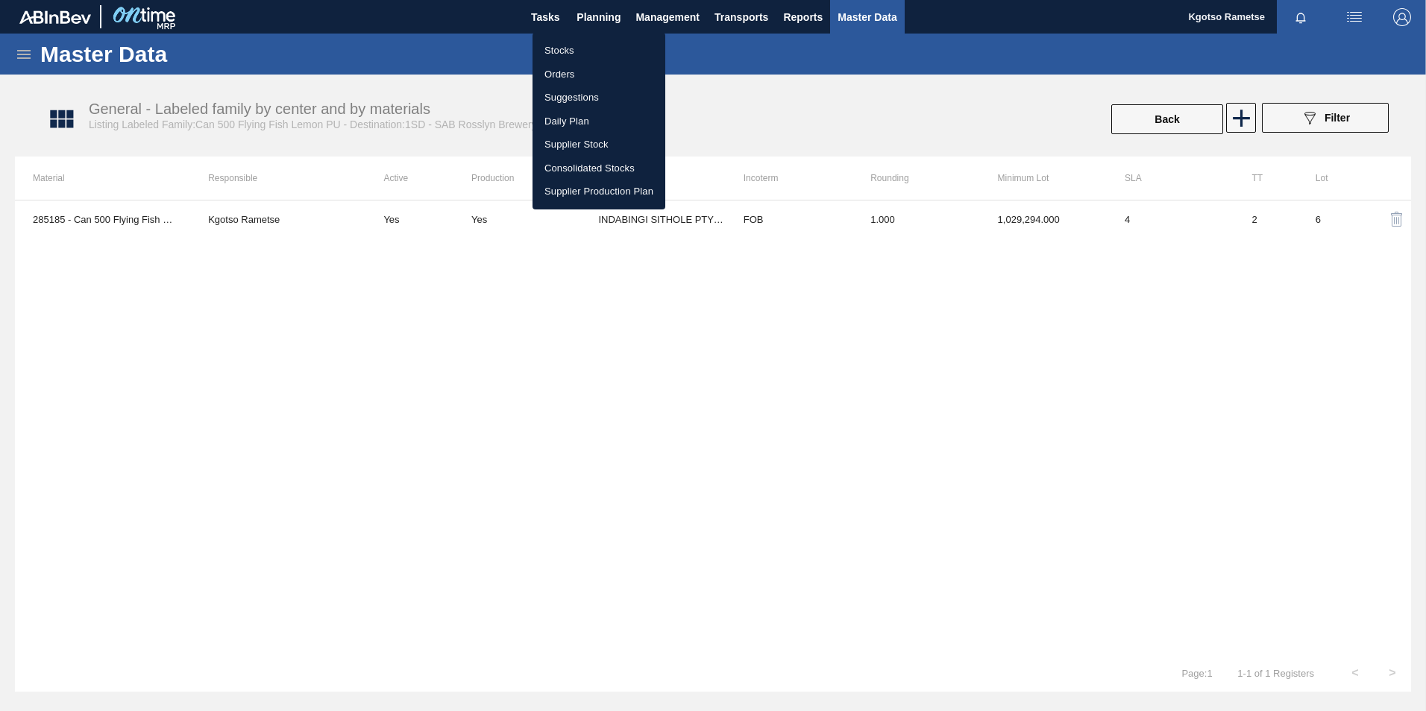
click at [568, 48] on li "Stocks" at bounding box center [598, 51] width 133 height 24
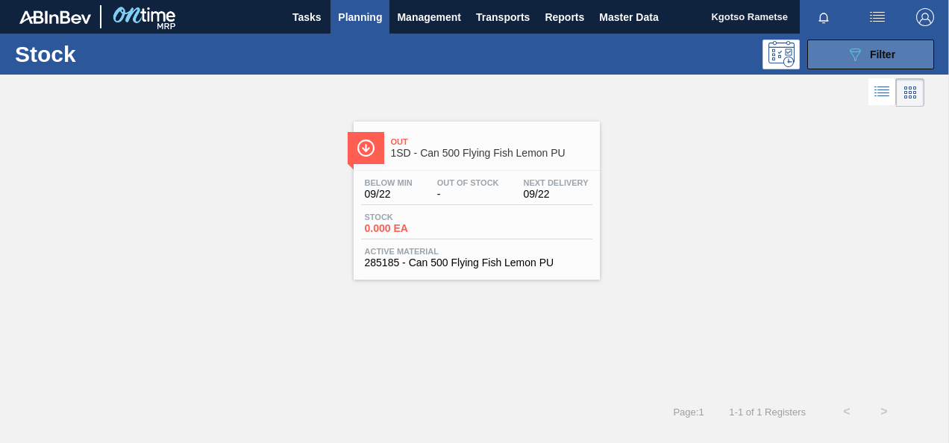
click at [847, 57] on icon "089F7B8B-B2A5-4AFE-B5C0-19BA573D28AC" at bounding box center [855, 54] width 18 height 18
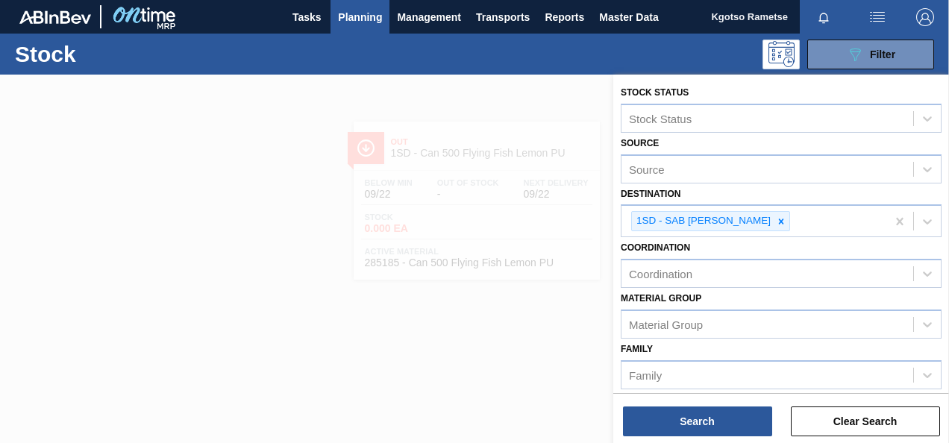
click at [710, 142] on div "Source Source" at bounding box center [780, 158] width 321 height 51
click at [711, 95] on div "Stock Status Stock Status" at bounding box center [780, 107] width 321 height 51
click at [345, 12] on span "Planning" at bounding box center [360, 17] width 44 height 18
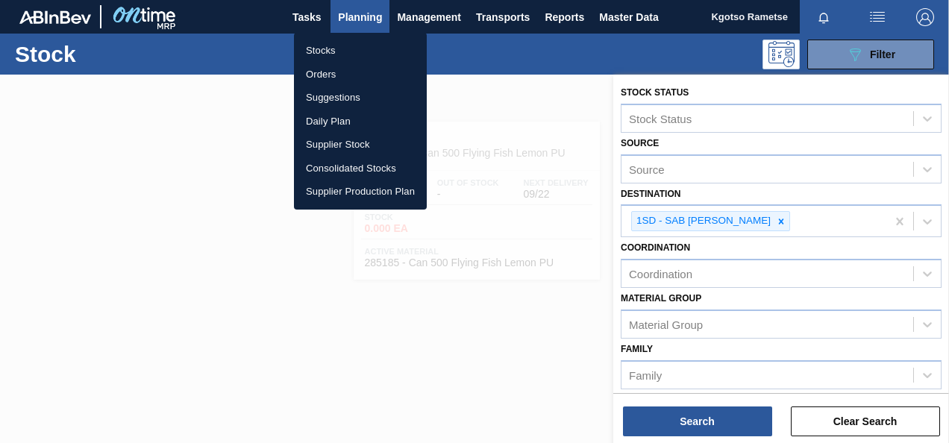
click at [327, 51] on li "Stocks" at bounding box center [360, 51] width 133 height 24
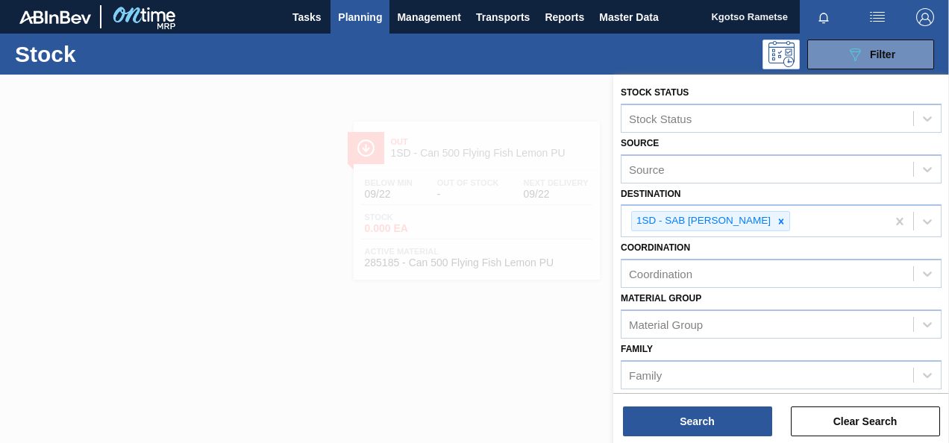
click at [362, 16] on span "Planning" at bounding box center [360, 17] width 44 height 18
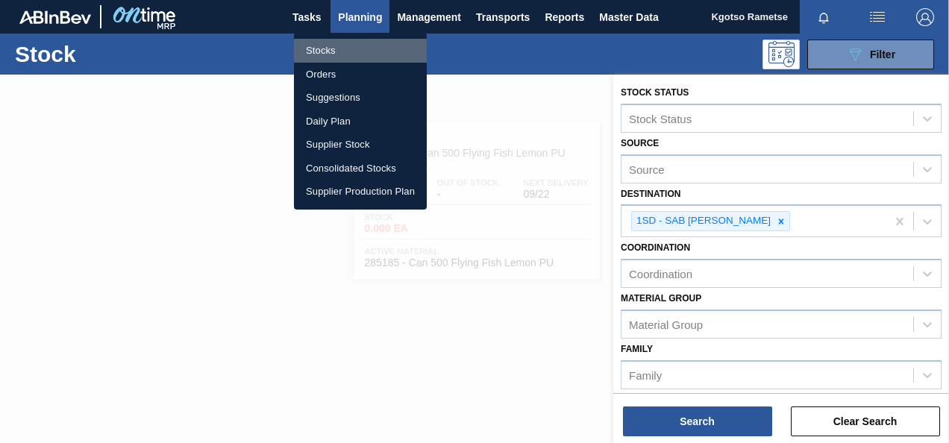
click at [324, 49] on li "Stocks" at bounding box center [360, 51] width 133 height 24
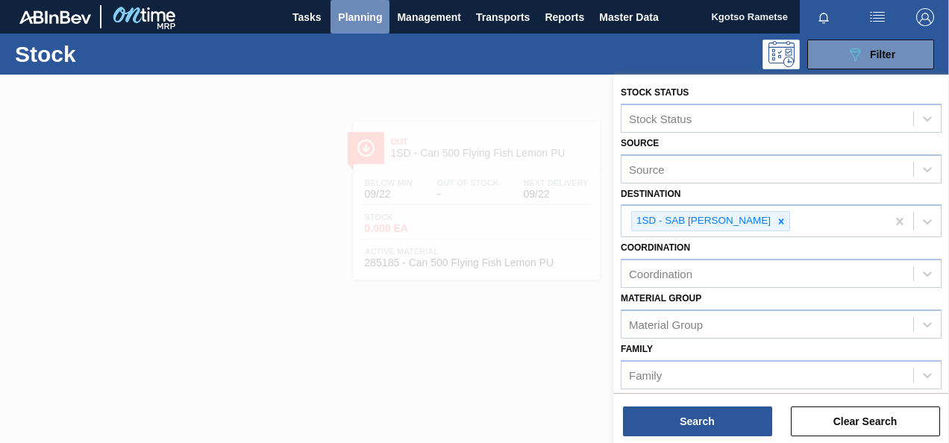
click at [353, 15] on span "Planning" at bounding box center [360, 17] width 44 height 18
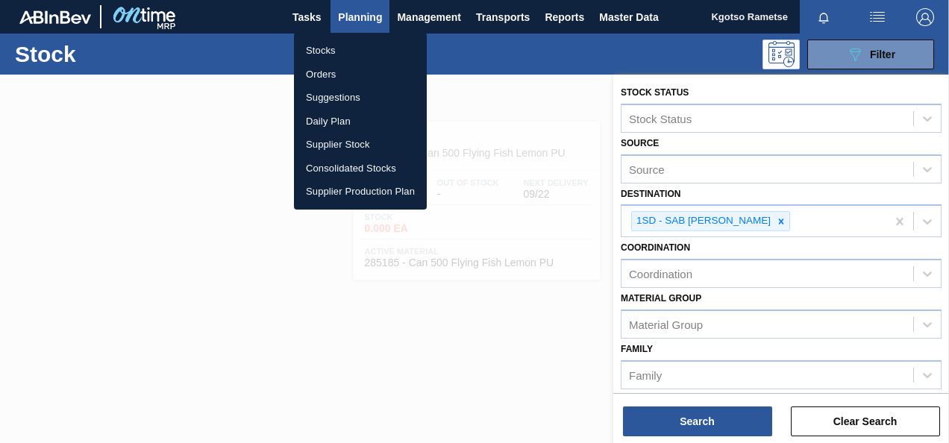
click at [782, 222] on div at bounding box center [474, 221] width 949 height 443
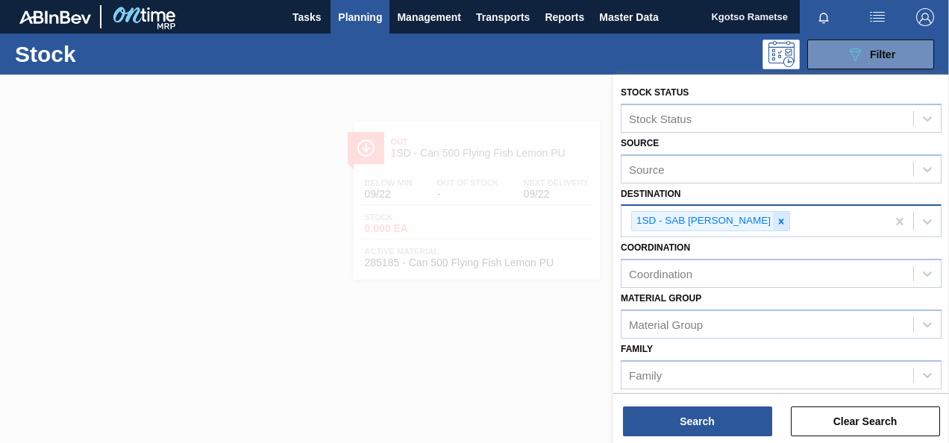
click at [779, 222] on icon at bounding box center [781, 221] width 5 height 5
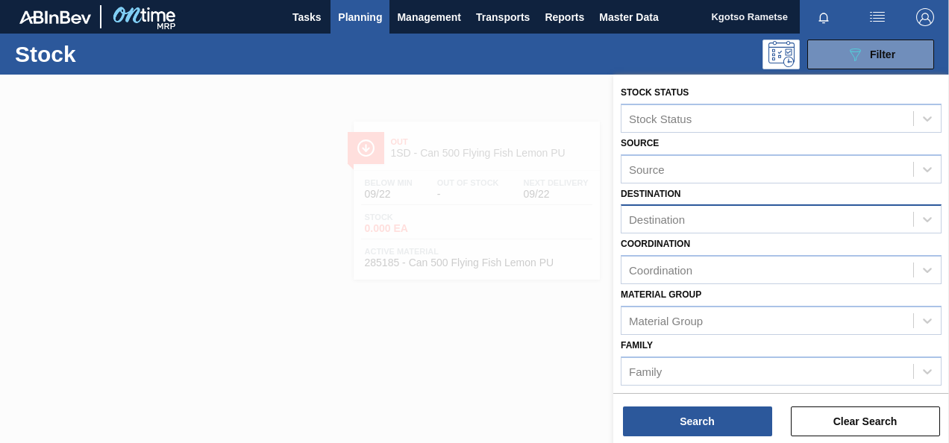
click at [768, 243] on div "Coordination Coordination" at bounding box center [780, 258] width 321 height 51
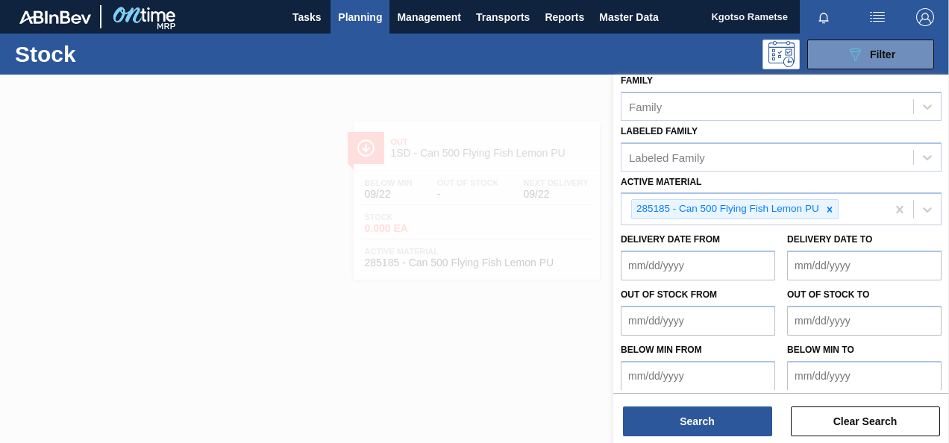
scroll to position [270, 0]
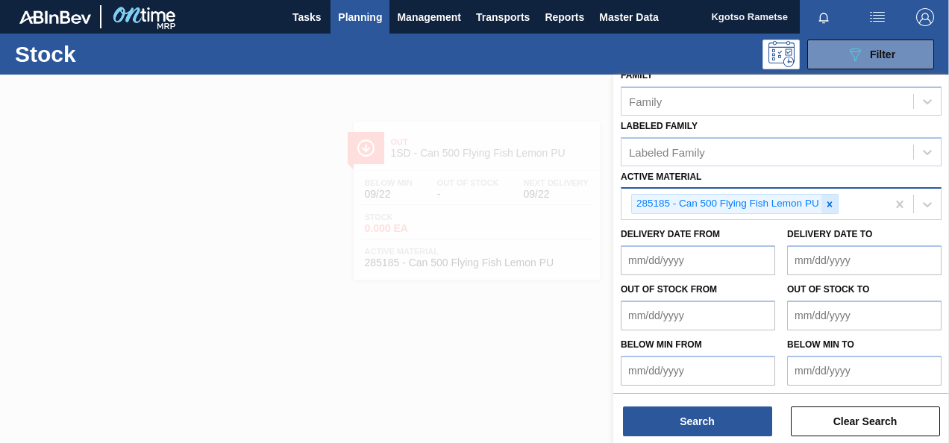
click at [829, 203] on icon at bounding box center [828, 203] width 5 height 5
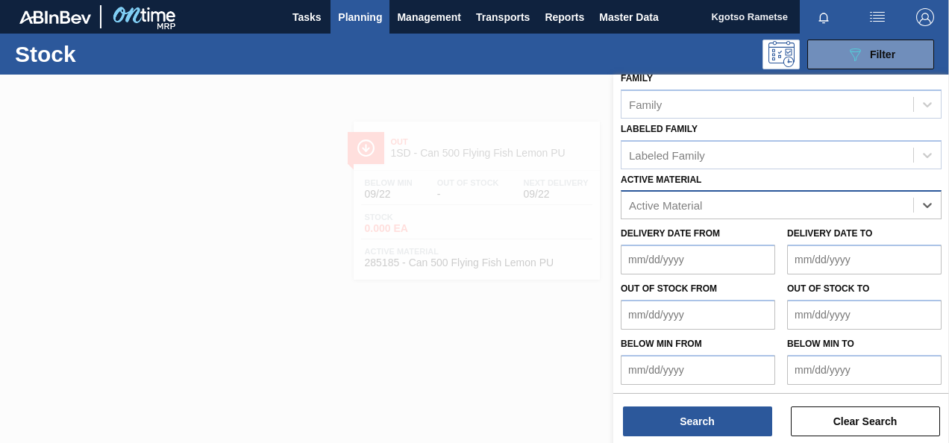
paste Material "meeting bafo, i will call you back"
type Material "m"
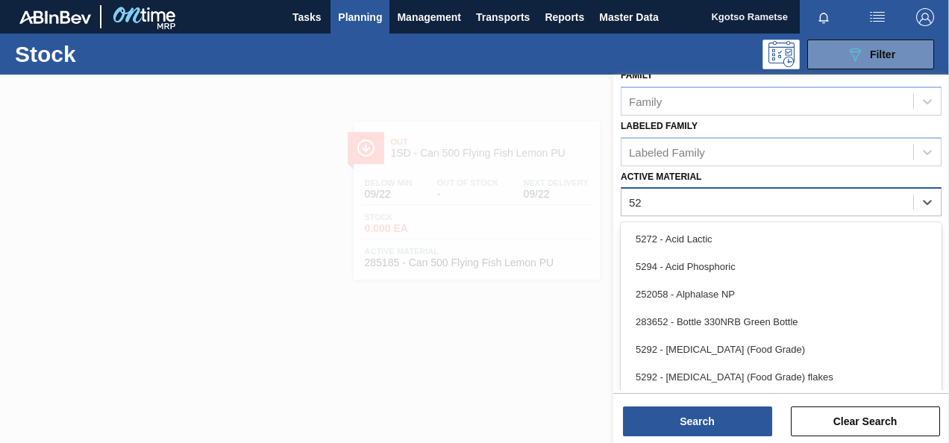
type Material "52"
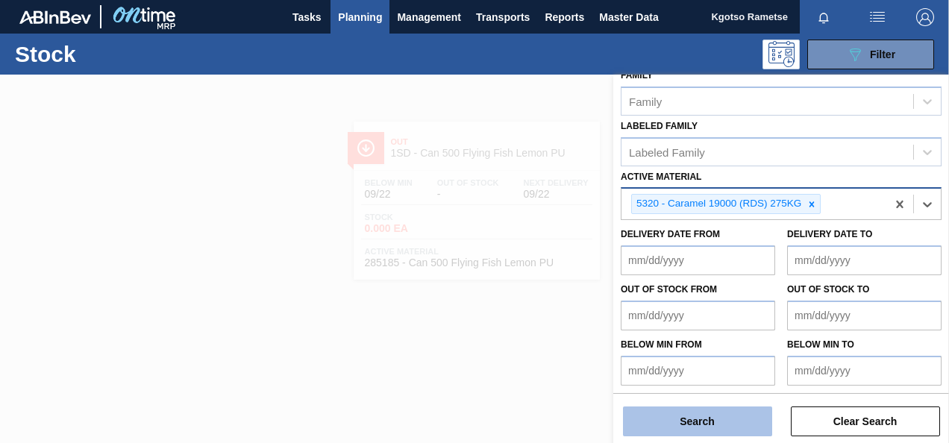
click at [660, 417] on button "Search" at bounding box center [697, 421] width 149 height 30
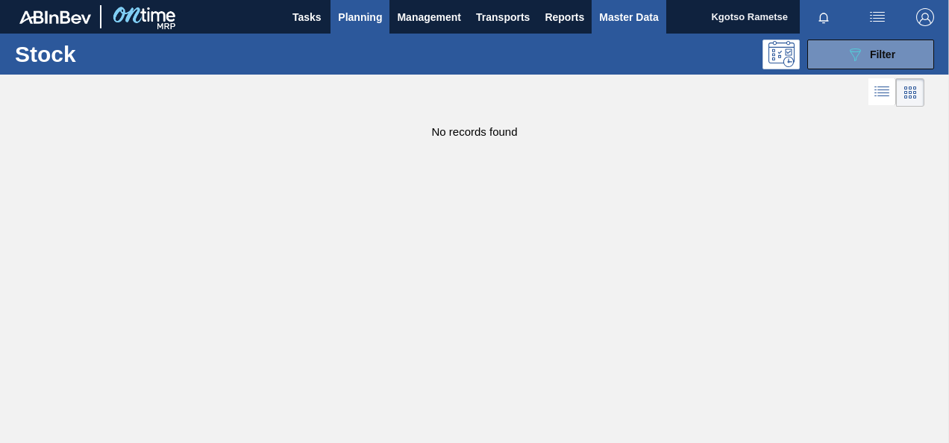
click at [598, 28] on button "Master Data" at bounding box center [628, 17] width 74 height 34
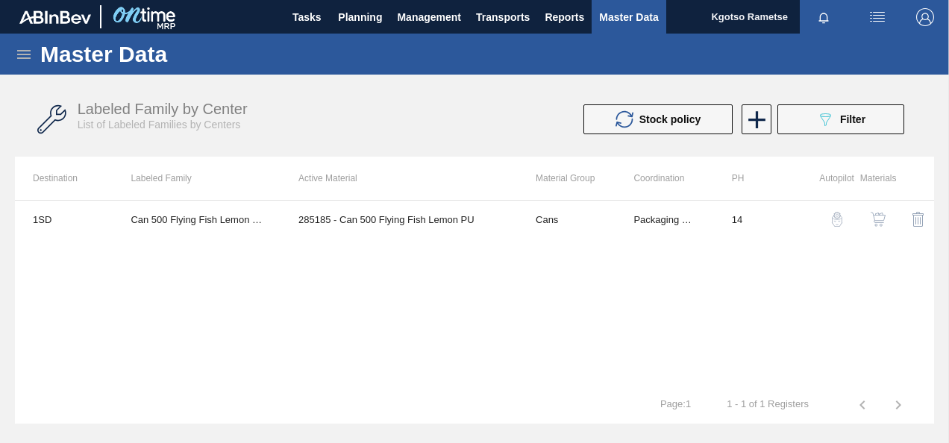
click at [21, 51] on icon at bounding box center [23, 54] width 13 height 9
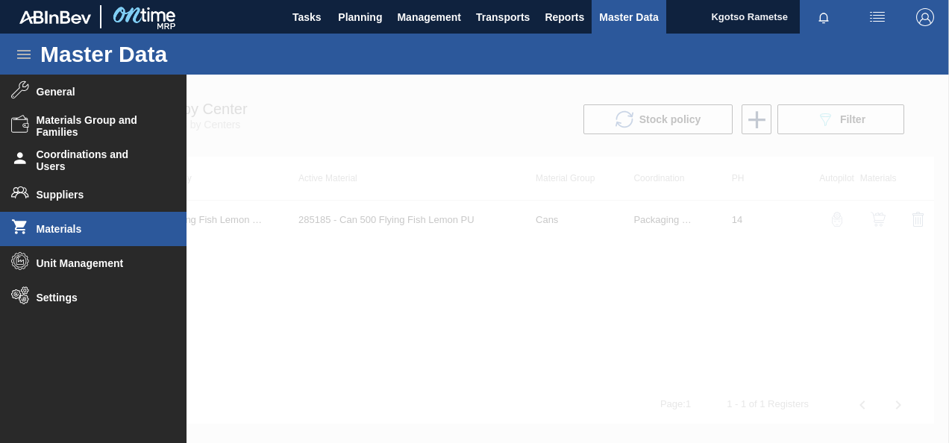
click at [61, 223] on span "Materials" at bounding box center [98, 229] width 123 height 12
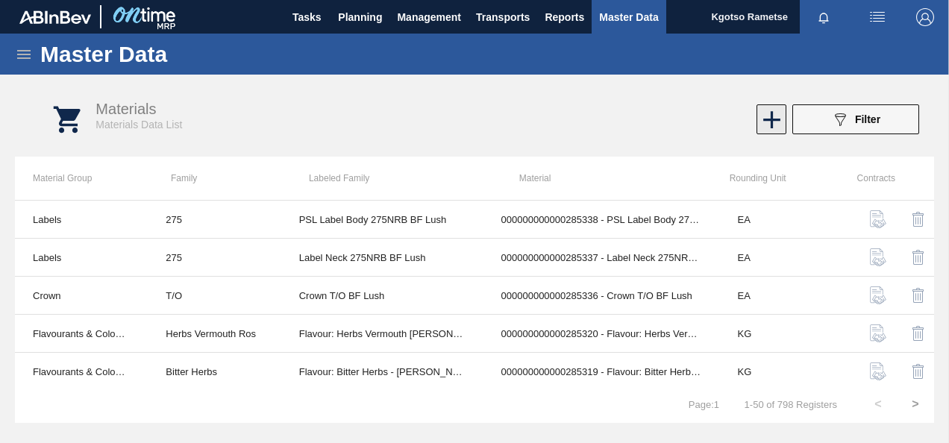
click at [770, 114] on icon at bounding box center [771, 119] width 17 height 17
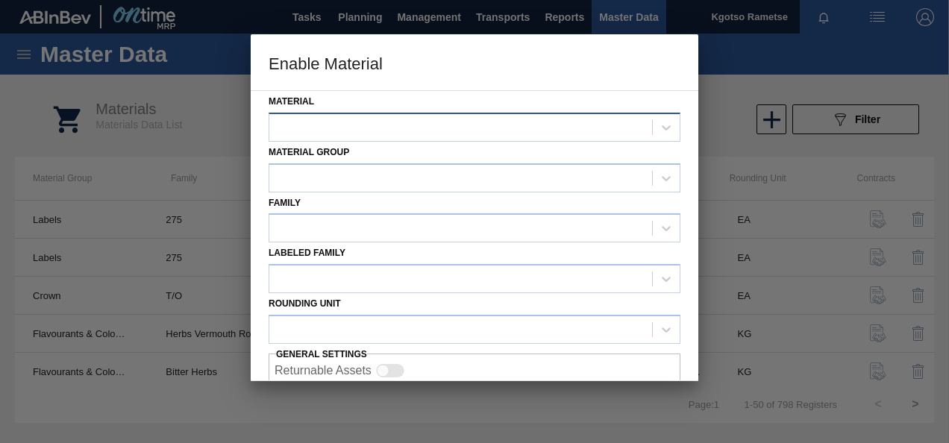
click at [628, 137] on div at bounding box center [460, 127] width 383 height 22
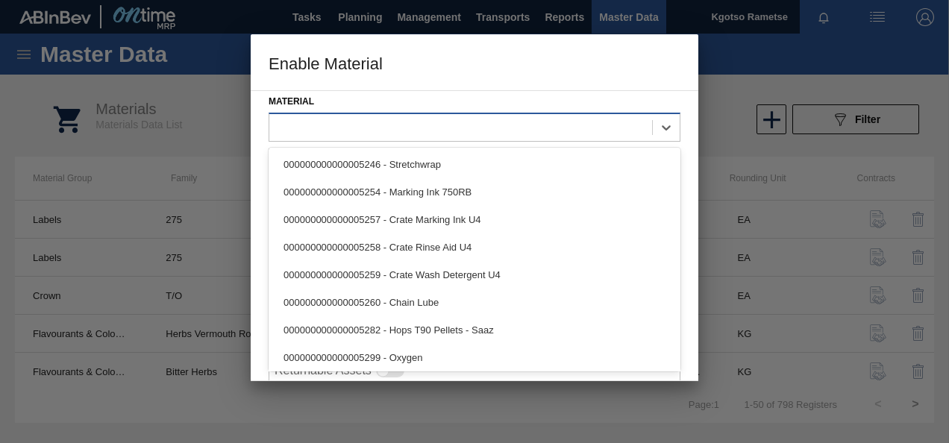
paste input "meeting bafo, i will call you back"
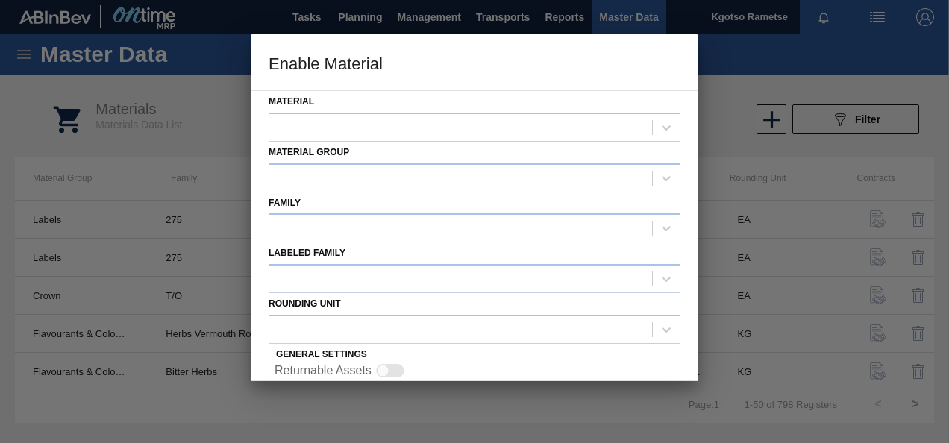
click at [462, 74] on h3 "Enable Material" at bounding box center [474, 62] width 447 height 57
click at [263, 175] on div "Material Material Group Family Labeled Family Rounding Unit General settings Re…" at bounding box center [474, 235] width 447 height 291
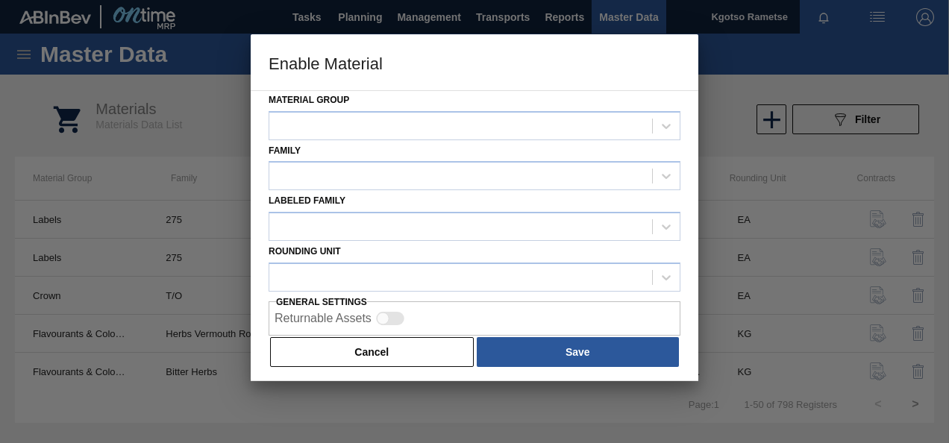
scroll to position [55, 0]
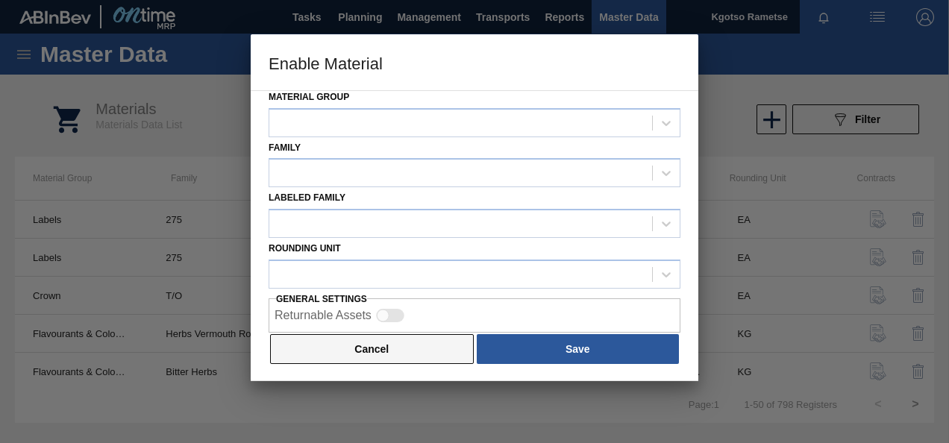
click at [389, 353] on button "Cancel" at bounding box center [372, 349] width 204 height 30
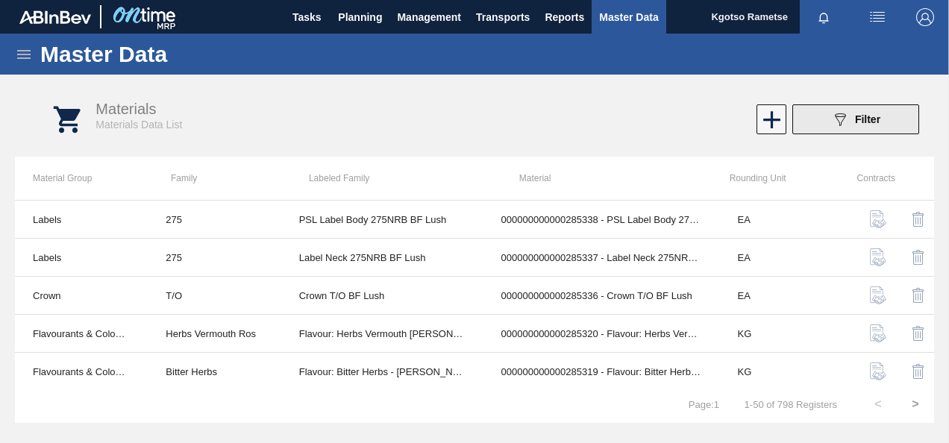
click at [871, 125] on div "089F7B8B-B2A5-4AFE-B5C0-19BA573D28AC Filter" at bounding box center [855, 119] width 49 height 18
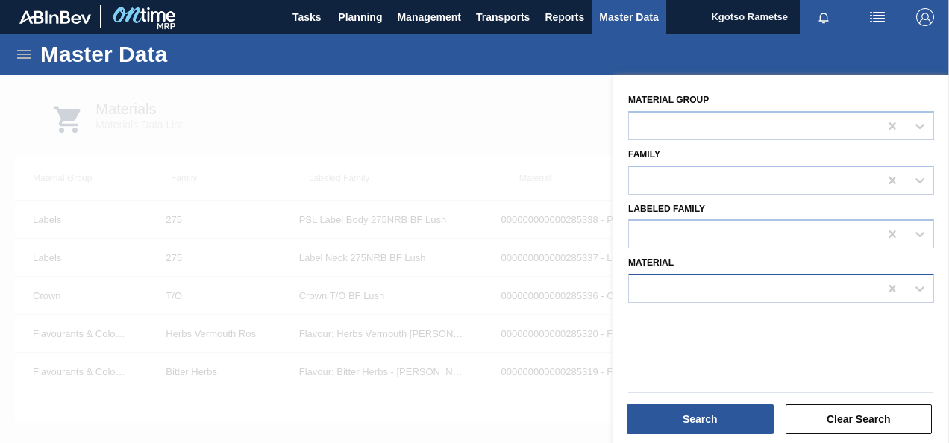
click at [656, 289] on div at bounding box center [754, 289] width 250 height 22
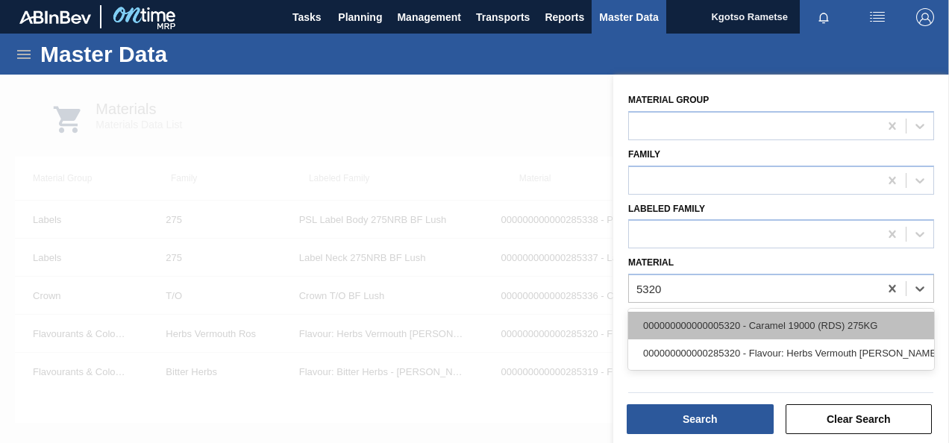
click at [683, 327] on div "000000000000005320 - Caramel 19000 (RDS) 275KG" at bounding box center [781, 326] width 306 height 28
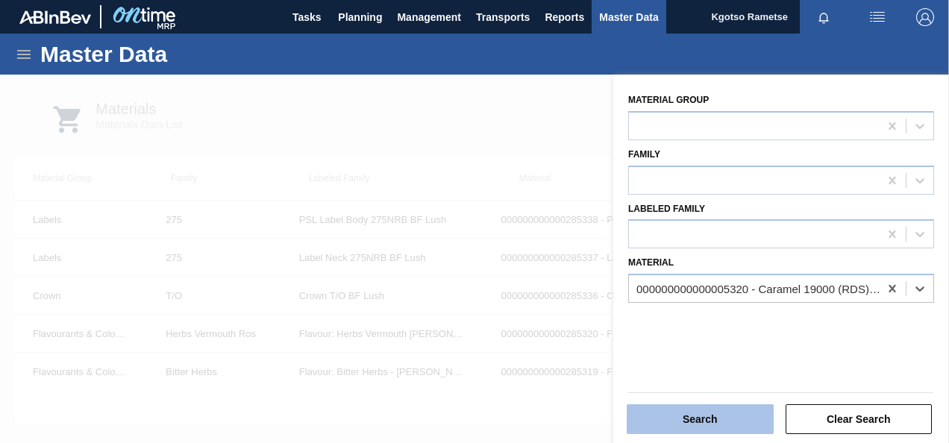
click at [668, 420] on button "Search" at bounding box center [699, 419] width 147 height 30
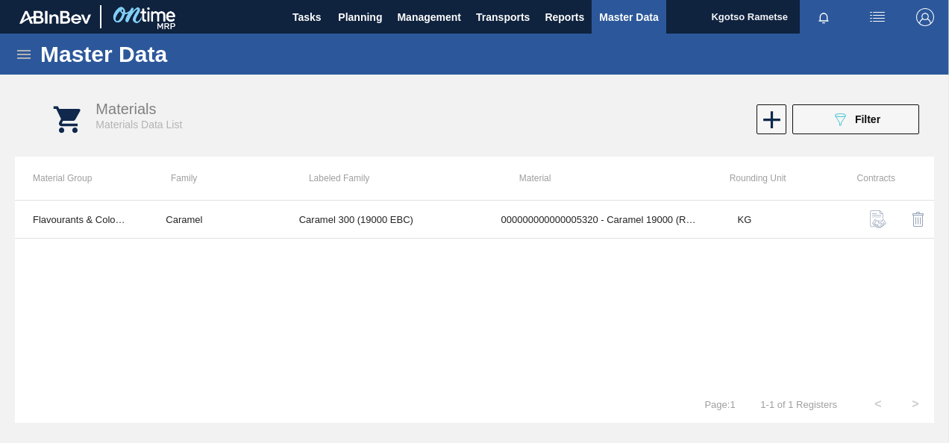
click at [21, 52] on icon at bounding box center [24, 54] width 18 height 18
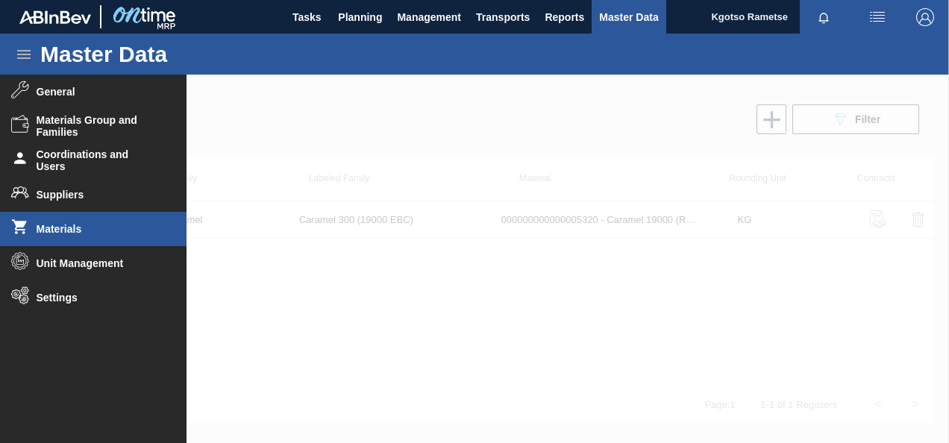
click at [510, 316] on div at bounding box center [474, 259] width 949 height 368
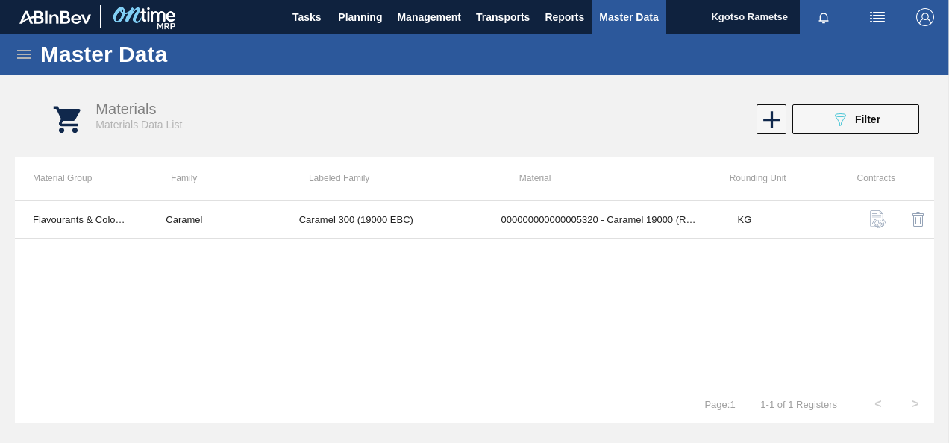
click at [22, 56] on icon at bounding box center [24, 54] width 18 height 18
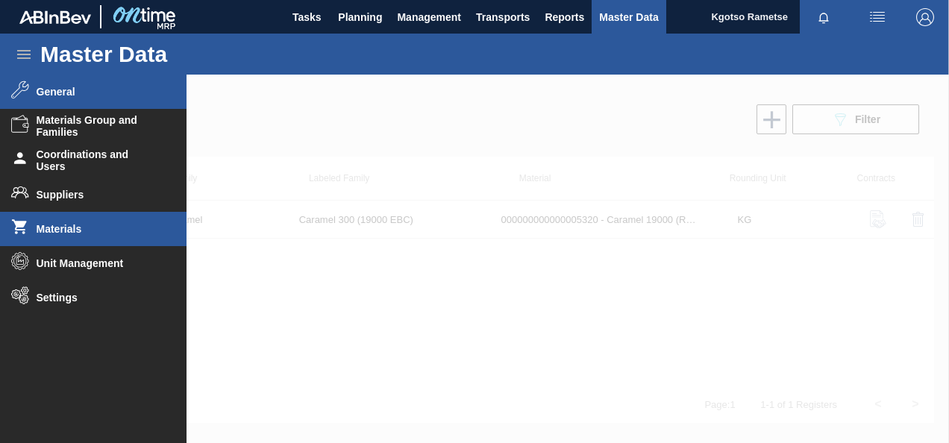
click at [77, 94] on span "General" at bounding box center [98, 92] width 123 height 12
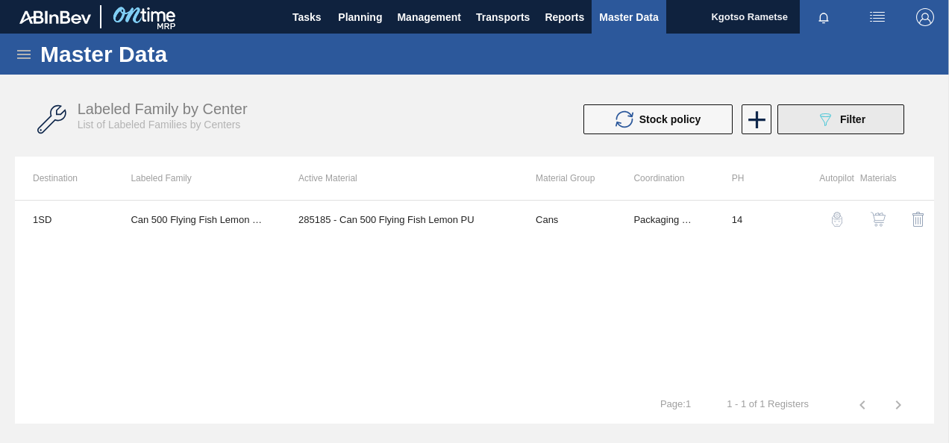
click at [829, 130] on button "089F7B8B-B2A5-4AFE-B5C0-19BA573D28AC Filter" at bounding box center [840, 119] width 127 height 30
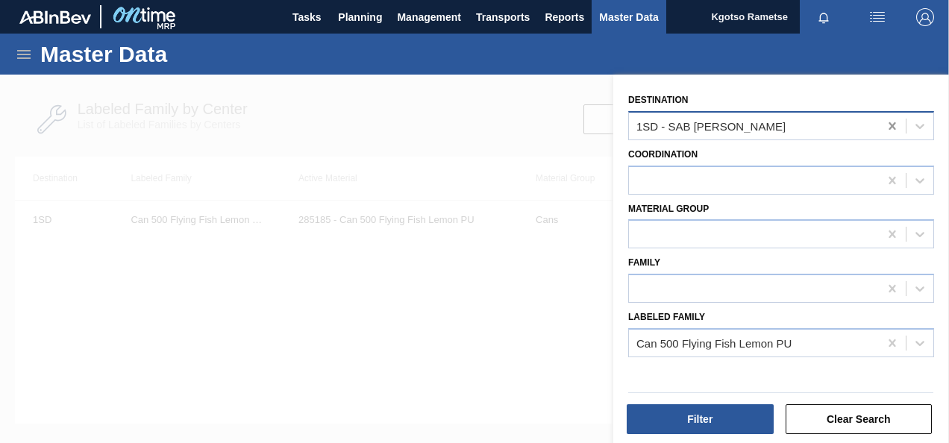
click at [888, 127] on icon at bounding box center [891, 125] width 7 height 7
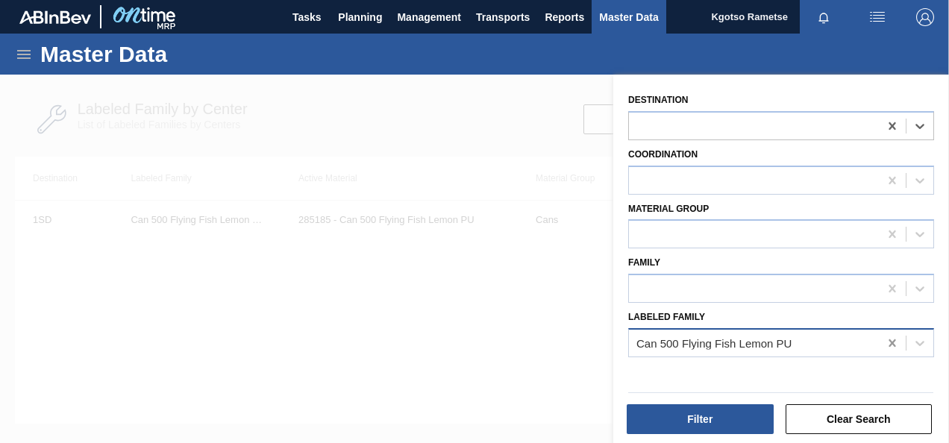
click at [886, 339] on icon at bounding box center [891, 343] width 15 height 15
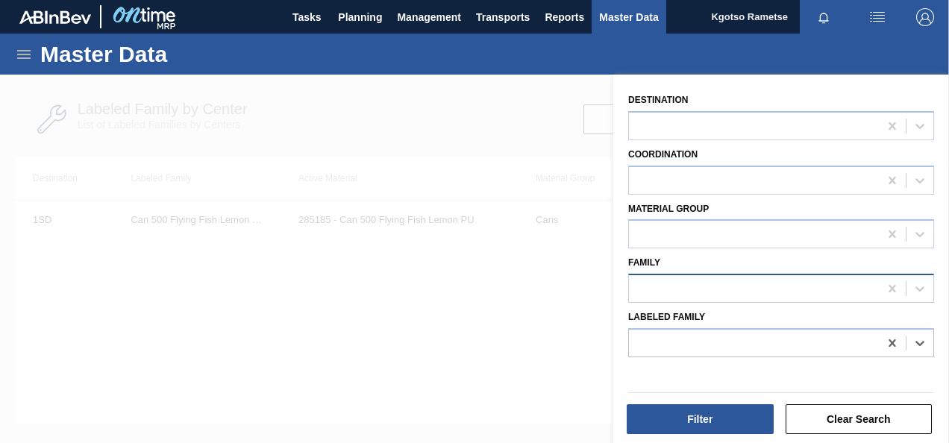
click at [758, 275] on div at bounding box center [781, 288] width 306 height 29
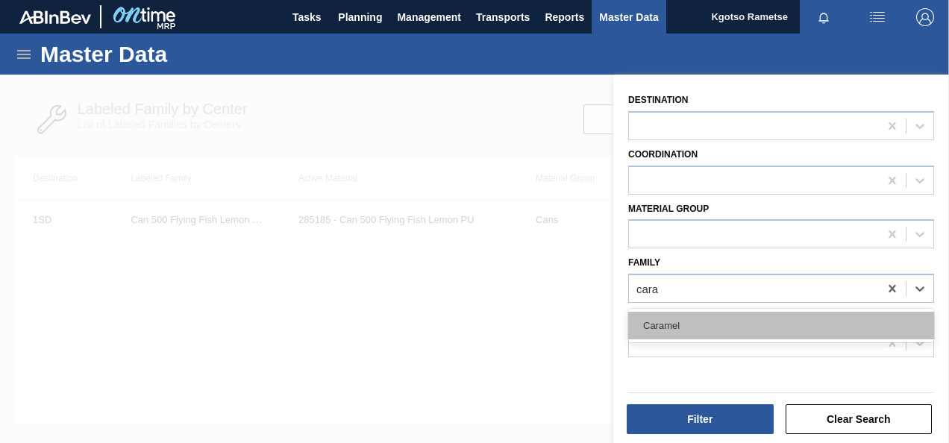
click at [696, 315] on div "Caramel" at bounding box center [781, 326] width 306 height 28
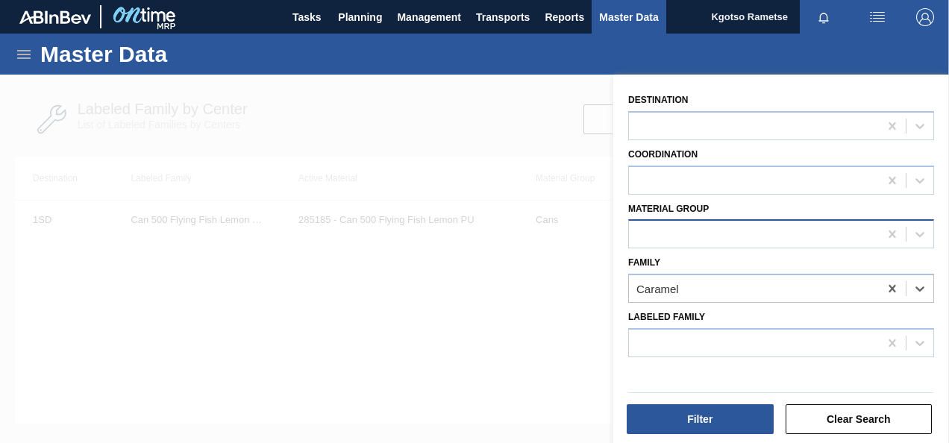
click at [632, 236] on div at bounding box center [754, 235] width 250 height 22
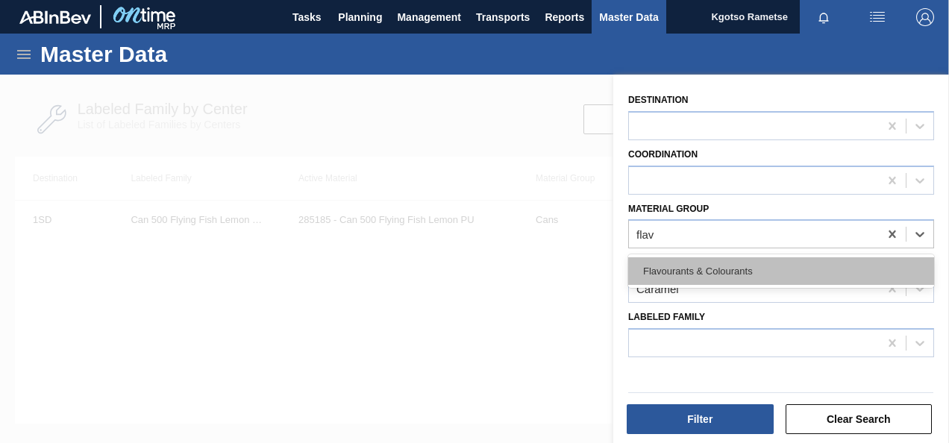
click at [629, 263] on div "Flavourants & Colourants" at bounding box center [781, 271] width 306 height 28
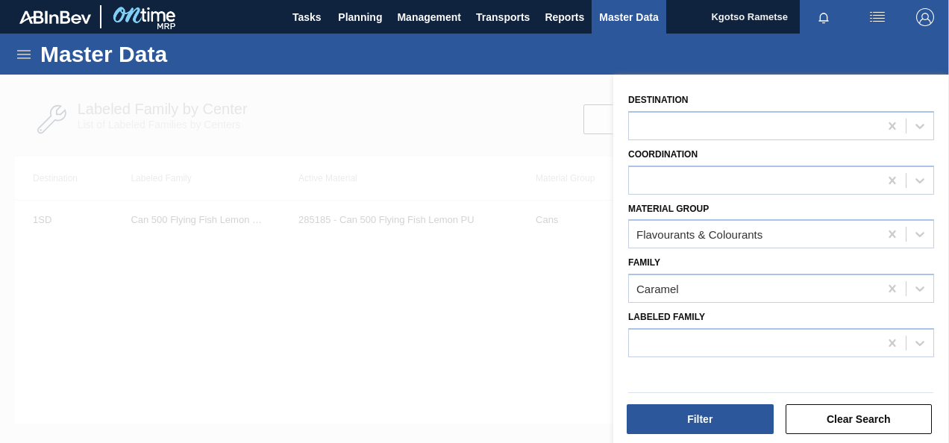
click at [720, 441] on div "Filter Clear Search" at bounding box center [775, 408] width 336 height 75
drag, startPoint x: 720, startPoint y: 441, endPoint x: 680, endPoint y: 440, distance: 40.3
click at [680, 440] on div "Filter Clear Search" at bounding box center [775, 408] width 336 height 75
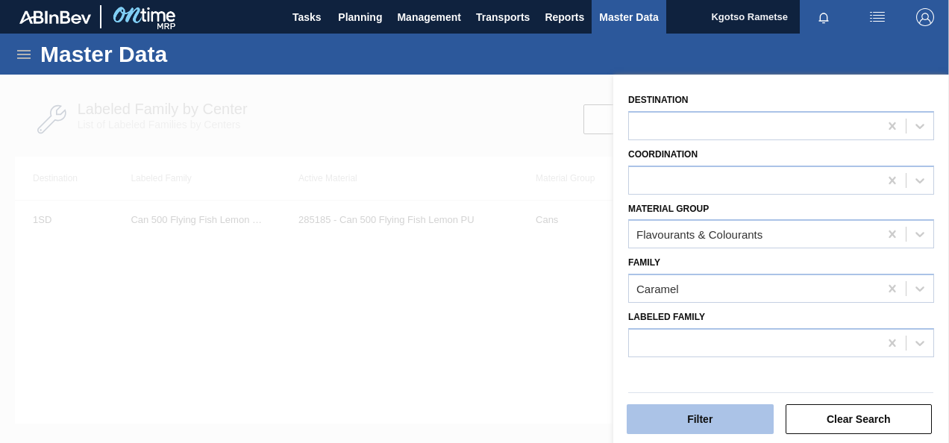
click at [679, 423] on button "Filter" at bounding box center [699, 419] width 147 height 30
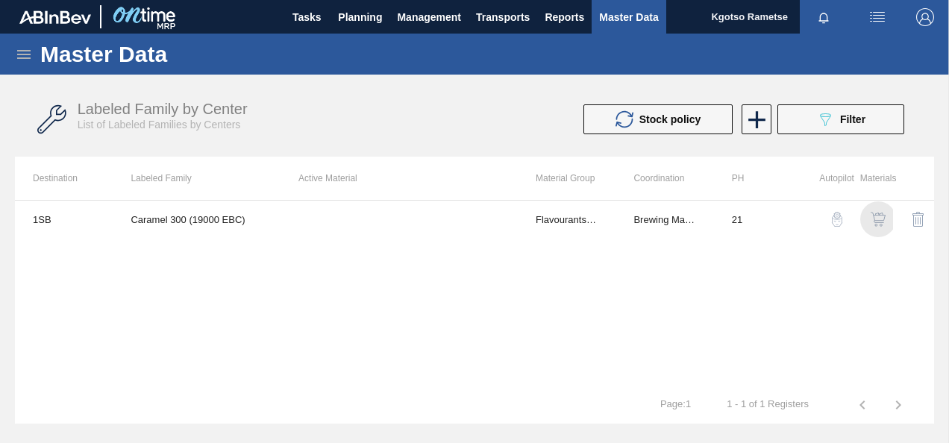
click at [876, 216] on img "button" at bounding box center [877, 219] width 15 height 15
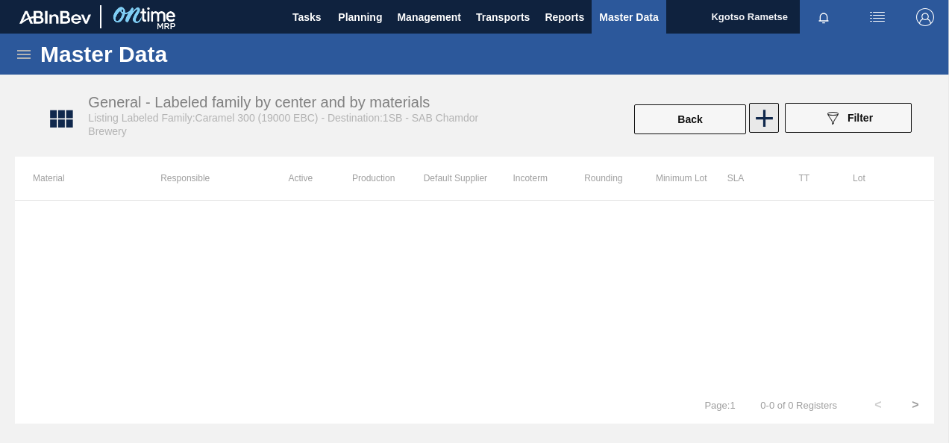
click at [761, 109] on icon at bounding box center [763, 118] width 29 height 29
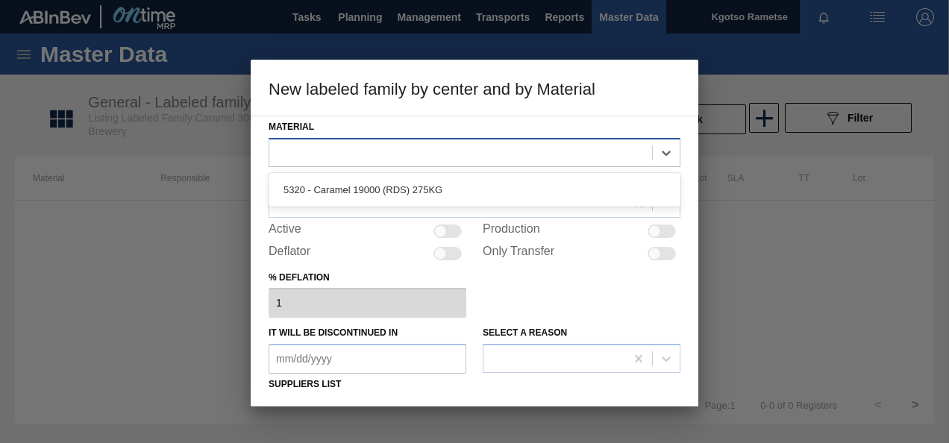
click at [356, 154] on div at bounding box center [460, 153] width 383 height 22
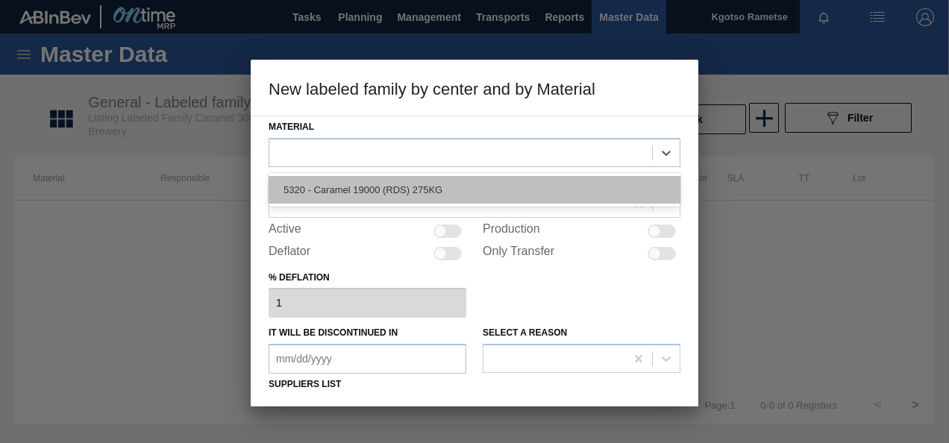
click at [347, 189] on div "5320 - Caramel 19000 (RDS) 275KG" at bounding box center [474, 190] width 412 height 28
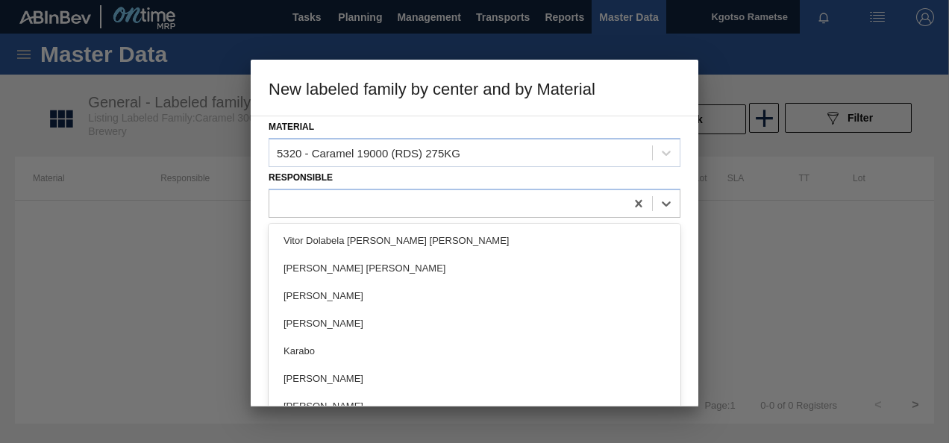
click at [347, 189] on div at bounding box center [474, 203] width 412 height 29
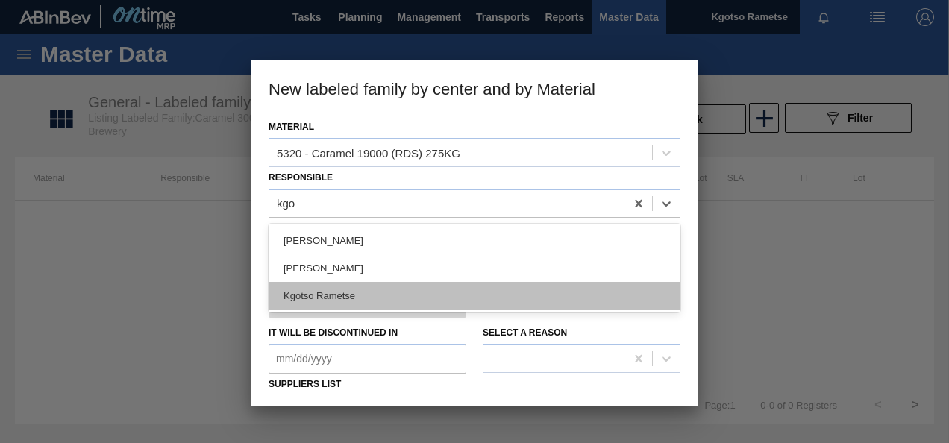
click at [335, 282] on div "Kgotso Rametse" at bounding box center [474, 296] width 412 height 28
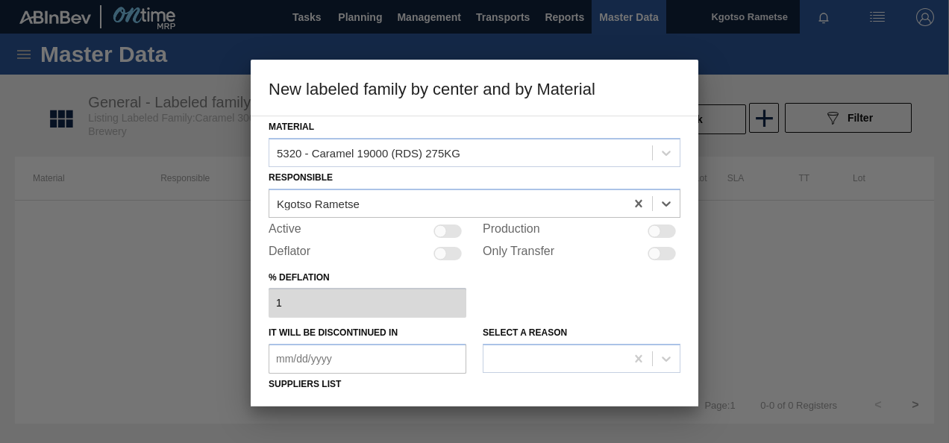
click at [444, 224] on div at bounding box center [447, 230] width 28 height 13
click at [260, 241] on div "Material 5320 - Caramel 19000 (RDS) 275KG Responsible Kgotso Rametse Active Pro…" at bounding box center [474, 261] width 447 height 291
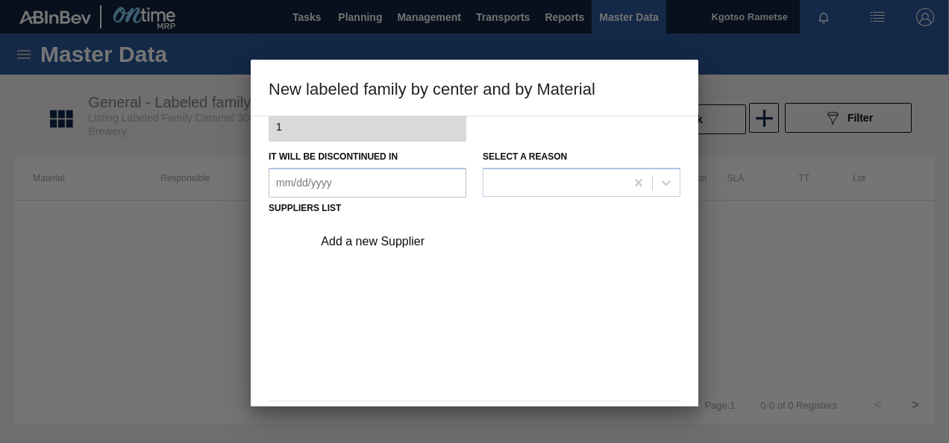
scroll to position [227, 0]
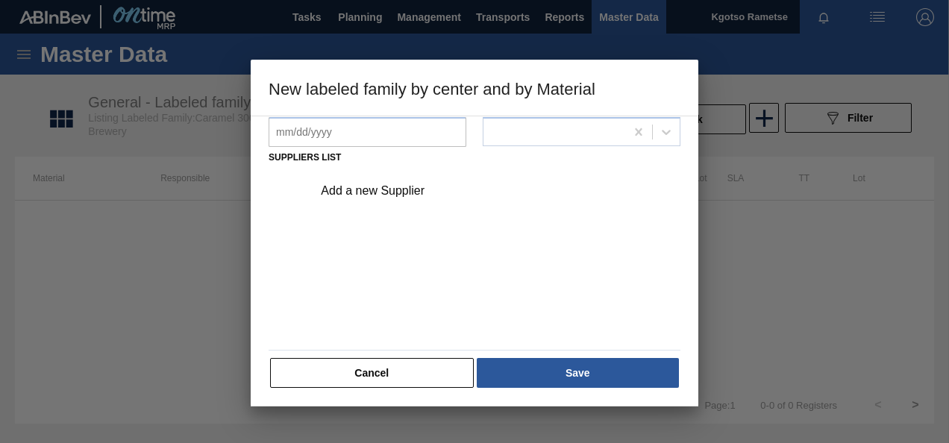
click at [353, 189] on div "Add a new Supplier" at bounding box center [467, 190] width 292 height 13
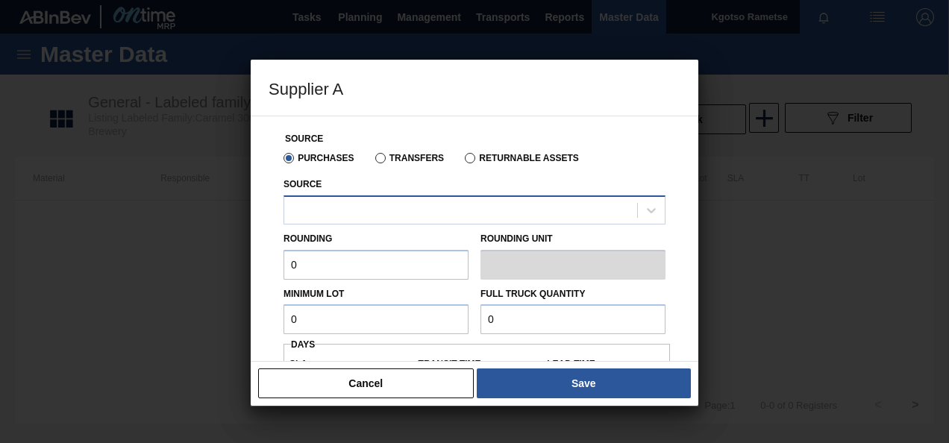
click at [324, 211] on div at bounding box center [460, 210] width 353 height 22
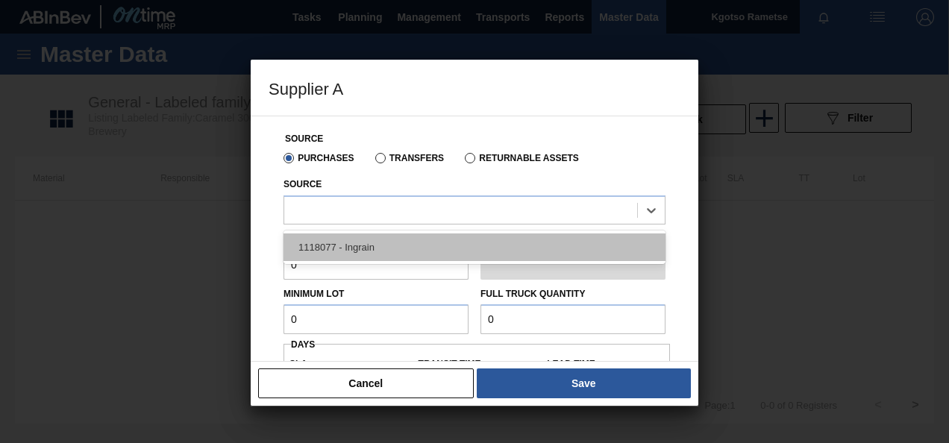
click at [315, 242] on div "1118077 - Ingrain" at bounding box center [474, 247] width 382 height 28
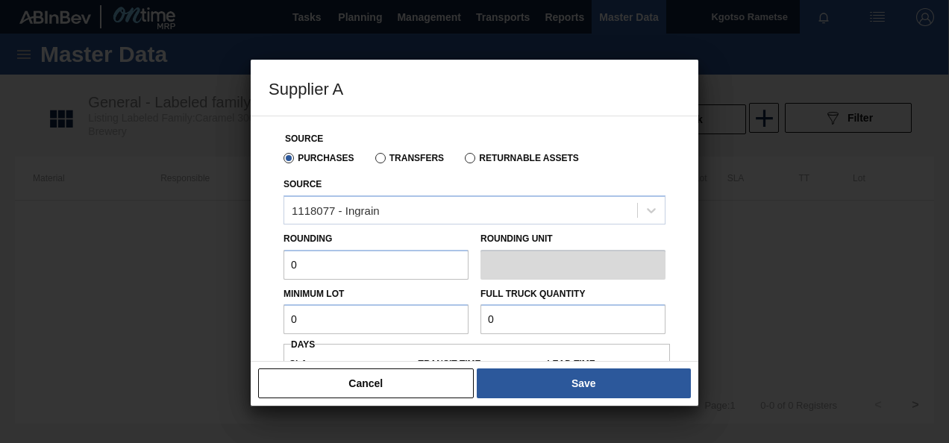
drag, startPoint x: 304, startPoint y: 258, endPoint x: 202, endPoint y: 265, distance: 102.4
click at [202, 265] on div "Supplier A Source Purchases Transfers Returnable Assets Source 1118077 - Ingrai…" at bounding box center [474, 221] width 949 height 443
drag, startPoint x: 311, startPoint y: 322, endPoint x: 247, endPoint y: 310, distance: 65.2
click at [247, 310] on div "Supplier A Source Purchases Transfers Returnable Assets Source 1118077 - Ingrai…" at bounding box center [474, 221] width 949 height 443
drag, startPoint x: 521, startPoint y: 315, endPoint x: 393, endPoint y: 304, distance: 128.0
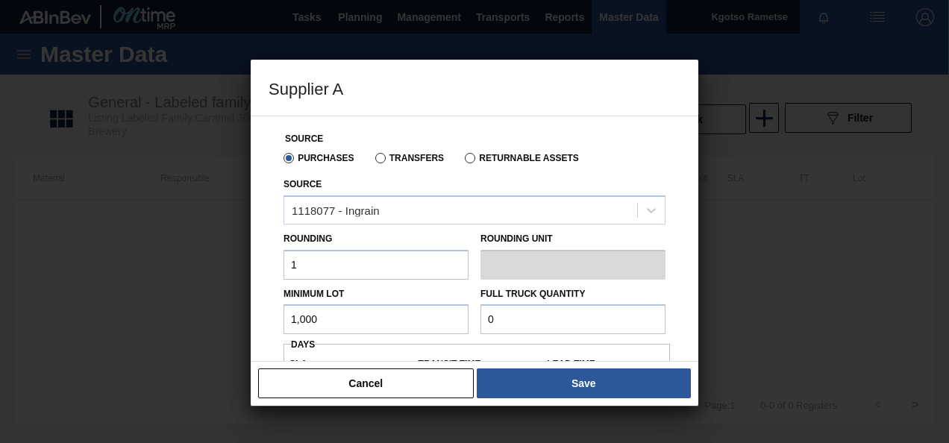
click at [393, 304] on div "Minimum Lot 1,000 Full Truck Quantity 0" at bounding box center [474, 307] width 394 height 55
click at [261, 309] on div "Source Purchases Transfers Returnable Assets Source 1118077 - Ingrain Rounding …" at bounding box center [474, 239] width 447 height 246
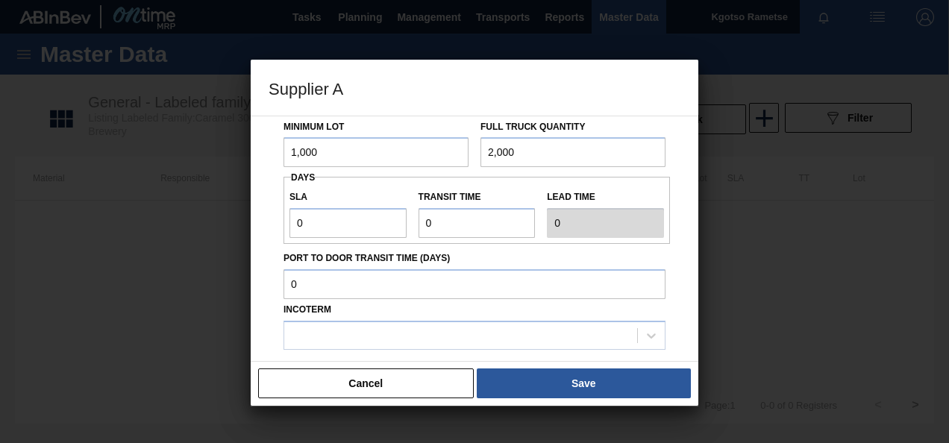
scroll to position [179, 0]
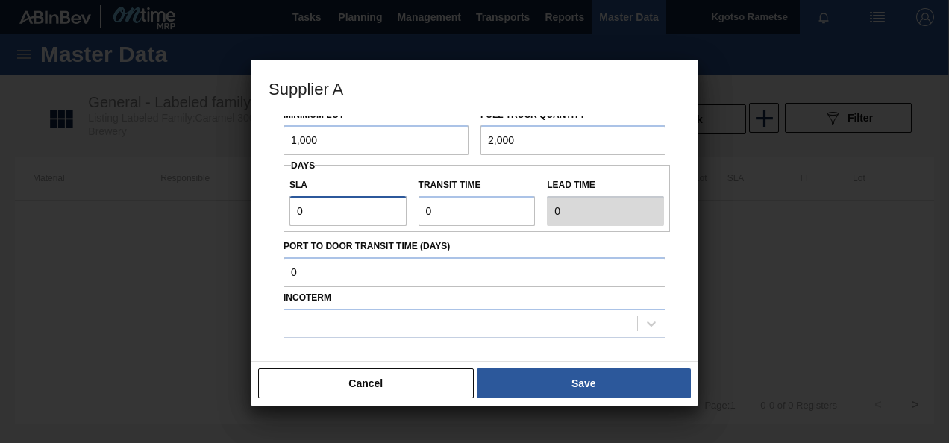
drag, startPoint x: 309, startPoint y: 213, endPoint x: 271, endPoint y: 214, distance: 38.1
click at [271, 214] on div "Source Purchases Transfers Returnable Assets Source 1118077 - Ingrain Rounding …" at bounding box center [474, 174] width 412 height 475
click at [434, 213] on input "Transit time" at bounding box center [476, 211] width 117 height 30
click at [351, 328] on div at bounding box center [460, 323] width 353 height 22
click at [260, 329] on div "Source Purchases Transfers Returnable Assets Source 1118077 - Ingrain Rounding …" at bounding box center [474, 239] width 447 height 246
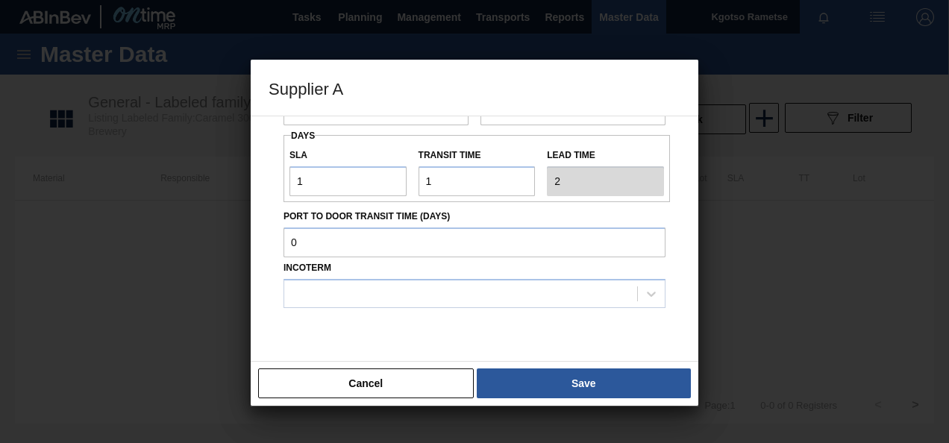
scroll to position [247, 0]
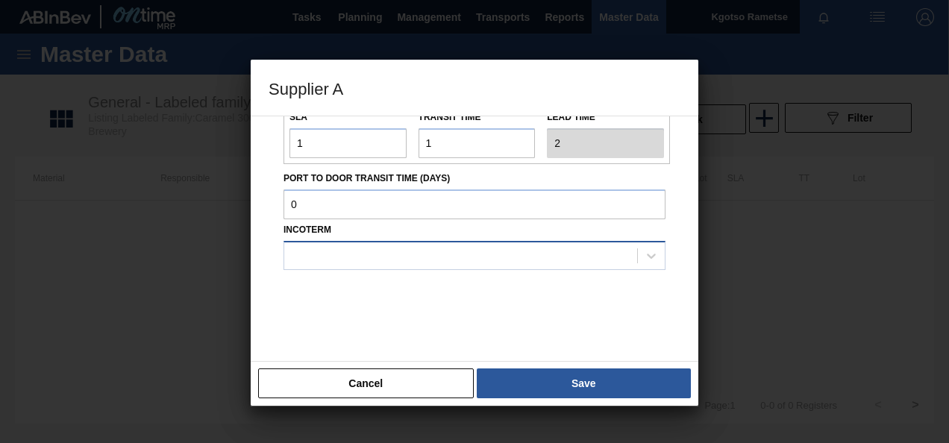
click at [346, 267] on div at bounding box center [474, 255] width 382 height 29
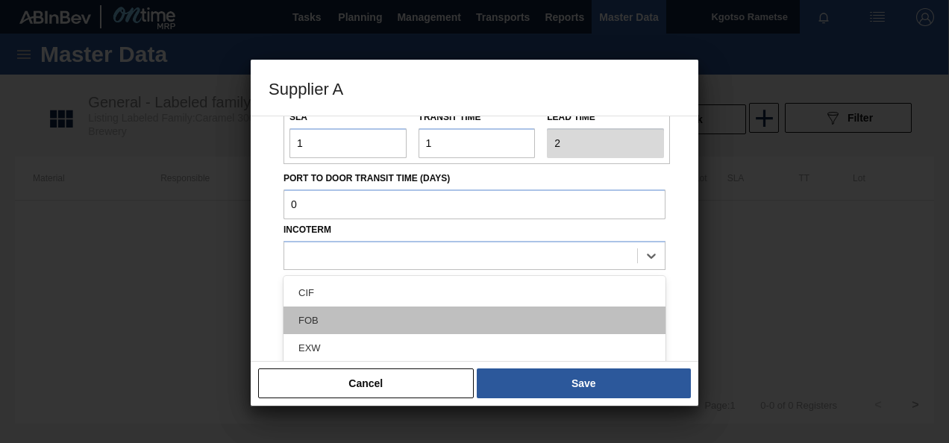
click at [322, 315] on div "FOB" at bounding box center [474, 321] width 382 height 28
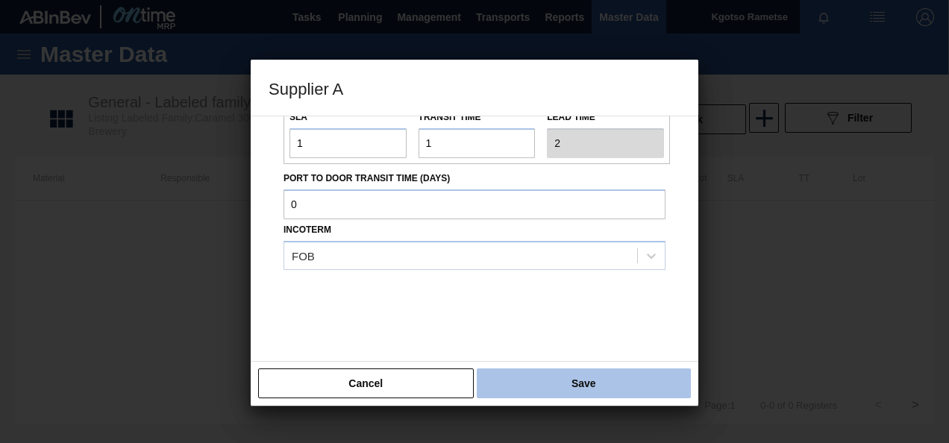
click at [559, 374] on button "Save" at bounding box center [584, 383] width 214 height 30
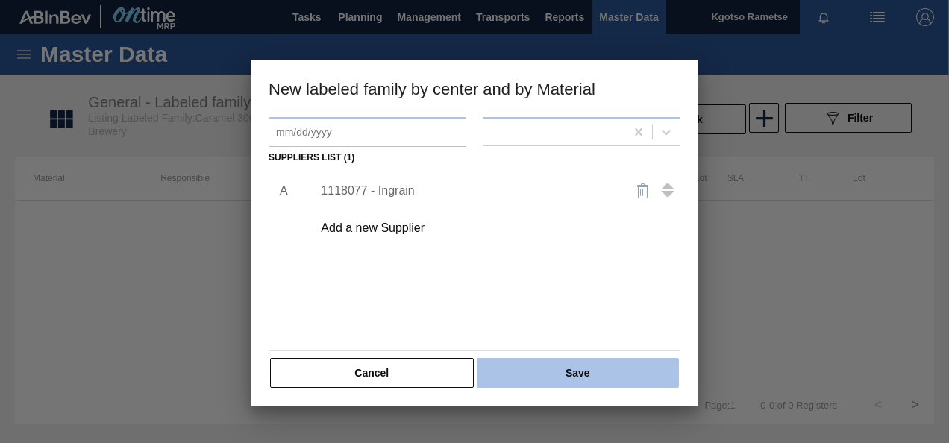
click at [546, 370] on button "Save" at bounding box center [578, 373] width 202 height 30
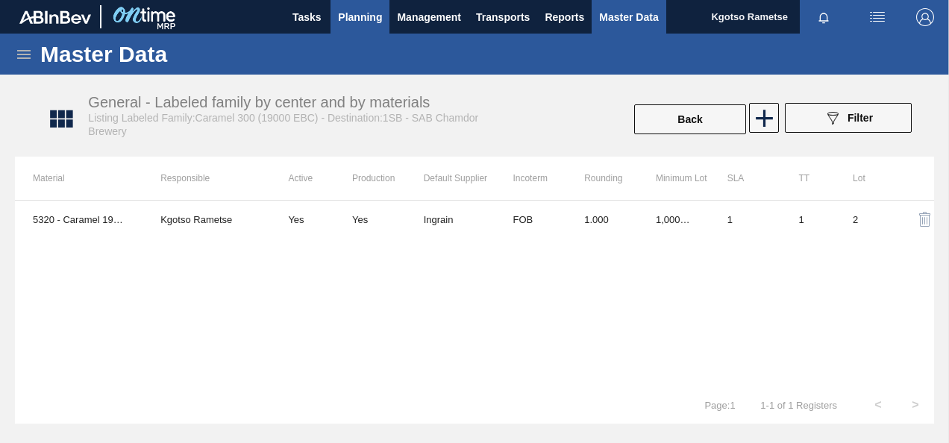
click at [356, 16] on span "Planning" at bounding box center [360, 17] width 44 height 18
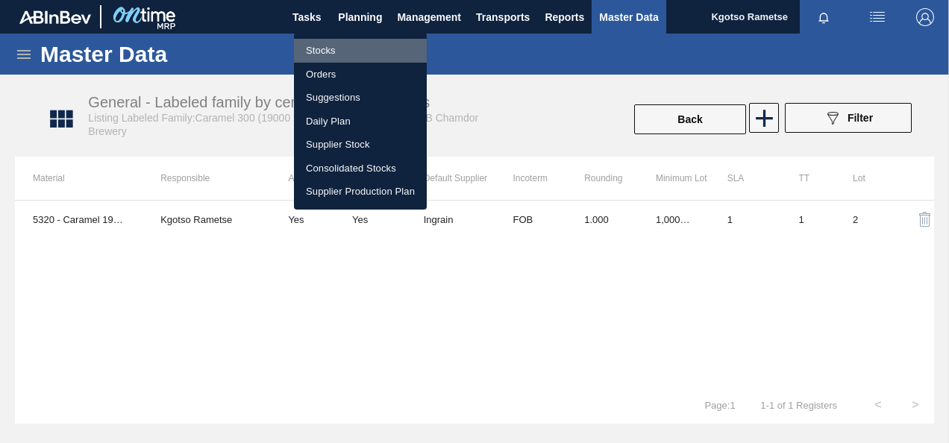
click at [321, 47] on li "Stocks" at bounding box center [360, 51] width 133 height 24
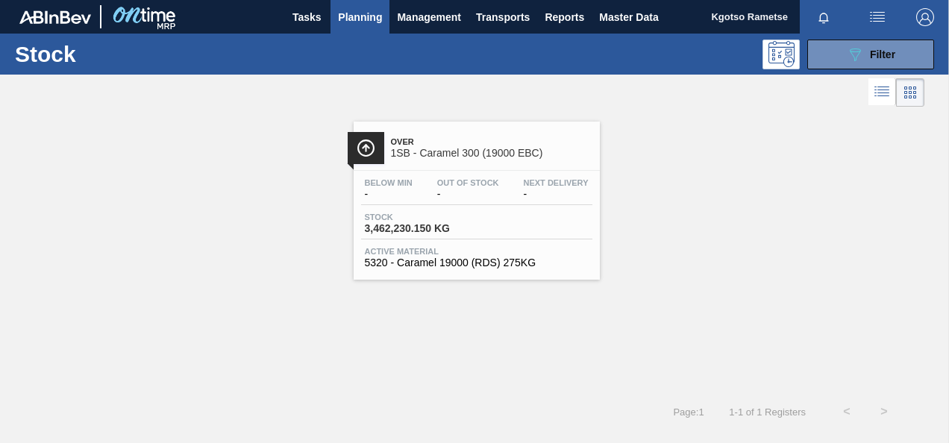
click at [449, 173] on div "Below Min - Out Of Stock - Next Delivery - Stock 3,462,230.150 KG Active Materi…" at bounding box center [476, 221] width 246 height 101
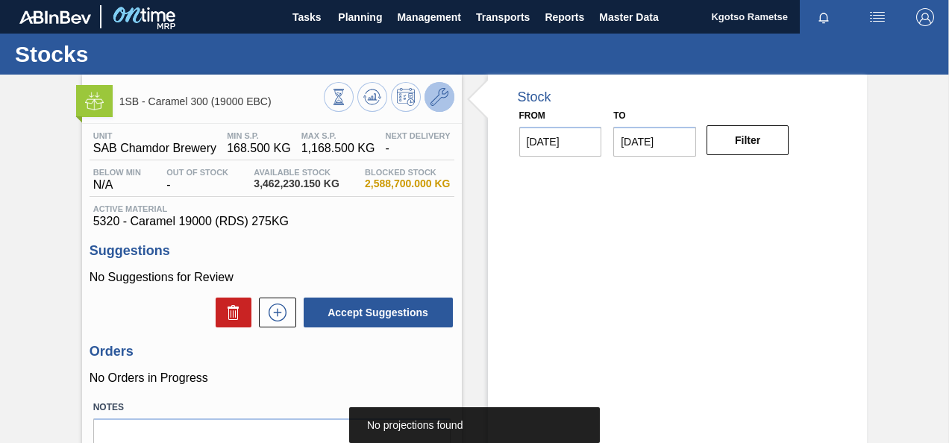
click at [433, 91] on icon at bounding box center [439, 97] width 18 height 18
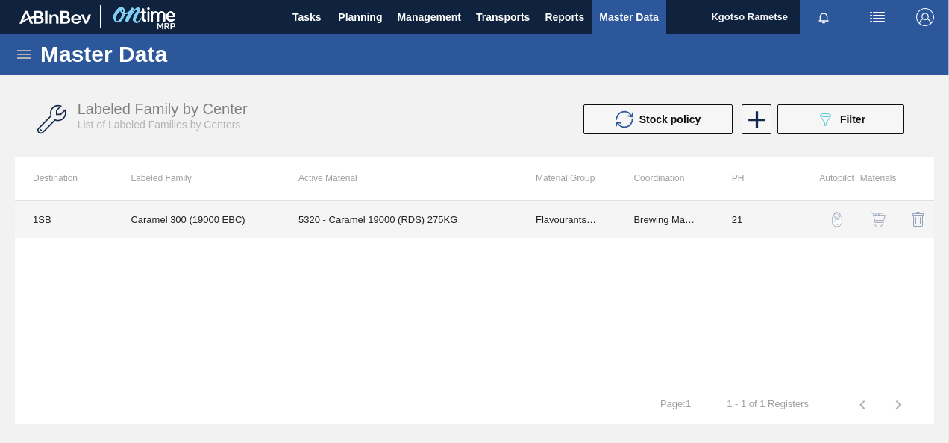
click at [515, 221] on td "5320 - Caramel 19000 (RDS) 275KG" at bounding box center [398, 219] width 237 height 37
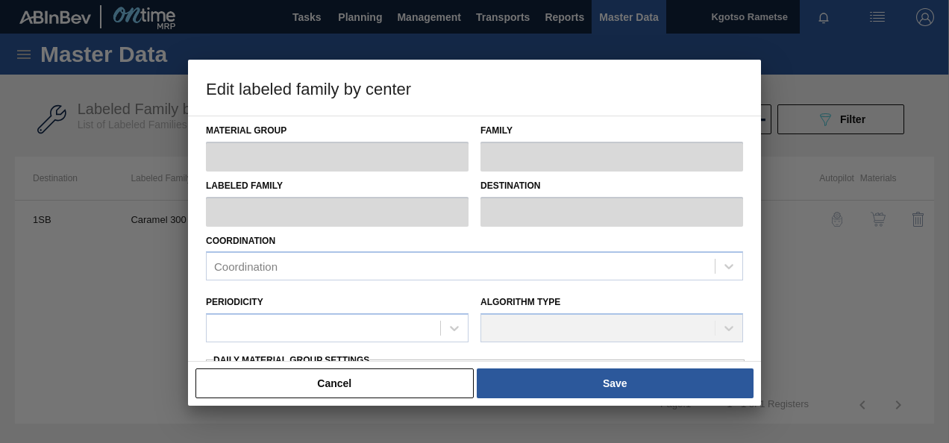
click at [498, 242] on div "Coordination Coordination" at bounding box center [474, 255] width 537 height 51
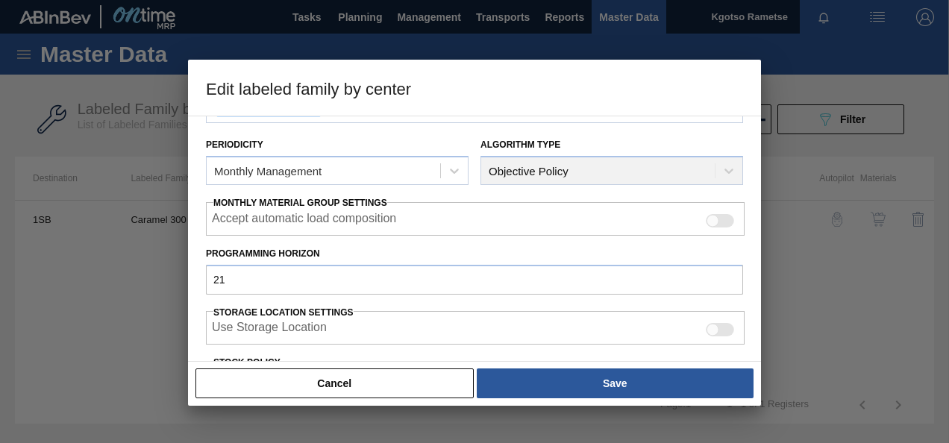
scroll to position [268, 0]
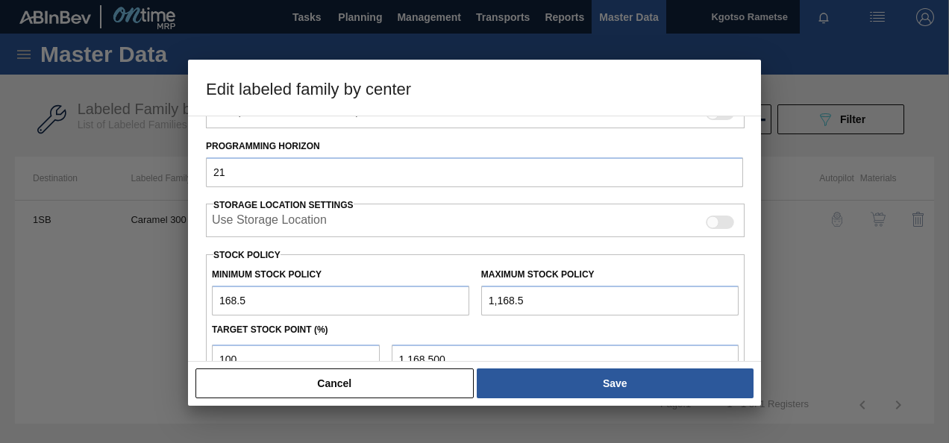
click at [214, 299] on input "168.5" at bounding box center [340, 301] width 257 height 30
click at [215, 300] on input "3,168.50" at bounding box center [340, 301] width 257 height 30
click at [221, 297] on input "13,168.501" at bounding box center [340, 301] width 257 height 30
click at [217, 297] on input "113,168.501" at bounding box center [340, 301] width 257 height 30
click at [485, 301] on input "1,168.5" at bounding box center [609, 301] width 257 height 30
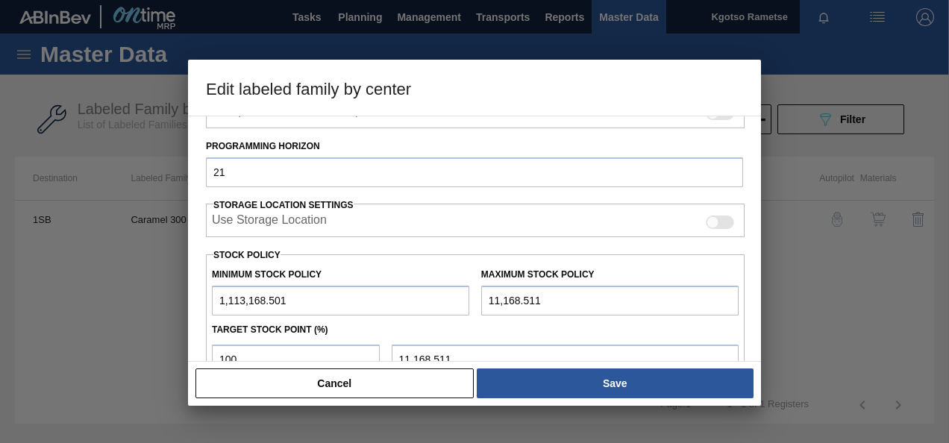
click at [488, 298] on input "11,168.511" at bounding box center [609, 301] width 257 height 30
click at [488, 298] on input "111,168.511" at bounding box center [609, 301] width 257 height 30
click at [198, 303] on div "Material Group Flavourants & Colourants Family Caramel Labeled Family Caramel 3…" at bounding box center [474, 239] width 573 height 246
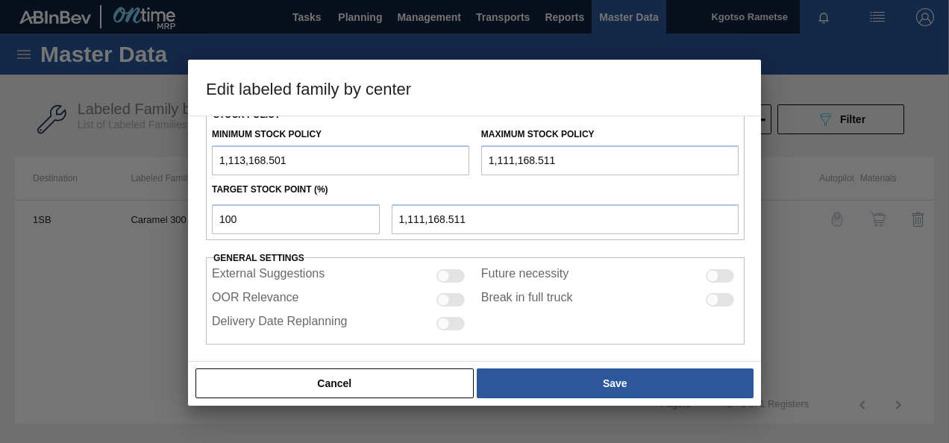
scroll to position [413, 0]
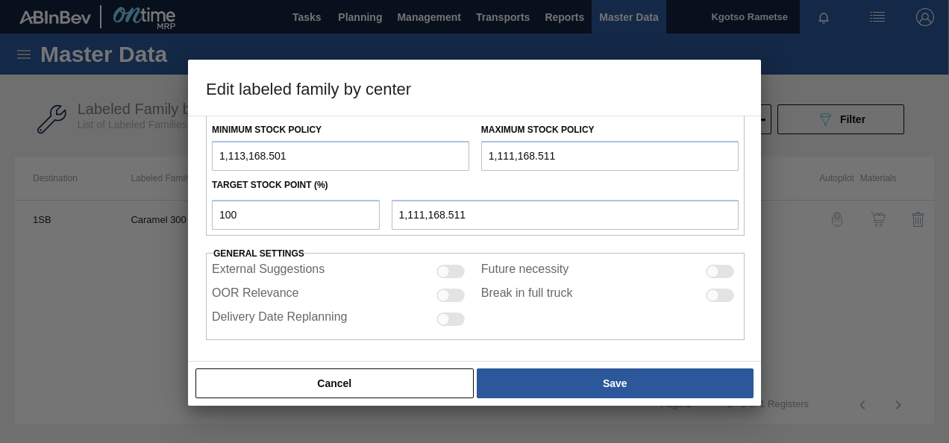
click at [544, 365] on div "Cancel Save" at bounding box center [474, 383] width 573 height 45
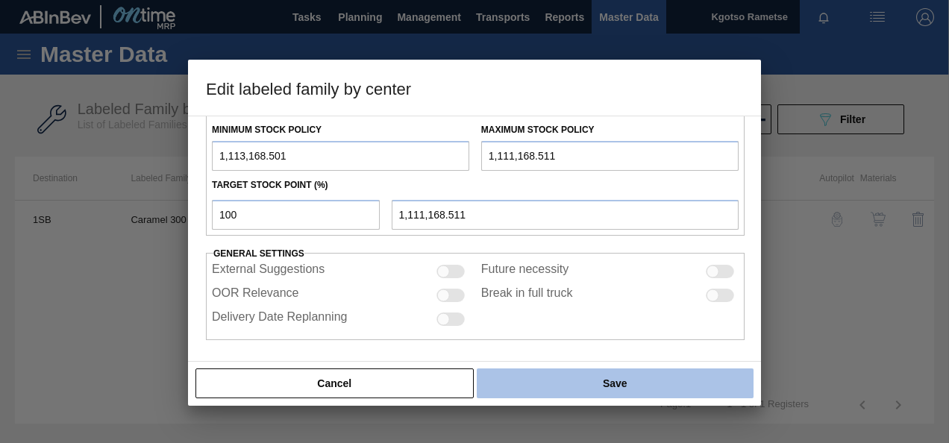
click at [542, 377] on button "Save" at bounding box center [615, 383] width 277 height 30
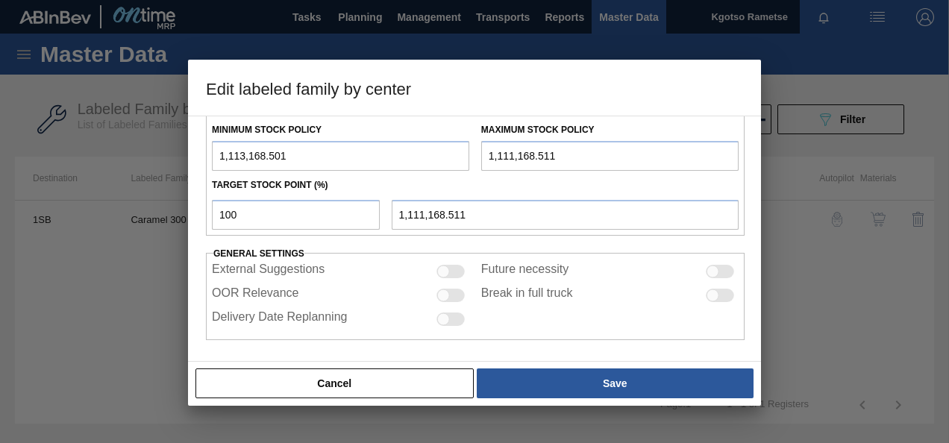
drag, startPoint x: 492, startPoint y: 149, endPoint x: 474, endPoint y: 149, distance: 17.9
click at [475, 149] on div "Maximum Stock Policy 1,111,168.511" at bounding box center [609, 144] width 269 height 51
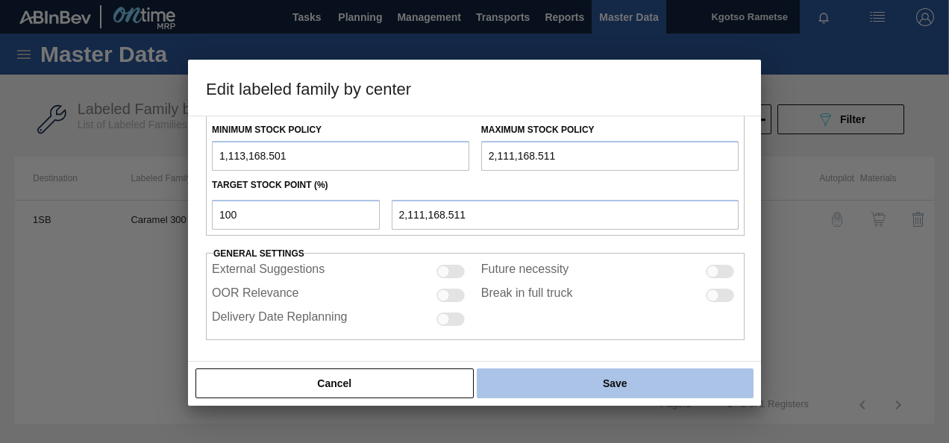
click at [560, 380] on button "Save" at bounding box center [615, 383] width 277 height 30
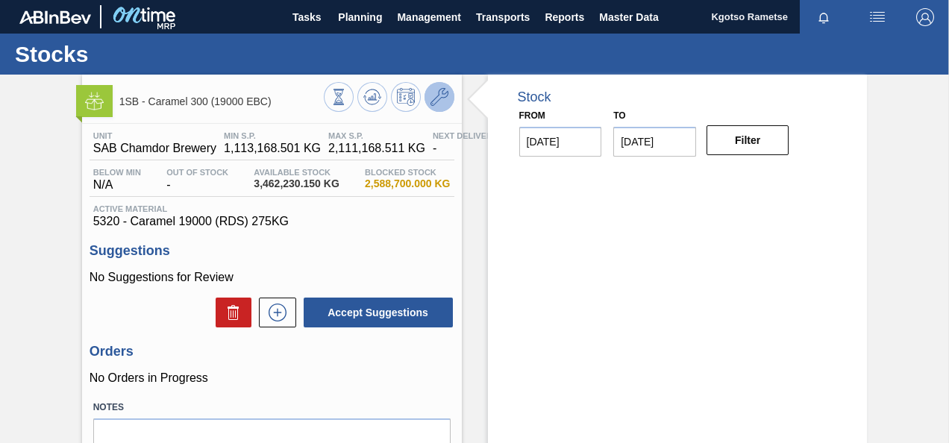
click at [452, 95] on button at bounding box center [439, 97] width 30 height 30
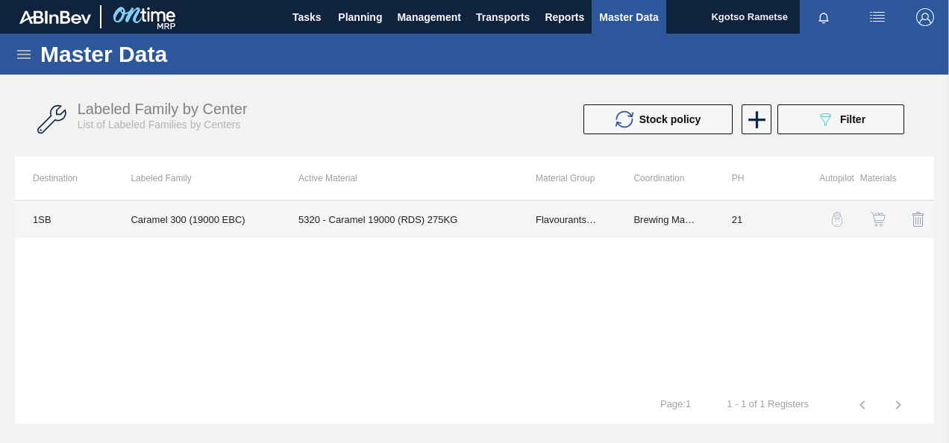
click at [377, 224] on td "5320 - Caramel 19000 (RDS) 275KG" at bounding box center [398, 219] width 237 height 37
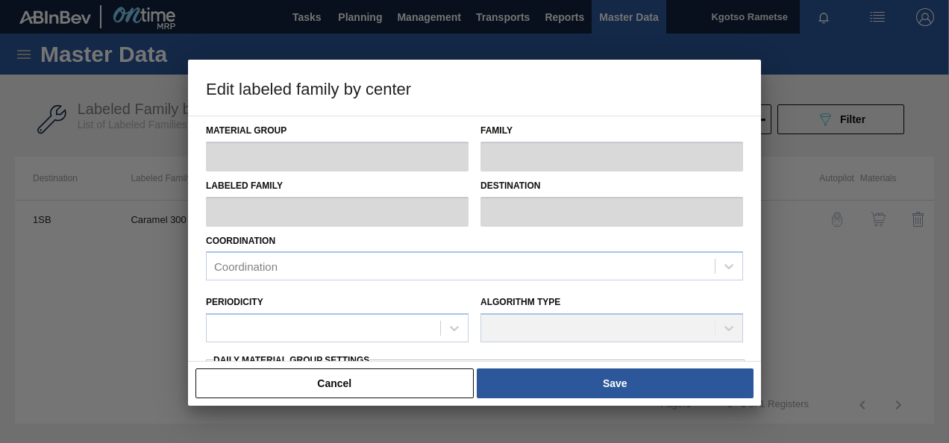
click at [201, 261] on div "Coordination Coordination" at bounding box center [474, 255] width 549 height 51
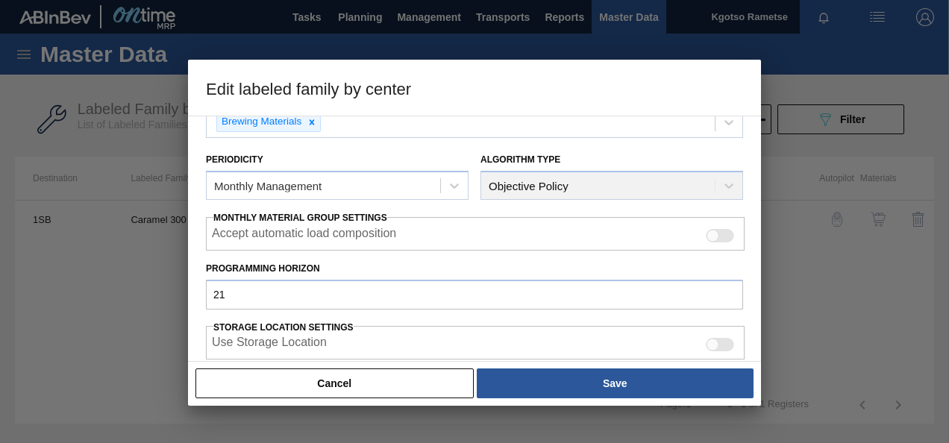
scroll to position [239, 0]
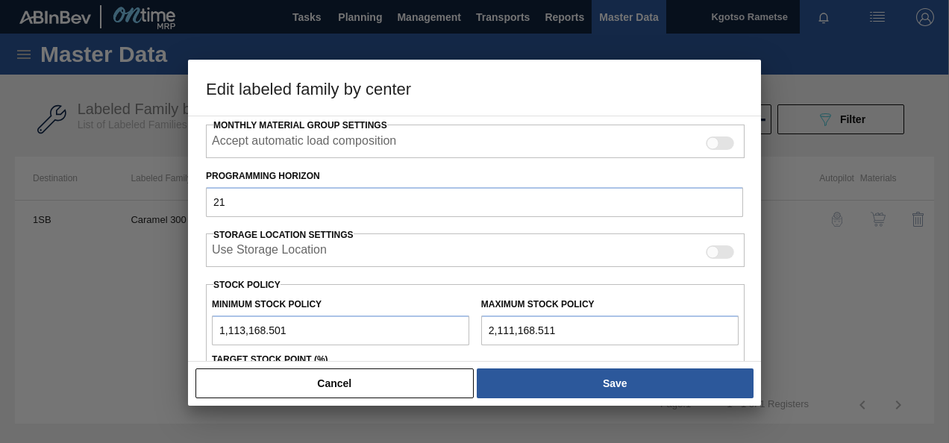
drag, startPoint x: 216, startPoint y: 330, endPoint x: 224, endPoint y: 330, distance: 8.2
click at [224, 330] on input "1,113,168.501" at bounding box center [340, 330] width 257 height 30
drag, startPoint x: 492, startPoint y: 326, endPoint x: 480, endPoint y: 327, distance: 12.0
click at [481, 327] on input "2,111,168.511" at bounding box center [609, 330] width 257 height 30
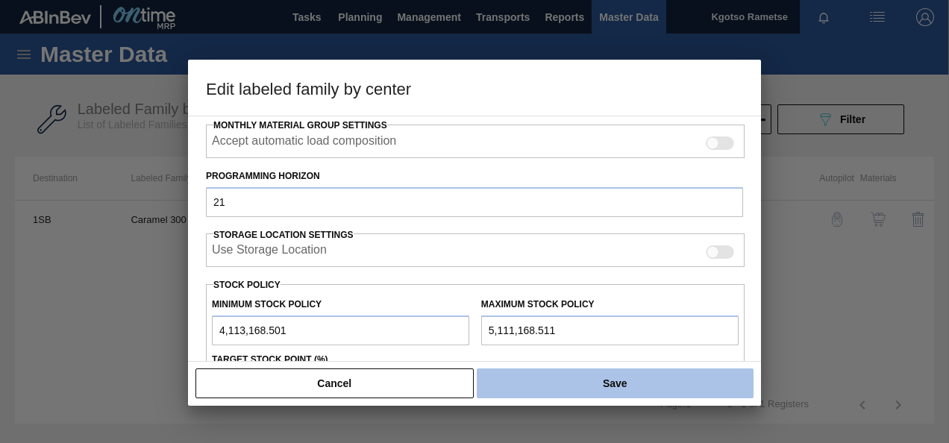
click at [535, 386] on button "Save" at bounding box center [615, 383] width 277 height 30
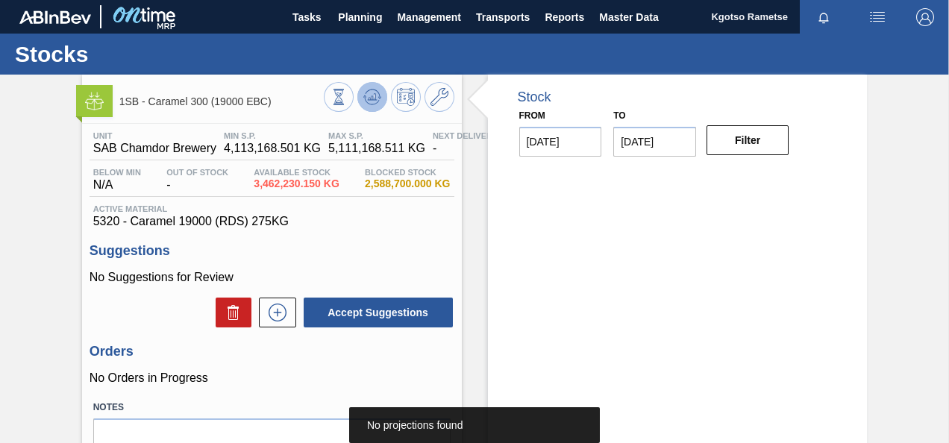
click at [379, 99] on icon at bounding box center [372, 97] width 18 height 18
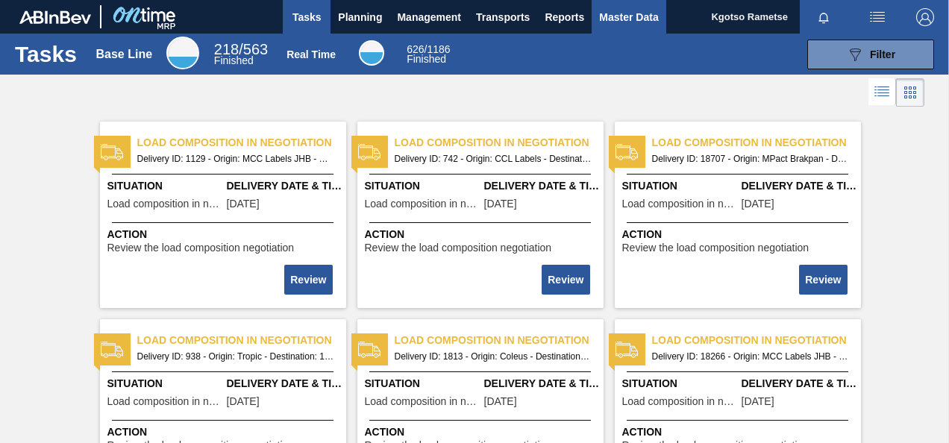
click at [649, 10] on span "Master Data" at bounding box center [628, 17] width 59 height 18
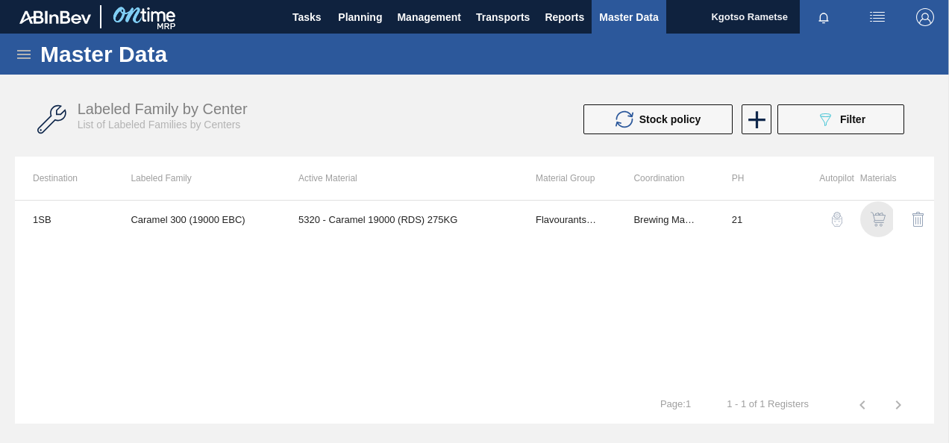
click at [882, 223] on img "button" at bounding box center [877, 219] width 15 height 15
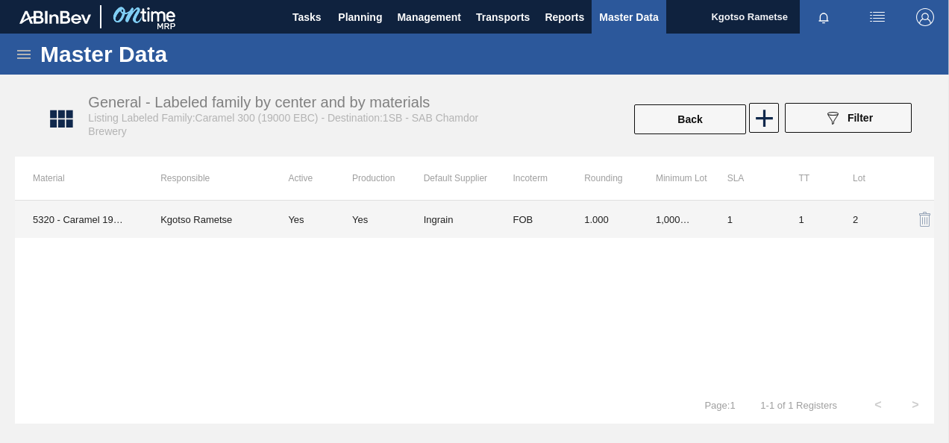
click at [460, 226] on td "Ingrain" at bounding box center [460, 219] width 72 height 37
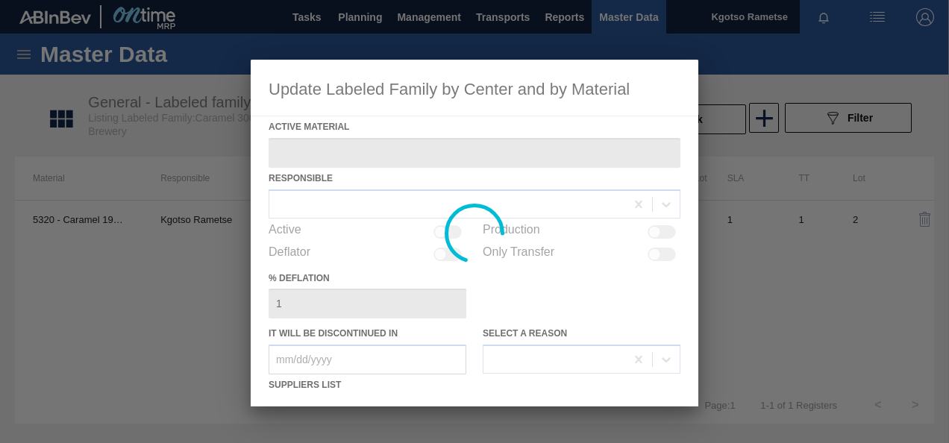
type Material "5320 - Caramel 19000 (RDS) 275KG"
checkbox input "true"
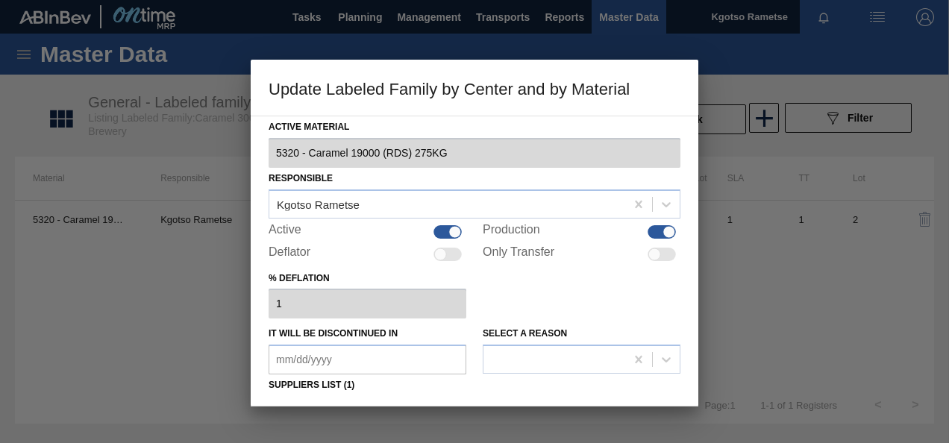
click at [538, 292] on div "% deflation 1" at bounding box center [474, 293] width 412 height 51
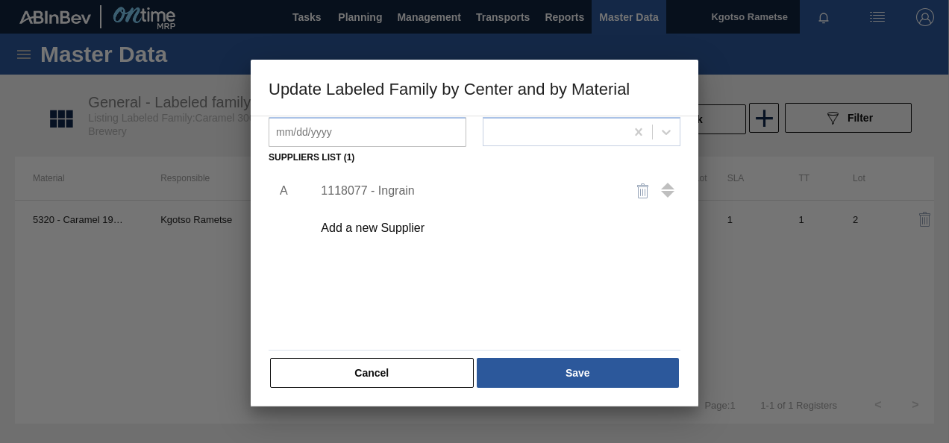
scroll to position [228, 0]
click at [395, 189] on div "1118077 - Ingrain" at bounding box center [467, 189] width 292 height 13
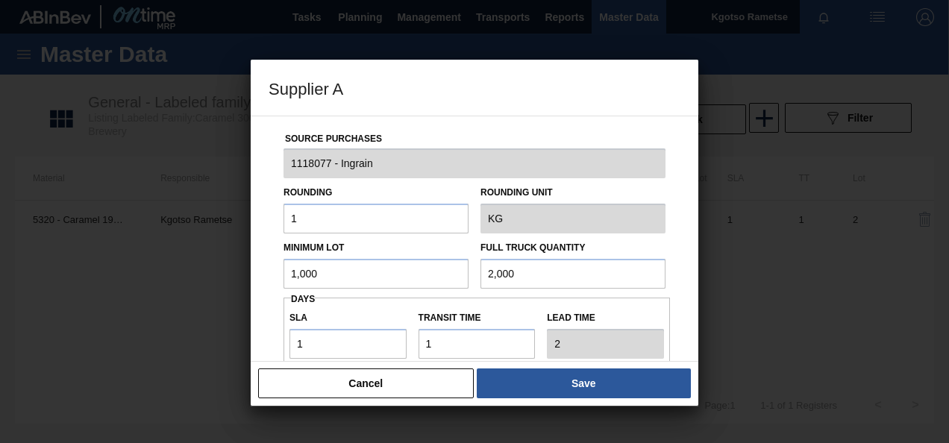
drag, startPoint x: 327, startPoint y: 268, endPoint x: 231, endPoint y: 264, distance: 95.6
click at [231, 264] on div "Supplier A Source Purchases 1118077 - Ingrain Rounding 1 Rounding Unit KG Minim…" at bounding box center [474, 221] width 949 height 443
drag, startPoint x: 339, startPoint y: 283, endPoint x: 263, endPoint y: 286, distance: 76.1
click at [263, 286] on div "Source Purchases 1118077 - Ingrain Rounding 1 Rounding Unit KG Minimum Lot 100,…" at bounding box center [474, 239] width 447 height 246
type input "100,000"
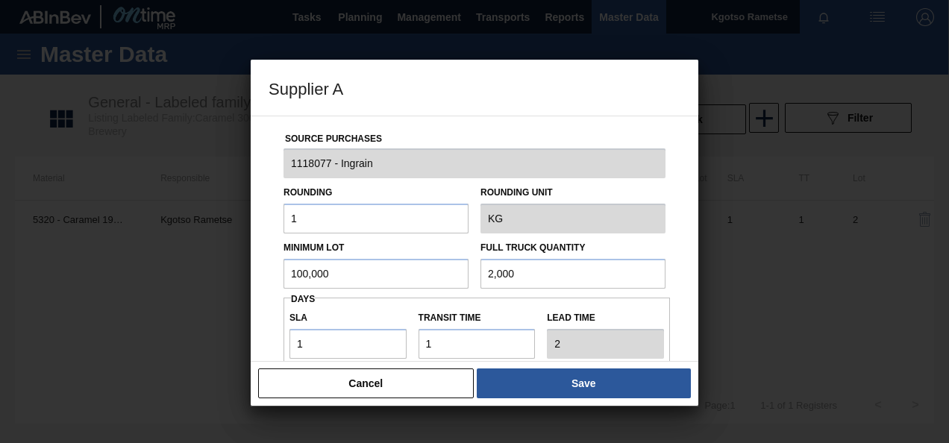
click at [505, 274] on input "2,000" at bounding box center [572, 274] width 185 height 30
paste input "100"
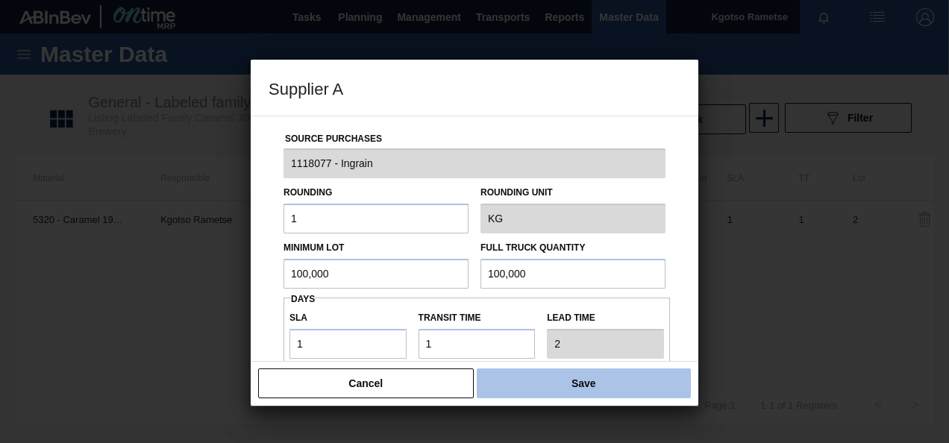
type input "100,000"
click at [550, 380] on button "Save" at bounding box center [584, 383] width 214 height 30
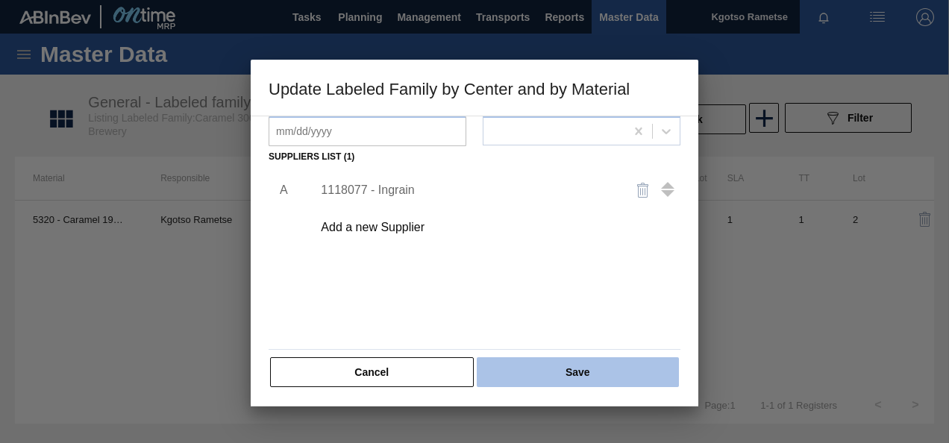
click at [550, 377] on button "Save" at bounding box center [578, 372] width 202 height 30
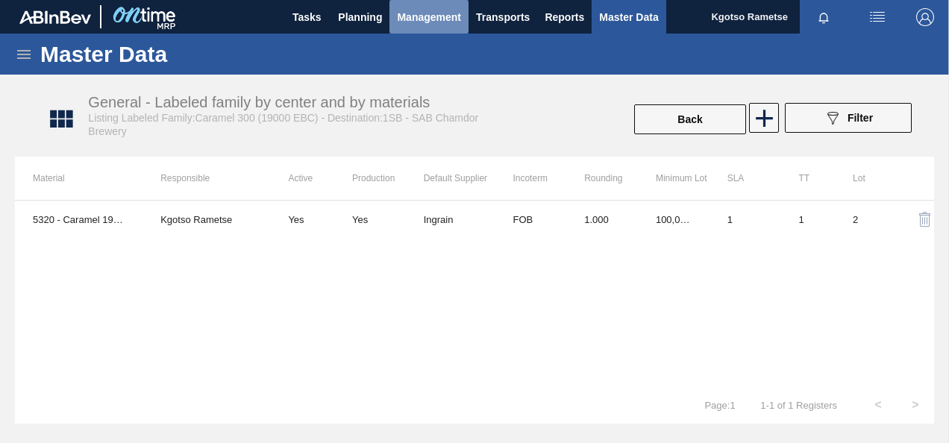
click at [429, 21] on span "Management" at bounding box center [429, 17] width 64 height 18
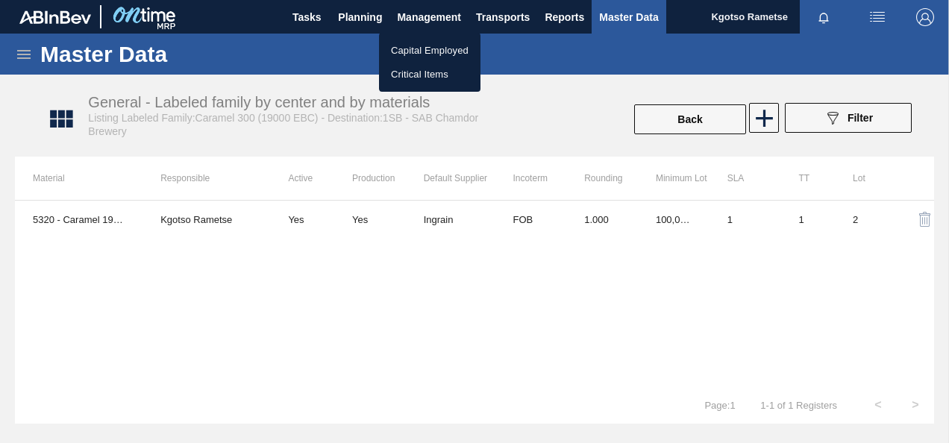
click at [371, 22] on div at bounding box center [474, 221] width 949 height 443
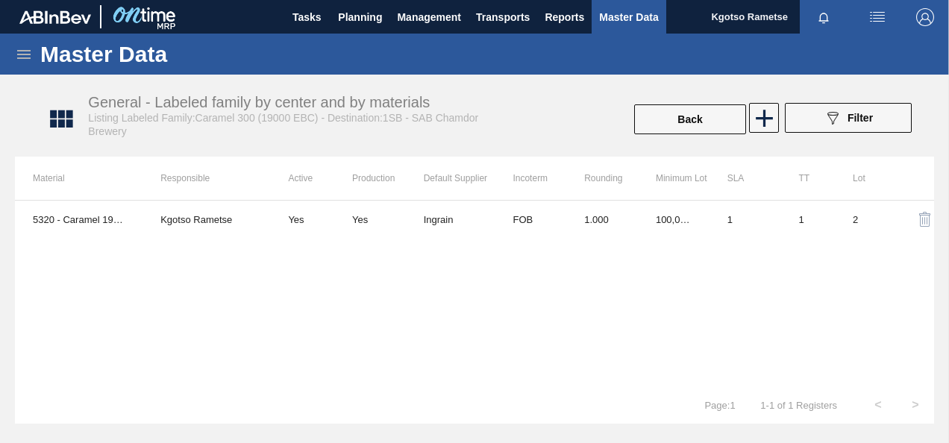
click at [371, 22] on span "Planning" at bounding box center [360, 17] width 44 height 18
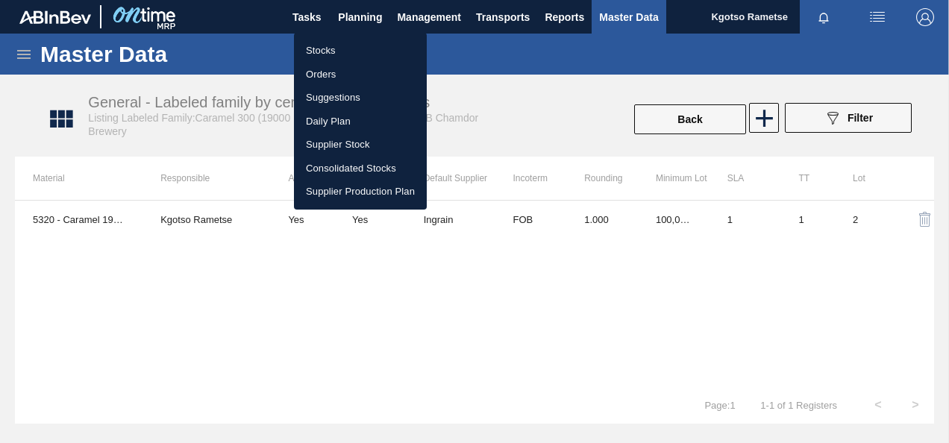
click at [317, 46] on li "Stocks" at bounding box center [360, 51] width 133 height 24
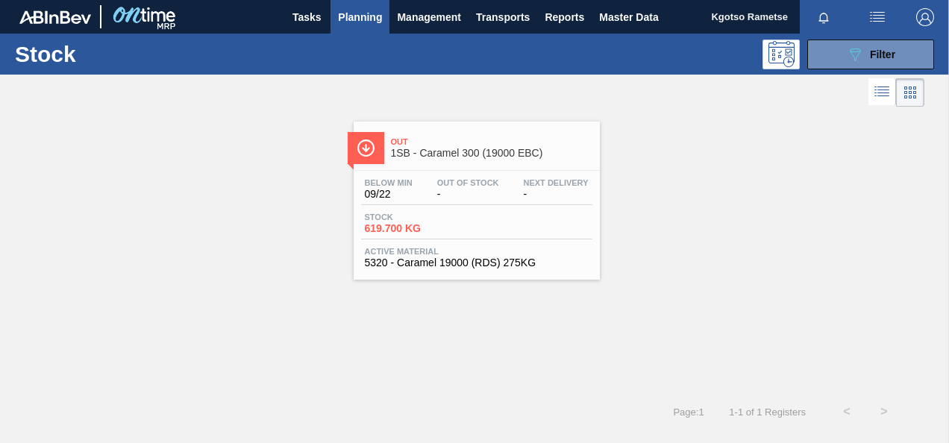
click at [477, 170] on div at bounding box center [475, 170] width 221 height 1
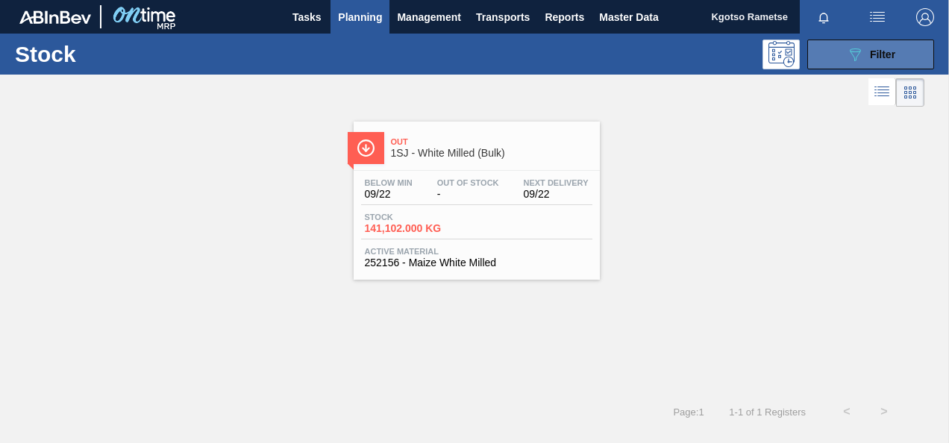
click at [834, 46] on button "089F7B8B-B2A5-4AFE-B5C0-19BA573D28AC Filter" at bounding box center [870, 55] width 127 height 30
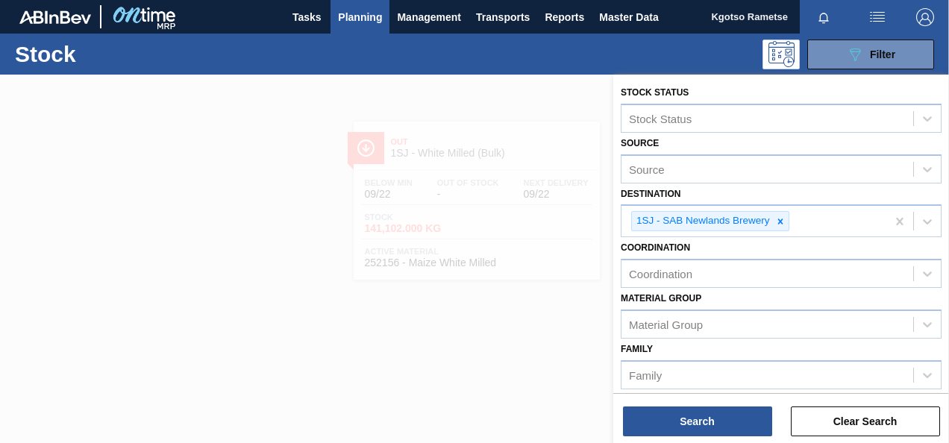
click at [741, 92] on div "Stock Status Stock Status" at bounding box center [780, 107] width 321 height 51
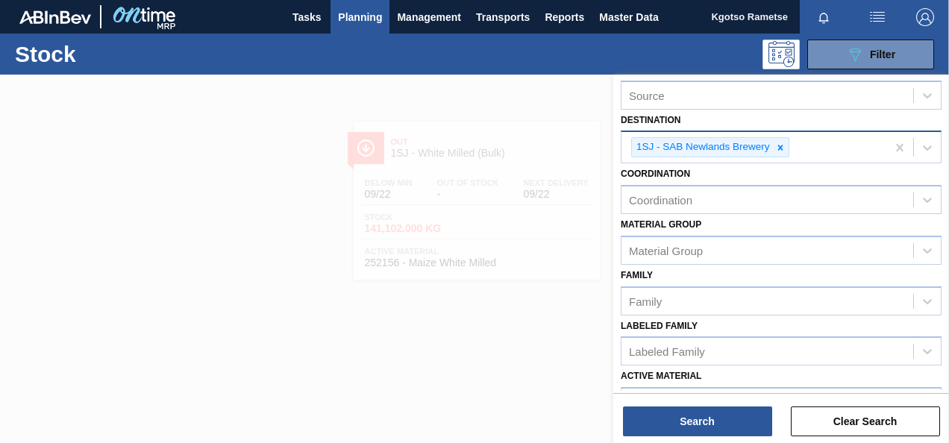
scroll to position [77, 0]
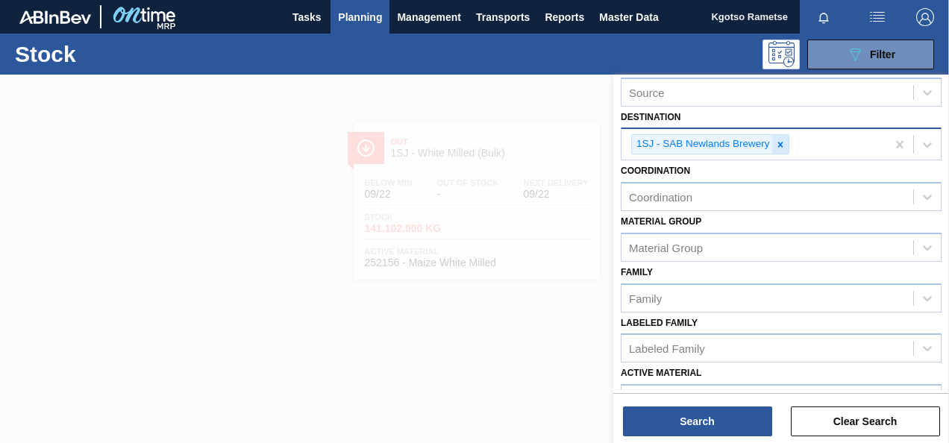
click at [775, 142] on icon at bounding box center [780, 144] width 10 height 10
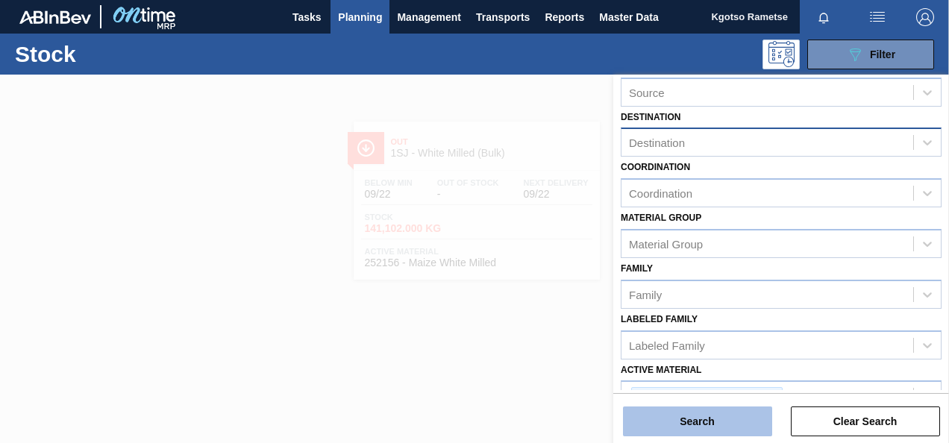
click at [632, 424] on button "Search" at bounding box center [697, 421] width 149 height 30
